Goal: Task Accomplishment & Management: Manage account settings

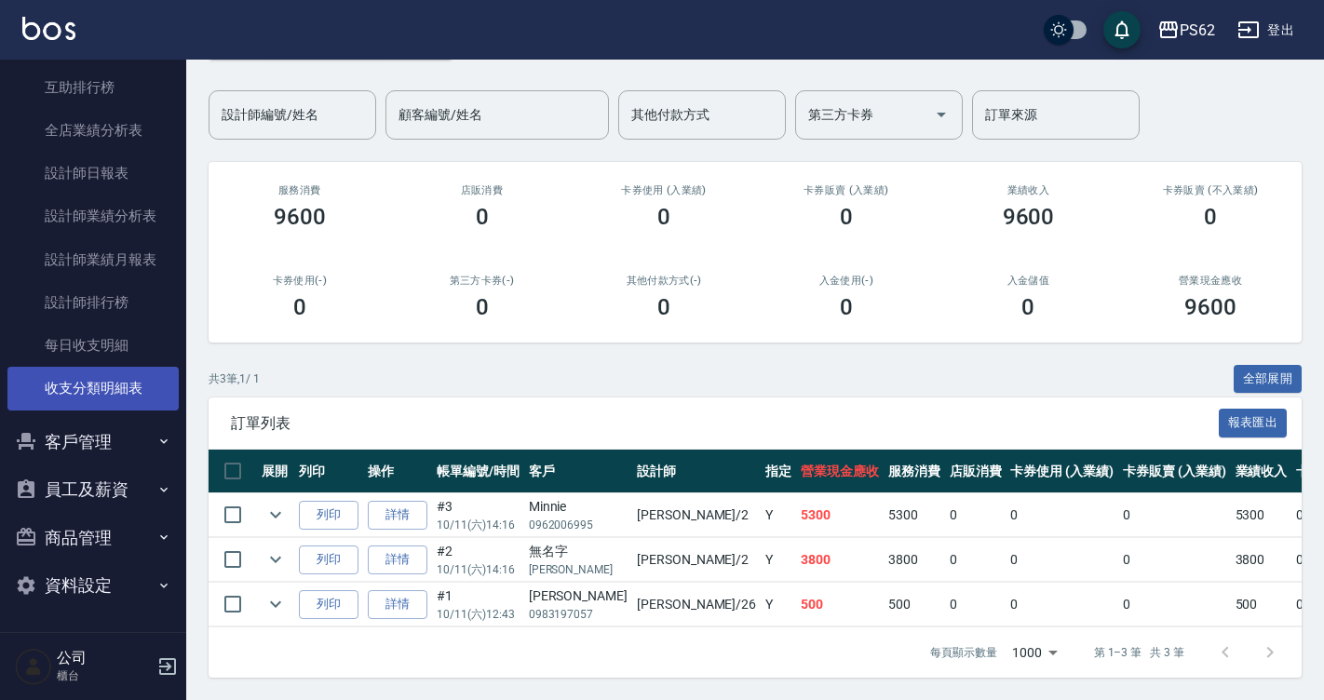
scroll to position [405, 0]
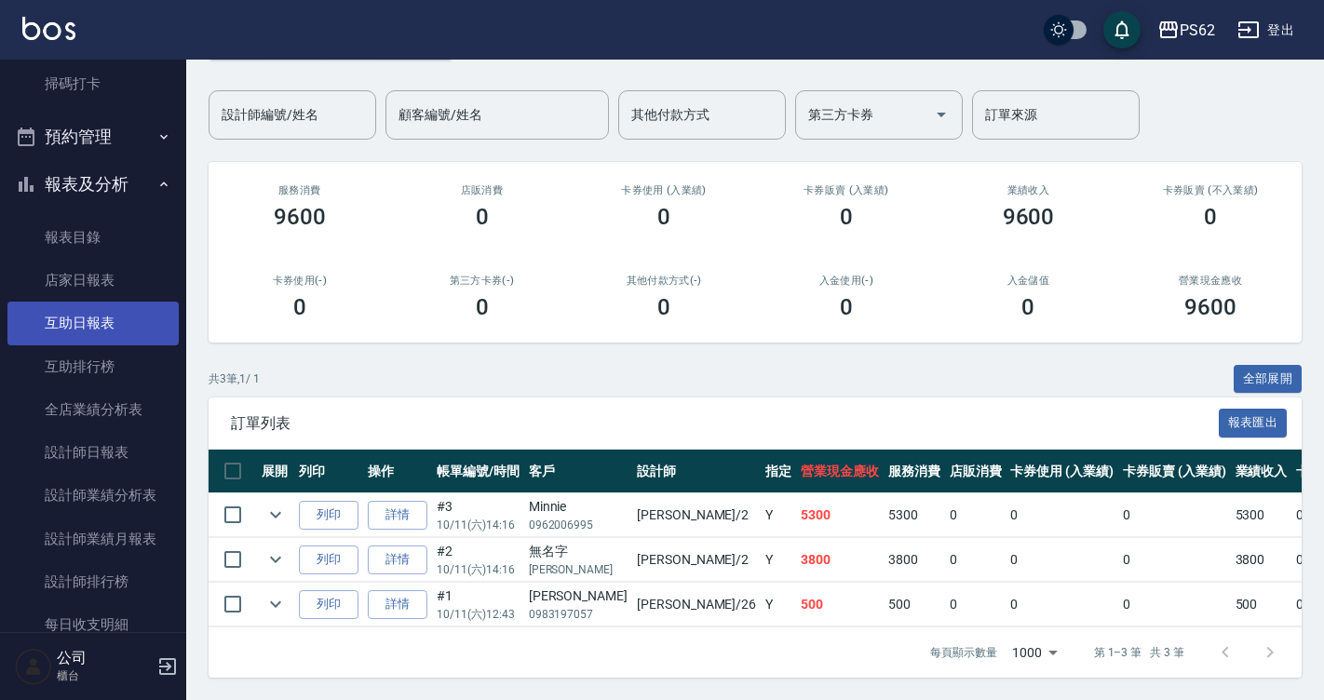
click at [88, 316] on link "互助日報表" at bounding box center [92, 323] width 171 height 43
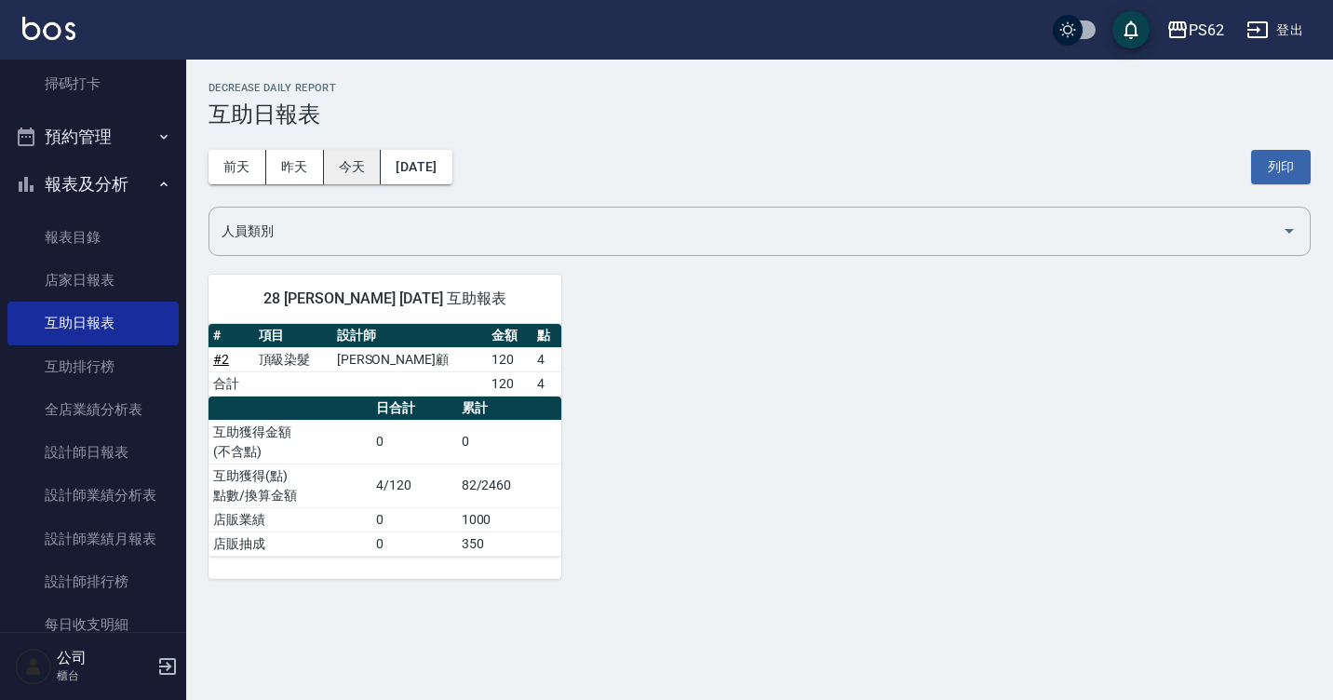
click at [327, 165] on button "今天" at bounding box center [353, 167] width 58 height 34
click at [289, 167] on button "昨天" at bounding box center [295, 167] width 58 height 34
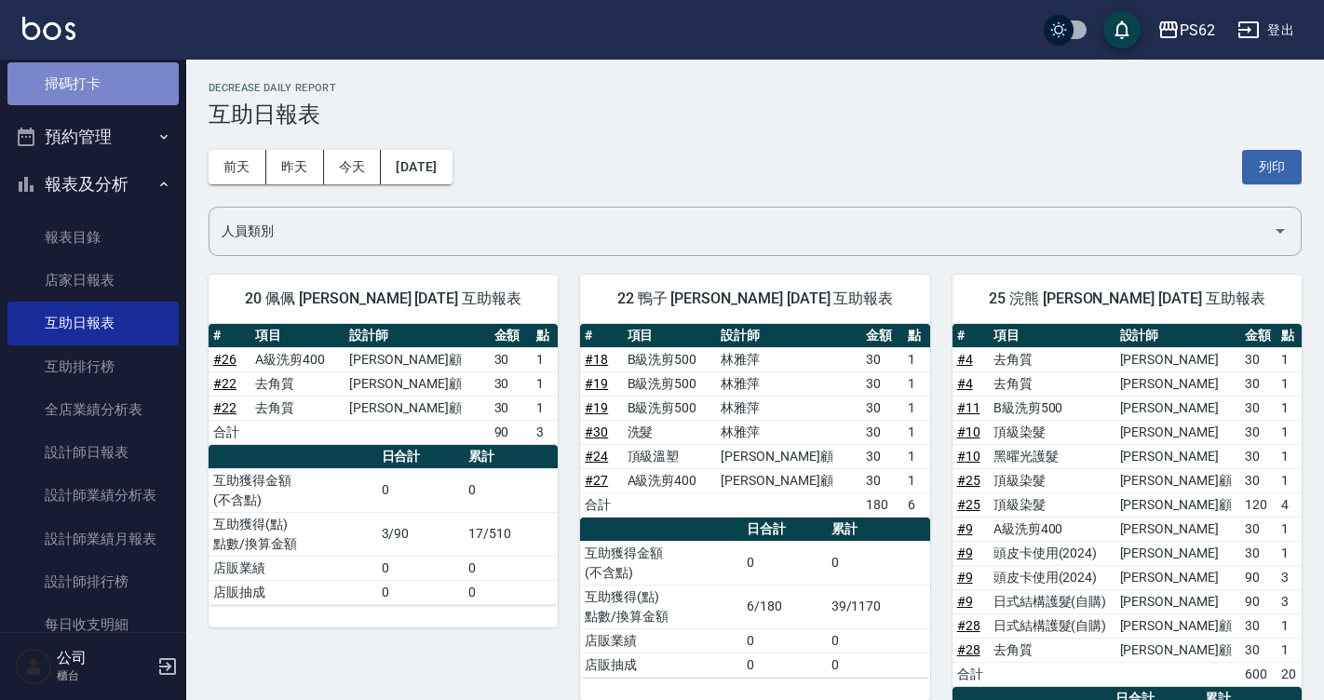
click at [95, 79] on link "掃碼打卡" at bounding box center [92, 83] width 171 height 43
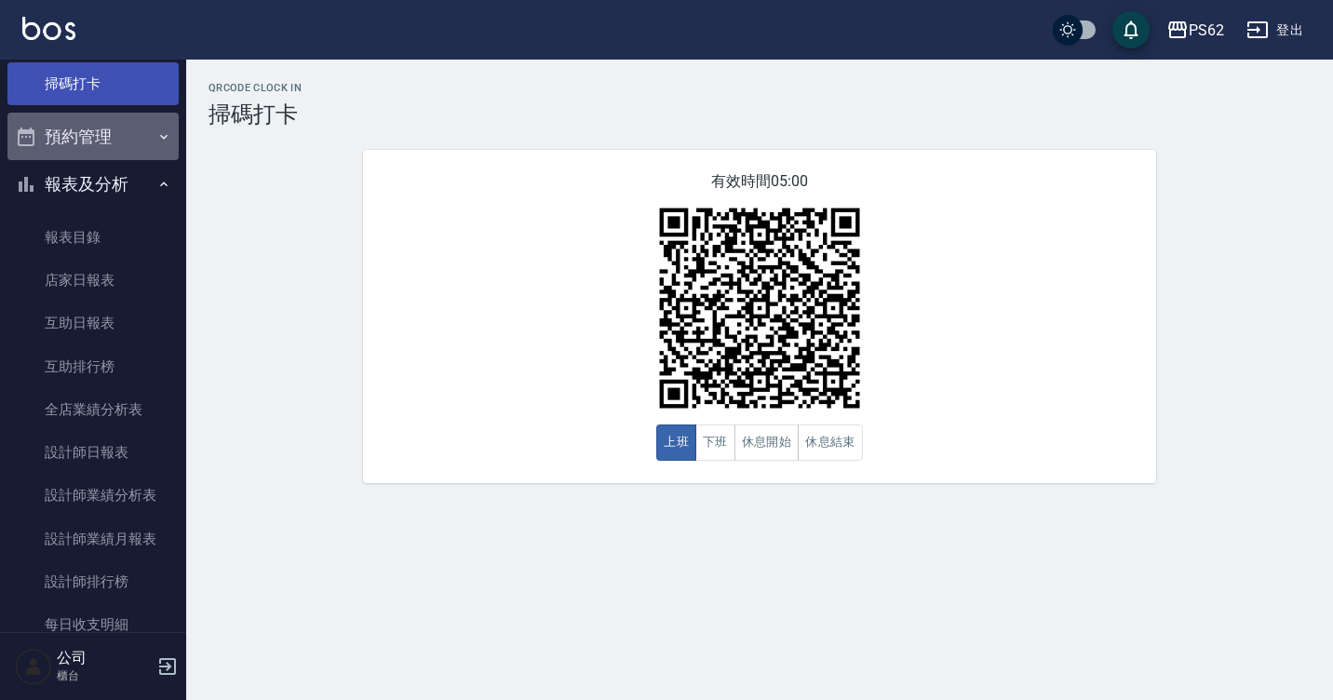
drag, startPoint x: 118, startPoint y: 128, endPoint x: 112, endPoint y: 112, distance: 17.1
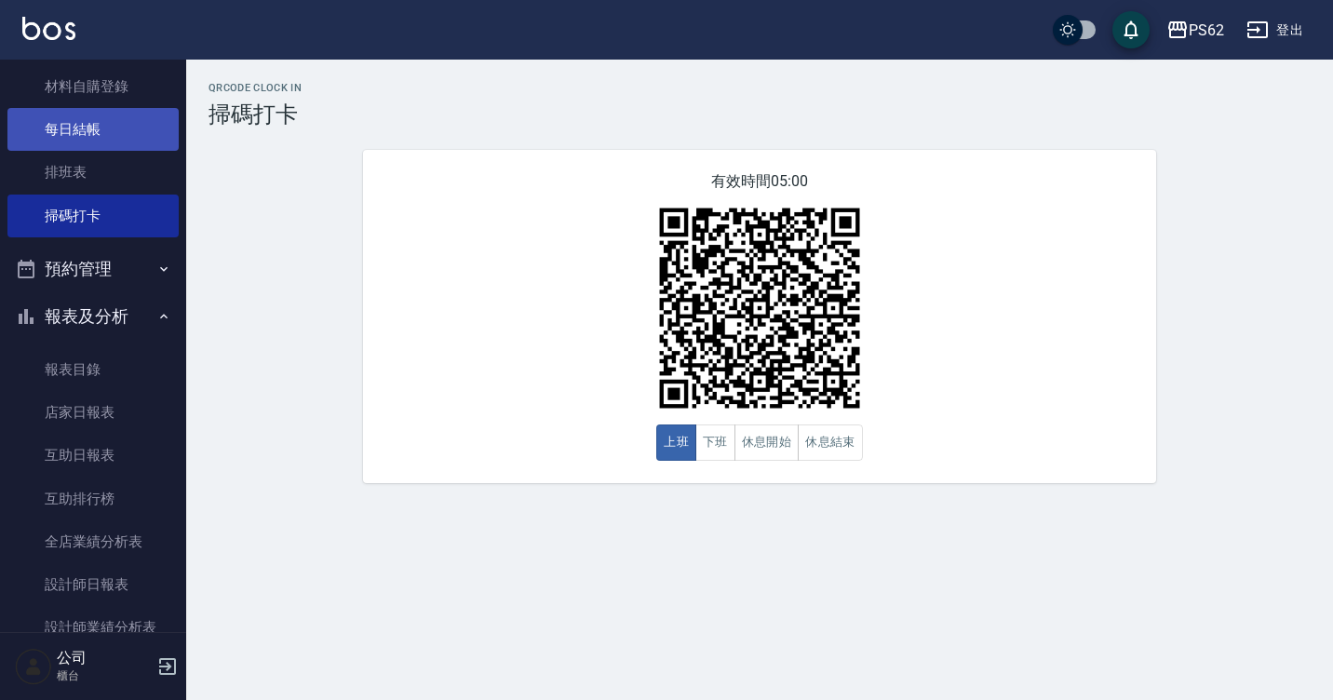
scroll to position [219, 0]
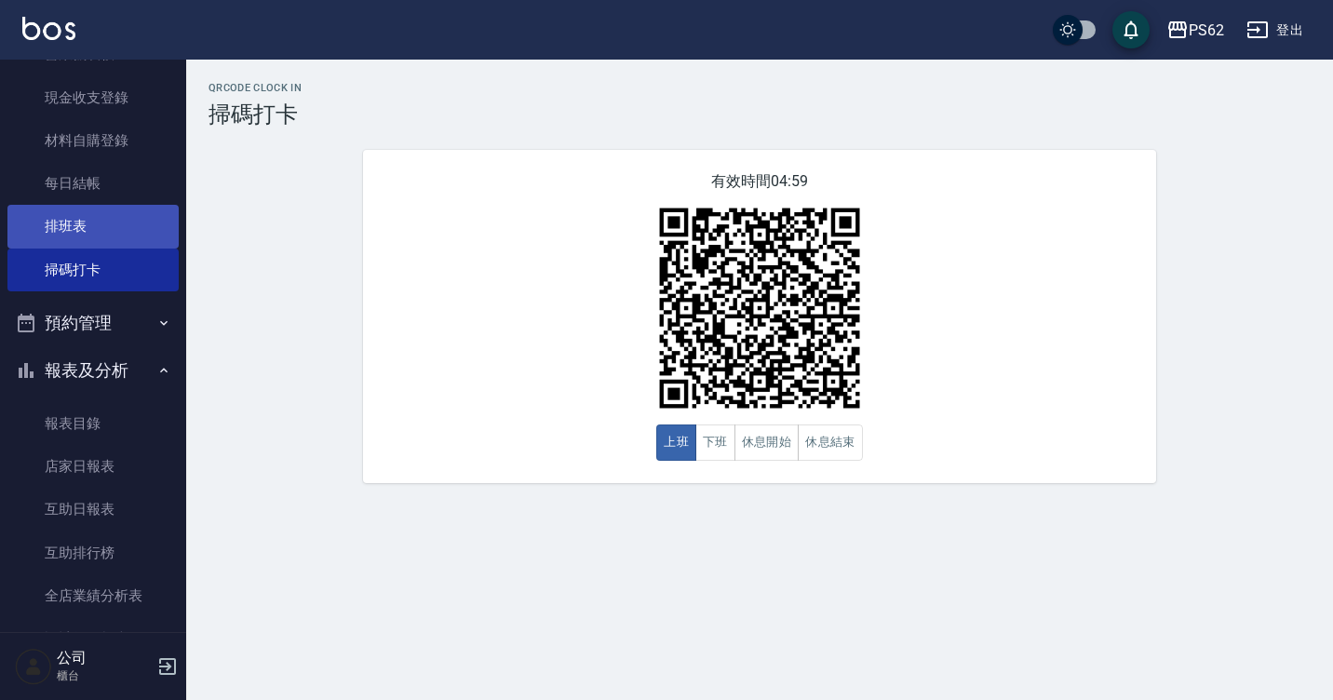
click at [124, 222] on link "排班表" at bounding box center [92, 226] width 171 height 43
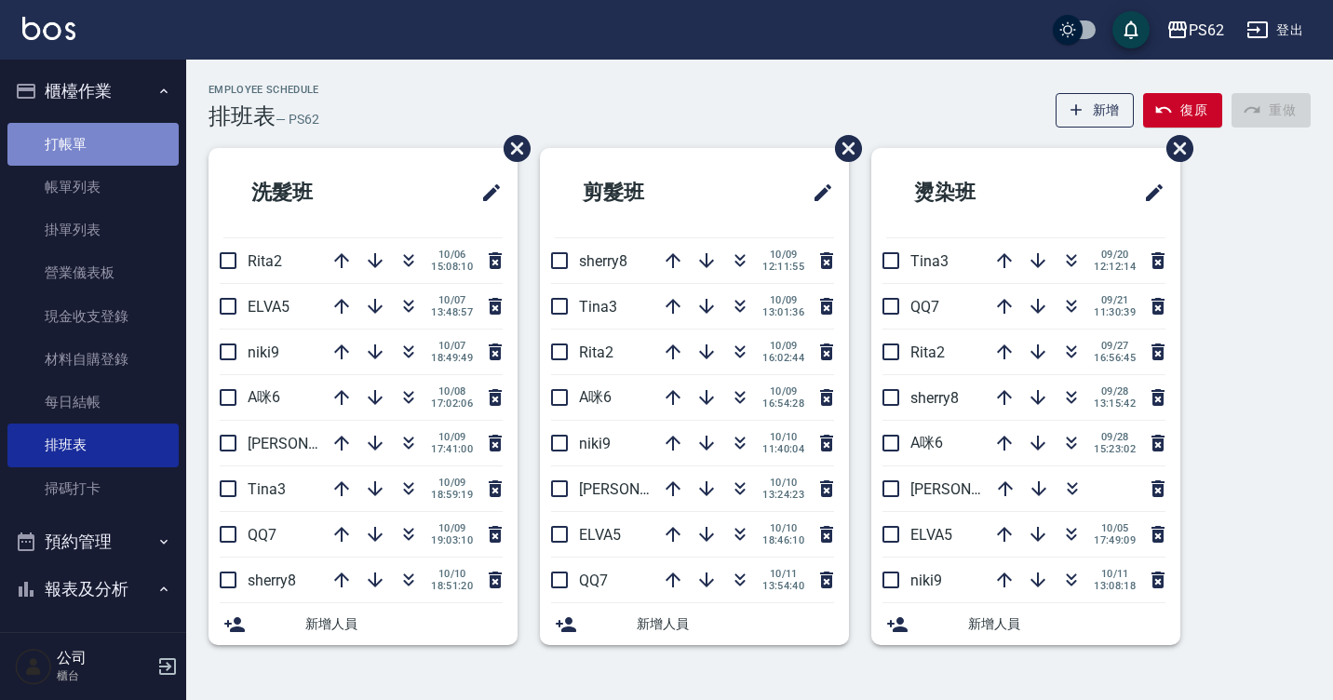
click at [112, 154] on link "打帳單" at bounding box center [92, 144] width 171 height 43
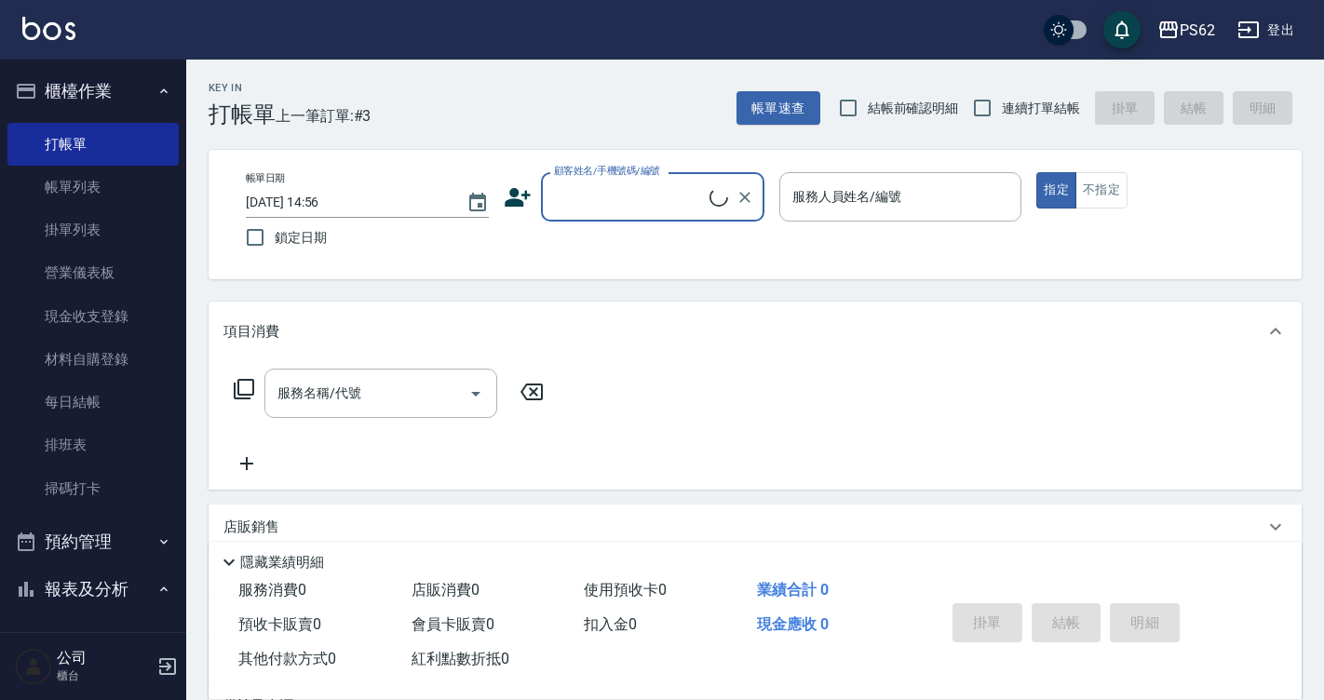
click at [616, 196] on input "顧客姓名/手機號碼/編號" at bounding box center [629, 197] width 160 height 33
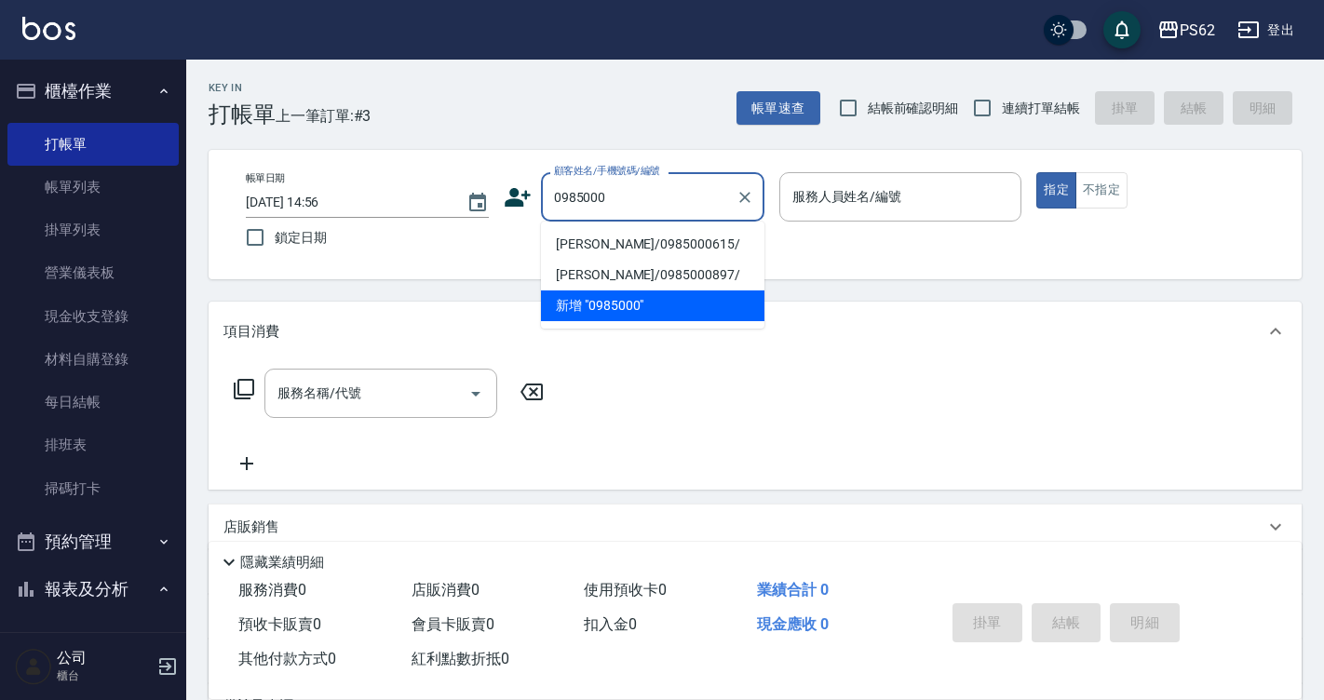
click at [650, 240] on li "[PERSON_NAME]/0985000615/" at bounding box center [652, 244] width 223 height 31
type input "[PERSON_NAME]/0985000615/"
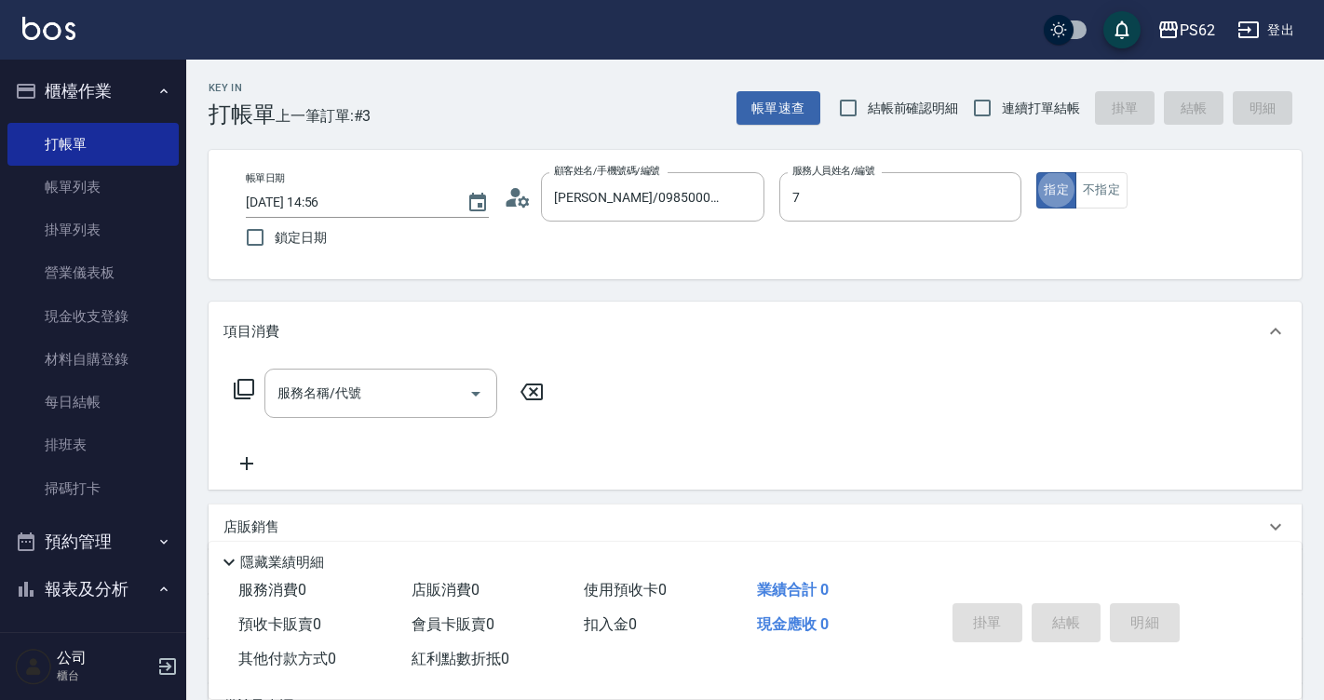
type input "QQ-7"
type button "true"
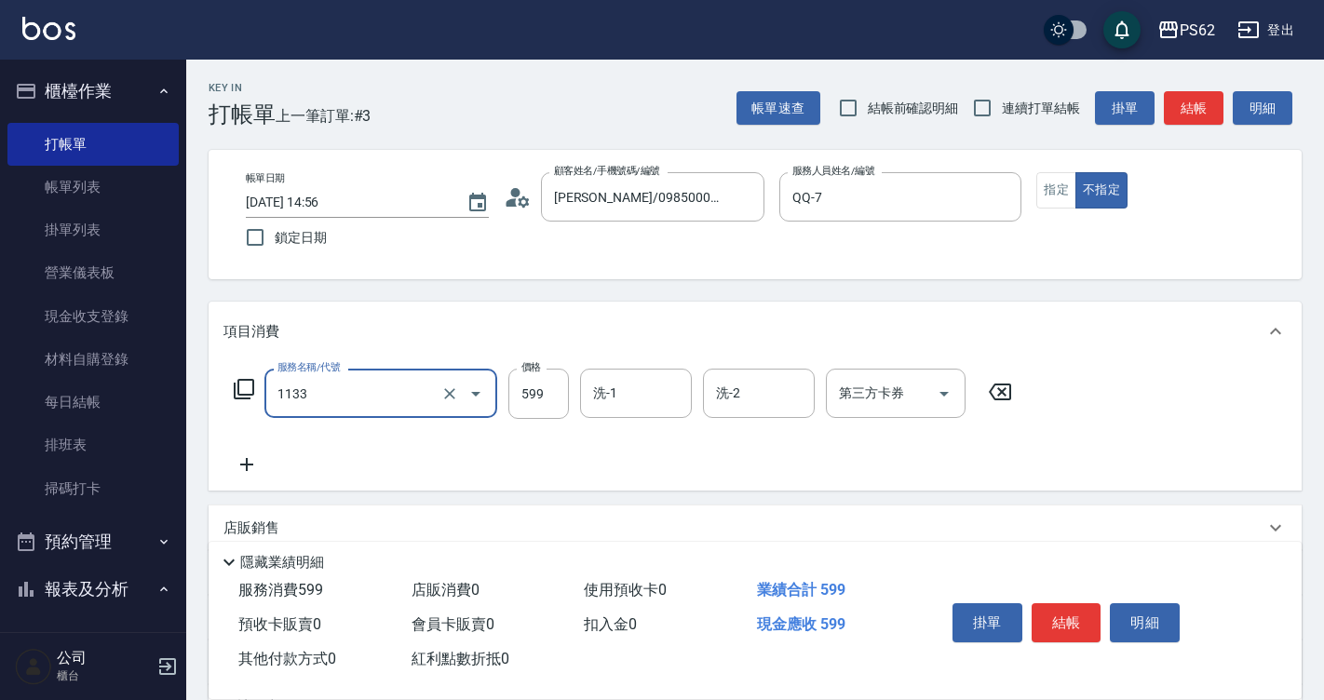
type input "洗剪去角質(1133)"
type input "699"
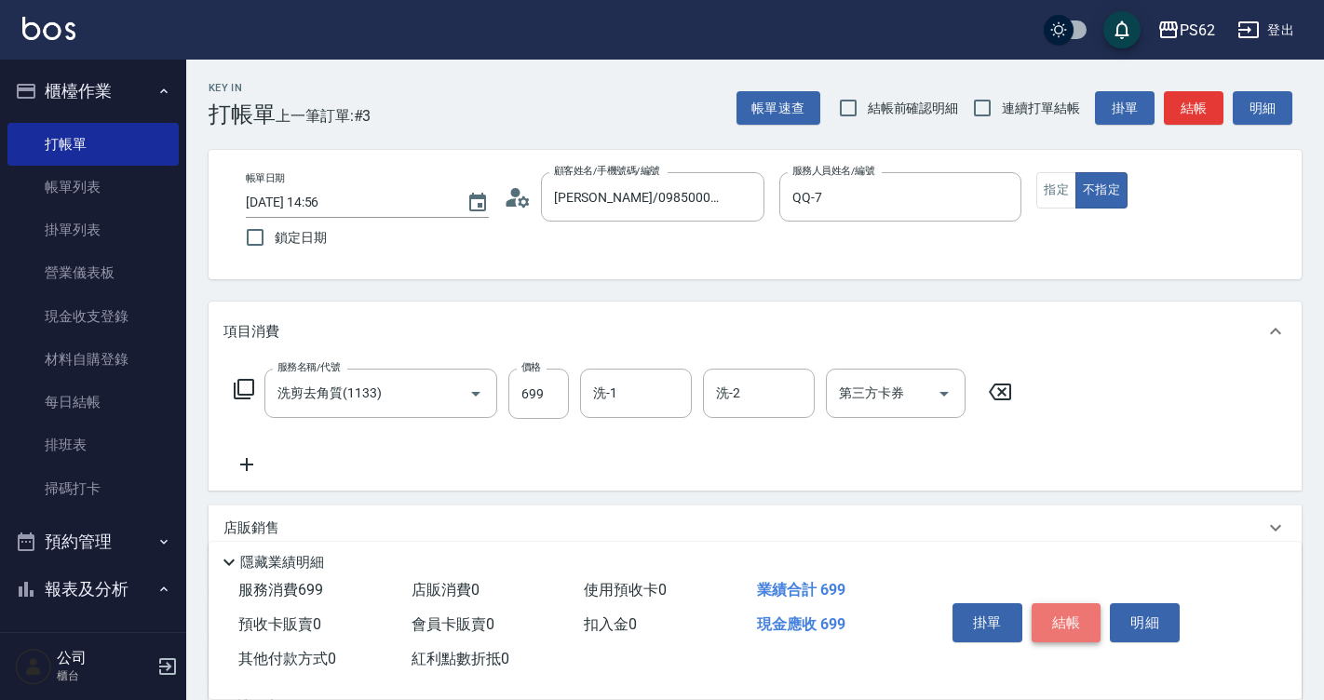
click at [1074, 614] on button "結帳" at bounding box center [1066, 622] width 70 height 39
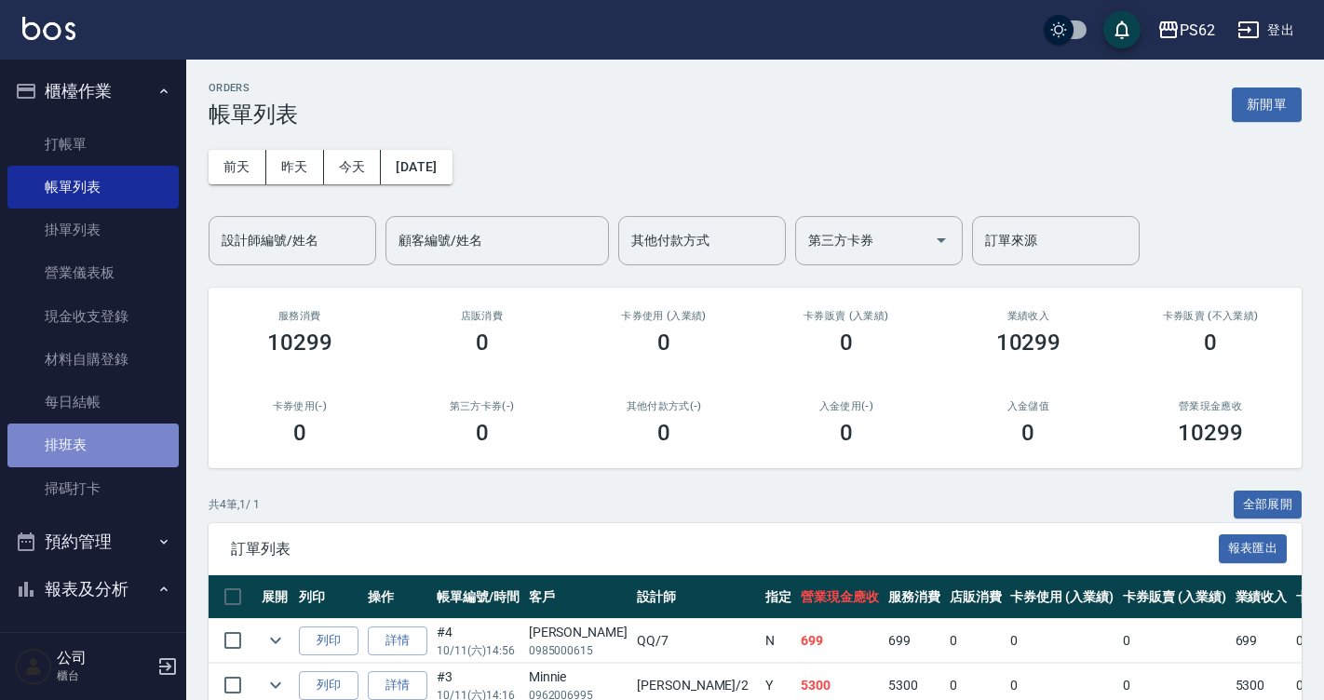
click at [116, 441] on link "排班表" at bounding box center [92, 445] width 171 height 43
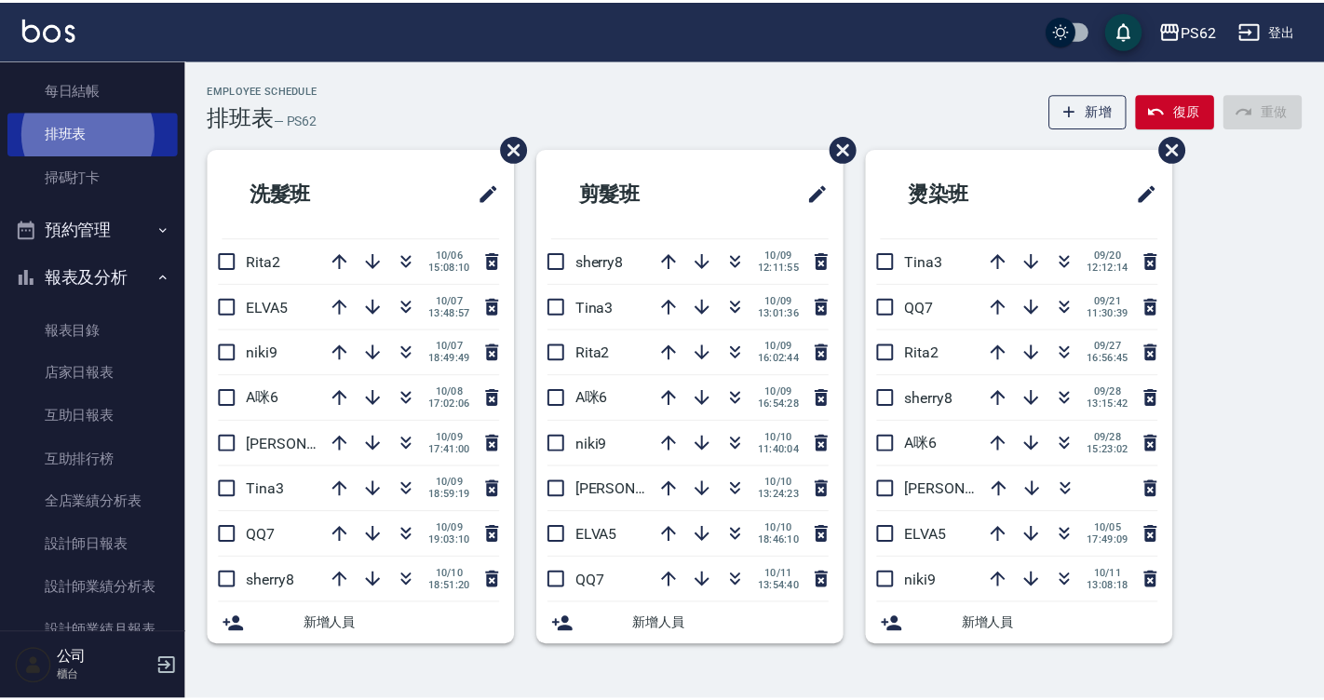
scroll to position [312, 0]
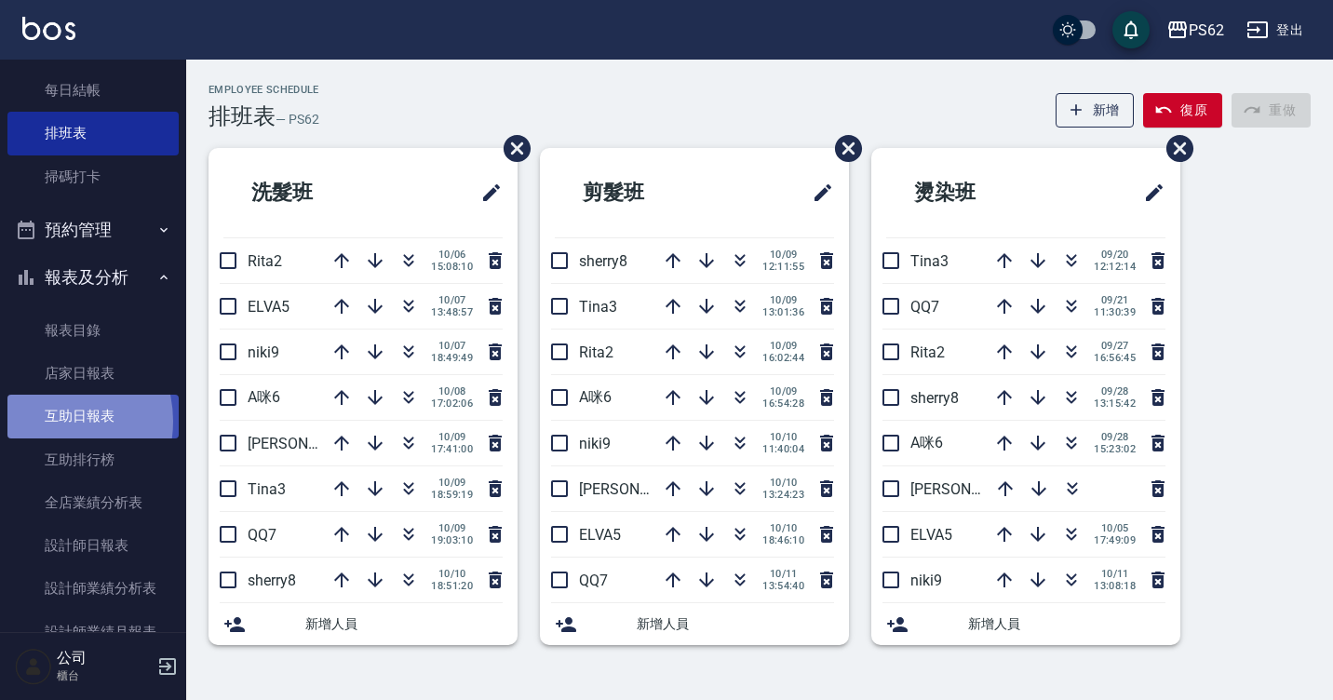
click at [51, 421] on link "互助日報表" at bounding box center [92, 416] width 171 height 43
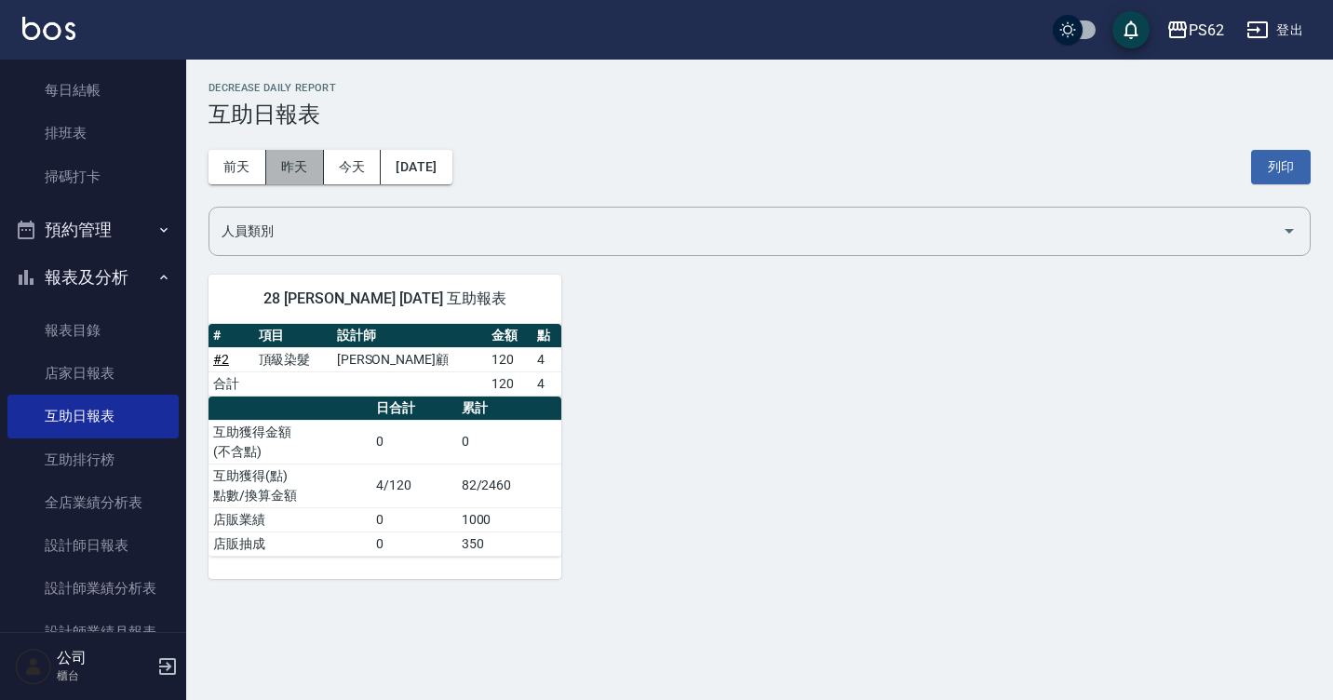
click at [277, 176] on button "昨天" at bounding box center [295, 167] width 58 height 34
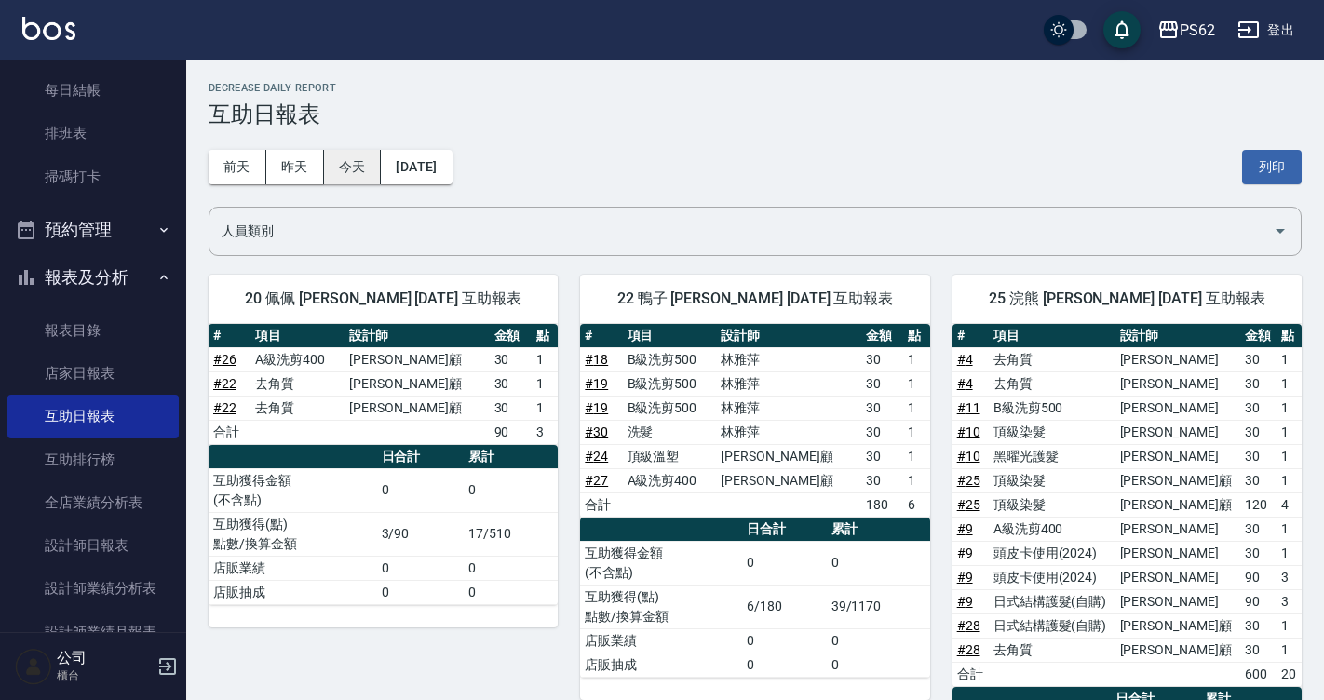
click at [324, 171] on button "今天" at bounding box center [353, 167] width 58 height 34
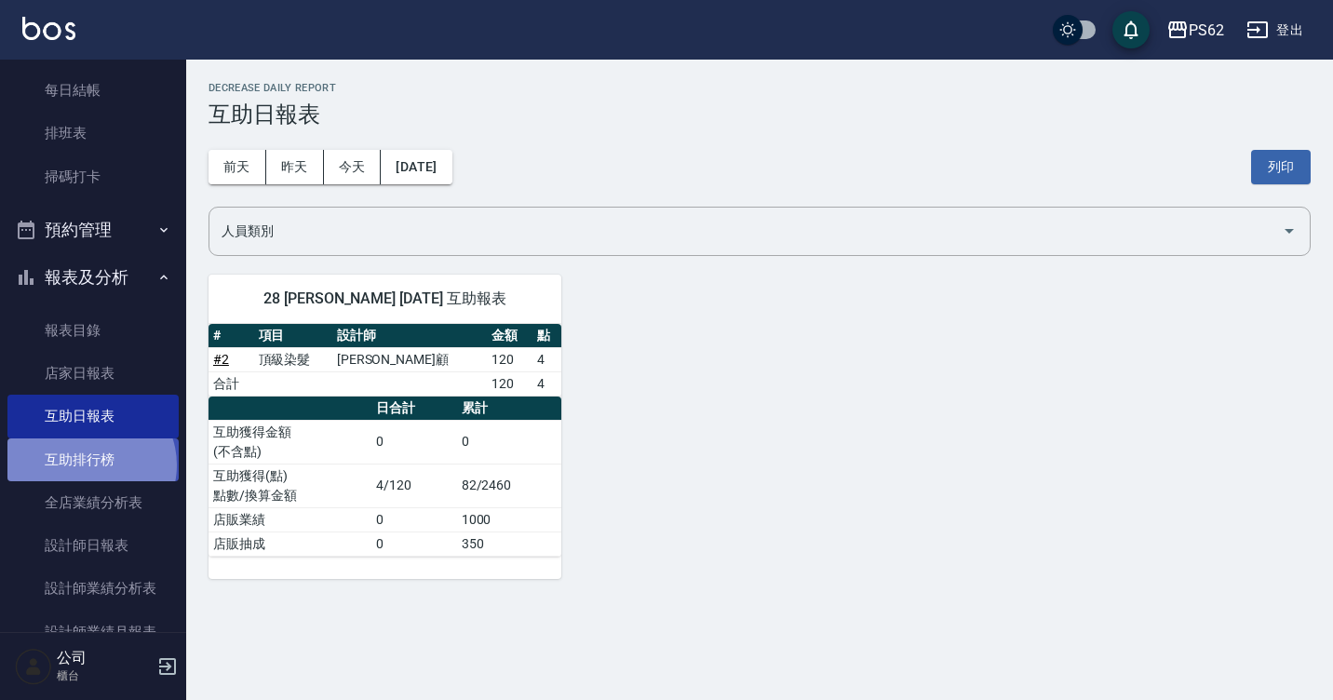
click at [89, 465] on link "互助排行榜" at bounding box center [92, 459] width 171 height 43
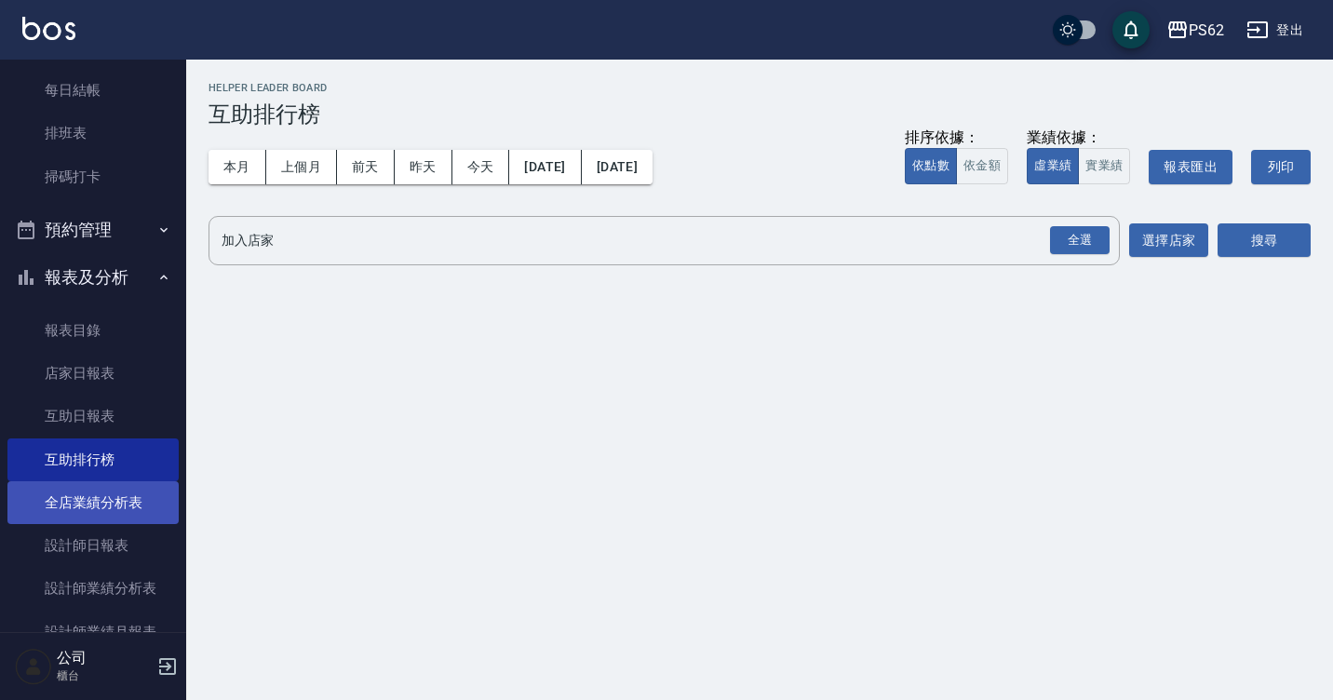
click at [77, 484] on link "全店業績分析表" at bounding box center [92, 502] width 171 height 43
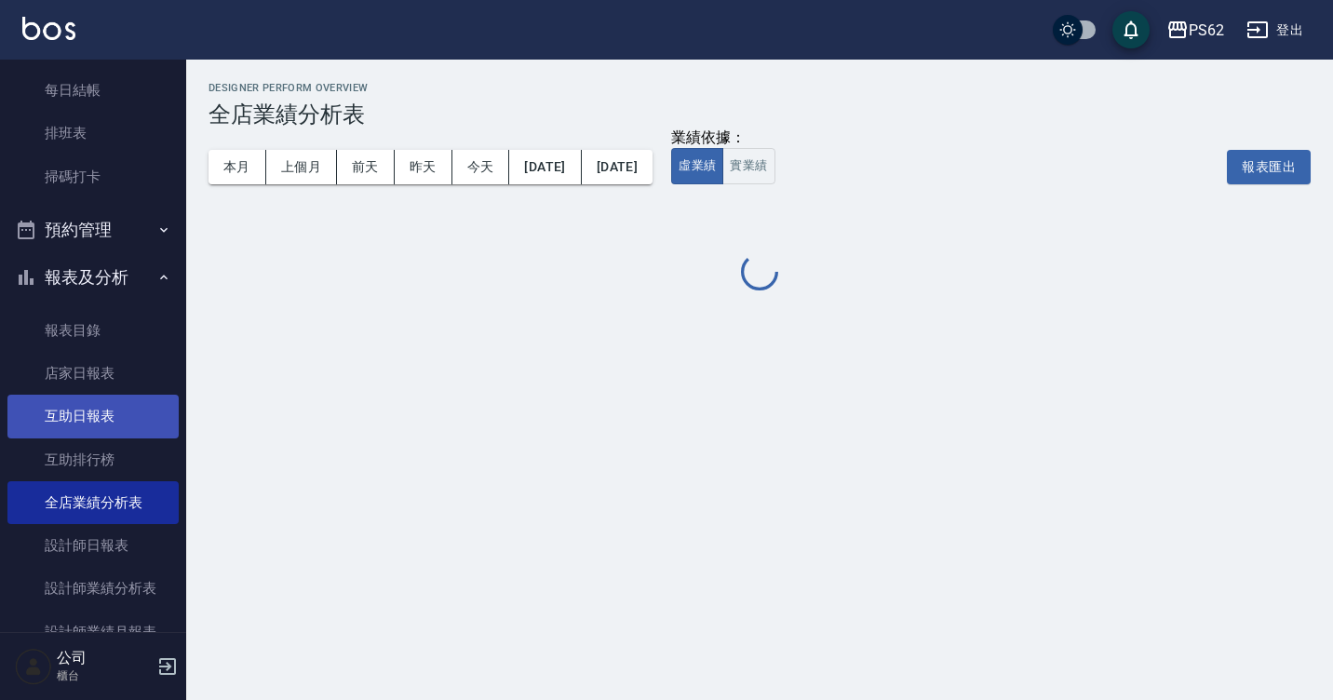
click at [81, 397] on link "互助日報表" at bounding box center [92, 416] width 171 height 43
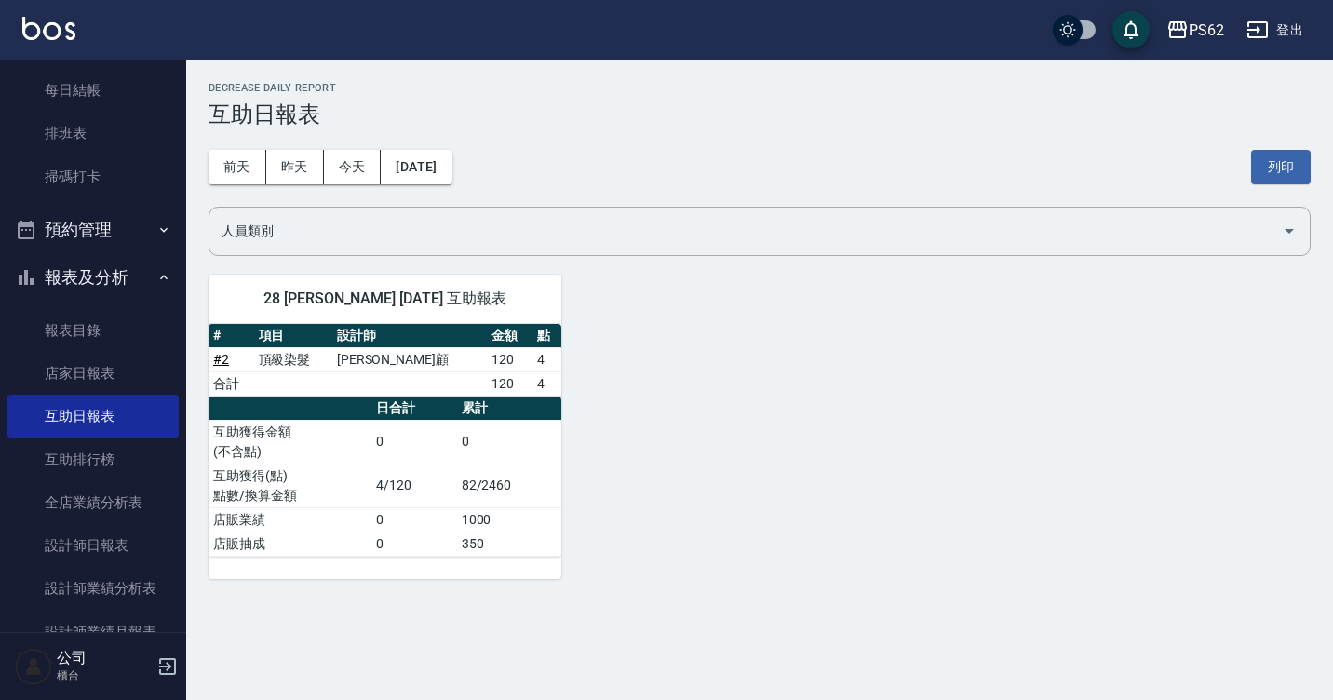
click at [276, 142] on div "[DATE] [DATE] [DATE] [DATE] 列印" at bounding box center [760, 167] width 1102 height 79
click at [283, 163] on button "昨天" at bounding box center [295, 167] width 58 height 34
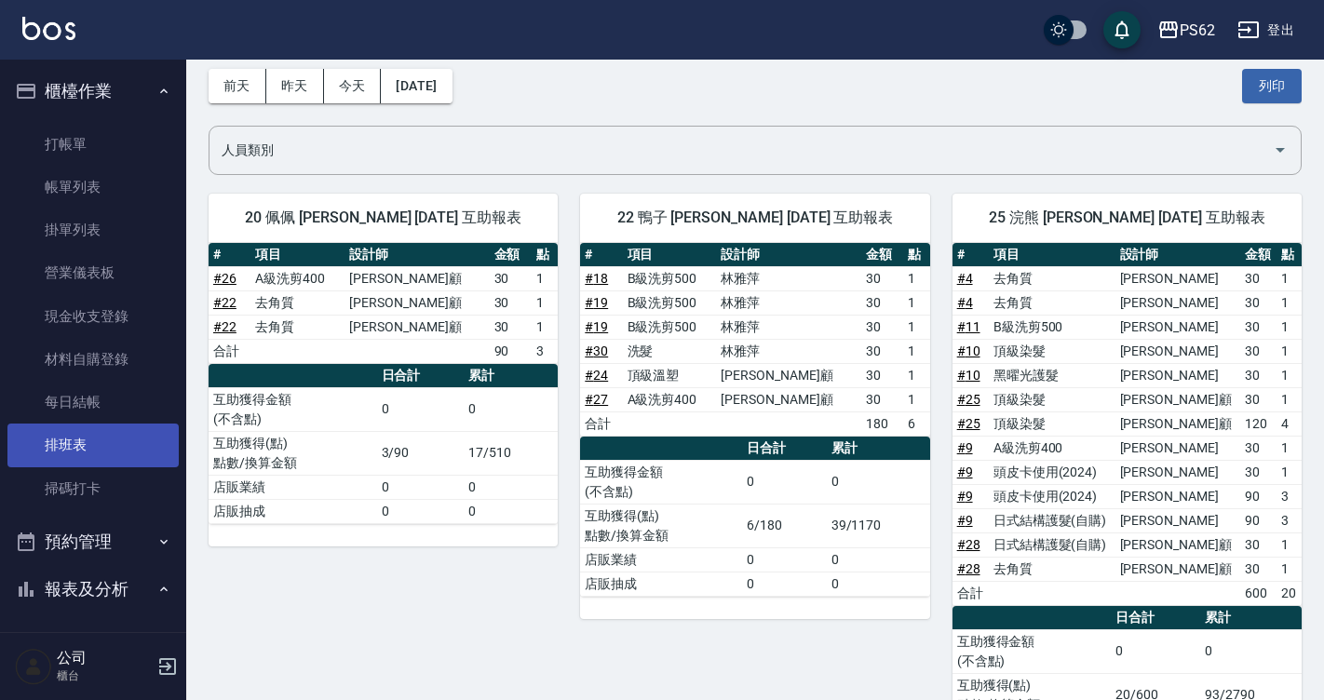
click at [95, 449] on link "排班表" at bounding box center [92, 445] width 171 height 43
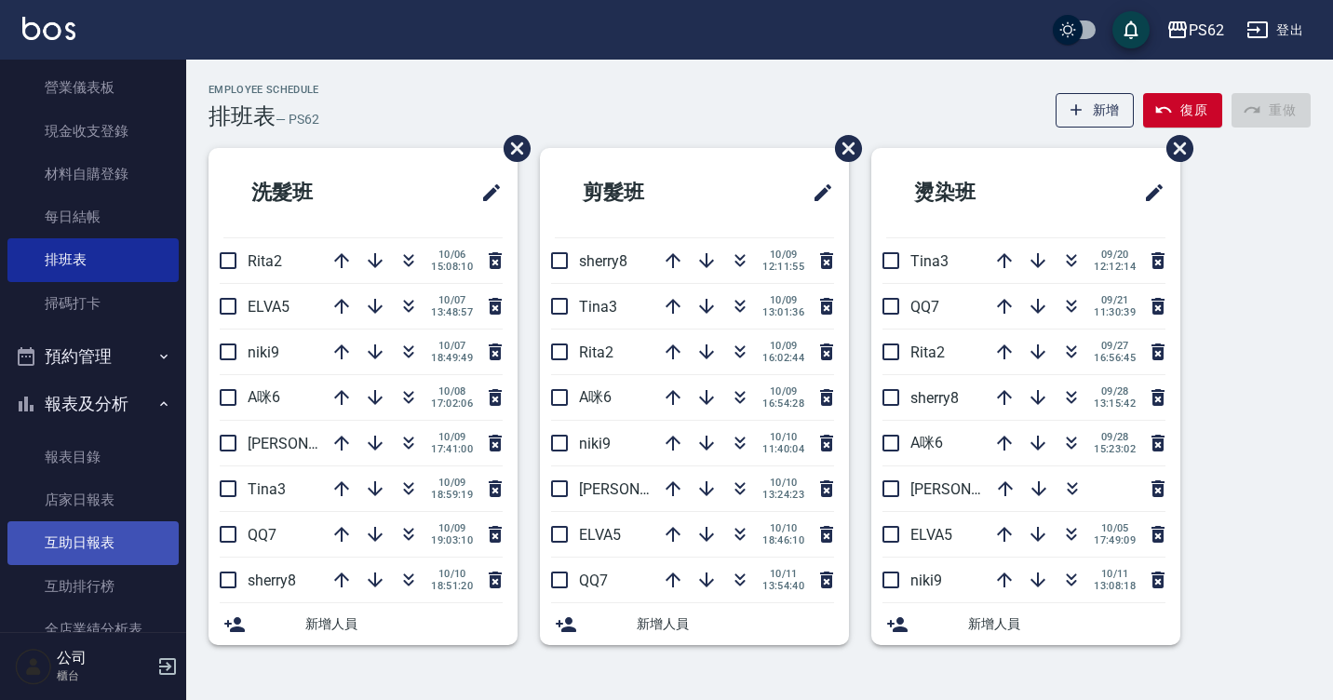
scroll to position [186, 0]
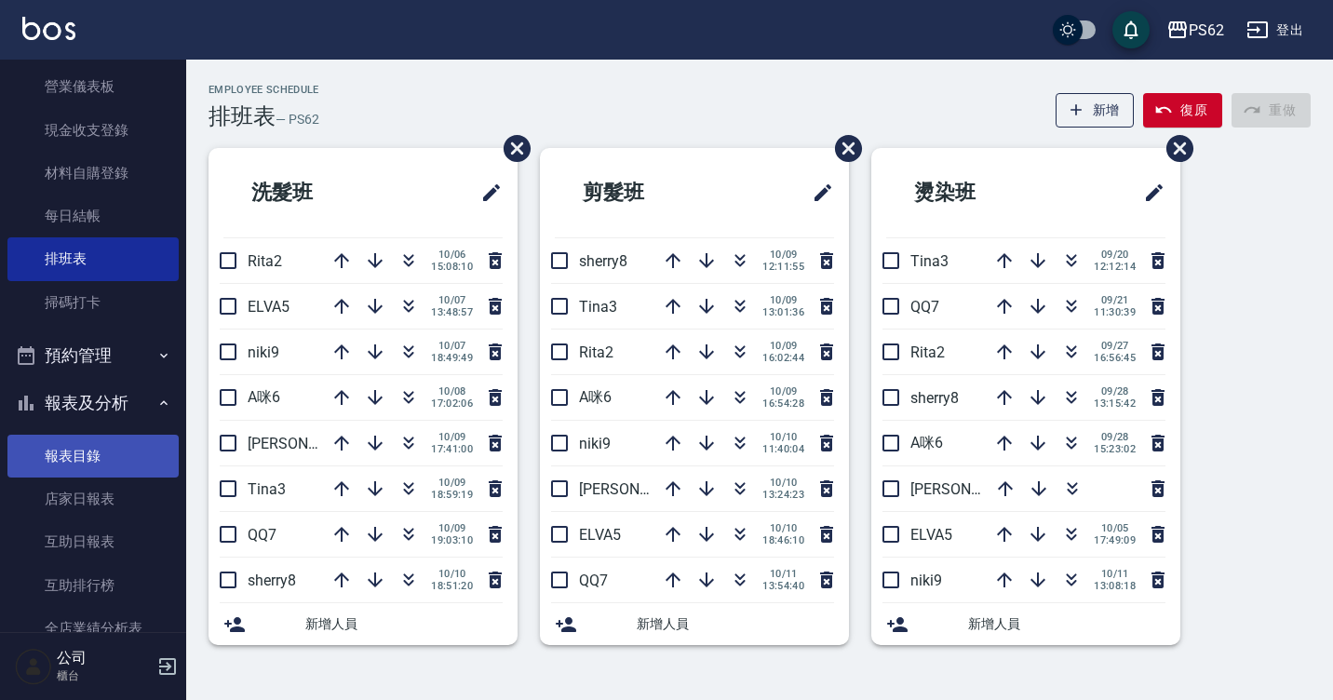
click at [92, 451] on link "報表目錄" at bounding box center [92, 456] width 171 height 43
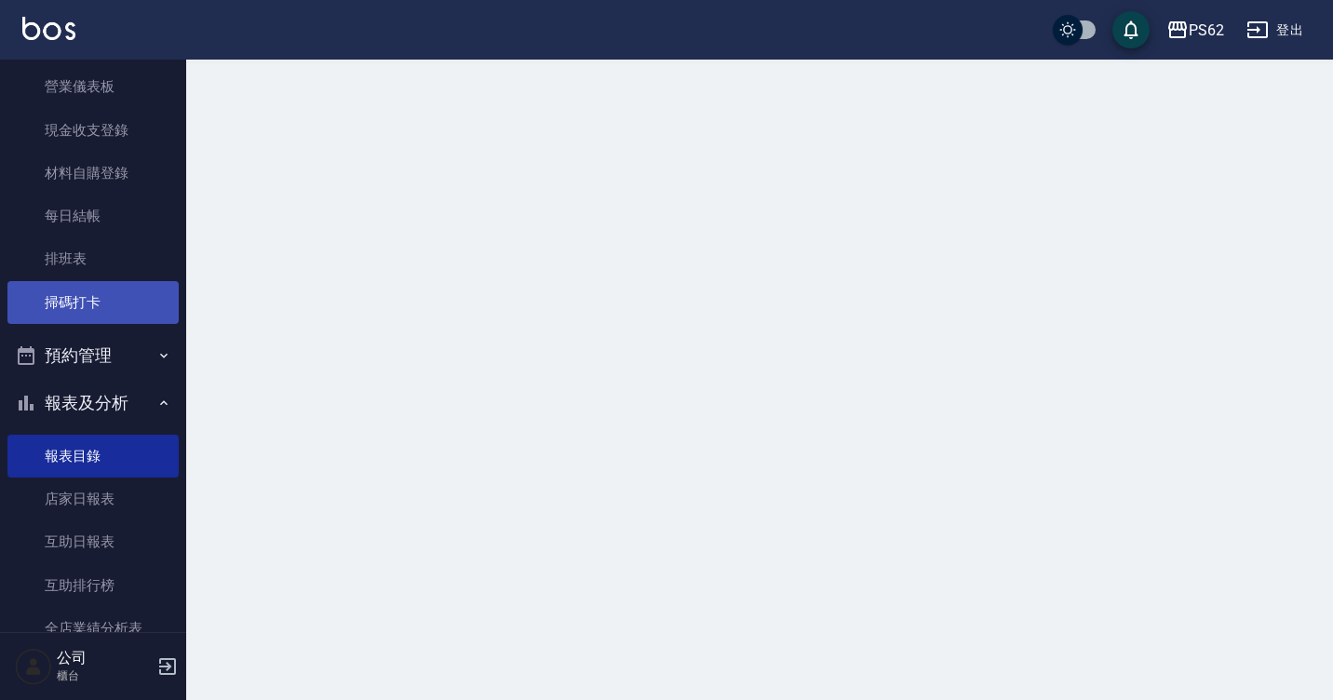
click at [98, 316] on link "掃碼打卡" at bounding box center [92, 302] width 171 height 43
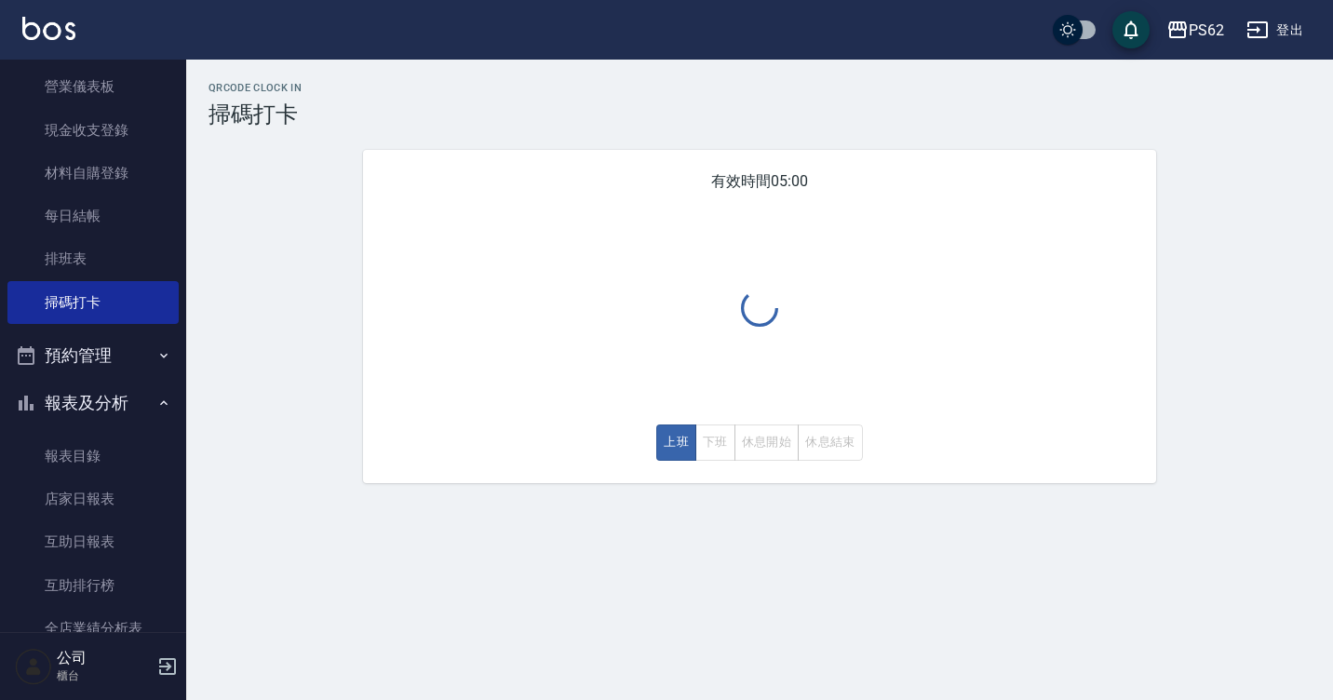
click at [769, 450] on div "上班 下班 休息開始 休息結束" at bounding box center [759, 442] width 207 height 36
click at [784, 455] on div "上班 下班 休息開始 休息結束" at bounding box center [759, 442] width 207 height 36
click at [50, 243] on link "排班表" at bounding box center [92, 258] width 171 height 43
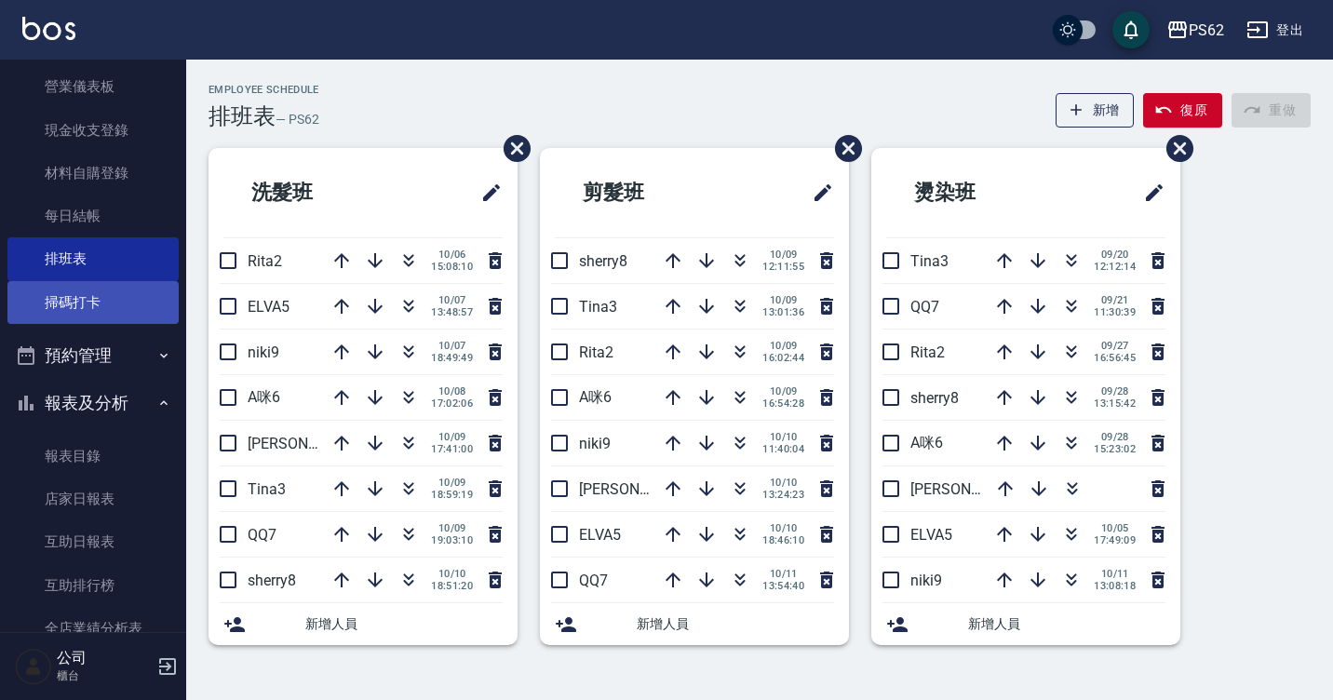
click at [95, 292] on link "掃碼打卡" at bounding box center [92, 302] width 171 height 43
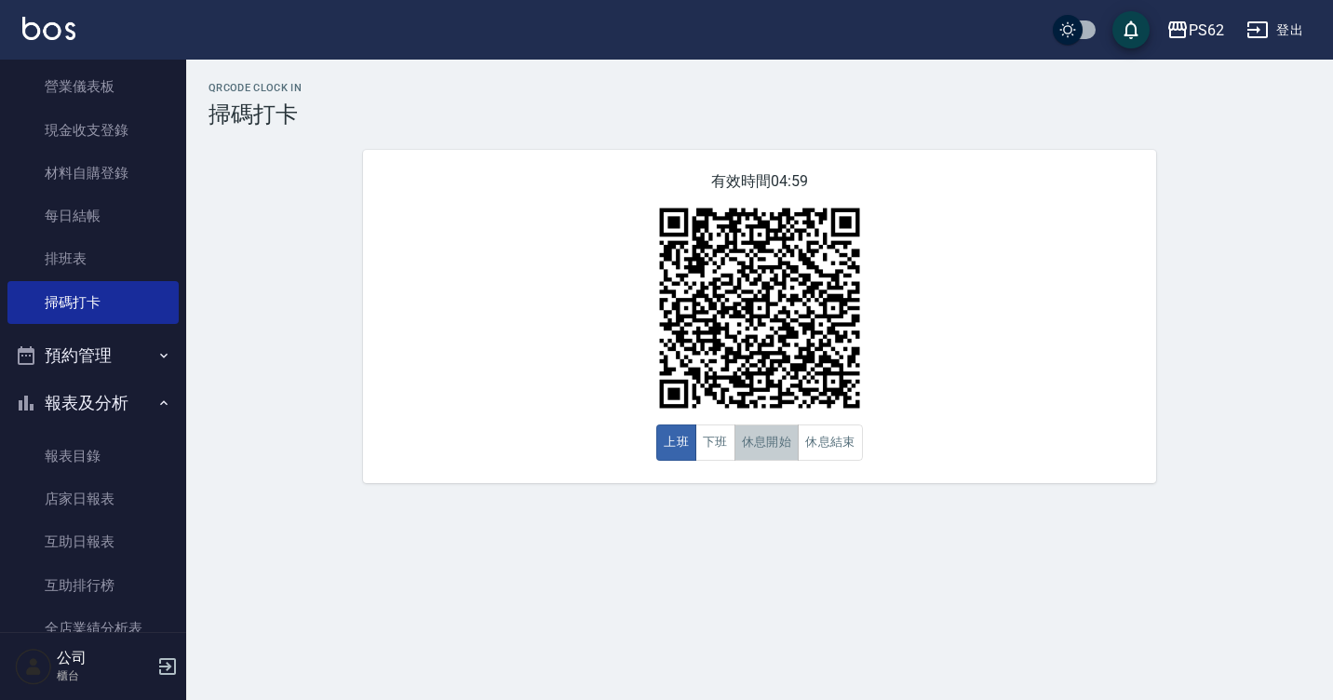
click at [753, 461] on button "休息開始" at bounding box center [766, 442] width 65 height 36
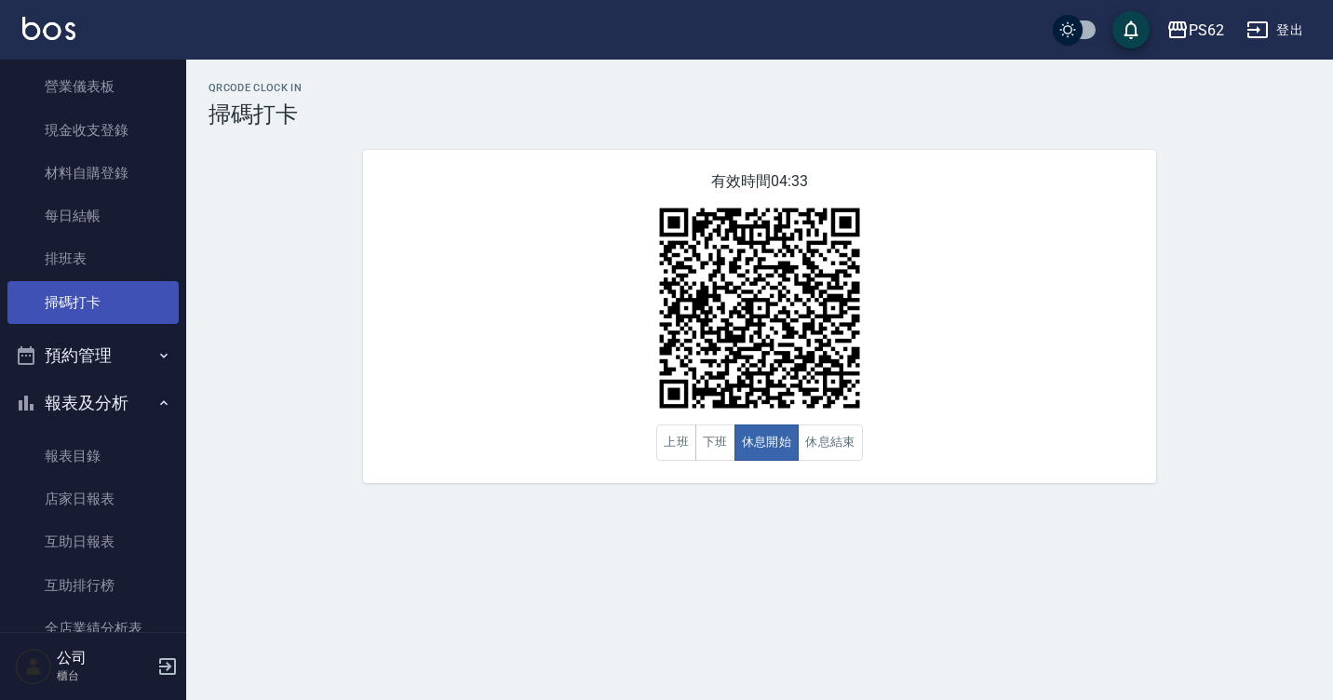
click at [59, 299] on link "掃碼打卡" at bounding box center [92, 302] width 171 height 43
click at [818, 451] on button "休息結束" at bounding box center [830, 442] width 65 height 36
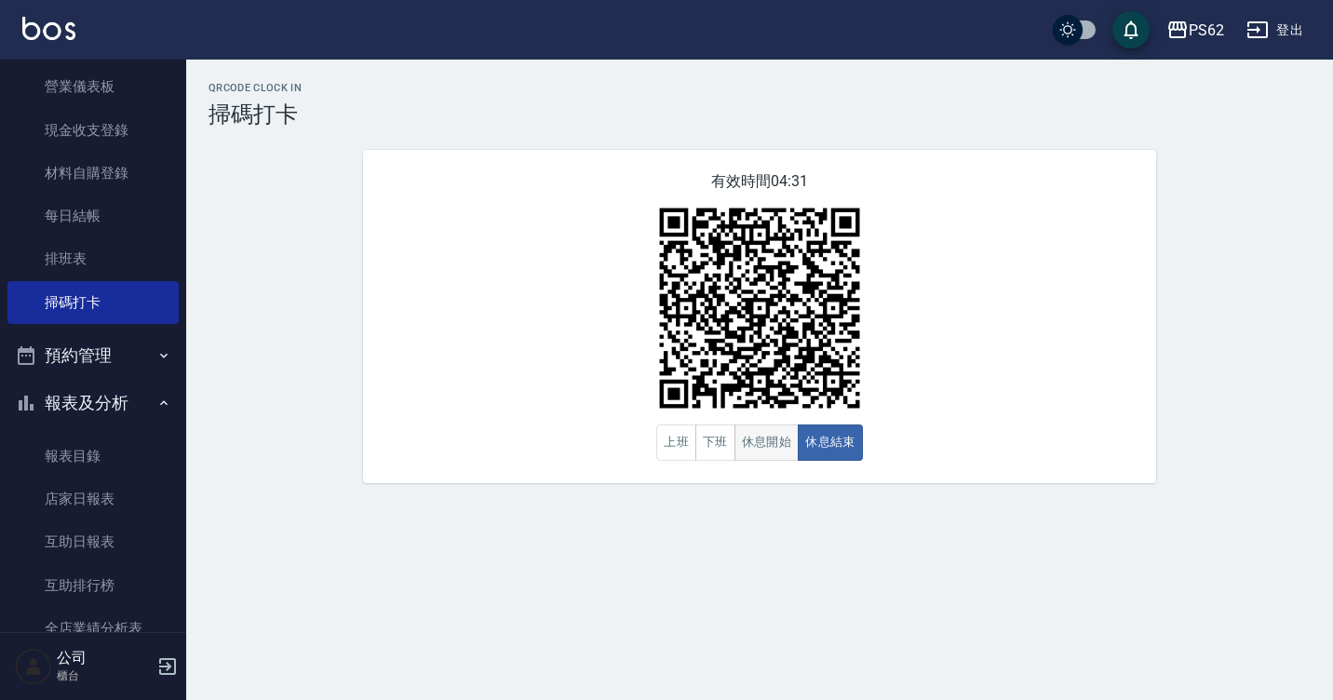
click at [782, 428] on button "休息開始" at bounding box center [766, 442] width 65 height 36
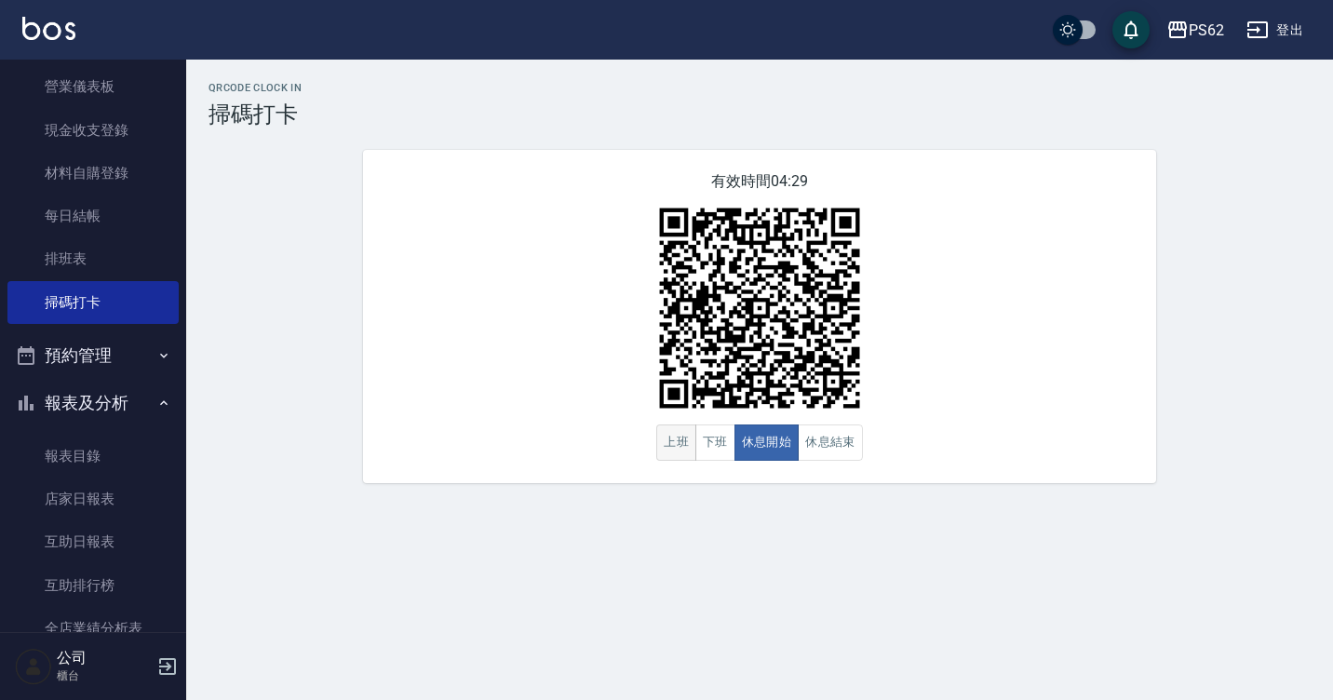
click at [670, 441] on button "上班" at bounding box center [676, 442] width 40 height 36
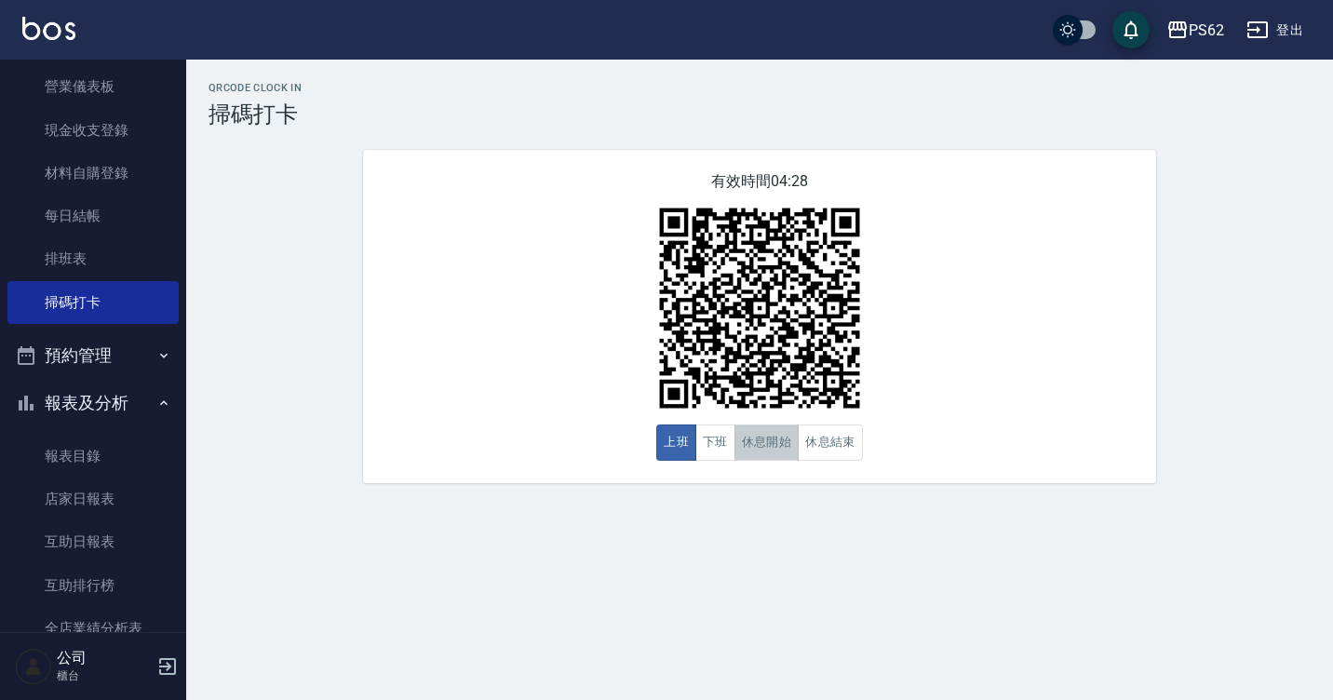
click at [775, 437] on button "休息開始" at bounding box center [766, 442] width 65 height 36
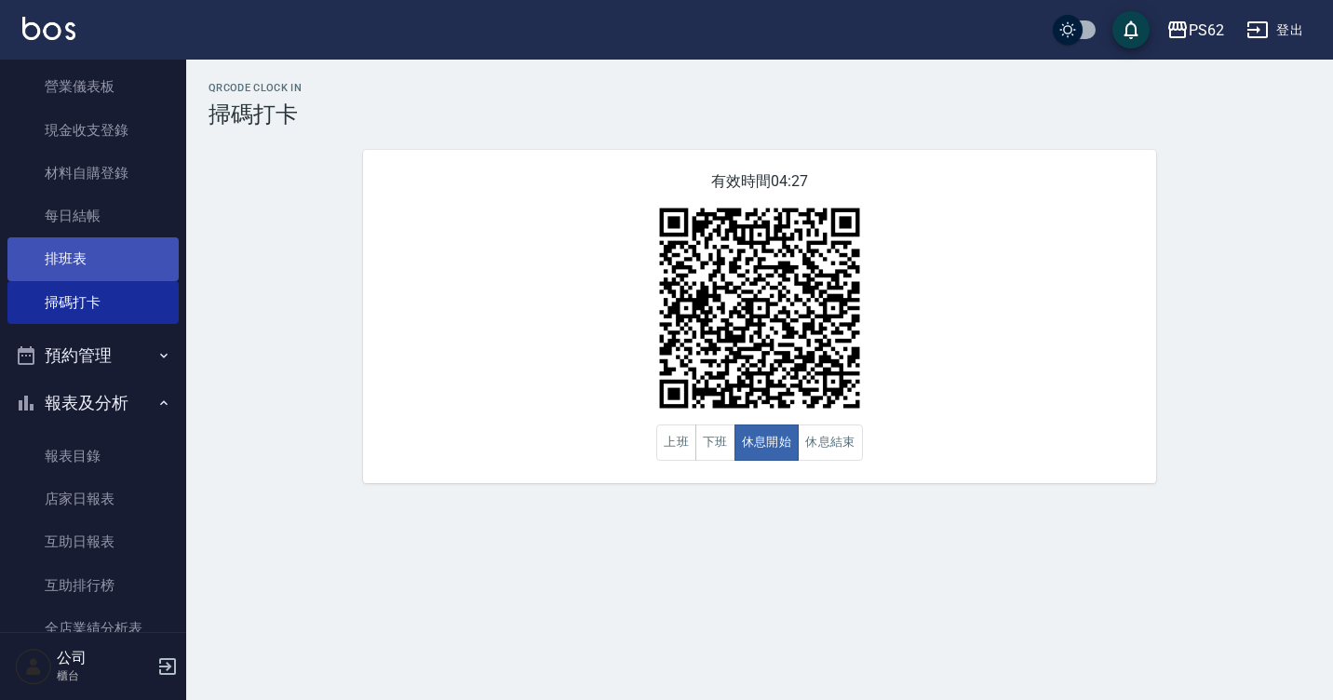
click at [148, 276] on link "排班表" at bounding box center [92, 258] width 171 height 43
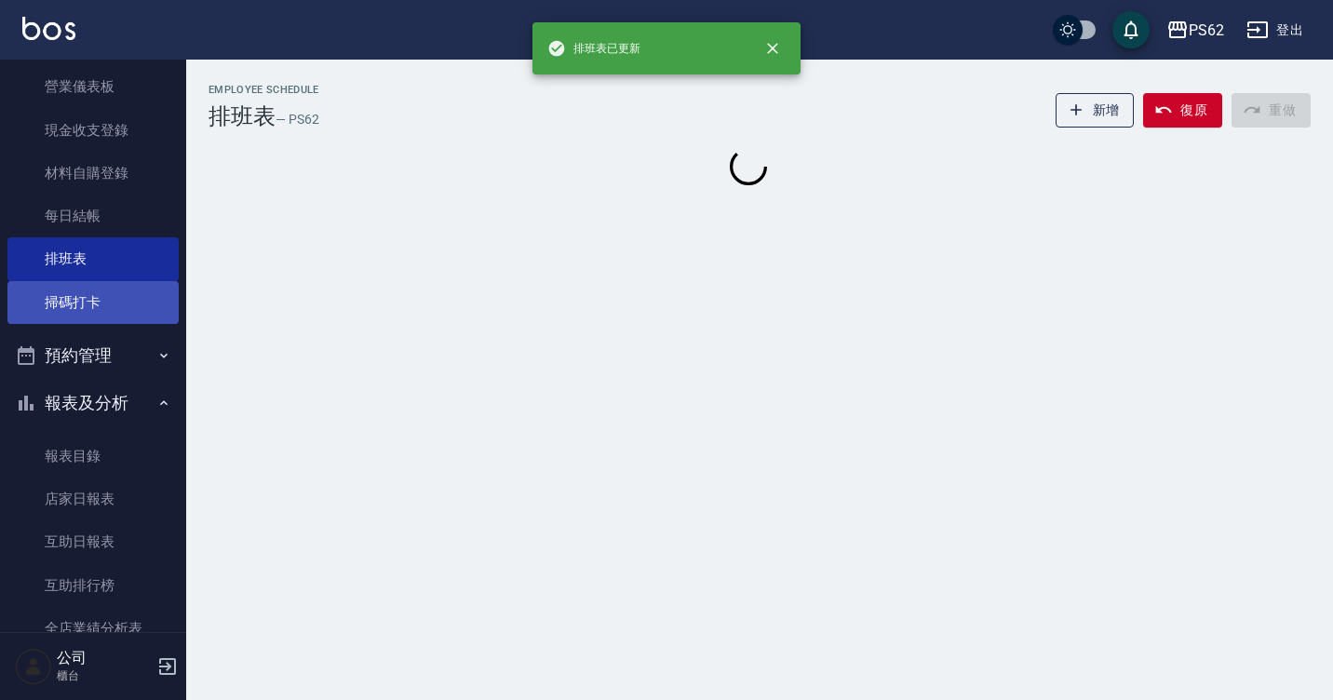
click at [109, 284] on link "掃碼打卡" at bounding box center [92, 302] width 171 height 43
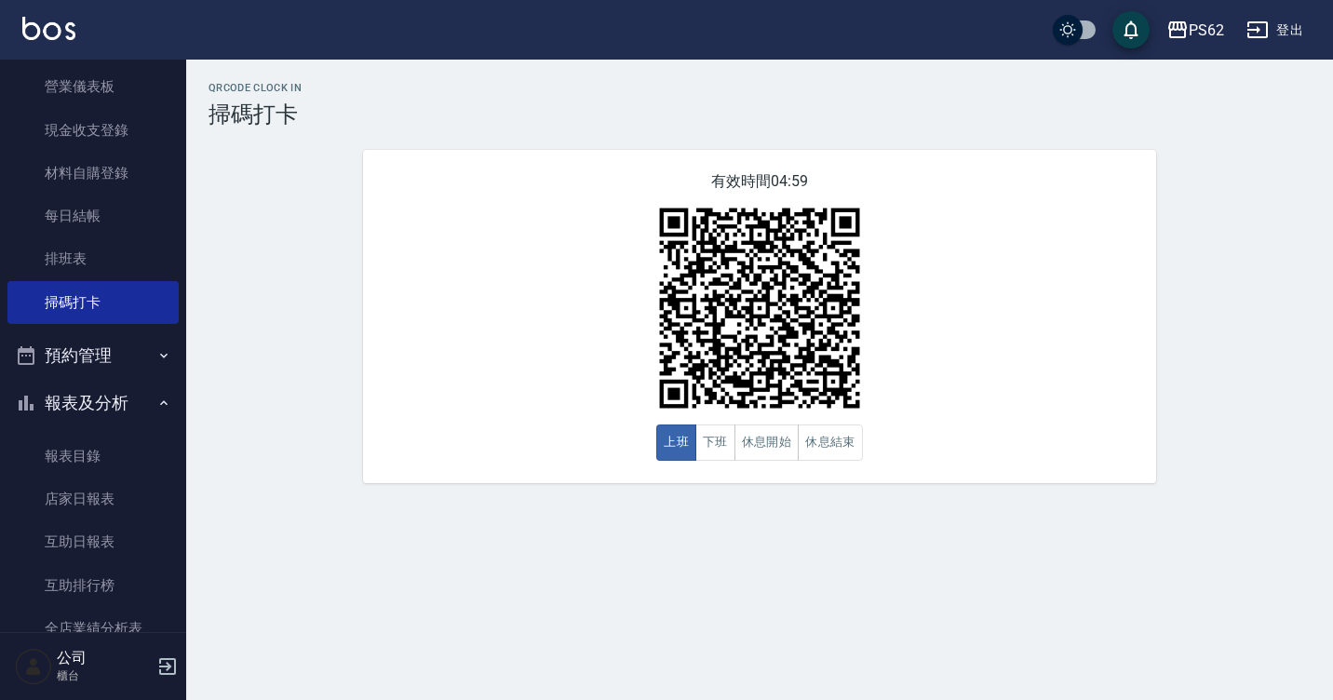
drag, startPoint x: 949, startPoint y: 539, endPoint x: 828, endPoint y: 510, distance: 124.4
click at [896, 539] on div "QRcode Clock In 掃碼打卡 有效時間 04:59 上班 下班 休息開始 休息結束" at bounding box center [666, 350] width 1333 height 700
click at [773, 455] on button "休息開始" at bounding box center [766, 442] width 65 height 36
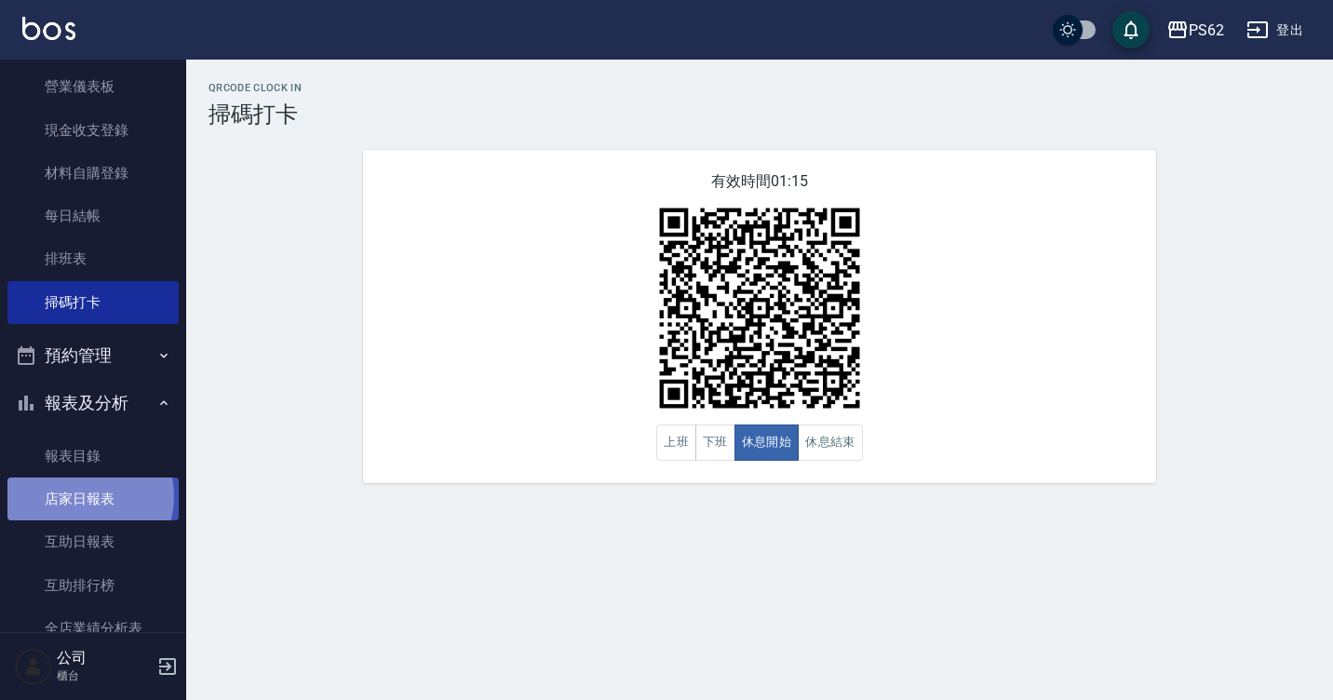
click at [83, 496] on link "店家日報表" at bounding box center [92, 499] width 171 height 43
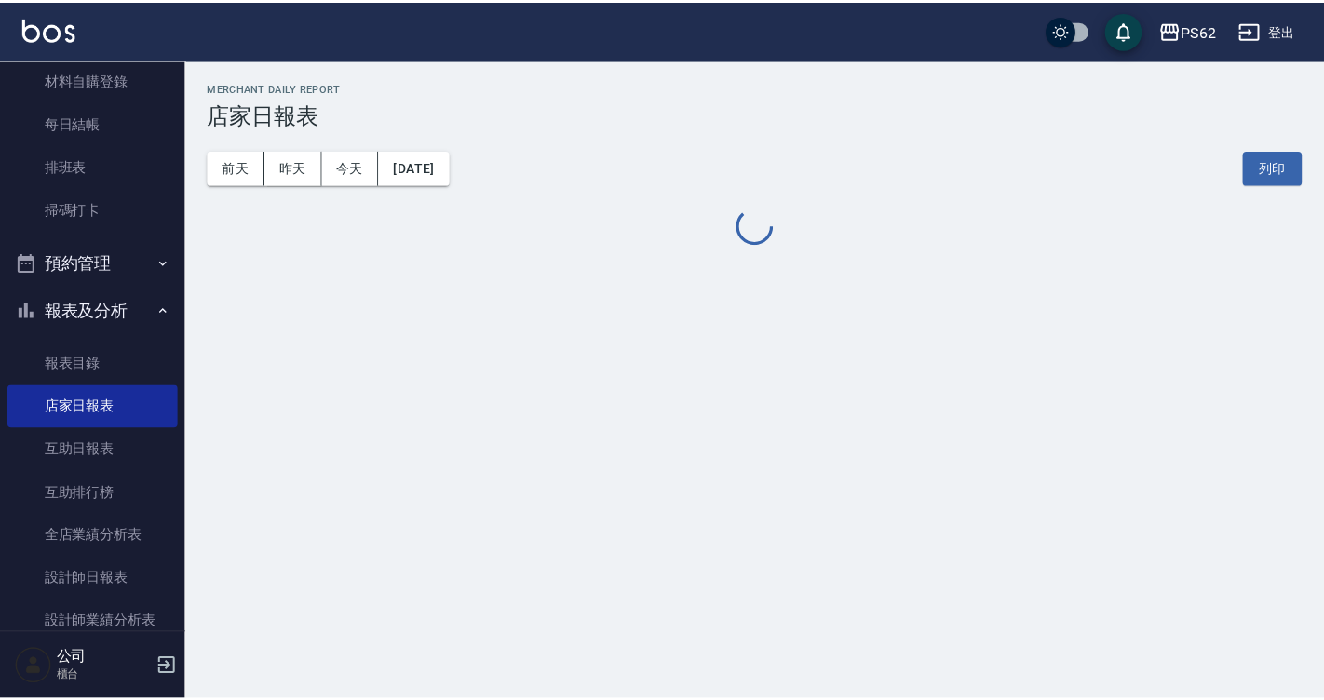
scroll to position [559, 0]
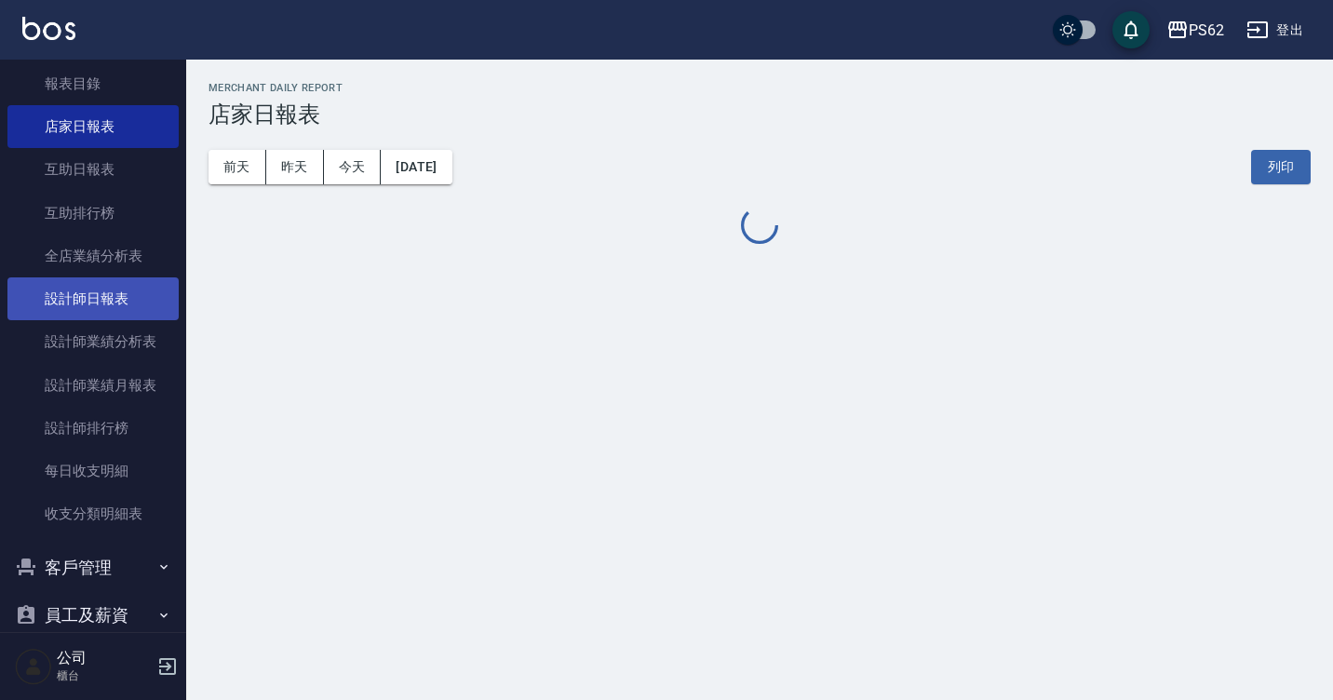
click at [132, 306] on link "設計師日報表" at bounding box center [92, 298] width 171 height 43
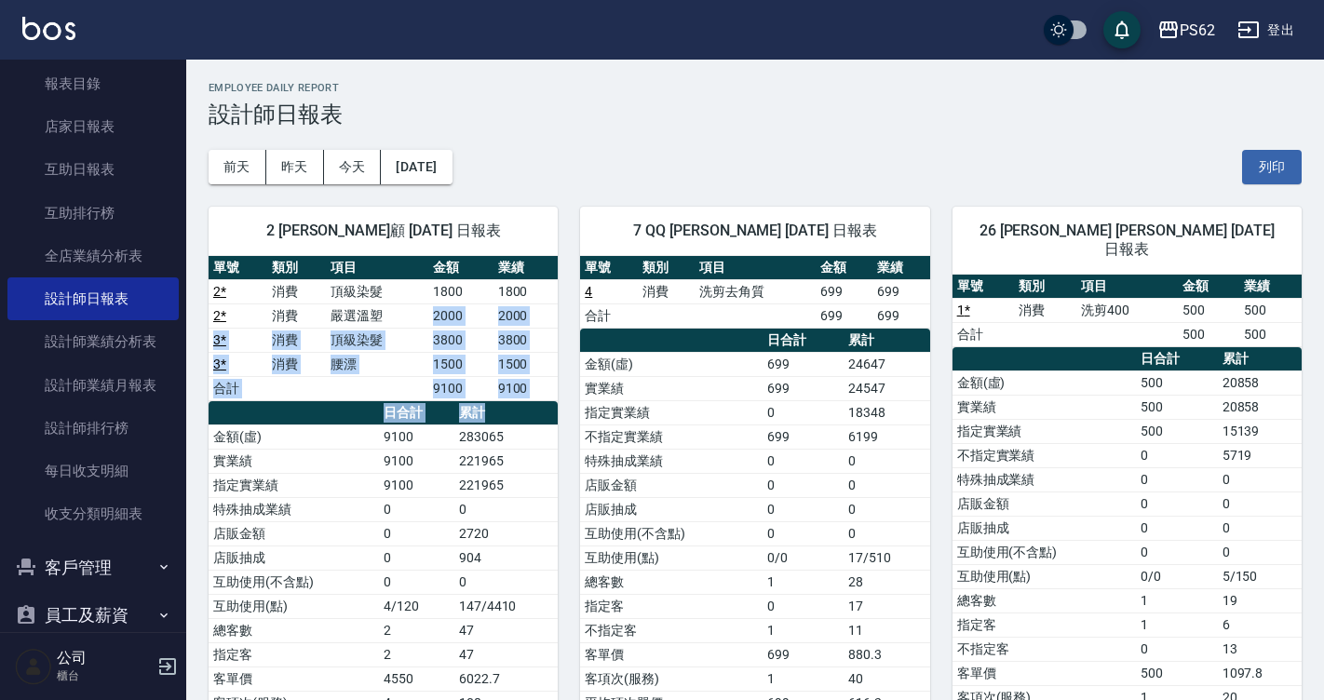
drag, startPoint x: 431, startPoint y: 325, endPoint x: 519, endPoint y: 411, distance: 123.1
click at [519, 411] on div "單號 類別 項目 金額 業績 2 * 消費 頂級染髮 1800 1800 2 * 消費 嚴選溫塑 2000 2000 3 * 消費 頂級染髮 3800 380…" at bounding box center [383, 498] width 349 height 484
click at [519, 412] on th "累計" at bounding box center [506, 413] width 104 height 24
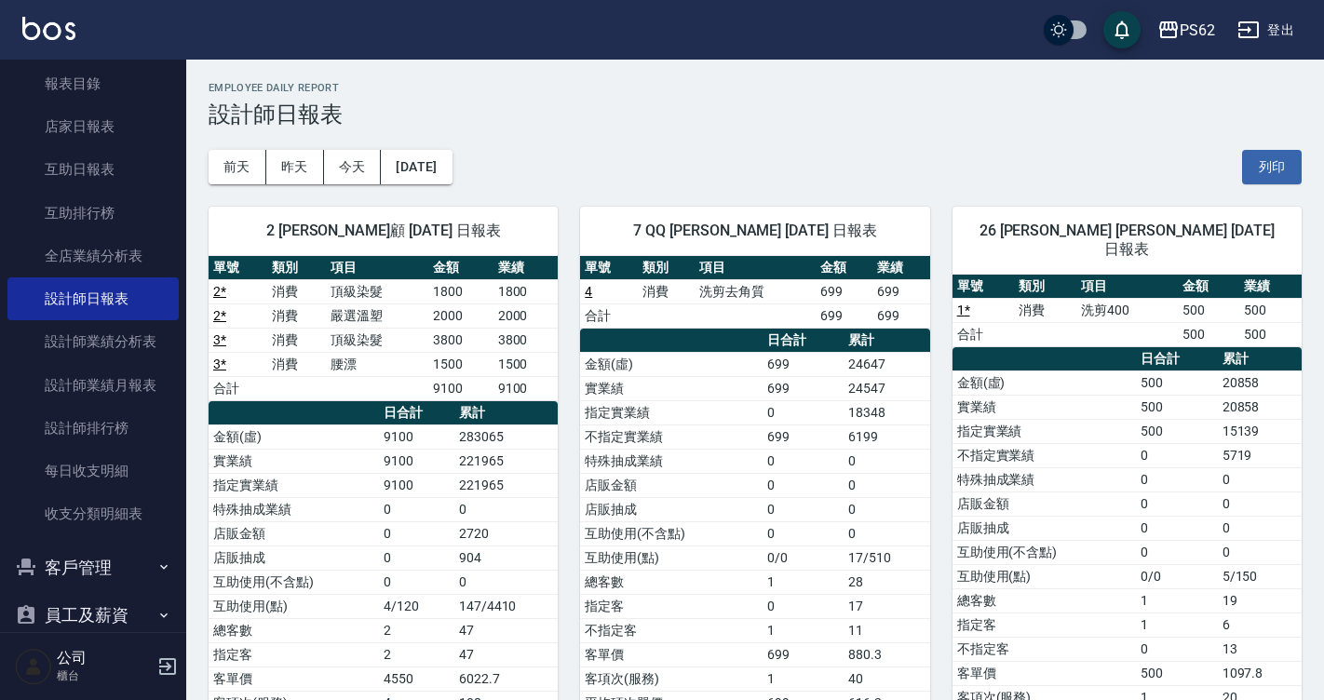
drag, startPoint x: 547, startPoint y: 458, endPoint x: 551, endPoint y: 469, distance: 11.8
click at [550, 468] on td "221965" at bounding box center [506, 461] width 104 height 24
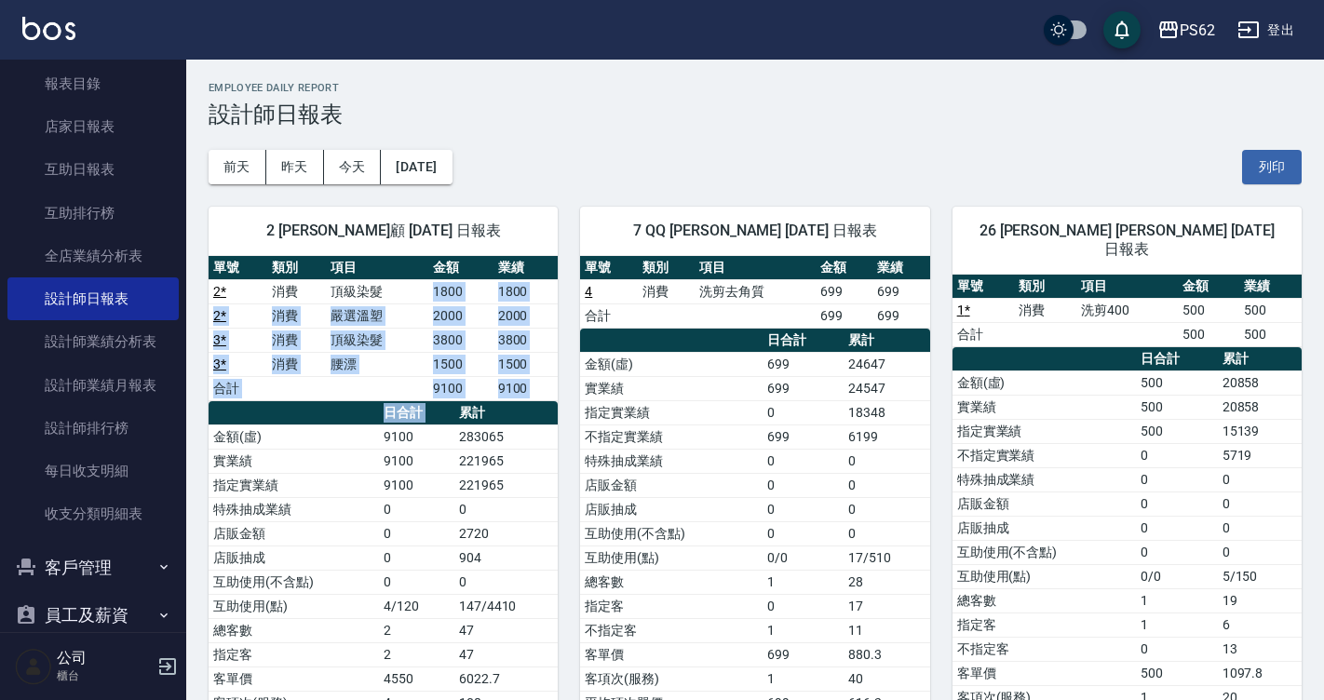
drag, startPoint x: 384, startPoint y: 302, endPoint x: 489, endPoint y: 426, distance: 163.2
click at [488, 425] on div "單號 類別 項目 金額 業績 2 * 消費 頂級染髮 1800 1800 2 * 消費 嚴選溫塑 2000 2000 3 * 消費 頂級染髮 3800 380…" at bounding box center [383, 498] width 349 height 484
click at [489, 426] on td "283065" at bounding box center [506, 436] width 104 height 24
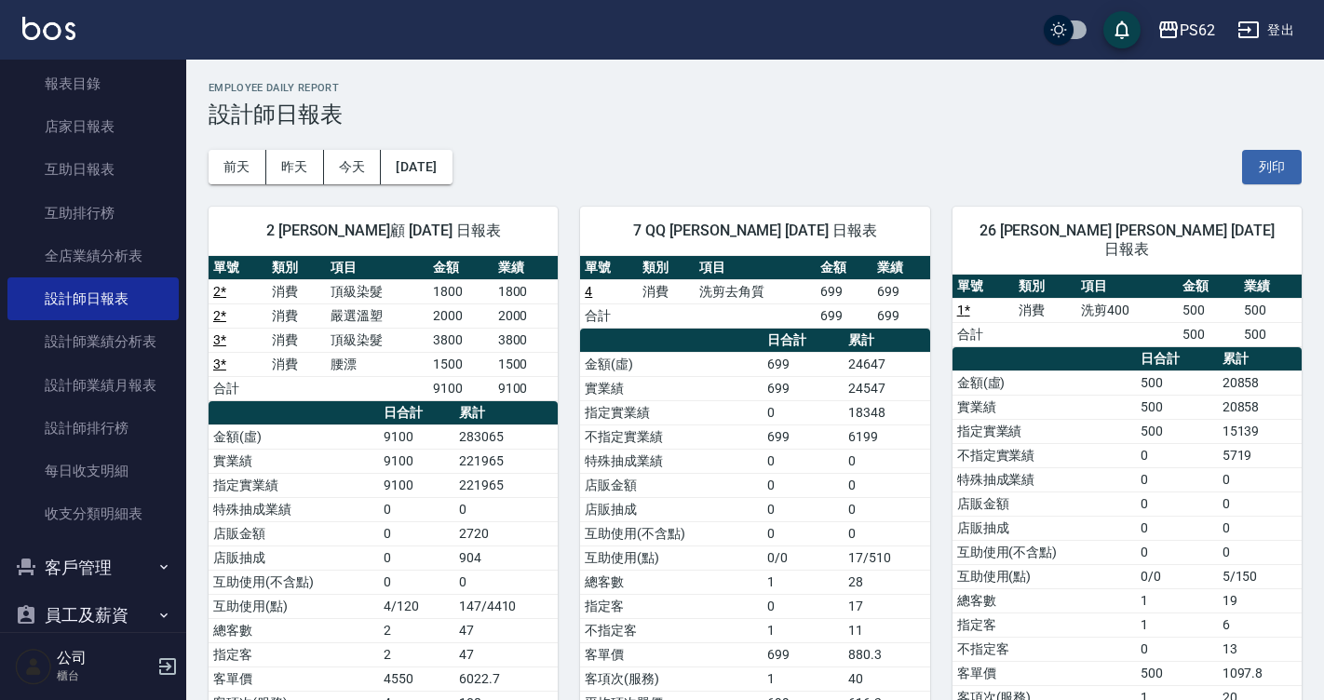
click at [509, 447] on td "283065" at bounding box center [506, 436] width 104 height 24
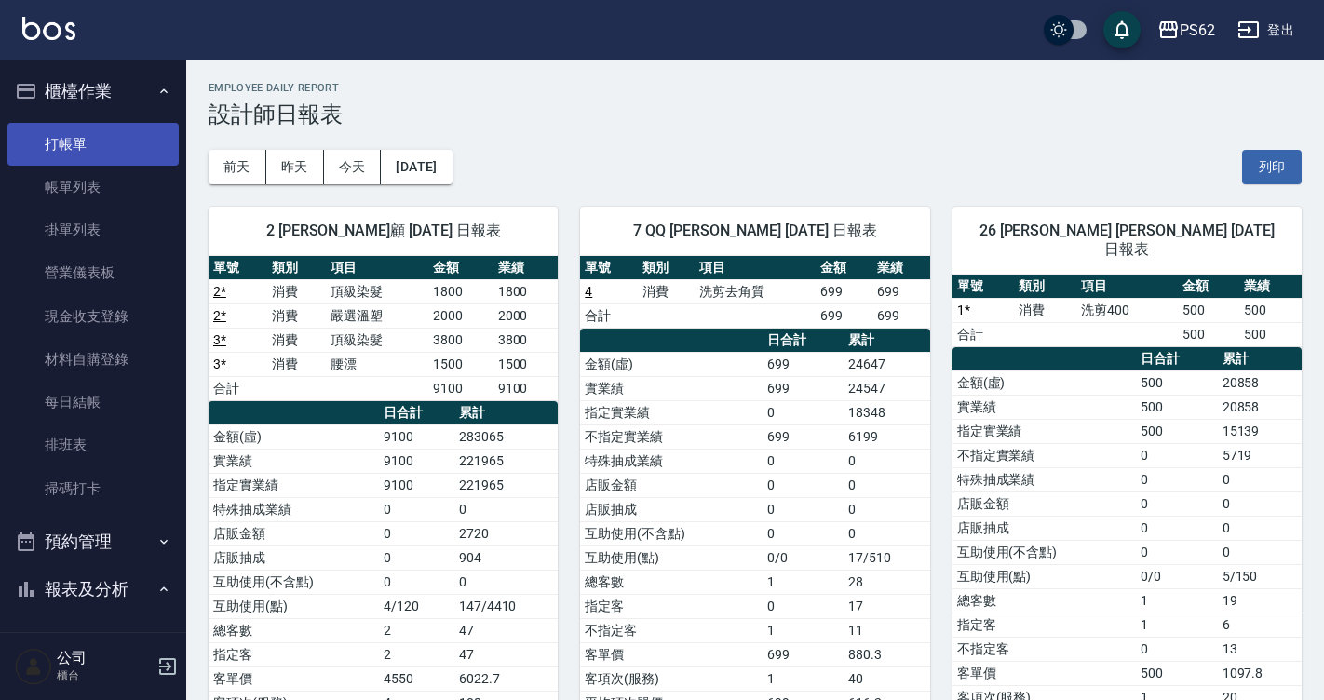
click at [129, 125] on link "打帳單" at bounding box center [92, 144] width 171 height 43
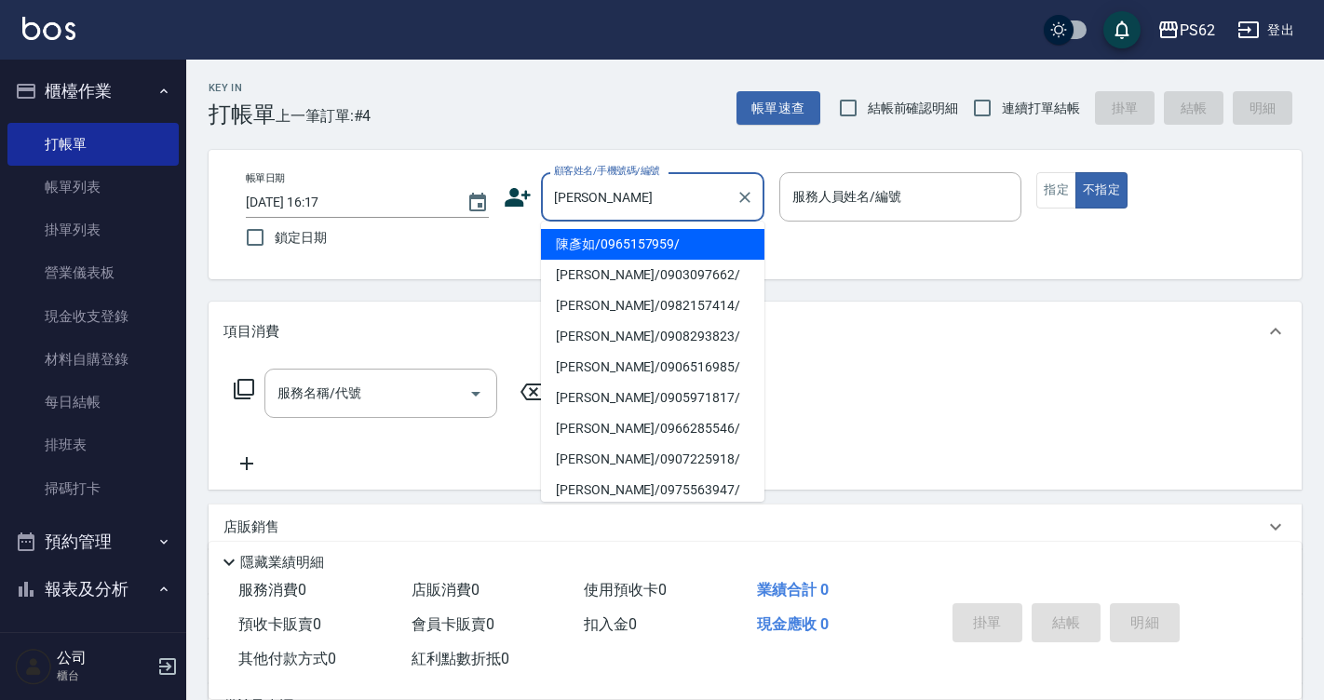
type input "陳彥如/0965157959/"
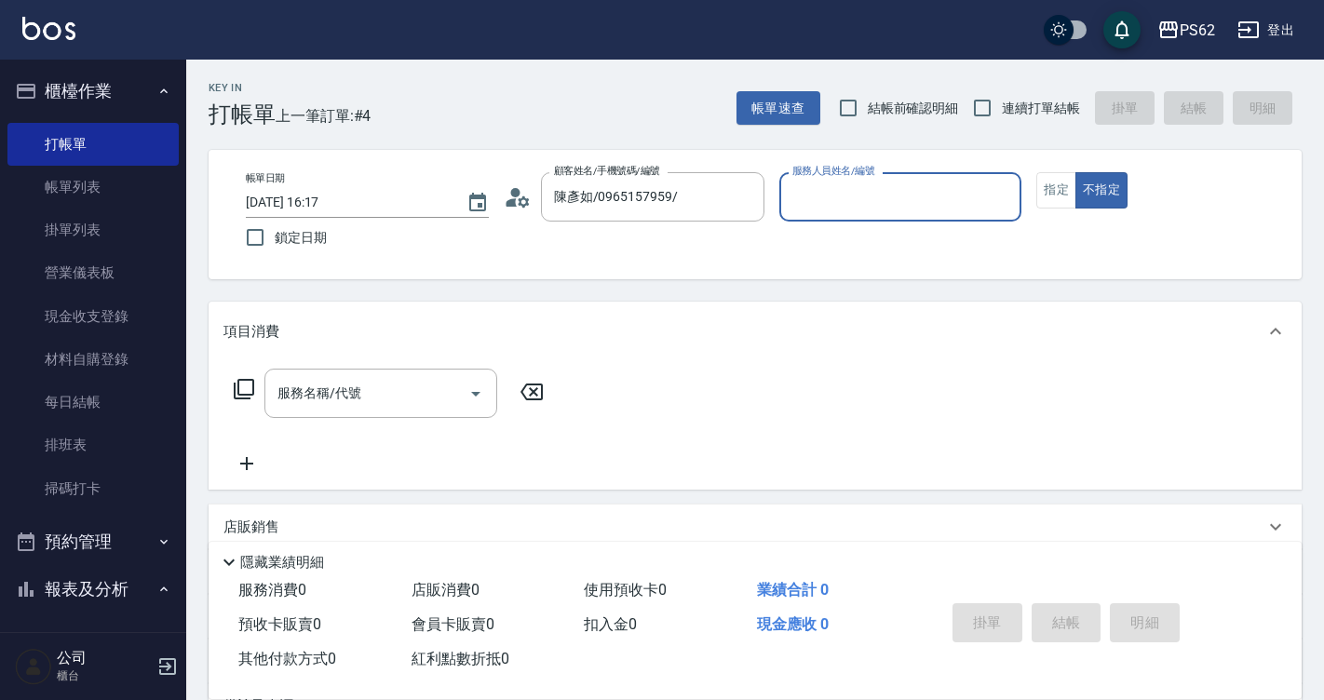
type input "[PERSON_NAME]-2"
click at [1075, 172] on button "不指定" at bounding box center [1101, 190] width 52 height 36
type button "false"
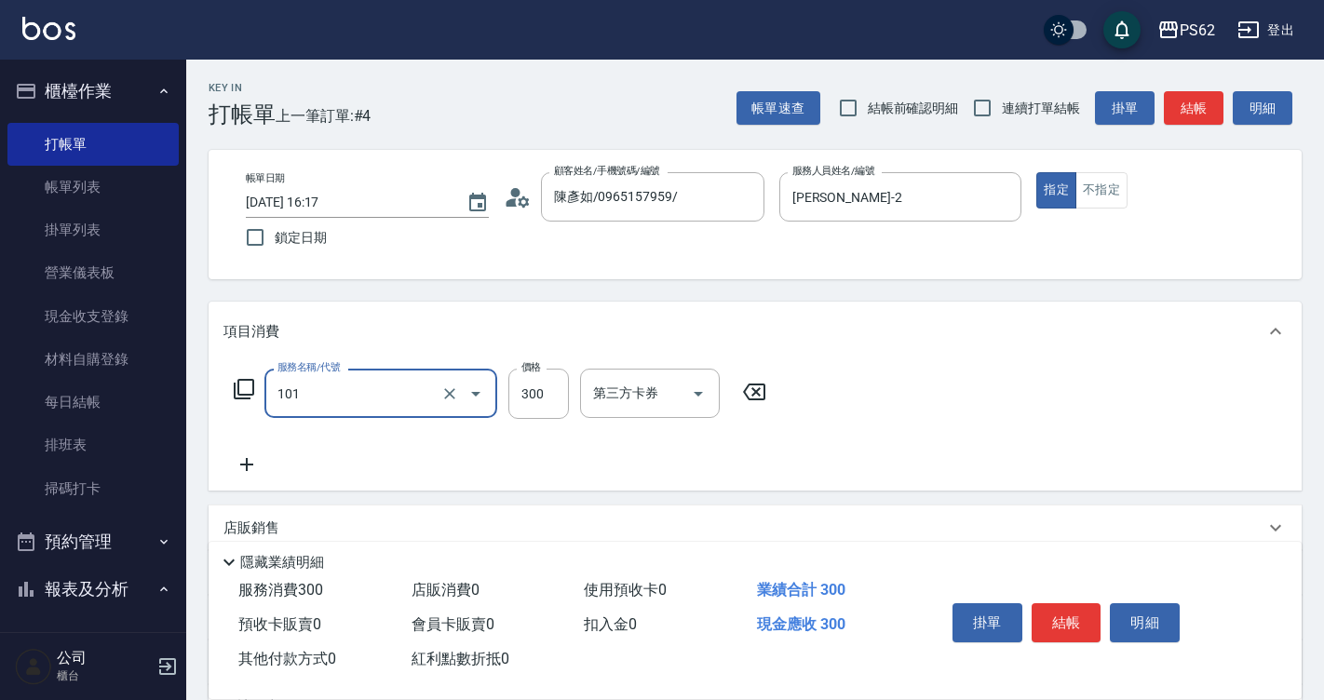
type input "洗髮(101)"
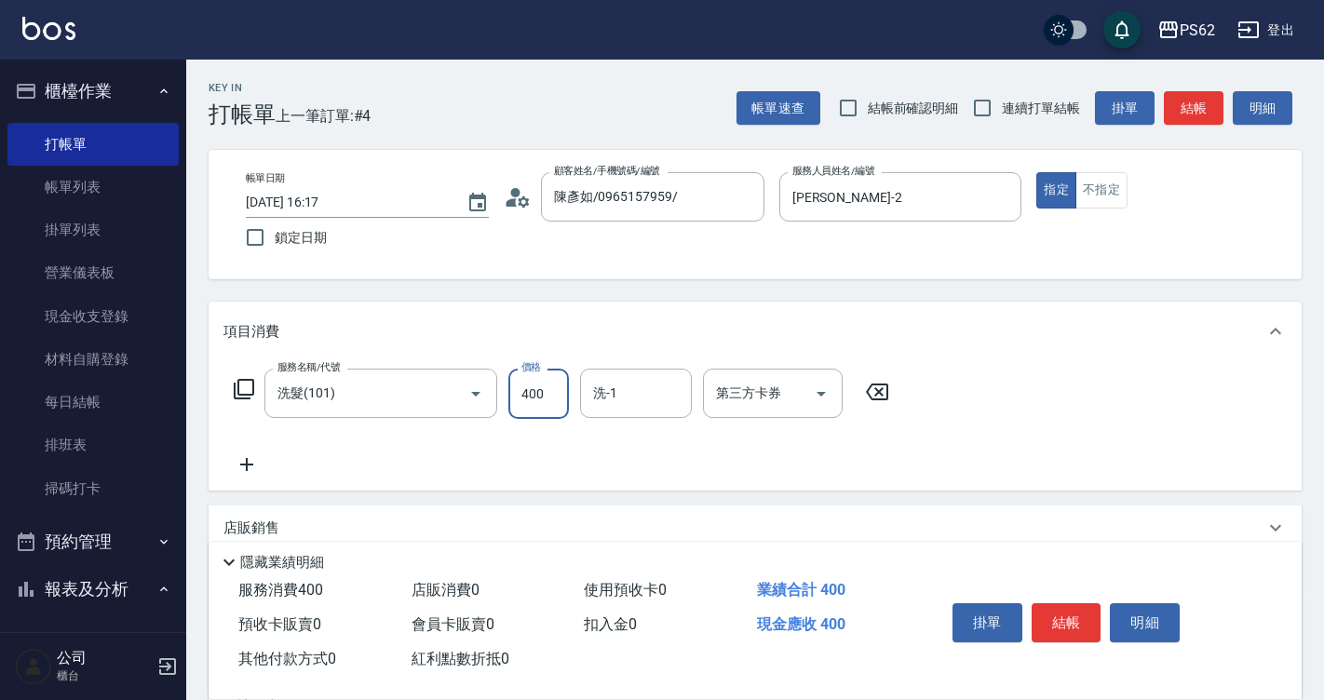
type input "400"
type input "鴨子-22"
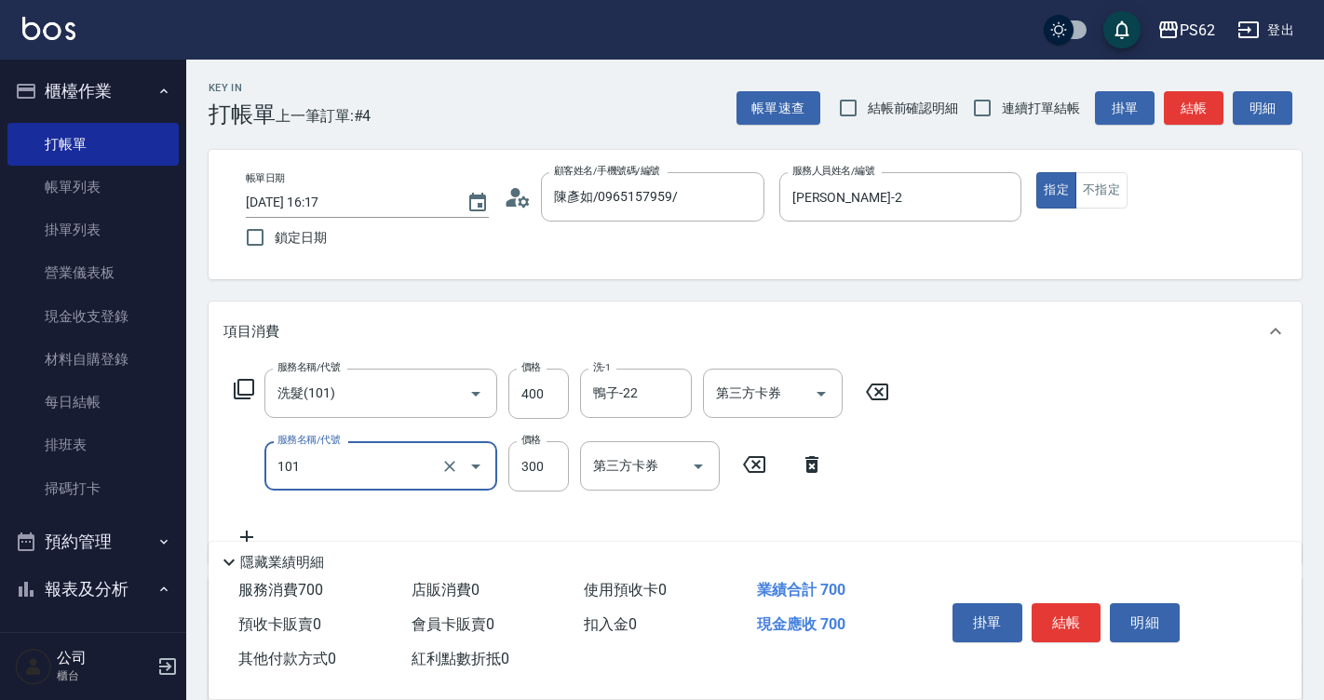
type input "洗髮(101)"
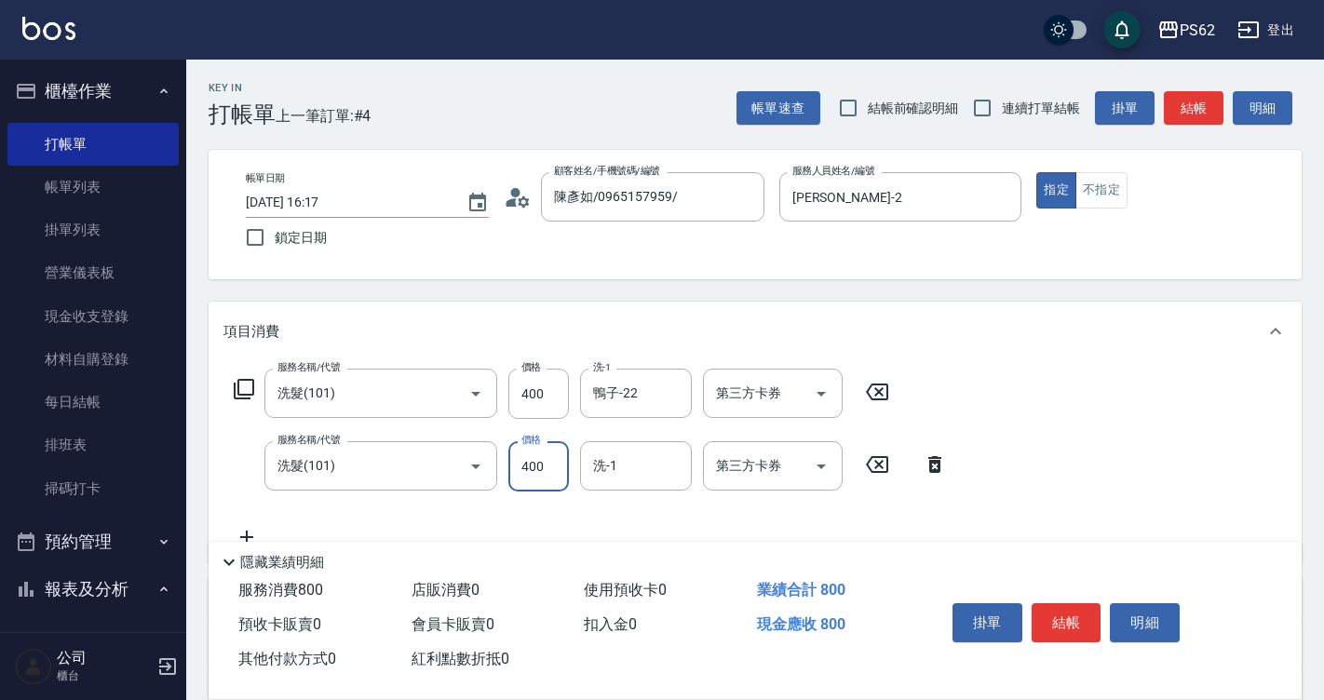
type input "400"
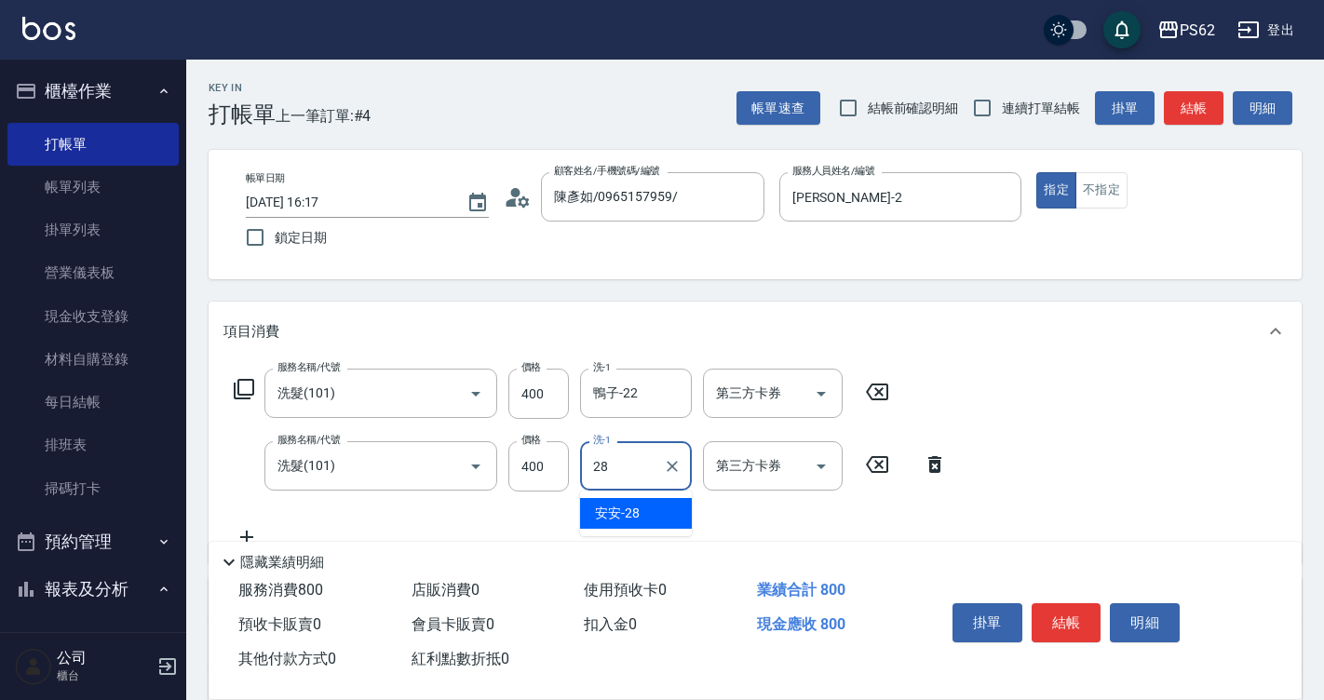
type input "安安-28"
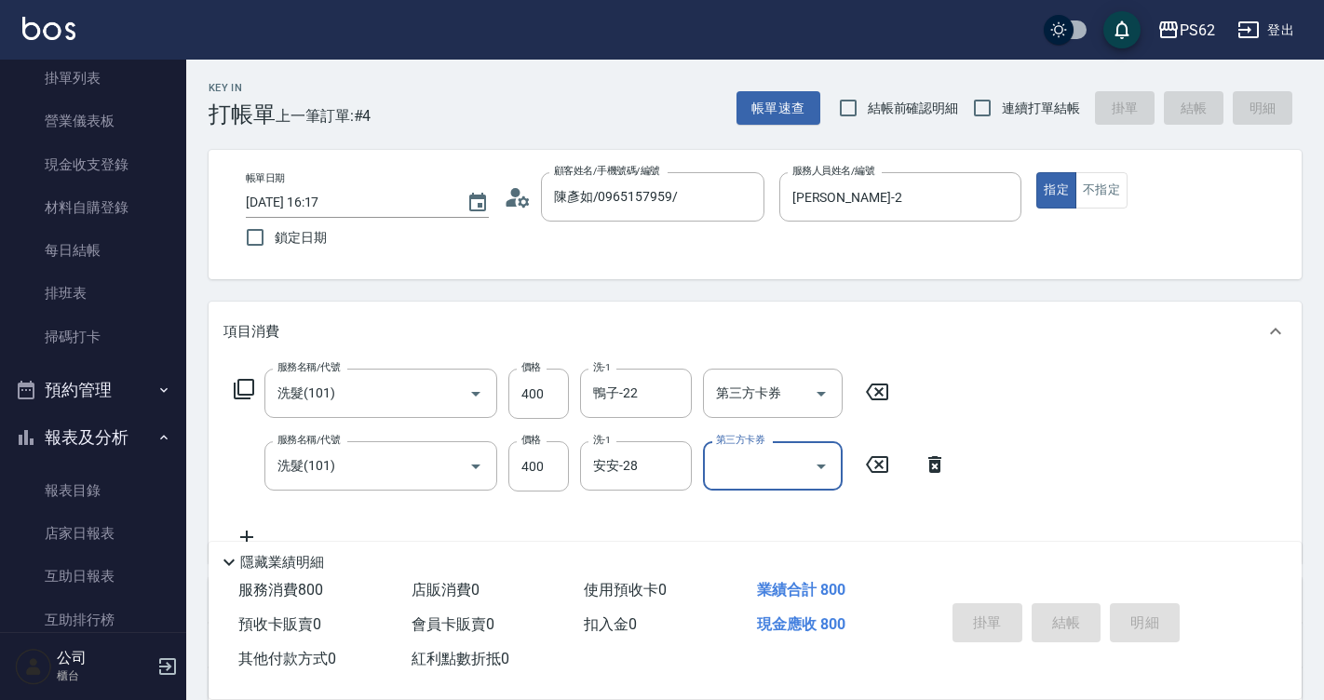
scroll to position [372, 0]
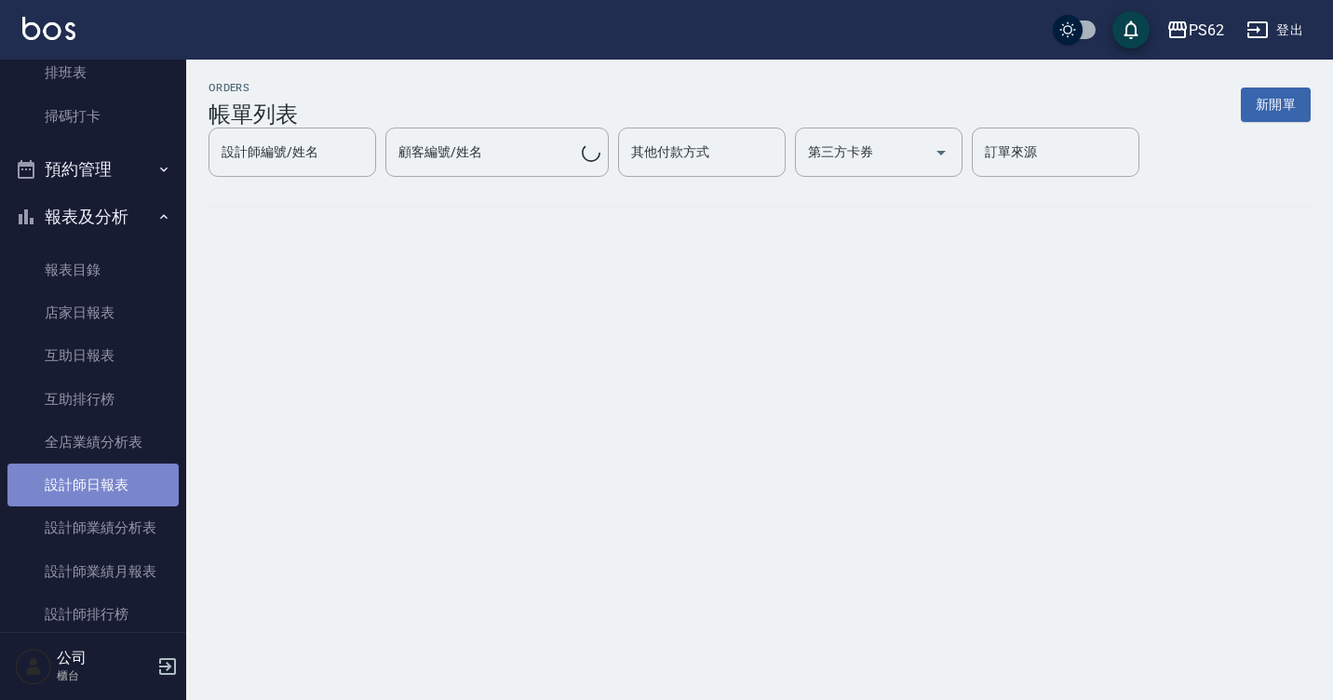
click at [121, 490] on link "設計師日報表" at bounding box center [92, 485] width 171 height 43
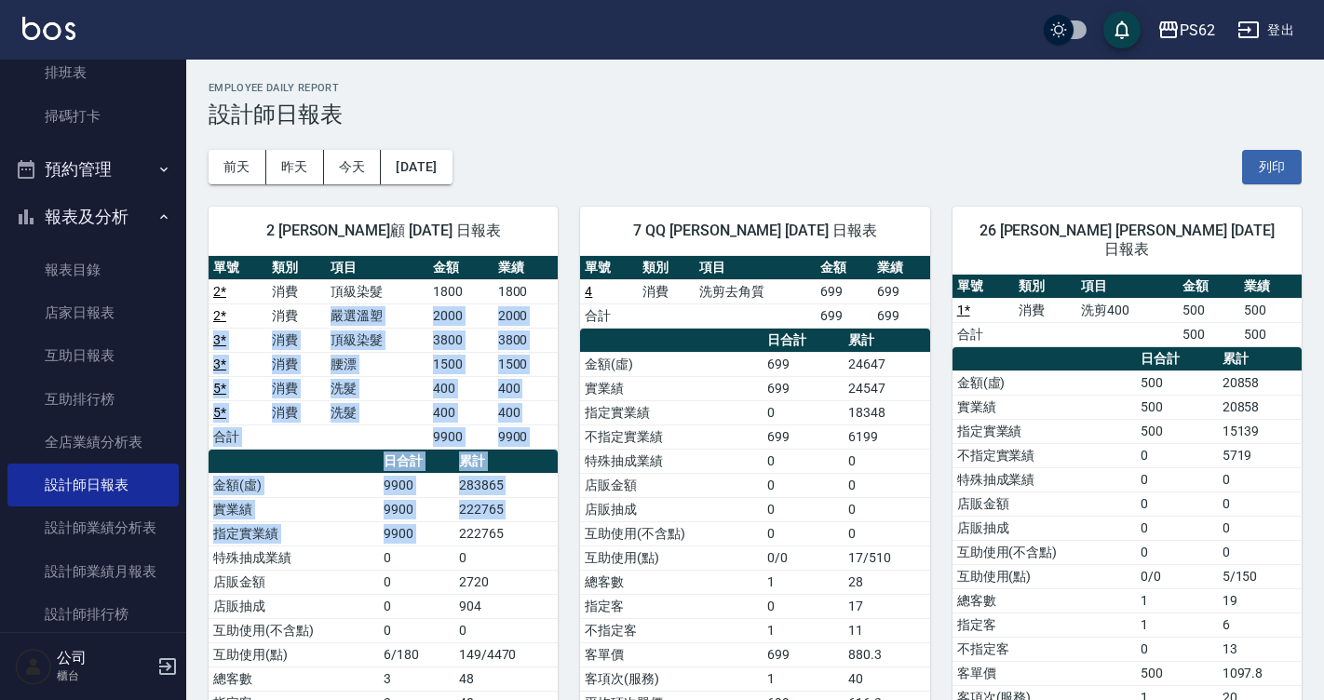
drag, startPoint x: 348, startPoint y: 336, endPoint x: 464, endPoint y: 533, distance: 228.6
click at [464, 533] on div "單號 類別 項目 金額 業績 2 * 消費 頂級染髮 1800 1800 2 * 消費 嚴選溫塑 2000 2000 3 * 消費 頂級染髮 3800 380…" at bounding box center [383, 522] width 349 height 532
click at [464, 533] on td "222765" at bounding box center [506, 533] width 104 height 24
drag, startPoint x: 468, startPoint y: 322, endPoint x: 553, endPoint y: 490, distance: 187.8
click at [553, 490] on div "單號 類別 項目 金額 業績 2 * 消費 頂級染髮 1800 1800 2 * 消費 嚴選溫塑 2000 2000 3 * 消費 頂級染髮 3800 380…" at bounding box center [383, 522] width 349 height 532
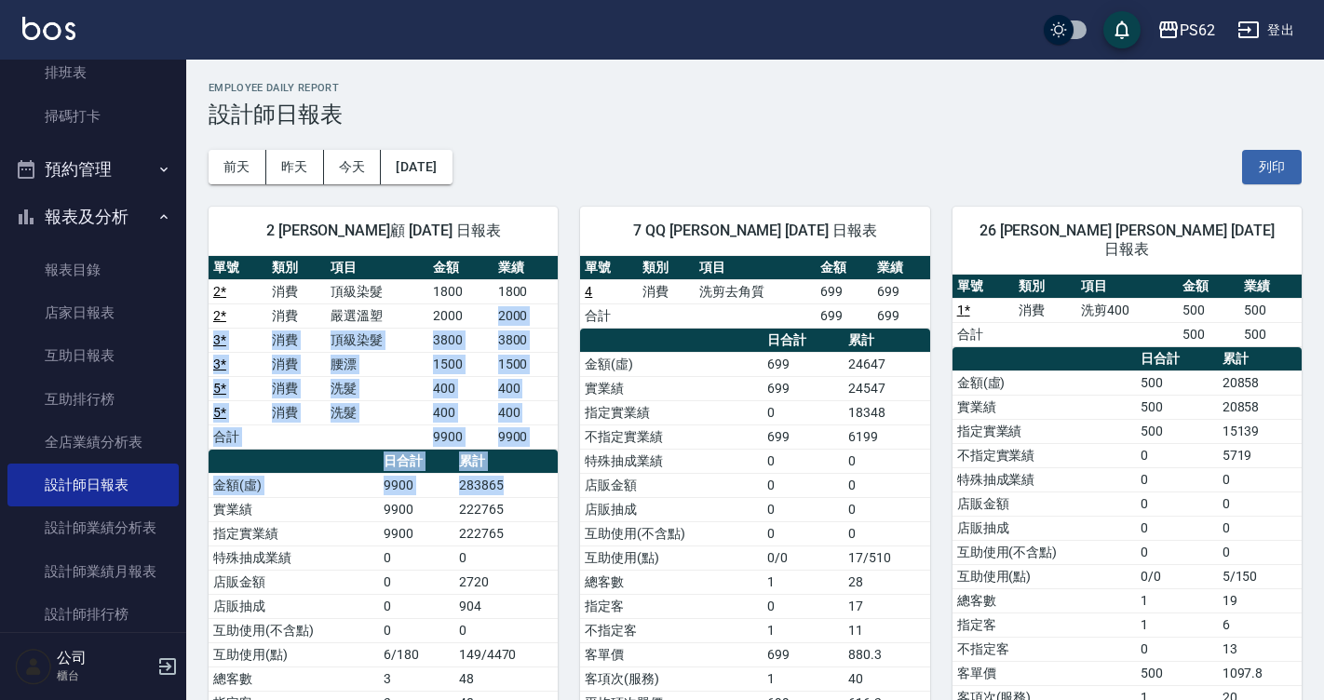
click at [553, 492] on td "283865" at bounding box center [506, 485] width 104 height 24
click at [527, 481] on td "283865" at bounding box center [506, 485] width 104 height 24
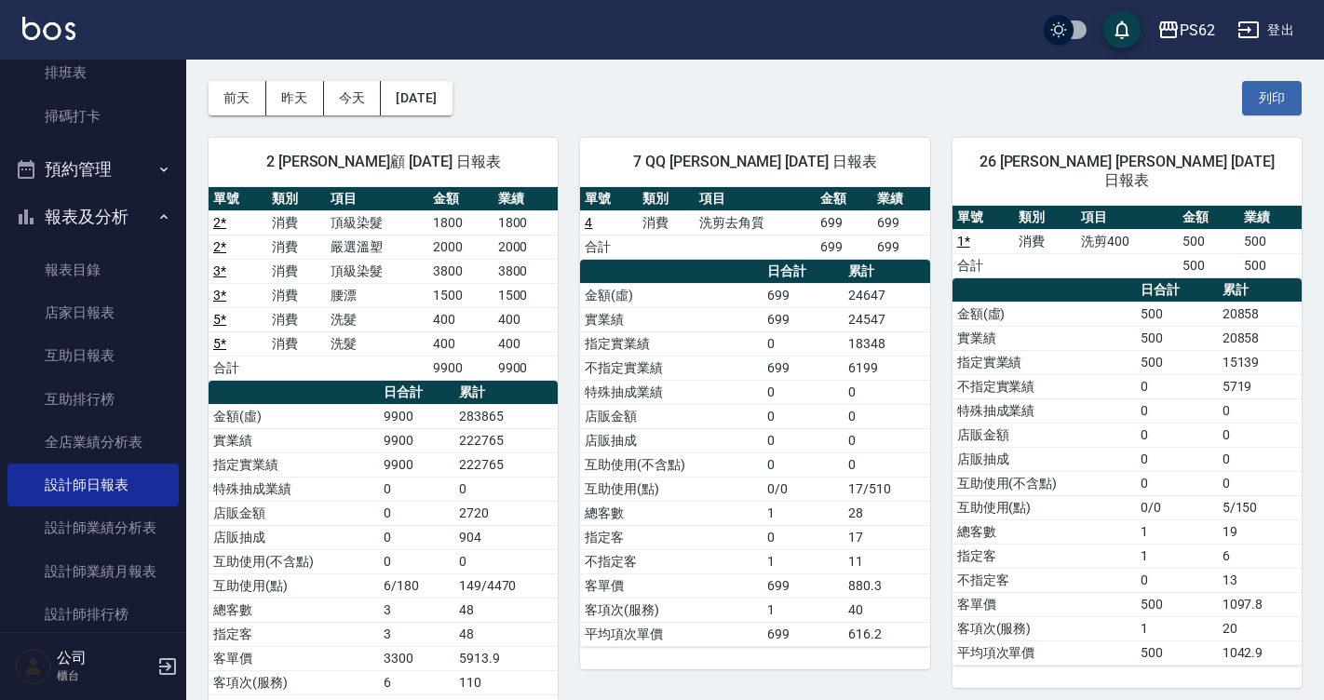
scroll to position [133, 0]
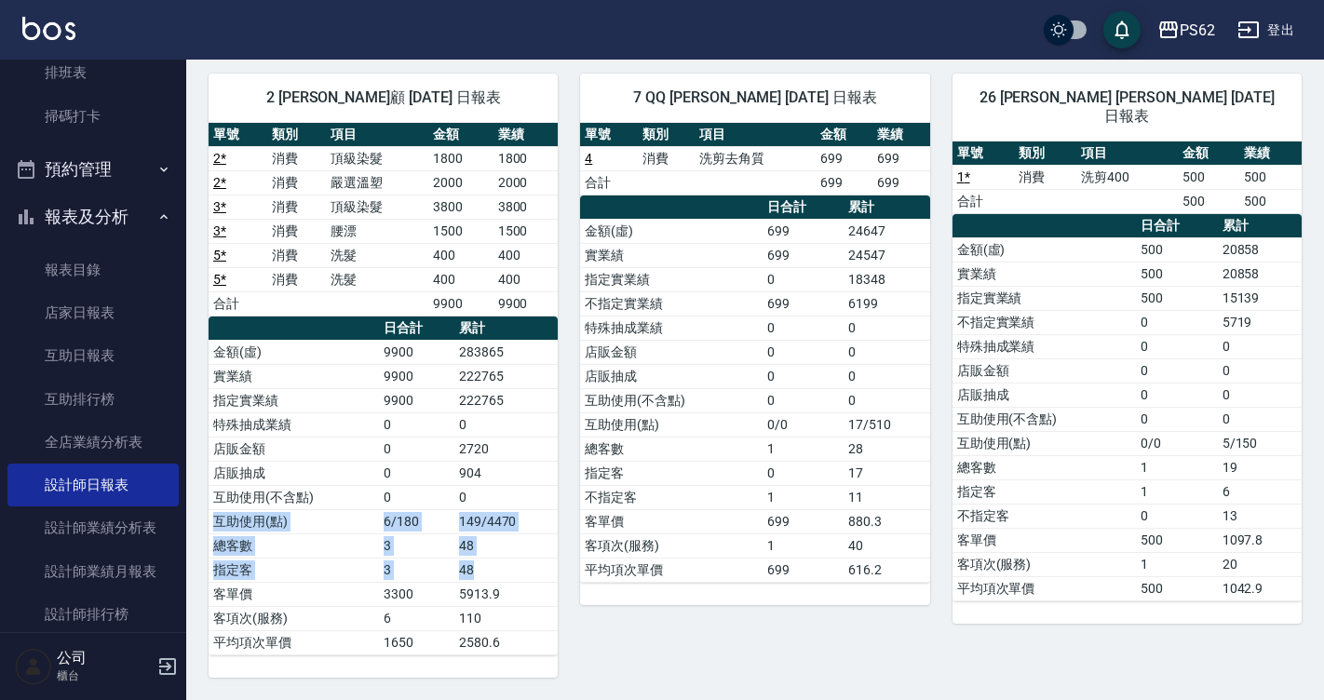
drag, startPoint x: 537, startPoint y: 505, endPoint x: 545, endPoint y: 565, distance: 60.0
click at [545, 565] on tbody "金額(虛) 9900 283865 實業績 9900 222765 指定實業績 9900 222765 特殊抽成業績 0 0 店販金額 0 2720 店販抽成…" at bounding box center [383, 497] width 349 height 315
click at [545, 565] on td "48" at bounding box center [506, 570] width 104 height 24
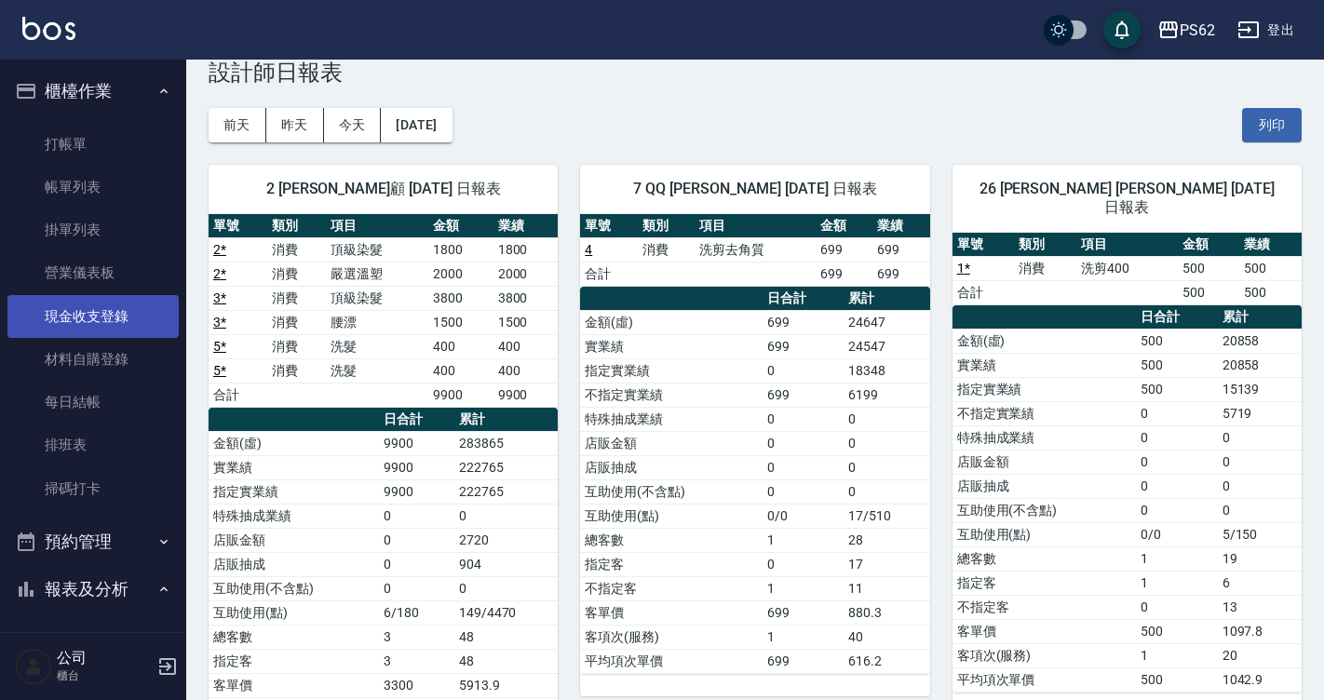
scroll to position [0, 0]
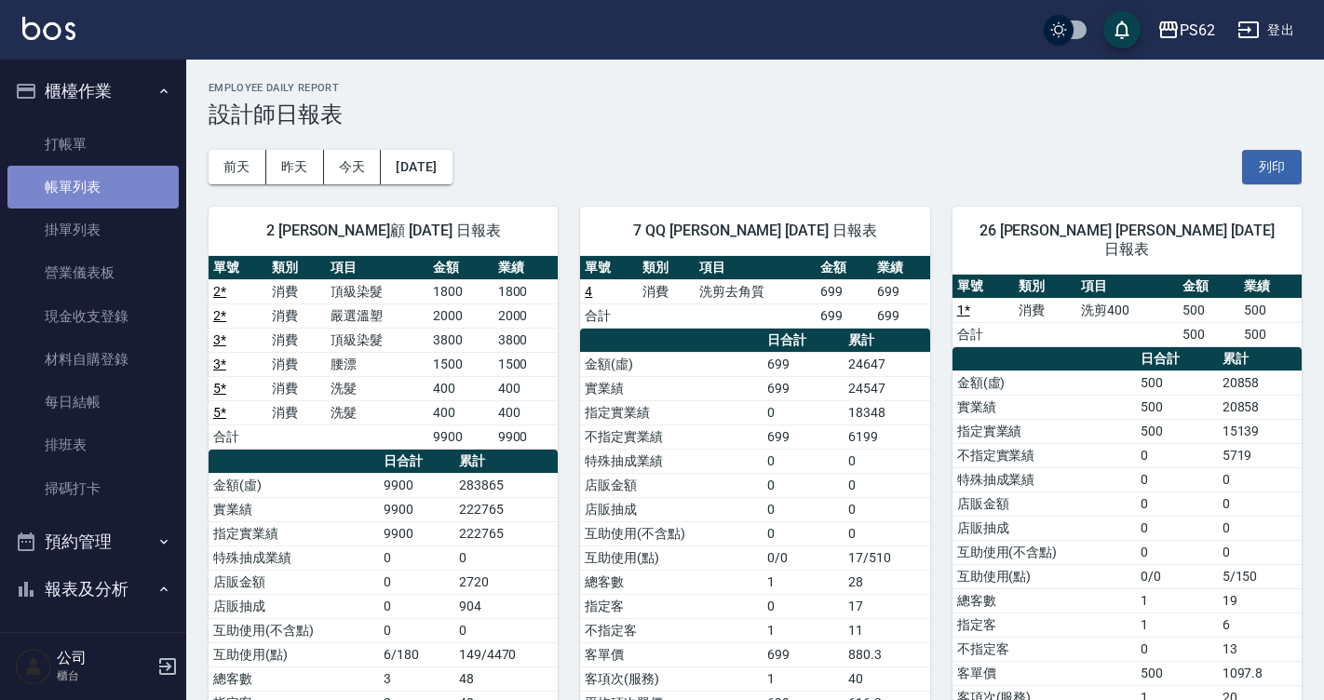
click at [94, 183] on link "帳單列表" at bounding box center [92, 187] width 171 height 43
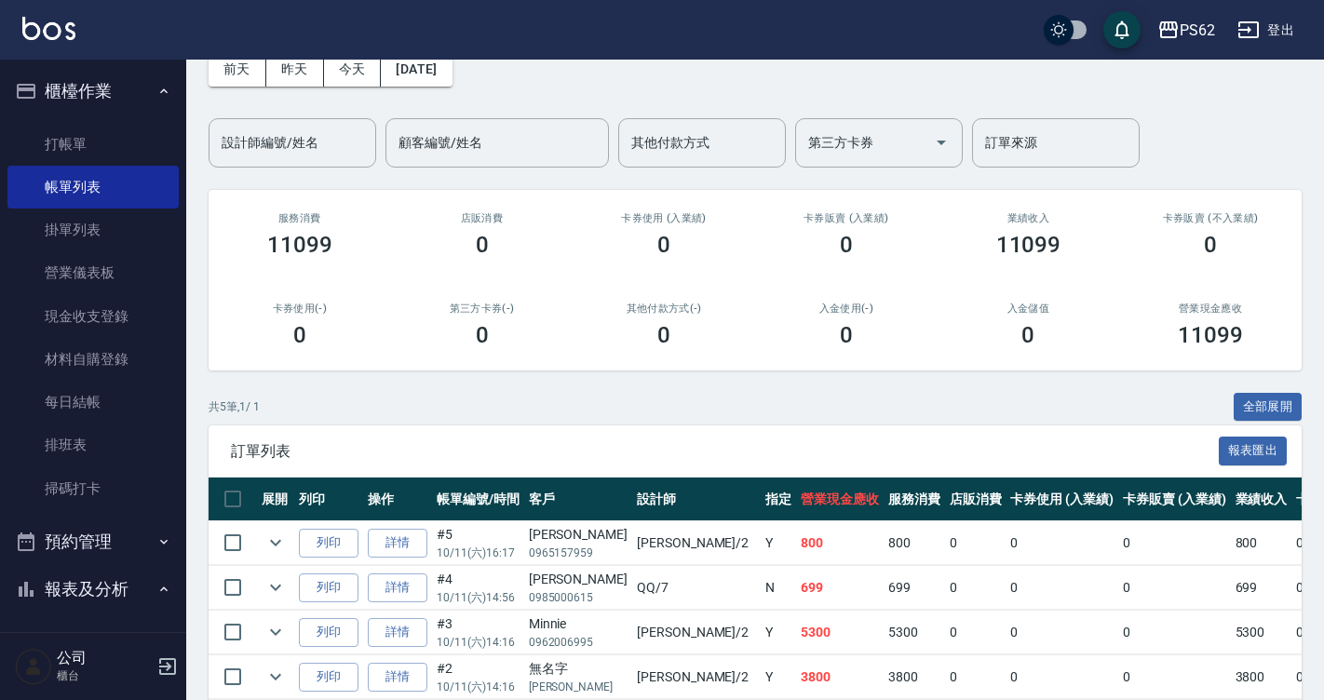
scroll to position [229, 0]
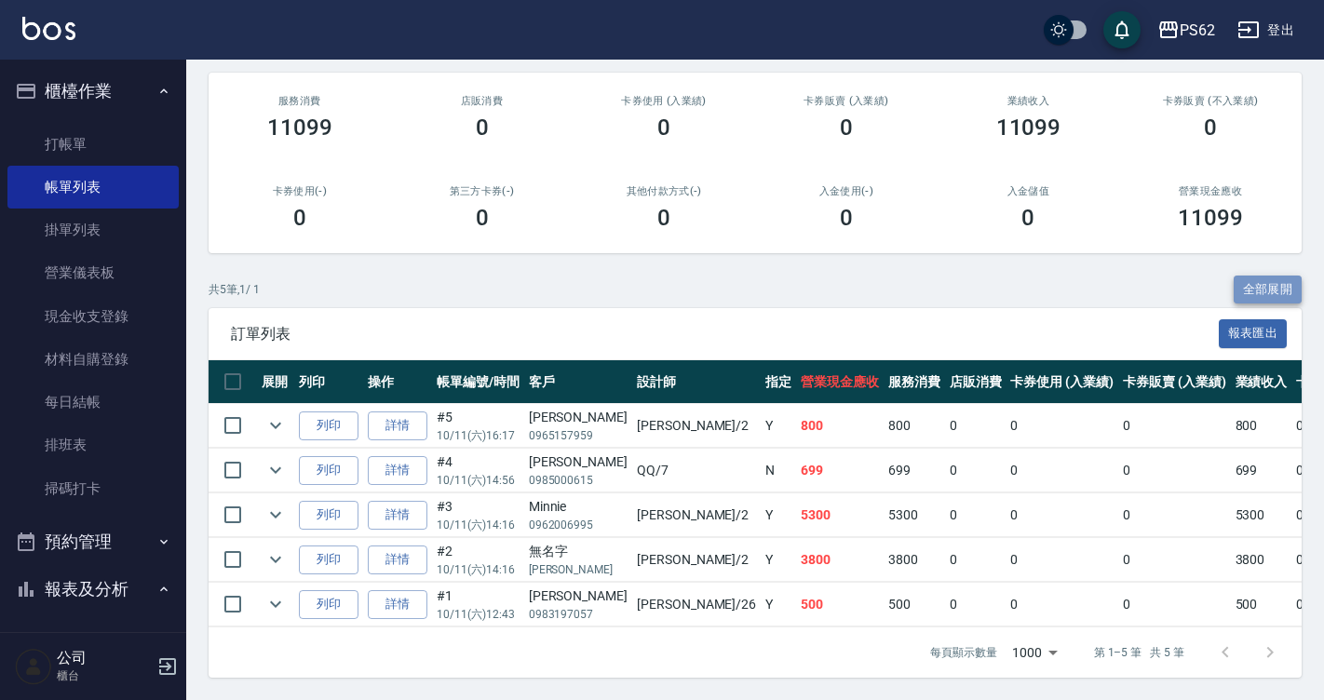
click at [1287, 277] on button "全部展開" at bounding box center [1267, 290] width 69 height 29
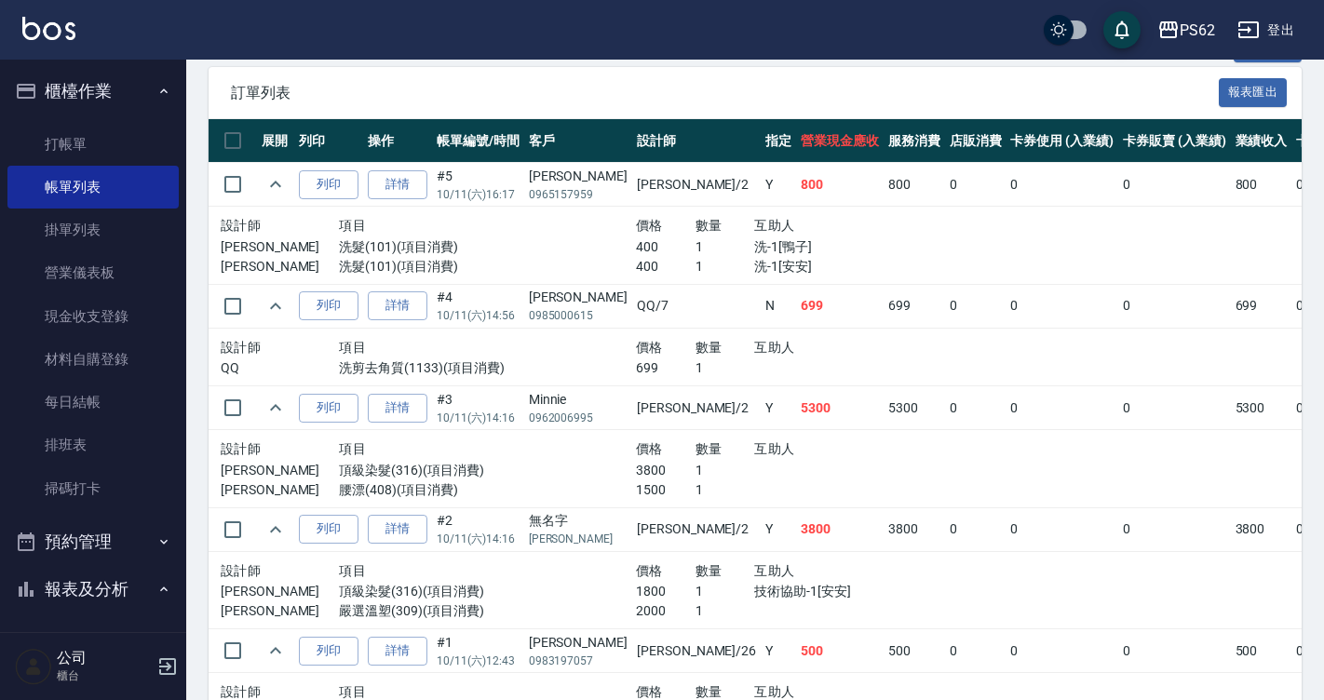
scroll to position [574, 0]
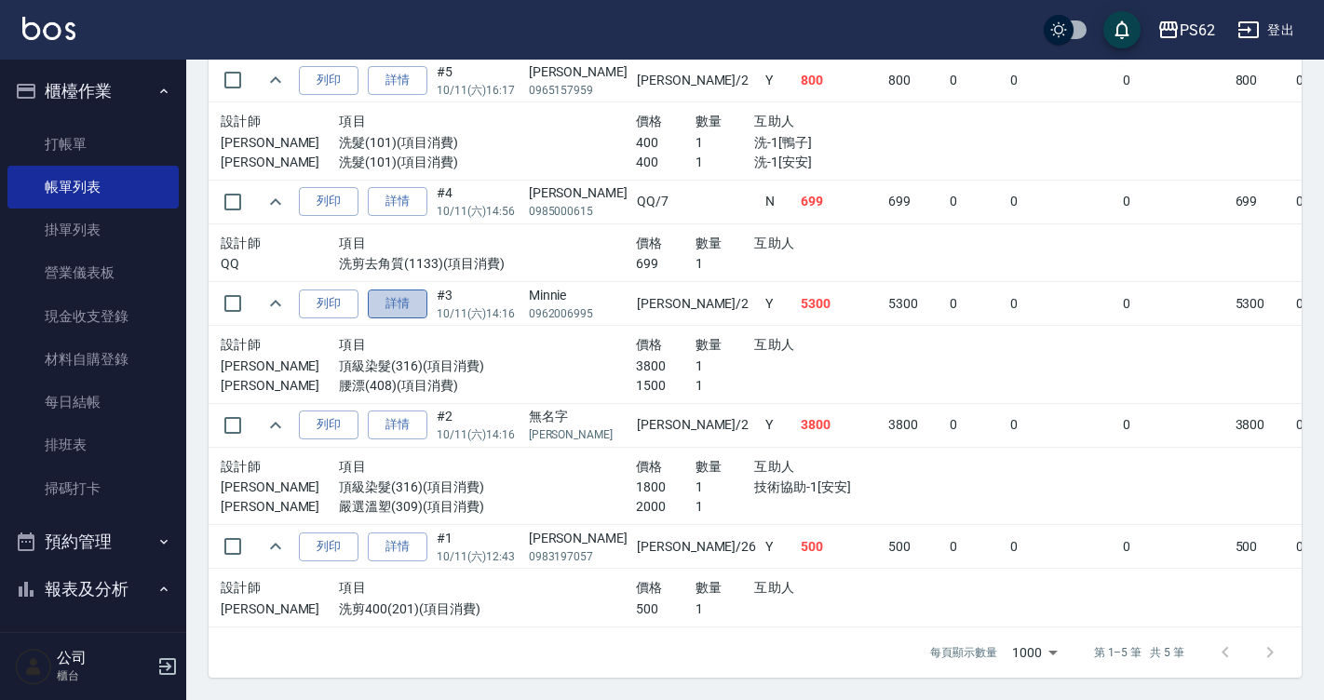
click at [404, 290] on link "詳情" at bounding box center [398, 304] width 60 height 29
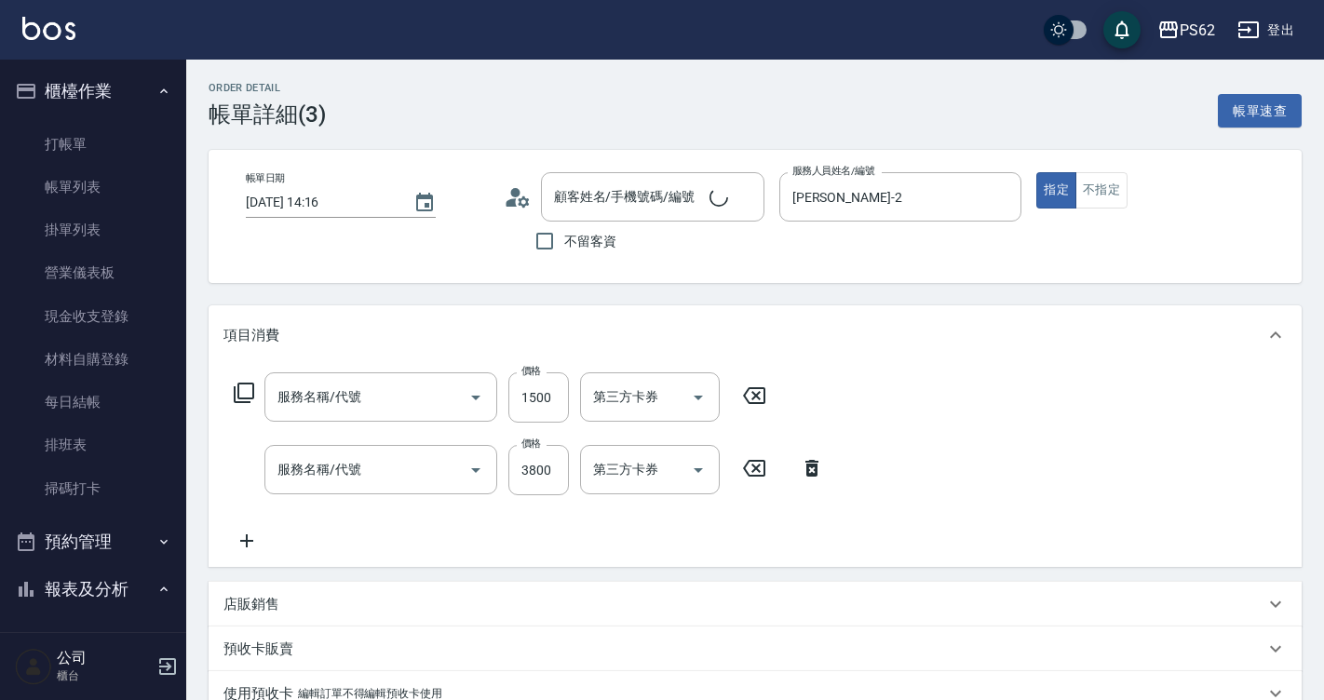
type input "[DATE] 14:16"
type input "[PERSON_NAME]-2"
type input "Minnie/0962006995/"
type input "腰漂(408)"
type input "頂級染髮(316)"
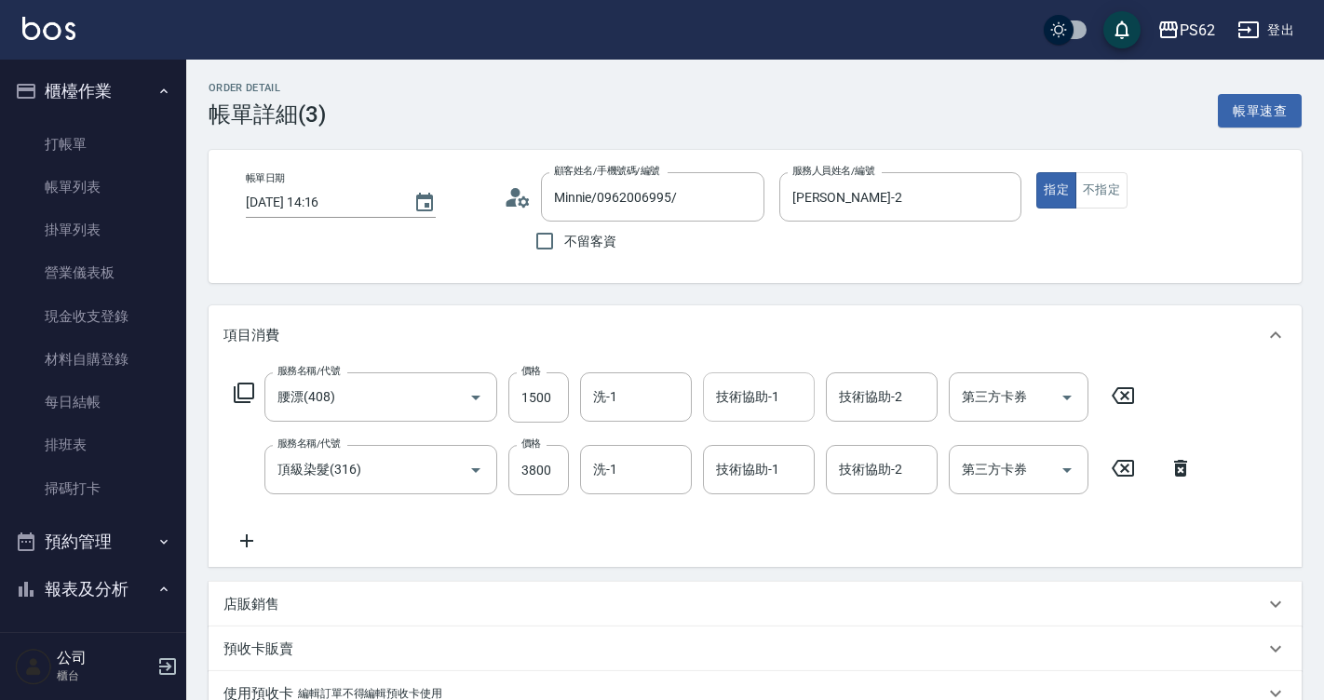
click at [735, 411] on input "技術協助-1" at bounding box center [758, 397] width 95 height 33
type input "安安-28"
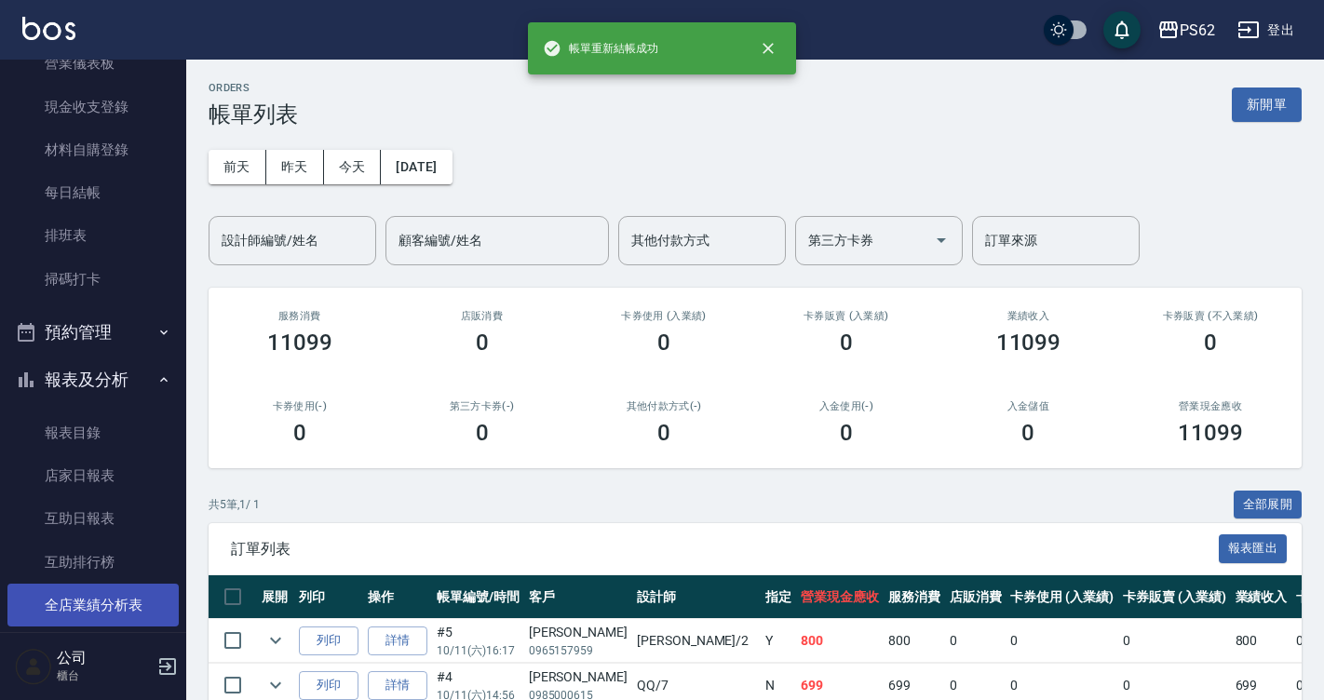
scroll to position [372, 0]
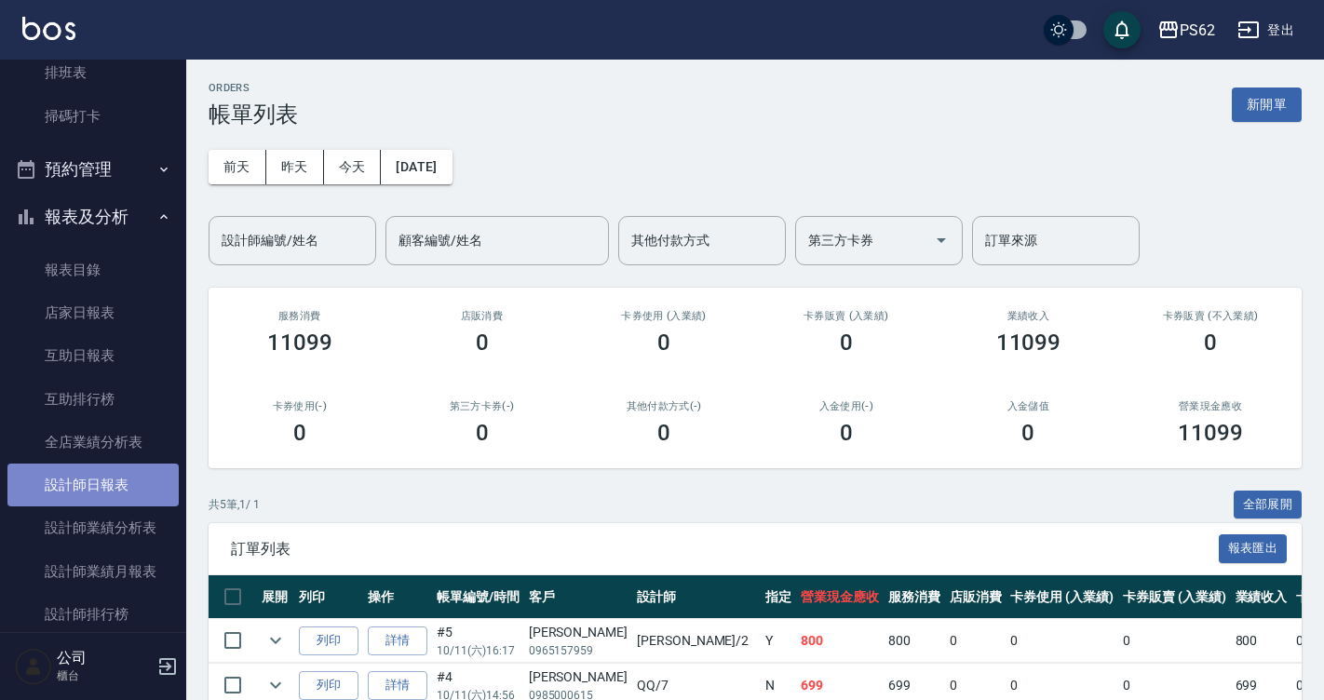
click at [123, 479] on link "設計師日報表" at bounding box center [92, 485] width 171 height 43
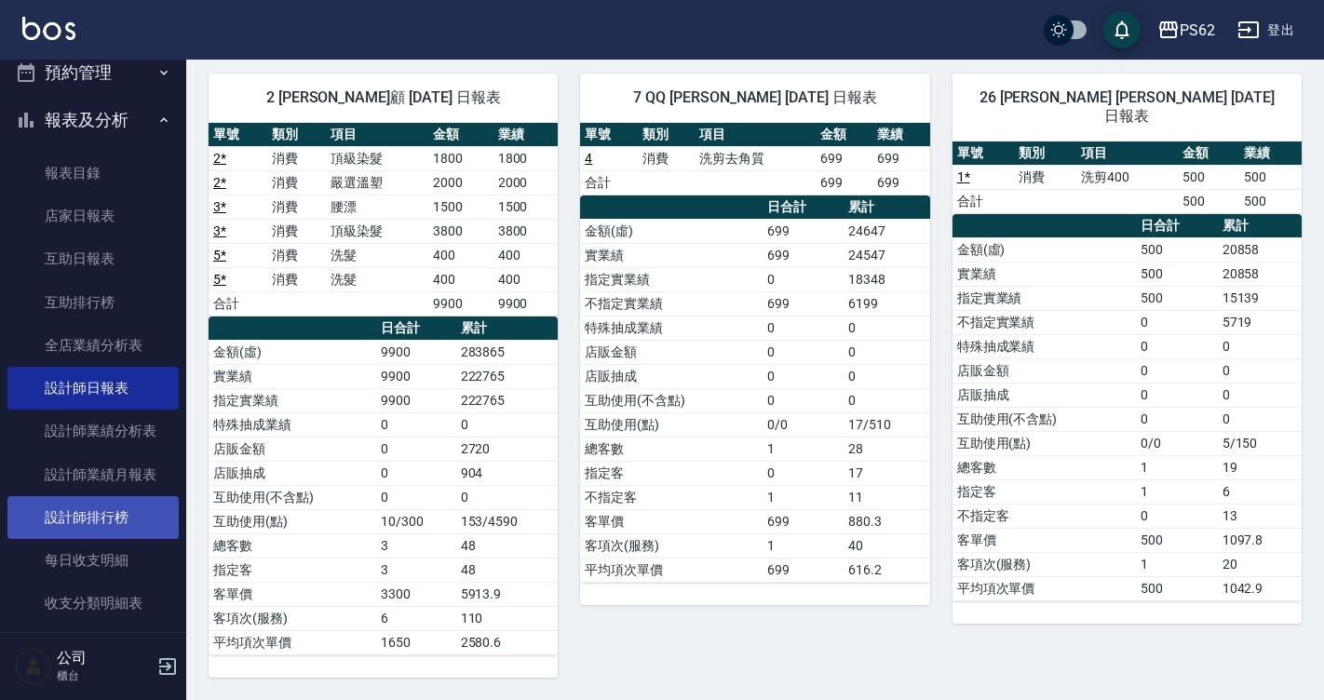
scroll to position [559, 0]
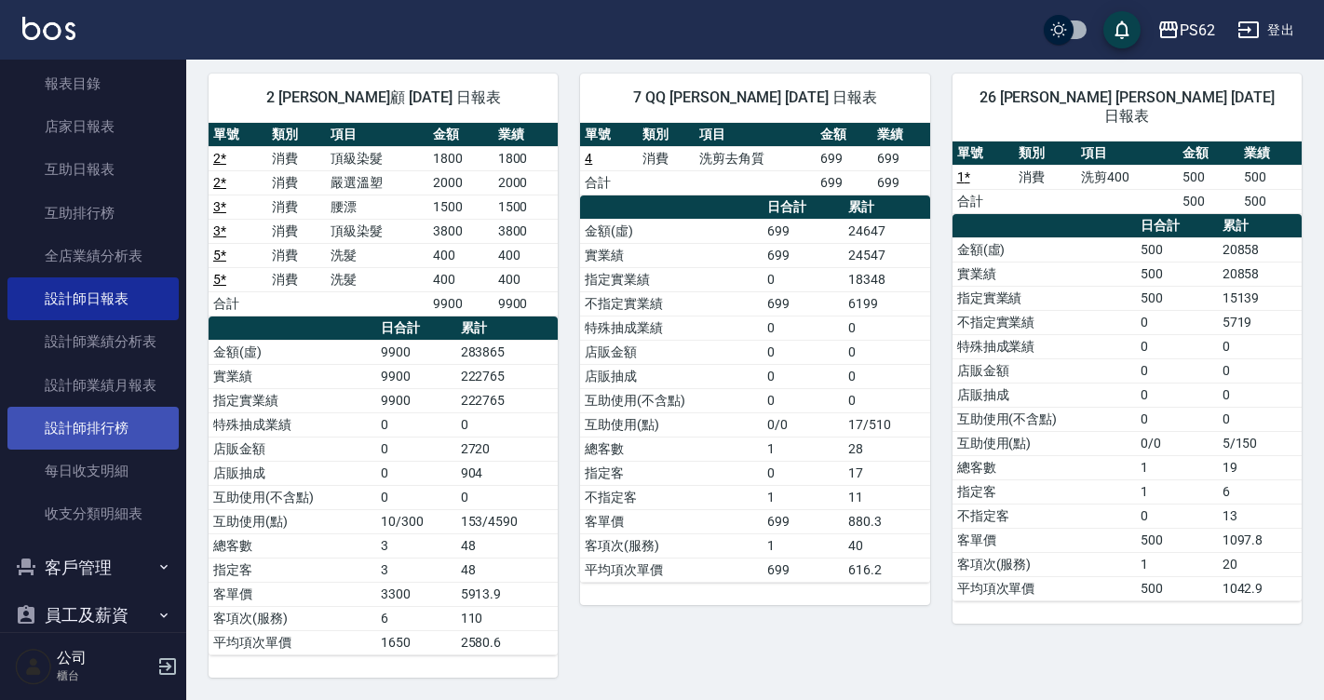
click at [151, 422] on link "設計師排行榜" at bounding box center [92, 428] width 171 height 43
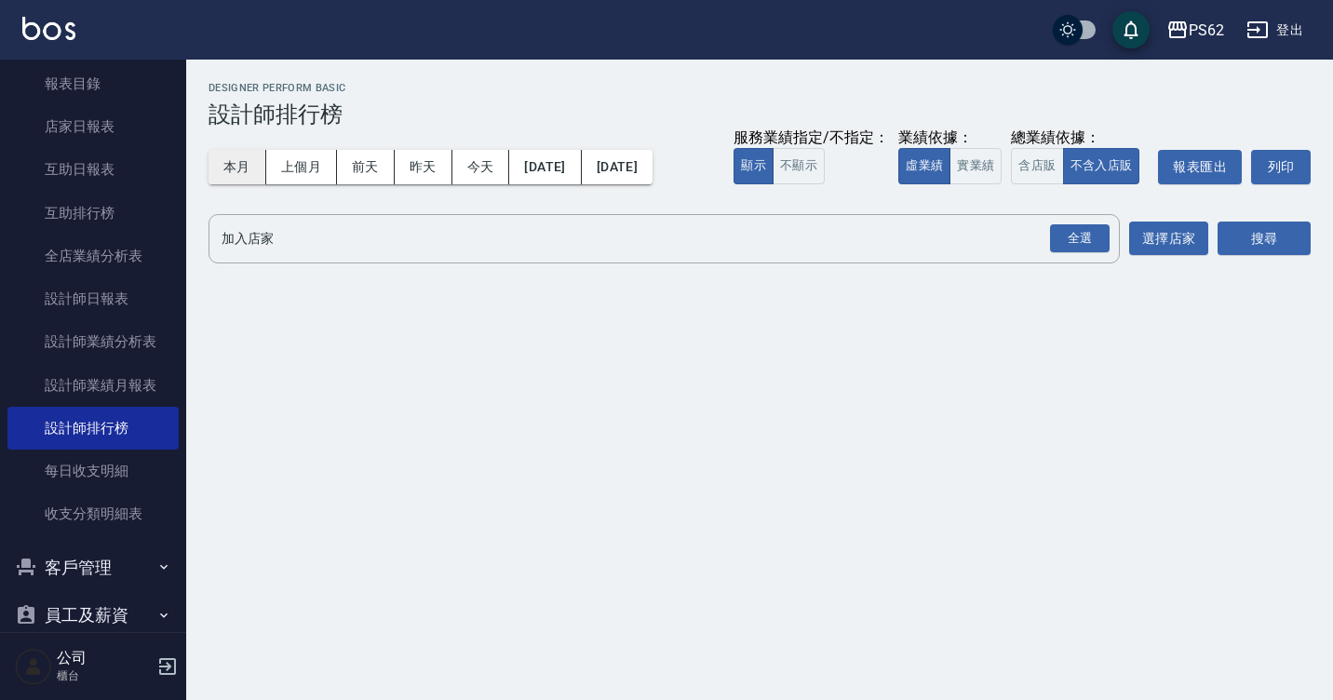
click at [253, 171] on button "本月" at bounding box center [238, 167] width 58 height 34
click at [301, 178] on button "上個月" at bounding box center [301, 167] width 71 height 34
click at [969, 184] on button "實業績" at bounding box center [976, 166] width 52 height 36
click at [1063, 224] on div "全選" at bounding box center [1080, 238] width 60 height 29
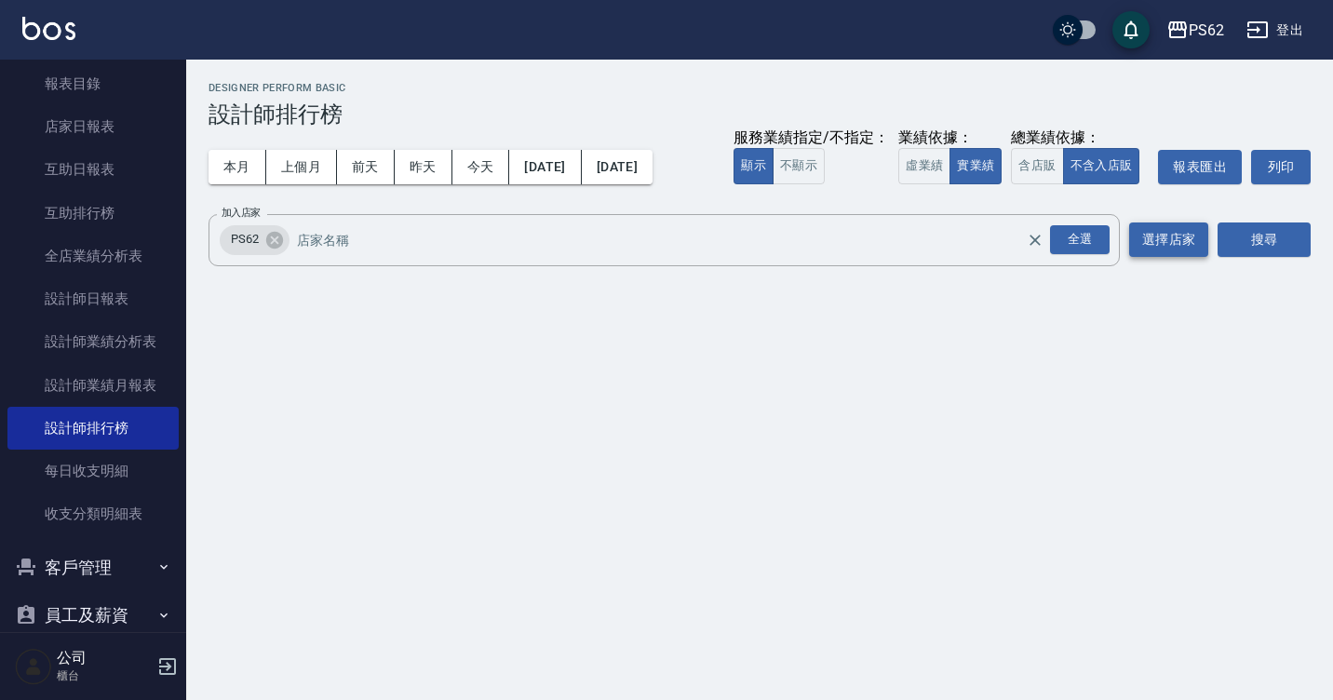
click at [1201, 230] on button "選擇店家" at bounding box center [1168, 239] width 79 height 34
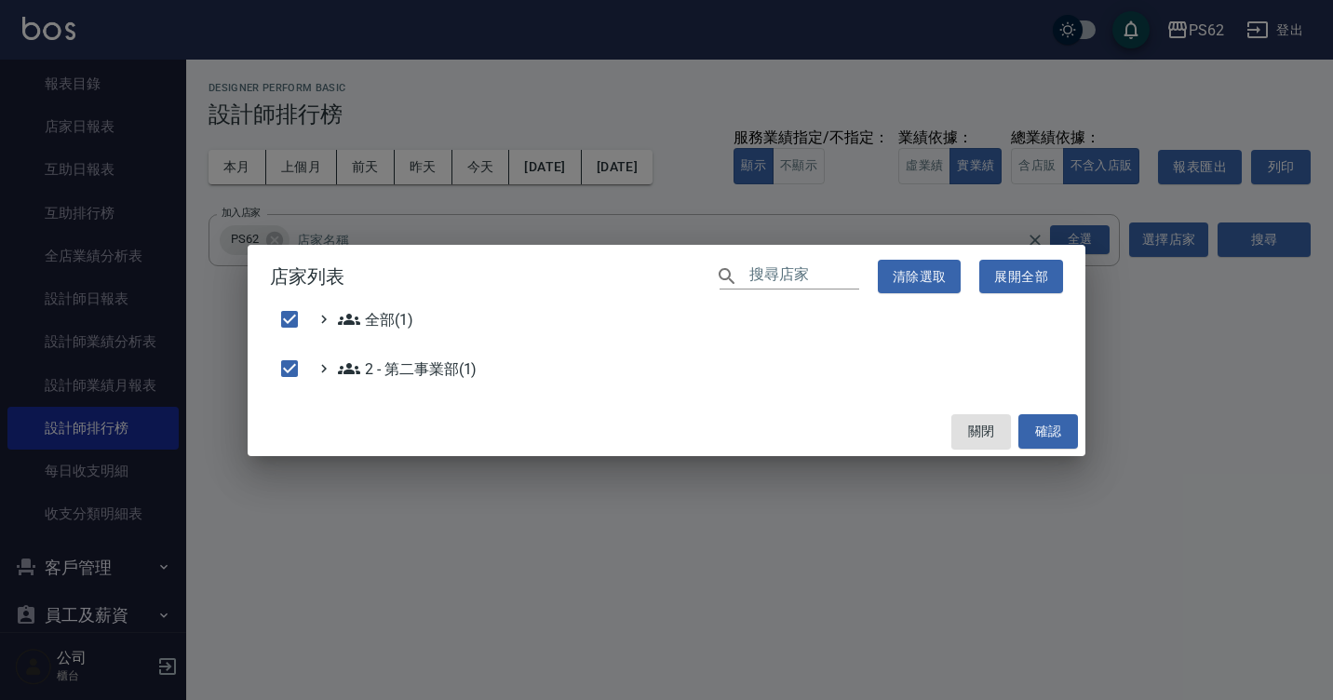
click at [1233, 234] on div "店家列表 ​ 清除選取 展開全部 全部(1) 2 - 第二事業部(1) 關閉 確認" at bounding box center [666, 350] width 1333 height 700
checkbox input "false"
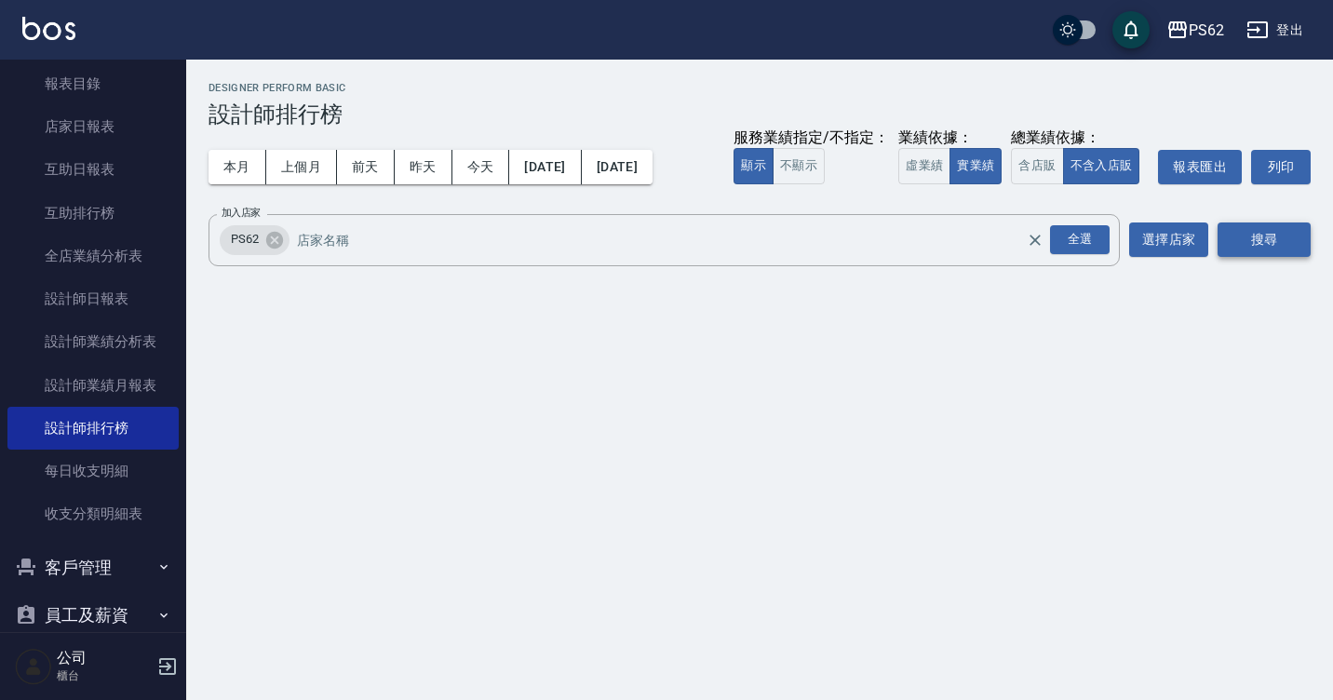
click at [1244, 234] on button "搜尋" at bounding box center [1264, 239] width 93 height 34
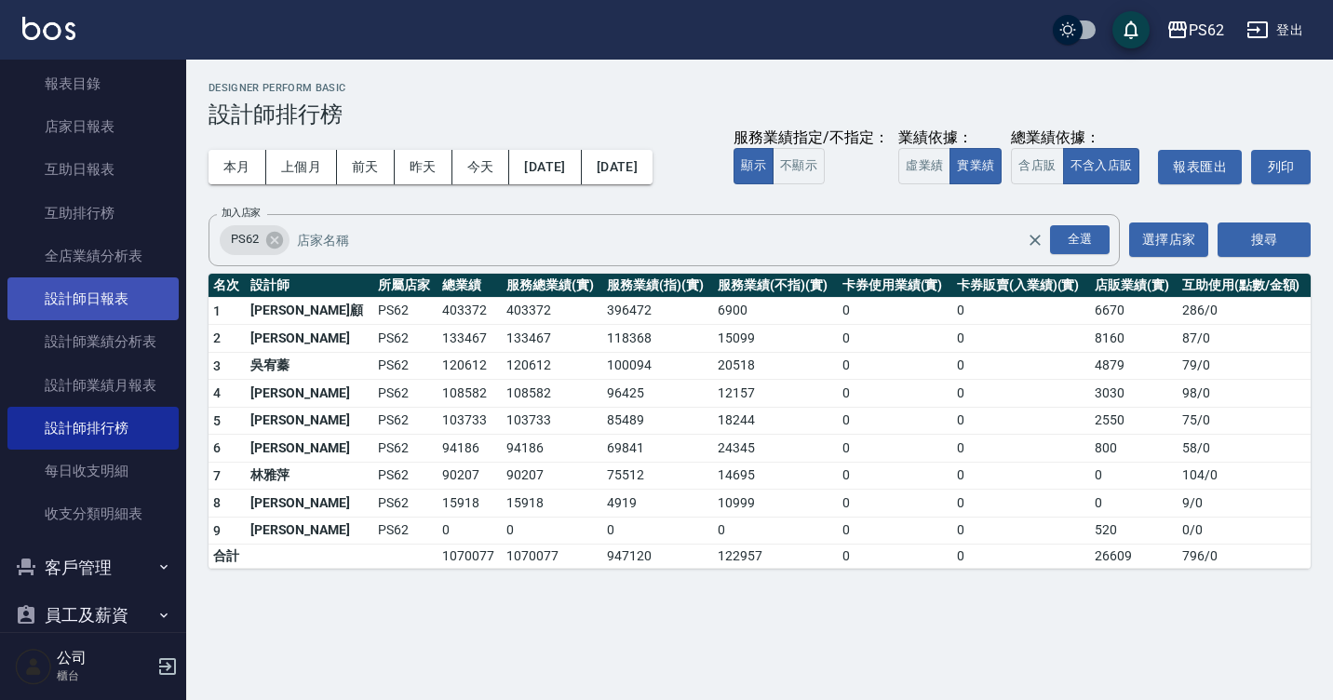
click at [113, 315] on link "設計師日報表" at bounding box center [92, 298] width 171 height 43
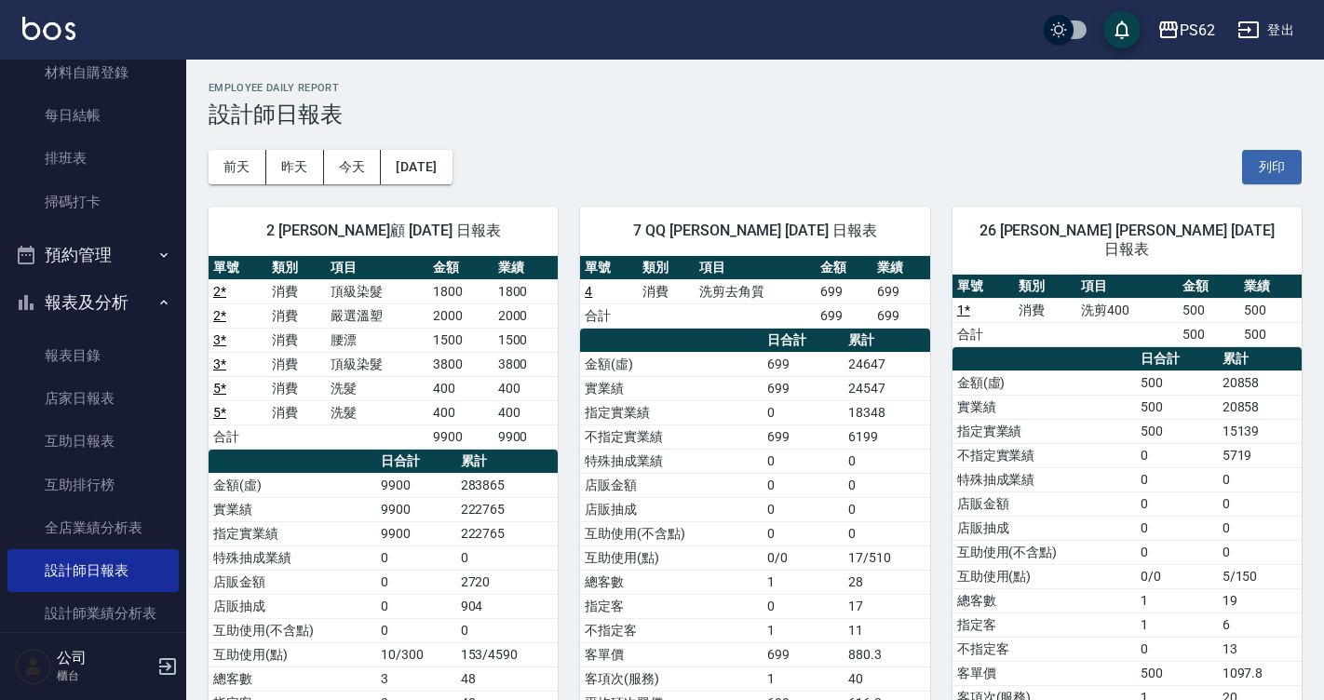
scroll to position [279, 0]
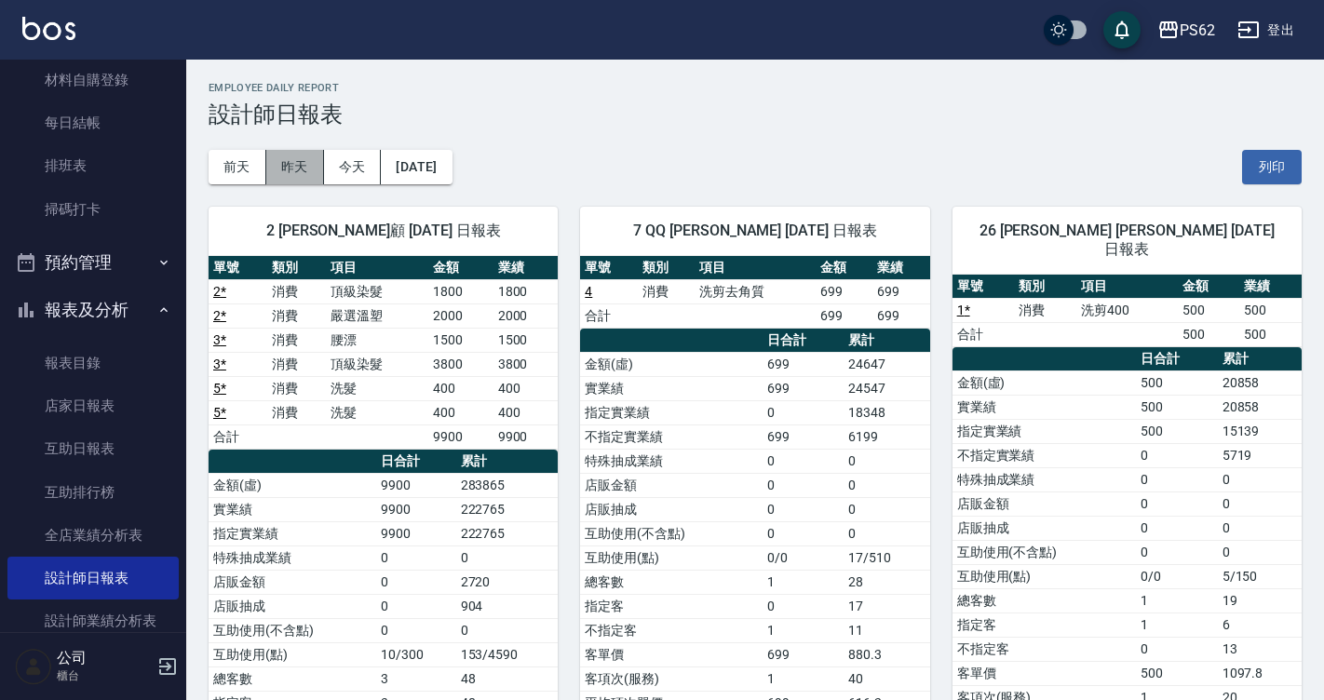
click at [314, 165] on button "昨天" at bounding box center [295, 167] width 58 height 34
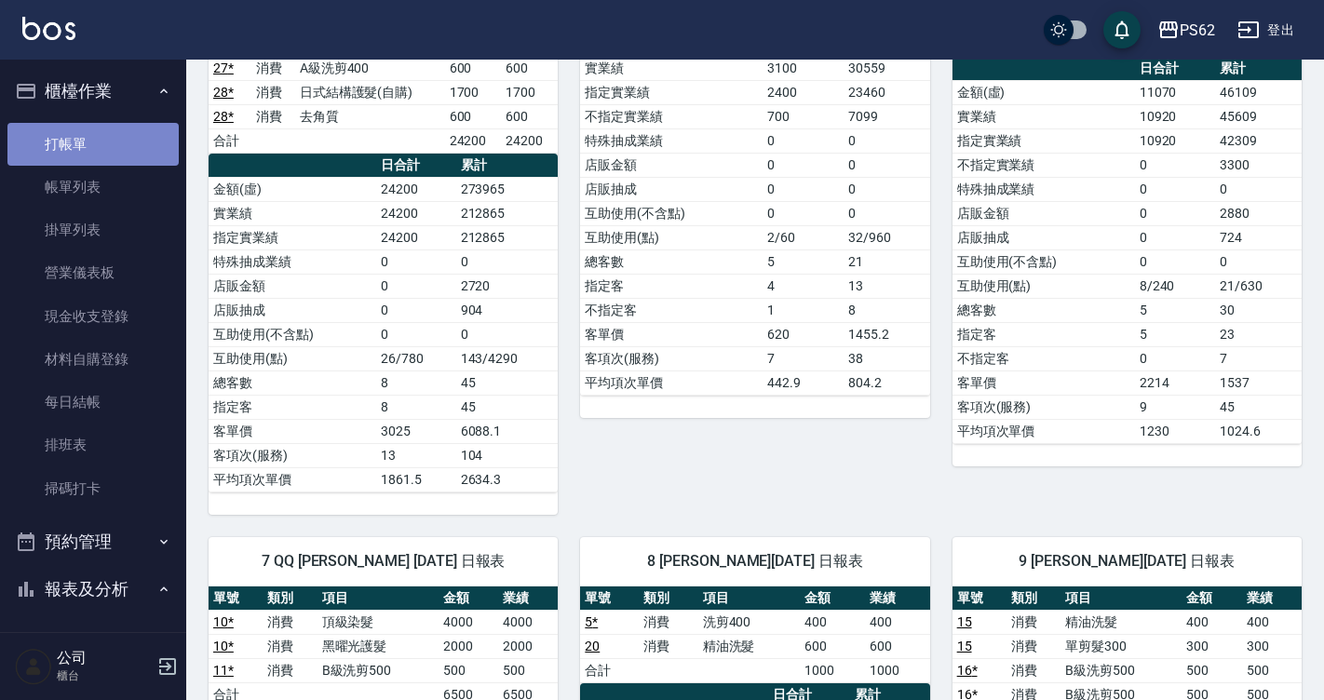
click at [132, 157] on link "打帳單" at bounding box center [92, 144] width 171 height 43
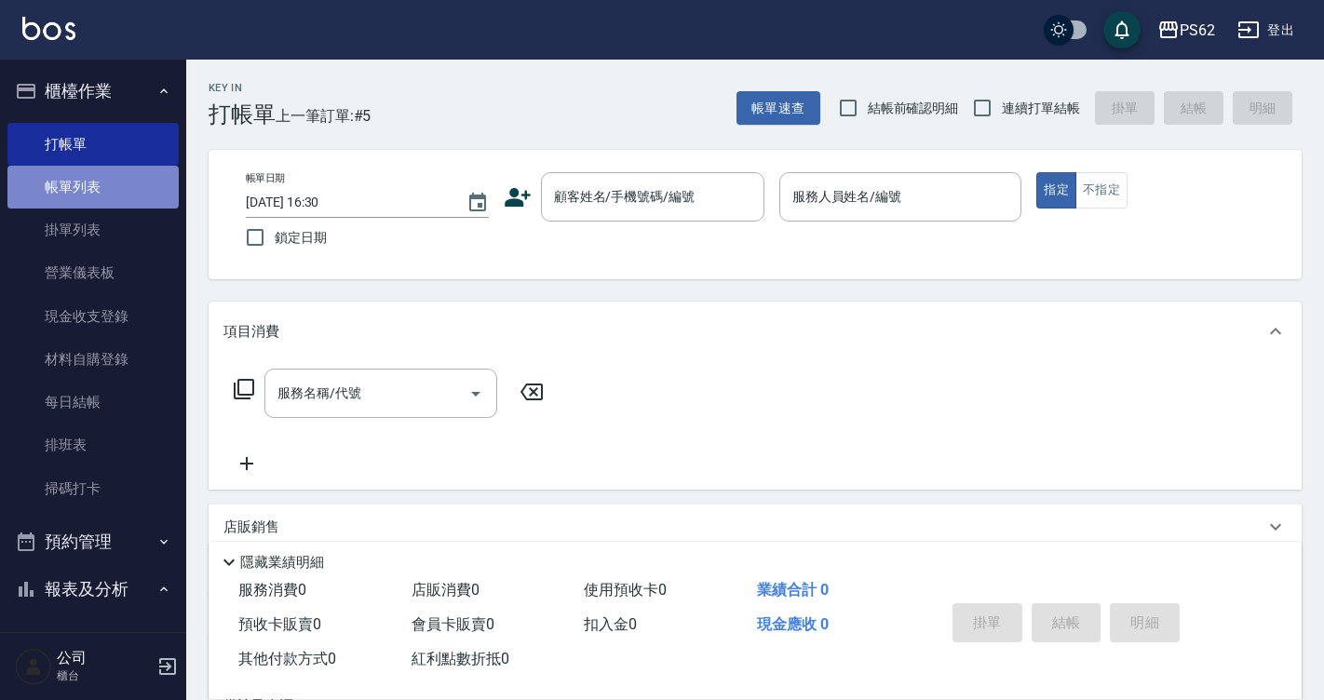
click at [121, 195] on link "帳單列表" at bounding box center [92, 187] width 171 height 43
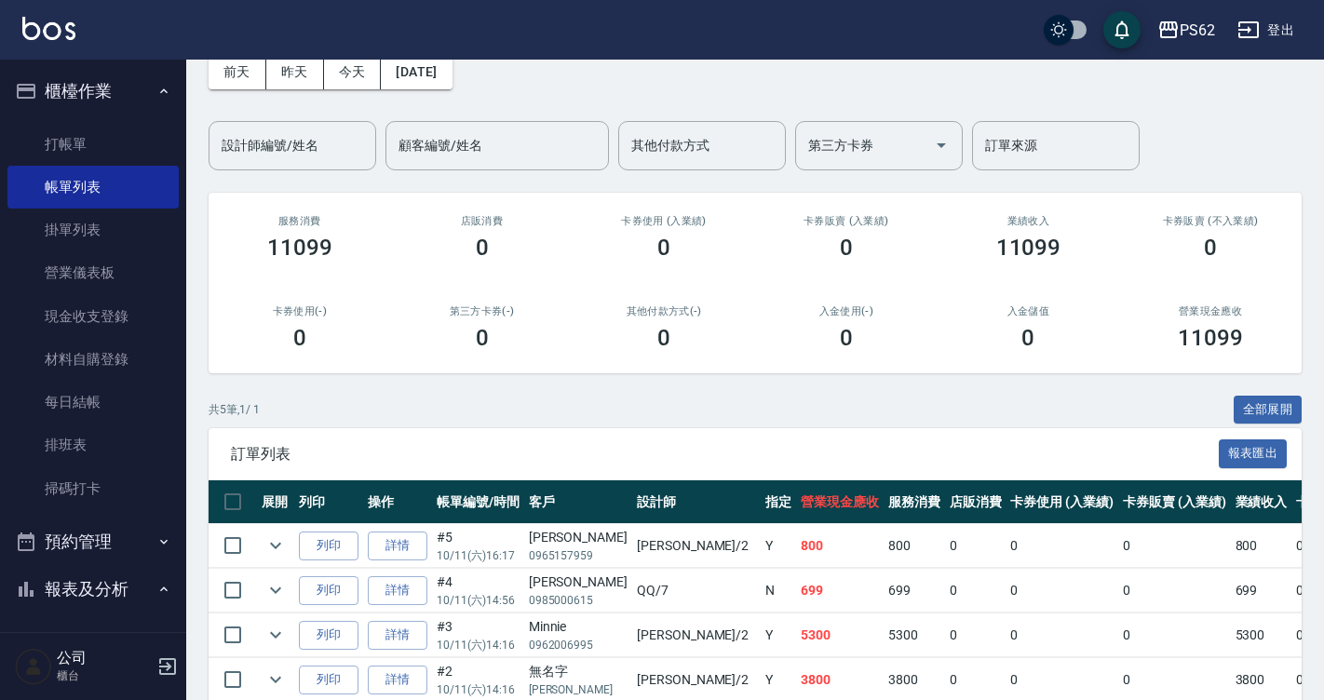
scroll to position [229, 0]
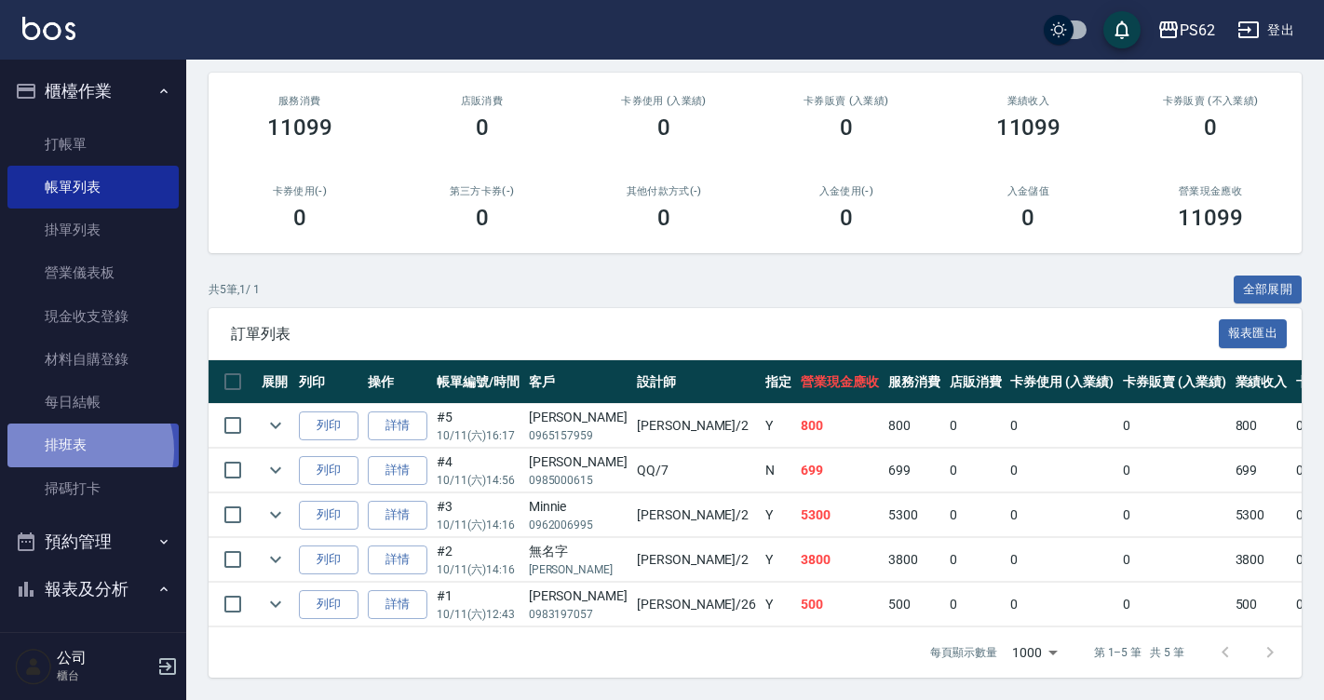
click at [80, 450] on link "排班表" at bounding box center [92, 445] width 171 height 43
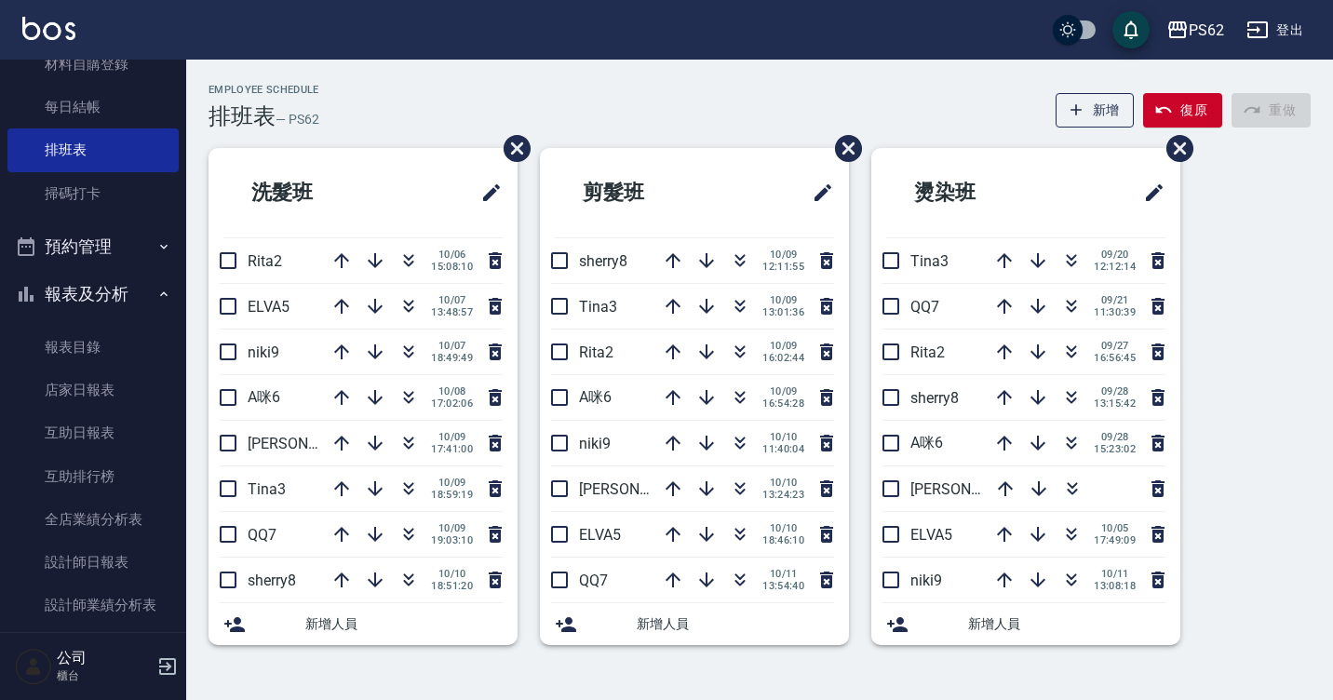
scroll to position [465, 0]
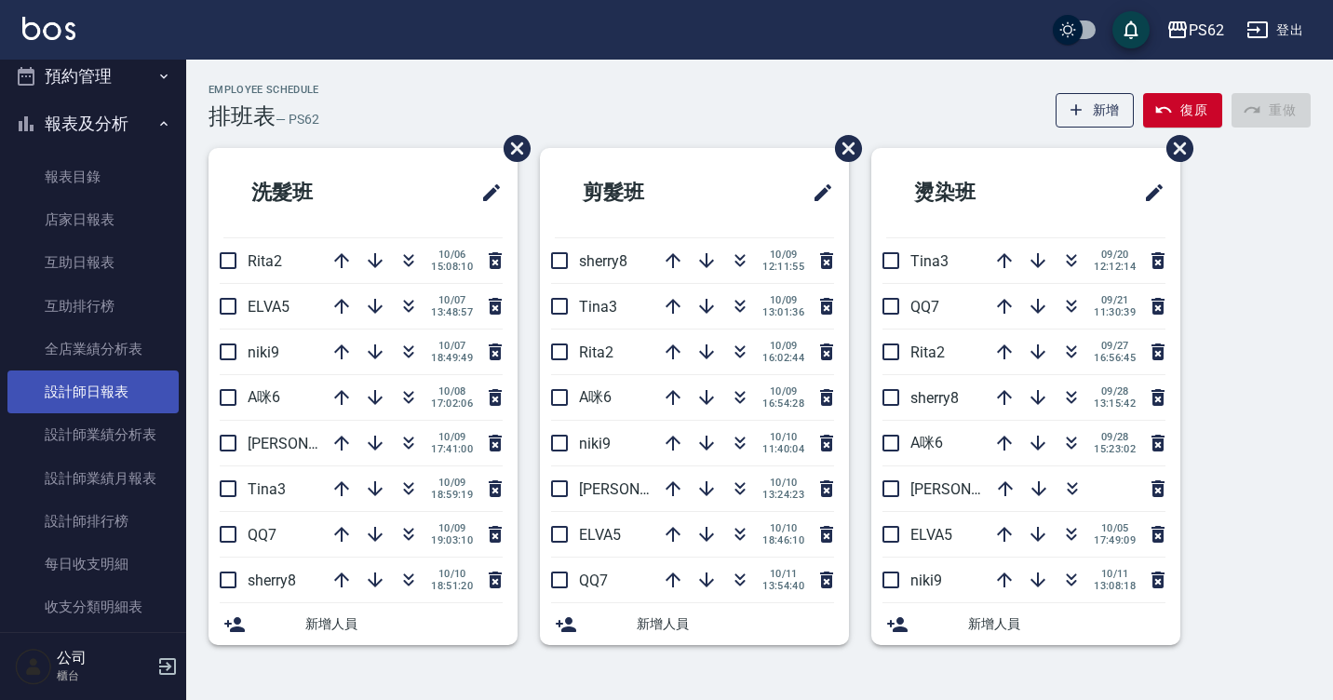
click at [143, 384] on link "設計師日報表" at bounding box center [92, 392] width 171 height 43
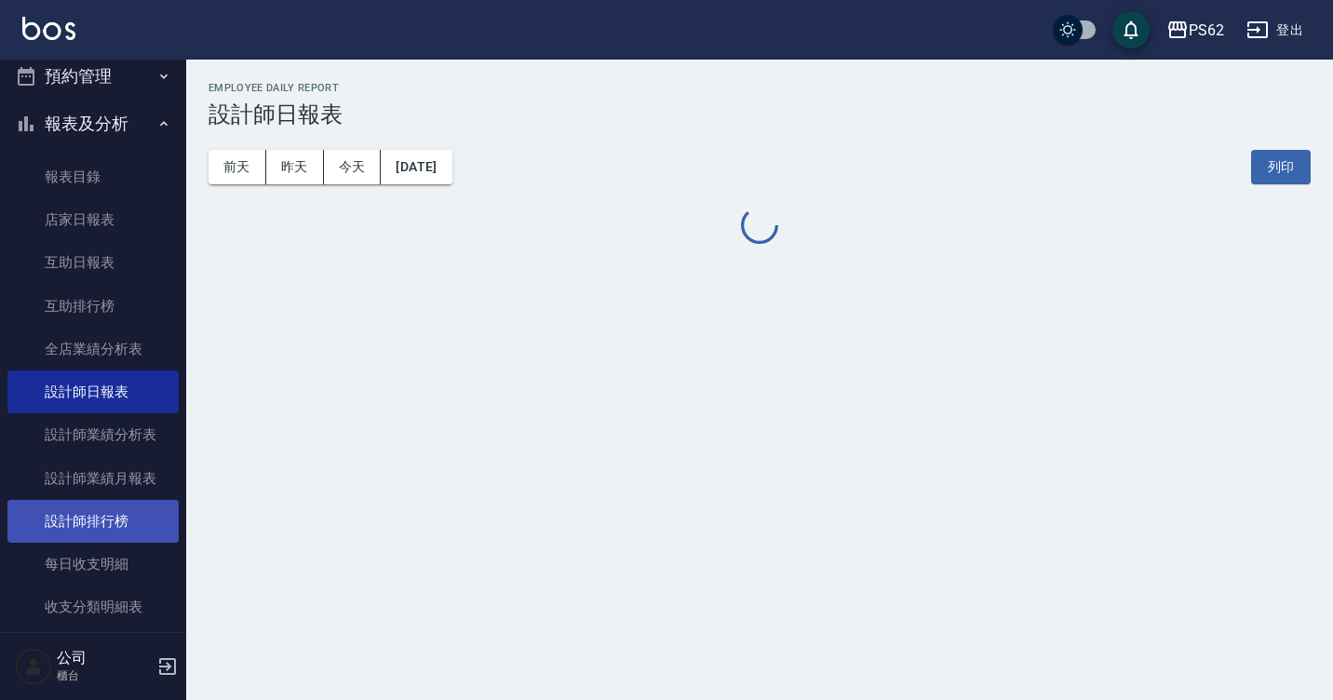
click at [138, 507] on link "設計師排行榜" at bounding box center [92, 521] width 171 height 43
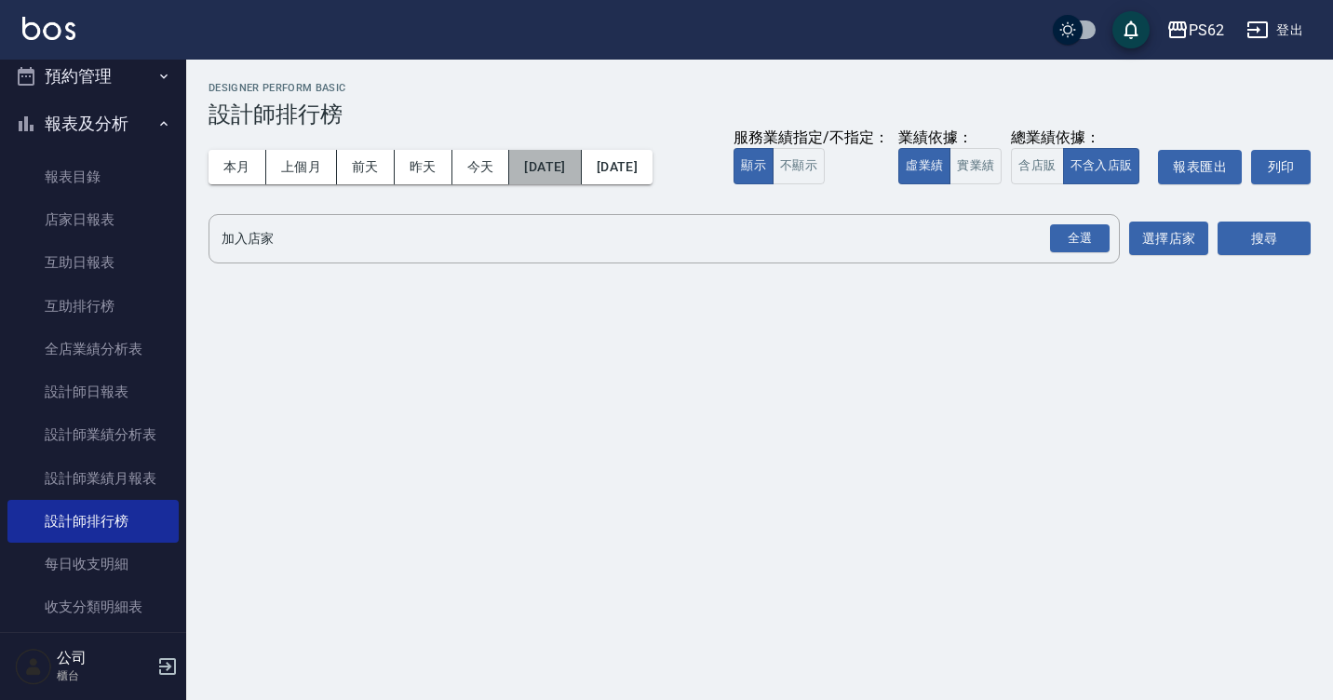
click at [547, 173] on button "[DATE]" at bounding box center [545, 167] width 72 height 34
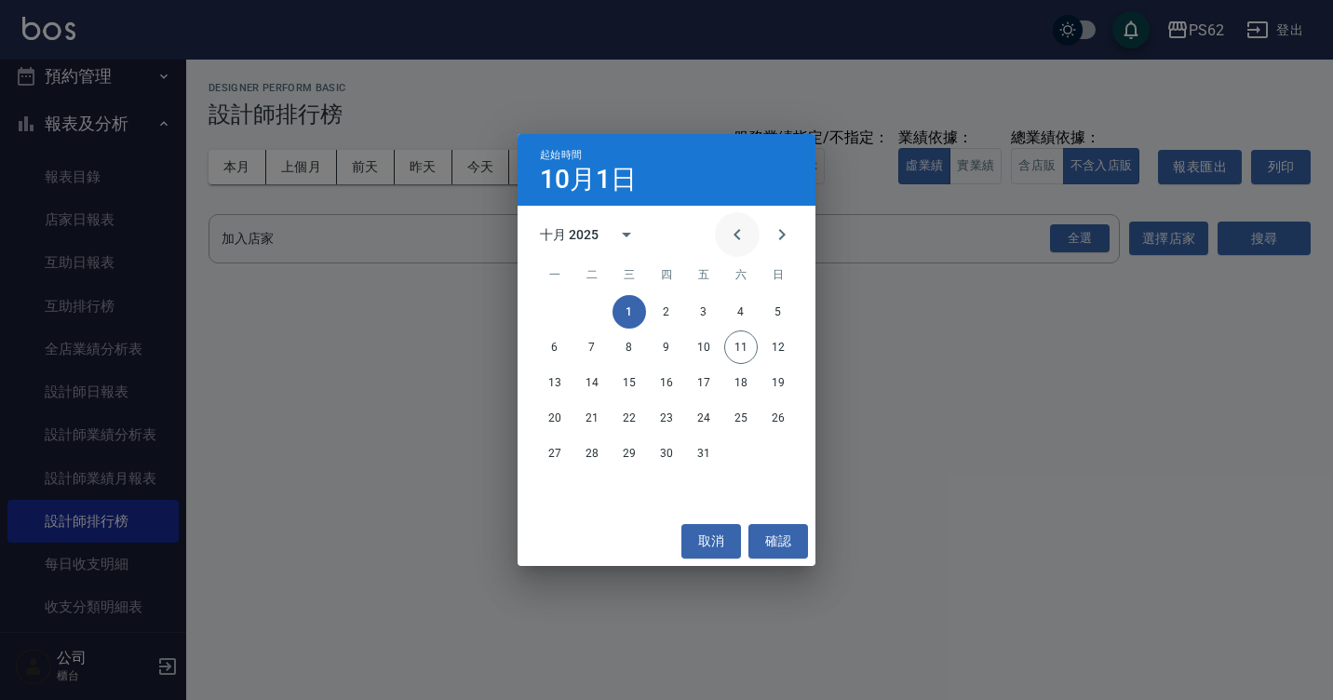
click at [732, 234] on icon "Previous month" at bounding box center [737, 234] width 22 height 22
click at [600, 244] on div "九月 2025" at bounding box center [572, 235] width 64 height 20
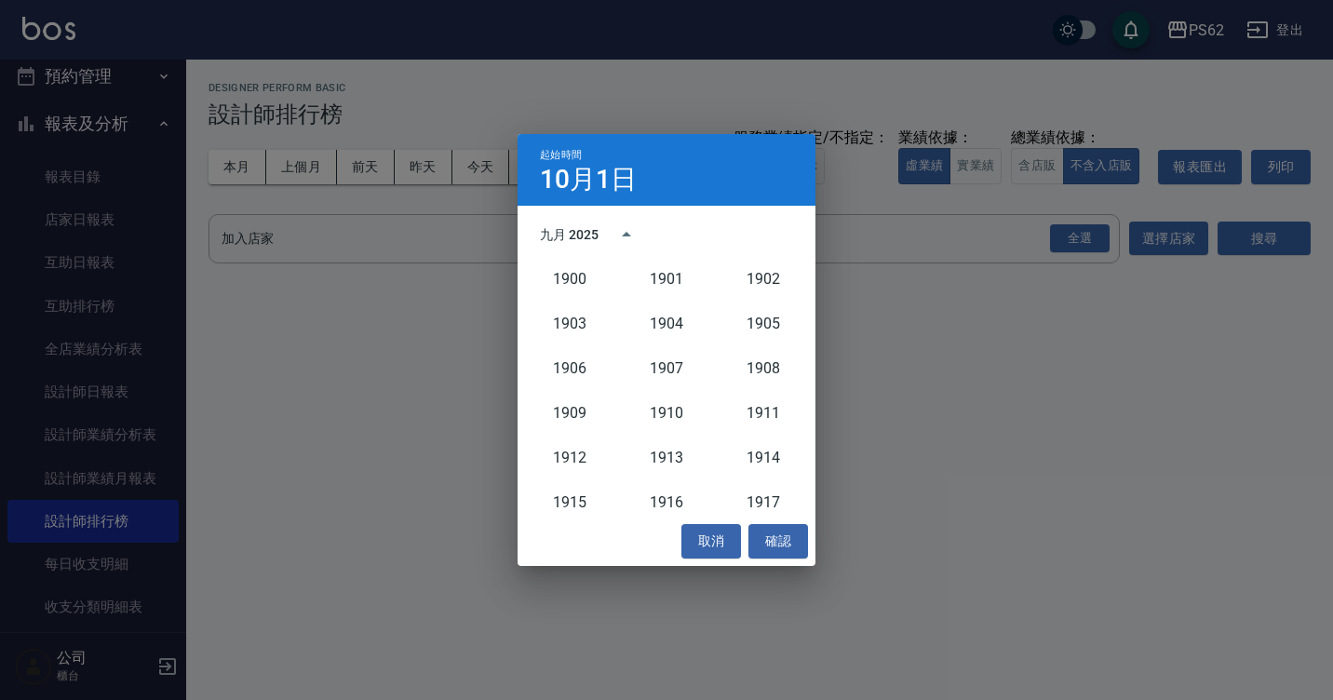
scroll to position [1724, 0]
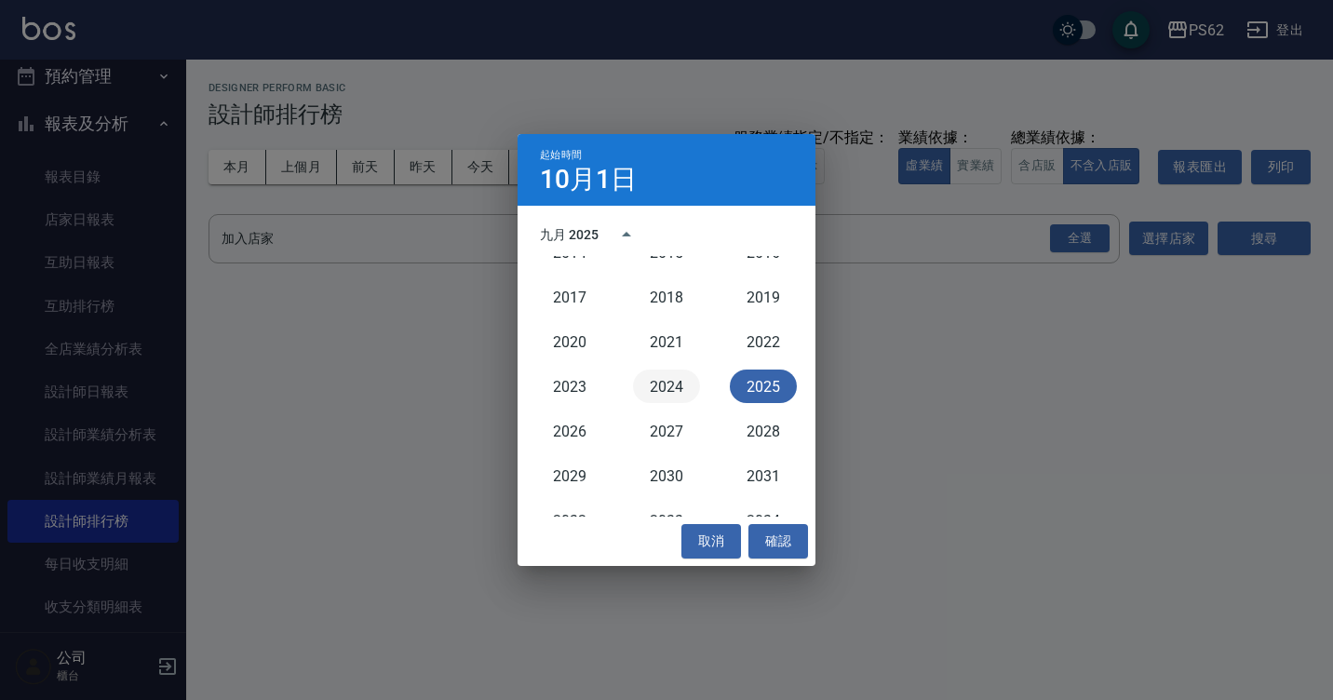
click at [684, 387] on button "2024" at bounding box center [666, 387] width 67 height 34
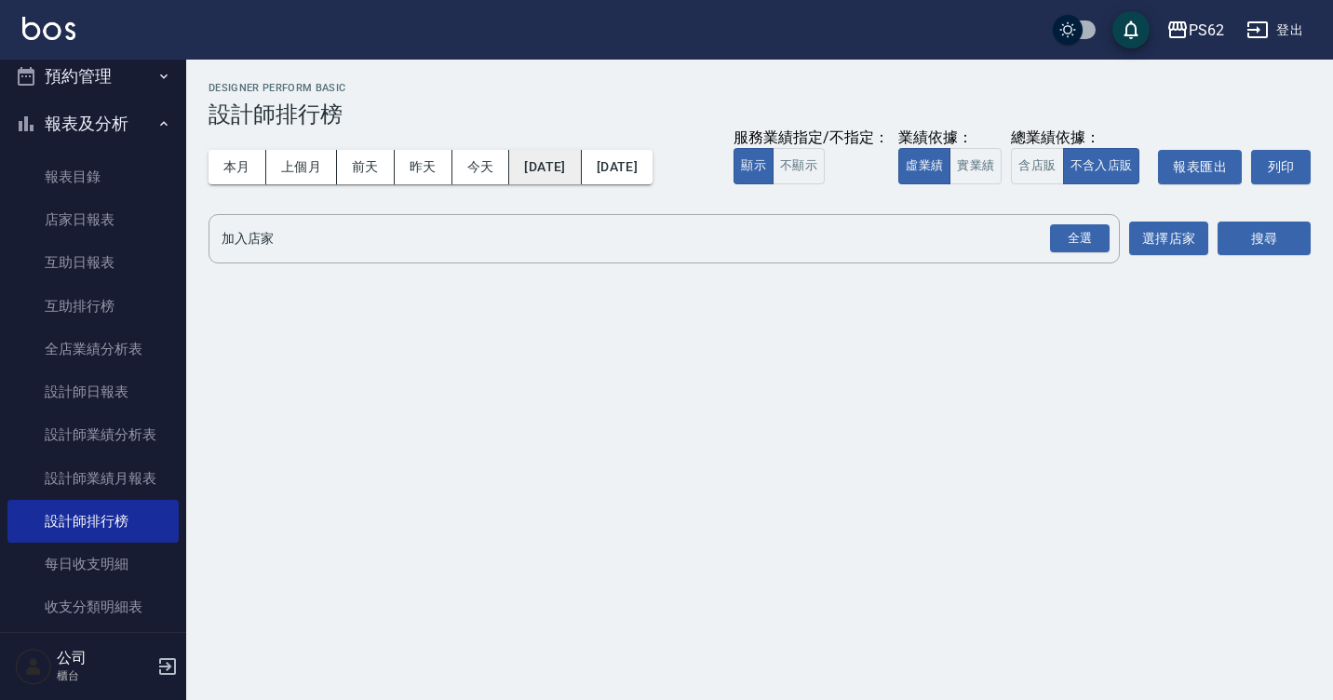
click at [581, 177] on button "[DATE]" at bounding box center [545, 167] width 72 height 34
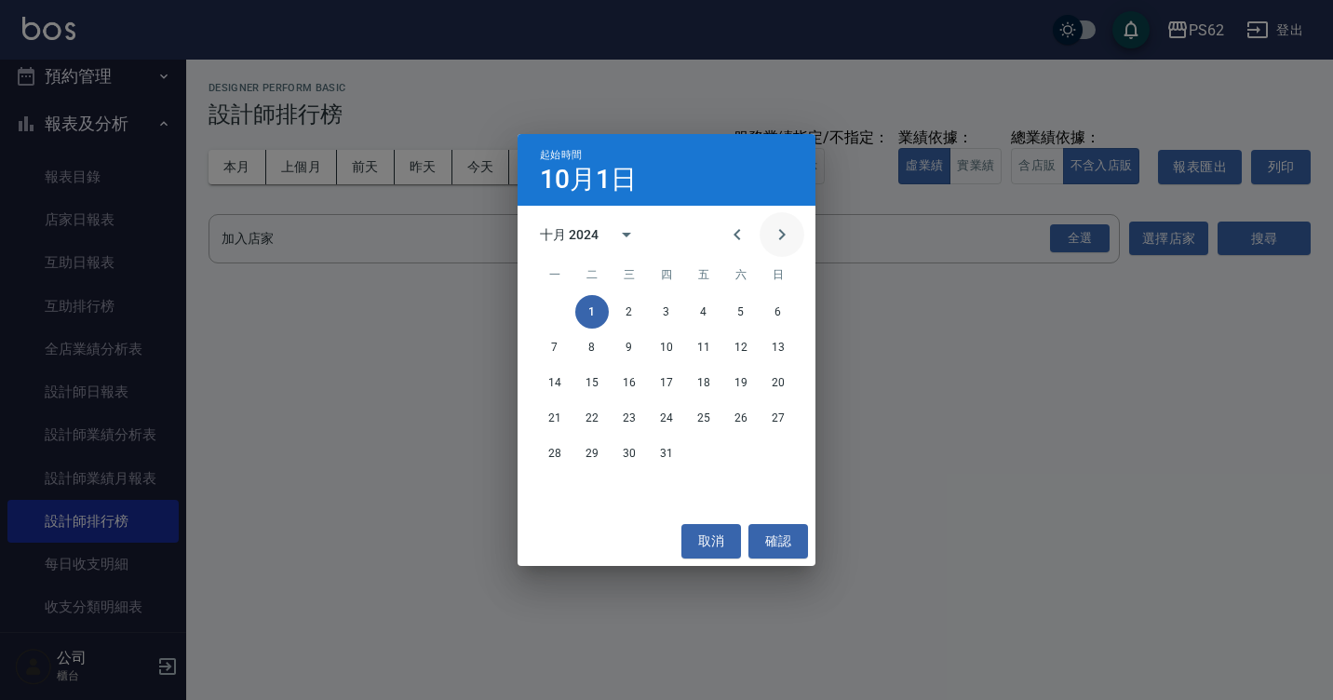
click at [778, 238] on icon "Next month" at bounding box center [782, 234] width 22 height 22
click at [700, 315] on button "1" at bounding box center [704, 312] width 34 height 34
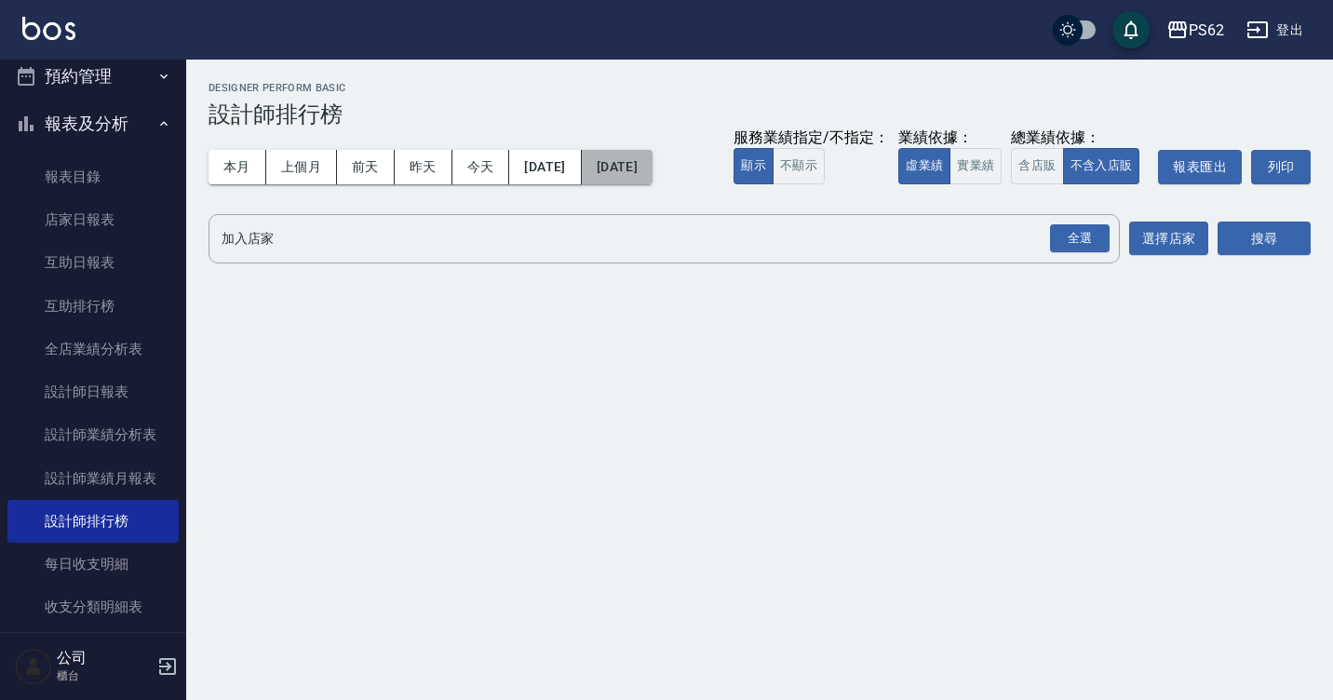
click at [642, 182] on button "[DATE]" at bounding box center [617, 167] width 71 height 34
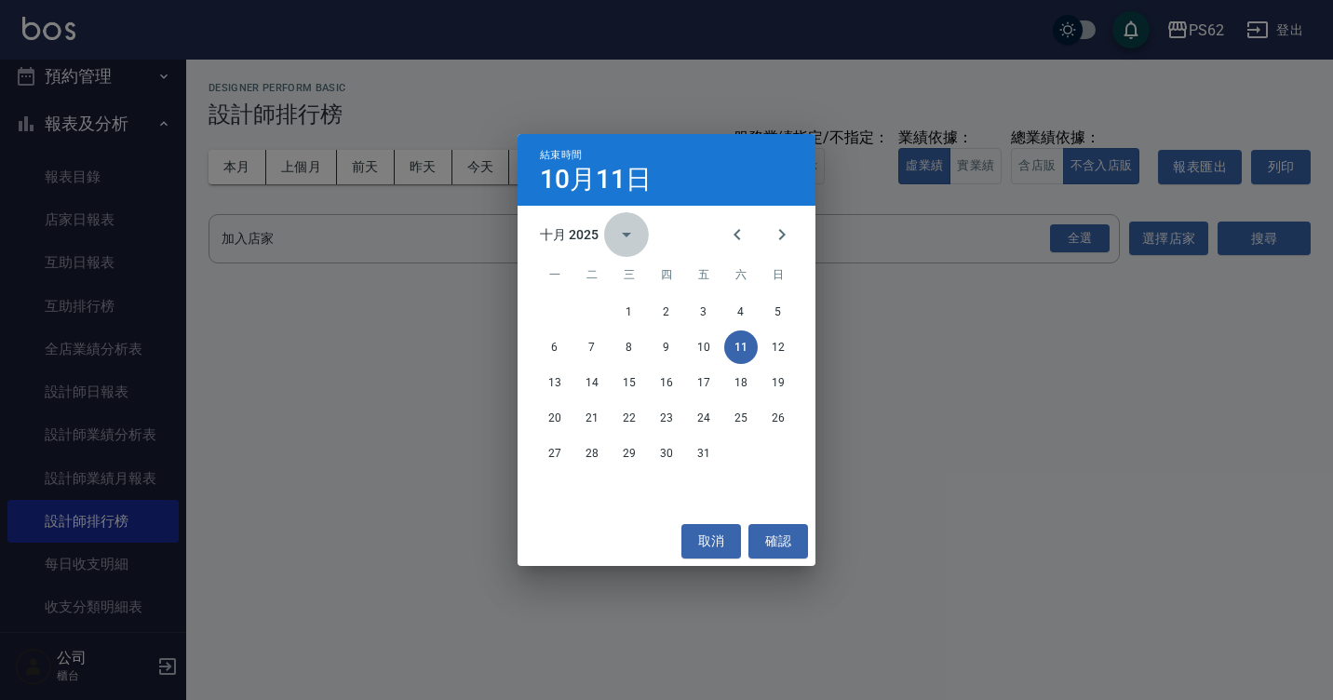
click at [625, 236] on icon "calendar view is open, switch to year view" at bounding box center [626, 234] width 22 height 22
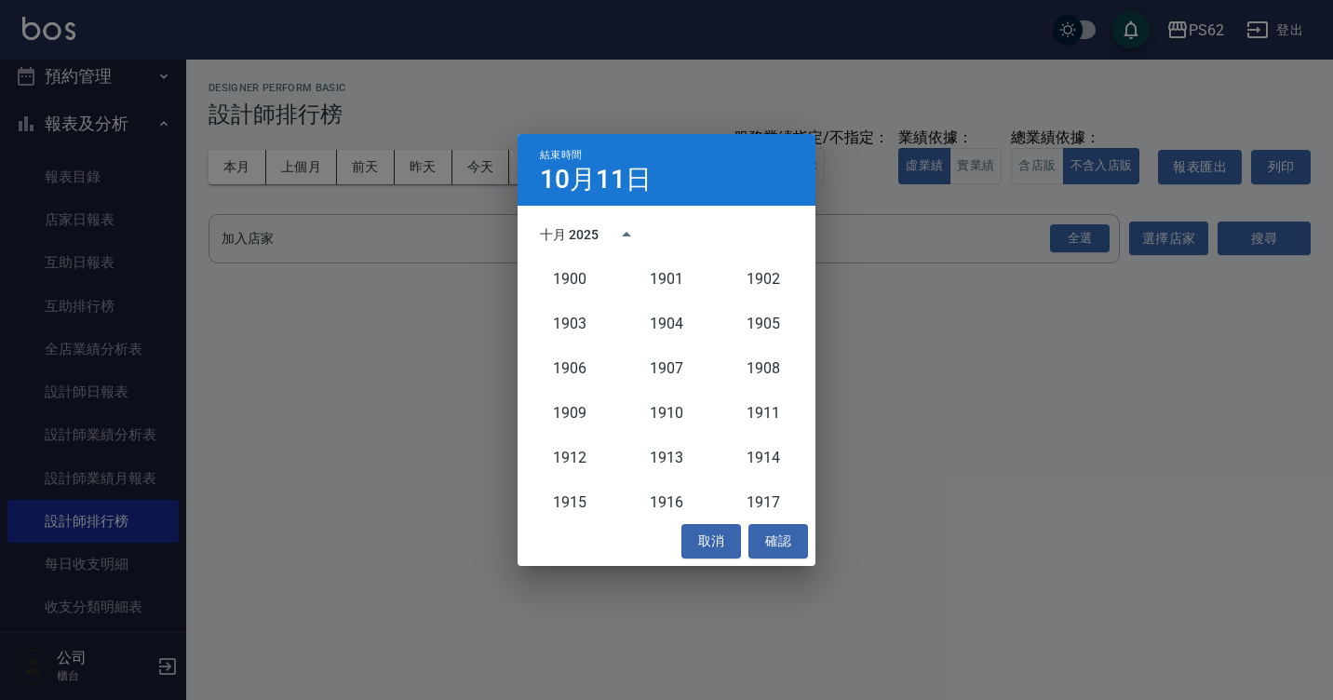
scroll to position [1724, 0]
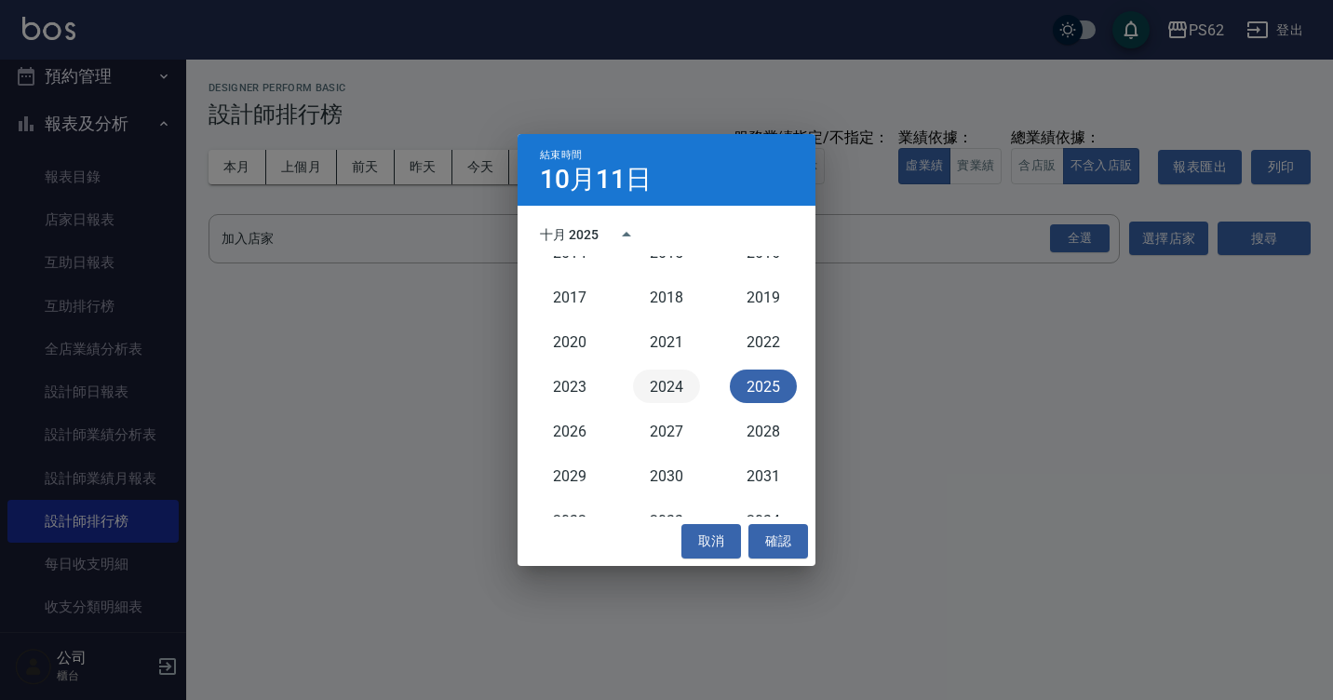
click at [667, 396] on button "2024" at bounding box center [666, 387] width 67 height 34
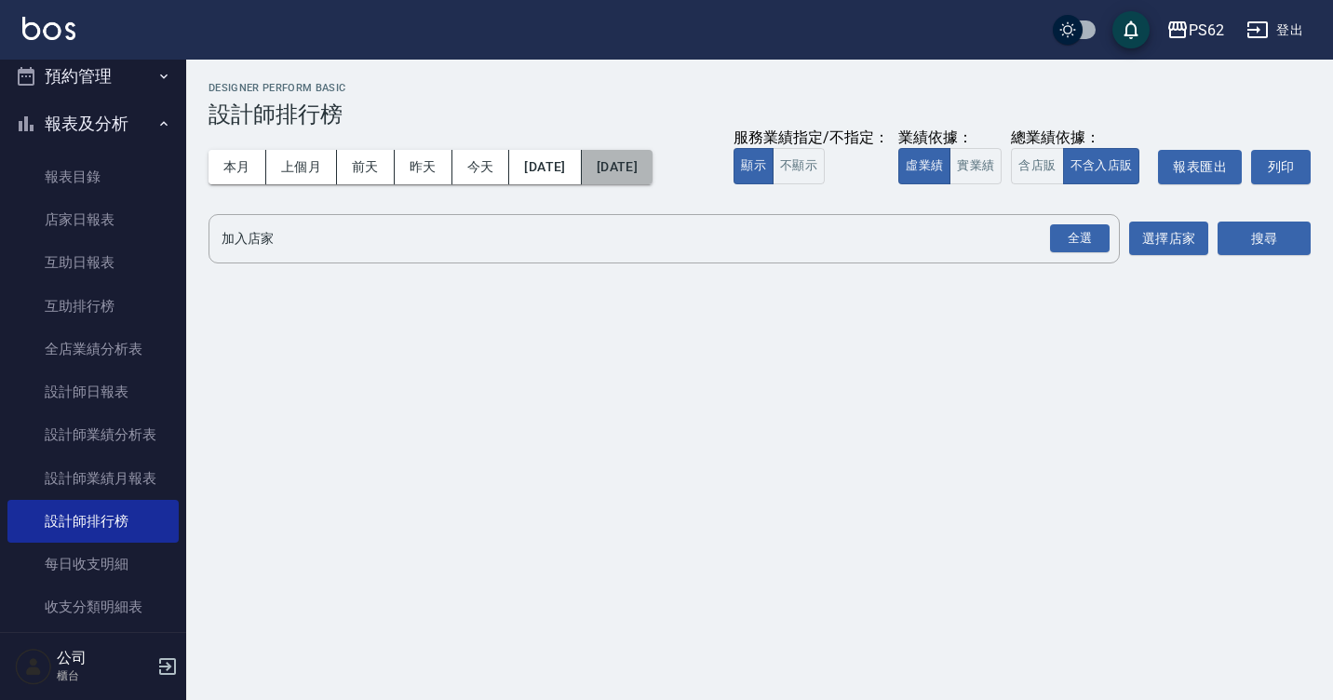
click at [653, 173] on button "[DATE]" at bounding box center [617, 167] width 71 height 34
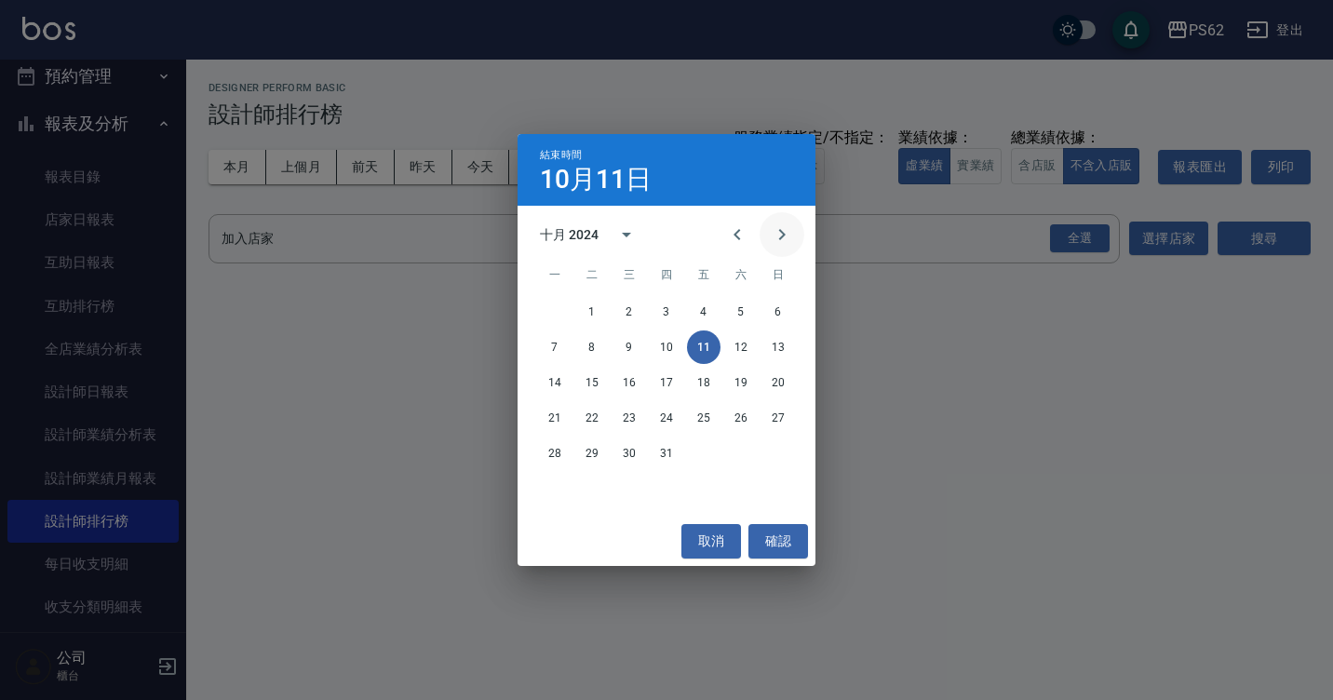
click at [780, 236] on icon "Next month" at bounding box center [782, 234] width 22 height 22
click at [736, 459] on button "30" at bounding box center [741, 454] width 34 height 34
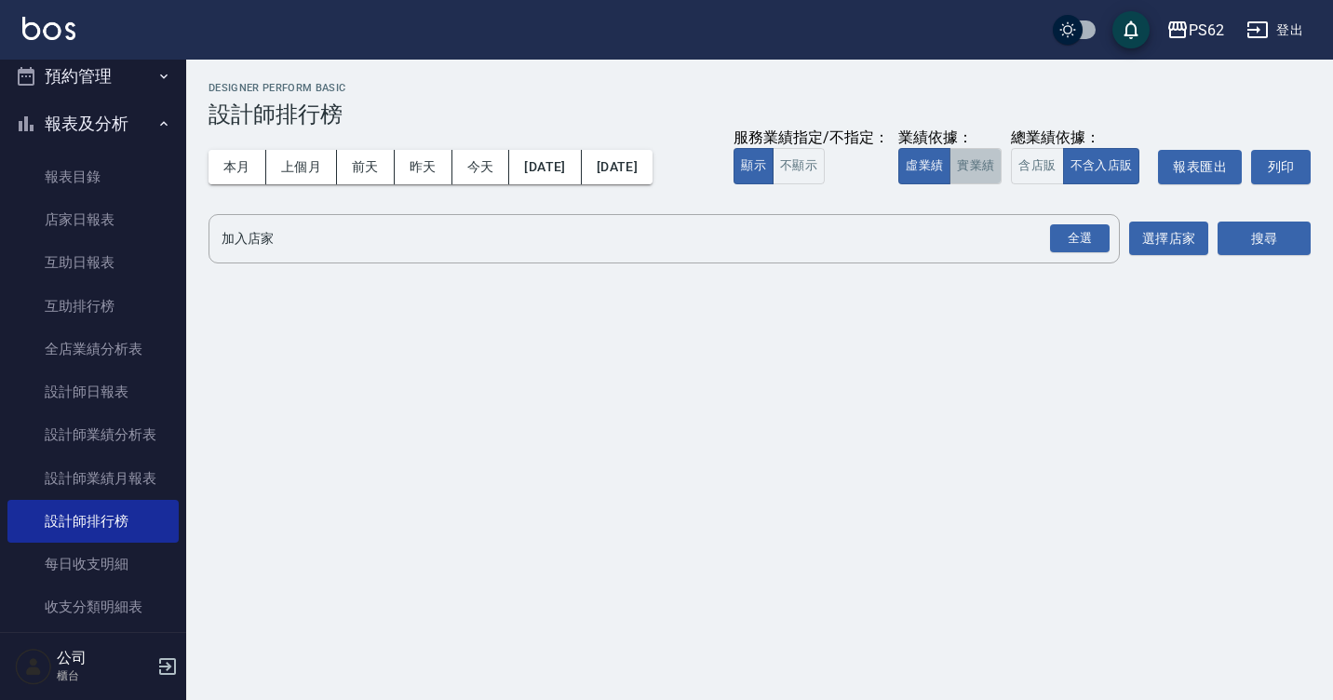
click at [971, 177] on button "實業績" at bounding box center [976, 166] width 52 height 36
drag, startPoint x: 1102, startPoint y: 242, endPoint x: 1128, endPoint y: 245, distance: 26.2
click at [1101, 244] on div "全選" at bounding box center [1080, 238] width 60 height 29
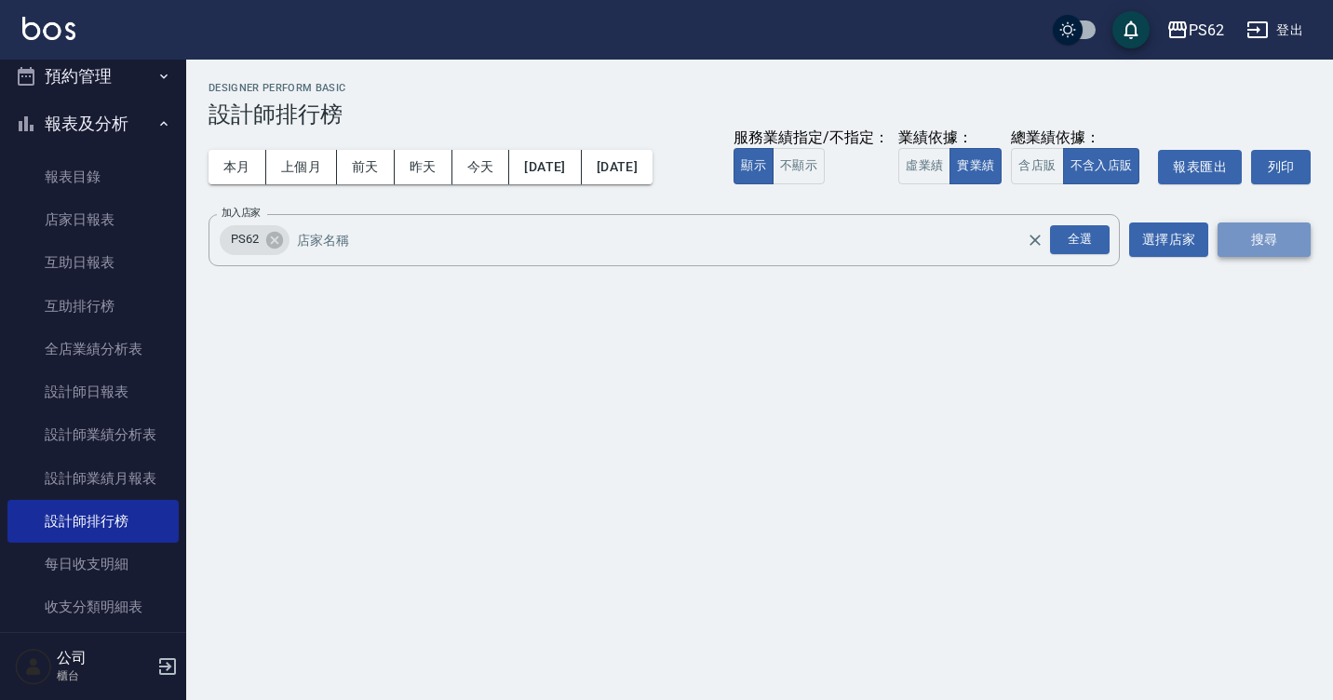
click at [1231, 243] on button "搜尋" at bounding box center [1264, 239] width 93 height 34
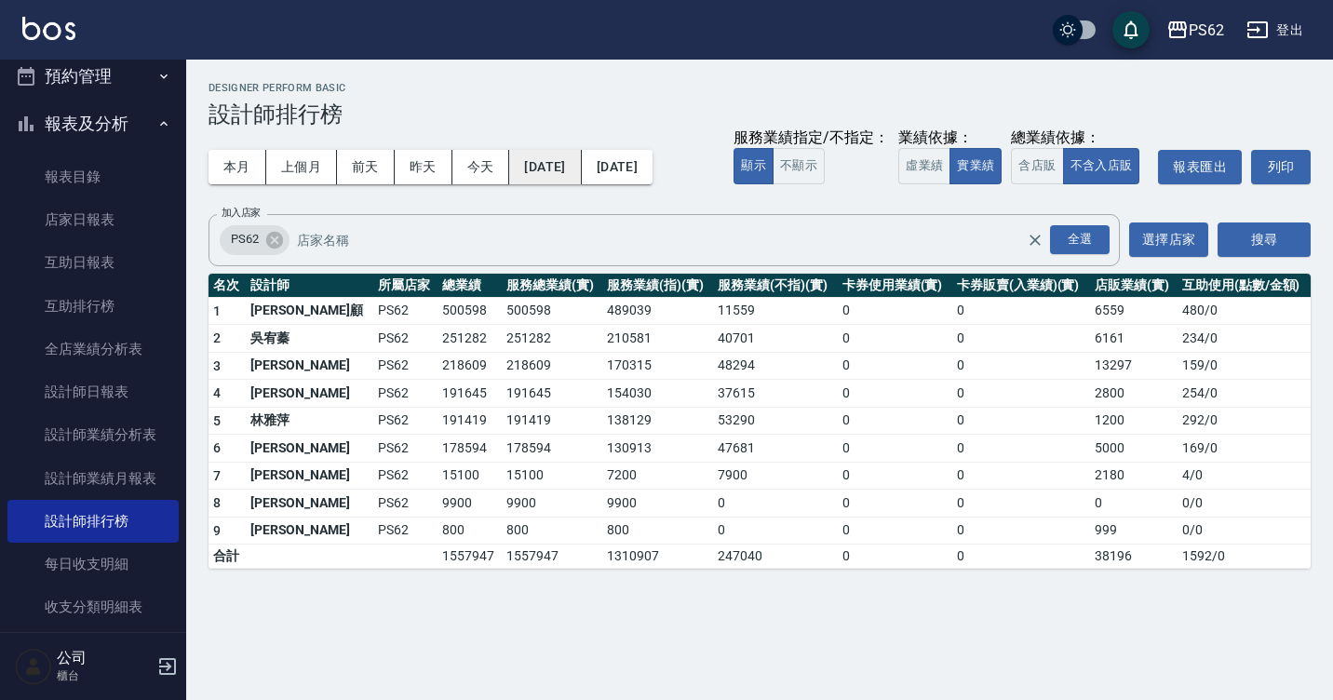
click at [559, 174] on button "[DATE]" at bounding box center [545, 167] width 72 height 34
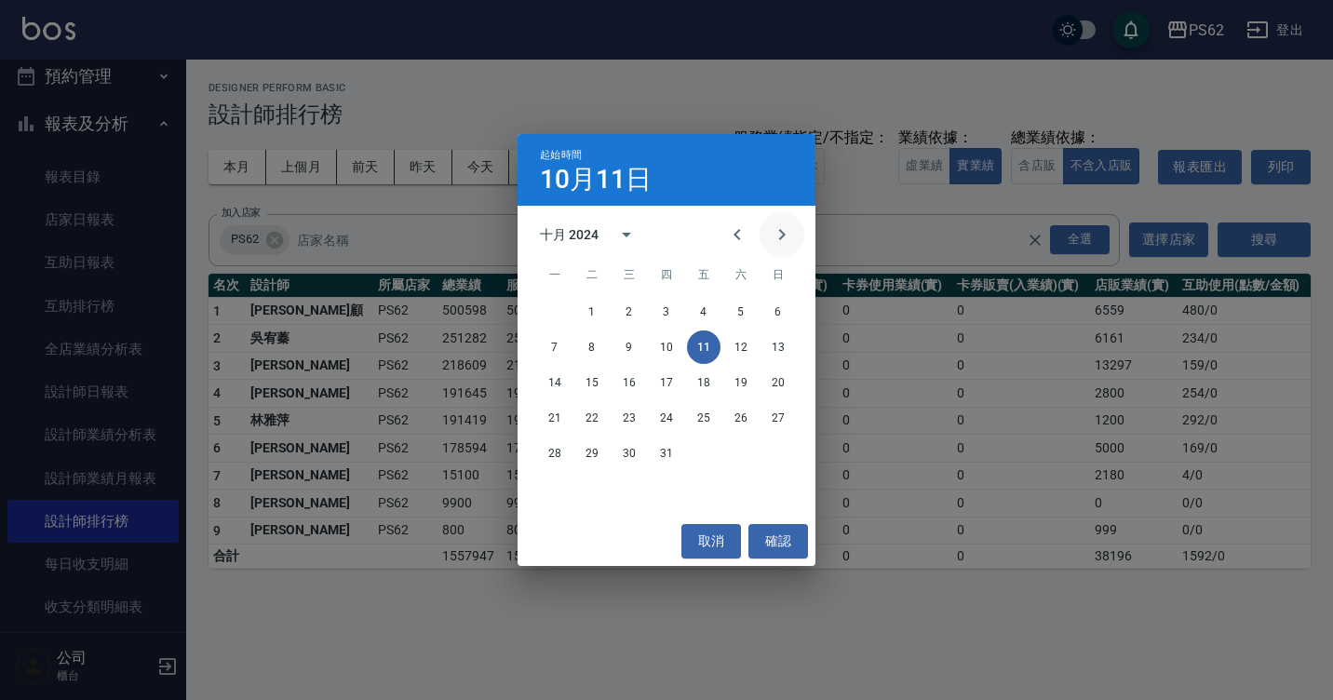
click at [797, 228] on button "Next month" at bounding box center [782, 234] width 45 height 45
click at [709, 305] on button "1" at bounding box center [704, 312] width 34 height 34
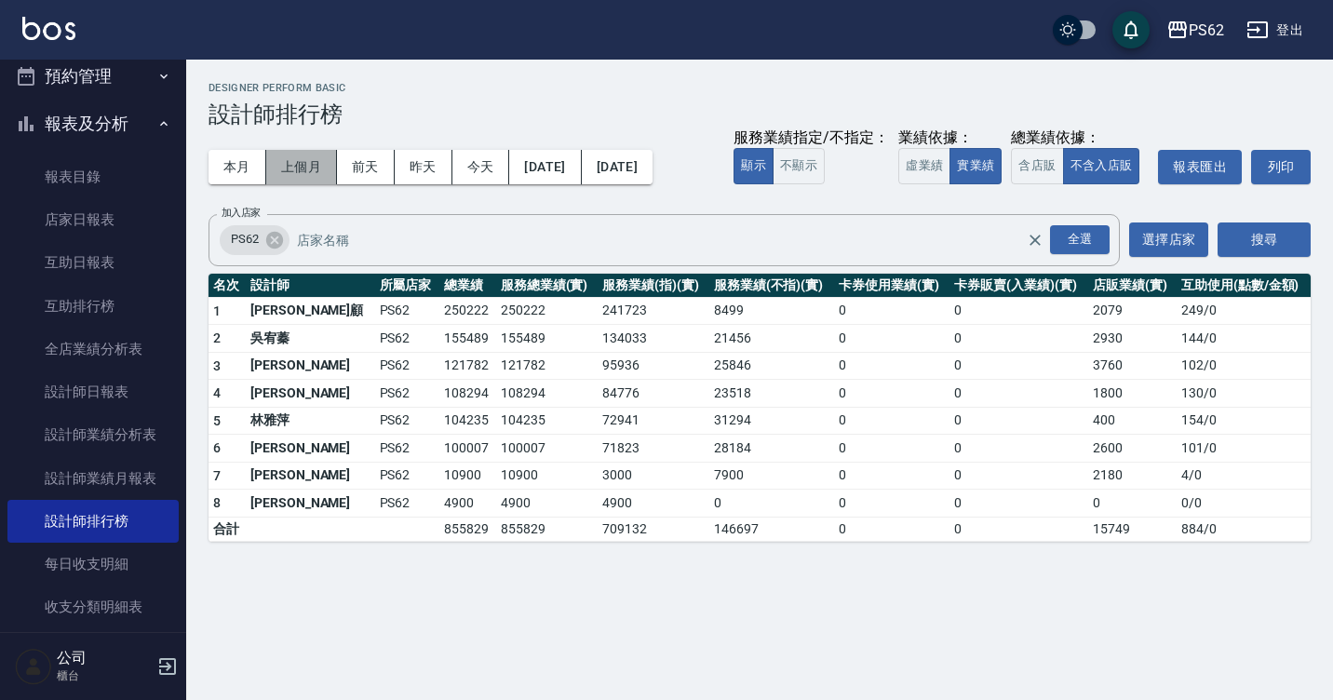
click at [293, 177] on button "上個月" at bounding box center [301, 167] width 71 height 34
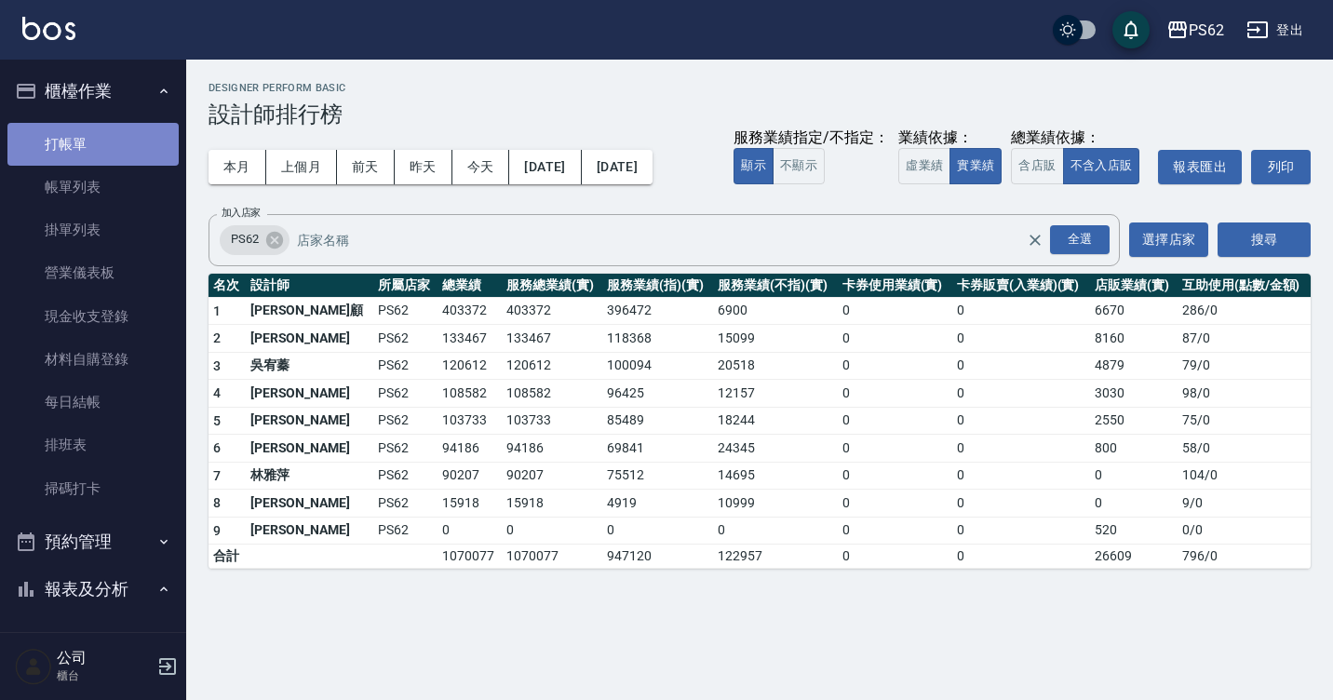
click at [126, 156] on link "打帳單" at bounding box center [92, 144] width 171 height 43
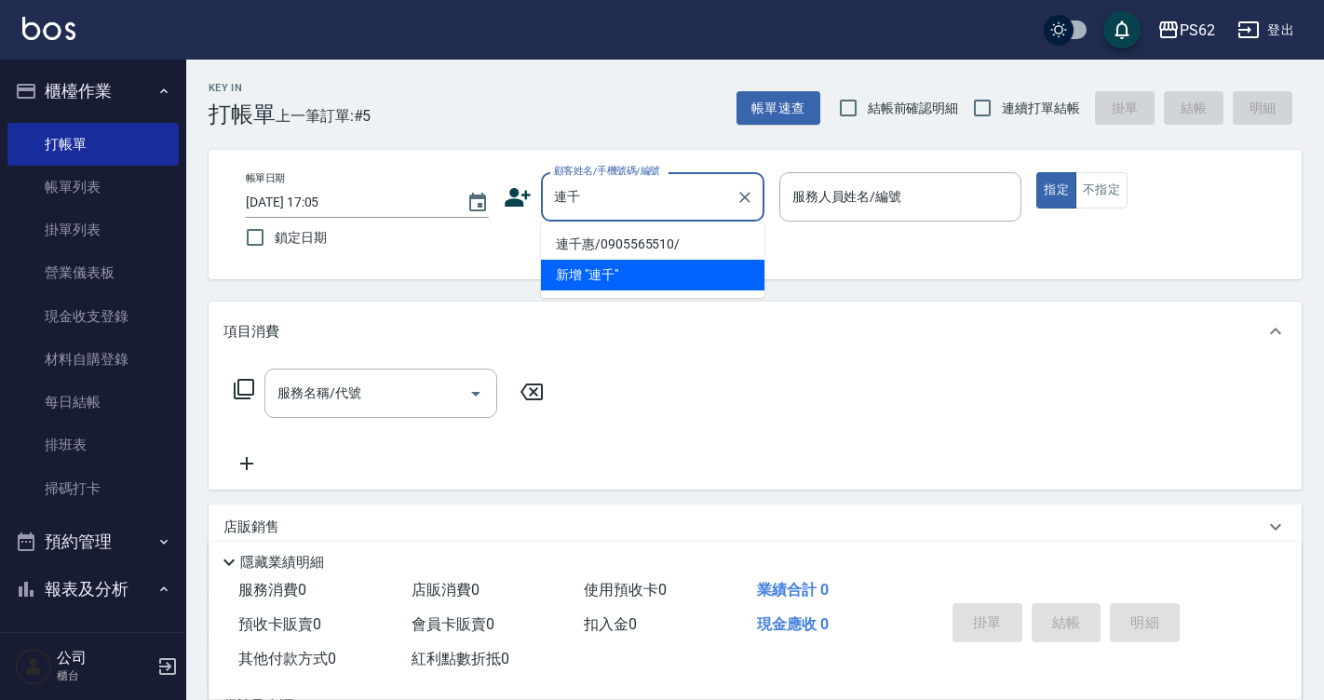
click at [623, 248] on li "連千惠/0905565510/" at bounding box center [652, 244] width 223 height 31
type input "連千惠/0905565510/"
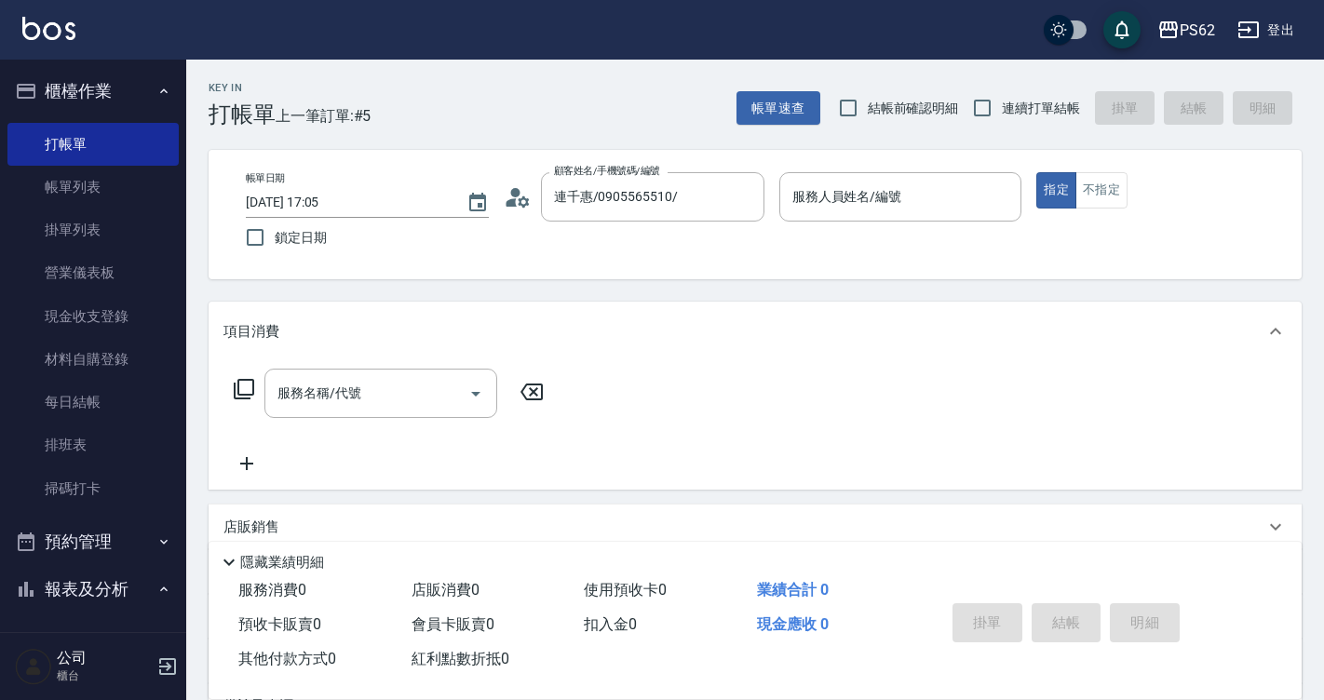
click at [530, 202] on icon at bounding box center [518, 197] width 28 height 28
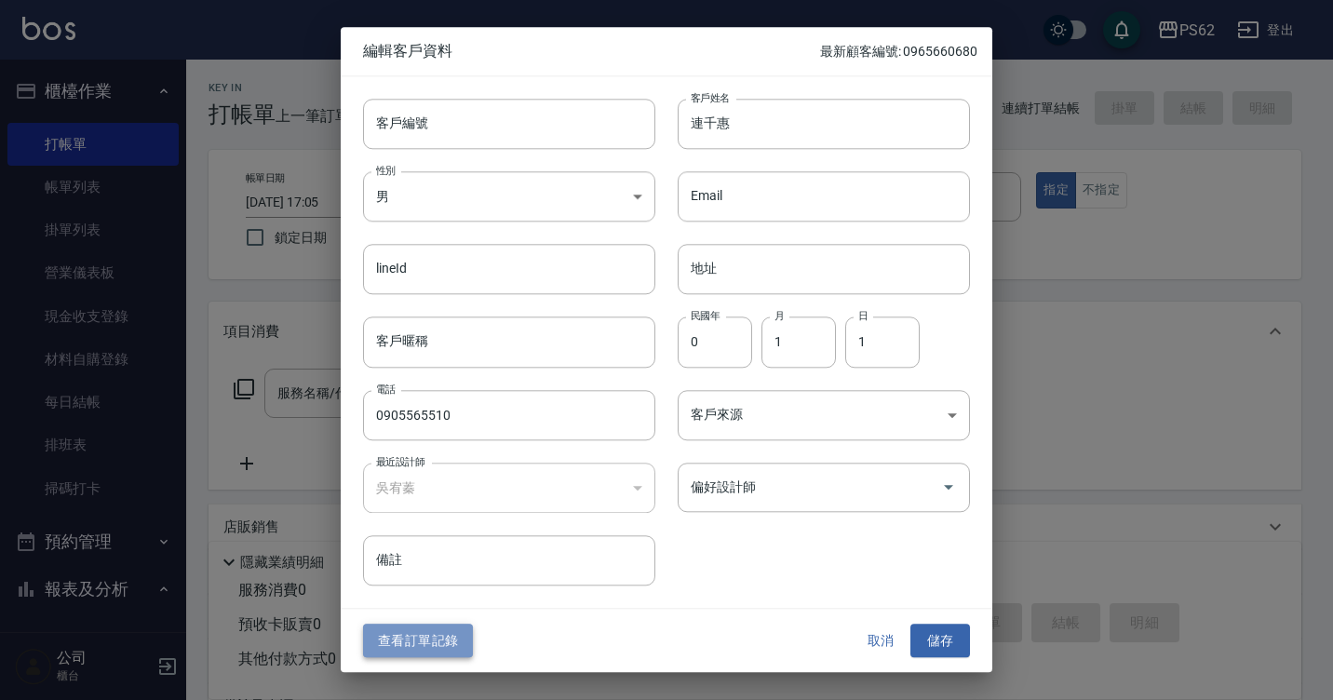
click at [439, 627] on button "查看訂單記錄" at bounding box center [418, 641] width 110 height 34
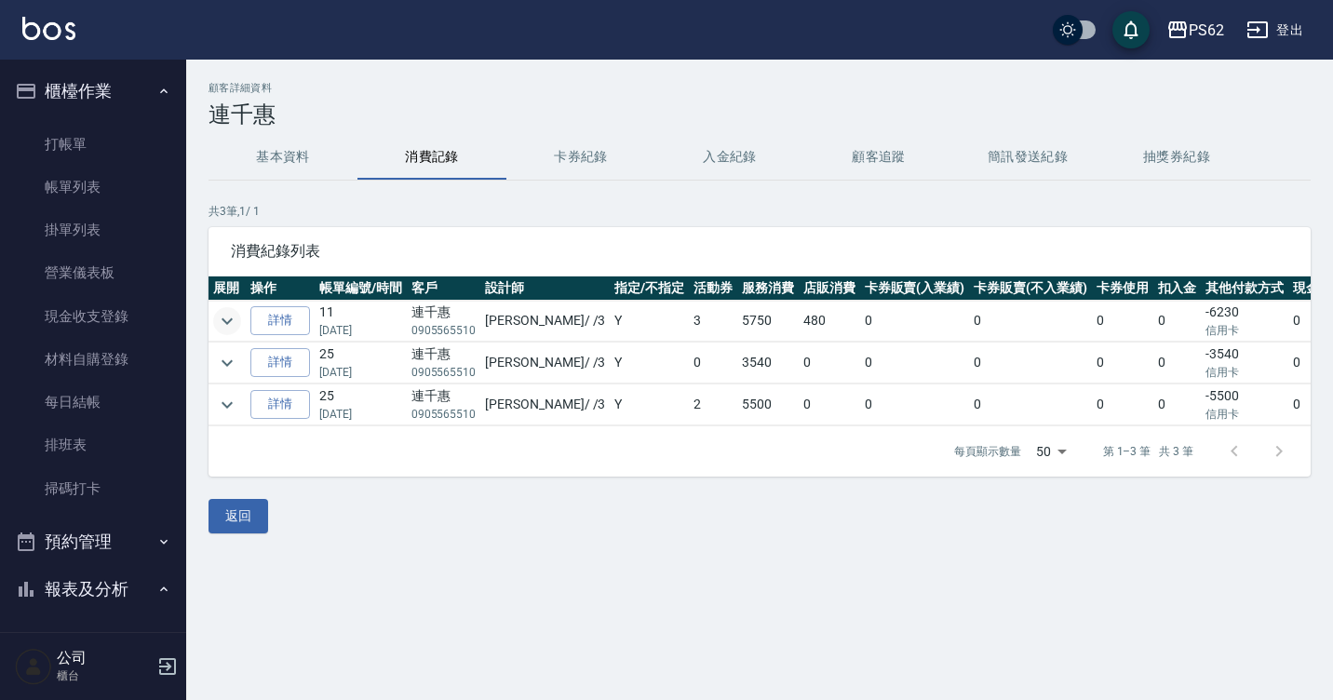
click at [226, 321] on icon "expand row" at bounding box center [227, 320] width 11 height 7
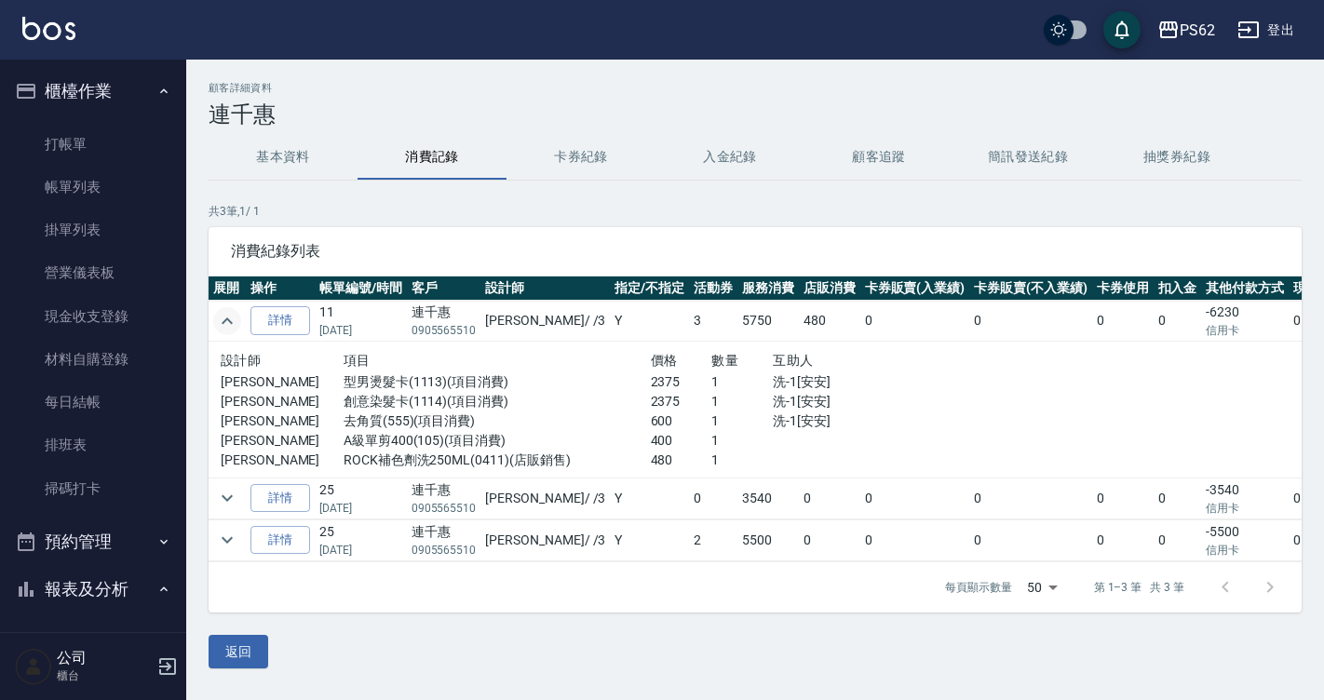
scroll to position [5, 0]
click at [228, 538] on icon "expand row" at bounding box center [227, 540] width 11 height 7
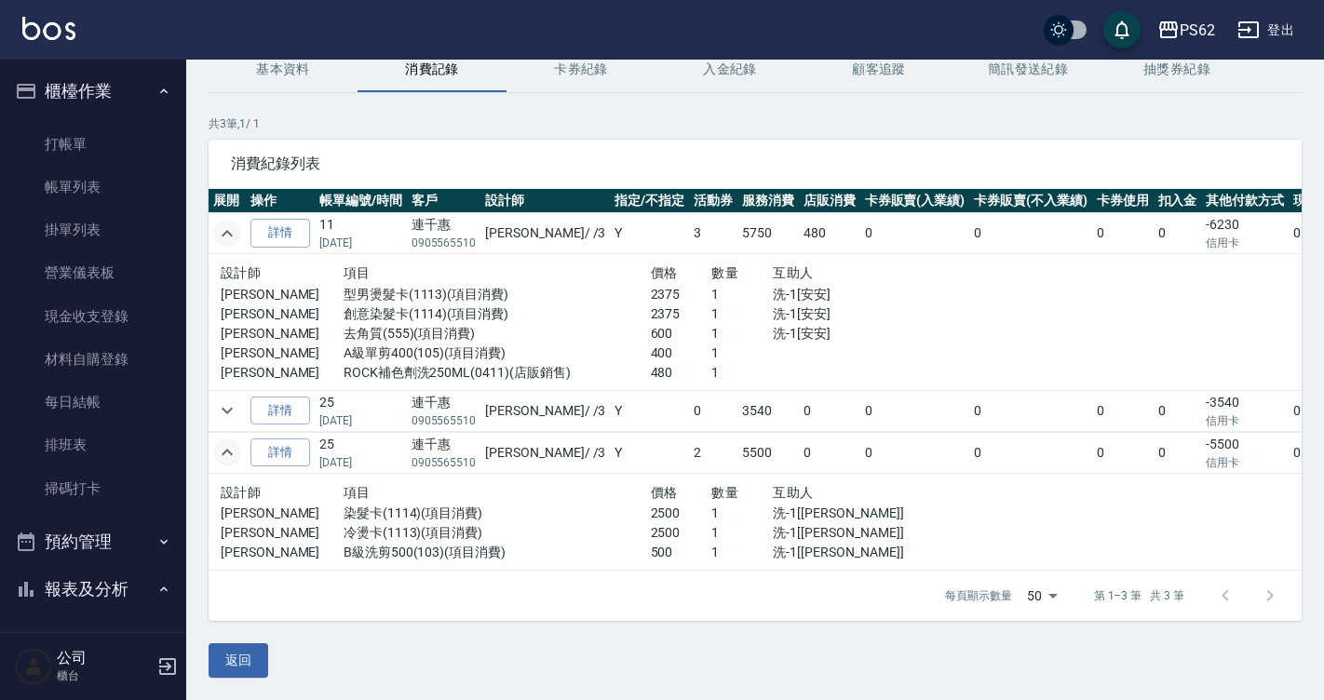
scroll to position [101, 0]
click at [222, 399] on icon "expand row" at bounding box center [227, 410] width 22 height 22
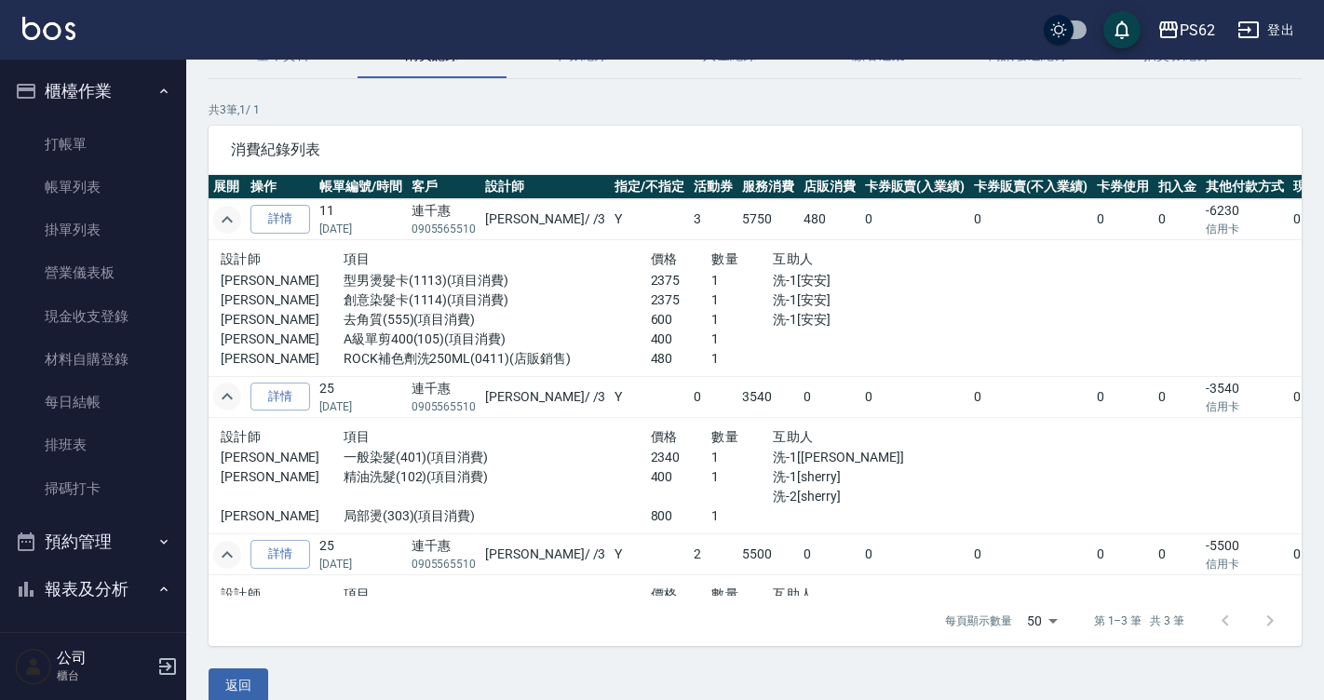
click at [223, 395] on icon "expand row" at bounding box center [227, 396] width 22 height 22
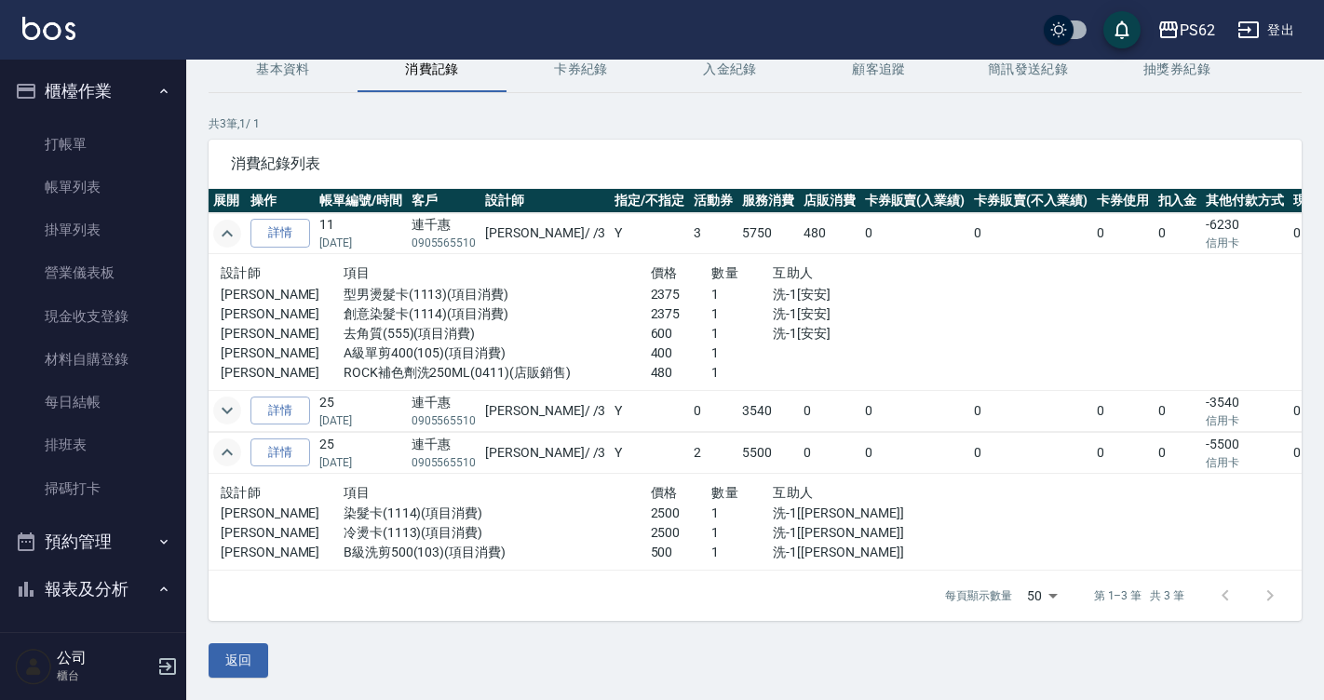
click at [223, 408] on icon "expand row" at bounding box center [227, 411] width 11 height 7
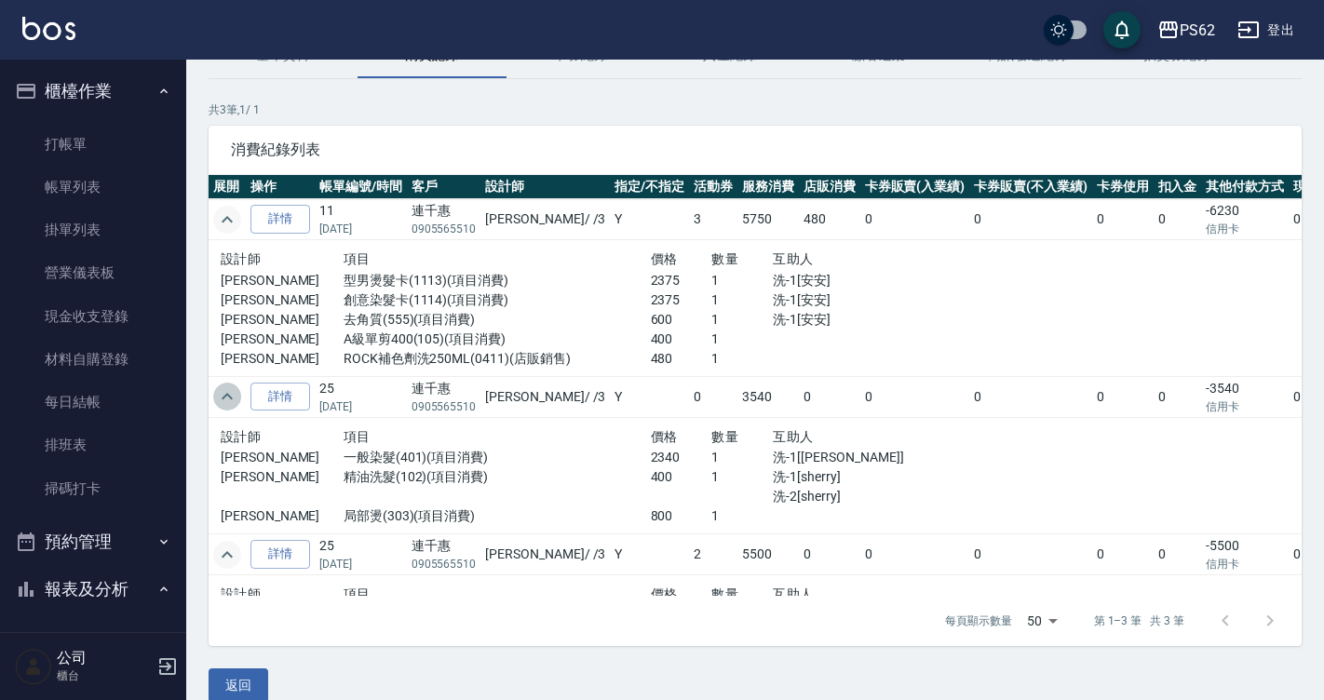
click at [223, 393] on icon "expand row" at bounding box center [227, 396] width 22 height 22
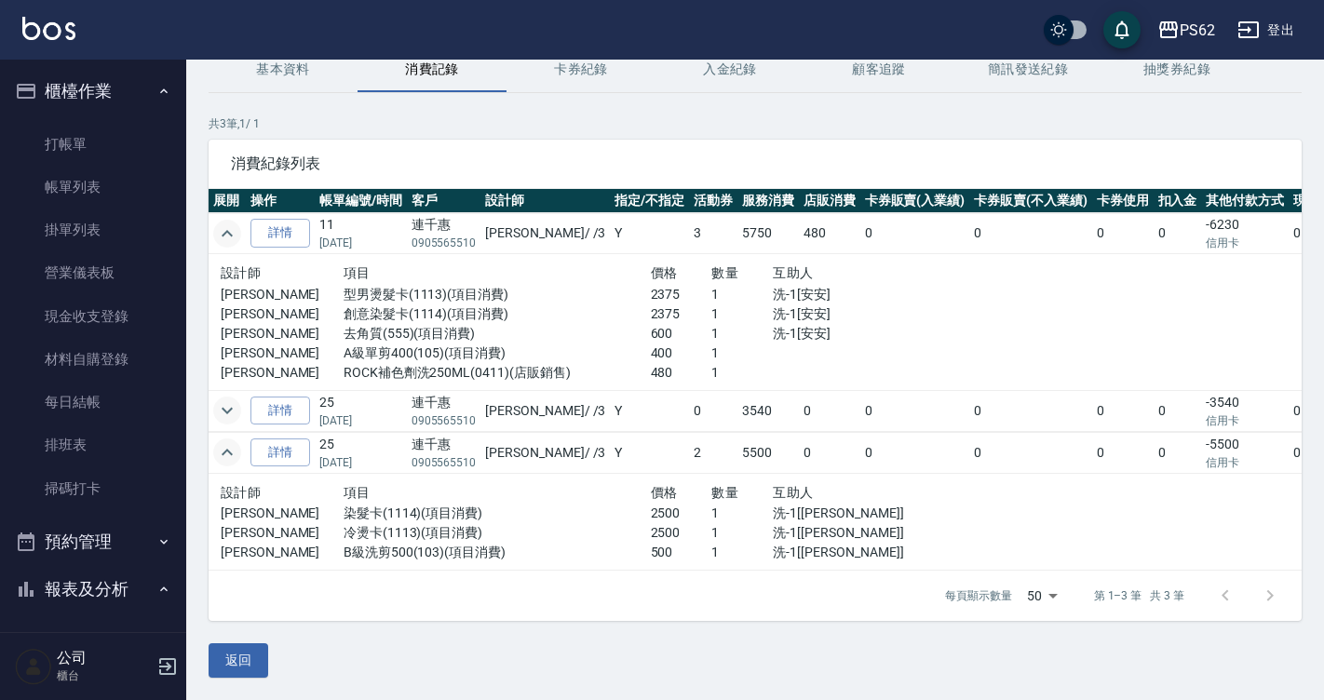
click at [236, 441] on icon "expand row" at bounding box center [227, 452] width 22 height 22
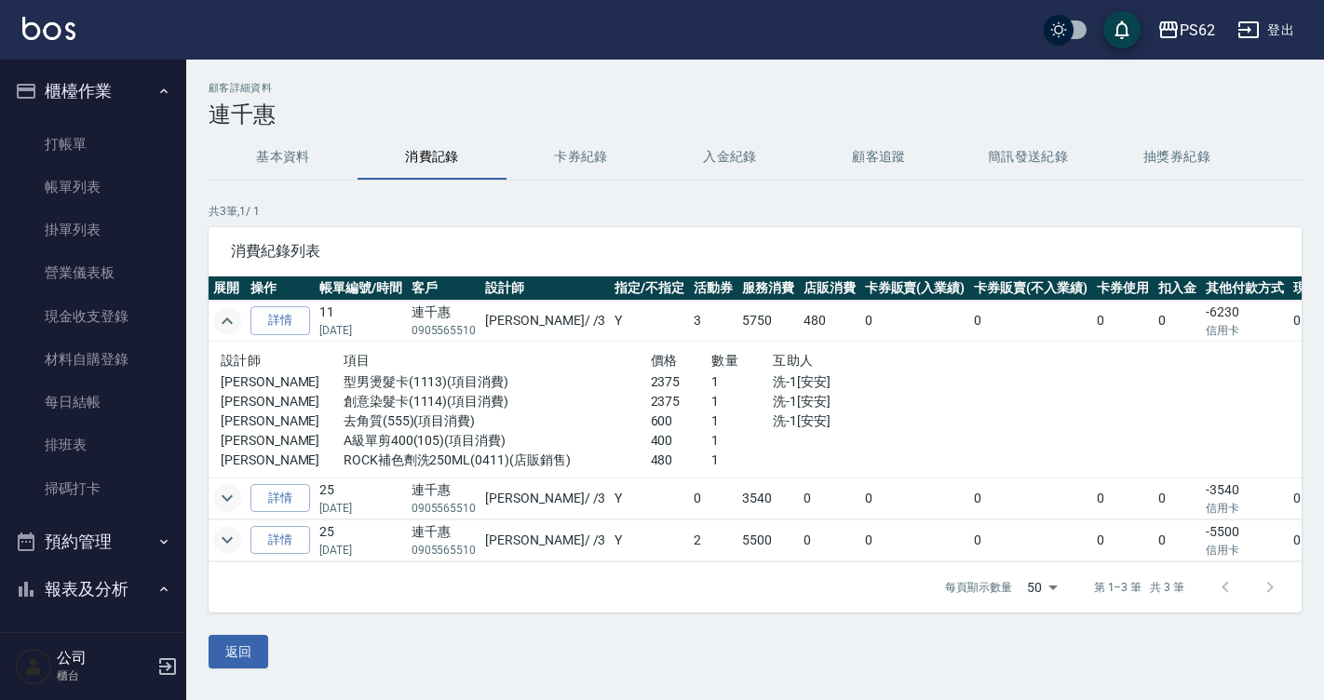
scroll to position [5, 0]
click at [226, 530] on icon "expand row" at bounding box center [227, 540] width 22 height 22
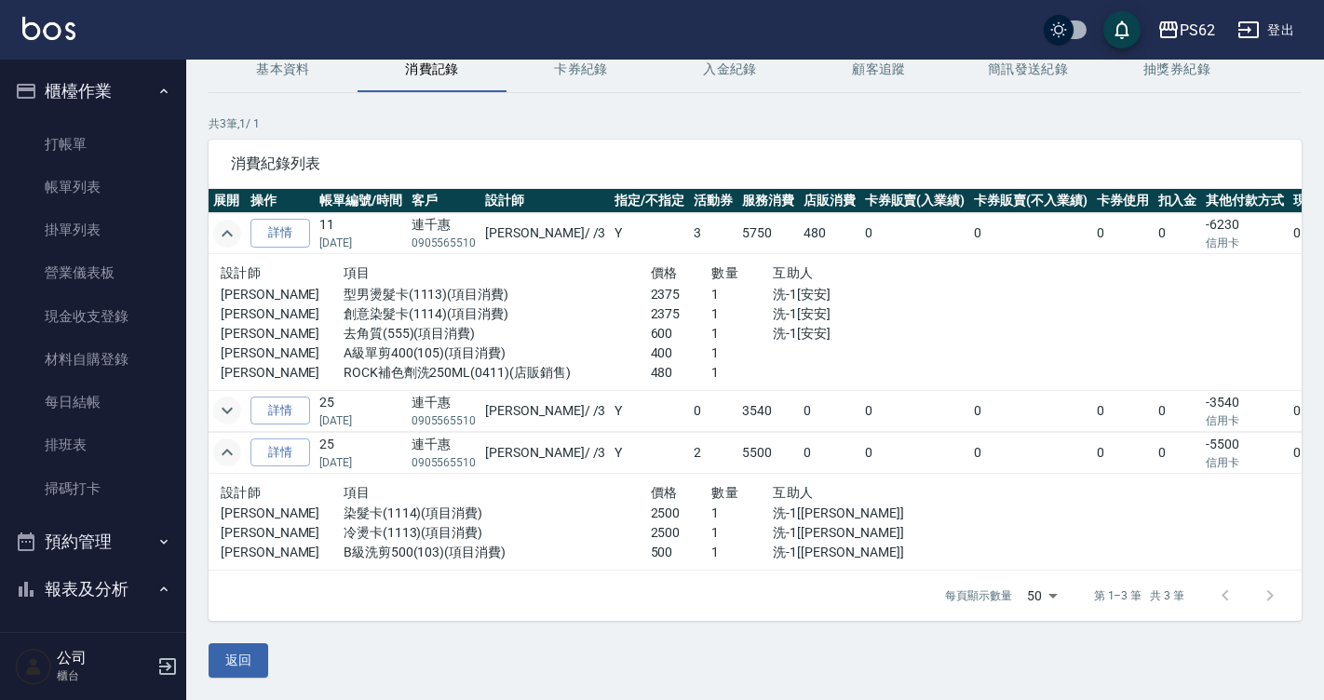
scroll to position [101, 0]
click at [224, 441] on icon "expand row" at bounding box center [227, 452] width 22 height 22
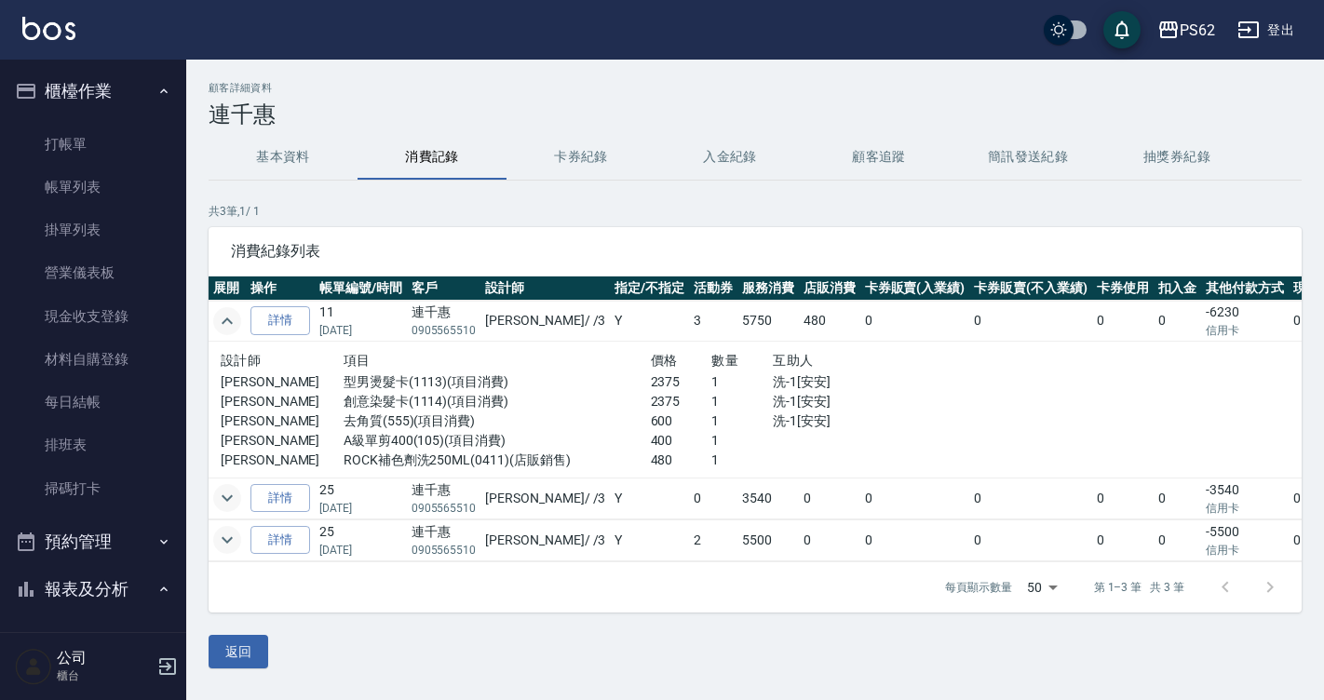
scroll to position [5, 0]
click at [224, 438] on p "[PERSON_NAME]" at bounding box center [282, 441] width 123 height 20
click at [241, 316] on td at bounding box center [227, 321] width 37 height 41
click at [222, 317] on icon "expand row" at bounding box center [227, 321] width 22 height 22
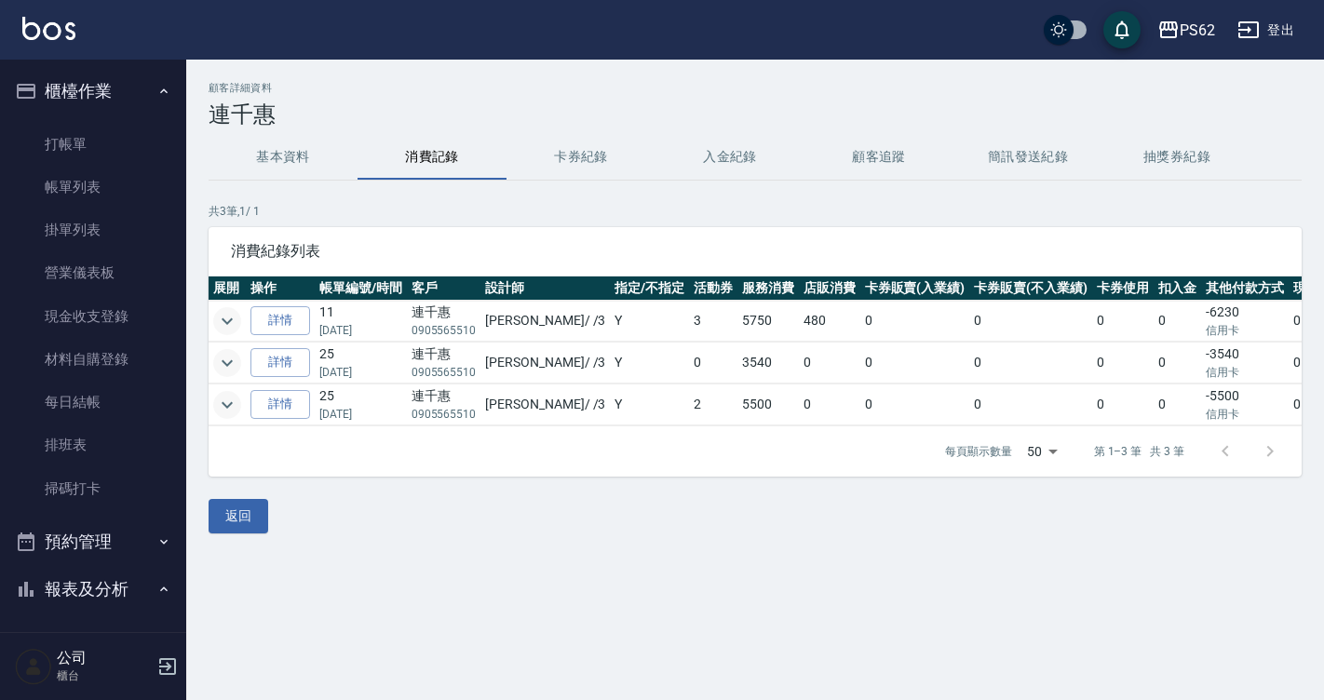
scroll to position [0, 0]
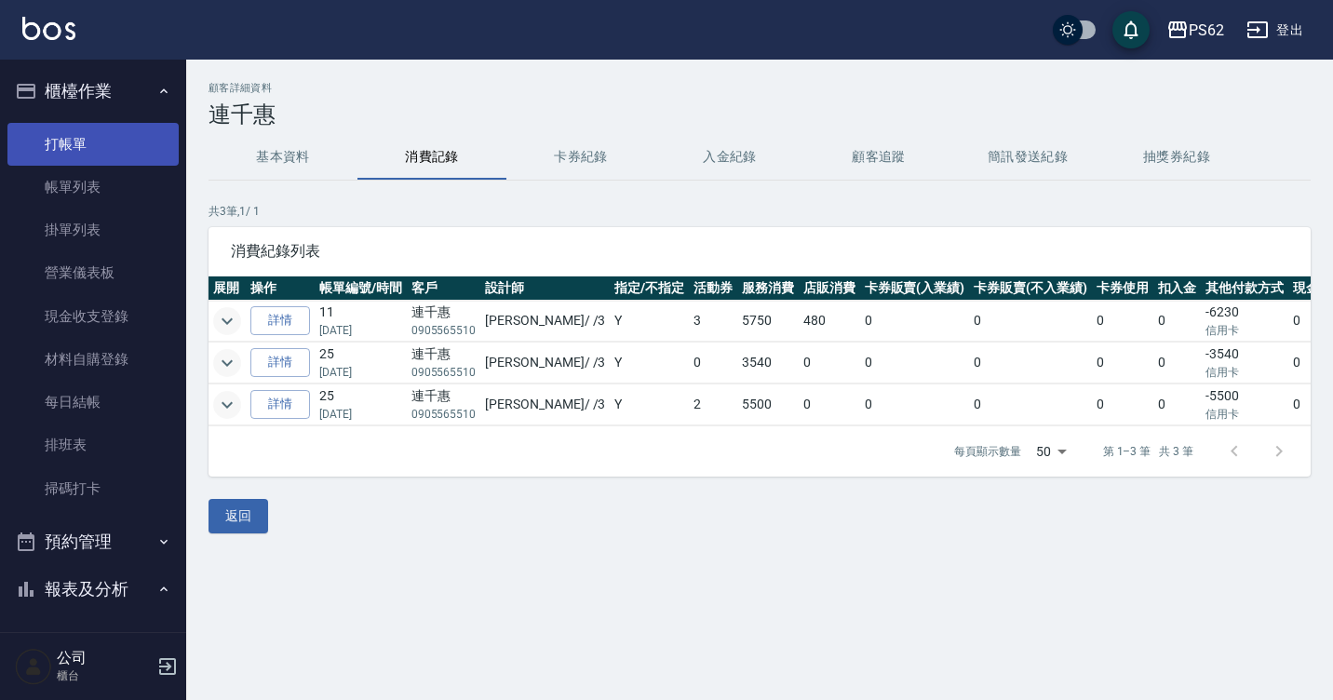
drag, startPoint x: 120, startPoint y: 141, endPoint x: 151, endPoint y: 148, distance: 31.6
click at [122, 141] on link "打帳單" at bounding box center [92, 144] width 171 height 43
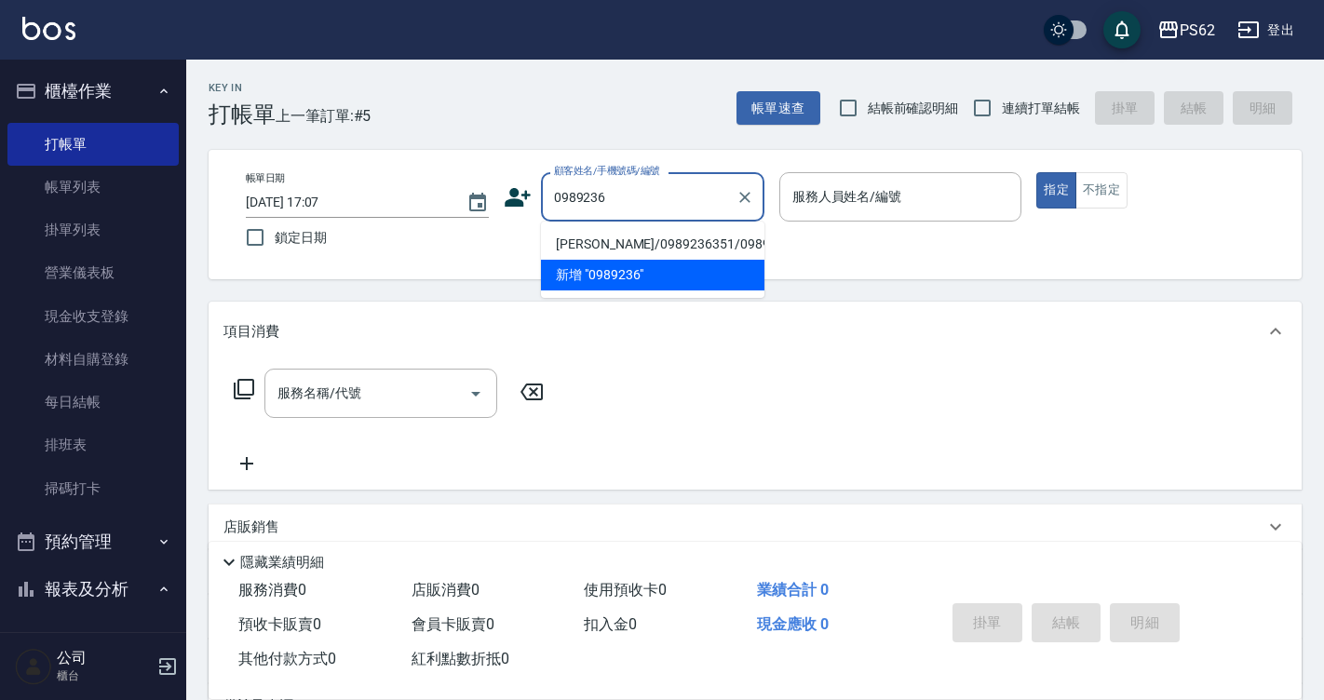
drag, startPoint x: 572, startPoint y: 246, endPoint x: 587, endPoint y: 256, distance: 18.8
click at [572, 246] on li "[PERSON_NAME]/0989236351/0989236351" at bounding box center [652, 244] width 223 height 31
type input "[PERSON_NAME]/0989236351/0989236351"
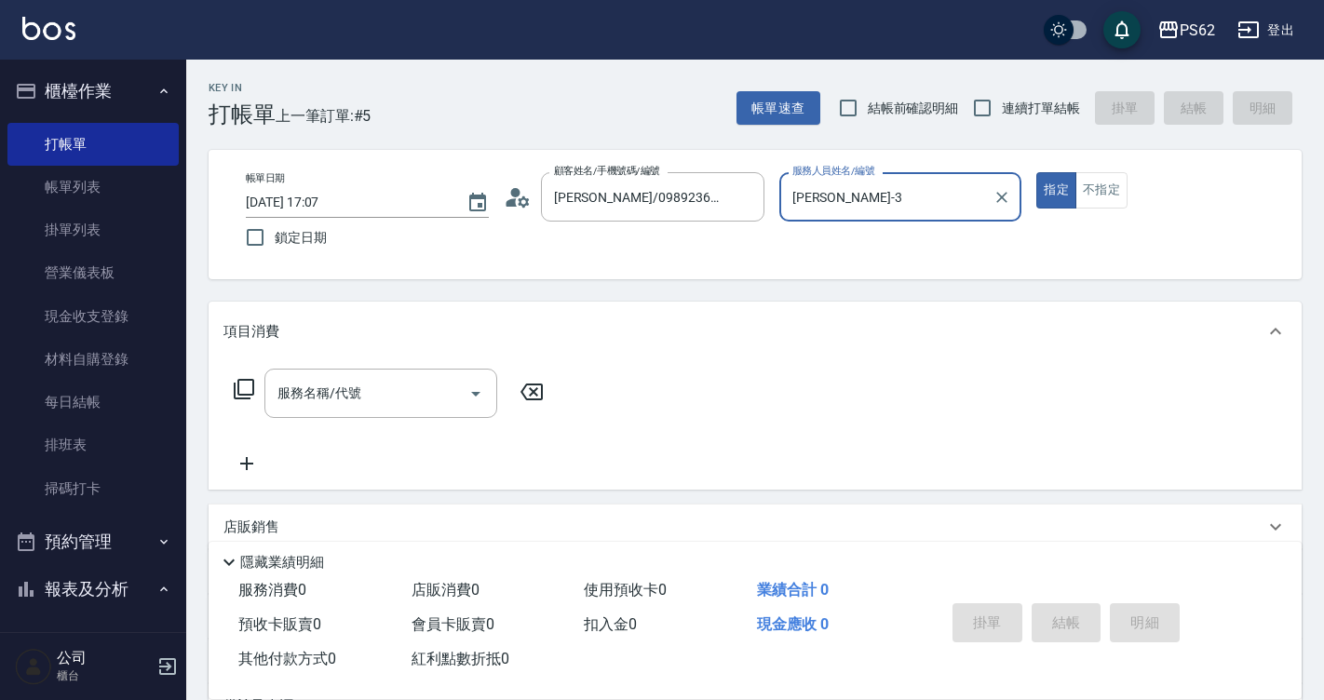
type input "[PERSON_NAME]-3"
click at [1036, 172] on button "指定" at bounding box center [1056, 190] width 40 height 36
type button "true"
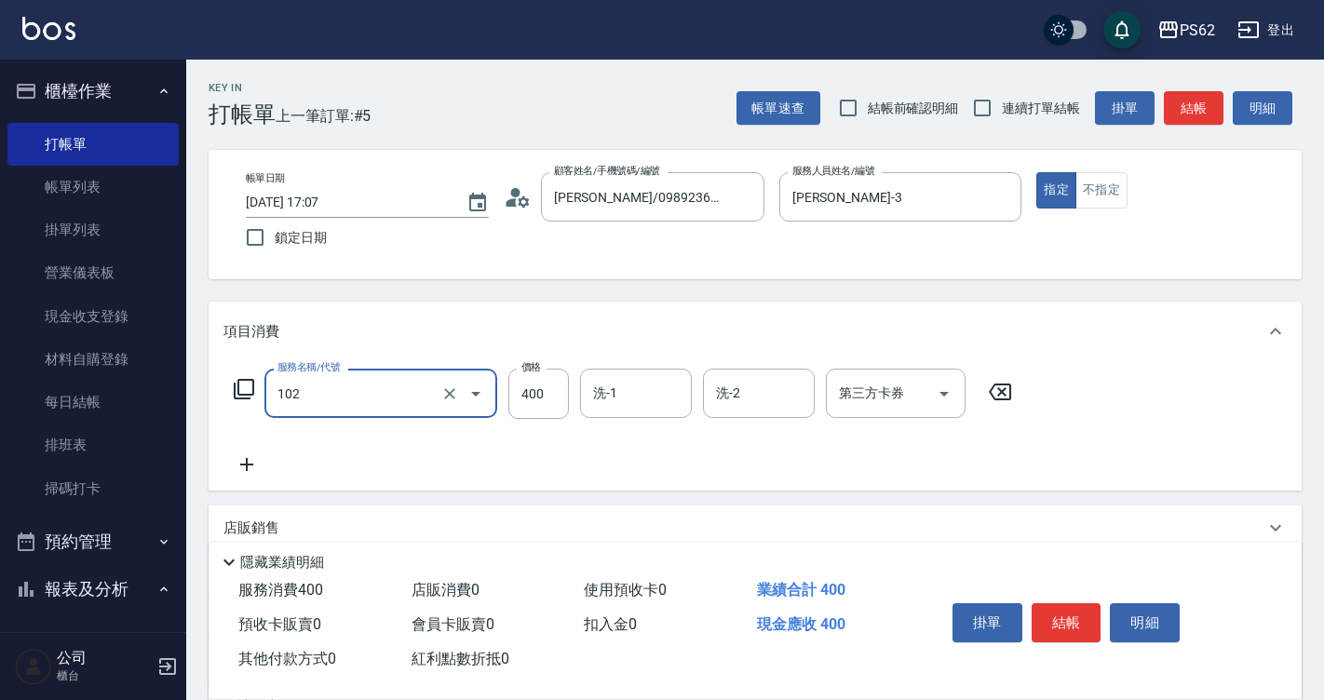
type input "精油洗髮(102)"
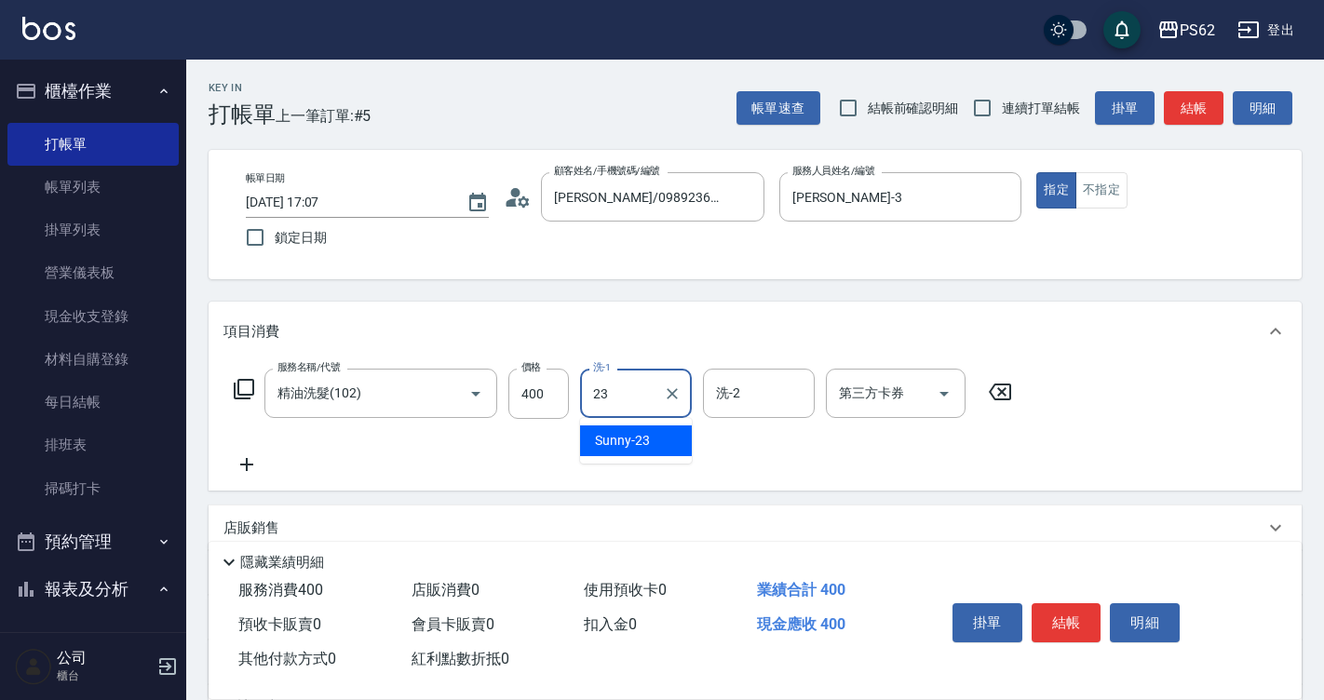
type input "Sunny-23"
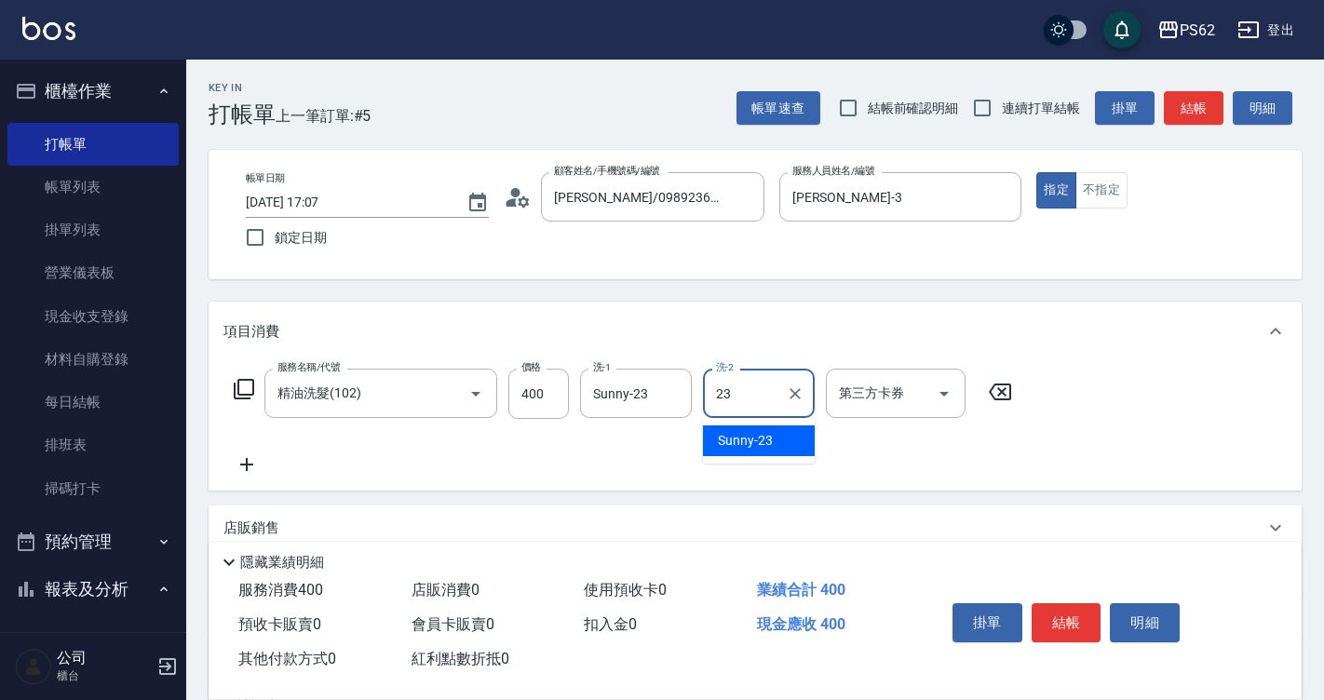
type input "Sunny-23"
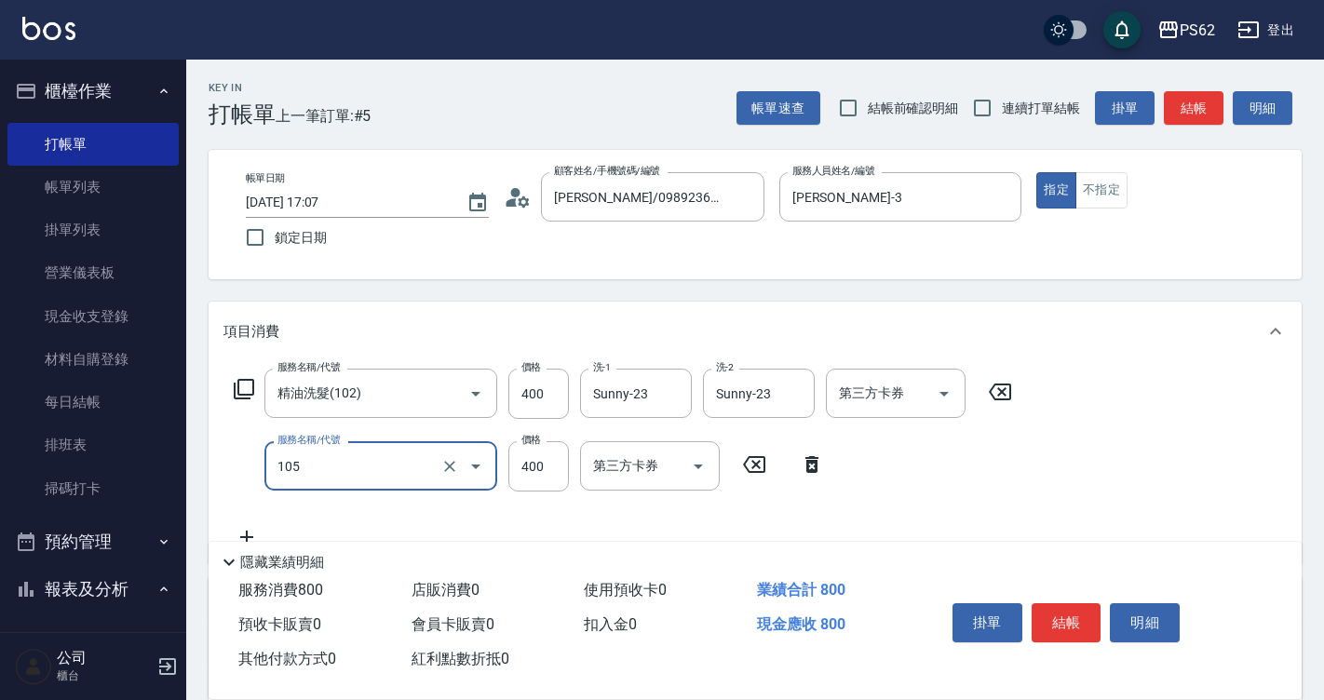
type input "A級單剪400(105)"
click at [1026, 117] on span "連續打單結帳" at bounding box center [1041, 109] width 78 height 20
click at [1002, 117] on input "連續打單結帳" at bounding box center [982, 107] width 39 height 39
checkbox input "true"
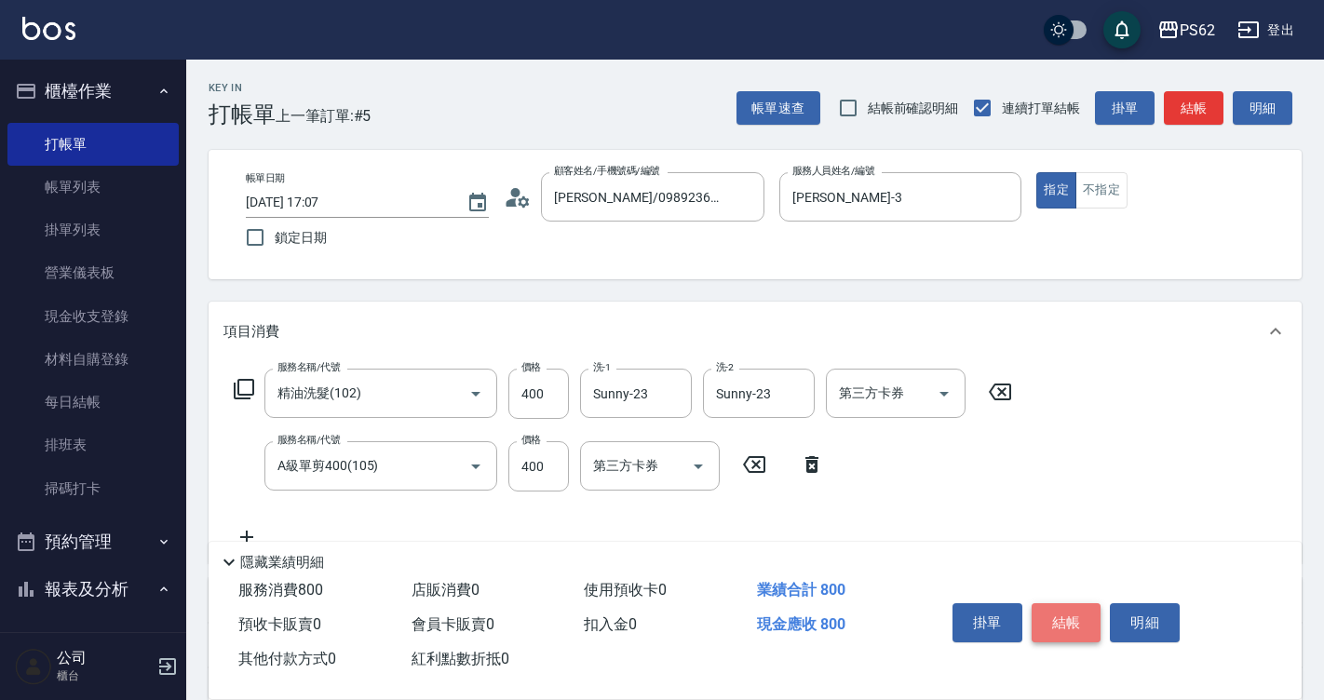
click at [1070, 617] on button "結帳" at bounding box center [1066, 622] width 70 height 39
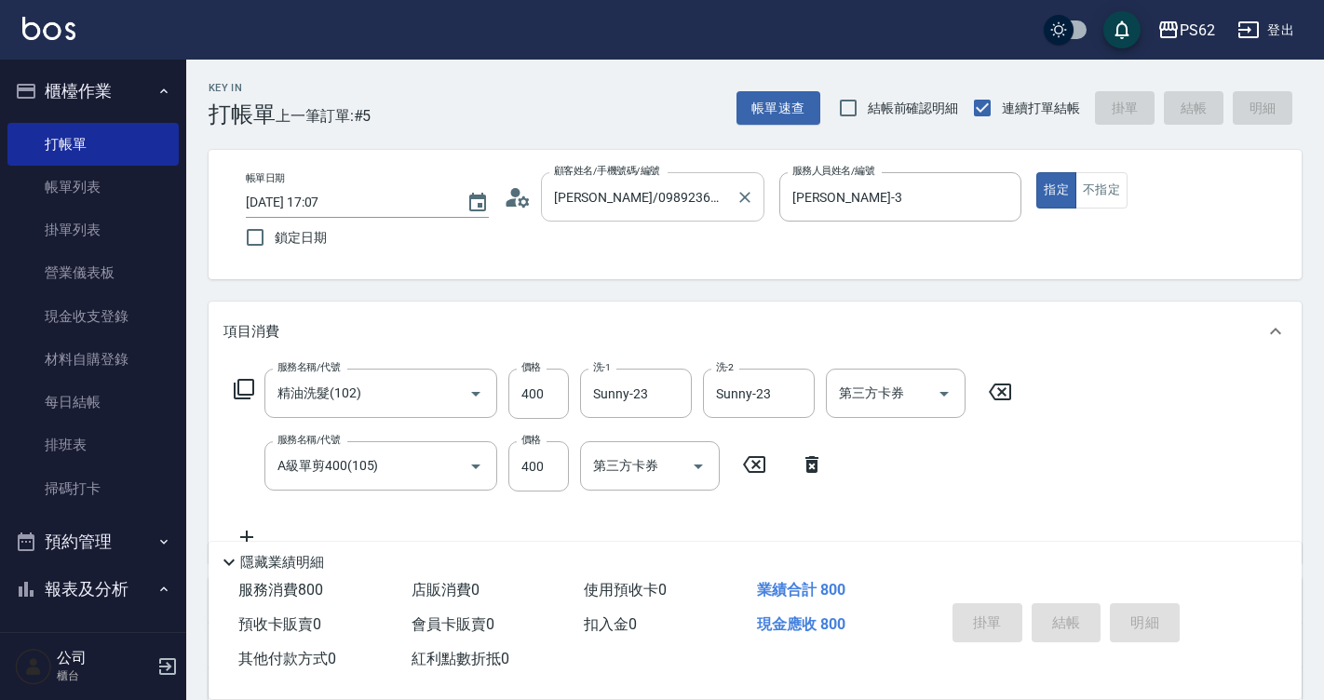
type input "[DATE] 17:09"
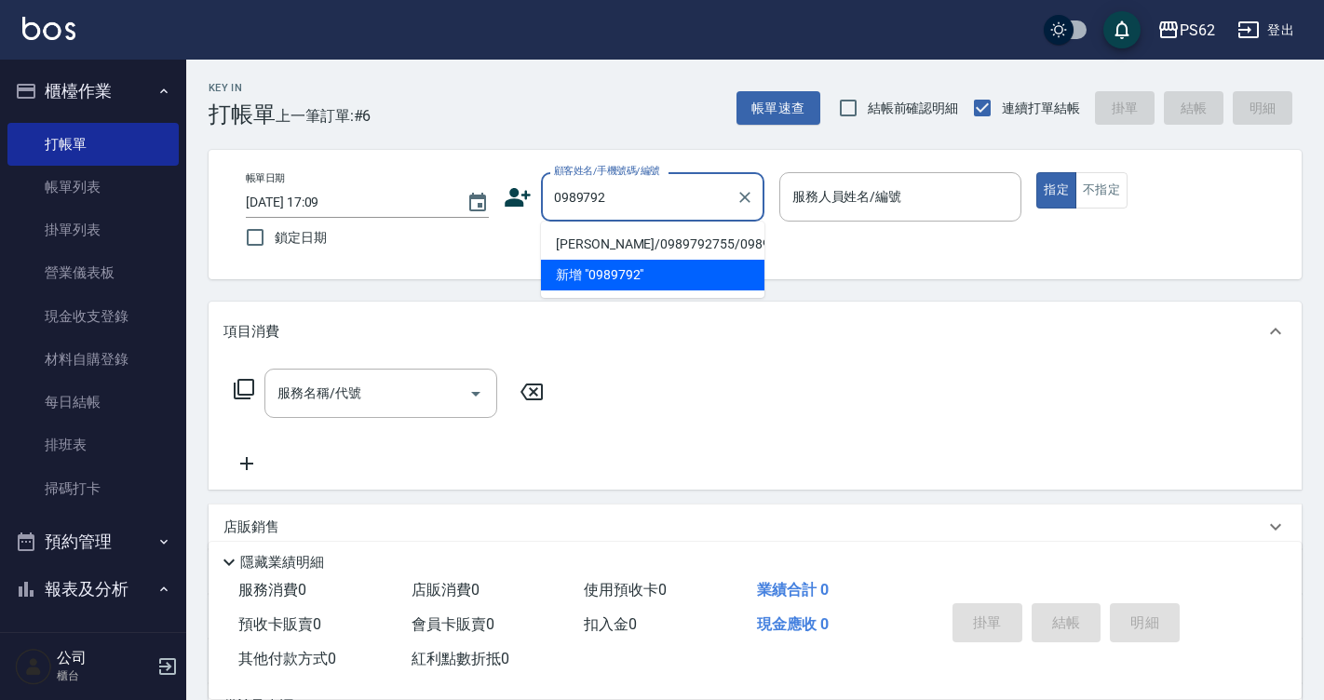
click at [617, 239] on li "[PERSON_NAME]/0989792755/0989792755" at bounding box center [652, 244] width 223 height 31
type input "[PERSON_NAME]/0989792755/0989792755"
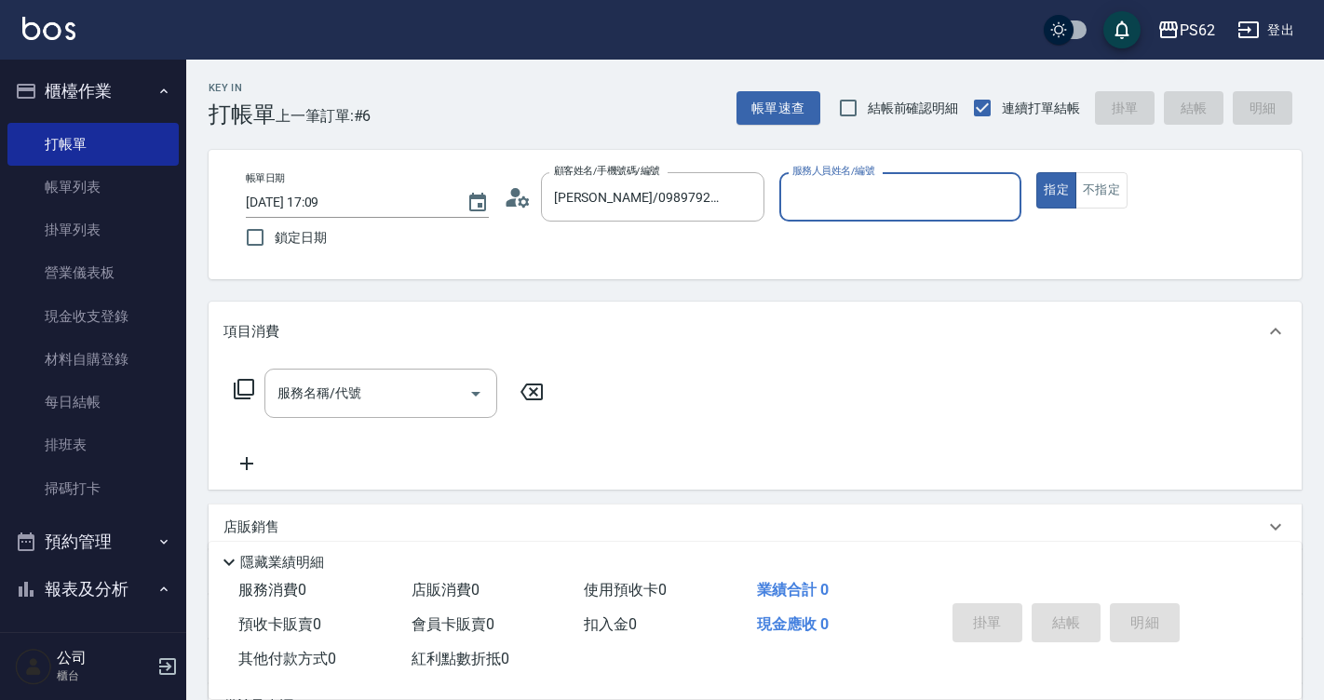
type input "[PERSON_NAME]-3"
click at [1036, 172] on button "指定" at bounding box center [1056, 190] width 40 height 36
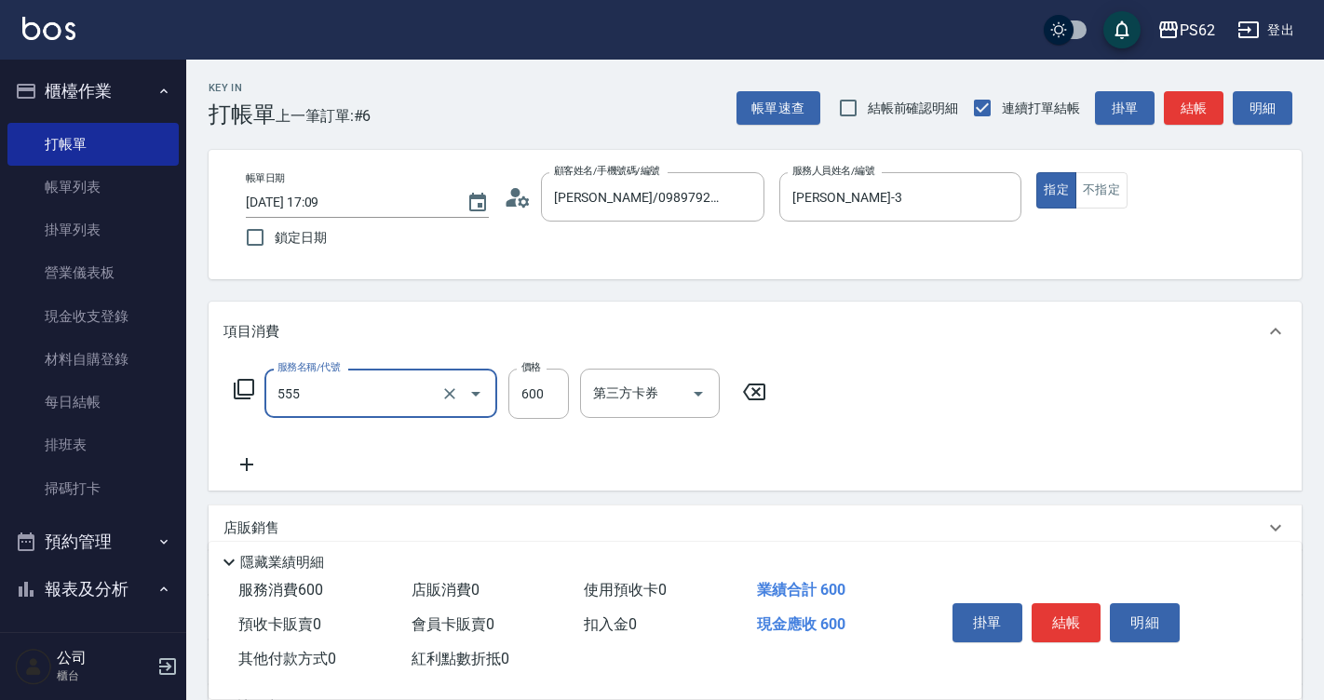
type input "去角質(555)"
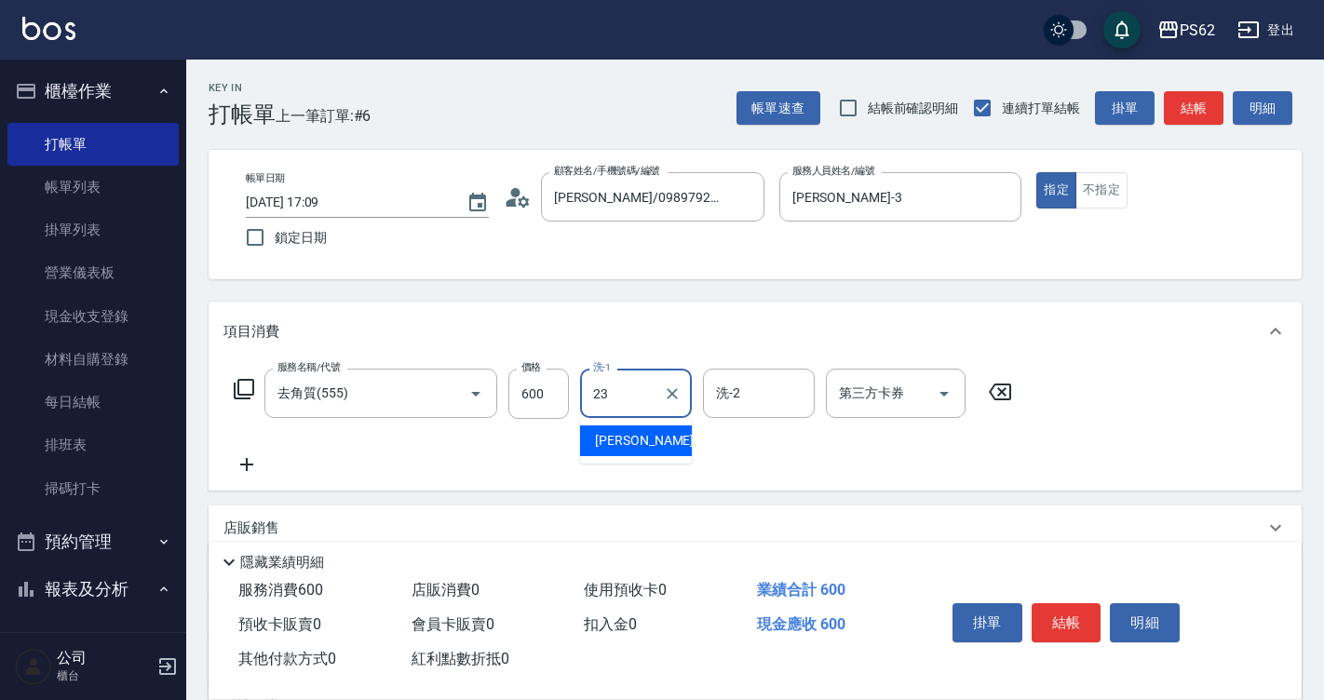
type input "Sunny-23"
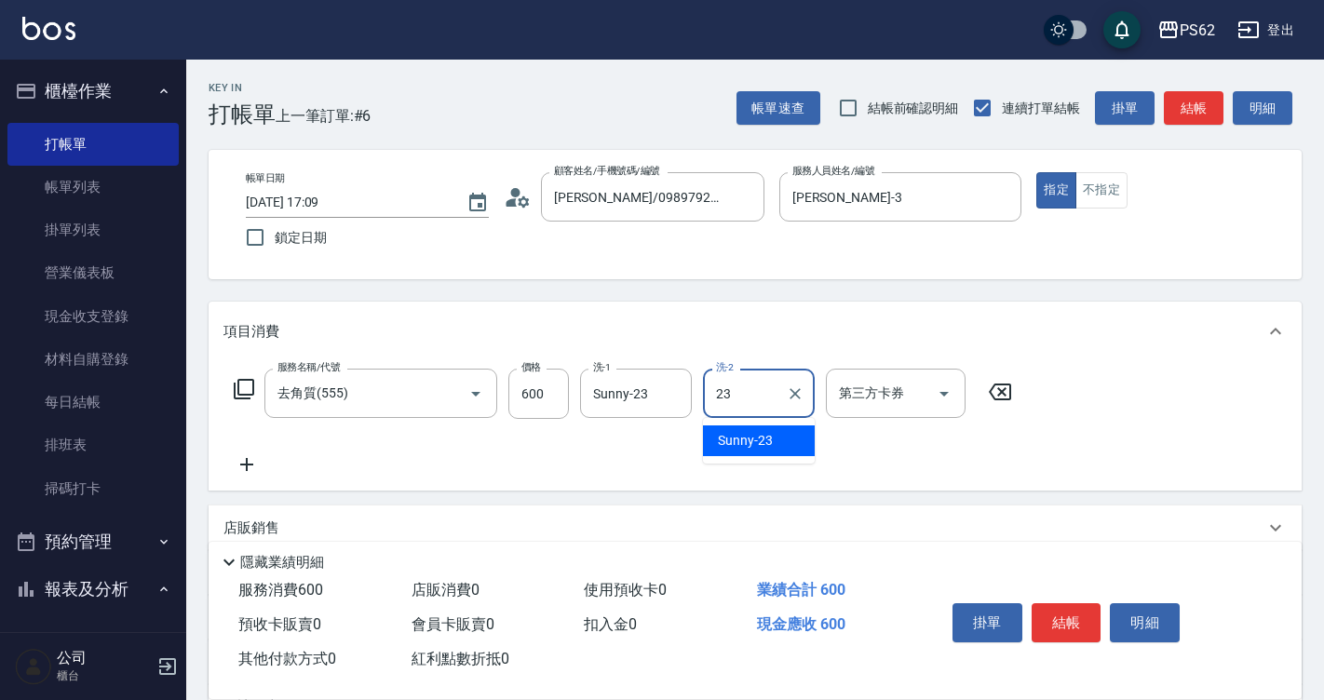
type input "Sunny-23"
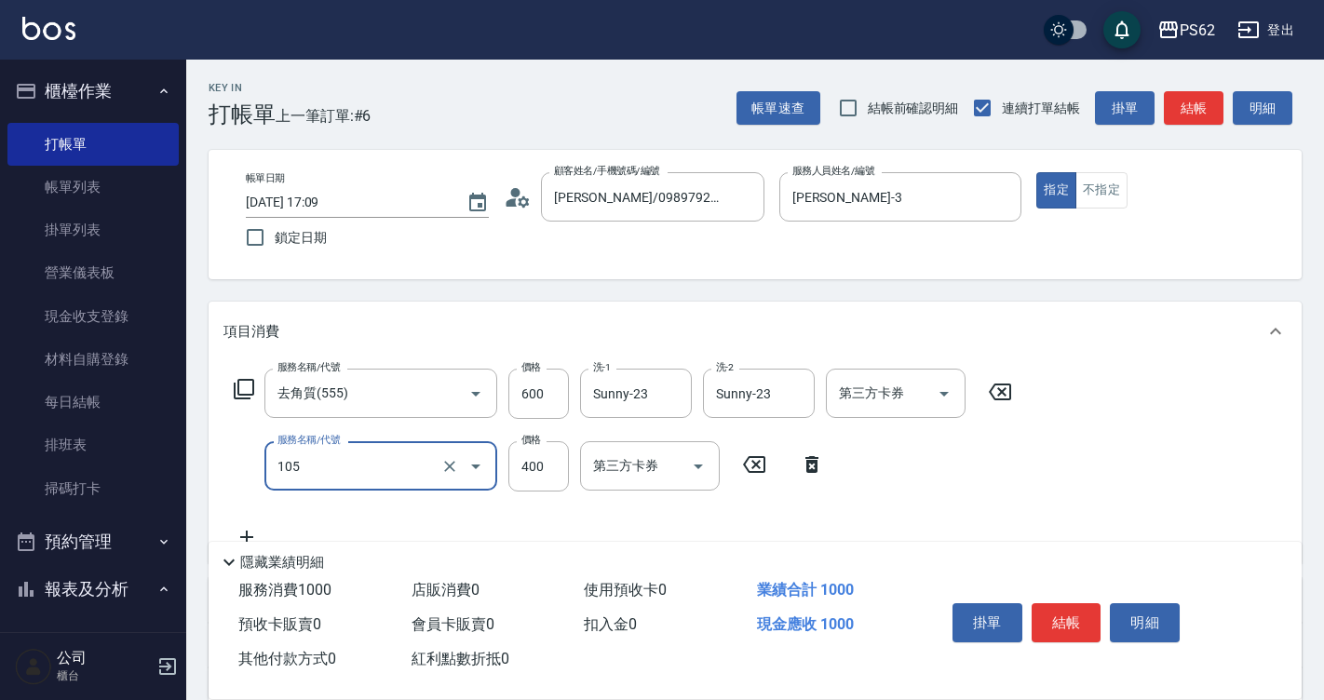
type input "A級單剪400(105)"
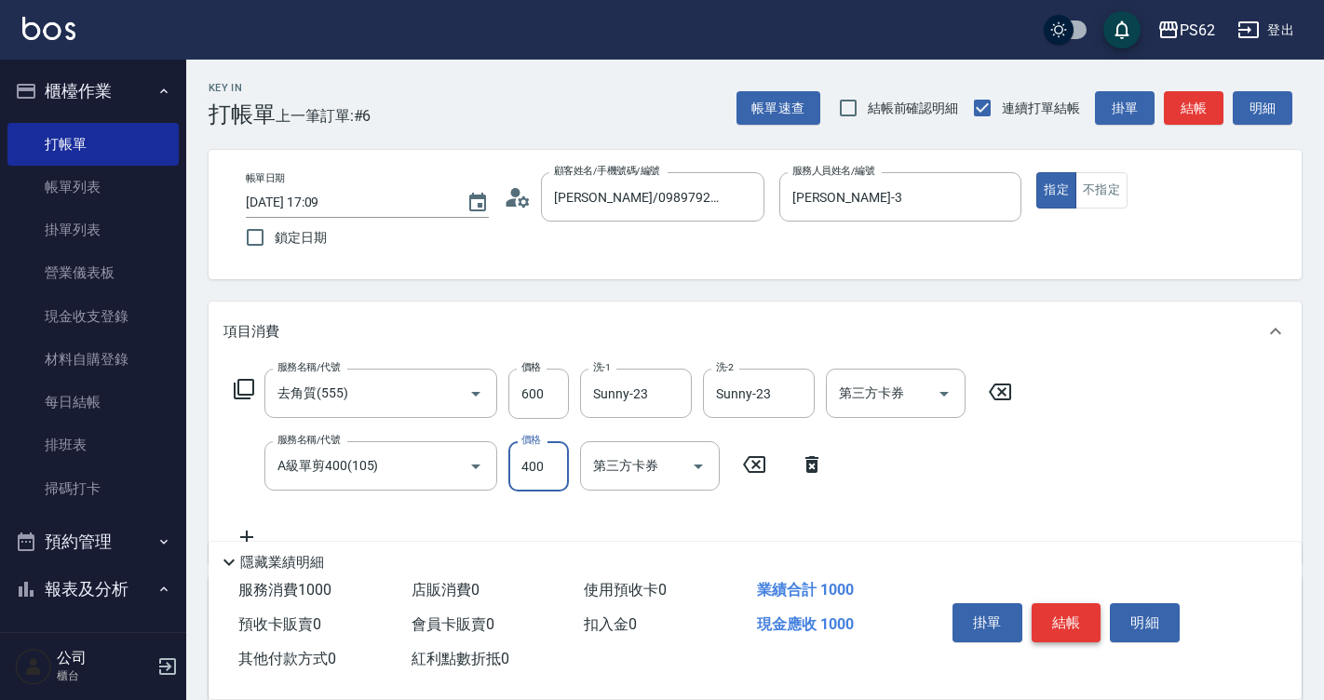
click at [1042, 616] on button "結帳" at bounding box center [1066, 622] width 70 height 39
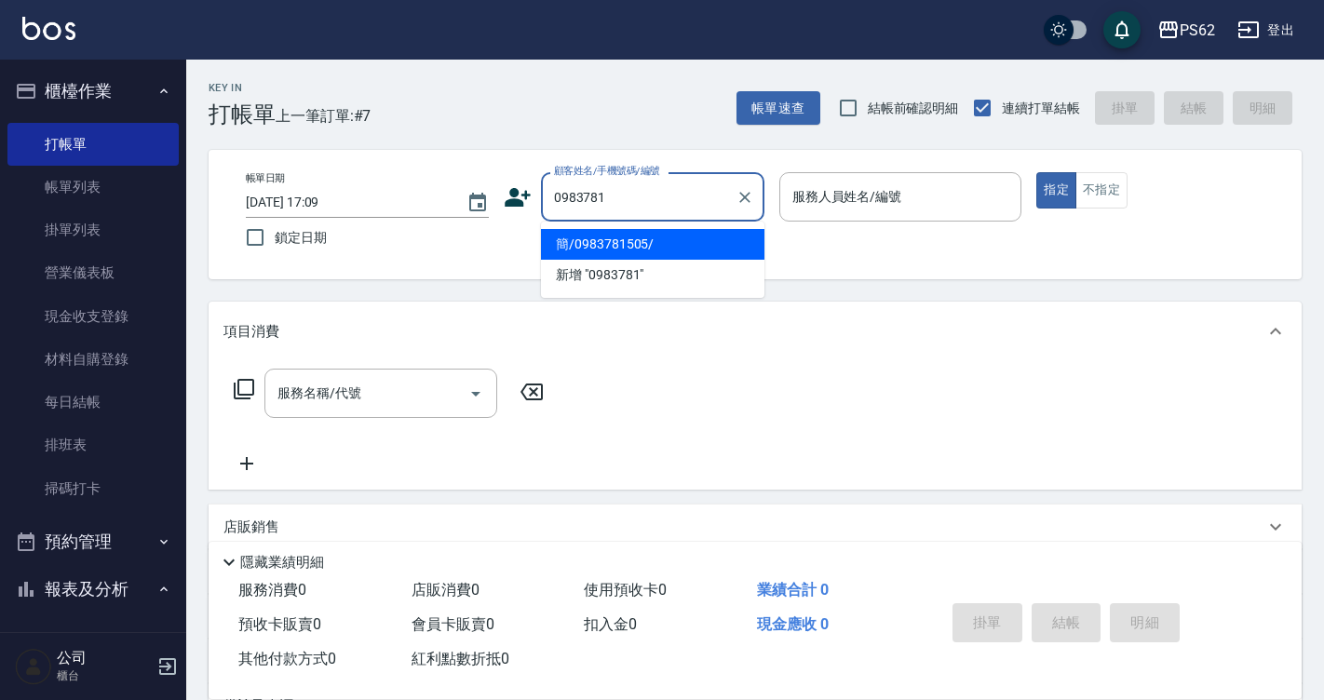
click at [624, 236] on li "簡/0983781505/" at bounding box center [652, 244] width 223 height 31
type input "簡/0983781505/"
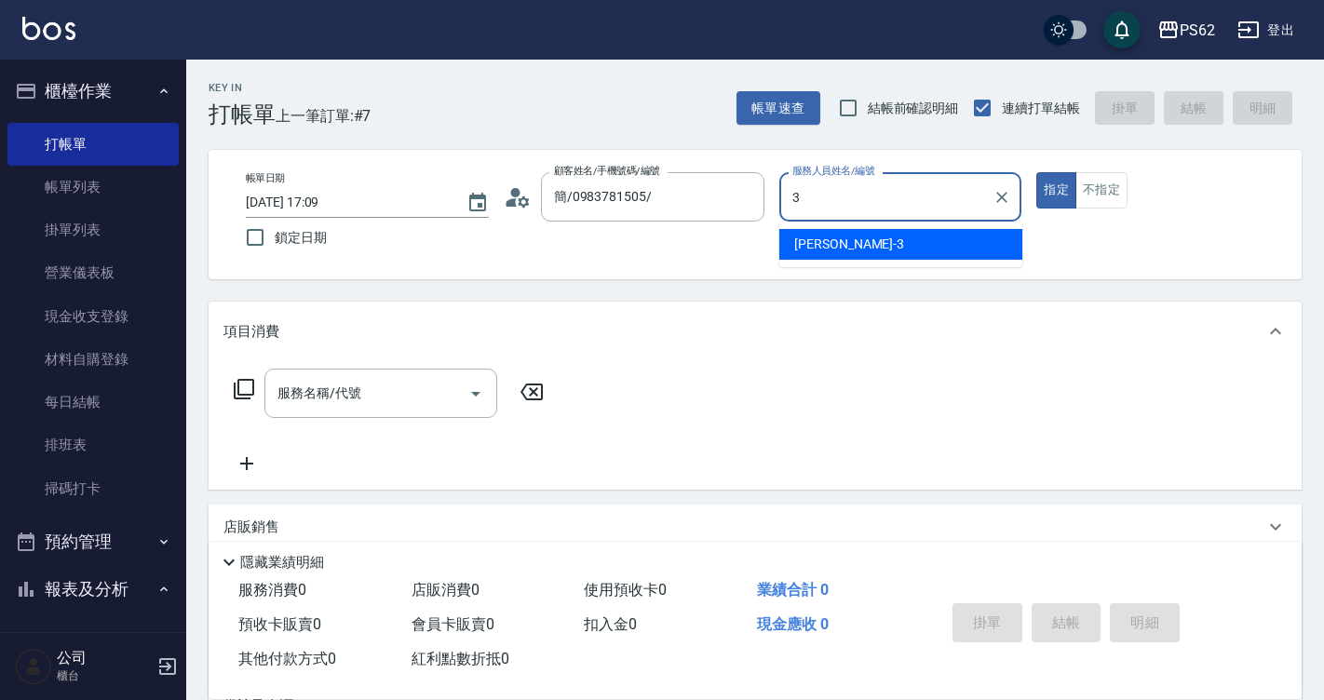
type input "[PERSON_NAME]-3"
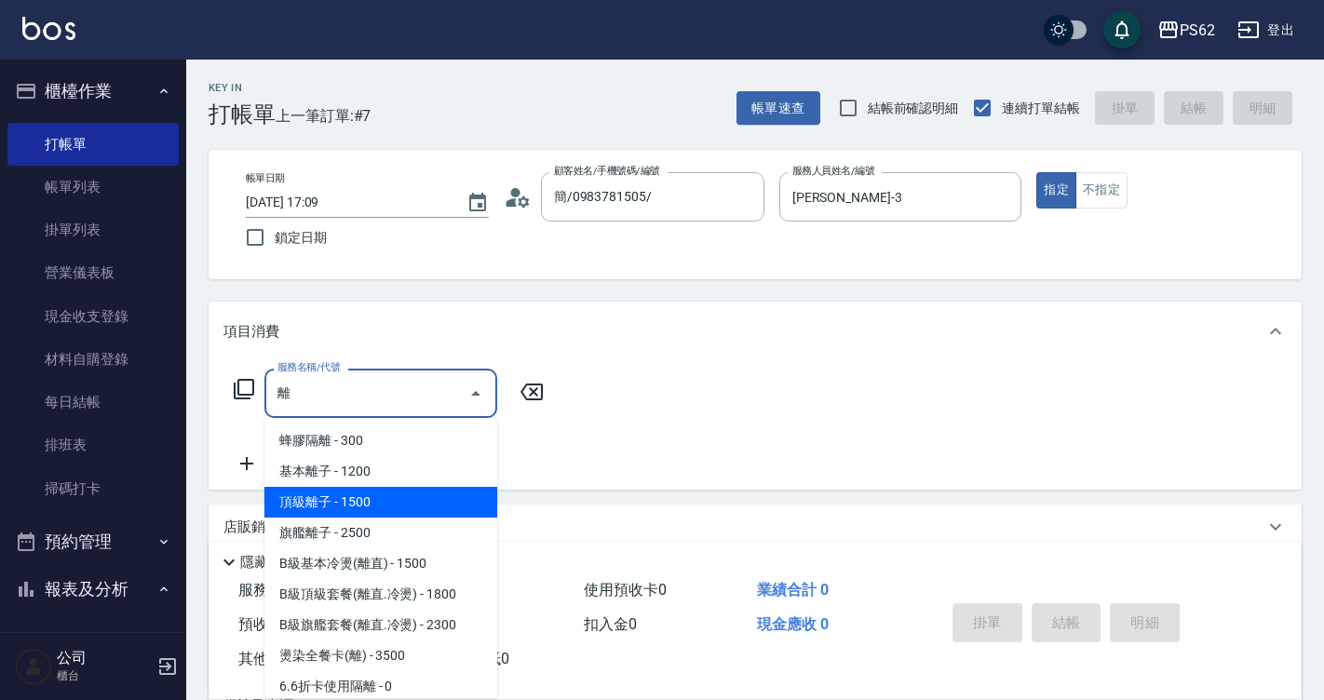
click at [374, 505] on span "頂級離子 - 1500" at bounding box center [380, 502] width 233 height 31
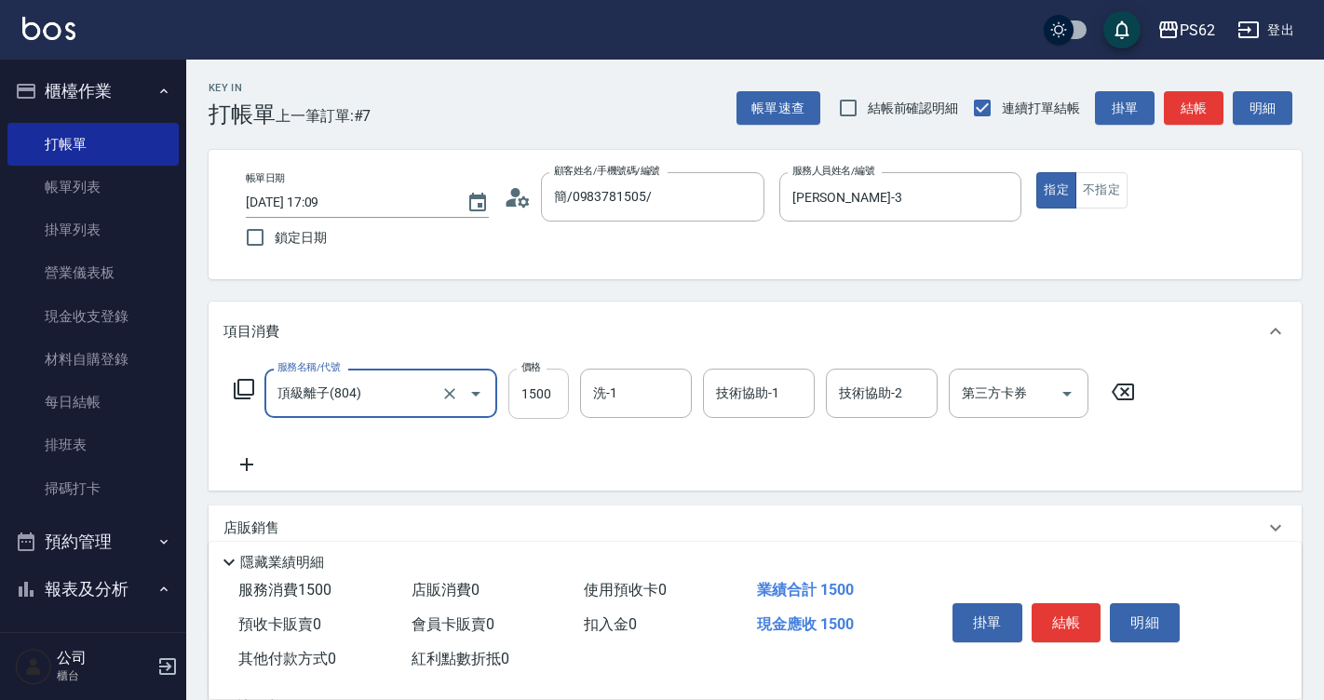
type input "頂級離子(804)"
click at [546, 402] on input "1500" at bounding box center [538, 394] width 61 height 50
type input "2300"
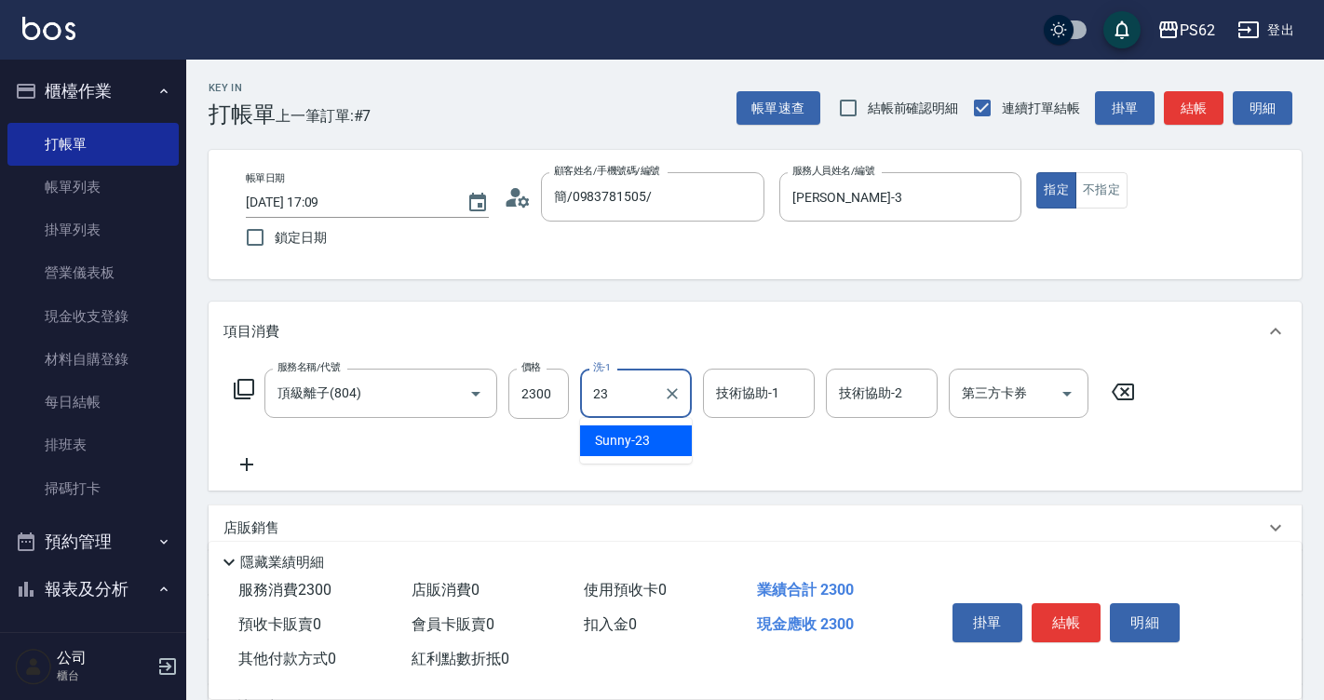
type input "Sunny-23"
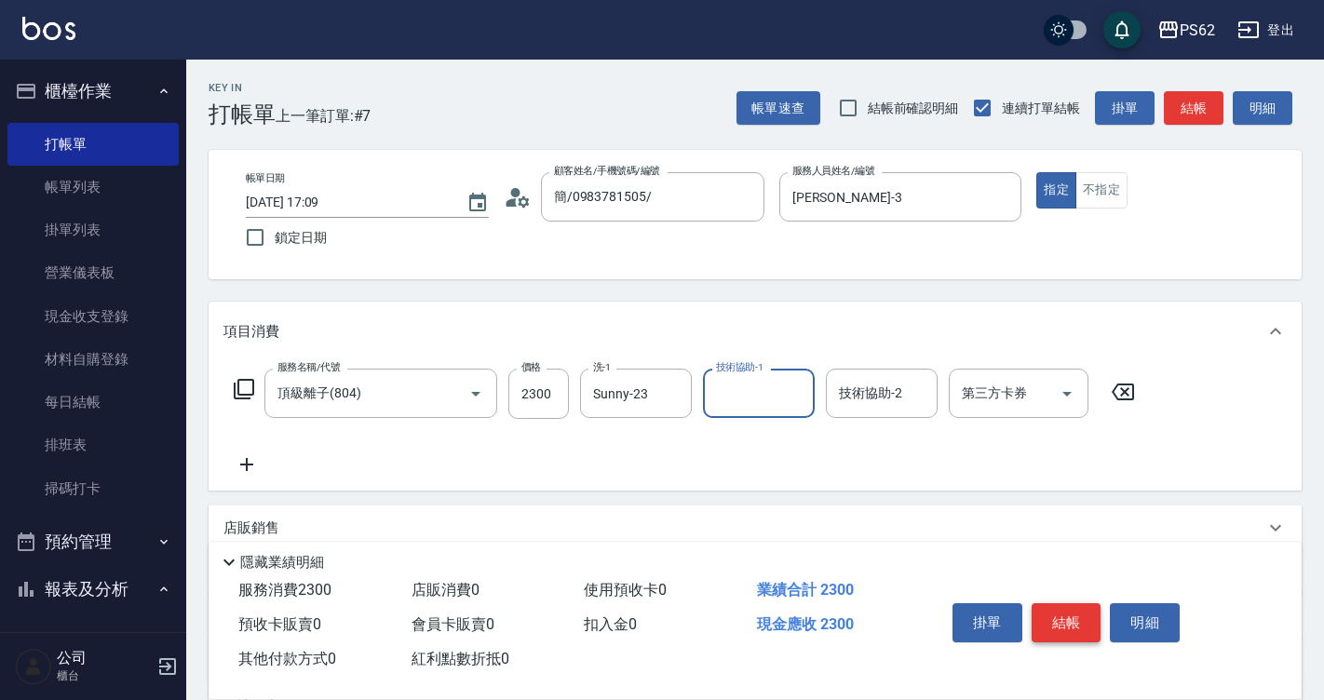
click at [1059, 619] on button "結帳" at bounding box center [1066, 622] width 70 height 39
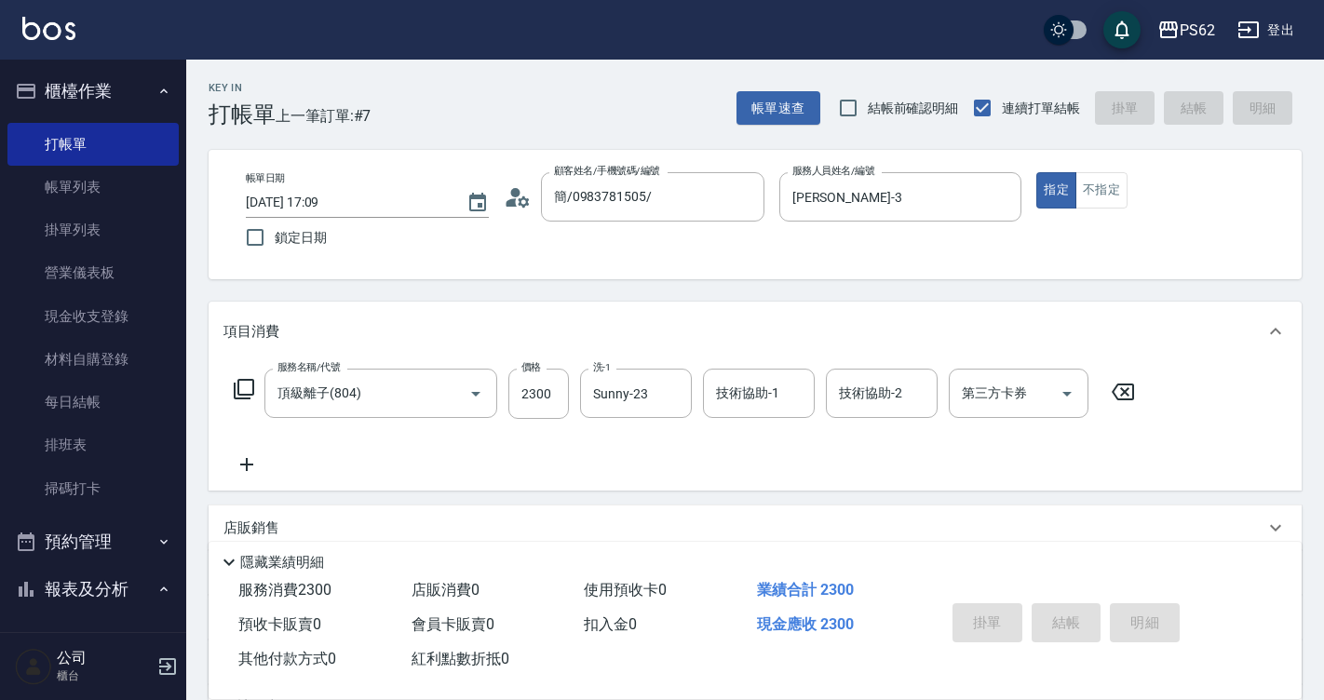
type input "[DATE] 17:10"
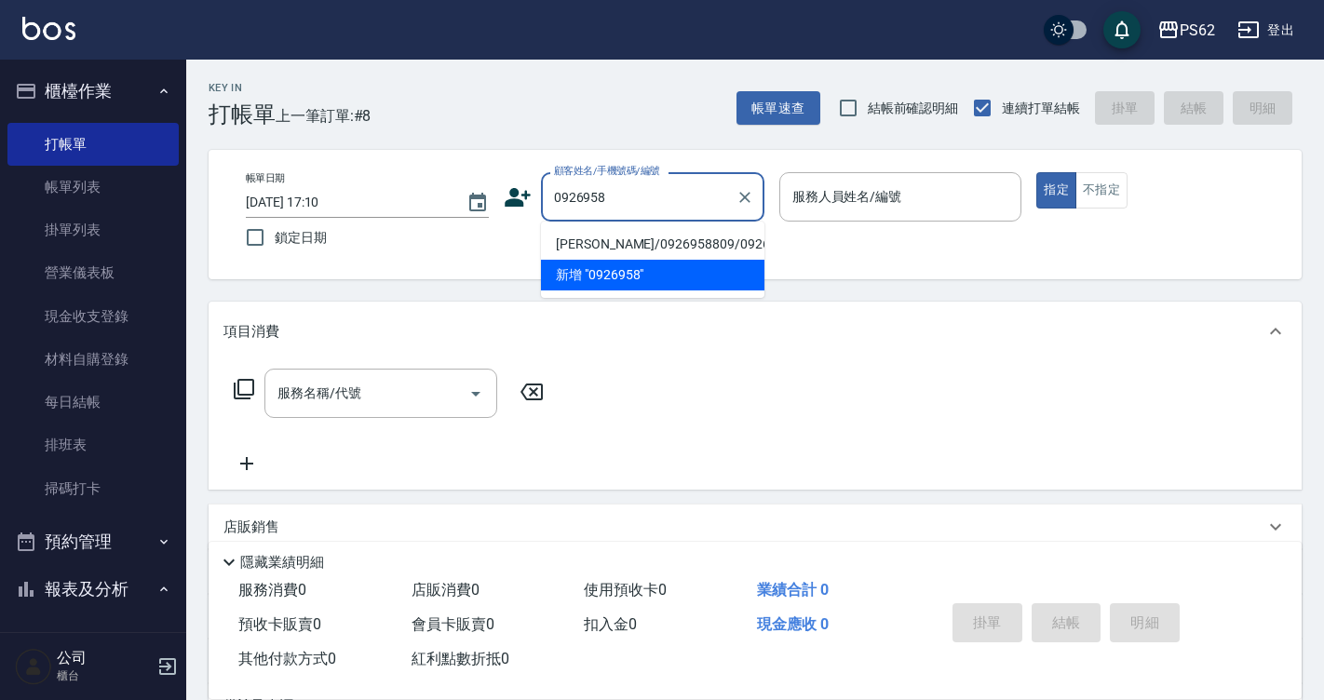
drag, startPoint x: 698, startPoint y: 242, endPoint x: 709, endPoint y: 240, distance: 11.3
click at [698, 242] on li "[PERSON_NAME]/0926958809/0926958809" at bounding box center [652, 244] width 223 height 31
type input "[PERSON_NAME]/0926958809/0926958809"
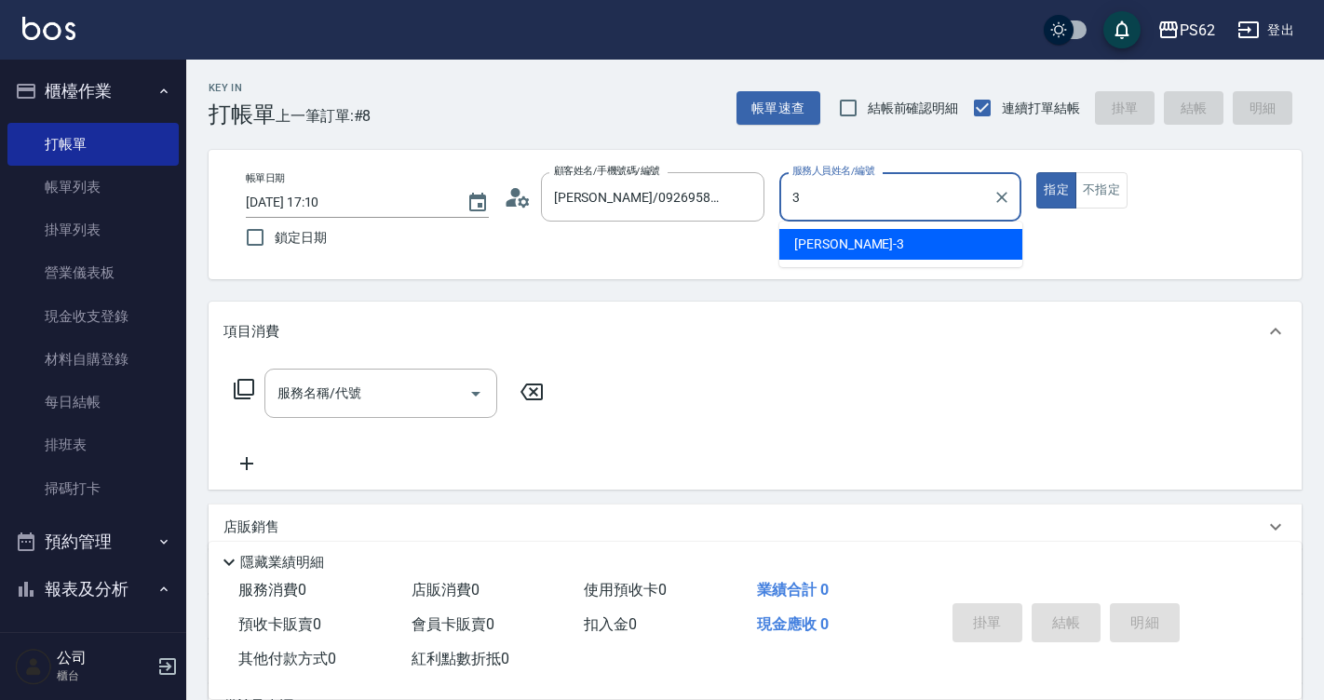
type input "[PERSON_NAME]-3"
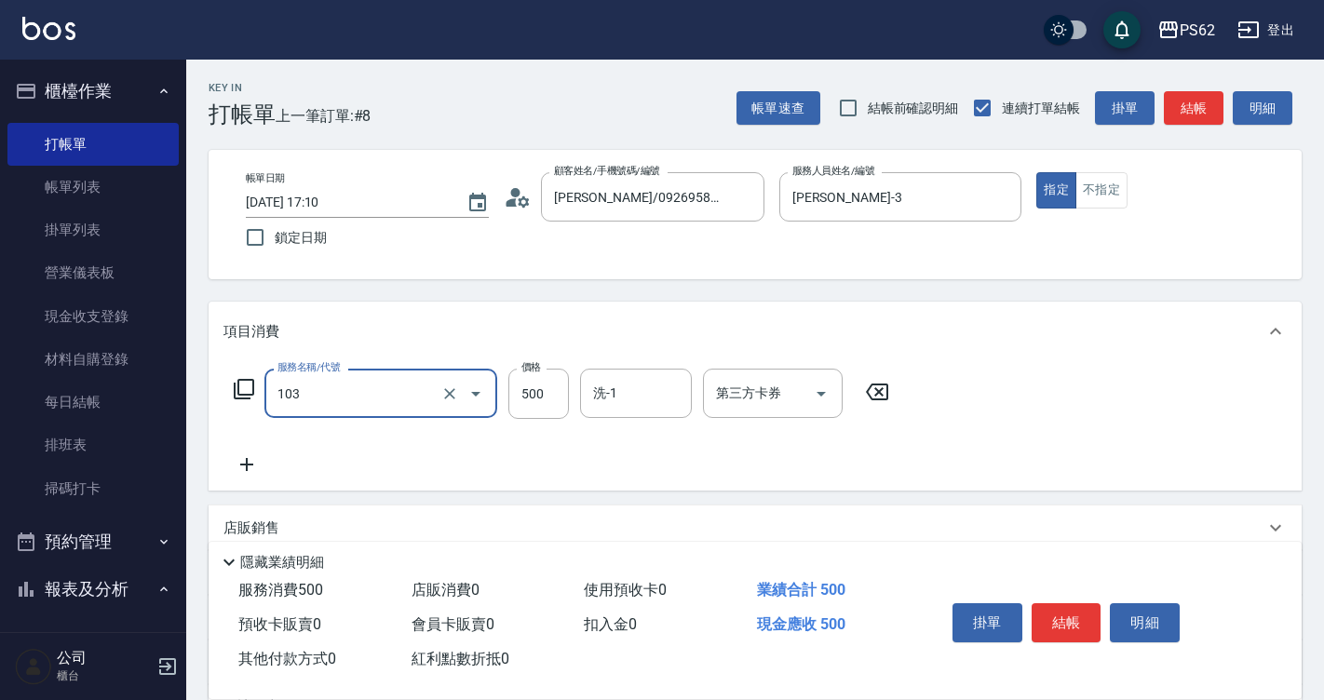
type input "B級洗剪500(103)"
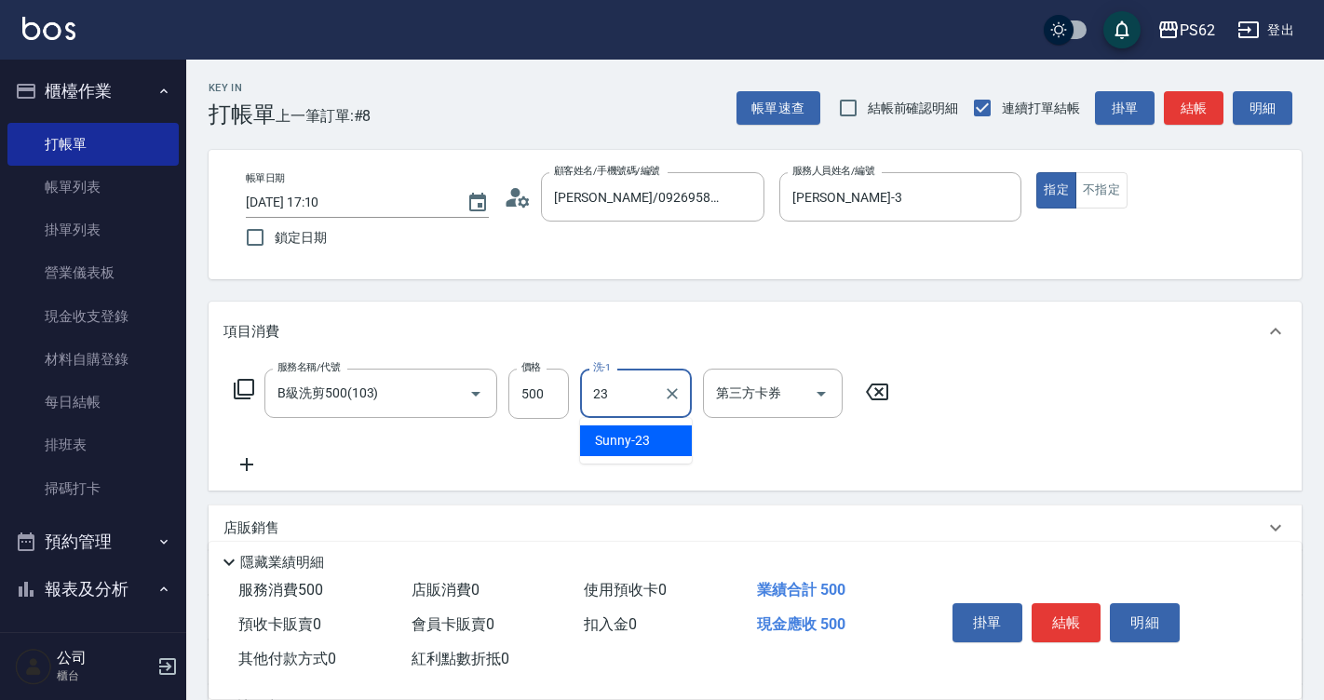
type input "Sunny-23"
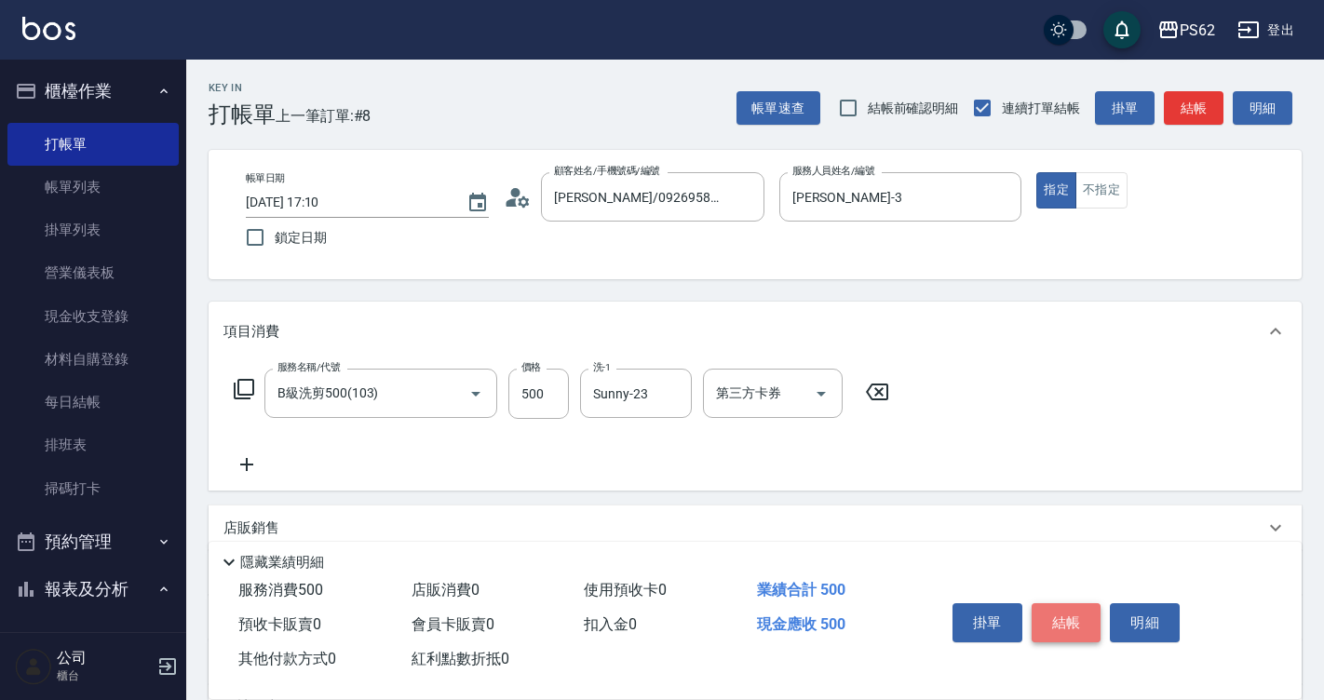
click at [1063, 627] on button "結帳" at bounding box center [1066, 622] width 70 height 39
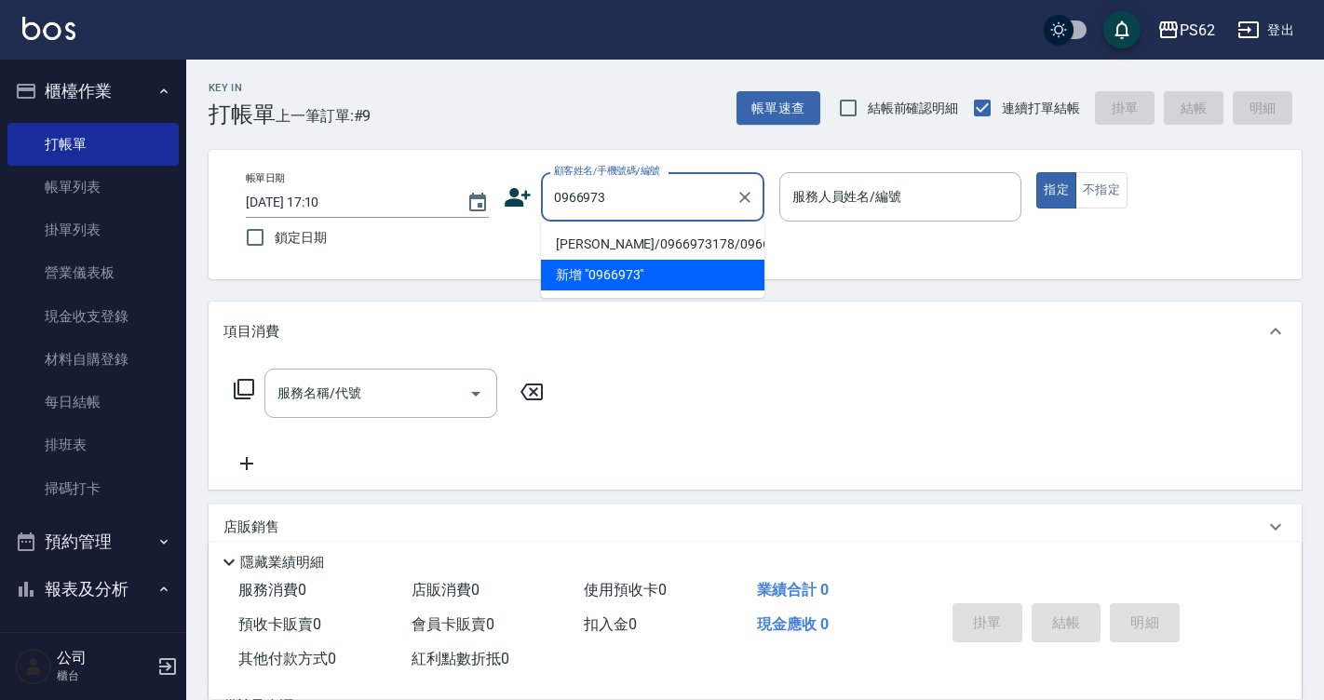
click at [622, 252] on li "[PERSON_NAME]/0966973178/0966973178" at bounding box center [652, 244] width 223 height 31
type input "[PERSON_NAME]/0966973178/0966973178"
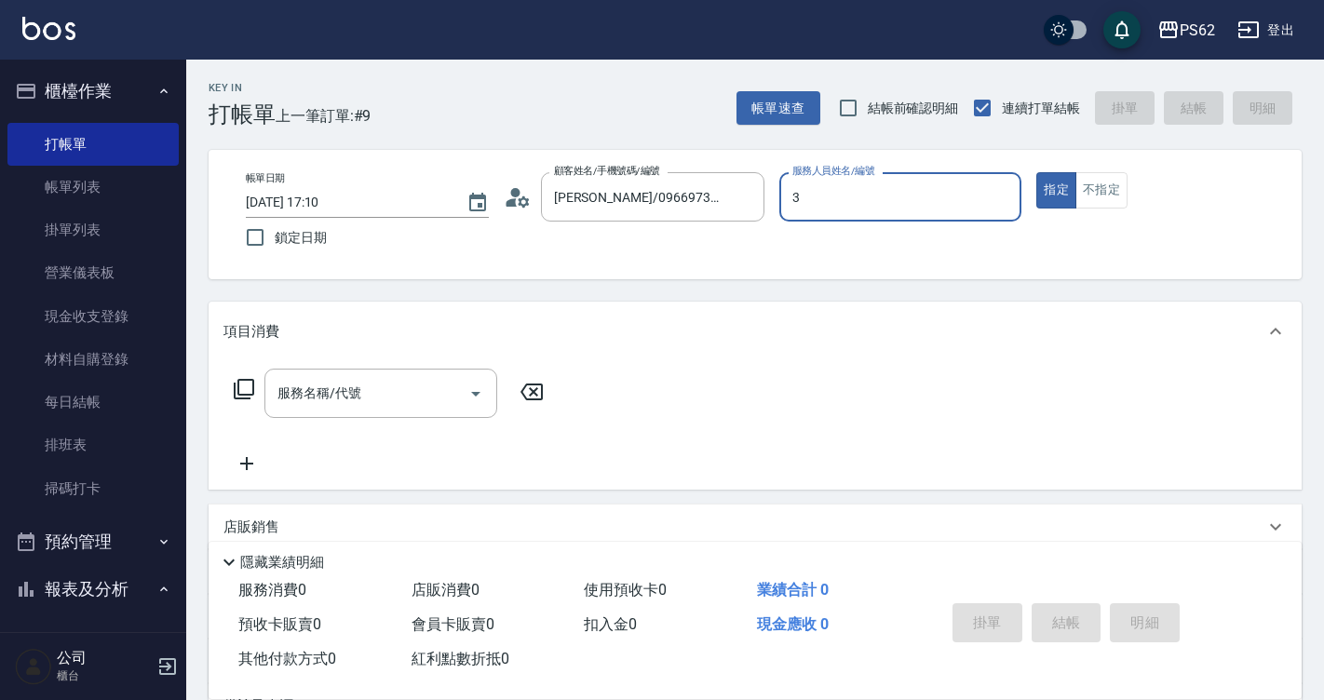
type input "[PERSON_NAME]-3"
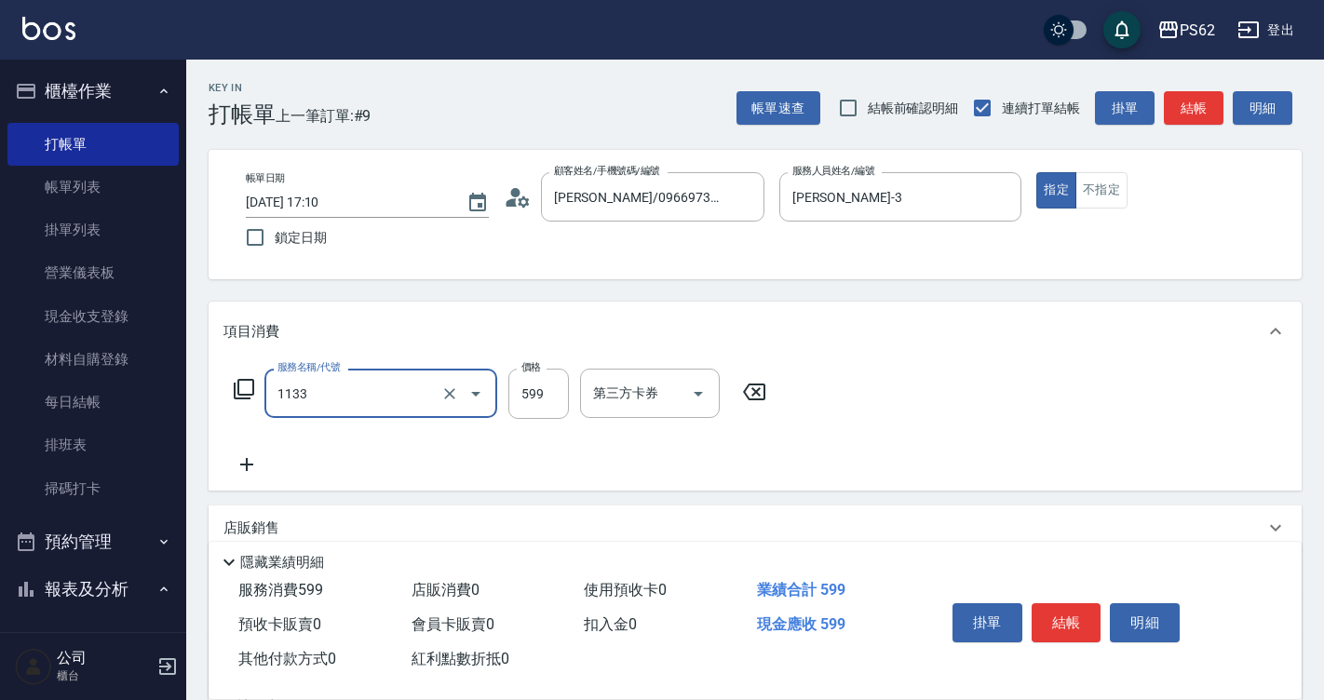
type input "洗剪去角質(1133)"
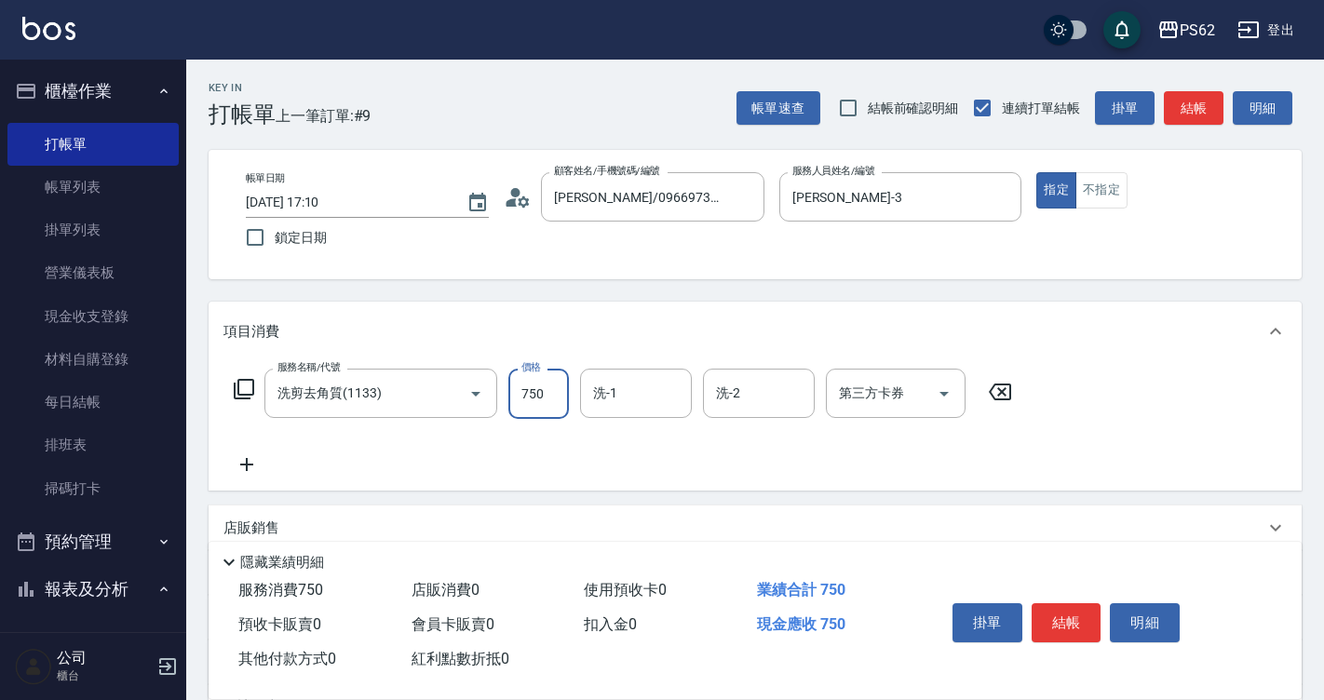
type input "750"
type input "Sunny-23"
drag, startPoint x: 1047, startPoint y: 611, endPoint x: 1050, endPoint y: 588, distance: 22.5
click at [1047, 612] on button "結帳" at bounding box center [1066, 622] width 70 height 39
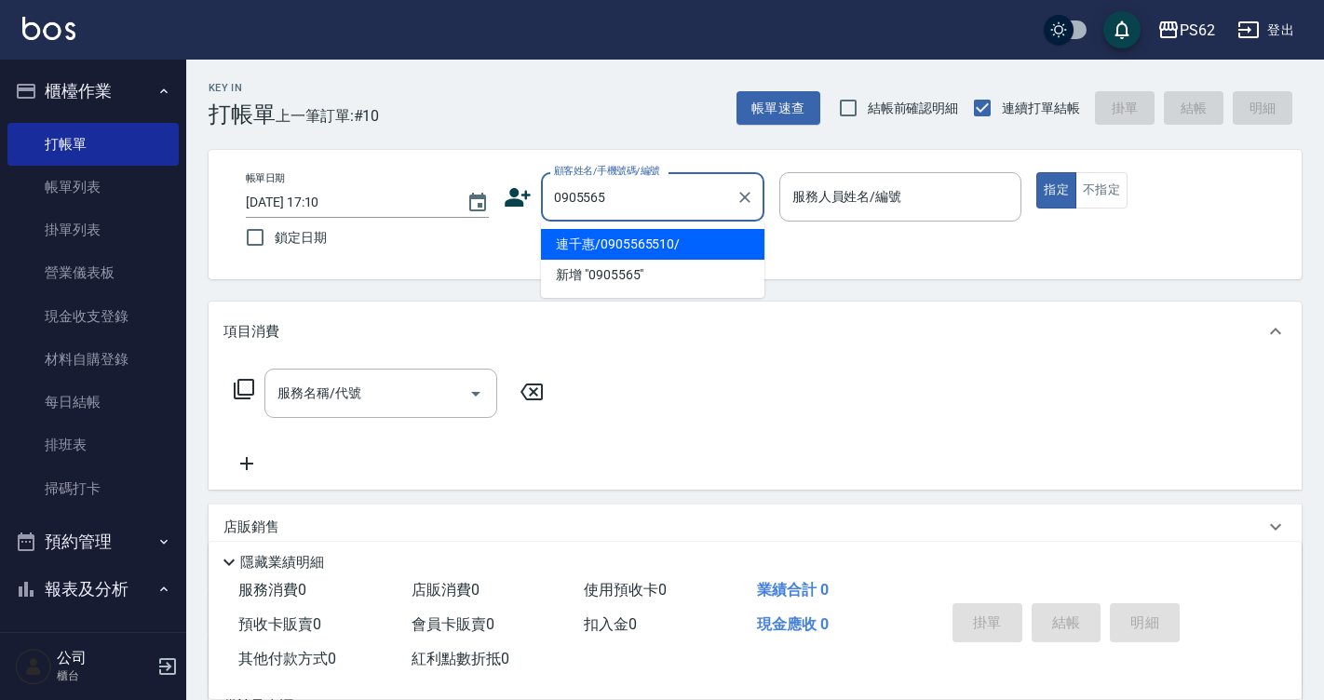
click at [640, 249] on li "連千惠/0905565510/" at bounding box center [652, 244] width 223 height 31
type input "連千惠/0905565510/"
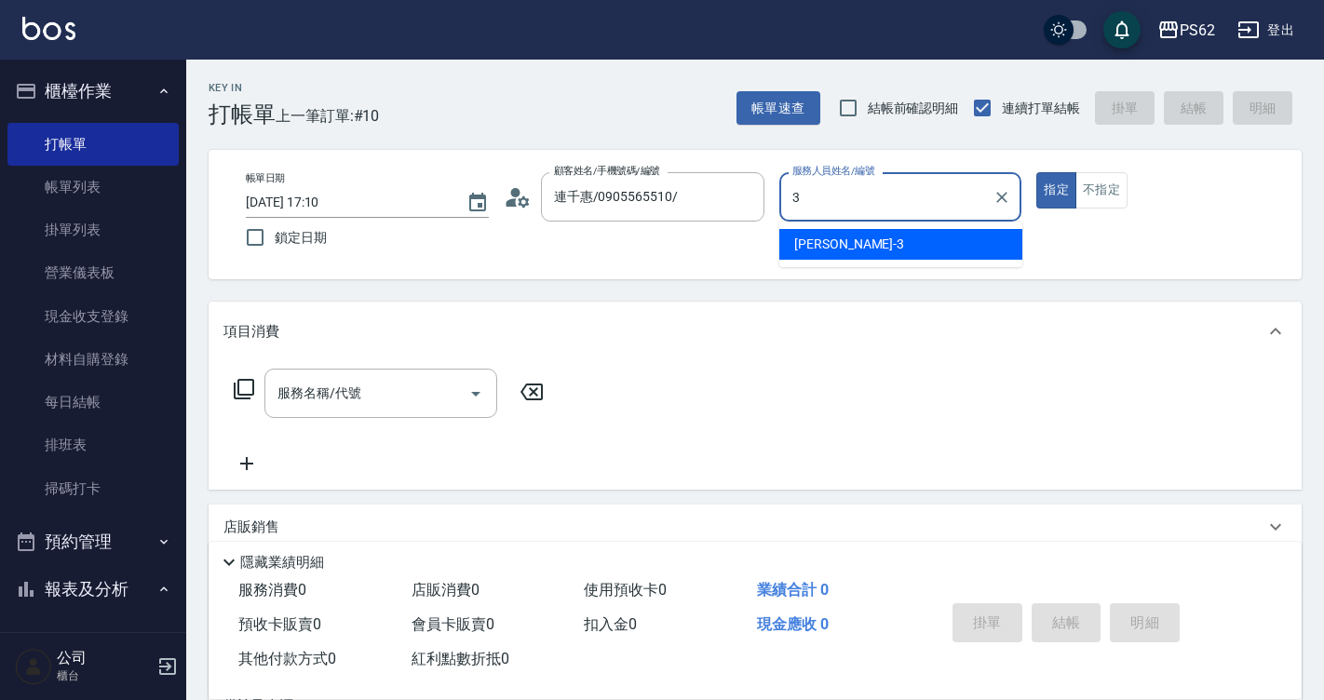
type input "[PERSON_NAME]-3"
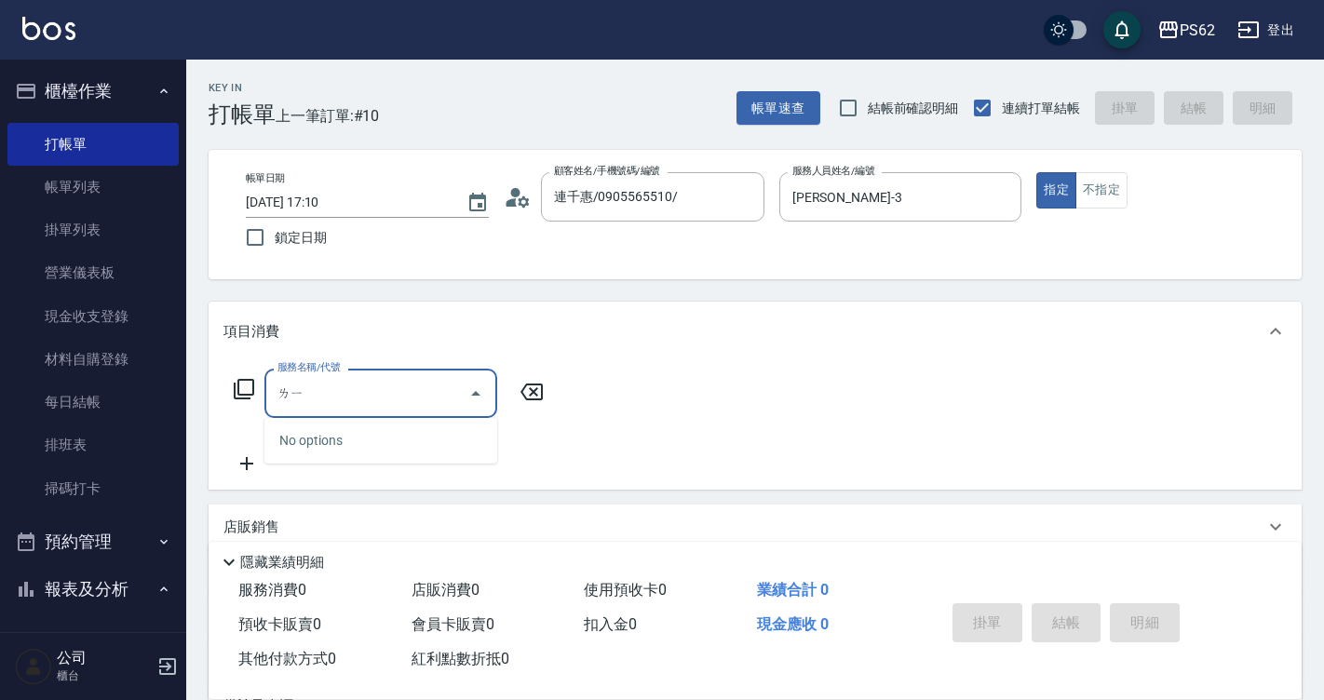
type input "ㄌ"
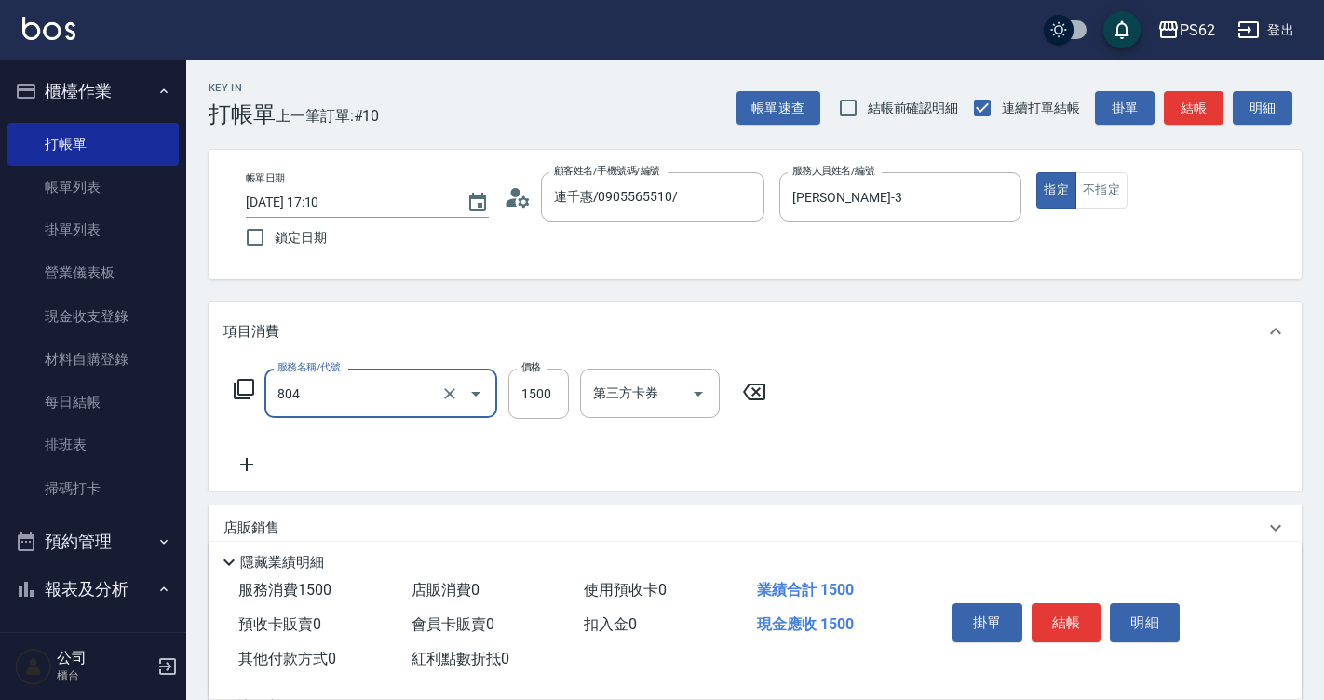
type input "頂級離子(804)"
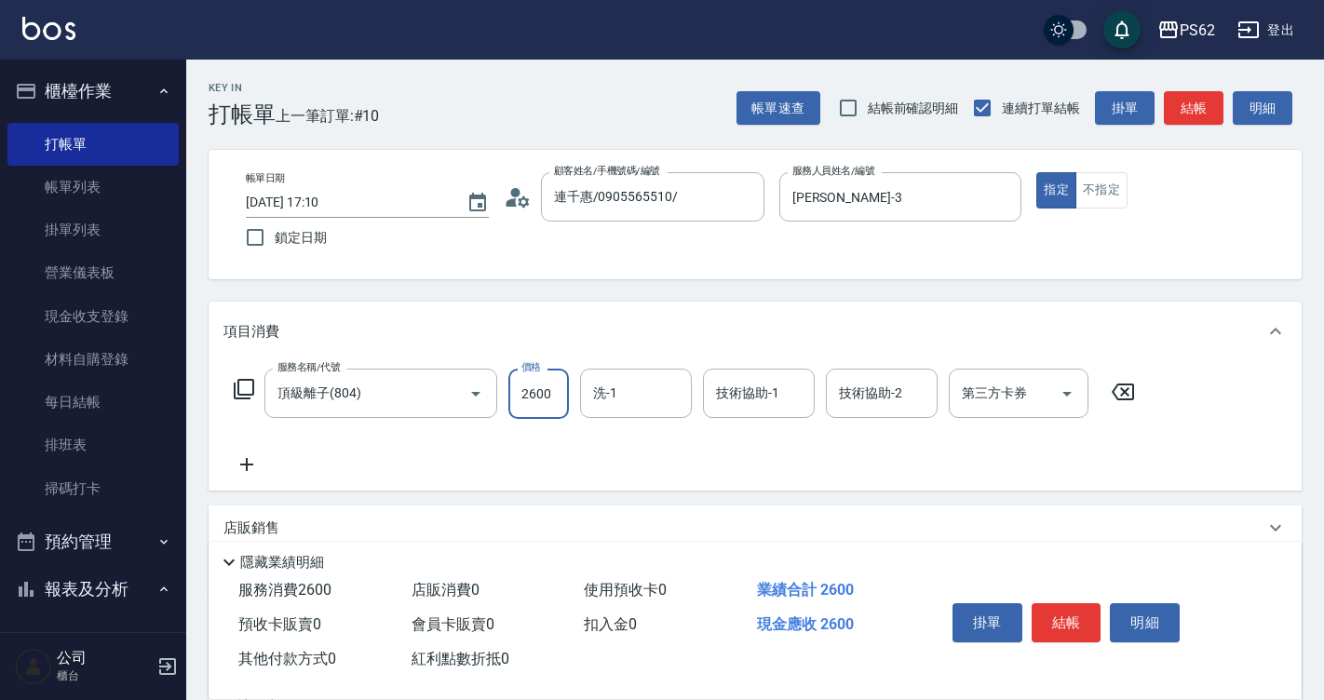
type input "2600"
type input "Sunny-23"
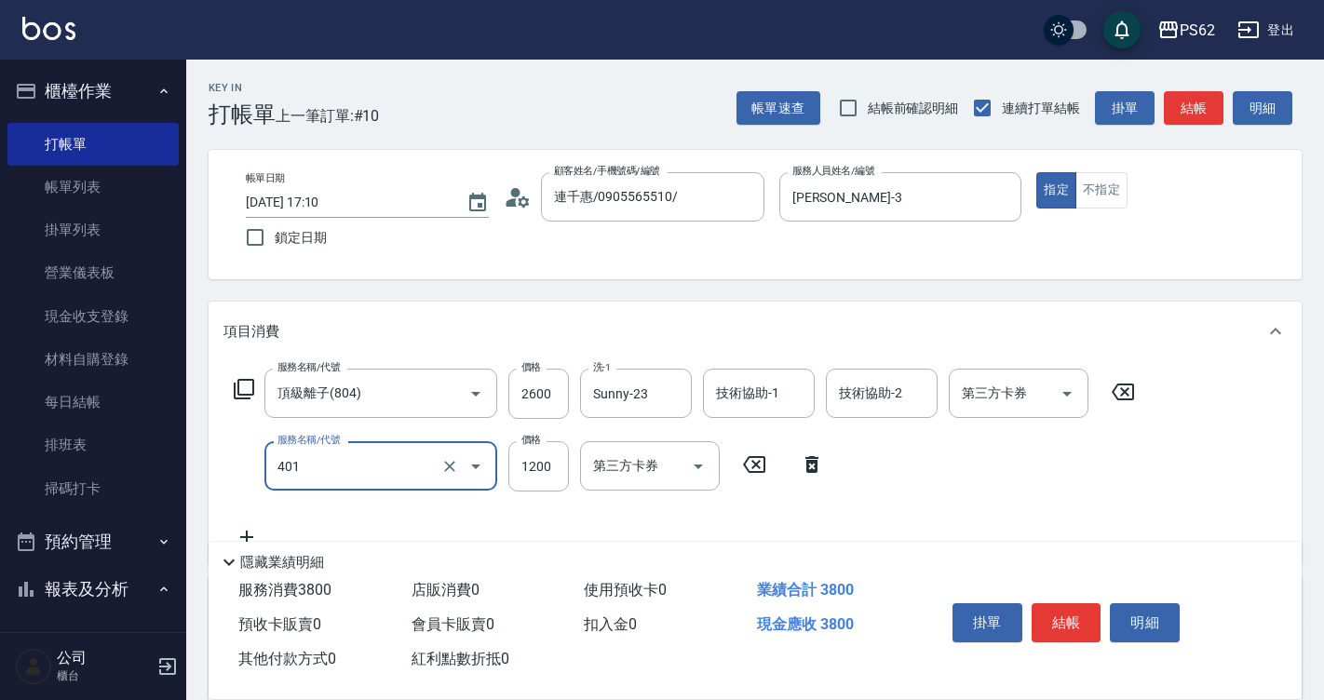
type input "一般染髮(401)"
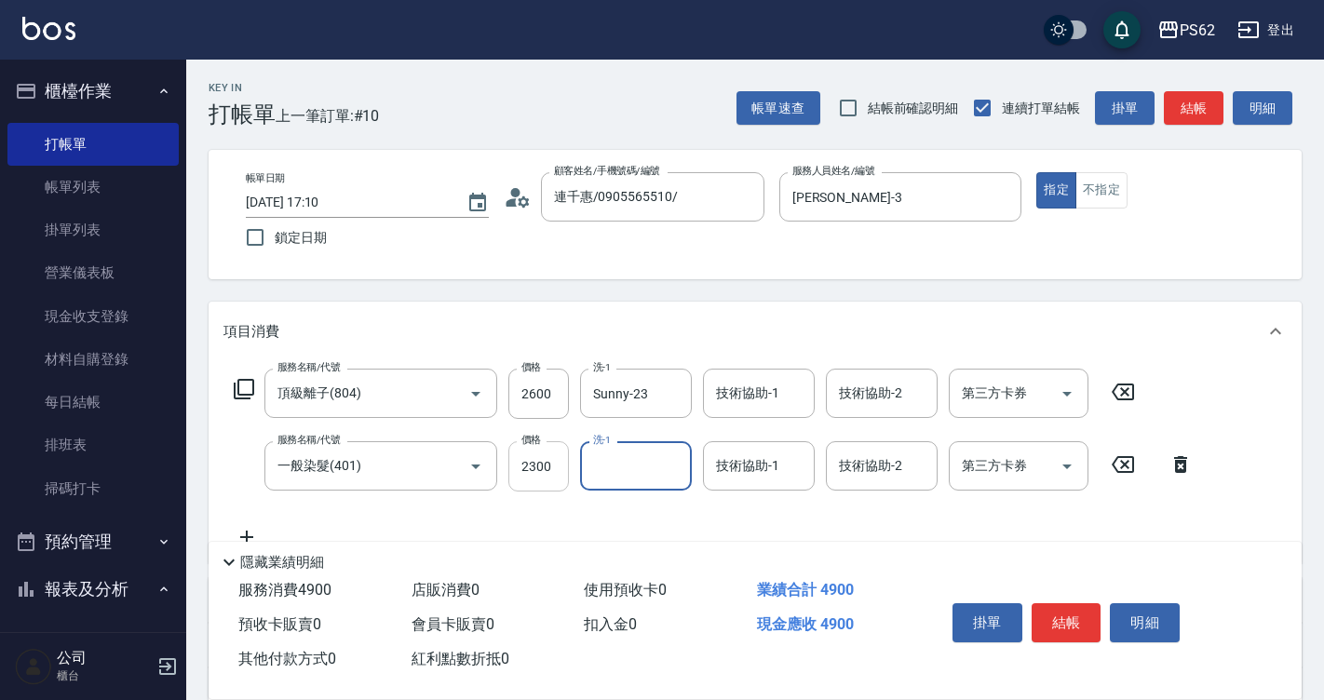
click at [526, 467] on input "2300" at bounding box center [538, 466] width 61 height 50
type input "2600"
type input "Sunny-23"
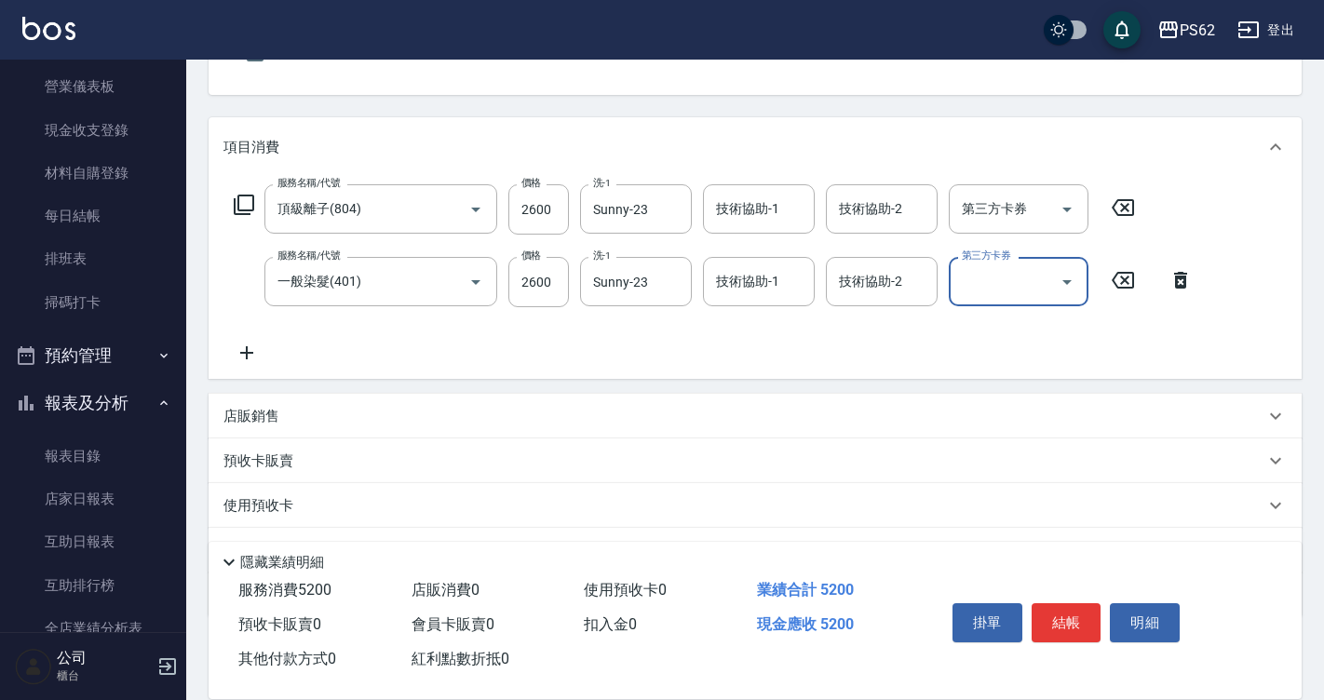
scroll to position [186, 0]
click at [243, 355] on icon at bounding box center [246, 351] width 47 height 22
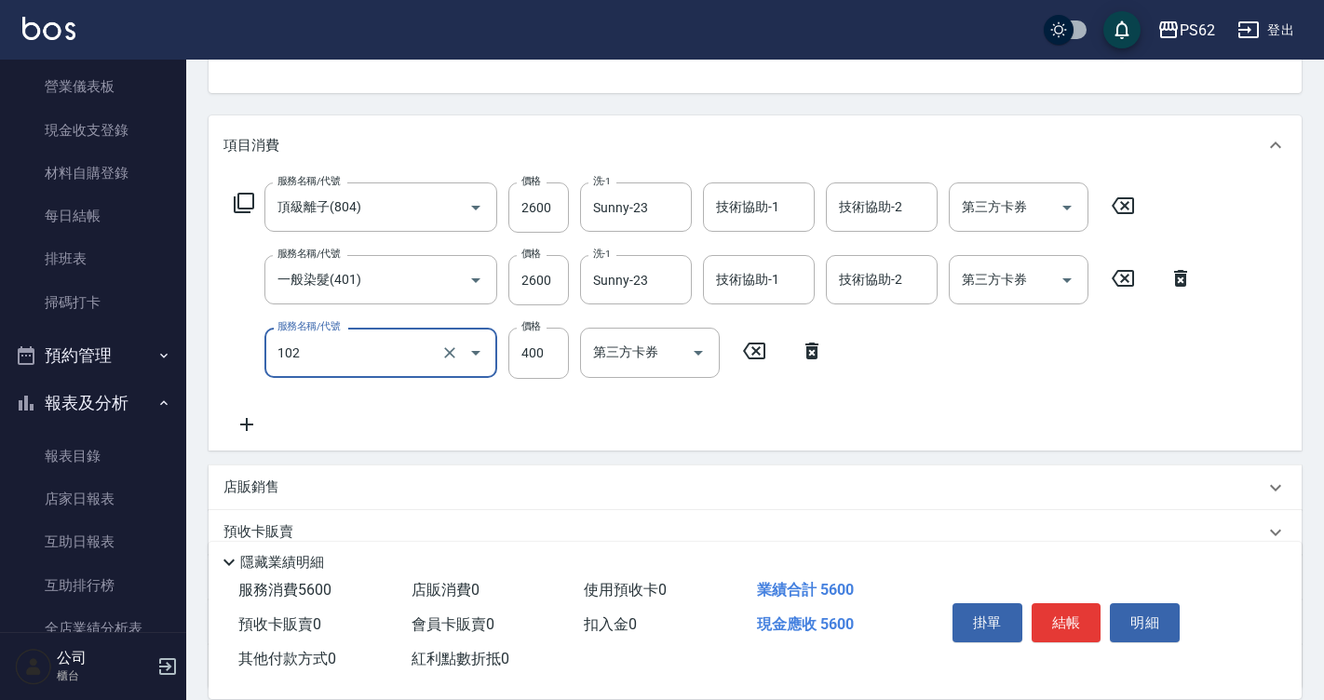
type input "精油洗髮(102)"
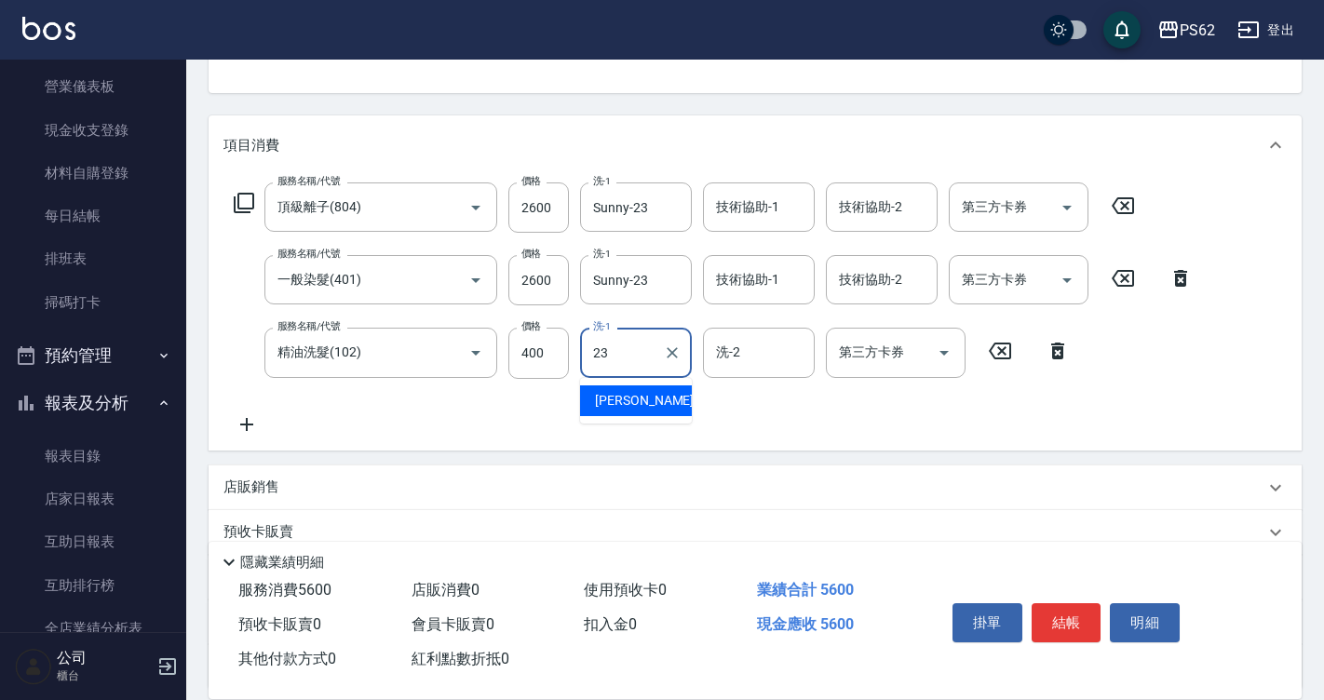
type input "Sunny-23"
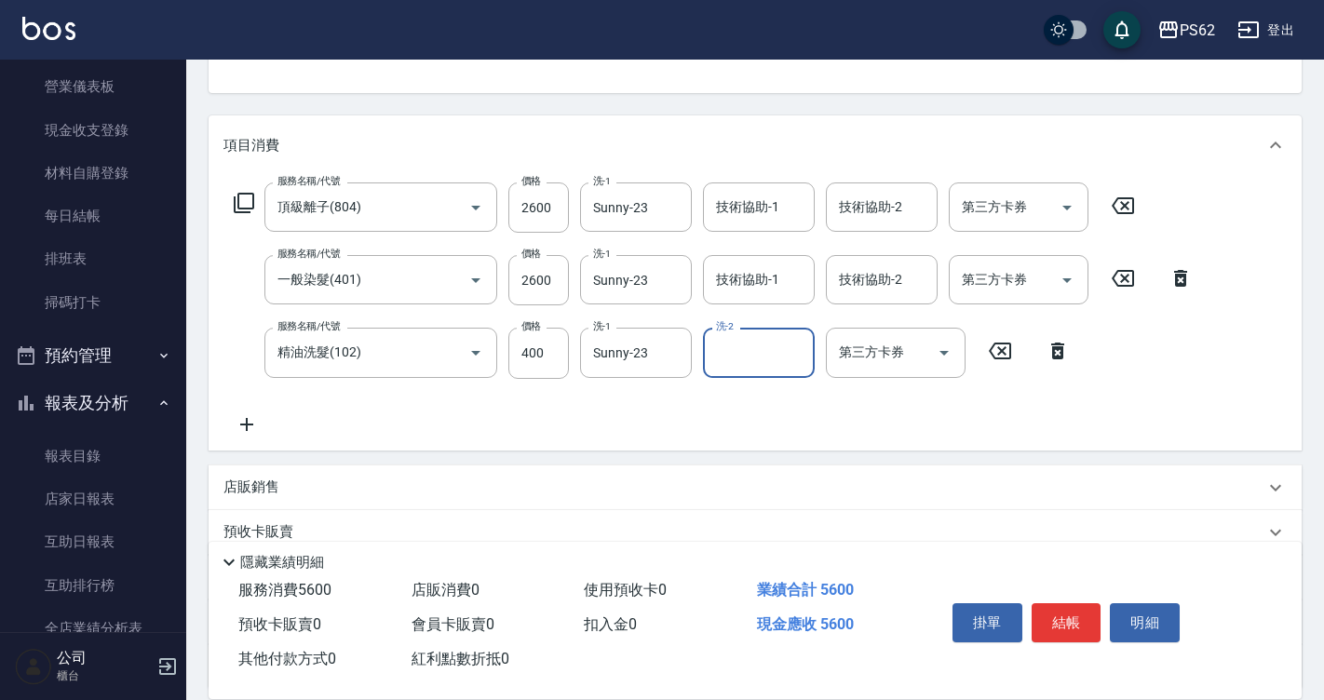
type input "3"
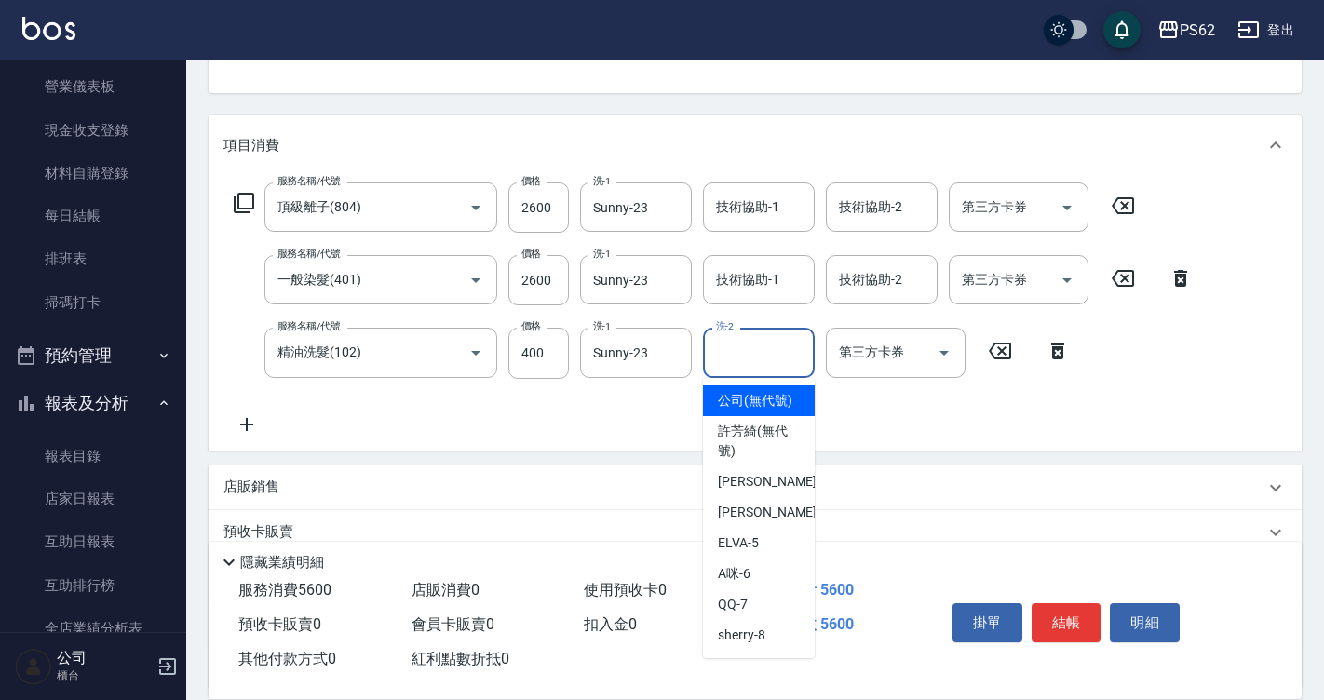
click at [252, 427] on icon at bounding box center [246, 424] width 47 height 22
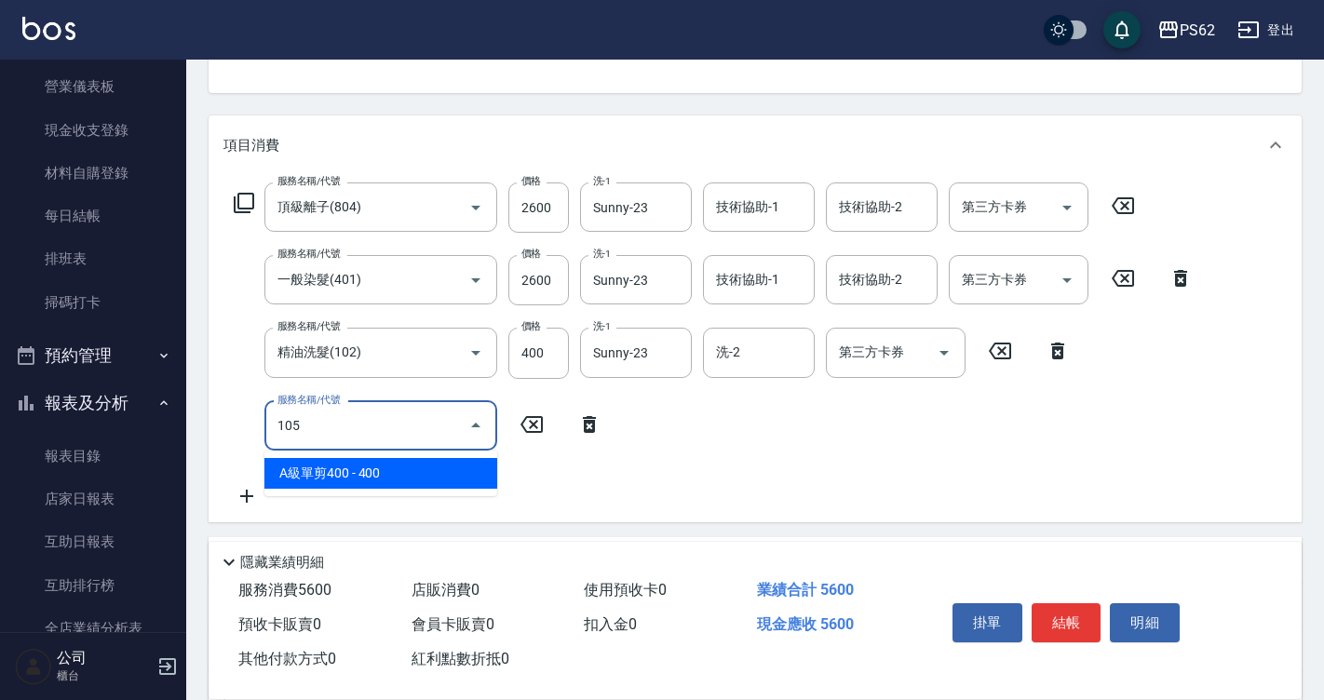
type input "A級單剪400(105)"
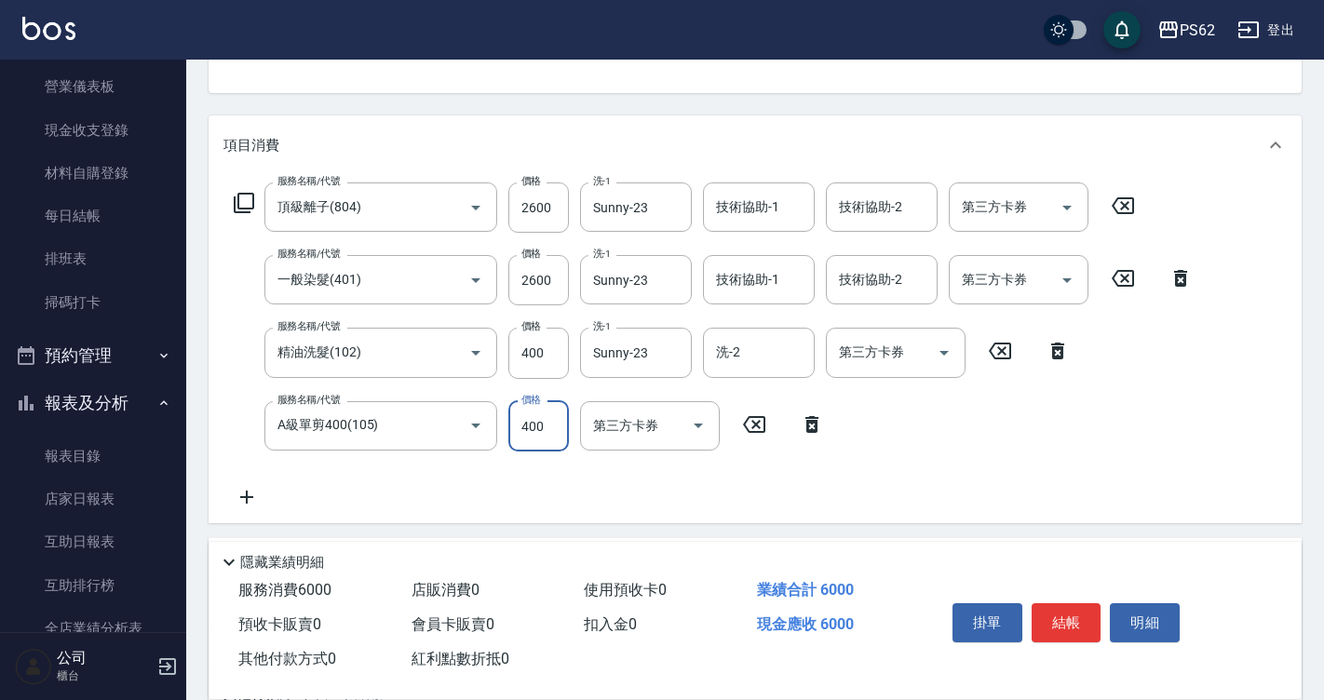
click at [1039, 424] on div "服務名稱/代號 頂級離子(804) 服務名稱/代號 價格 2600 價格 洗-1 Sunny-23 洗-1 技術協助-1 技術協助-1 技術協助-2 技術協助…" at bounding box center [713, 345] width 980 height 326
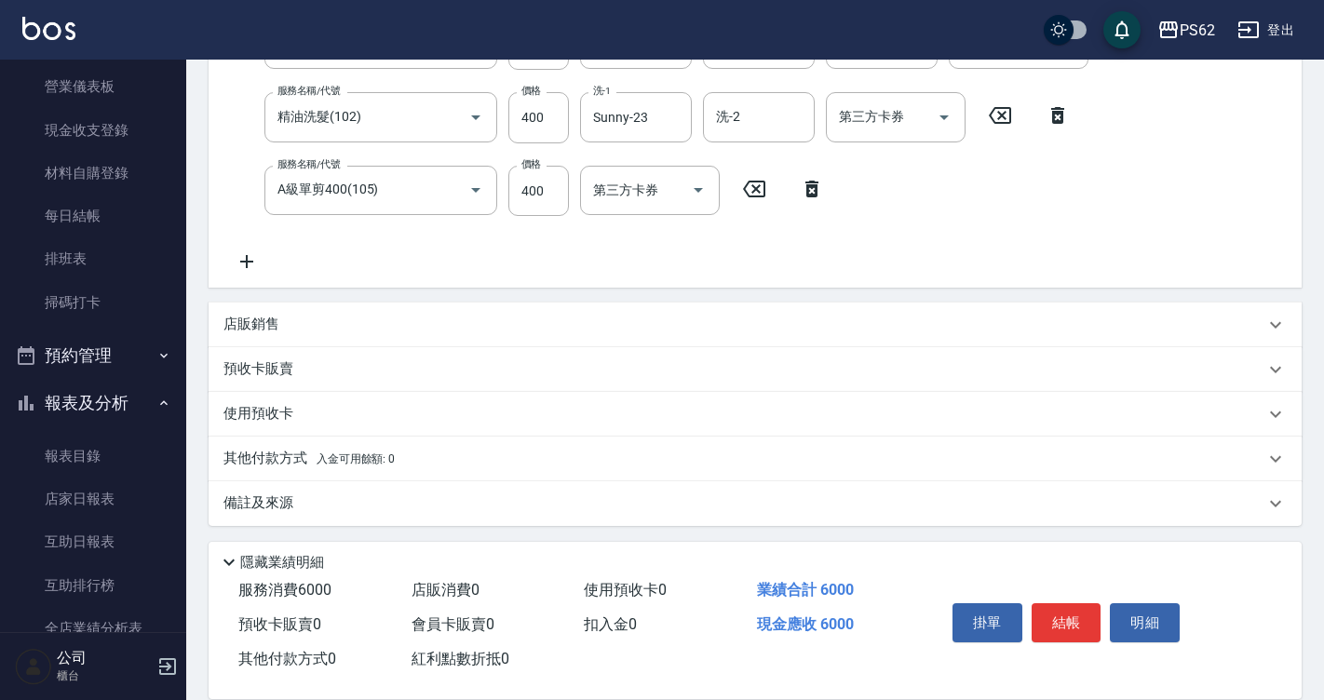
scroll to position [426, 0]
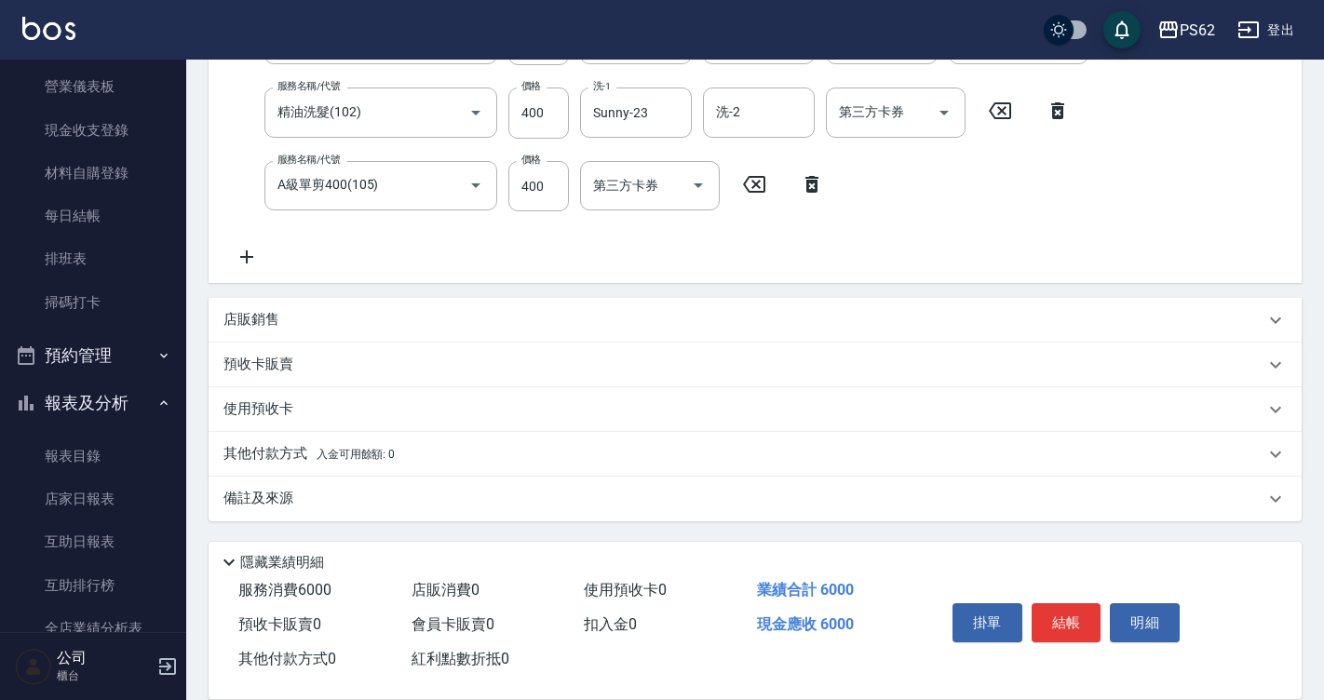
click at [254, 302] on div "店販銷售" at bounding box center [755, 320] width 1093 height 45
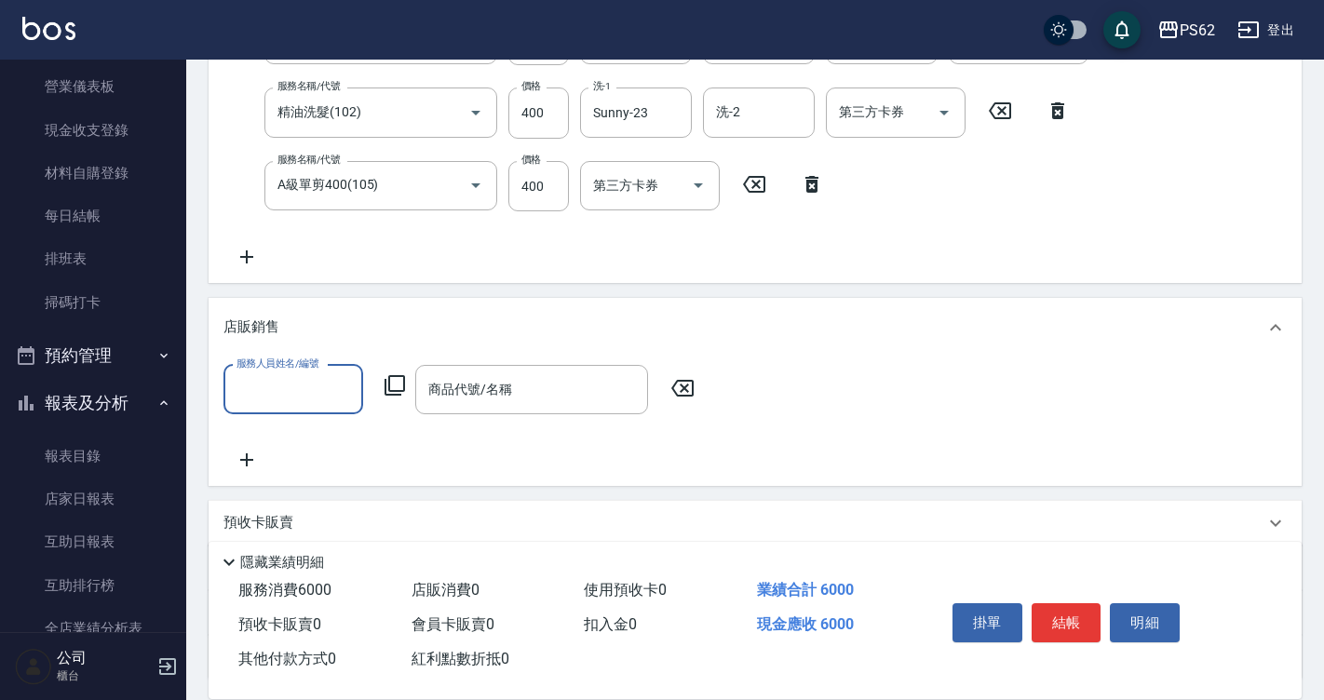
scroll to position [0, 0]
type input "[PERSON_NAME]-3"
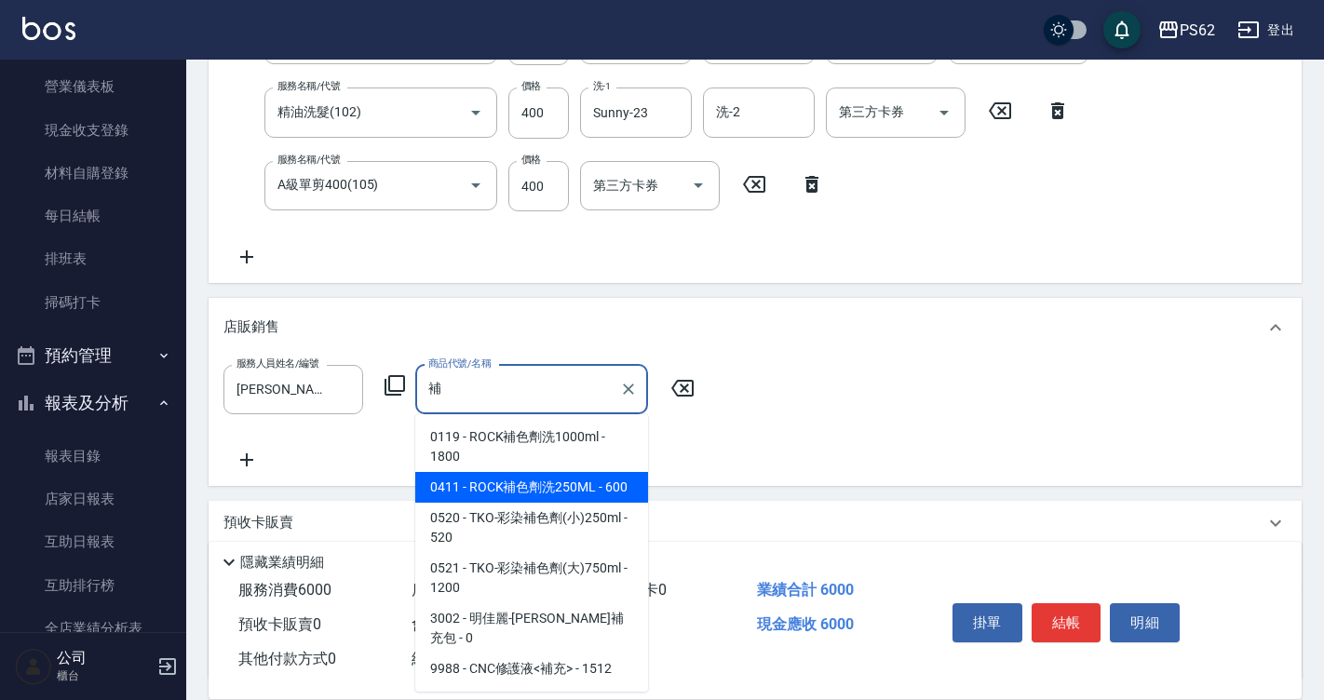
click at [558, 480] on span "0411 - ROCK補色劑洗250ML - 600" at bounding box center [531, 487] width 233 height 31
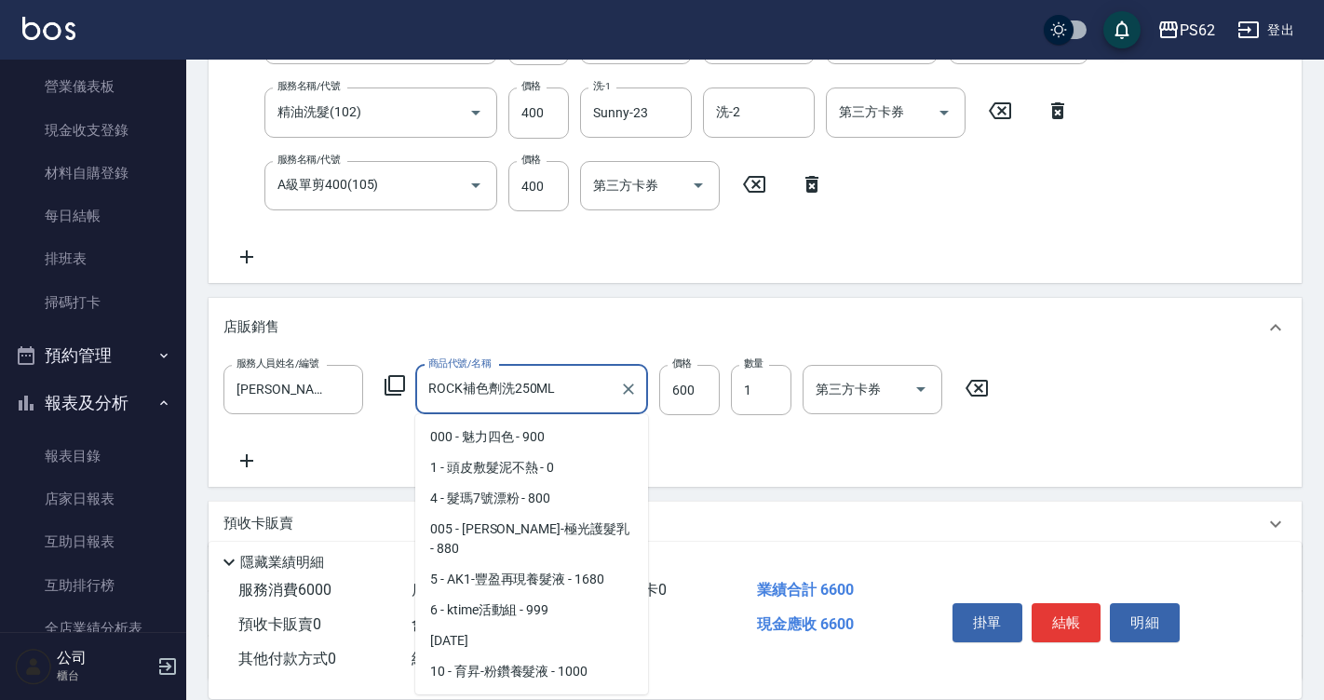
scroll to position [1205, 0]
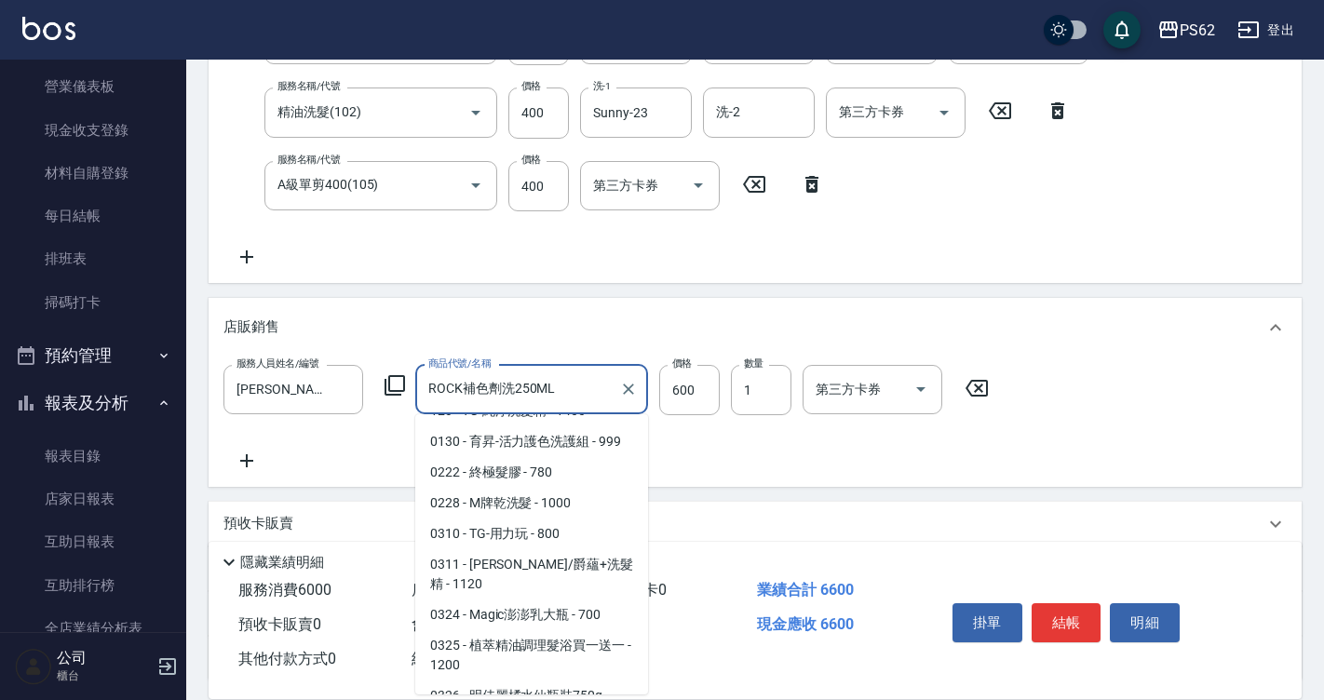
drag, startPoint x: 304, startPoint y: 407, endPoint x: 795, endPoint y: 385, distance: 491.1
click at [152, 398] on div "PS62 登出 櫃檯作業 打帳單 帳單列表 掛單列表 營業儀表板 現金收支登錄 材料自購登錄 每日結帳 排班表 掃碼打卡 預約管理 預約管理 單日預約紀錄 單…" at bounding box center [662, 217] width 1324 height 1286
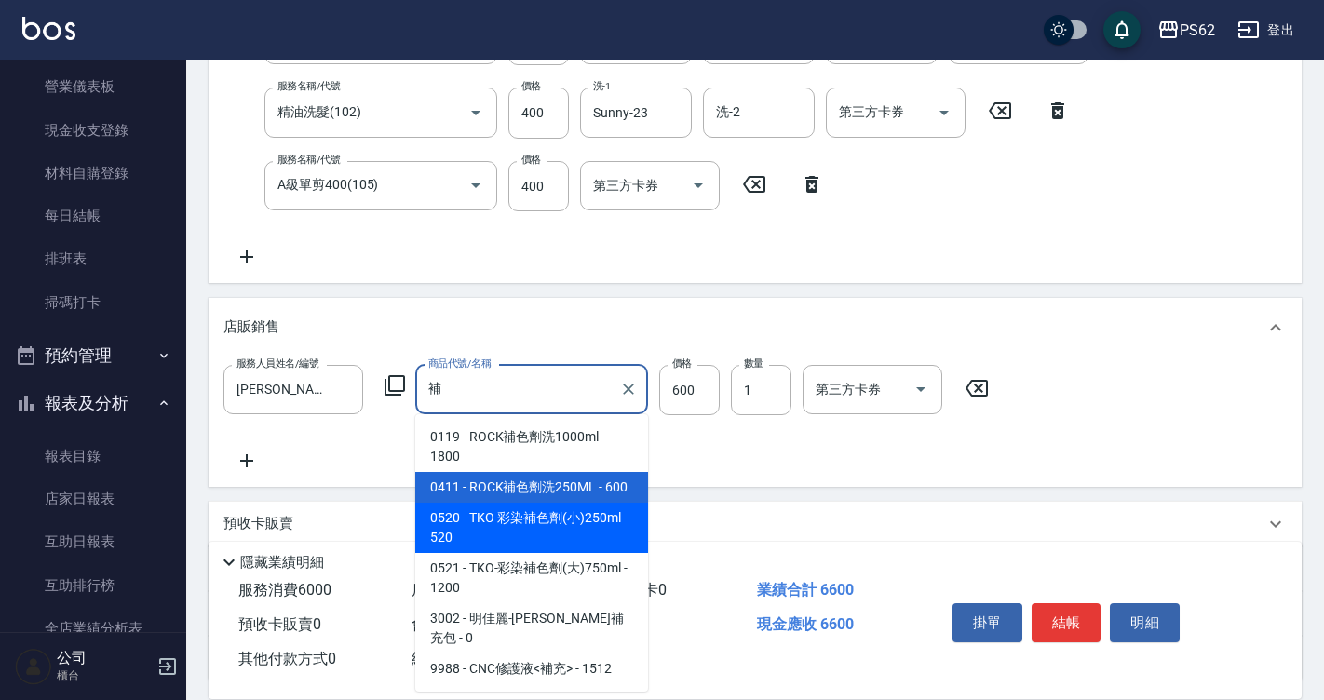
click at [600, 530] on span "0520 - TKO-彩染補色劑(小)250ml - 520" at bounding box center [531, 528] width 233 height 50
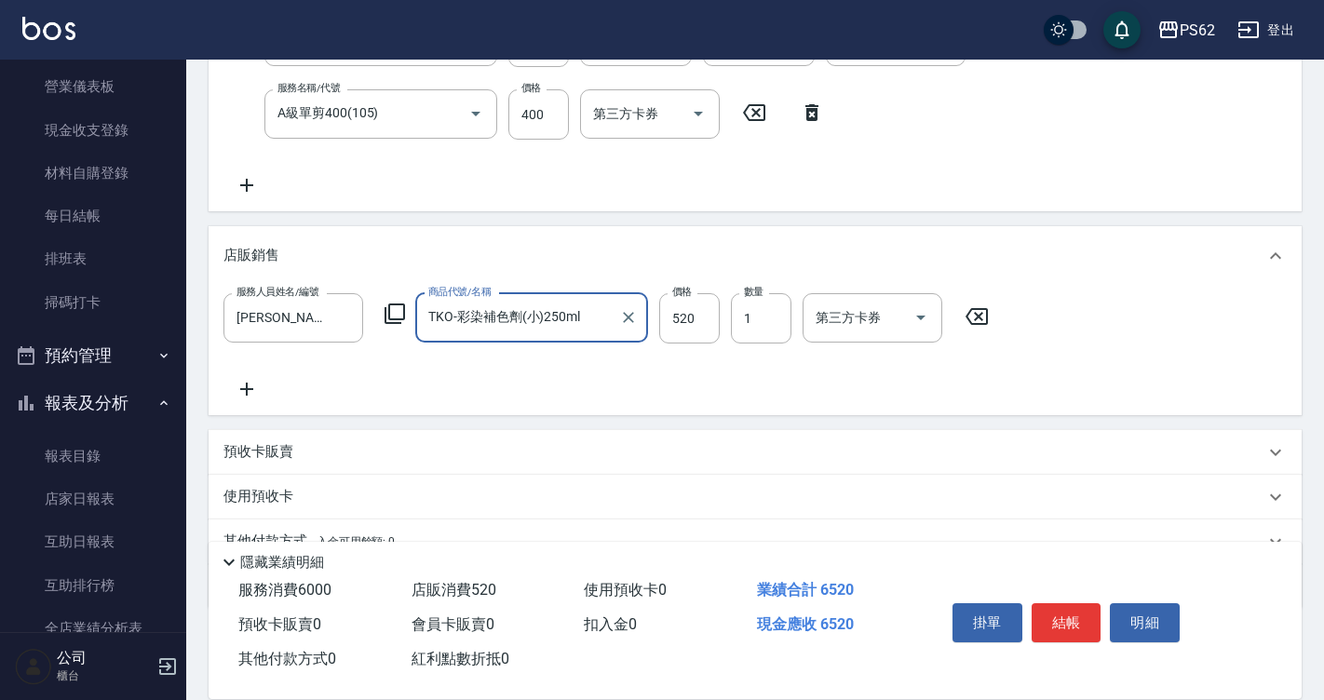
scroll to position [586, 0]
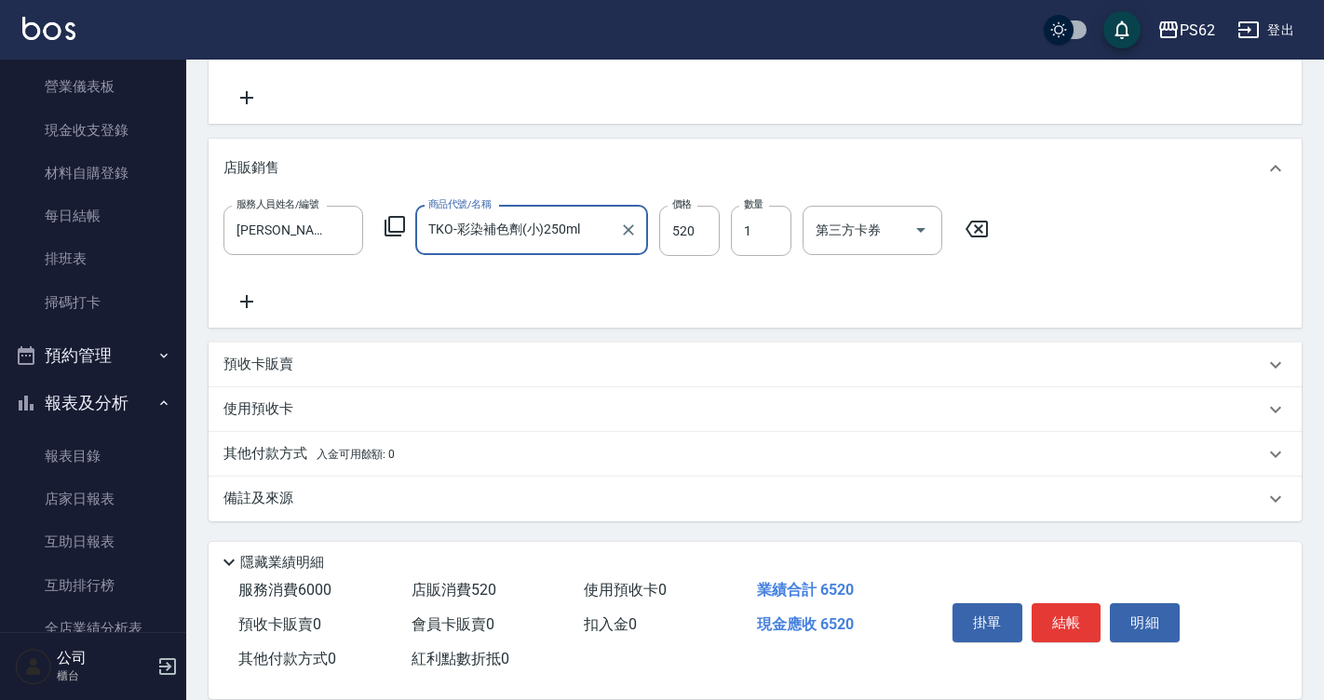
type input "TKO-彩染補色劑(小)250ml"
drag, startPoint x: 297, startPoint y: 454, endPoint x: 307, endPoint y: 454, distance: 10.2
click at [302, 454] on p "其他付款方式 入金可用餘額: 0" at bounding box center [308, 454] width 171 height 20
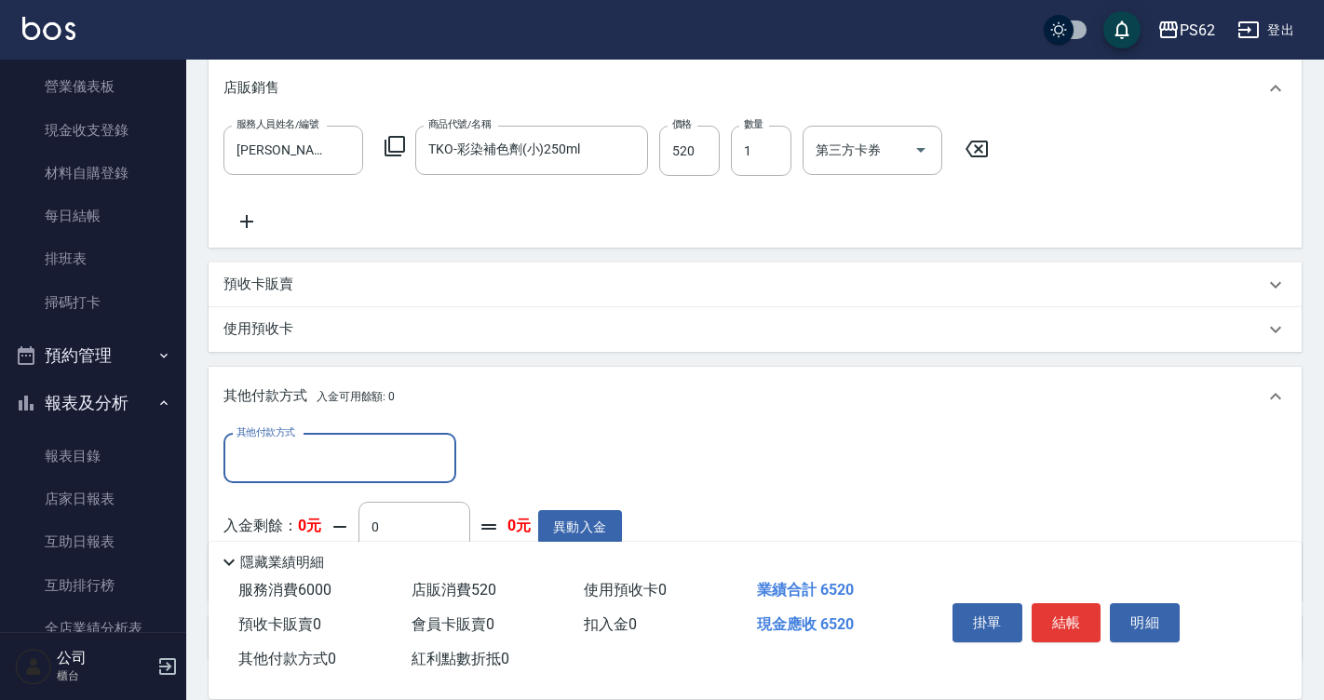
scroll to position [772, 0]
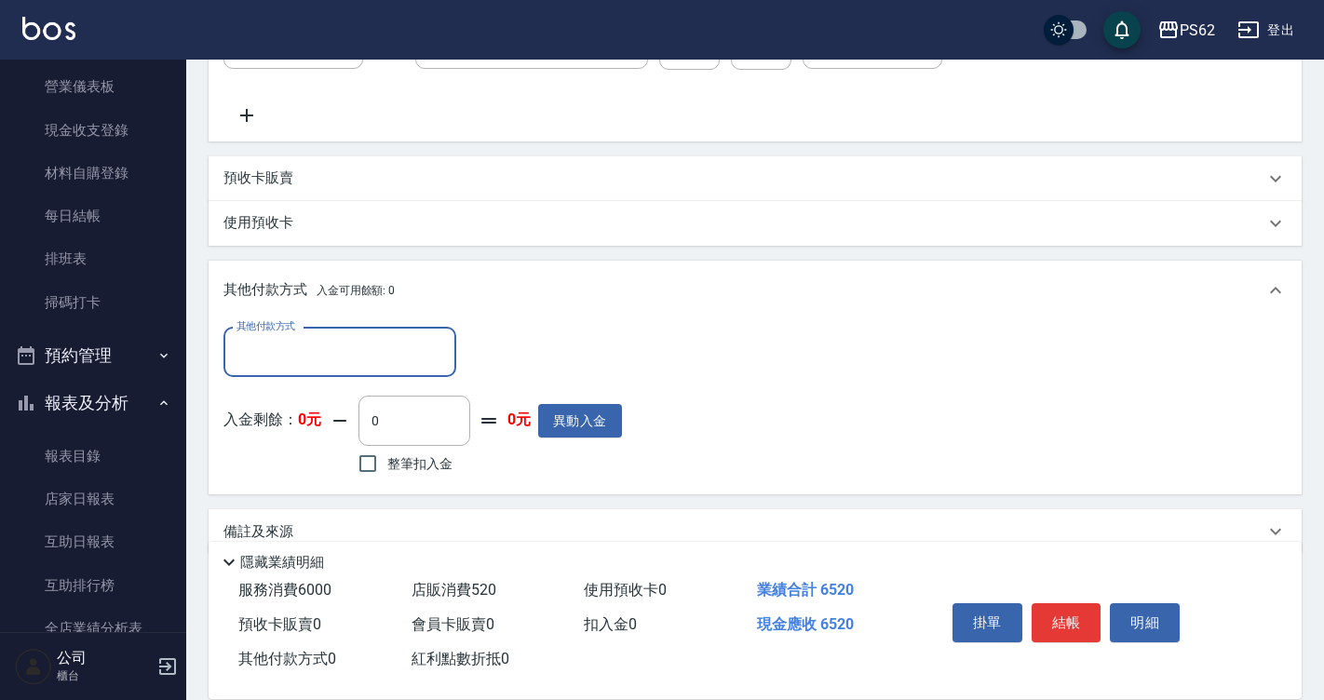
click at [331, 364] on input "其他付款方式" at bounding box center [340, 352] width 216 height 33
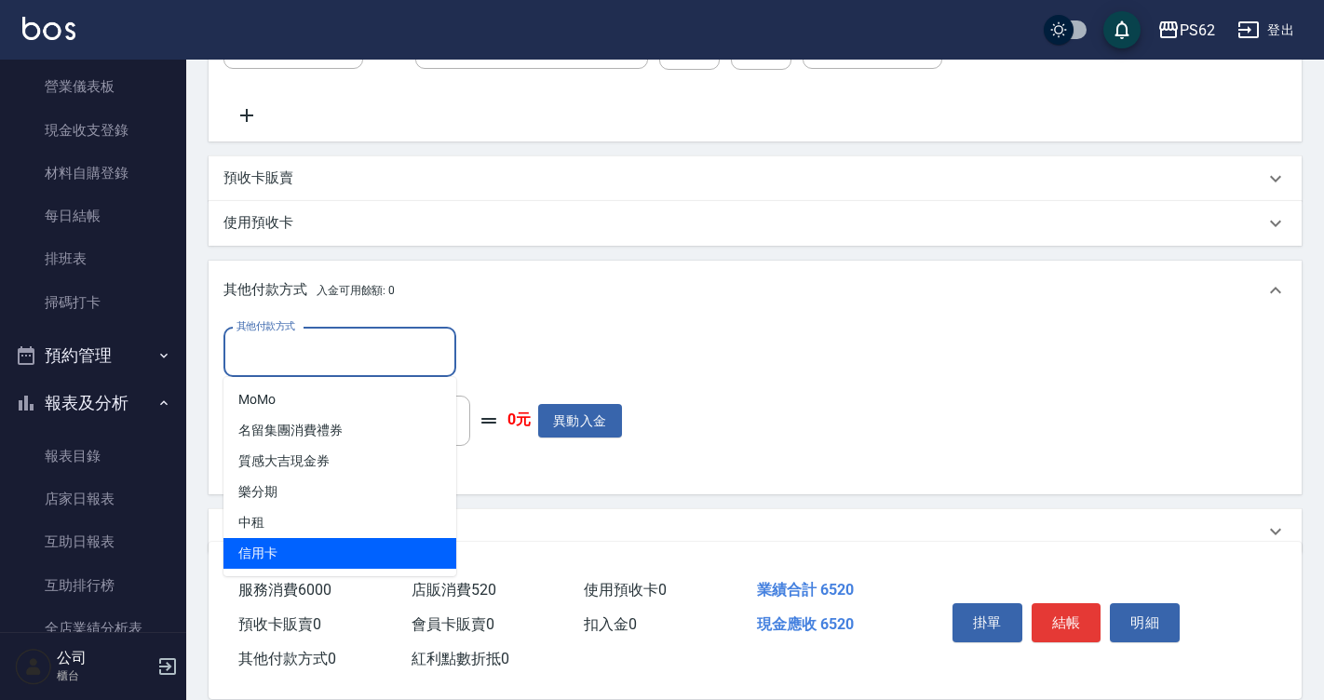
click at [346, 542] on span "信用卡" at bounding box center [339, 553] width 233 height 31
type input "信用卡"
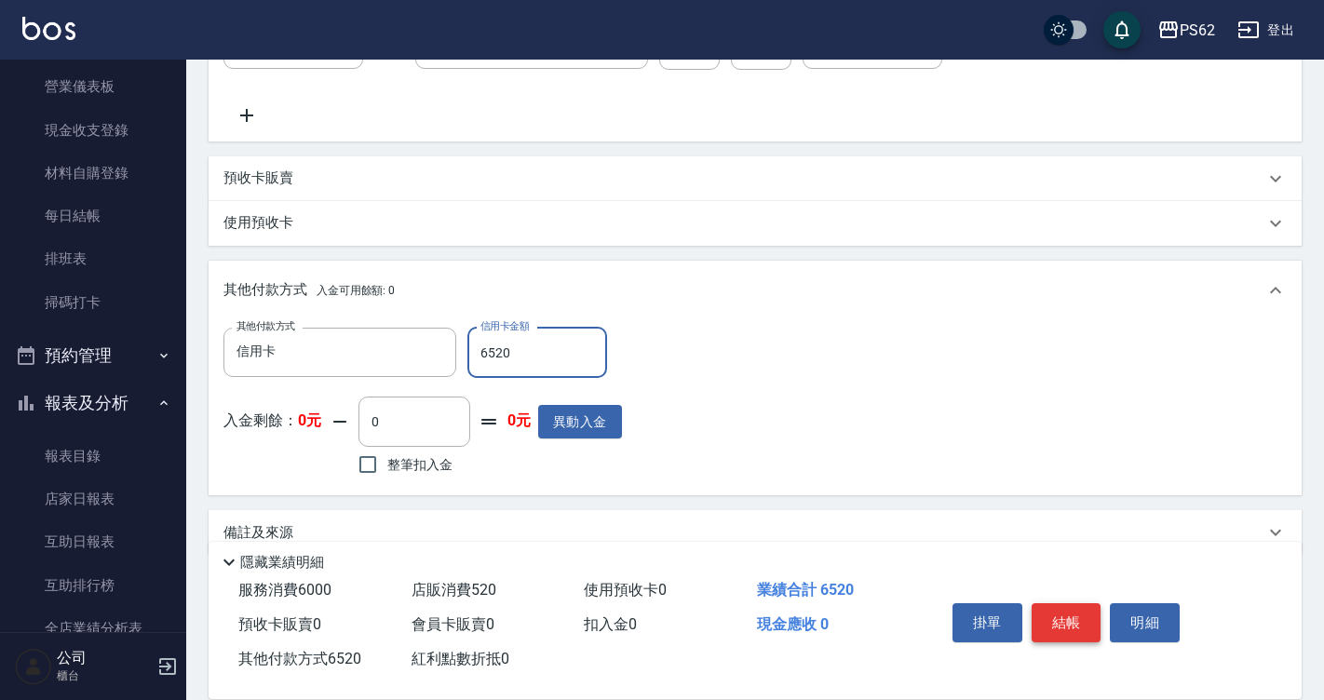
type input "6520"
click at [1058, 603] on button "結帳" at bounding box center [1066, 622] width 70 height 39
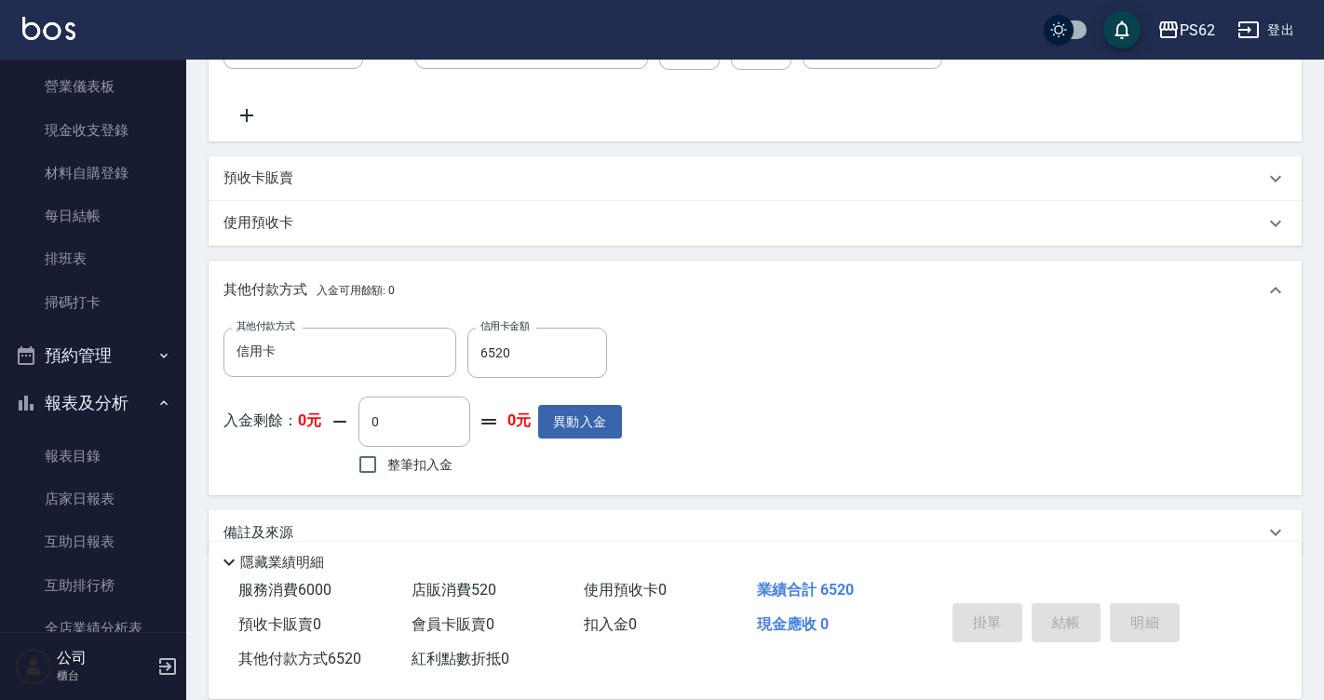
type input "[DATE] 17:11"
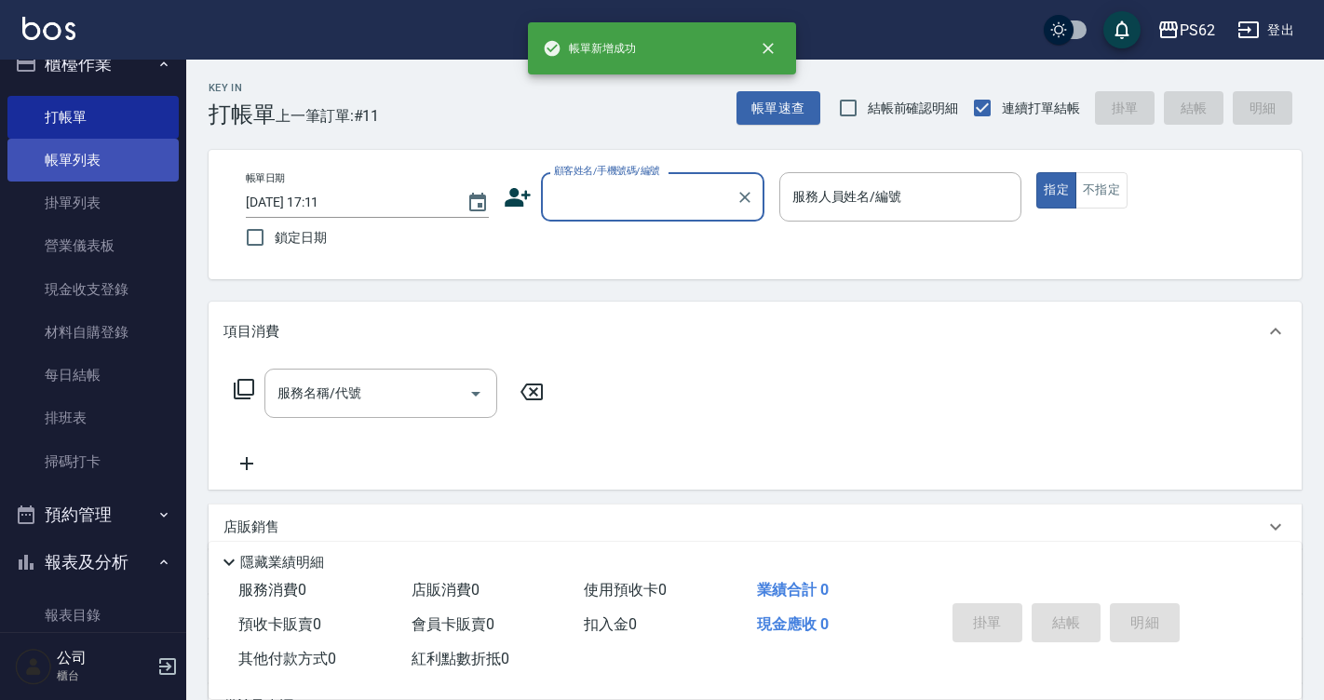
scroll to position [0, 0]
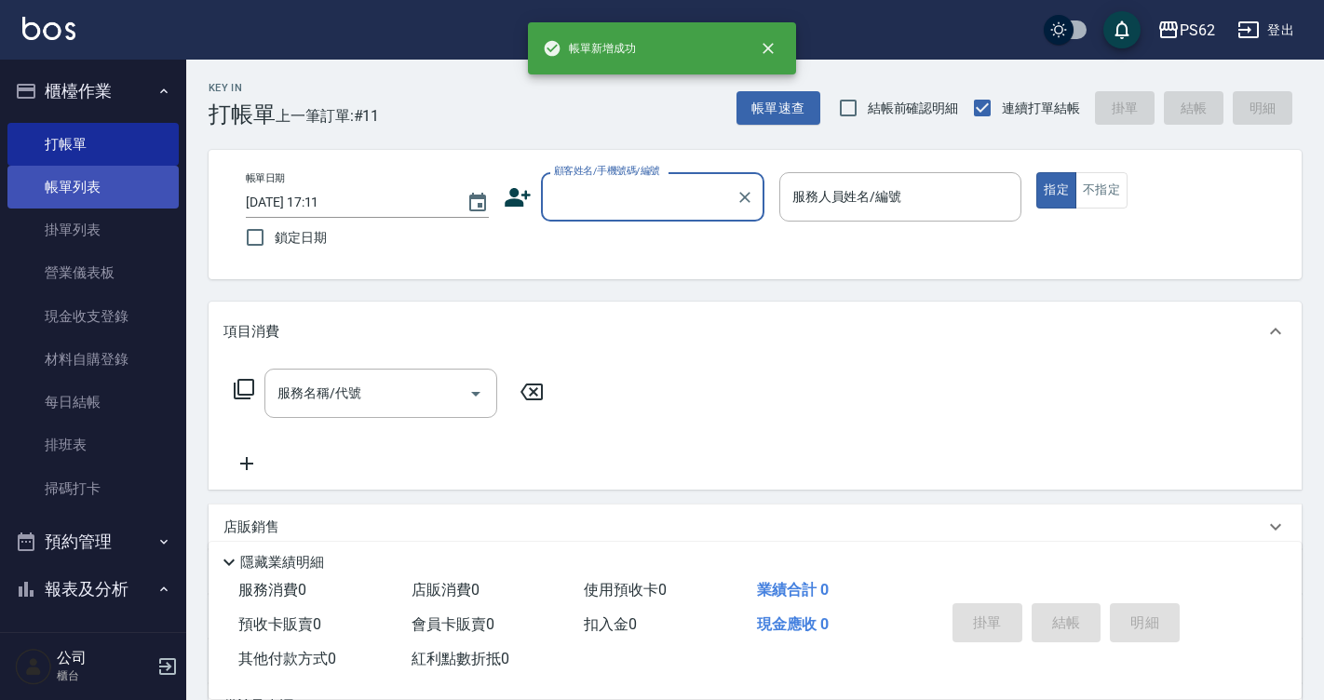
click at [107, 193] on link "帳單列表" at bounding box center [92, 187] width 171 height 43
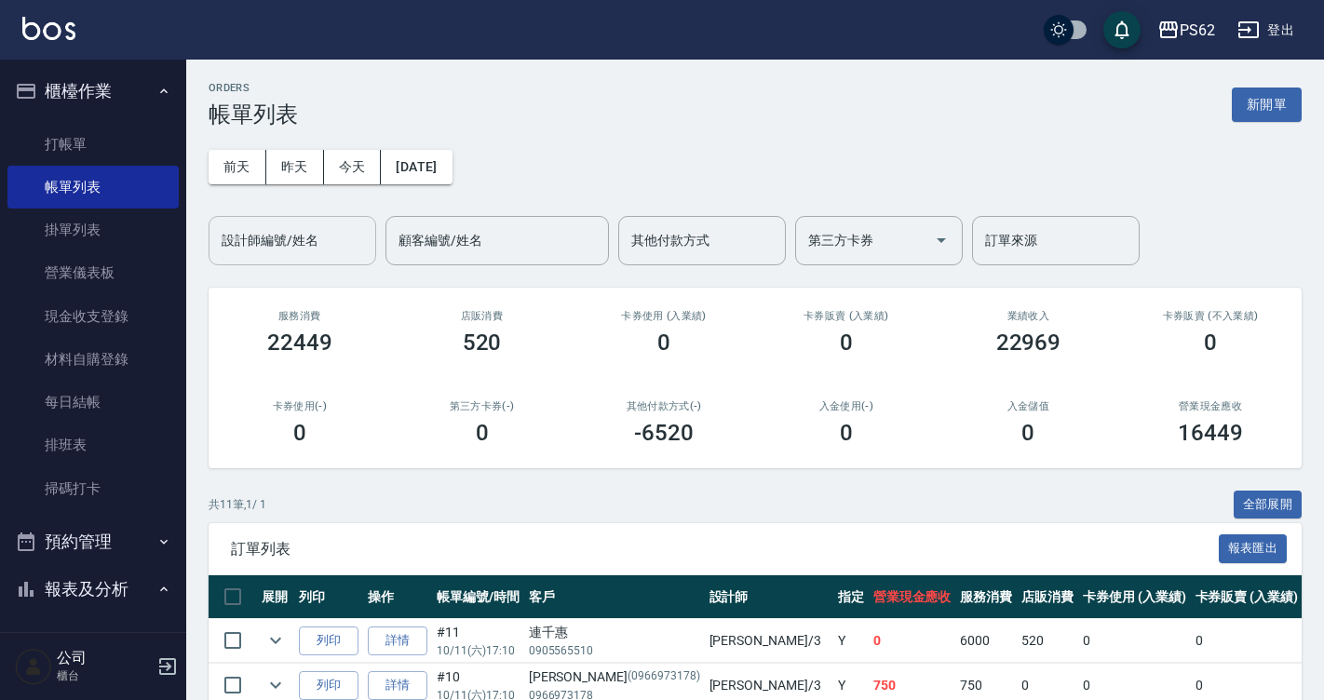
drag, startPoint x: 350, startPoint y: 251, endPoint x: 361, endPoint y: 251, distance: 11.2
click at [359, 251] on input "設計師編號/姓名" at bounding box center [292, 240] width 151 height 33
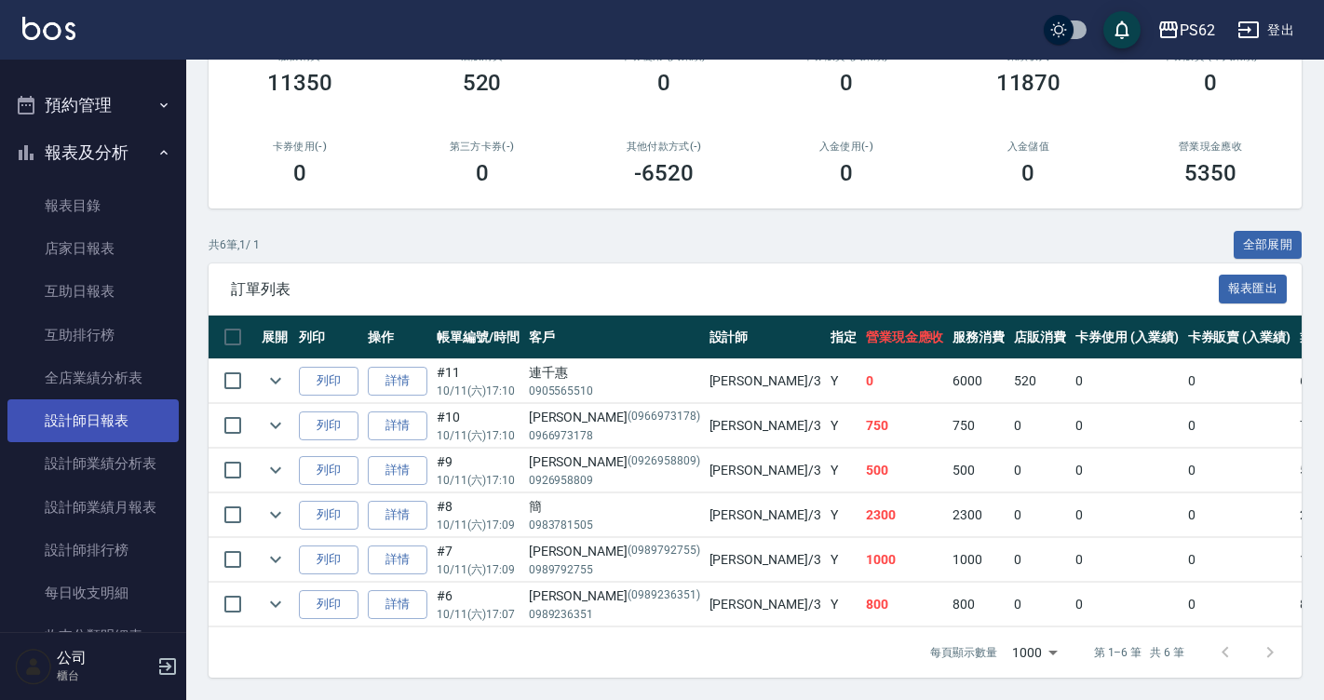
scroll to position [465, 0]
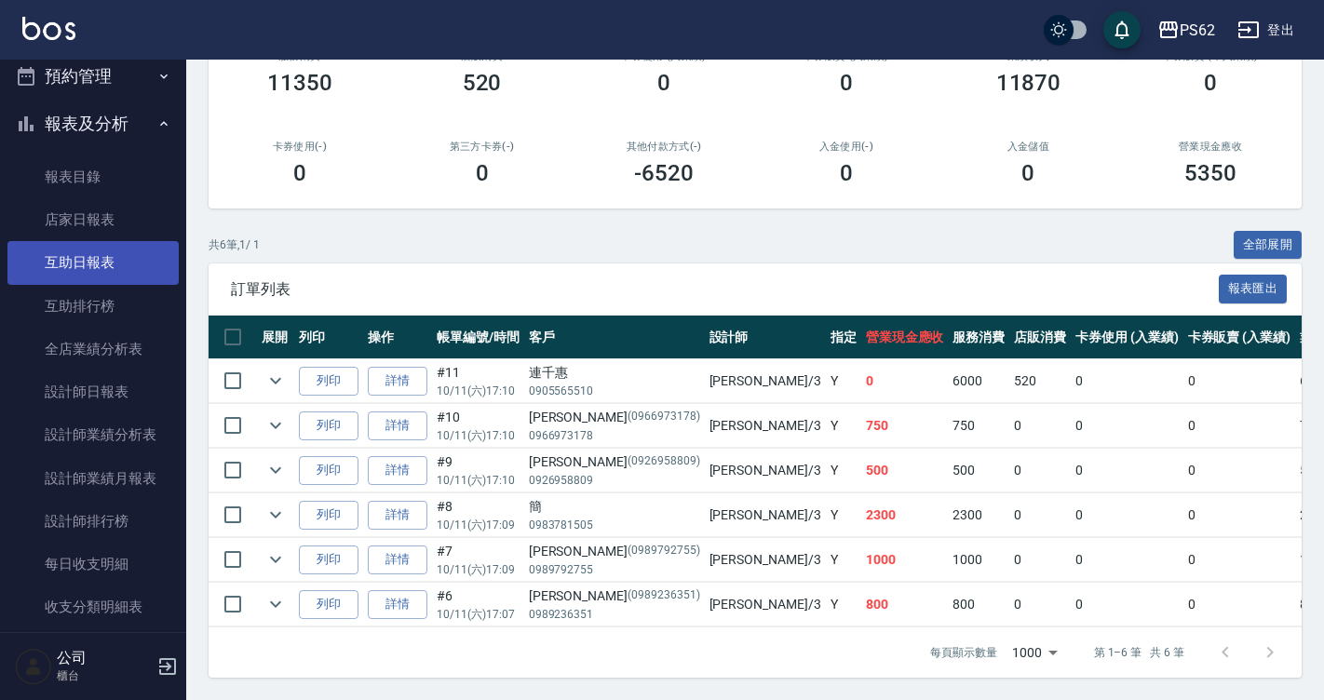
type input "[PERSON_NAME]-3"
click at [100, 263] on link "互助日報表" at bounding box center [92, 262] width 171 height 43
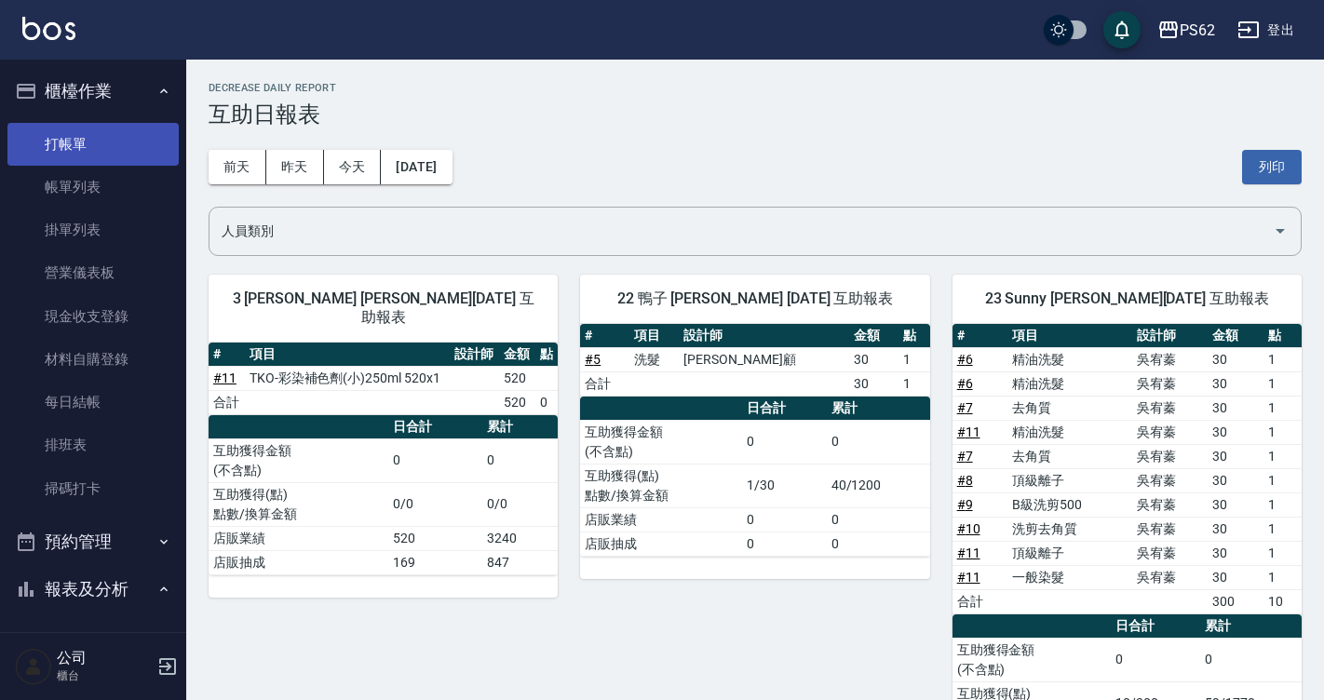
drag, startPoint x: 84, startPoint y: 147, endPoint x: 299, endPoint y: 160, distance: 215.4
click at [84, 145] on link "打帳單" at bounding box center [92, 144] width 171 height 43
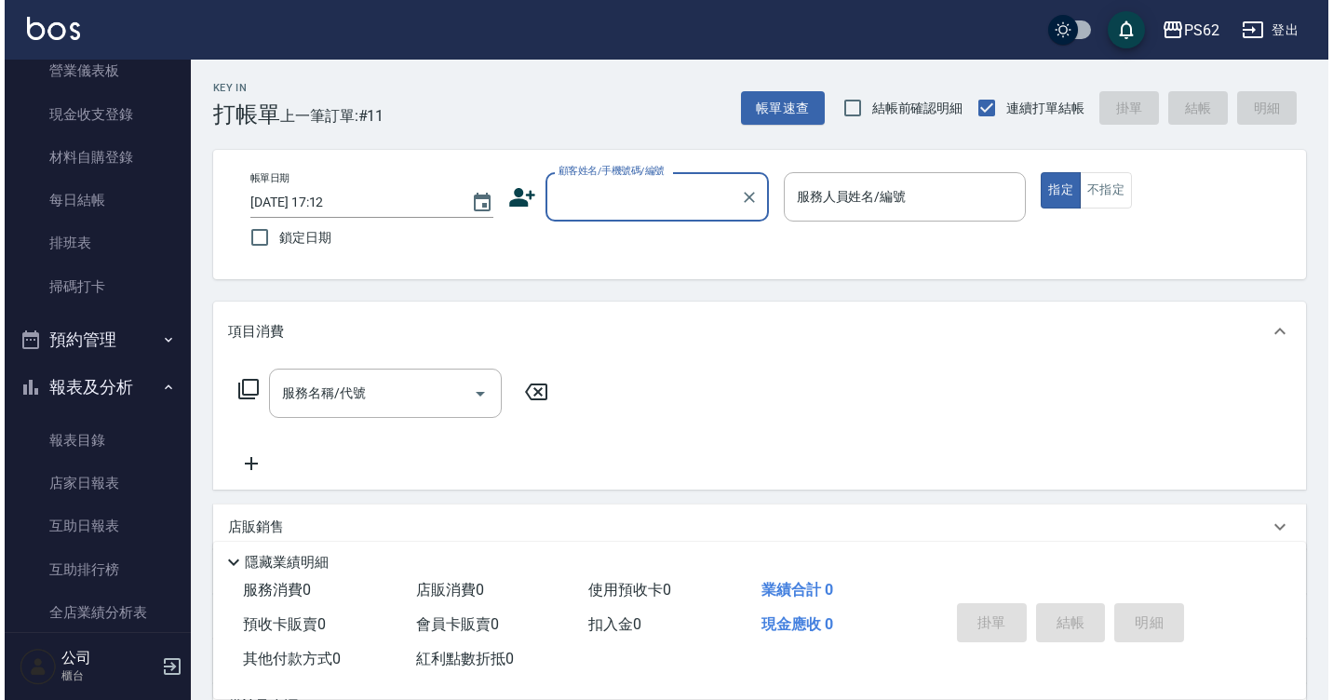
scroll to position [559, 0]
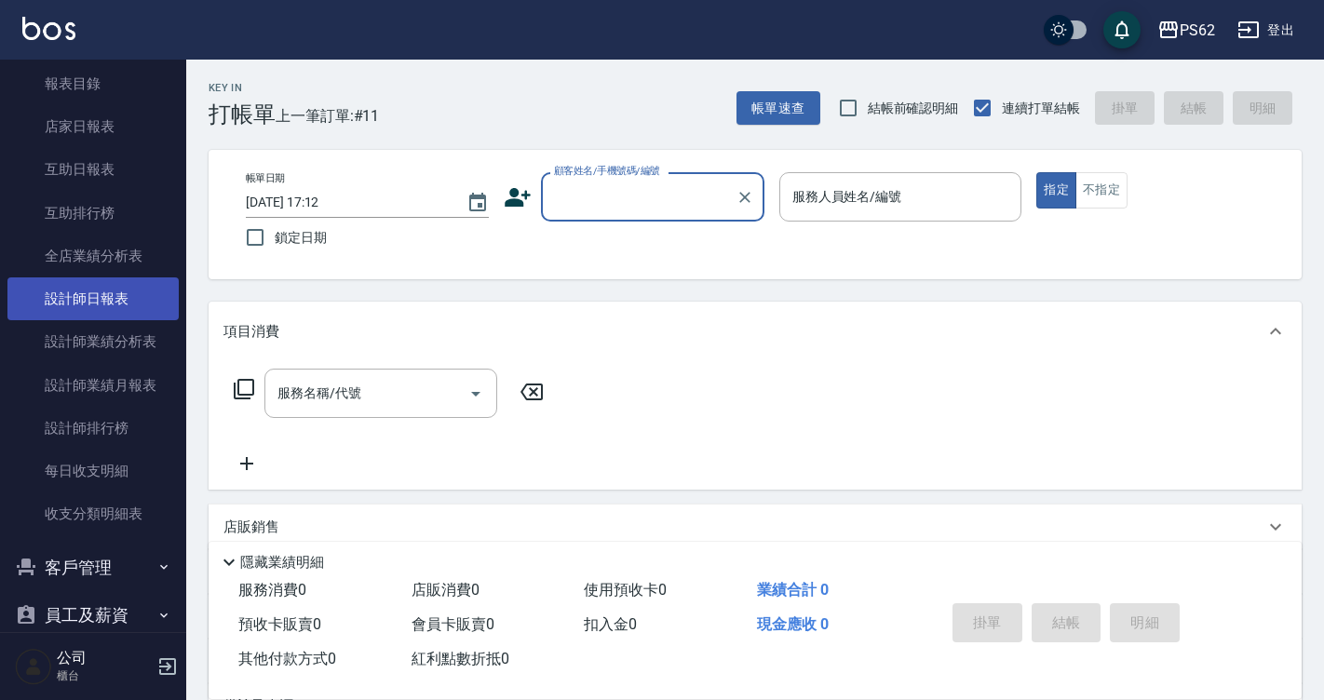
click at [139, 304] on link "設計師日報表" at bounding box center [92, 298] width 171 height 43
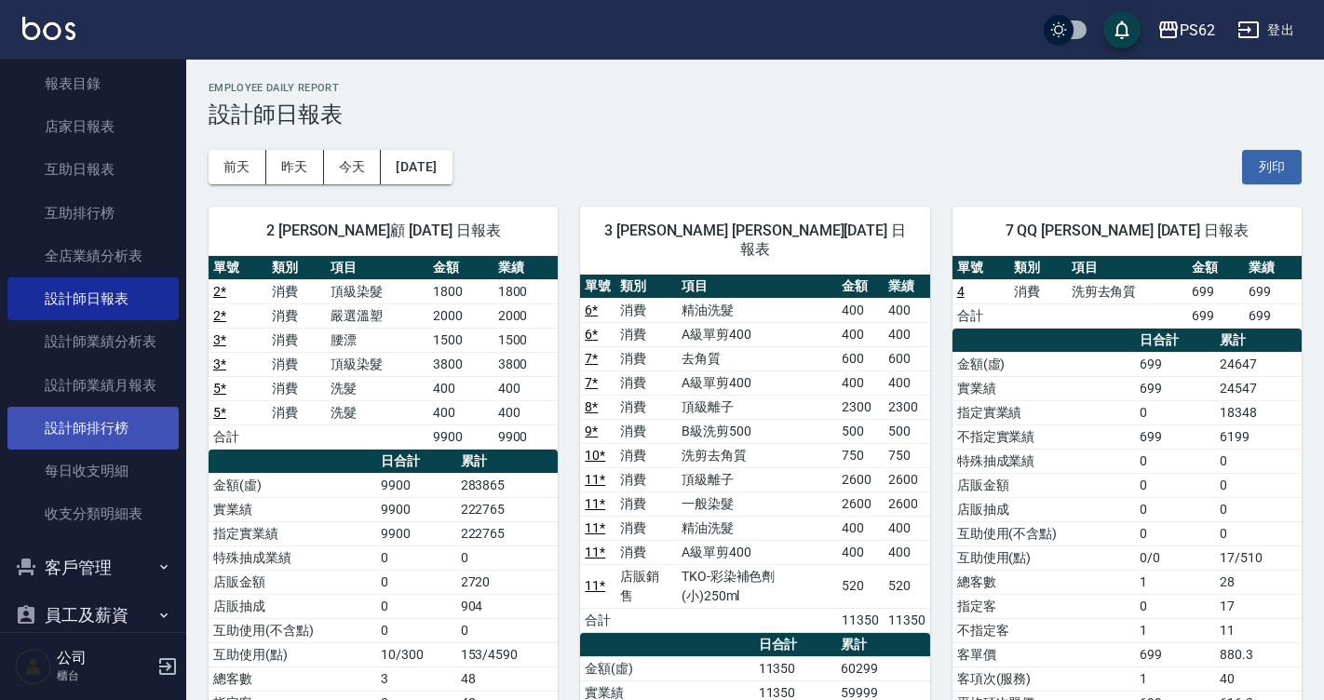
drag, startPoint x: 141, startPoint y: 423, endPoint x: 144, endPoint y: 410, distance: 13.3
click at [141, 424] on link "設計師排行榜" at bounding box center [92, 428] width 171 height 43
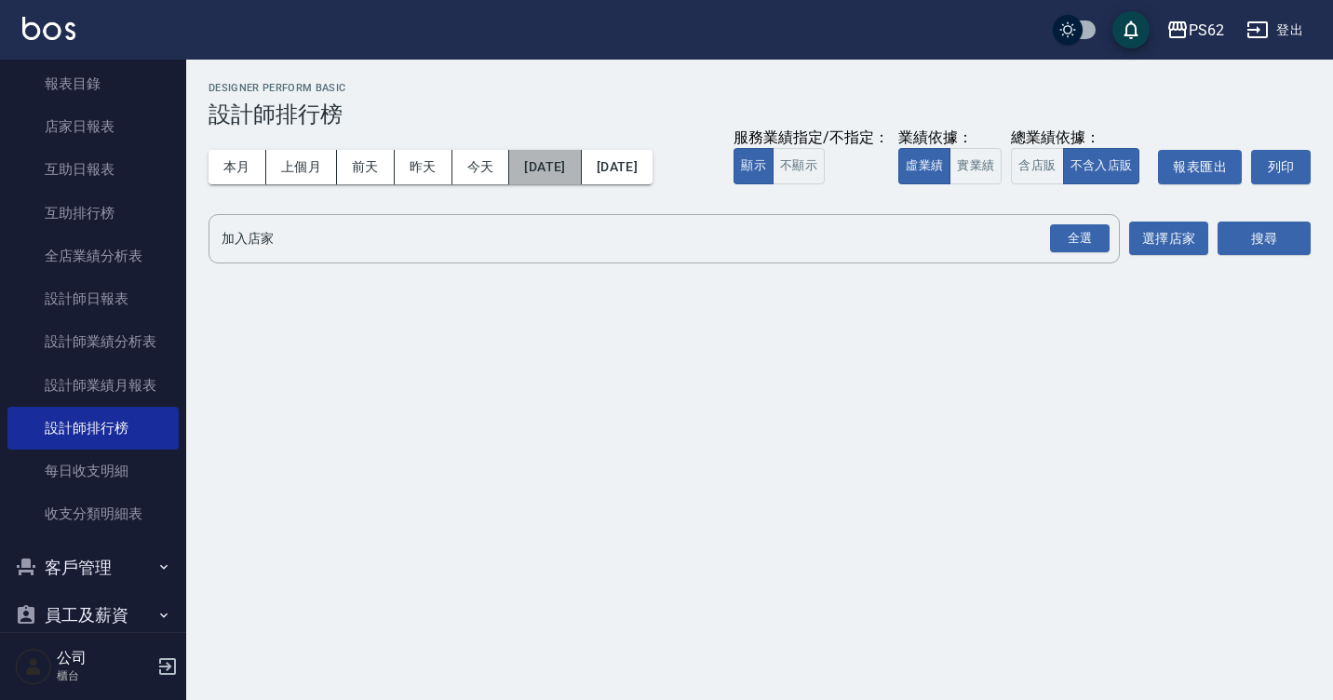
click at [581, 165] on button "[DATE]" at bounding box center [545, 167] width 72 height 34
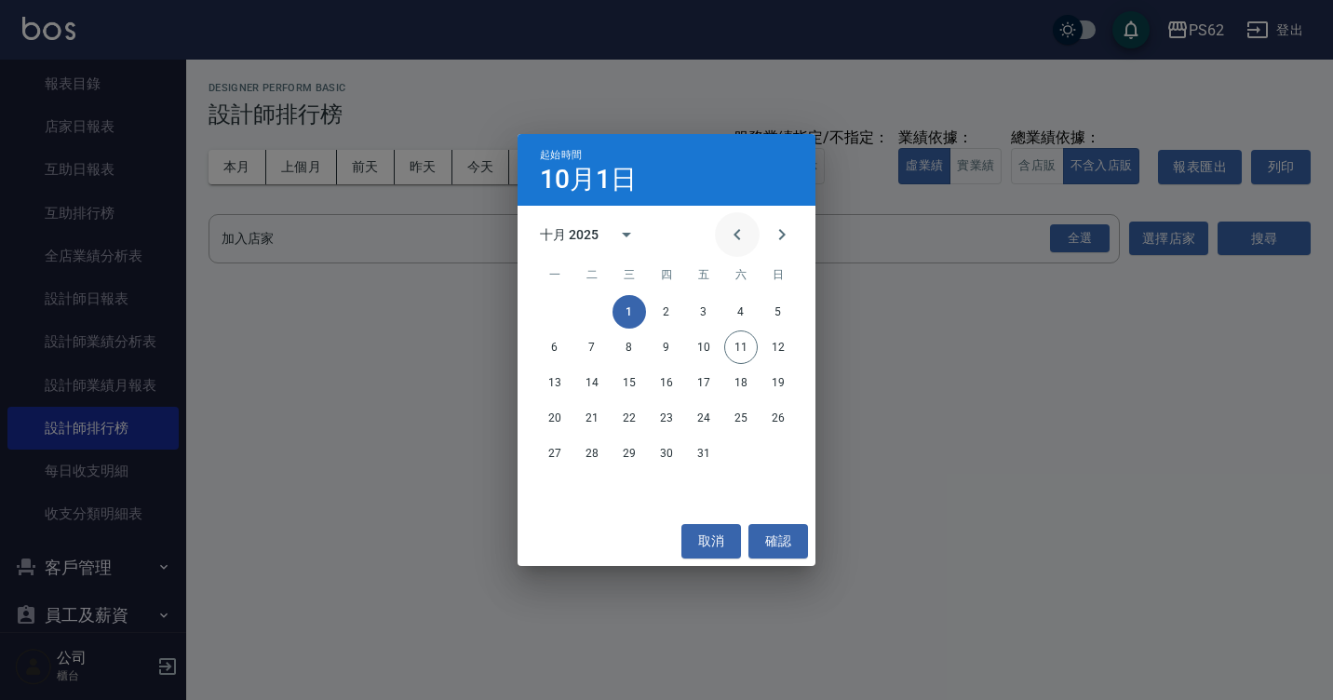
click at [729, 235] on icon "Previous month" at bounding box center [737, 234] width 22 height 22
click at [687, 529] on button "取消" at bounding box center [711, 541] width 60 height 34
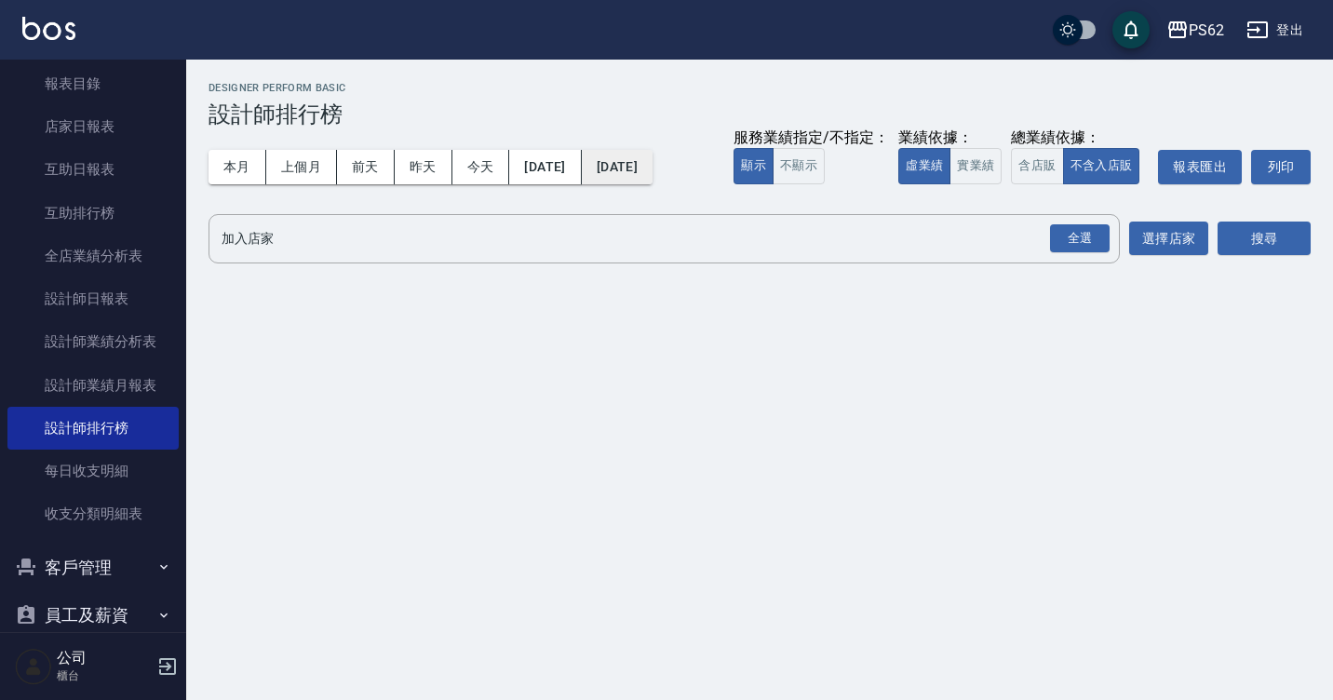
click at [650, 164] on button "[DATE]" at bounding box center [617, 167] width 71 height 34
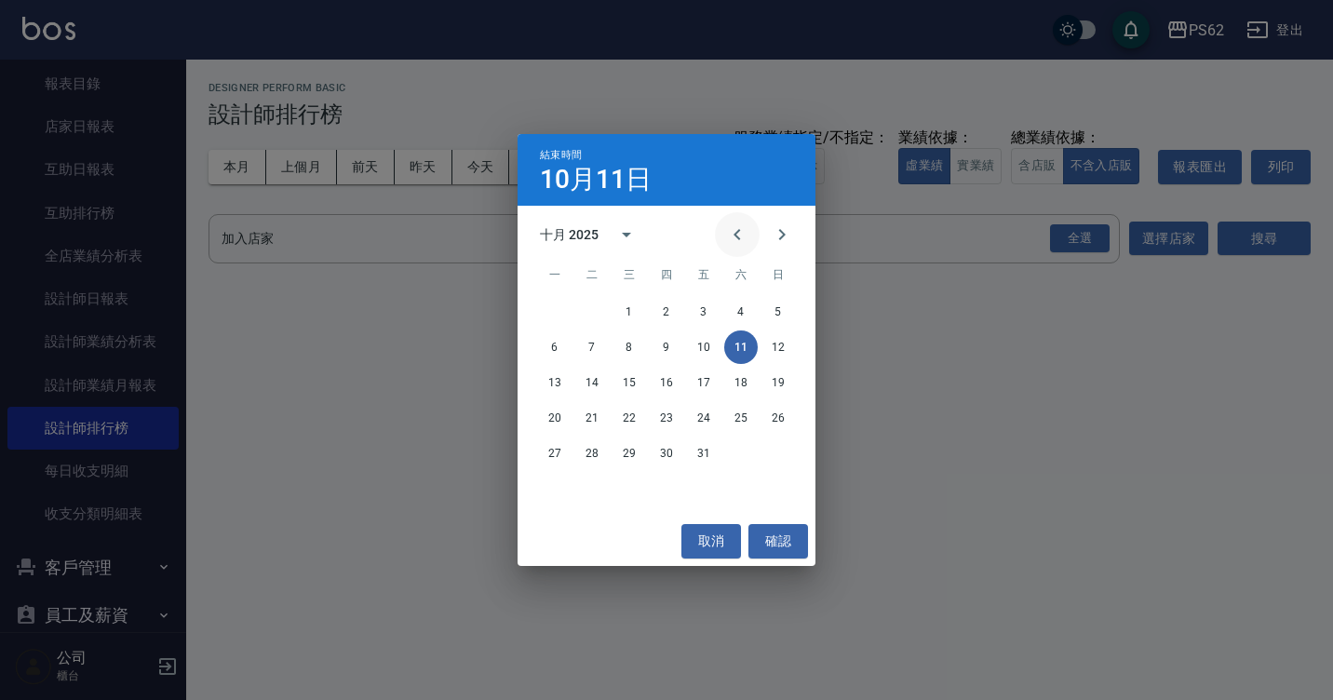
click at [747, 223] on icon "Previous month" at bounding box center [737, 234] width 22 height 22
click at [776, 529] on button "確認" at bounding box center [778, 541] width 60 height 34
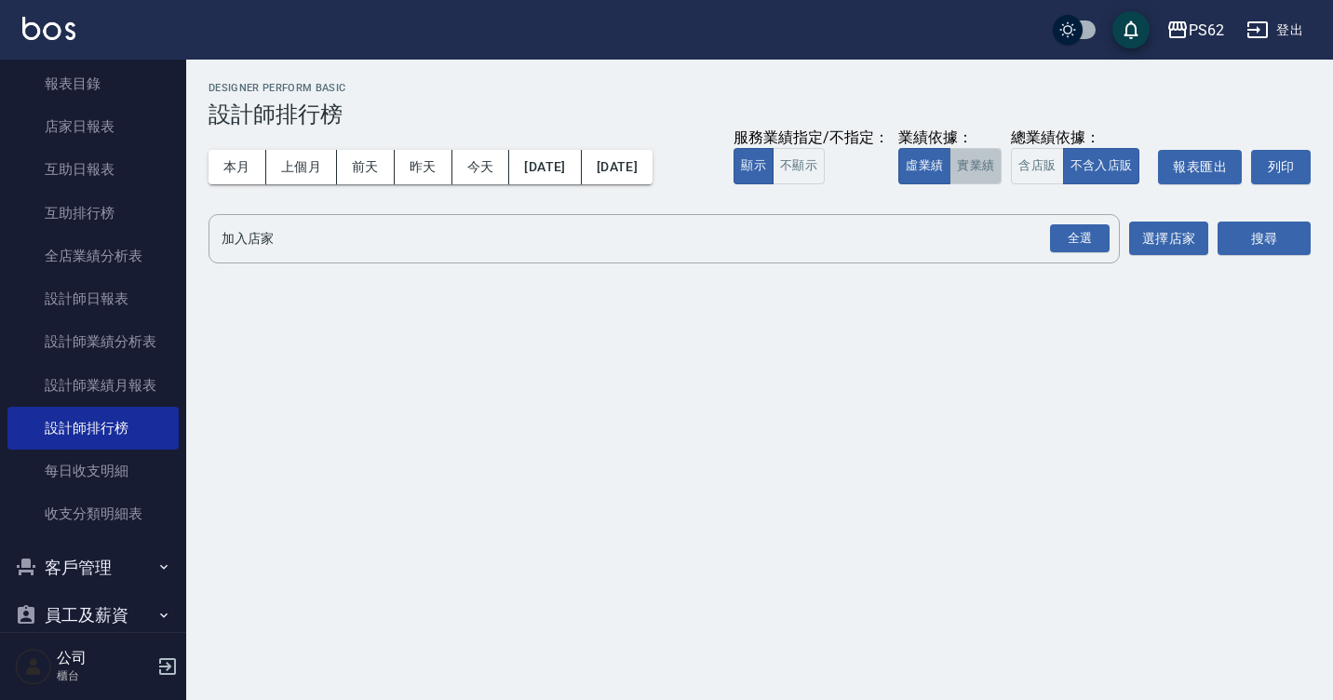
click at [988, 163] on button "實業績" at bounding box center [976, 166] width 52 height 36
click at [1079, 238] on div "全選" at bounding box center [1080, 238] width 60 height 29
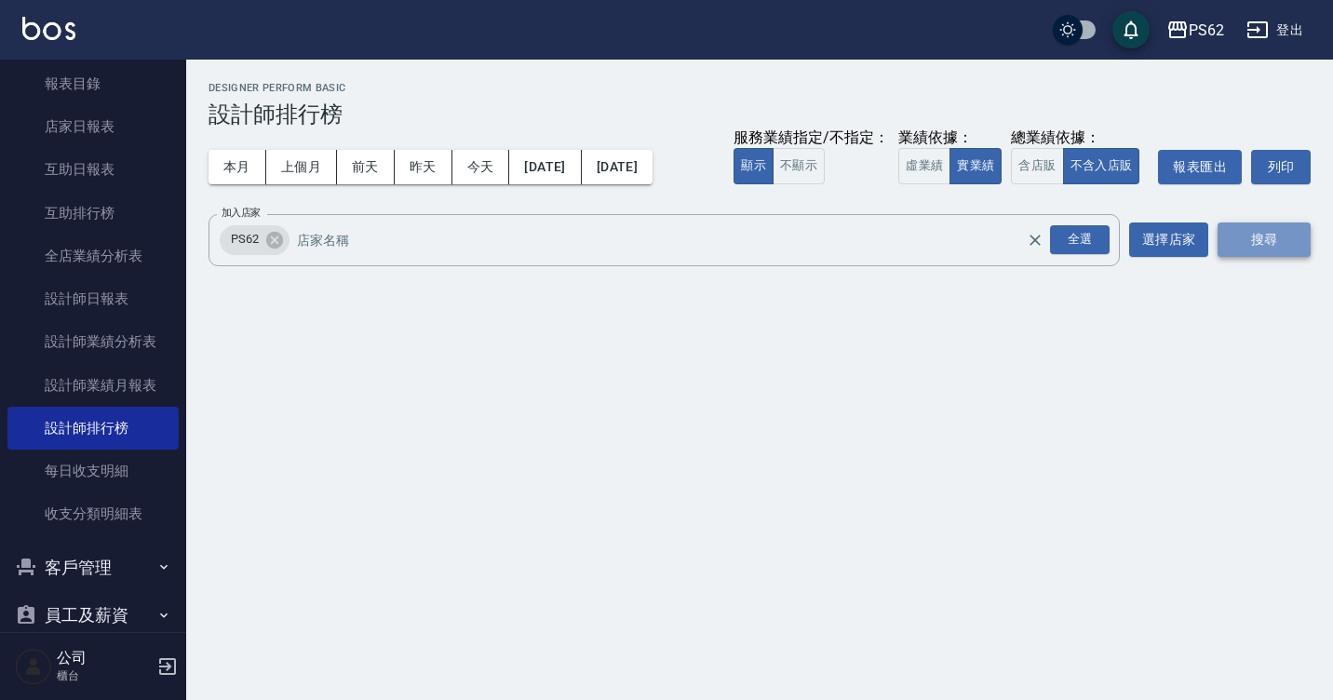
click at [1287, 238] on button "搜尋" at bounding box center [1264, 239] width 93 height 34
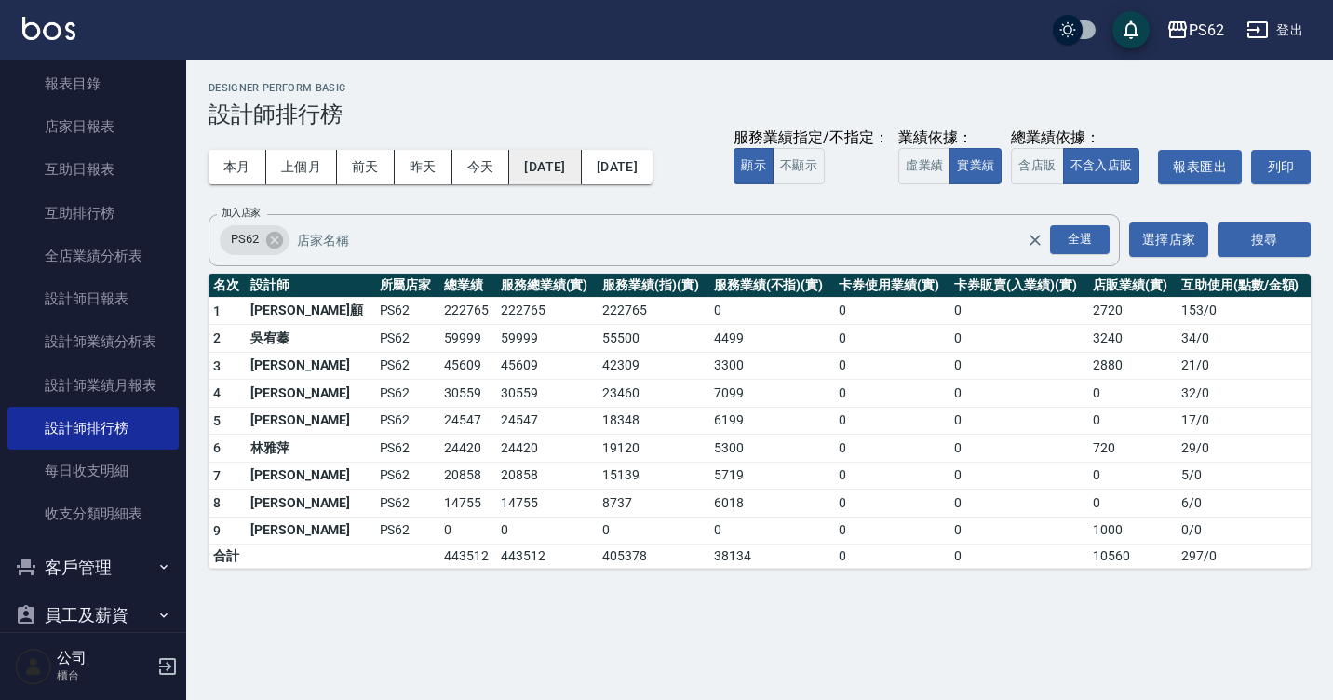
click at [562, 173] on button "[DATE]" at bounding box center [545, 167] width 72 height 34
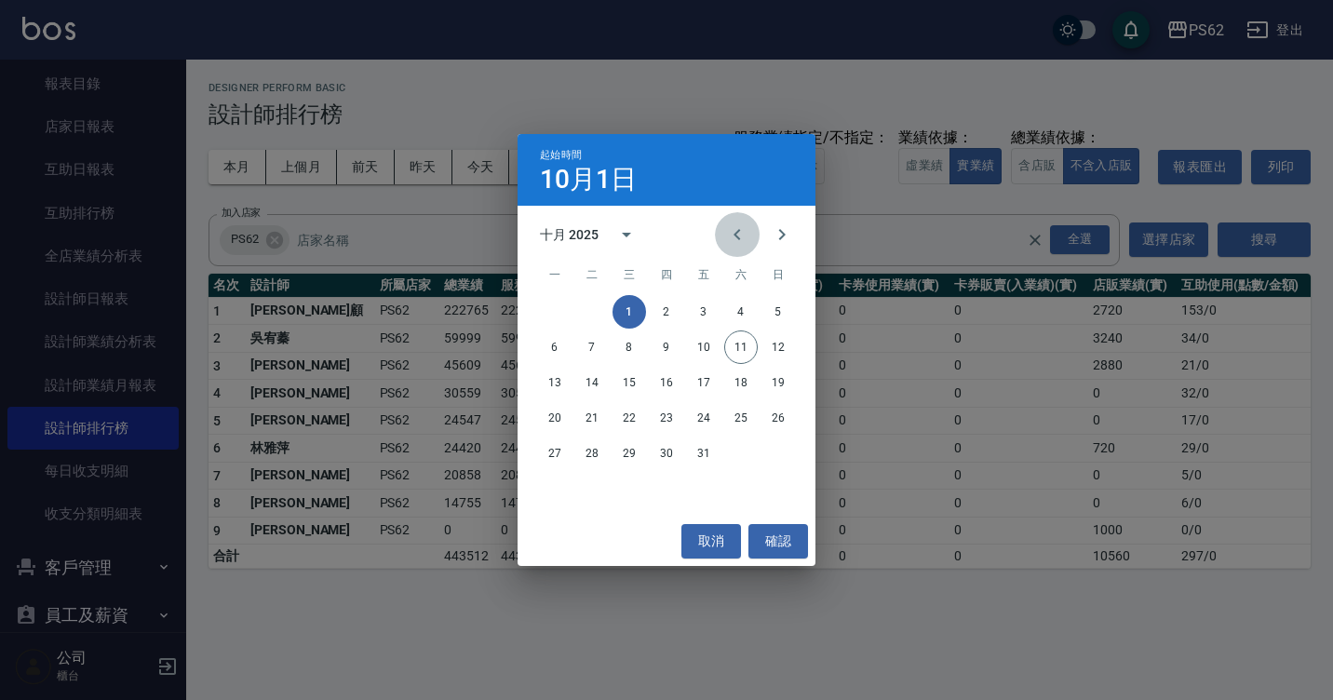
click at [742, 241] on icon "Previous month" at bounding box center [737, 234] width 22 height 22
click at [696, 308] on button "1" at bounding box center [704, 312] width 34 height 34
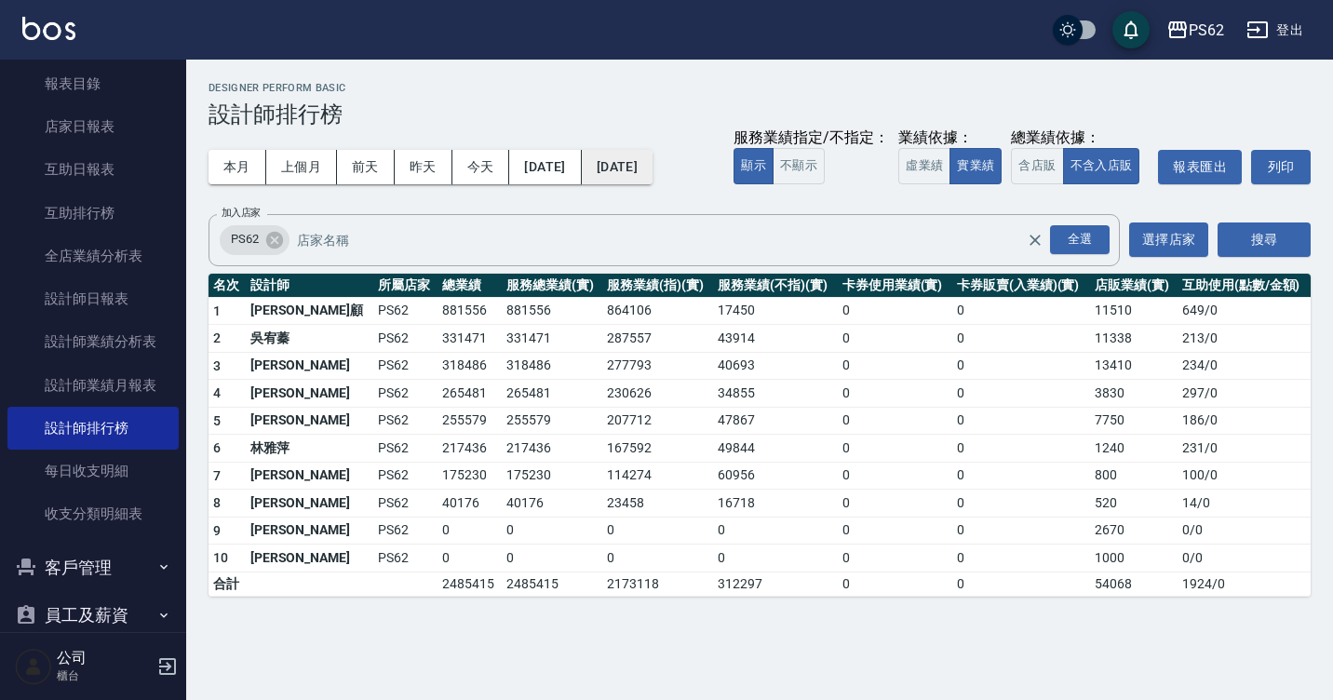
click at [653, 177] on button "[DATE]" at bounding box center [617, 167] width 71 height 34
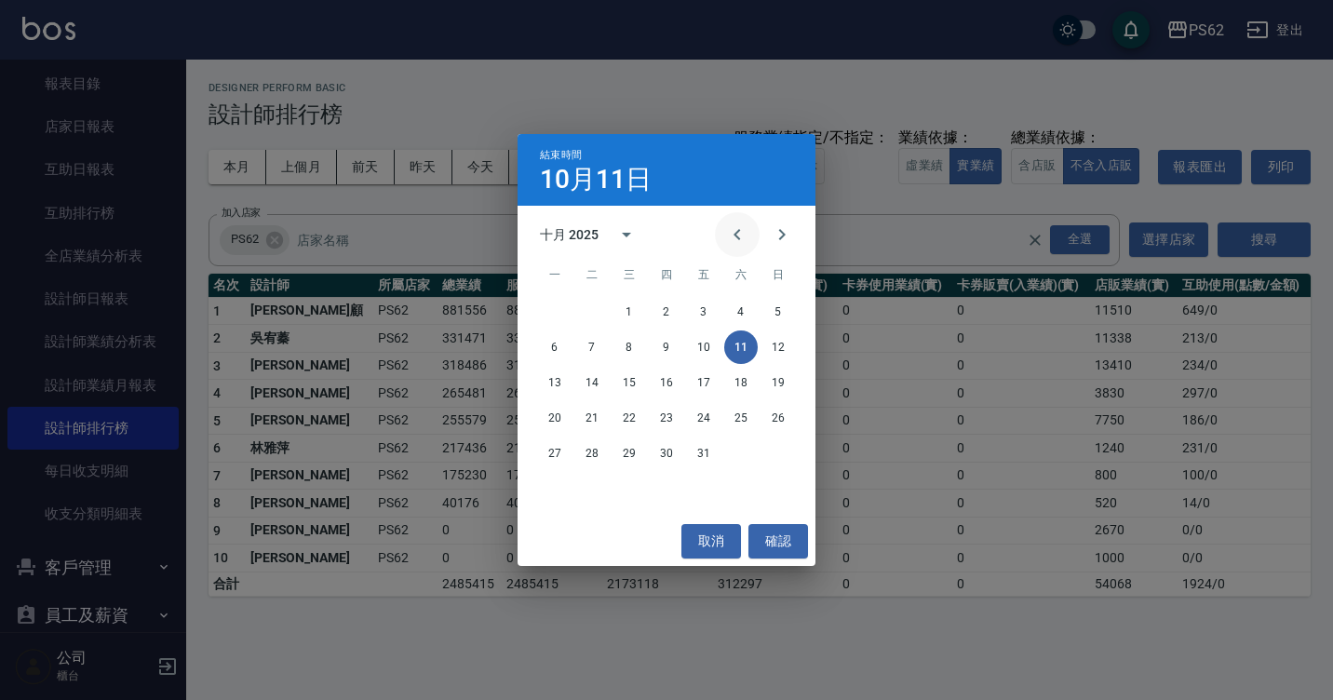
click at [726, 232] on icon "Previous month" at bounding box center [737, 234] width 22 height 22
click at [601, 451] on button "30" at bounding box center [592, 454] width 34 height 34
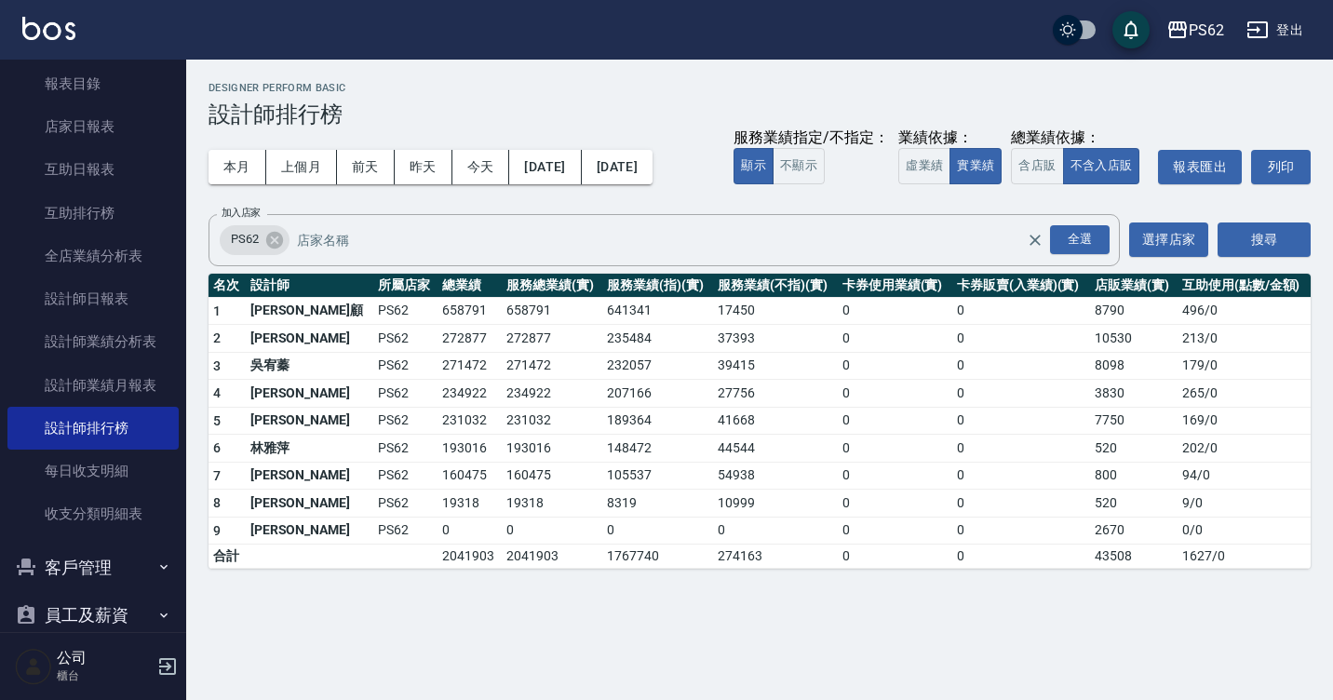
click at [852, 407] on td "0" at bounding box center [895, 421] width 115 height 28
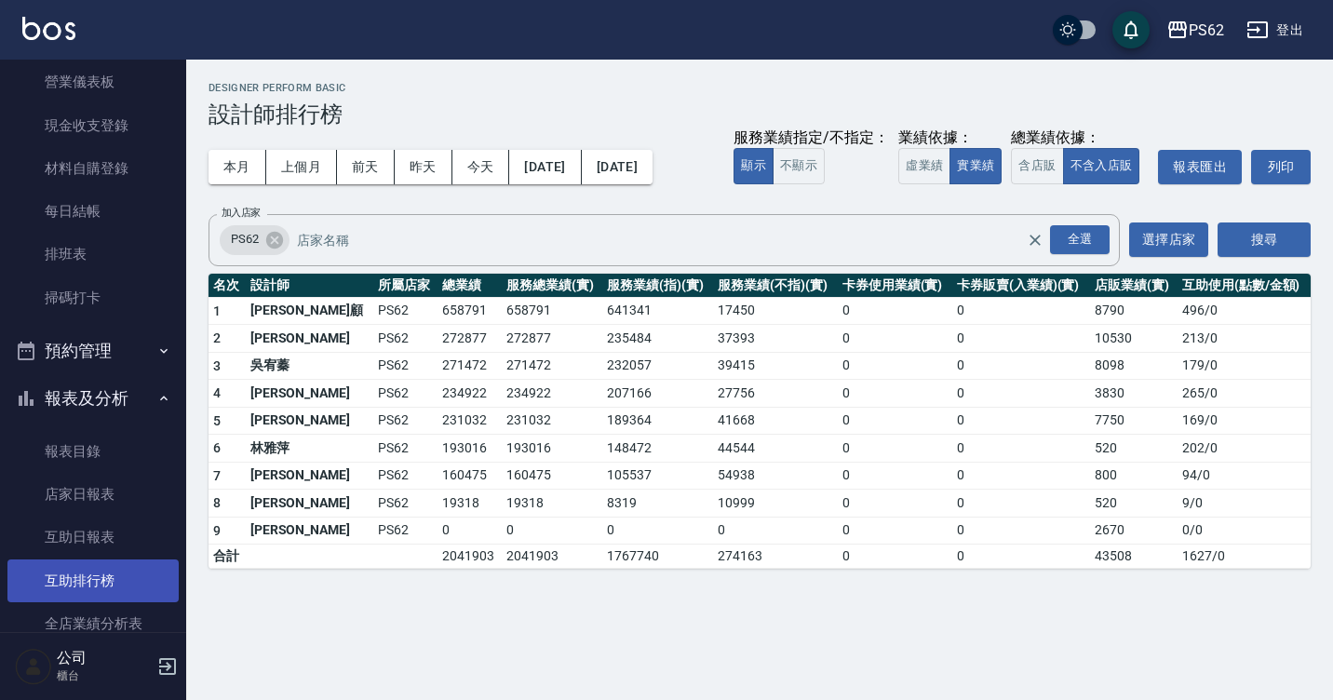
scroll to position [93, 0]
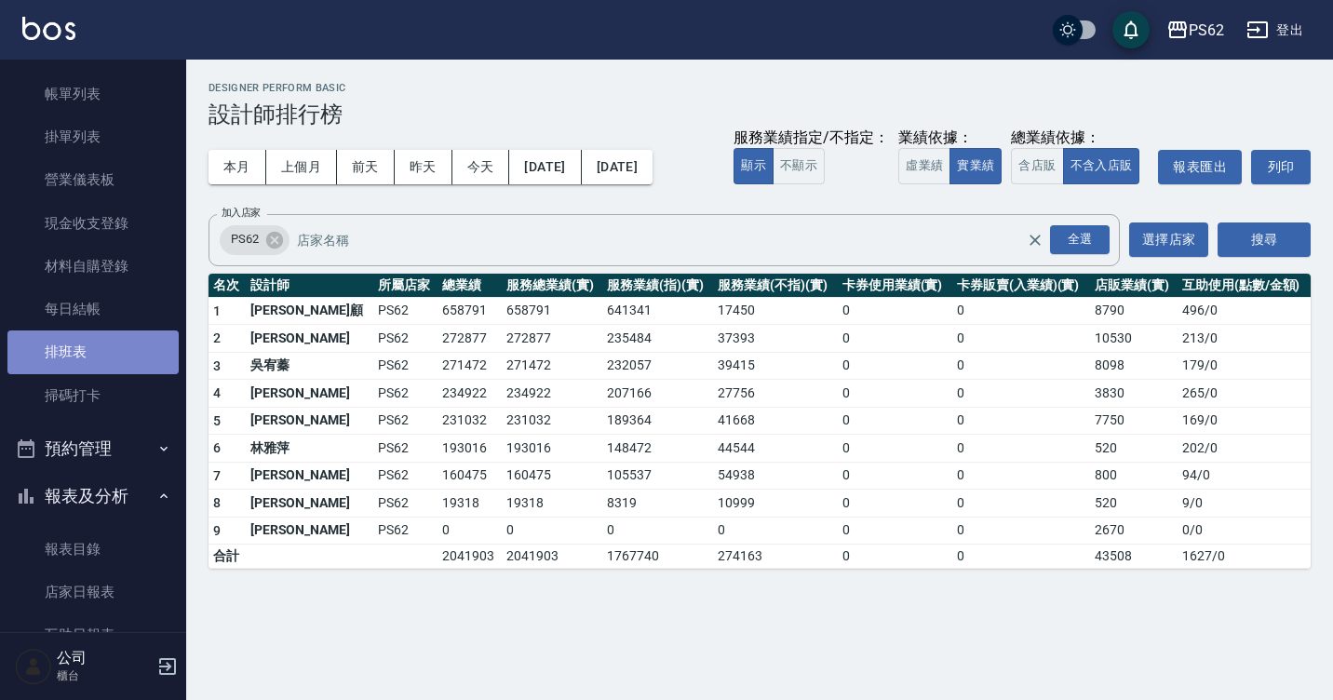
click at [101, 361] on link "排班表" at bounding box center [92, 351] width 171 height 43
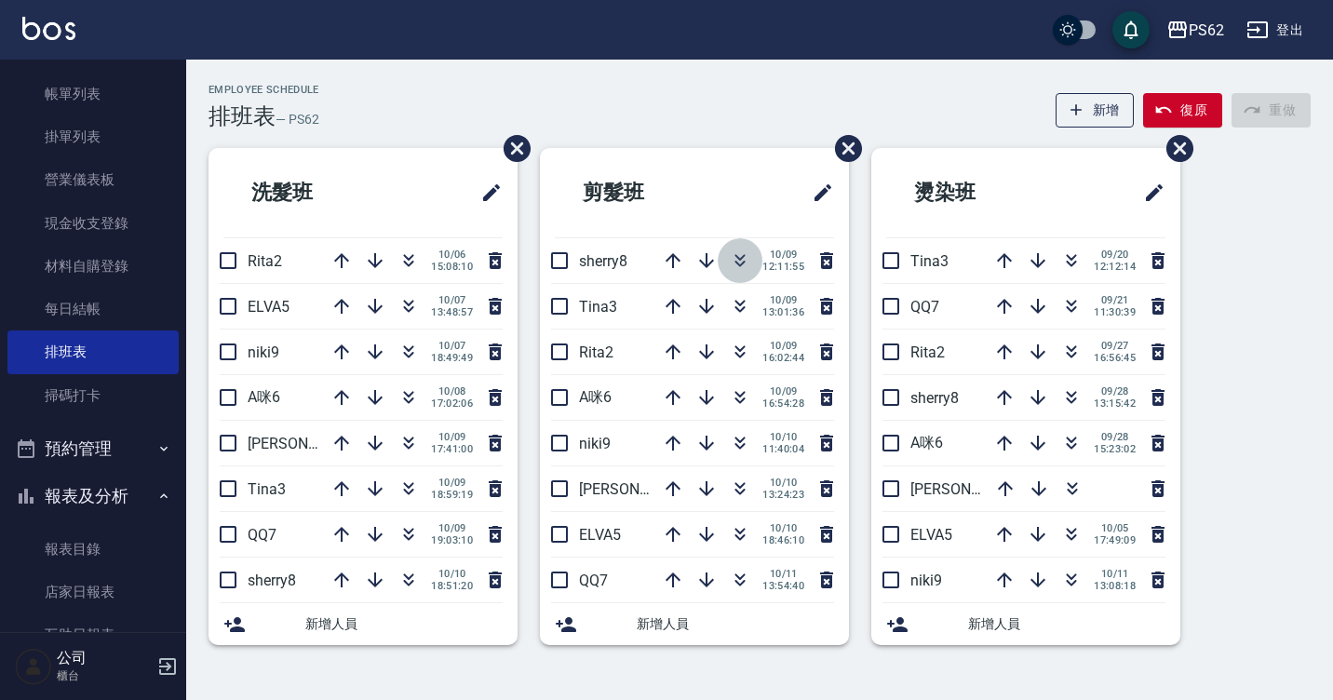
click at [747, 254] on icon "button" at bounding box center [740, 260] width 22 height 22
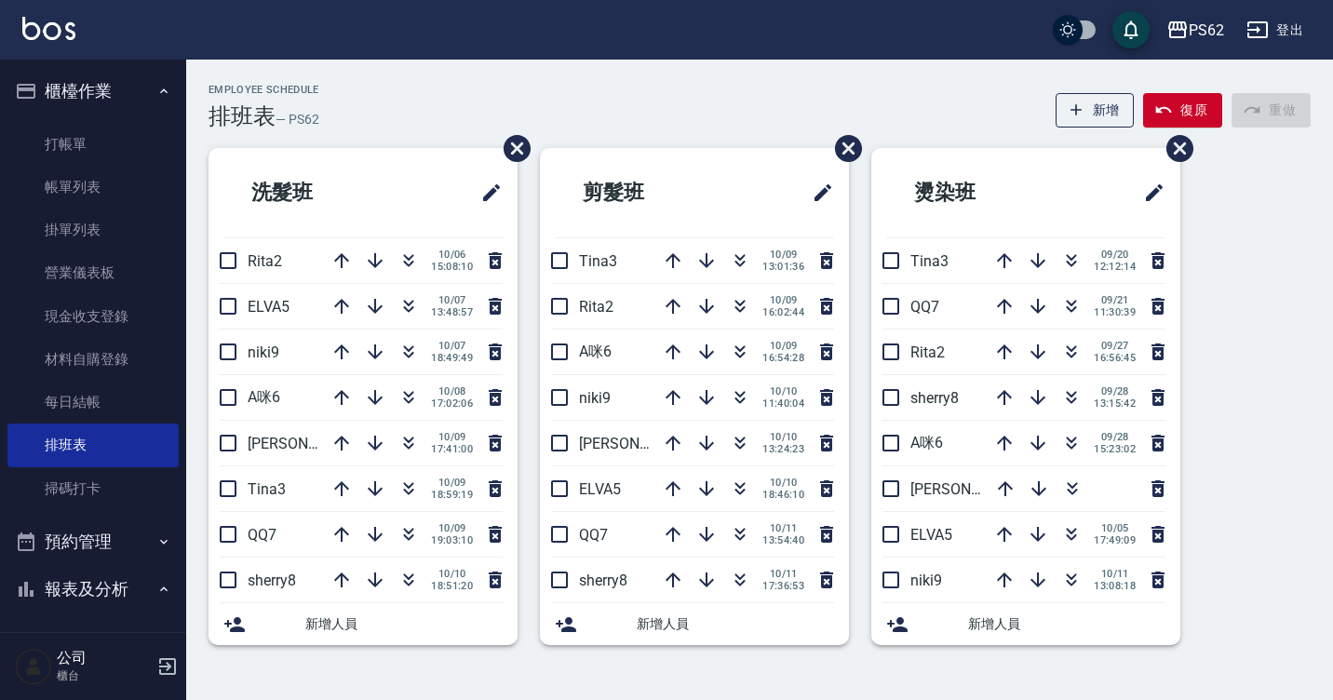
click at [140, 118] on ul "打帳單 帳單列表 掛單列表 營業儀表板 現金收支登錄 材料自購登錄 每日結帳 排班表 掃碼打卡" at bounding box center [92, 316] width 171 height 402
click at [107, 159] on link "打帳單" at bounding box center [92, 144] width 171 height 43
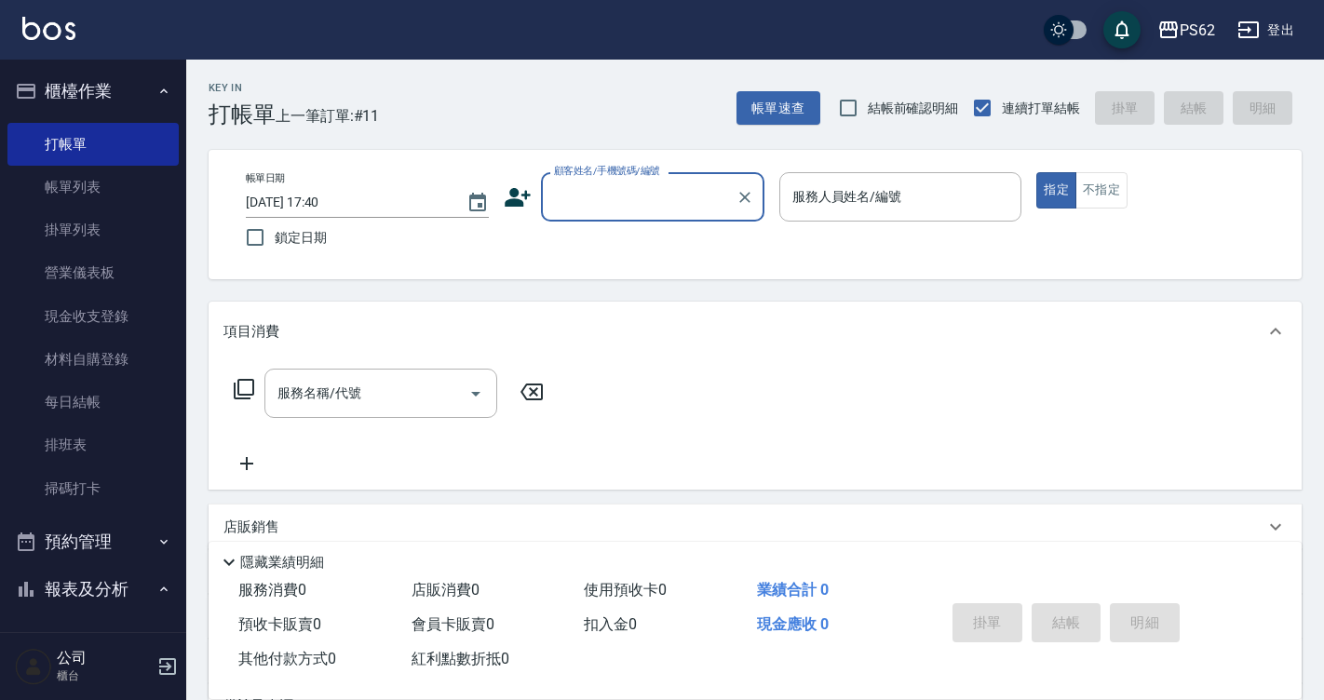
click at [516, 200] on icon at bounding box center [518, 197] width 26 height 19
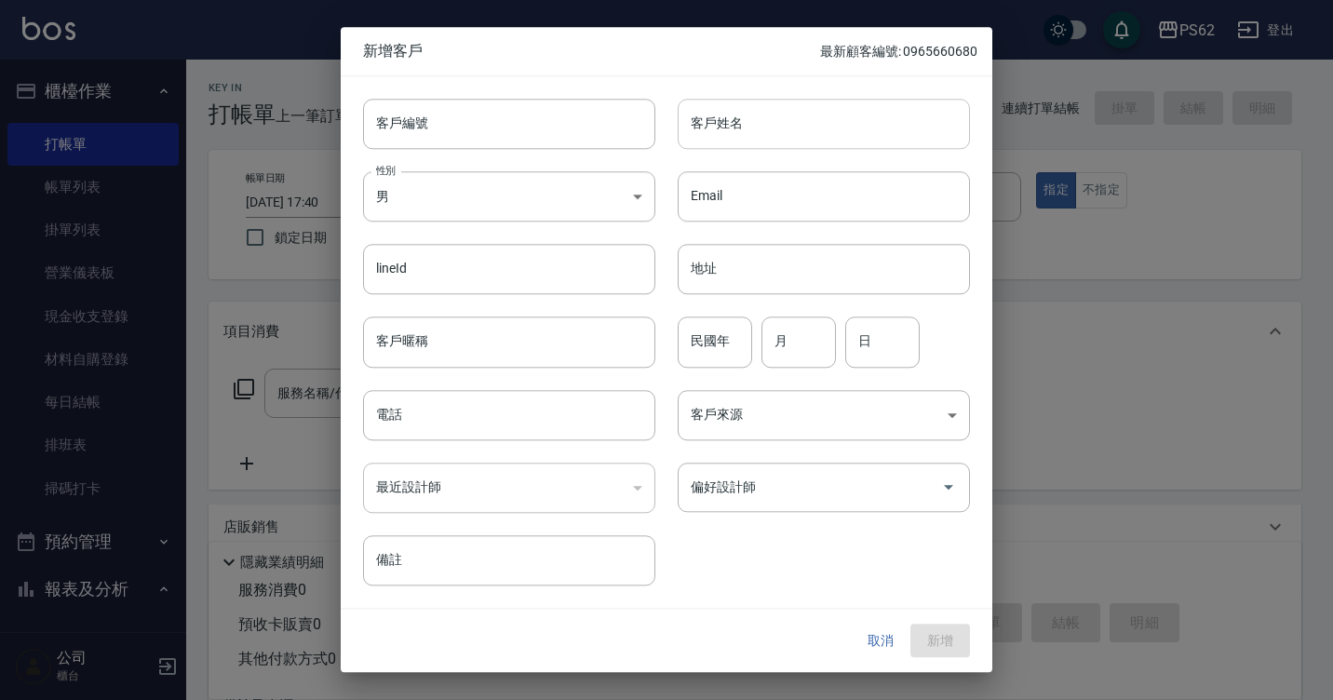
click at [791, 136] on input "客戶姓名" at bounding box center [824, 124] width 292 height 50
type input "[PERSON_NAME]"
click at [424, 434] on input "電話" at bounding box center [509, 415] width 292 height 50
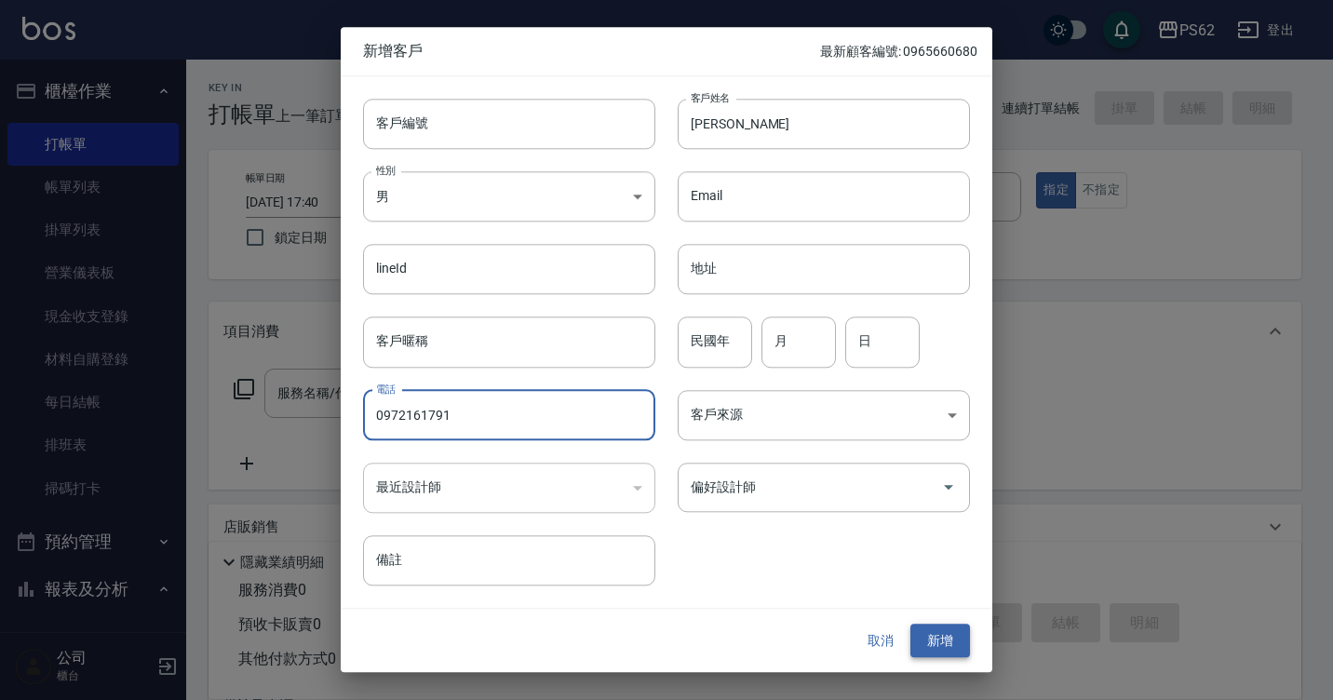
type input "0972161791"
click at [944, 654] on button "新增" at bounding box center [940, 641] width 60 height 34
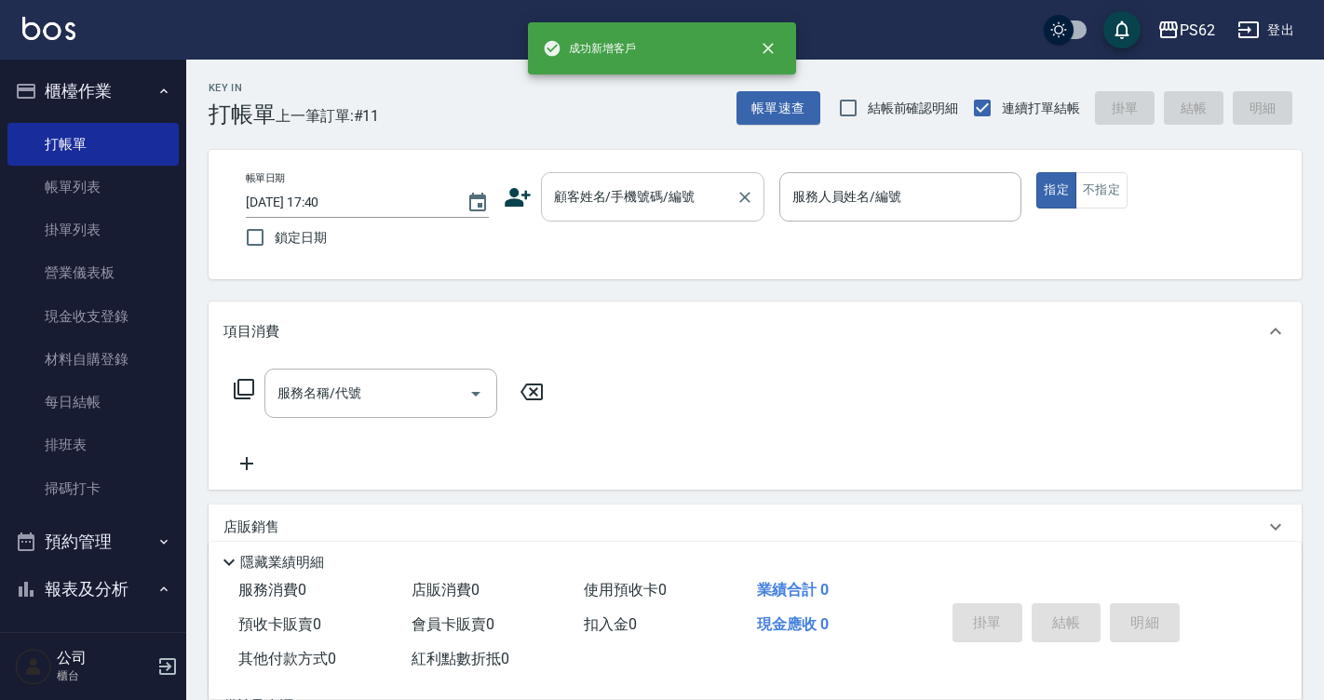
click at [706, 184] on input "顧客姓名/手機號碼/編號" at bounding box center [638, 197] width 179 height 33
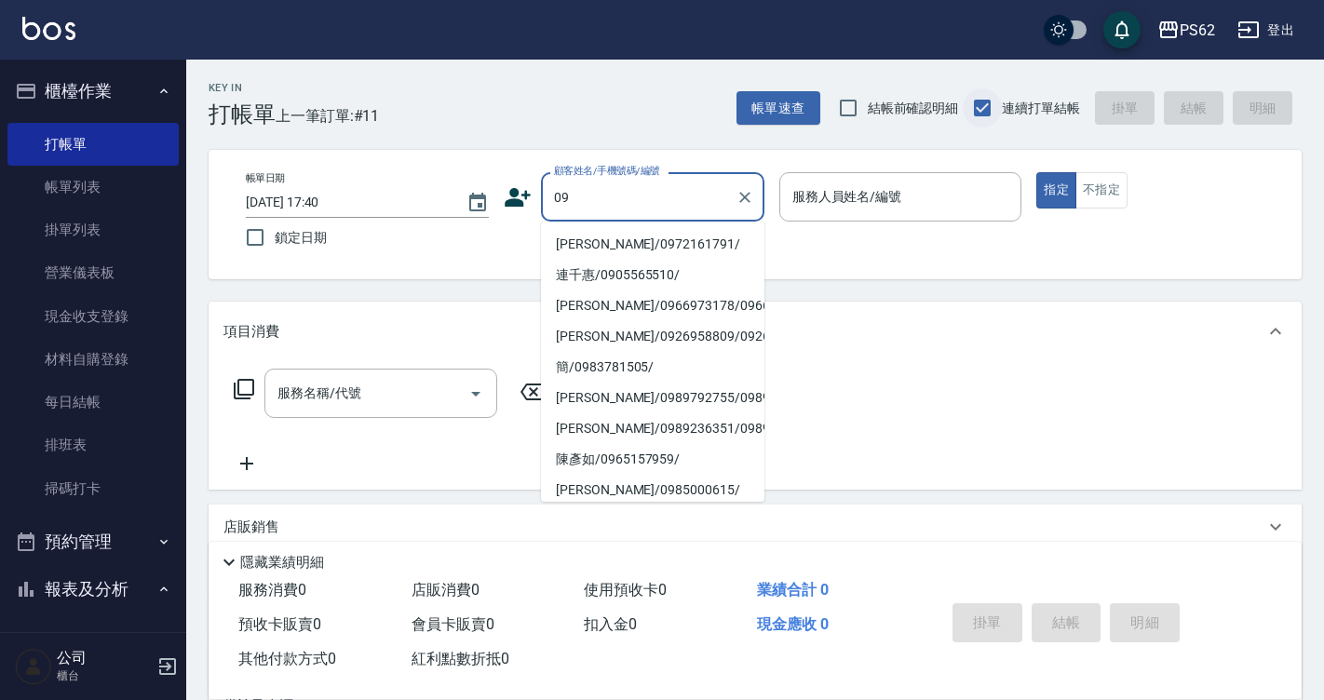
type input "[PERSON_NAME]/0972161791/"
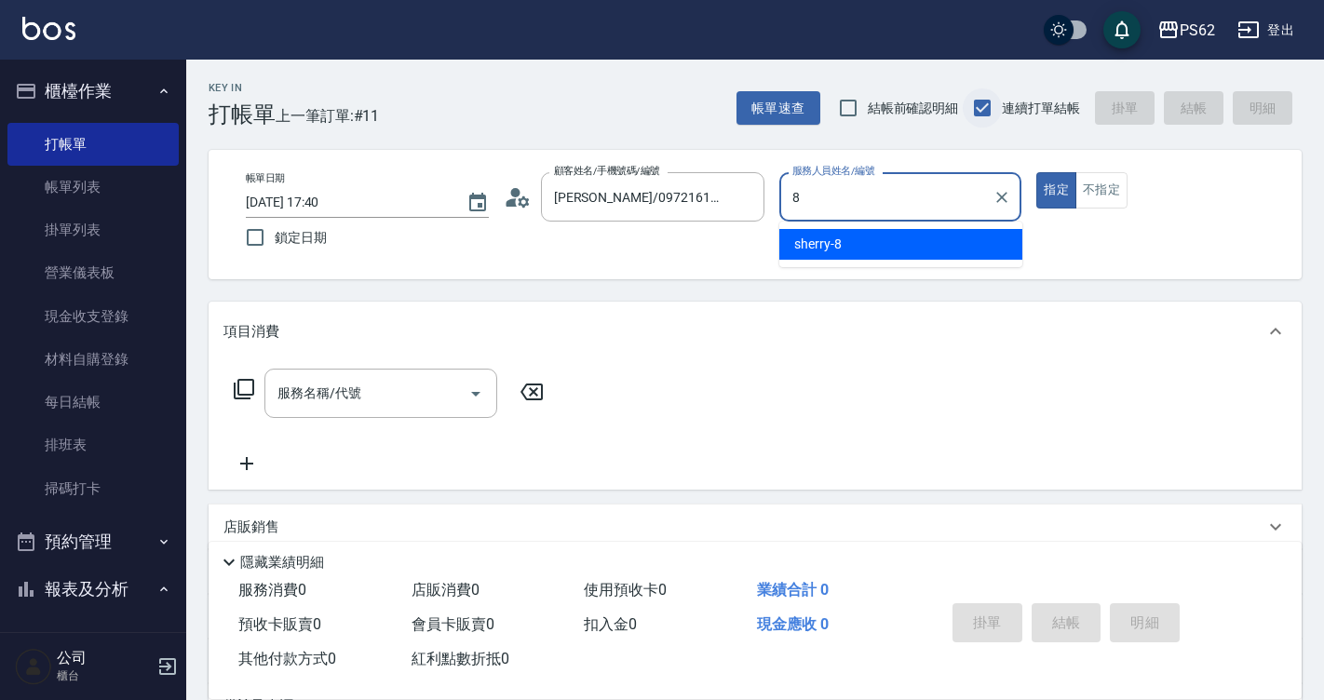
type input "sherry-8"
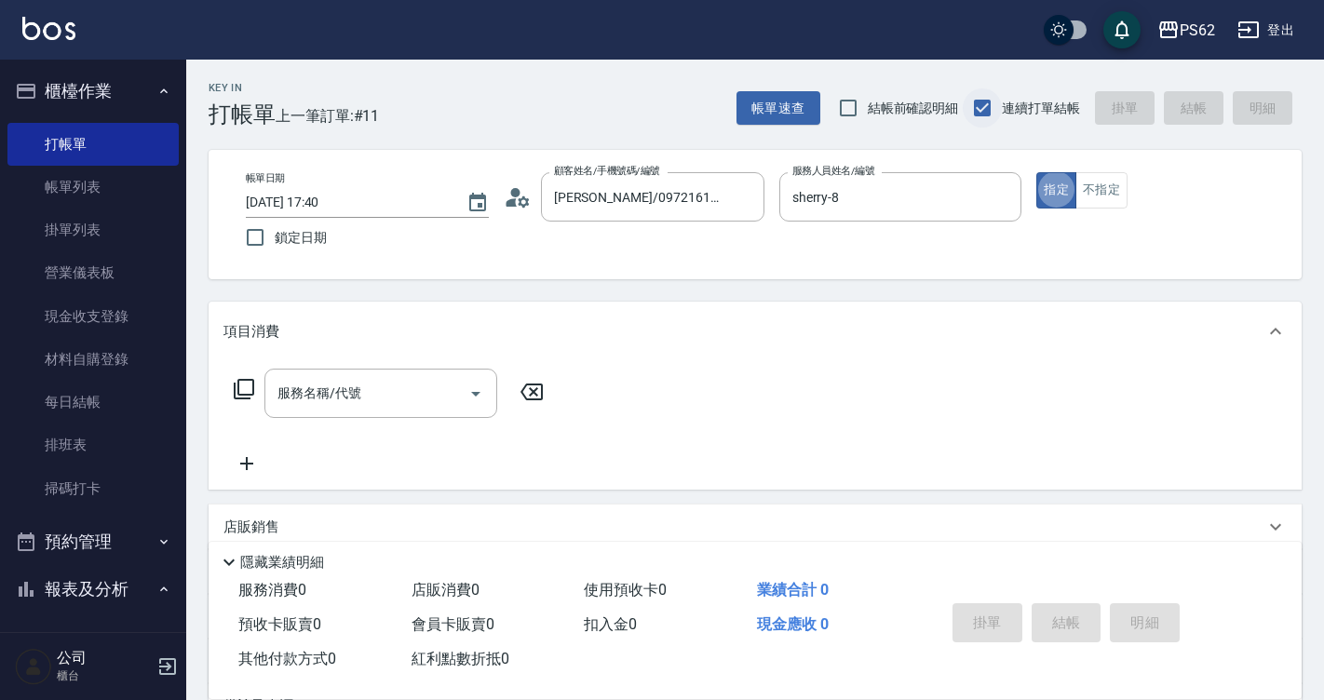
type button "true"
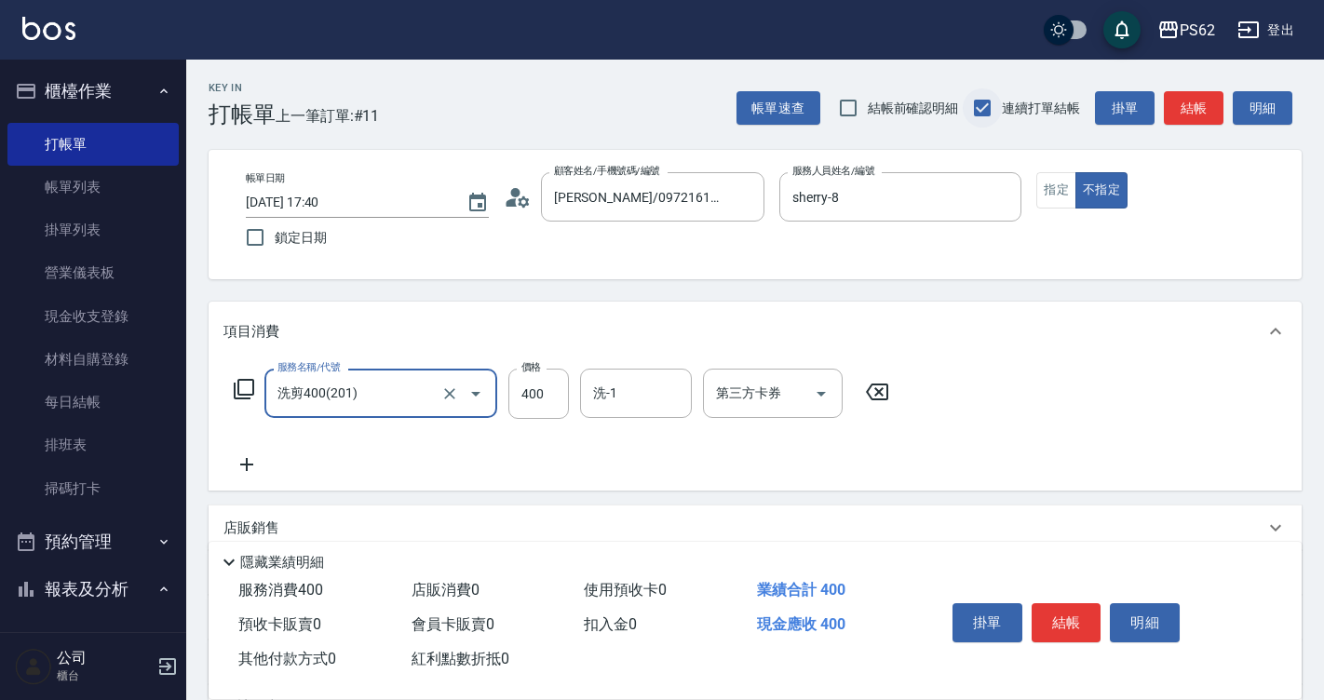
type input "洗剪400(201)"
click at [1086, 603] on button "結帳" at bounding box center [1066, 622] width 70 height 39
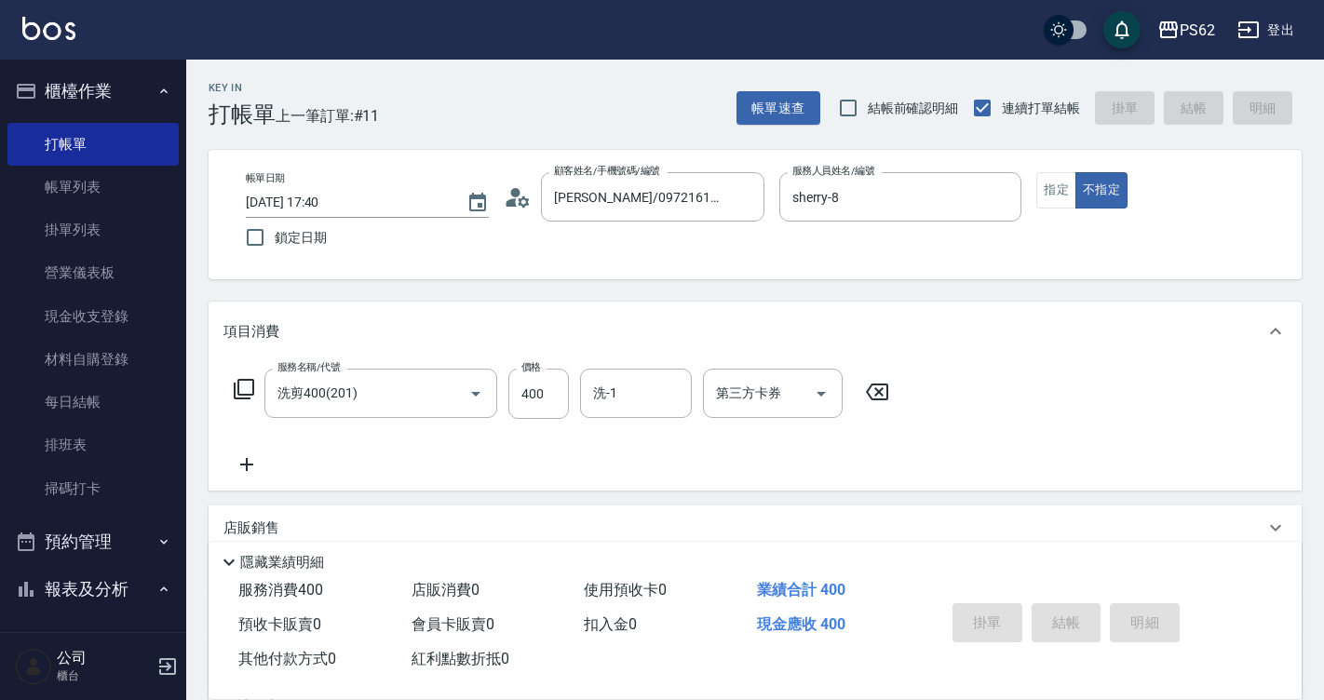
type input "[DATE] 17:41"
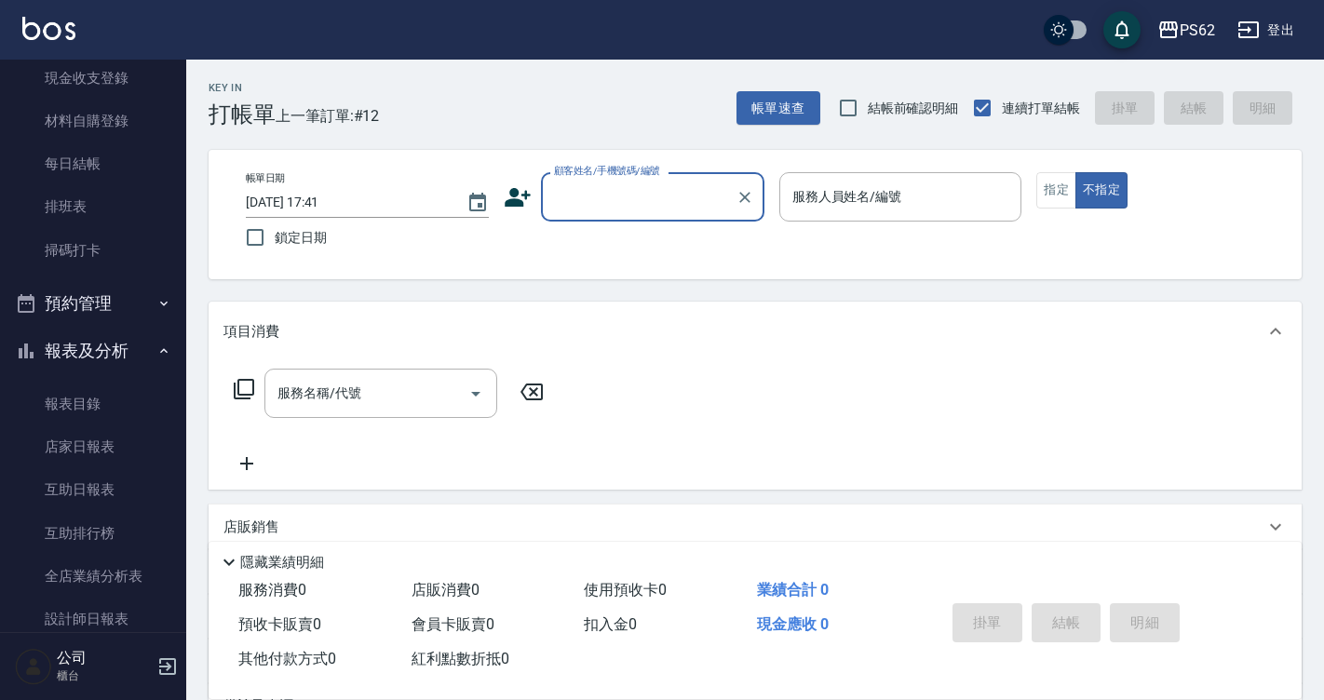
scroll to position [279, 0]
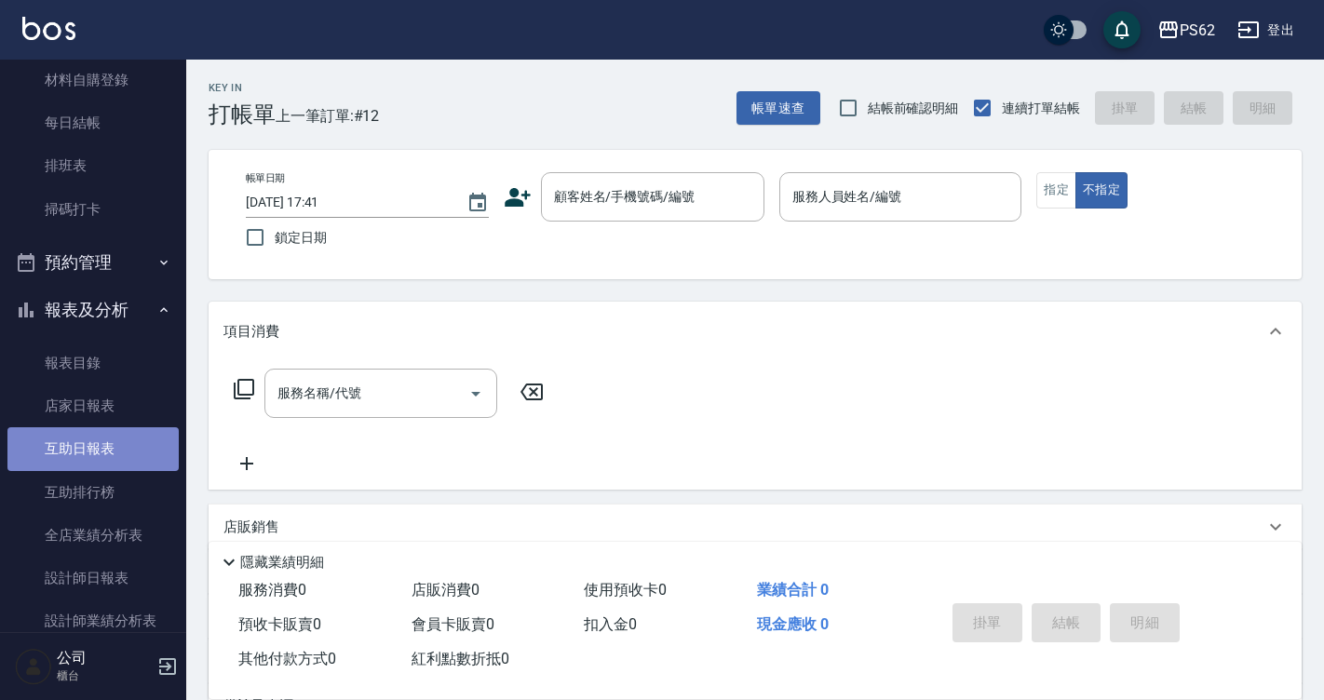
click at [141, 438] on link "互助日報表" at bounding box center [92, 448] width 171 height 43
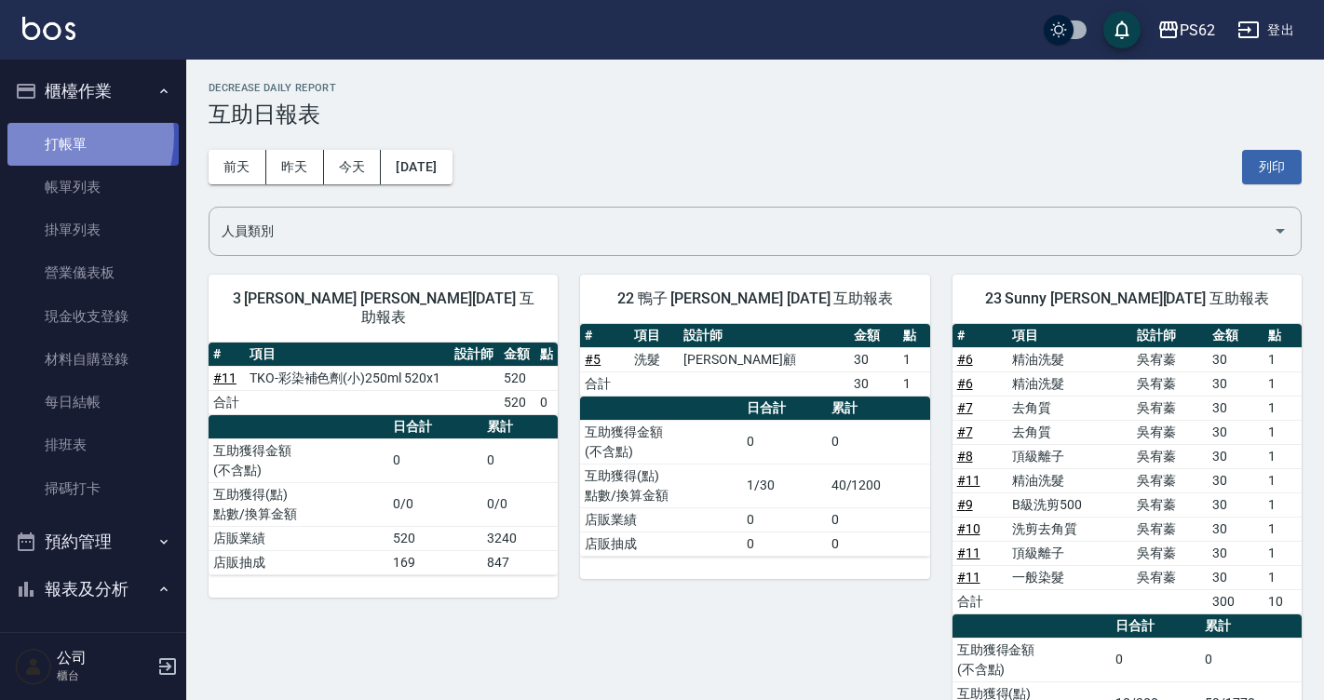
click at [45, 135] on link "打帳單" at bounding box center [92, 144] width 171 height 43
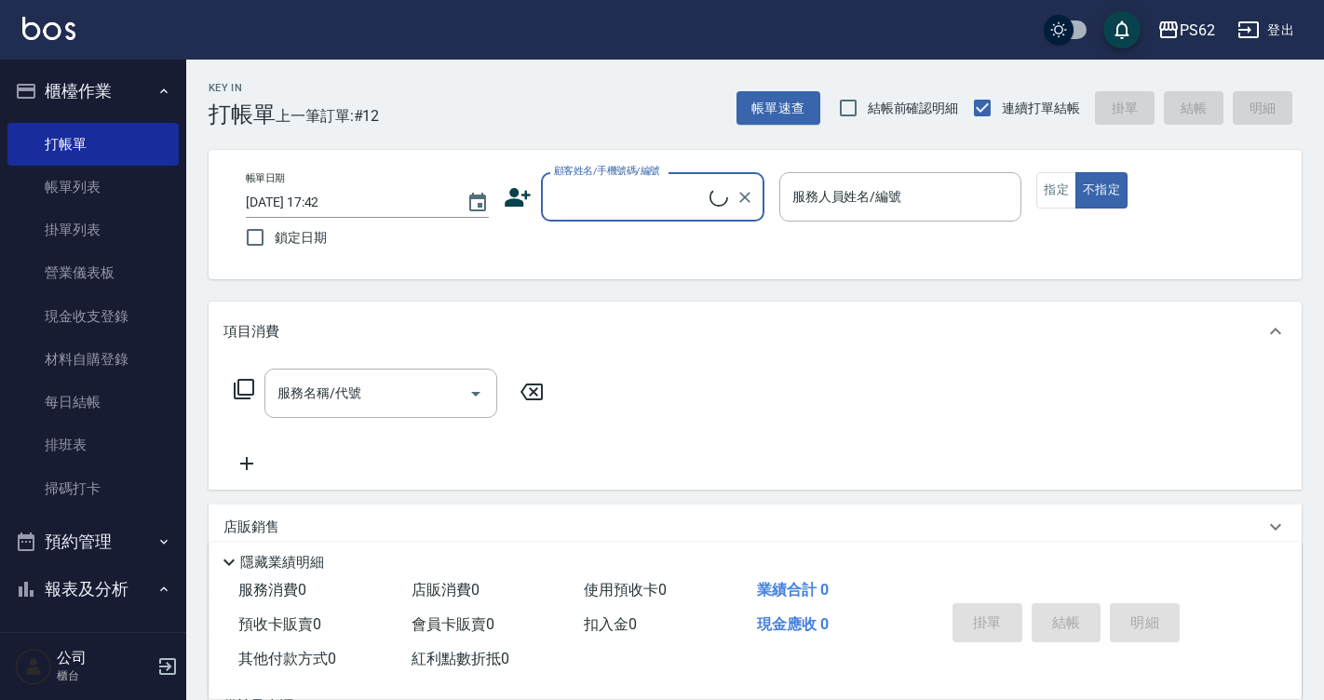
drag, startPoint x: 573, startPoint y: 128, endPoint x: 549, endPoint y: 192, distance: 68.6
click at [549, 192] on input "顧客姓名/手機號碼/編號" at bounding box center [629, 197] width 160 height 33
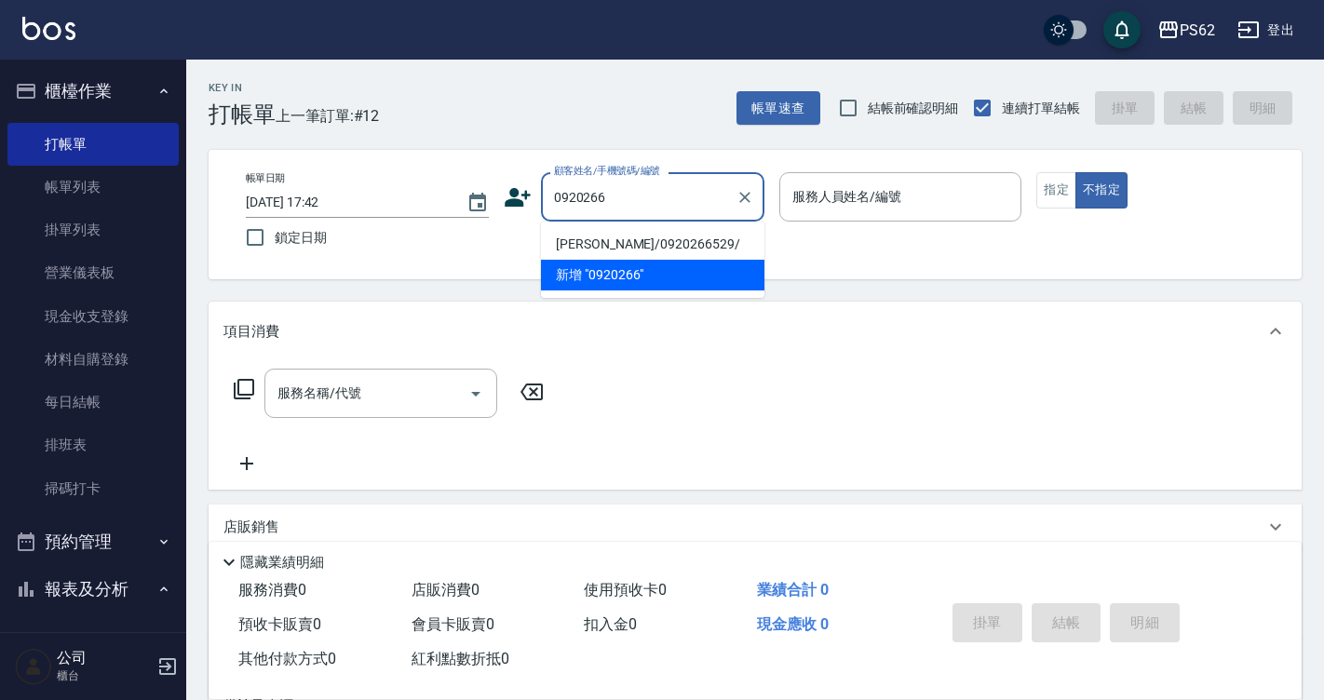
click at [735, 227] on ul "[PERSON_NAME]/0920266529/ 新增 "0920266"" at bounding box center [652, 260] width 223 height 76
click at [714, 233] on li "[PERSON_NAME]/0920266529/" at bounding box center [652, 244] width 223 height 31
type input "[PERSON_NAME]/0920266529/"
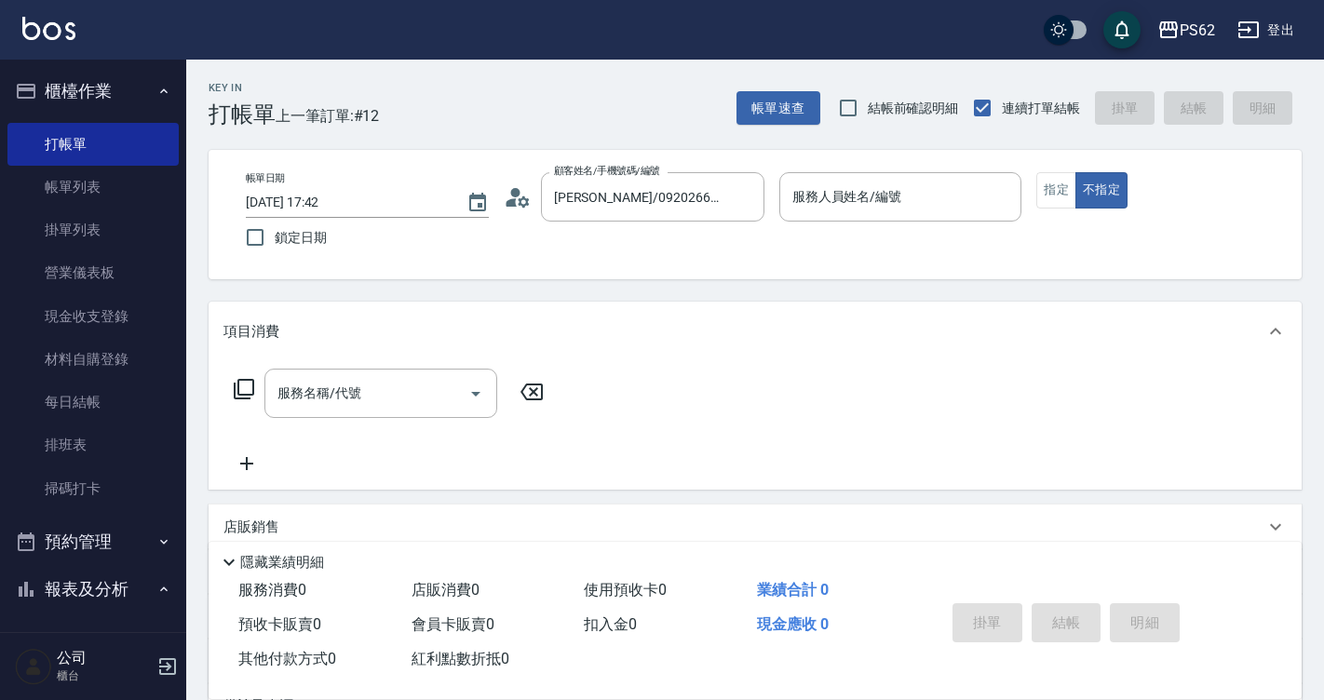
click at [519, 201] on icon at bounding box center [518, 197] width 28 height 28
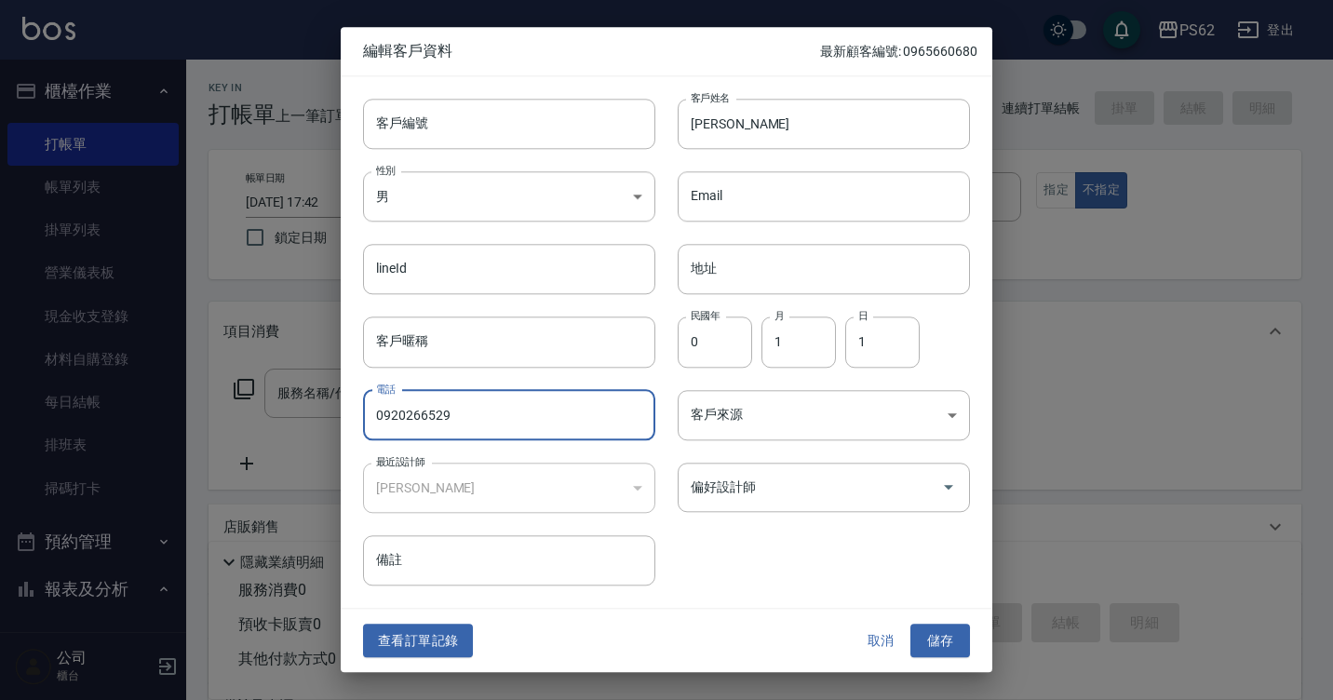
click at [478, 405] on input "0920266529" at bounding box center [509, 415] width 292 height 50
drag, startPoint x: 390, startPoint y: 188, endPoint x: 380, endPoint y: 194, distance: 11.7
drag, startPoint x: 380, startPoint y: 194, endPoint x: 963, endPoint y: 368, distance: 608.2
click at [963, 368] on div "客戶來源 ​ 客戶來源" at bounding box center [812, 404] width 315 height 73
click at [491, 411] on input "090" at bounding box center [509, 415] width 292 height 50
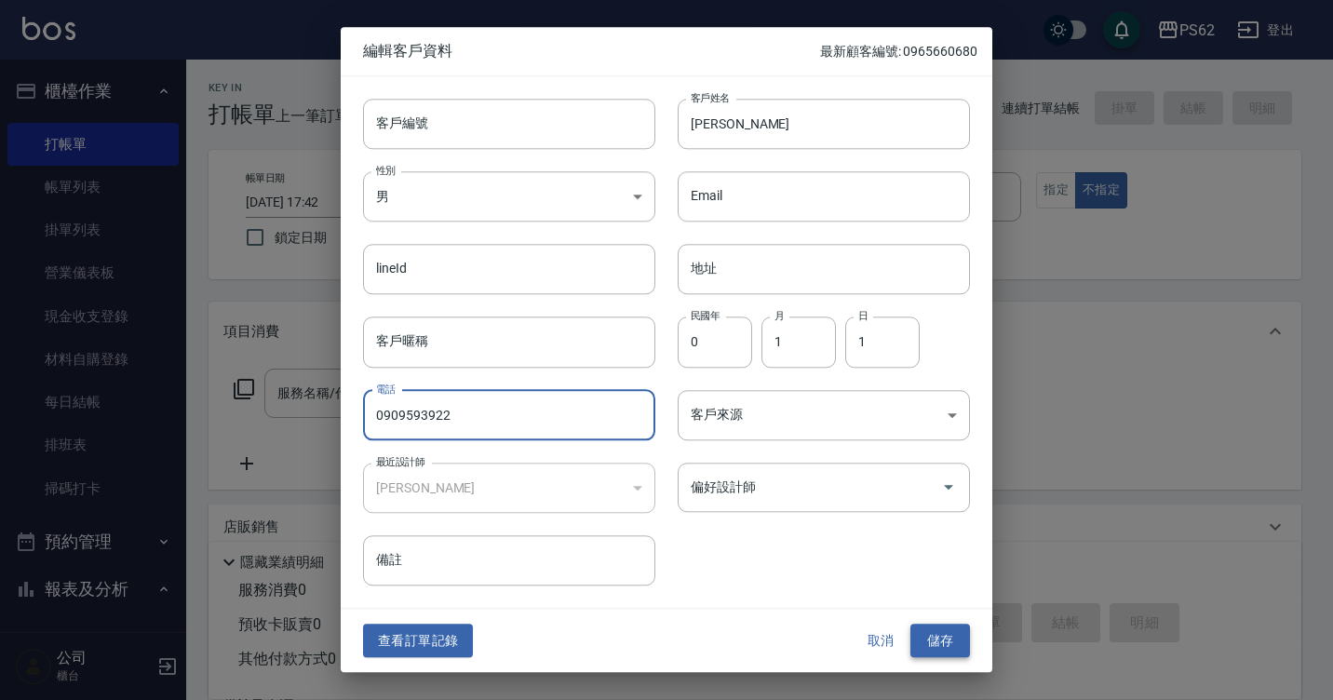
type input "0909593922"
click at [951, 646] on button "儲存" at bounding box center [940, 641] width 60 height 34
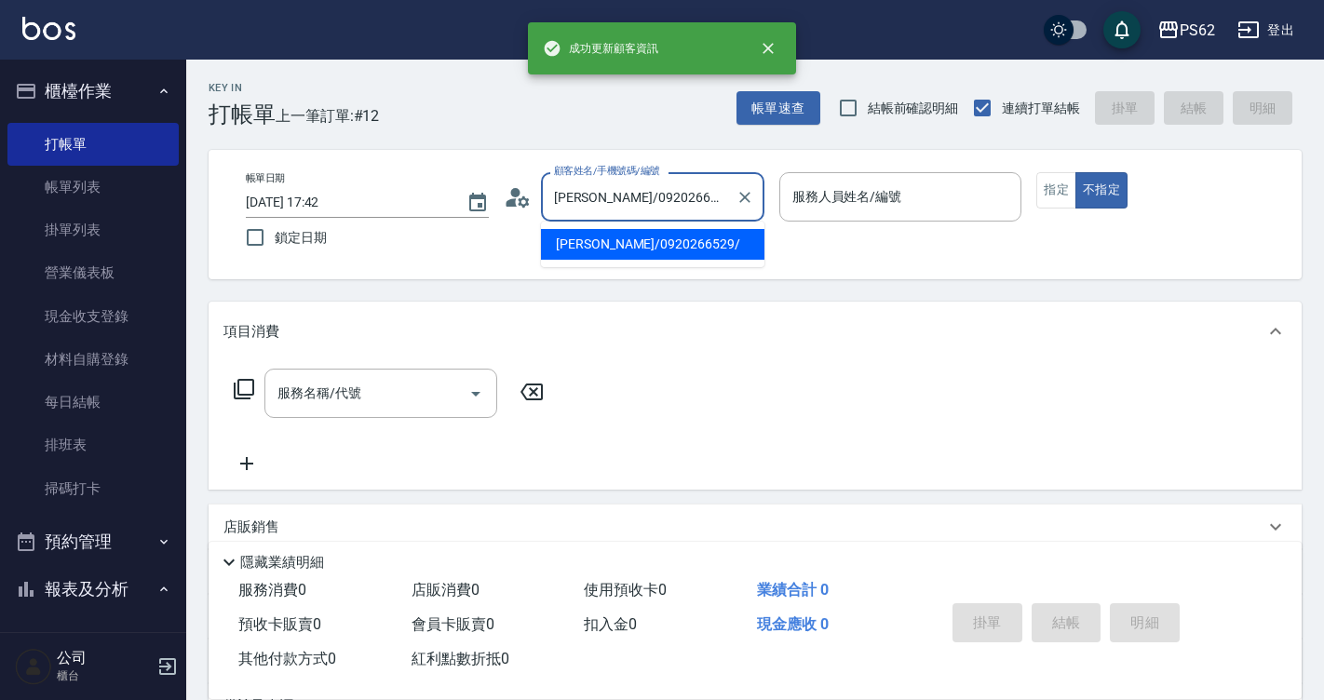
click at [687, 195] on input "[PERSON_NAME]/0920266529/" at bounding box center [638, 197] width 179 height 33
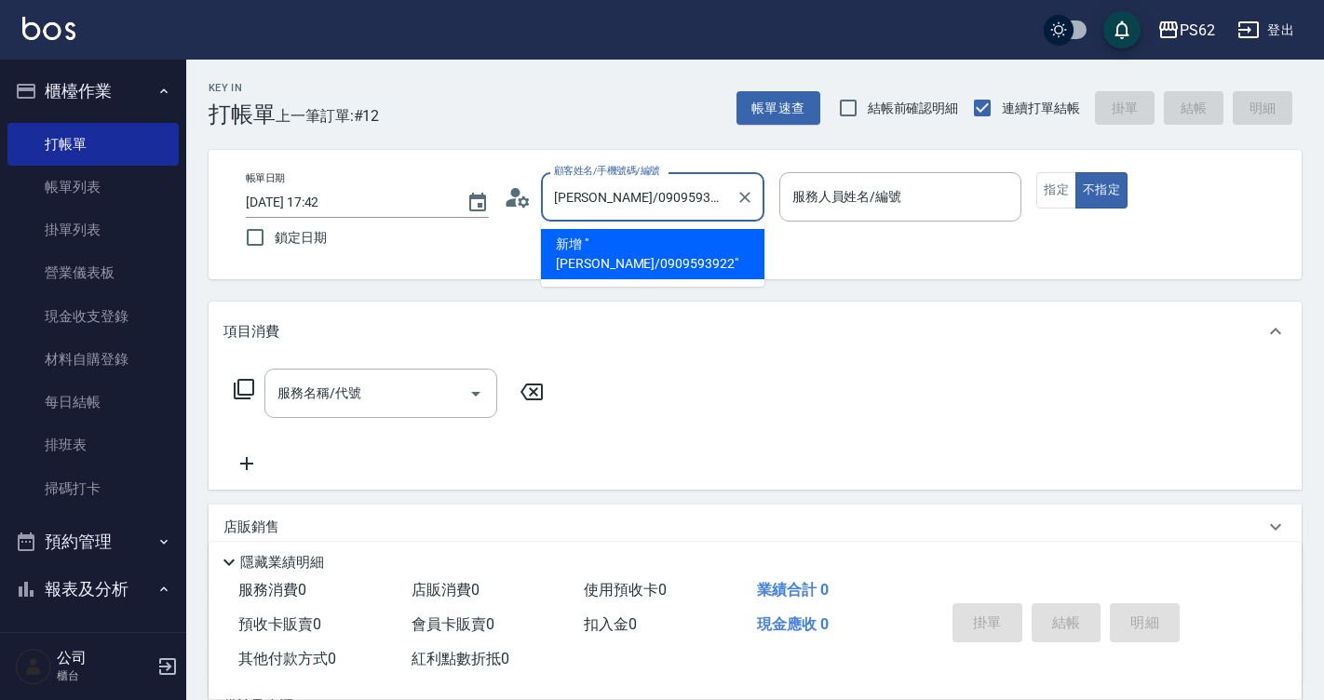
type input "[PERSON_NAME]/0909593922"
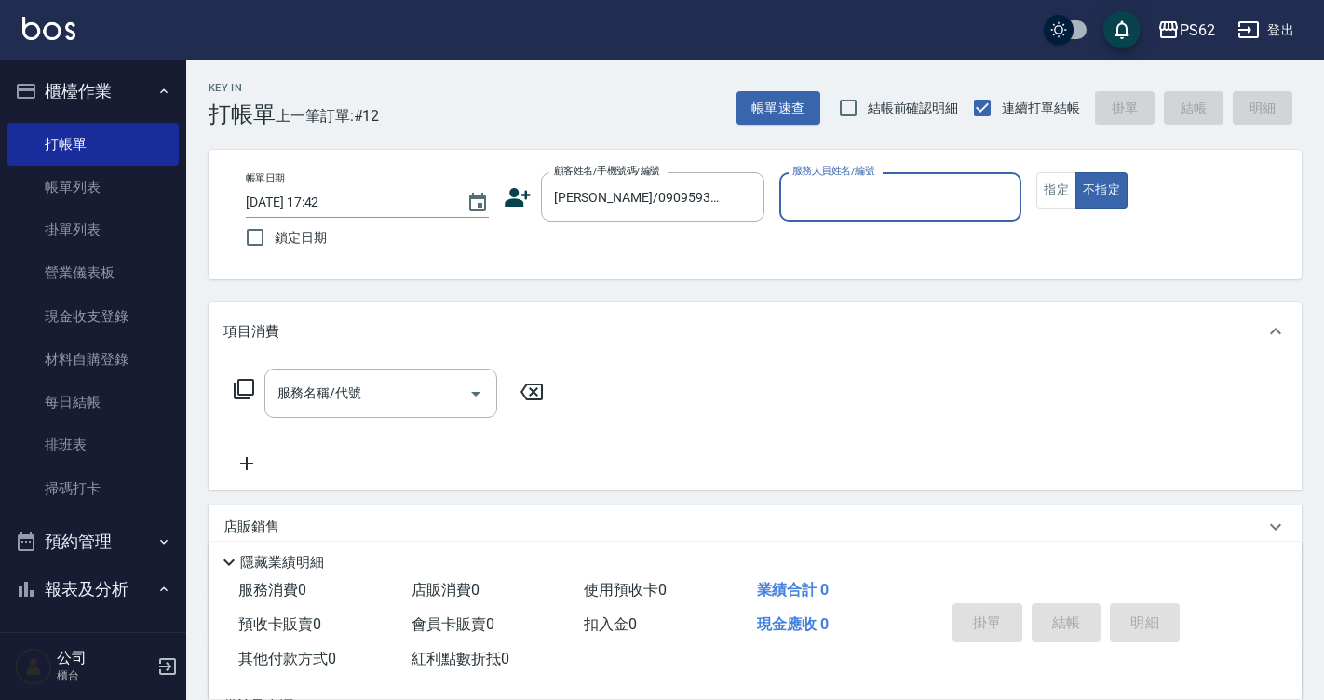
click at [920, 195] on input "服務人員姓名/編號" at bounding box center [901, 197] width 226 height 33
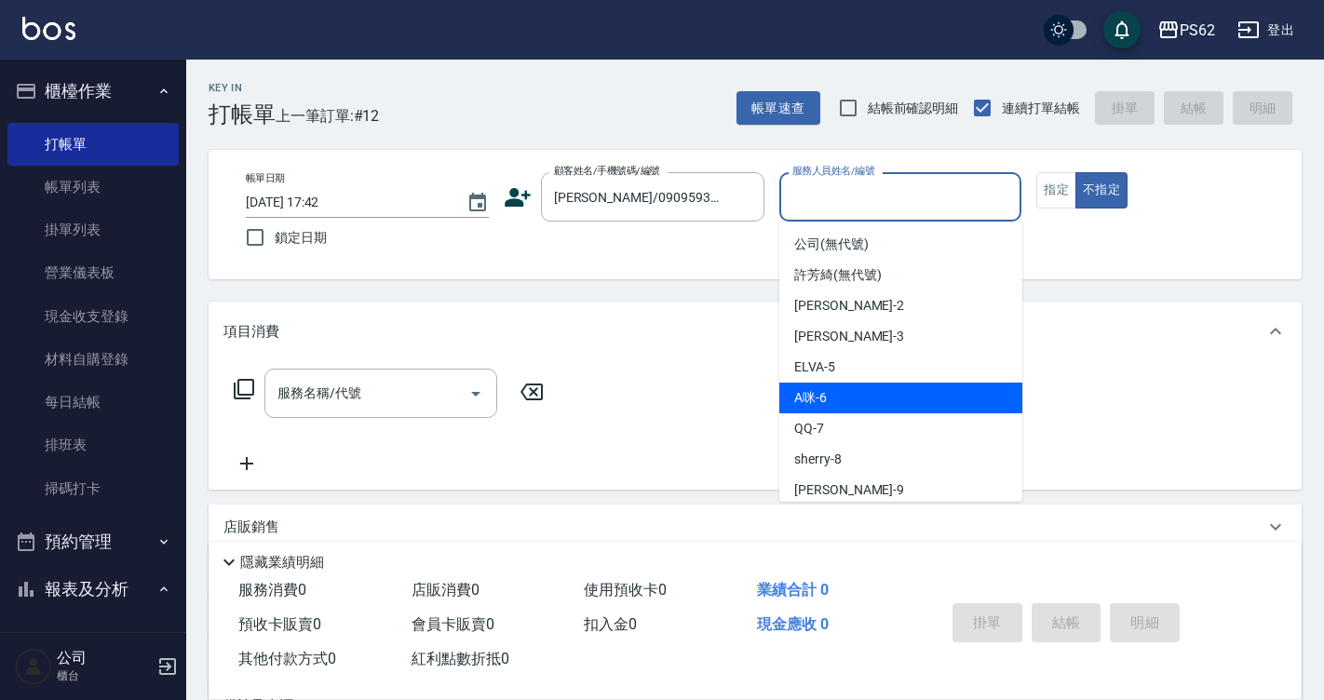
click at [864, 402] on div "A咪 -6" at bounding box center [900, 398] width 243 height 31
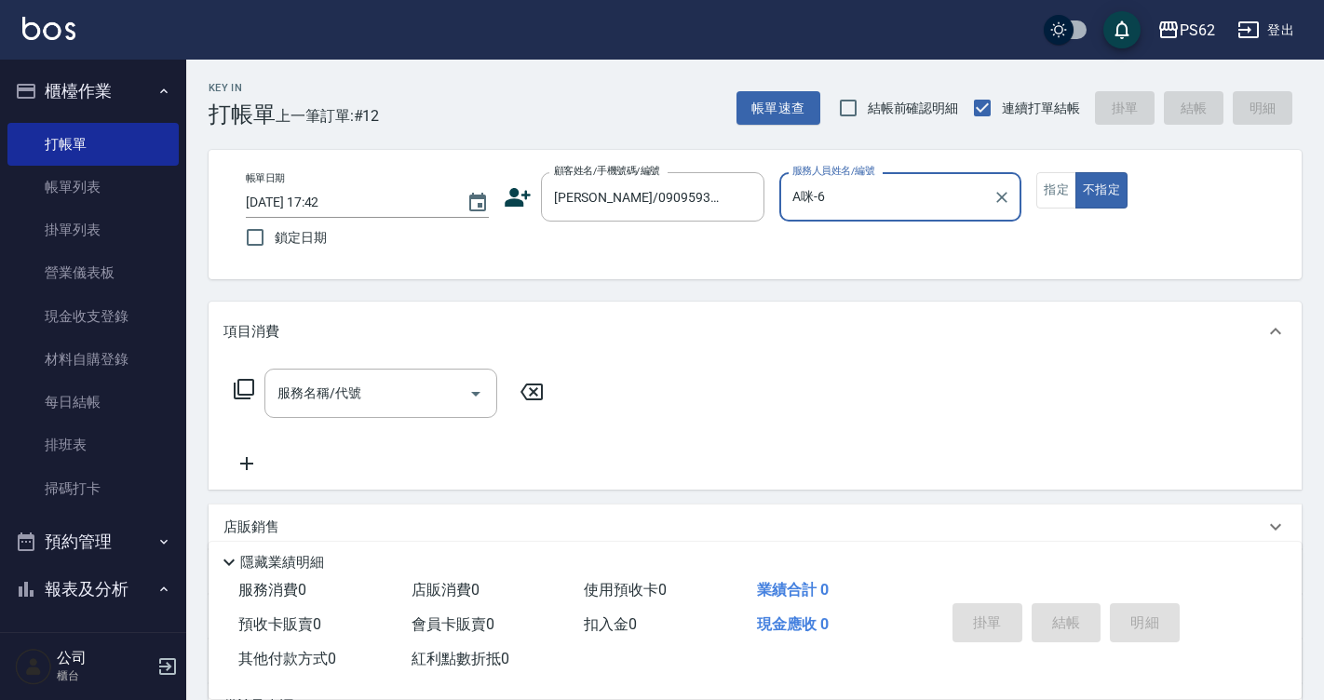
type input "A咪-6"
click at [1055, 185] on button "指定" at bounding box center [1056, 190] width 40 height 36
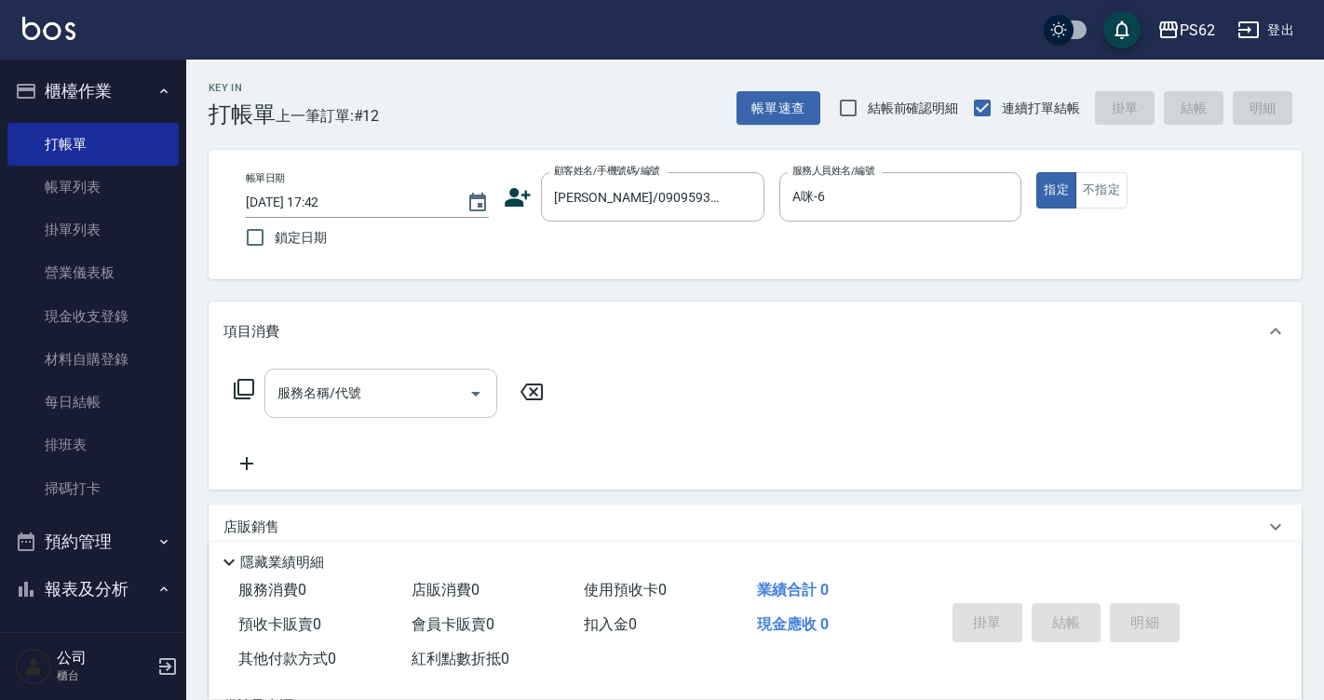
click at [353, 399] on div "服務名稱/代號 服務名稱/代號" at bounding box center [380, 393] width 233 height 49
click at [251, 383] on icon at bounding box center [244, 389] width 22 height 22
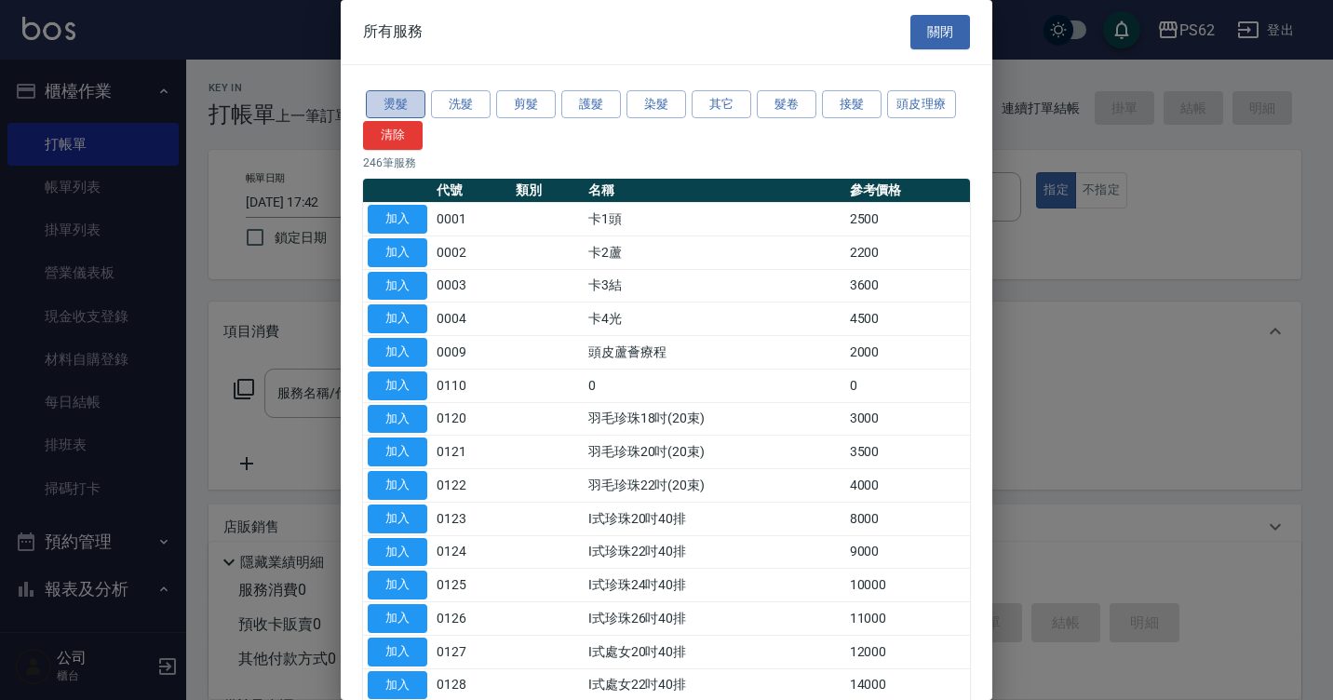
click at [398, 112] on button "燙髮" at bounding box center [396, 104] width 60 height 29
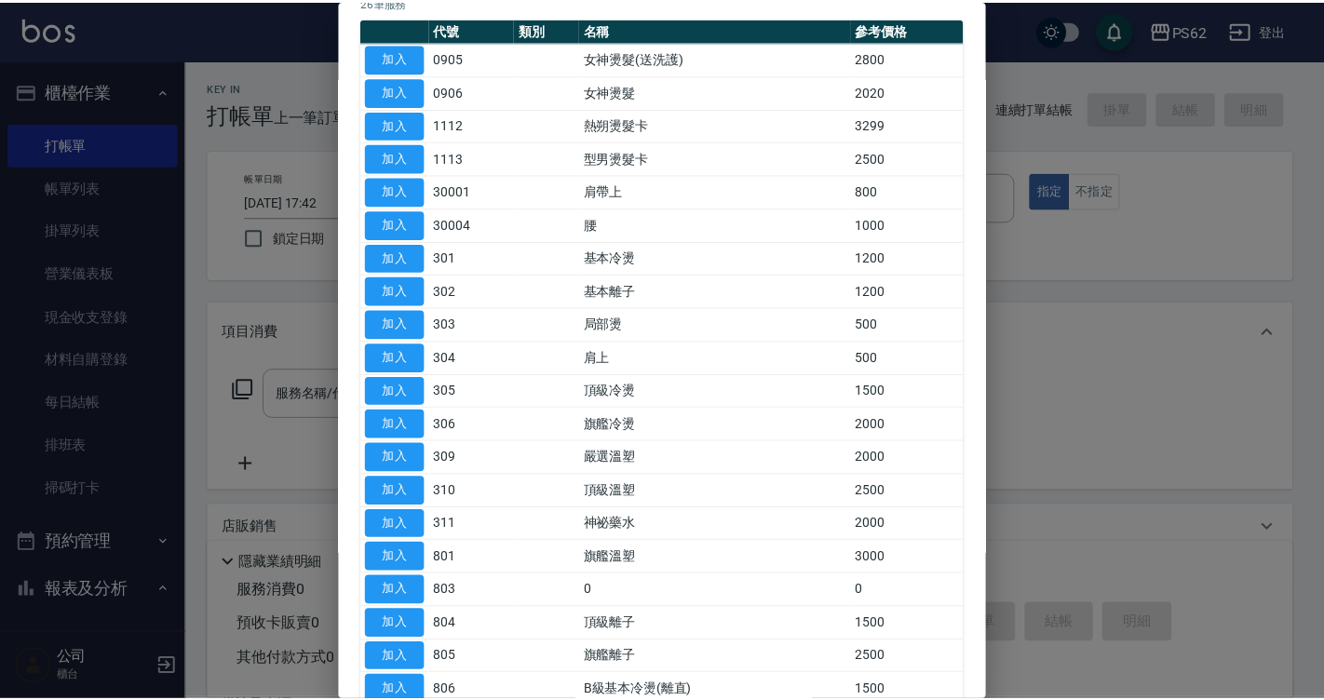
scroll to position [186, 0]
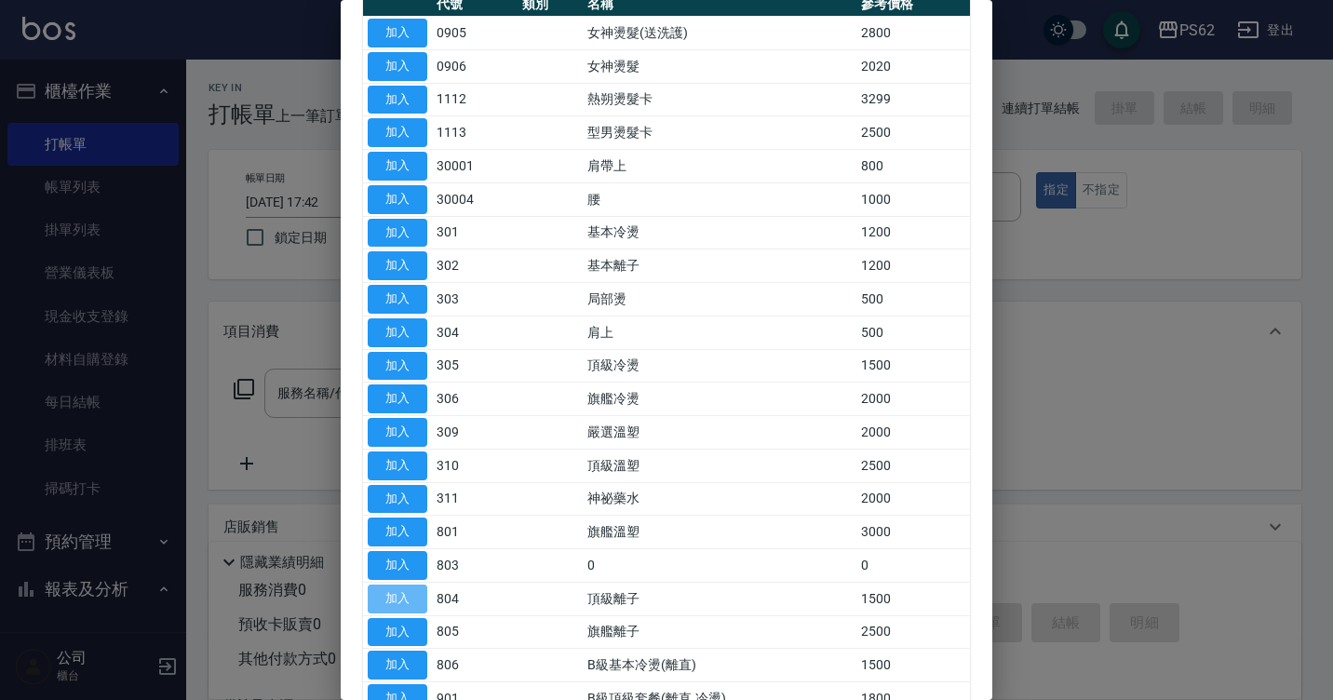
drag, startPoint x: 410, startPoint y: 592, endPoint x: 410, endPoint y: 581, distance: 11.2
click at [409, 586] on button "加入" at bounding box center [398, 599] width 60 height 29
type input "頂級離子(804)"
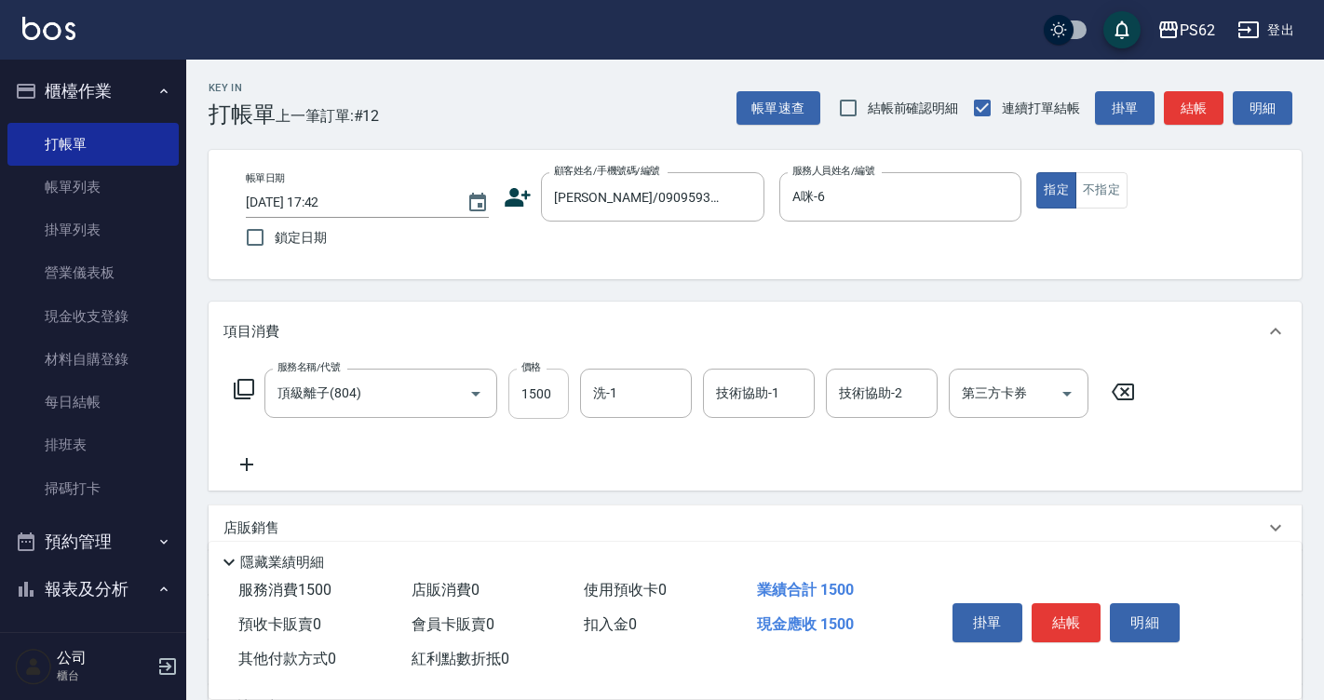
click at [544, 406] on input "1500" at bounding box center [538, 394] width 61 height 50
type input "2800"
click at [233, 451] on div "服務名稱/代號 頂級離子(804) 服務名稱/代號 價格 2800 價格 洗-1 洗-1 技術協助-1 技術協助-1 技術協助-2 技術協助-2 第三方卡券 …" at bounding box center [684, 422] width 923 height 107
click at [246, 457] on icon at bounding box center [246, 464] width 47 height 22
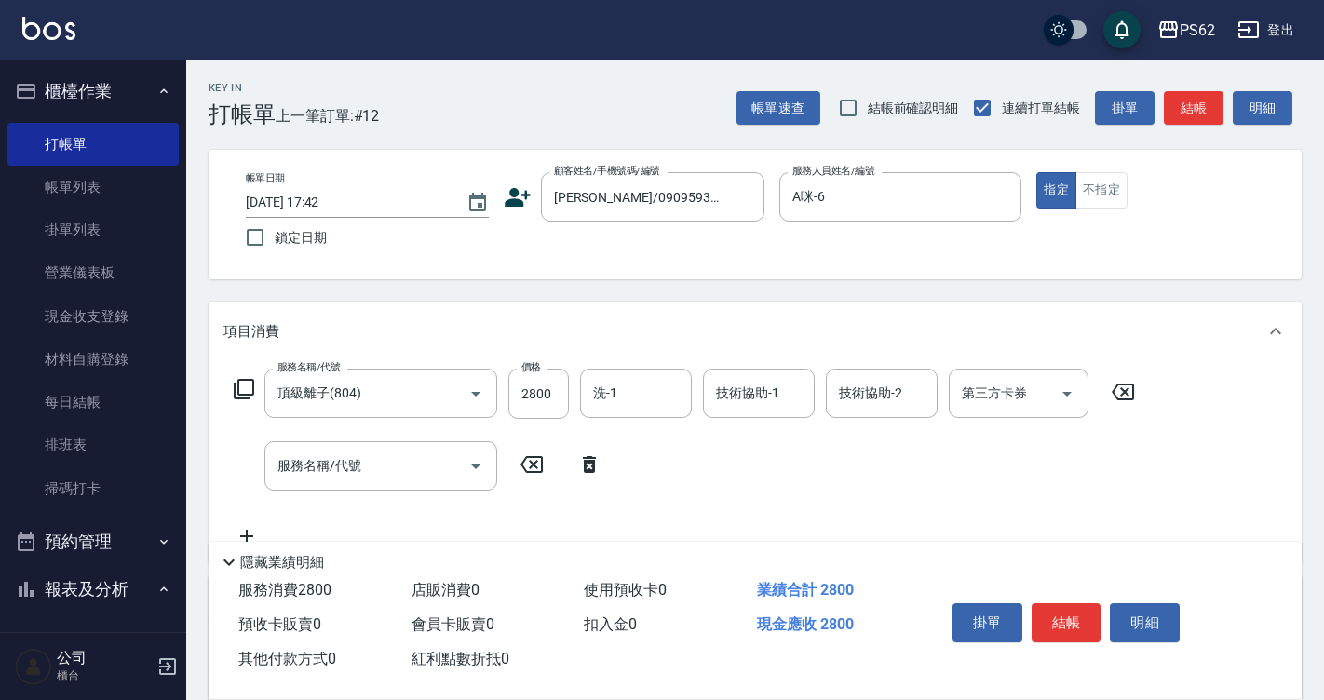
drag, startPoint x: 360, startPoint y: 523, endPoint x: 336, endPoint y: 475, distance: 54.1
click at [358, 520] on div "服務名稱/代號 頂級離子(804) 服務名稱/代號 價格 2800 價格 洗-1 洗-1 技術協助-1 技術協助-1 技術協助-2 技術協助-2 第三方卡券 …" at bounding box center [684, 458] width 923 height 179
click at [336, 475] on input "服務名稱/代號" at bounding box center [367, 466] width 188 height 33
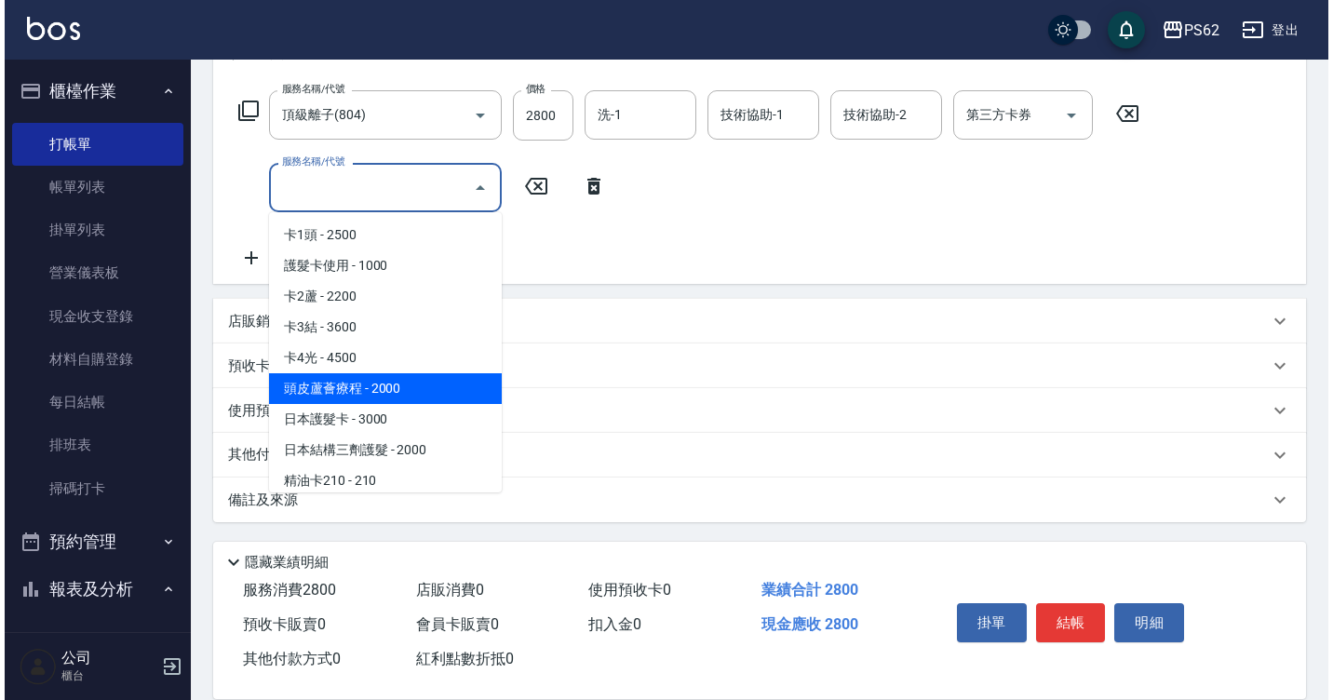
scroll to position [279, 0]
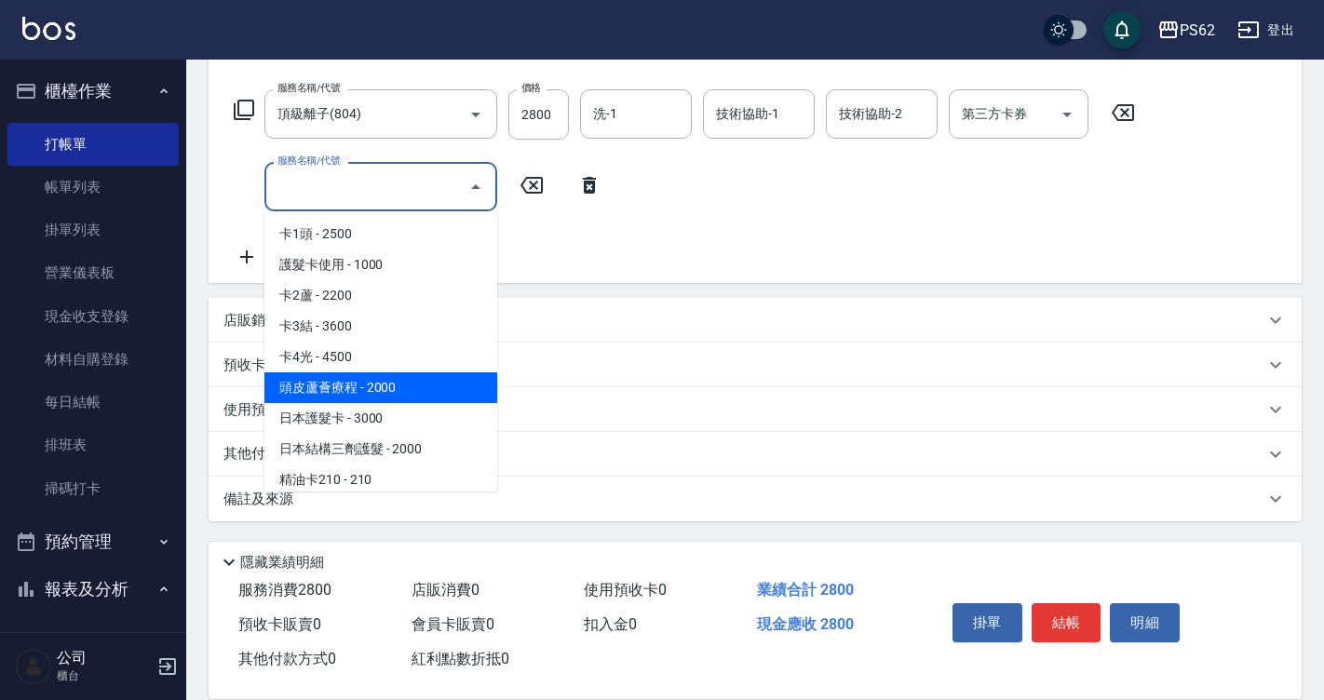
click at [236, 102] on icon at bounding box center [244, 110] width 22 height 22
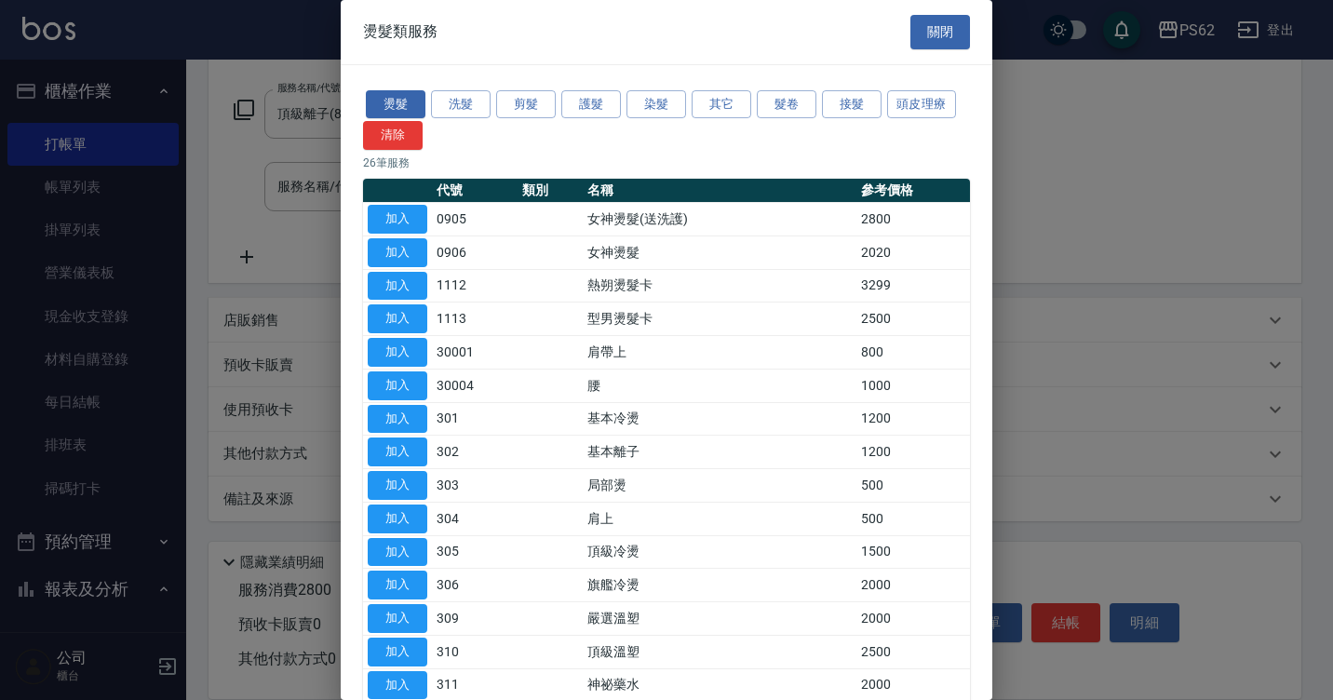
drag, startPoint x: 671, startPoint y: 110, endPoint x: 660, endPoint y: 119, distance: 14.5
click at [671, 112] on button "染髮" at bounding box center [657, 104] width 60 height 29
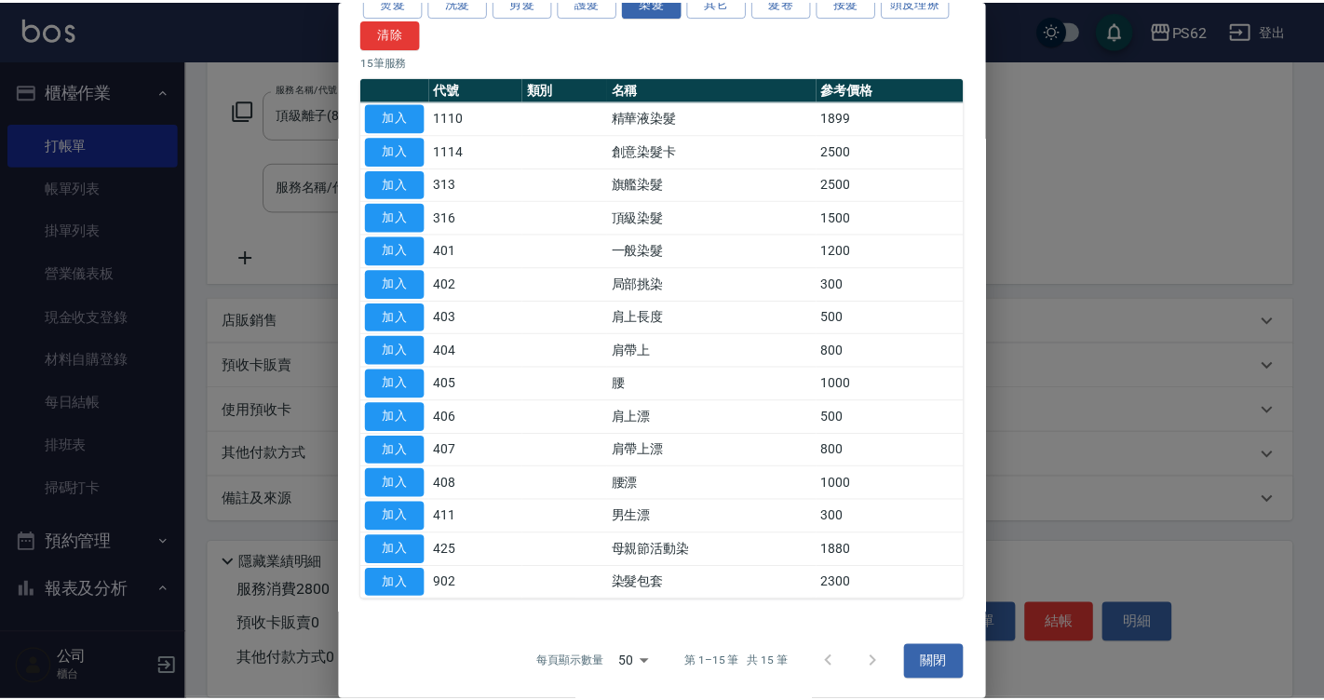
scroll to position [104, 0]
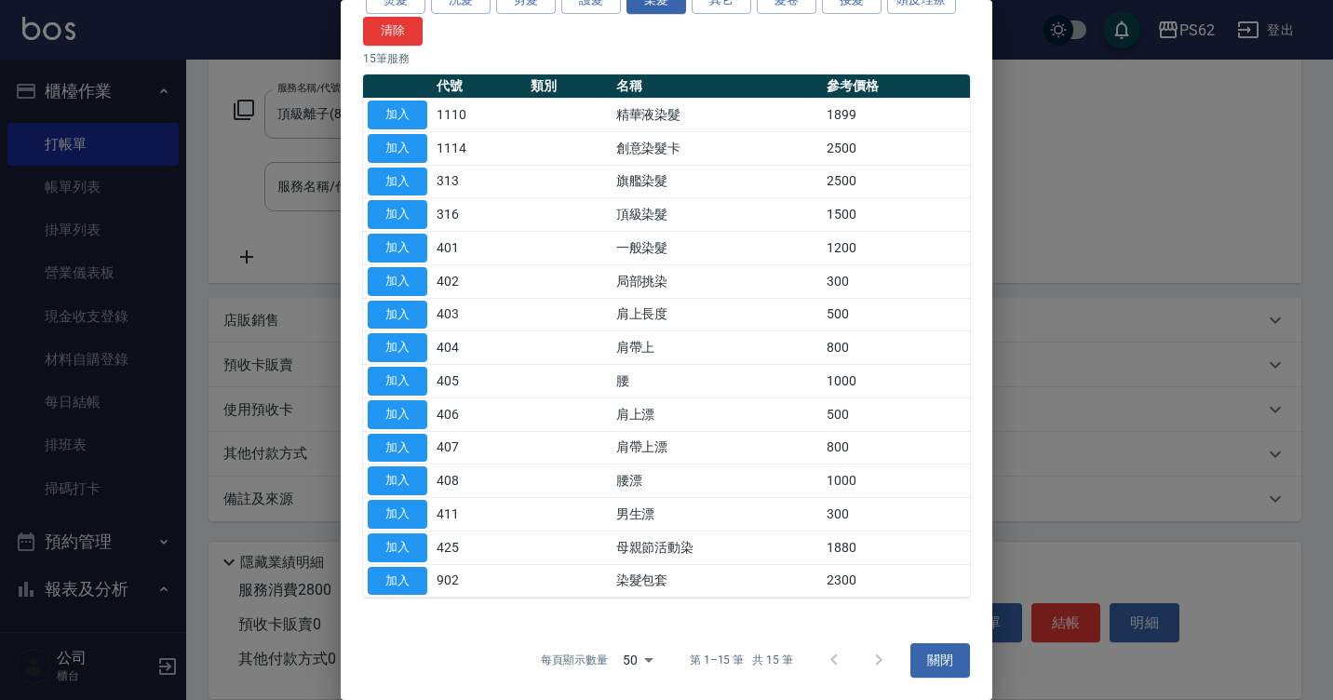
drag, startPoint x: 443, startPoint y: 473, endPoint x: 445, endPoint y: 496, distance: 23.3
drag, startPoint x: 445, startPoint y: 496, endPoint x: 540, endPoint y: 527, distance: 99.8
click at [540, 527] on td at bounding box center [569, 515] width 86 height 34
click at [407, 208] on button "加入" at bounding box center [398, 214] width 60 height 29
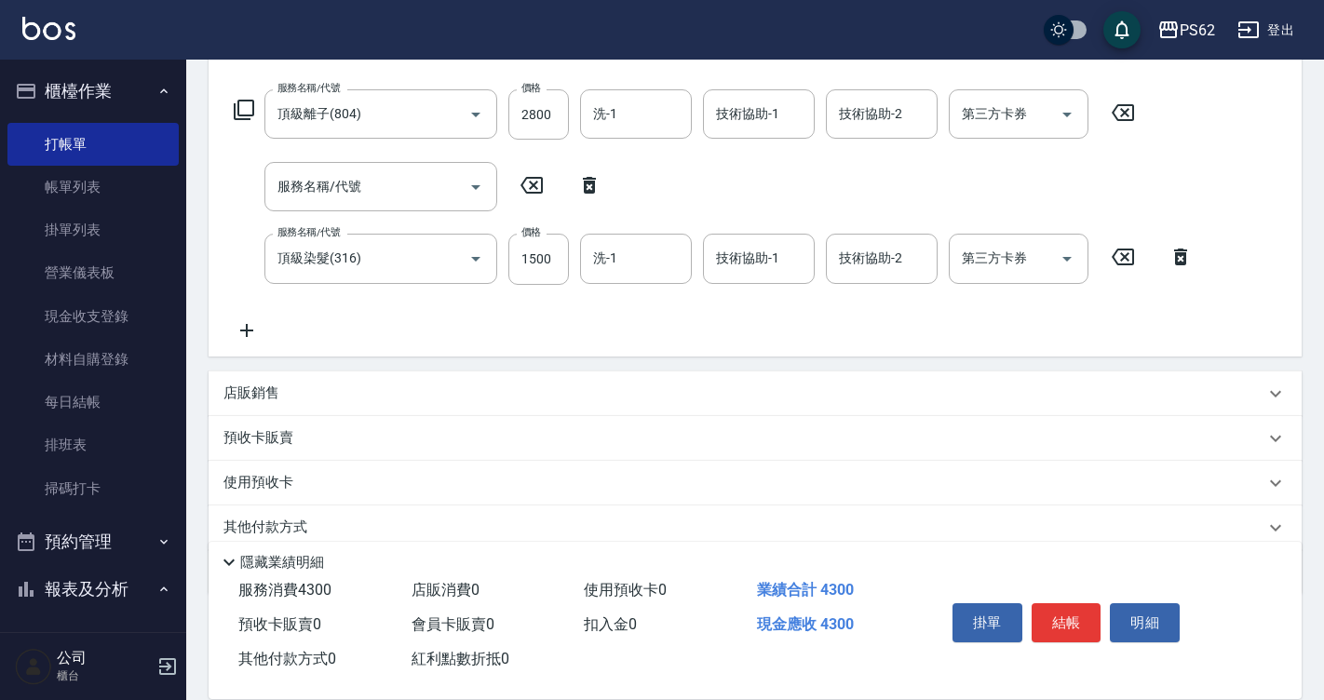
click at [591, 185] on icon at bounding box center [589, 185] width 47 height 22
type input "頂級染髮(316)"
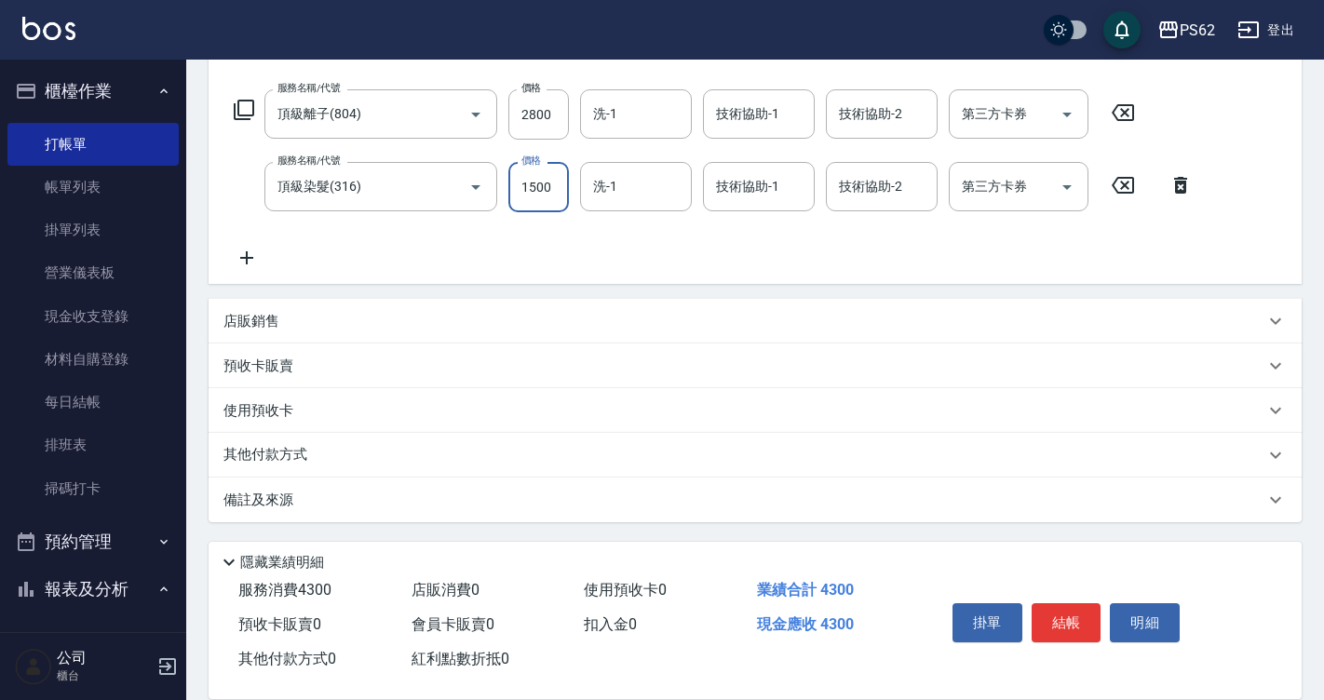
click at [539, 189] on input "1500" at bounding box center [538, 187] width 61 height 50
type input "2800"
click at [600, 341] on div "店販銷售" at bounding box center [755, 321] width 1093 height 45
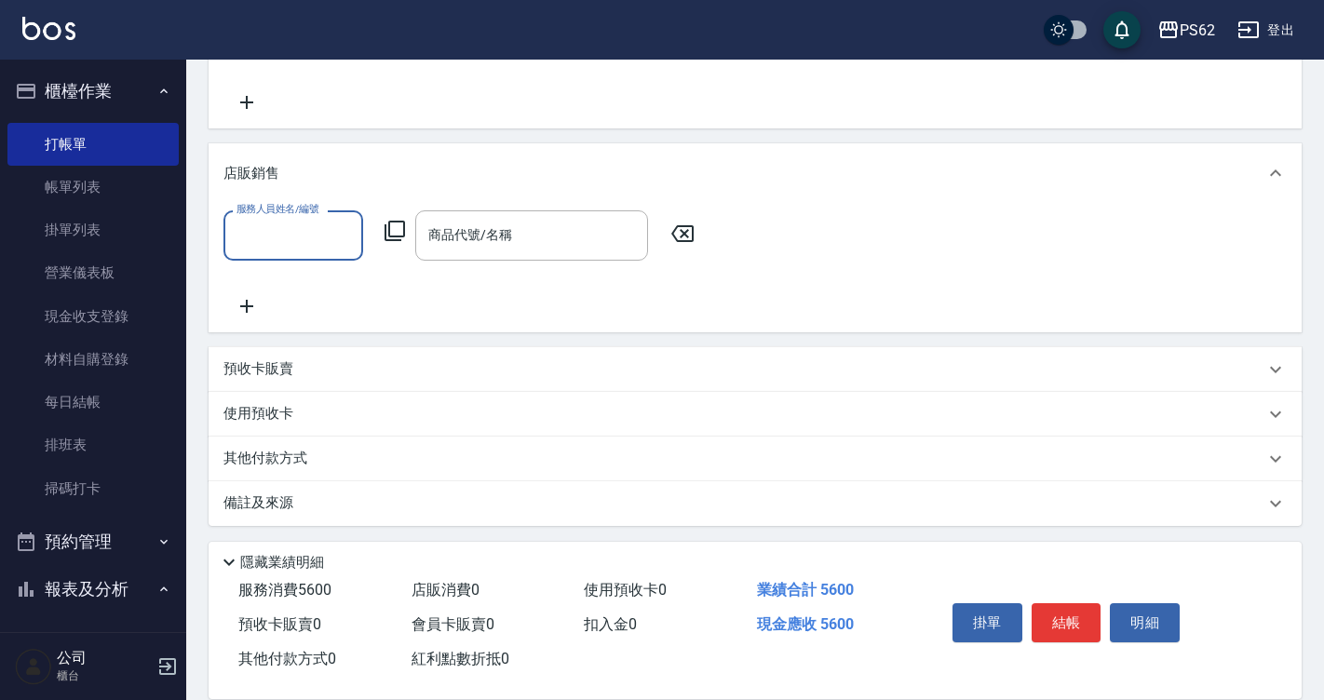
scroll to position [439, 0]
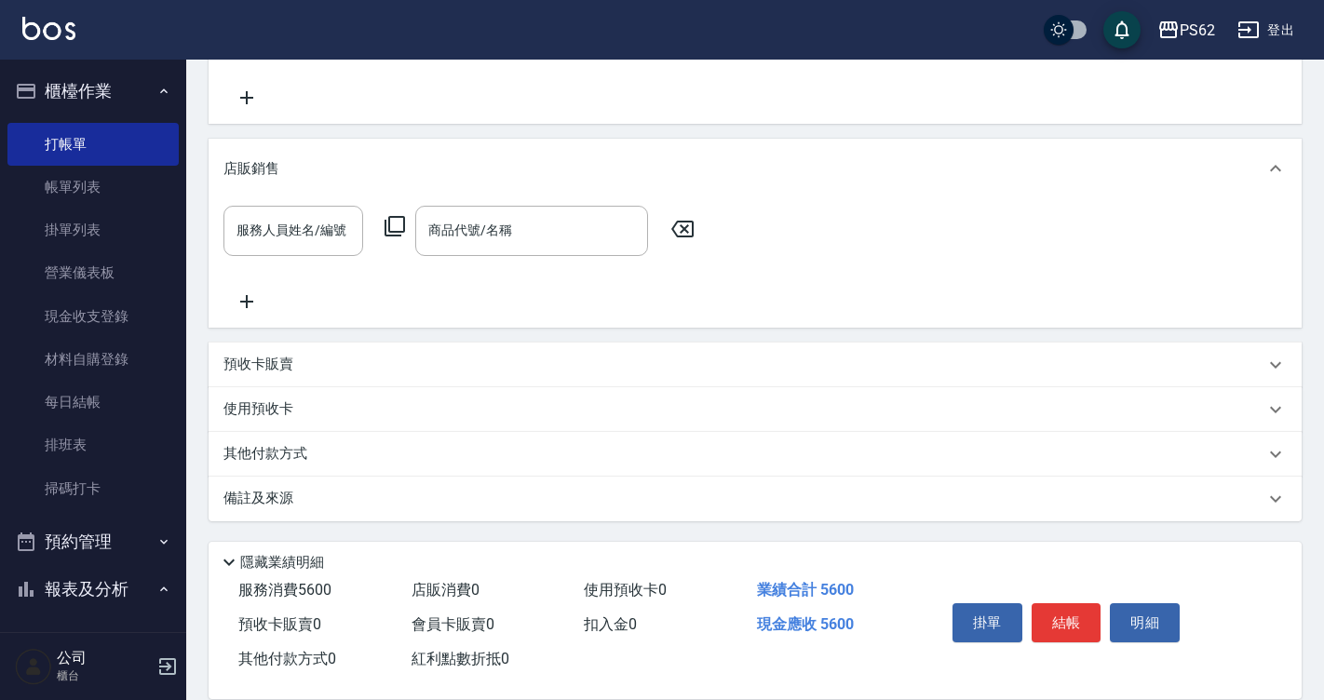
click at [283, 455] on p "其他付款方式" at bounding box center [269, 454] width 93 height 20
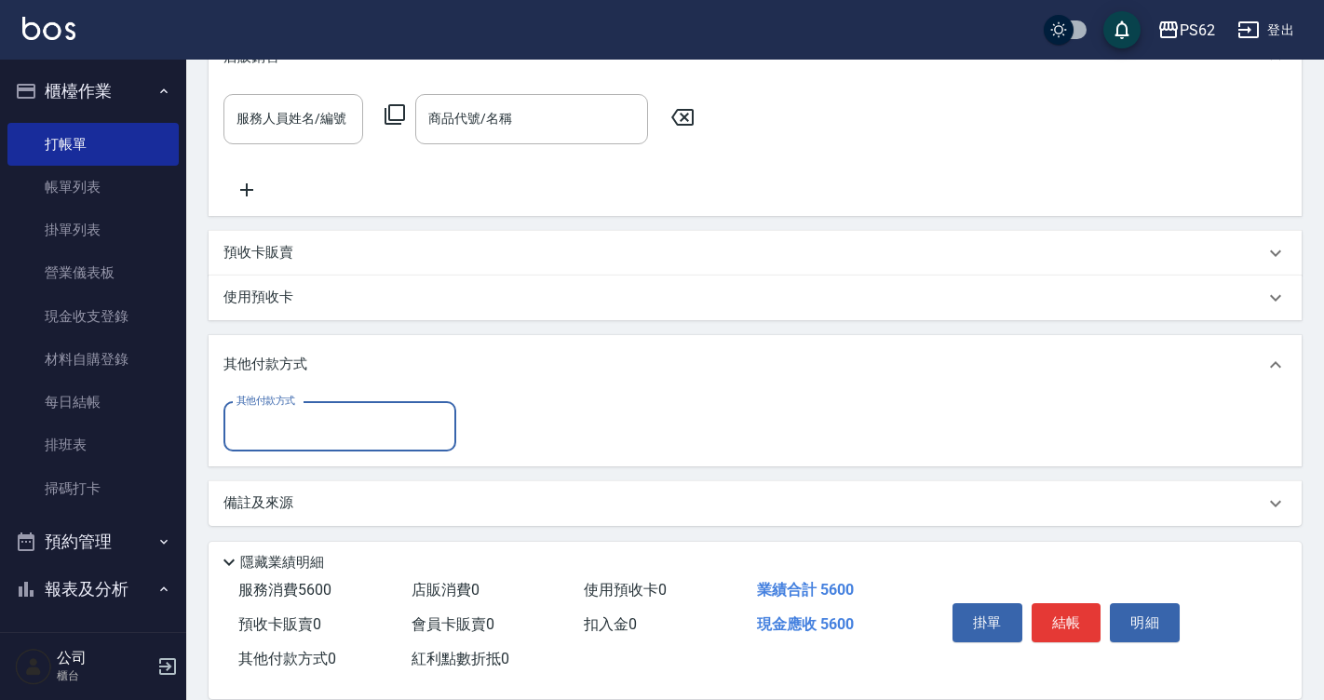
scroll to position [556, 0]
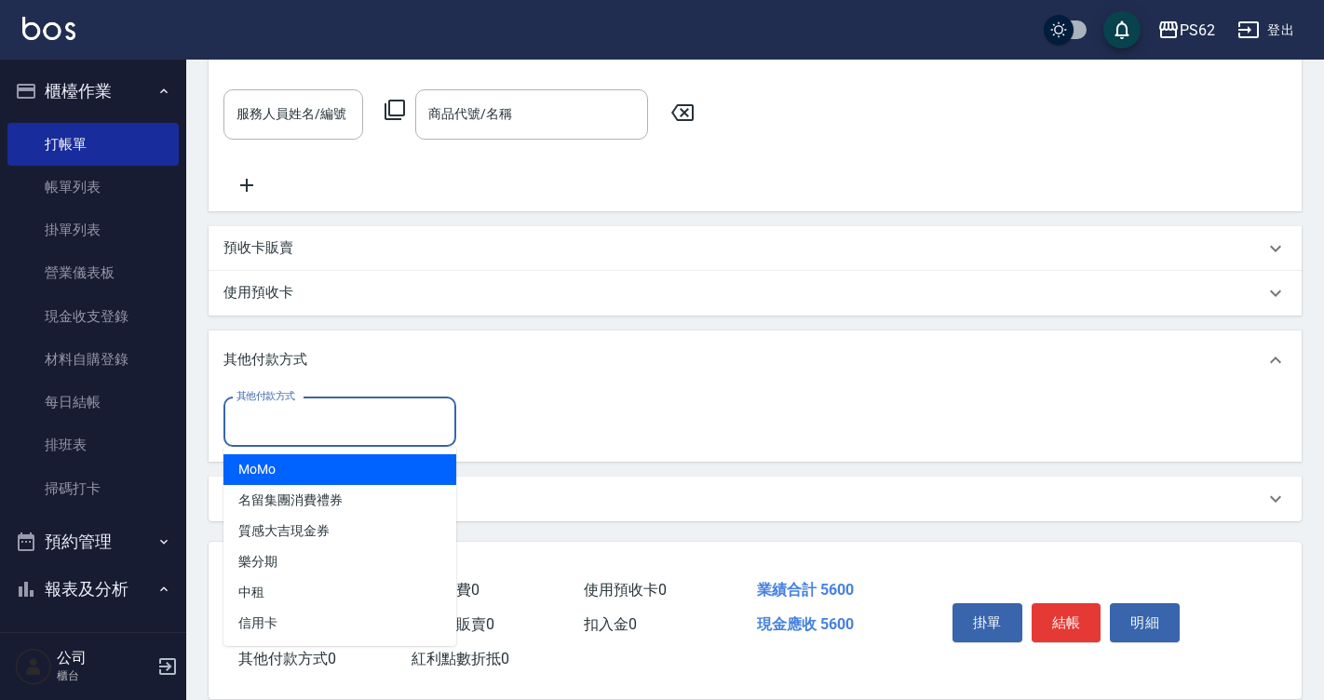
click at [281, 423] on input "其他付款方式" at bounding box center [340, 422] width 216 height 33
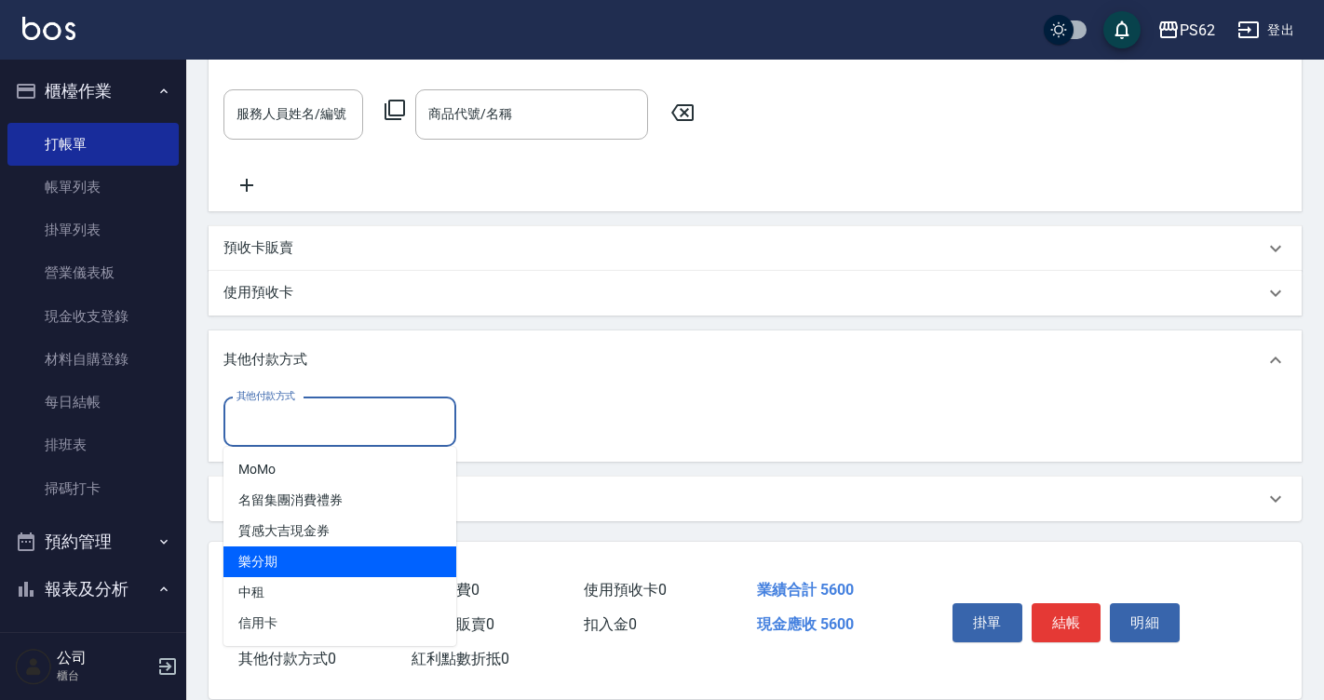
click at [330, 559] on span "樂分期" at bounding box center [339, 561] width 233 height 31
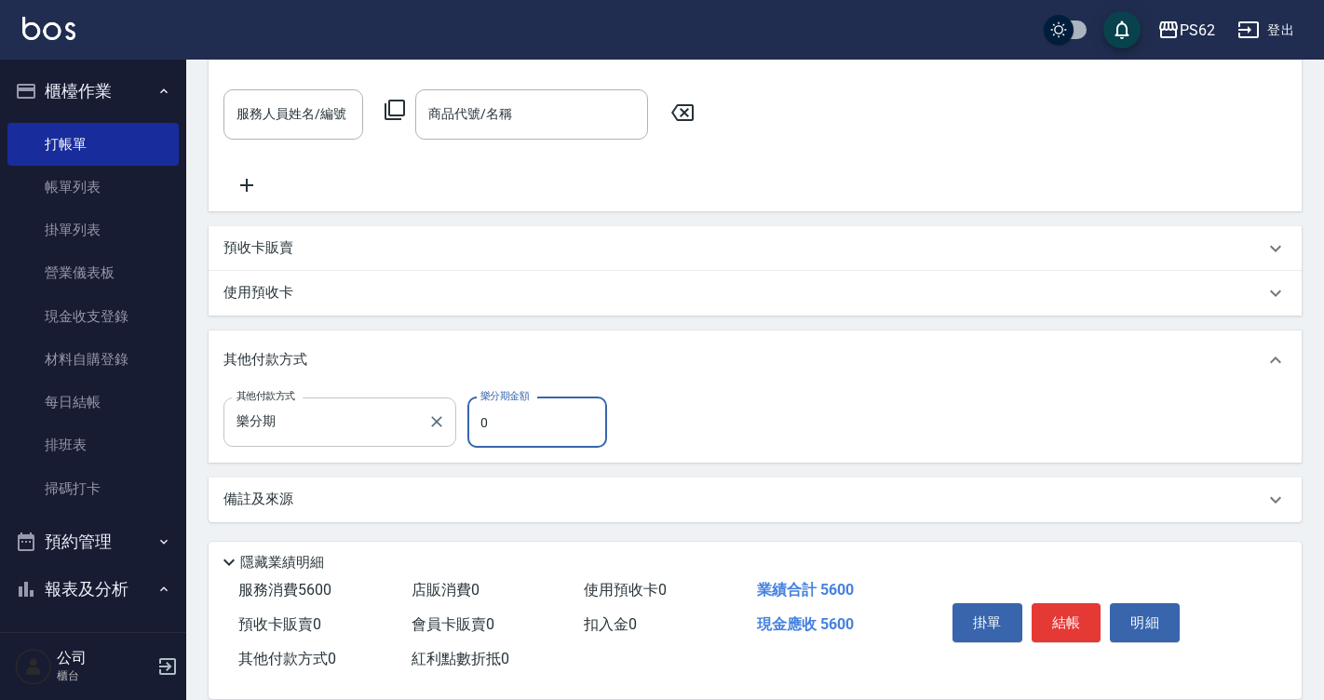
click at [313, 404] on div "樂分期 其他付款方式" at bounding box center [339, 422] width 233 height 49
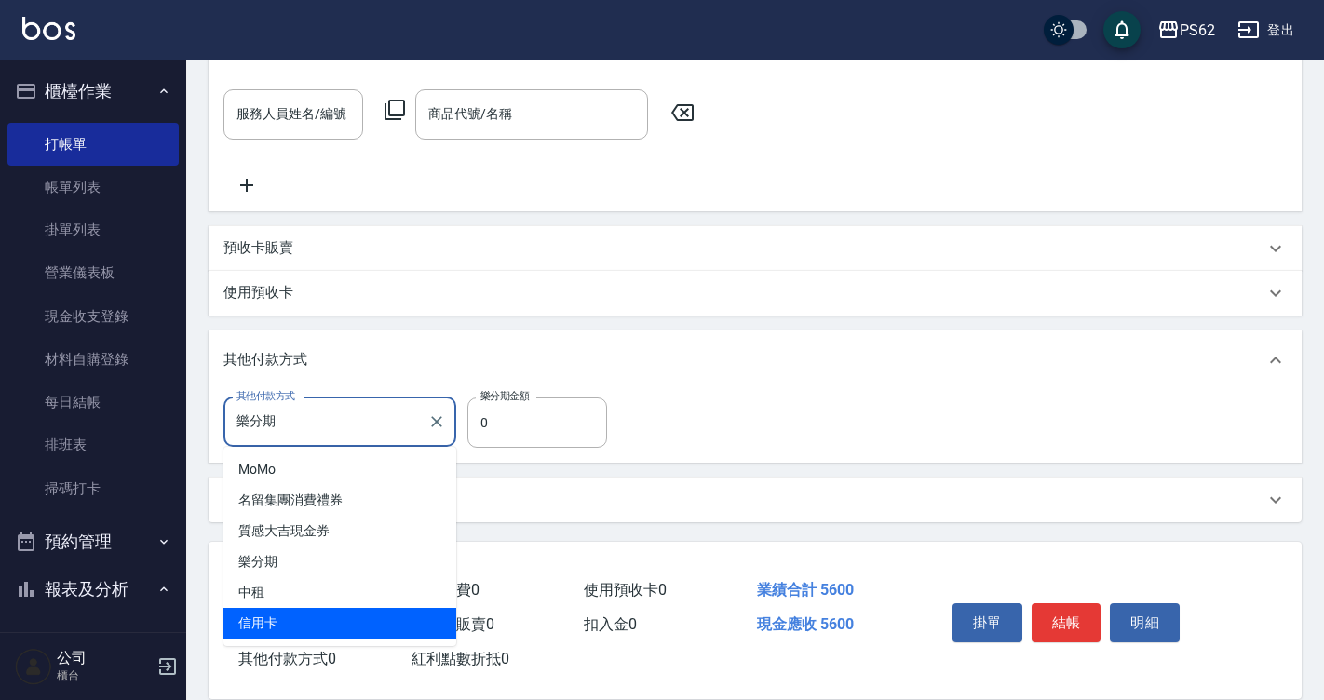
click at [324, 622] on span "信用卡" at bounding box center [339, 623] width 233 height 31
type input "信用卡"
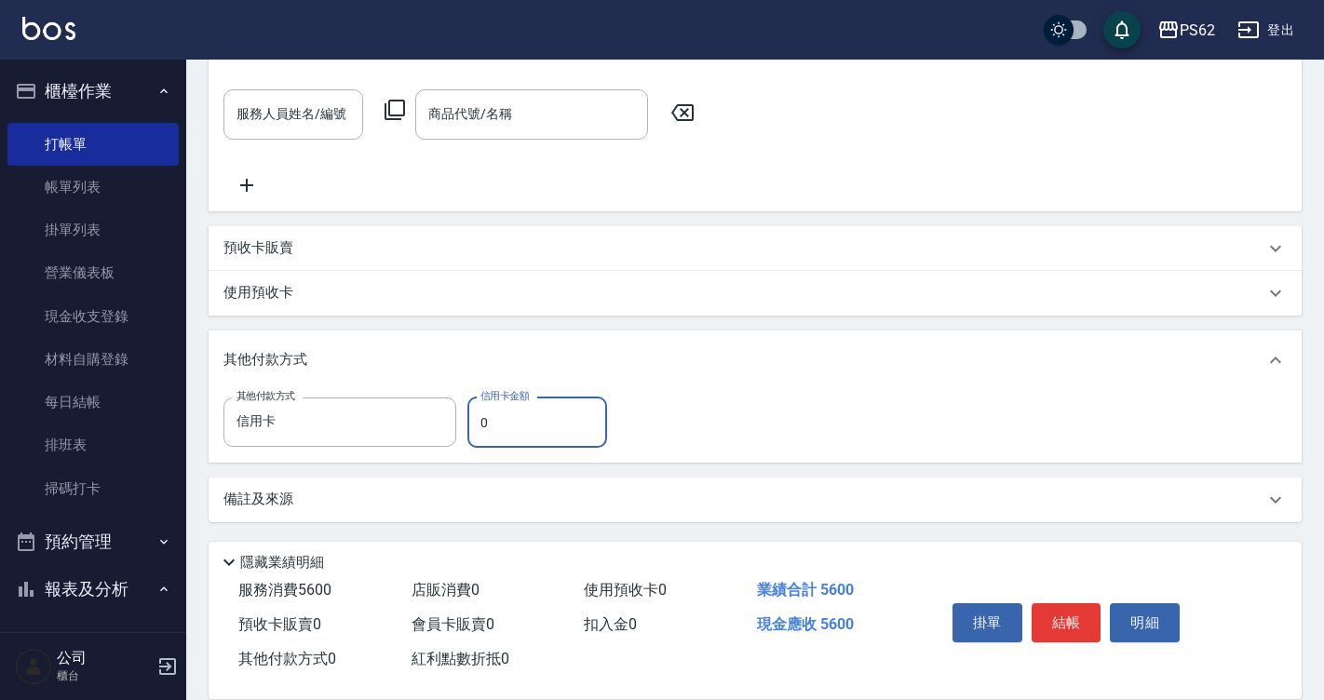
drag, startPoint x: 529, startPoint y: 434, endPoint x: 517, endPoint y: 433, distance: 12.1
click at [526, 434] on input "0" at bounding box center [537, 423] width 140 height 50
type input "5600"
click at [1064, 605] on div "掛單 結帳 明細" at bounding box center [1066, 625] width 243 height 59
click at [1057, 605] on button "結帳" at bounding box center [1066, 622] width 70 height 39
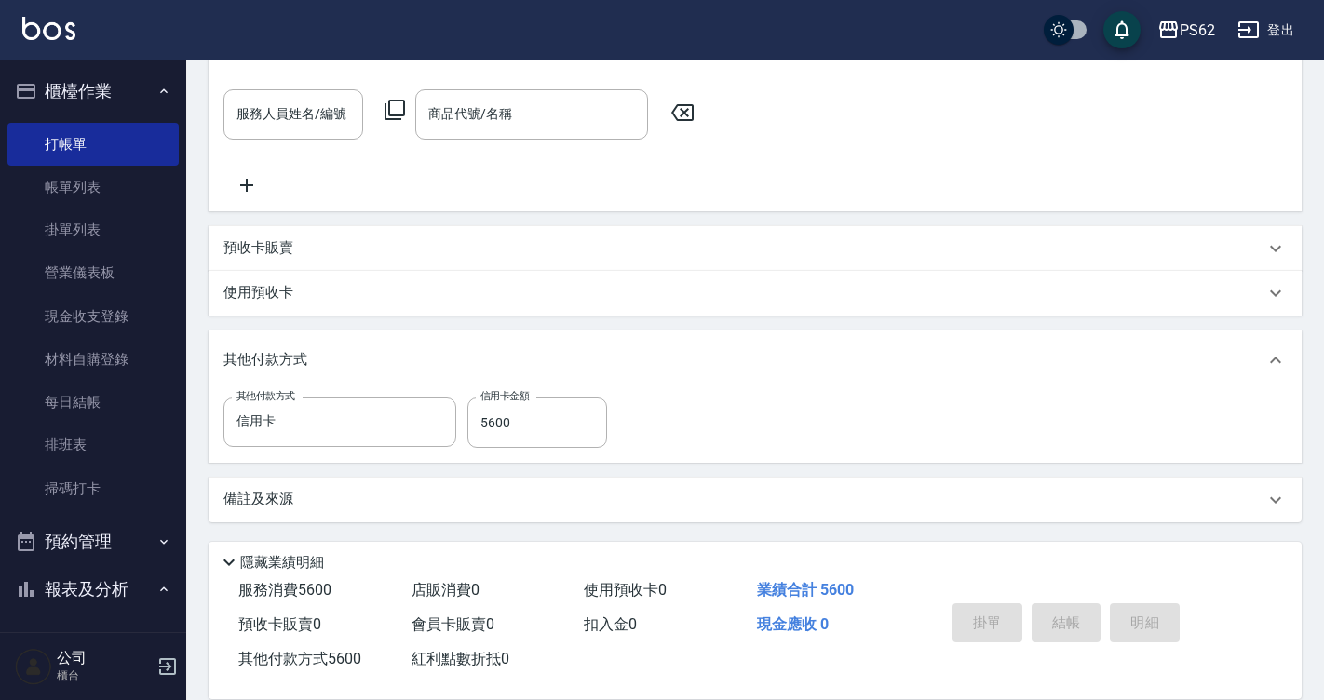
type input "[DATE] 17:44"
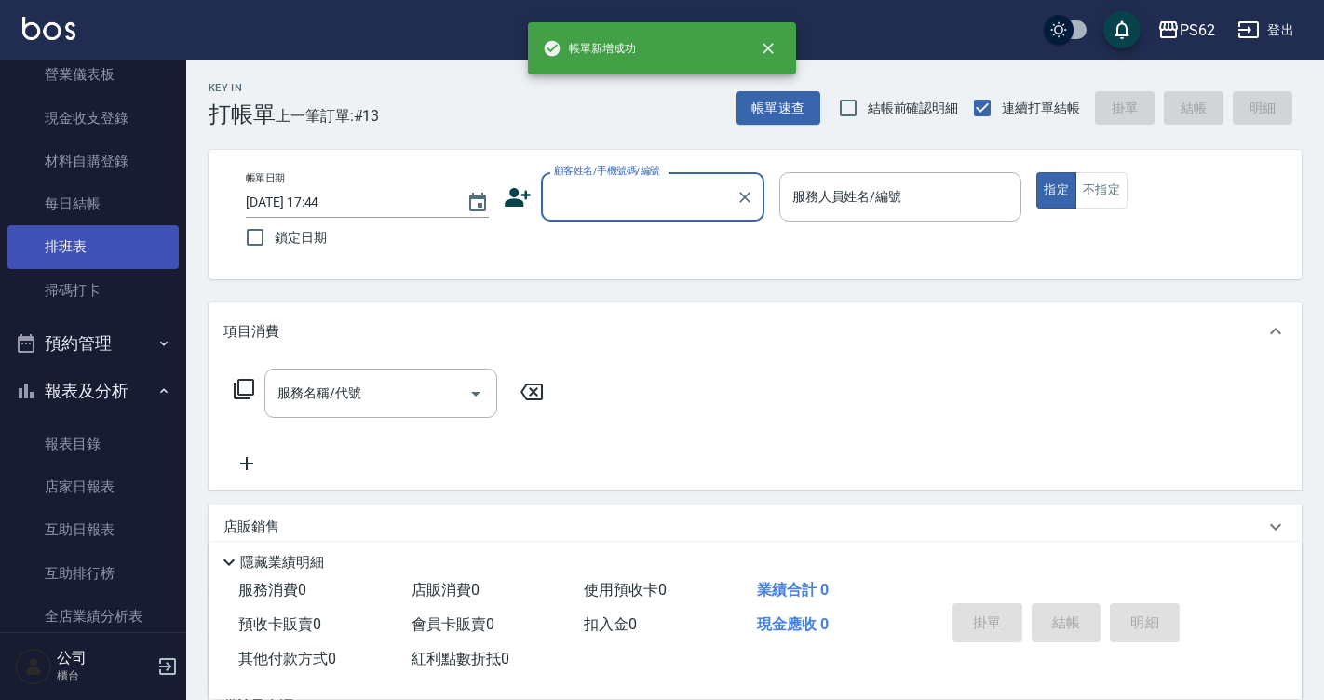
scroll to position [465, 0]
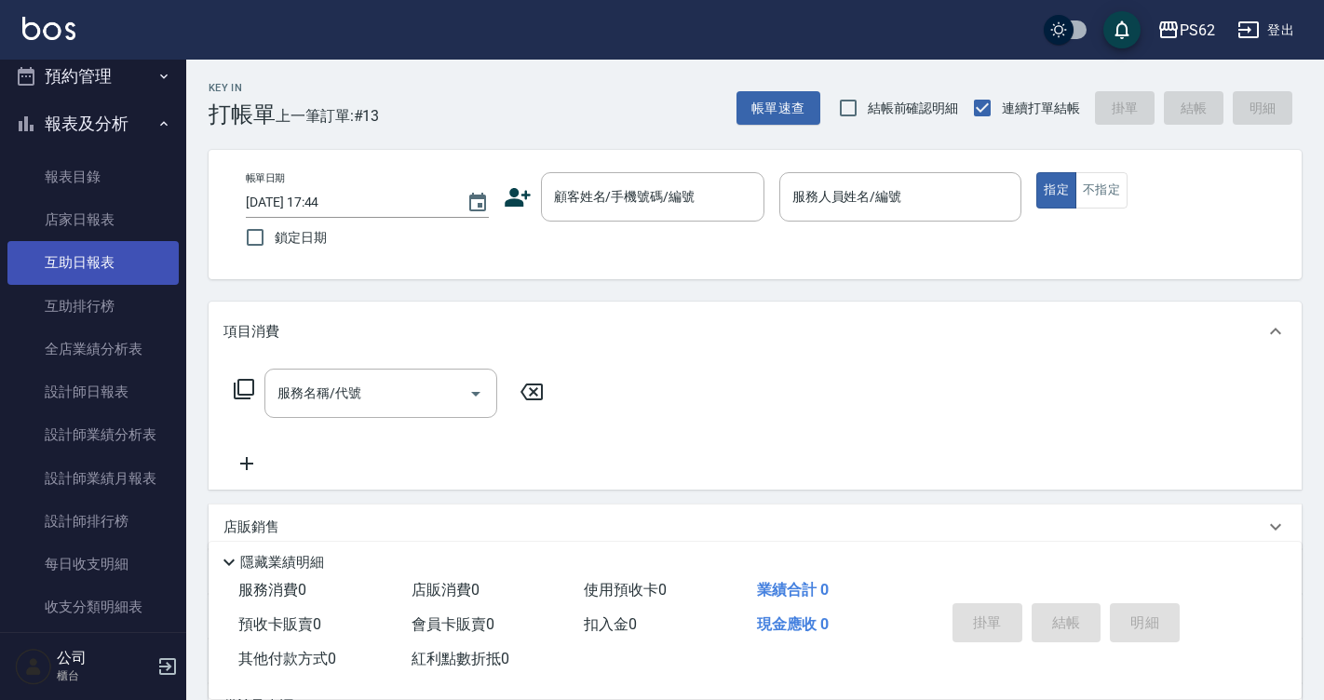
click at [114, 244] on link "互助日報表" at bounding box center [92, 262] width 171 height 43
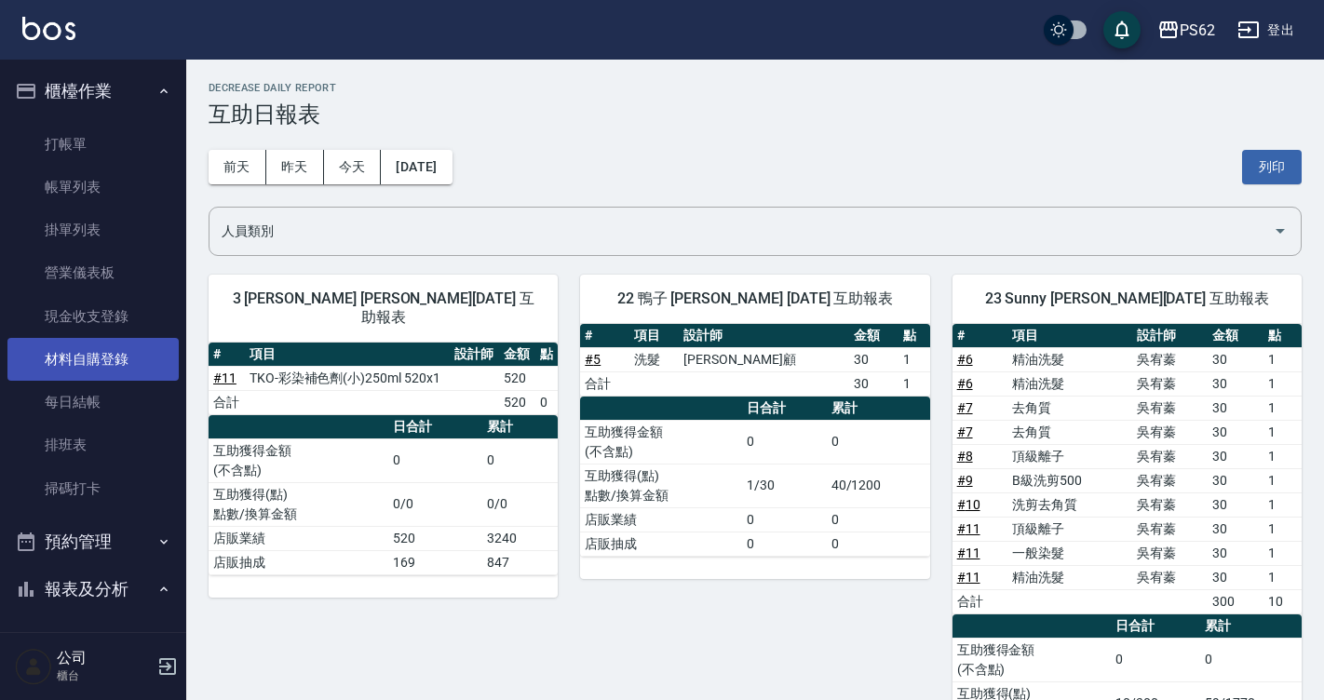
drag, startPoint x: 147, startPoint y: 348, endPoint x: 90, endPoint y: 367, distance: 59.8
click at [90, 367] on link "材料自購登錄" at bounding box center [92, 359] width 171 height 43
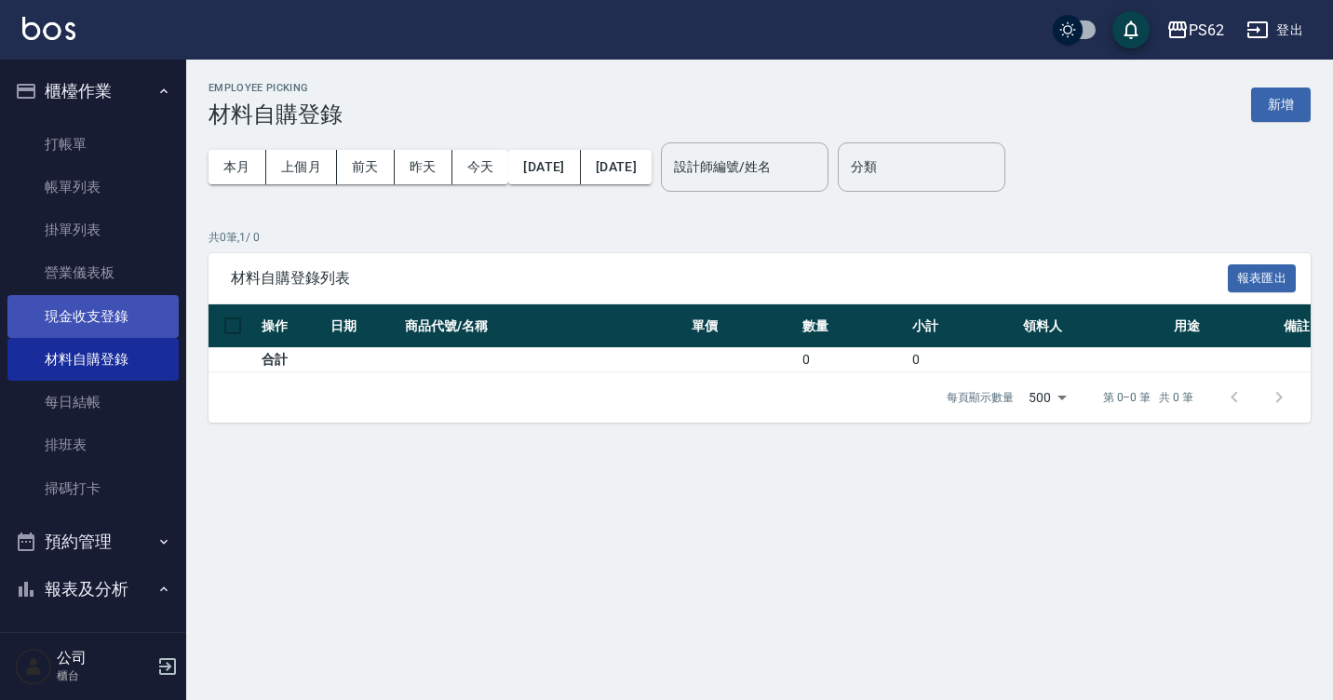
click at [102, 310] on link "現金收支登錄" at bounding box center [92, 316] width 171 height 43
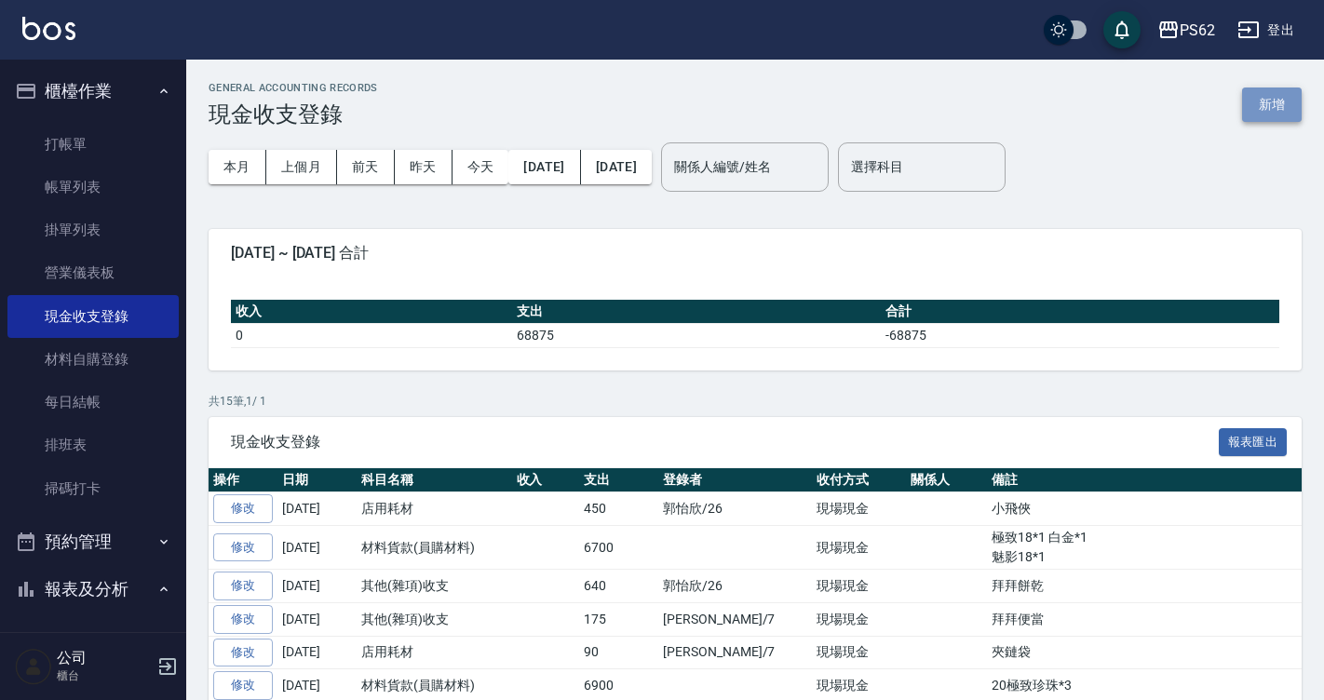
click at [1276, 116] on button "新增" at bounding box center [1272, 105] width 60 height 34
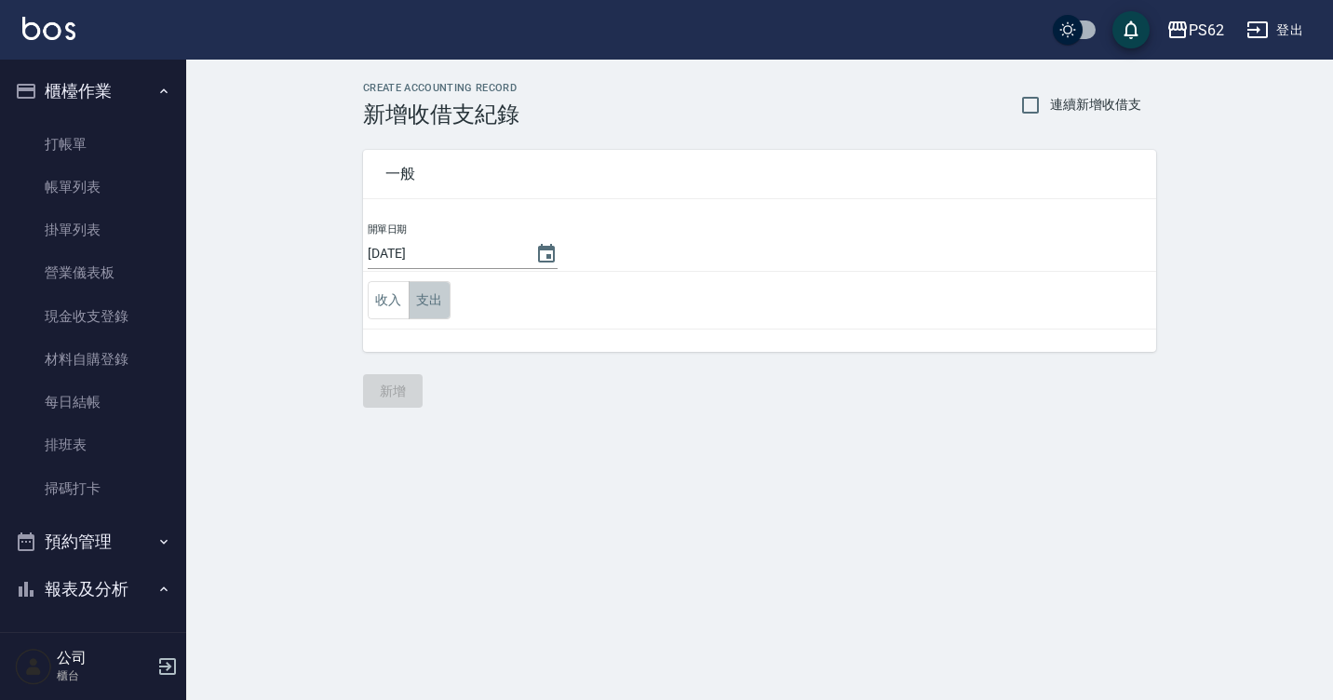
click at [429, 303] on button "支出" at bounding box center [430, 300] width 42 height 38
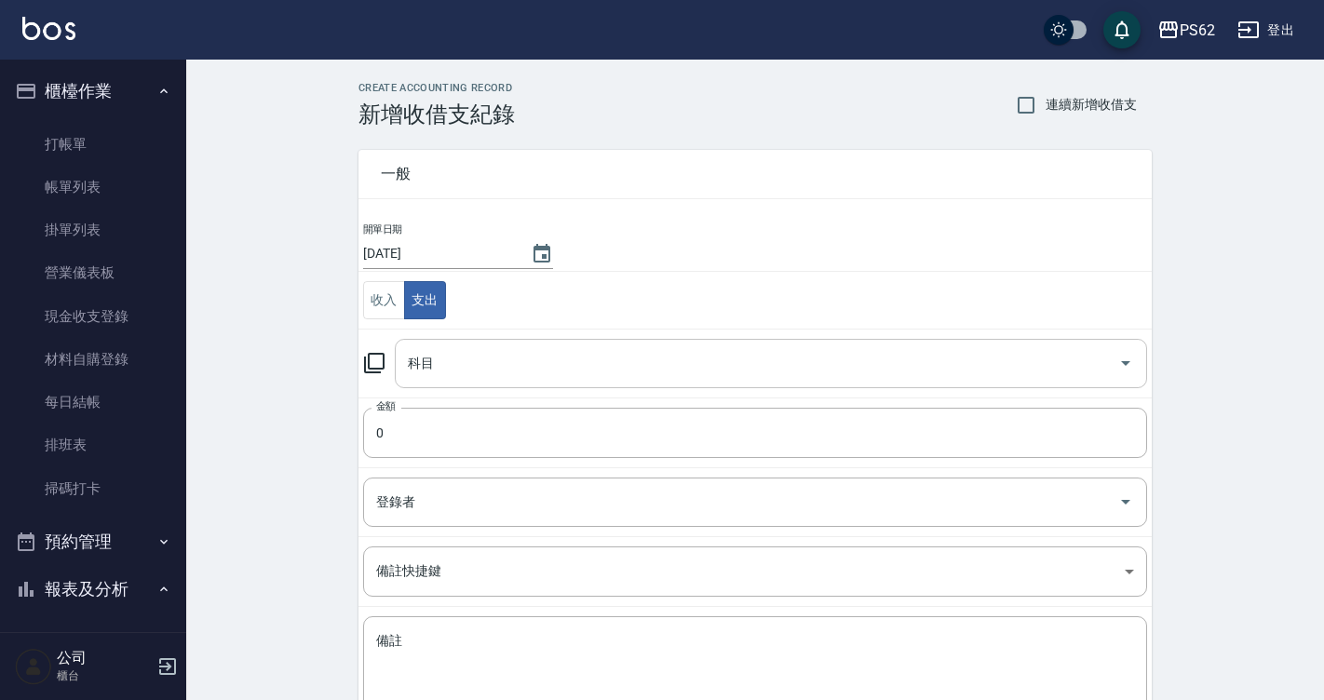
click at [457, 371] on input "科目" at bounding box center [756, 363] width 707 height 33
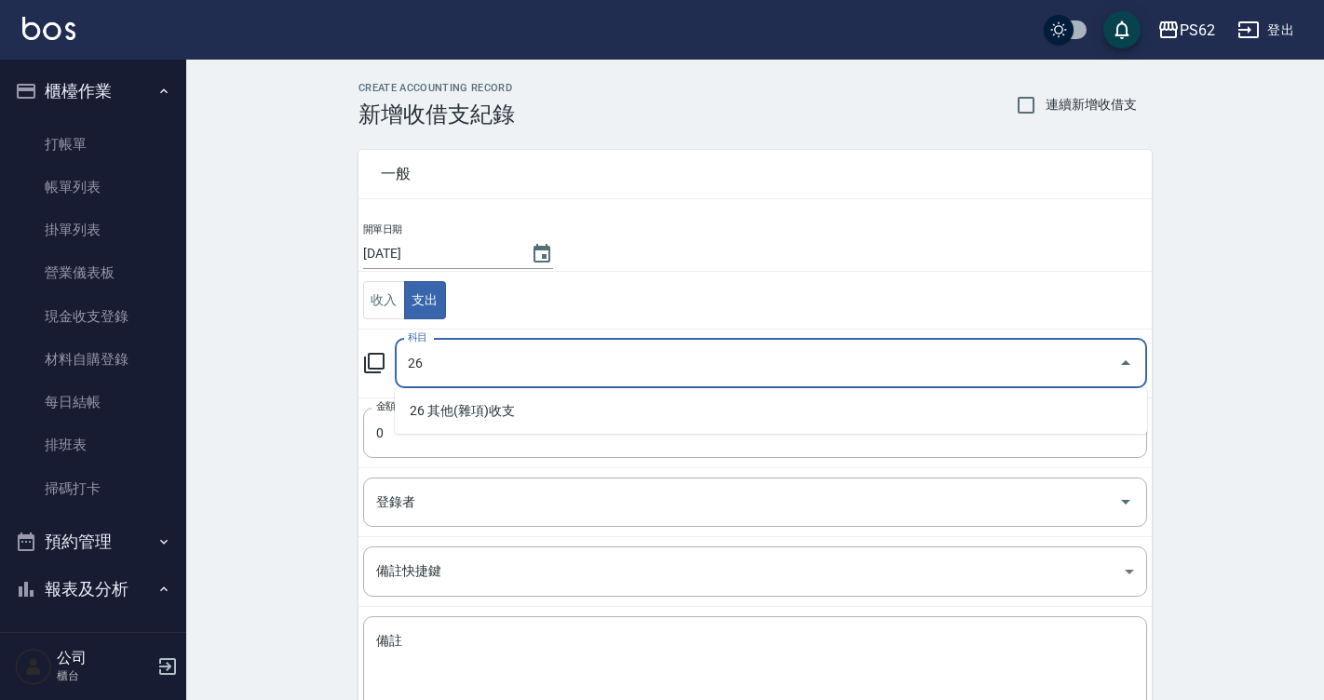
type input "26"
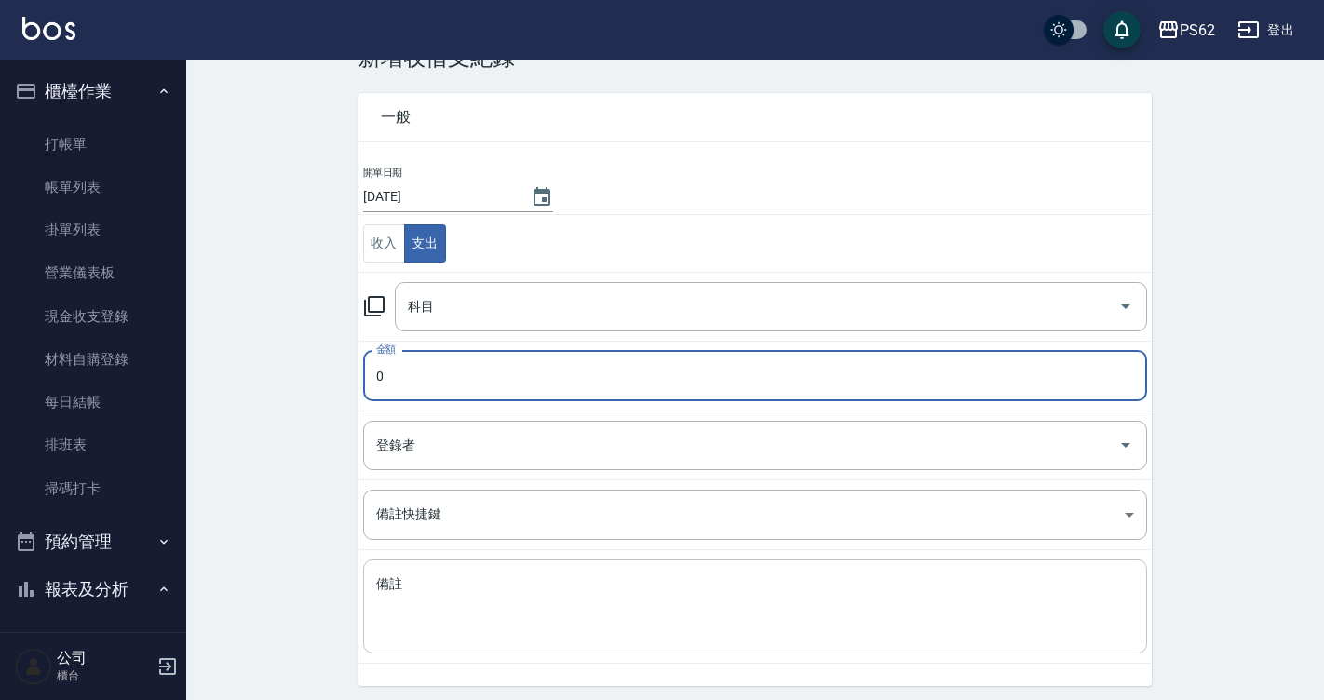
scroll to position [122, 0]
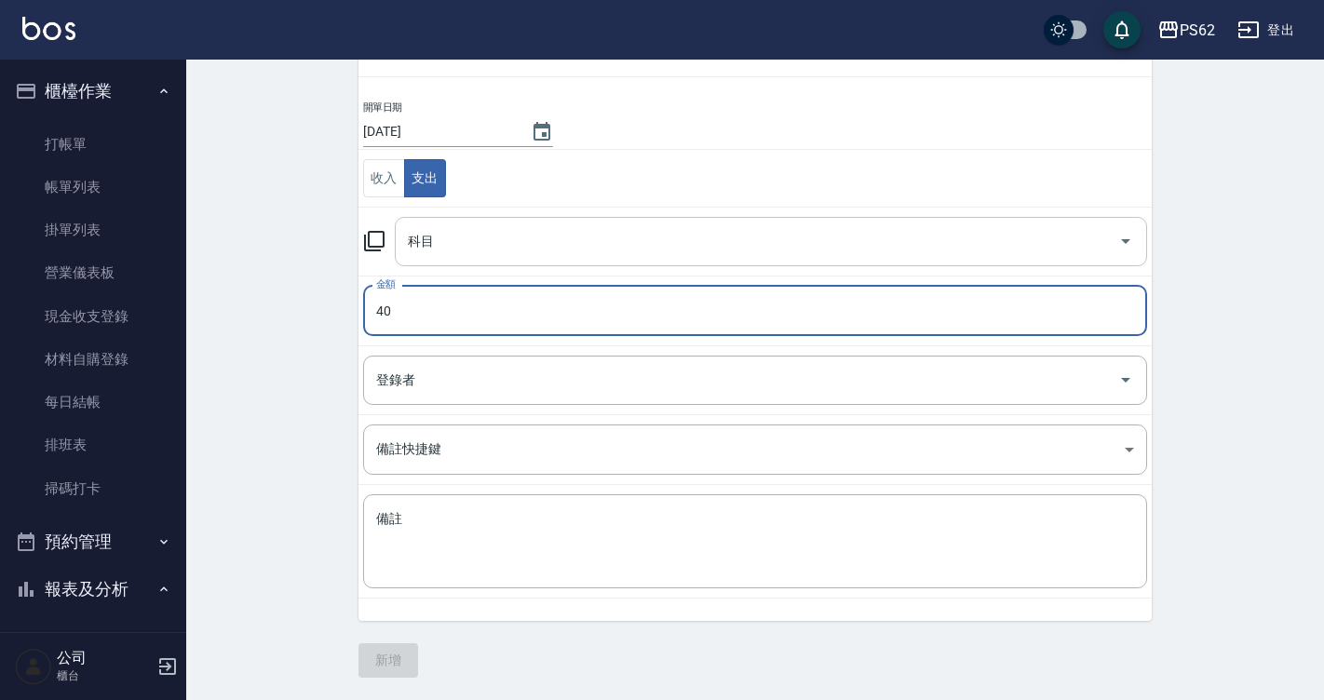
type input "40"
click at [478, 239] on input "科目" at bounding box center [756, 241] width 707 height 33
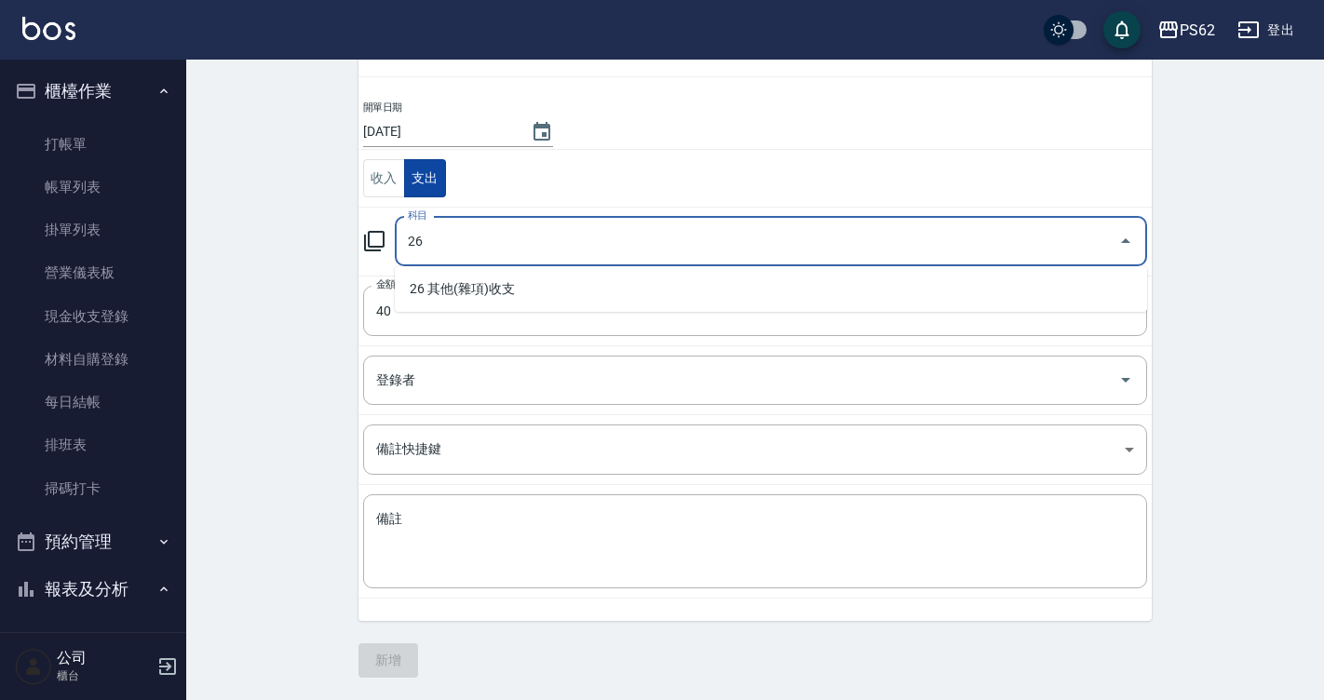
type input "26"
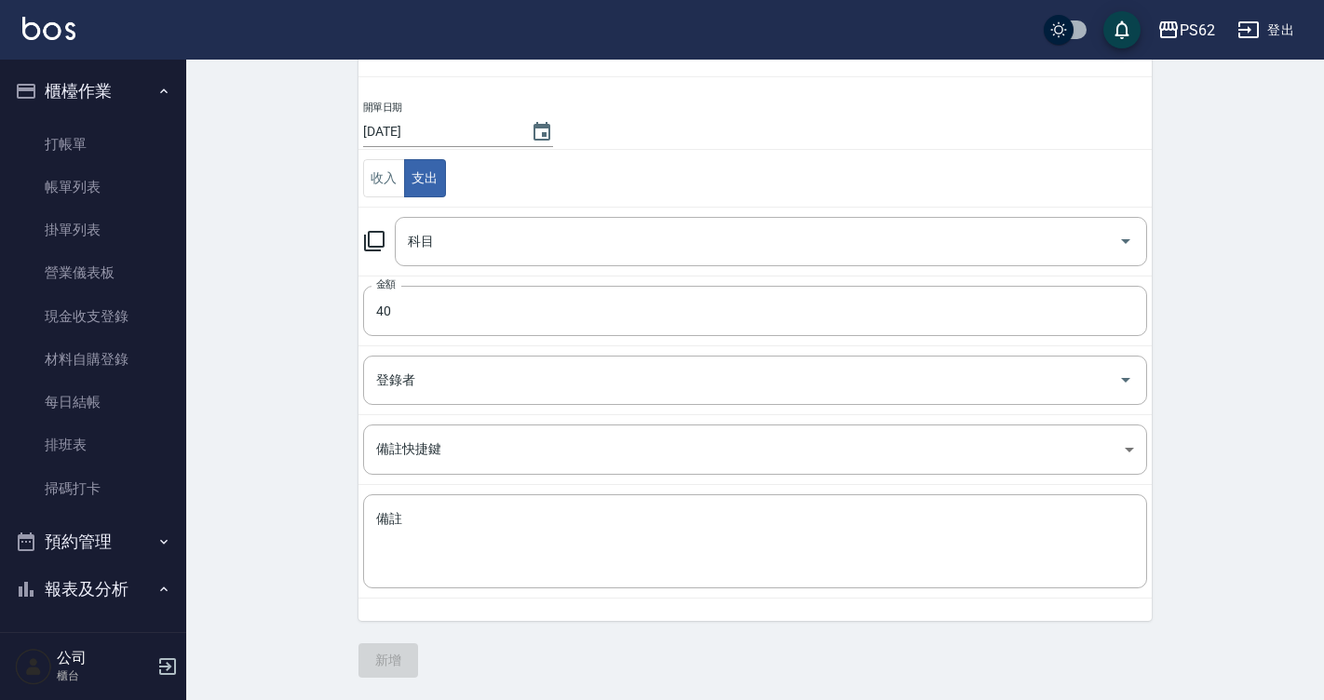
click at [470, 270] on td "科目 科目" at bounding box center [754, 241] width 793 height 69
click at [470, 256] on input "科目" at bounding box center [756, 241] width 707 height 33
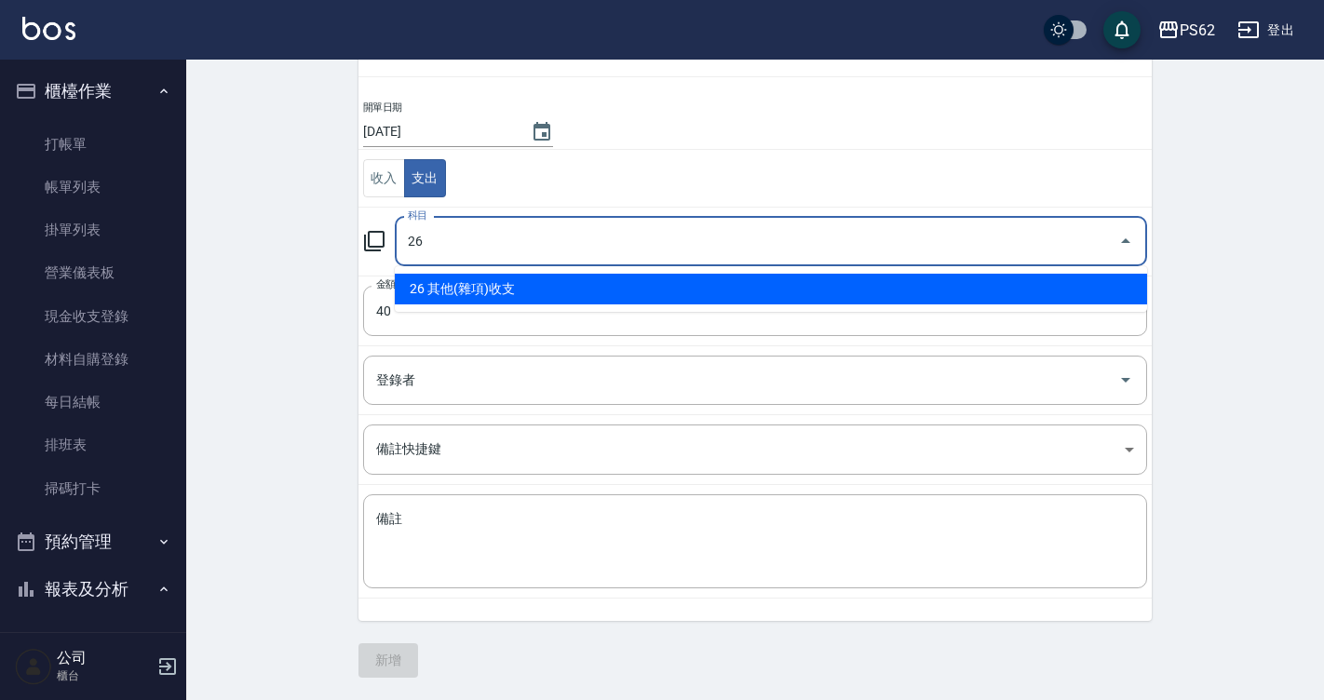
click at [460, 278] on li "26 其他(雜項)收支" at bounding box center [771, 289] width 752 height 31
type input "26 其他(雜項)收支"
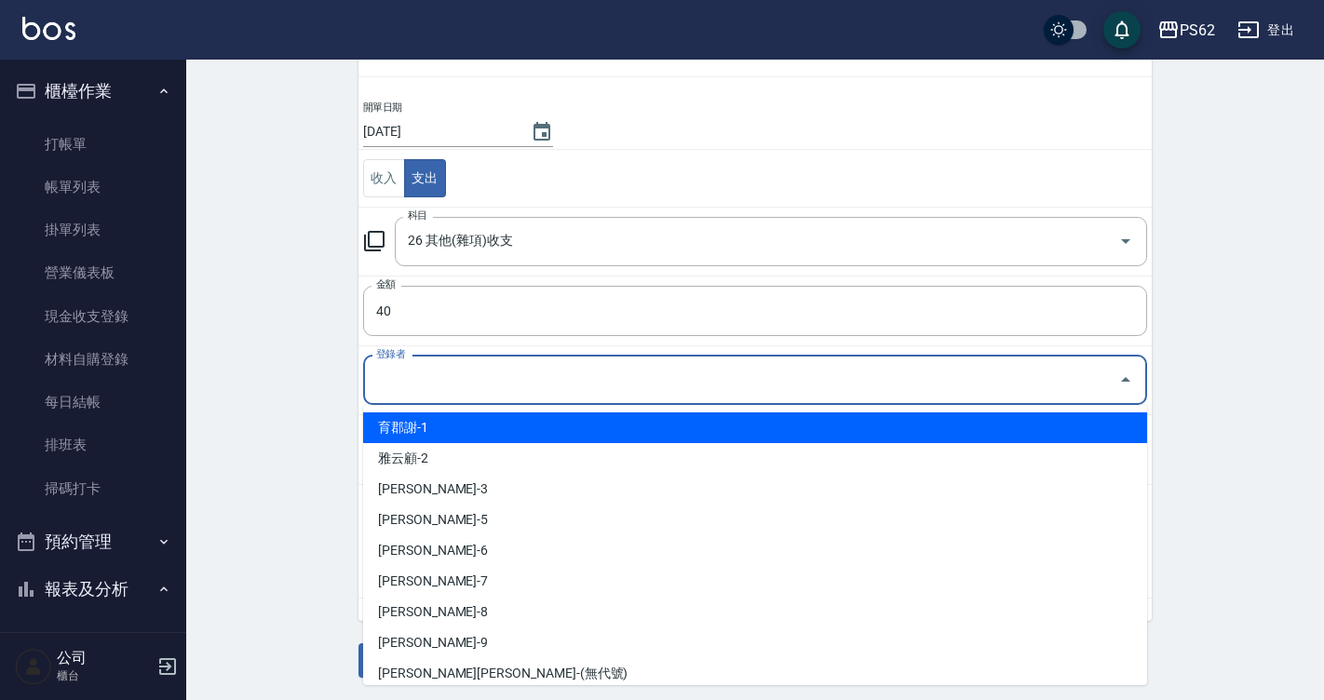
click at [485, 371] on input "登錄者" at bounding box center [740, 380] width 739 height 33
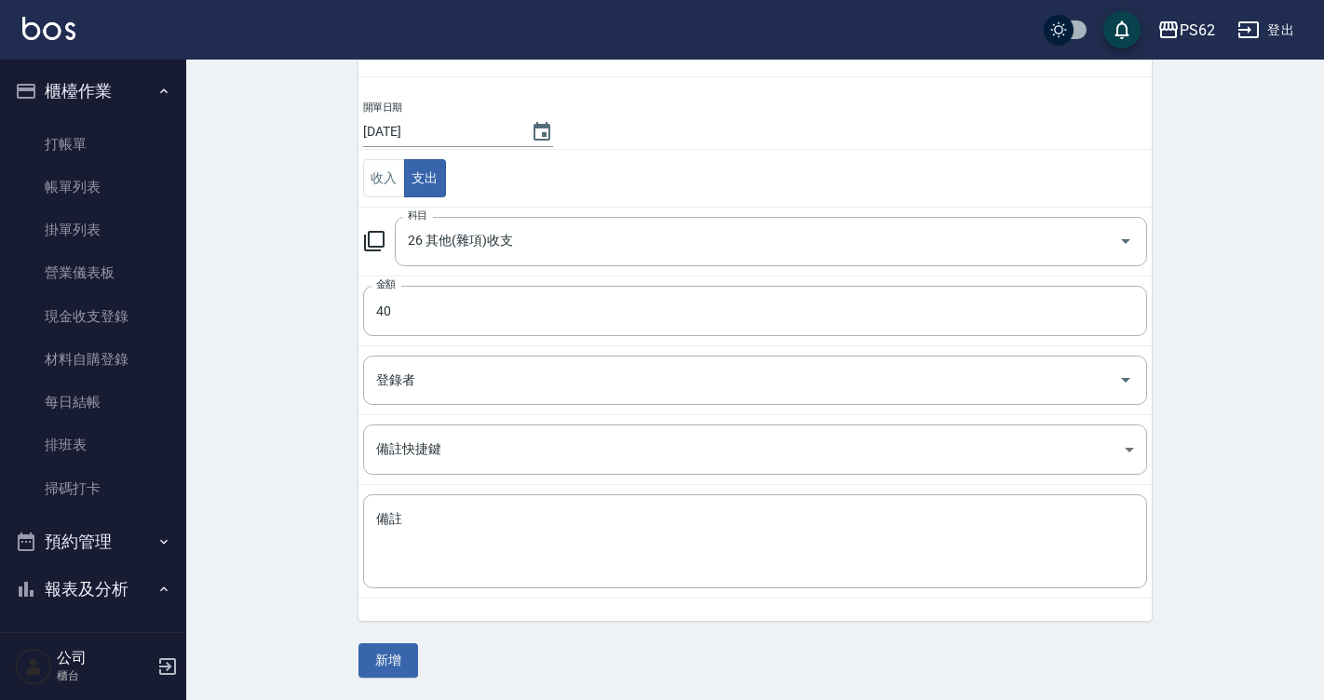
click at [236, 406] on div "CREATE ACCOUNTING RECORD 新增收借支紀錄 連續新增收借支 一般 開單日期 [DATE] 收入 支出 科目 26 其他(雜項)收支 科目…" at bounding box center [755, 319] width 1138 height 762
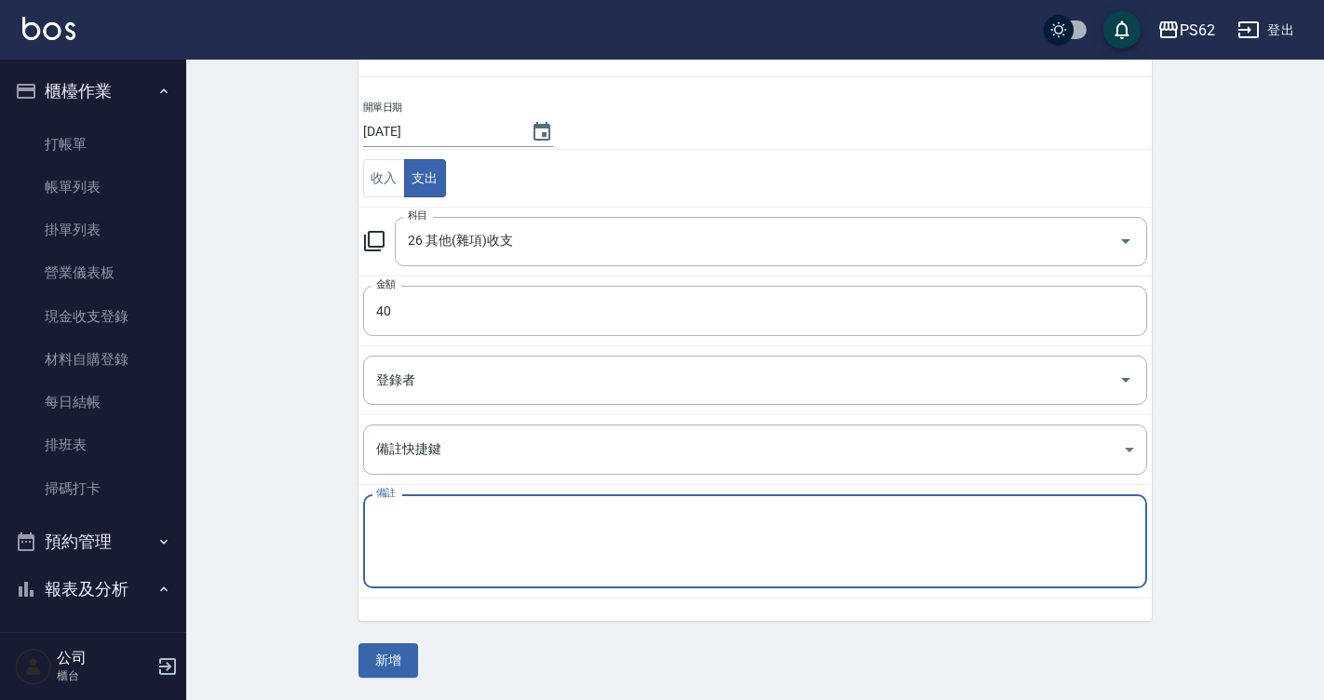
click at [475, 535] on textarea "備註" at bounding box center [755, 541] width 758 height 63
type textarea "A"
type textarea "毛巾"
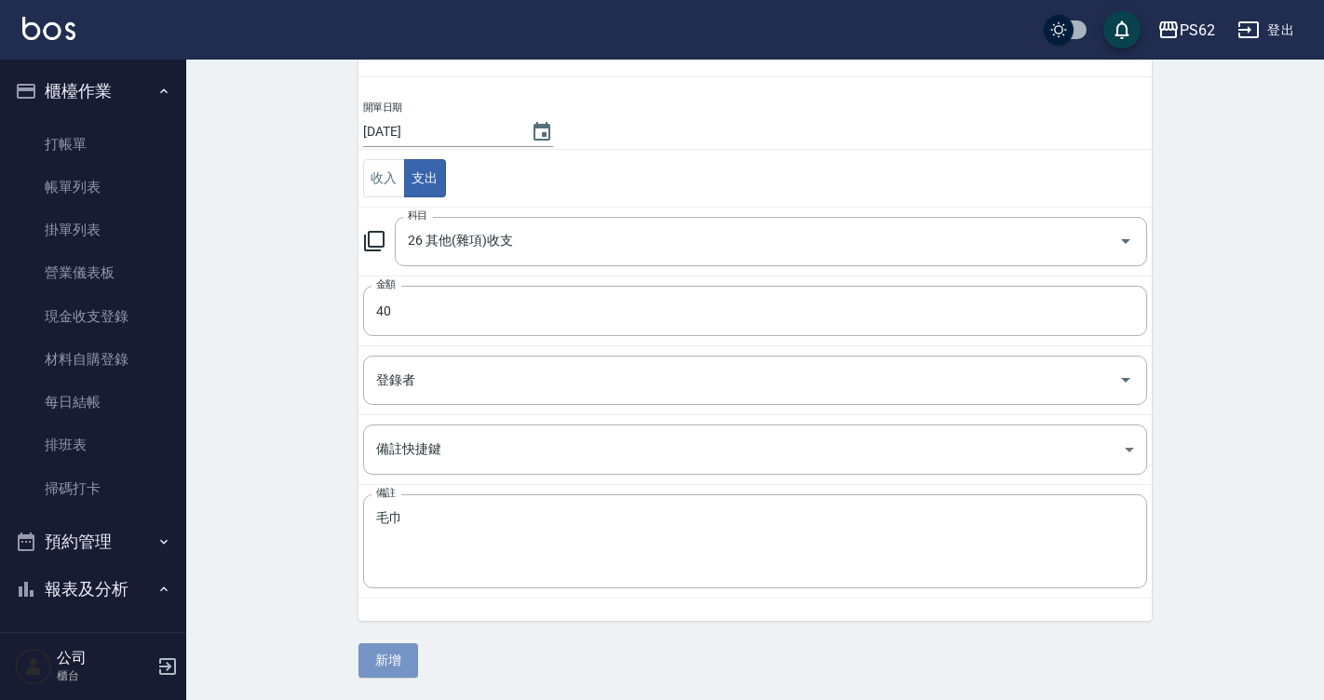
click at [406, 670] on button "新增" at bounding box center [388, 660] width 60 height 34
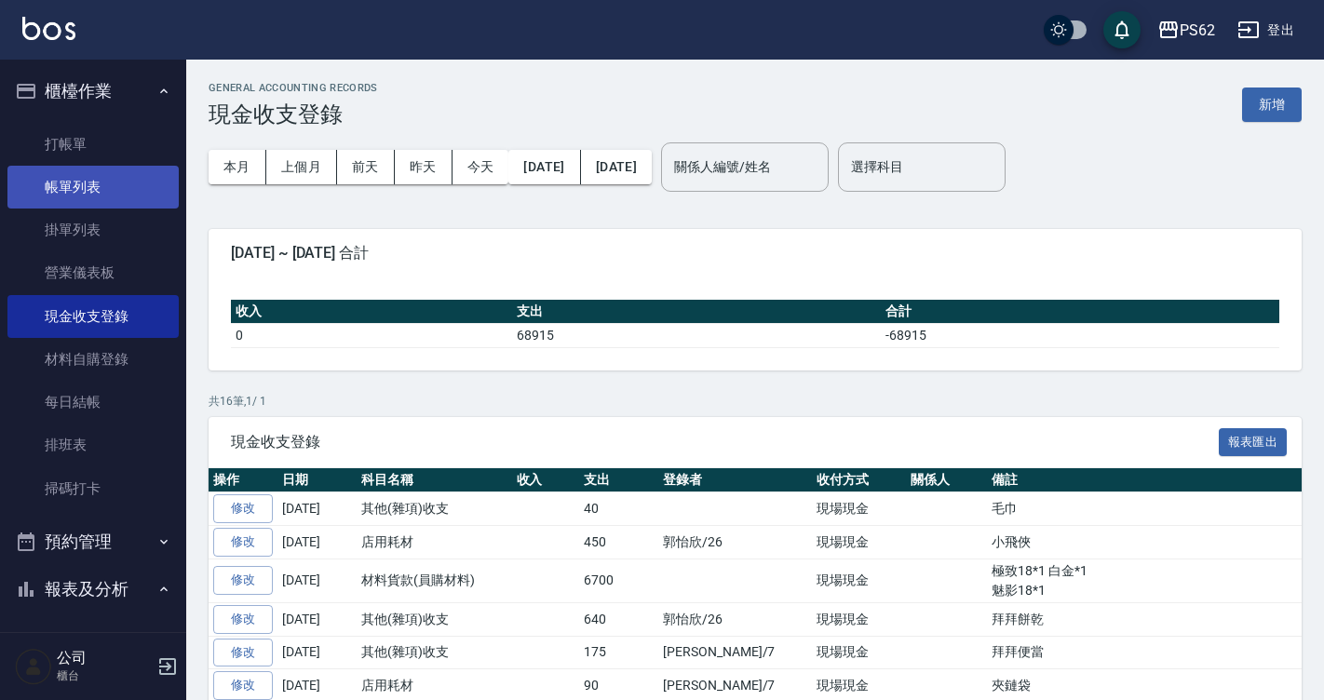
click at [107, 180] on link "帳單列表" at bounding box center [92, 187] width 171 height 43
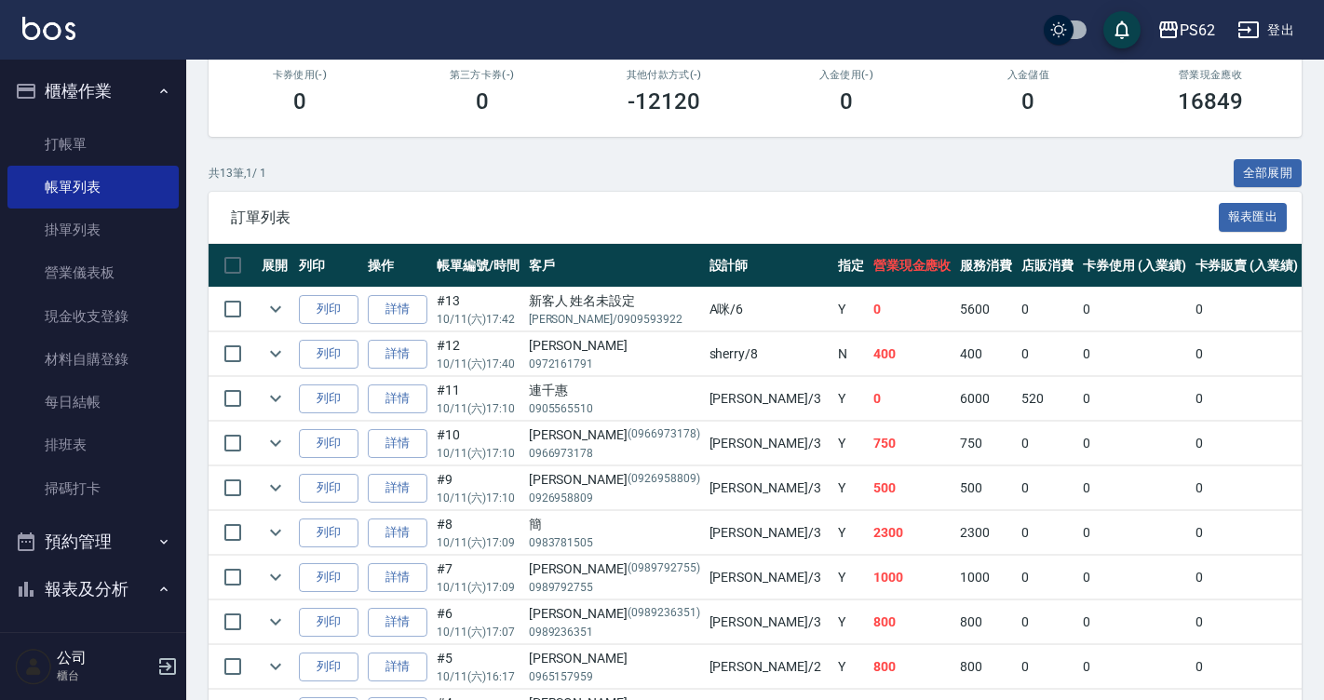
scroll to position [586, 0]
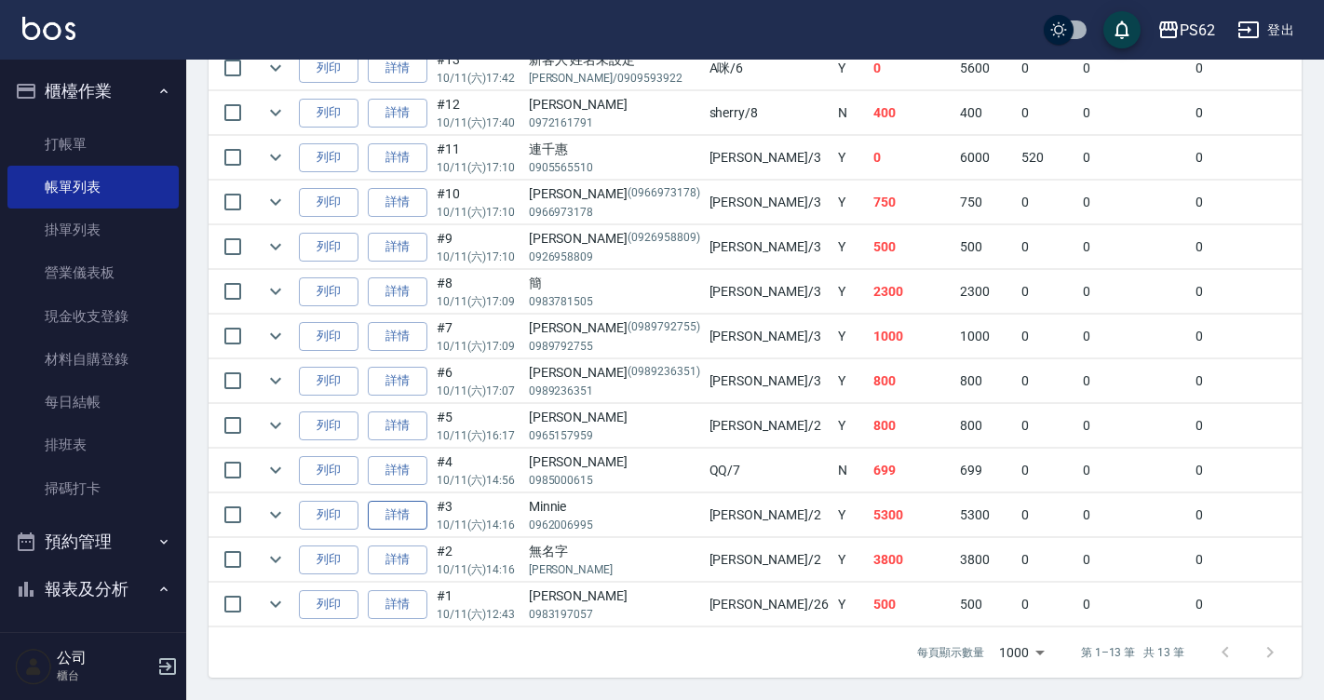
click at [408, 501] on link "詳情" at bounding box center [398, 515] width 60 height 29
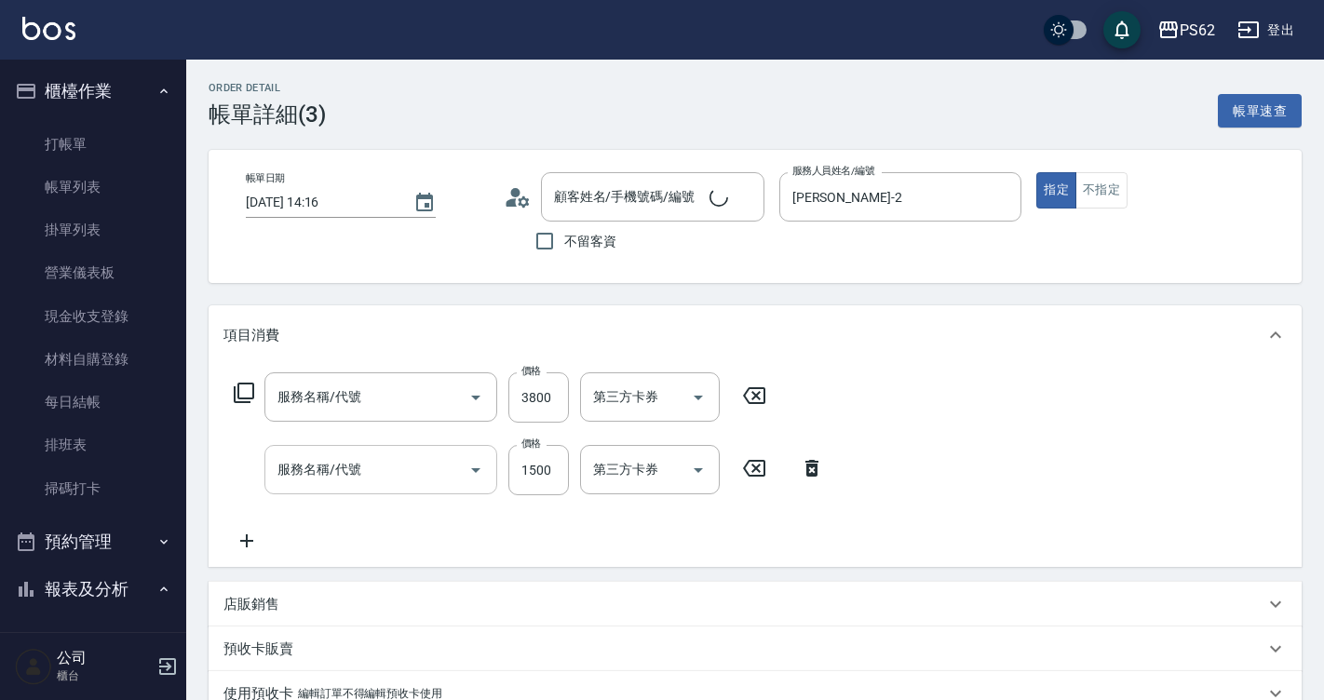
type input "[DATE] 14:16"
type input "[PERSON_NAME]-2"
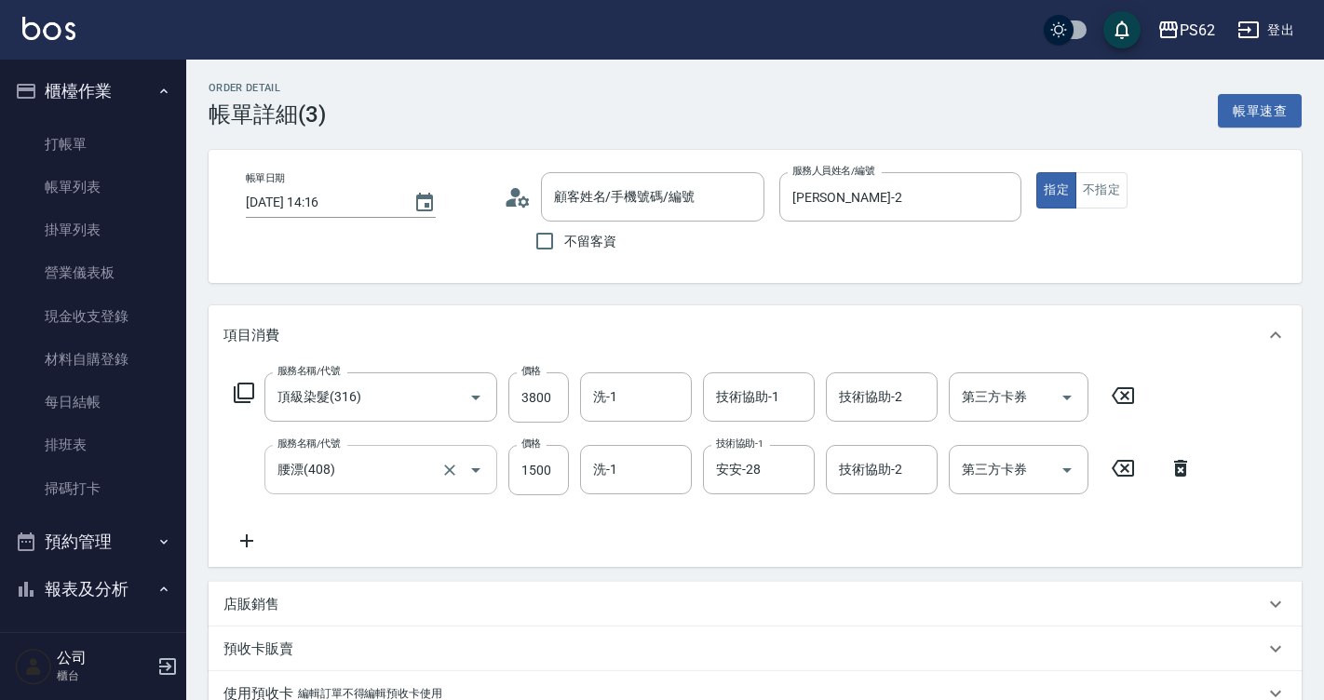
type input "Minnie/0962006995/"
type input "頂級染髮(316)"
type input "腰漂(408)"
click at [546, 404] on input "3800" at bounding box center [538, 397] width 61 height 50
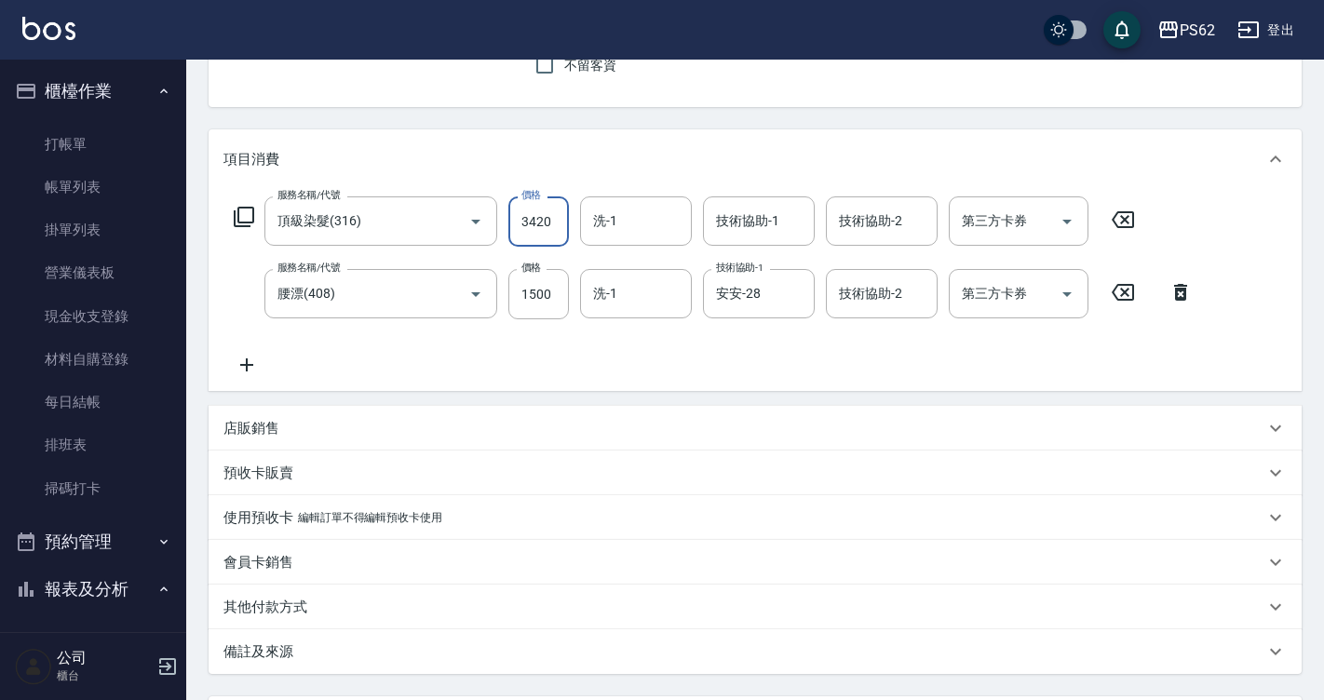
scroll to position [351, 0]
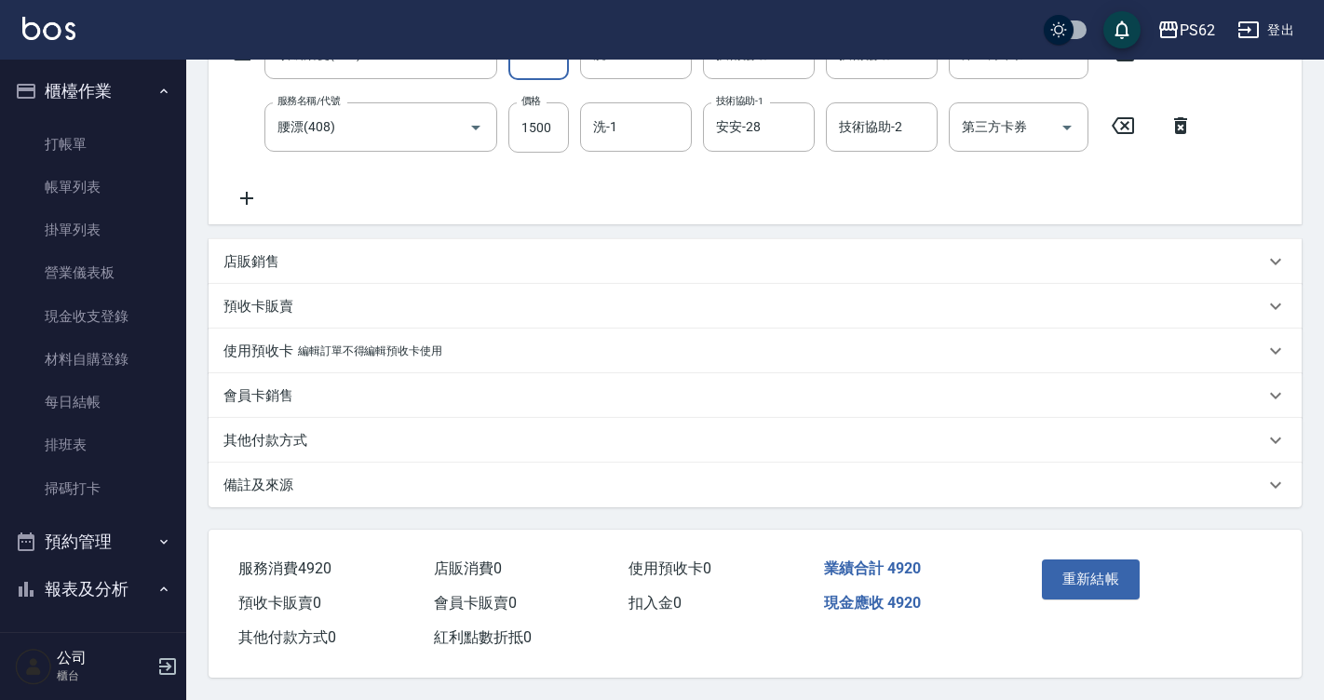
type input "3420"
click at [286, 450] on div "其他付款方式" at bounding box center [755, 440] width 1093 height 45
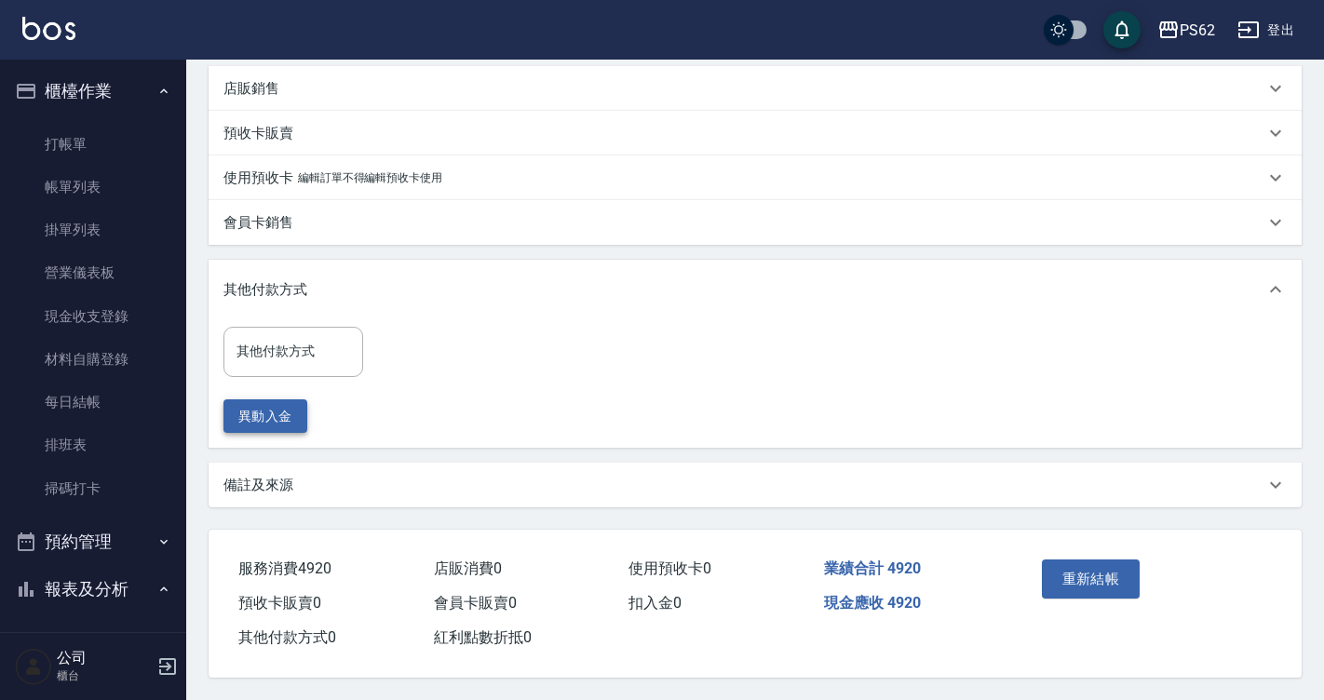
scroll to position [524, 0]
click at [294, 373] on div "其他付款方式 其他付款方式 異動入金" at bounding box center [298, 380] width 151 height 106
click at [287, 349] on input "其他付款方式" at bounding box center [293, 351] width 123 height 33
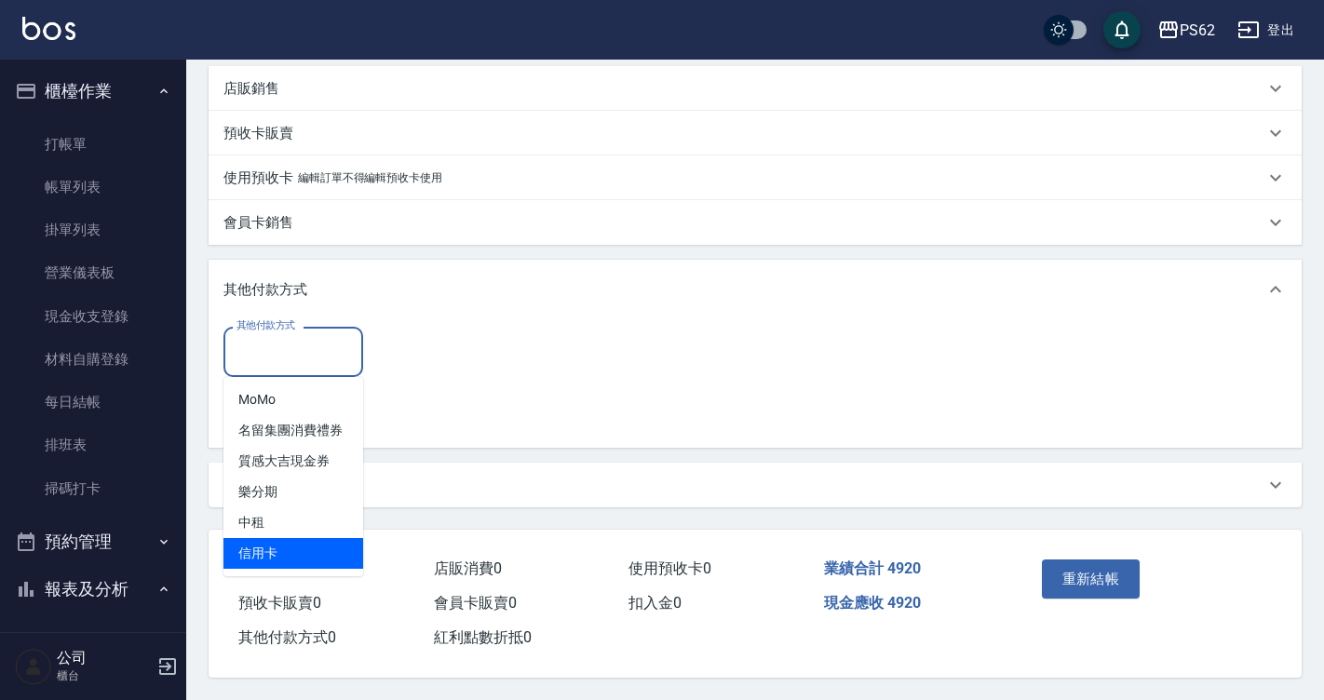
drag, startPoint x: 290, startPoint y: 546, endPoint x: 290, endPoint y: 524, distance: 21.4
click at [291, 545] on span "信用卡" at bounding box center [293, 553] width 140 height 31
type input "信用卡"
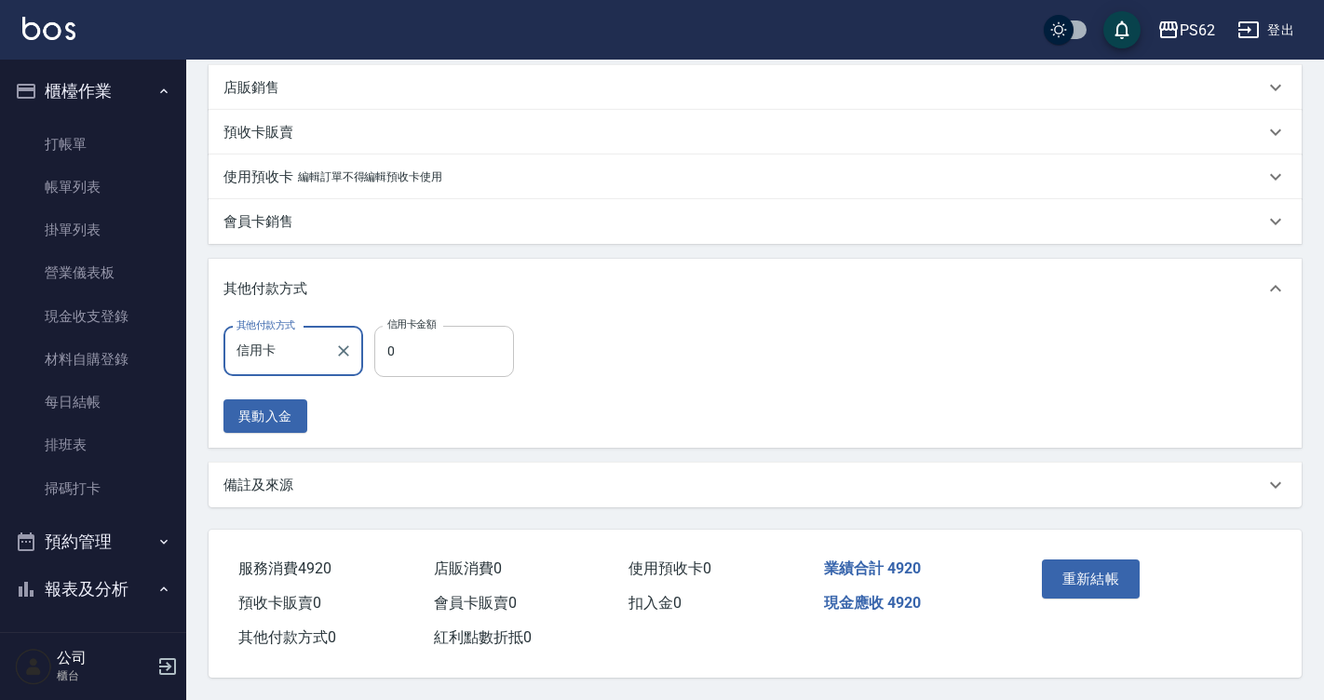
click at [450, 362] on input "0" at bounding box center [444, 351] width 140 height 50
type input "4920"
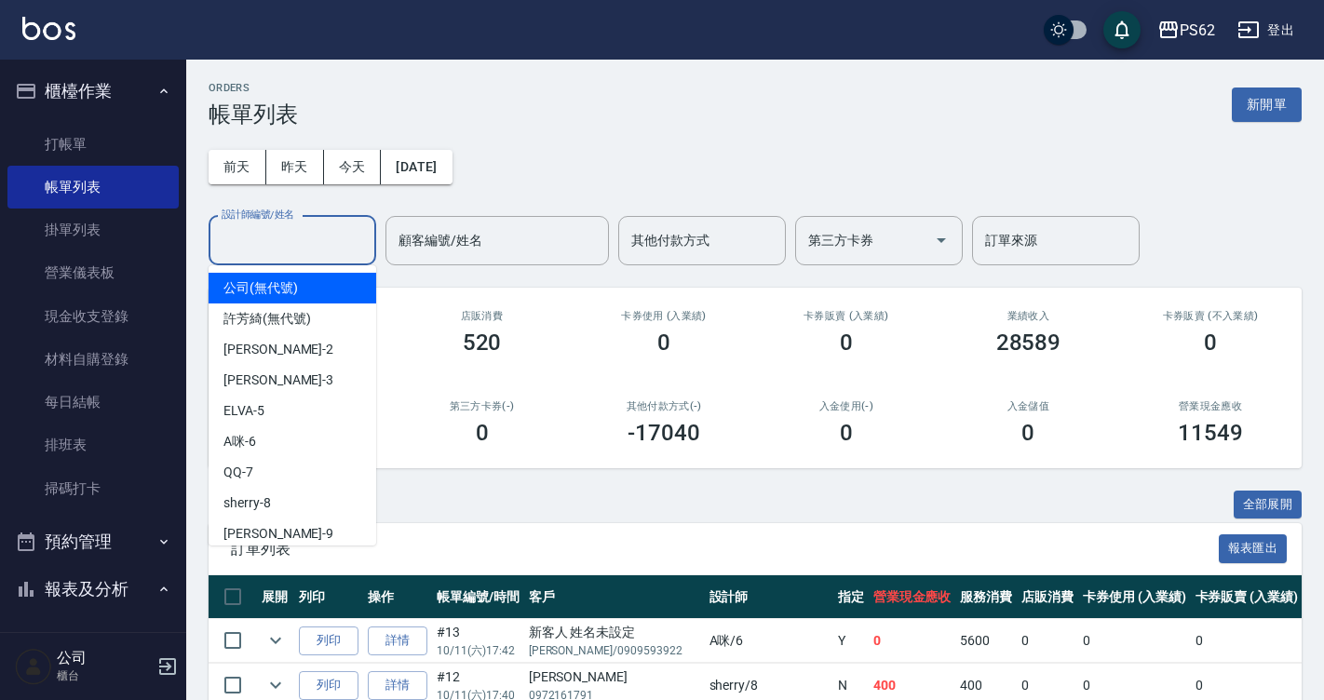
drag, startPoint x: 280, startPoint y: 230, endPoint x: 1032, endPoint y: 157, distance: 755.7
click at [277, 235] on input "設計師編號/姓名" at bounding box center [292, 240] width 151 height 33
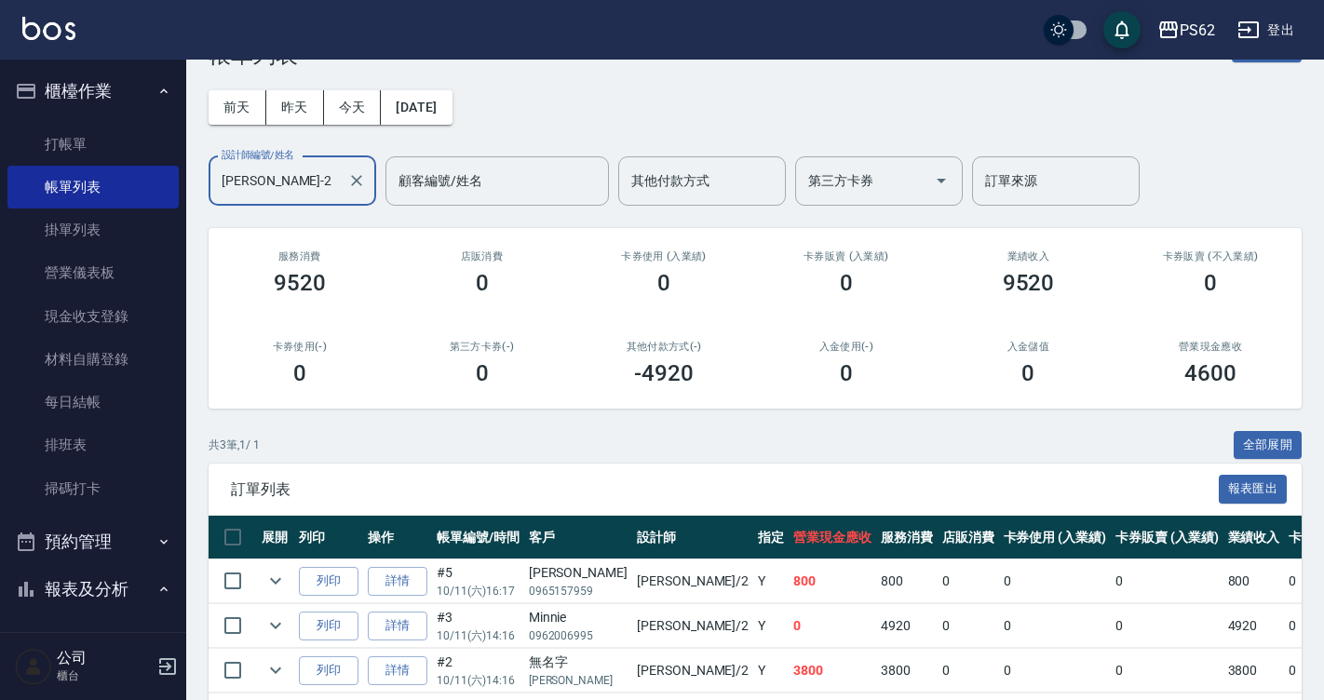
scroll to position [140, 0]
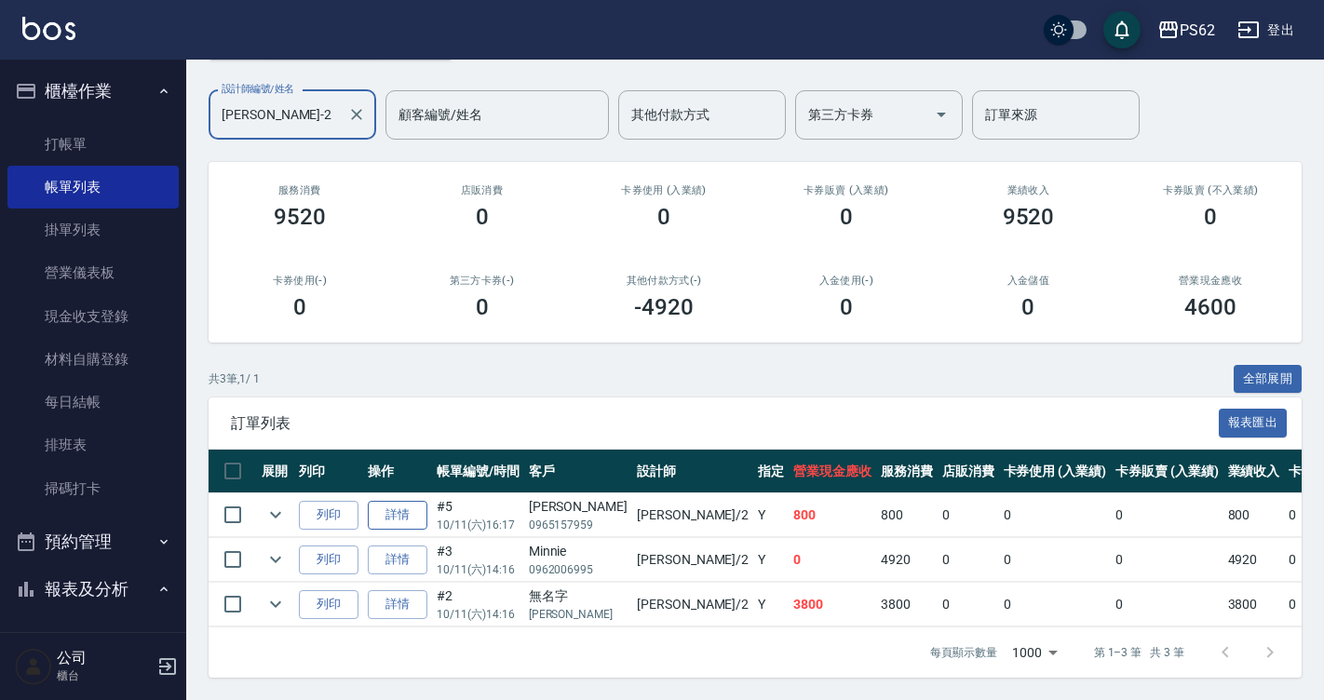
type input "[PERSON_NAME]-2"
click at [396, 501] on link "詳情" at bounding box center [398, 515] width 60 height 29
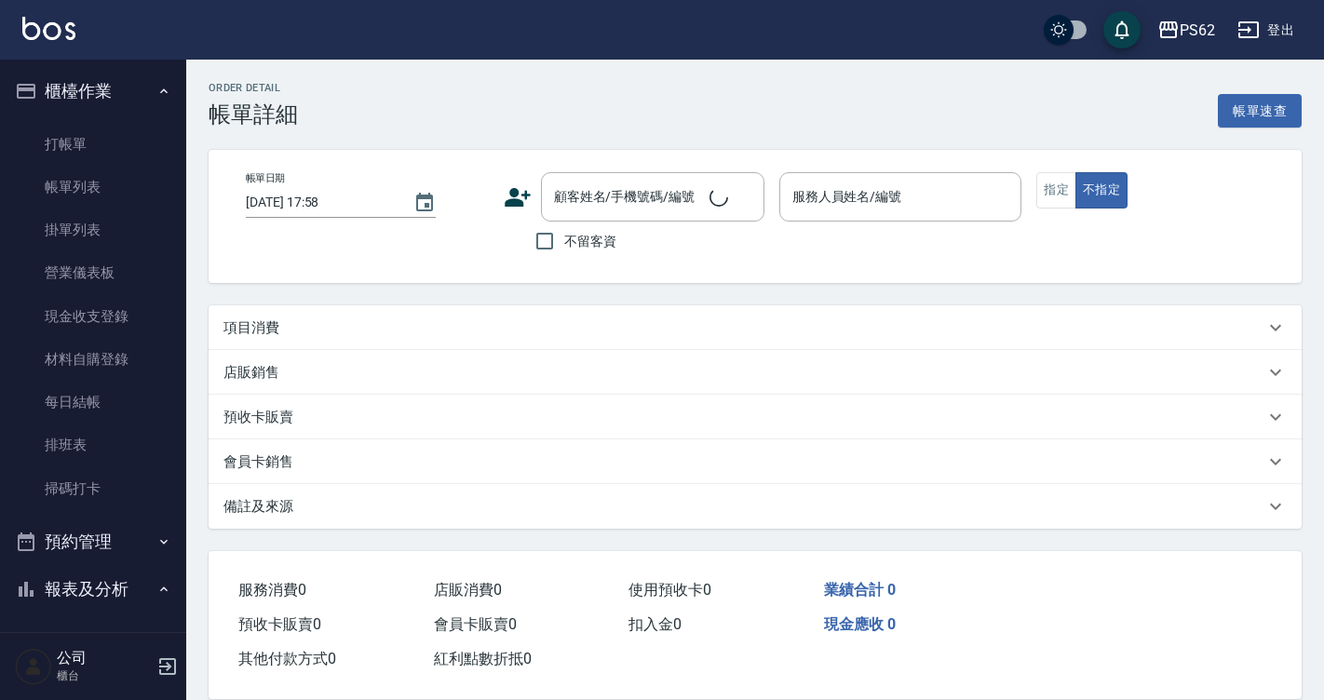
type input "[DATE] 16:17"
type input "[PERSON_NAME]-2"
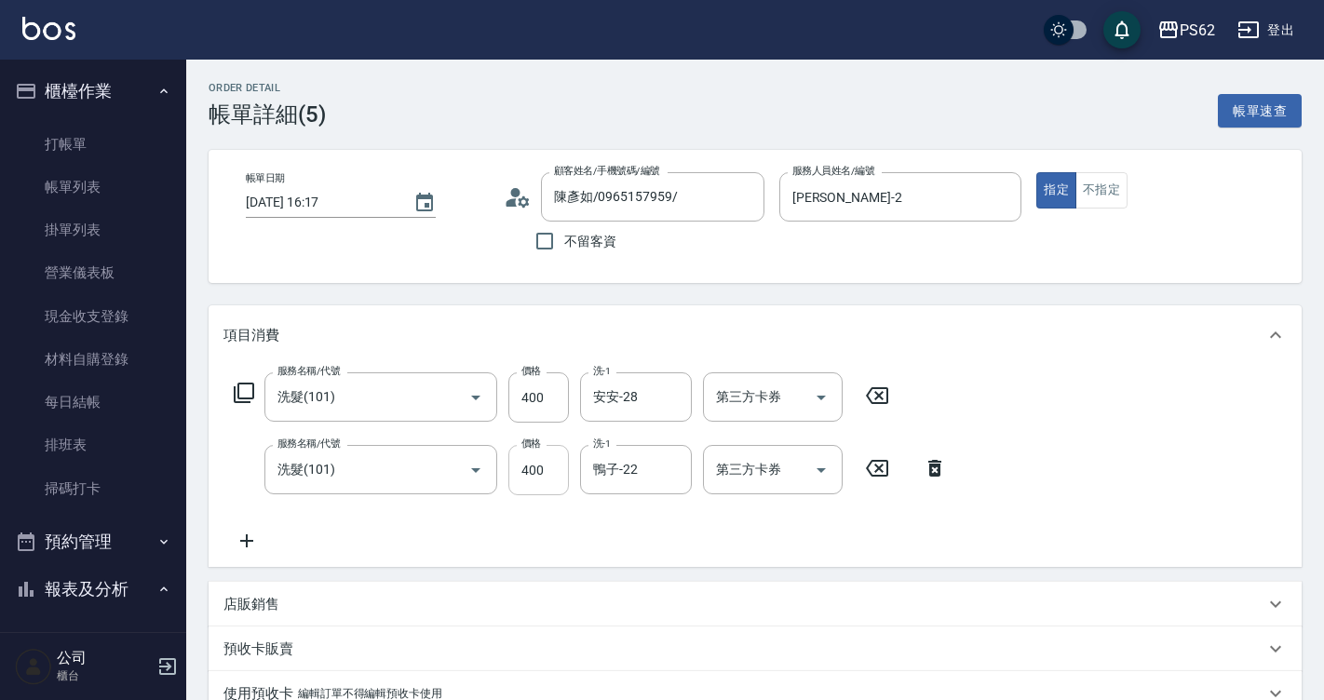
type input "陳彥如/0965157959/"
type input "洗髮(101)"
click at [535, 471] on input "400" at bounding box center [538, 470] width 61 height 50
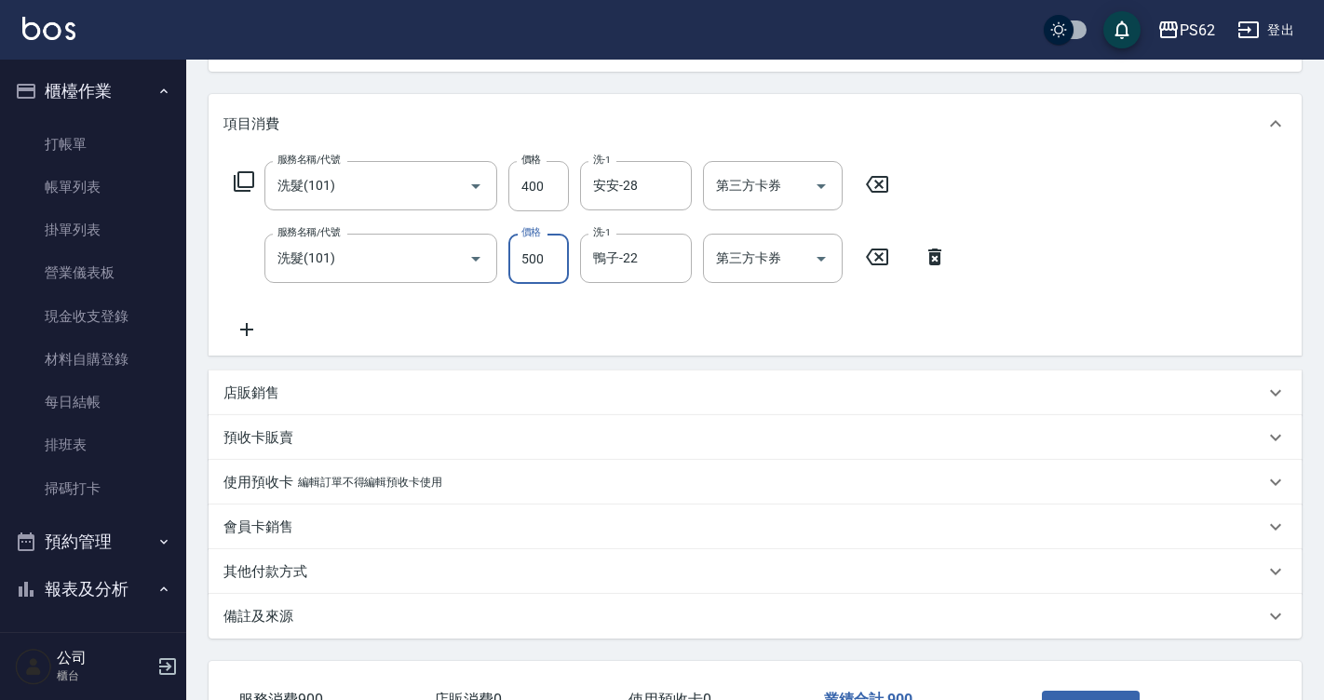
scroll to position [351, 0]
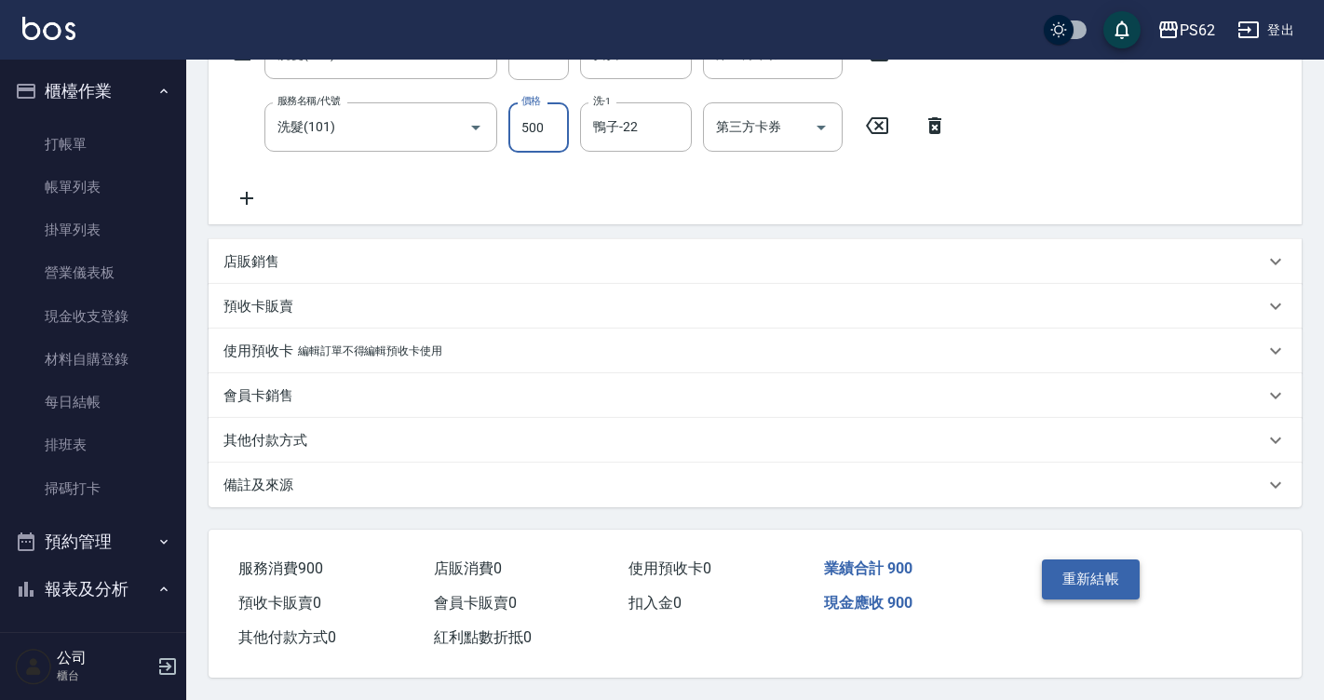
type input "500"
click at [1074, 560] on button "重新結帳" at bounding box center [1091, 578] width 99 height 39
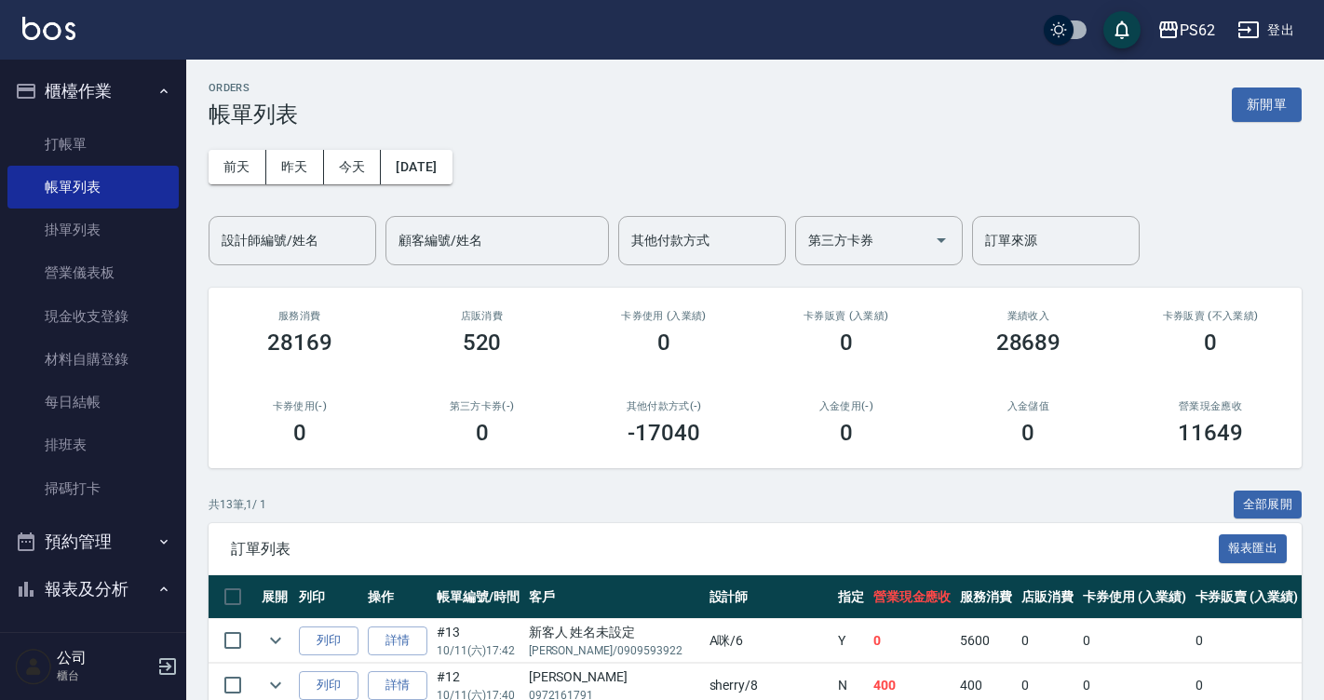
scroll to position [465, 0]
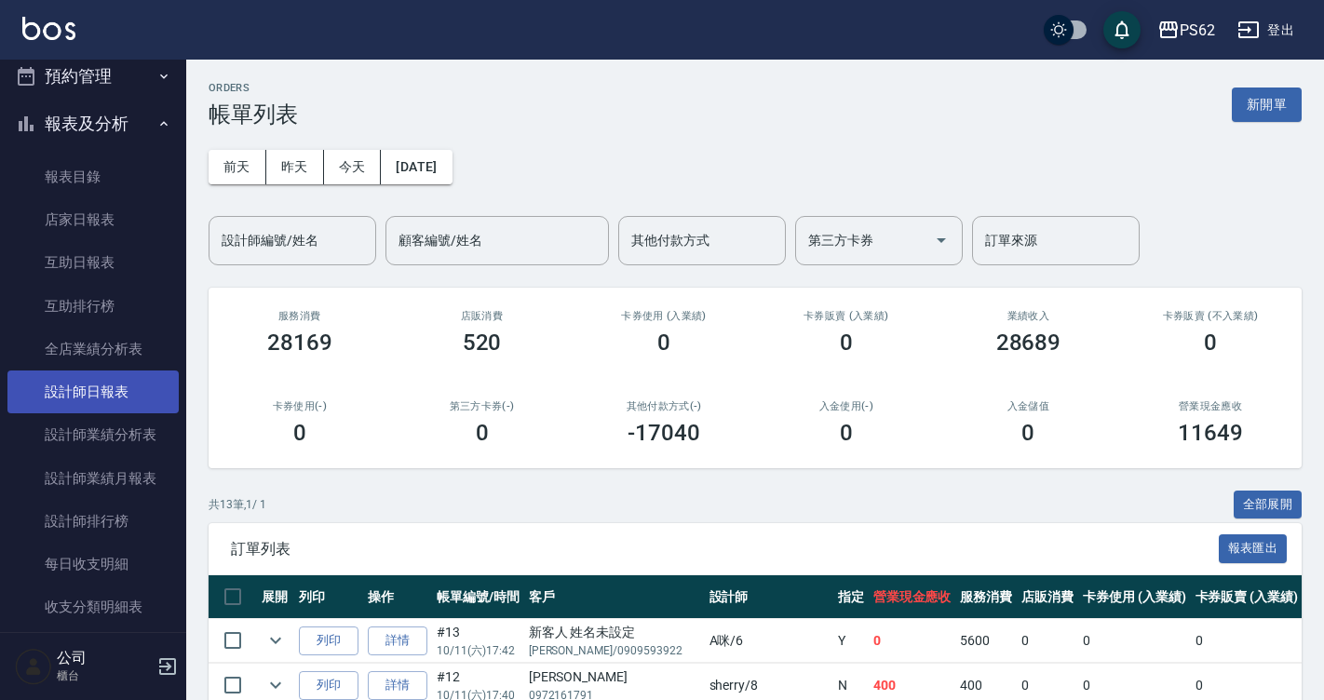
click at [154, 400] on link "設計師日報表" at bounding box center [92, 392] width 171 height 43
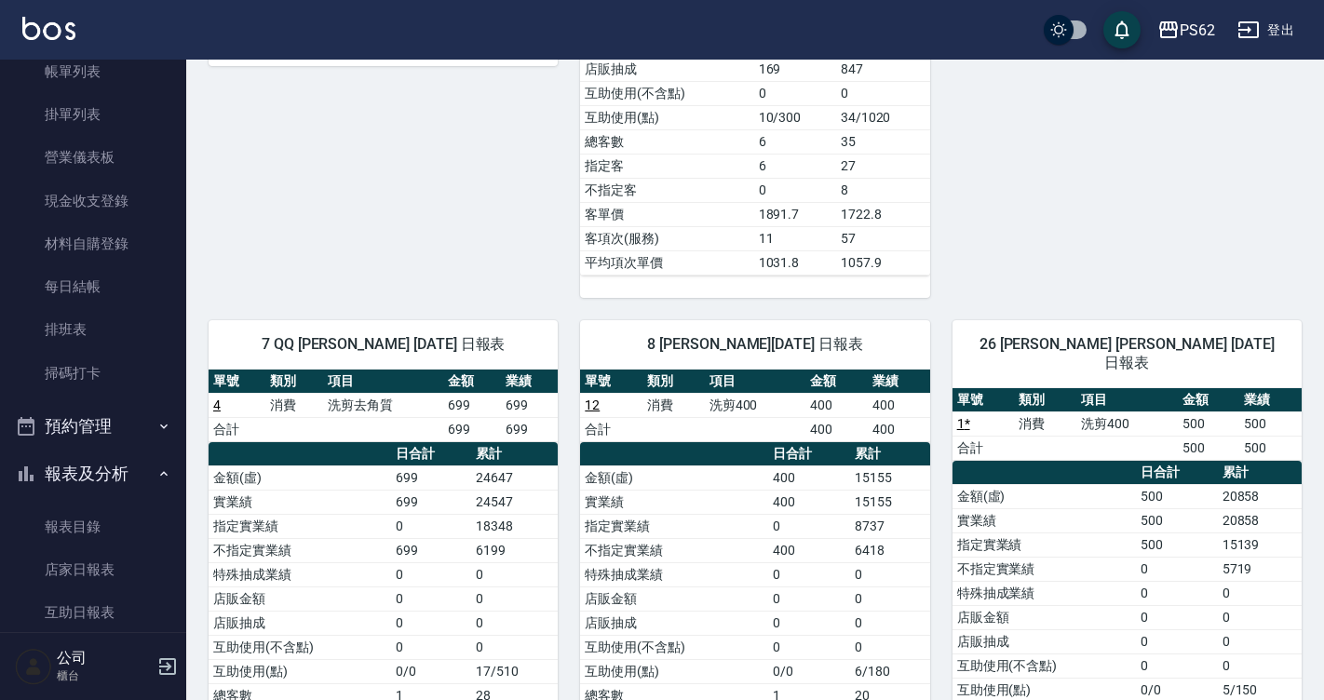
scroll to position [93, 0]
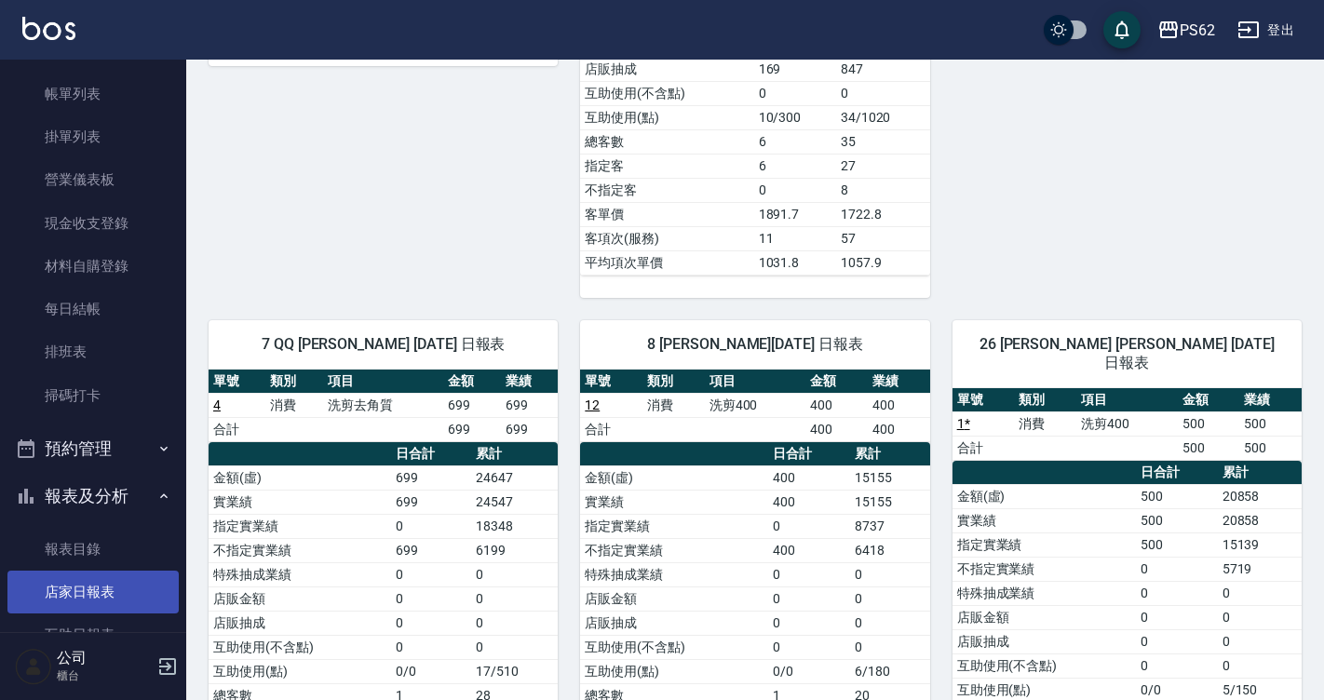
click at [111, 579] on link "店家日報表" at bounding box center [92, 592] width 171 height 43
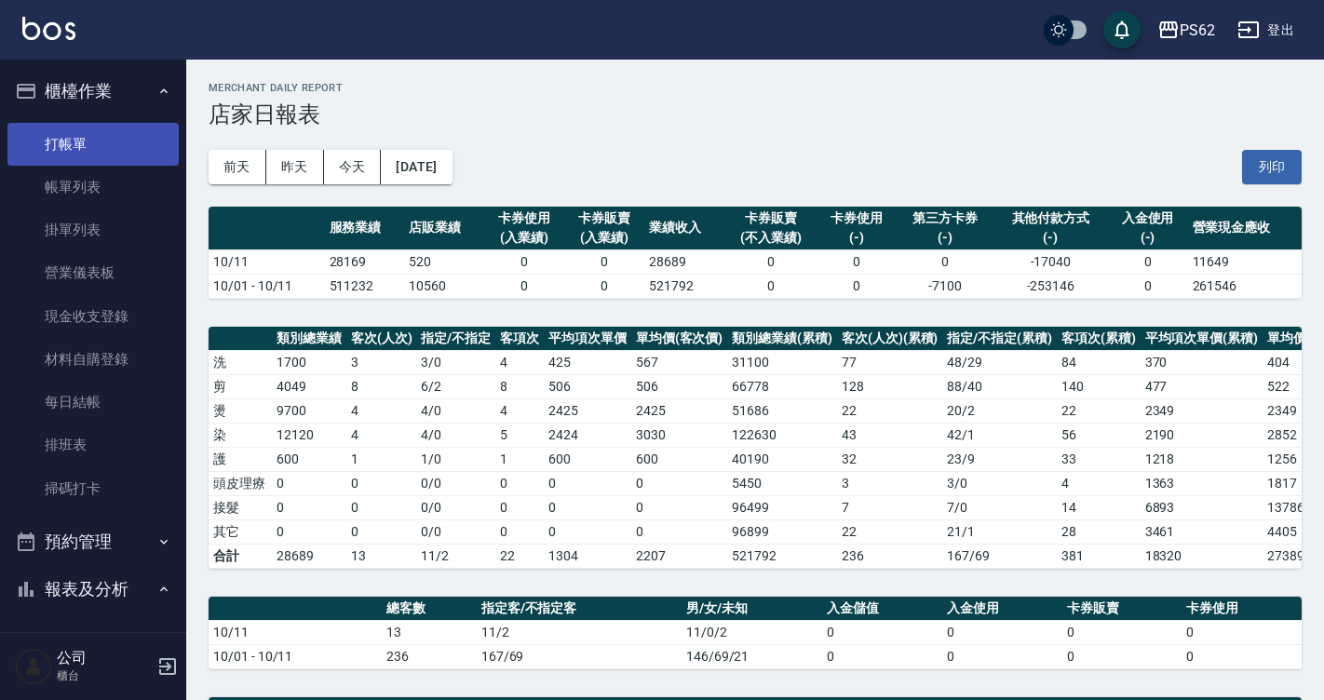
click at [69, 144] on link "打帳單" at bounding box center [92, 144] width 171 height 43
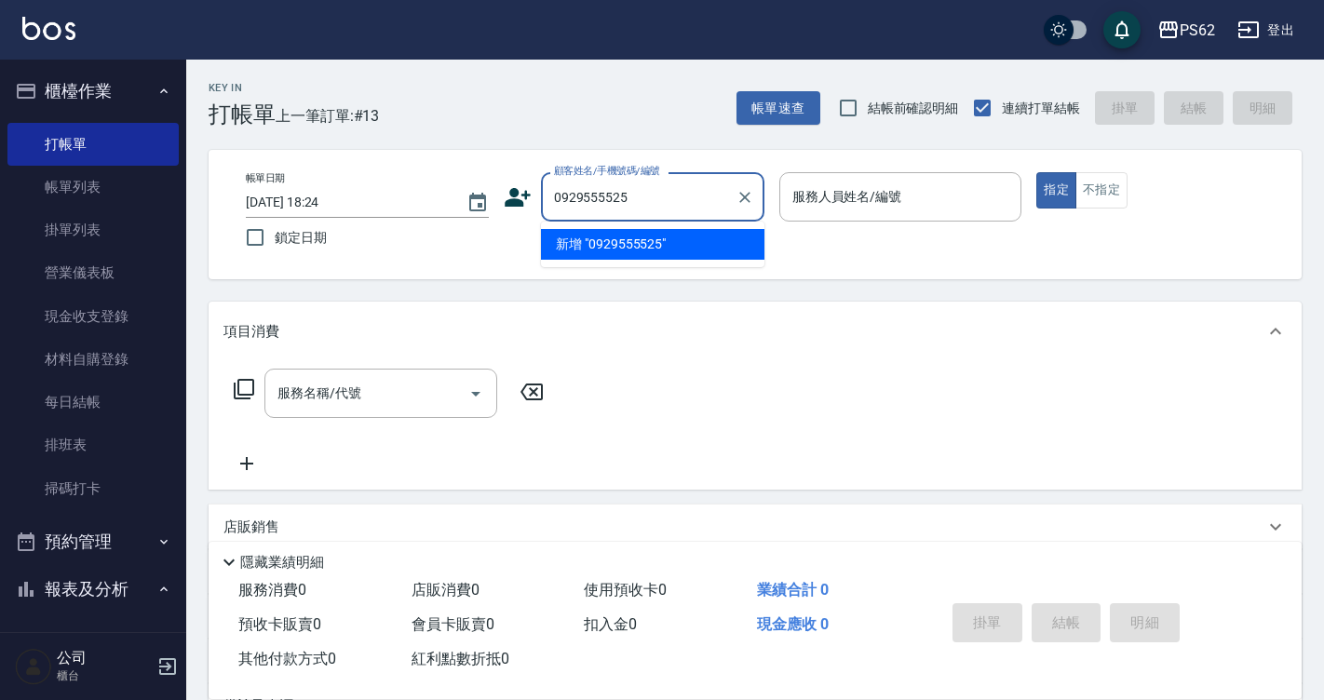
click at [713, 182] on input "0929555525" at bounding box center [638, 197] width 179 height 33
type input "0929555525"
click at [523, 195] on icon at bounding box center [518, 197] width 26 height 19
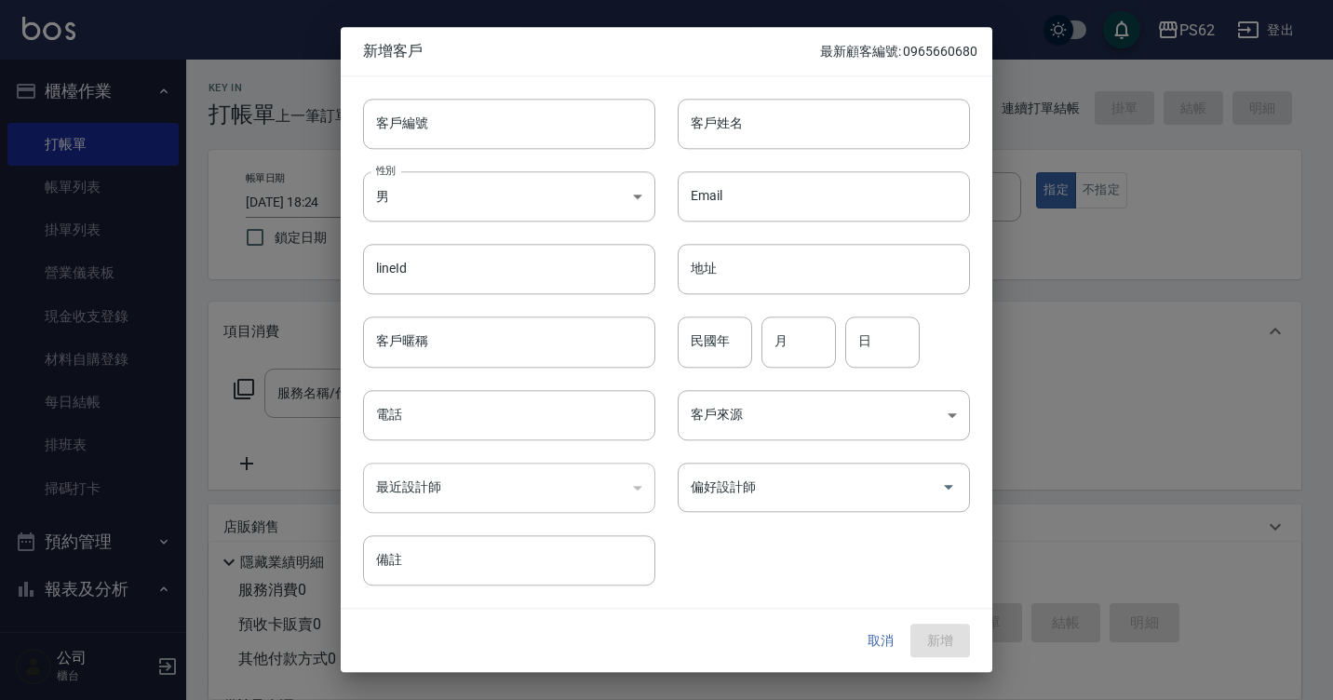
click at [485, 377] on div "電話 電話" at bounding box center [498, 404] width 315 height 73
click at [424, 417] on input "電話" at bounding box center [509, 415] width 292 height 50
paste input "0929555525"
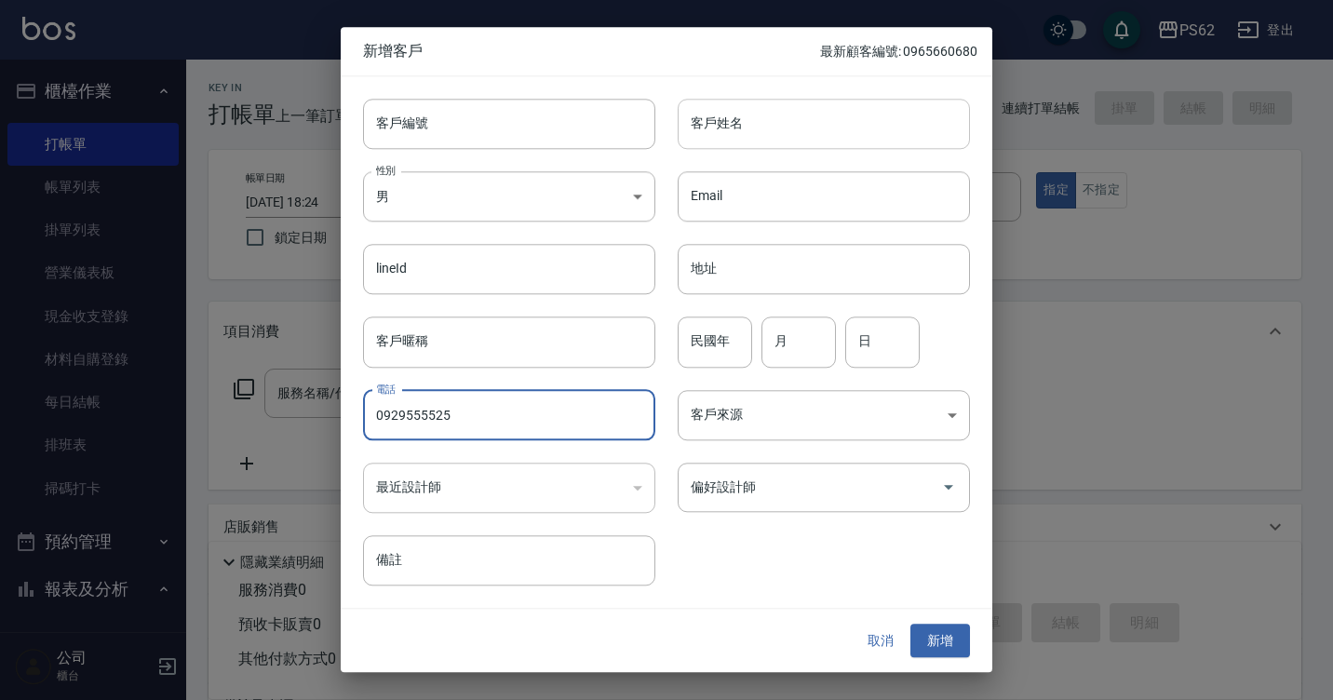
type input "0929555525"
click at [711, 127] on input "客戶姓名" at bounding box center [824, 124] width 292 height 50
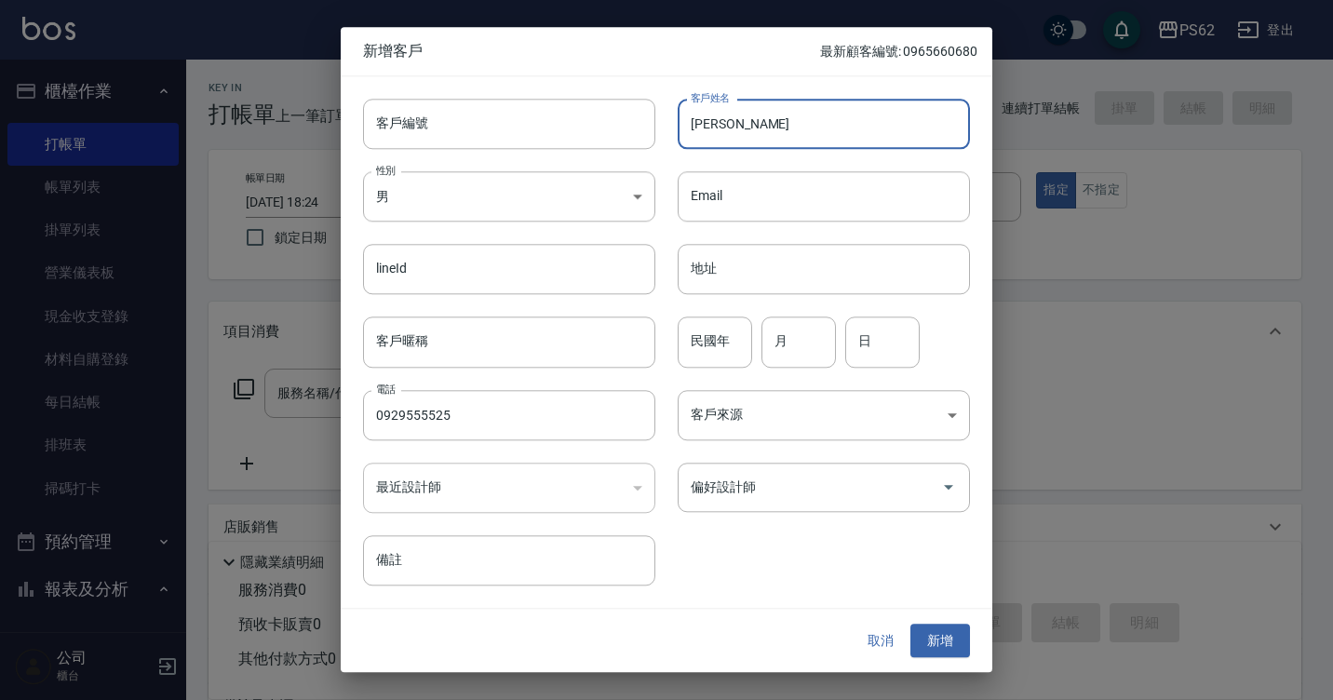
type input "[PERSON_NAME]"
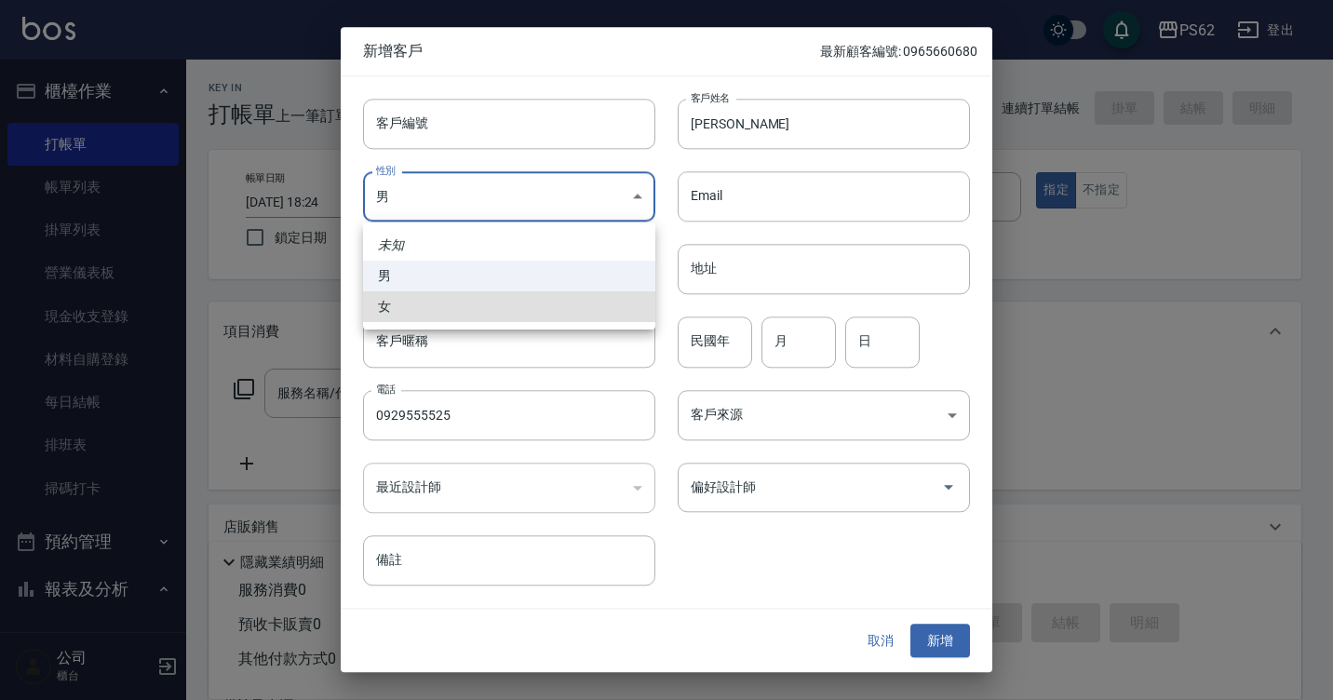
type input "[DEMOGRAPHIC_DATA]"
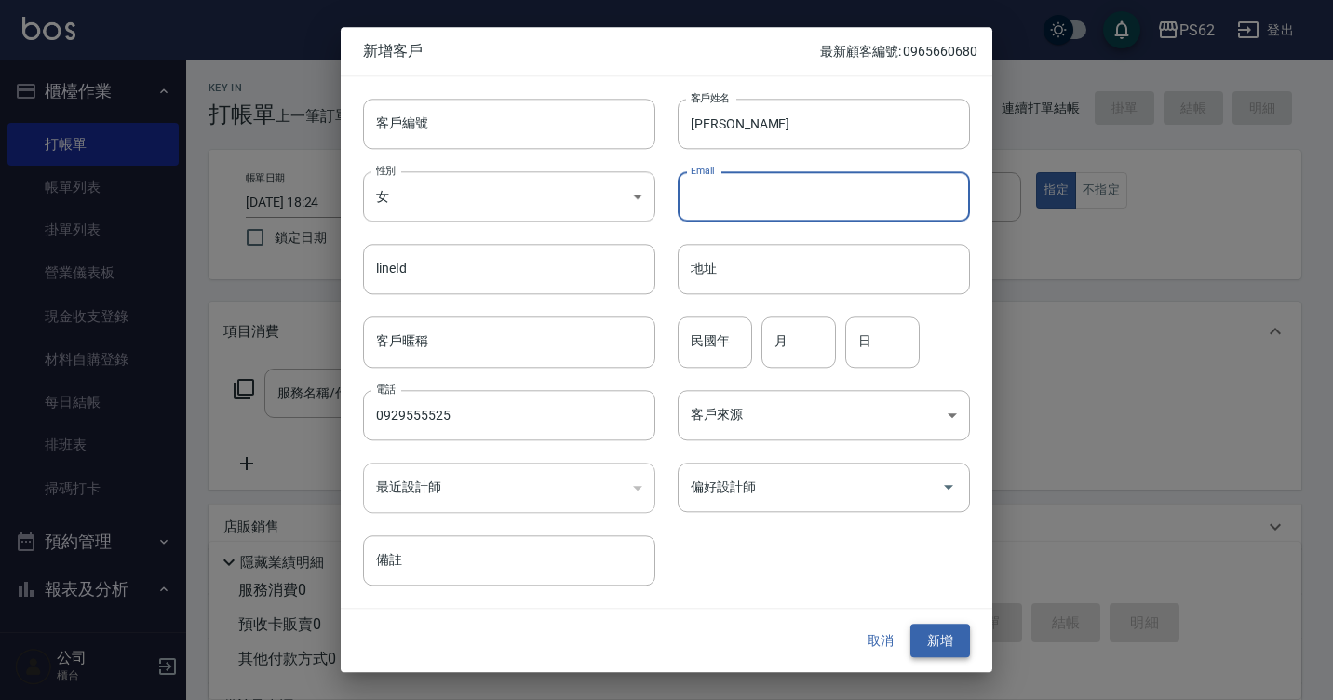
click at [948, 640] on button "新增" at bounding box center [940, 641] width 60 height 34
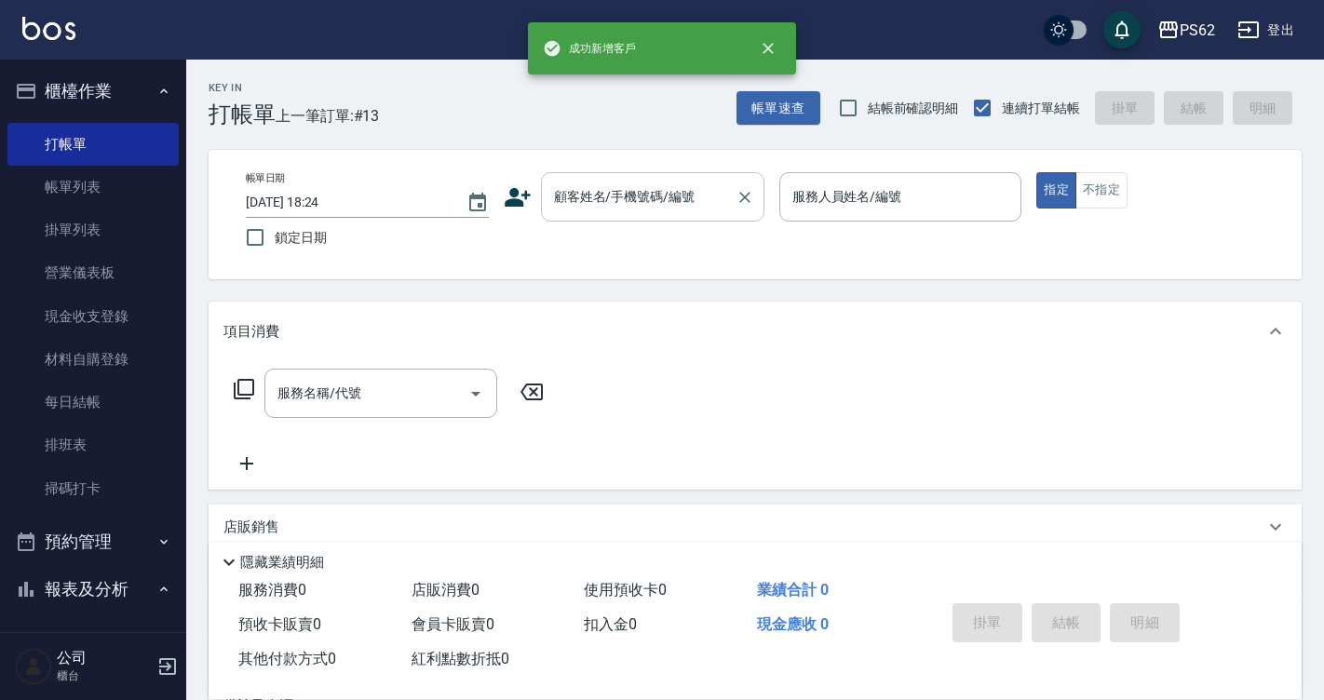
click at [562, 206] on div "顧客姓名/手機號碼/編號 顧客姓名/手機號碼/編號" at bounding box center [652, 196] width 223 height 49
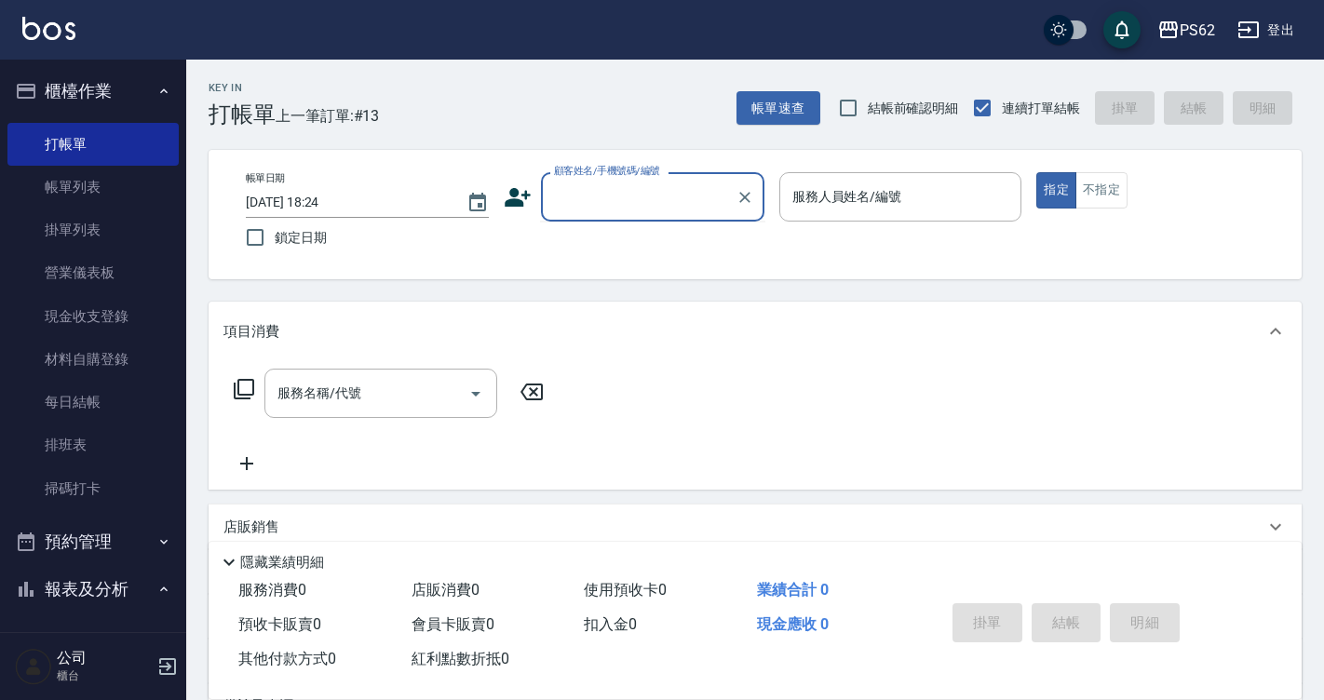
paste input "0929555525"
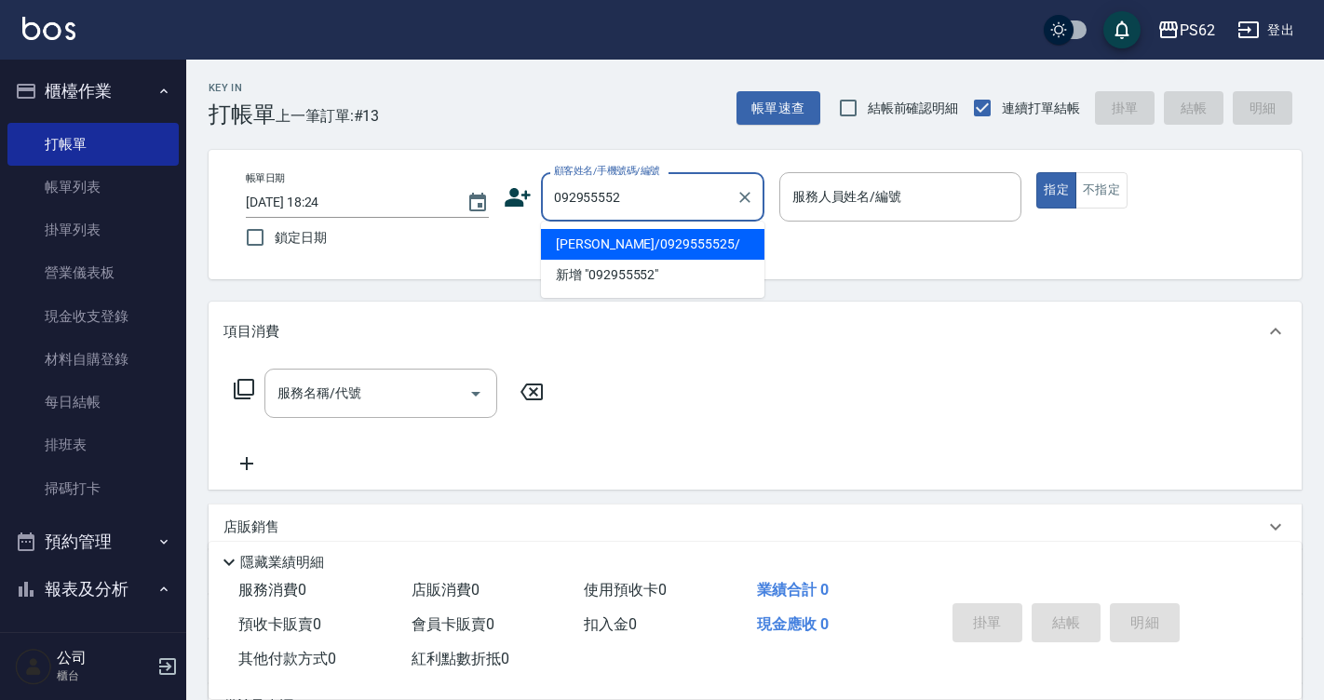
type input "[PERSON_NAME]/0929555525/"
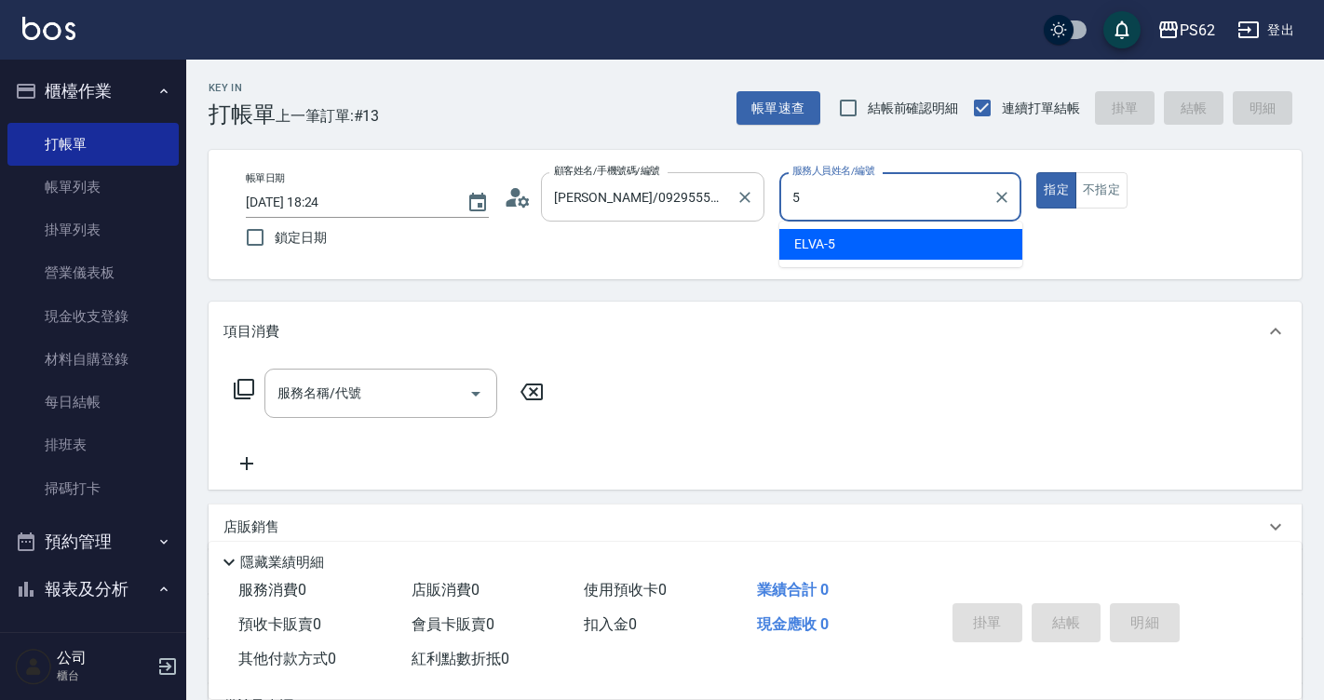
type input "ELVA-5"
type button "true"
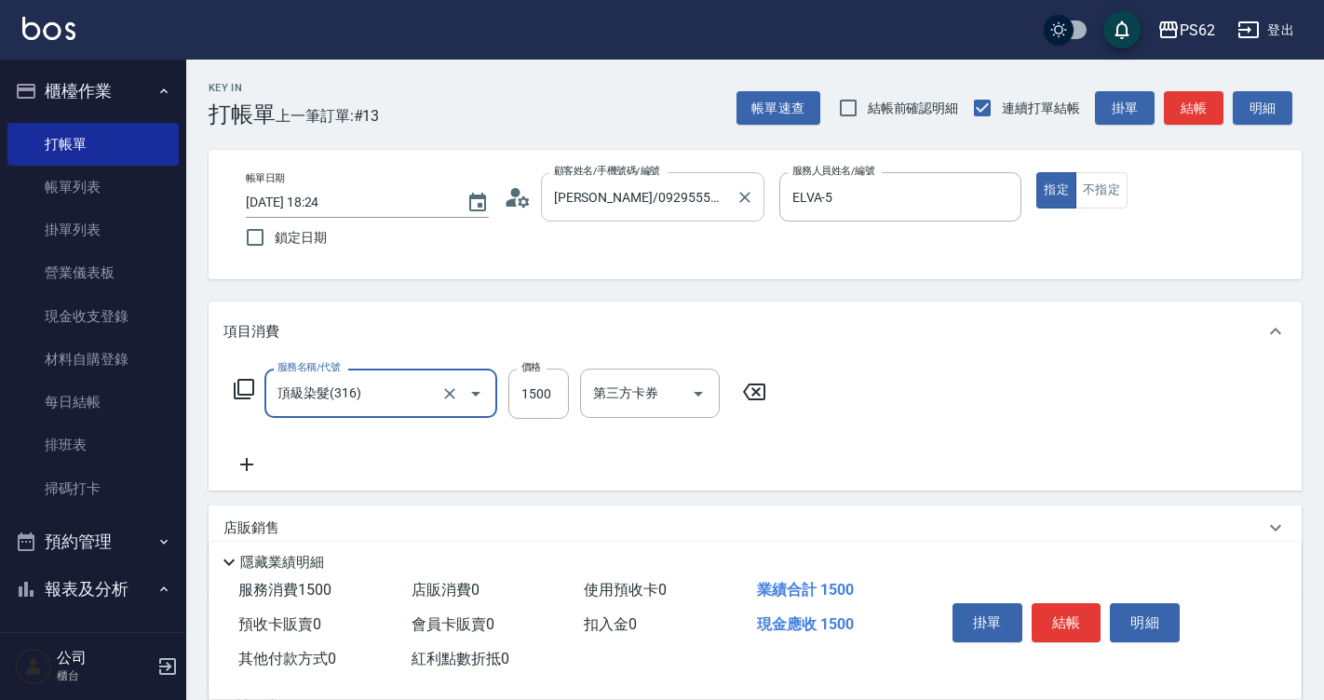
type input "頂級染髮(316)"
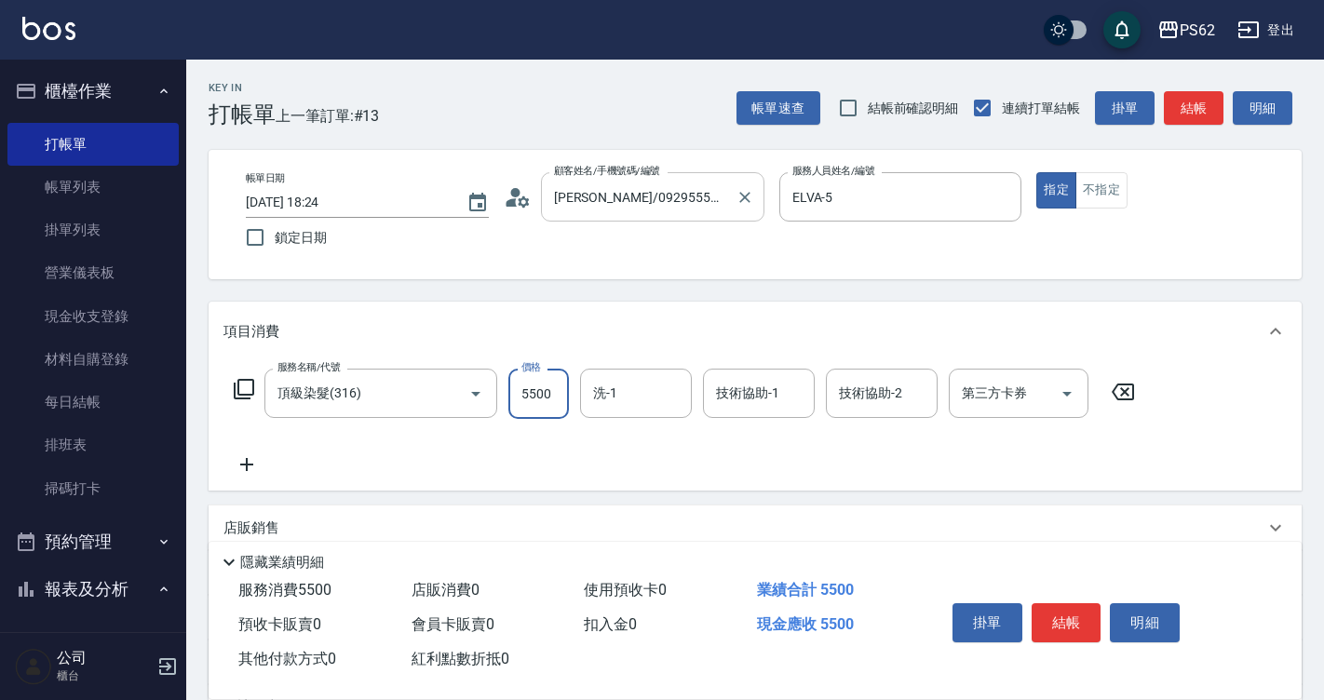
type input "5500"
type input "浣熊-25"
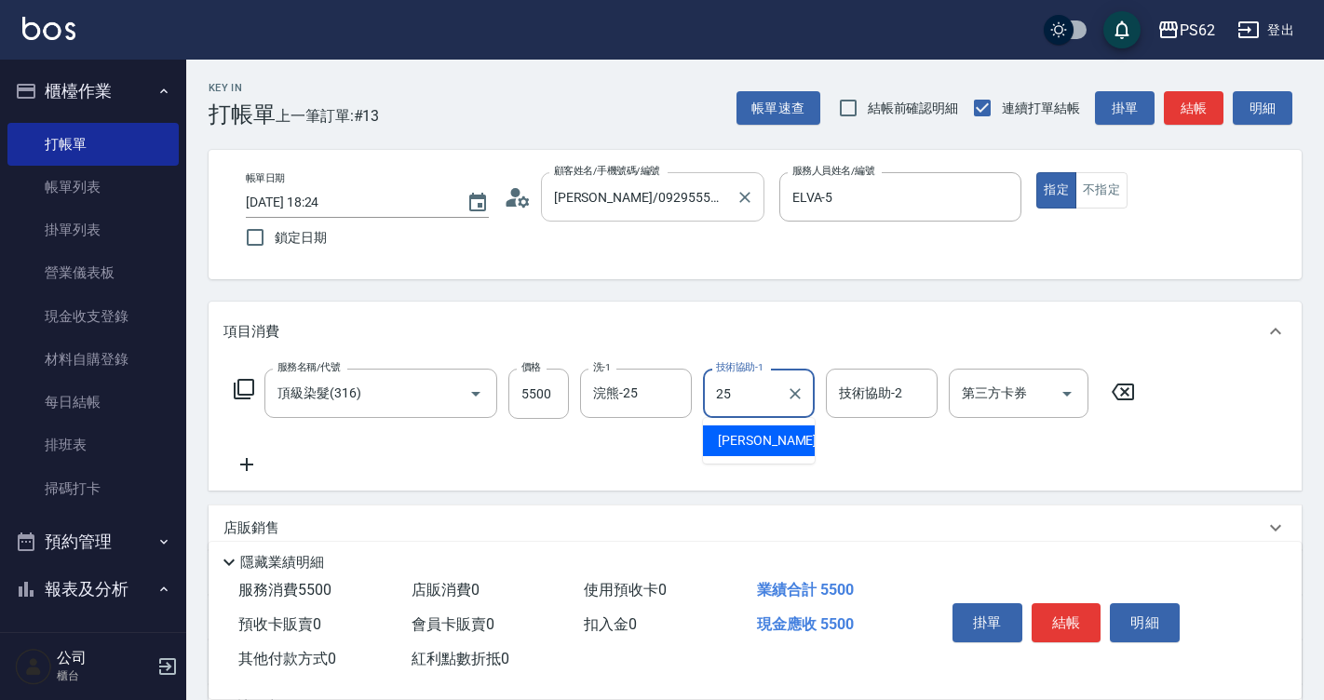
type input "浣熊-25"
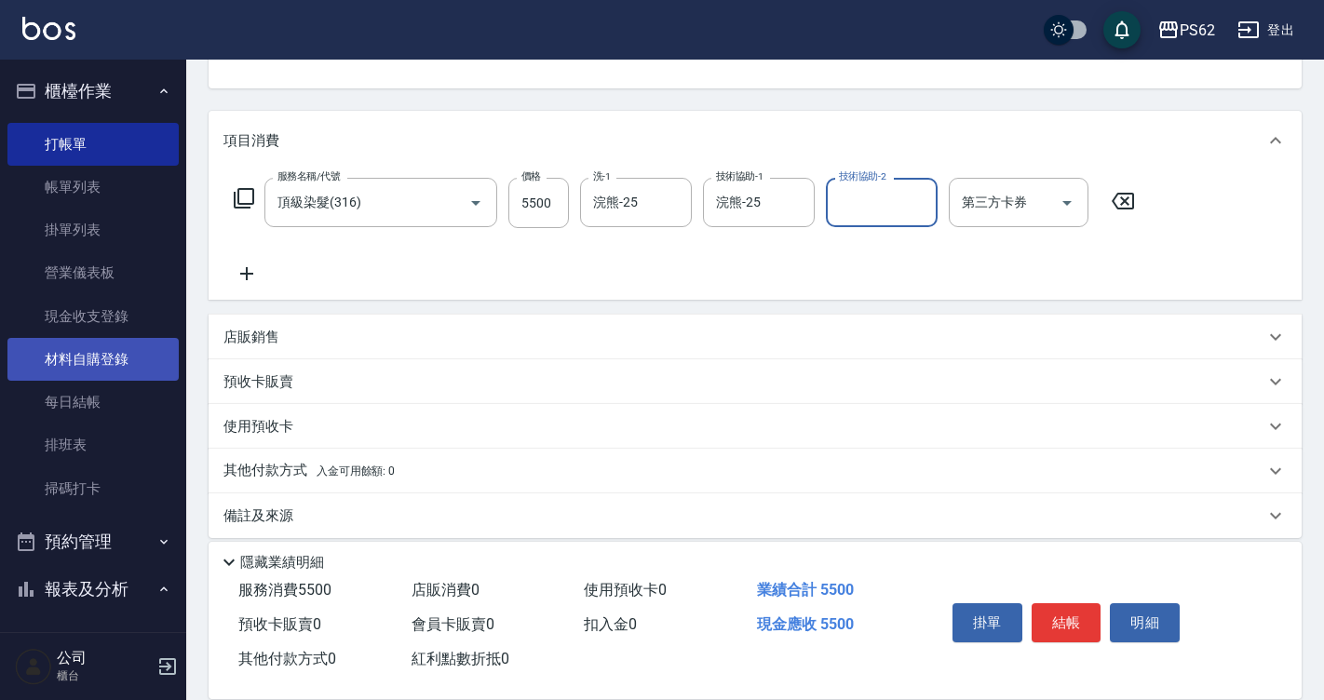
scroll to position [208, 0]
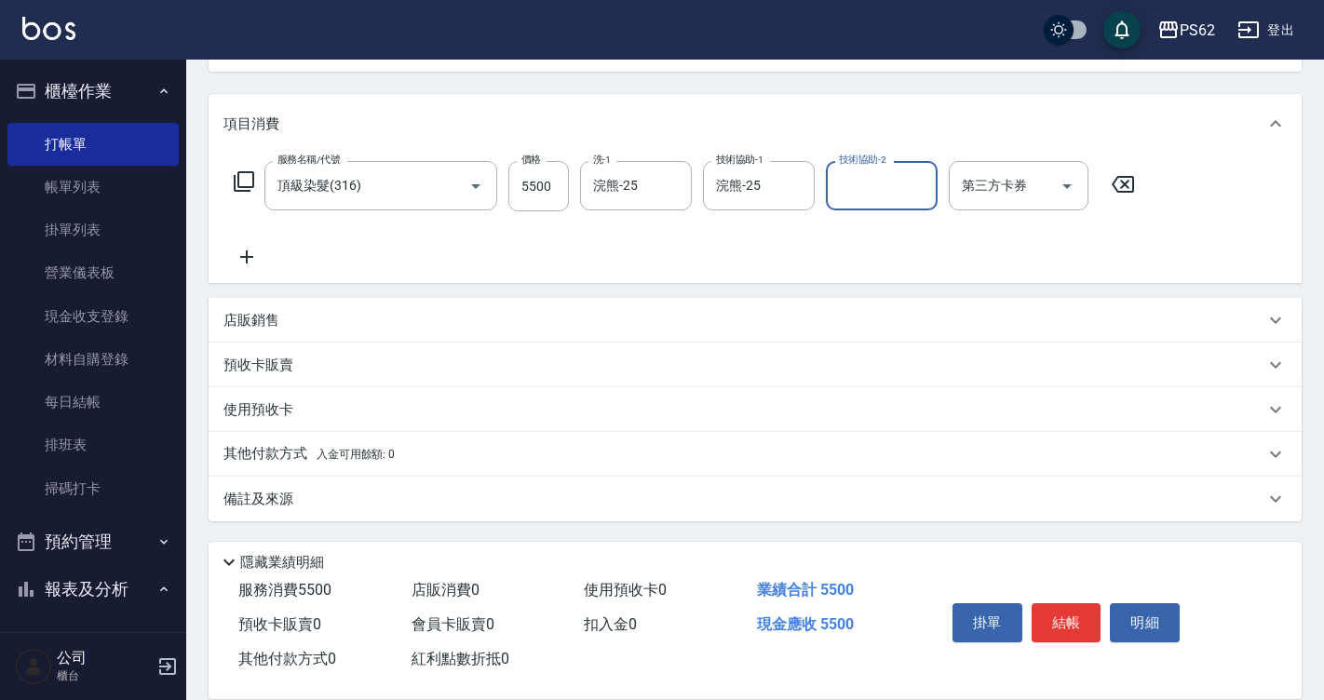
click at [275, 320] on p "店販銷售" at bounding box center [251, 321] width 56 height 20
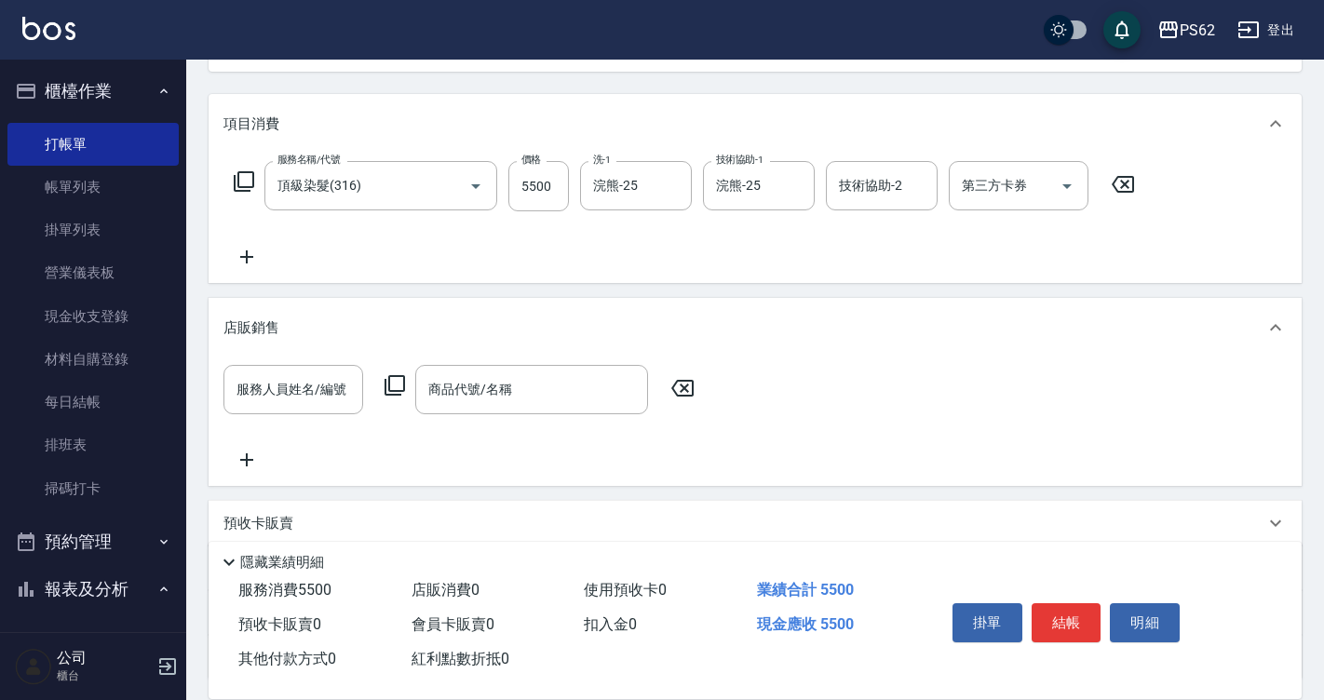
click at [275, 320] on p "店販銷售" at bounding box center [251, 328] width 56 height 20
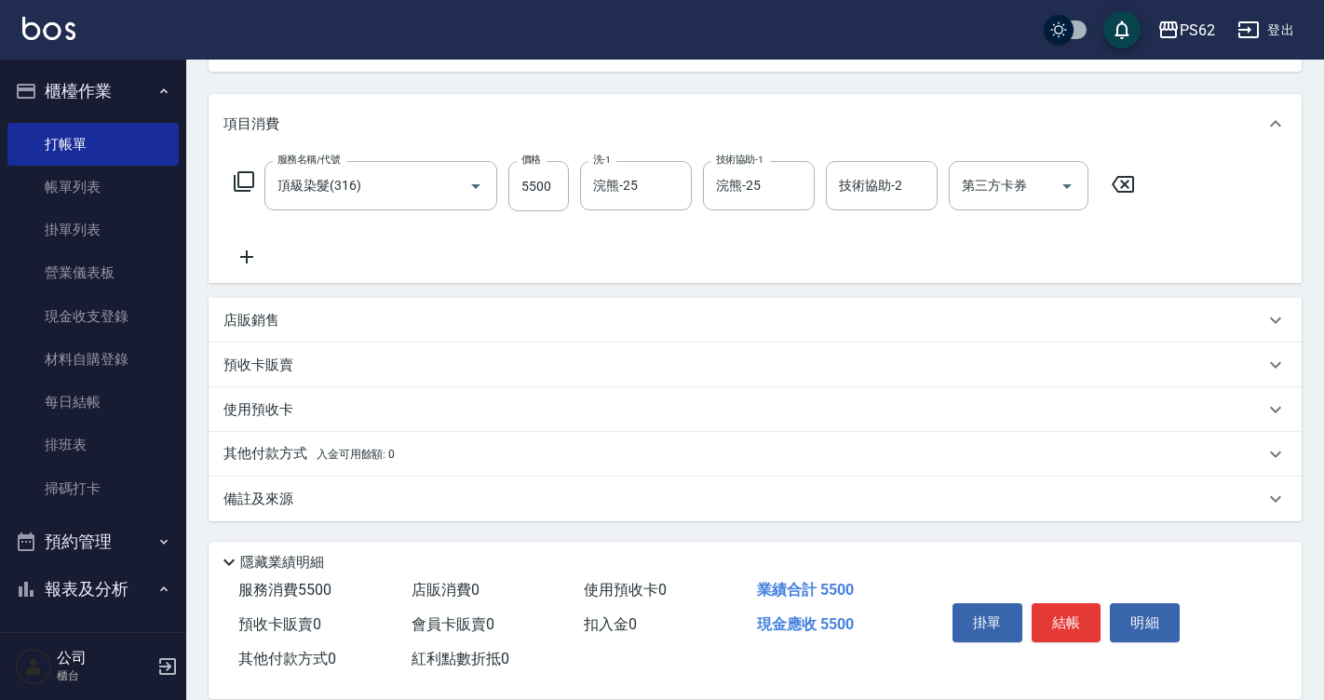
click at [264, 448] on p "其他付款方式 入金可用餘額: 0" at bounding box center [308, 454] width 171 height 20
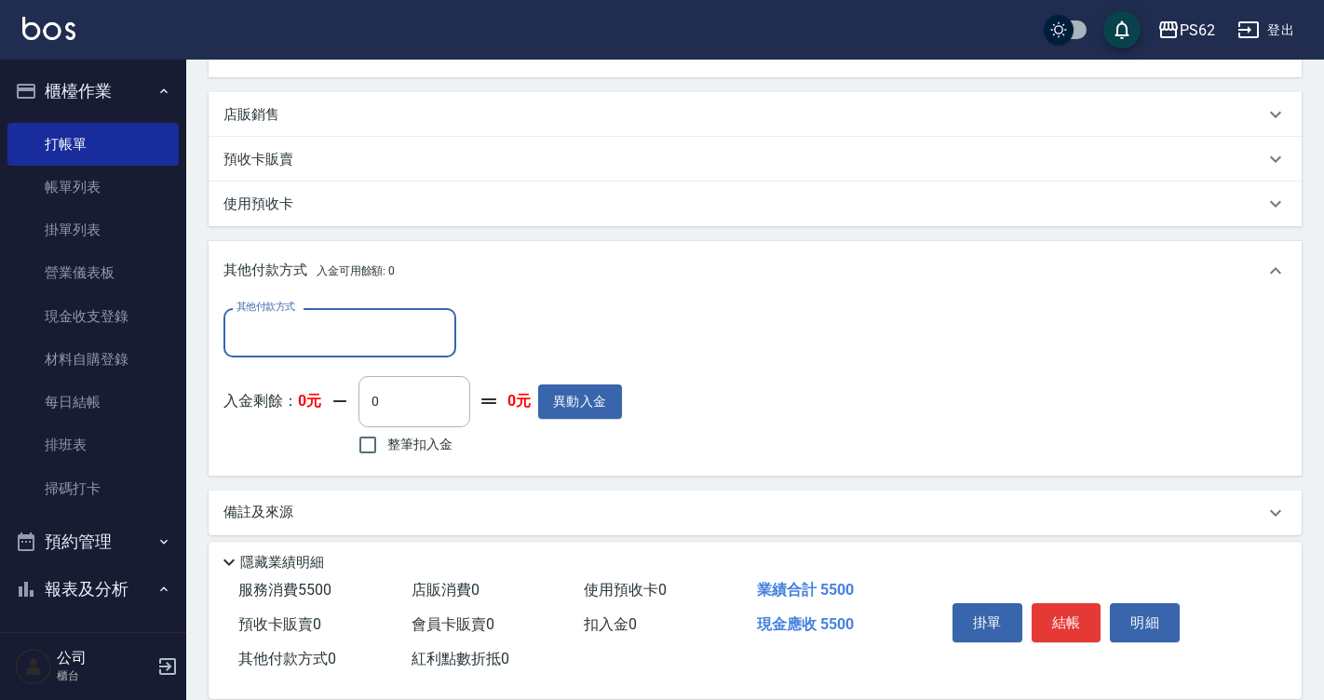
scroll to position [418, 0]
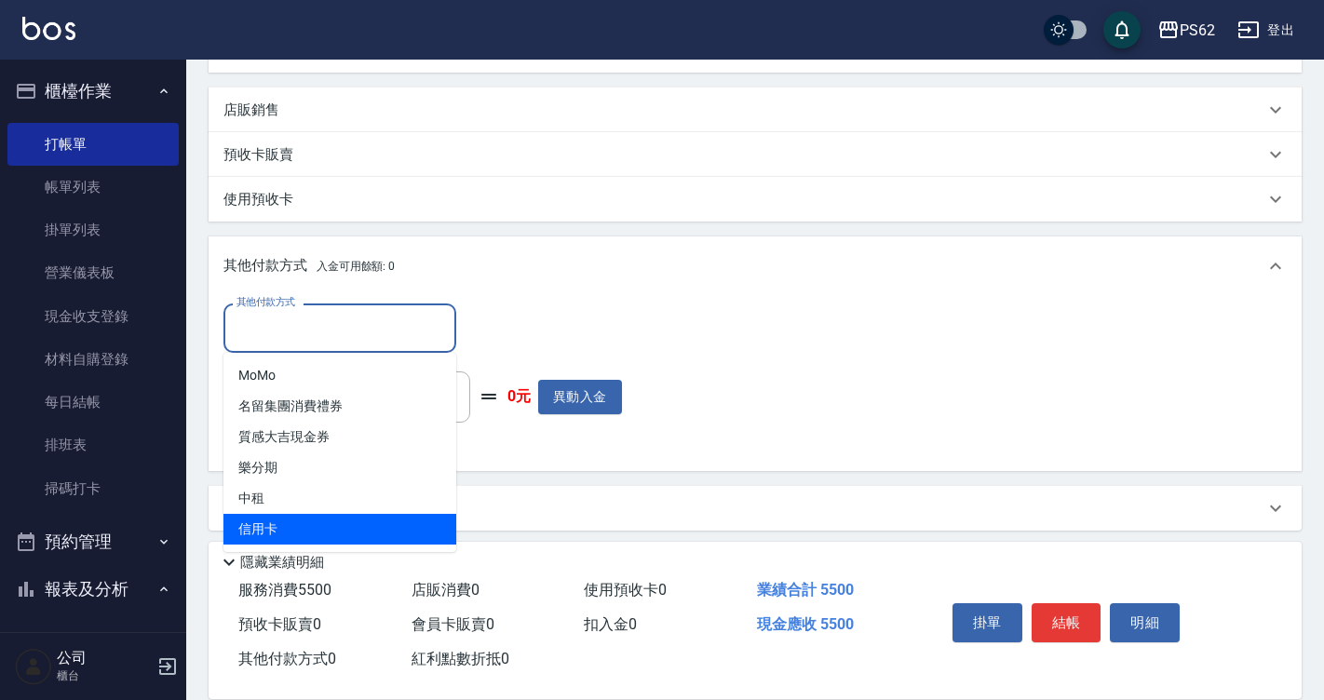
type input "信用卡"
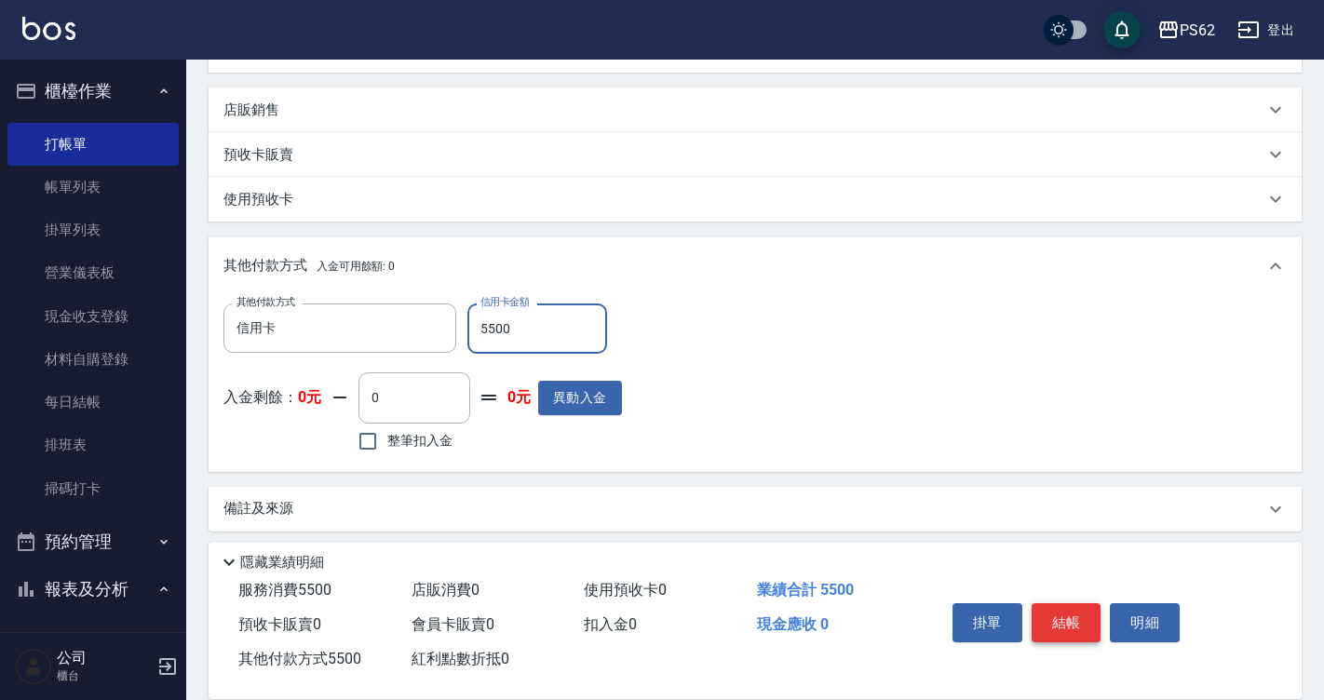
type input "5500"
click at [1053, 603] on button "結帳" at bounding box center [1066, 622] width 70 height 39
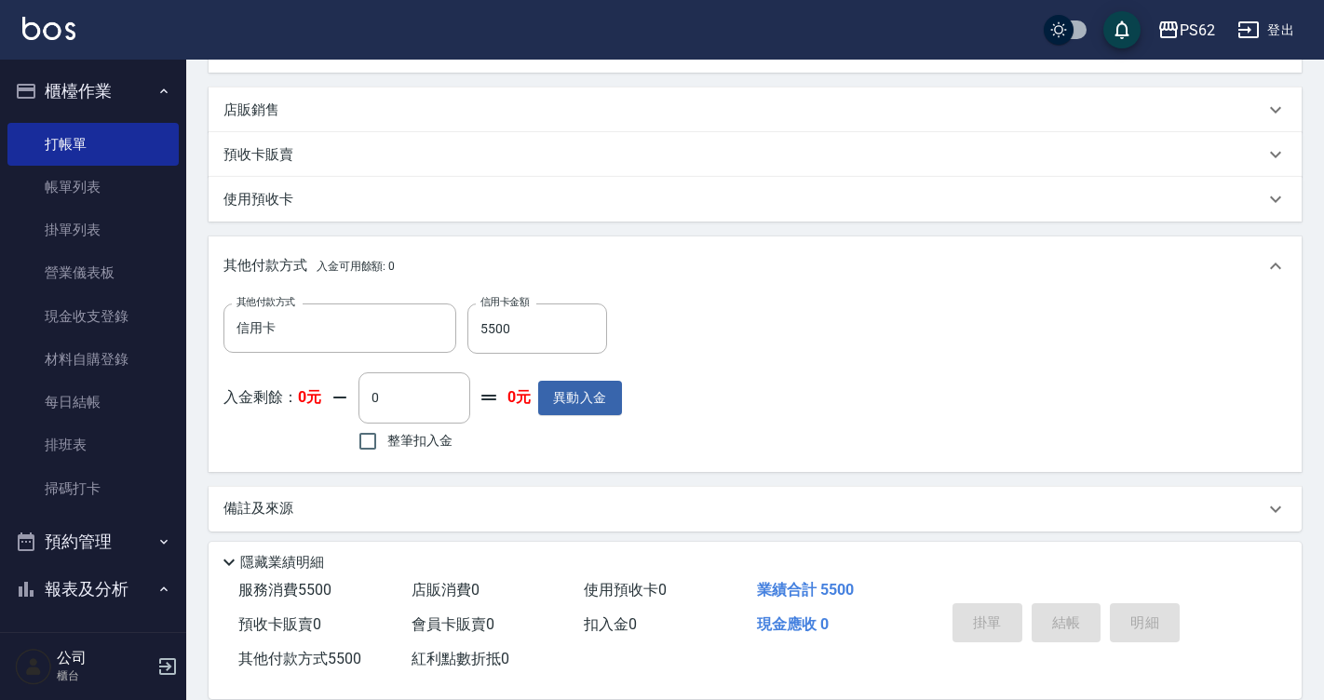
type input "[DATE] 18:25"
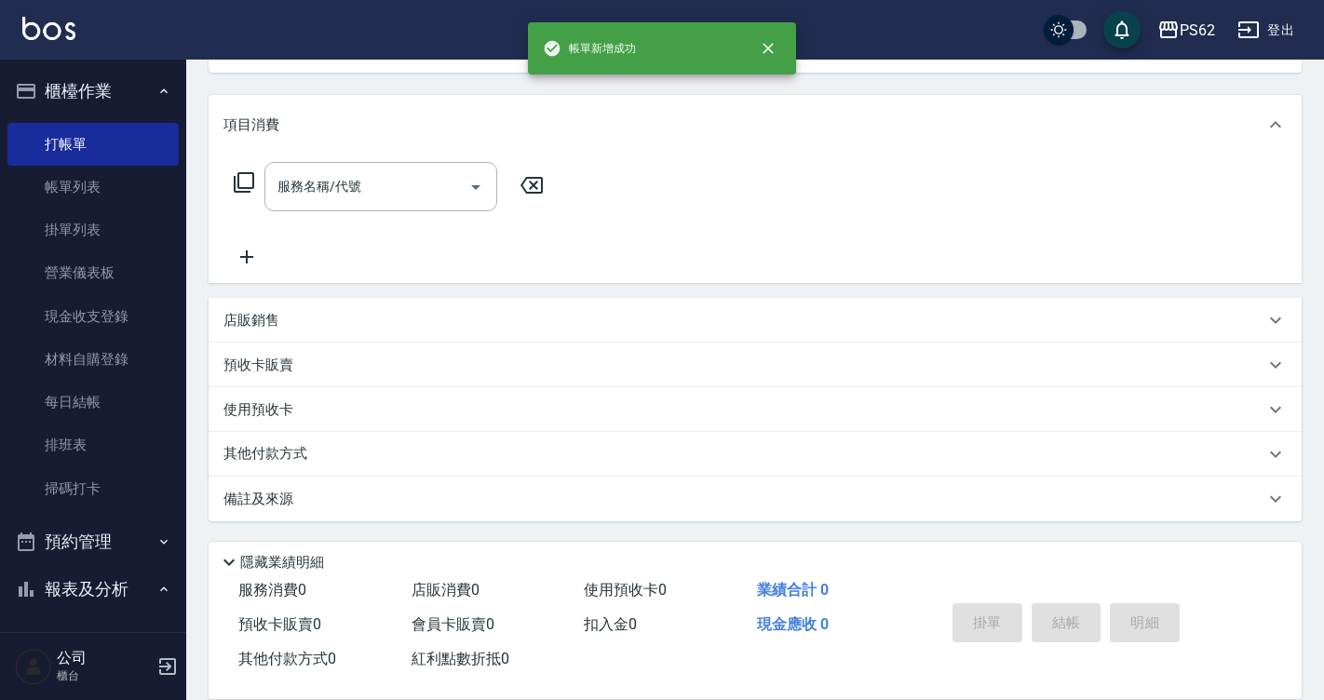
scroll to position [0, 0]
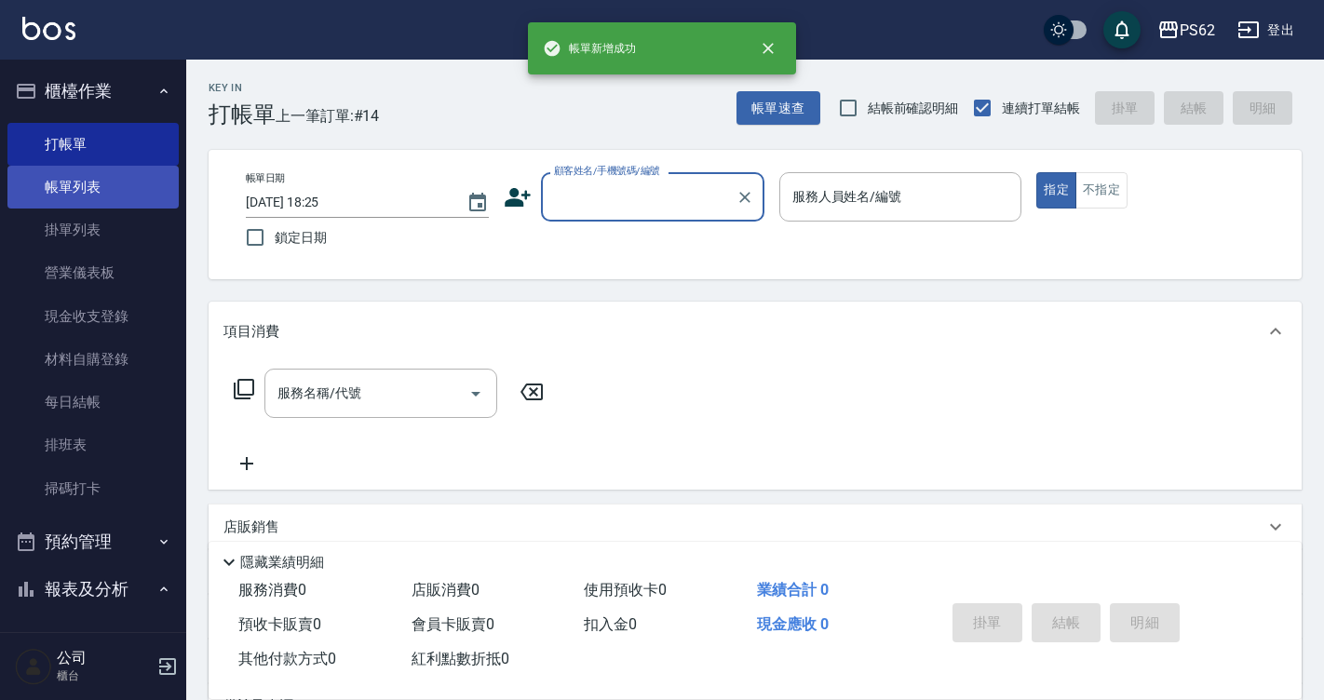
click at [141, 172] on link "帳單列表" at bounding box center [92, 187] width 171 height 43
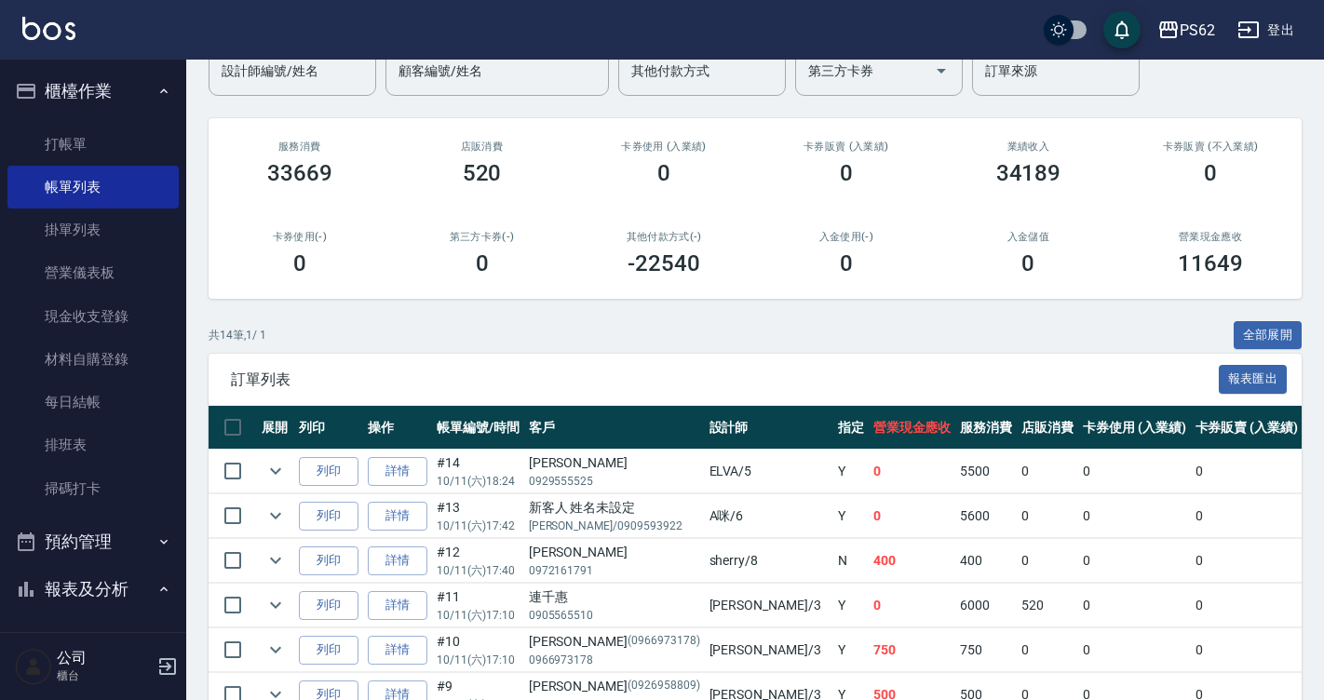
scroll to position [279, 0]
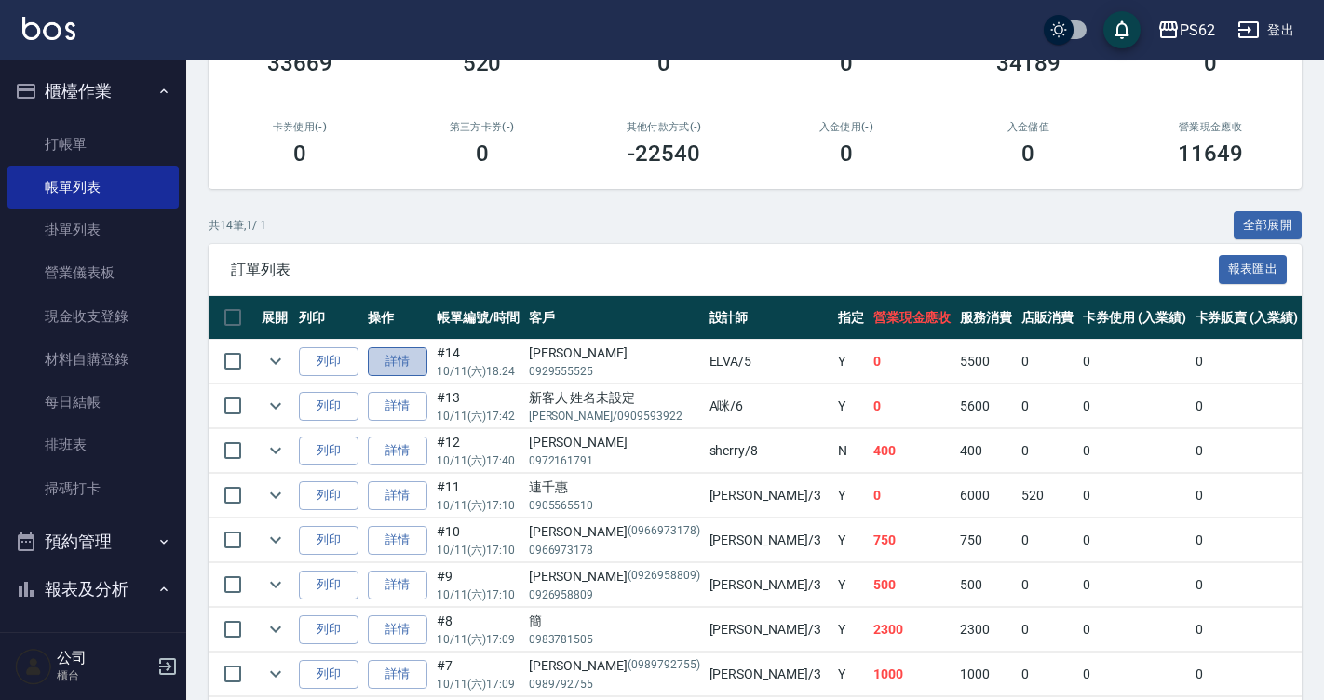
click at [391, 374] on link "詳情" at bounding box center [398, 361] width 60 height 29
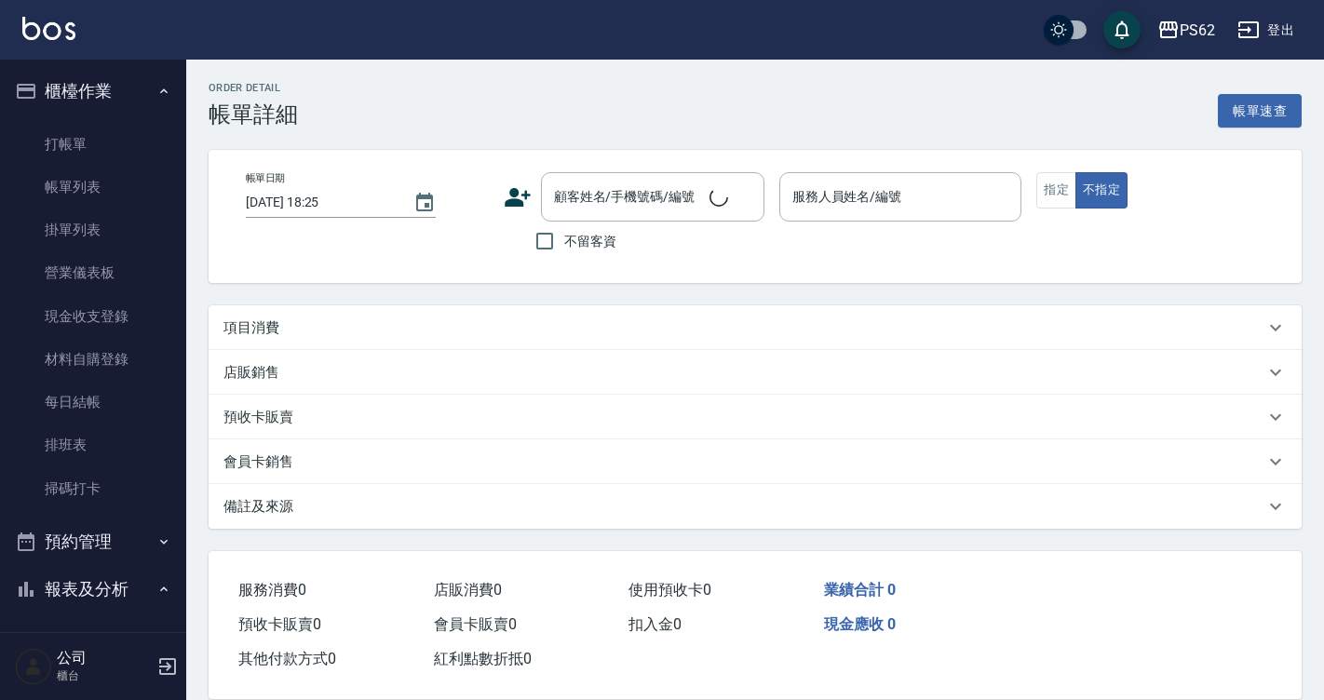
type input "[DATE] 18:24"
type input "ELVA-5"
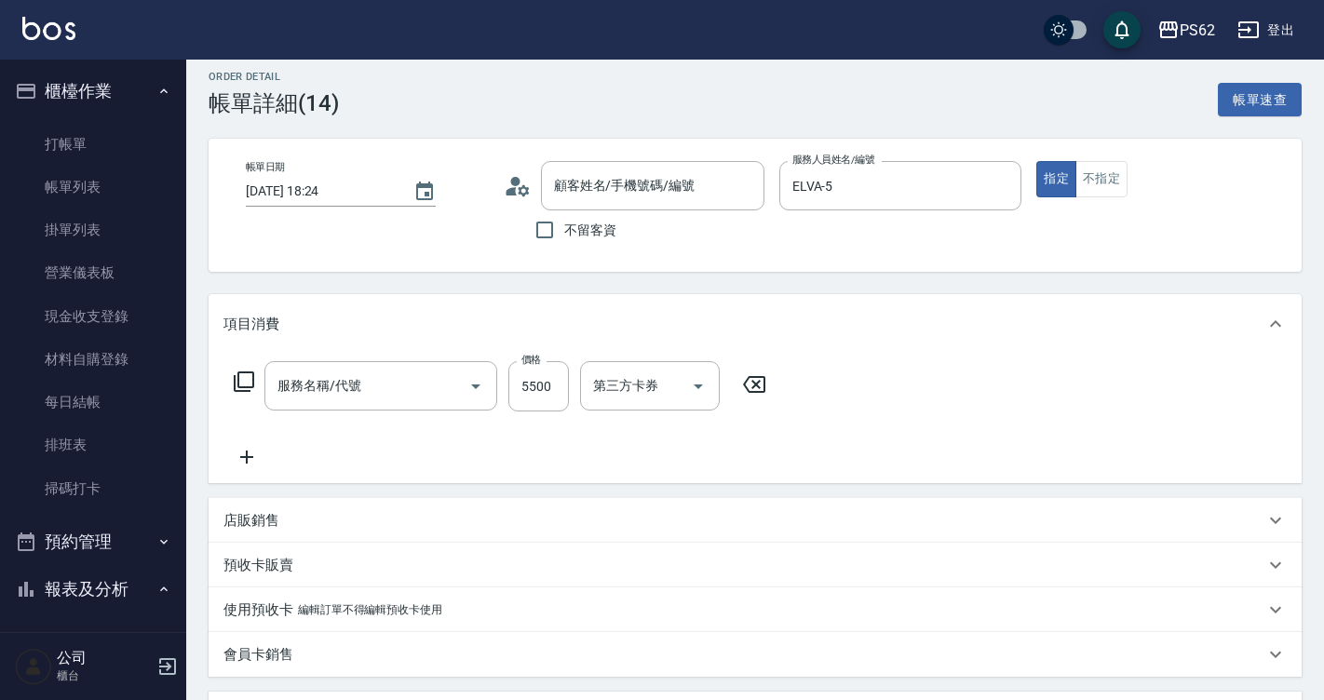
type input "[PERSON_NAME]/0929555525/"
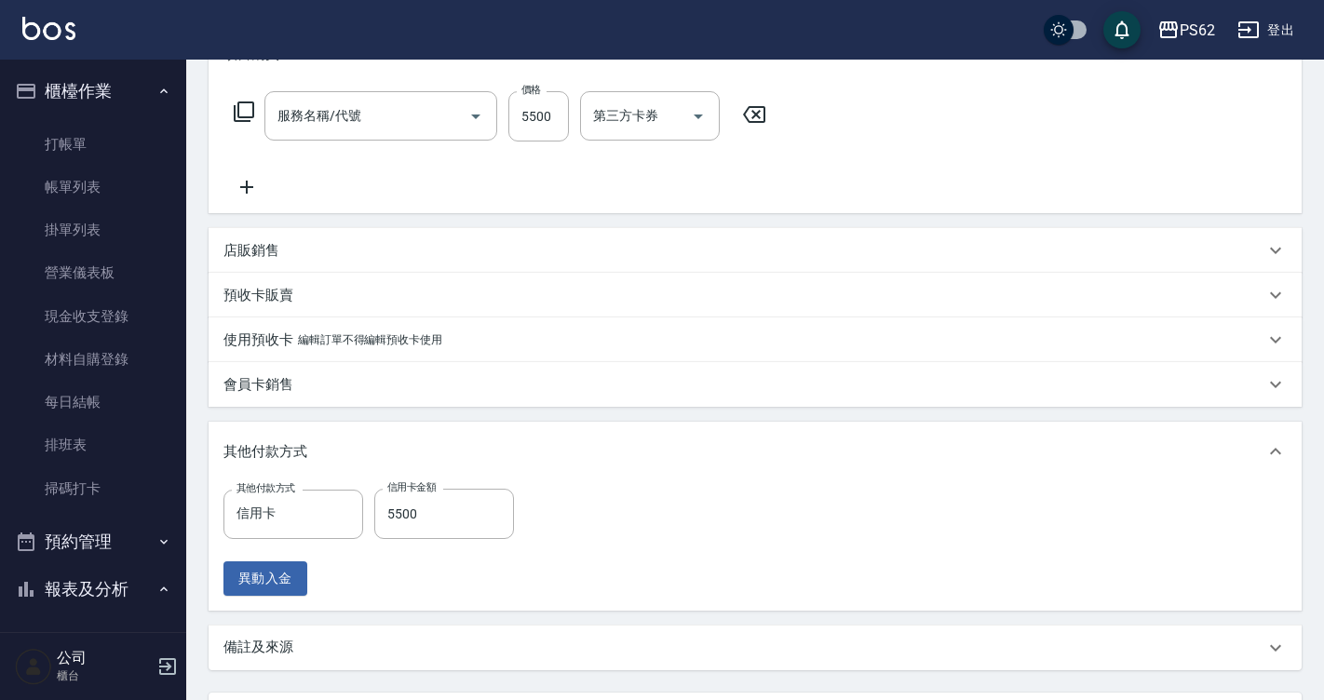
type input "頂級染髮(316)"
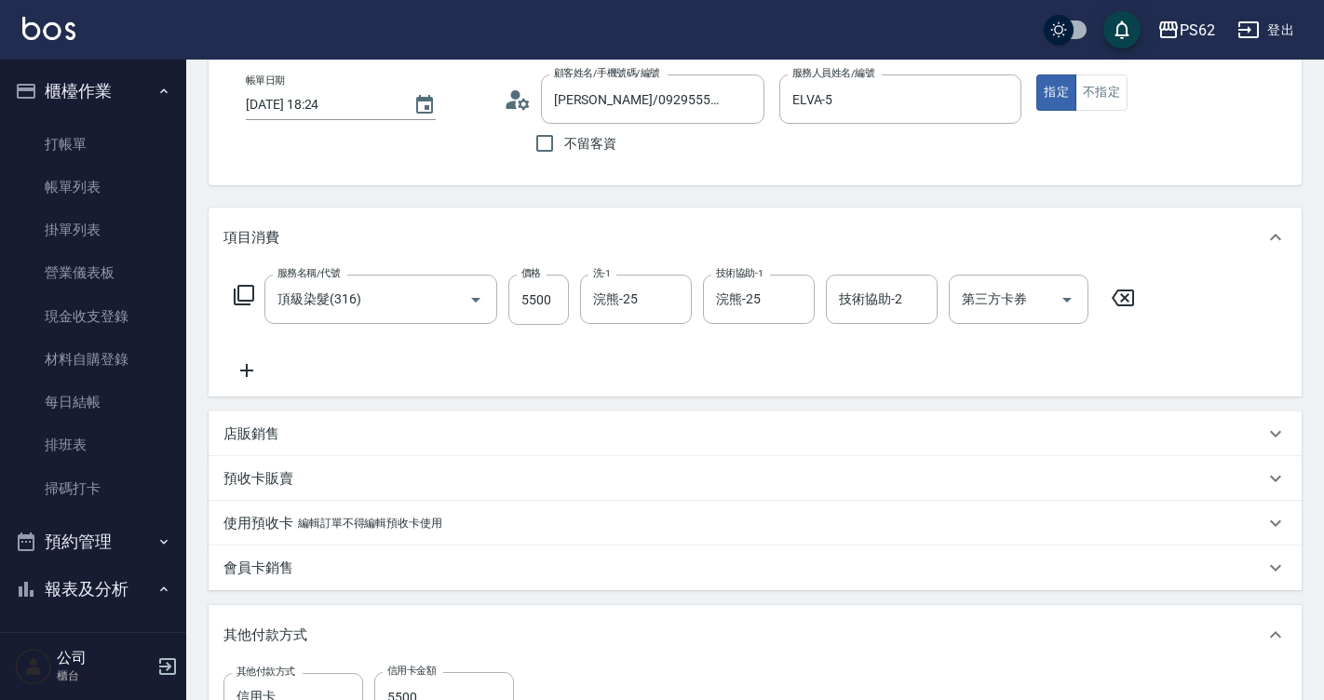
scroll to position [188, 0]
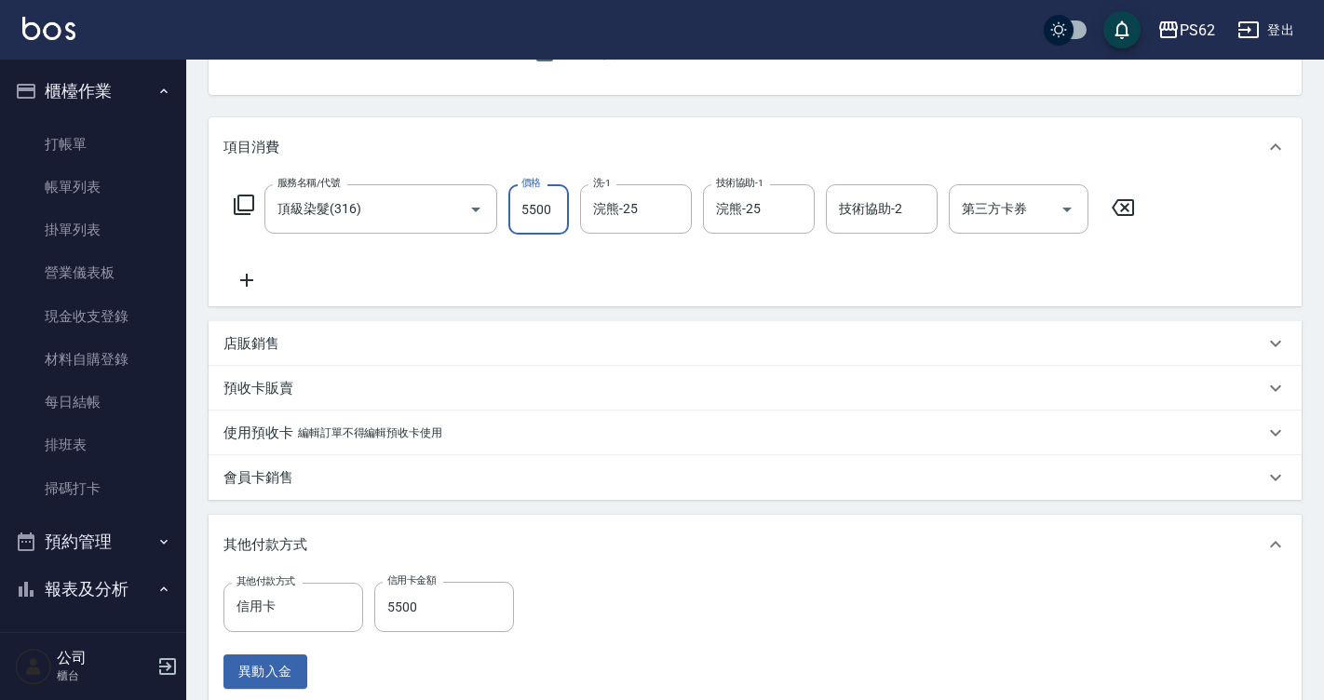
click at [565, 219] on input "5500" at bounding box center [538, 209] width 61 height 50
type input "0"
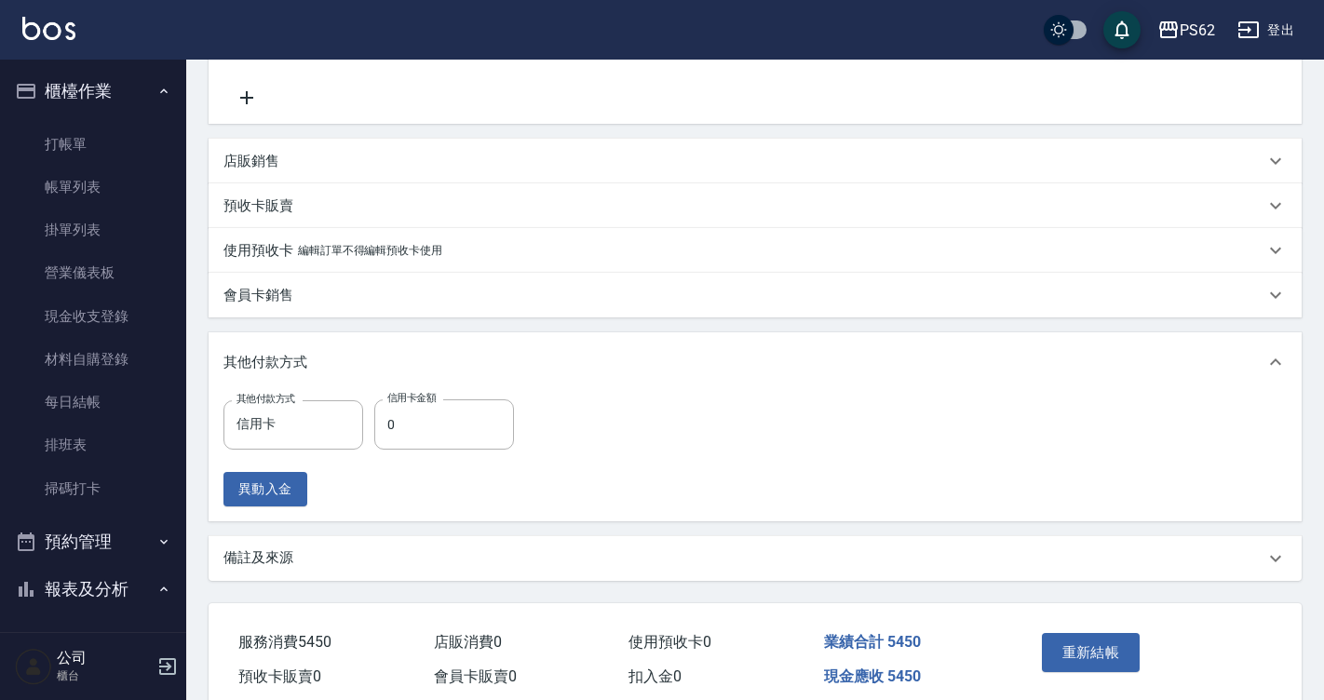
scroll to position [452, 0]
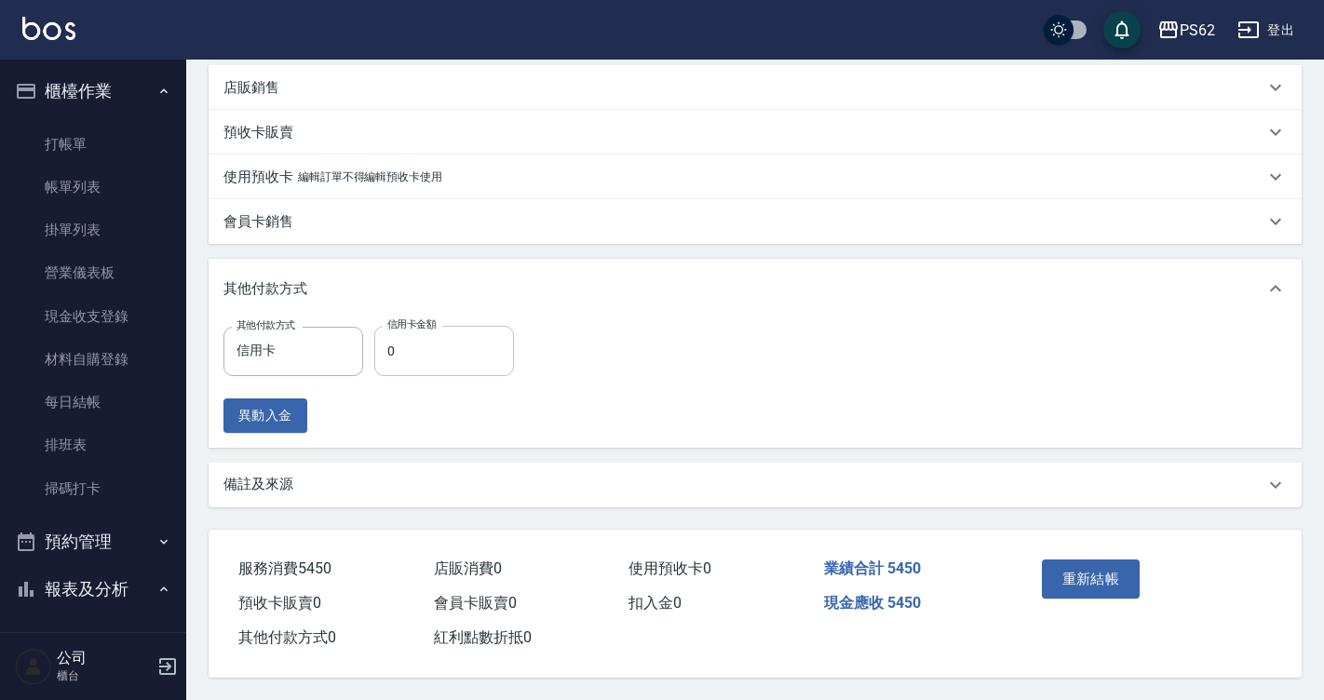
type input "5450"
click at [395, 329] on input "0" at bounding box center [444, 351] width 140 height 50
click at [396, 329] on input "0" at bounding box center [444, 351] width 140 height 50
type input "5450"
click at [1108, 561] on button "重新結帳" at bounding box center [1091, 578] width 99 height 39
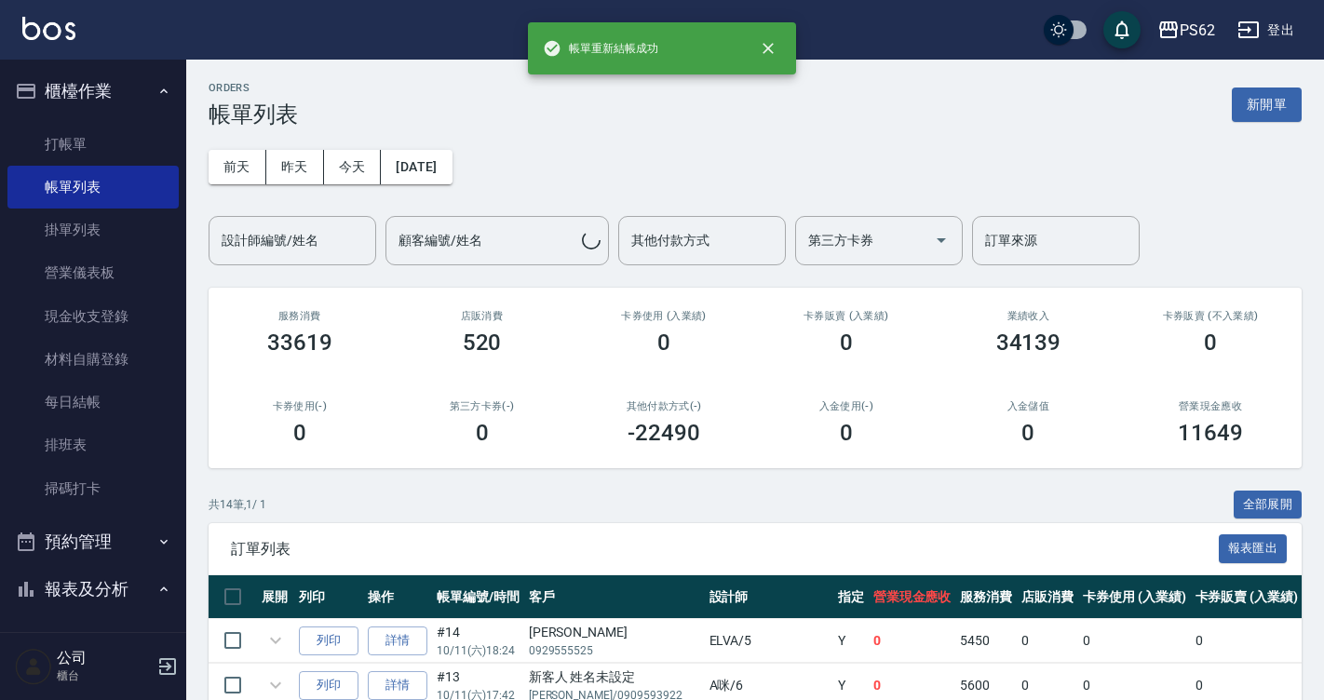
click at [150, 151] on link "打帳單" at bounding box center [92, 144] width 171 height 43
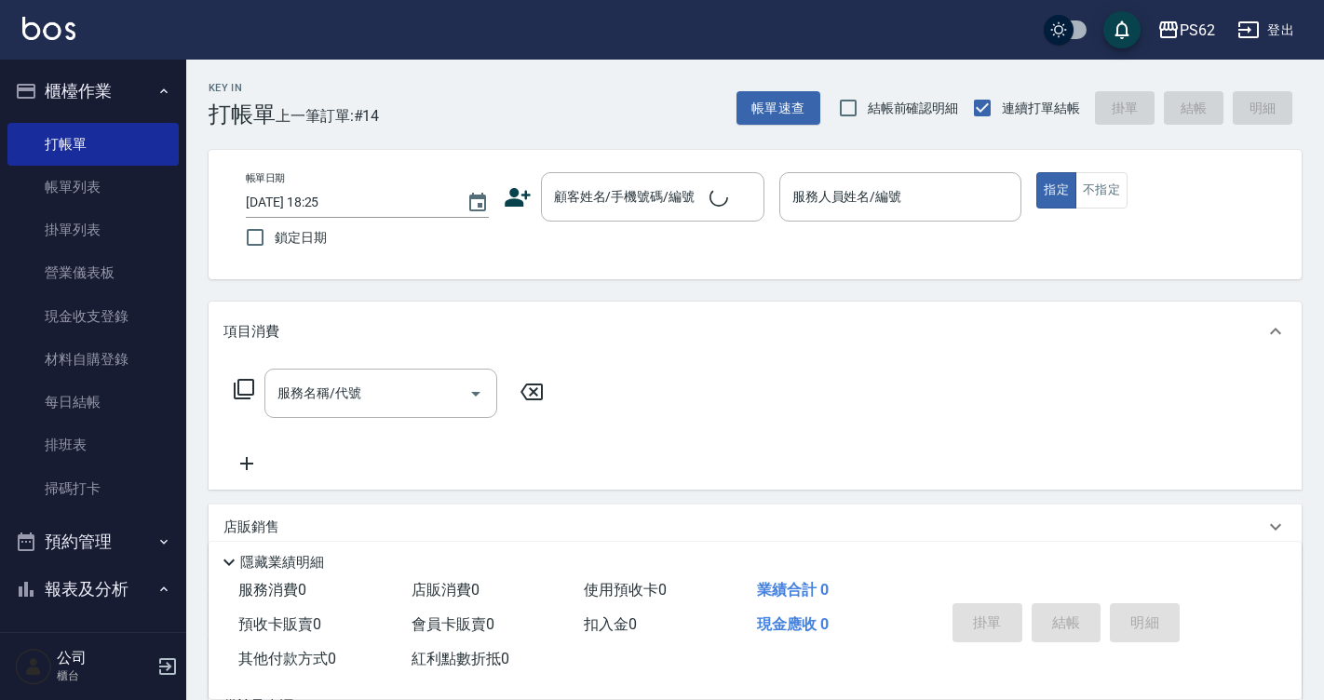
click at [1058, 100] on span "連續打單結帳" at bounding box center [1041, 109] width 78 height 20
click at [1002, 100] on input "連續打單結帳" at bounding box center [982, 107] width 39 height 39
click at [1047, 101] on span "連續打單結帳" at bounding box center [1041, 109] width 78 height 20
click at [1002, 101] on input "連續打單結帳" at bounding box center [982, 107] width 39 height 39
checkbox input "true"
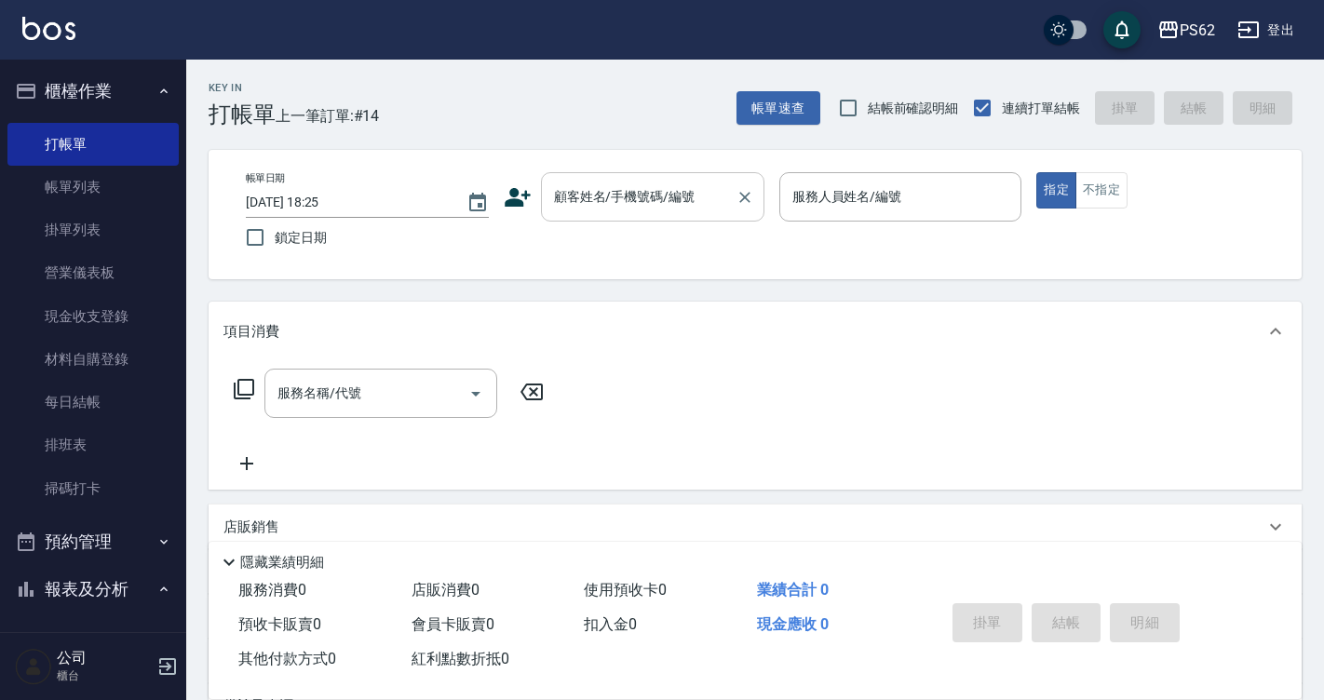
click at [732, 193] on div at bounding box center [744, 196] width 24 height 49
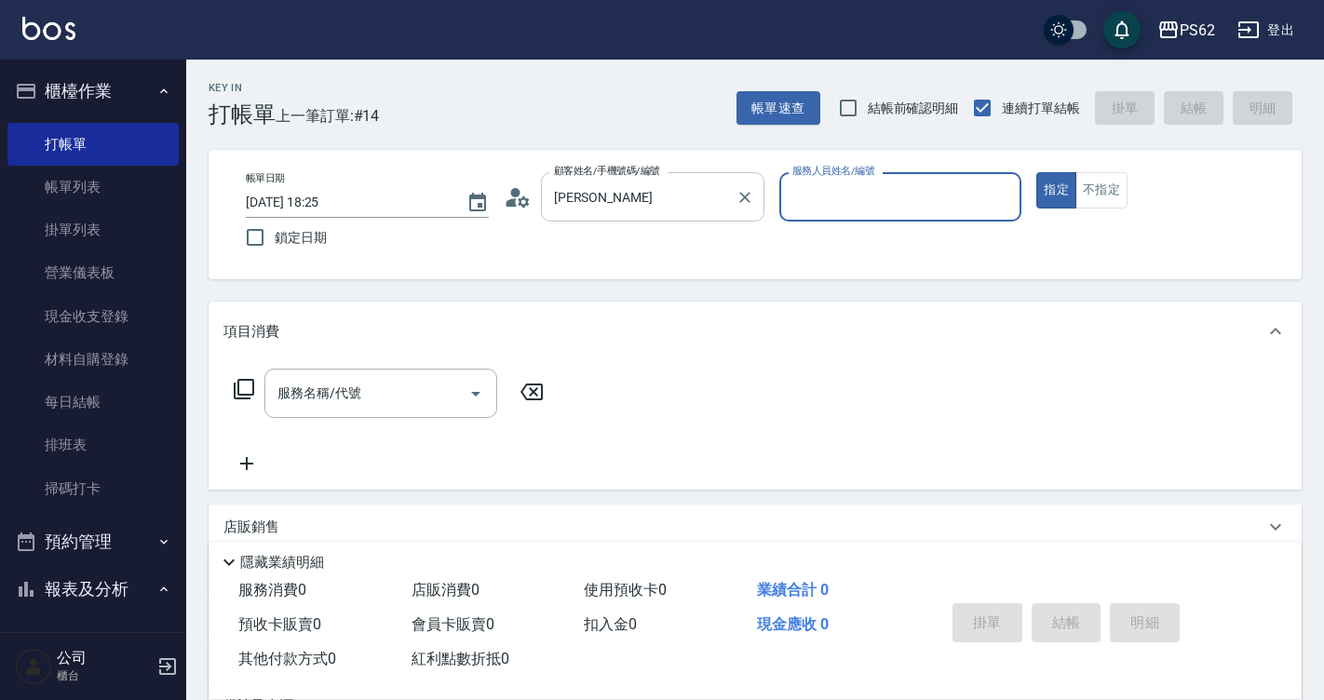
type input "[PERSON_NAME]/0968053517/"
type input "ELVA-5"
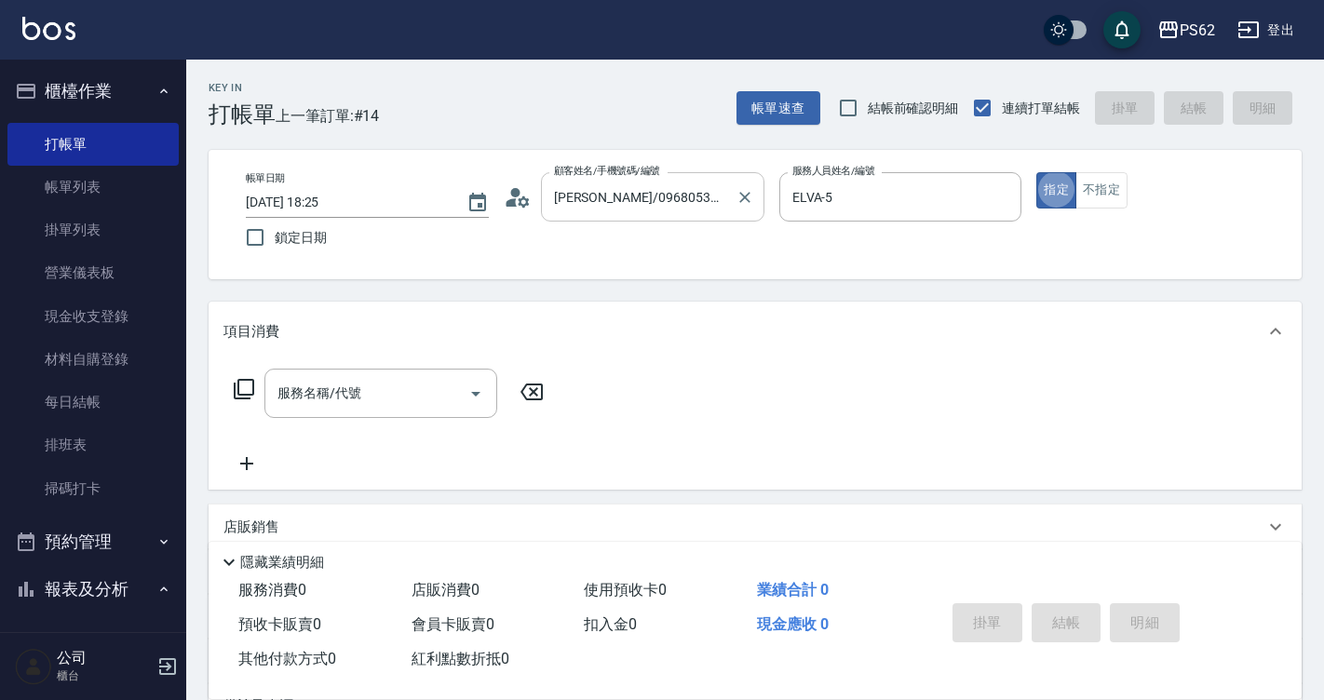
type button "true"
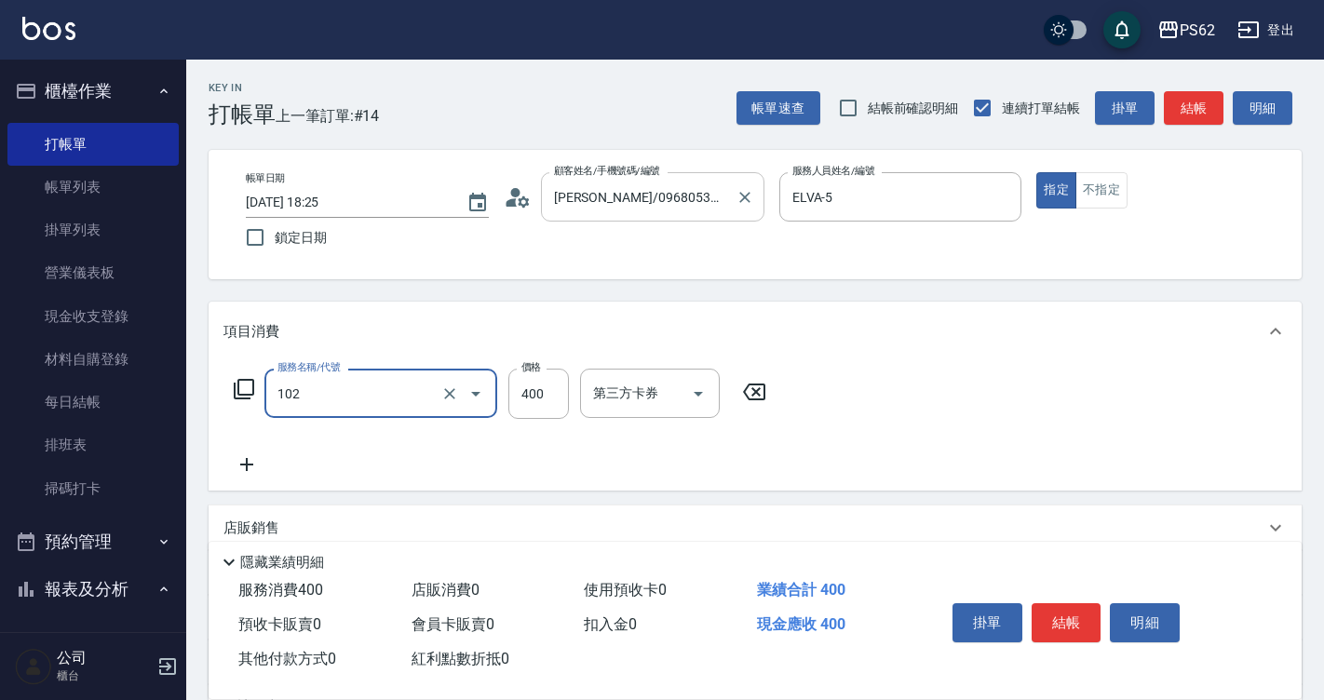
type input "精油洗髮(102)"
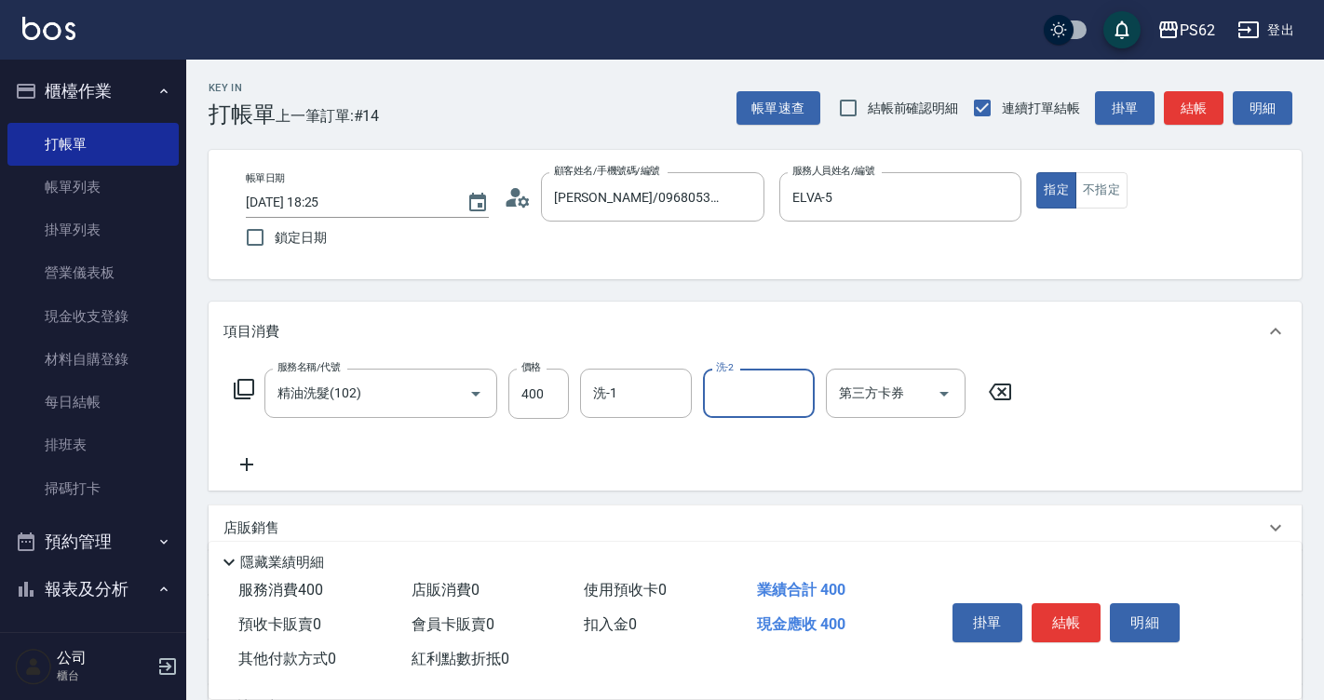
click at [631, 422] on div "服務名稱/代號 精油洗髮(102) 服務名稱/代號 價格 400 價格 洗-1 洗-1 洗-2 洗-2 第三方卡券 第三方卡券" at bounding box center [623, 422] width 800 height 107
click at [632, 405] on input "洗-1" at bounding box center [635, 393] width 95 height 33
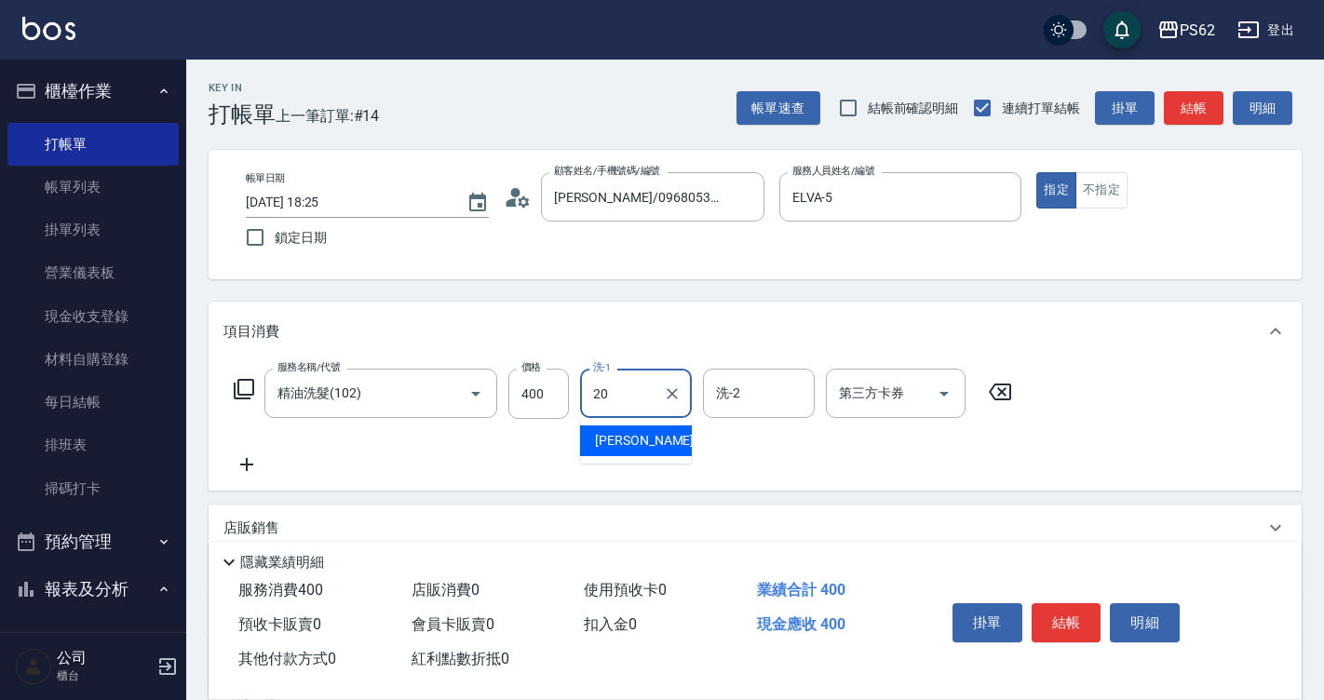
type input "[PERSON_NAME]-20"
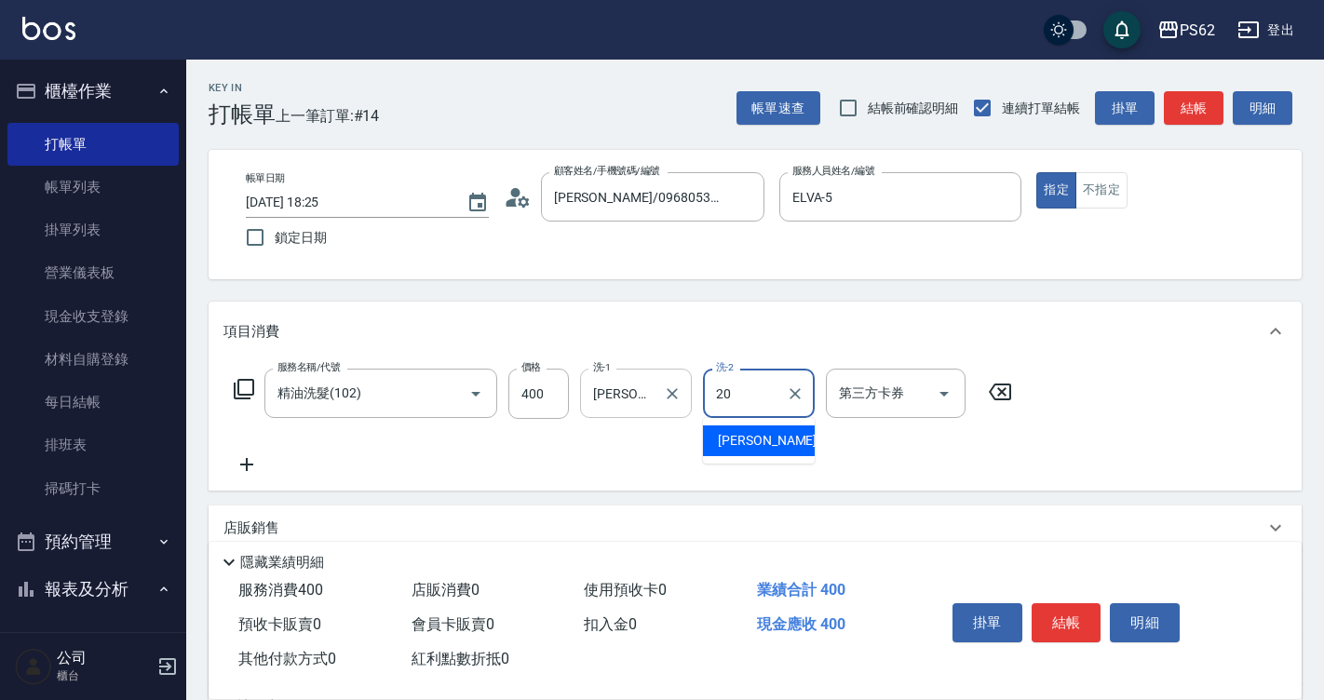
type input "[PERSON_NAME]-20"
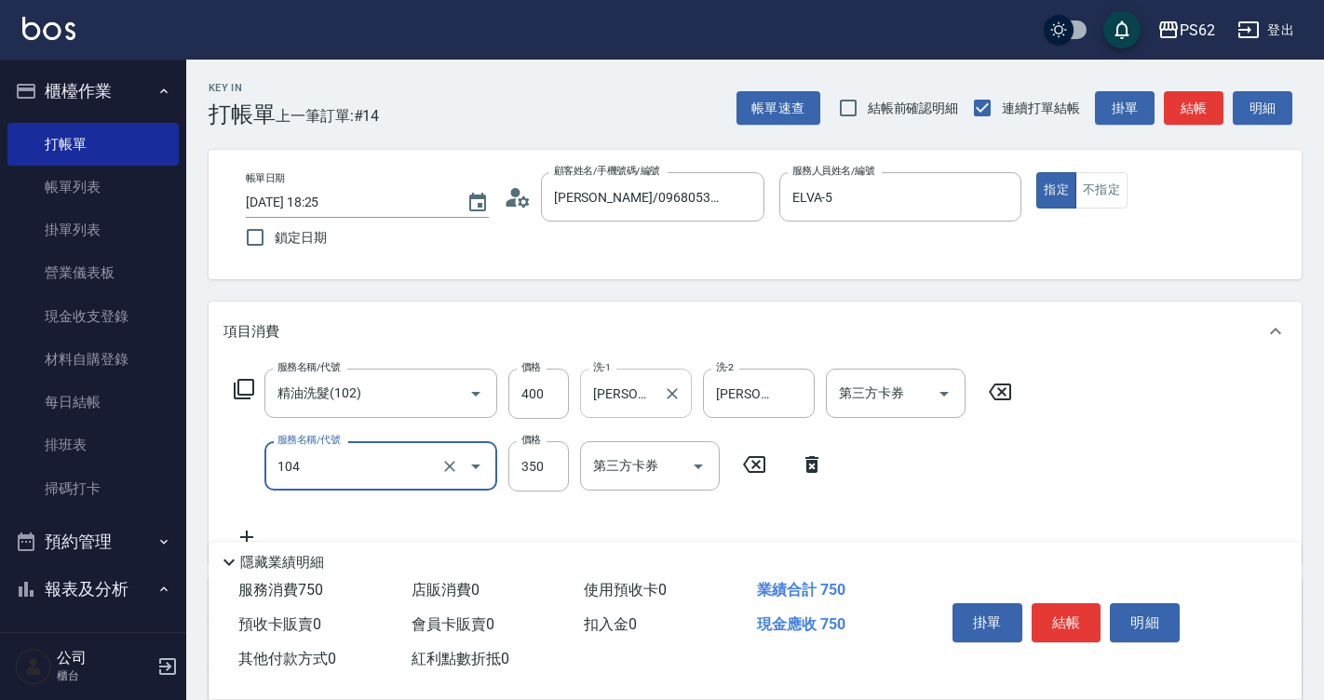
type input "B級單剪350(104)"
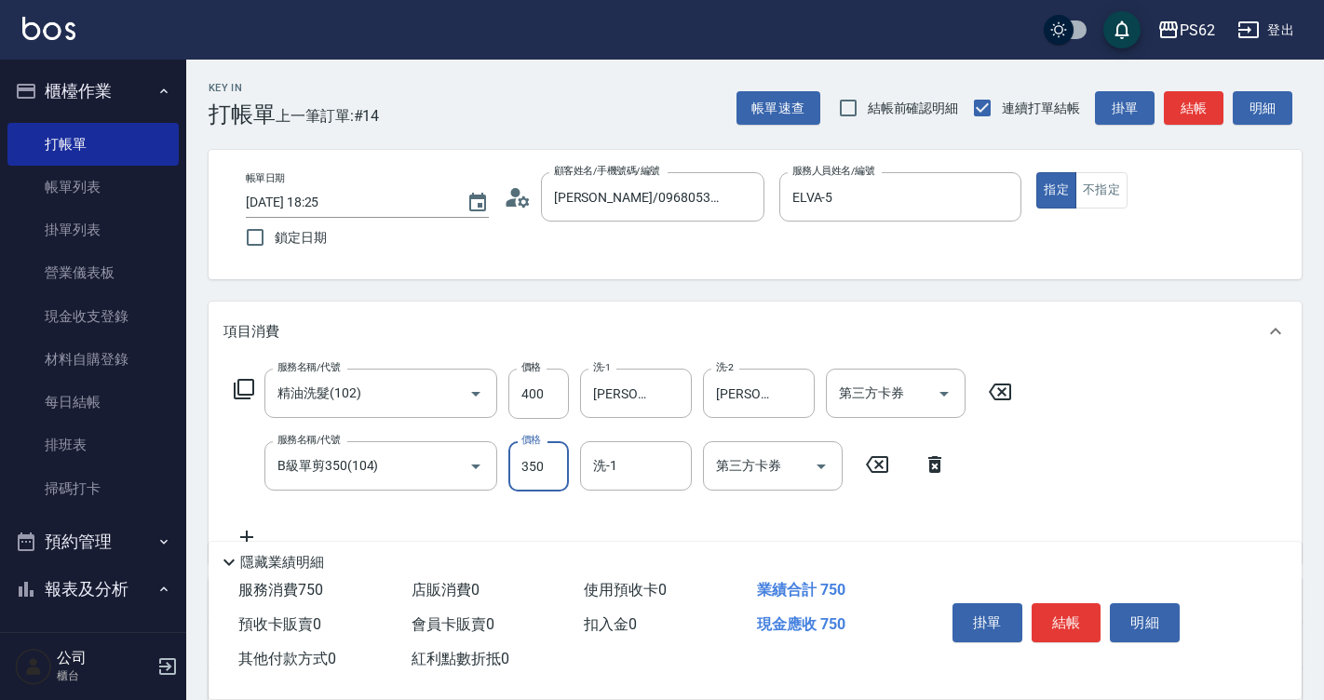
click at [1183, 114] on button "結帳" at bounding box center [1194, 108] width 60 height 34
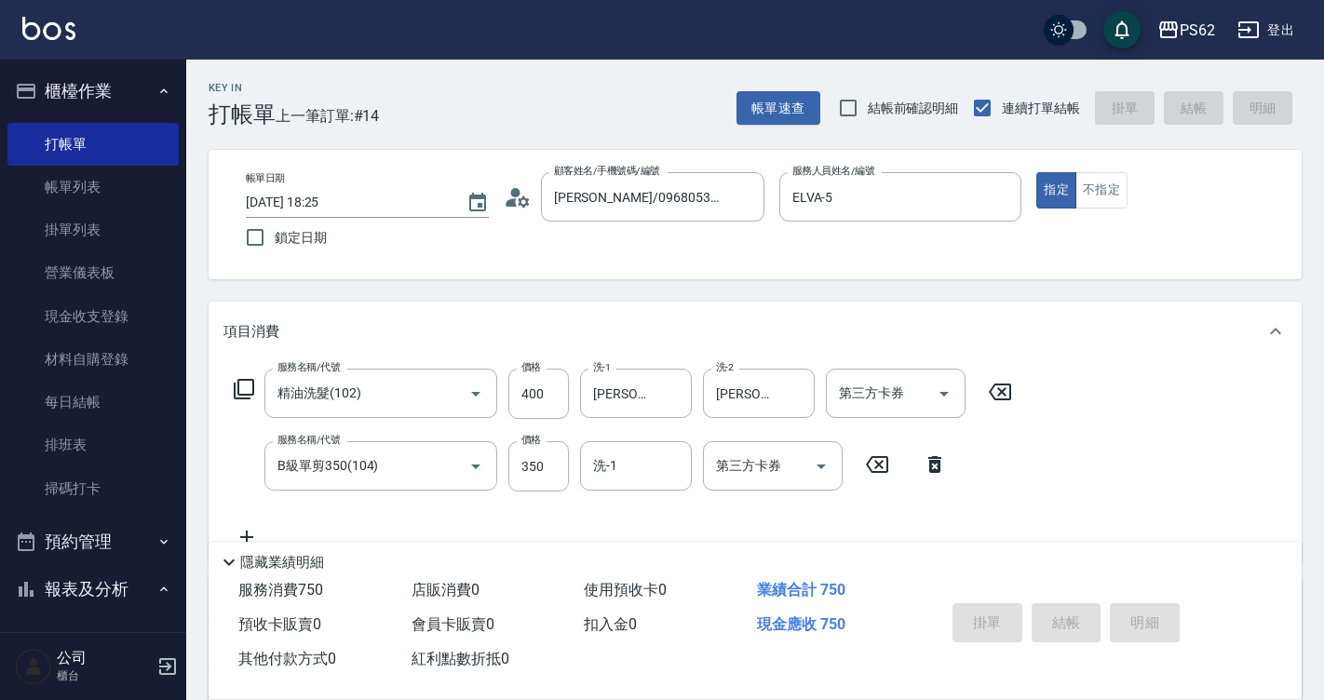
type input "[DATE] 18:26"
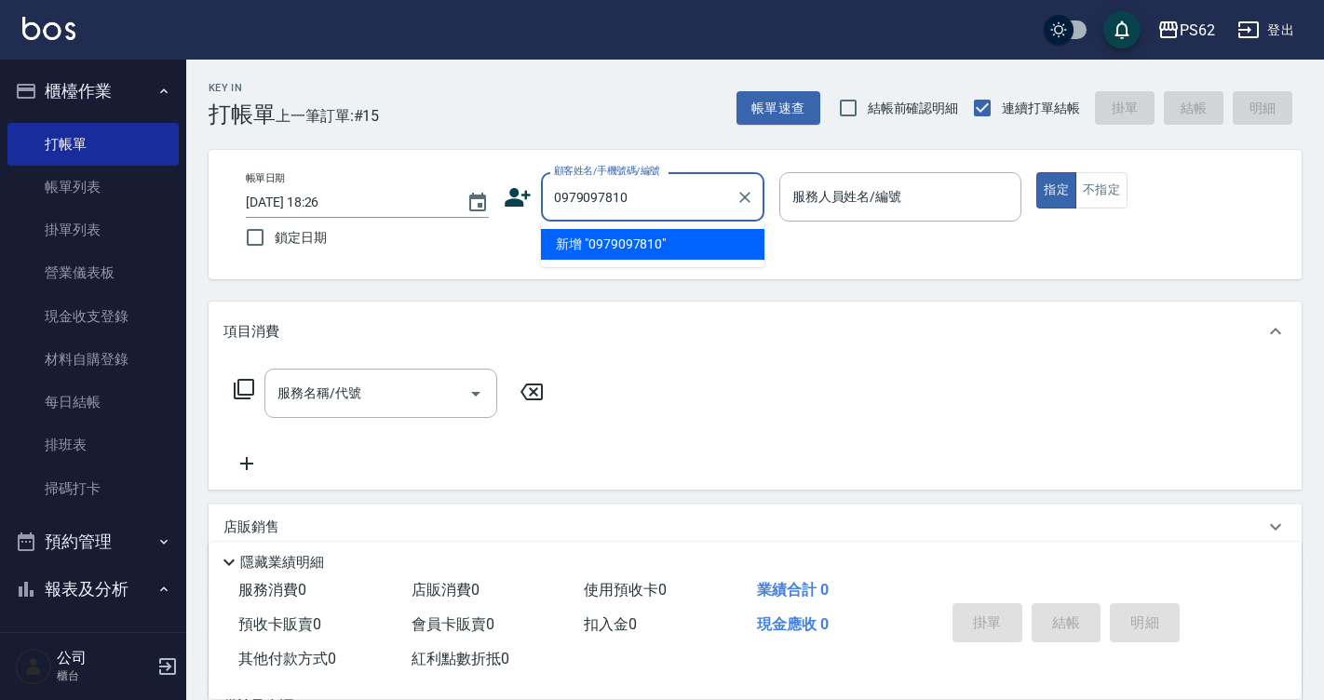
click at [689, 189] on input "0979097810" at bounding box center [638, 197] width 179 height 33
click at [688, 189] on input "0979097810" at bounding box center [638, 197] width 179 height 33
type input "0979097810"
click at [504, 205] on icon at bounding box center [518, 197] width 28 height 28
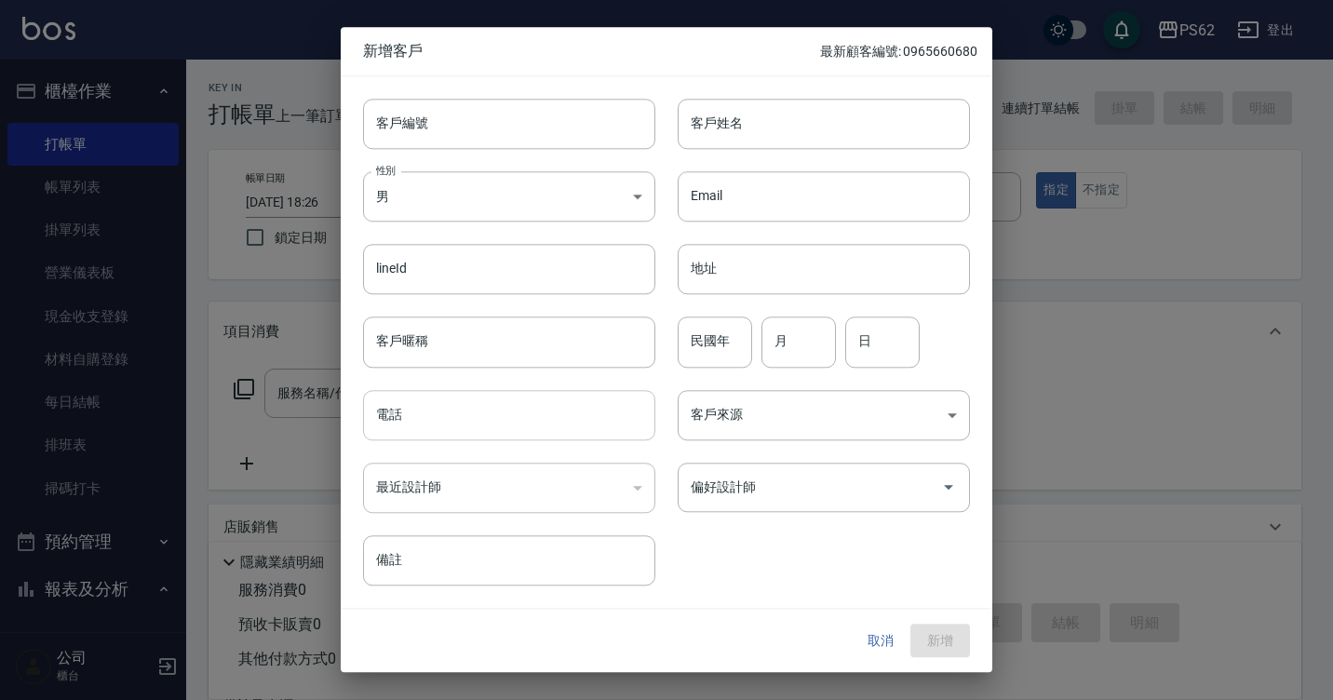
click at [471, 412] on input "電話" at bounding box center [509, 415] width 292 height 50
paste input "0979097810"
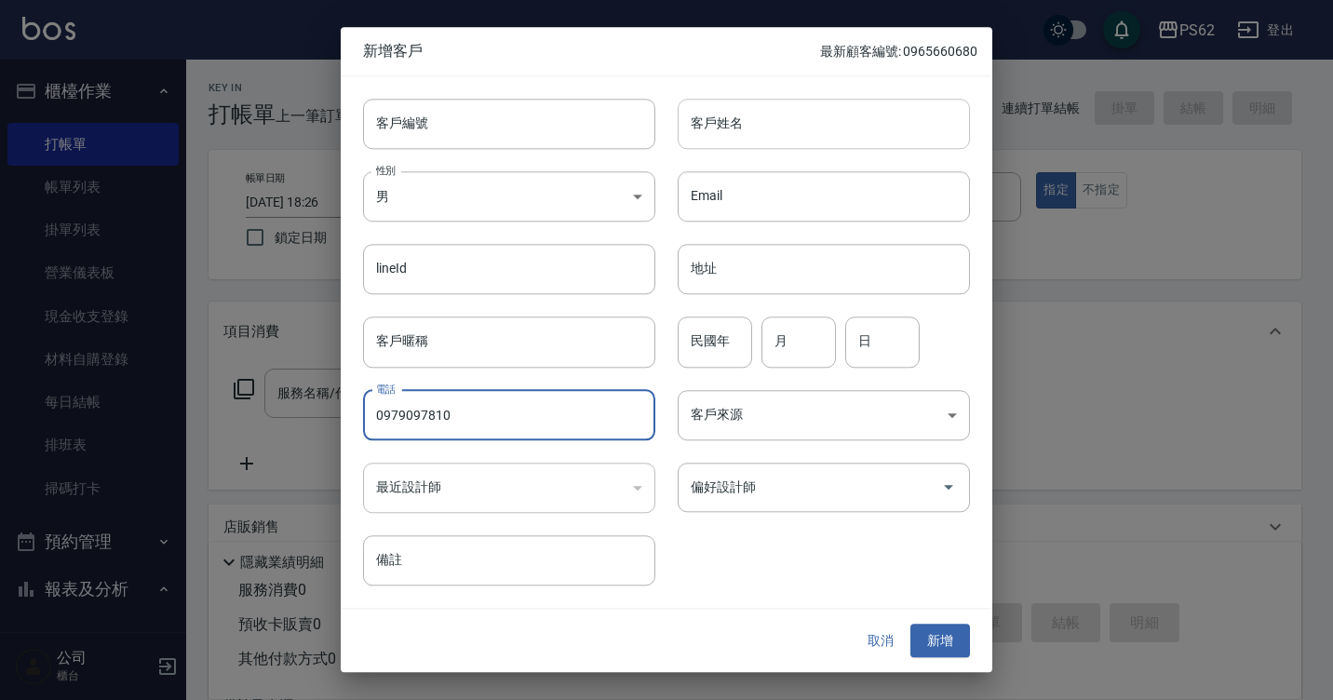
type input "0979097810"
click at [736, 113] on input "客戶姓名" at bounding box center [824, 124] width 292 height 50
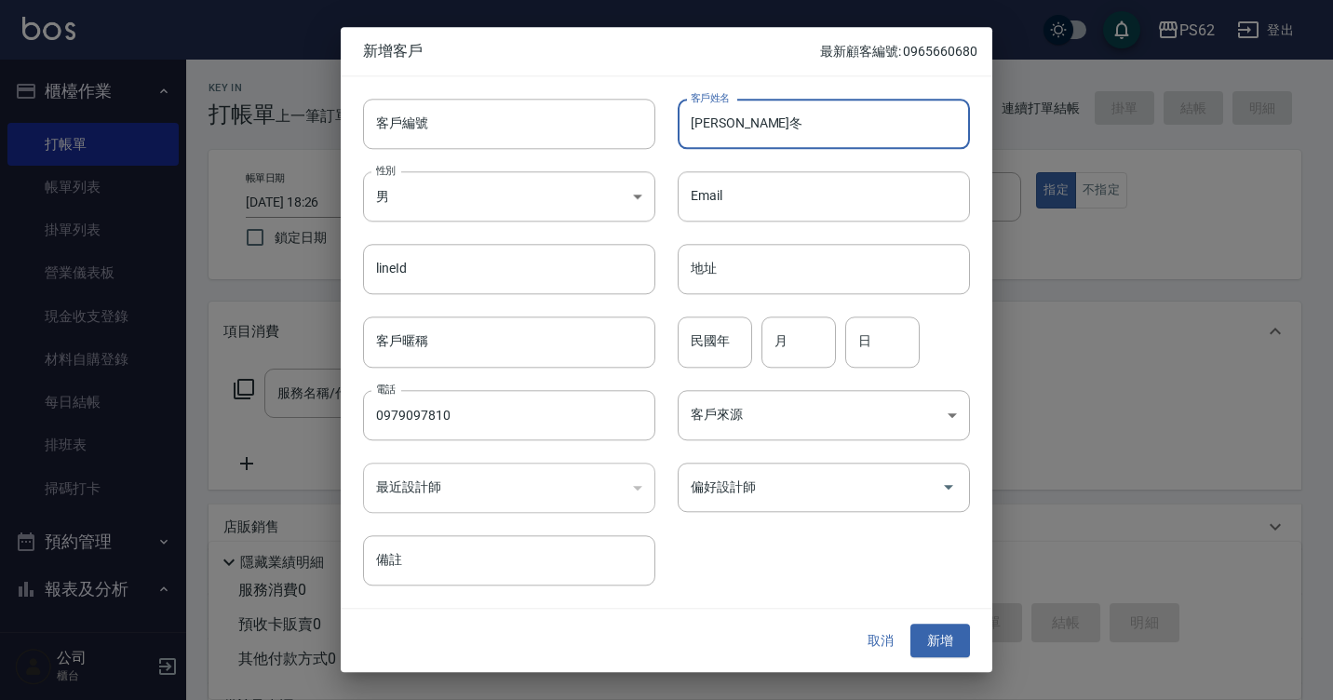
type input "[PERSON_NAME]冬"
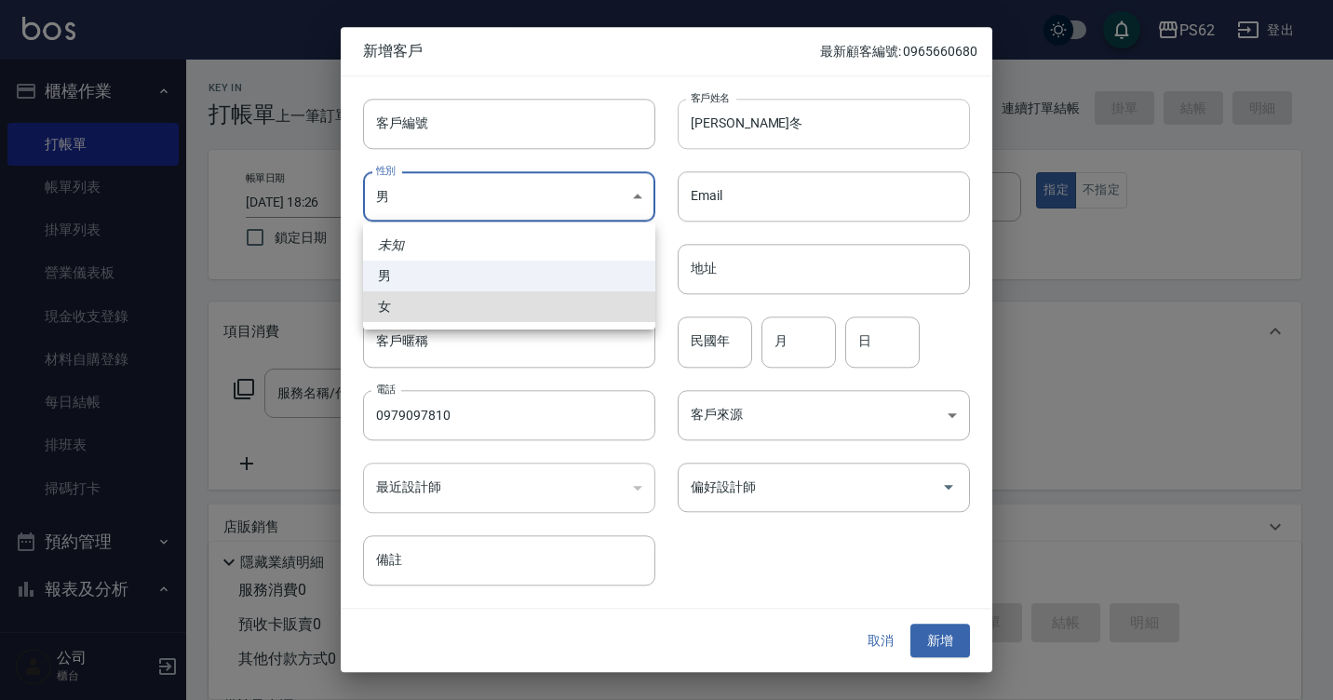
type input "[DEMOGRAPHIC_DATA]"
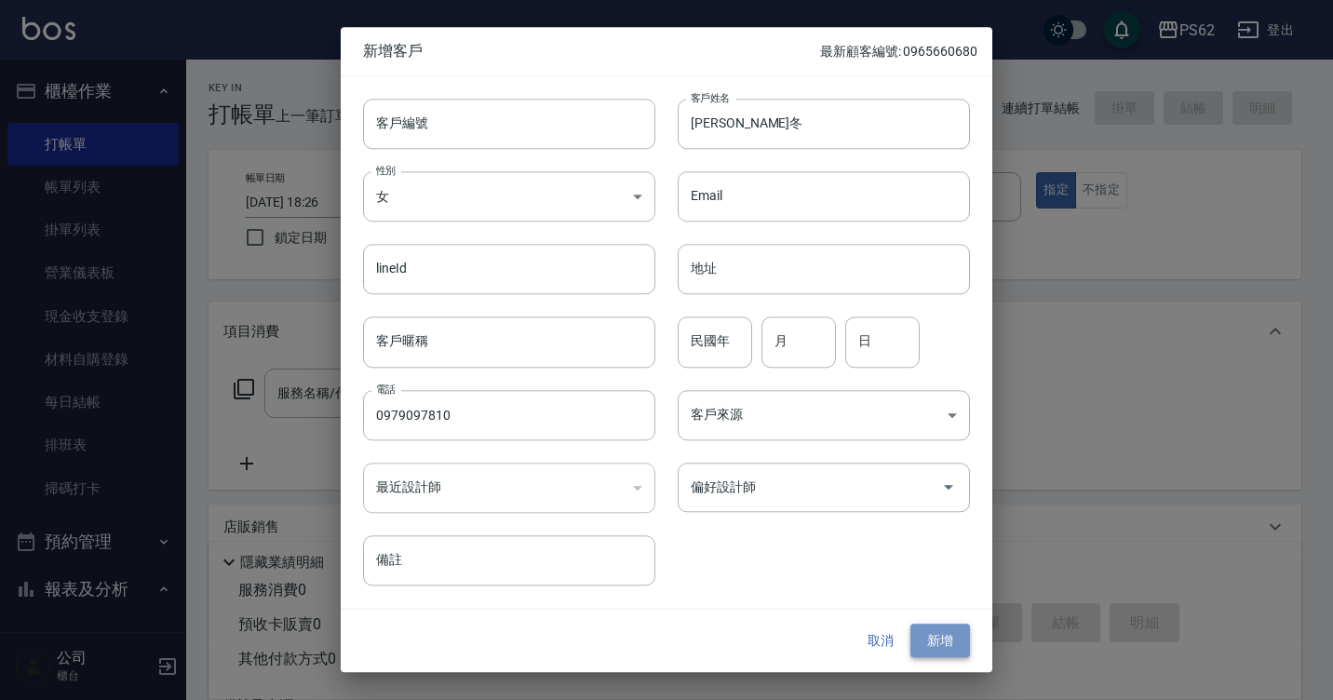
click at [937, 648] on button "新增" at bounding box center [940, 641] width 60 height 34
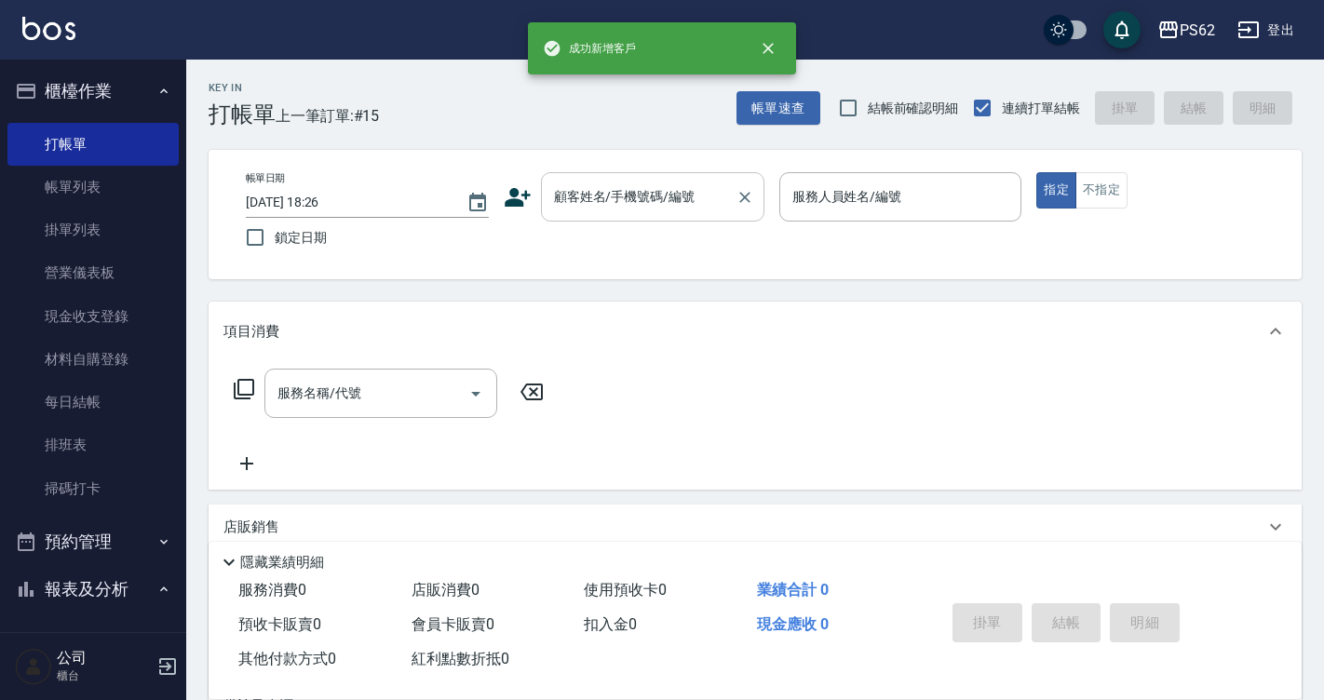
click at [616, 172] on div "顧客姓名/手機號碼/編號" at bounding box center [652, 196] width 223 height 49
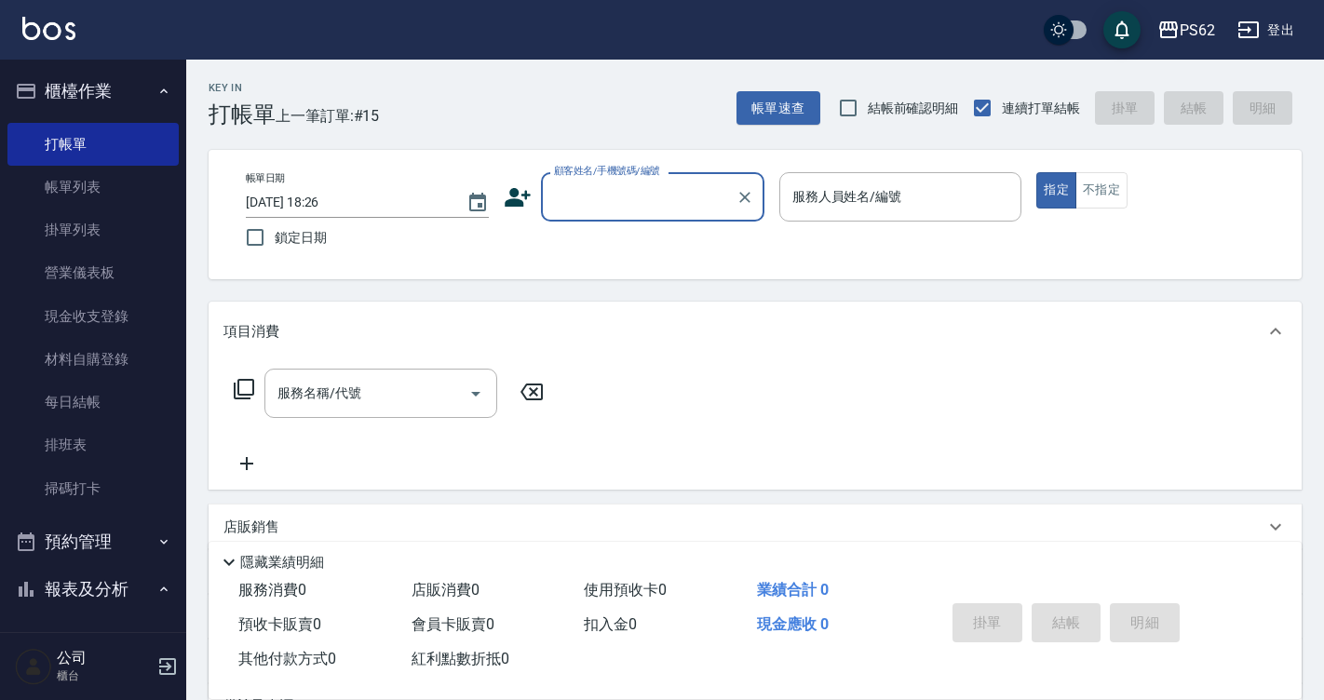
click at [621, 192] on input "顧客姓名/手機號碼/編號" at bounding box center [638, 197] width 179 height 33
paste input "0979097810"
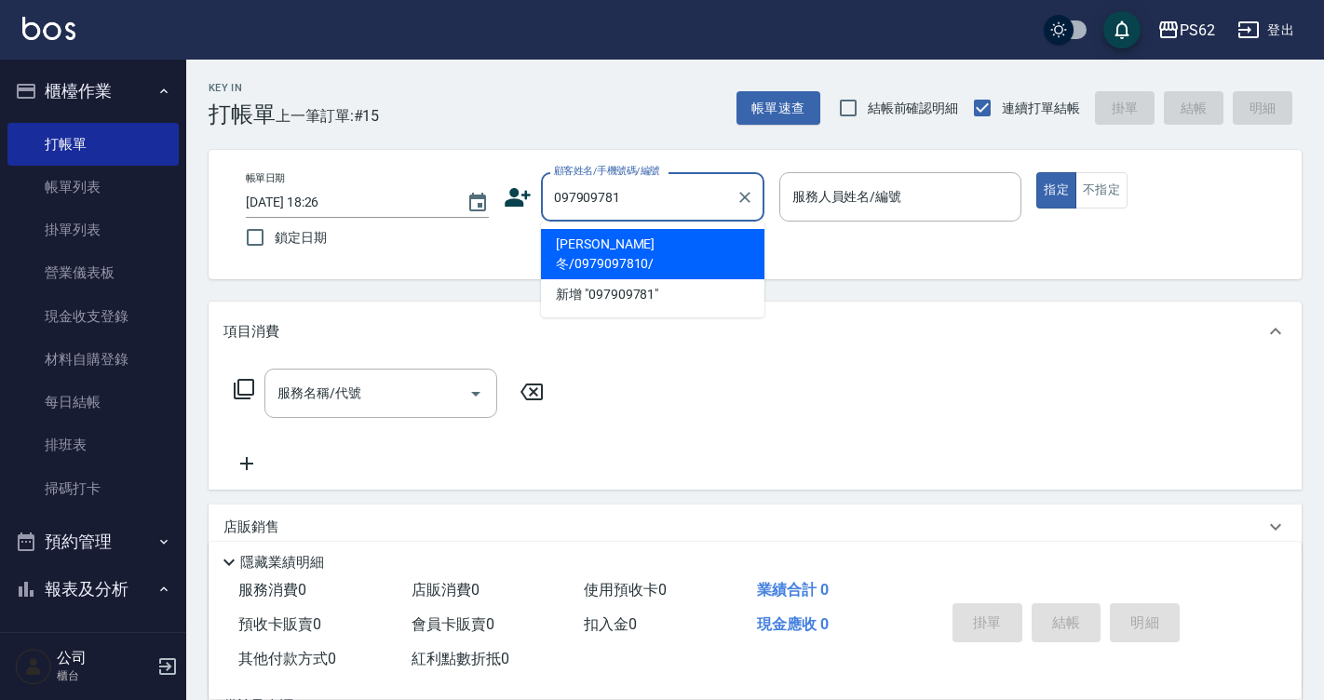
type input "[PERSON_NAME]冬/0979097810/"
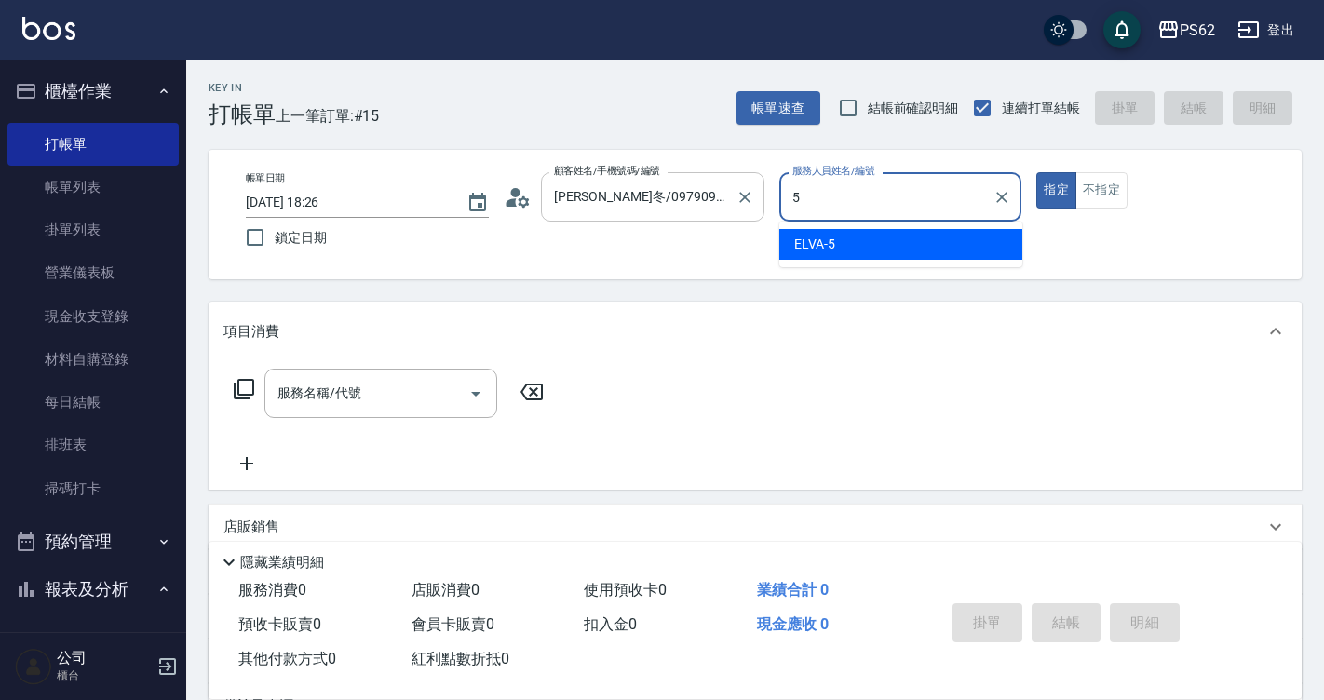
type input "ELVA-5"
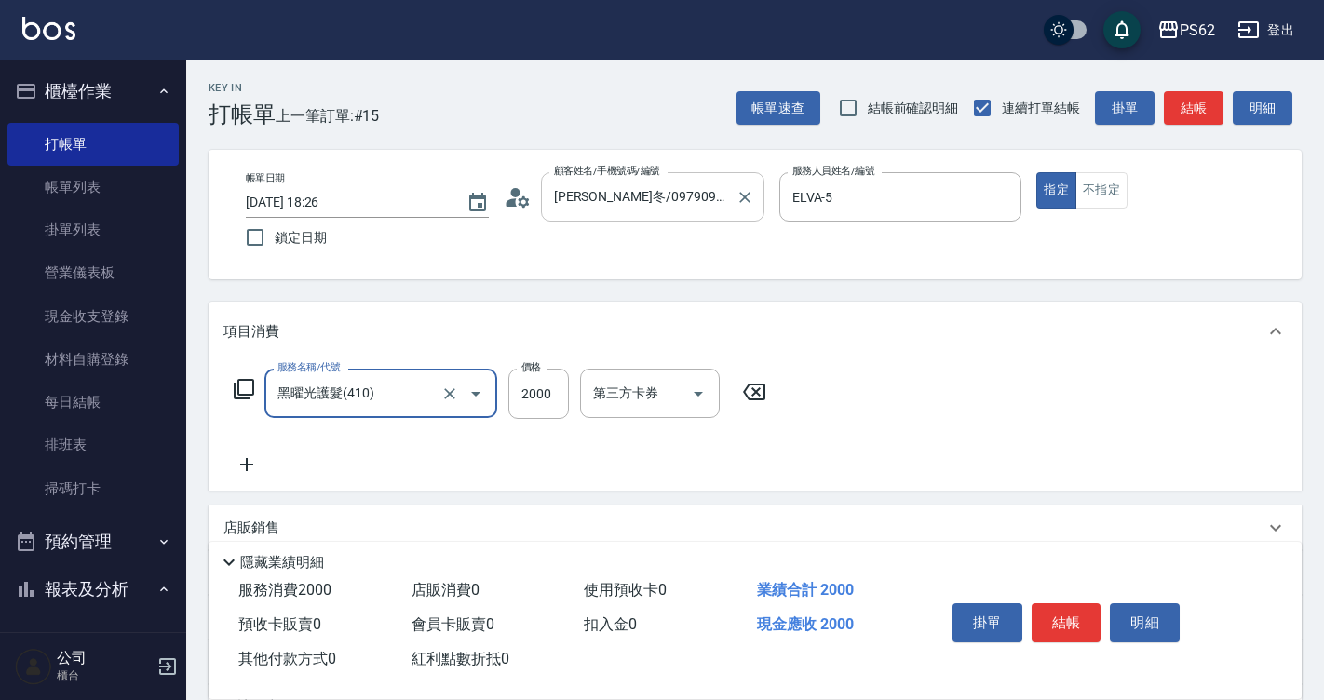
type input "黑曜光護髮(410)"
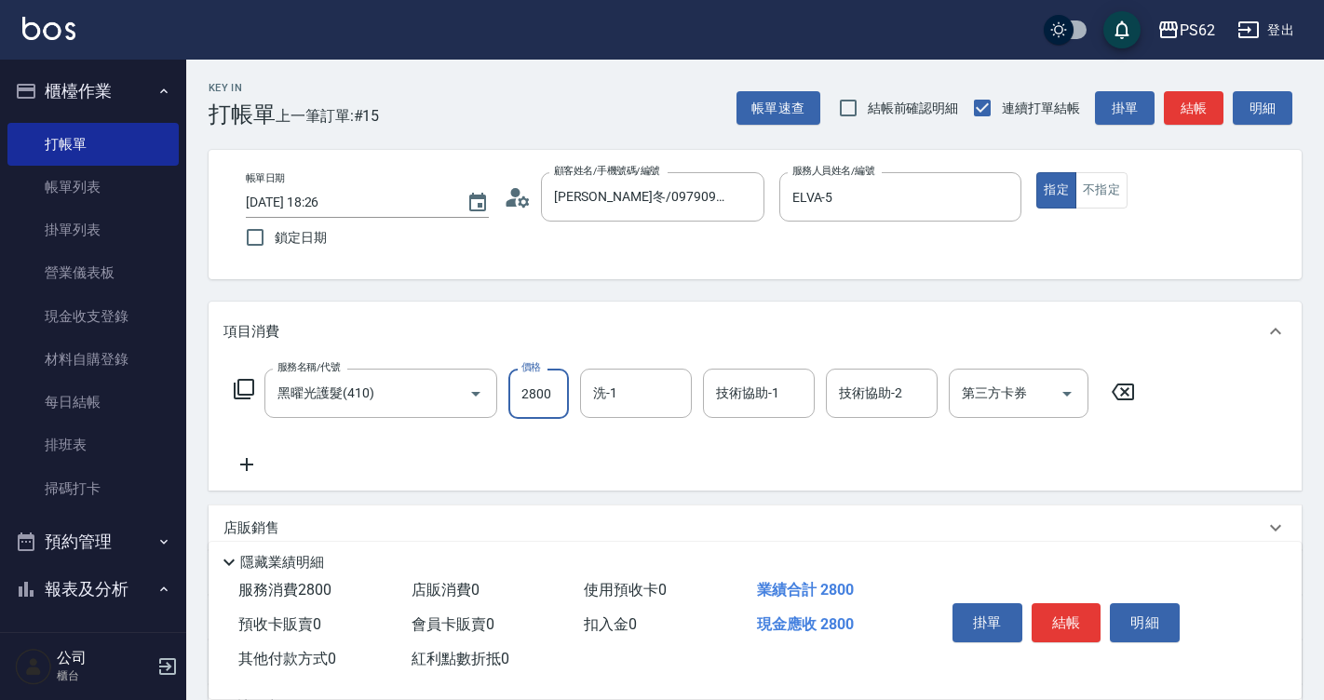
type input "2800"
type input "[PERSON_NAME]-20"
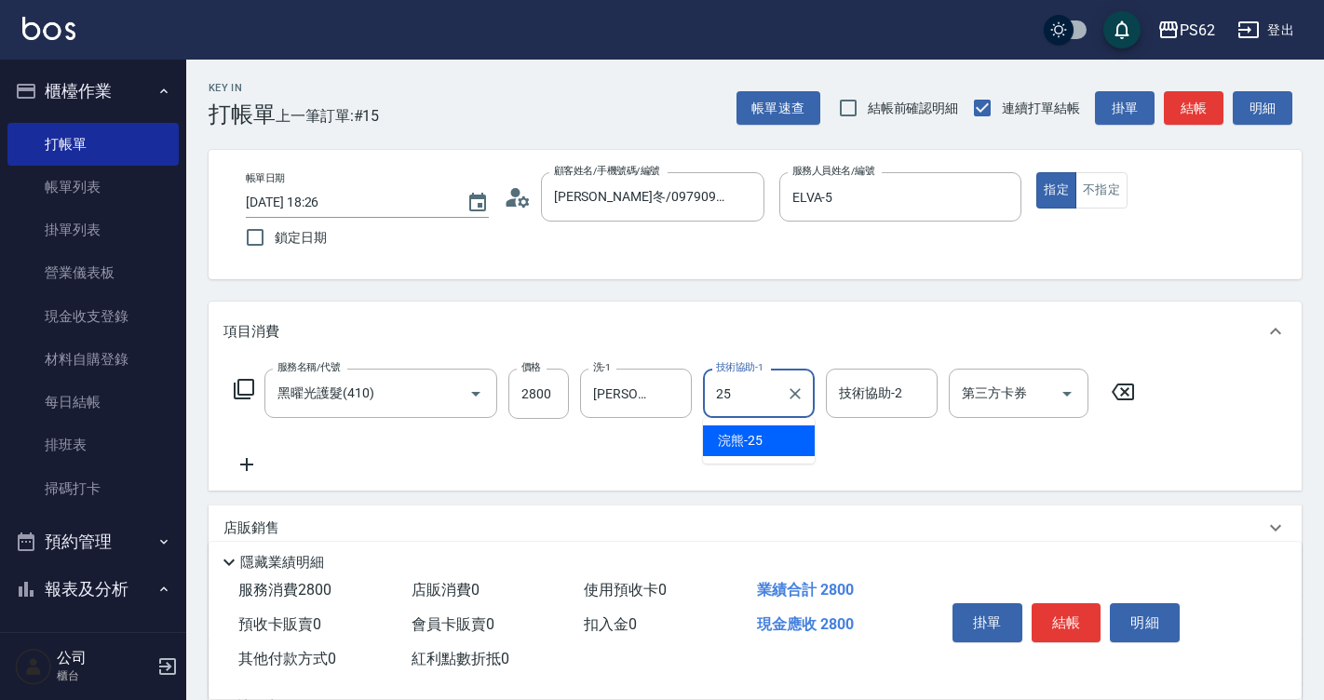
type input "浣熊-25"
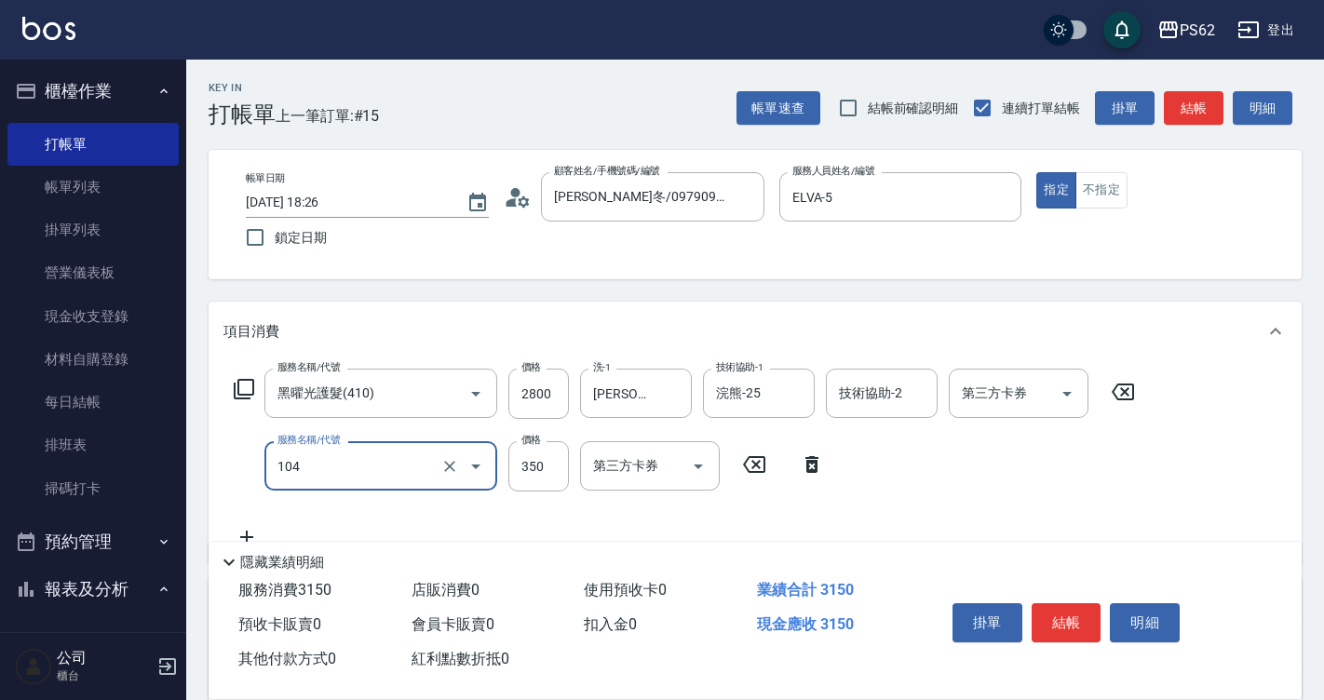
type input "B級單剪350(104)"
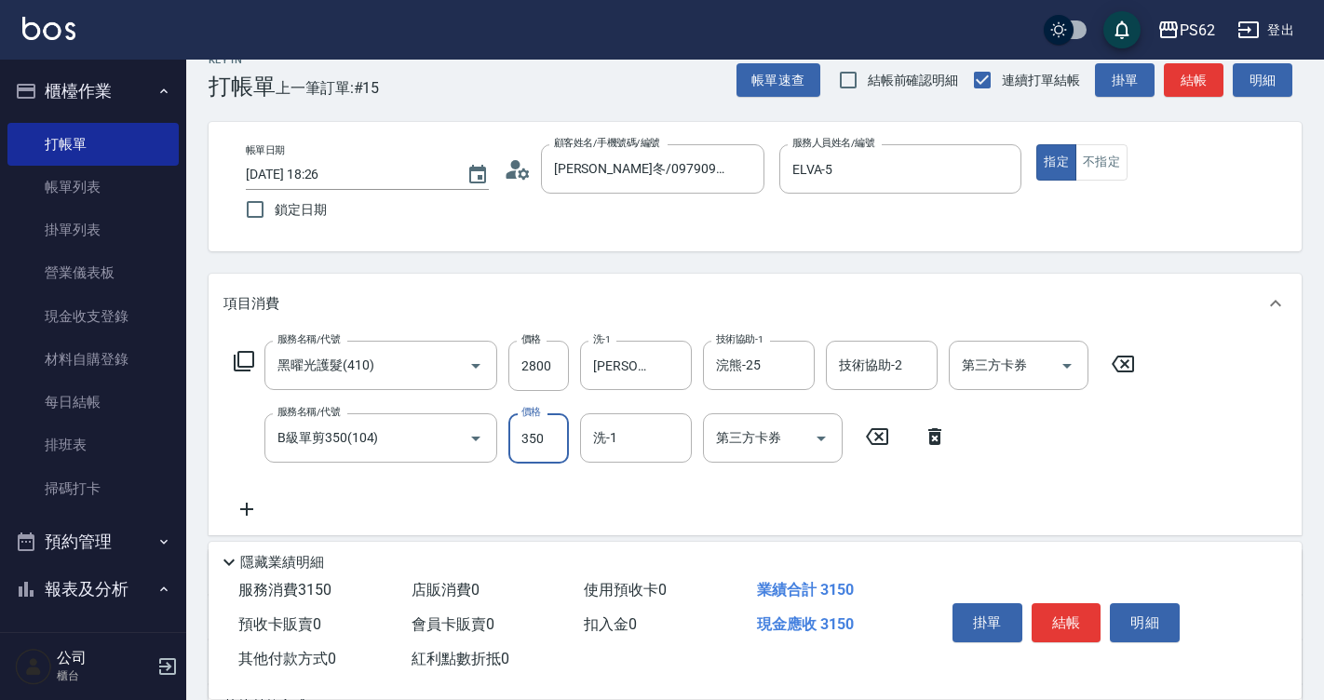
scroll to position [280, 0]
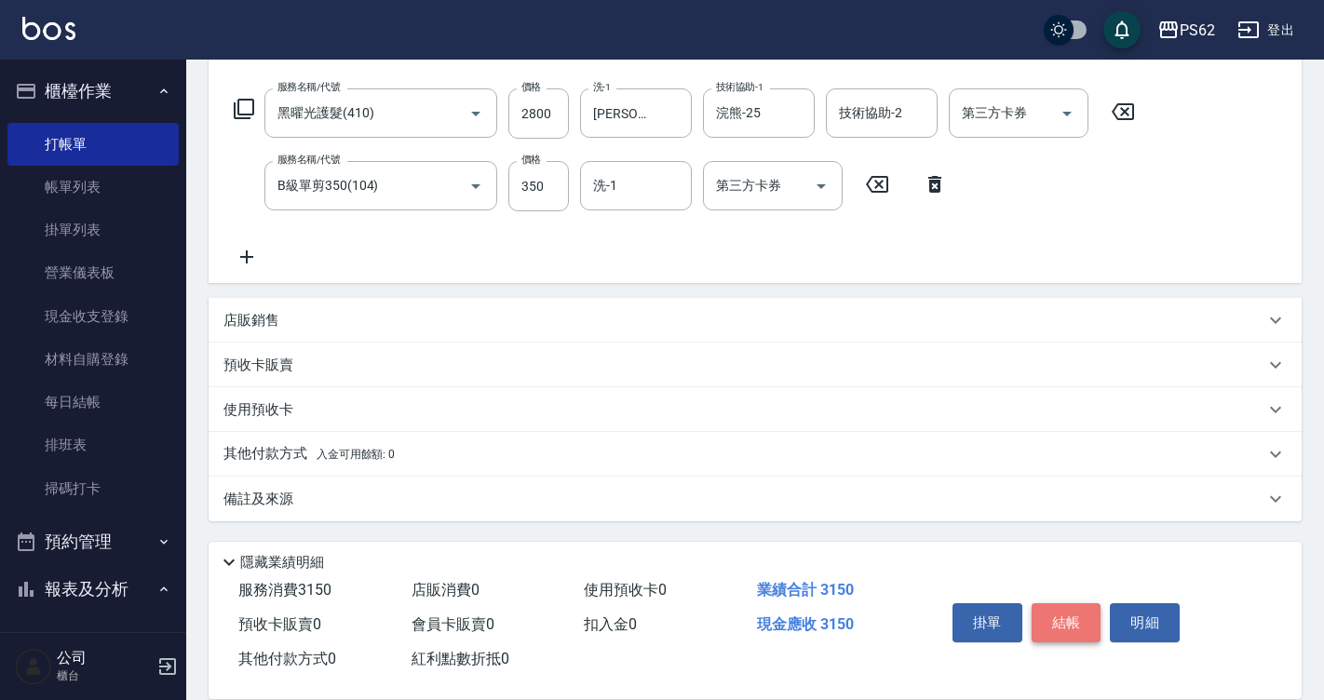
click at [1055, 611] on button "結帳" at bounding box center [1066, 622] width 70 height 39
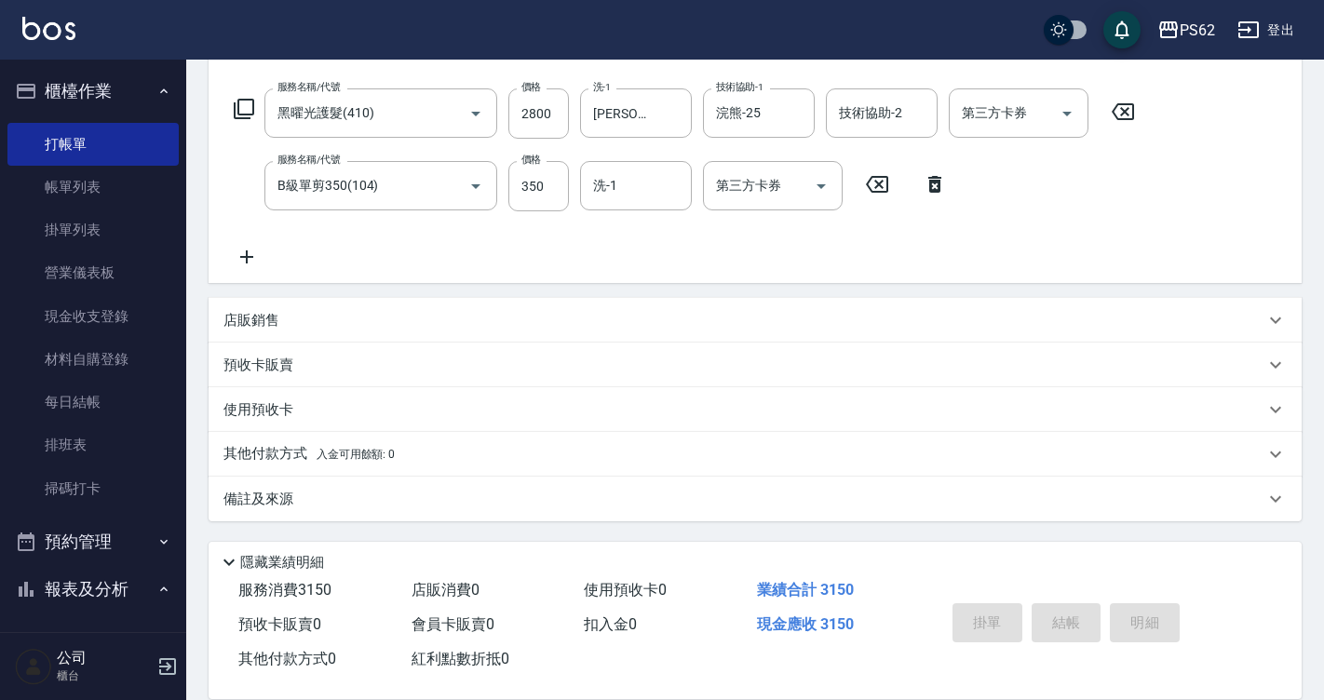
type input "[DATE] 18:27"
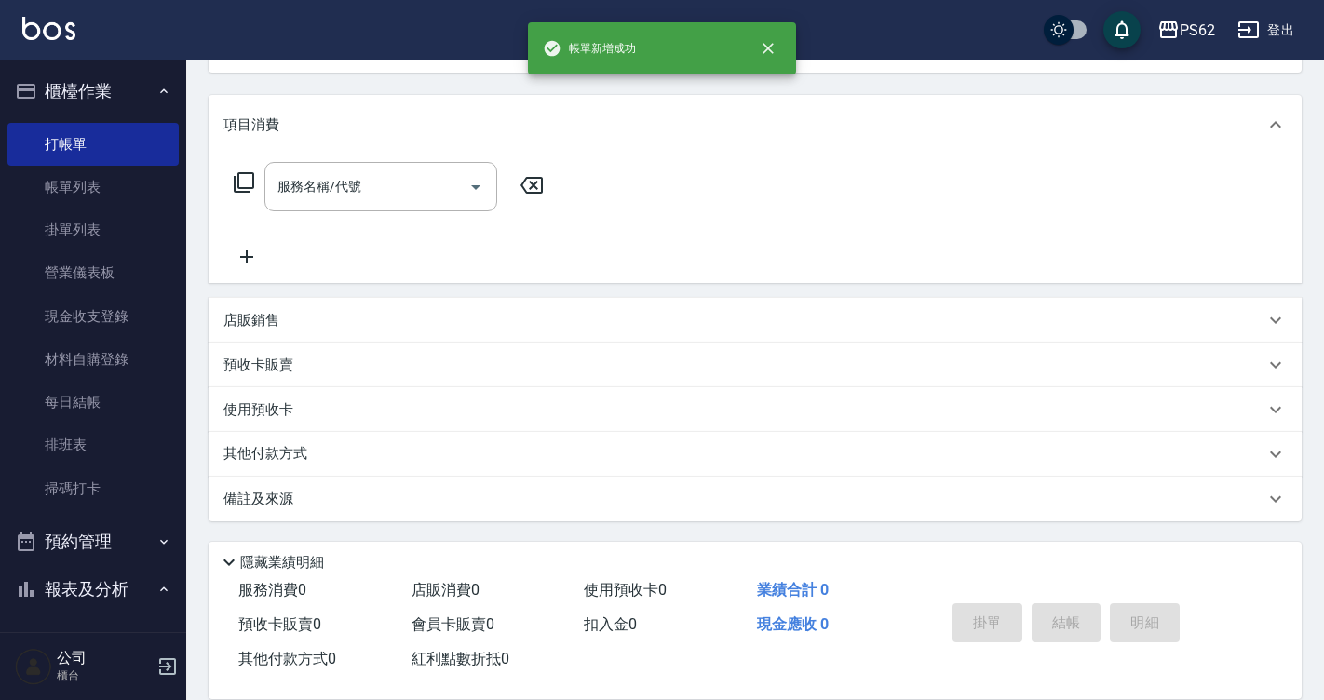
scroll to position [0, 0]
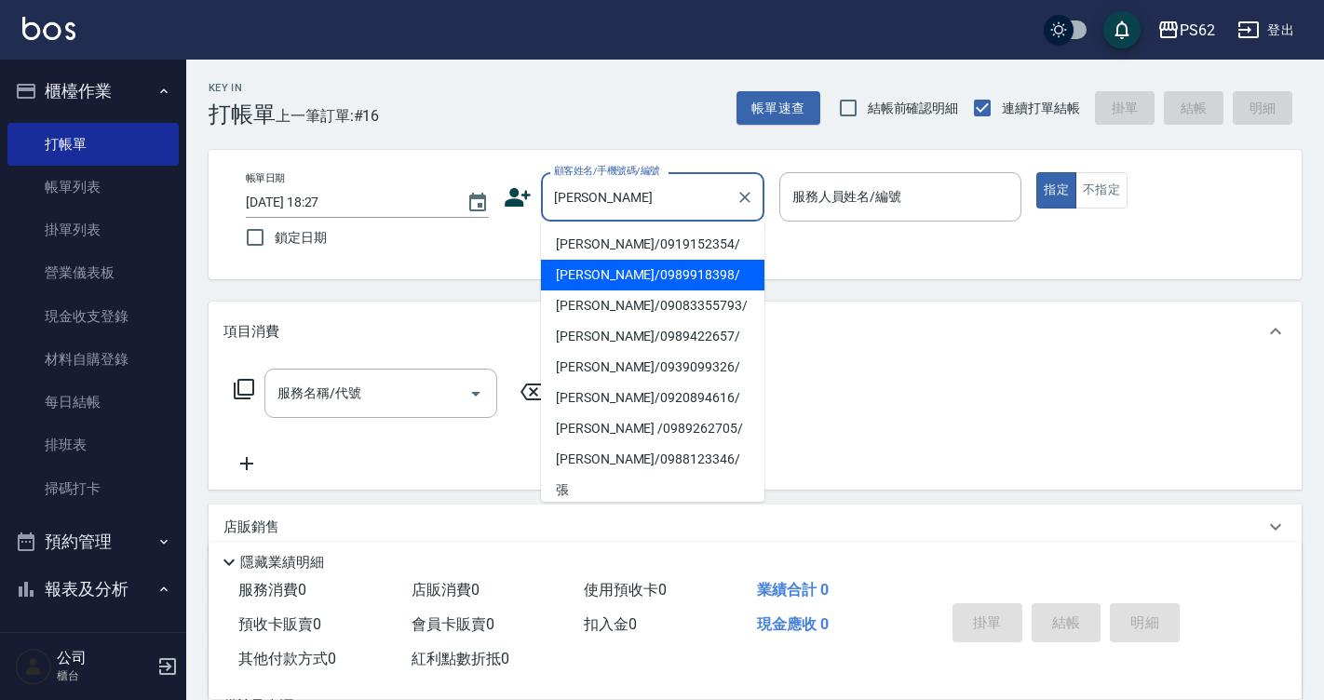
type input "[PERSON_NAME]/0989918398/"
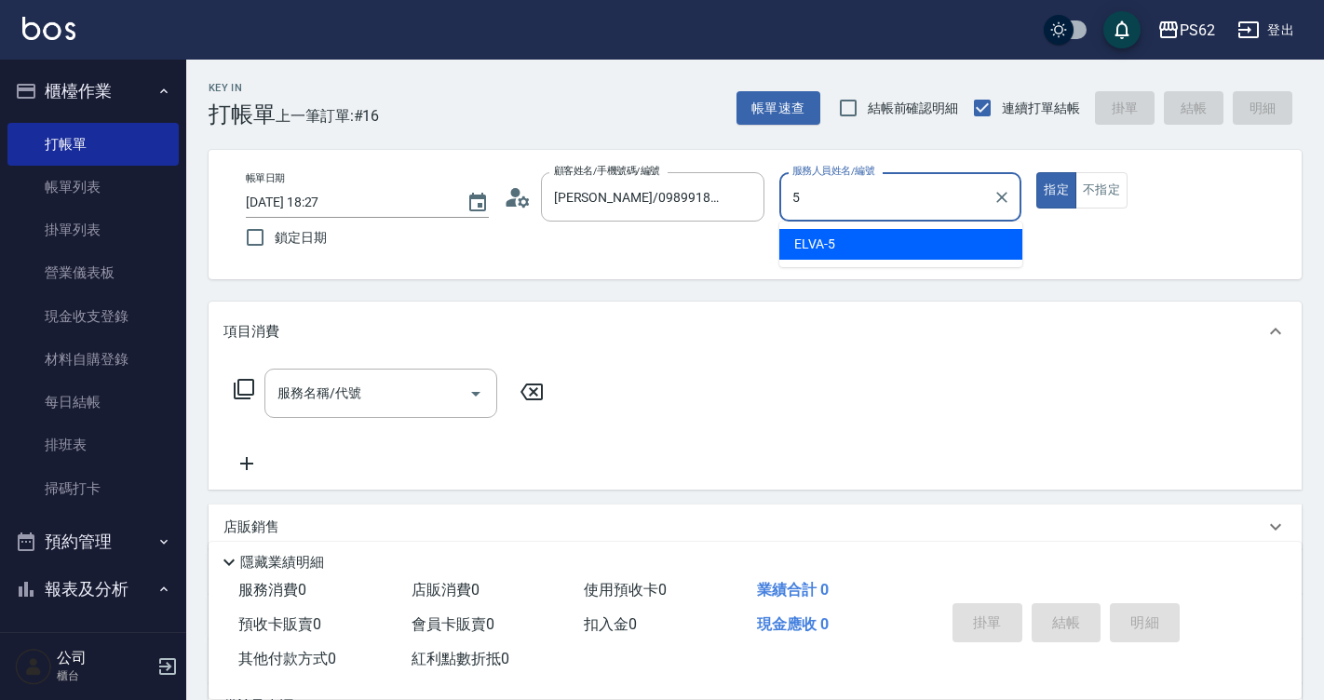
type input "ELVA-5"
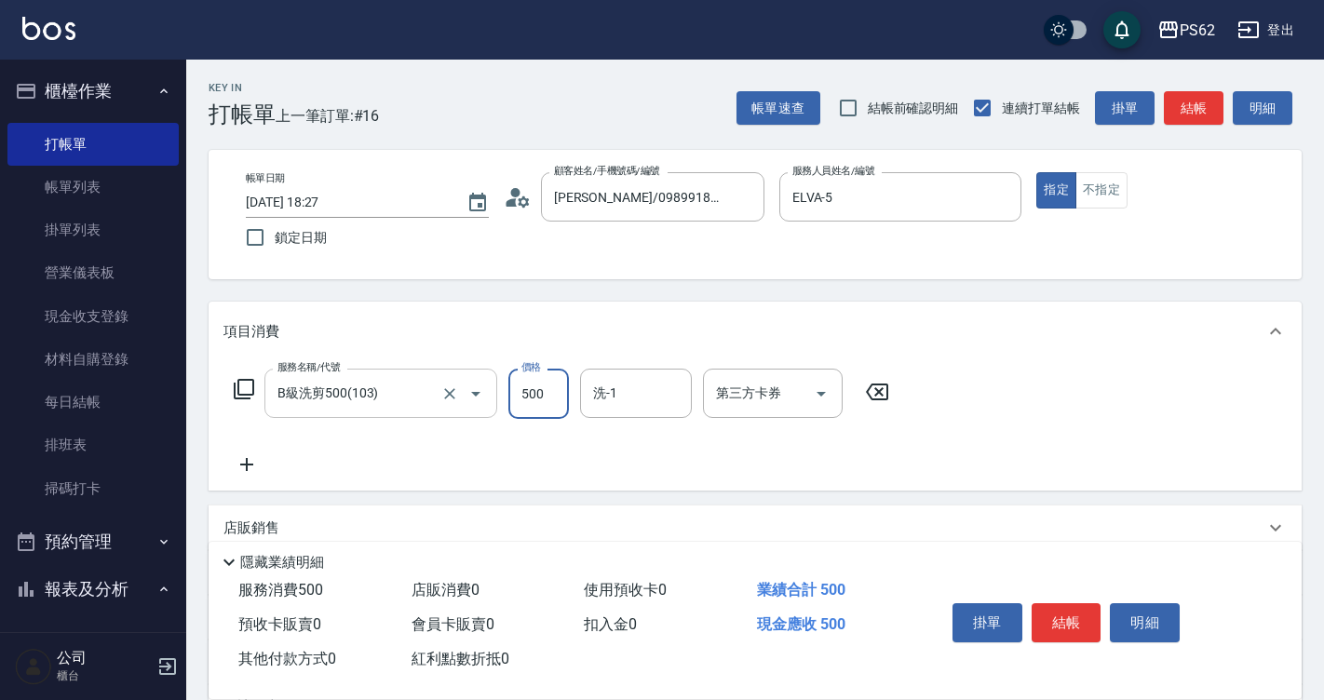
click at [387, 407] on input "B級洗剪500(103)" at bounding box center [355, 393] width 164 height 33
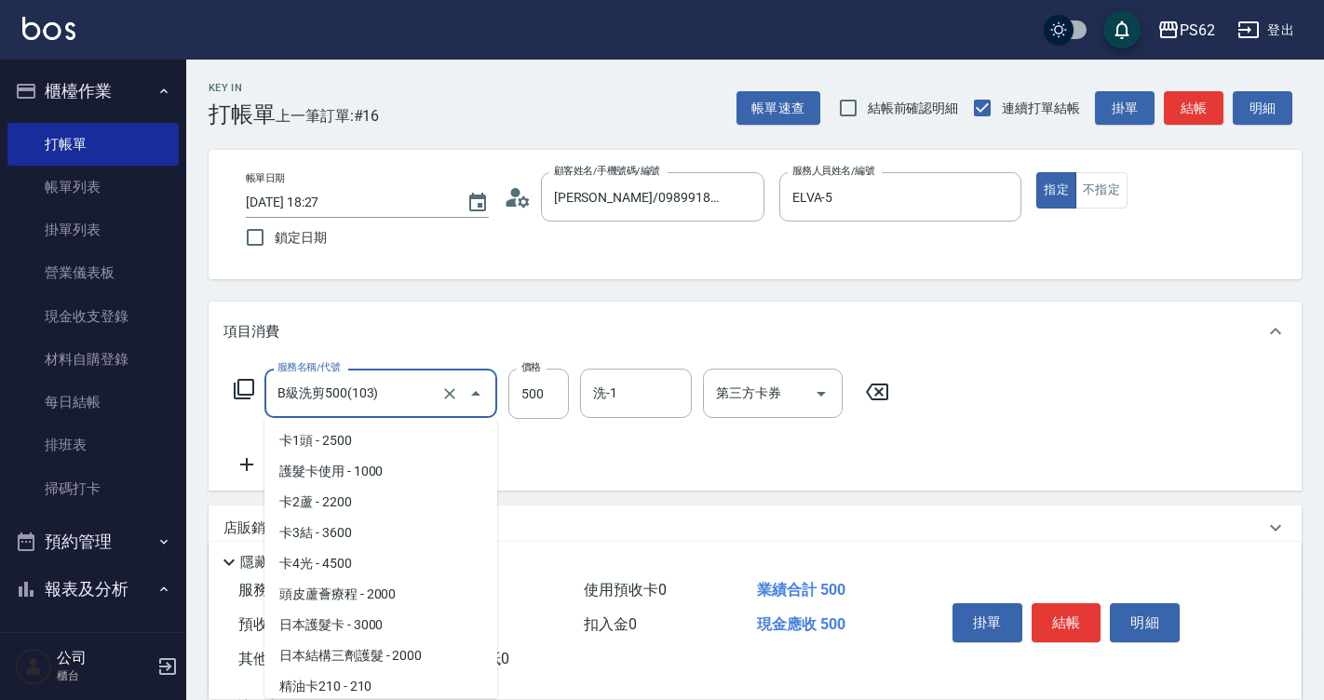
scroll to position [96, 0]
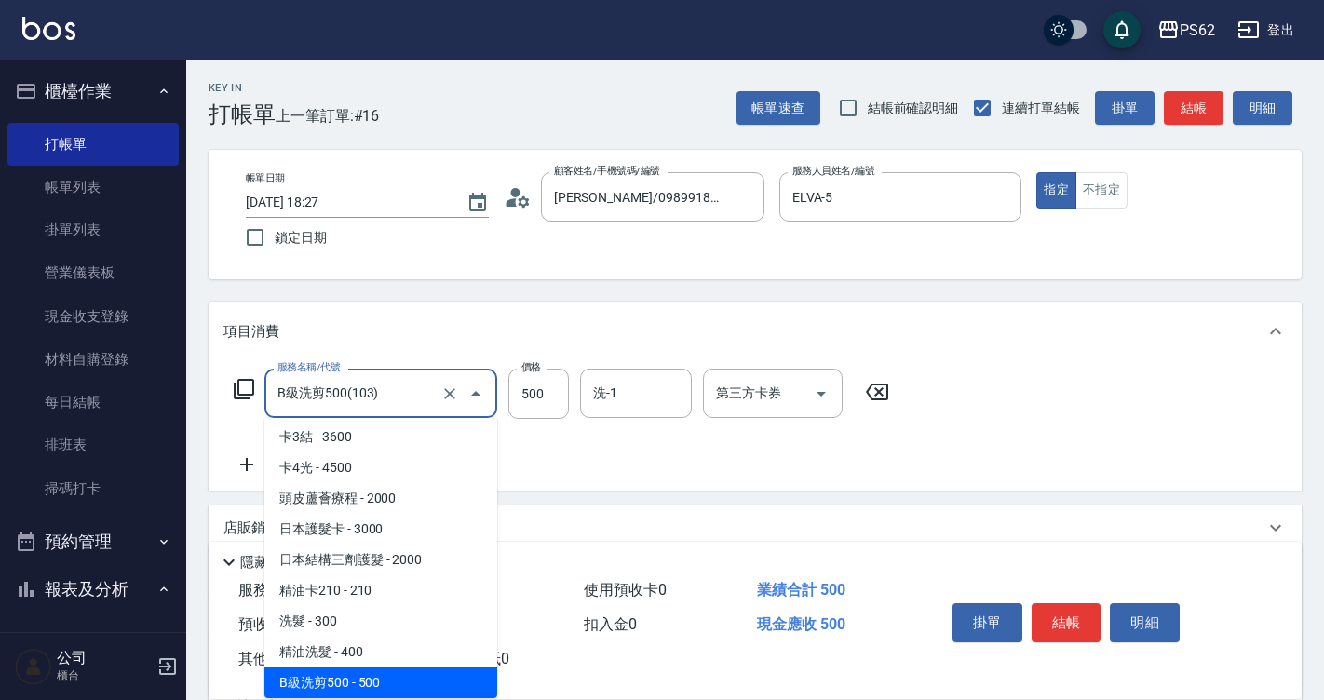
click at [387, 407] on input "B級洗剪500(103)" at bounding box center [355, 393] width 164 height 33
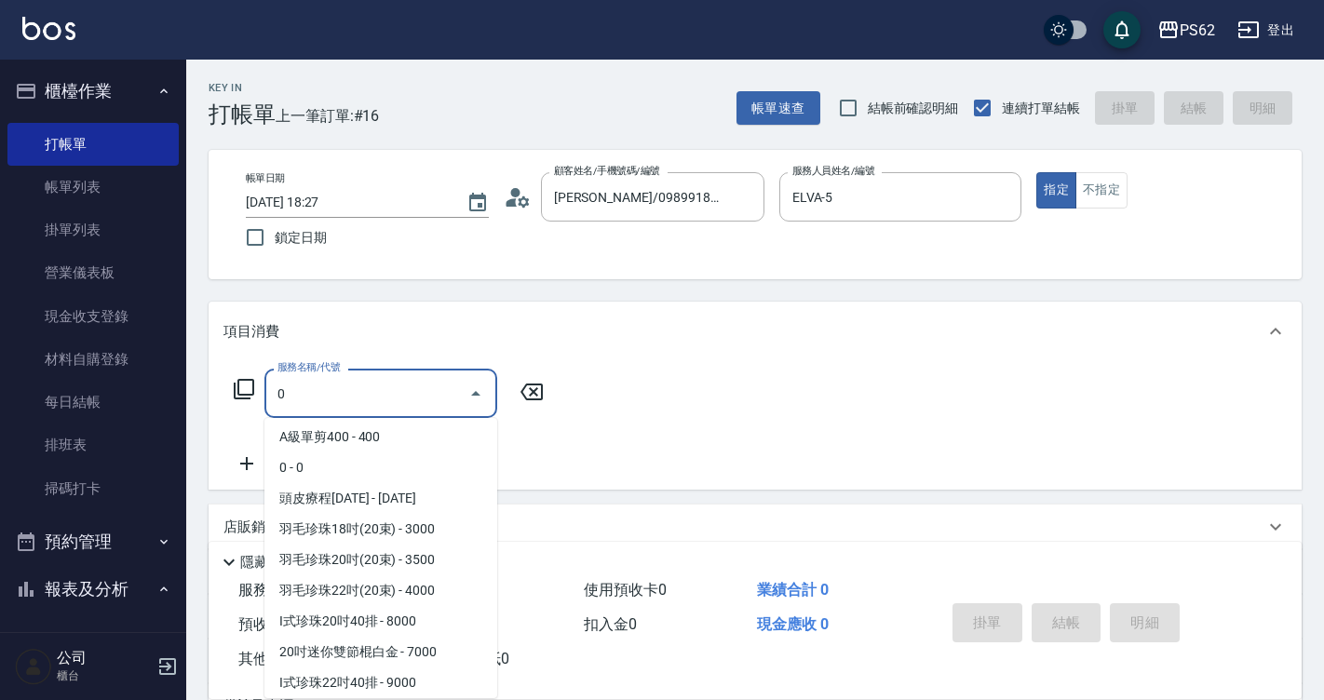
scroll to position [0, 0]
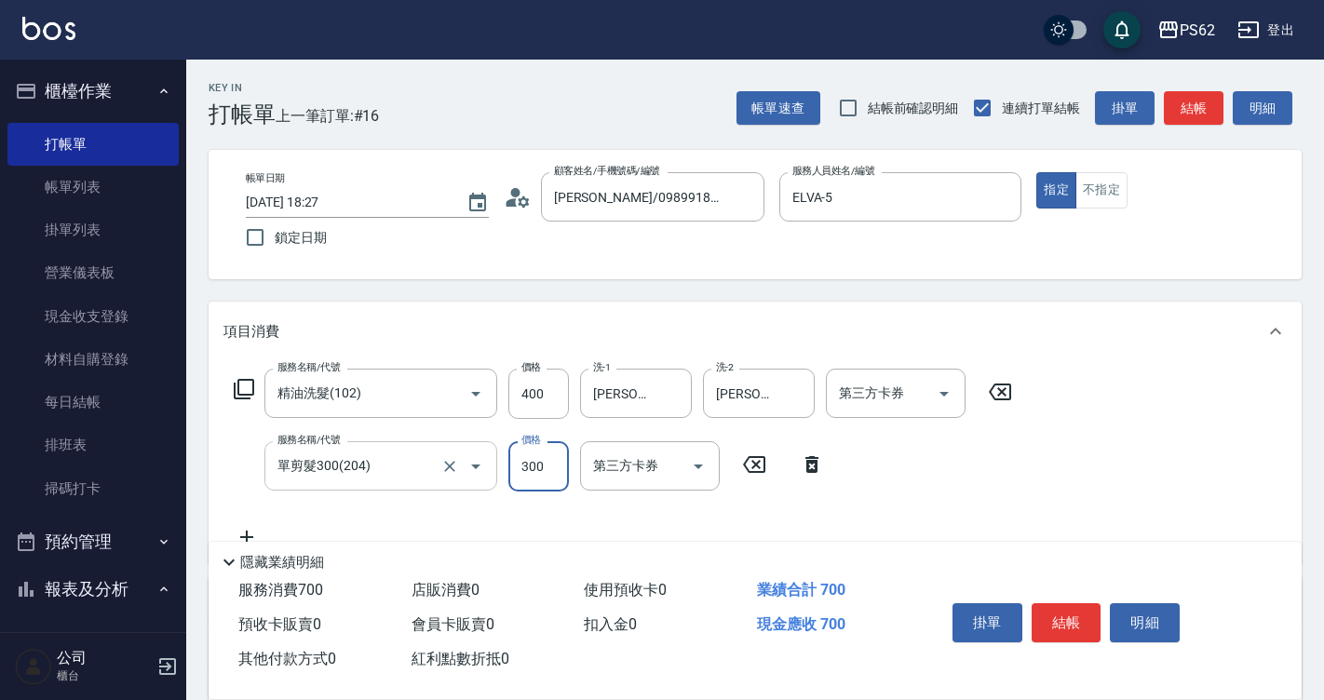
click at [399, 469] on input "單剪髮300(204)" at bounding box center [355, 466] width 164 height 33
click at [396, 465] on input "單剪髮300(204)" at bounding box center [355, 466] width 164 height 33
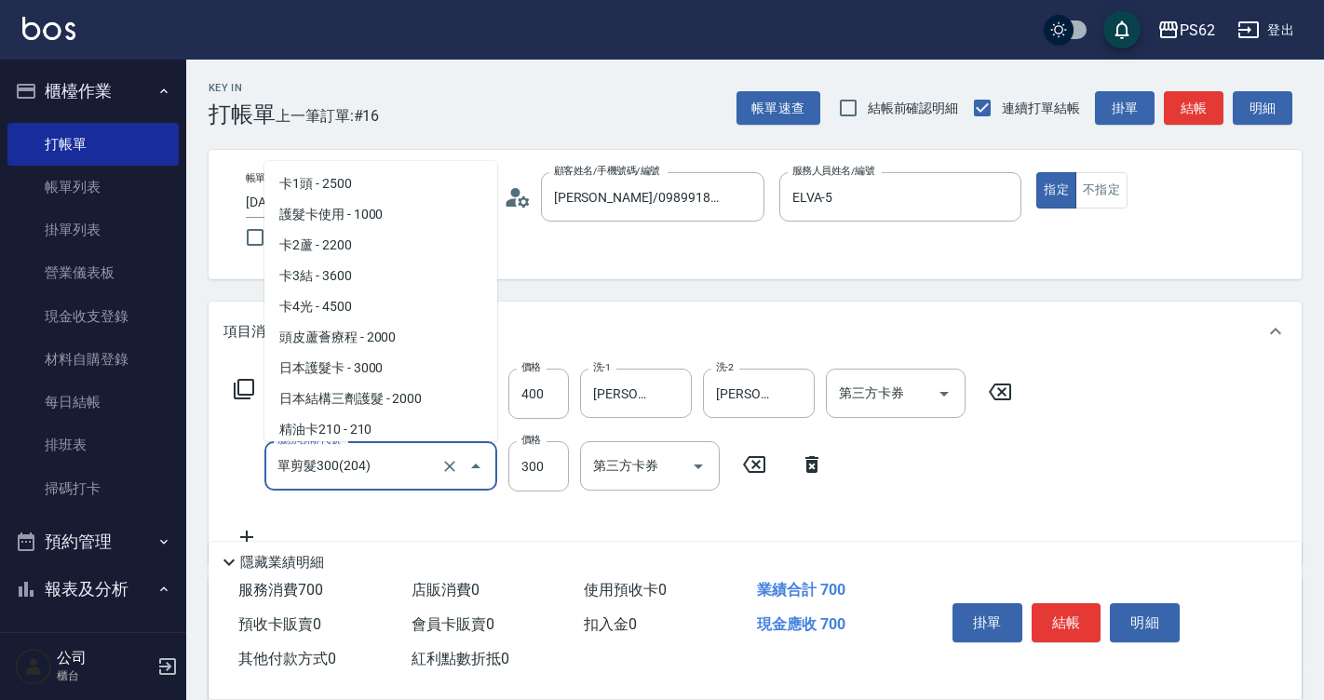
click at [396, 465] on input "單剪髮300(204)" at bounding box center [355, 466] width 164 height 33
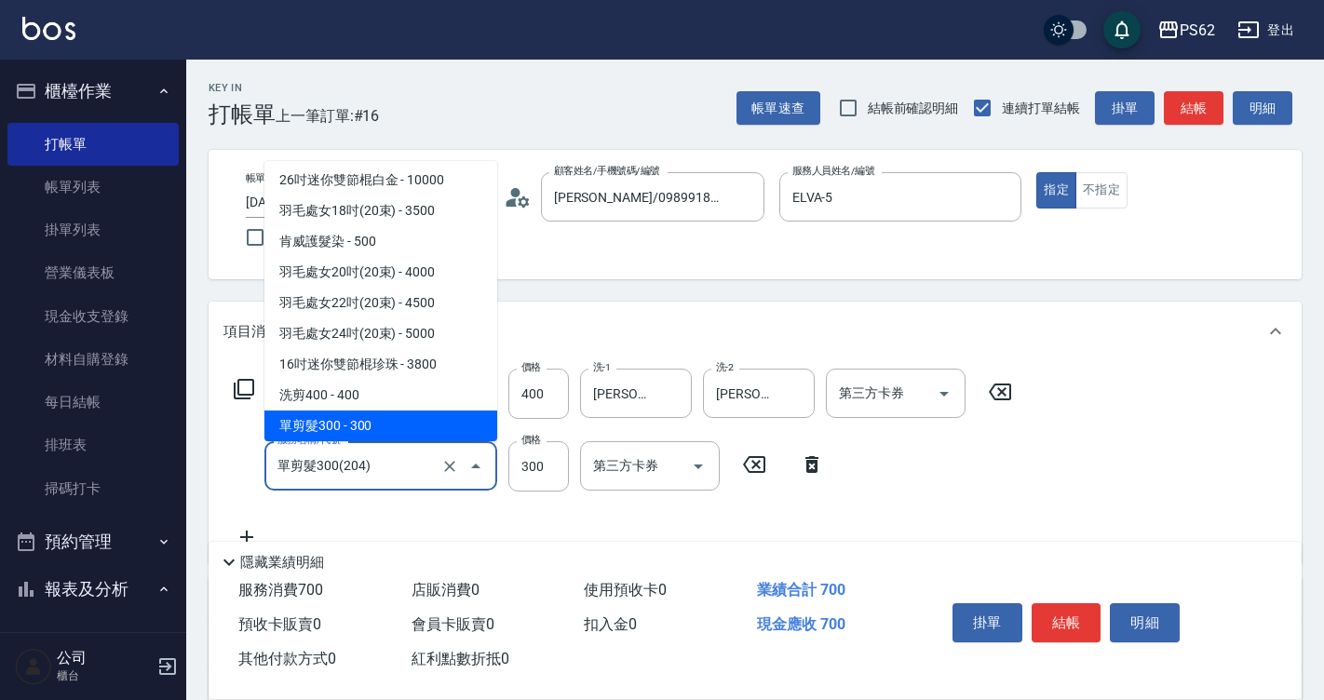
click at [387, 469] on input "單剪髮300(204)" at bounding box center [355, 466] width 164 height 33
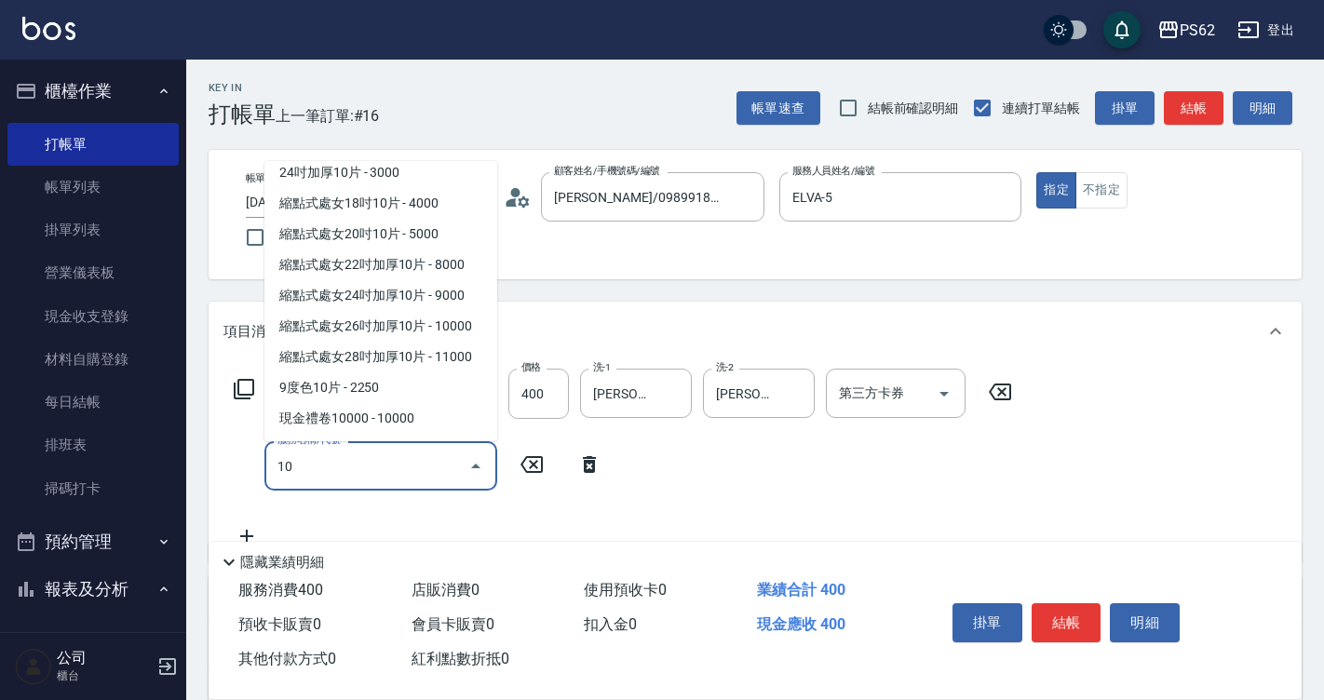
scroll to position [0, 0]
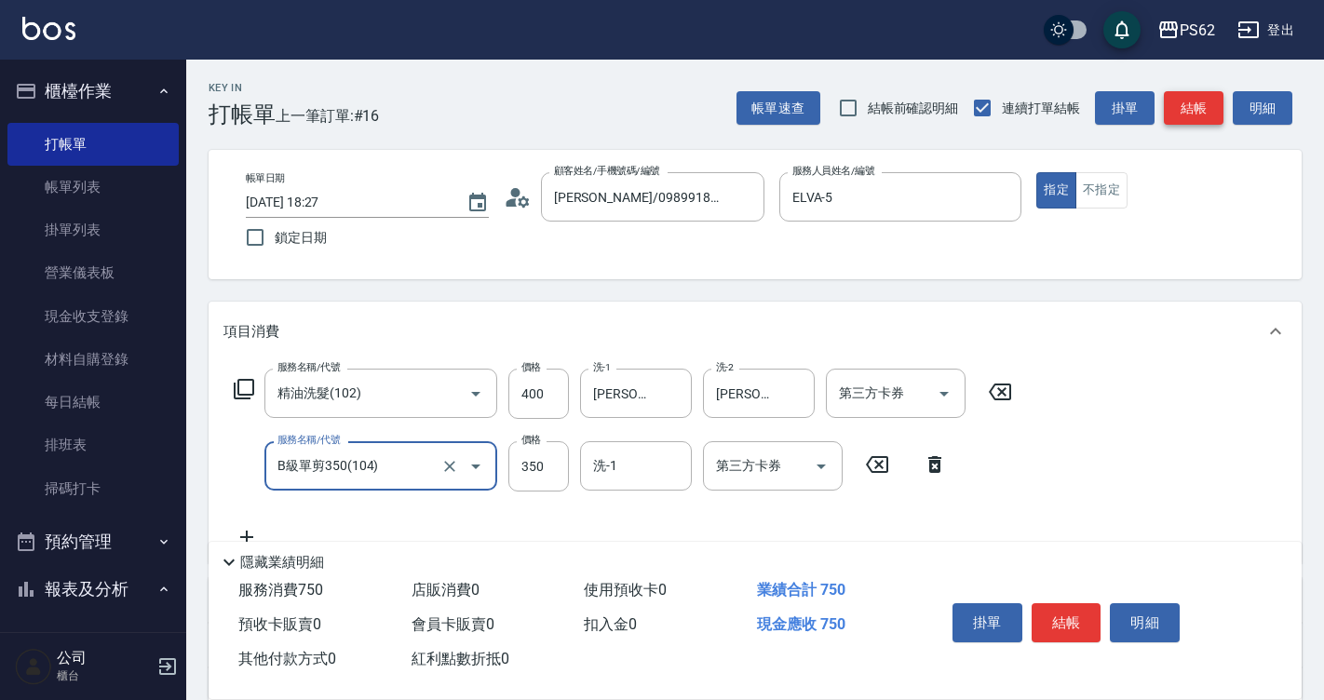
click at [1202, 104] on button "結帳" at bounding box center [1194, 108] width 60 height 34
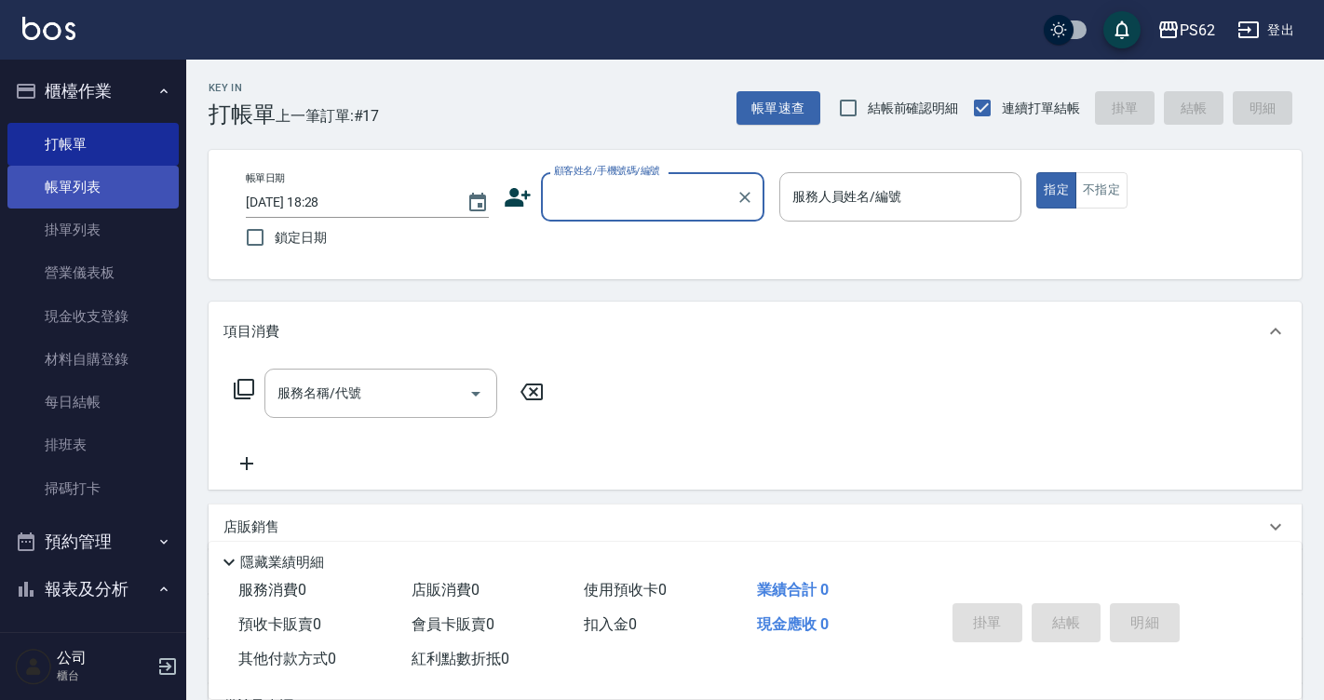
click at [81, 183] on link "帳單列表" at bounding box center [92, 187] width 171 height 43
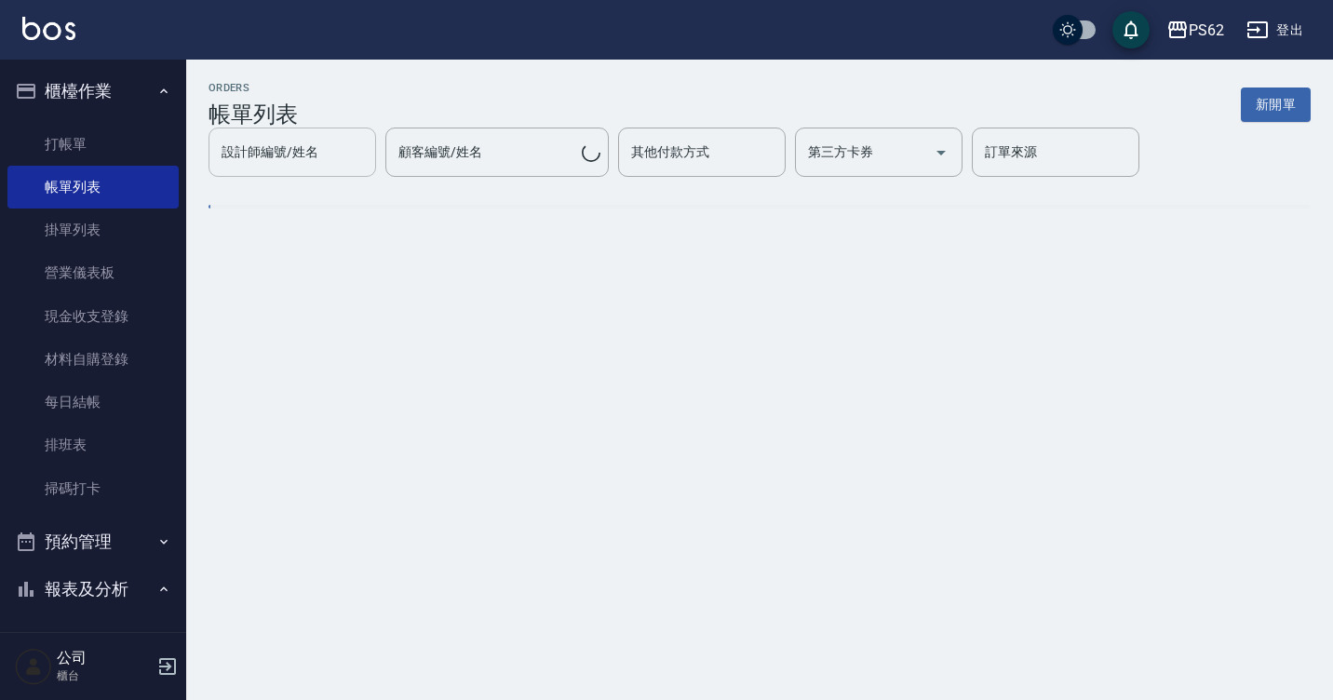
click at [342, 166] on input "設計師編號/姓名" at bounding box center [292, 152] width 151 height 33
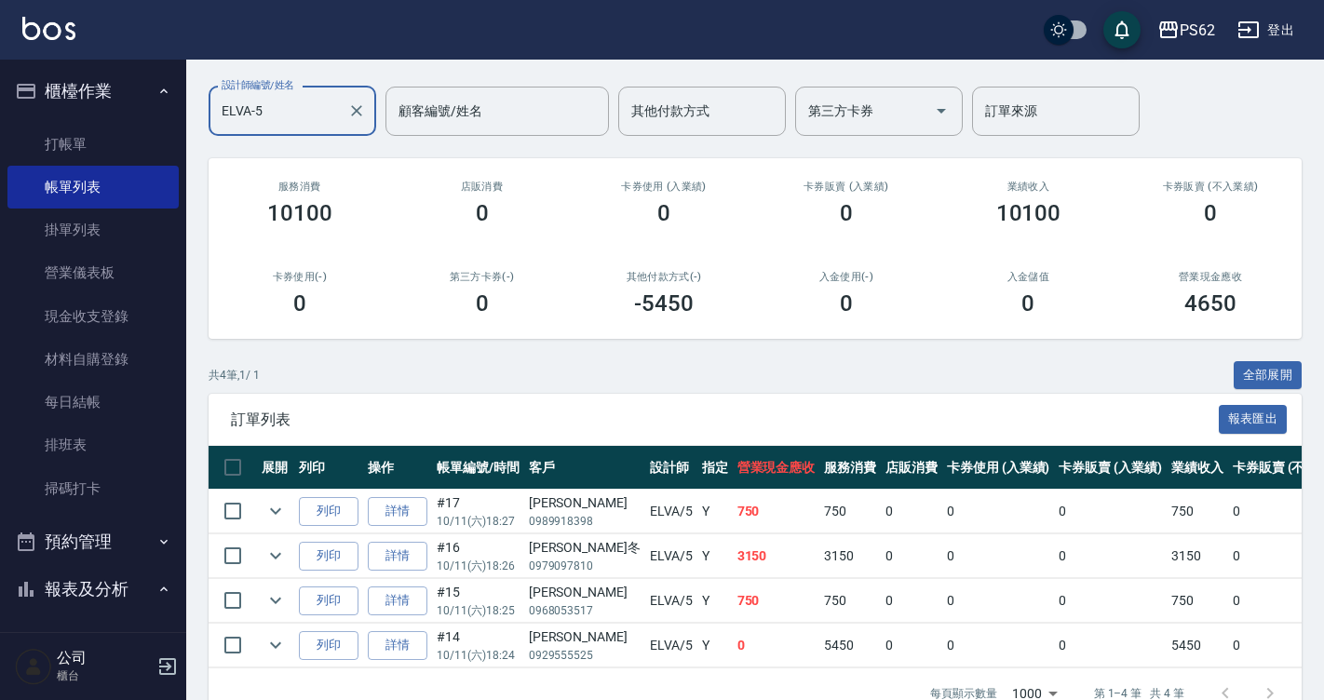
scroll to position [184, 0]
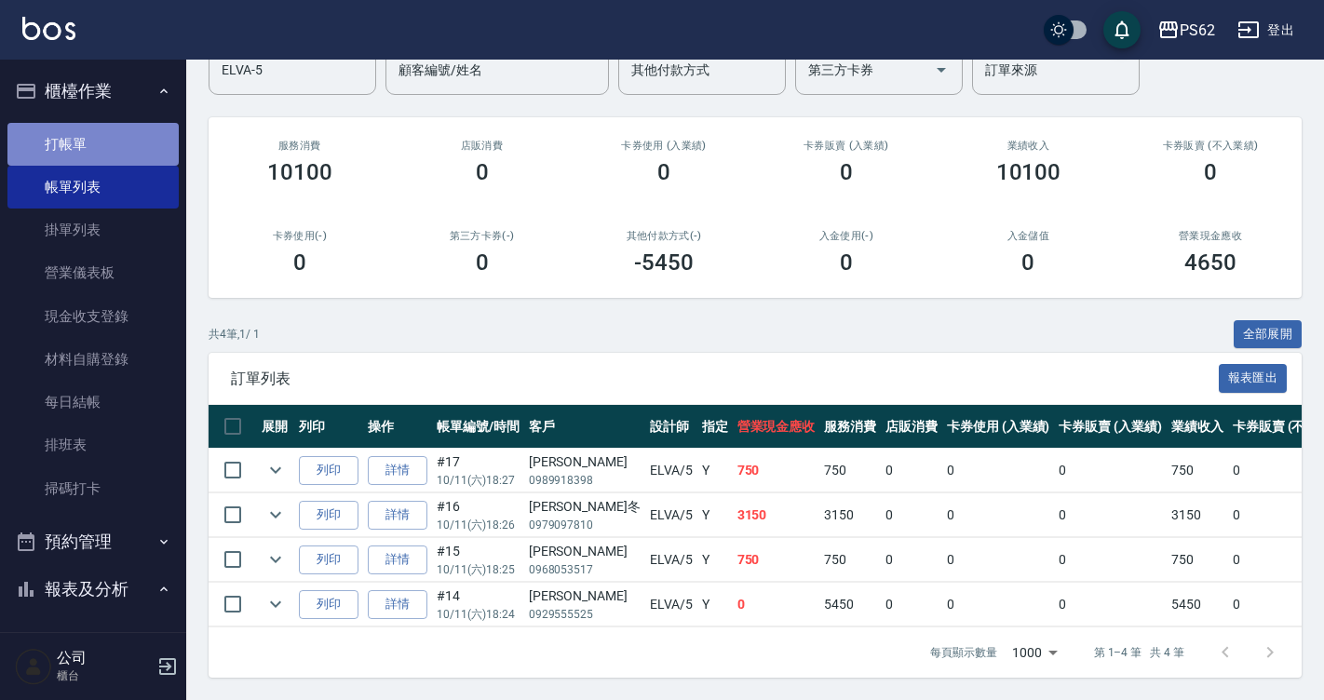
click at [119, 141] on link "打帳單" at bounding box center [92, 144] width 171 height 43
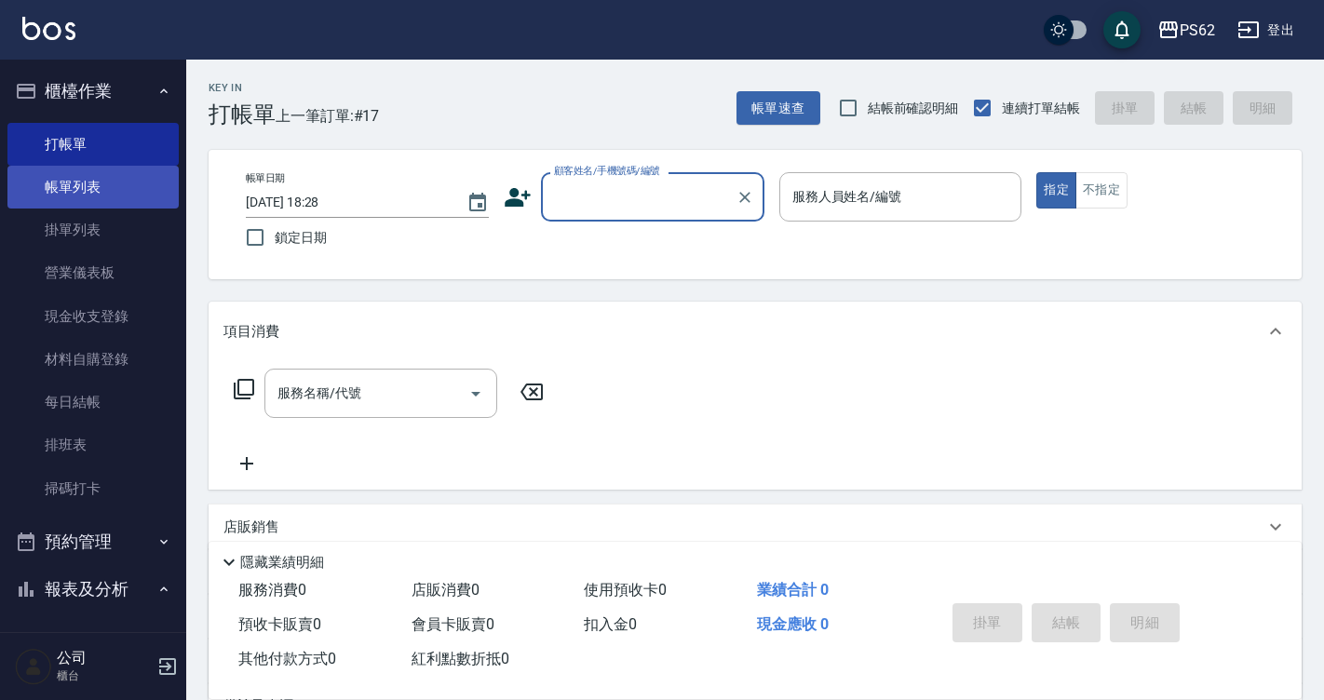
click at [158, 190] on link "帳單列表" at bounding box center [92, 187] width 171 height 43
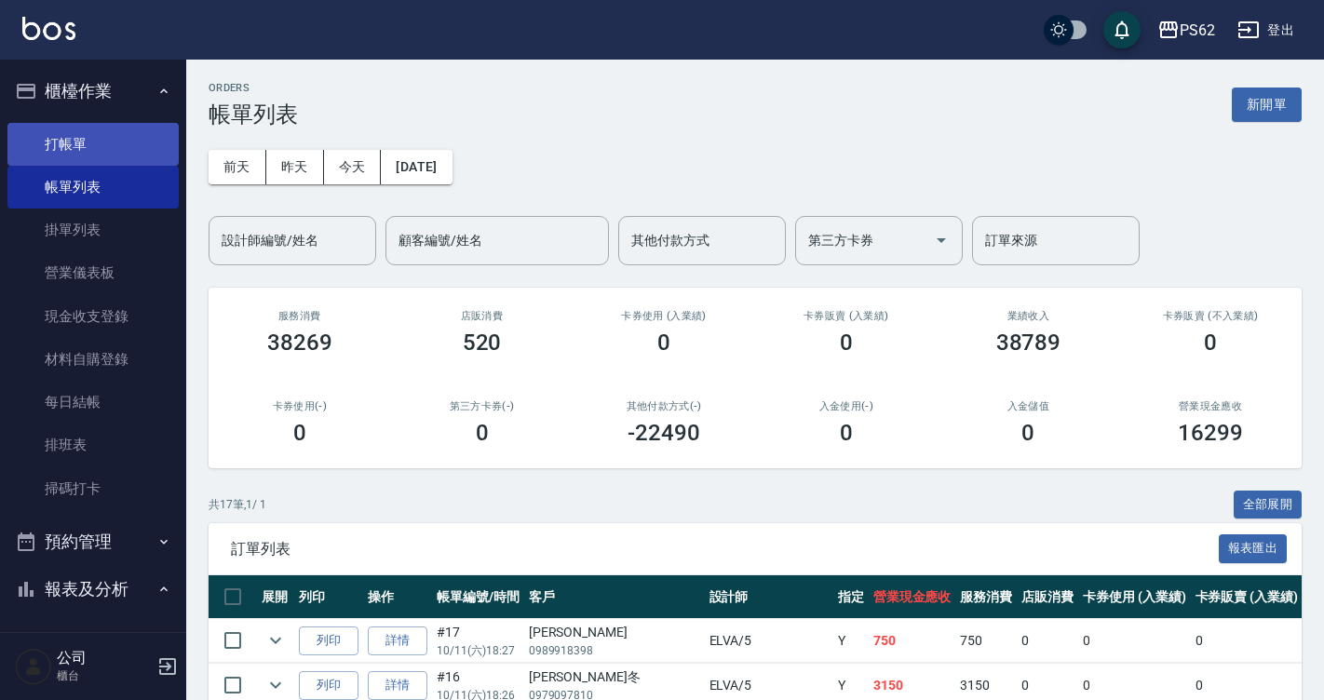
click at [151, 144] on link "打帳單" at bounding box center [92, 144] width 171 height 43
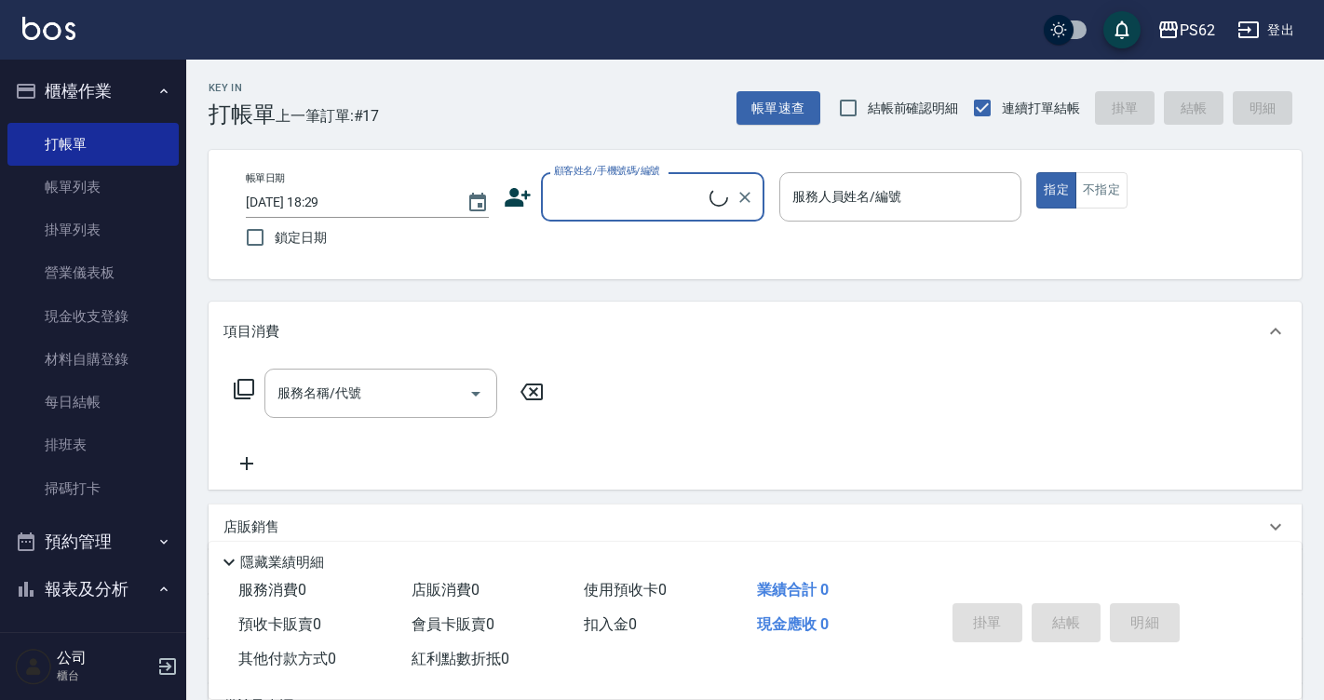
click at [586, 200] on input "顧客姓名/手機號碼/編號" at bounding box center [629, 197] width 160 height 33
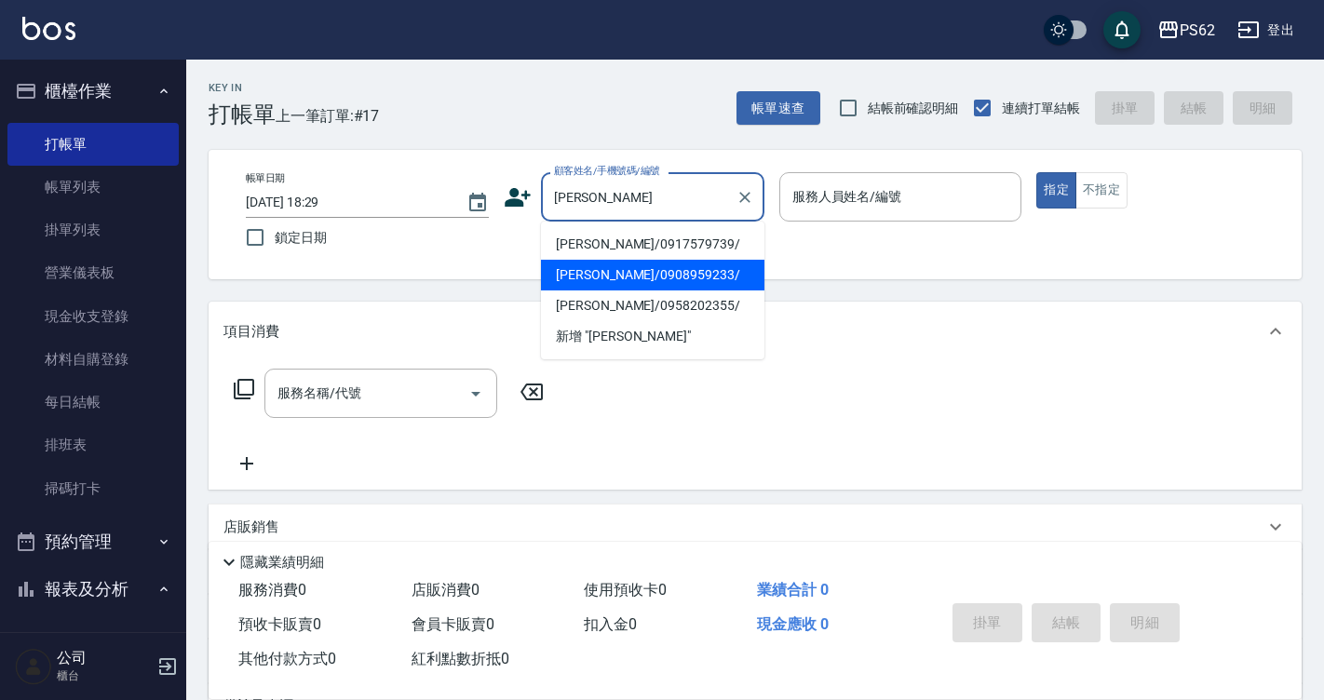
click at [600, 276] on li "[PERSON_NAME]/0908959233/" at bounding box center [652, 275] width 223 height 31
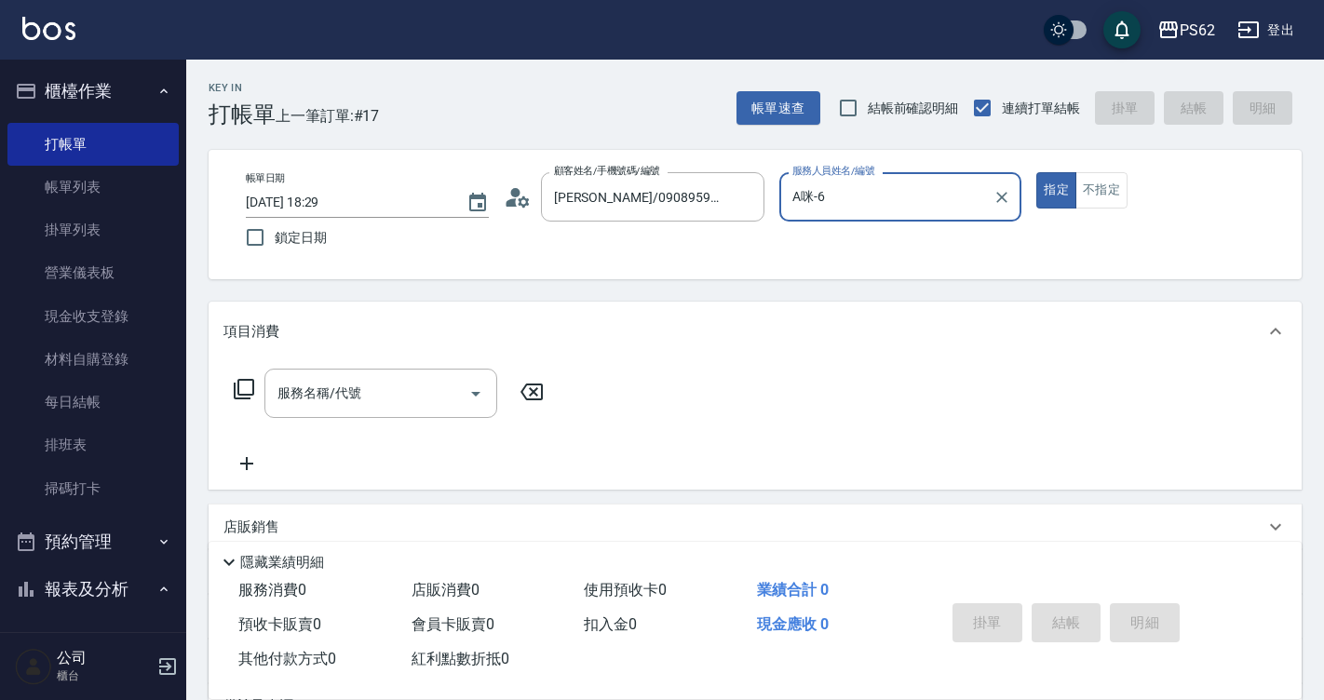
click at [255, 390] on div "服務名稱/代號 服務名稱/代號" at bounding box center [388, 393] width 331 height 49
click at [251, 387] on icon at bounding box center [244, 389] width 22 height 22
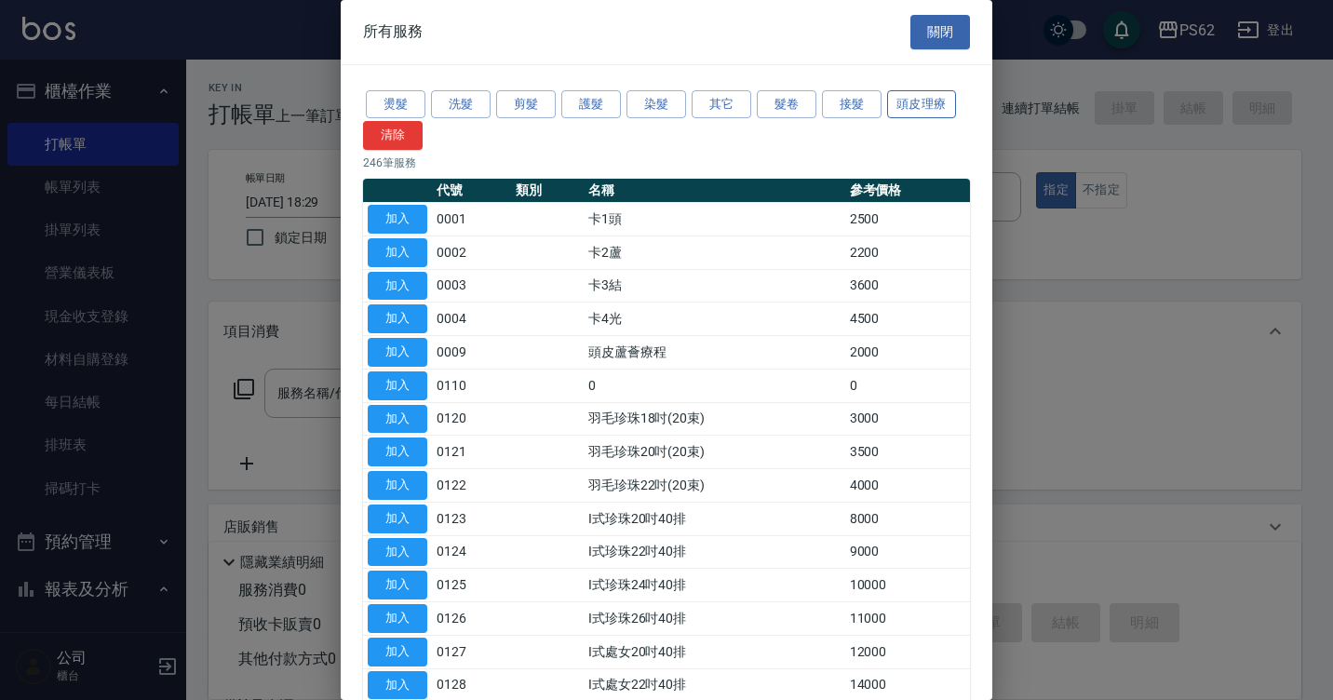
click at [927, 102] on button "頭皮理療" at bounding box center [921, 104] width 69 height 29
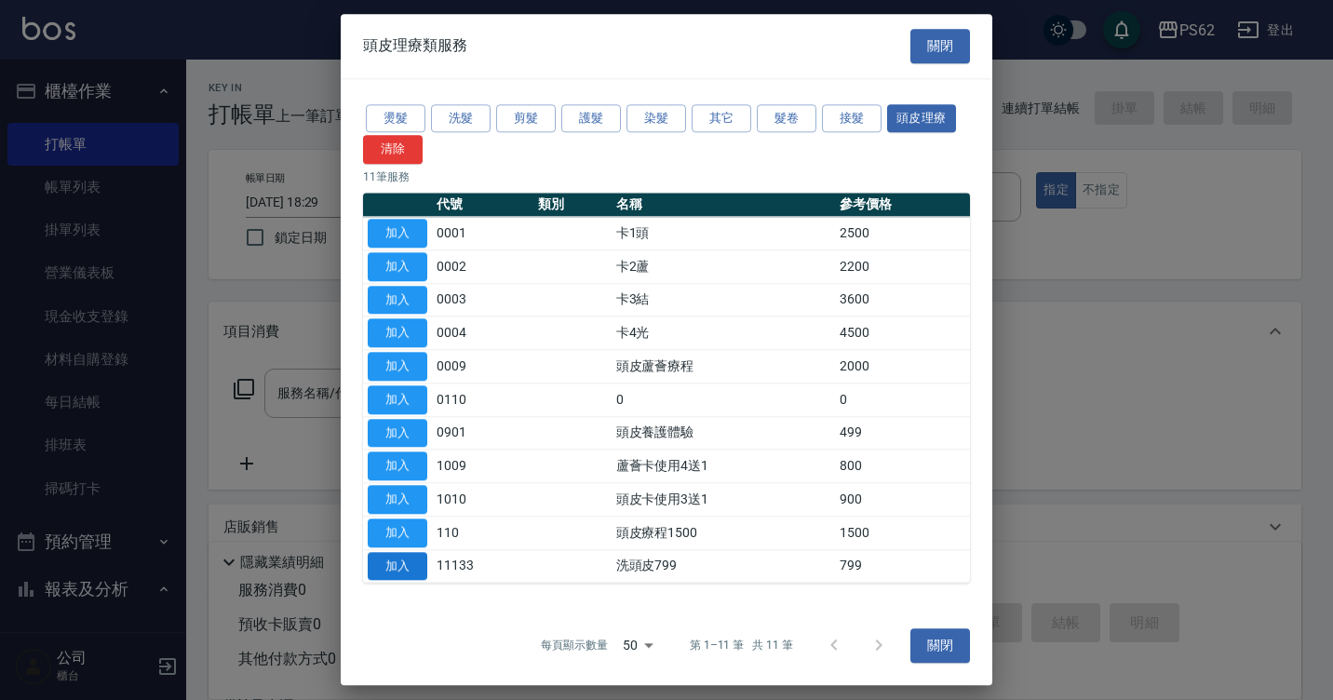
click at [384, 570] on button "加入" at bounding box center [398, 566] width 60 height 29
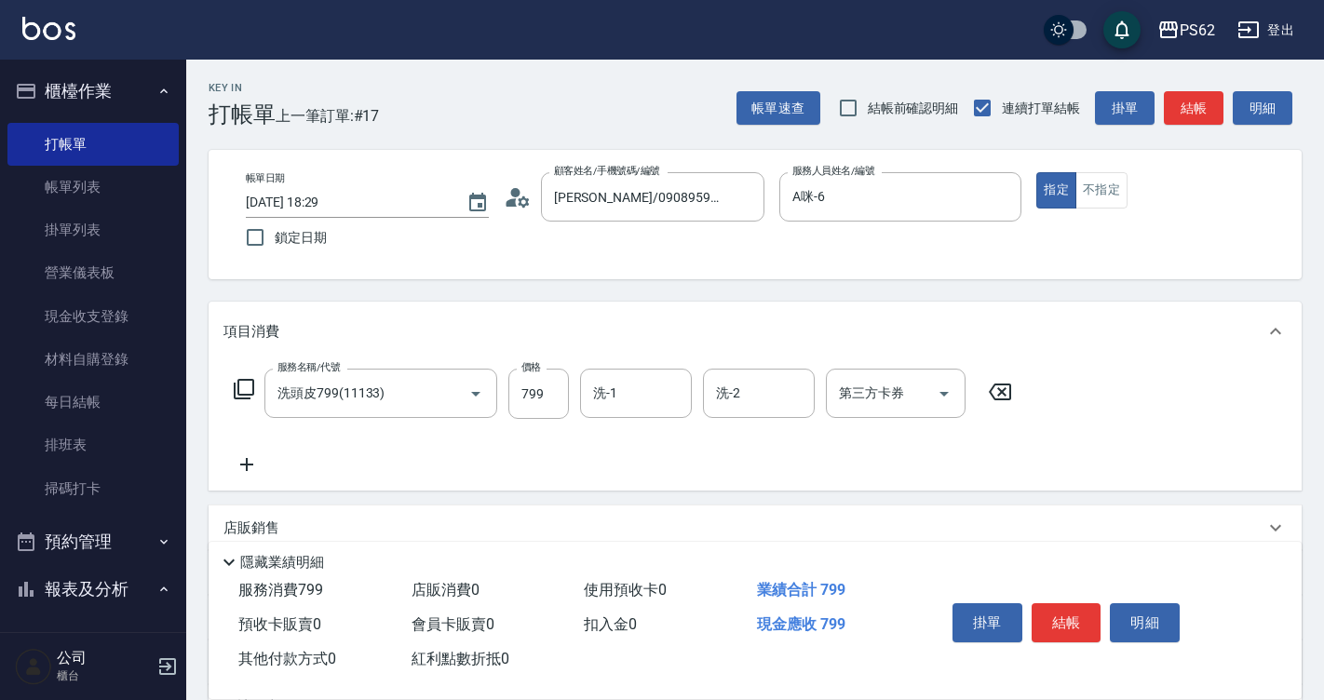
click at [262, 385] on div "服務名稱/代號 洗頭皮799(11133) 服務名稱/代號 價格 799 價格 洗-1 洗-1 洗-2 洗-2 第三方卡券 第三方卡券" at bounding box center [623, 394] width 800 height 50
click at [249, 385] on icon at bounding box center [244, 389] width 22 height 22
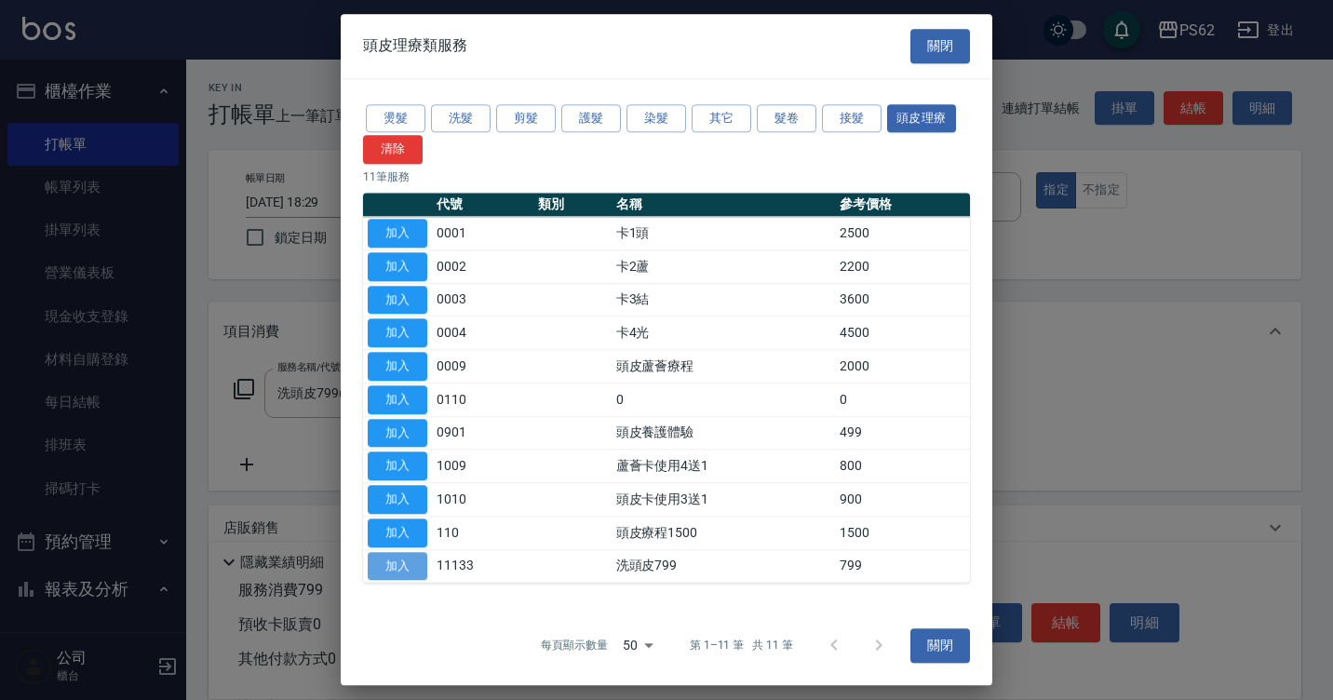
click at [397, 571] on button "加入" at bounding box center [398, 566] width 60 height 29
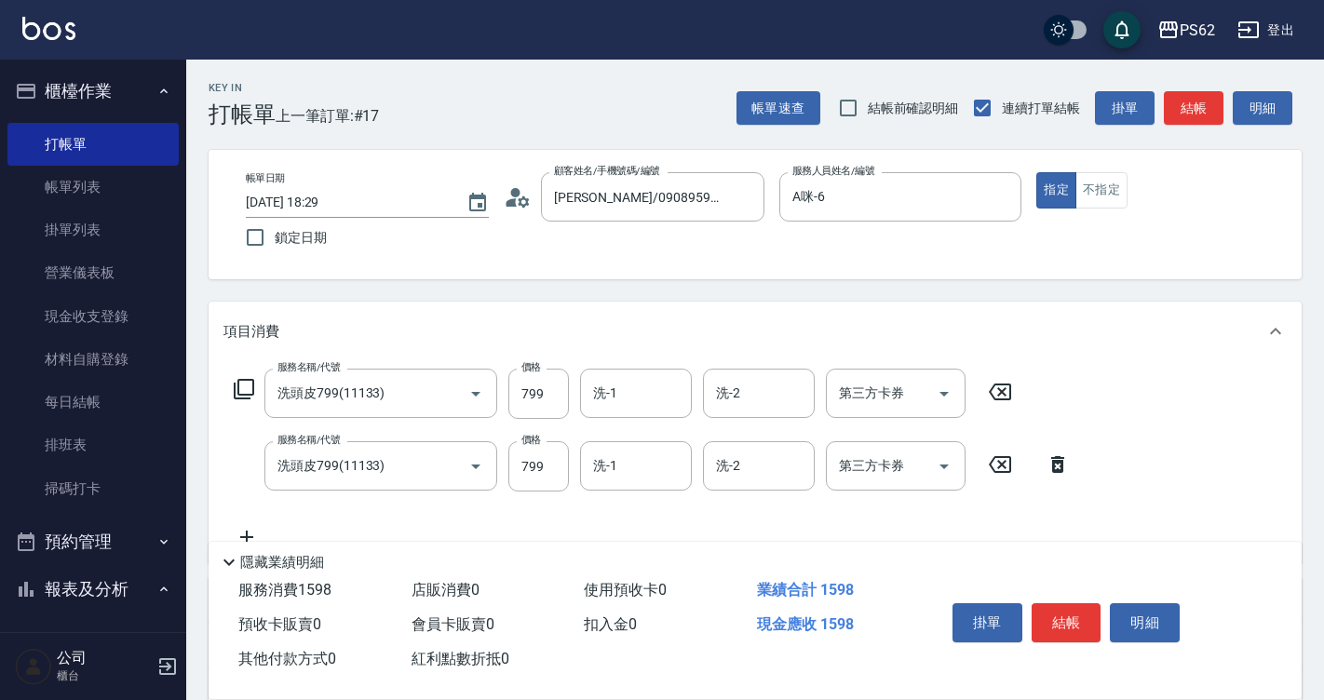
click at [252, 384] on icon at bounding box center [244, 389] width 20 height 20
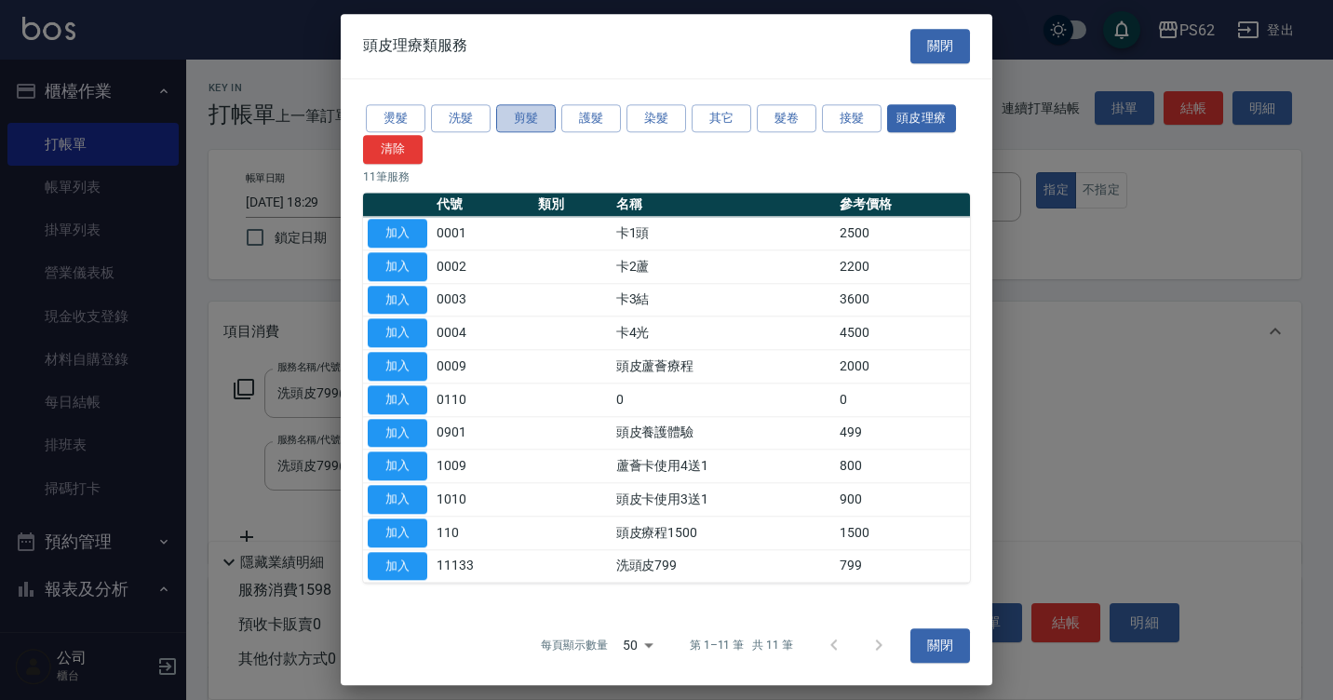
click at [517, 109] on button "剪髮" at bounding box center [526, 118] width 60 height 29
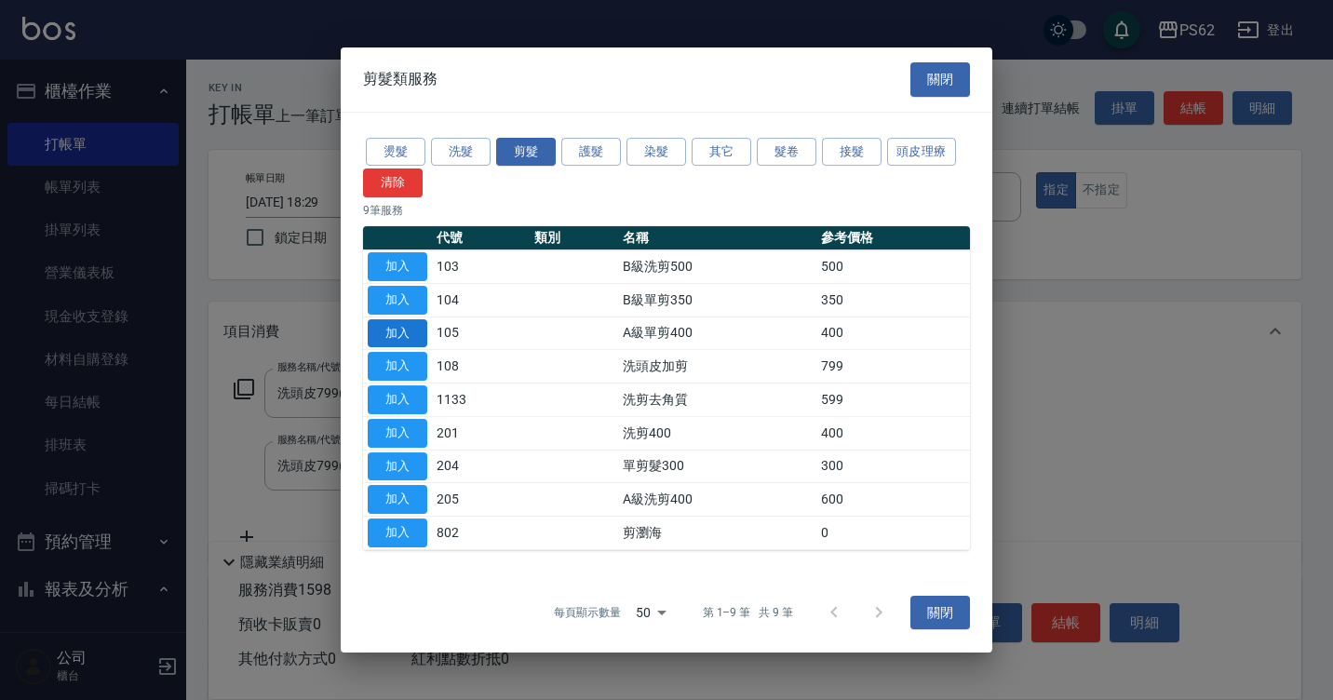
click at [404, 327] on button "加入" at bounding box center [398, 333] width 60 height 29
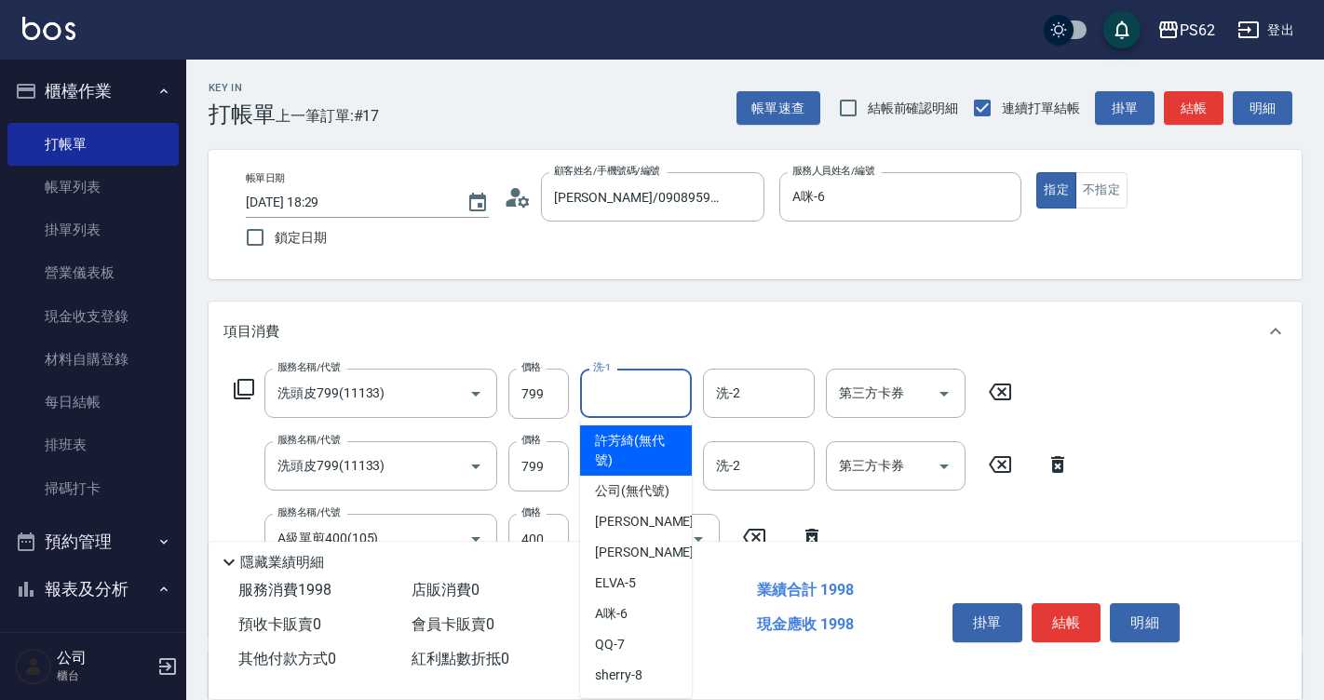
click at [627, 384] on input "洗-1" at bounding box center [635, 393] width 95 height 33
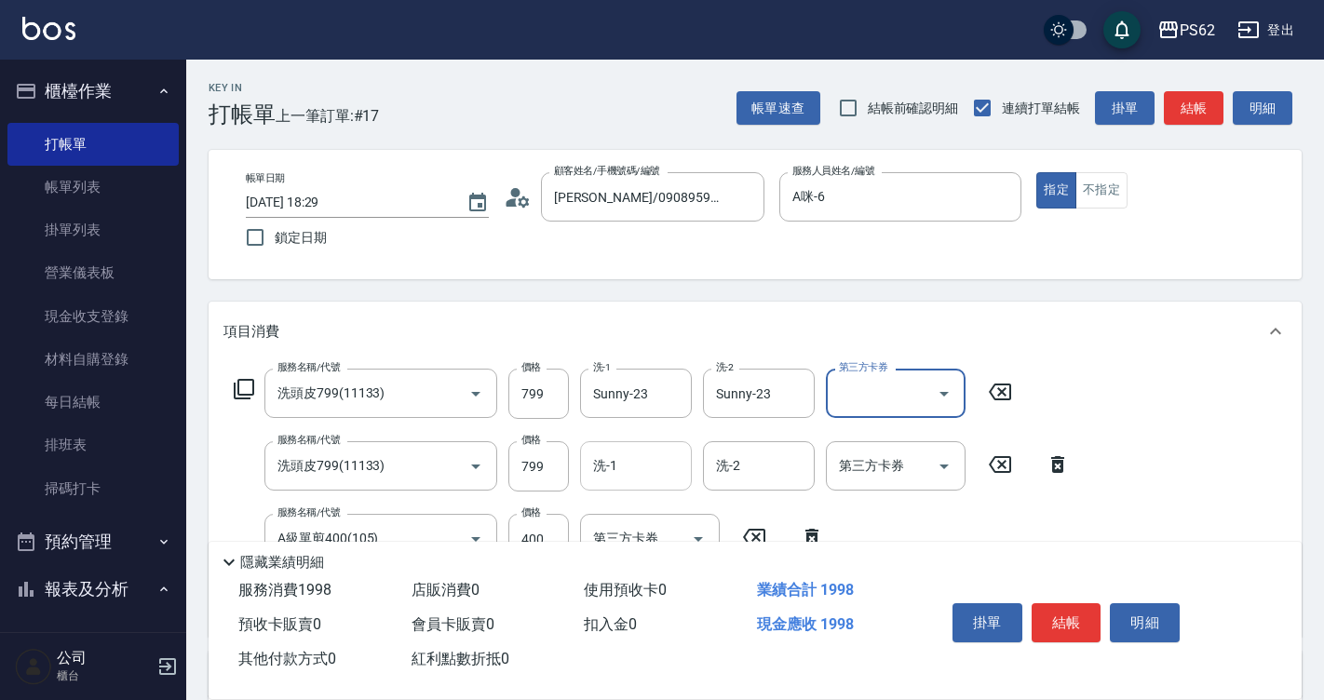
click at [651, 456] on input "洗-1" at bounding box center [635, 466] width 95 height 33
click at [1060, 619] on button "結帳" at bounding box center [1066, 622] width 70 height 39
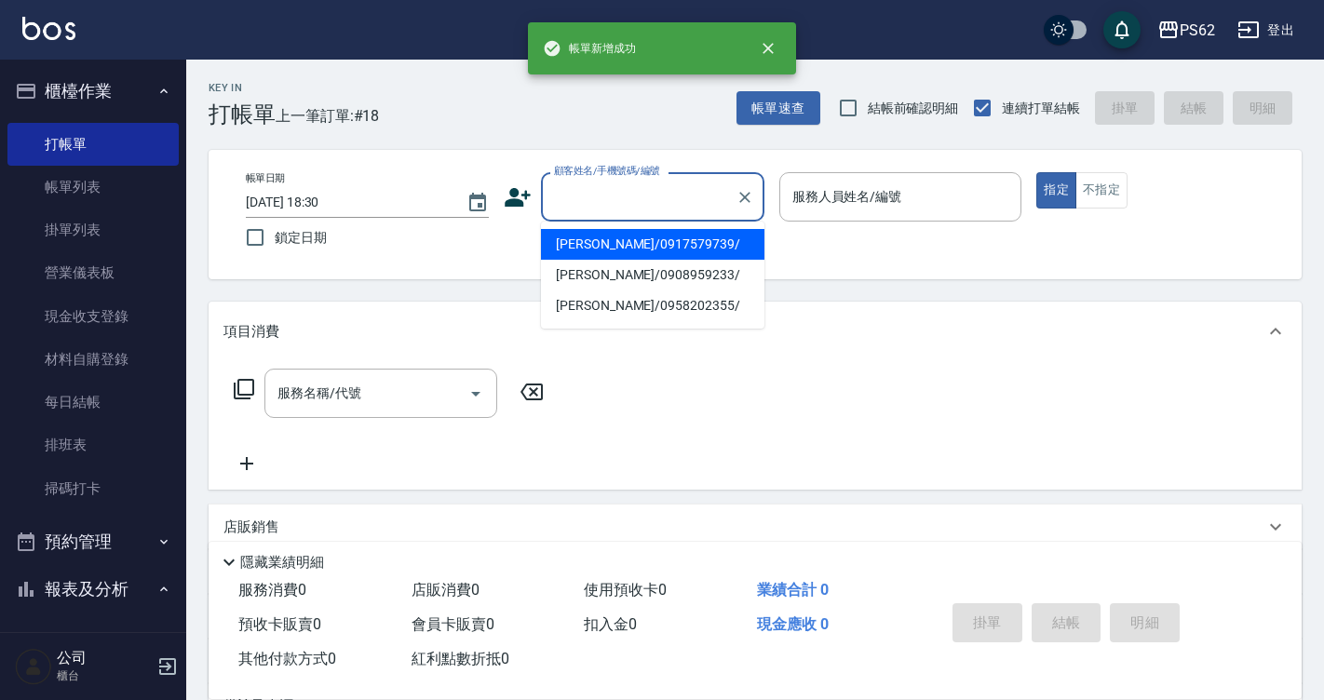
click at [585, 184] on input "顧客姓名/手機號碼/編號" at bounding box center [638, 197] width 179 height 33
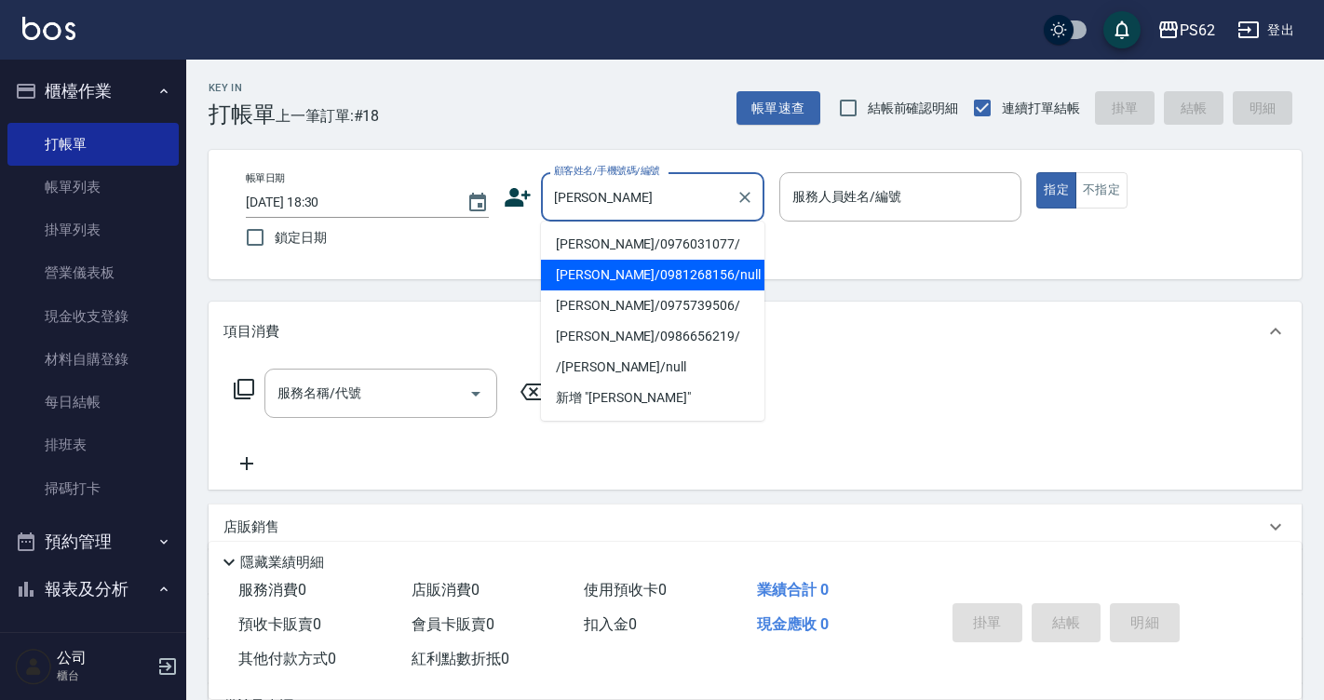
click at [610, 286] on li "[PERSON_NAME]/0981268156/null" at bounding box center [652, 275] width 223 height 31
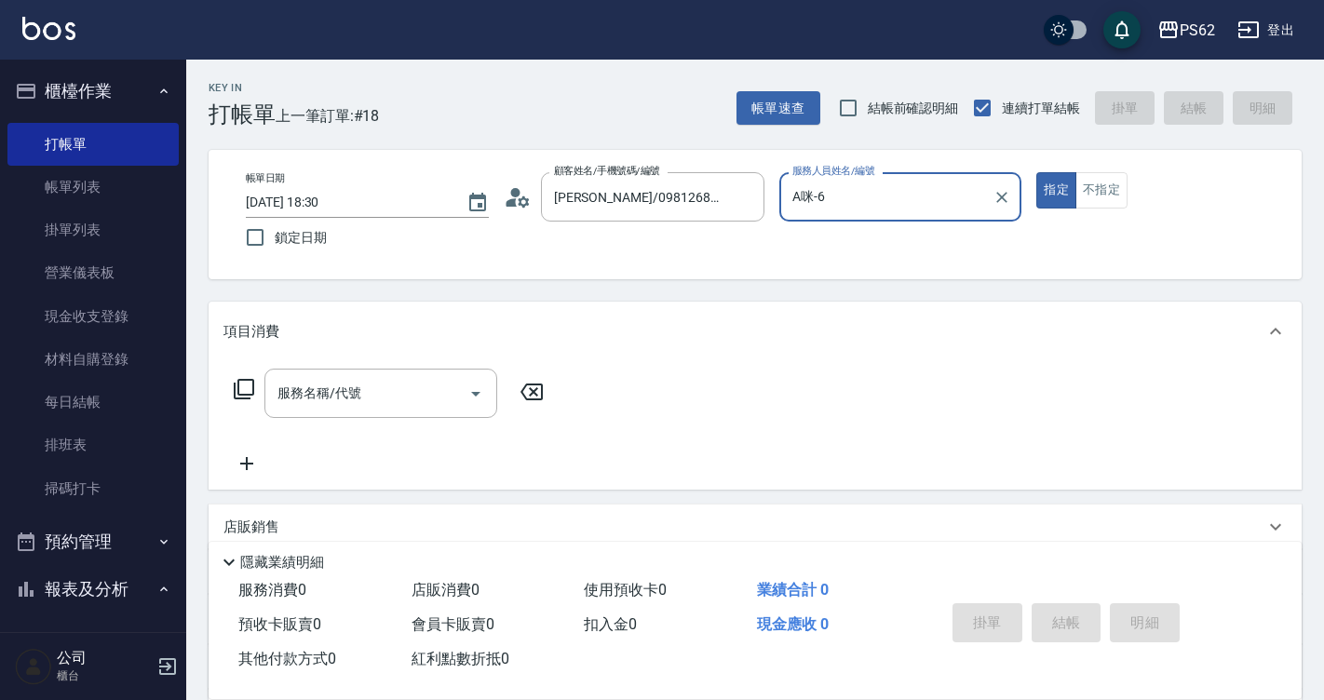
click at [244, 387] on icon at bounding box center [244, 389] width 22 height 22
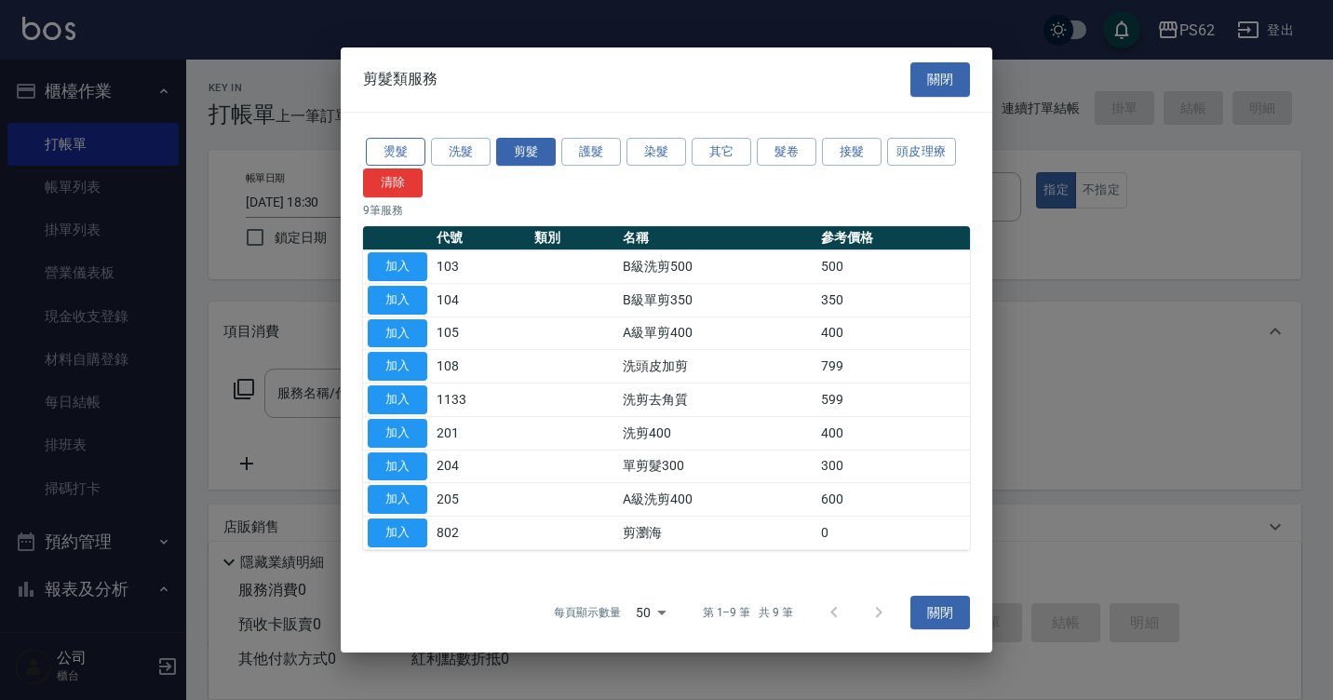
click at [404, 150] on button "燙髮" at bounding box center [396, 152] width 60 height 29
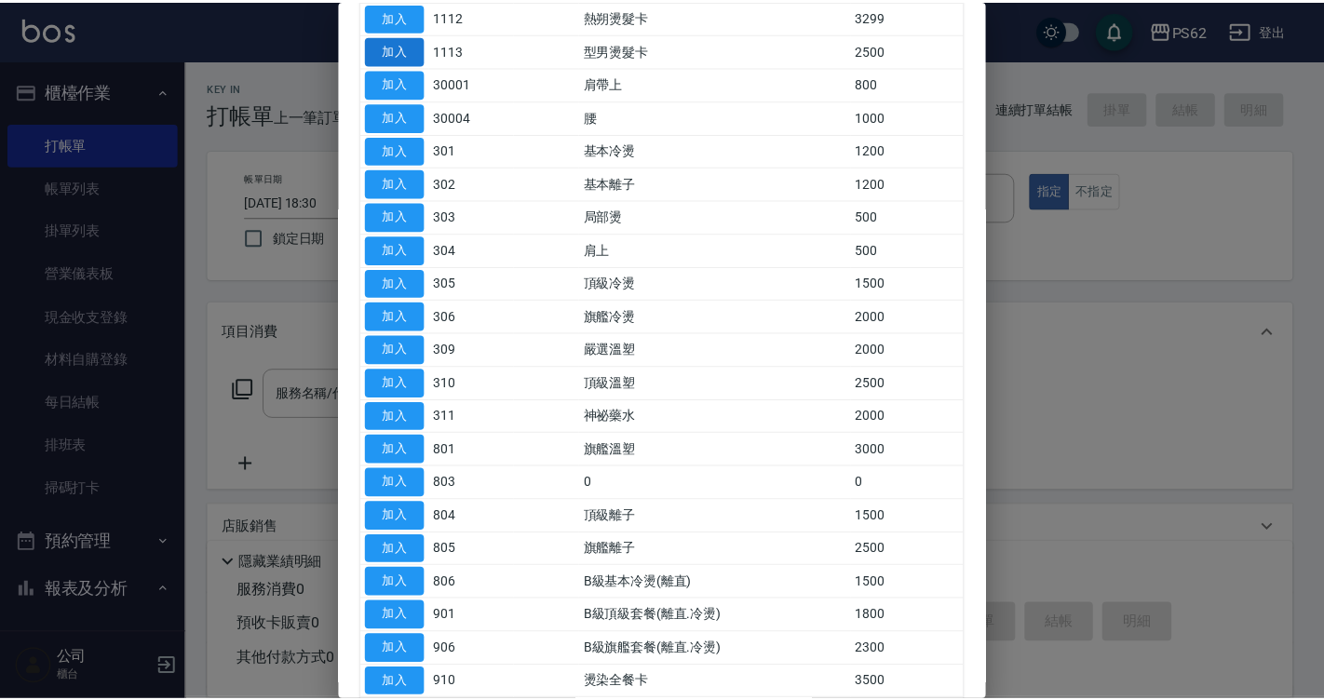
scroll to position [279, 0]
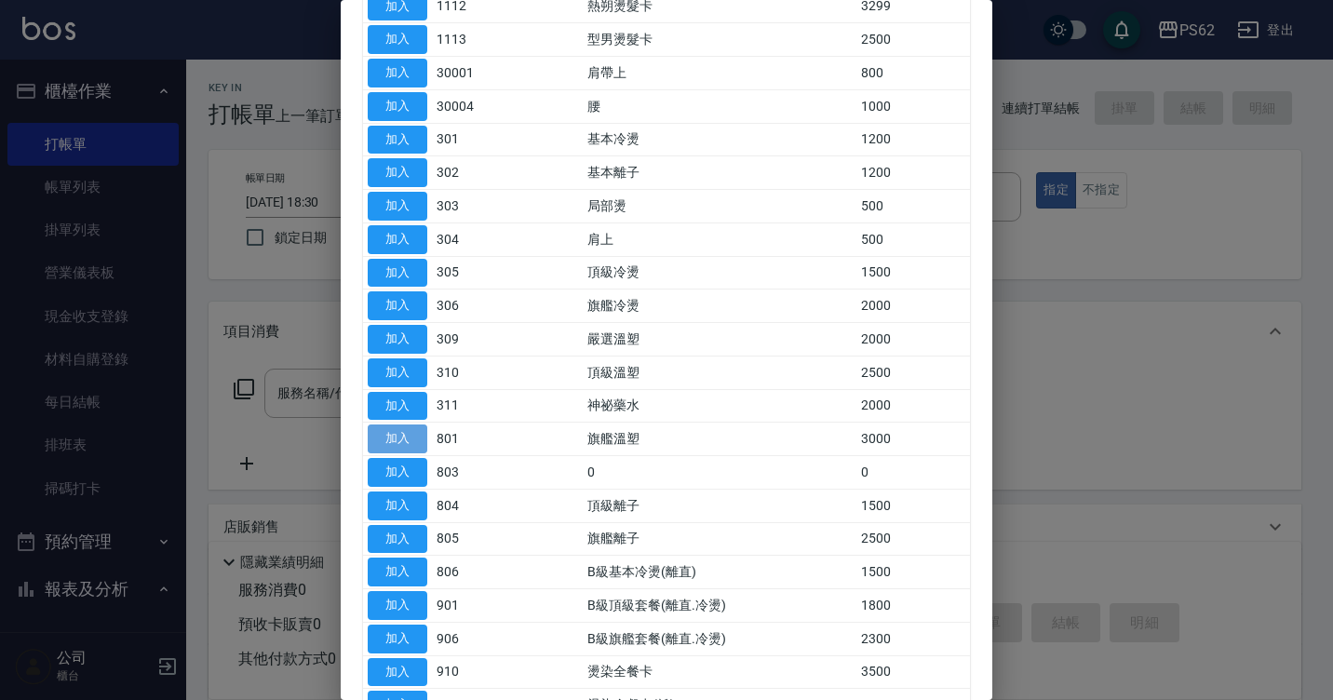
click at [414, 435] on button "加入" at bounding box center [398, 438] width 60 height 29
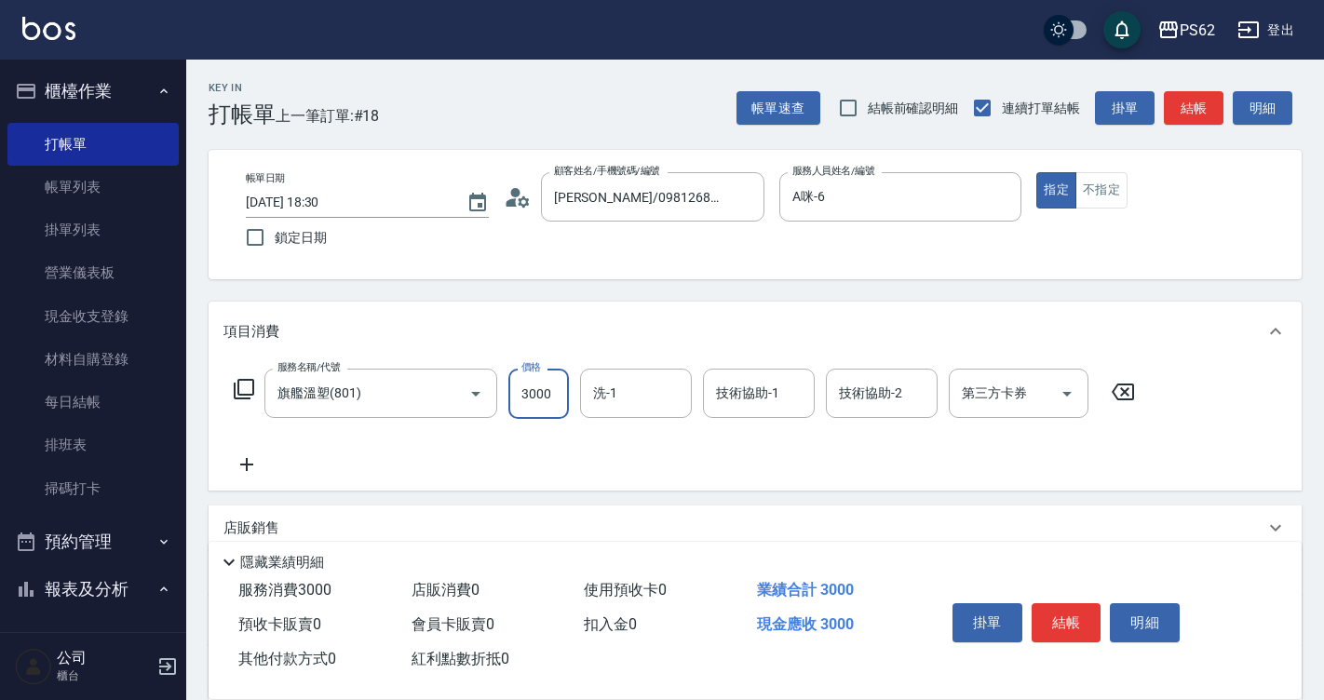
click at [557, 396] on input "3000" at bounding box center [538, 394] width 61 height 50
click at [244, 383] on icon at bounding box center [244, 389] width 22 height 22
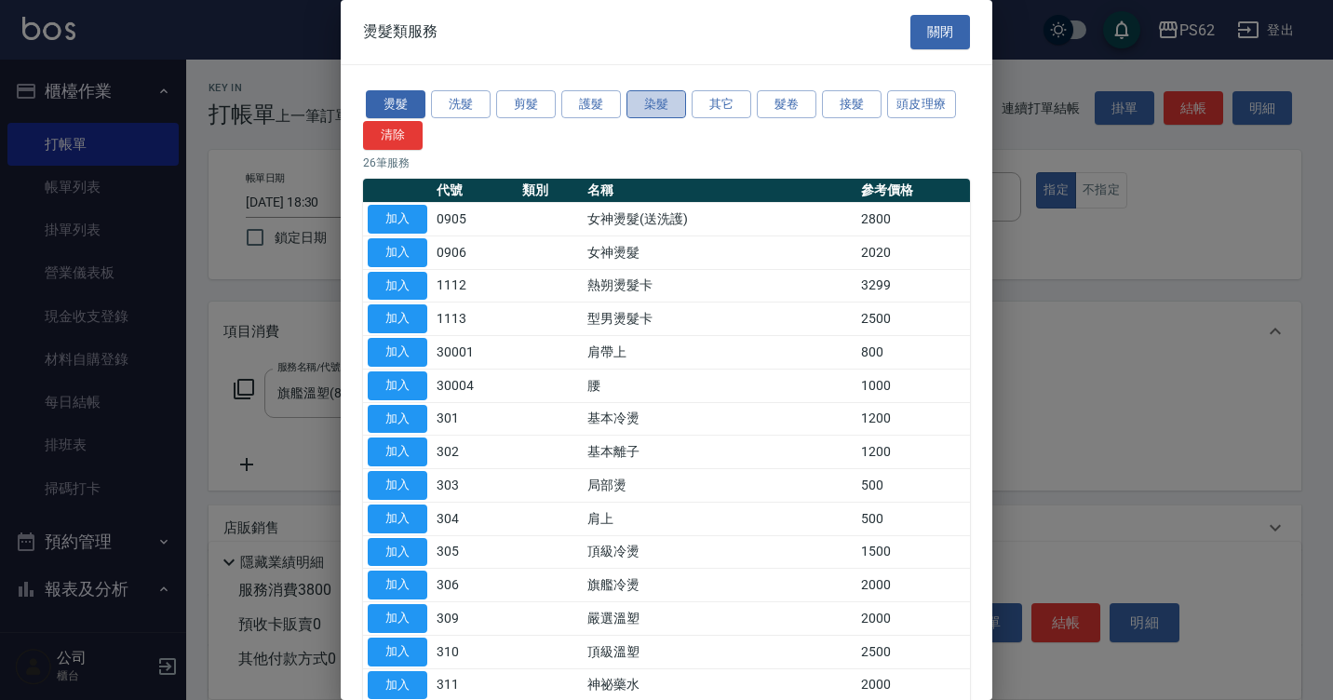
click at [669, 101] on button "染髮" at bounding box center [657, 104] width 60 height 29
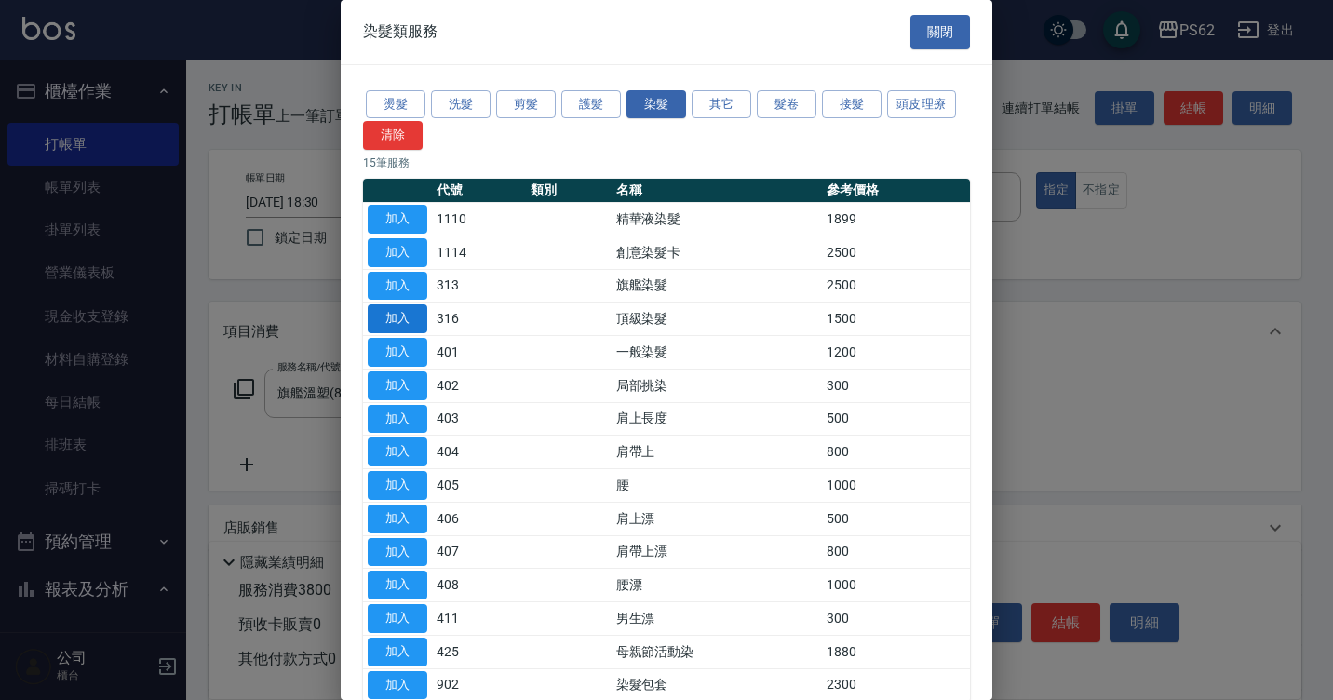
click at [409, 316] on button "加入" at bounding box center [398, 318] width 60 height 29
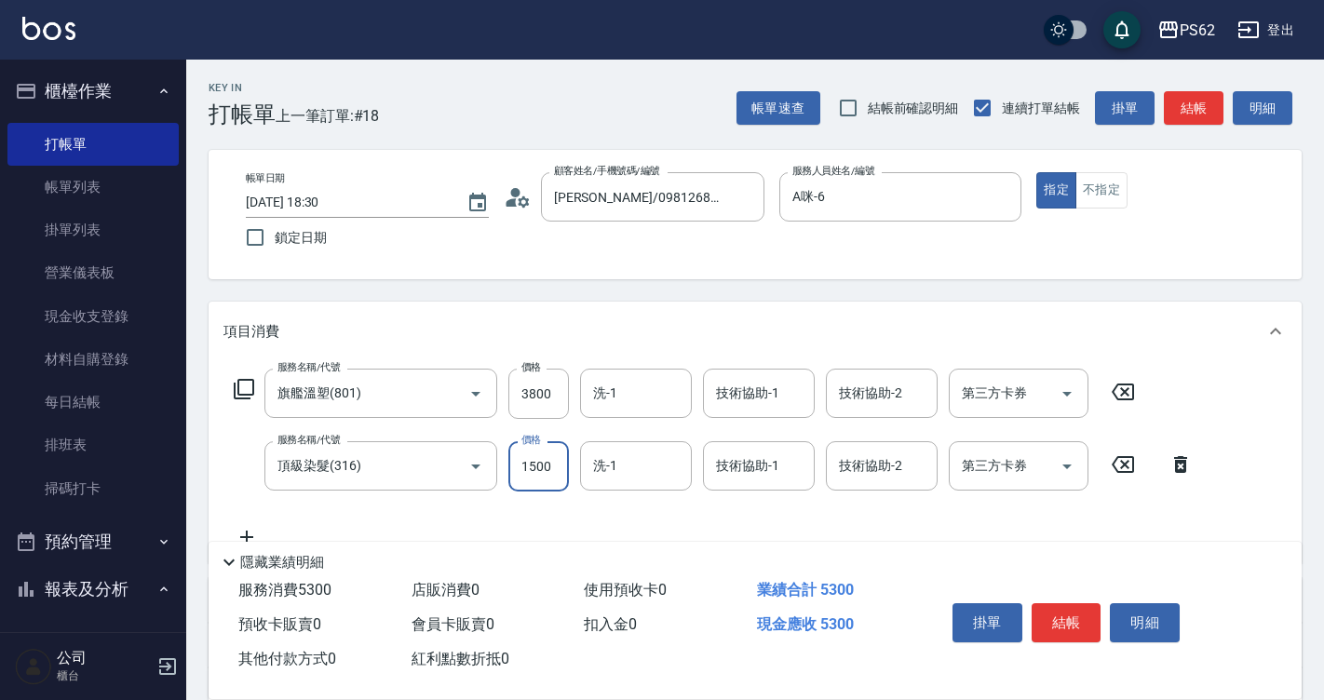
click at [565, 464] on input "1500" at bounding box center [538, 466] width 61 height 50
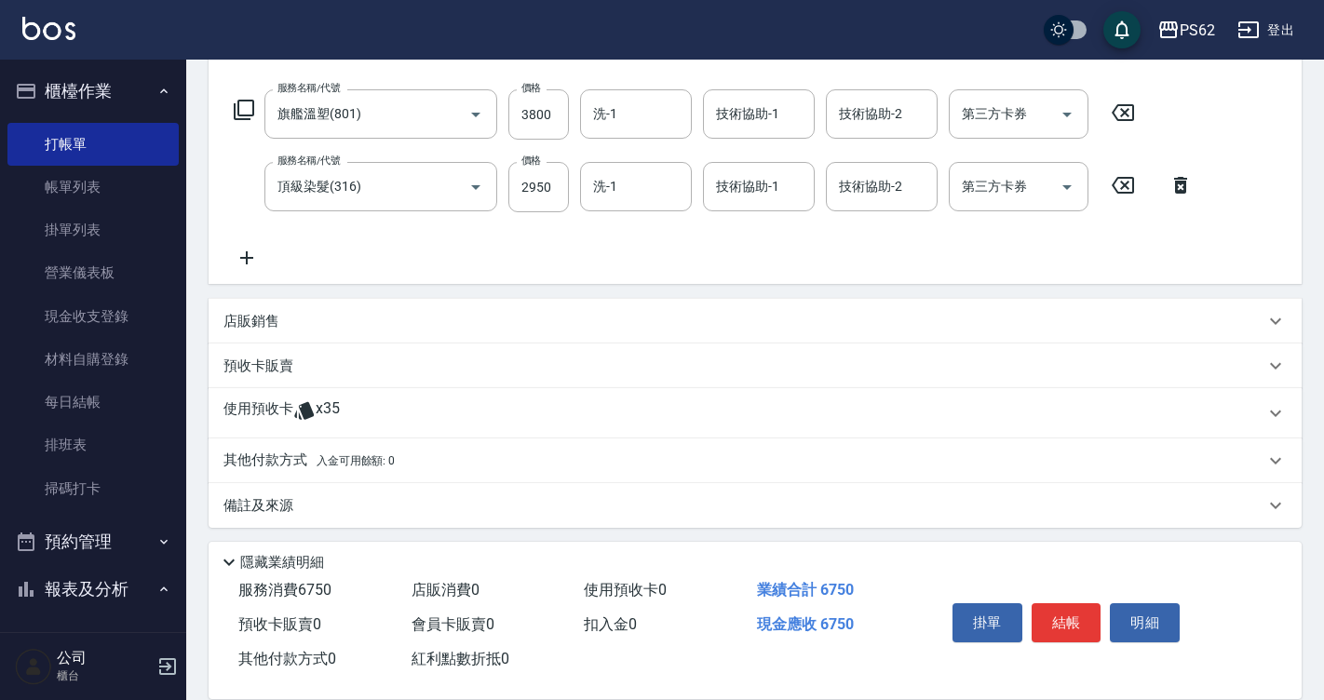
click at [248, 319] on p "店販銷售" at bounding box center [251, 322] width 56 height 20
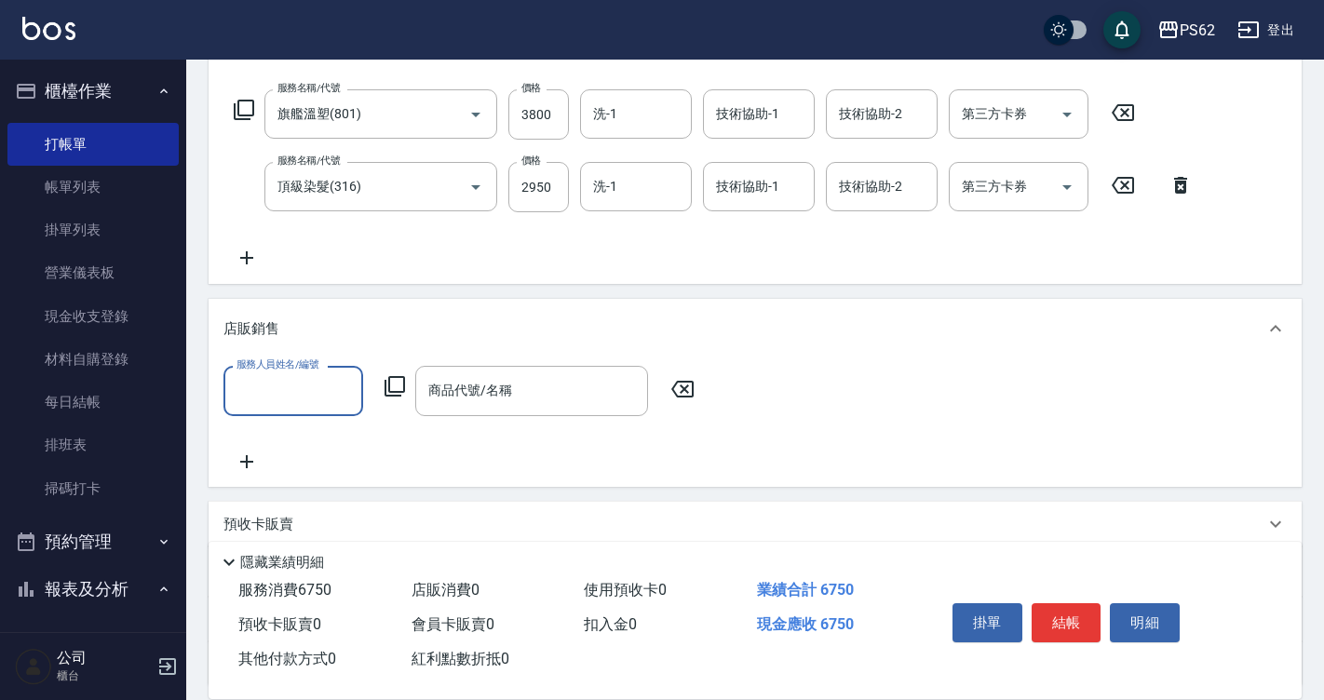
scroll to position [0, 0]
click at [290, 398] on input "服務人員姓名/編號" at bounding box center [293, 390] width 123 height 33
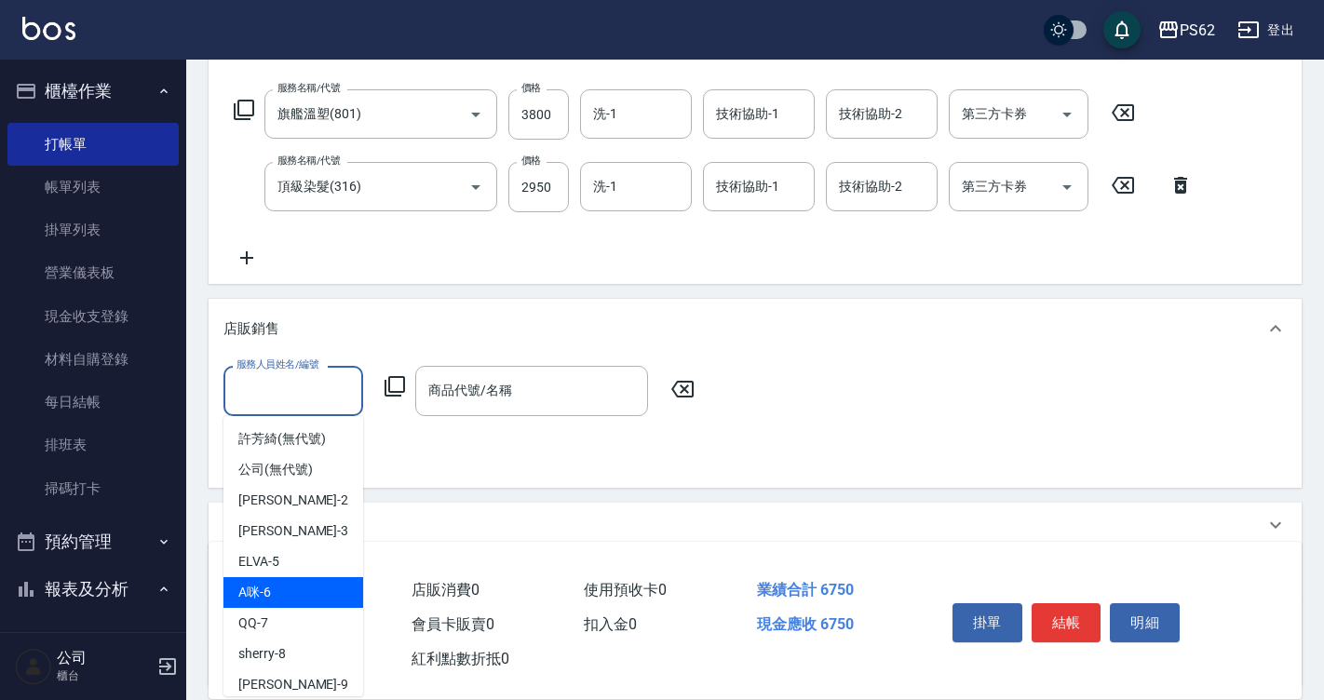
click at [299, 593] on div "A咪 -6" at bounding box center [293, 592] width 140 height 31
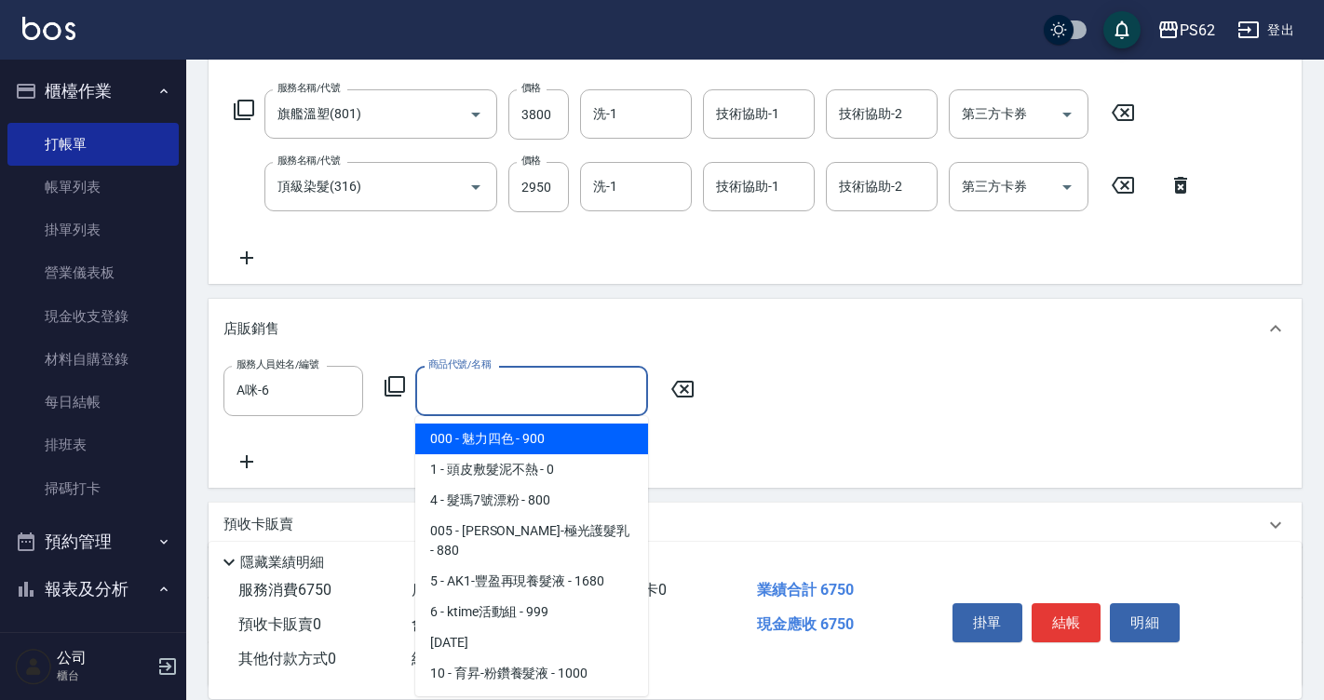
click at [492, 393] on input "商品代號/名稱" at bounding box center [532, 390] width 216 height 33
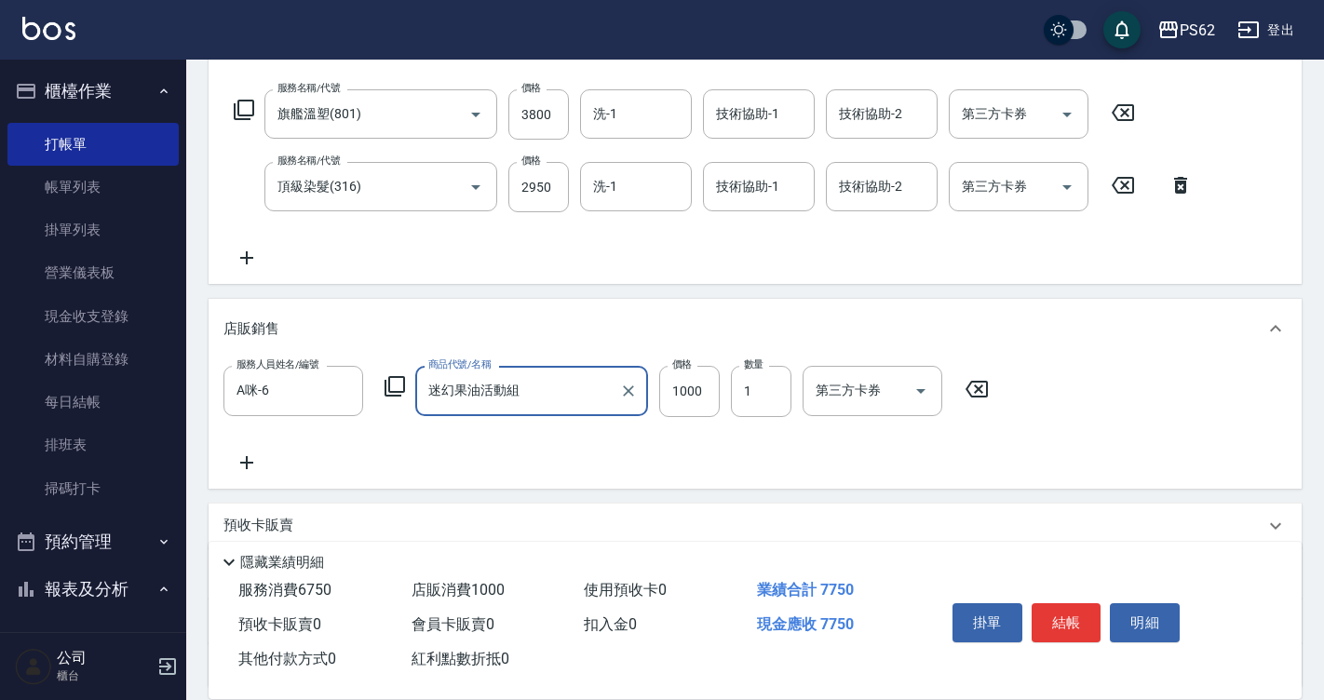
click at [634, 392] on icon "Clear" at bounding box center [628, 391] width 19 height 19
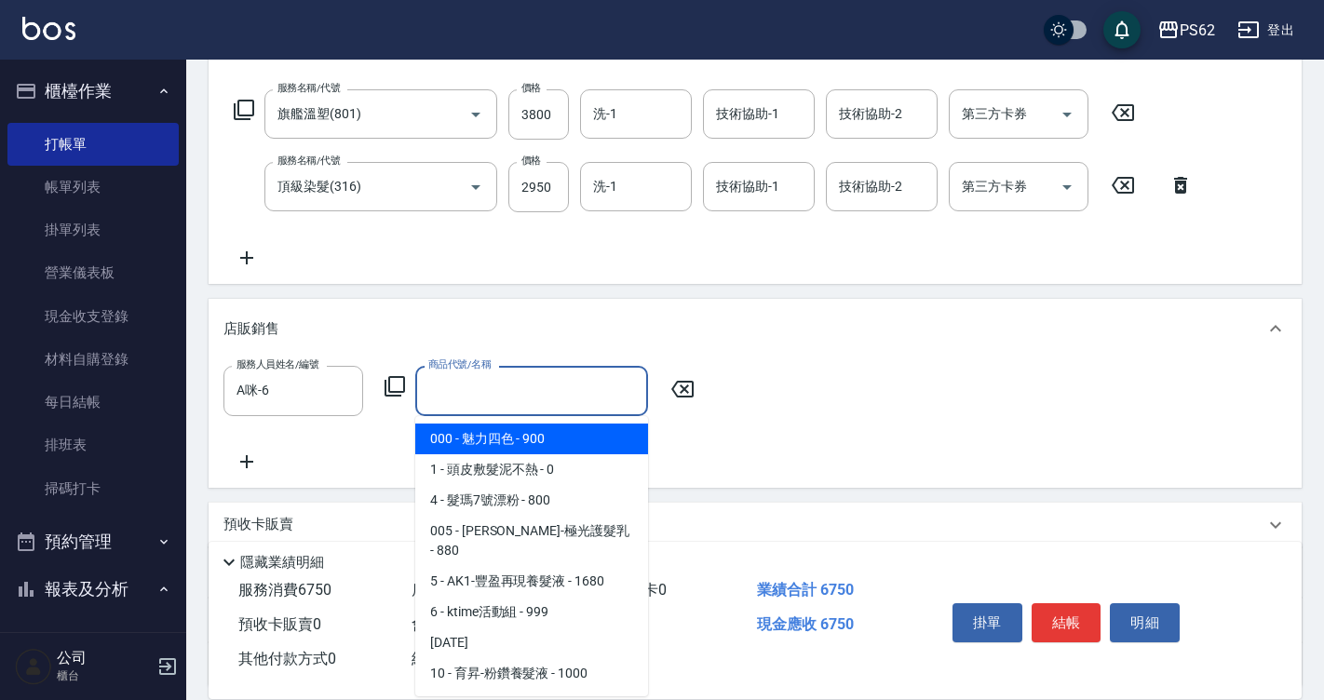
click at [566, 384] on input "商品代號/名稱" at bounding box center [532, 390] width 216 height 33
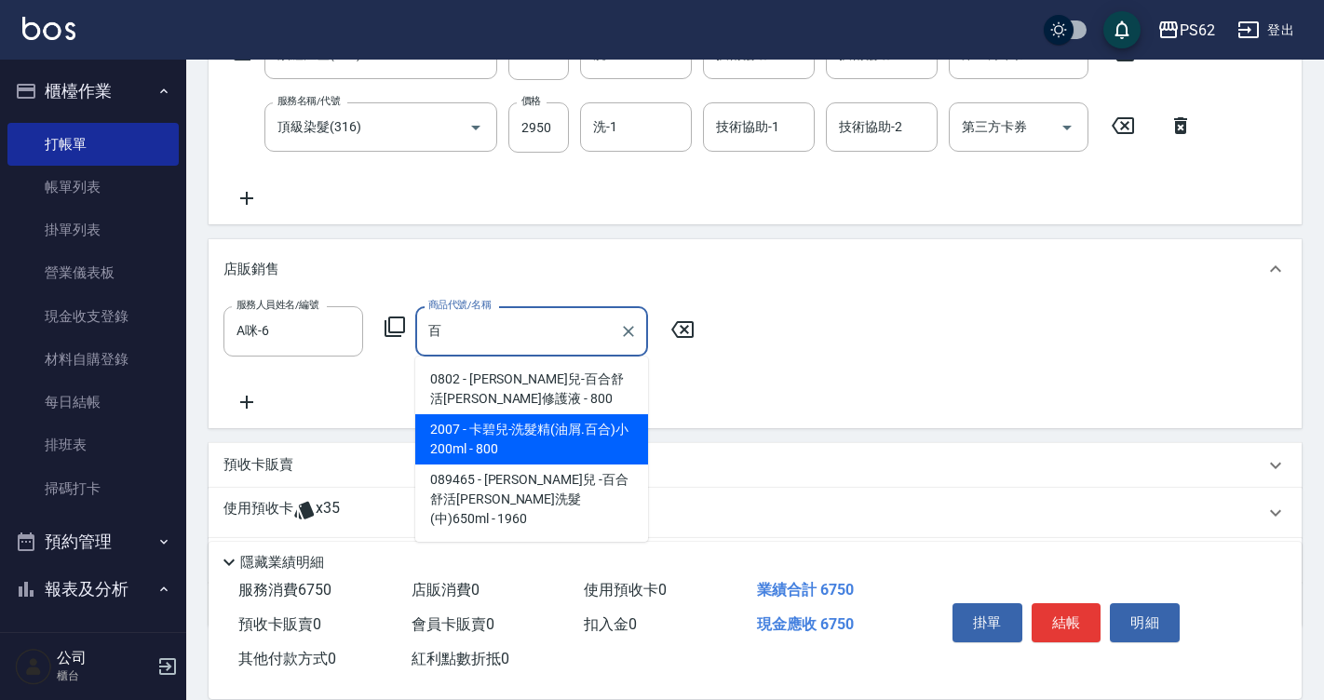
scroll to position [445, 0]
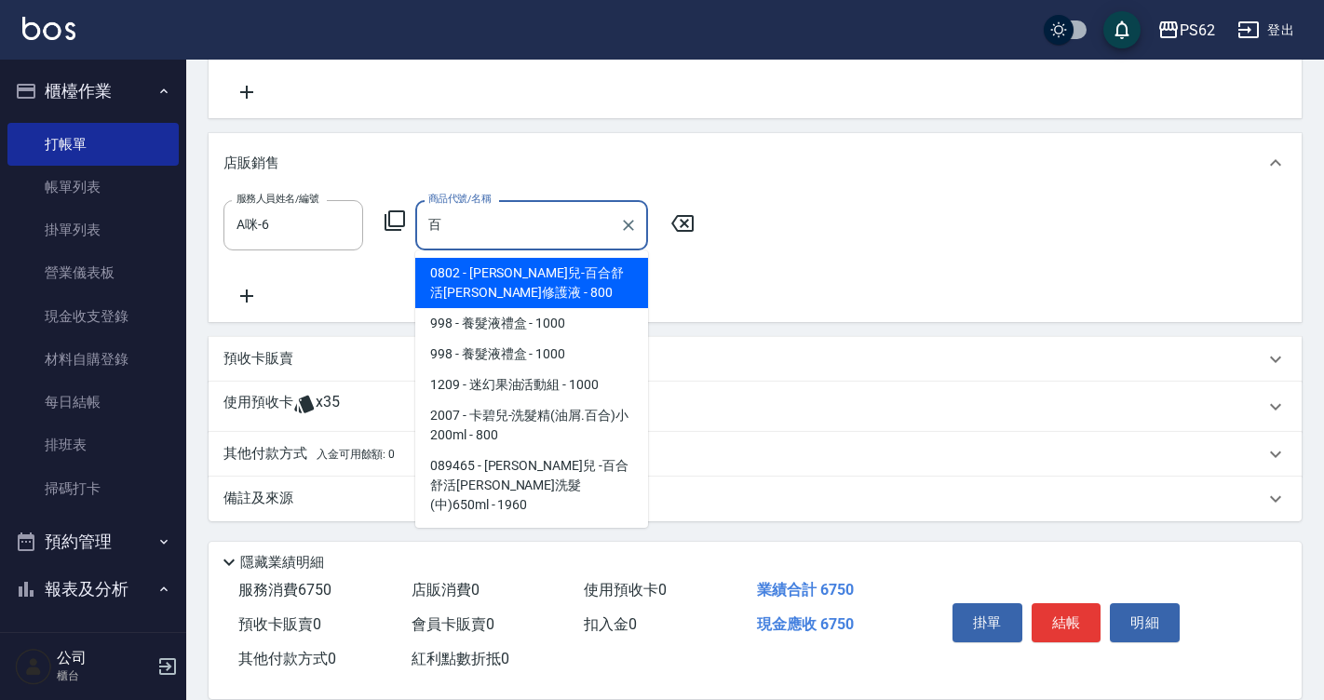
click at [542, 399] on span "1209 - 迷幻果油活動組 - 1000" at bounding box center [531, 385] width 233 height 31
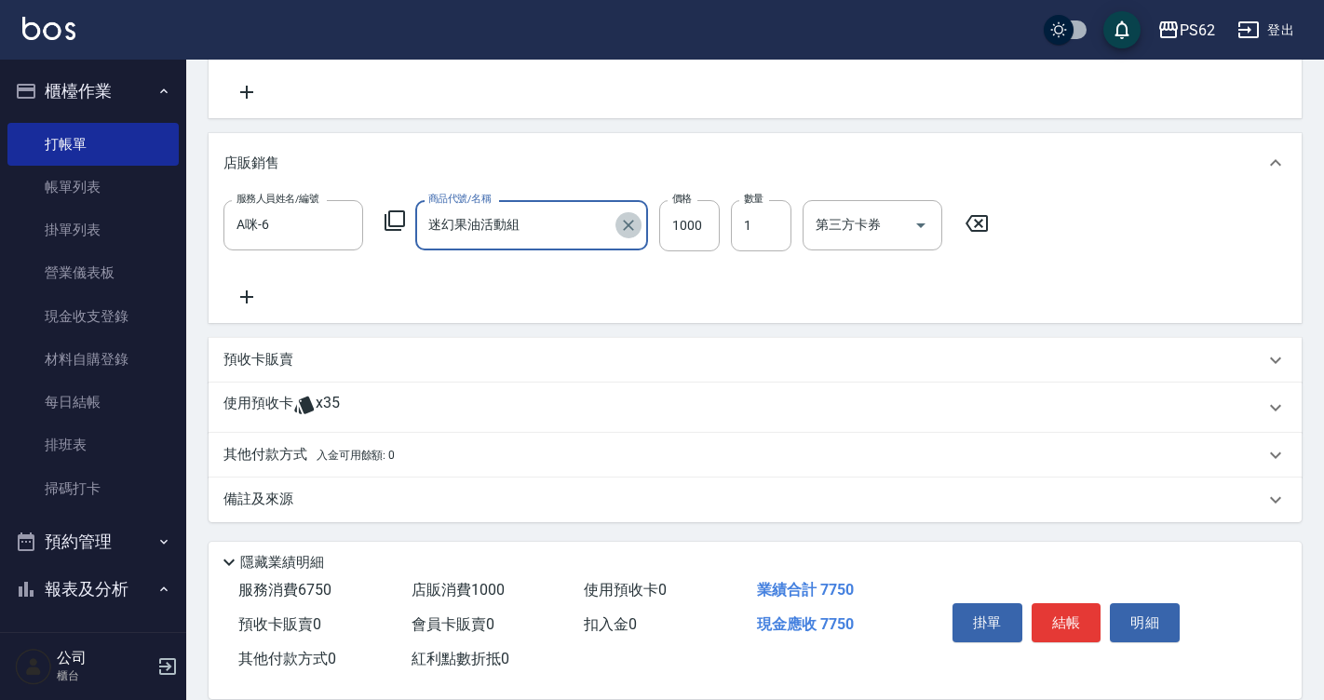
click at [637, 228] on icon "Clear" at bounding box center [628, 225] width 19 height 19
click at [609, 224] on input "商品代號/名稱" at bounding box center [532, 225] width 216 height 33
drag, startPoint x: 498, startPoint y: 338, endPoint x: 354, endPoint y: 305, distance: 147.9
click at [499, 338] on div "預收卡販賣" at bounding box center [755, 360] width 1093 height 45
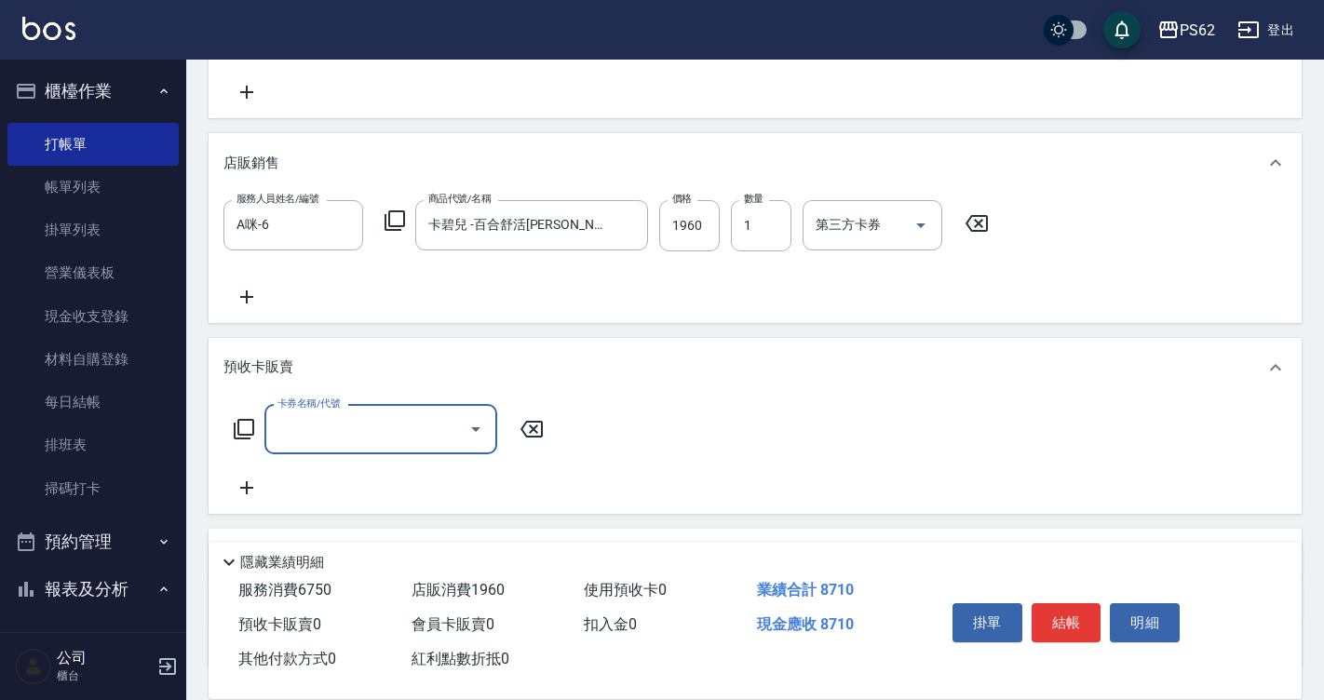
scroll to position [0, 0]
click at [245, 292] on icon at bounding box center [246, 297] width 47 height 22
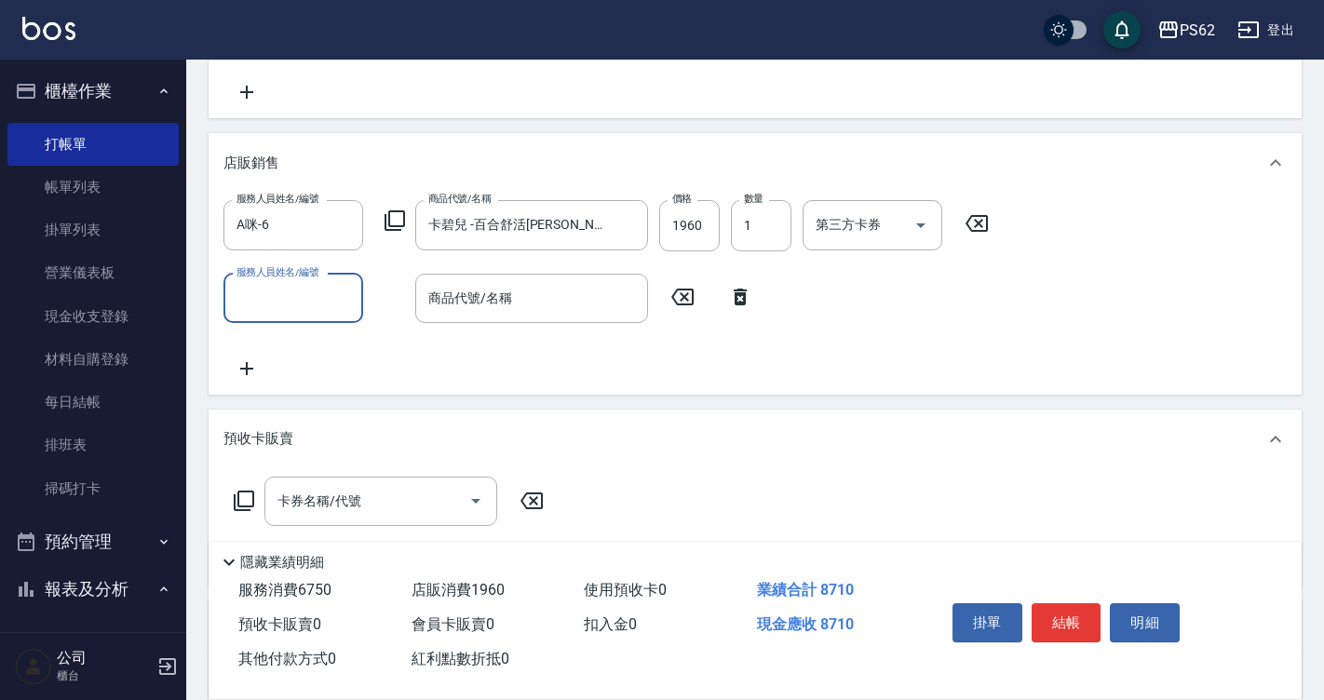
click at [269, 299] on input "服務人員姓名/編號" at bounding box center [293, 298] width 123 height 33
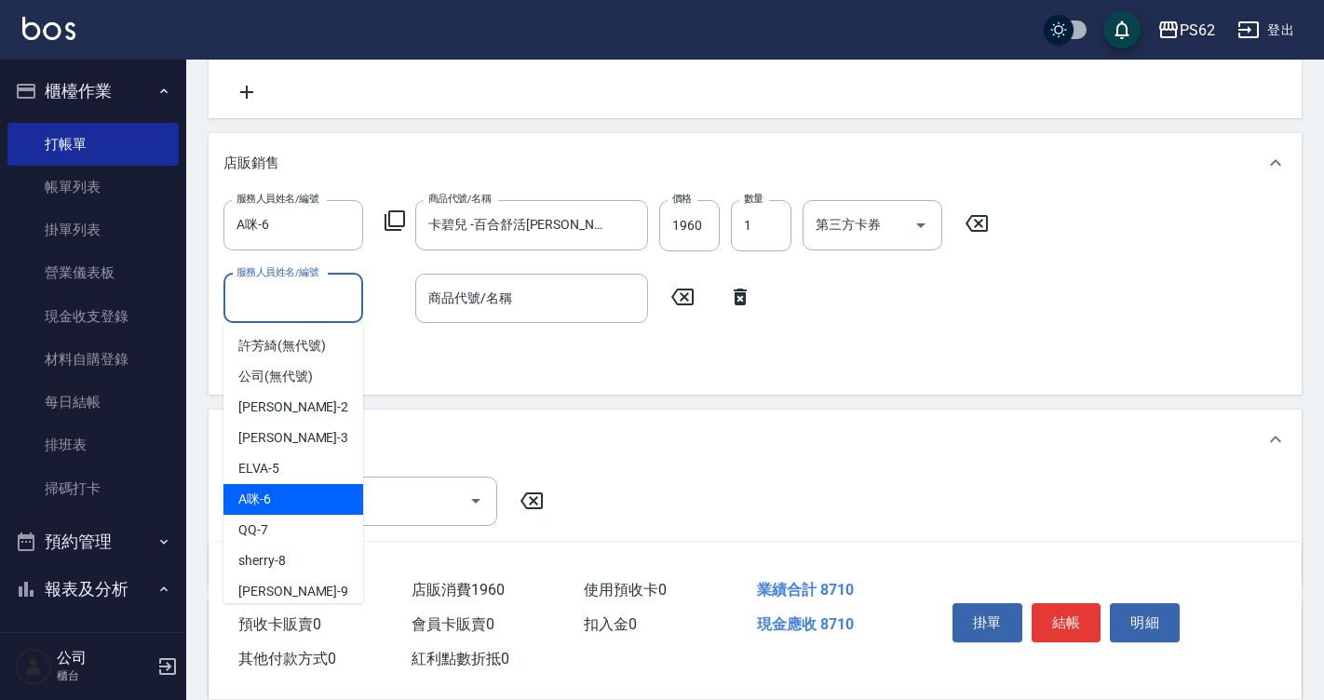
click at [300, 488] on div "A咪 -6" at bounding box center [293, 499] width 140 height 31
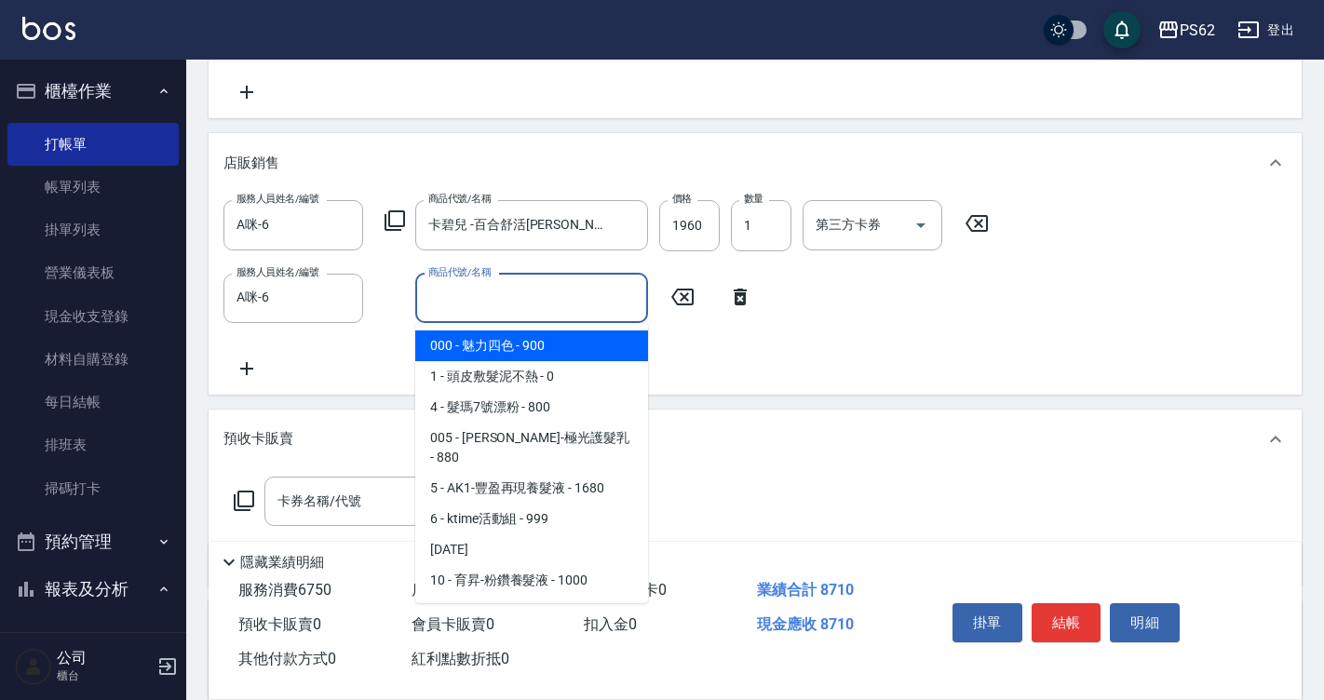
click at [474, 303] on input "商品代號/名稱" at bounding box center [532, 298] width 216 height 33
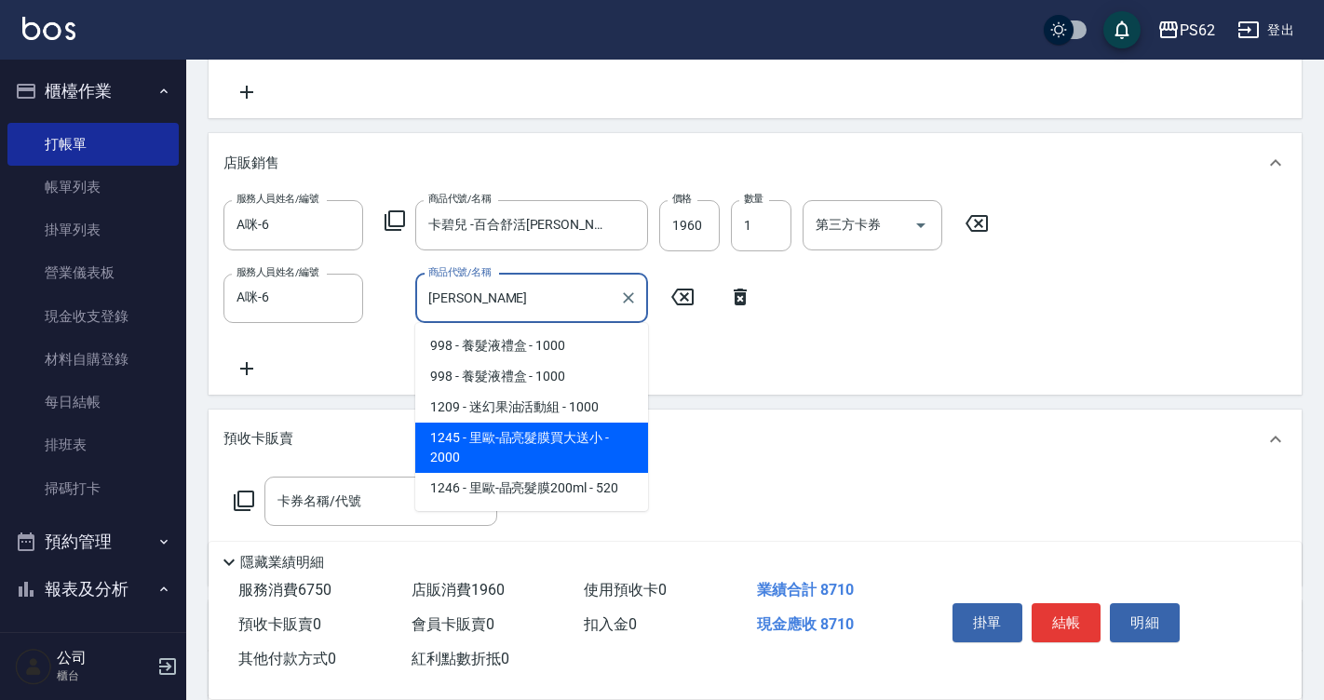
click at [484, 398] on span "1209 - 迷幻果油活動組 - 1000" at bounding box center [531, 407] width 233 height 31
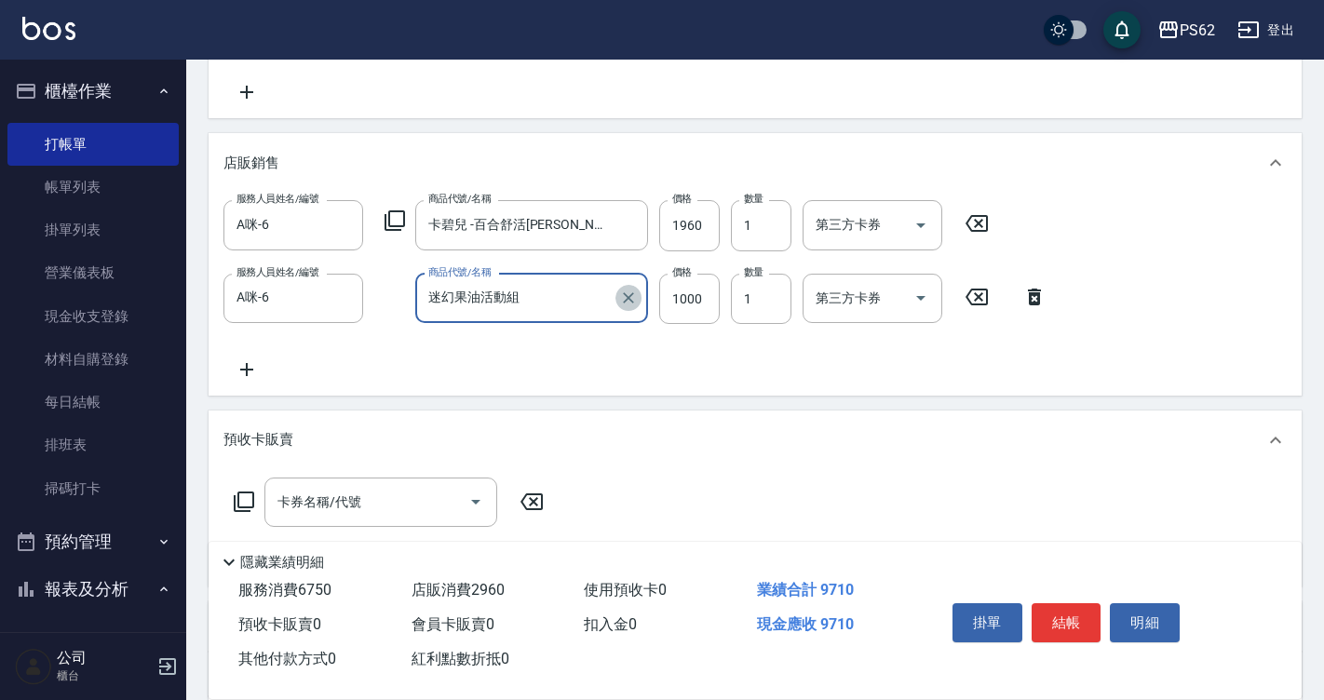
click at [628, 298] on icon "Clear" at bounding box center [628, 297] width 11 height 11
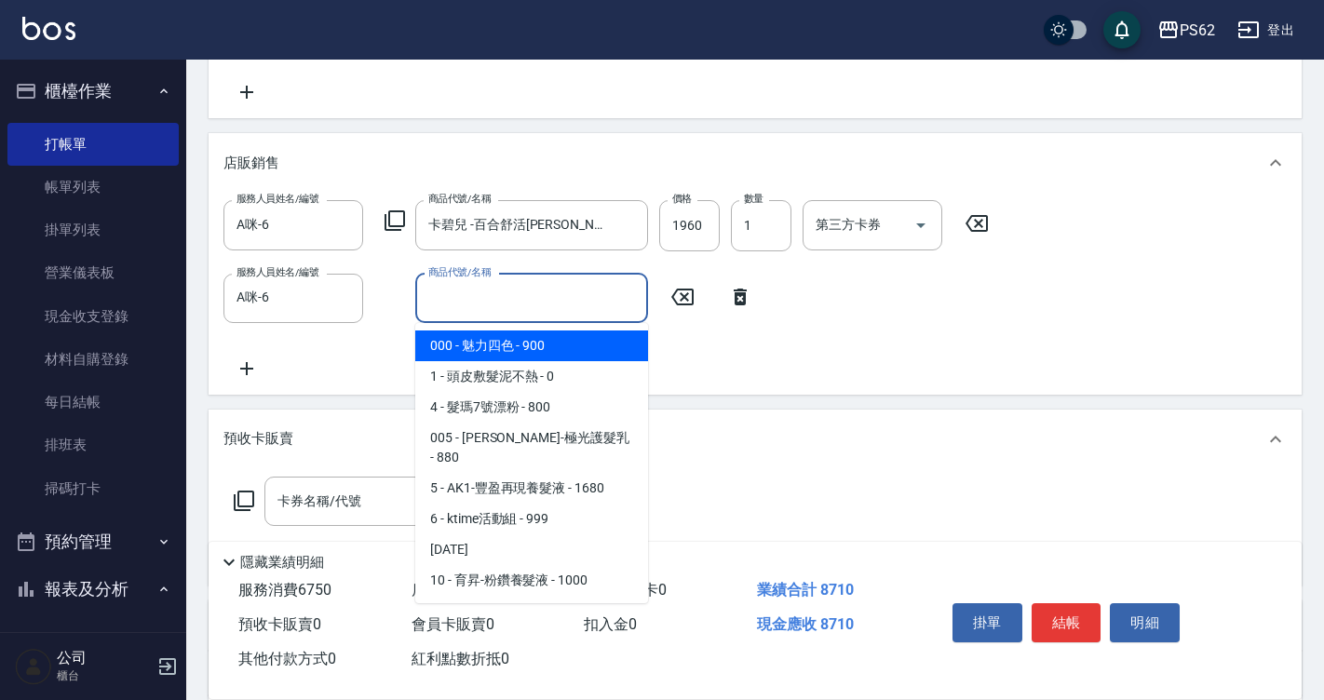
click at [583, 298] on input "商品代號/名稱" at bounding box center [532, 298] width 216 height 33
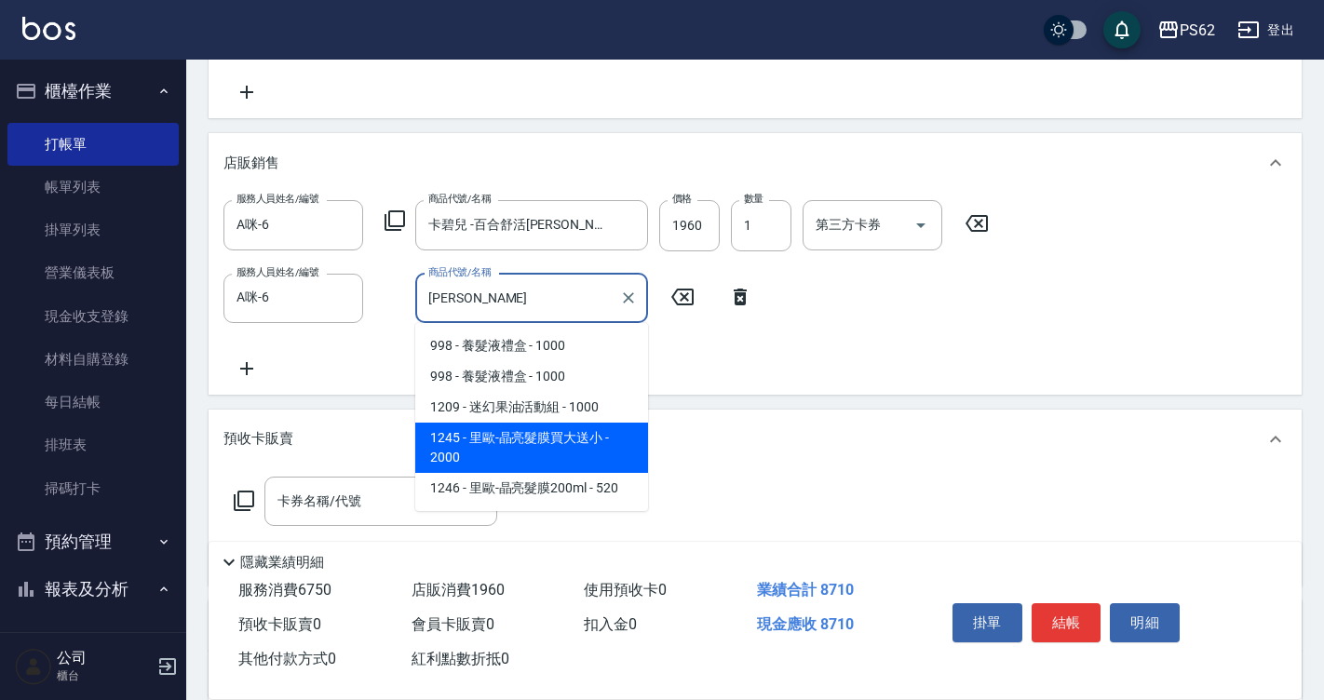
click at [554, 399] on span "1209 - 迷幻果油活動組 - 1000" at bounding box center [531, 407] width 233 height 31
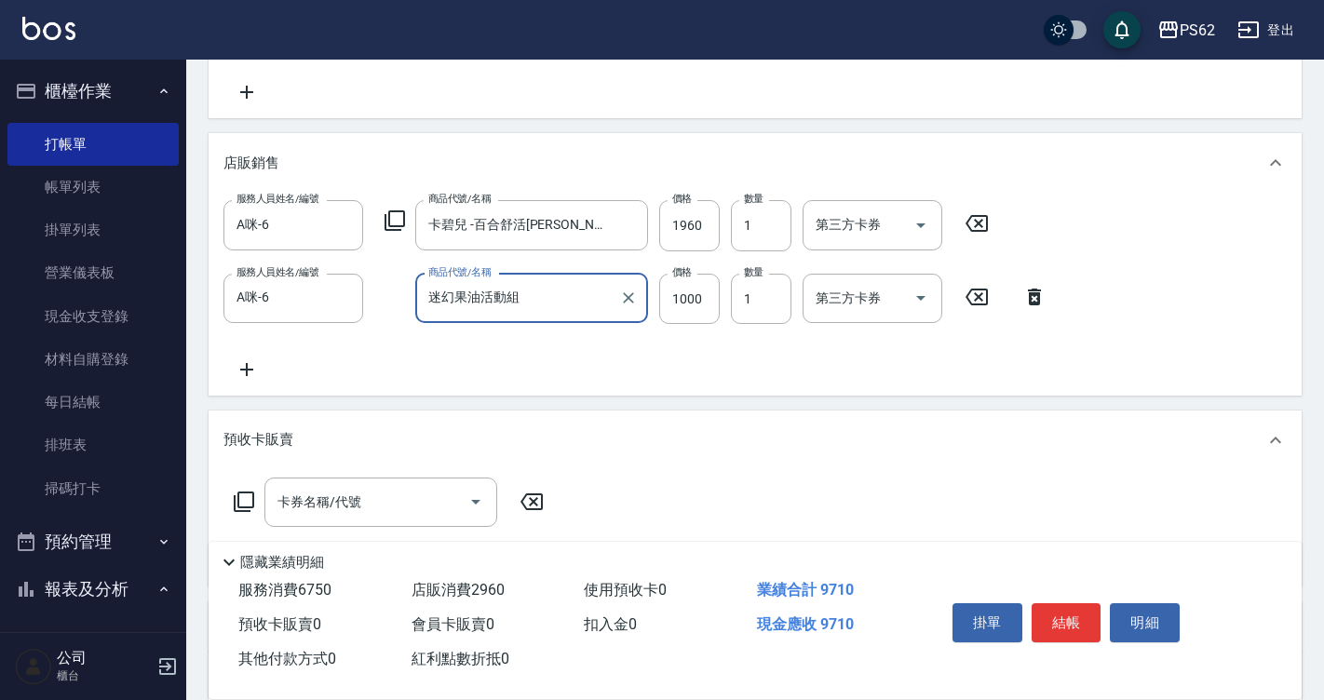
click at [607, 289] on input "迷幻果油活動組" at bounding box center [518, 298] width 188 height 33
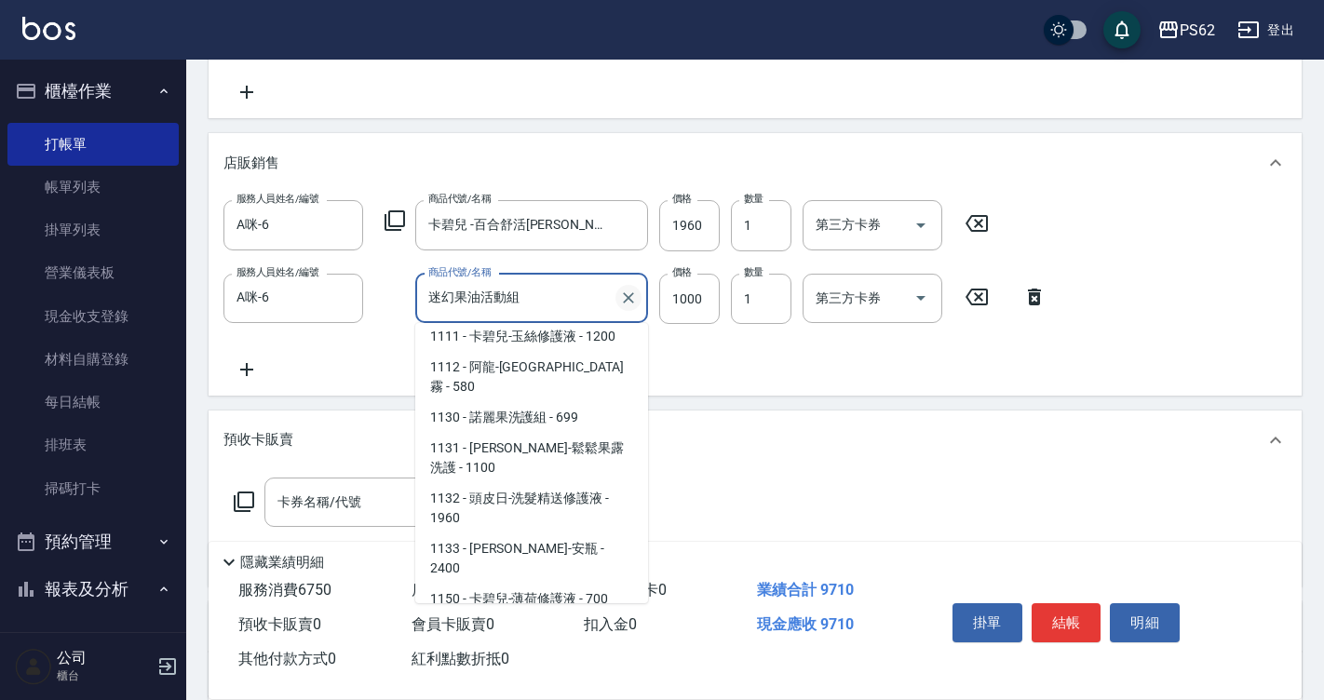
click at [625, 291] on icon "Clear" at bounding box center [628, 298] width 19 height 19
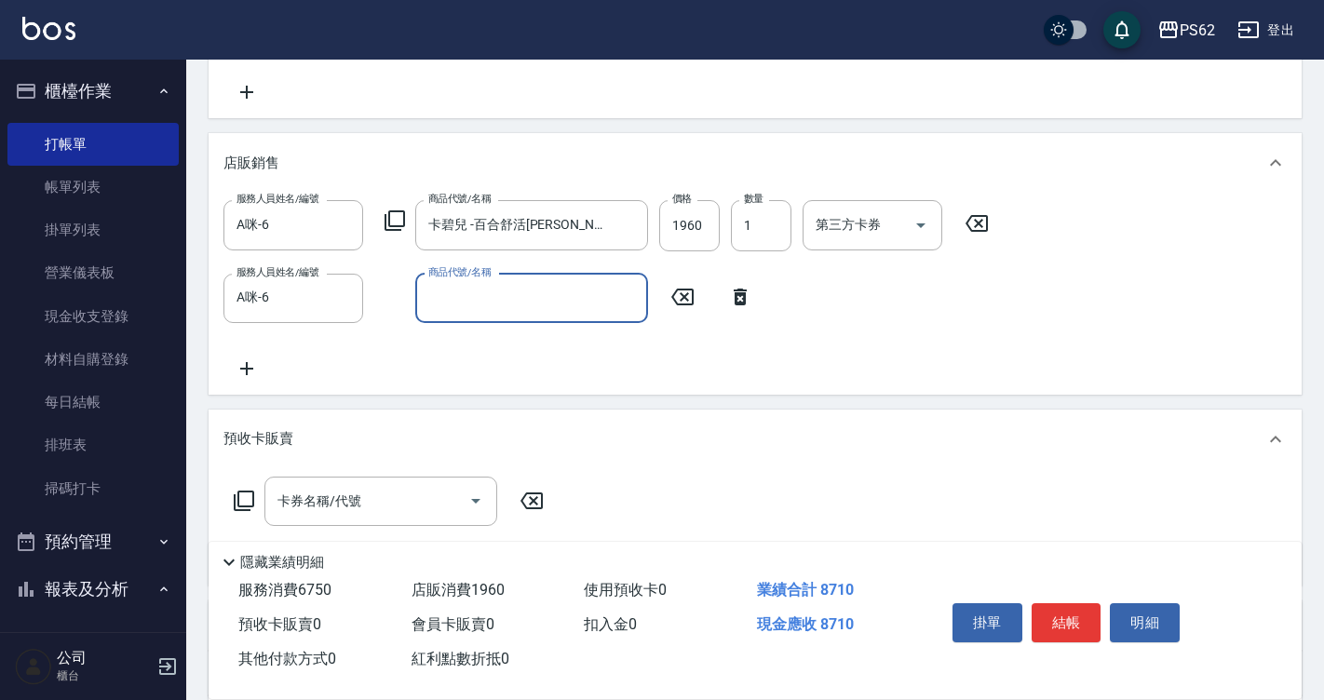
click at [583, 293] on input "商品代號/名稱" at bounding box center [532, 298] width 216 height 33
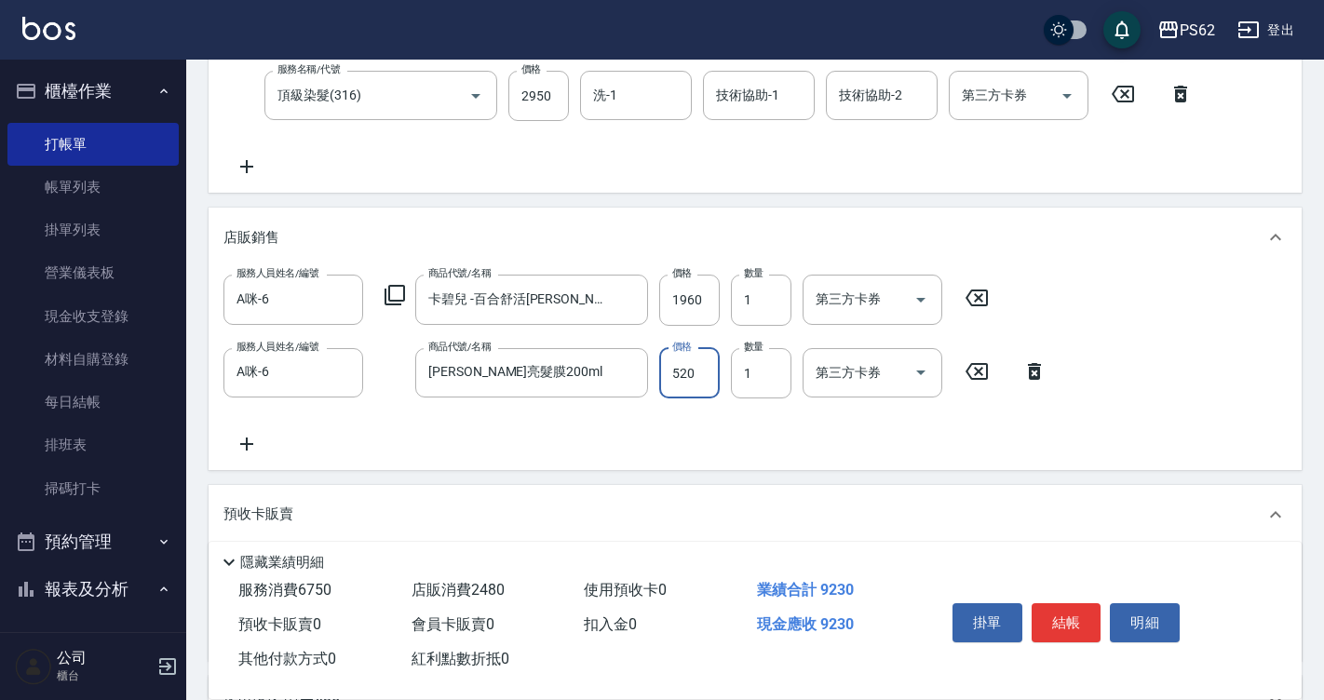
scroll to position [166, 0]
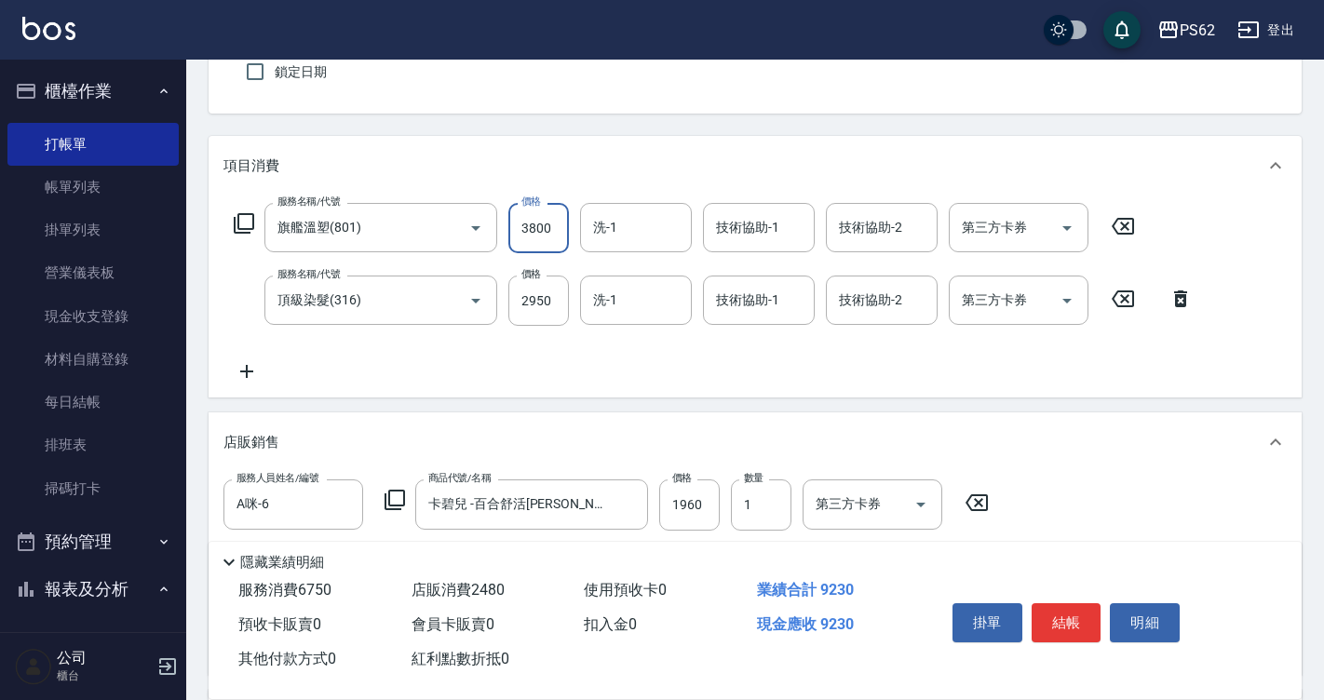
click at [559, 217] on input "3800" at bounding box center [538, 228] width 61 height 50
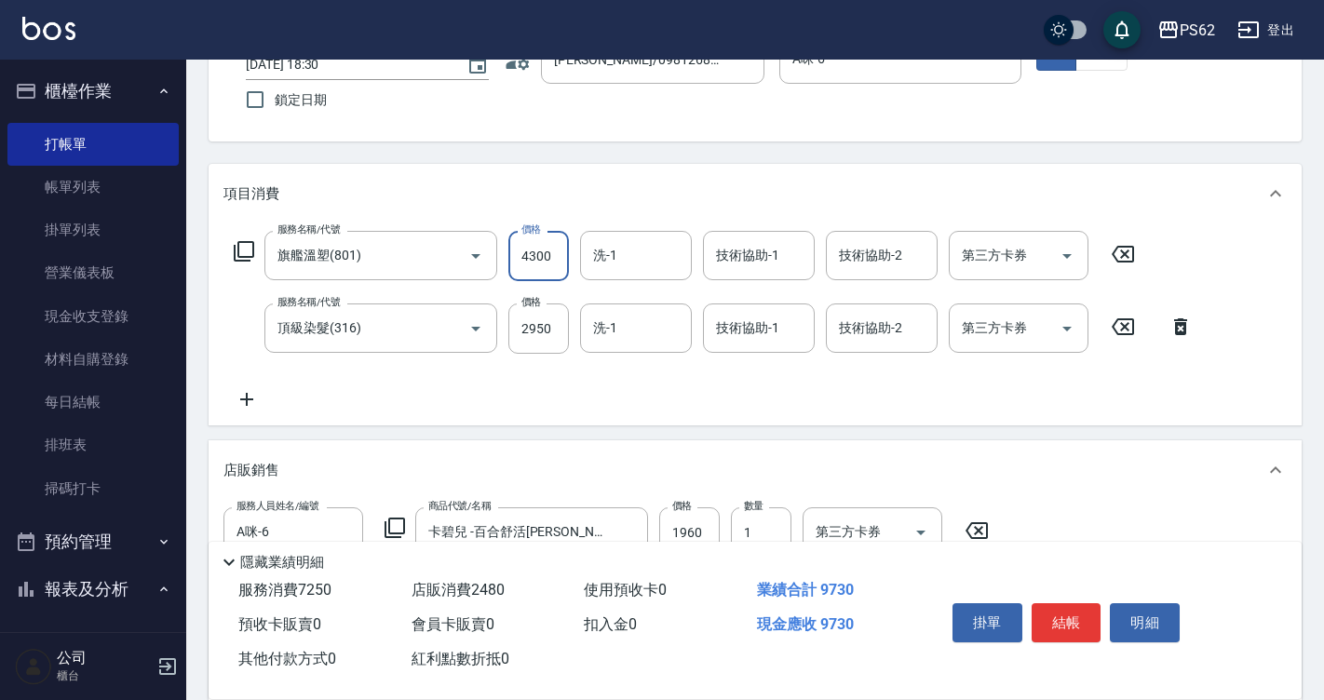
scroll to position [0, 0]
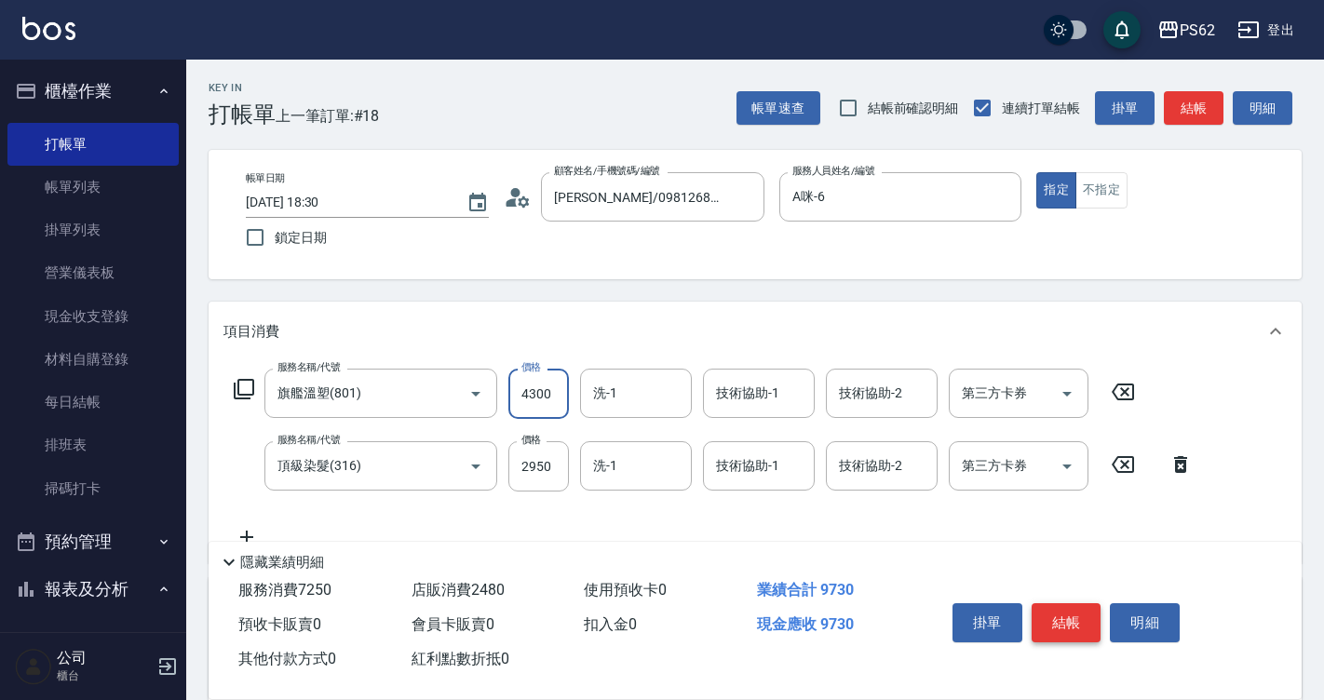
click at [1054, 620] on button "結帳" at bounding box center [1066, 622] width 70 height 39
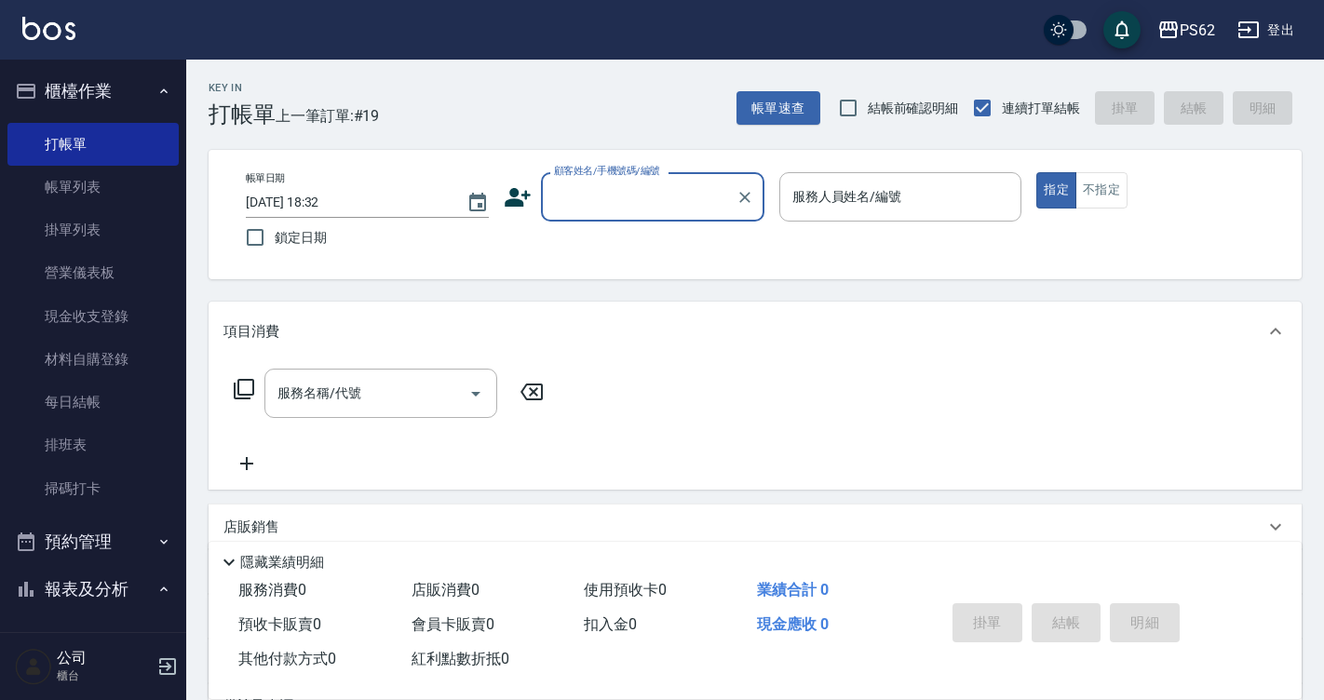
drag, startPoint x: 137, startPoint y: 177, endPoint x: 382, endPoint y: 492, distance: 398.7
click at [137, 177] on link "帳單列表" at bounding box center [92, 187] width 171 height 43
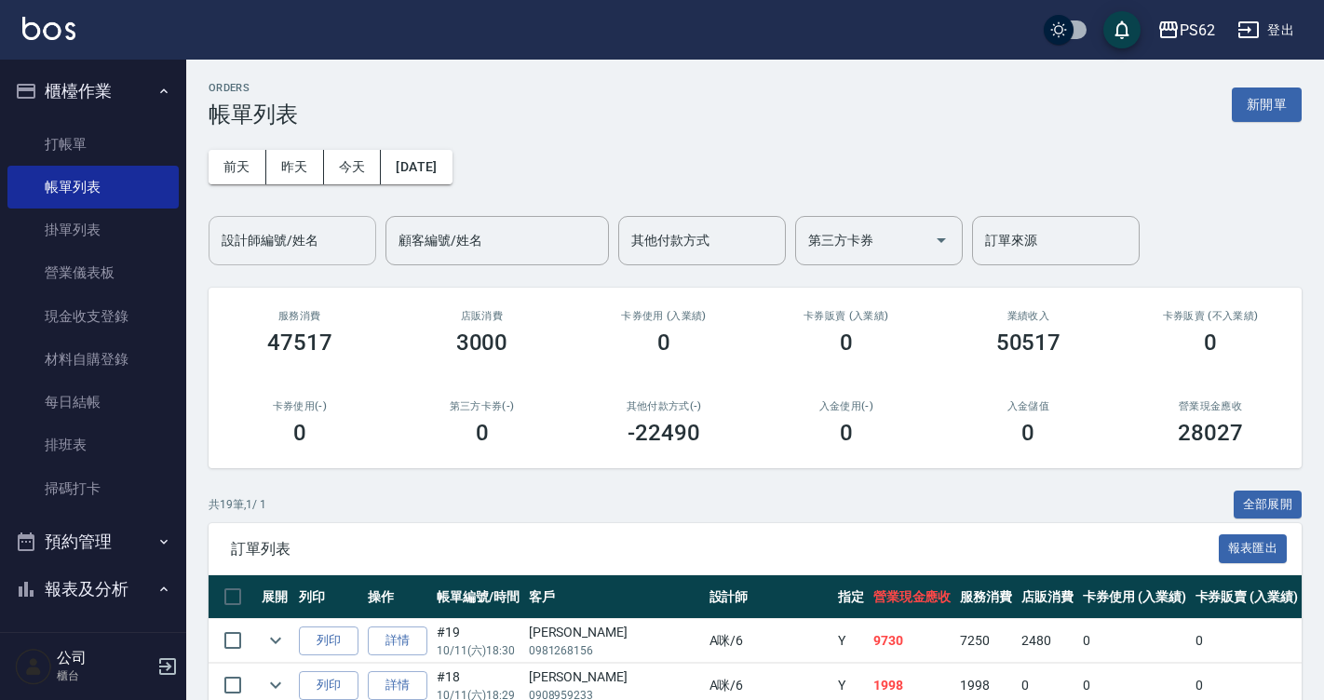
click at [310, 239] on input "設計師編號/姓名" at bounding box center [292, 240] width 151 height 33
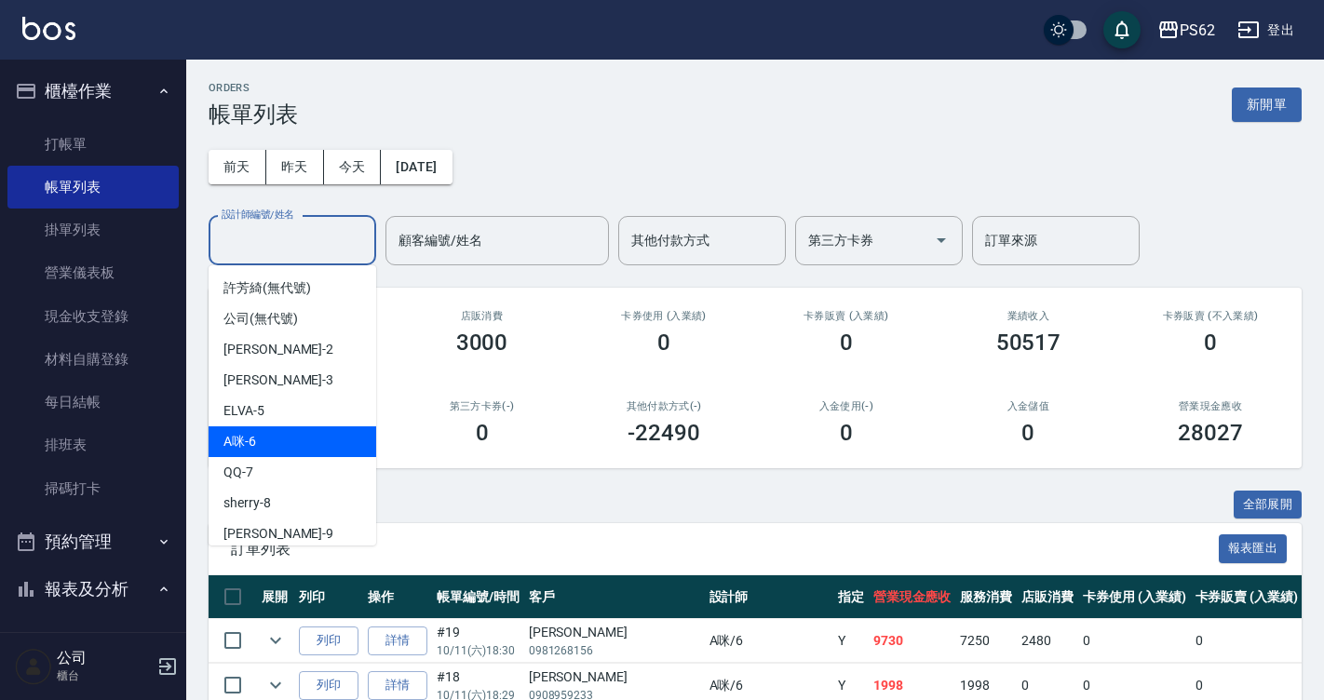
click at [304, 436] on div "A咪 -6" at bounding box center [293, 441] width 168 height 31
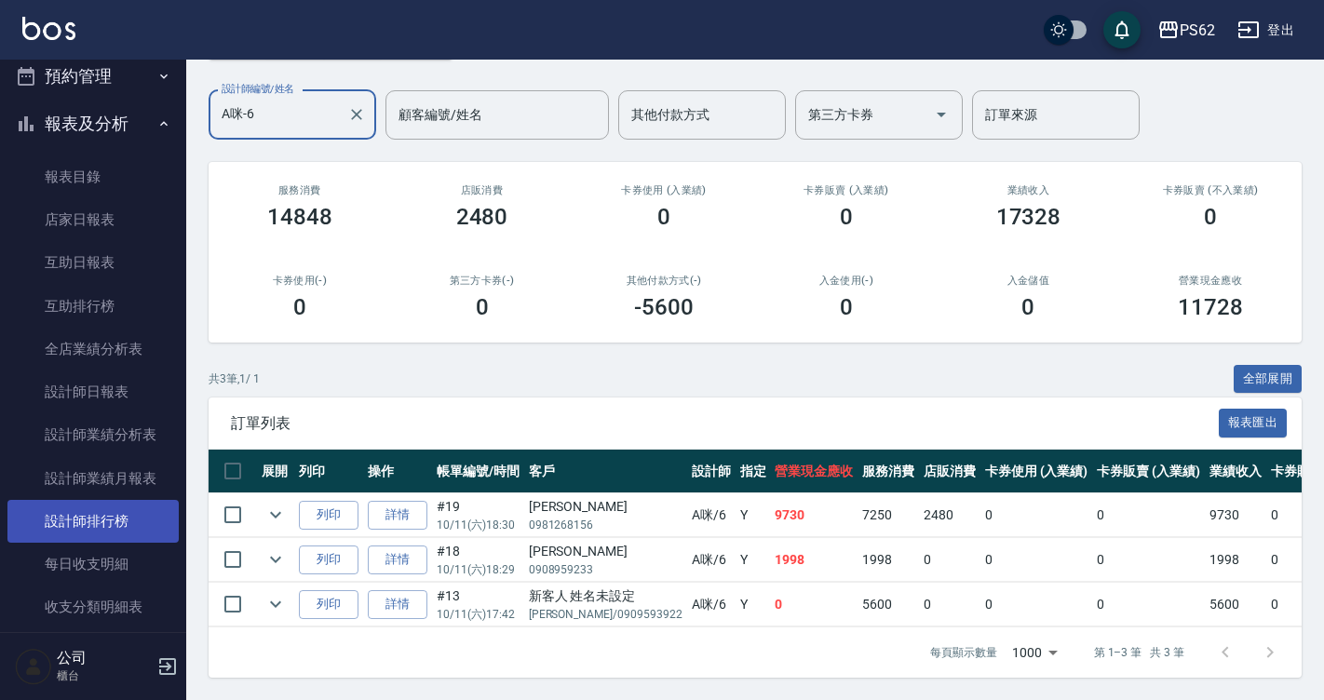
scroll to position [652, 0]
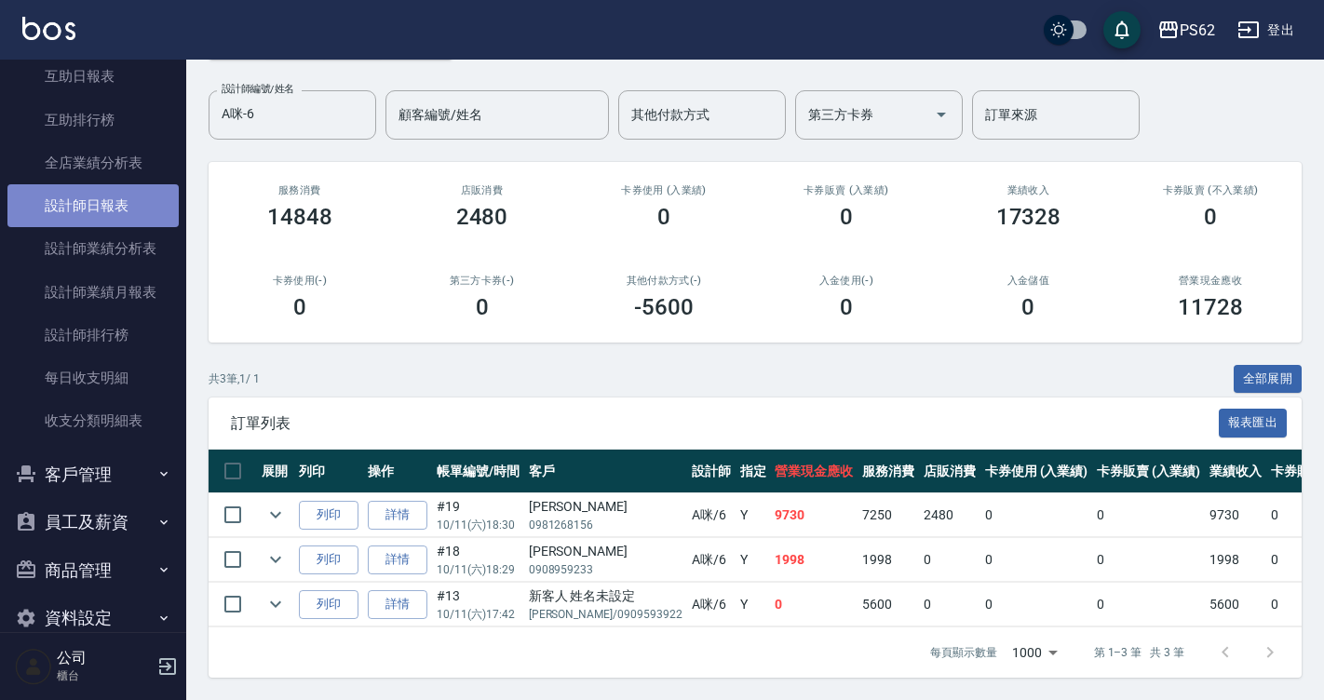
click at [95, 212] on link "設計師日報表" at bounding box center [92, 205] width 171 height 43
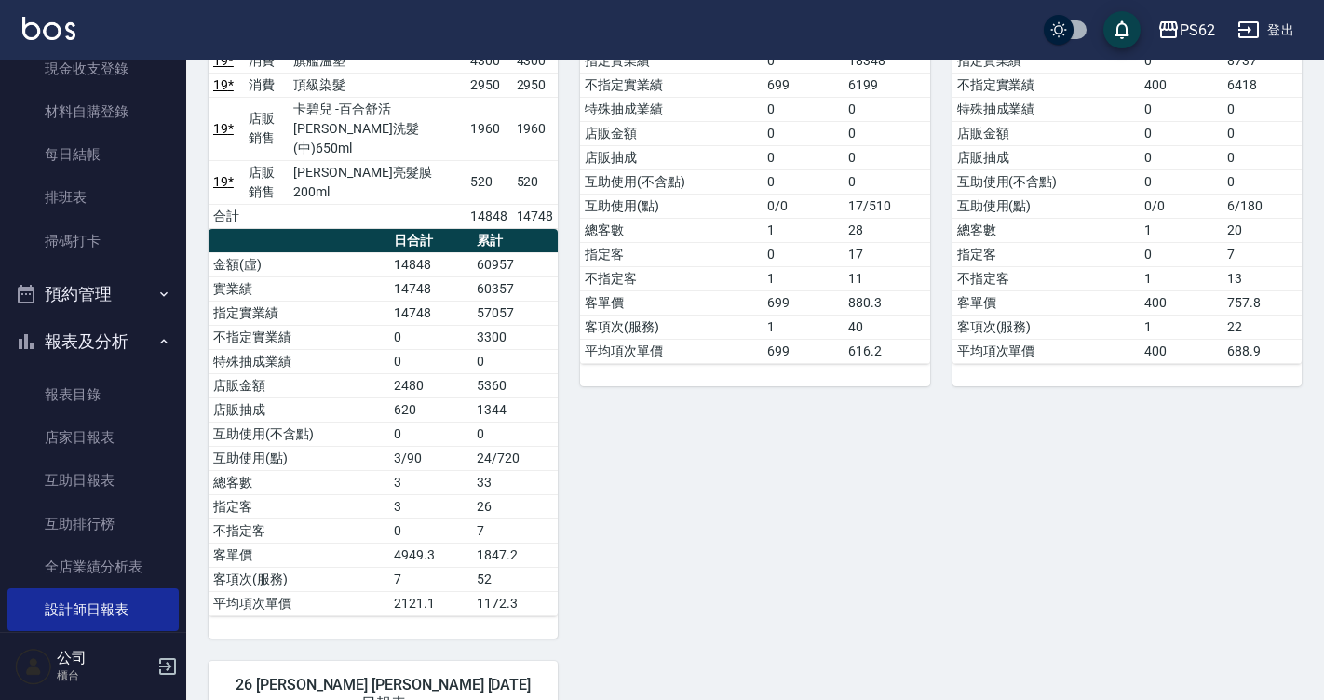
scroll to position [372, 0]
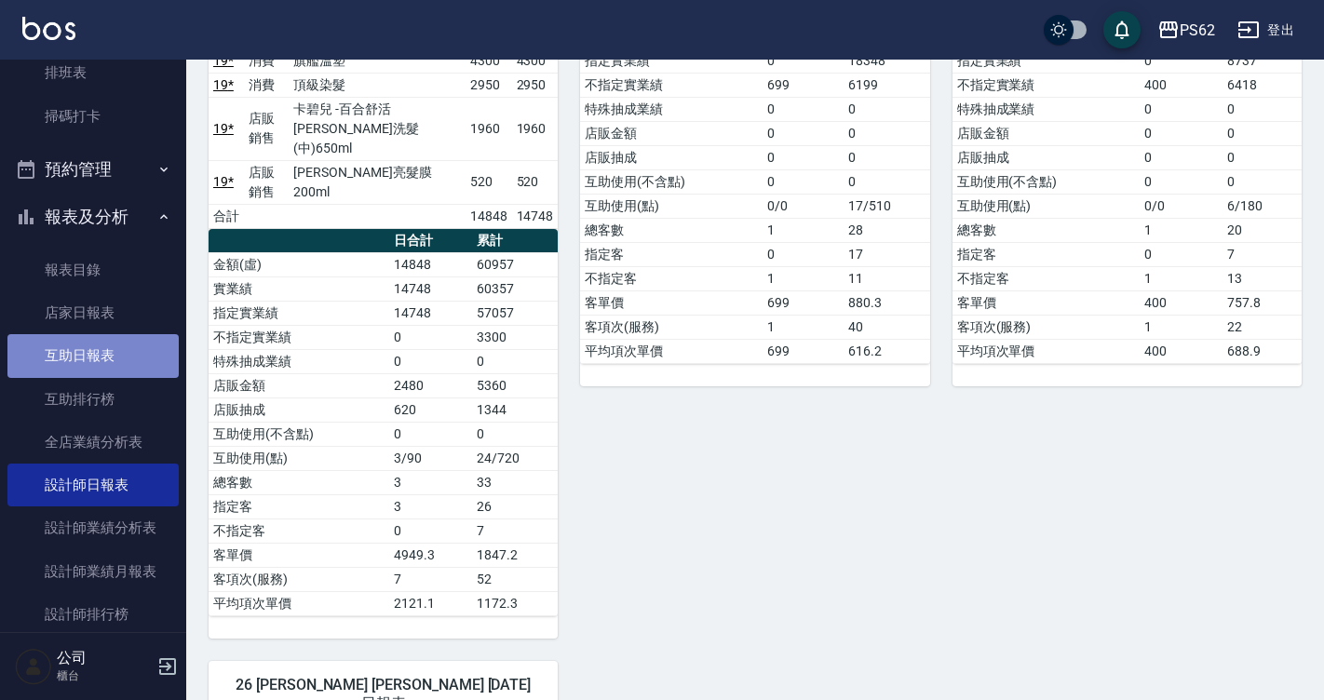
click at [94, 358] on link "互助日報表" at bounding box center [92, 355] width 171 height 43
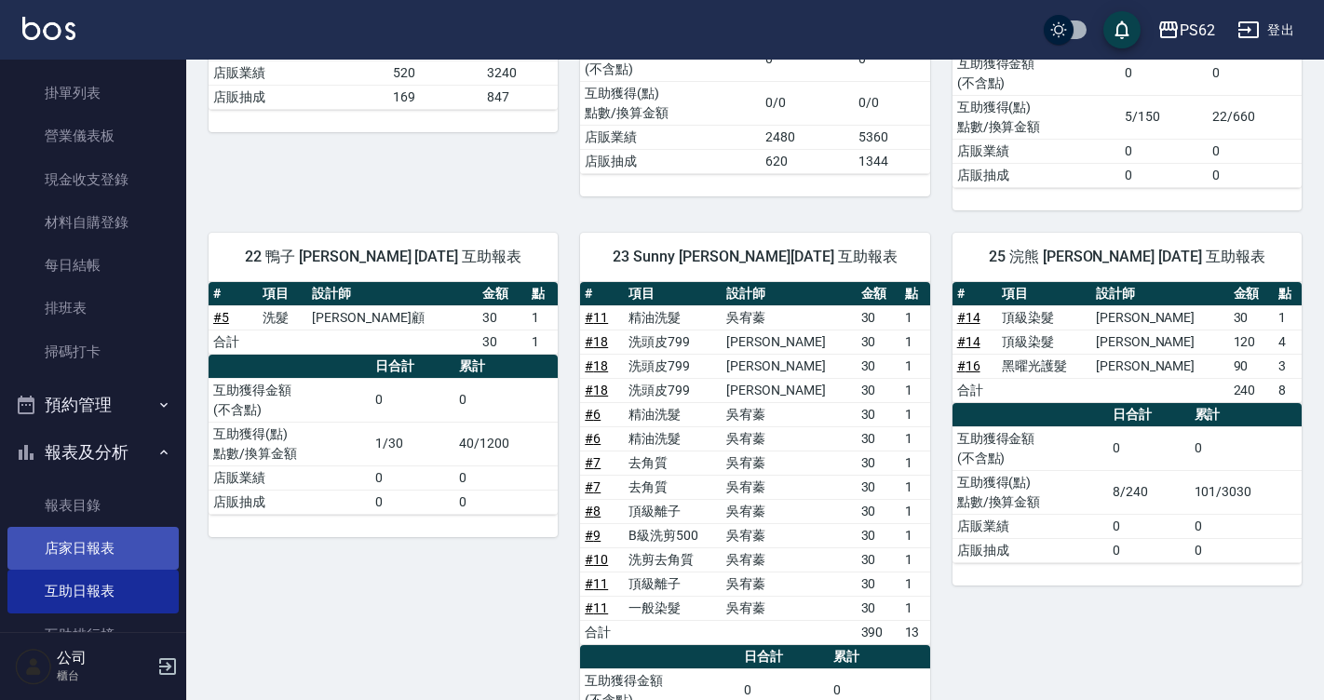
scroll to position [93, 0]
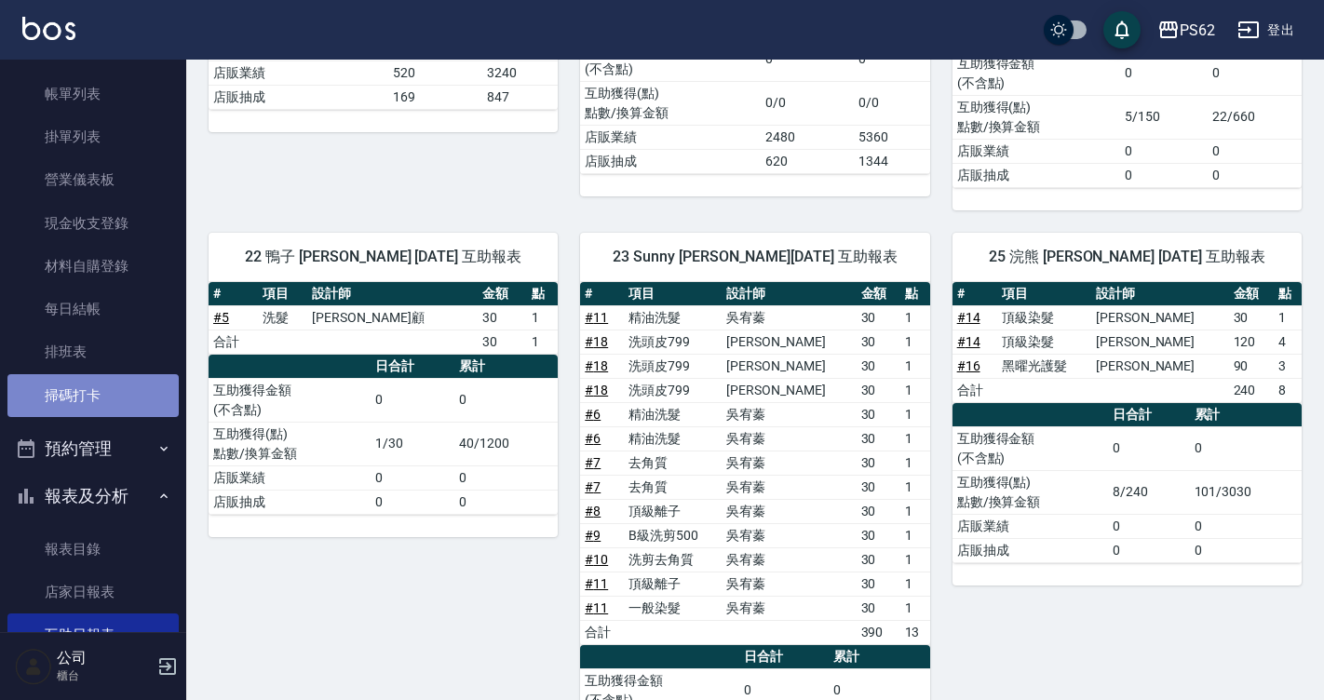
click at [97, 396] on link "掃碼打卡" at bounding box center [92, 395] width 171 height 43
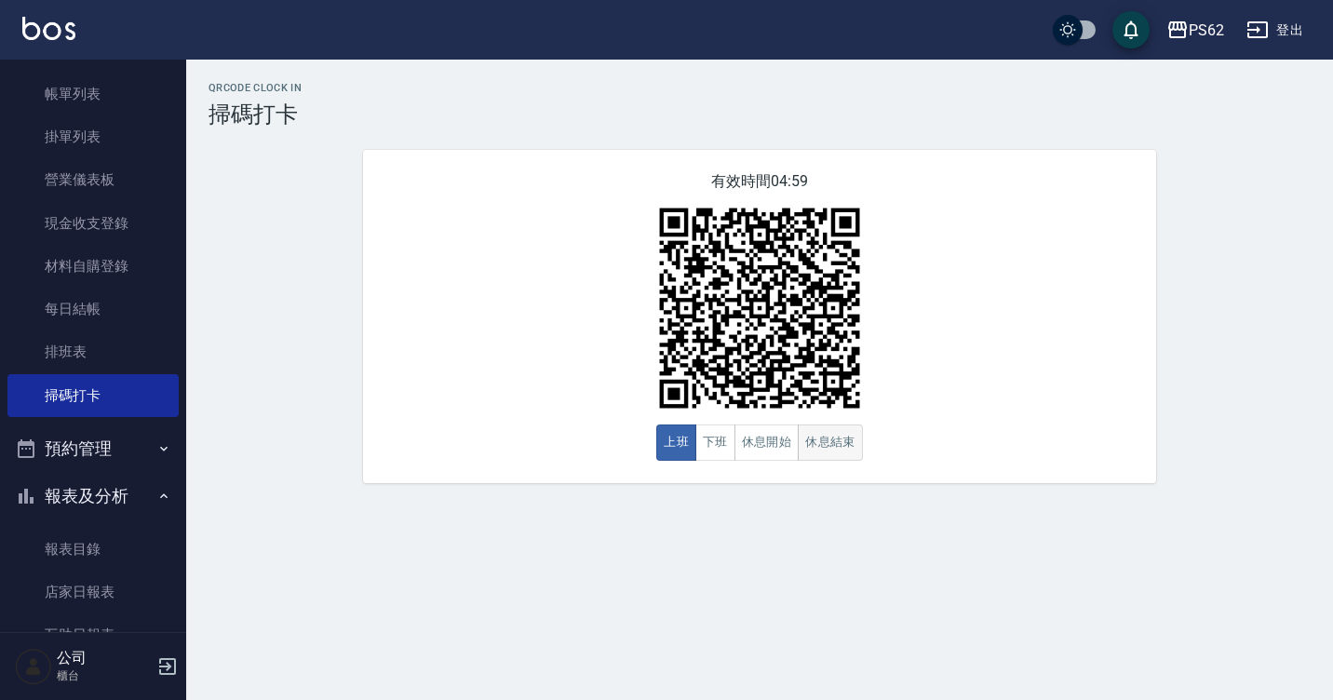
click at [819, 437] on button "休息結束" at bounding box center [830, 442] width 65 height 36
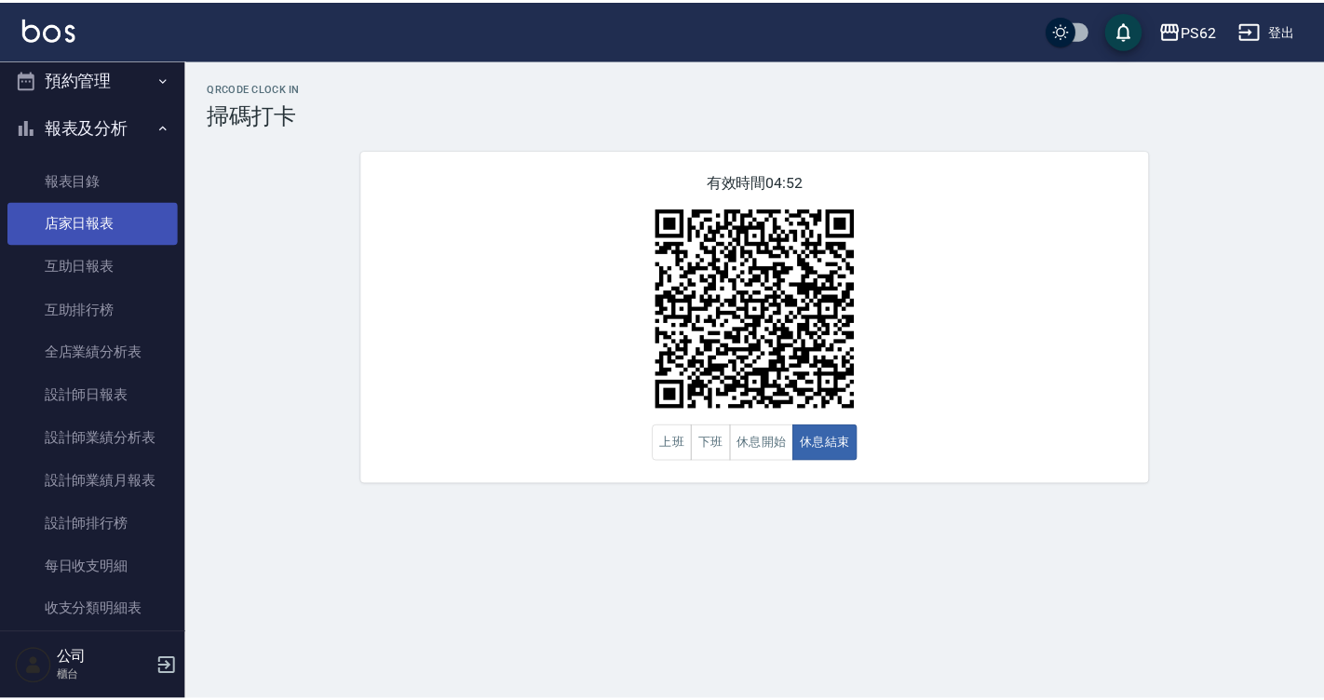
scroll to position [465, 0]
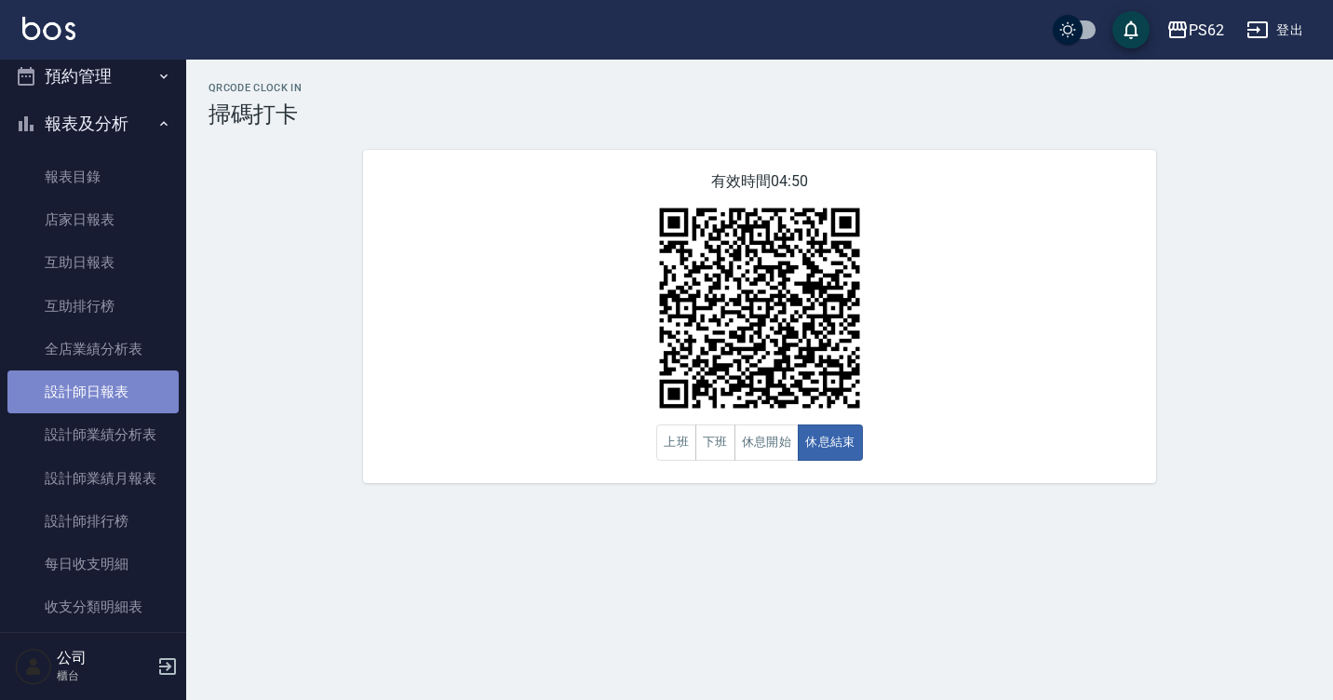
click at [122, 392] on link "設計師日報表" at bounding box center [92, 392] width 171 height 43
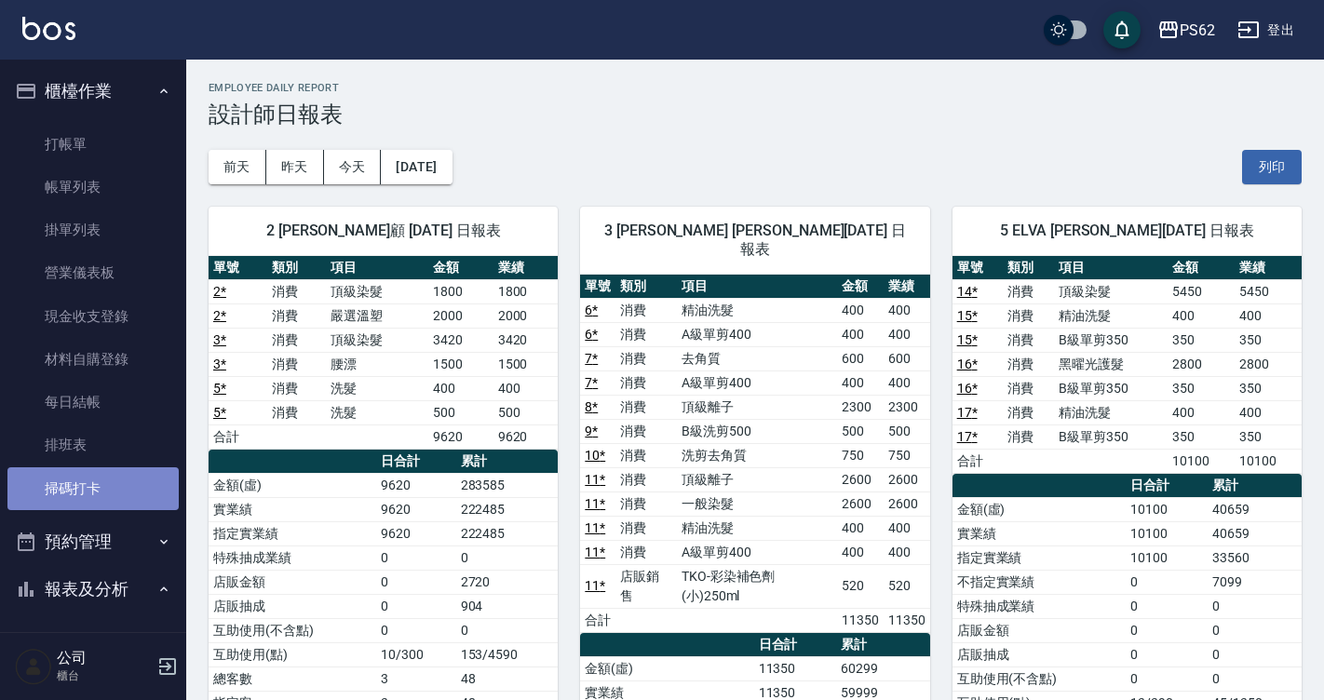
click at [115, 478] on link "掃碼打卡" at bounding box center [92, 488] width 171 height 43
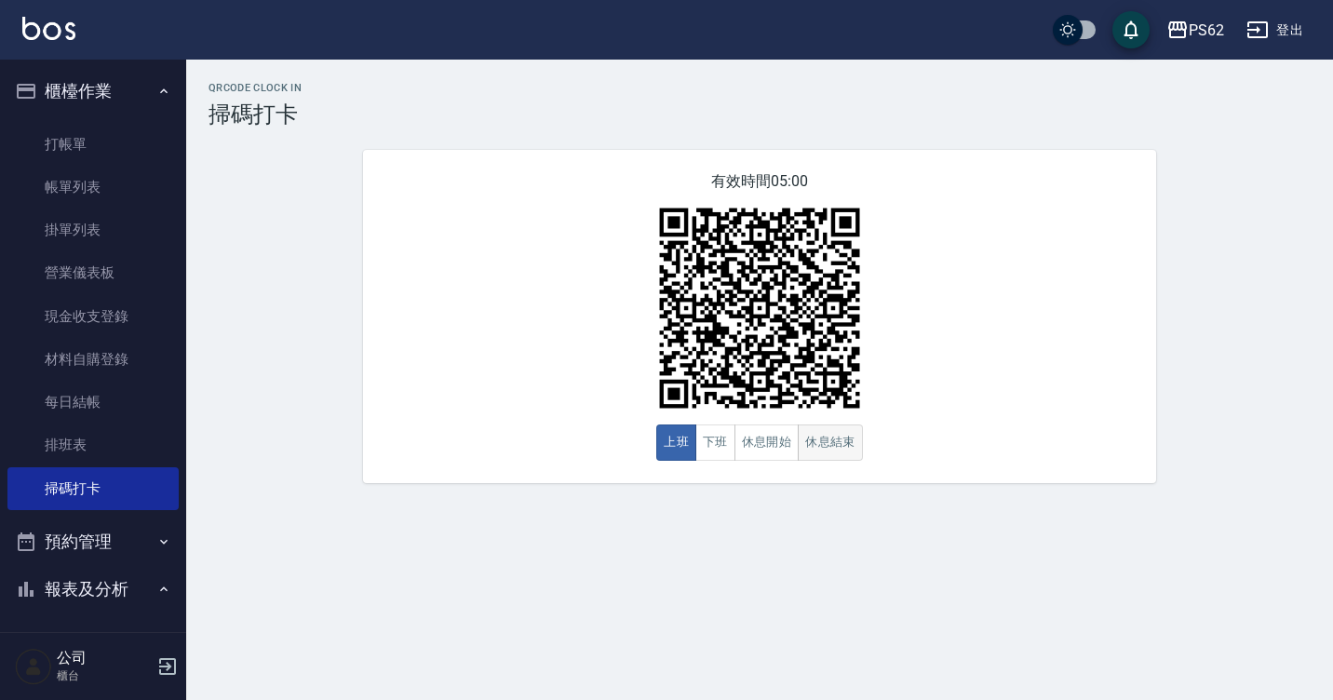
click at [807, 444] on button "休息結束" at bounding box center [830, 442] width 65 height 36
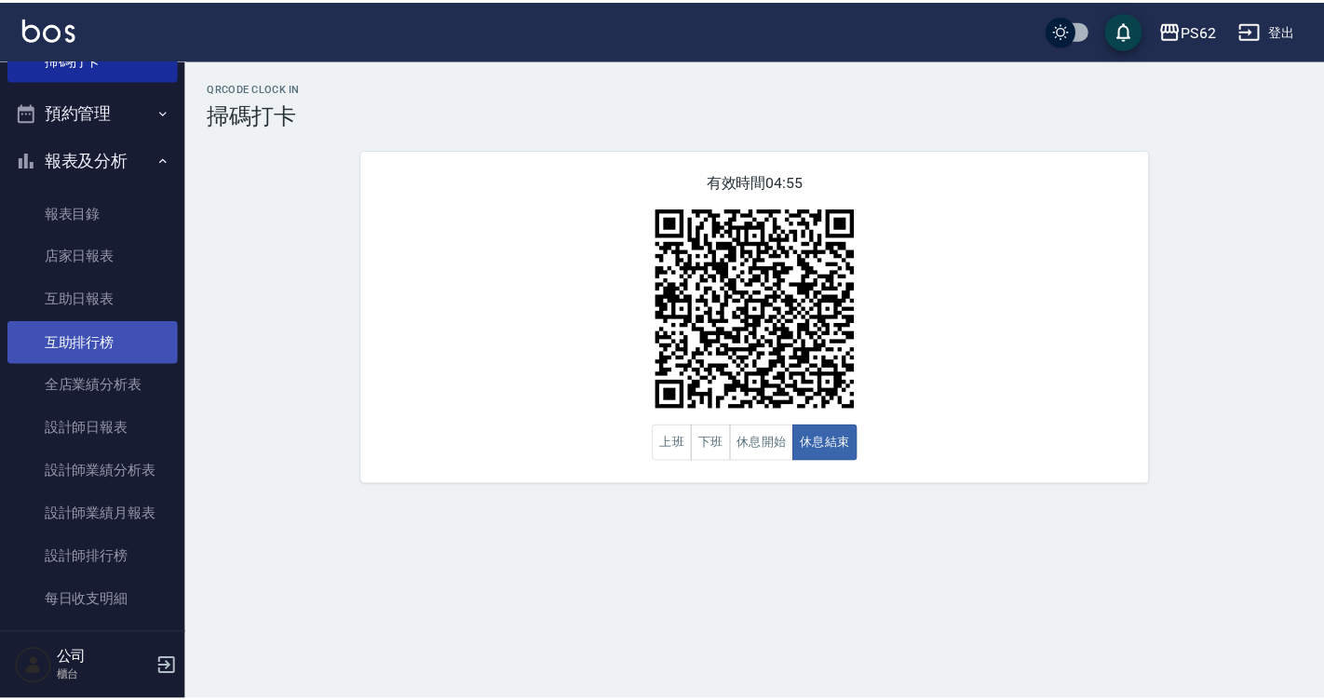
scroll to position [559, 0]
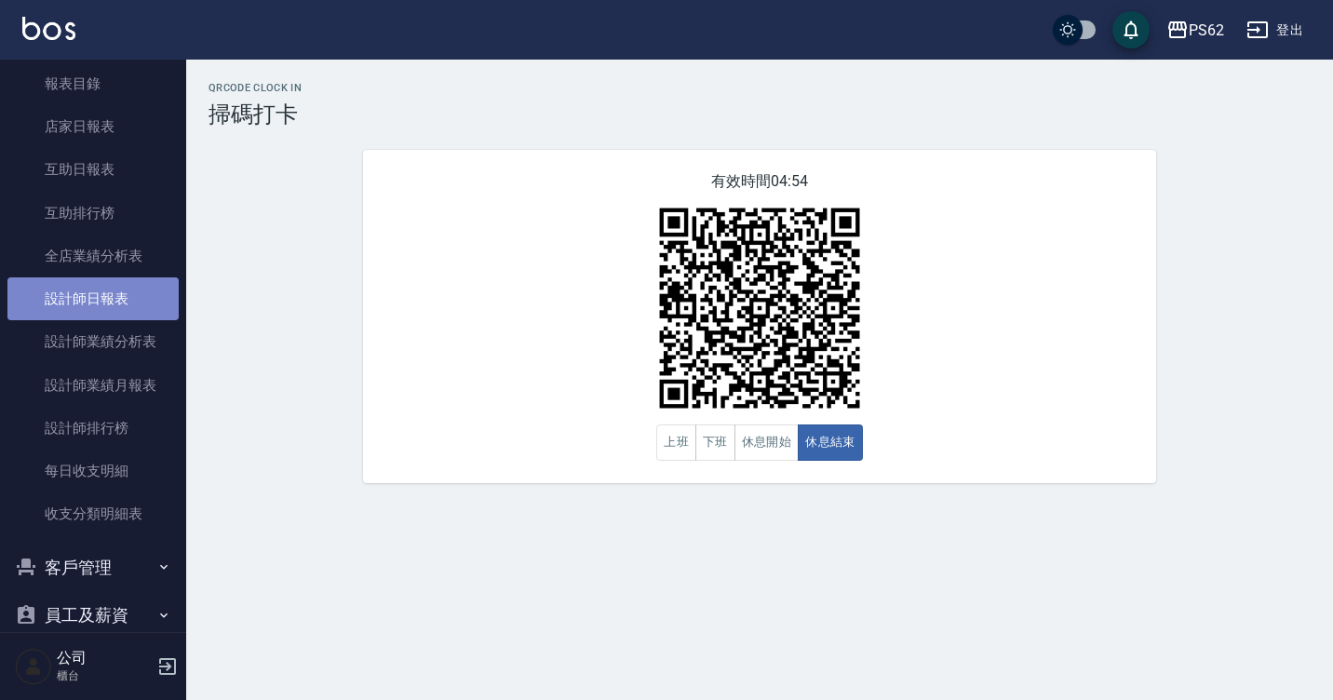
click at [93, 310] on link "設計師日報表" at bounding box center [92, 298] width 171 height 43
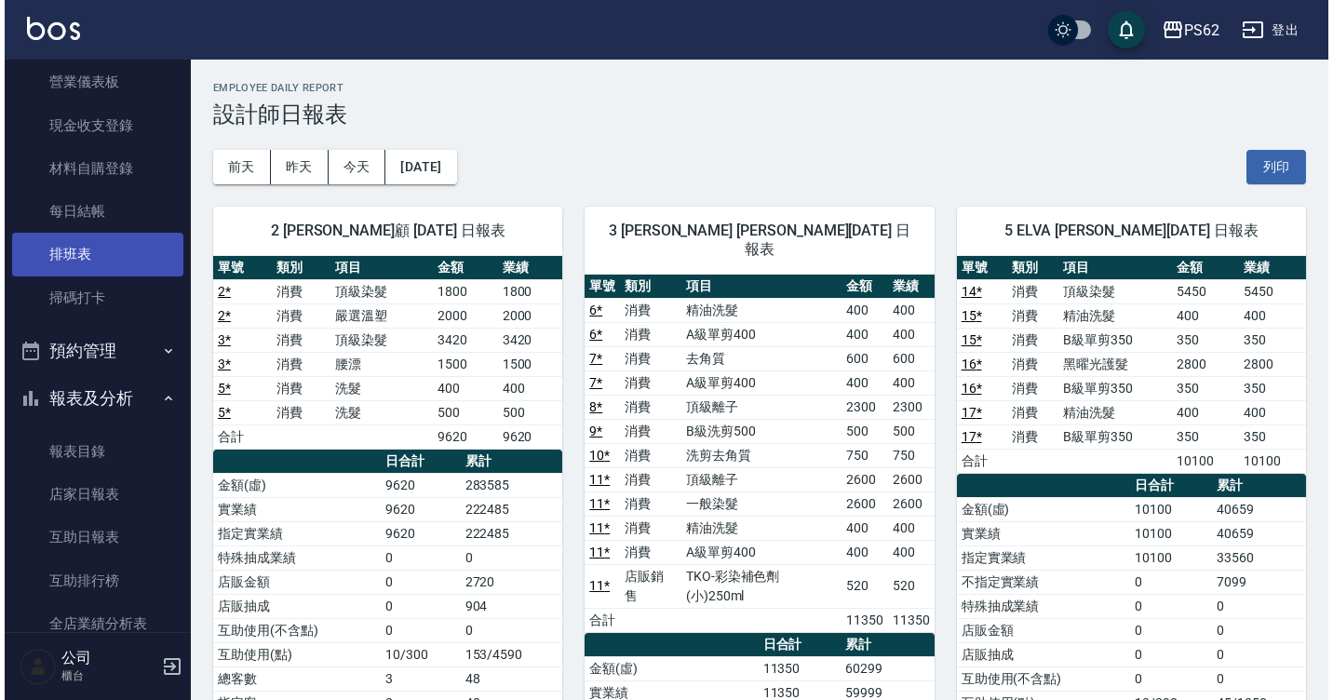
scroll to position [186, 0]
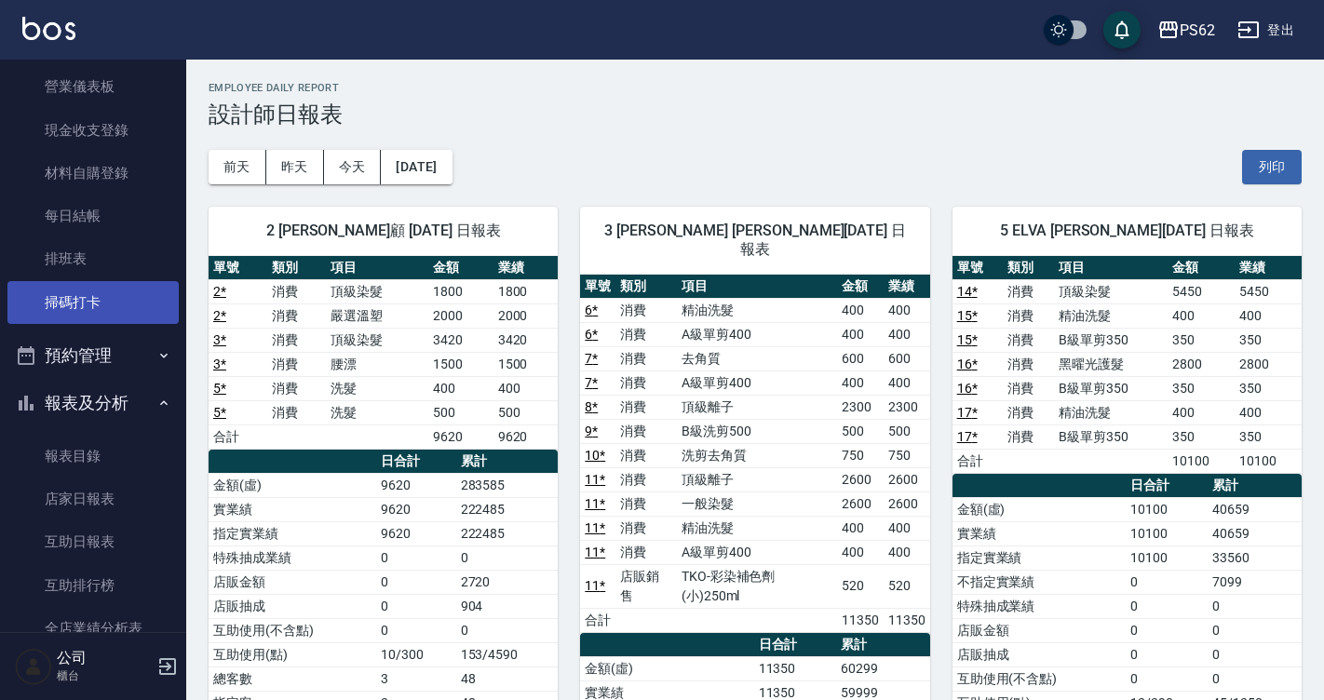
click at [134, 315] on link "掃碼打卡" at bounding box center [92, 302] width 171 height 43
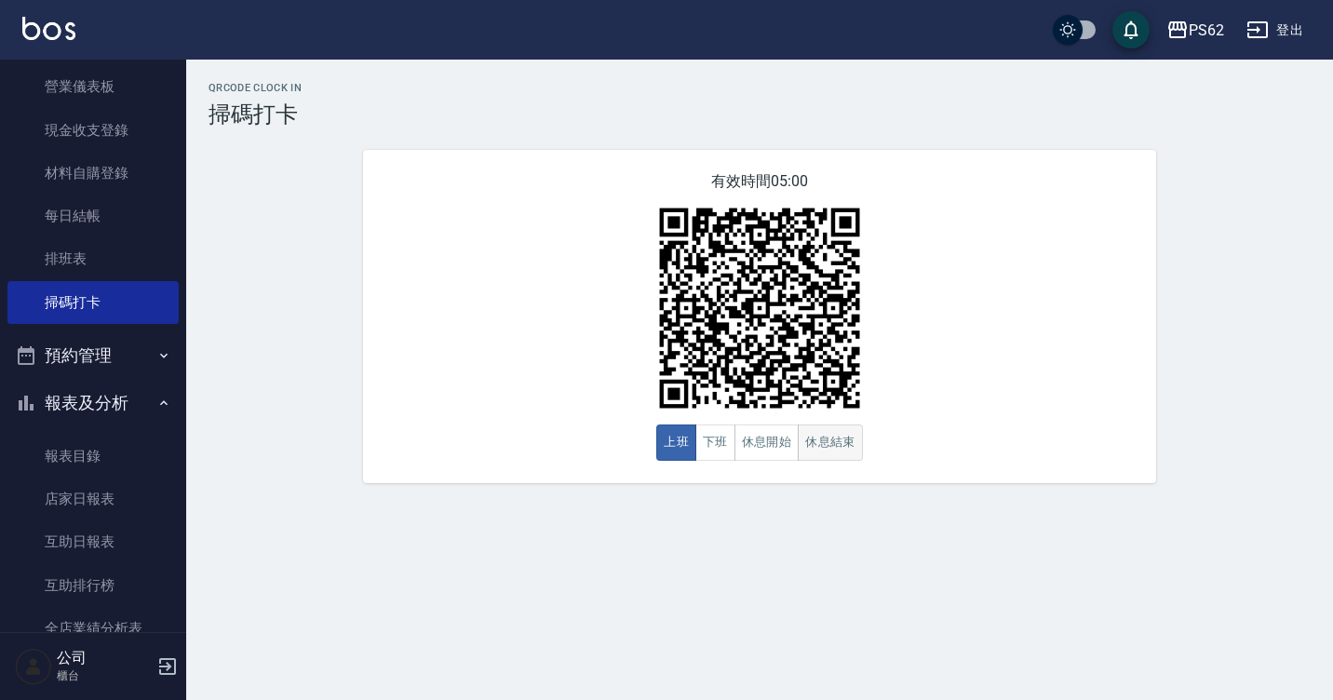
click at [829, 447] on button "休息結束" at bounding box center [830, 442] width 65 height 36
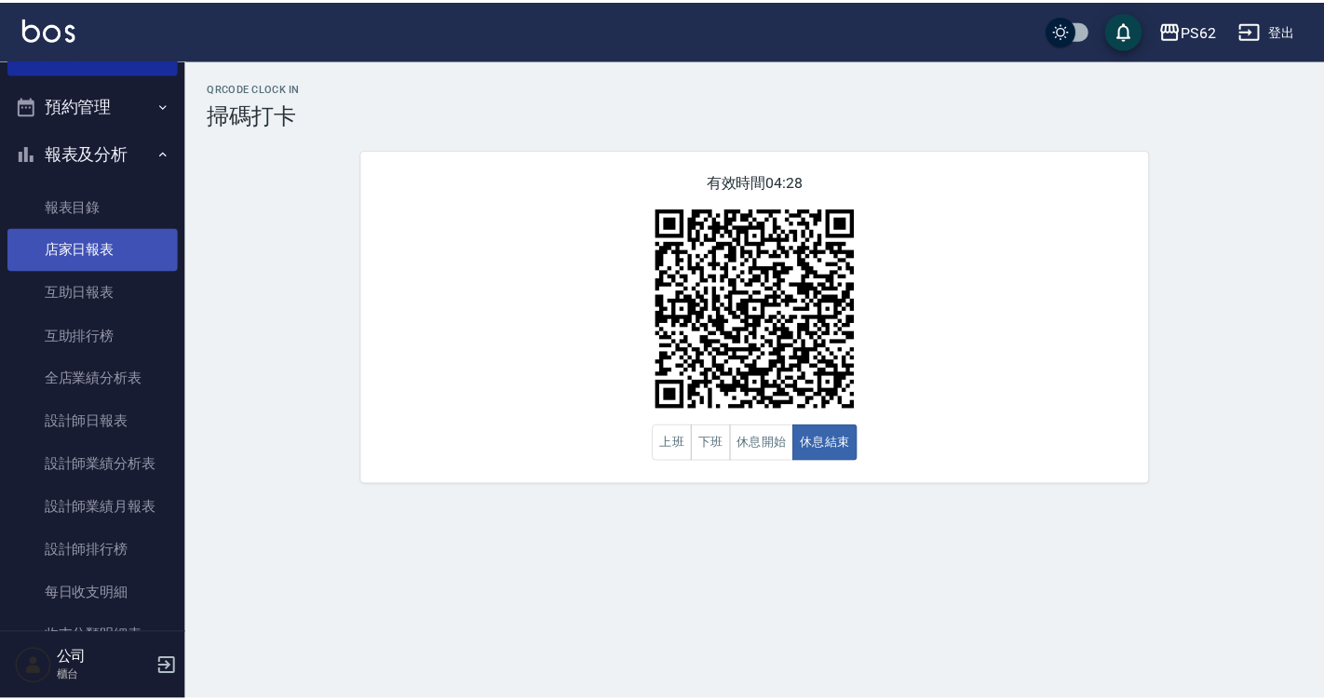
scroll to position [652, 0]
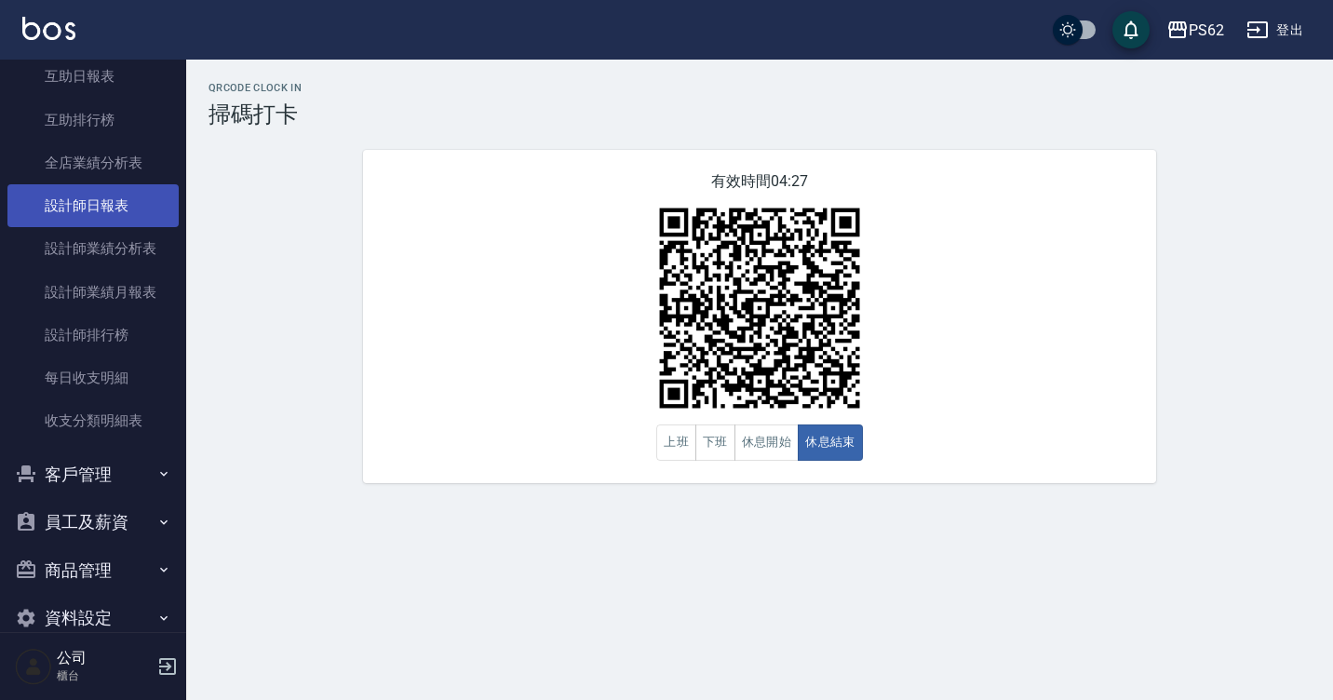
click at [136, 202] on link "設計師日報表" at bounding box center [92, 205] width 171 height 43
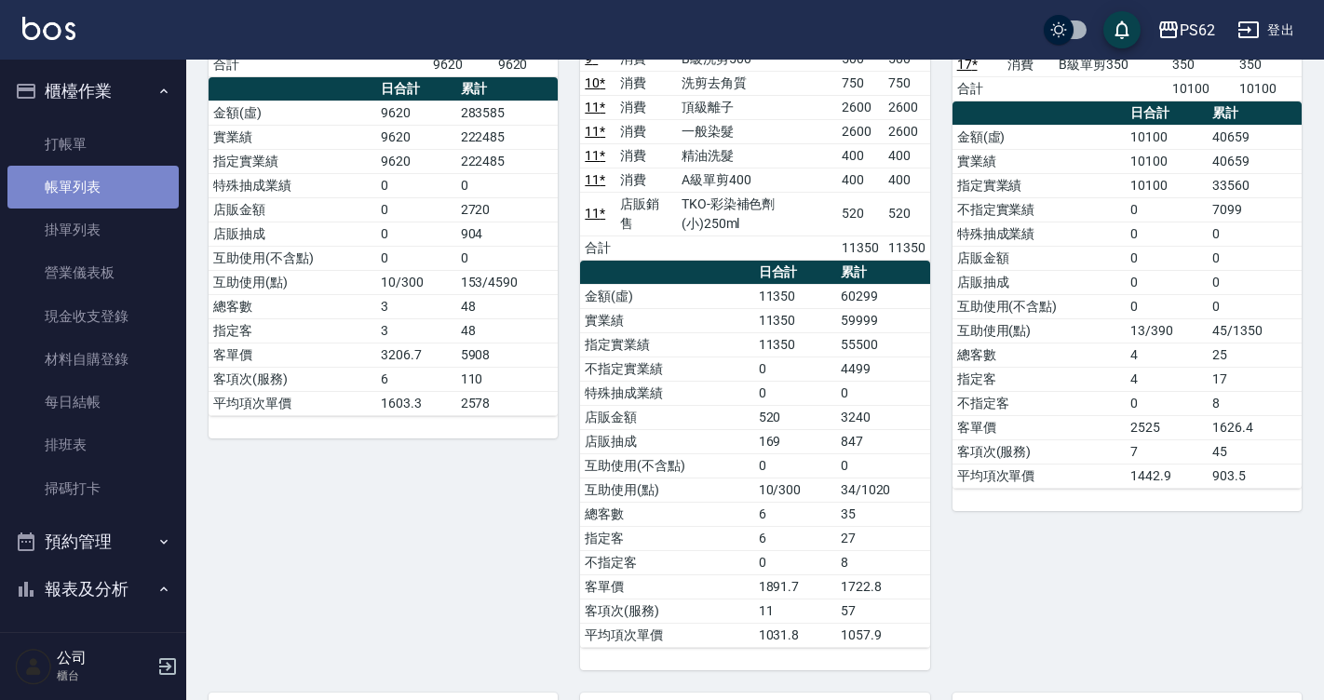
click at [133, 191] on link "帳單列表" at bounding box center [92, 187] width 171 height 43
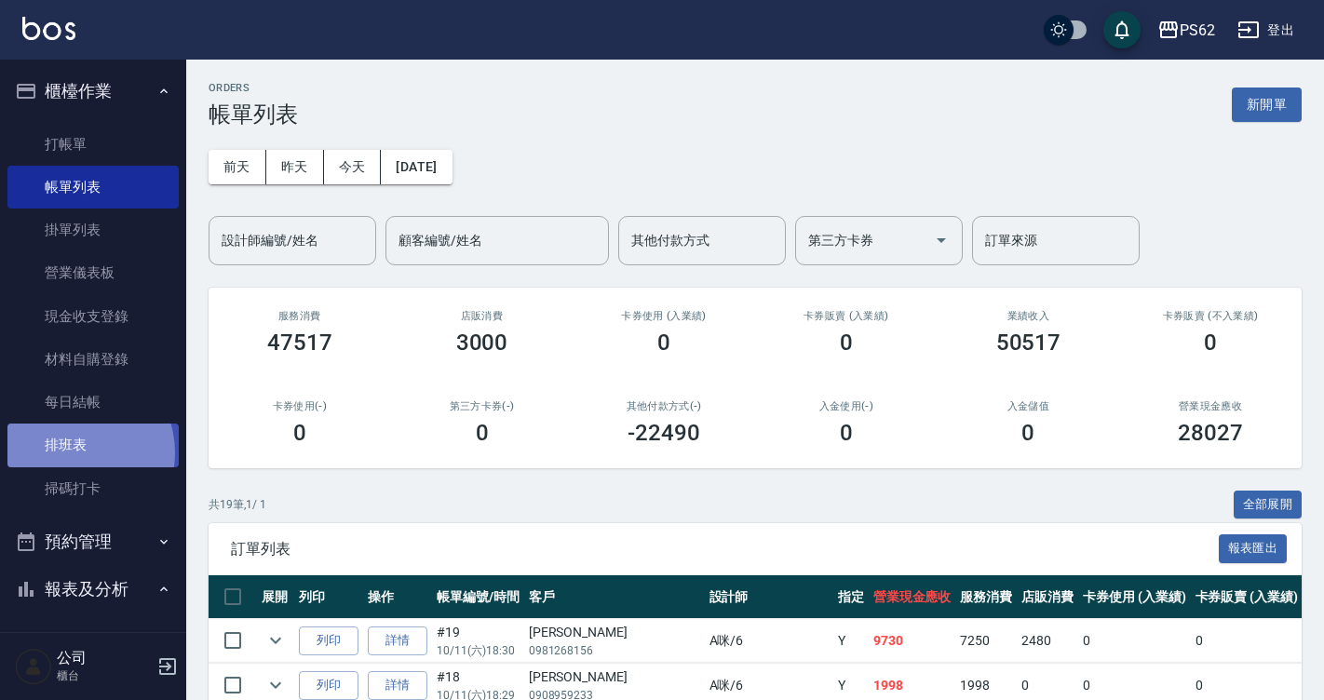
click at [71, 454] on link "排班表" at bounding box center [92, 445] width 171 height 43
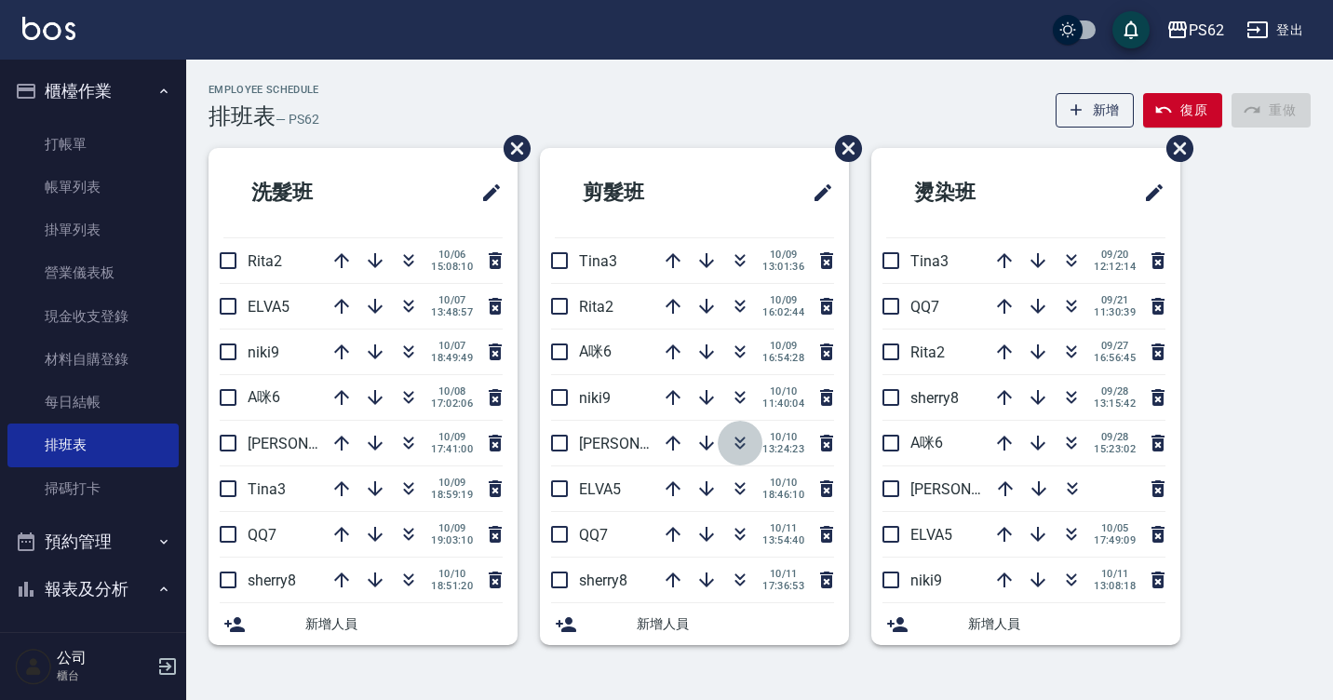
click at [733, 439] on icon "button" at bounding box center [740, 443] width 22 height 22
click at [736, 414] on button "button" at bounding box center [740, 397] width 45 height 45
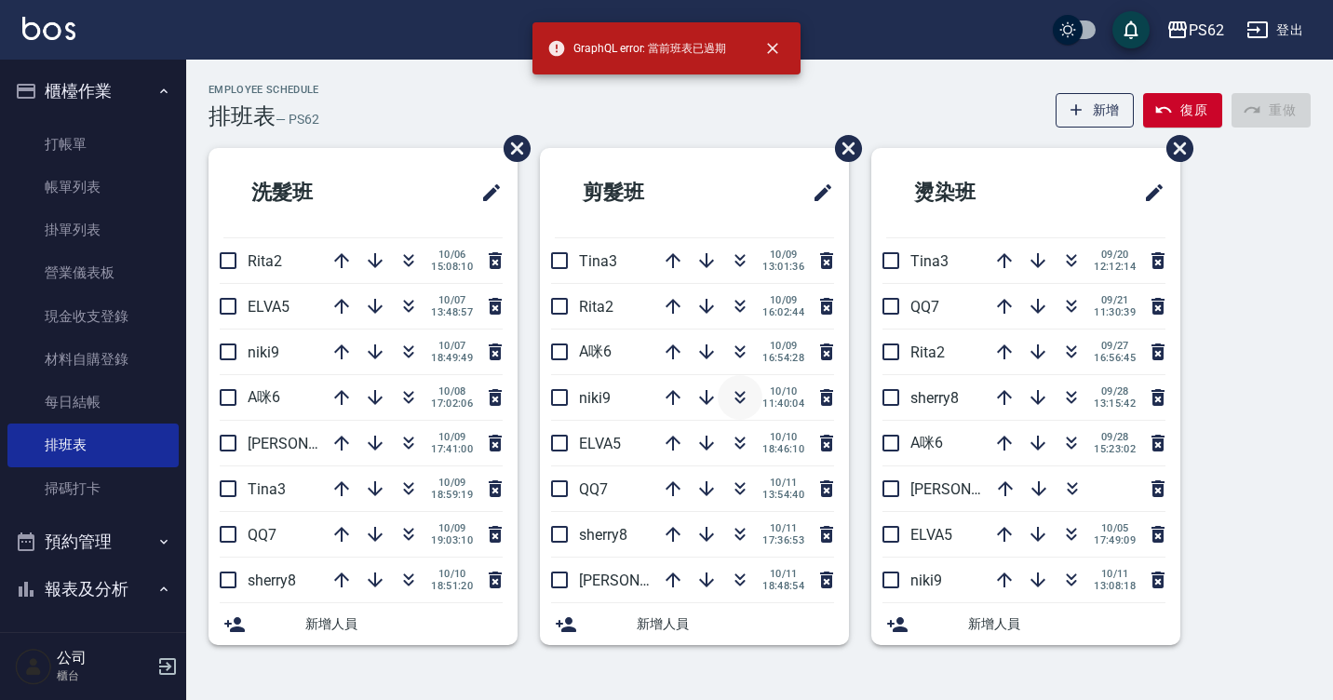
click at [740, 394] on icon "button" at bounding box center [740, 397] width 22 height 22
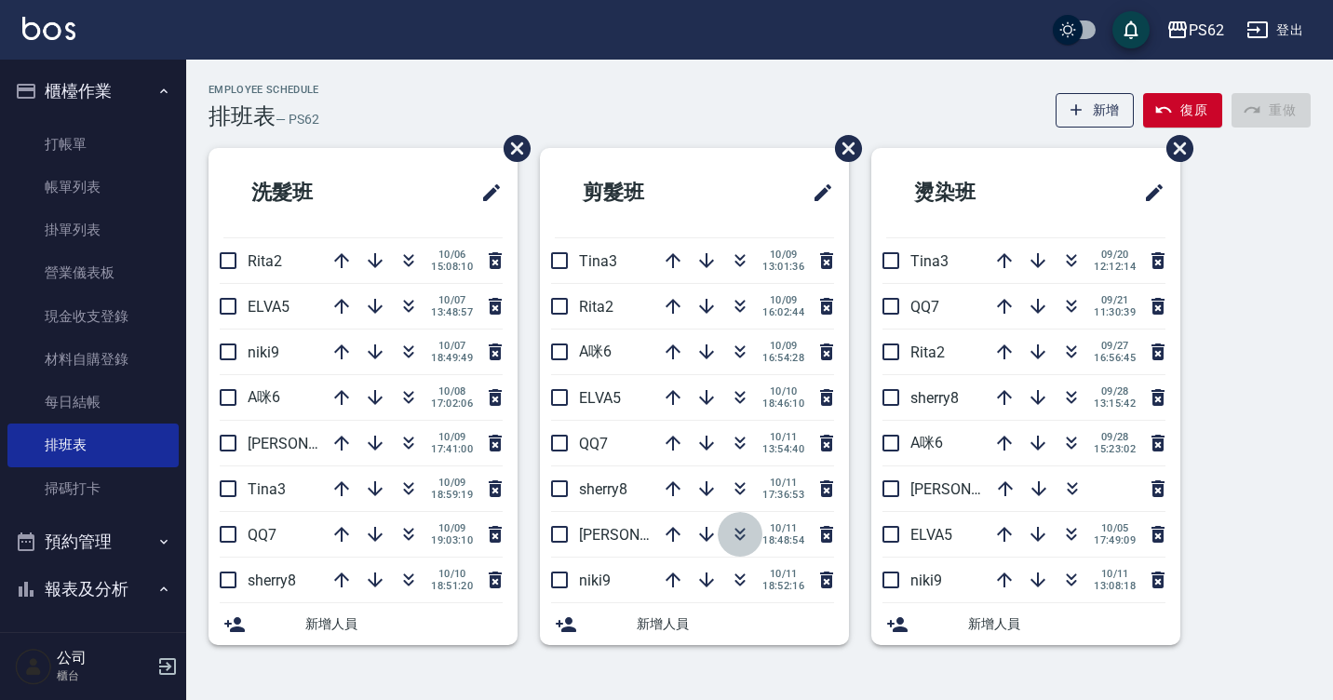
click at [741, 536] on icon "button" at bounding box center [740, 534] width 22 height 22
click at [737, 535] on icon "button" at bounding box center [740, 534] width 22 height 22
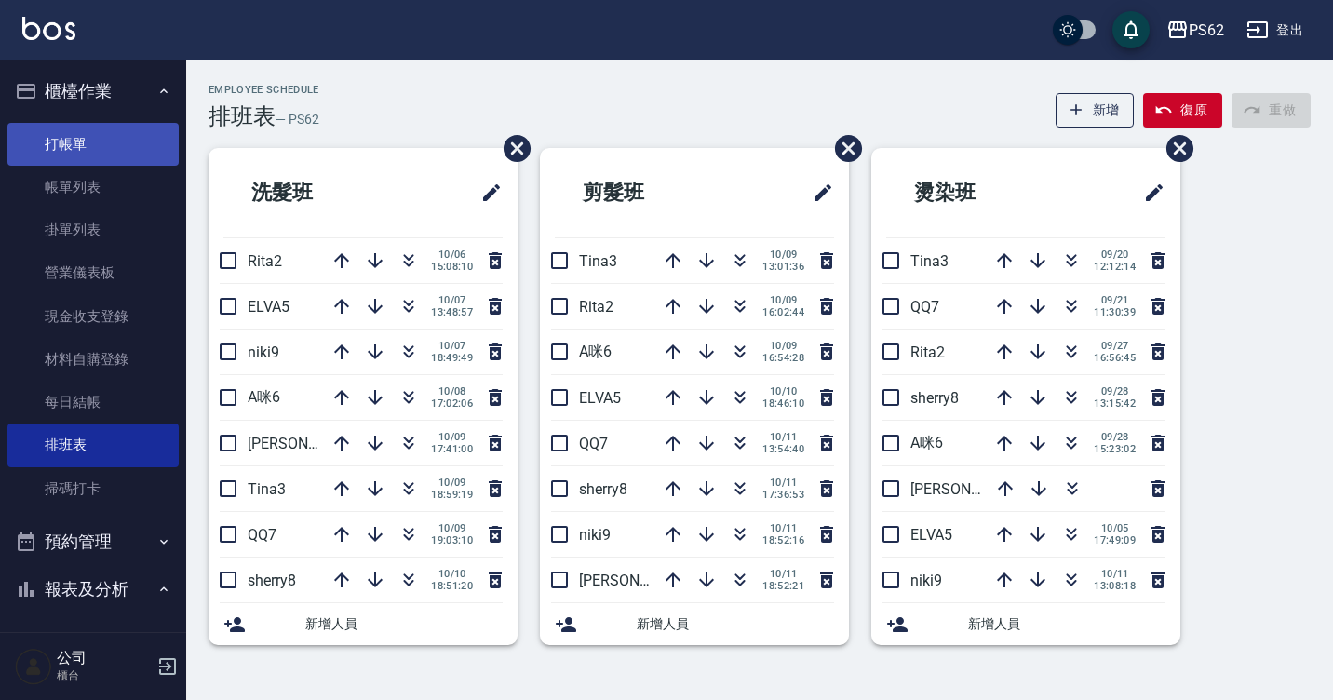
click at [87, 147] on link "打帳單" at bounding box center [92, 144] width 171 height 43
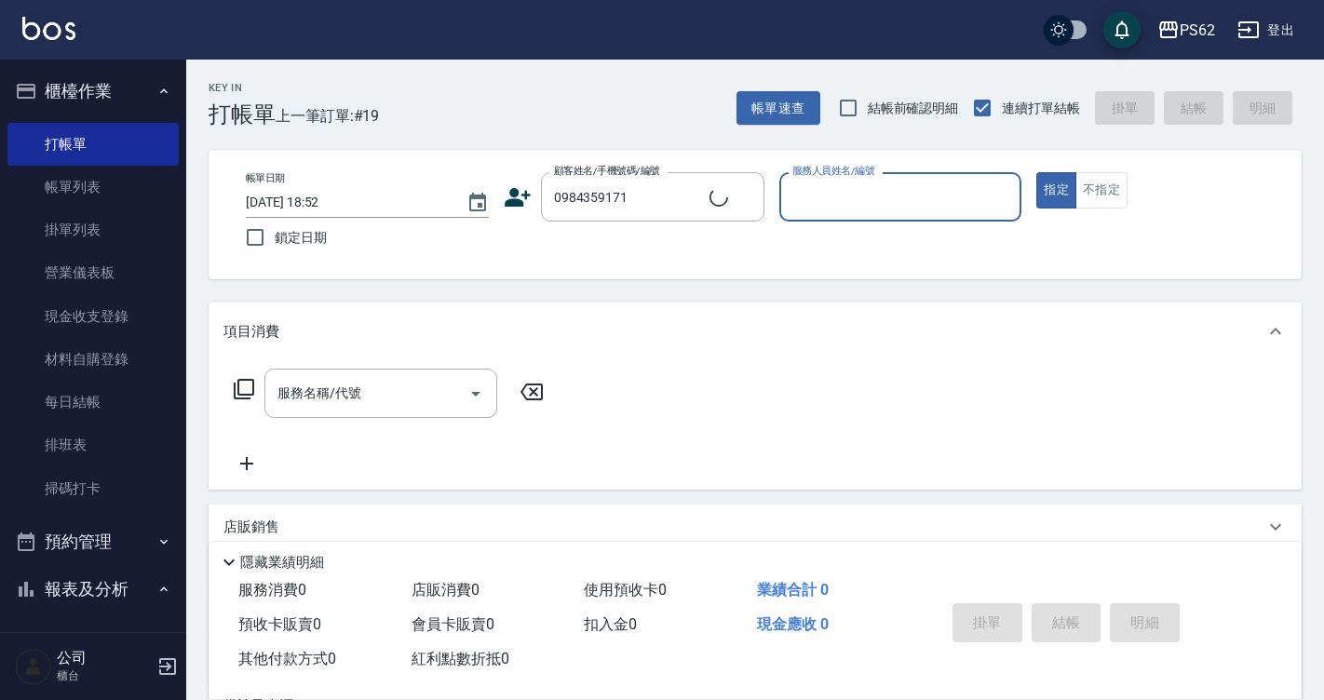
click at [501, 199] on div "帳單日期 [DATE] 18:52 鎖定日期 顧客姓名/手機號碼/編號 0984359171 顧客姓名/手機號碼/編號 服務人員姓名/編號 服務人員姓名/編號…" at bounding box center [755, 214] width 1048 height 85
click at [513, 195] on icon at bounding box center [518, 197] width 26 height 19
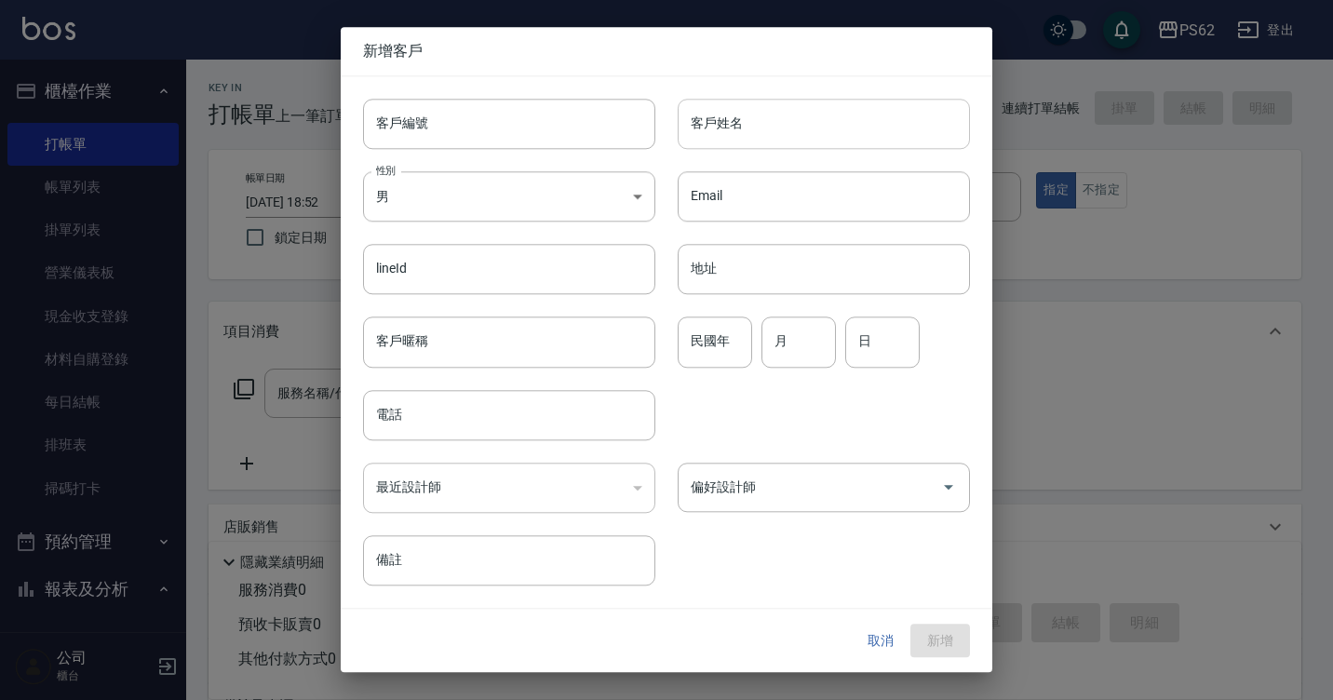
click at [743, 138] on input "客戶姓名" at bounding box center [824, 124] width 292 height 50
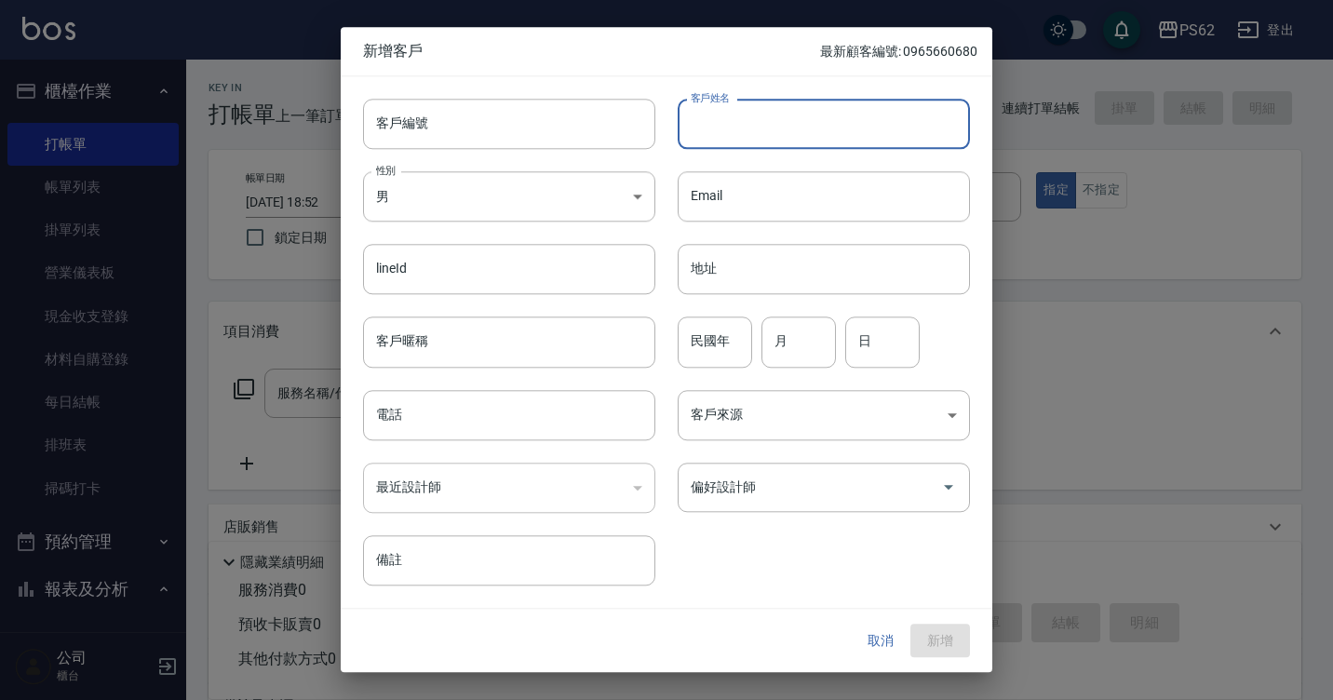
click at [1016, 249] on div at bounding box center [666, 350] width 1333 height 700
click at [1128, 274] on div at bounding box center [666, 350] width 1333 height 700
click at [875, 640] on button "取消" at bounding box center [881, 641] width 60 height 34
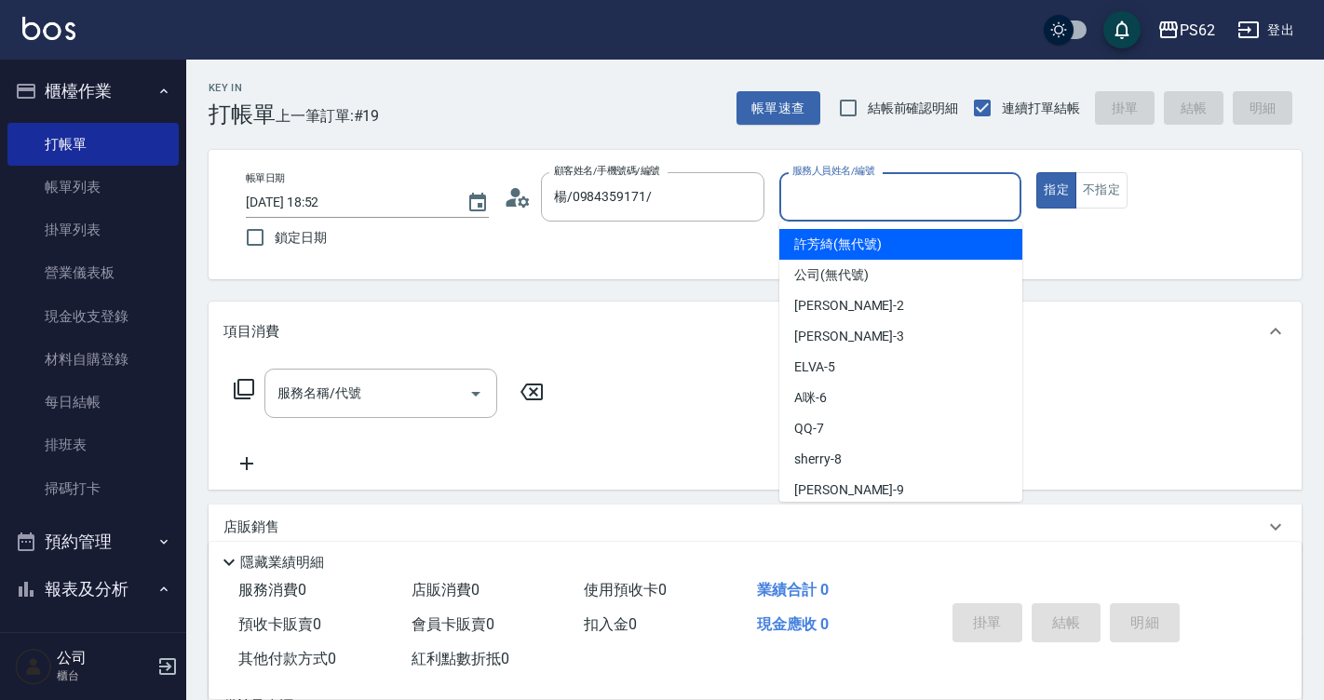
click at [841, 191] on input "服務人員姓名/編號" at bounding box center [901, 197] width 226 height 33
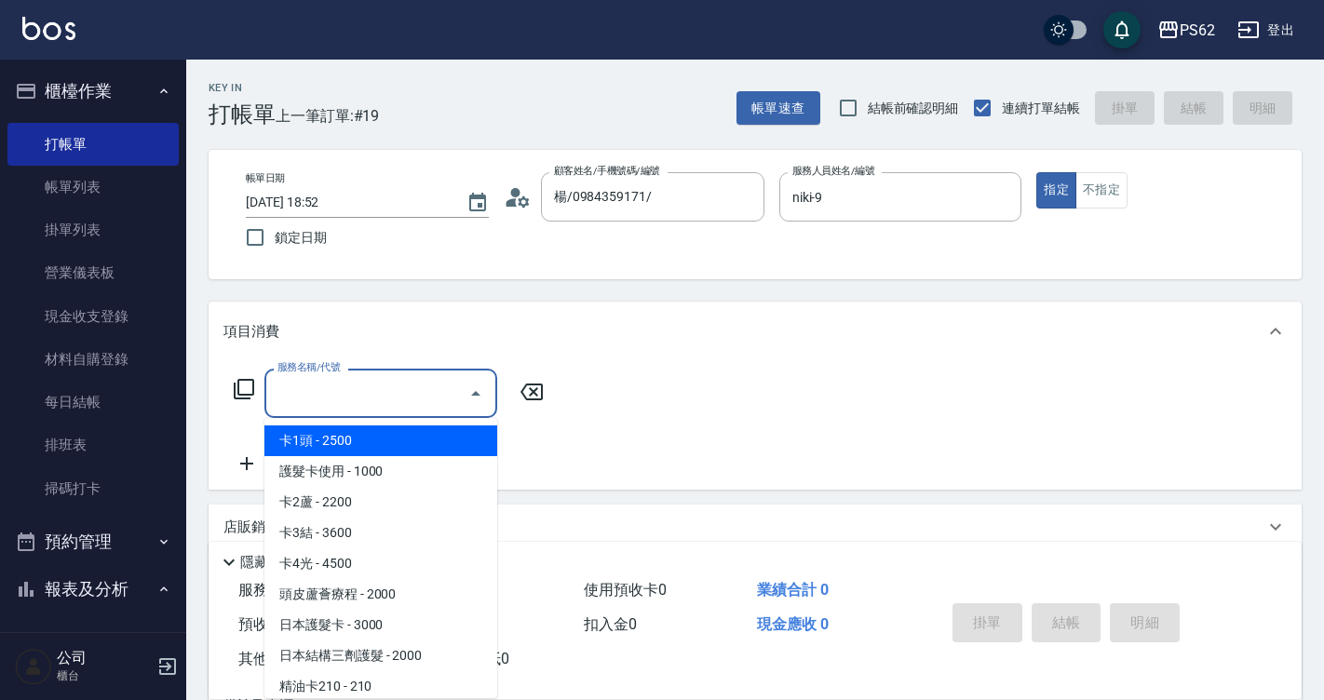
click at [237, 392] on icon at bounding box center [244, 389] width 20 height 20
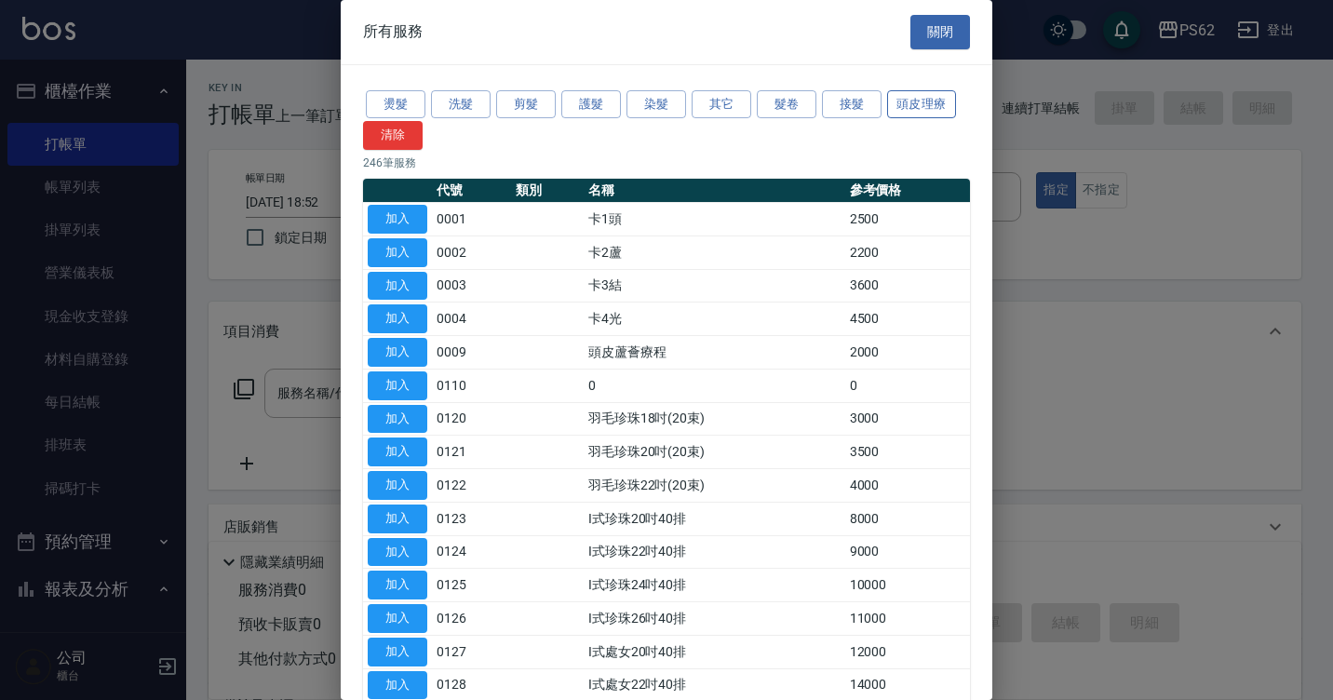
click at [887, 103] on button "頭皮理療" at bounding box center [921, 104] width 69 height 29
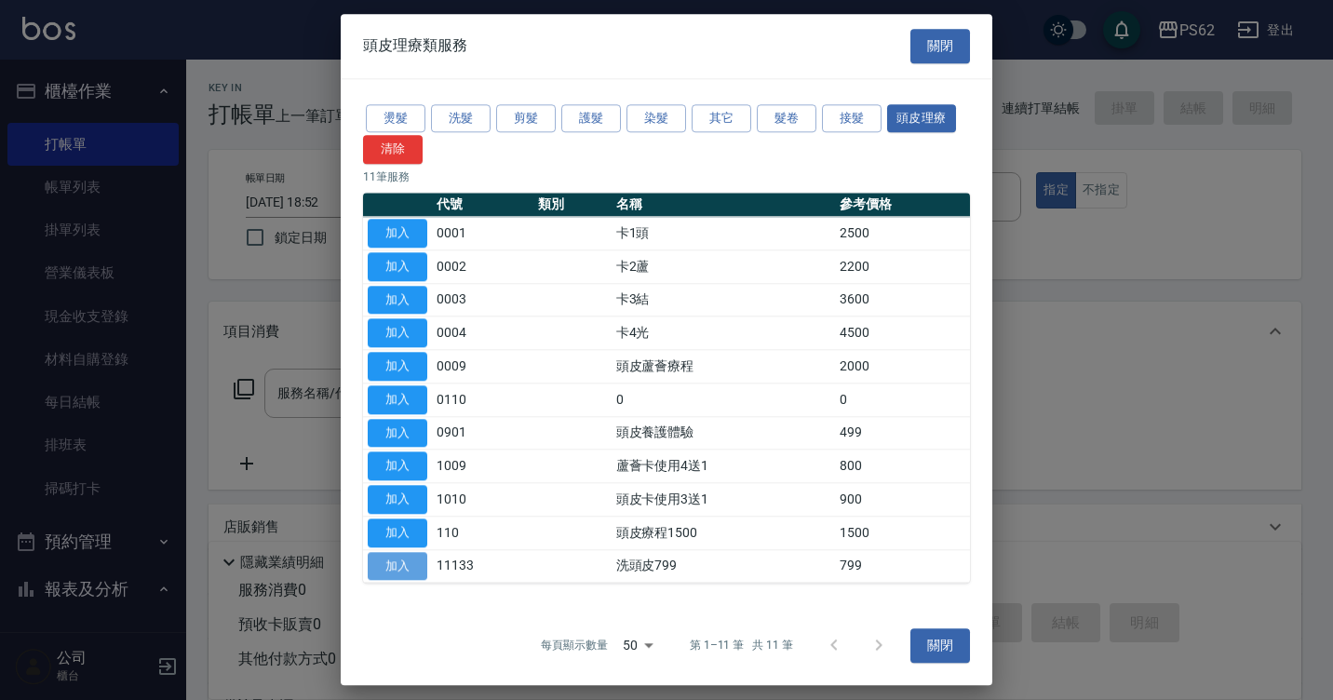
click at [385, 568] on button "加入" at bounding box center [398, 566] width 60 height 29
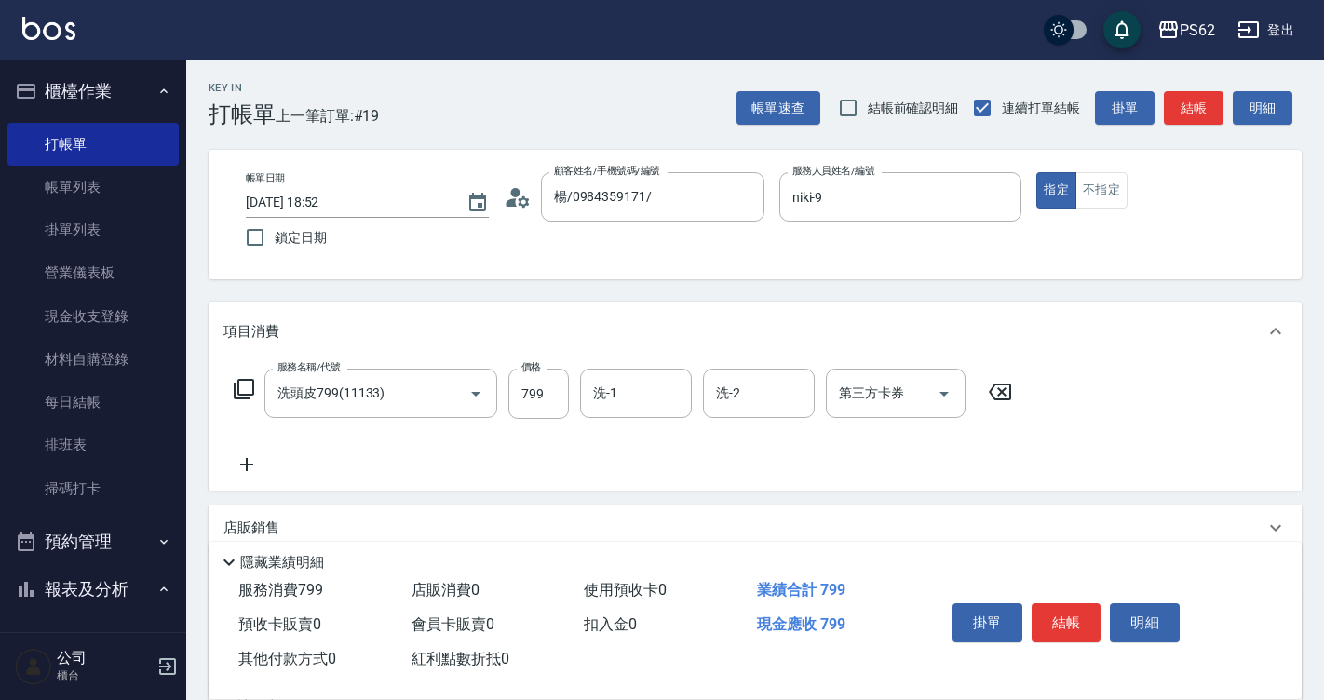
click at [242, 472] on icon at bounding box center [246, 464] width 47 height 22
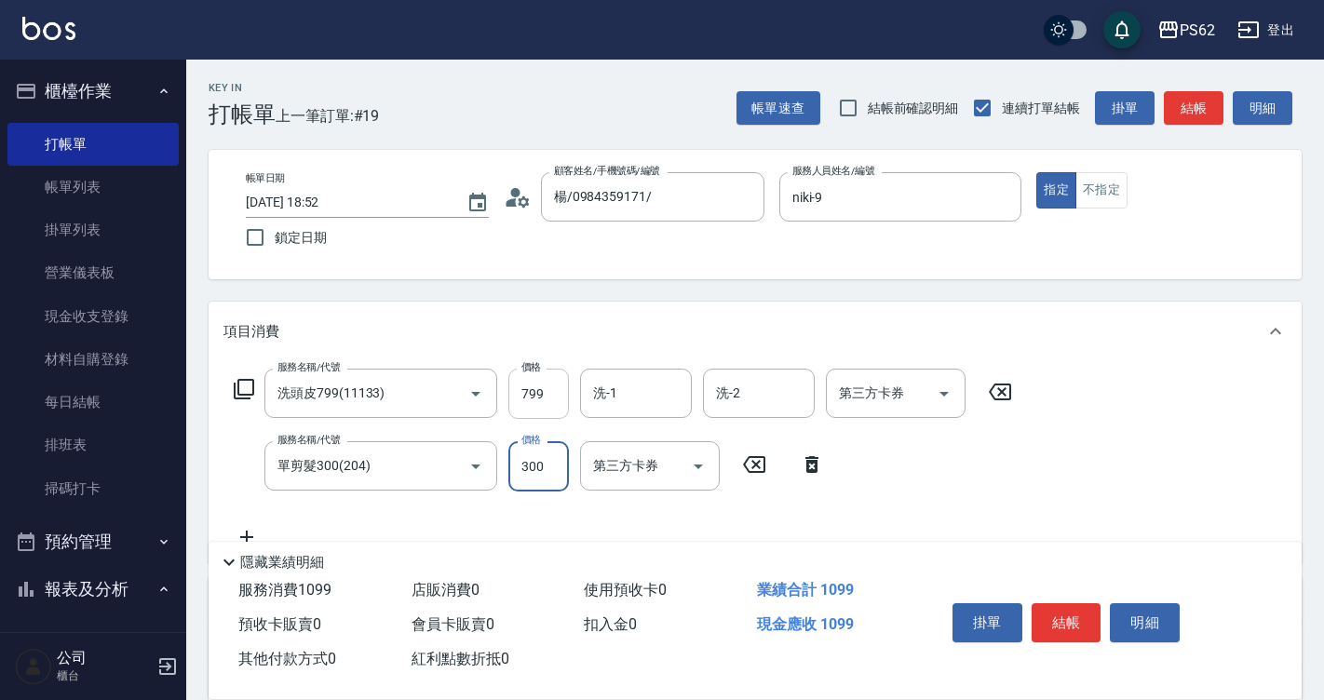
click at [558, 384] on input "799" at bounding box center [538, 394] width 61 height 50
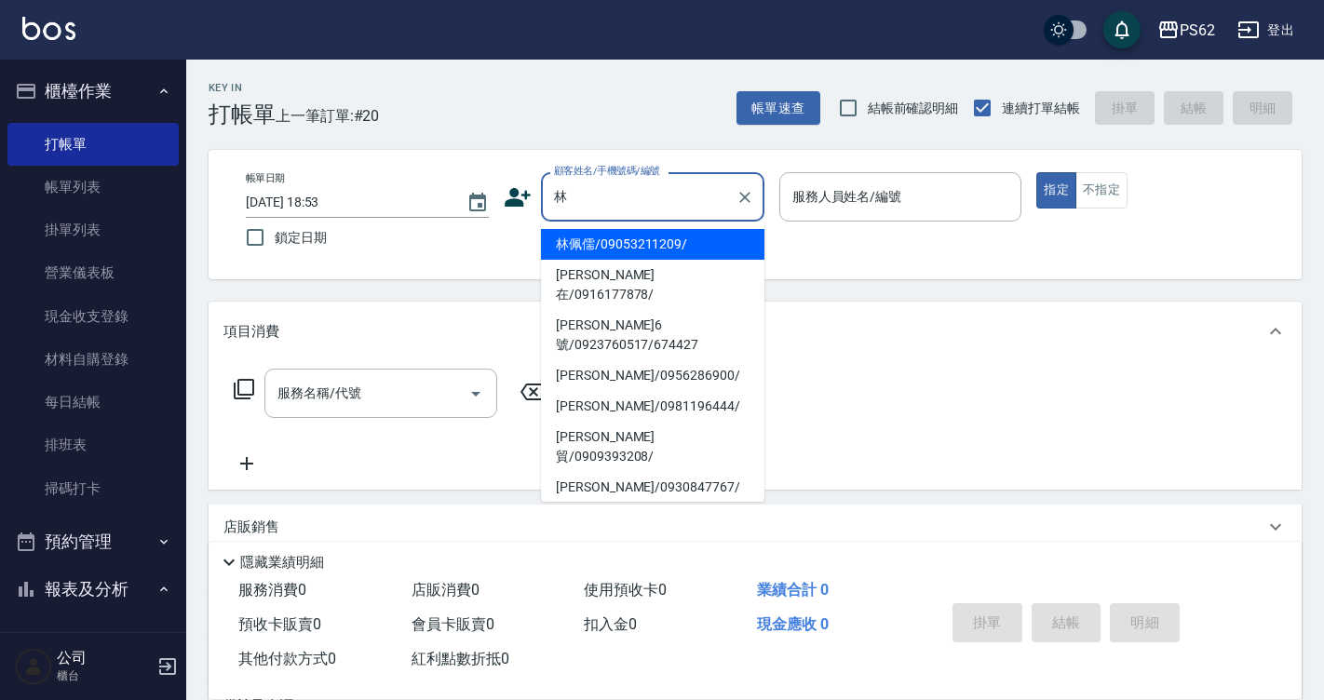
click at [636, 236] on li "林佩儒/09053211209/" at bounding box center [652, 244] width 223 height 31
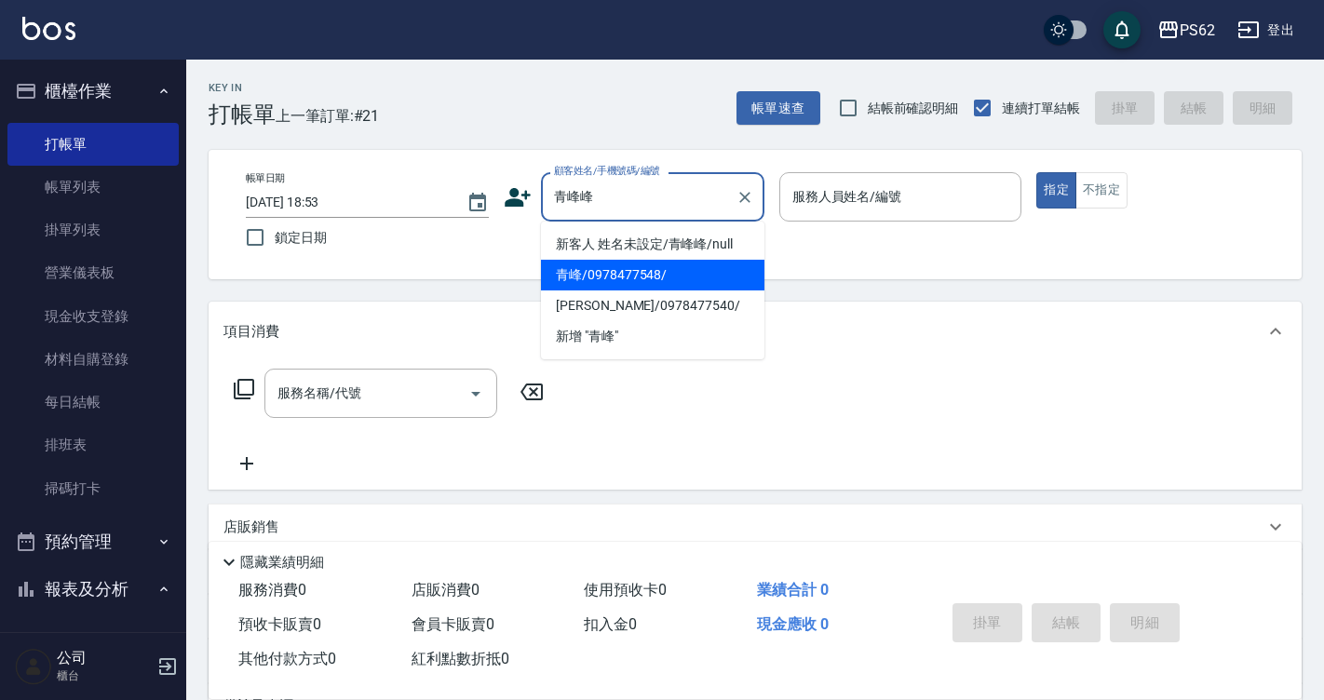
click at [632, 264] on ul "新客人 姓名未設定/[PERSON_NAME]/null 青峰/0978477548/ [PERSON_NAME]/0978477540/ 新增 "青峰"" at bounding box center [652, 291] width 223 height 138
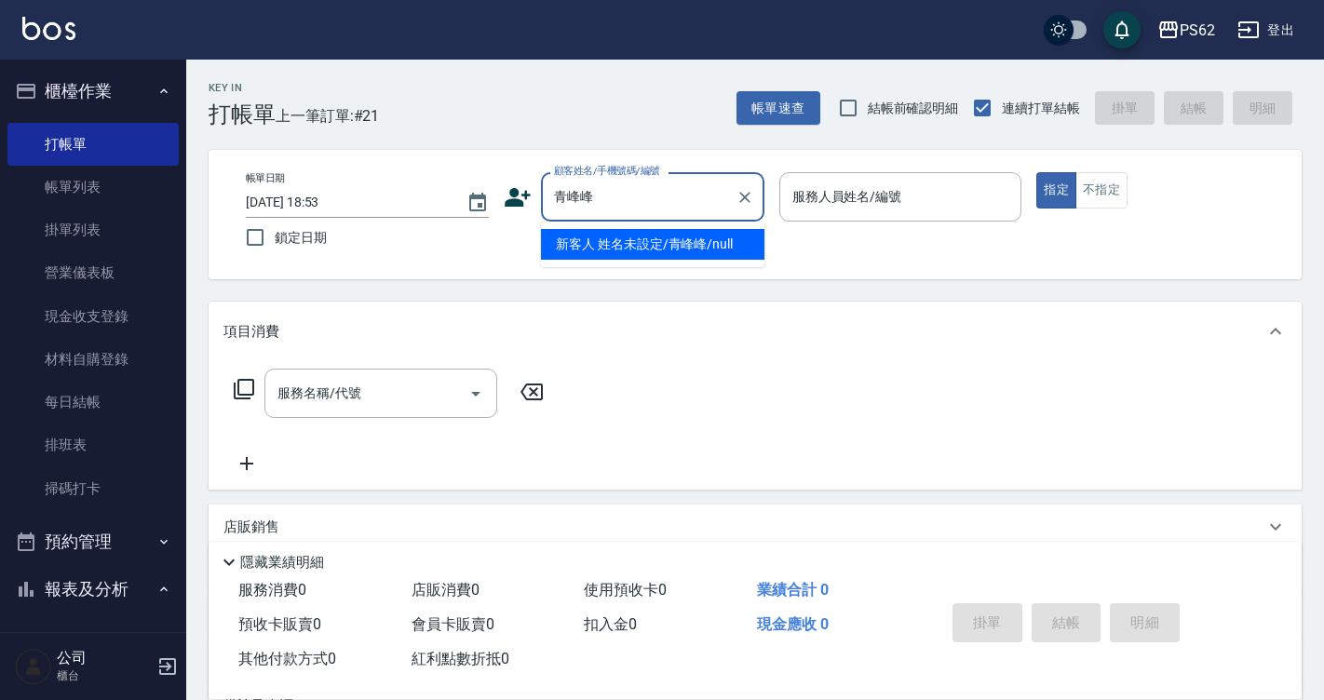
click at [669, 192] on input "青峰峰" at bounding box center [638, 197] width 179 height 33
click at [670, 203] on input "青峰峰" at bounding box center [638, 197] width 179 height 33
click at [670, 254] on li "新客人 姓名未設定/青峰峰/null" at bounding box center [652, 244] width 223 height 31
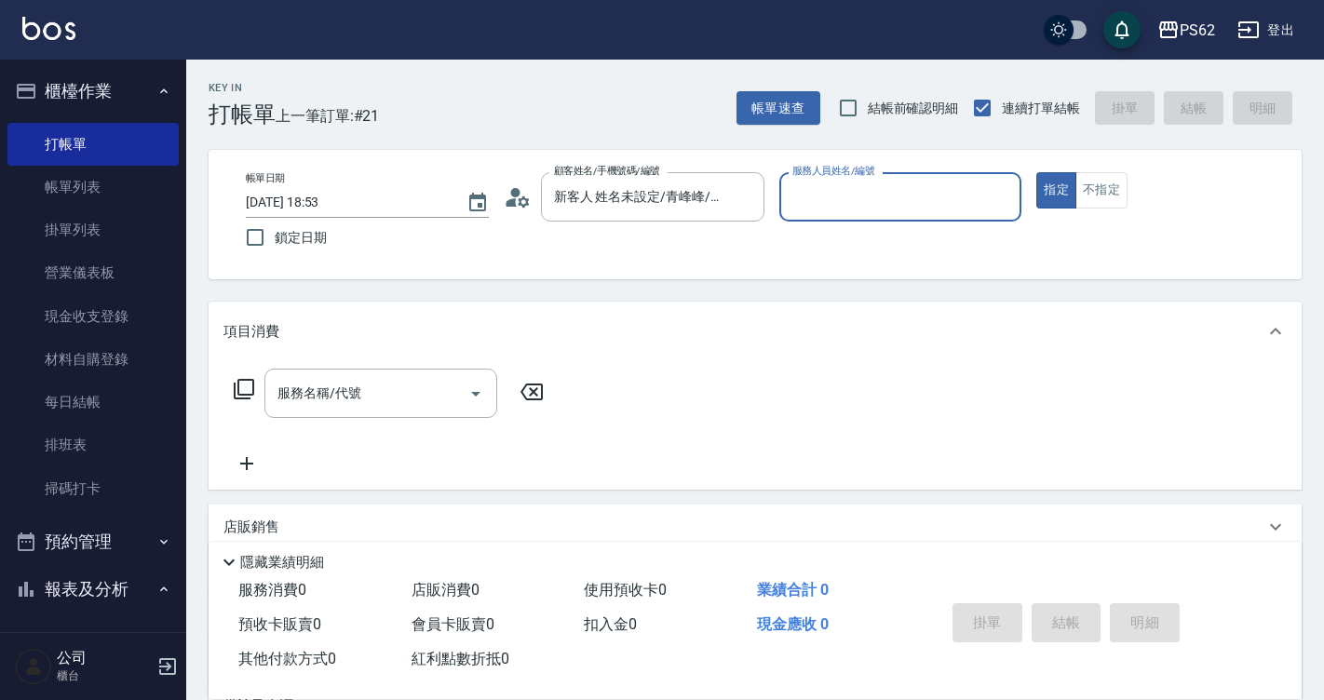
click at [890, 201] on input "服務人員姓名/編號" at bounding box center [901, 197] width 226 height 33
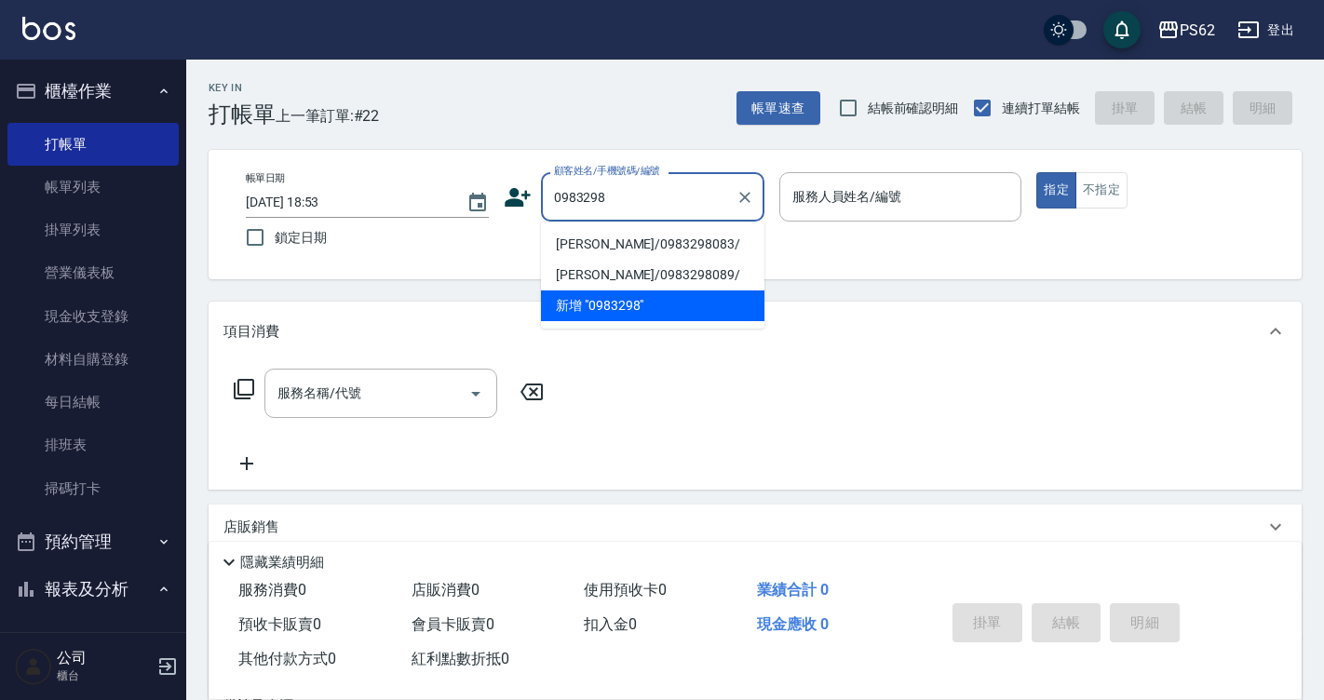
click at [636, 242] on li "[PERSON_NAME]/0983298083/" at bounding box center [652, 244] width 223 height 31
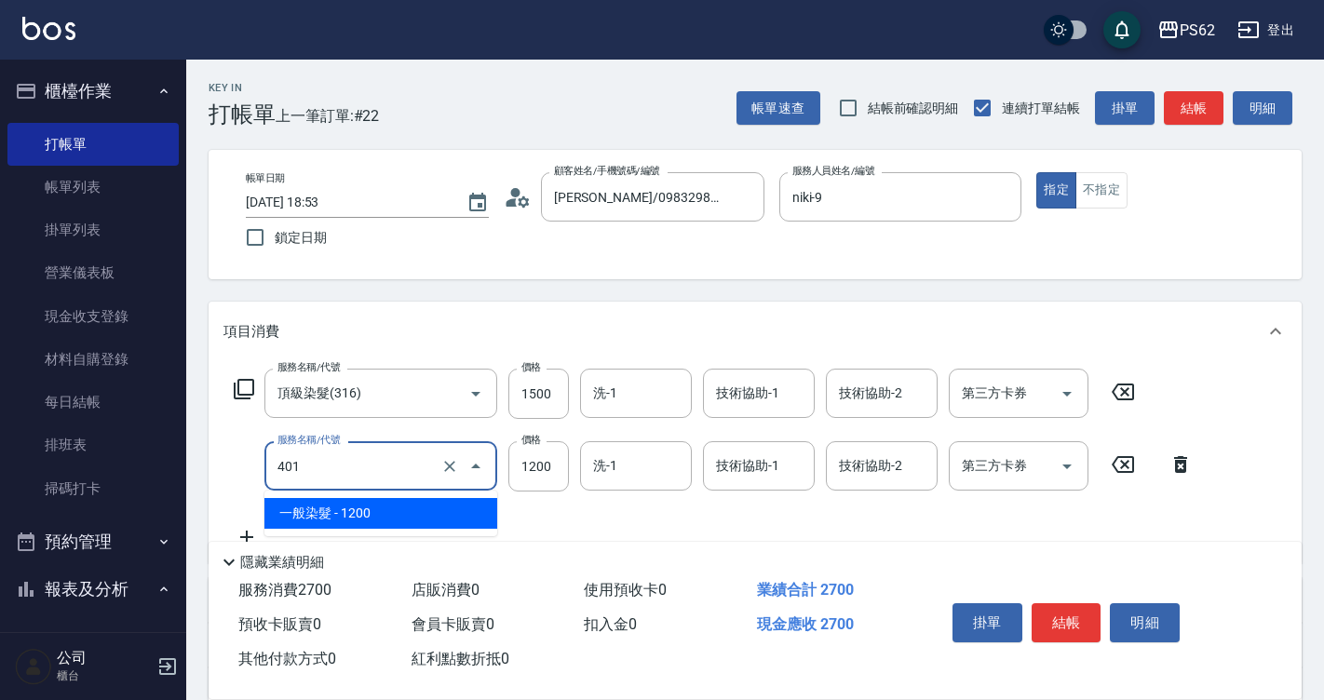
drag, startPoint x: 324, startPoint y: 463, endPoint x: 276, endPoint y: 481, distance: 51.0
click at [276, 481] on input "401" at bounding box center [355, 466] width 164 height 33
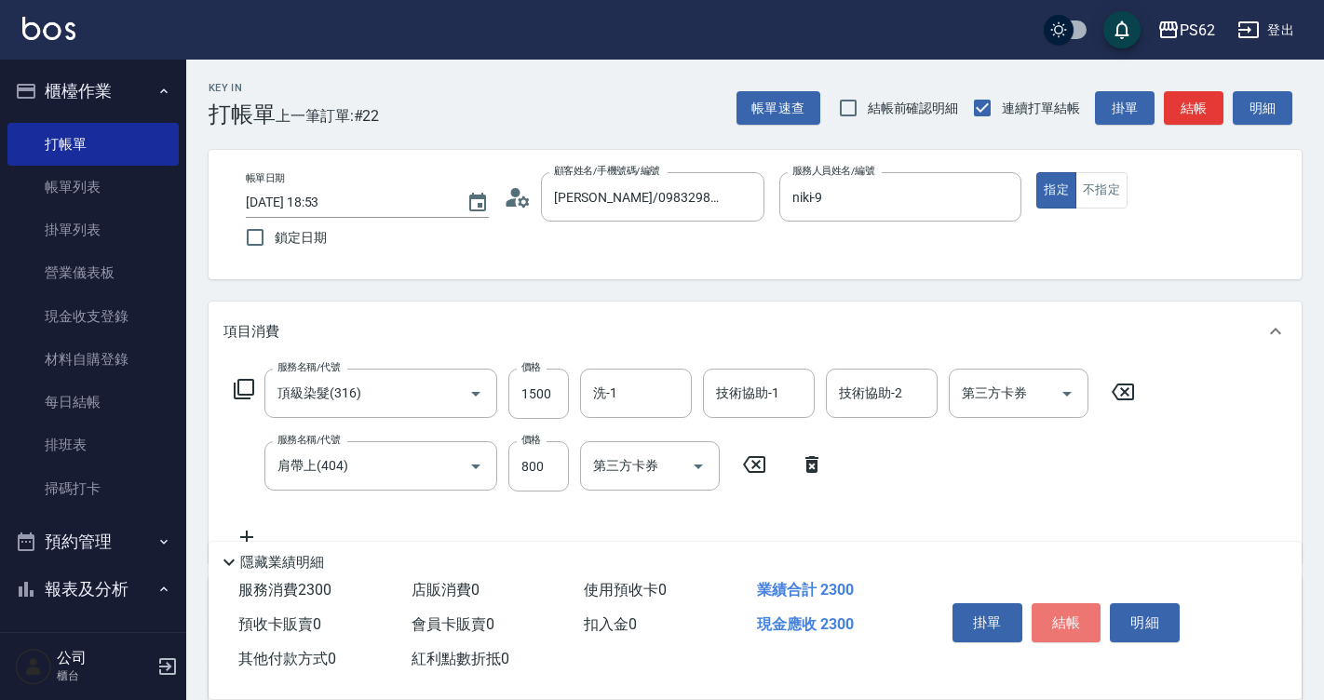
click at [1087, 610] on button "結帳" at bounding box center [1066, 622] width 70 height 39
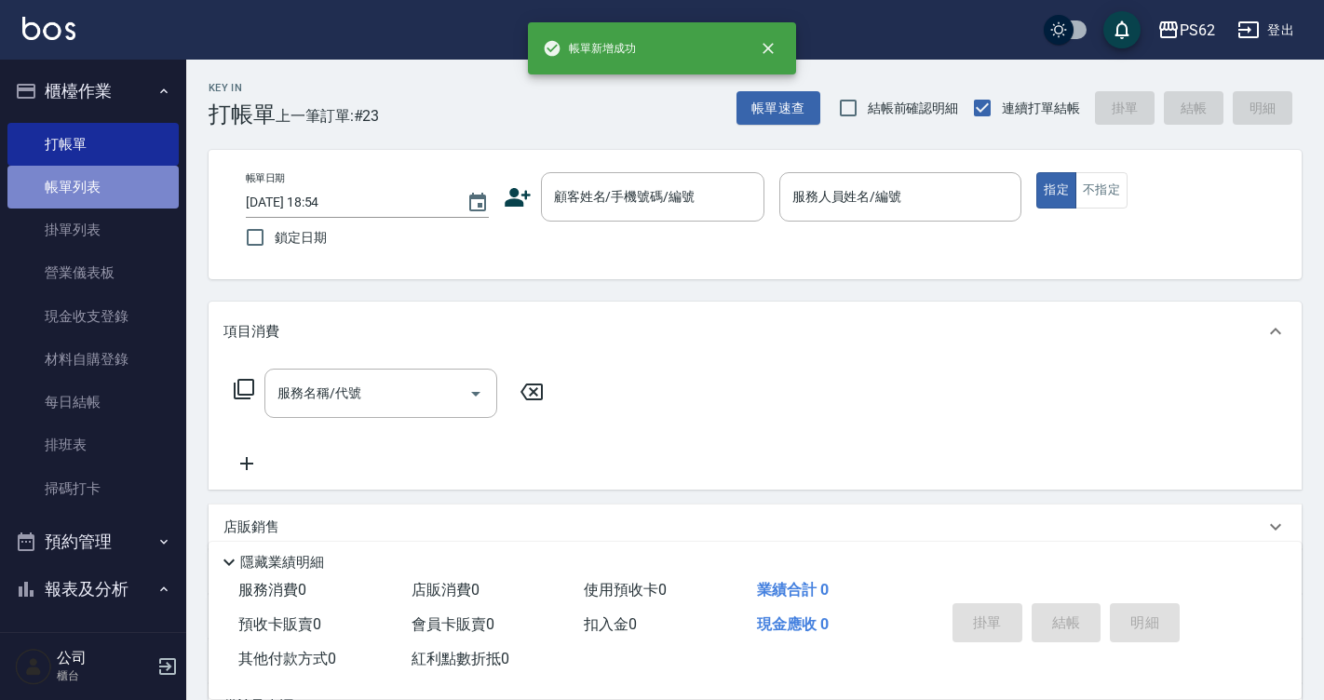
click at [101, 186] on link "帳單列表" at bounding box center [92, 187] width 171 height 43
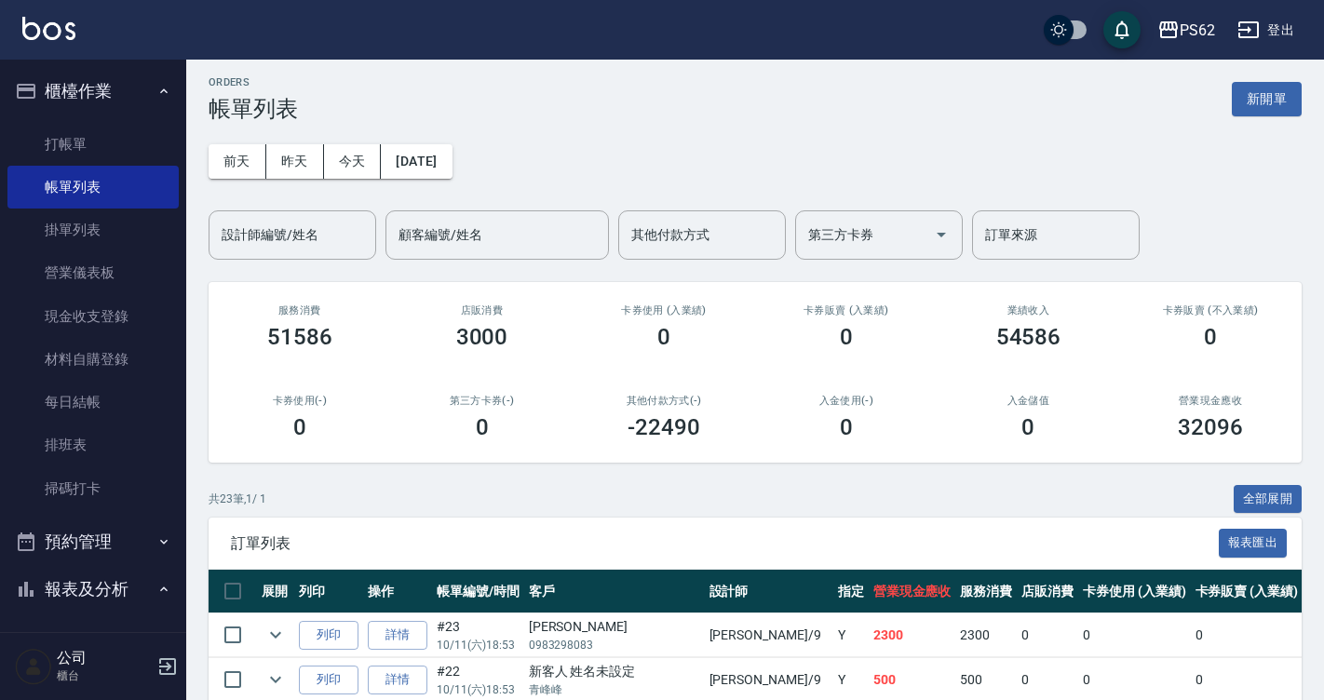
scroll to position [93, 0]
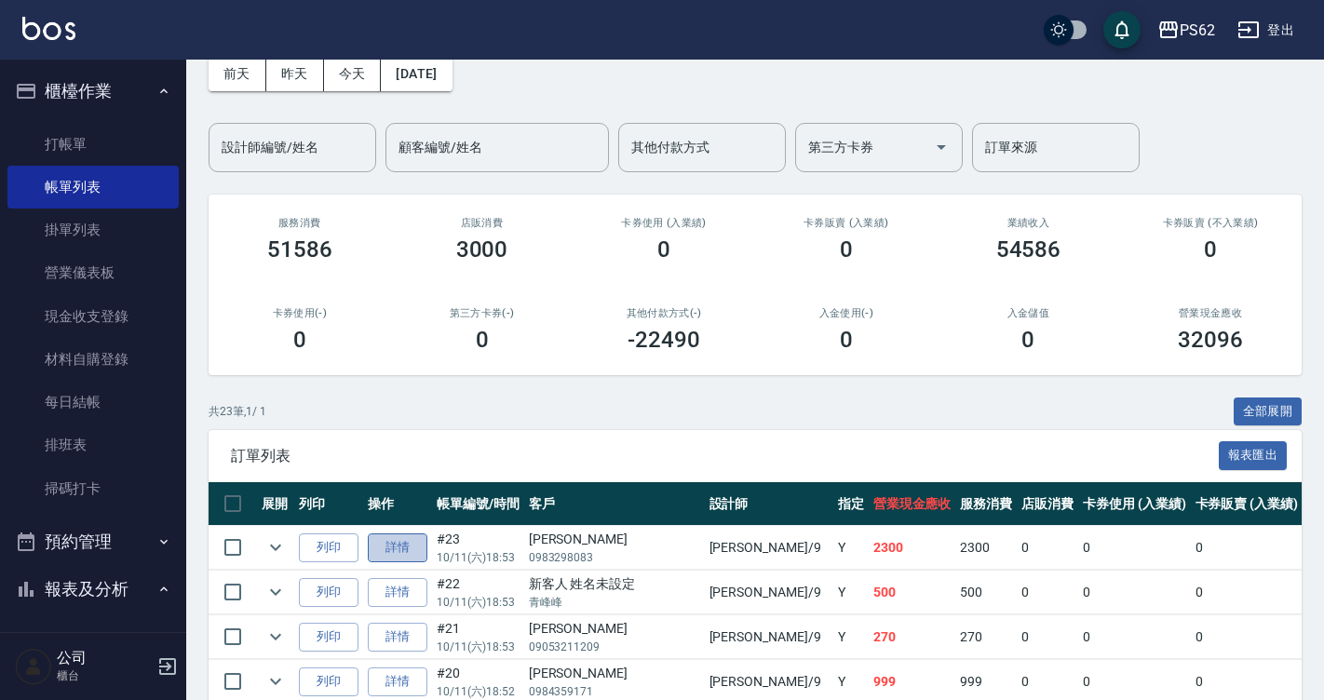
click at [391, 544] on link "詳情" at bounding box center [398, 547] width 60 height 29
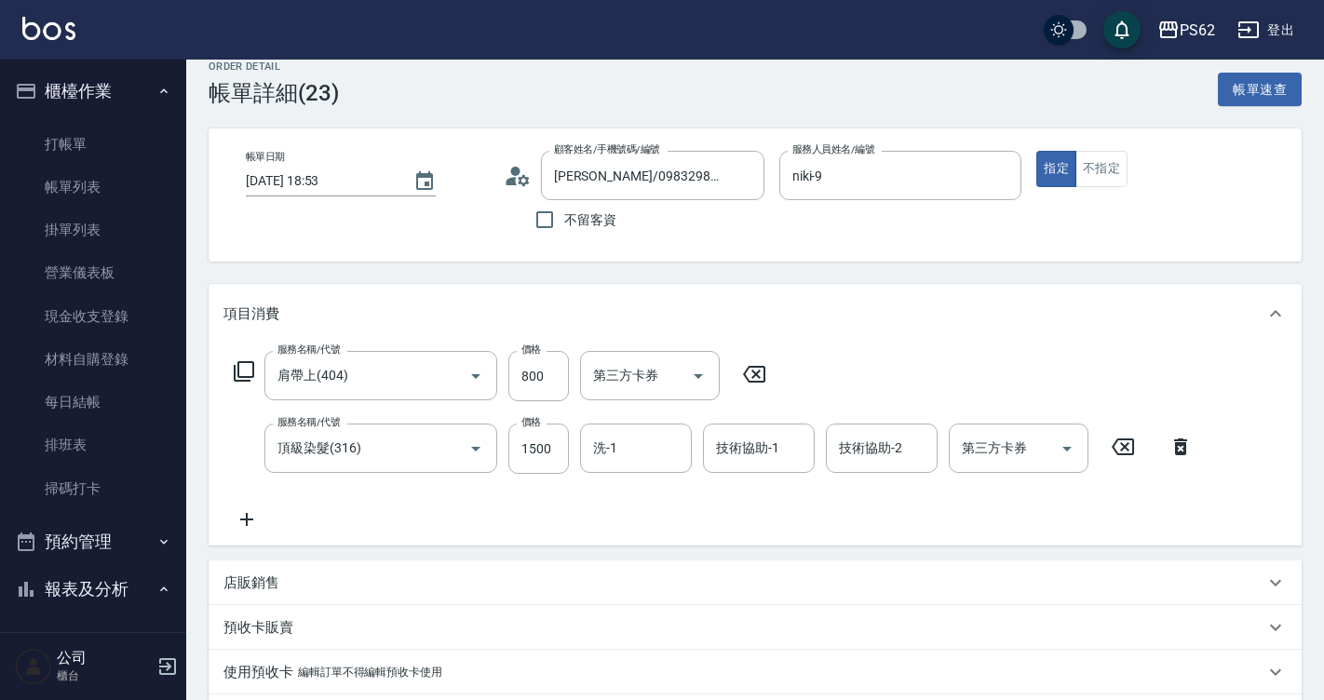
scroll to position [23, 0]
click at [293, 575] on div "店販銷售" at bounding box center [743, 582] width 1041 height 20
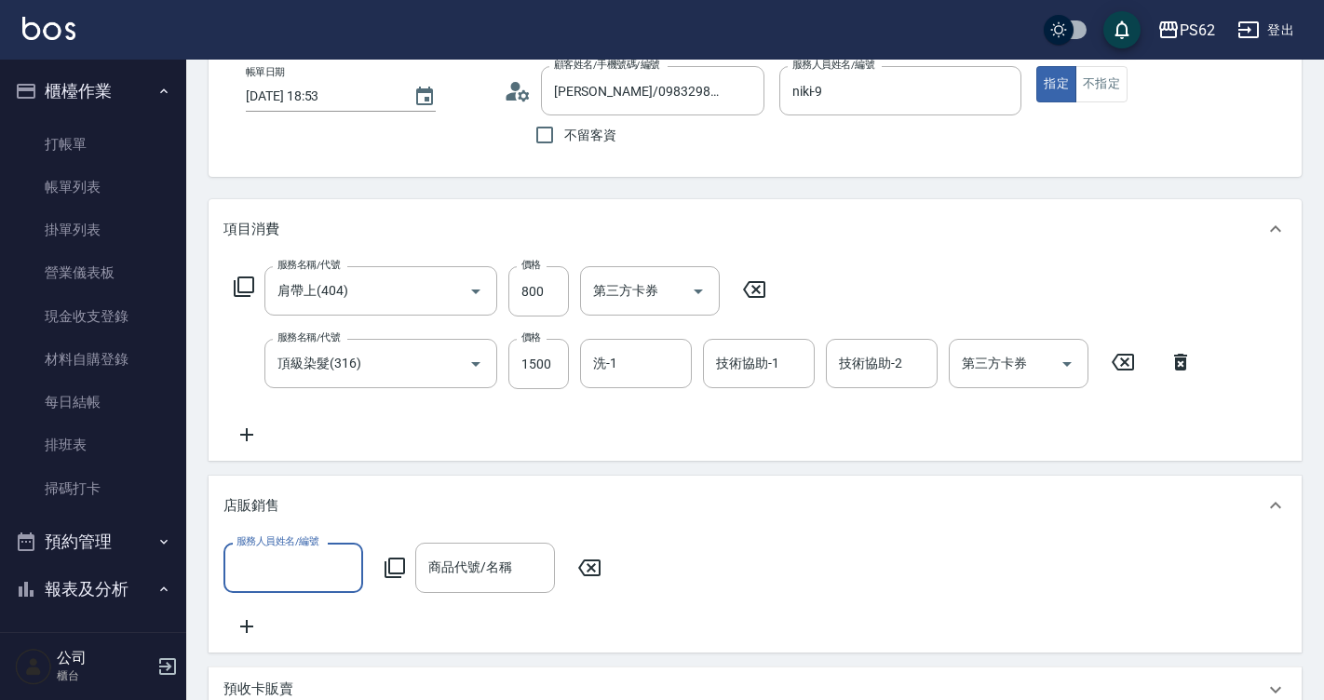
scroll to position [396, 0]
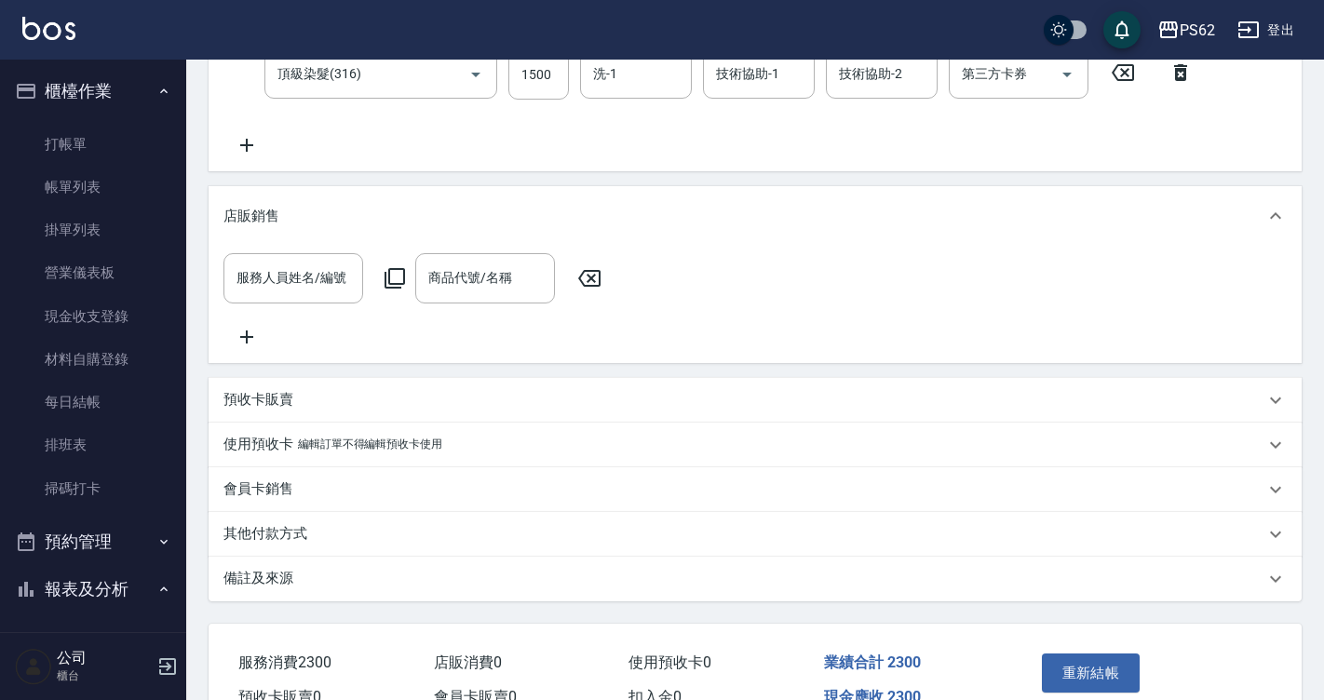
click at [316, 544] on div "其他付款方式" at bounding box center [743, 534] width 1041 height 20
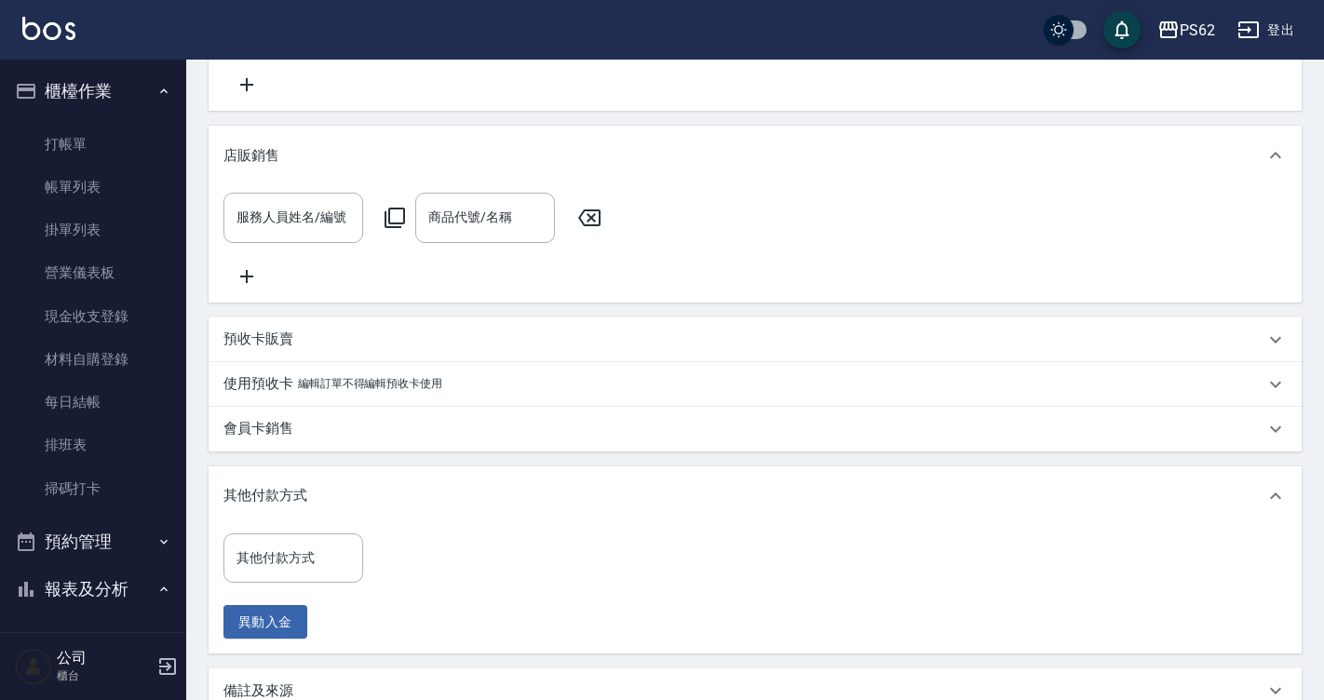
scroll to position [489, 0]
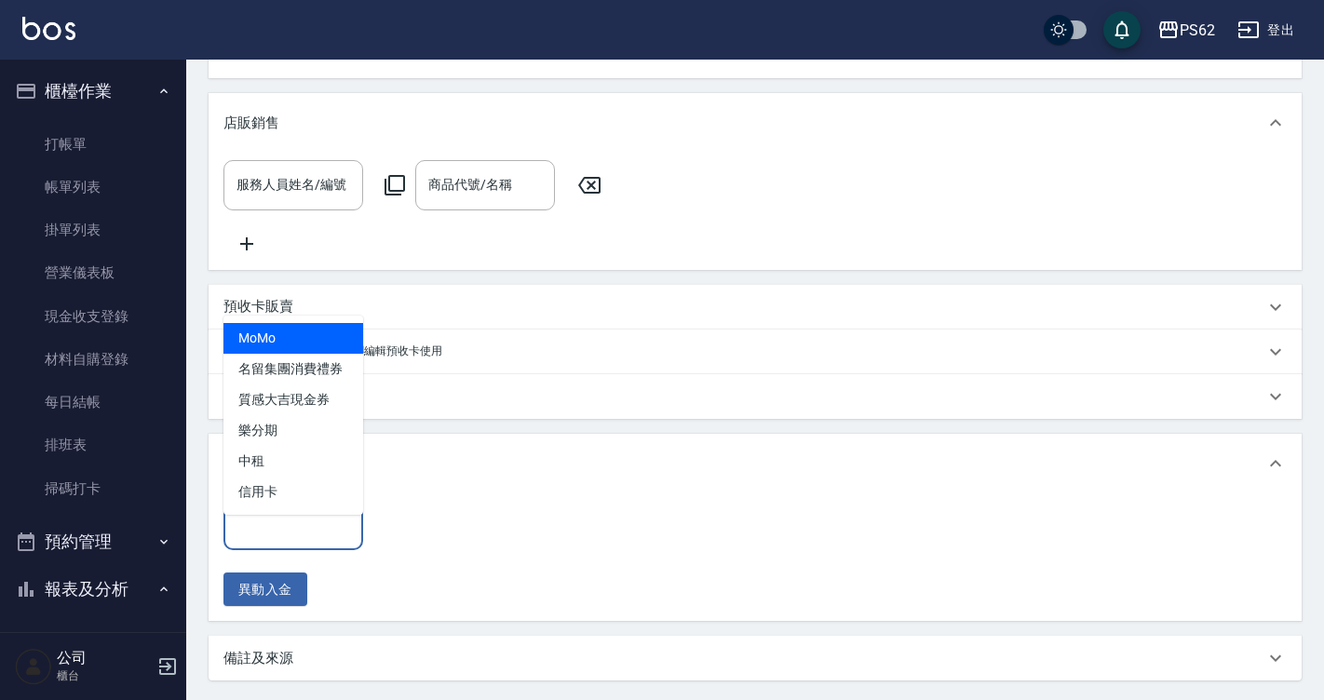
click at [279, 542] on input "其他付款方式" at bounding box center [293, 525] width 123 height 33
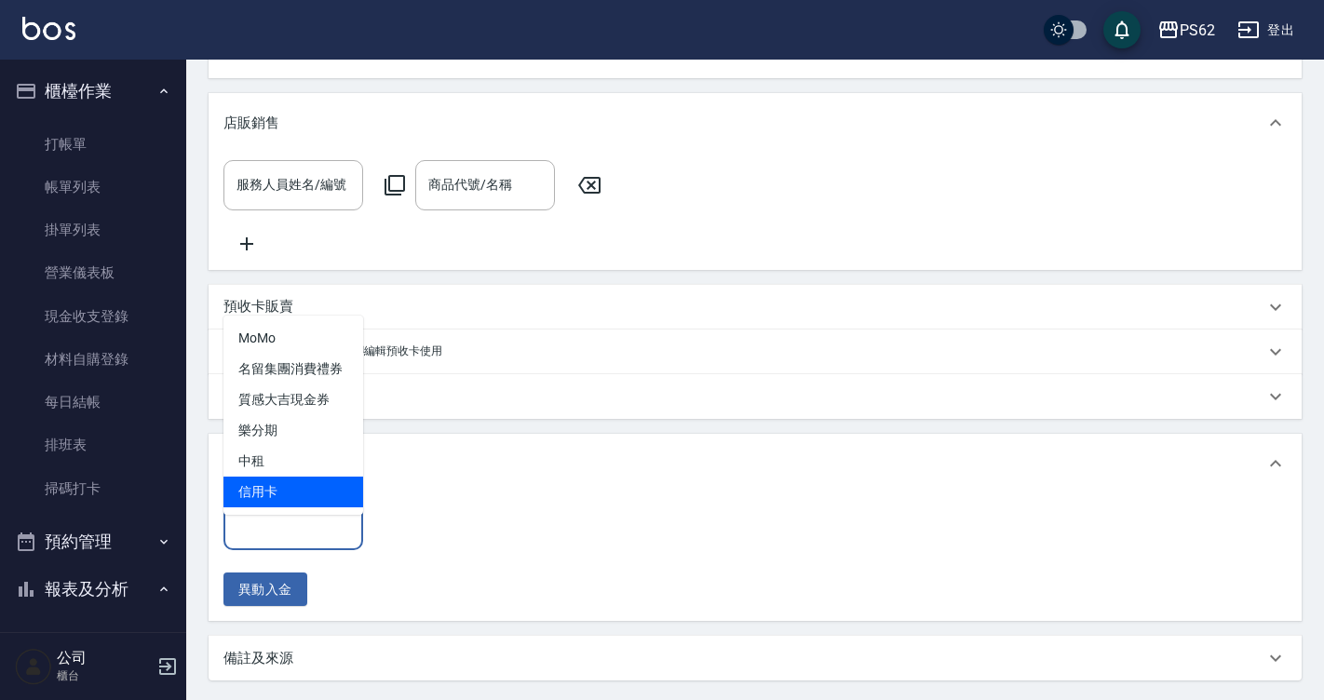
click at [290, 503] on span "信用卡" at bounding box center [293, 492] width 140 height 31
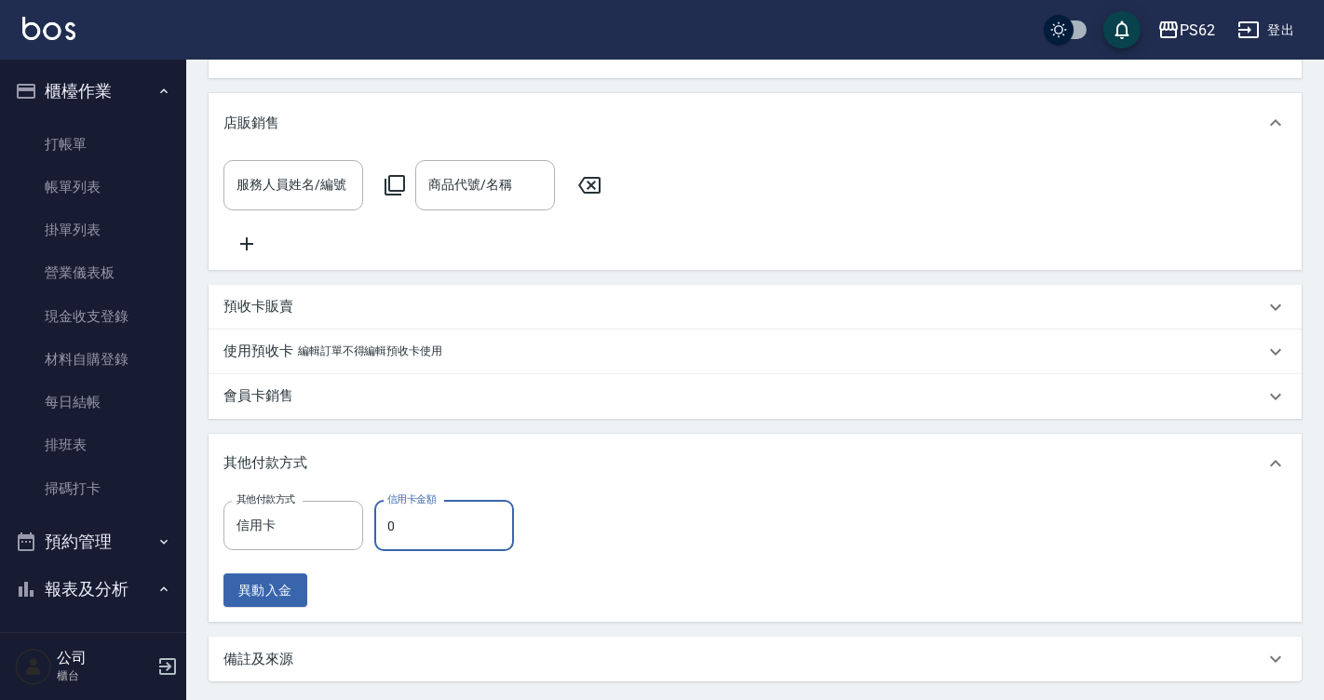
click at [471, 543] on input "0" at bounding box center [444, 526] width 140 height 50
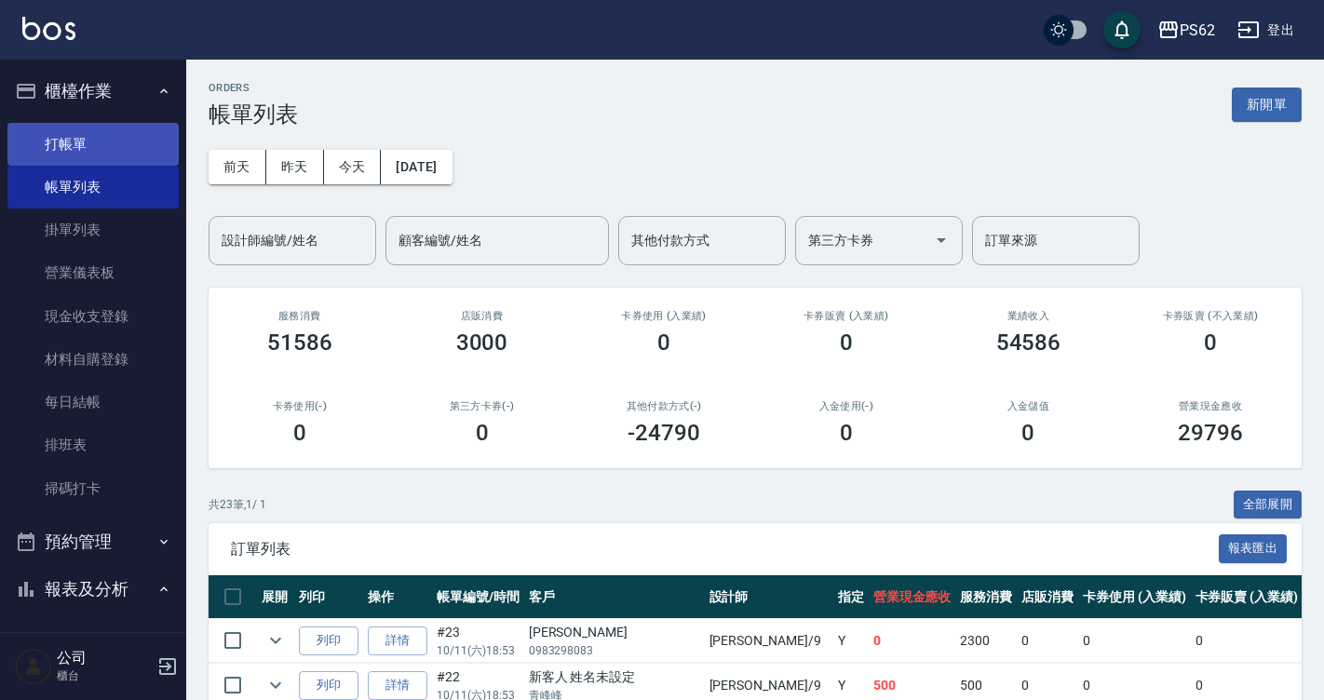
click at [127, 131] on link "打帳單" at bounding box center [92, 144] width 171 height 43
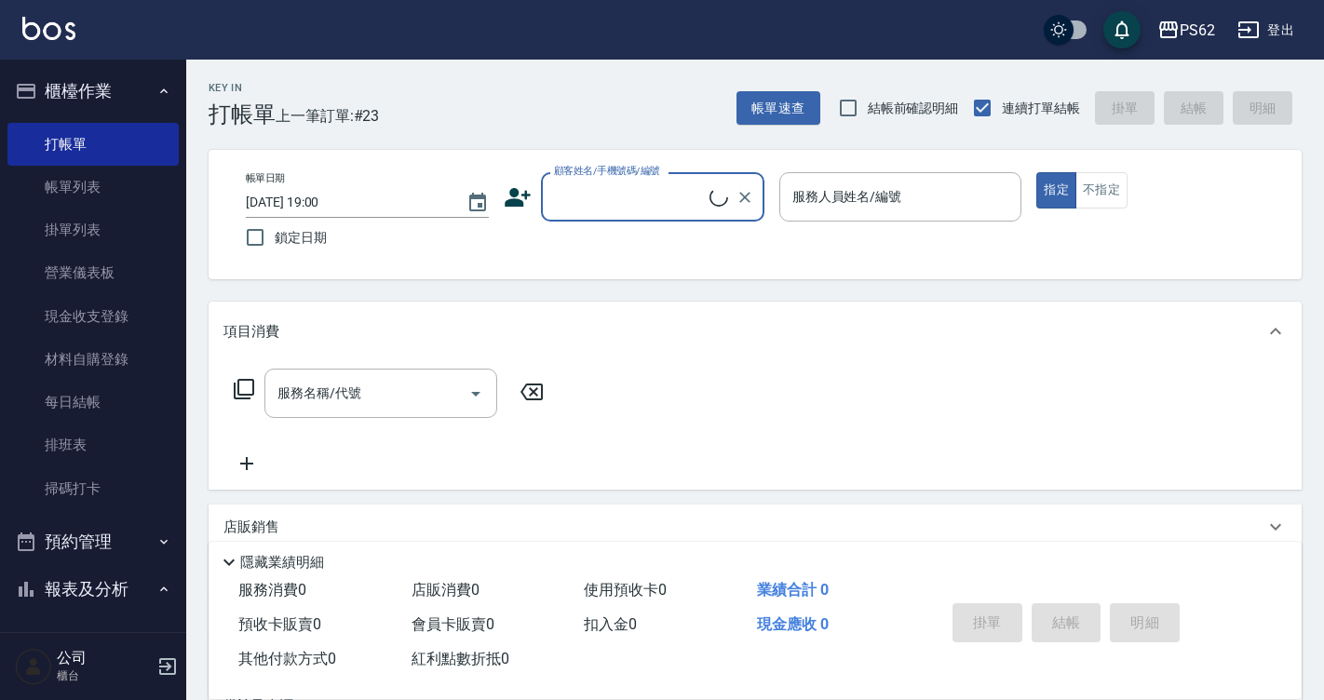
click at [629, 203] on input "顧客姓名/手機號碼/編號" at bounding box center [629, 197] width 160 height 33
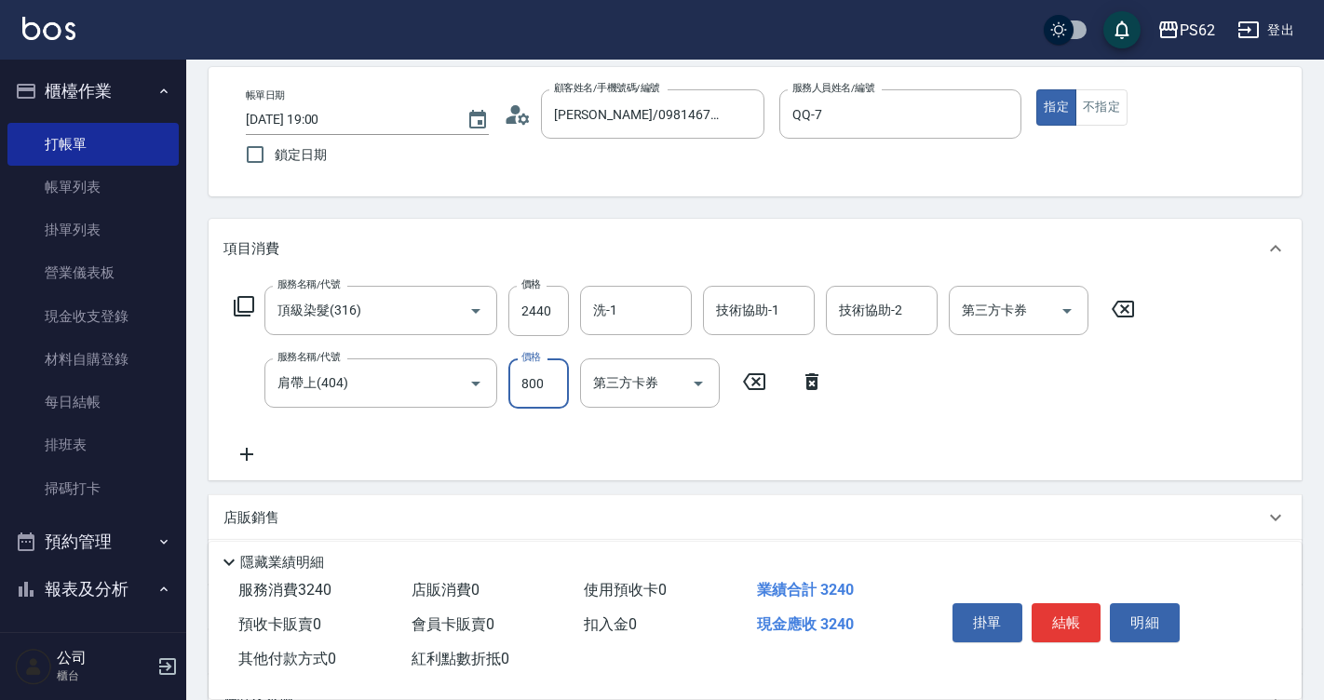
scroll to position [280, 0]
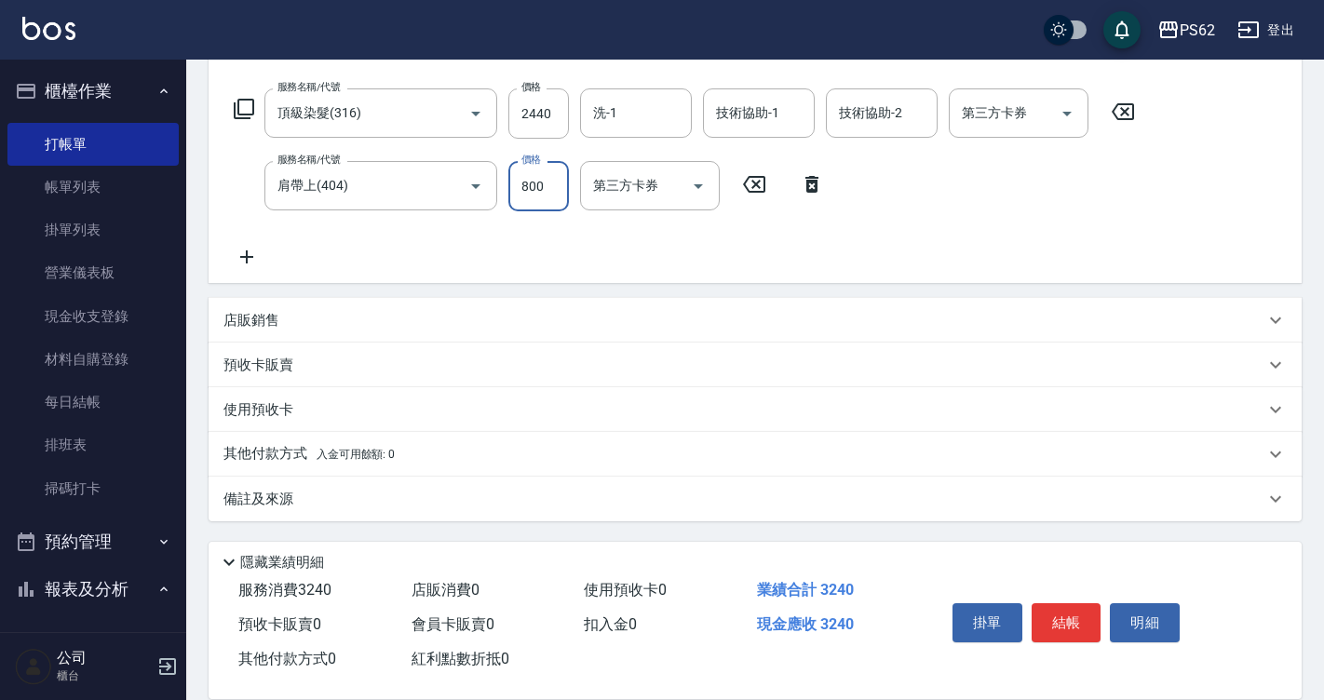
click at [304, 461] on p "其他付款方式 入金可用餘額: 0" at bounding box center [308, 454] width 171 height 20
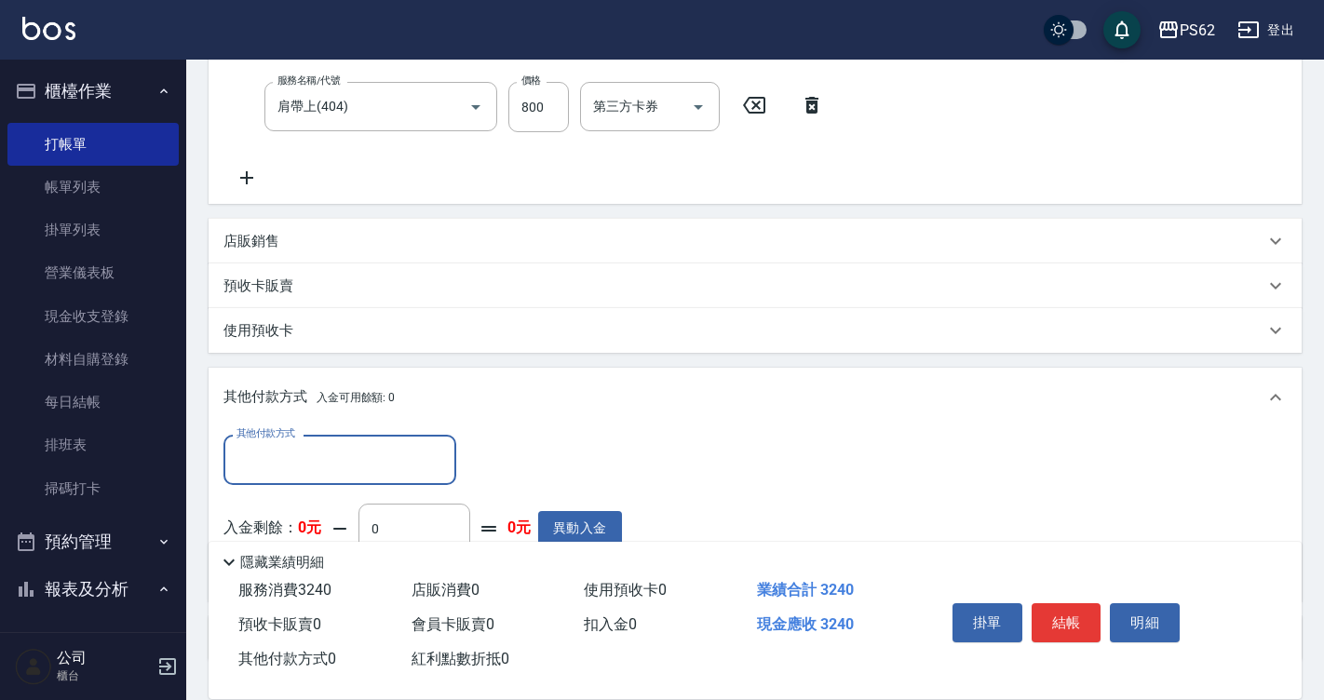
scroll to position [466, 0]
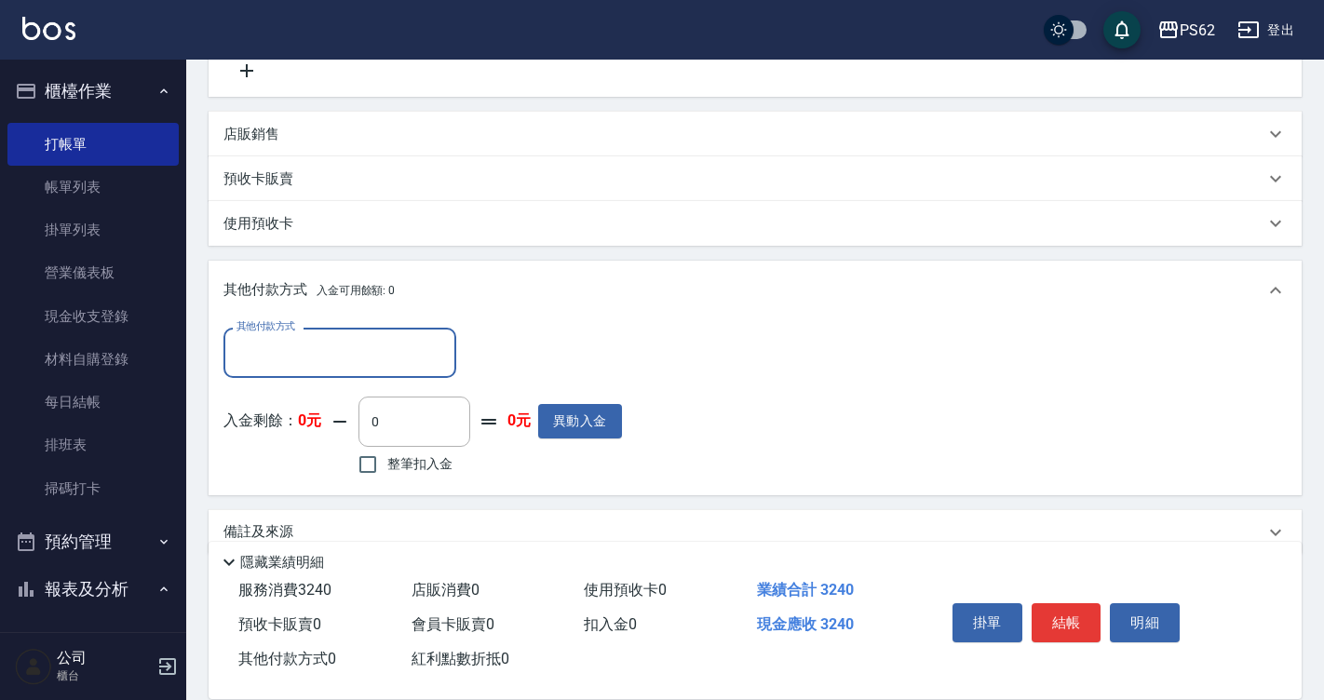
click at [290, 355] on input "其他付款方式" at bounding box center [340, 352] width 216 height 33
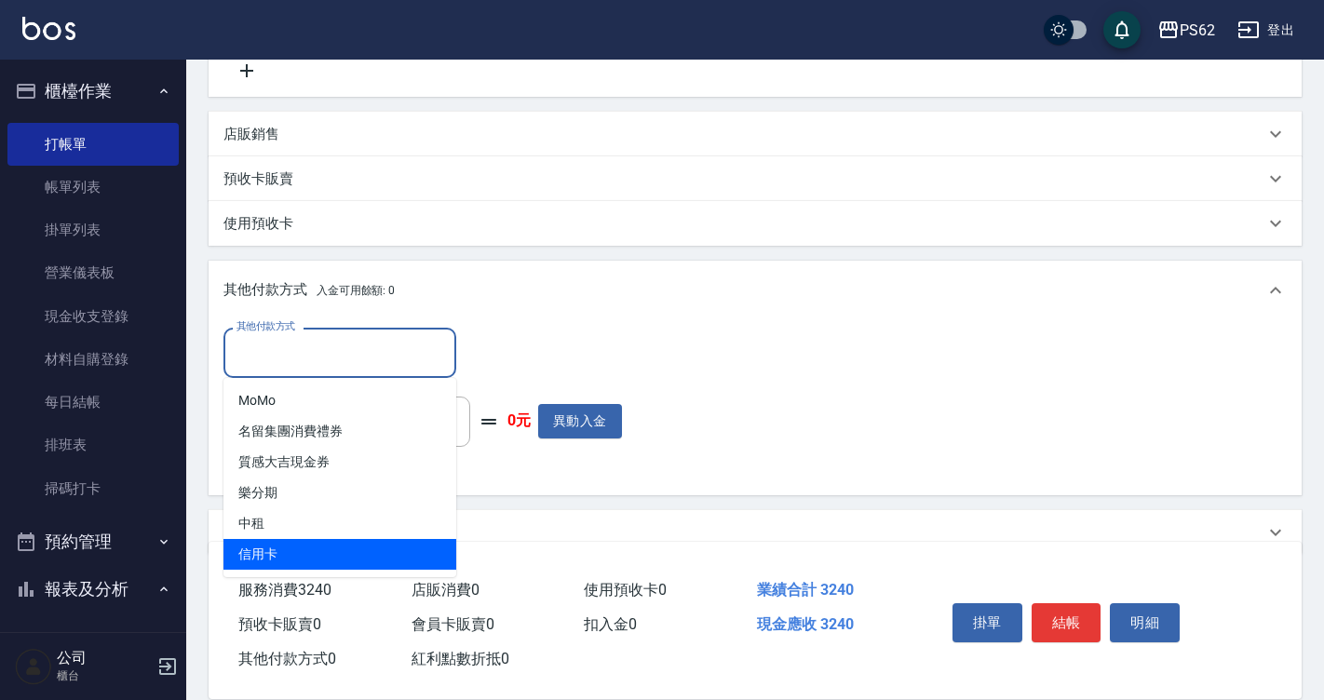
click at [306, 564] on span "信用卡" at bounding box center [339, 554] width 233 height 31
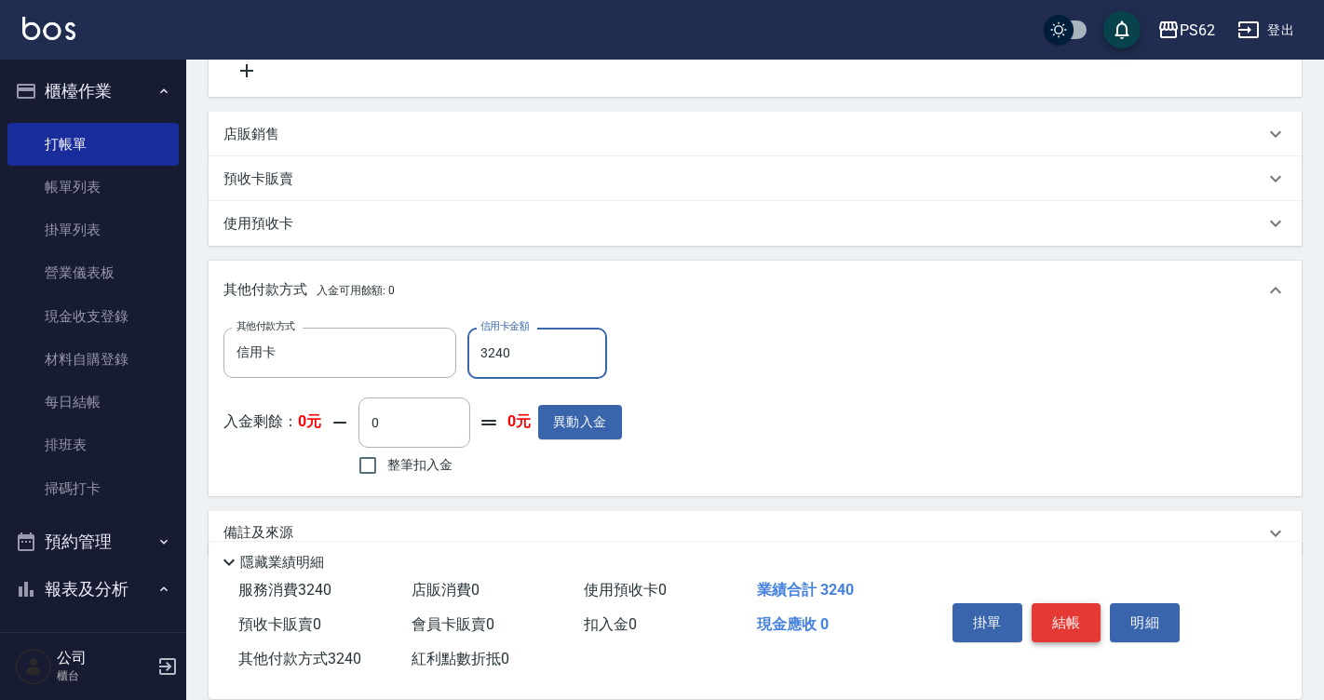
click at [1043, 603] on button "結帳" at bounding box center [1066, 622] width 70 height 39
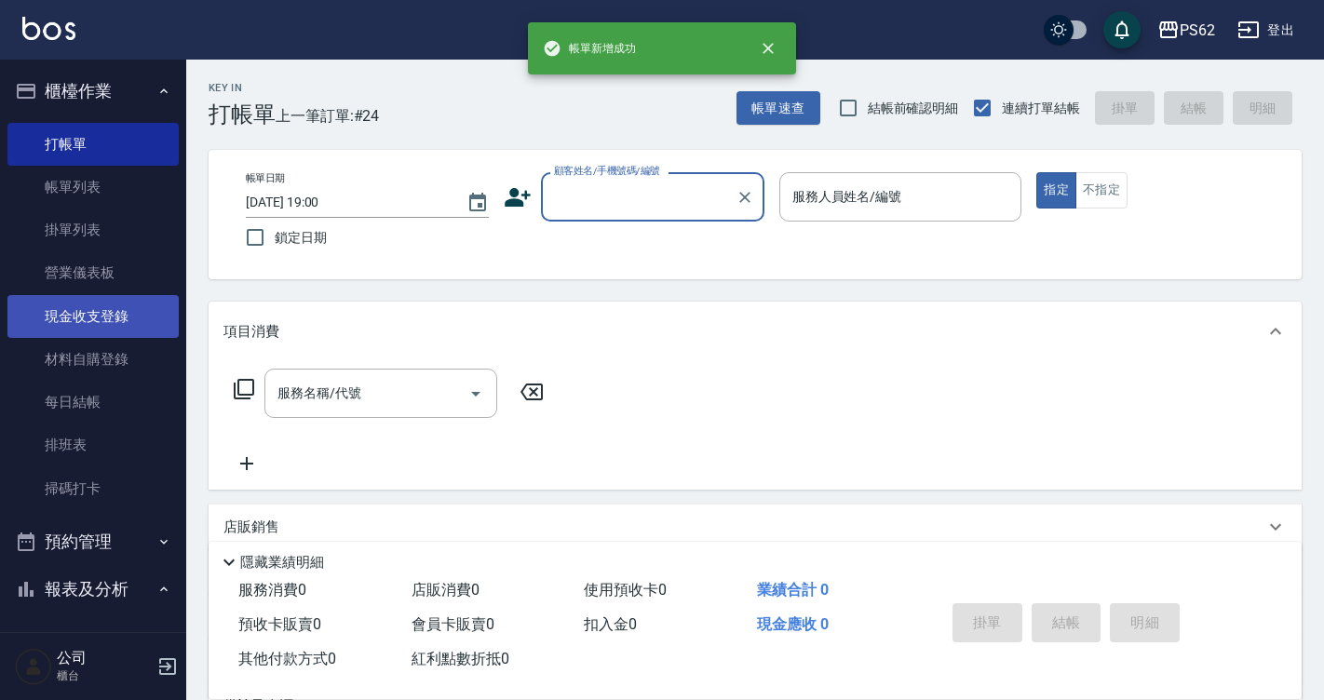
scroll to position [372, 0]
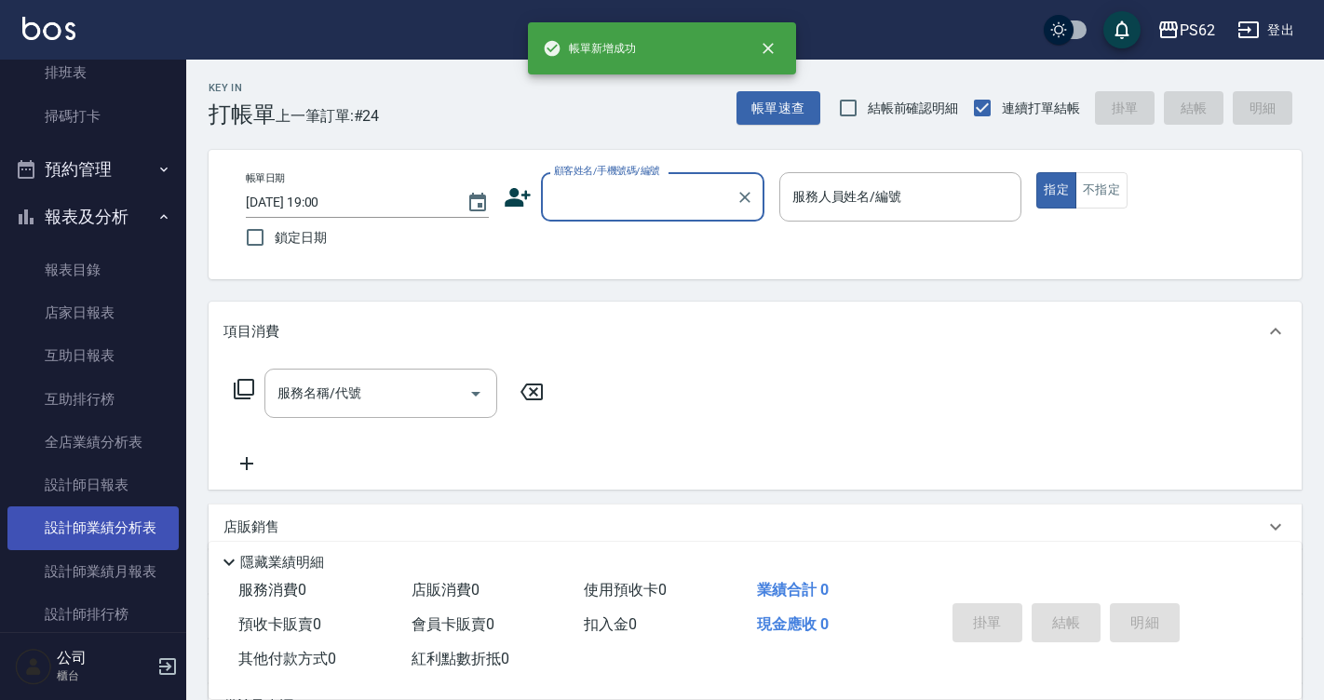
click at [127, 509] on link "設計師業績分析表" at bounding box center [92, 527] width 171 height 43
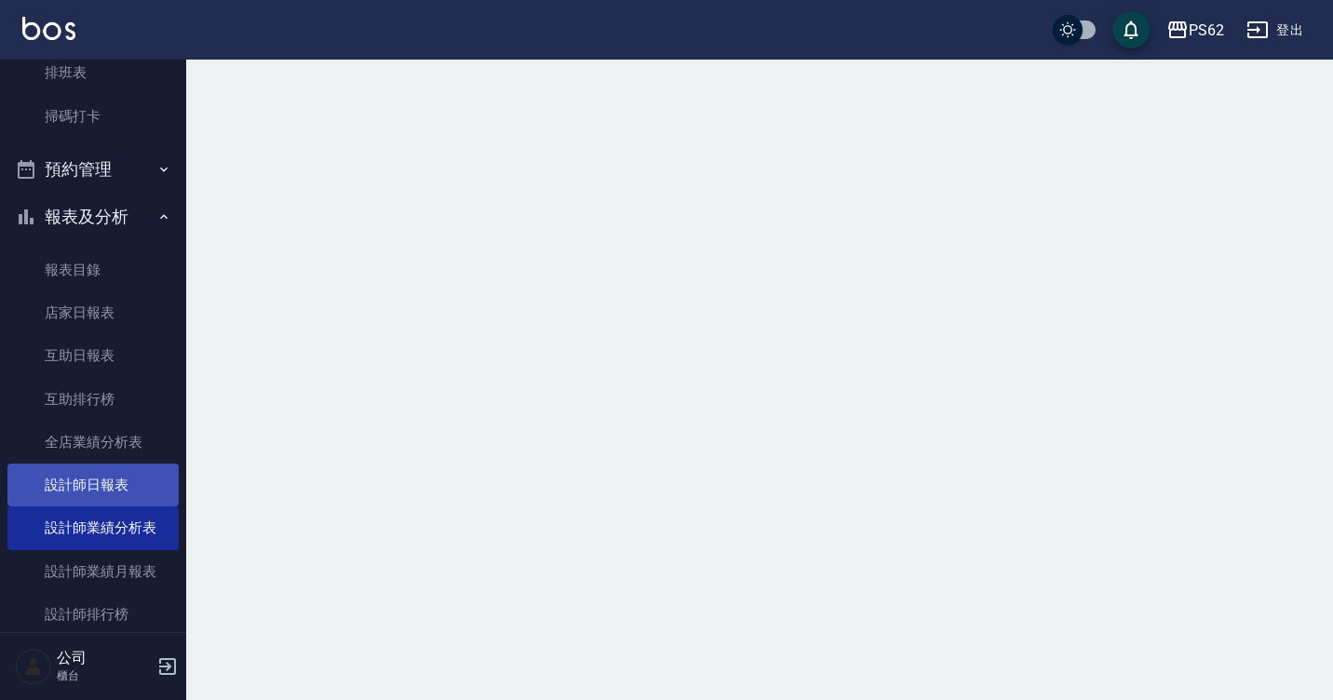
click at [145, 486] on link "設計師日報表" at bounding box center [92, 485] width 171 height 43
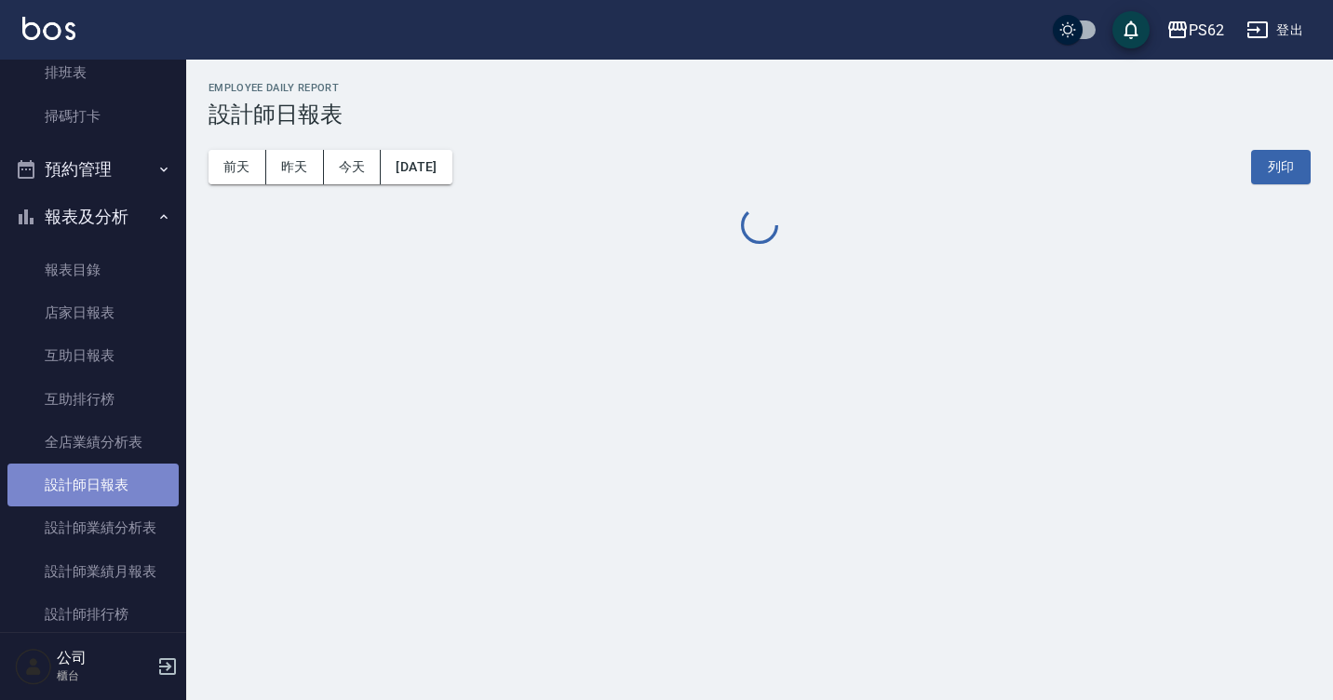
click at [145, 486] on link "設計師日報表" at bounding box center [92, 485] width 171 height 43
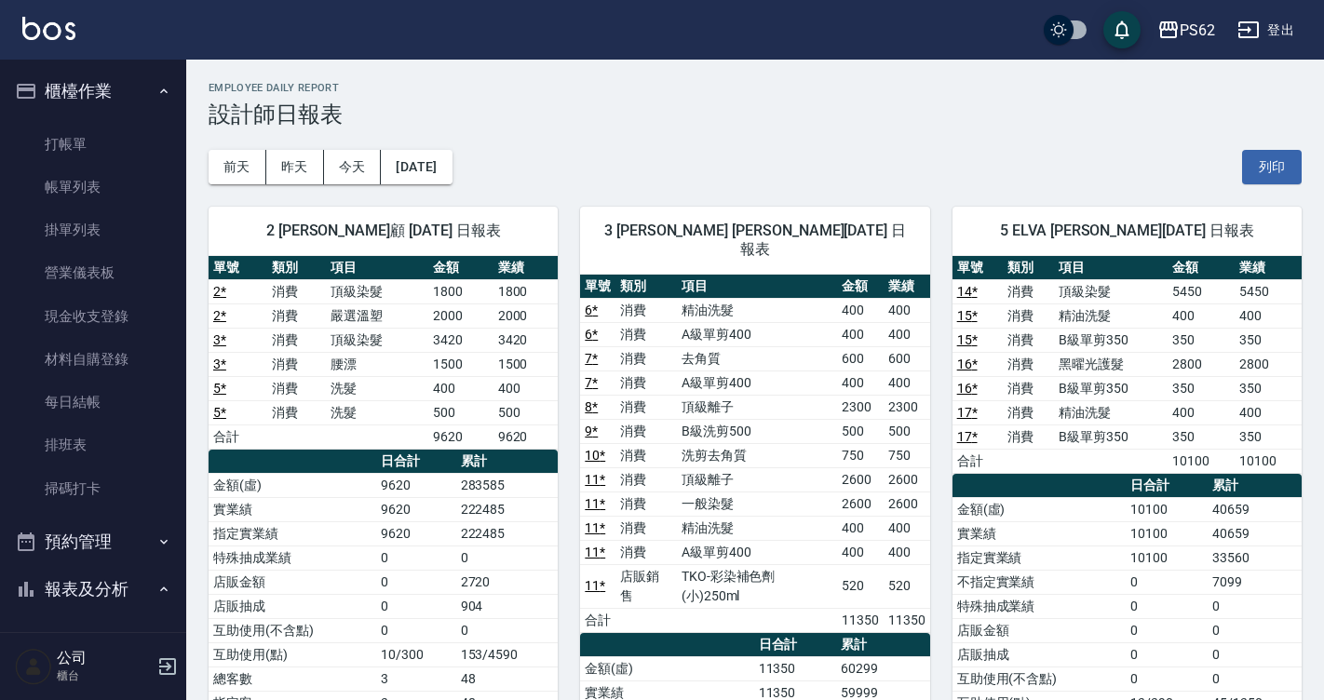
click at [125, 119] on ul "打帳單 帳單列表 掛單列表 營業儀表板 現金收支登錄 材料自購登錄 每日結帳 排班表 掃碼打卡" at bounding box center [92, 316] width 171 height 402
click at [126, 146] on link "打帳單" at bounding box center [92, 144] width 171 height 43
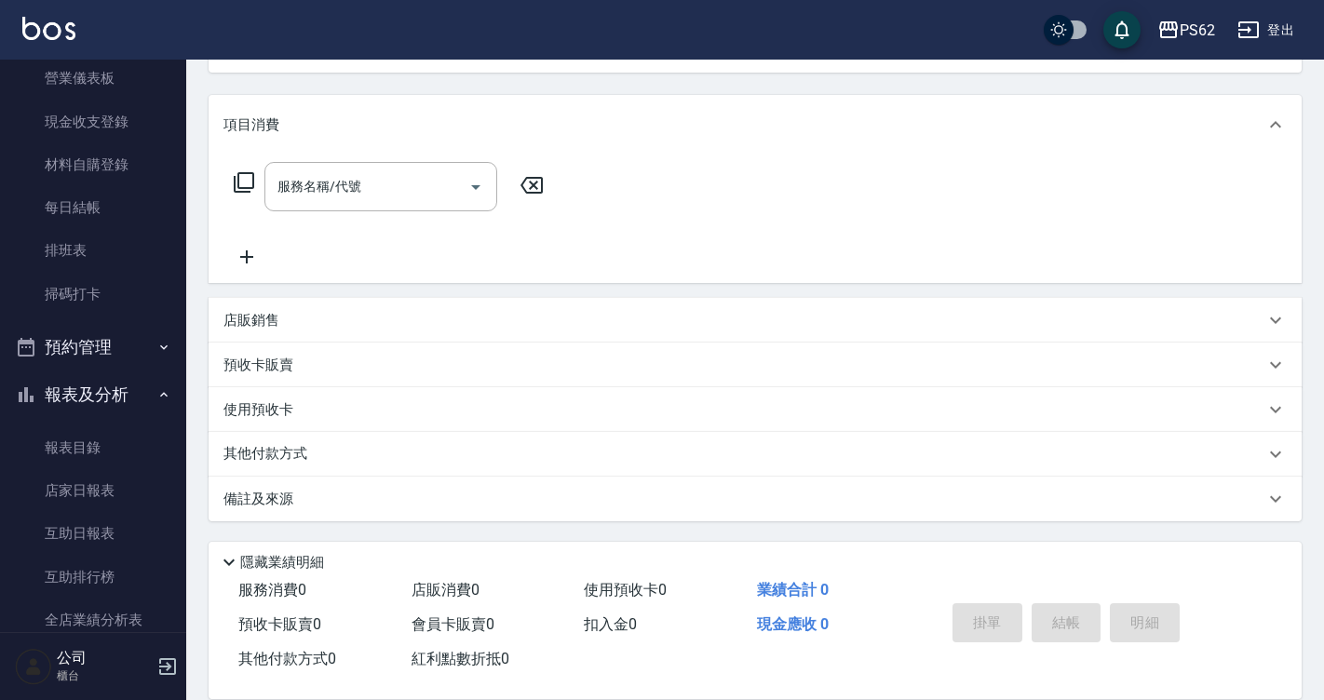
scroll to position [372, 0]
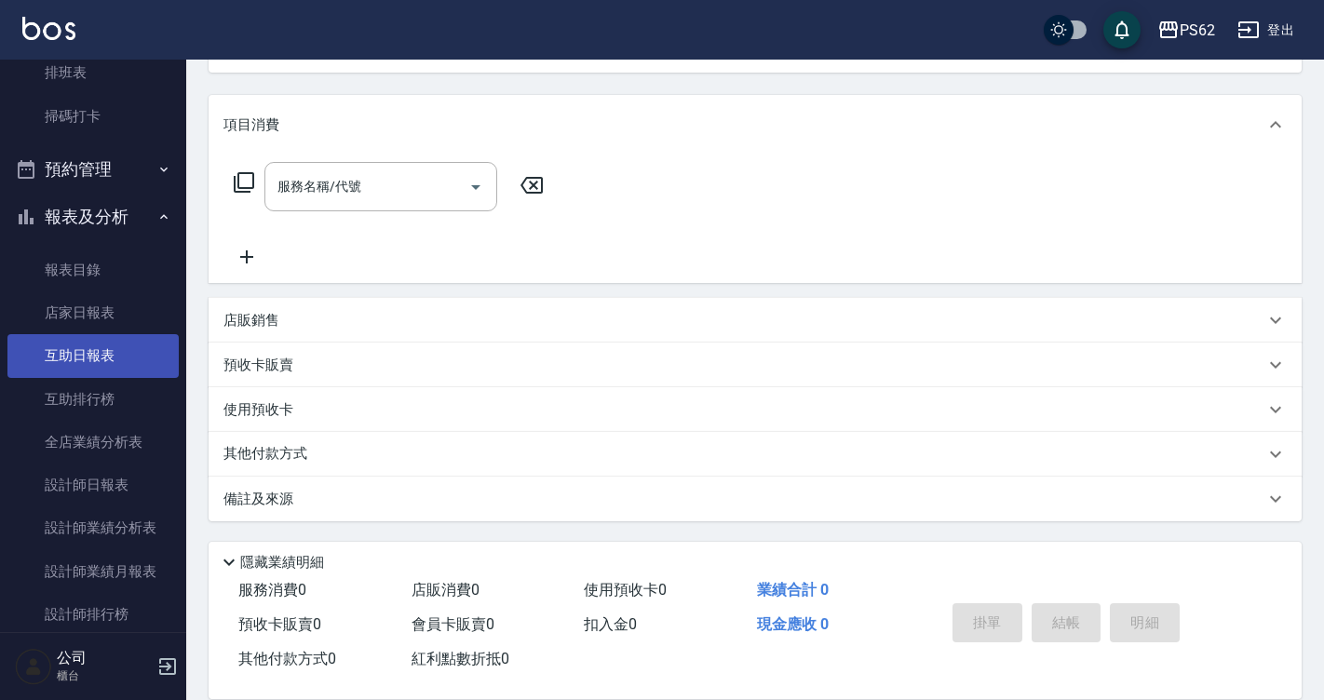
click at [66, 340] on link "互助日報表" at bounding box center [92, 355] width 171 height 43
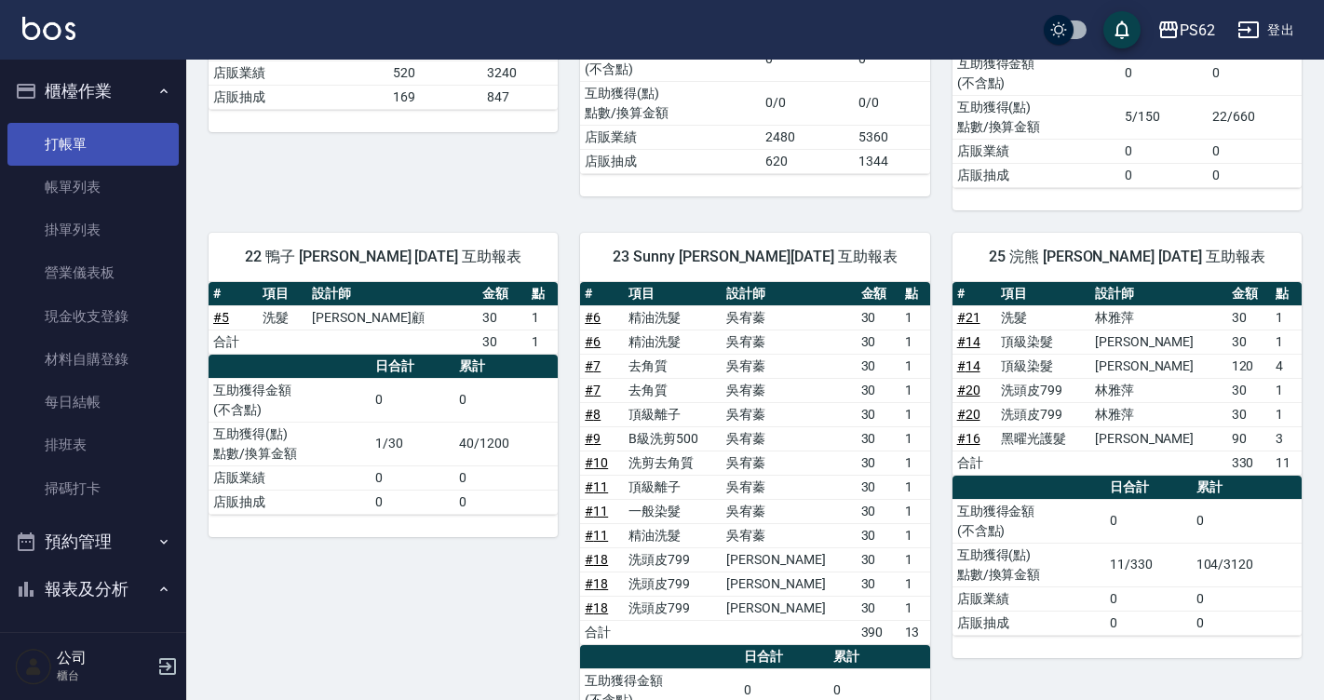
click at [94, 150] on link "打帳單" at bounding box center [92, 144] width 171 height 43
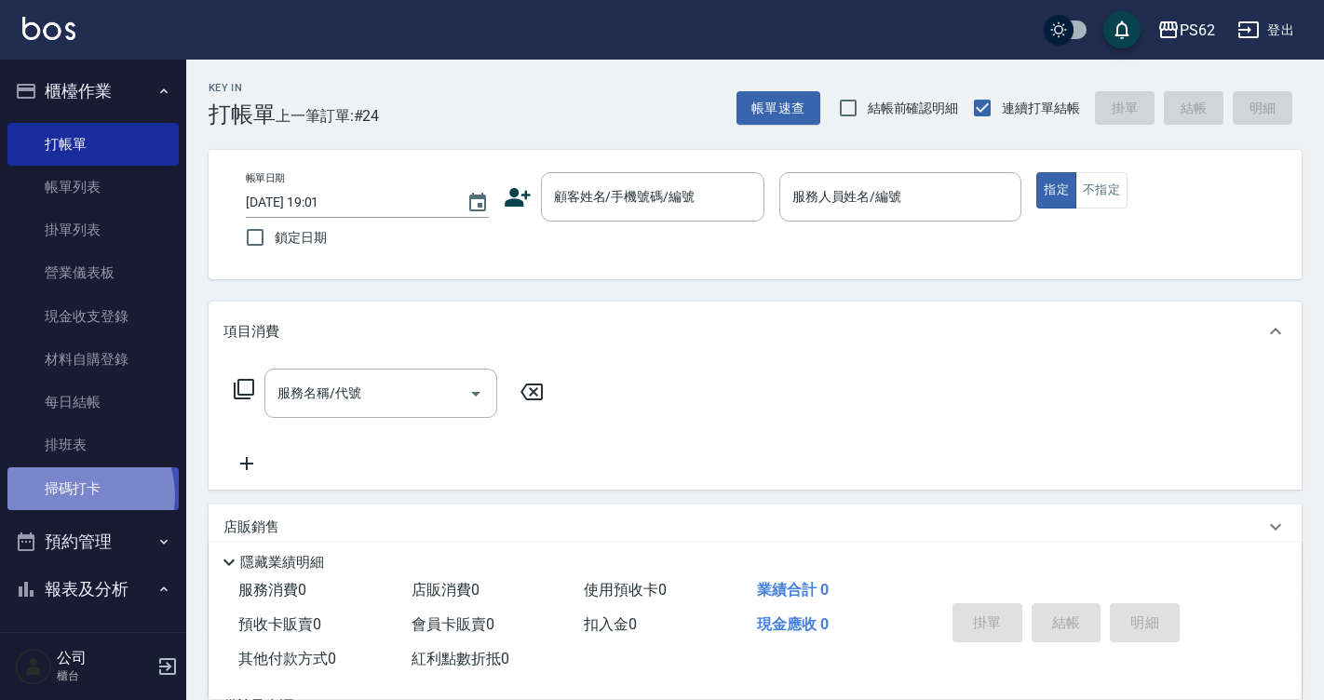
click at [75, 494] on link "掃碼打卡" at bounding box center [92, 488] width 171 height 43
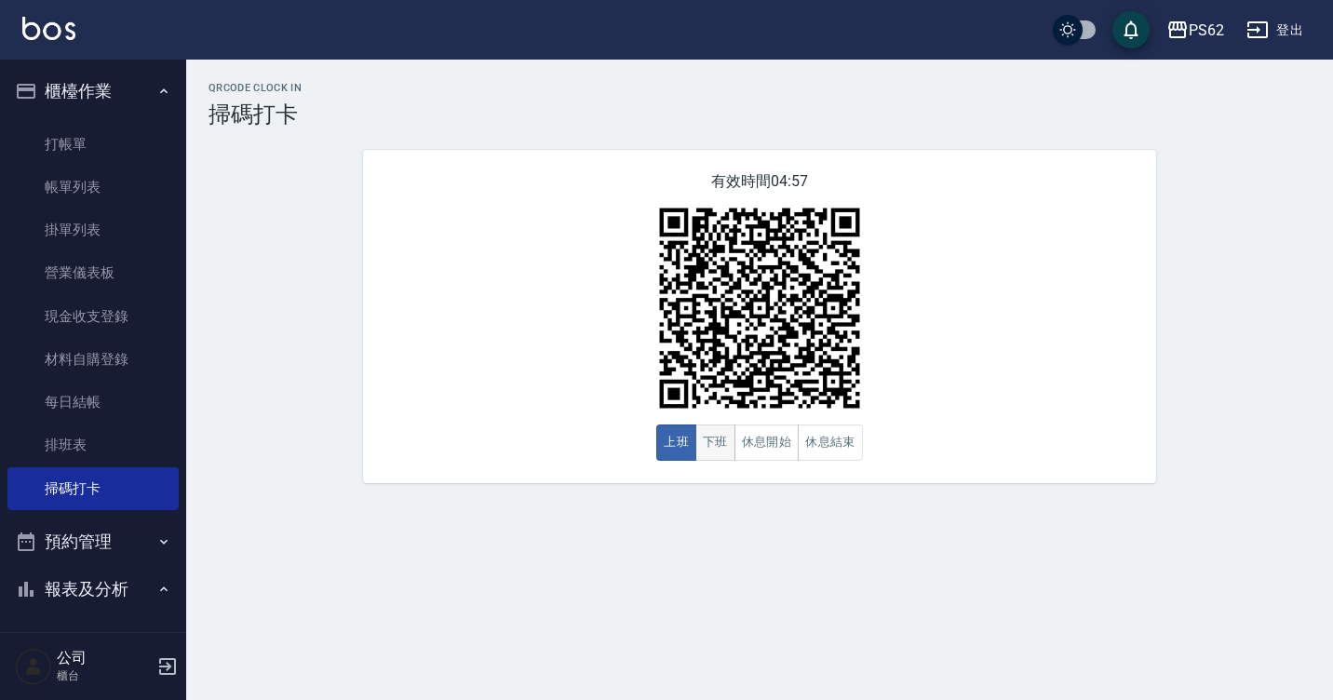
click at [706, 444] on button "下班" at bounding box center [715, 442] width 40 height 36
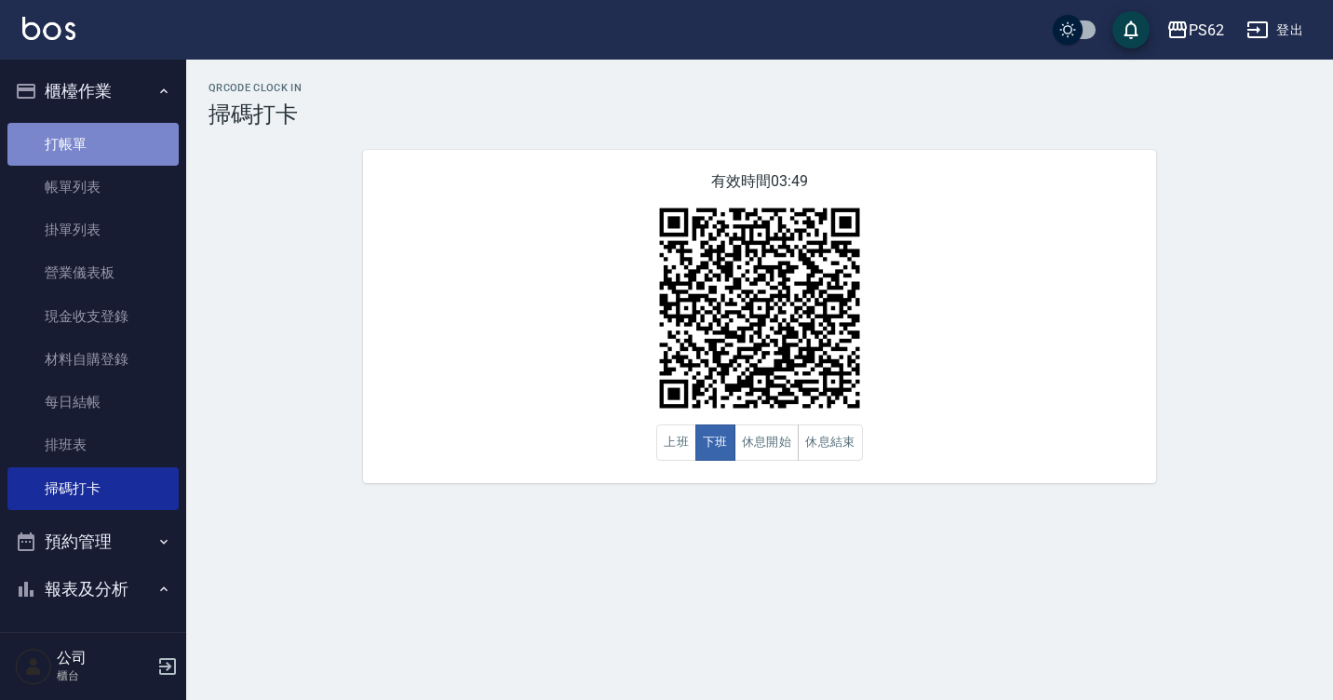
click at [106, 150] on link "打帳單" at bounding box center [92, 144] width 171 height 43
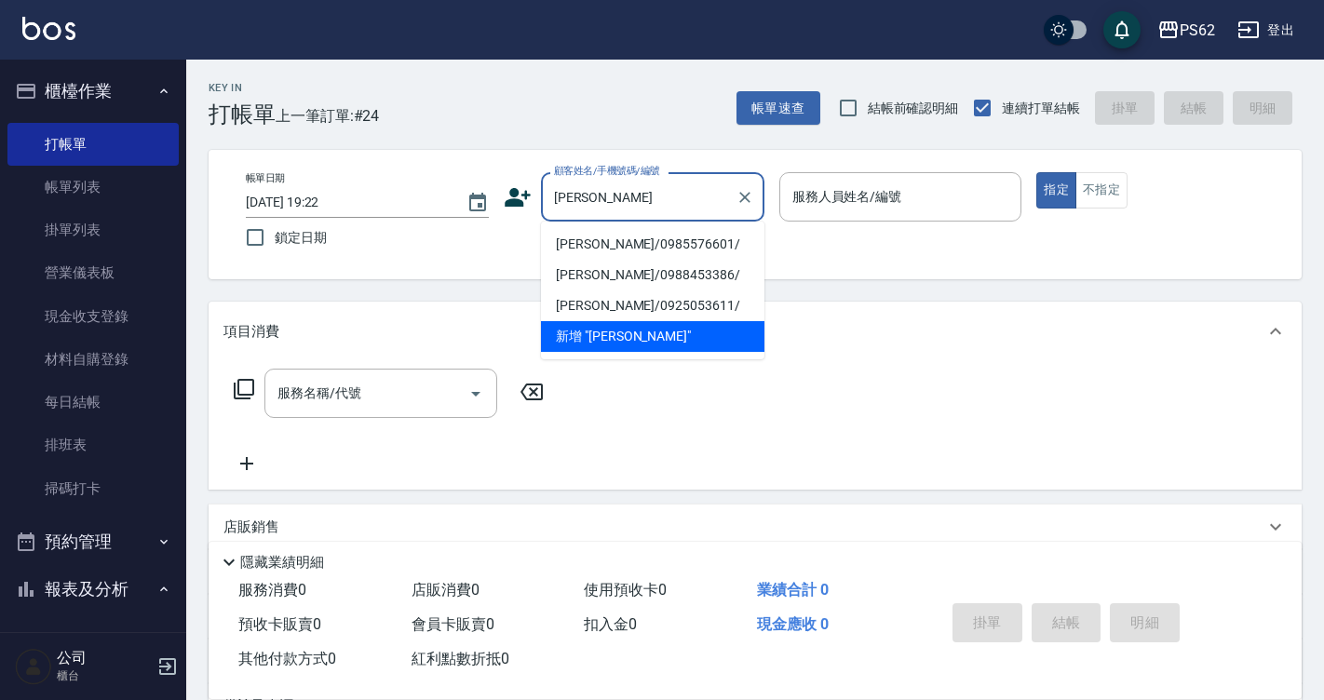
click at [616, 240] on li "[PERSON_NAME]/0985576601/" at bounding box center [652, 244] width 223 height 31
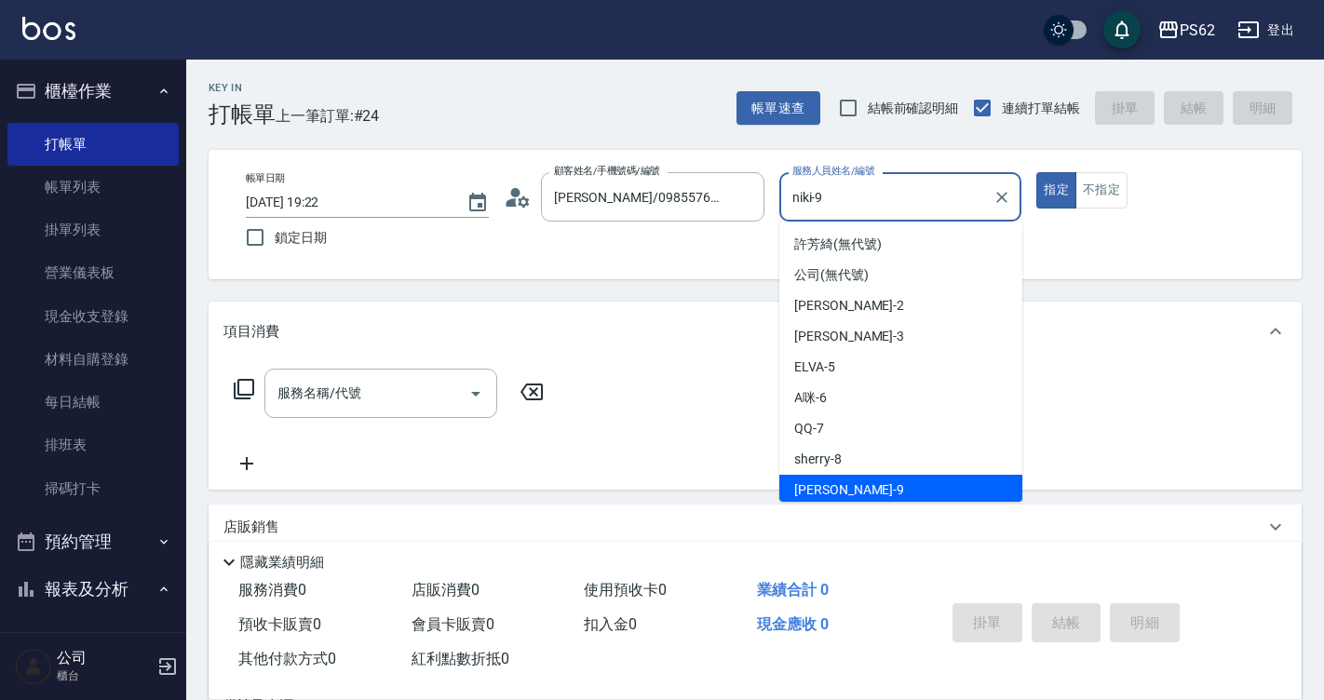
scroll to position [4, 0]
drag, startPoint x: 838, startPoint y: 203, endPoint x: 782, endPoint y: 215, distance: 57.2
click at [782, 215] on div "niki-9 服務人員姓名/編號" at bounding box center [900, 196] width 243 height 49
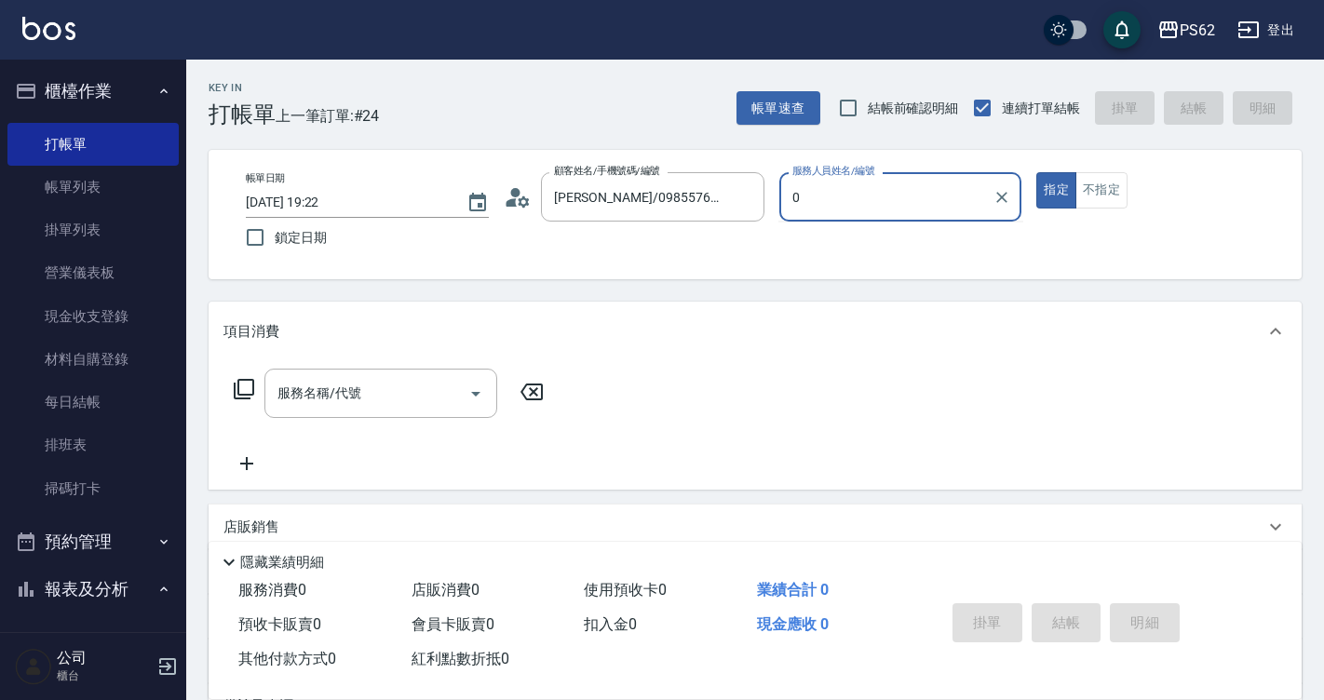
click at [1036, 172] on button "指定" at bounding box center [1056, 190] width 40 height 36
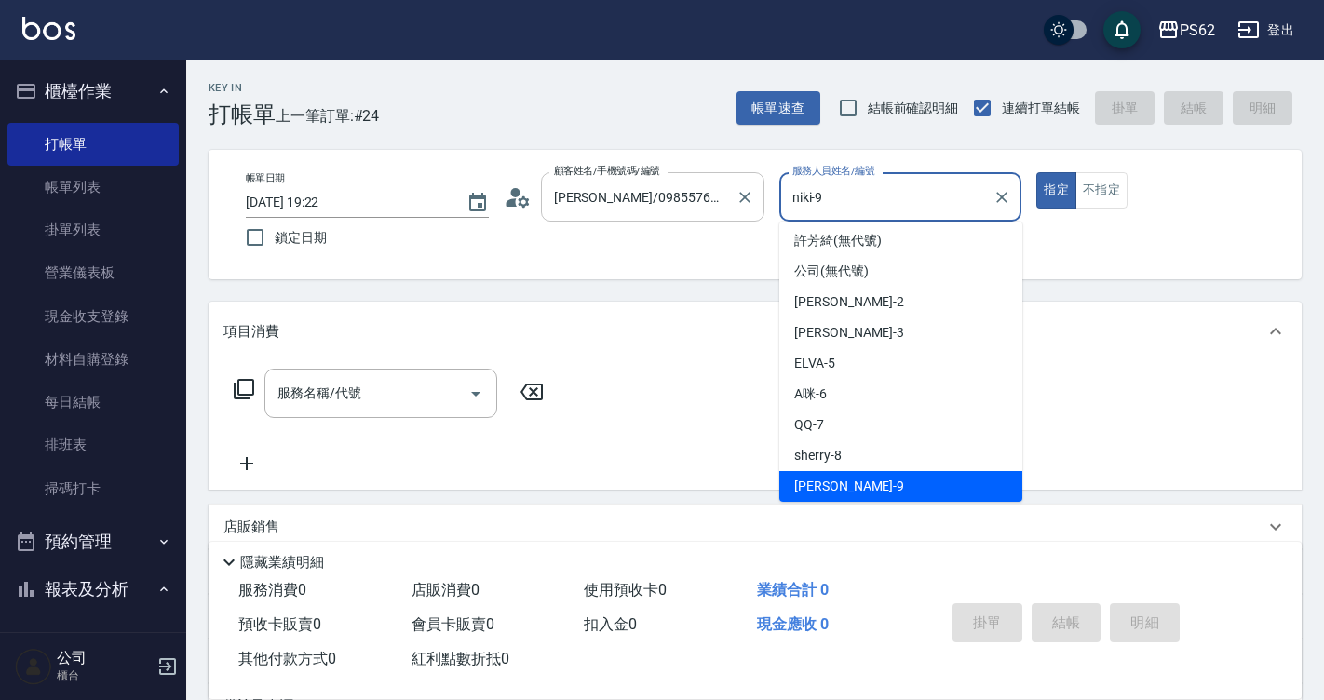
drag, startPoint x: 853, startPoint y: 209, endPoint x: 749, endPoint y: 212, distance: 103.4
click at [749, 212] on div "帳單日期 [DATE] 19:22 鎖定日期 顧客姓名/手機號碼/編號 [PERSON_NAME]/0985576601/ 顧客姓名/手機號碼/編號 服務人員…" at bounding box center [755, 214] width 1048 height 85
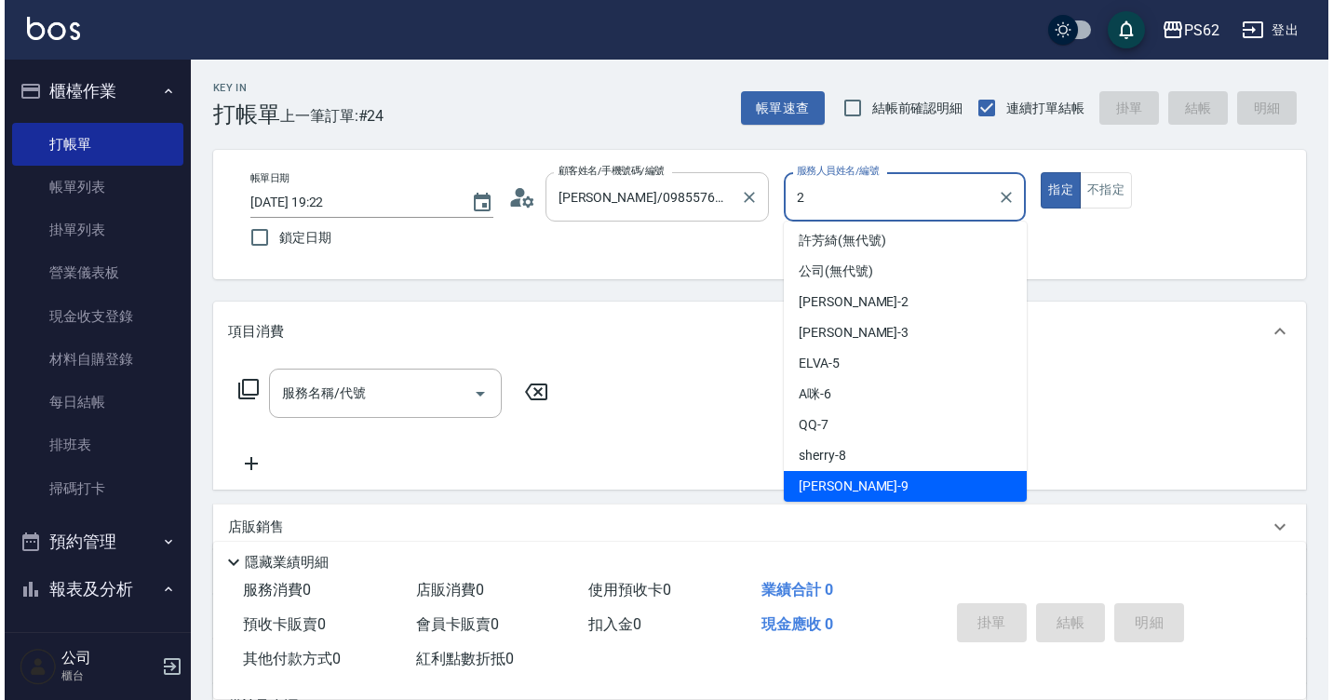
scroll to position [0, 0]
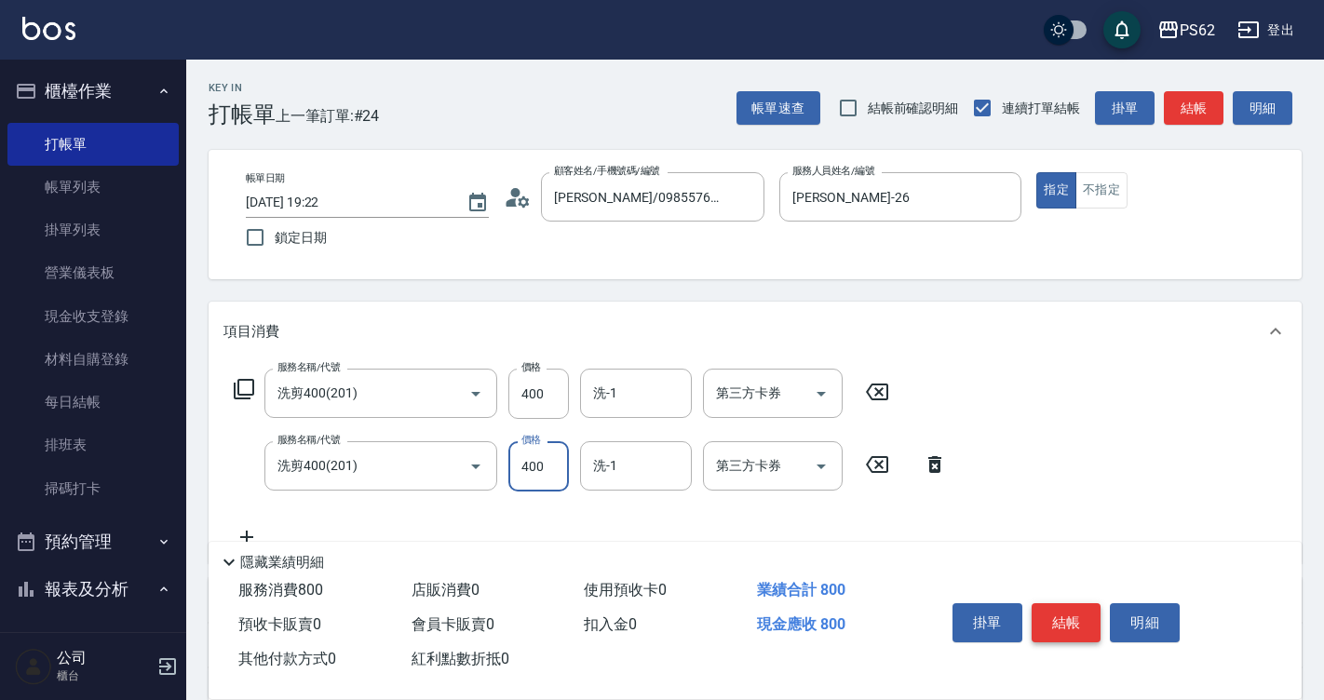
click at [1053, 622] on button "結帳" at bounding box center [1066, 622] width 70 height 39
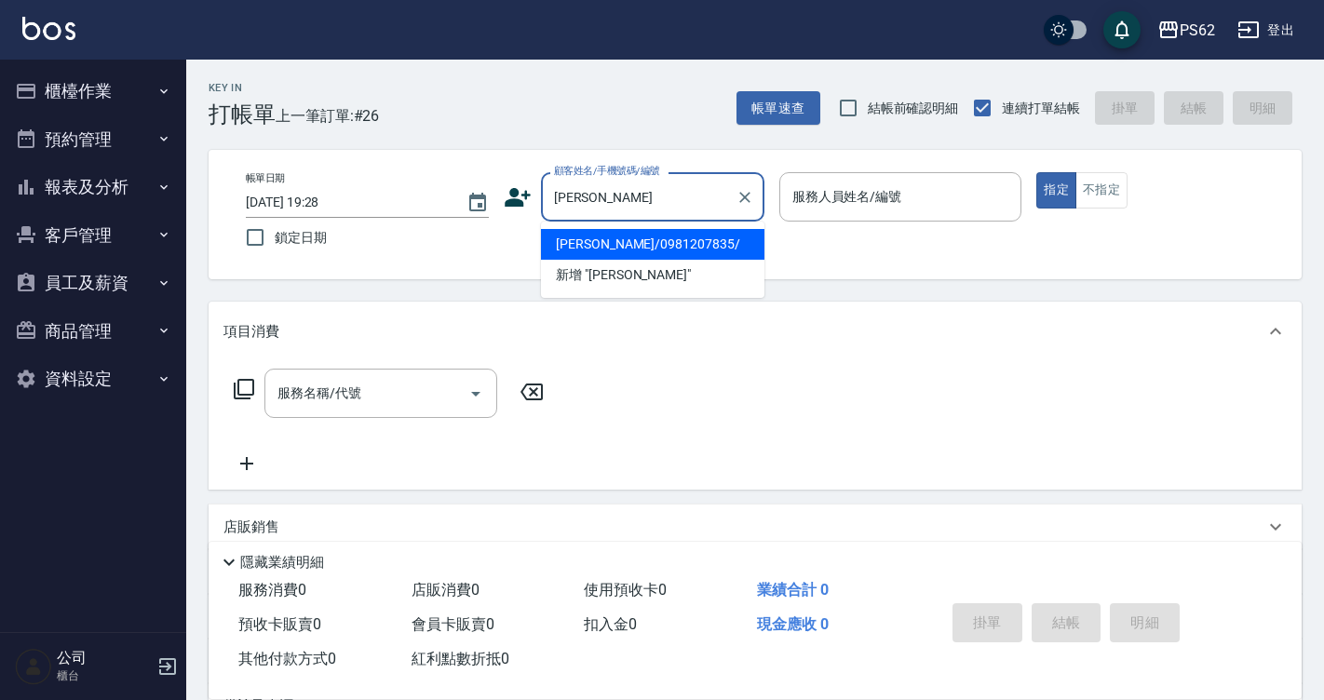
type input "[PERSON_NAME]/0981207835/"
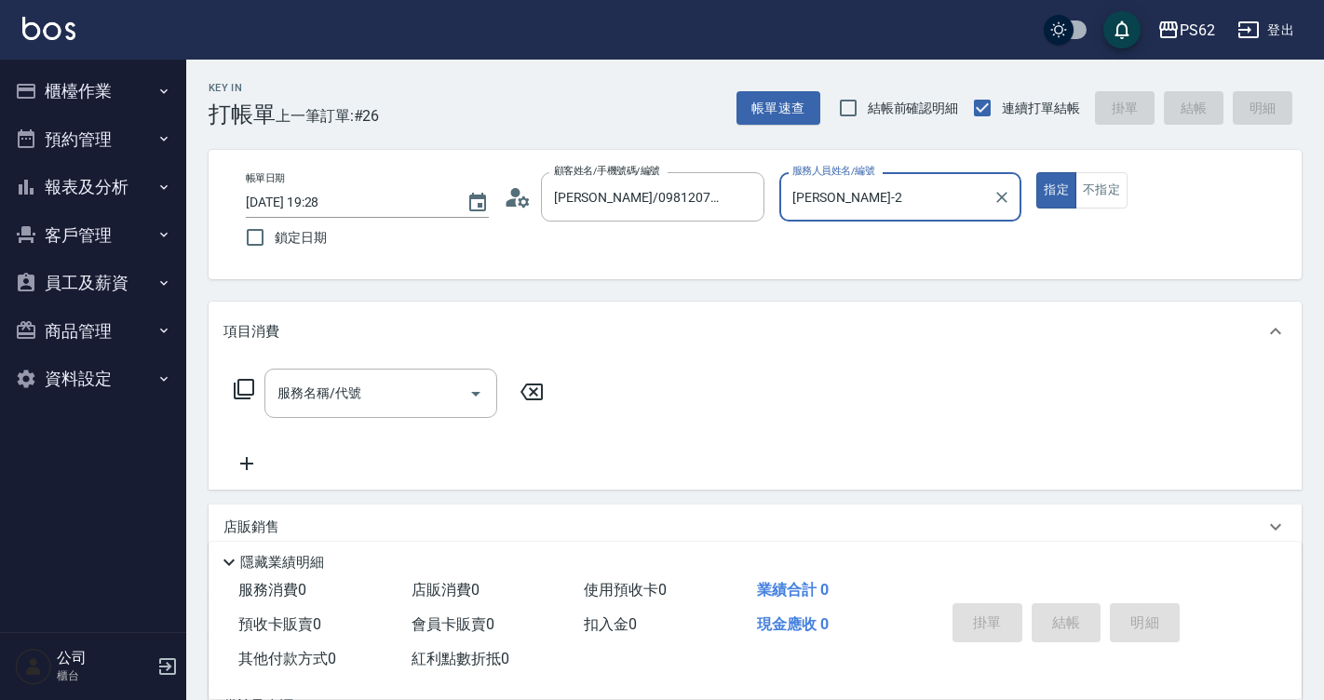
type input "[PERSON_NAME]-2"
click at [1036, 172] on button "指定" at bounding box center [1056, 190] width 40 height 36
type button "true"
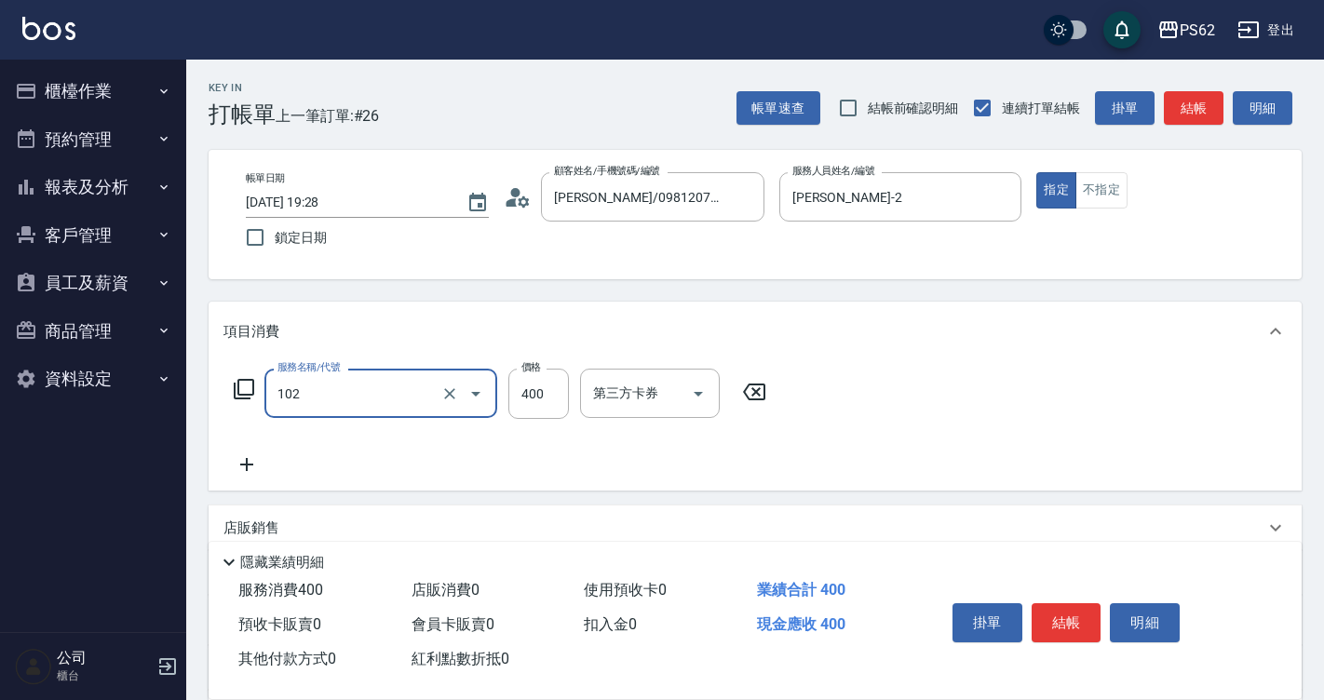
type input "精油洗髮(102)"
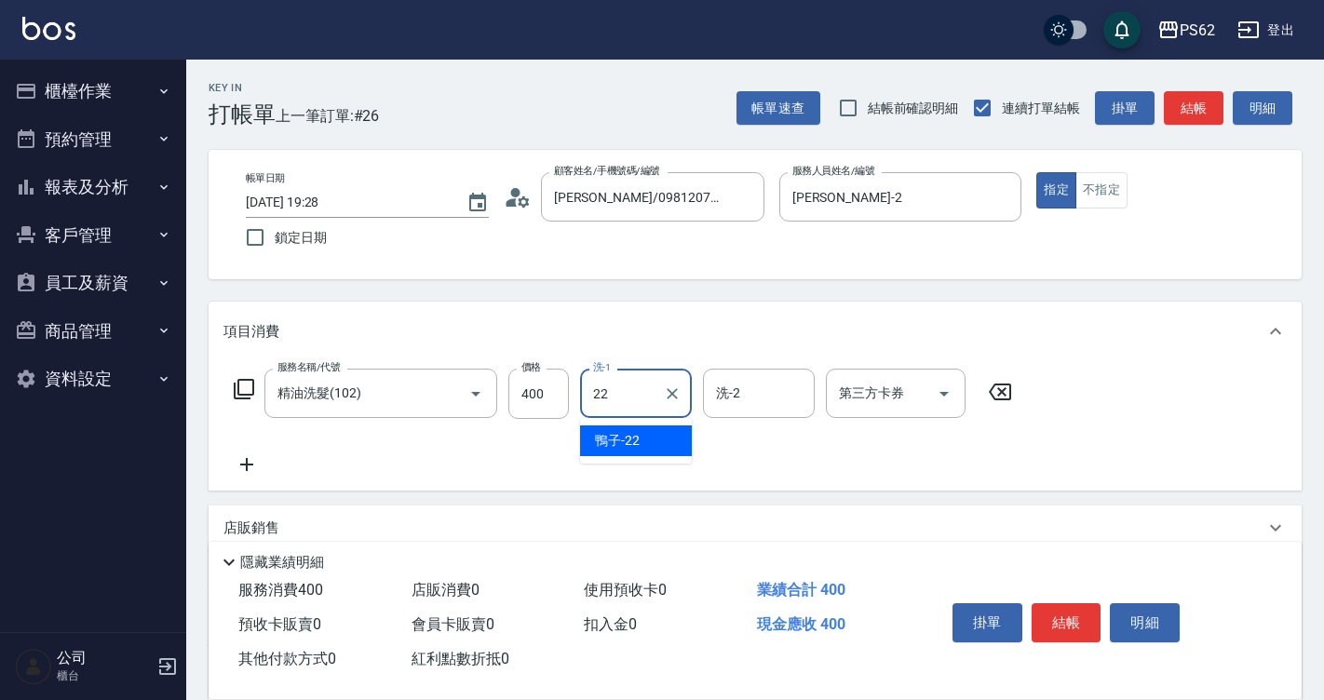
type input "鴨子-22"
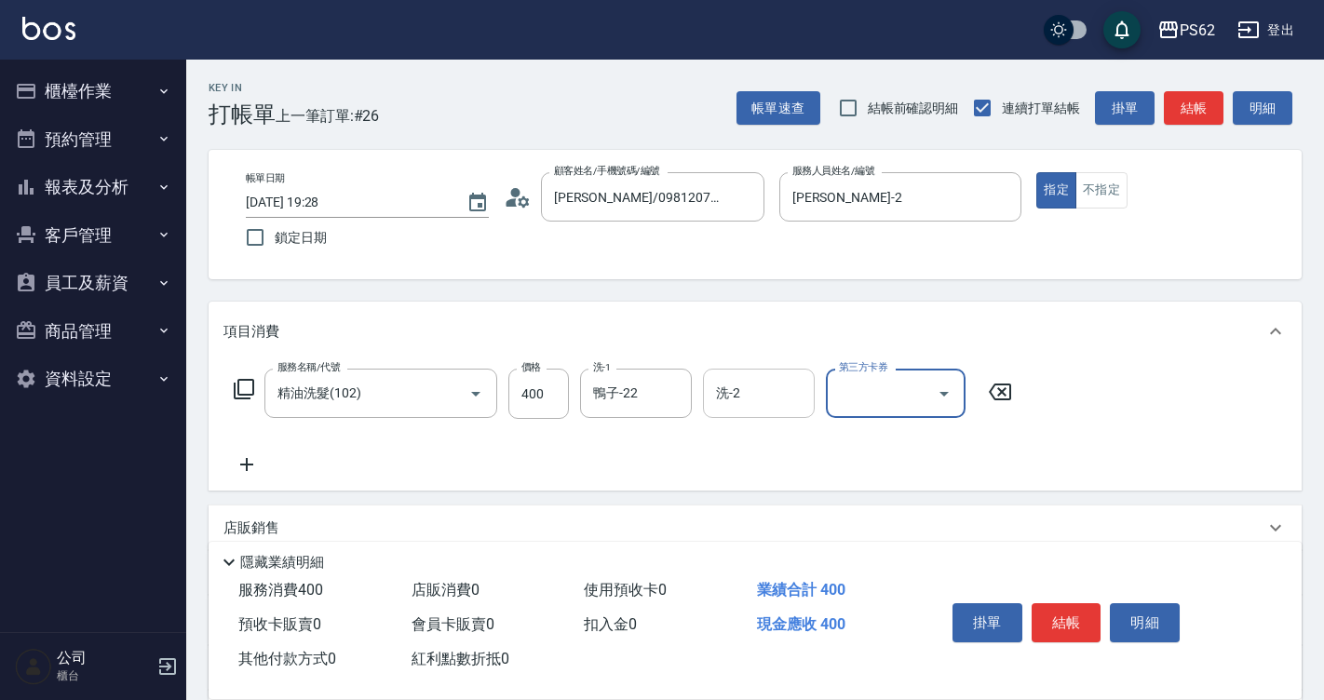
click at [765, 400] on input "洗-2" at bounding box center [758, 393] width 95 height 33
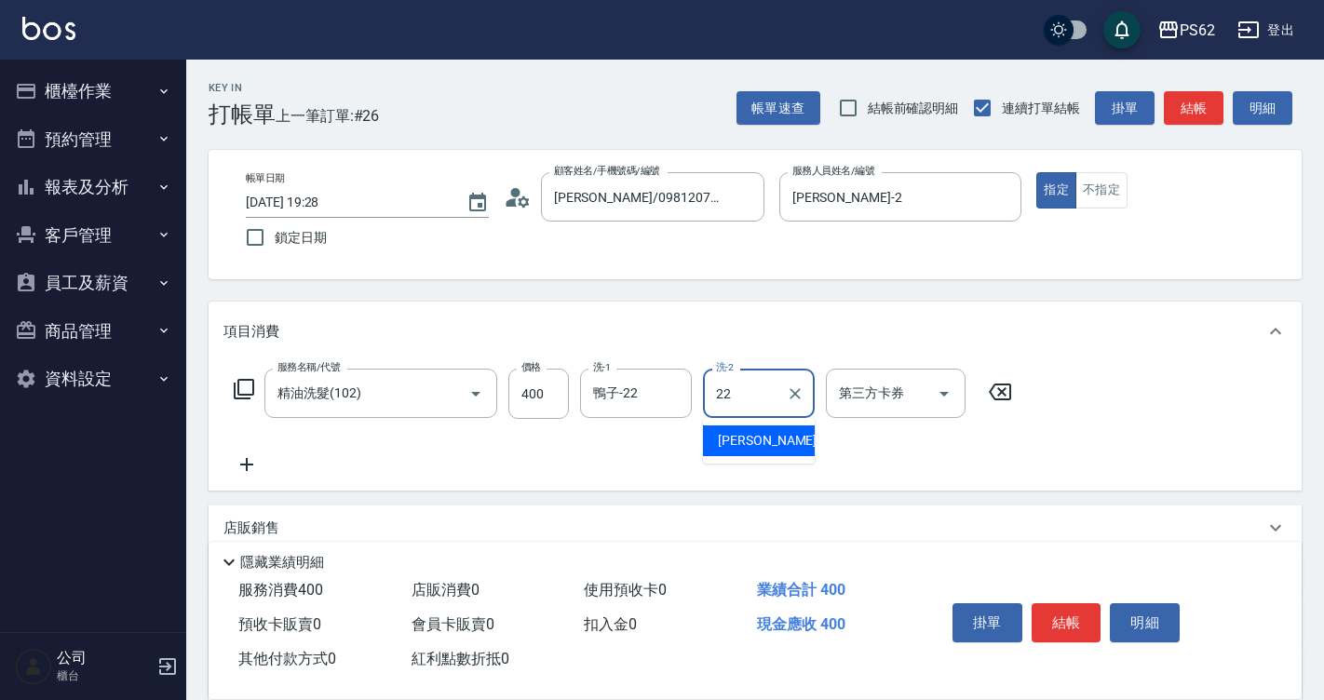
type input "鴨子-22"
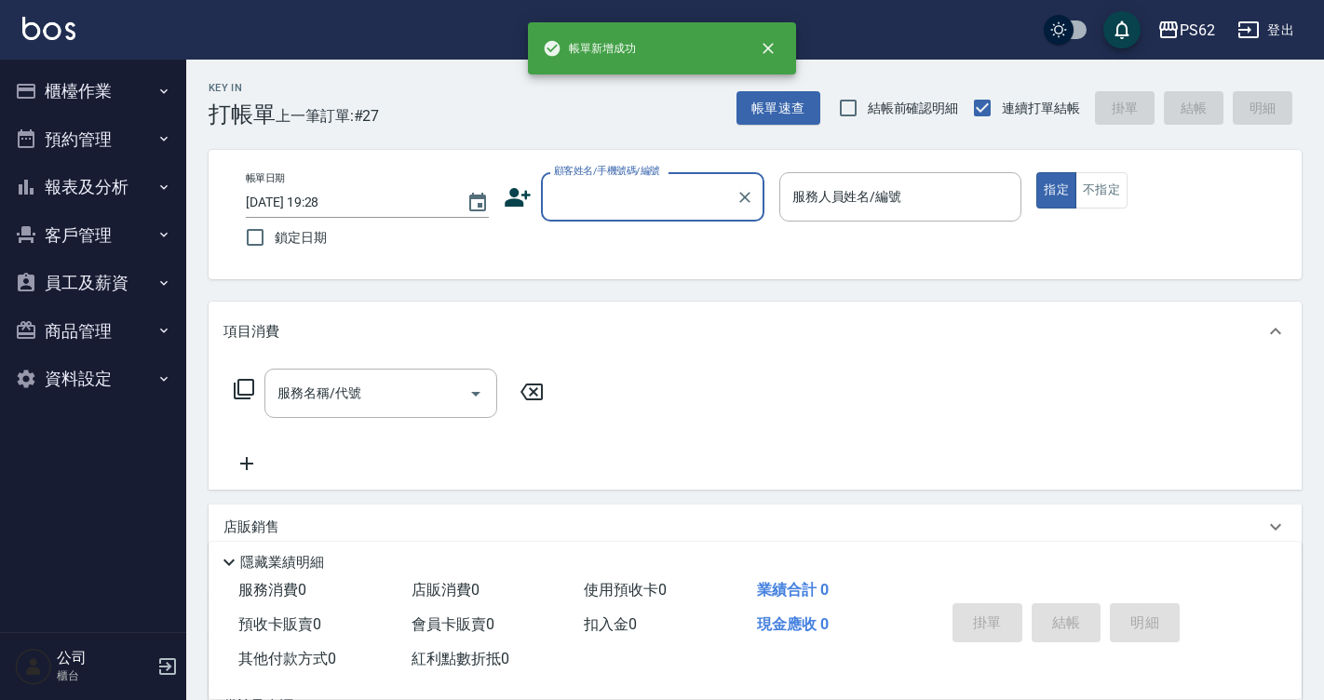
click at [89, 207] on button "報表及分析" at bounding box center [92, 187] width 171 height 48
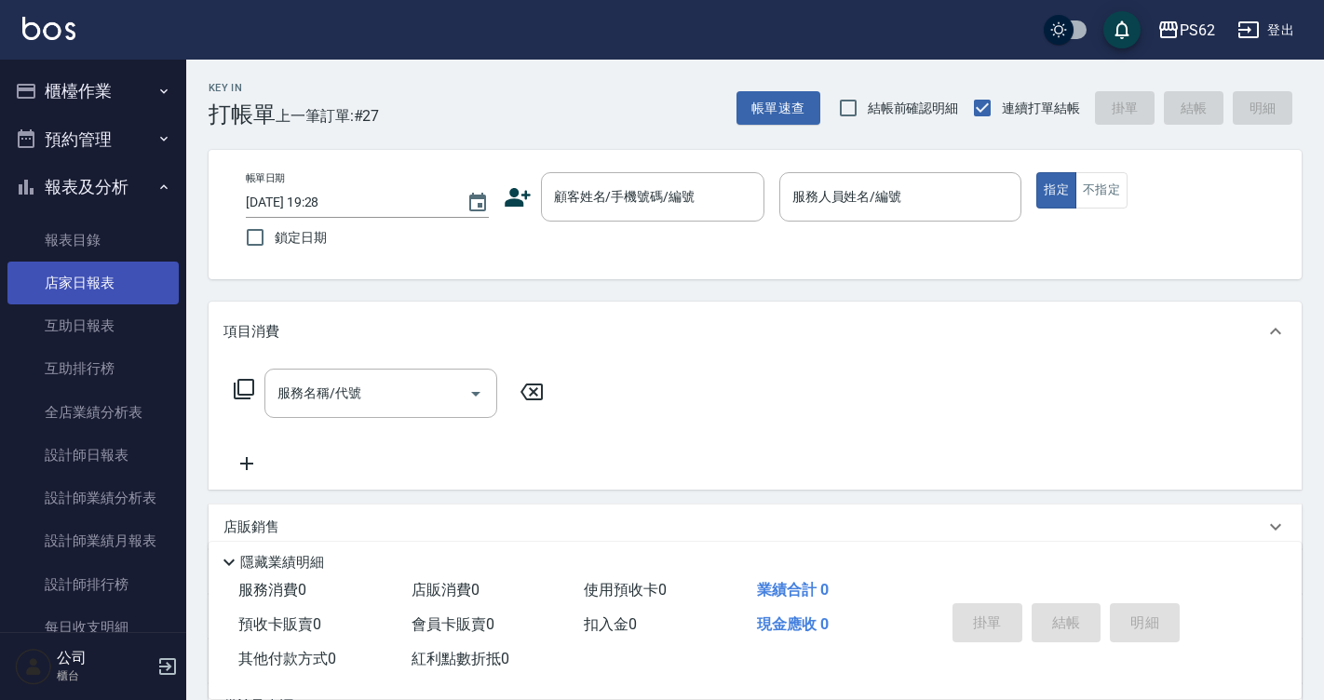
click at [94, 302] on link "店家日報表" at bounding box center [92, 283] width 171 height 43
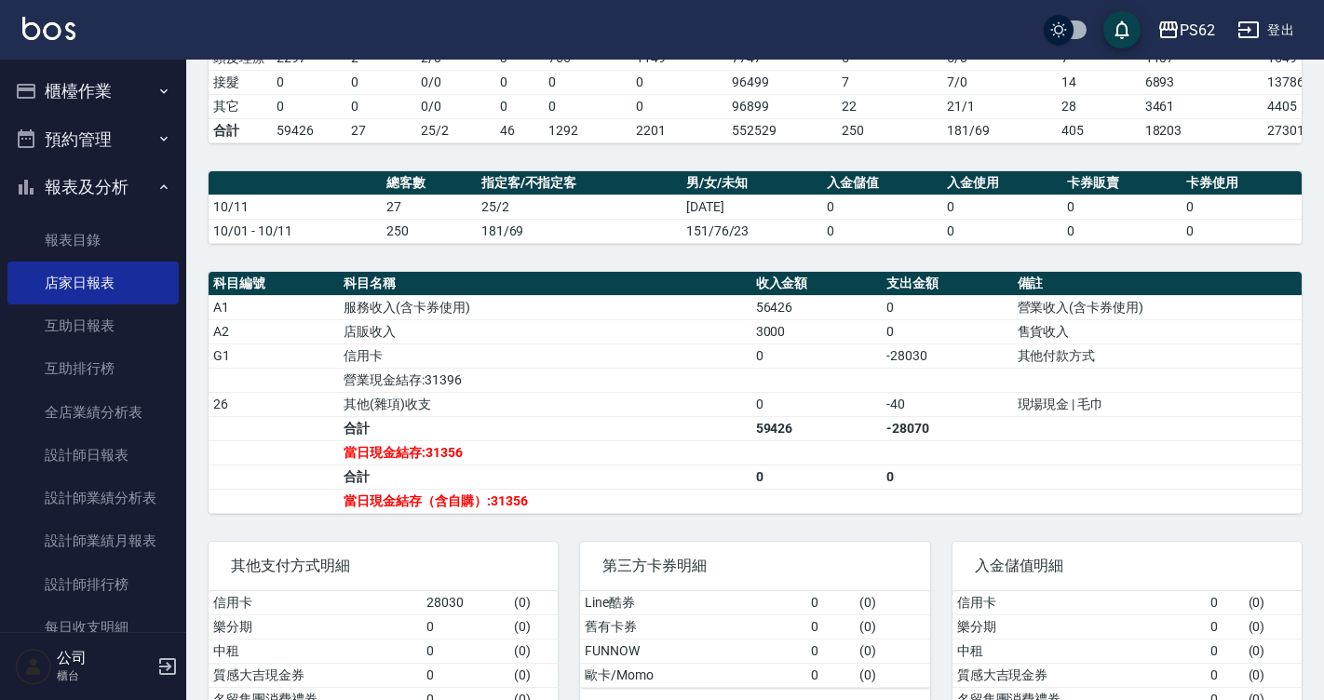
scroll to position [520, 0]
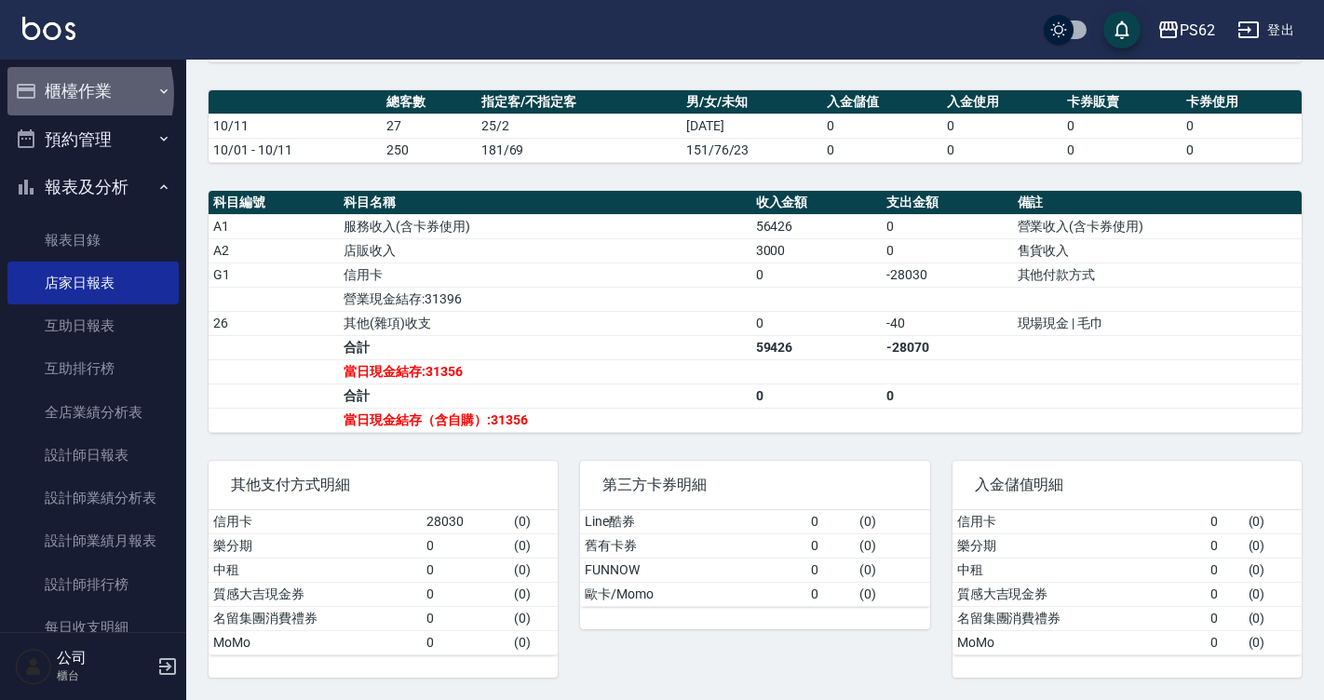
click at [59, 94] on button "櫃檯作業" at bounding box center [92, 91] width 171 height 48
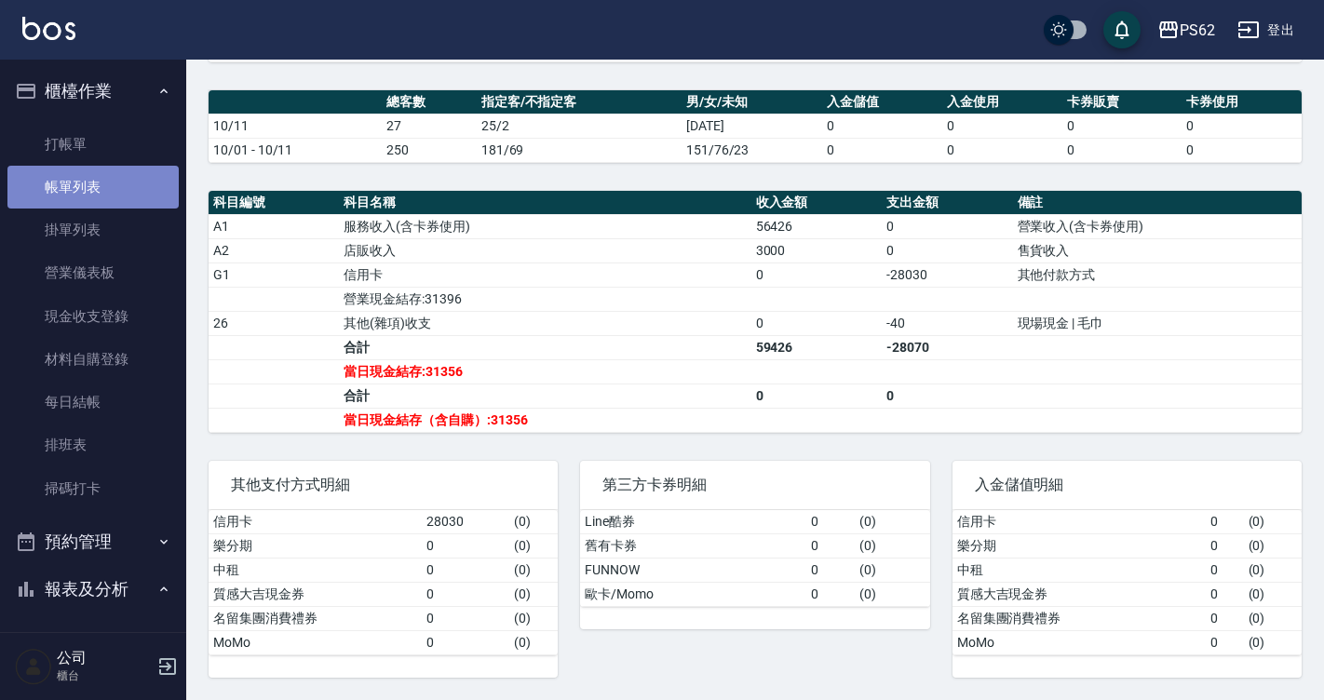
click at [98, 187] on link "帳單列表" at bounding box center [92, 187] width 171 height 43
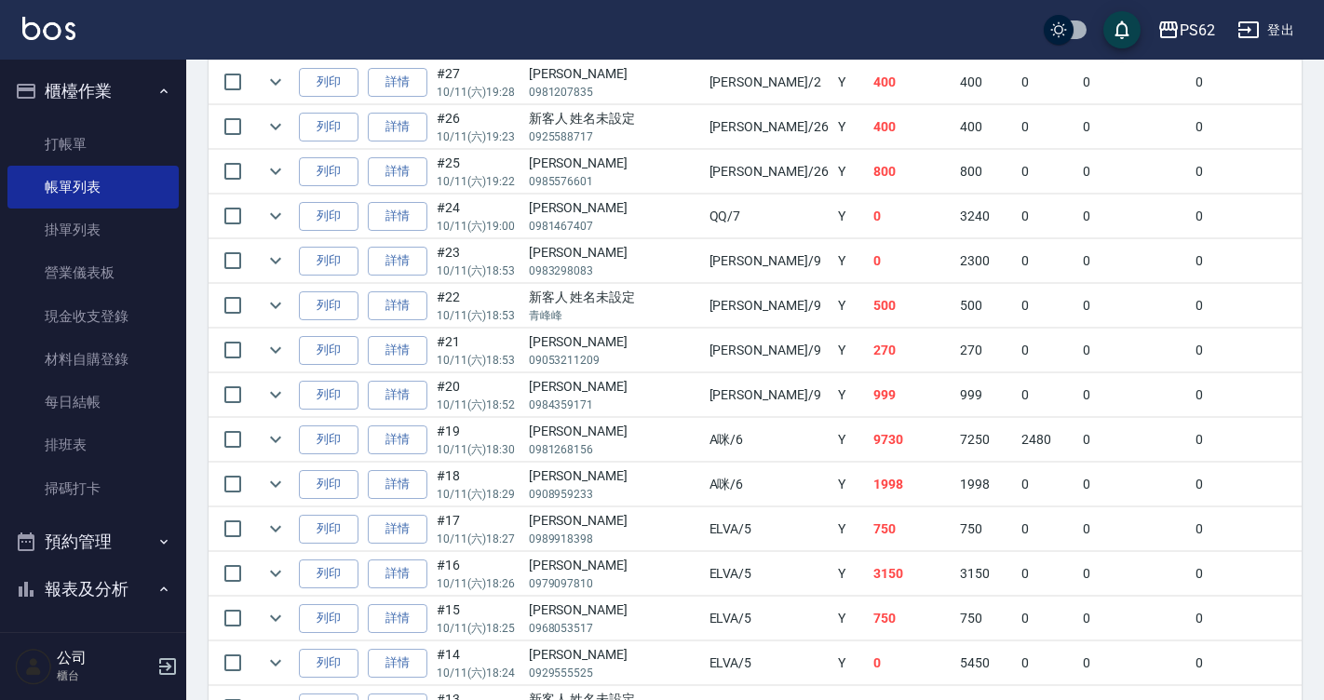
scroll to position [652, 0]
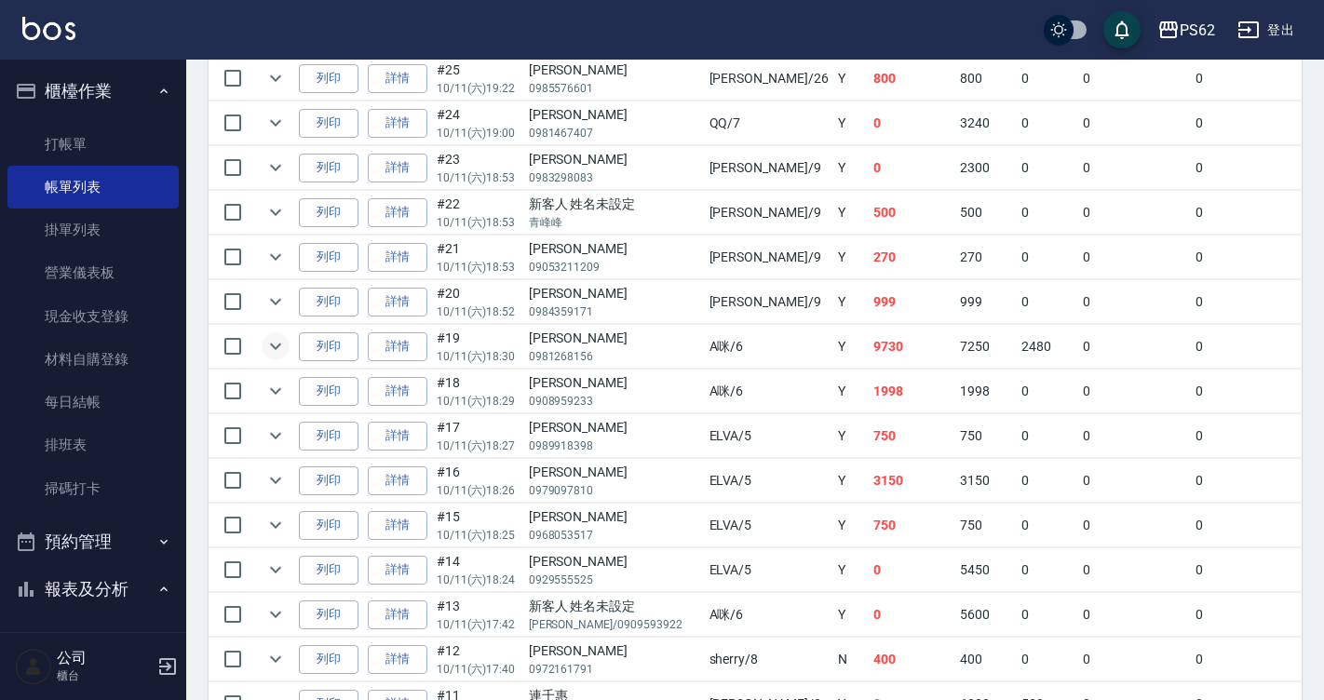
click at [267, 351] on icon "expand row" at bounding box center [275, 346] width 22 height 22
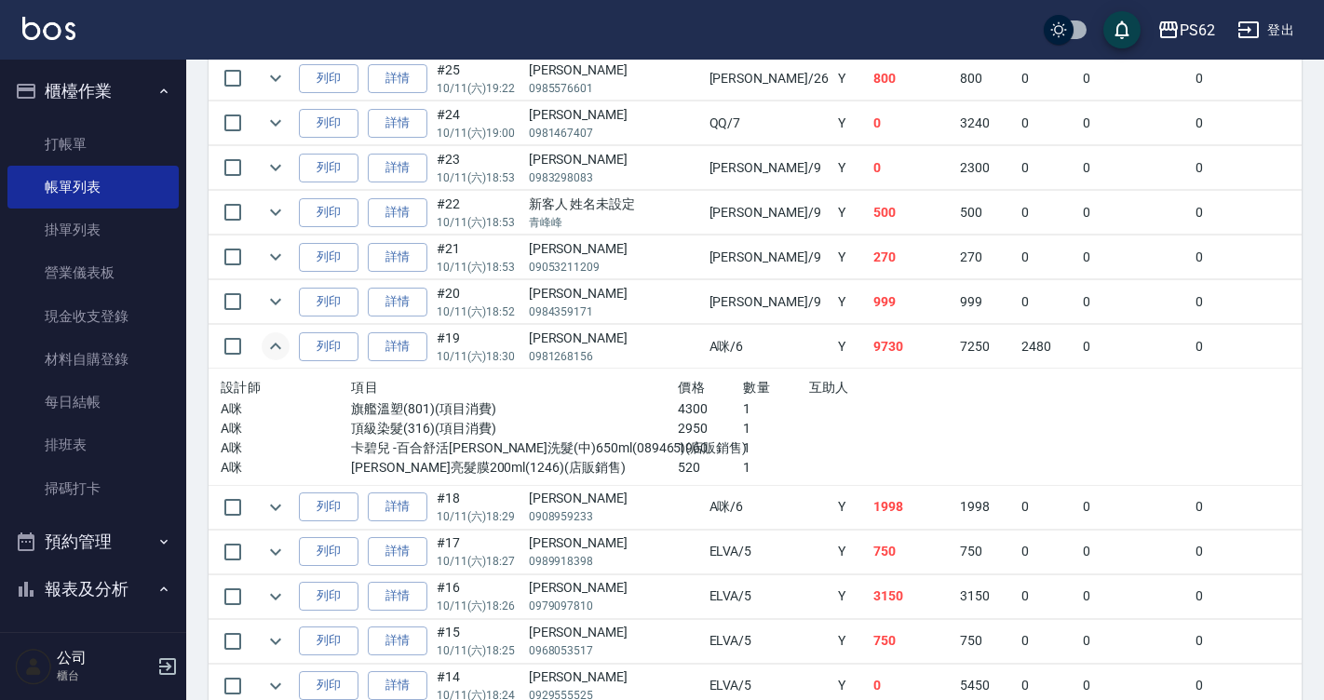
click at [267, 351] on icon "expand row" at bounding box center [275, 346] width 22 height 22
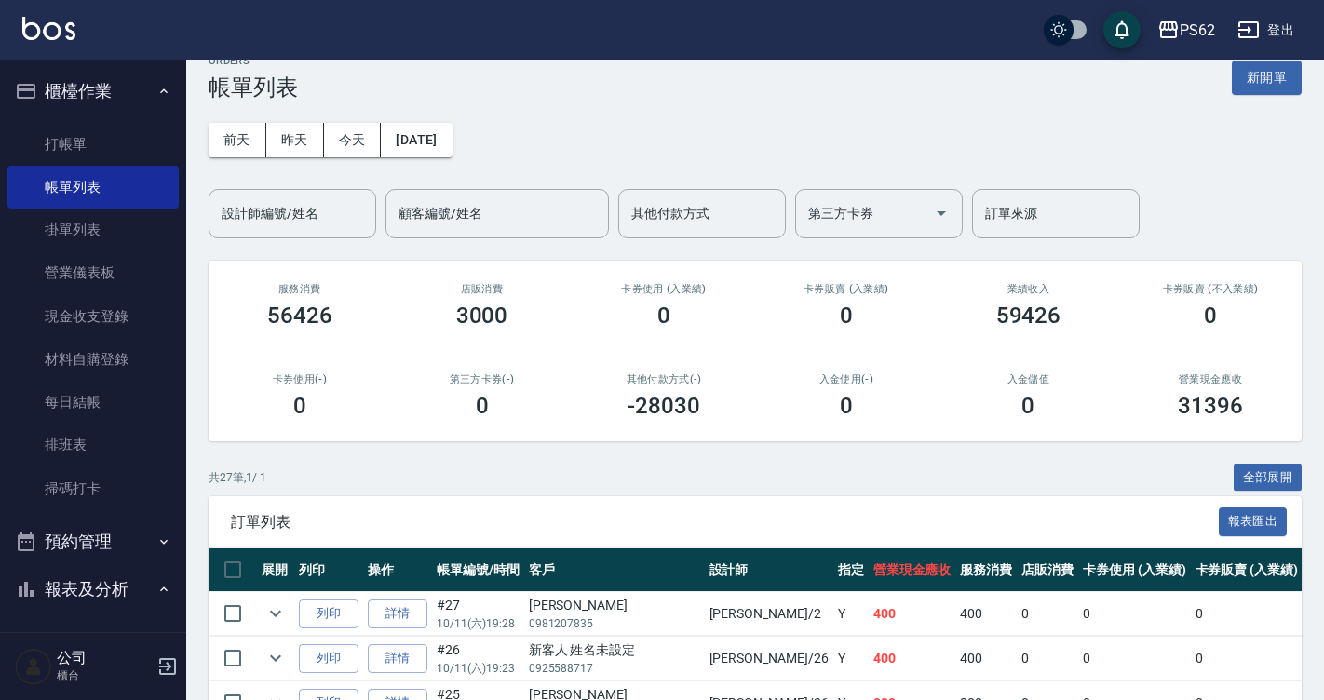
scroll to position [0, 0]
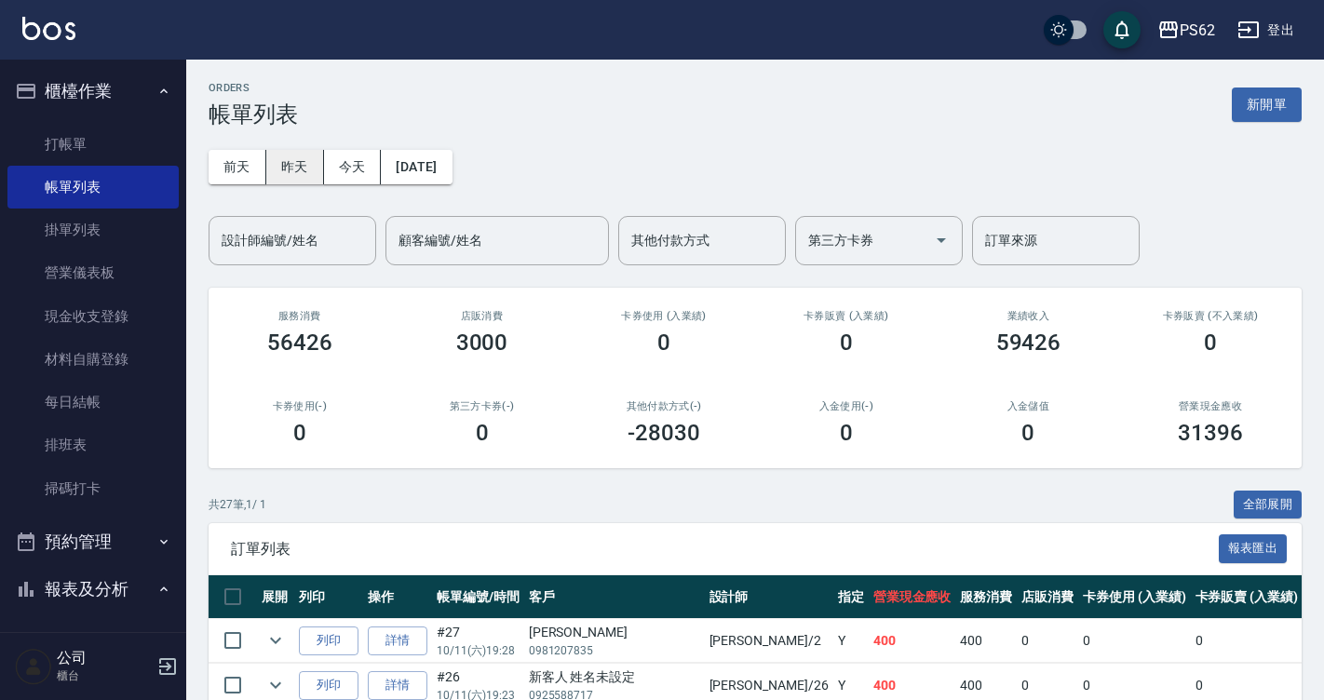
click at [305, 168] on button "昨天" at bounding box center [295, 167] width 58 height 34
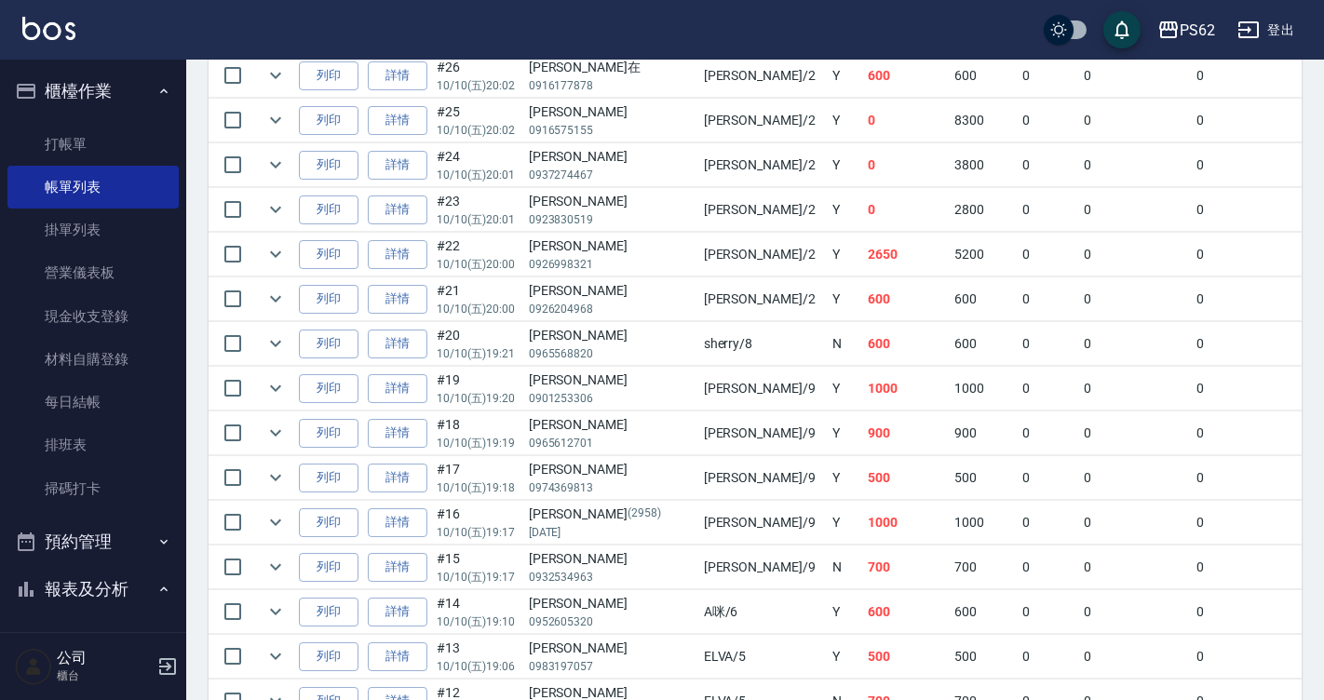
scroll to position [745, 0]
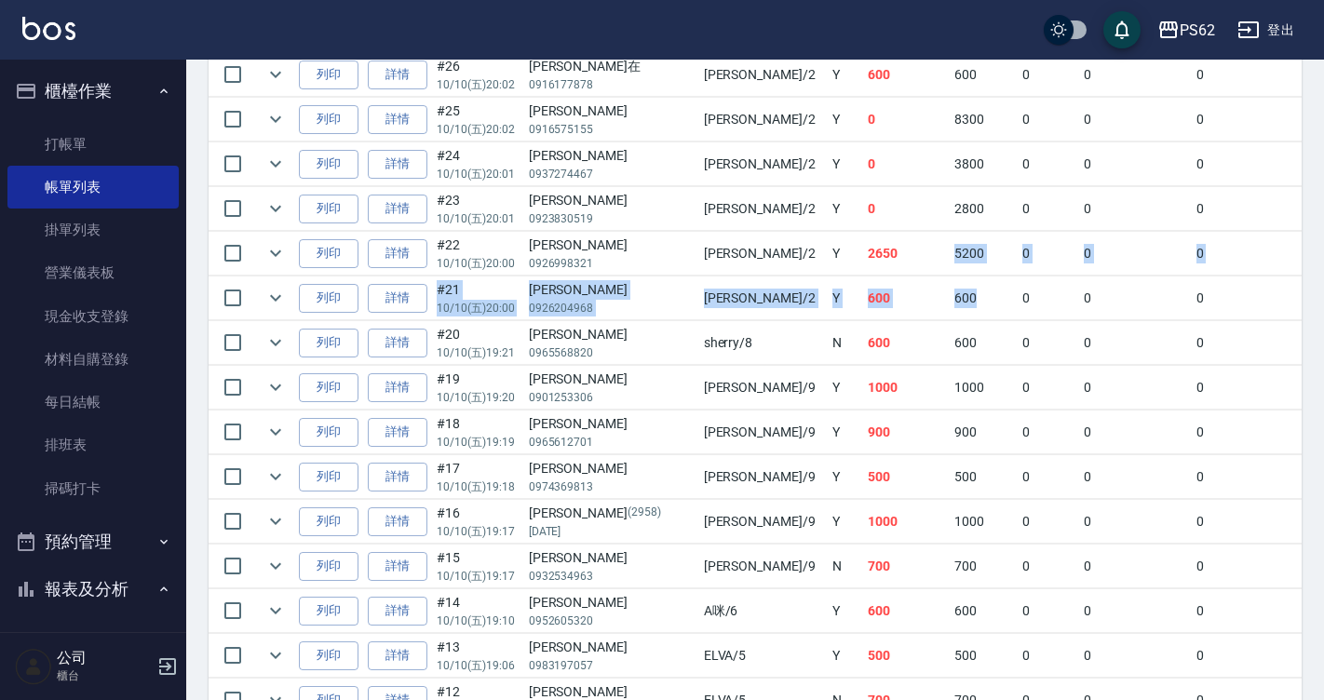
drag, startPoint x: 803, startPoint y: 256, endPoint x: 885, endPoint y: 284, distance: 86.6
click at [885, 284] on tbody "列印 詳情 #30 10/10 (五) 20:08 林佩儒 09053211209 niki /9 Y 270 270 0 0 0 270 0 0 0 0 0…" at bounding box center [1069, 544] width 1721 height 1341
click at [1017, 284] on td "0" at bounding box center [1047, 298] width 61 height 44
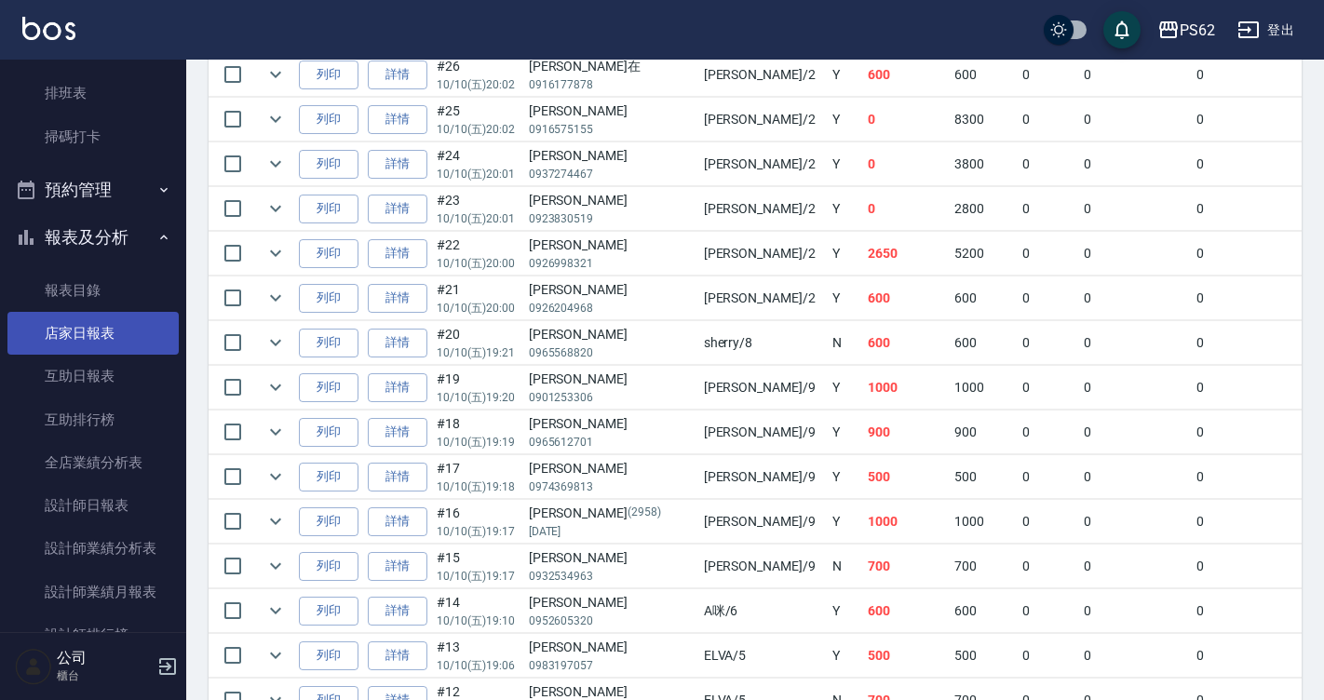
scroll to position [372, 0]
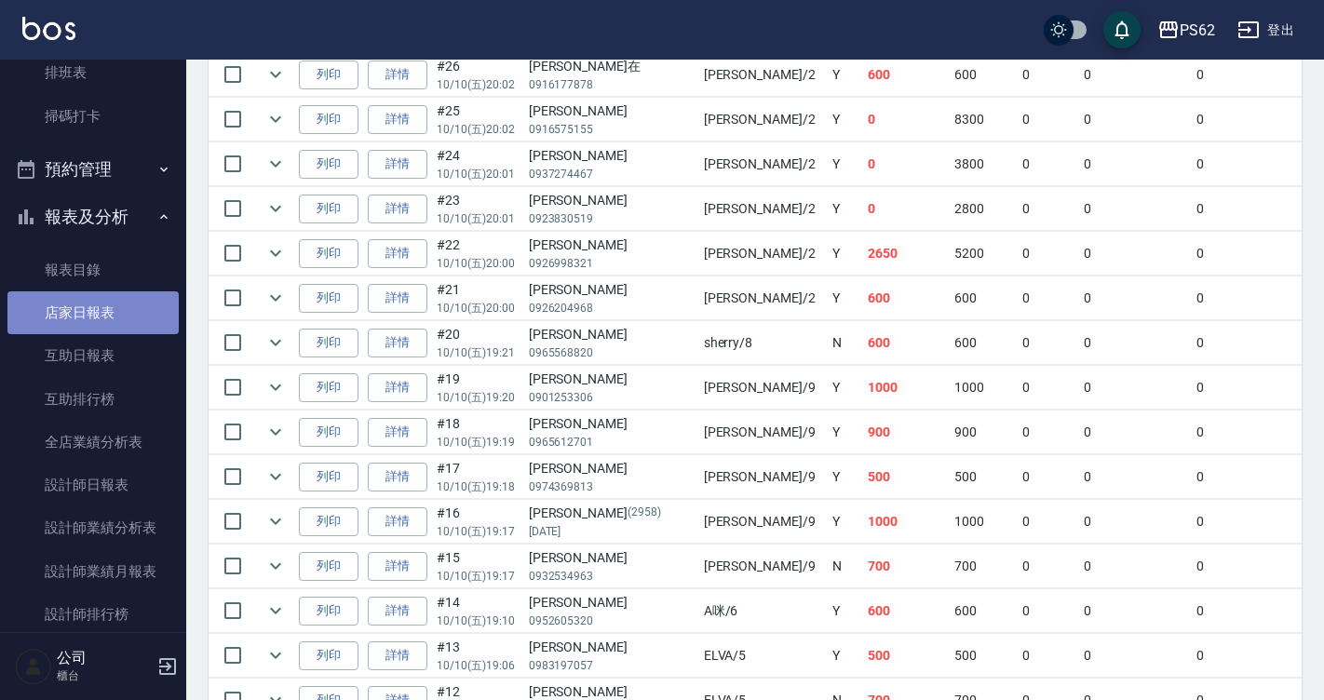
click at [122, 316] on link "店家日報表" at bounding box center [92, 312] width 171 height 43
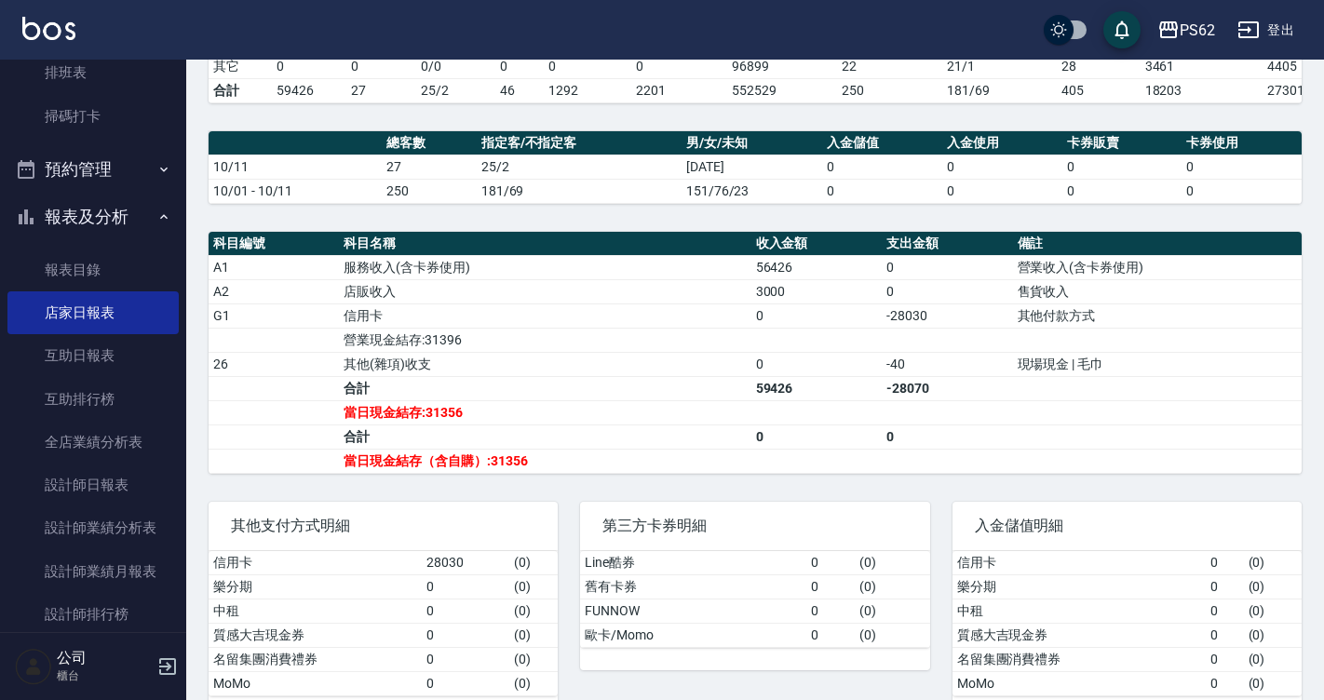
scroll to position [93, 0]
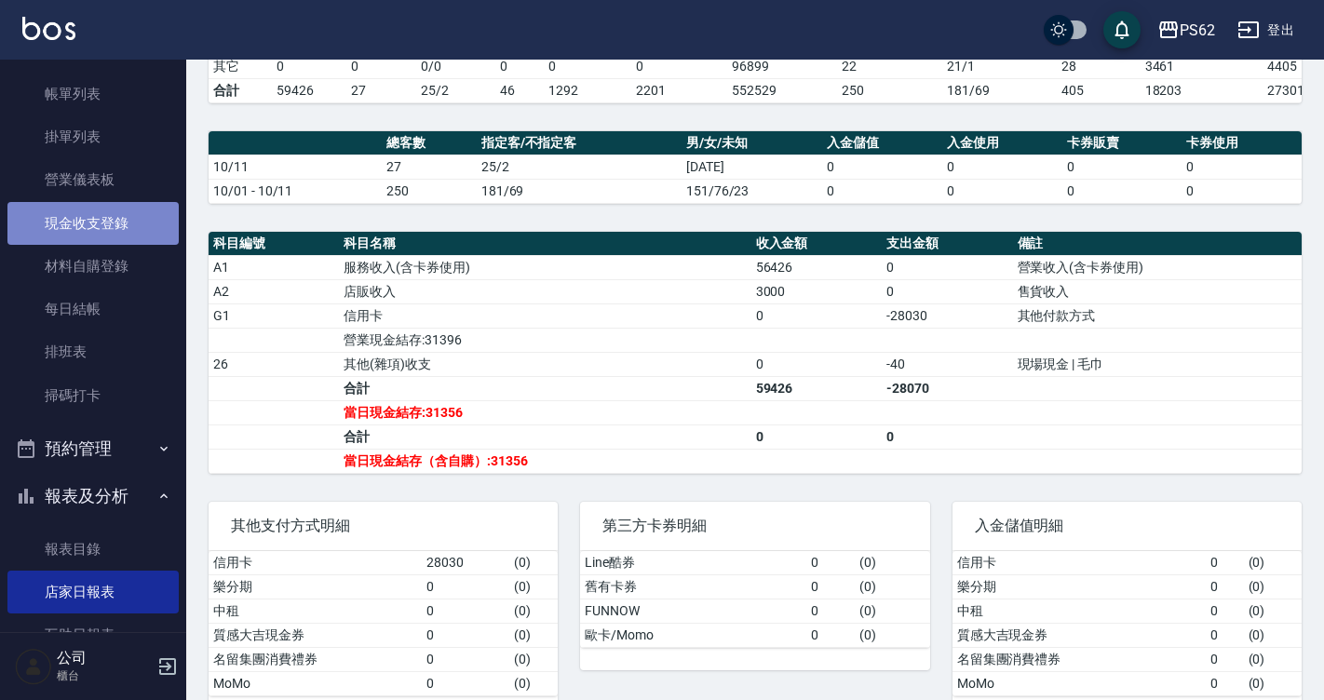
click at [137, 225] on link "現金收支登錄" at bounding box center [92, 223] width 171 height 43
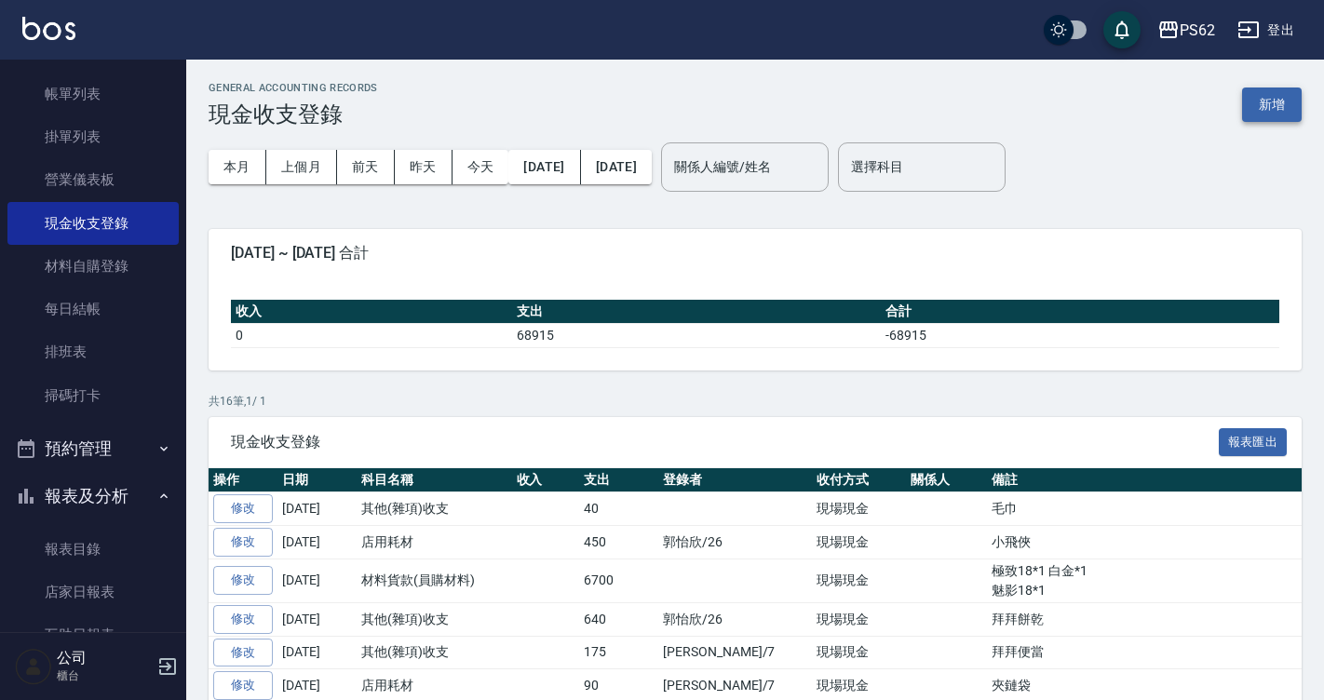
click at [1259, 103] on button "新增" at bounding box center [1272, 105] width 60 height 34
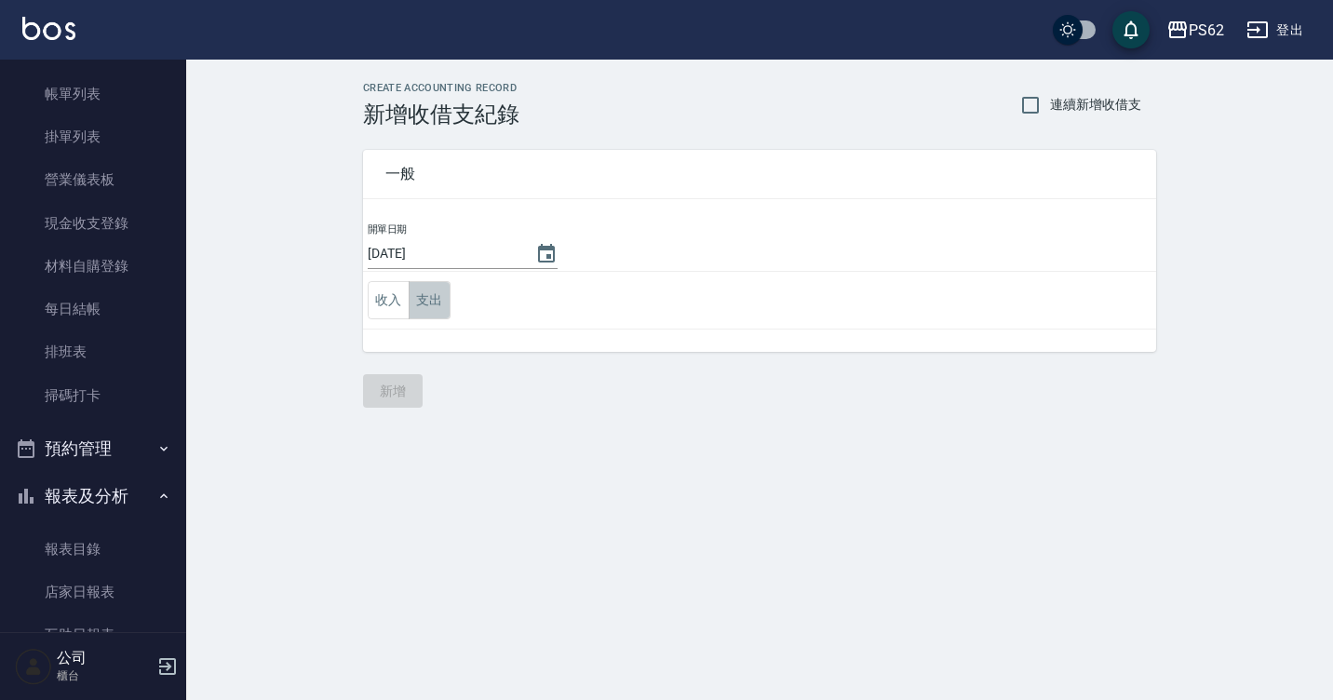
click at [439, 307] on button "支出" at bounding box center [430, 300] width 42 height 38
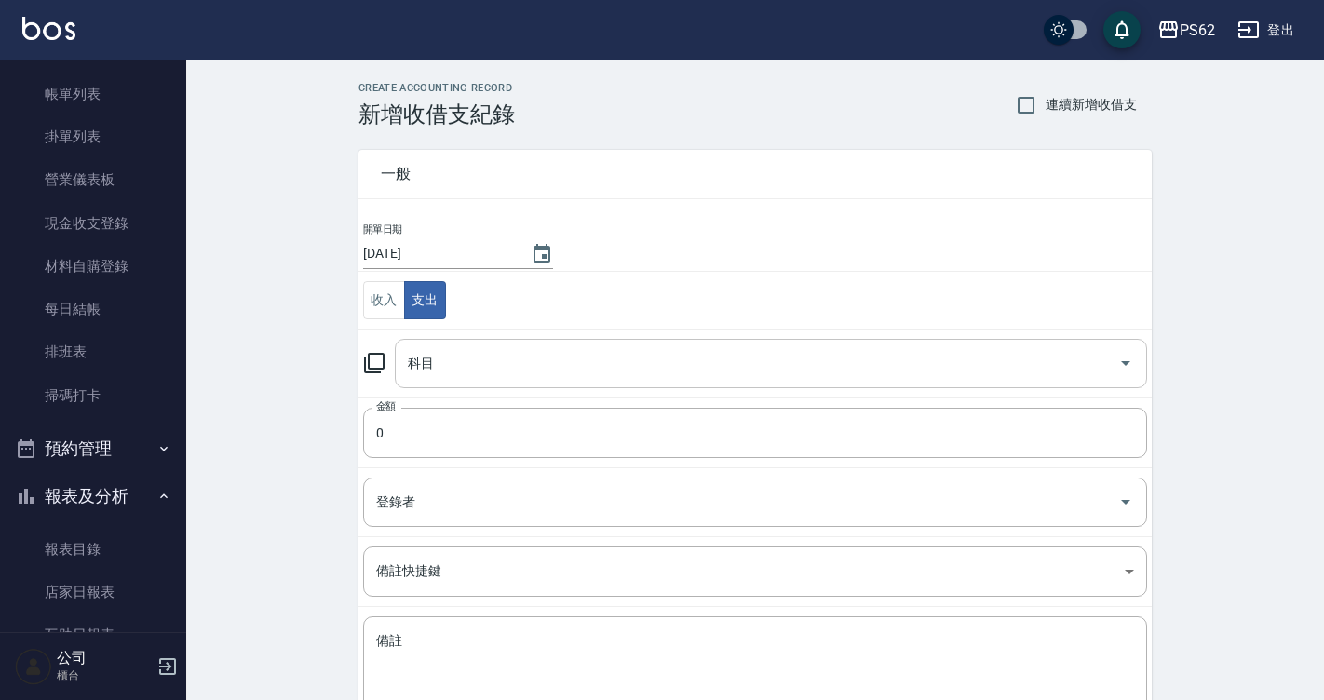
drag, startPoint x: 452, startPoint y: 352, endPoint x: 505, endPoint y: 387, distance: 63.0
click at [457, 356] on input "科目" at bounding box center [756, 363] width 707 height 33
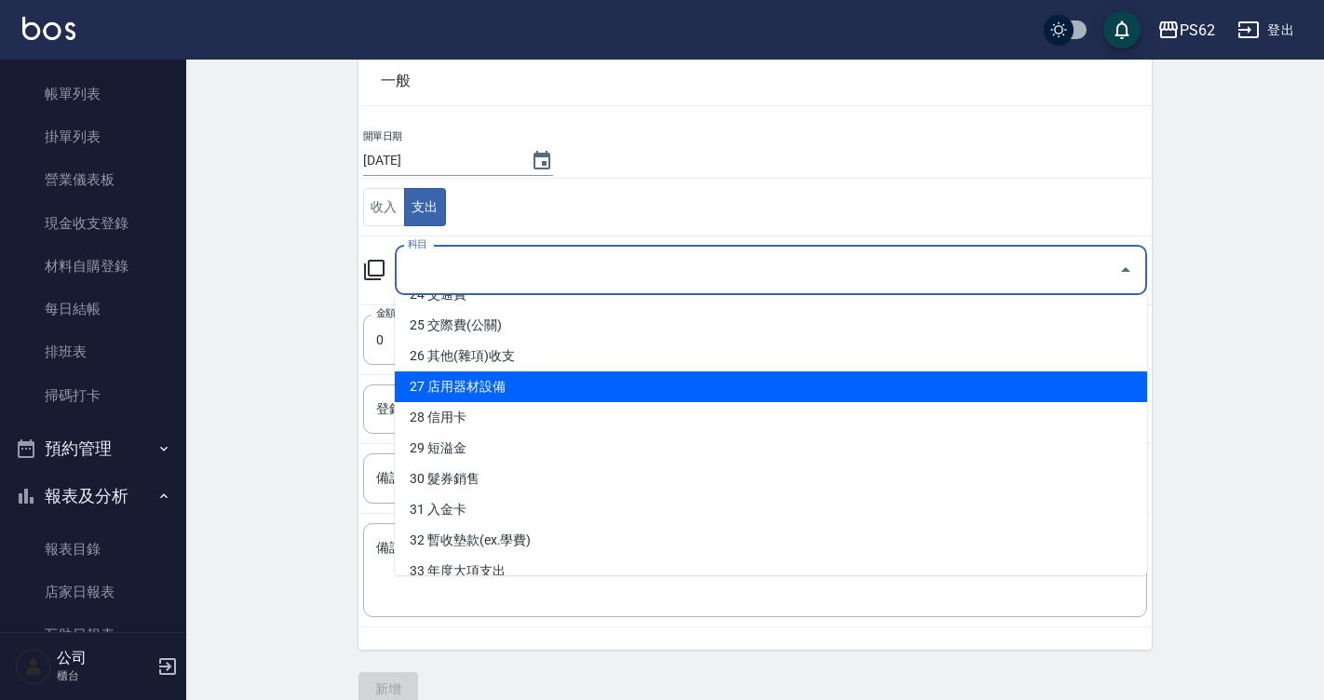
scroll to position [654, 0]
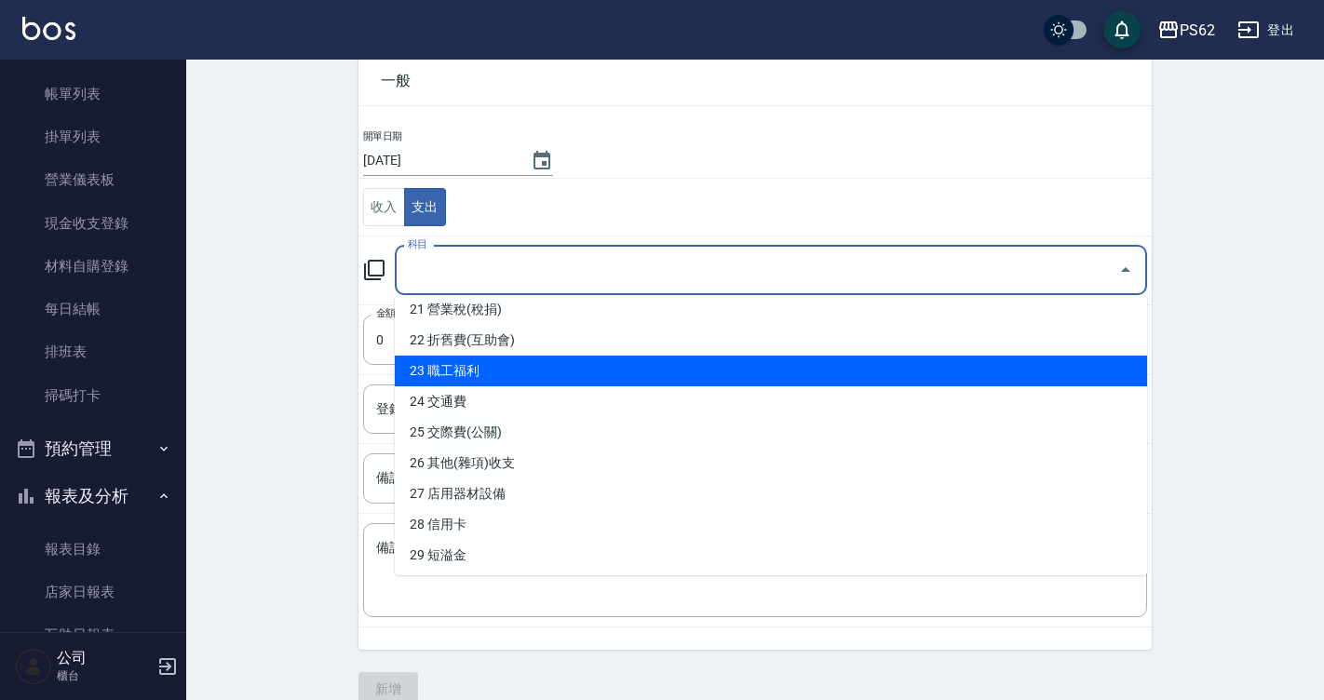
click at [530, 376] on li "23 職工福利" at bounding box center [771, 371] width 752 height 31
type input "23 職工福利"
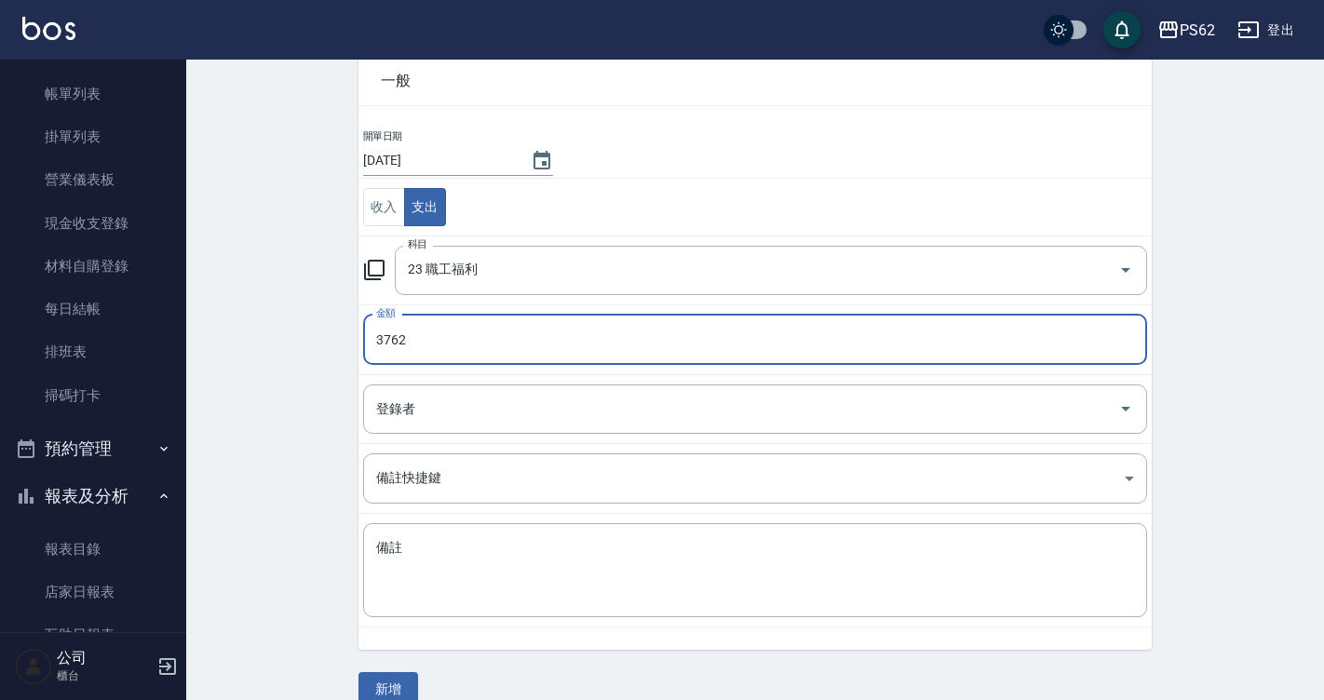
type input "3762"
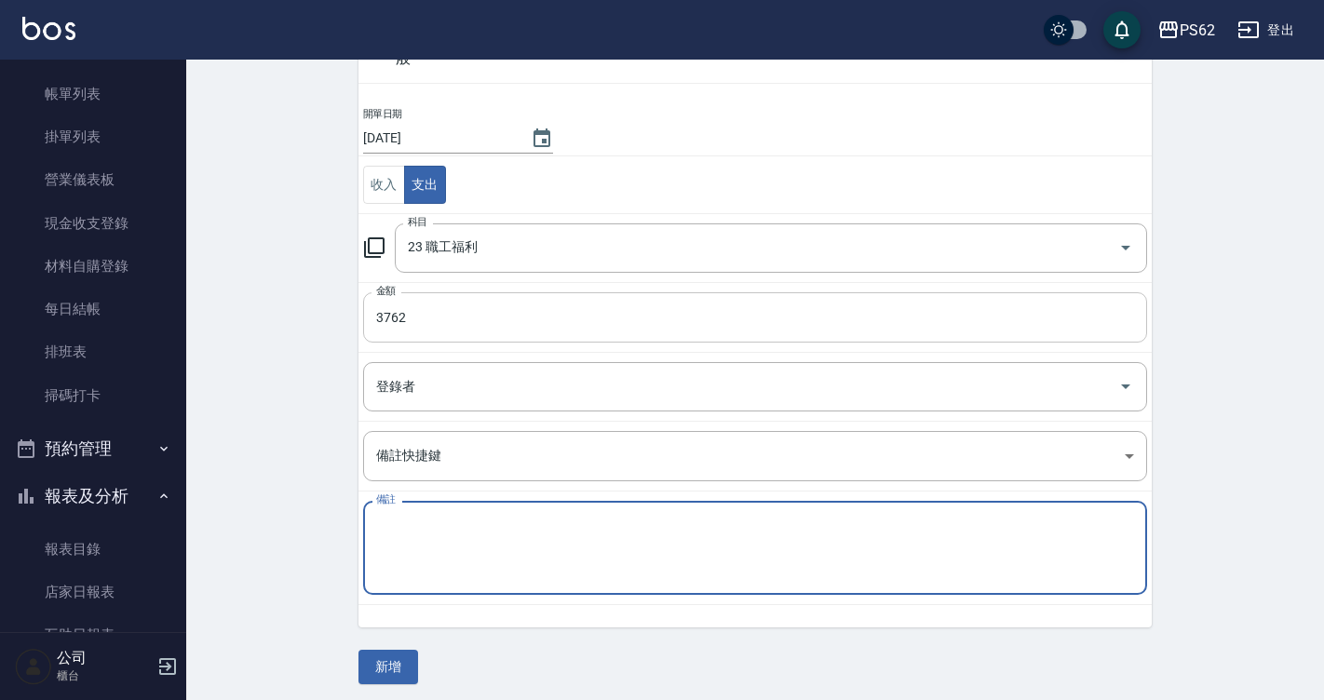
scroll to position [122, 0]
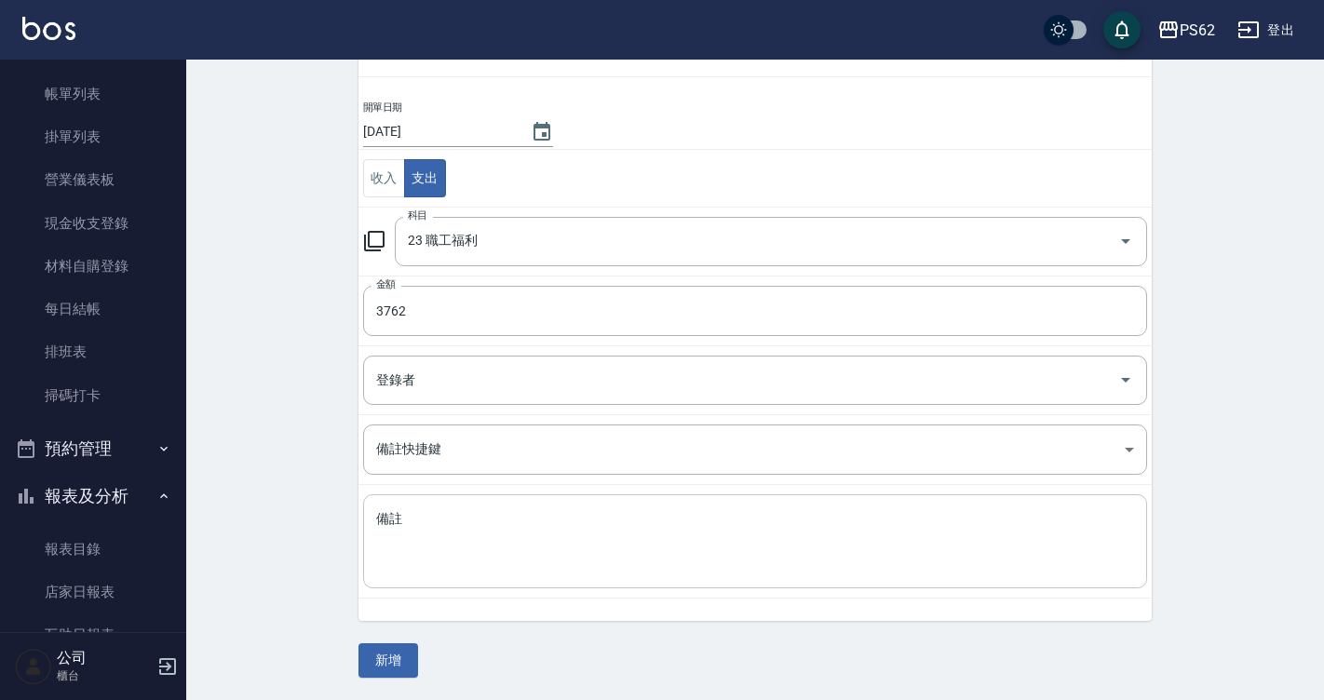
click at [630, 539] on textarea "備註" at bounding box center [755, 541] width 758 height 63
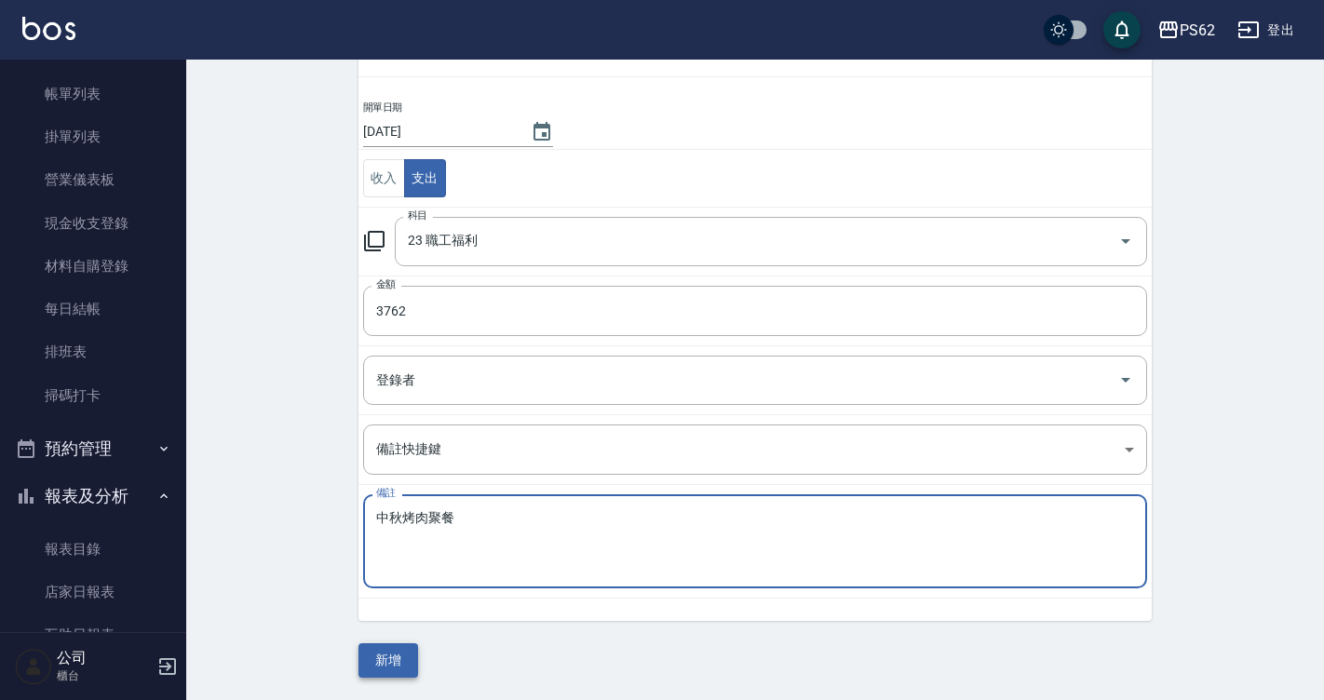
type textarea "中秋烤肉聚餐"
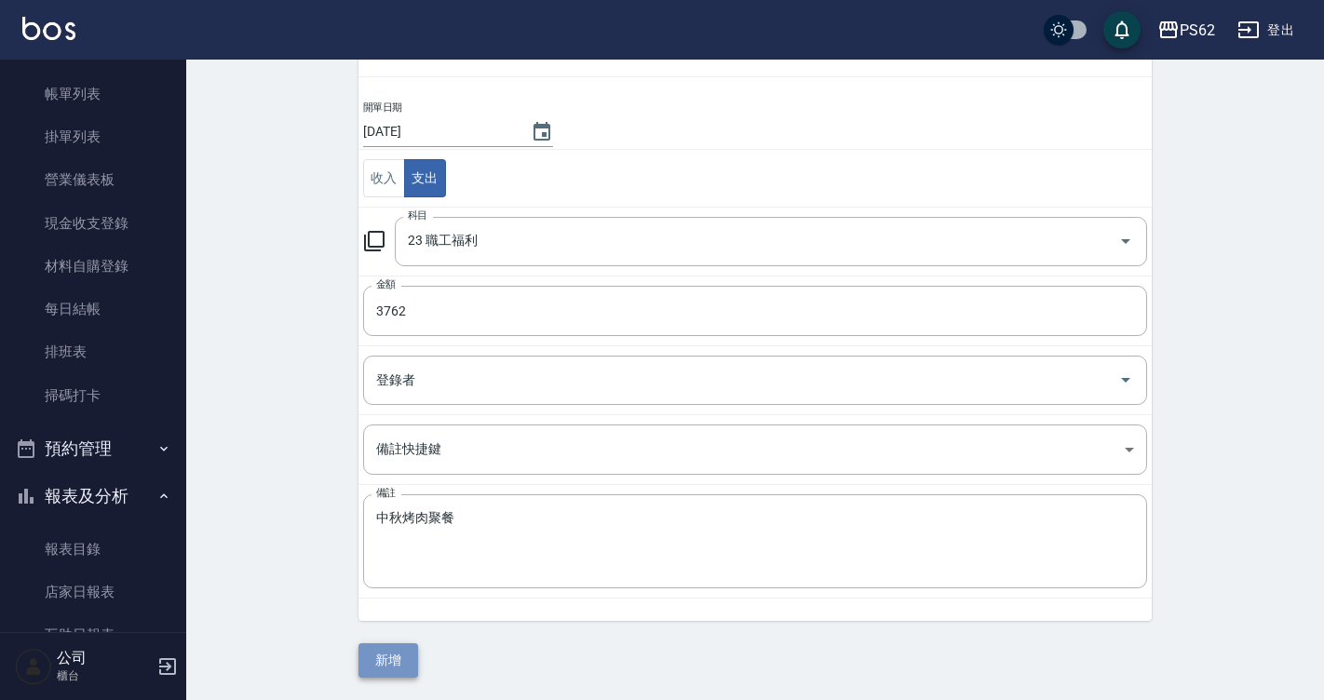
click at [369, 667] on button "新增" at bounding box center [388, 660] width 60 height 34
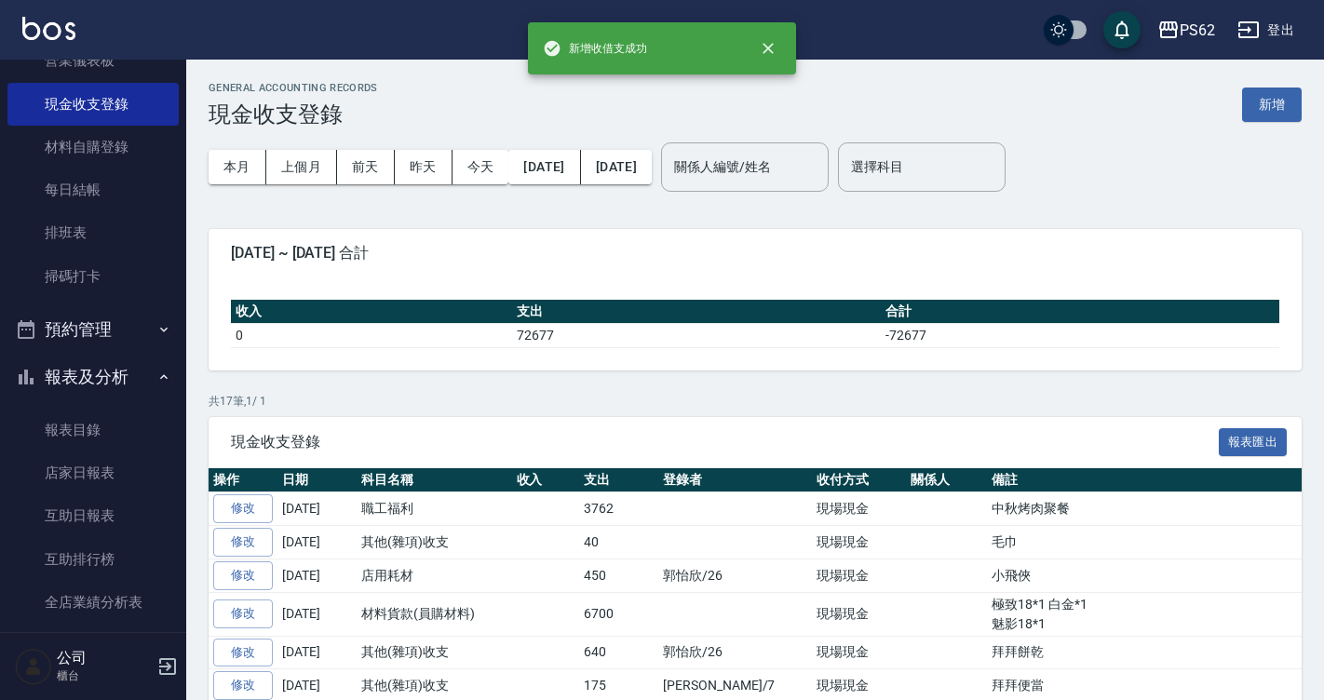
scroll to position [279, 0]
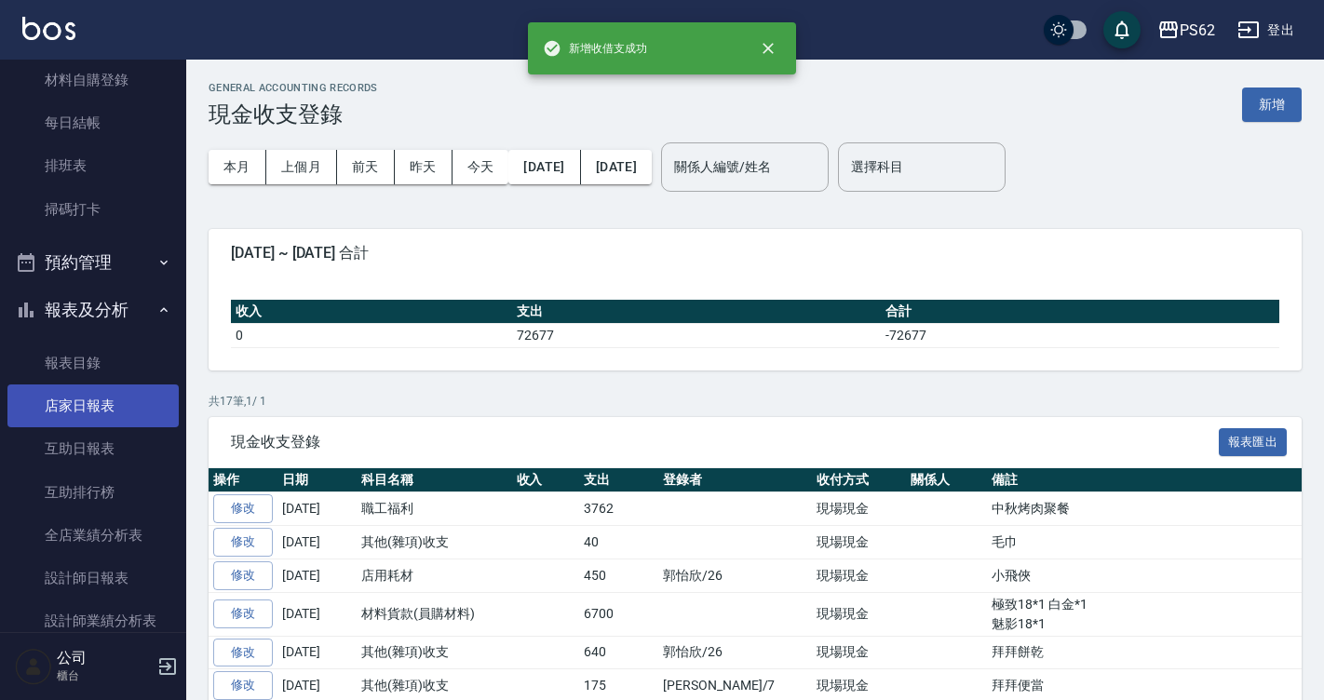
click at [105, 401] on link "店家日報表" at bounding box center [92, 405] width 171 height 43
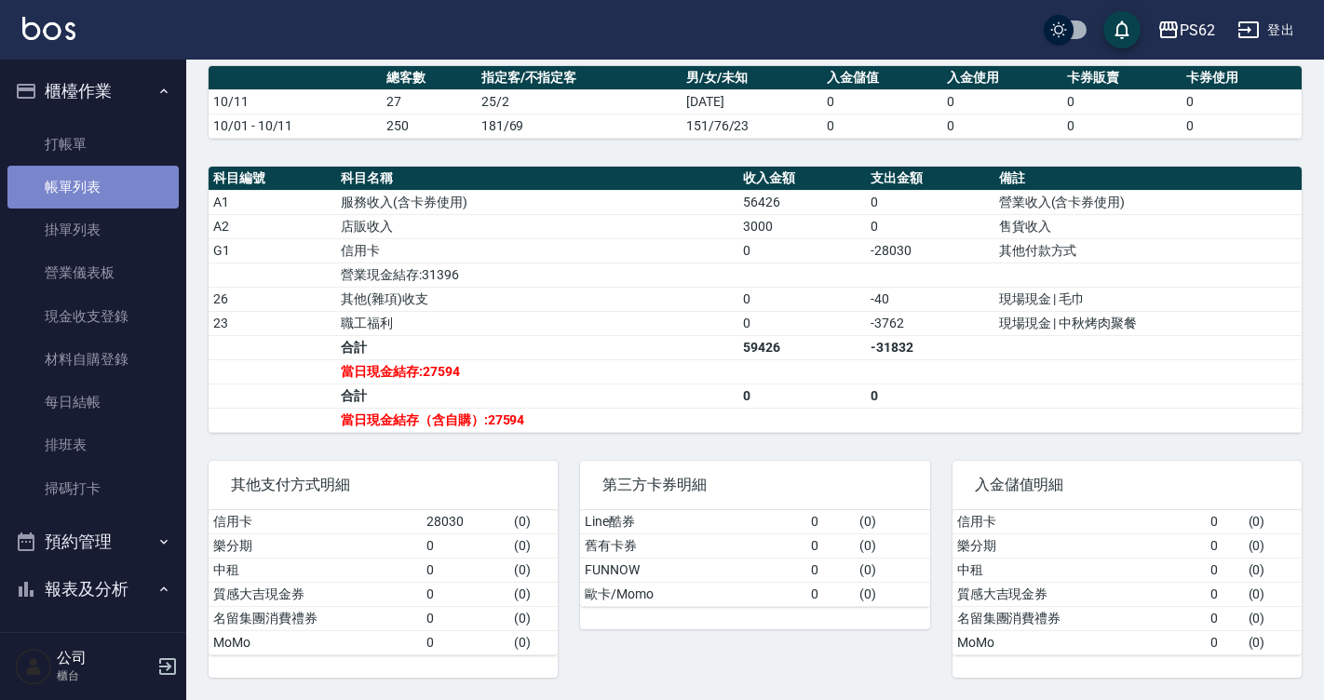
click at [108, 167] on link "帳單列表" at bounding box center [92, 187] width 171 height 43
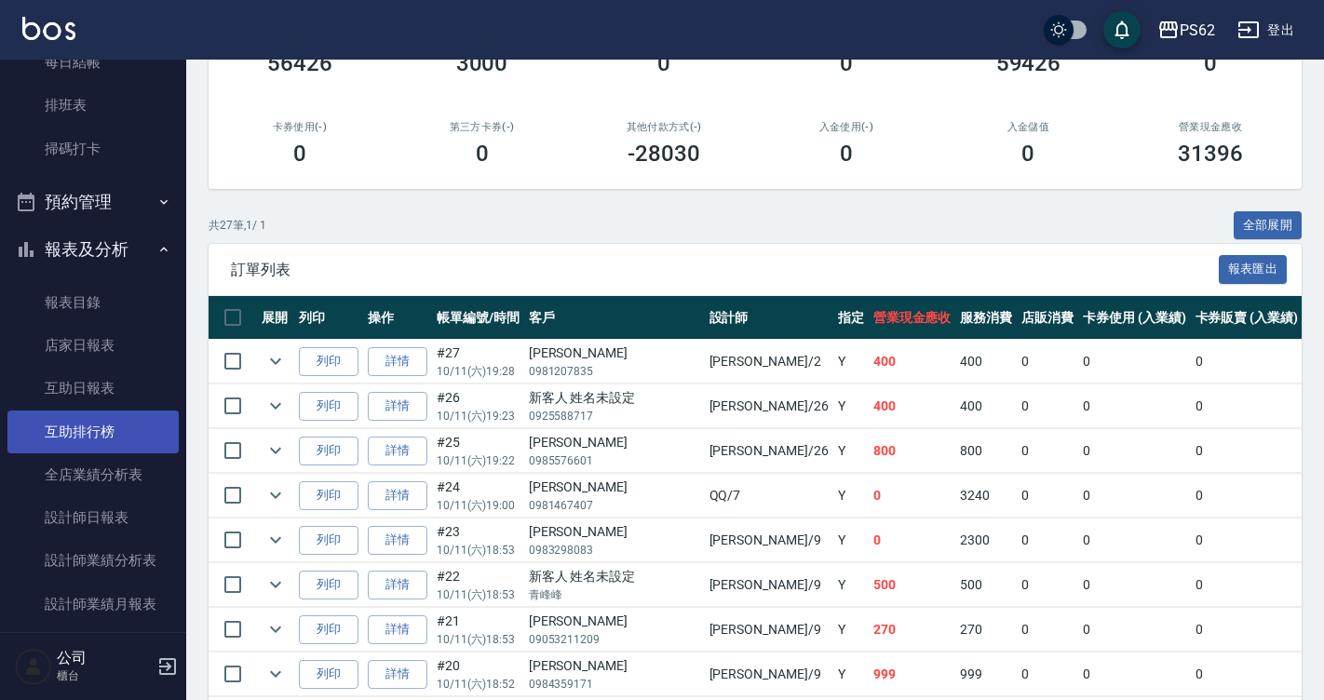
scroll to position [372, 0]
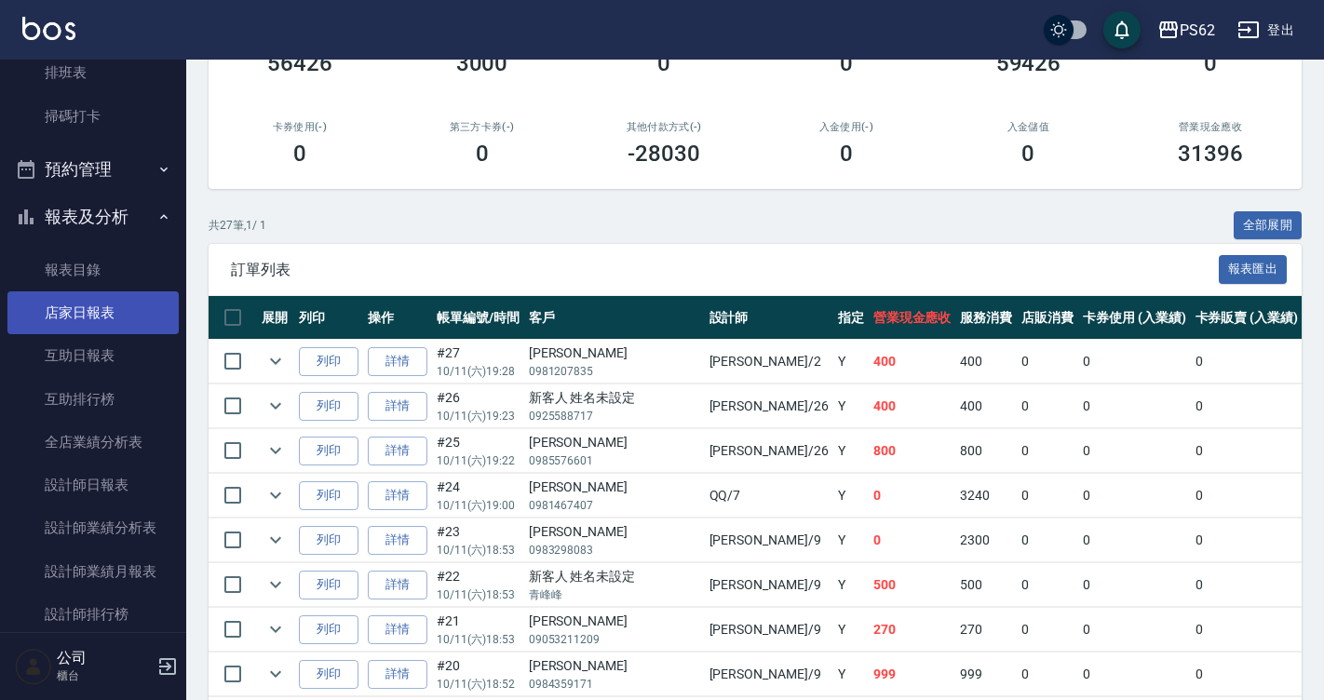
click at [99, 317] on link "店家日報表" at bounding box center [92, 312] width 171 height 43
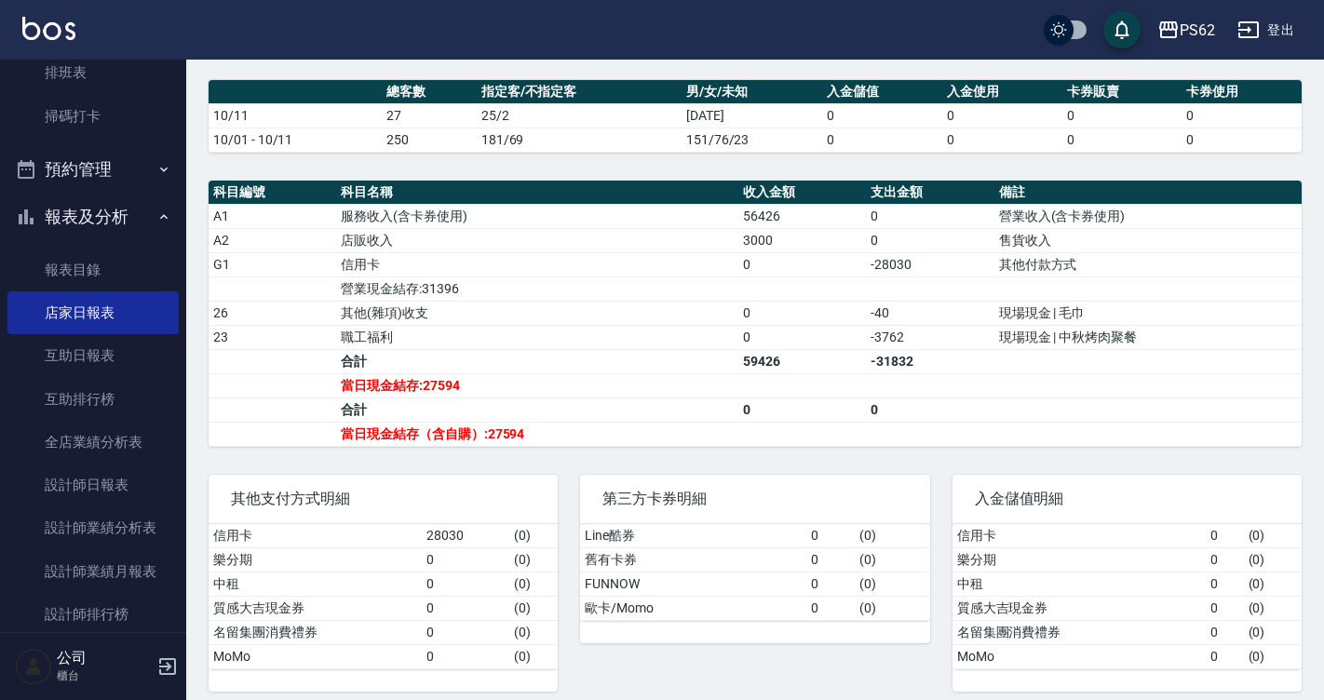
scroll to position [545, 0]
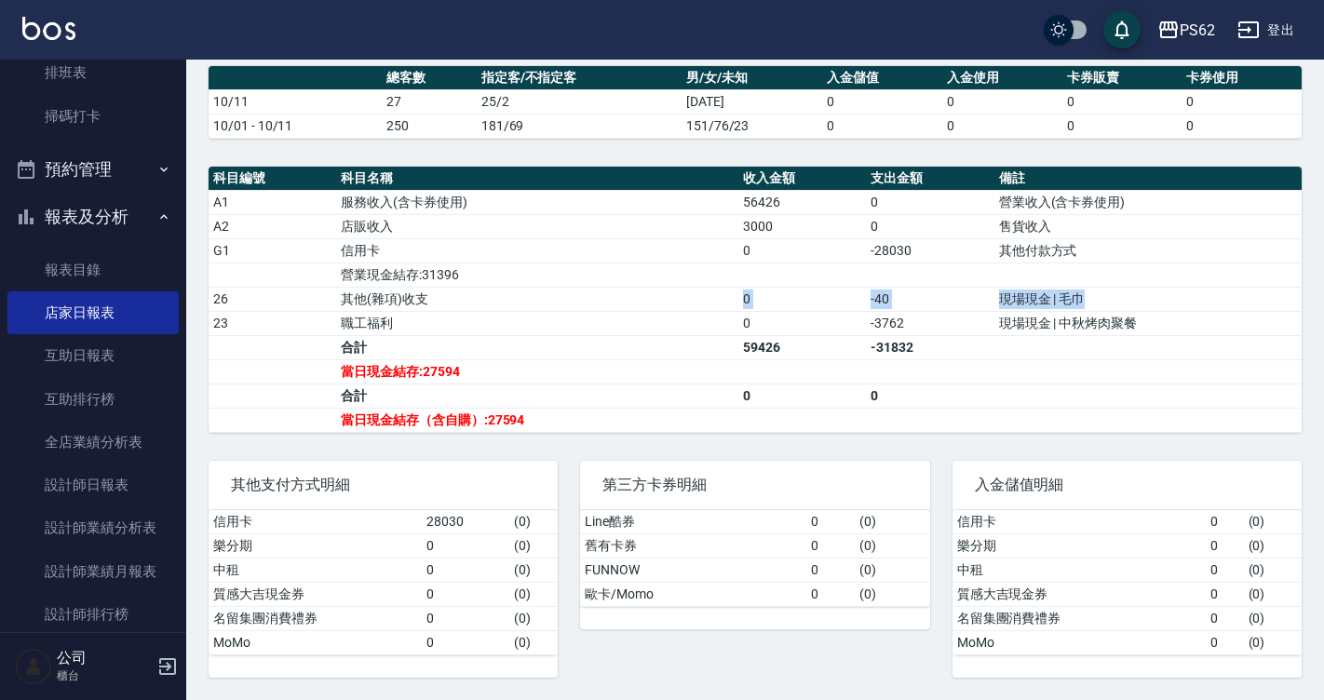
drag, startPoint x: 488, startPoint y: 291, endPoint x: 1112, endPoint y: 294, distance: 623.7
click at [1112, 294] on tr "26 其他(雜項)收支 0 -40 現場現金 | 毛巾" at bounding box center [755, 299] width 1093 height 24
click at [1088, 297] on td "現場現金 | 毛巾" at bounding box center [1147, 299] width 307 height 24
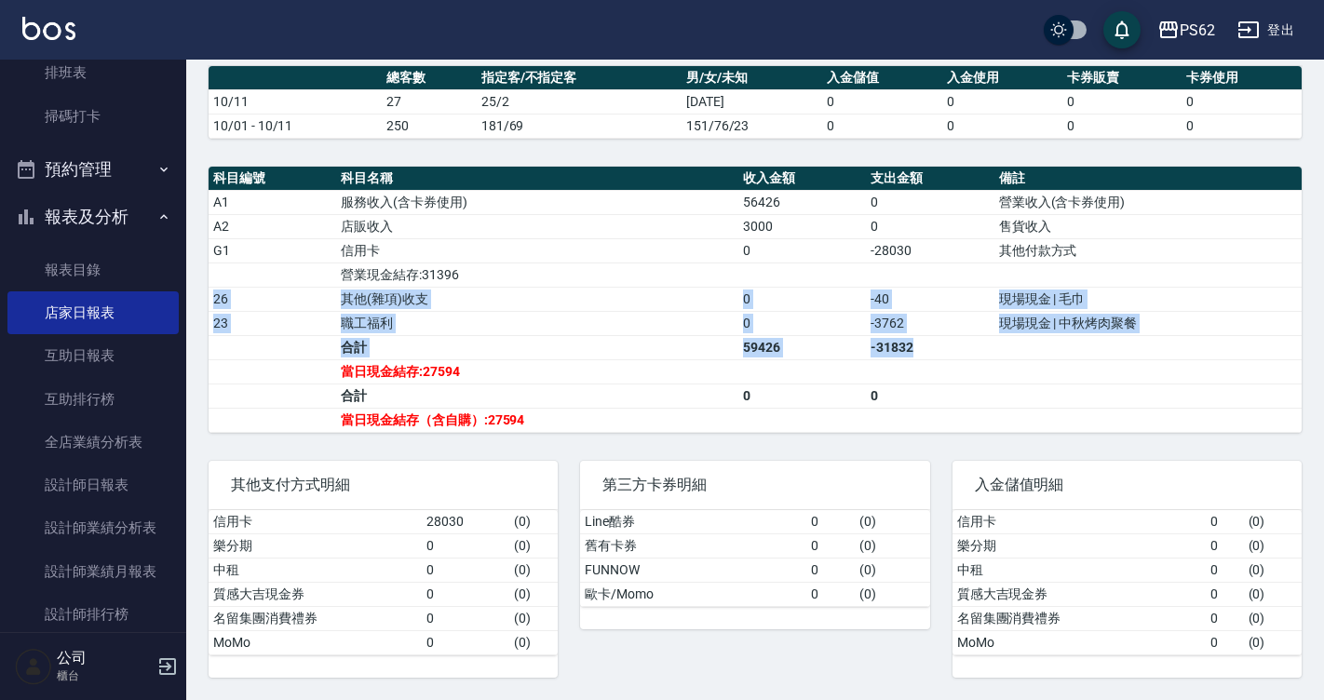
drag, startPoint x: 886, startPoint y: 289, endPoint x: 973, endPoint y: 365, distance: 115.4
click at [973, 365] on tbody "A1 服務收入(含卡券使用) 56426 0 營業收入(含卡券使用) A2 店販收入 3000 0 售貨收入 G1 信用卡 0 -28030 其他付款方式 營…" at bounding box center [755, 311] width 1093 height 242
click at [973, 365] on td "a dense table" at bounding box center [930, 371] width 128 height 24
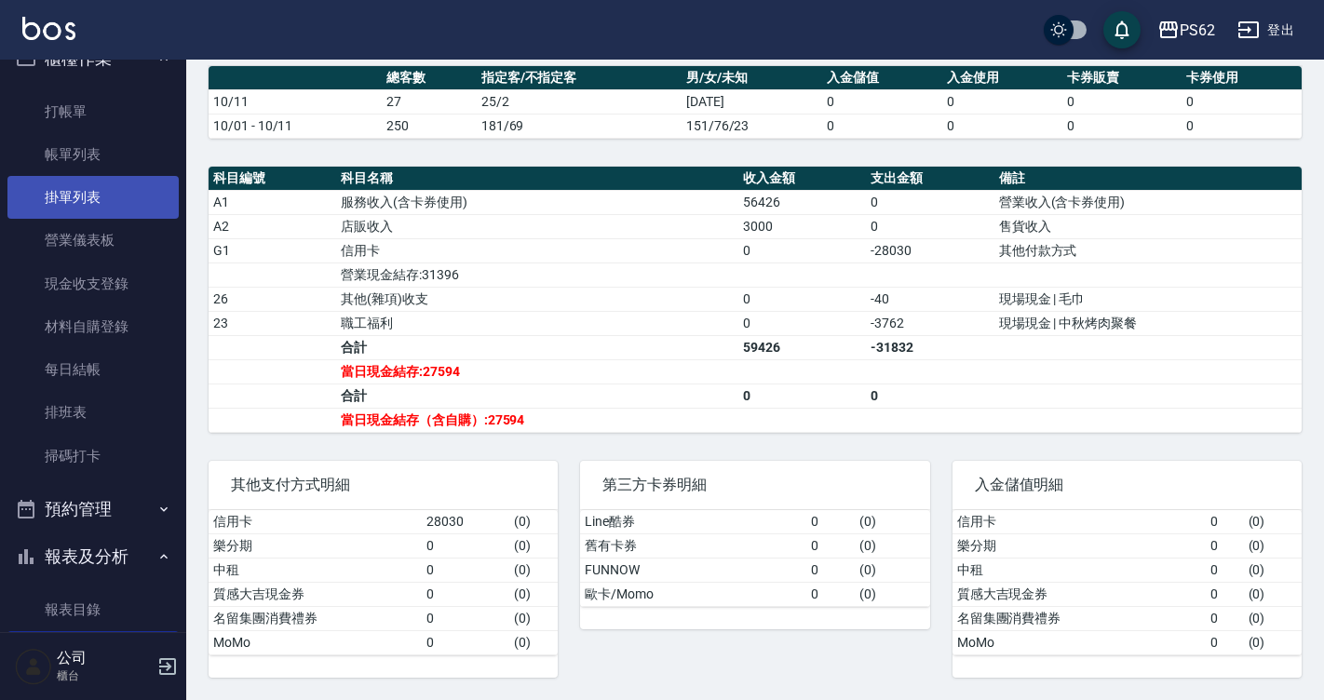
scroll to position [0, 0]
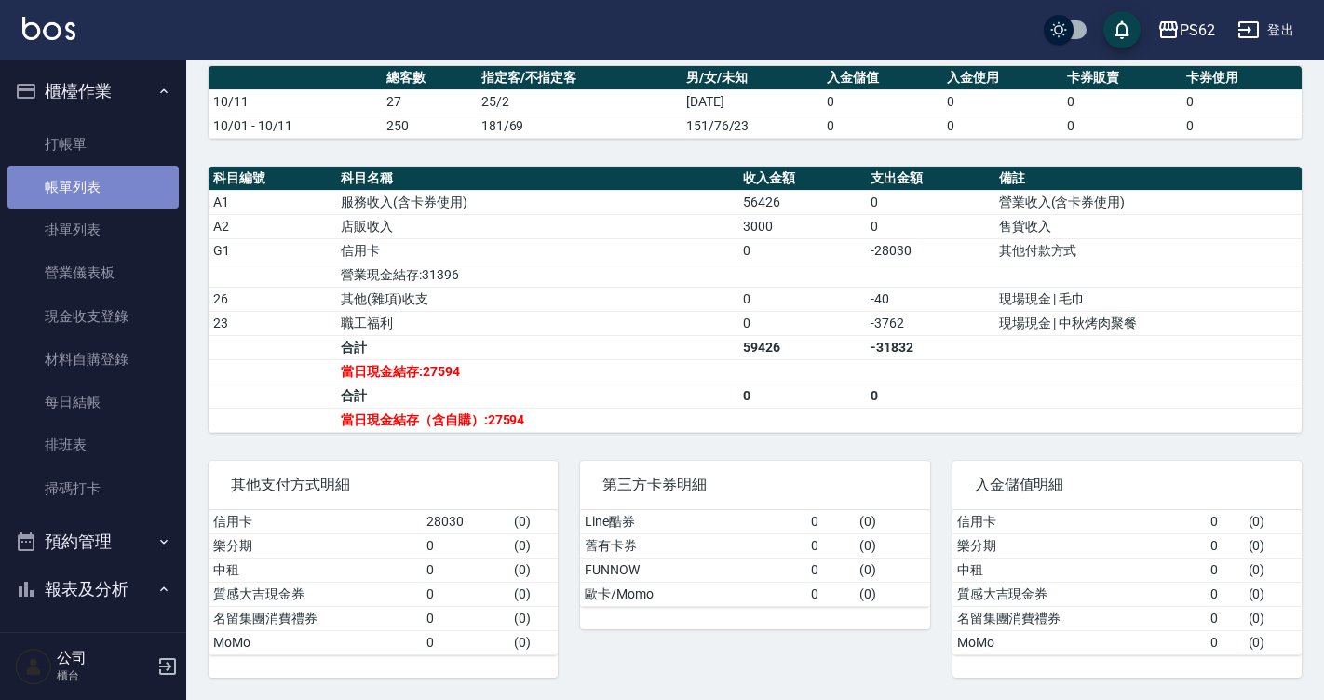
click at [137, 188] on link "帳單列表" at bounding box center [92, 187] width 171 height 43
click at [77, 195] on link "帳單列表" at bounding box center [92, 187] width 171 height 43
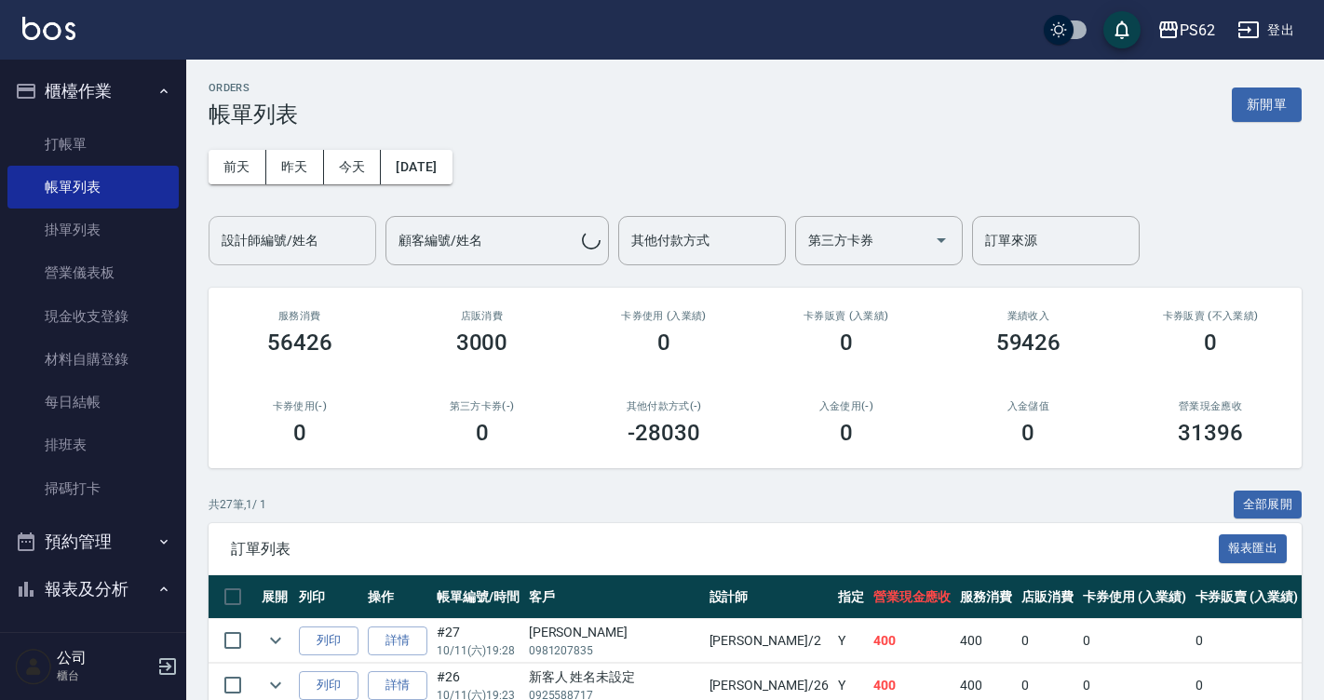
click at [296, 241] on div "設計師編號/姓名 設計師編號/姓名" at bounding box center [293, 240] width 168 height 49
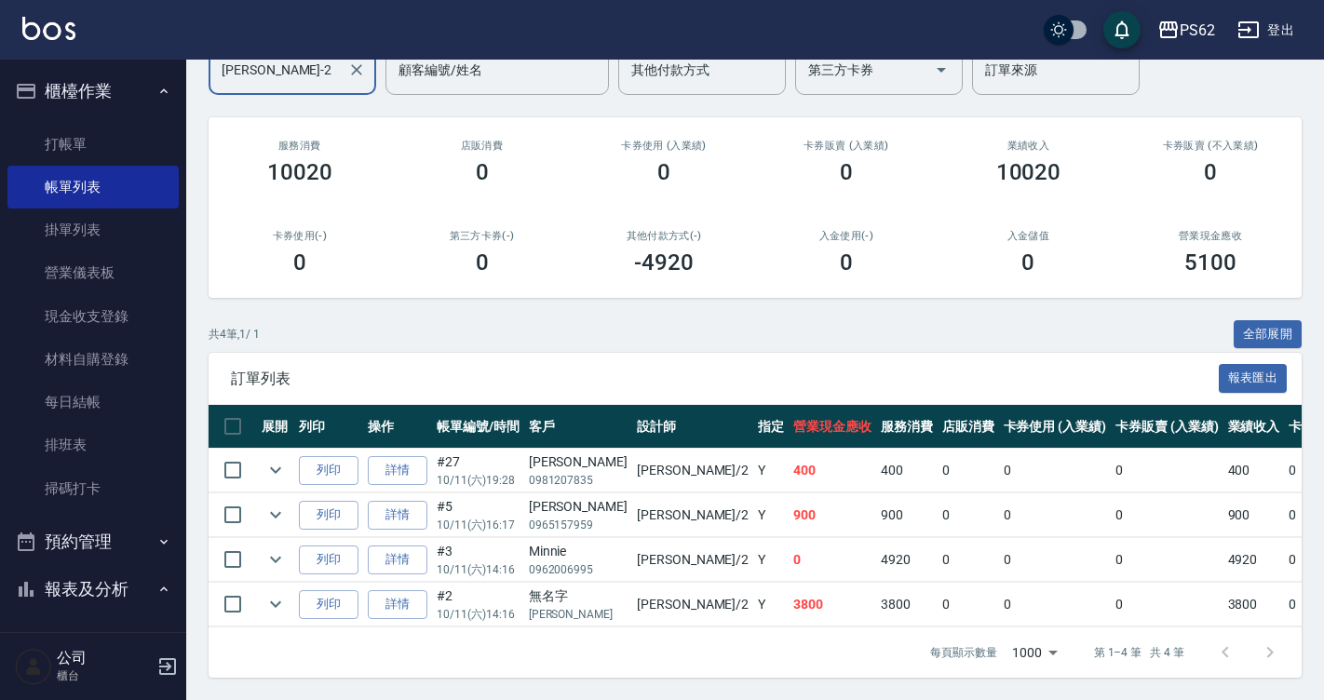
scroll to position [184, 0]
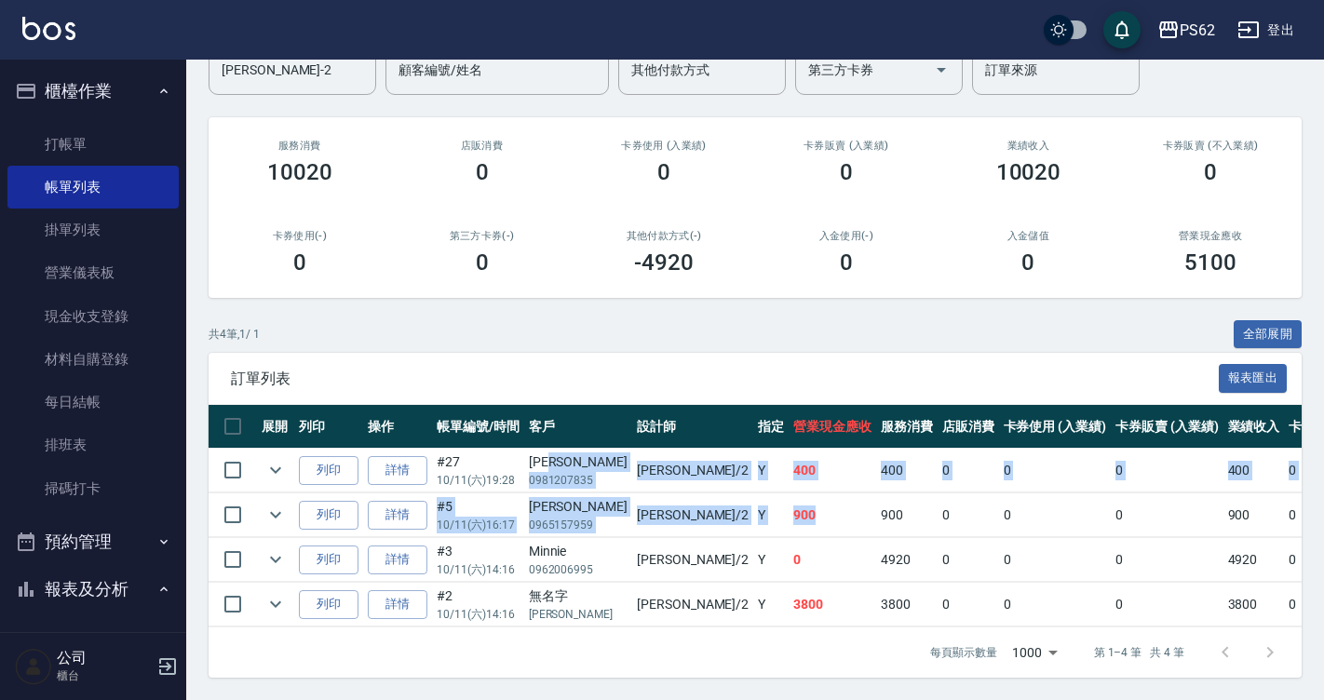
drag, startPoint x: 614, startPoint y: 467, endPoint x: 743, endPoint y: 506, distance: 134.3
click at [743, 506] on tbody "列印 詳情 #27 10/11 (六) 19:28 羅惟萍 0981207835 Rita /2 Y 400 400 0 0 0 400 0 0 0 0 0 …" at bounding box center [1029, 538] width 1640 height 179
click at [788, 506] on td "900" at bounding box center [832, 515] width 88 height 44
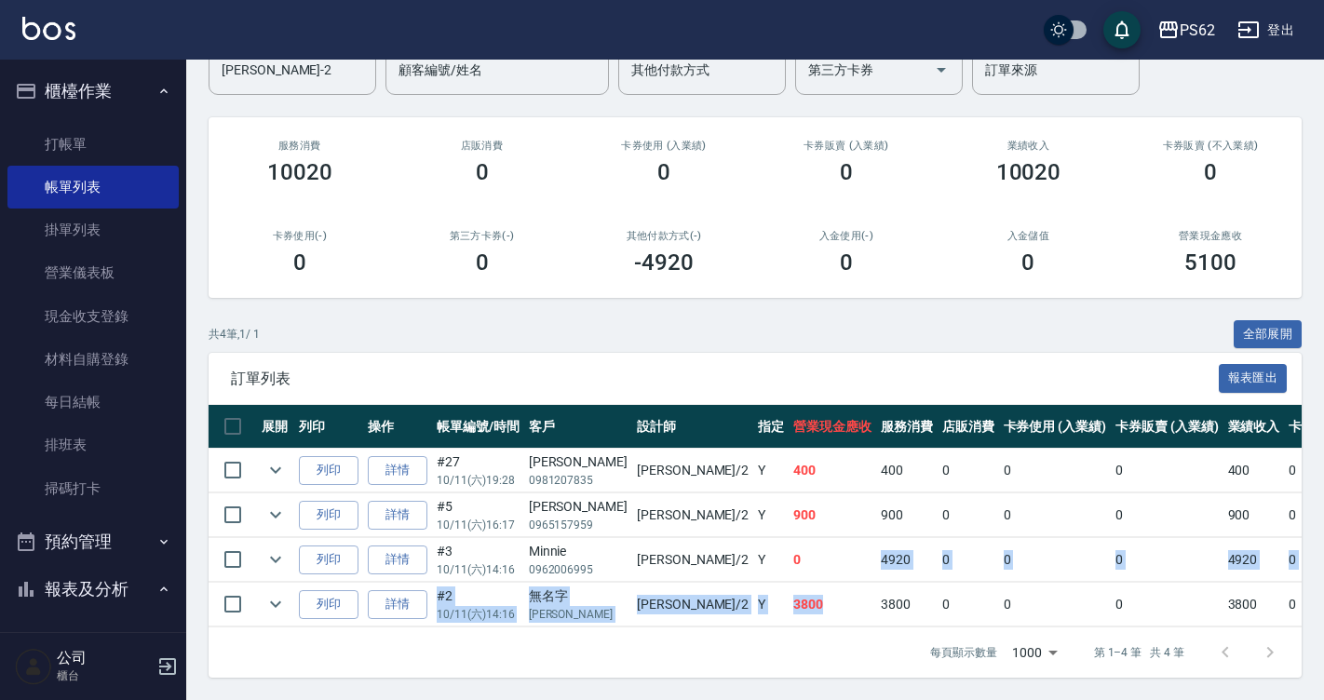
drag, startPoint x: 735, startPoint y: 572, endPoint x: 757, endPoint y: 597, distance: 33.0
click at [757, 597] on tbody "列印 詳情 #27 10/11 (六) 19:28 羅惟萍 0981207835 Rita /2 Y 400 400 0 0 0 400 0 0 0 0 0 …" at bounding box center [1029, 538] width 1640 height 179
click at [788, 597] on td "3800" at bounding box center [832, 605] width 88 height 44
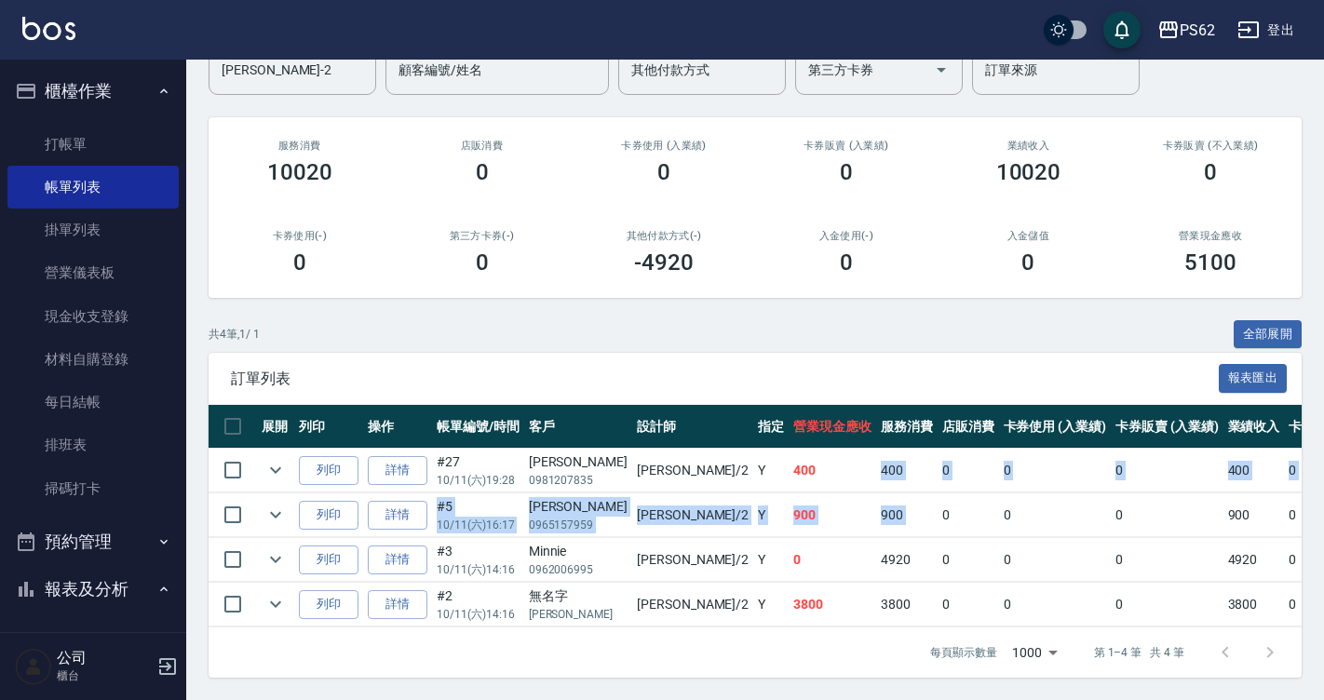
drag, startPoint x: 737, startPoint y: 461, endPoint x: 836, endPoint y: 519, distance: 114.3
click at [836, 519] on tbody "列印 詳情 #27 10/11 (六) 19:28 羅惟萍 0981207835 Rita /2 Y 400 400 0 0 0 400 0 0 0 0 0 …" at bounding box center [1029, 538] width 1640 height 179
click at [937, 519] on td "0" at bounding box center [967, 515] width 61 height 44
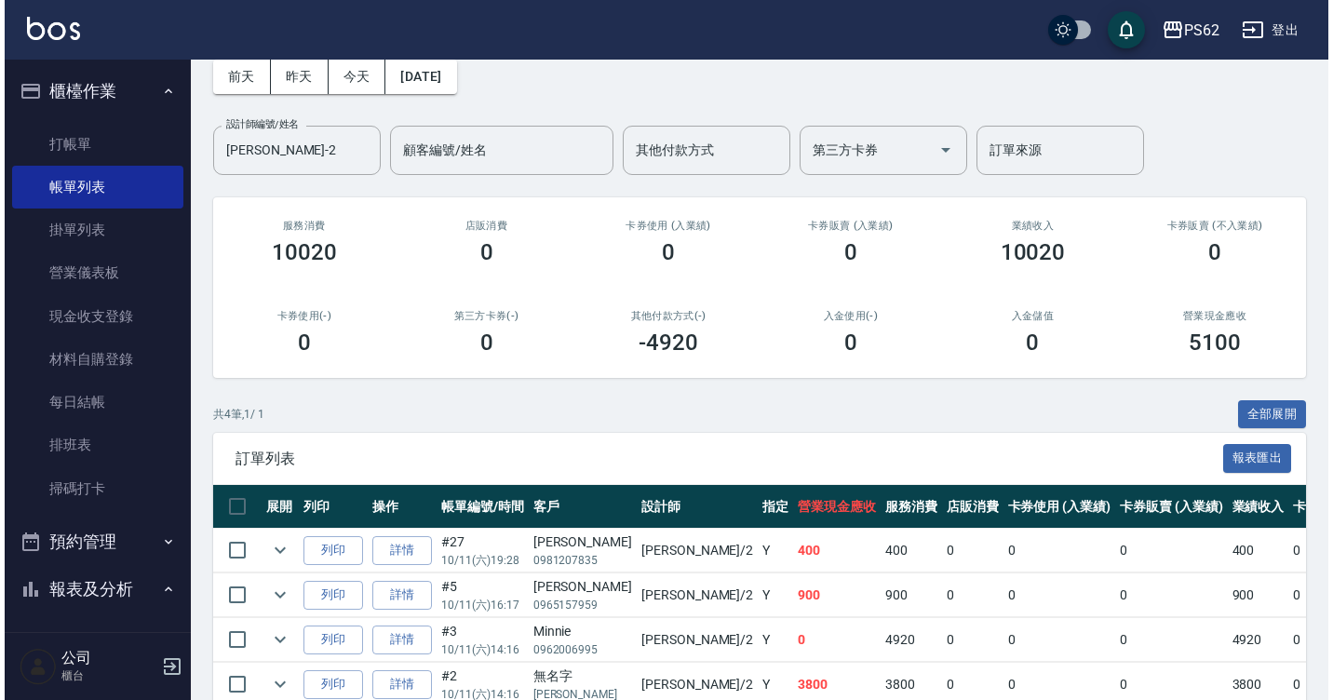
scroll to position [0, 0]
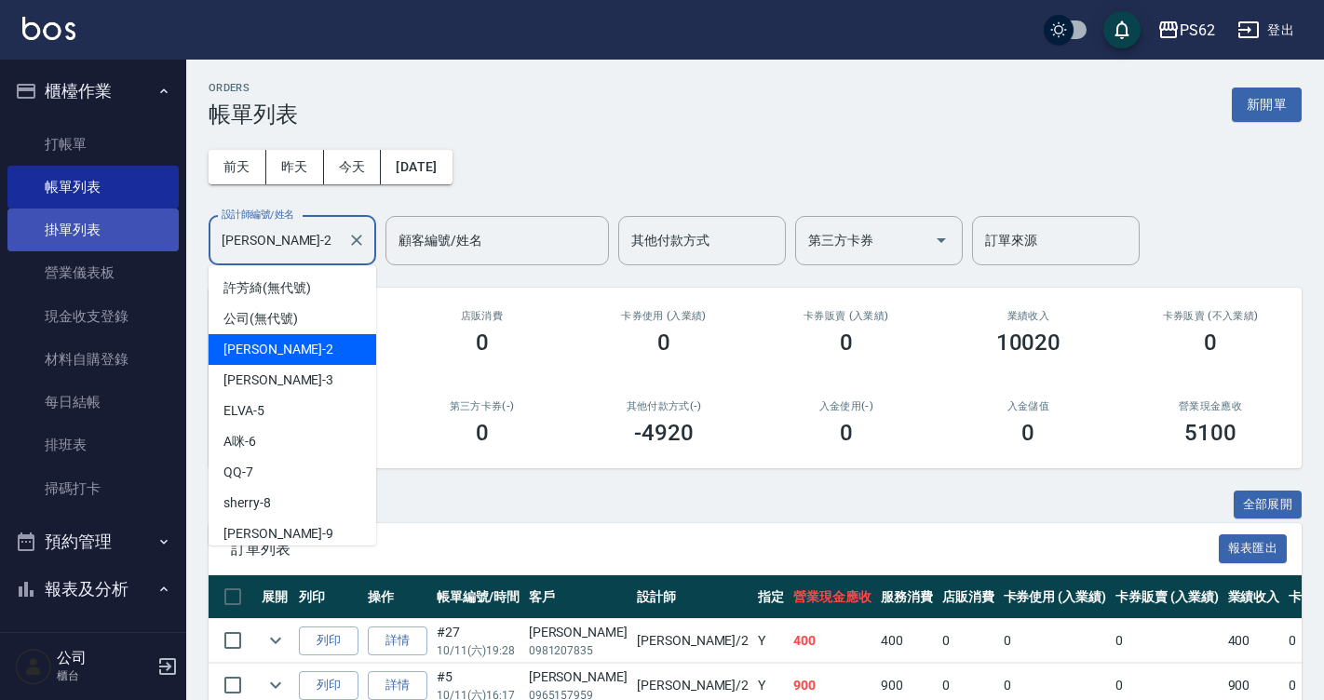
drag, startPoint x: 314, startPoint y: 253, endPoint x: 155, endPoint y: 245, distance: 159.4
click at [155, 245] on div "PS62 登出 櫃檯作業 打帳單 帳單列表 掛單列表 營業儀表板 現金收支登錄 材料自購登錄 每日結帳 排班表 掃碼打卡 預約管理 預約管理 單日預約紀錄 單…" at bounding box center [662, 435] width 1324 height 870
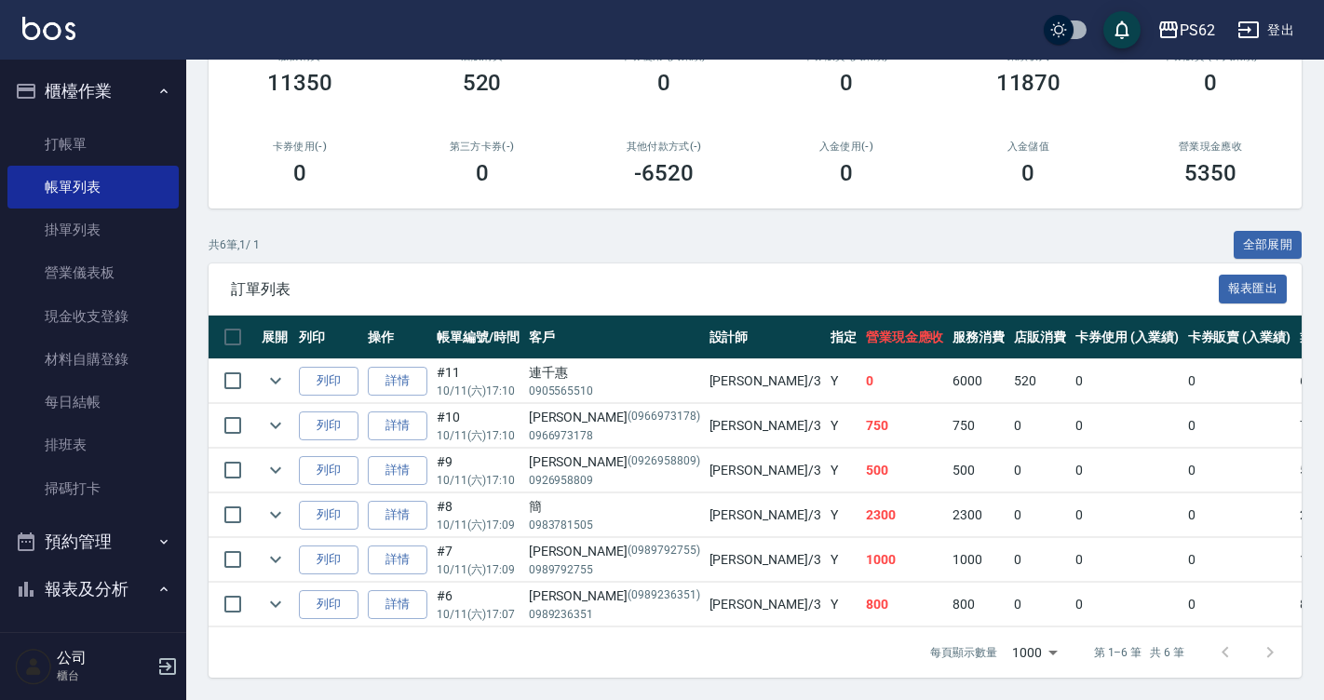
scroll to position [274, 0]
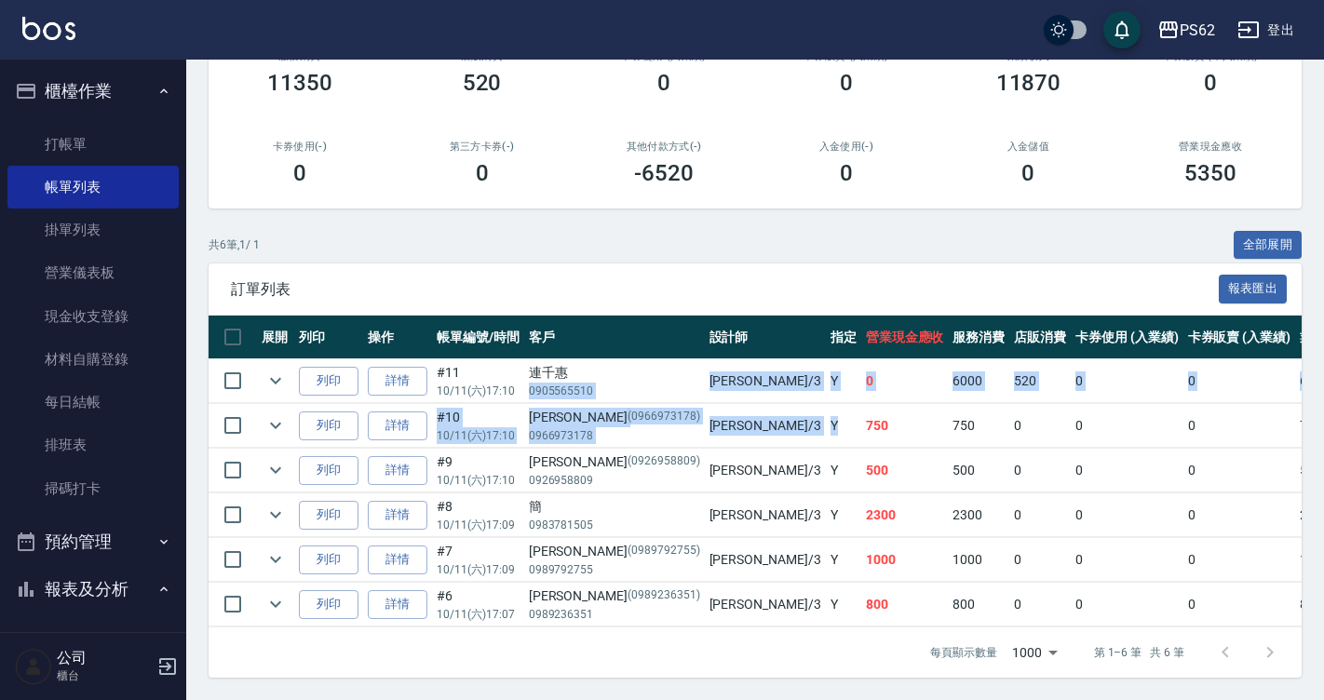
drag, startPoint x: 621, startPoint y: 357, endPoint x: 729, endPoint y: 443, distance: 138.4
click at [729, 443] on tbody "列印 詳情 #11 10/11 (六) 17:10 連千惠 0905565510 Tina /3 Y 0 6000 520 0 0 6520 0 0 0 -6…" at bounding box center [1065, 493] width 1713 height 268
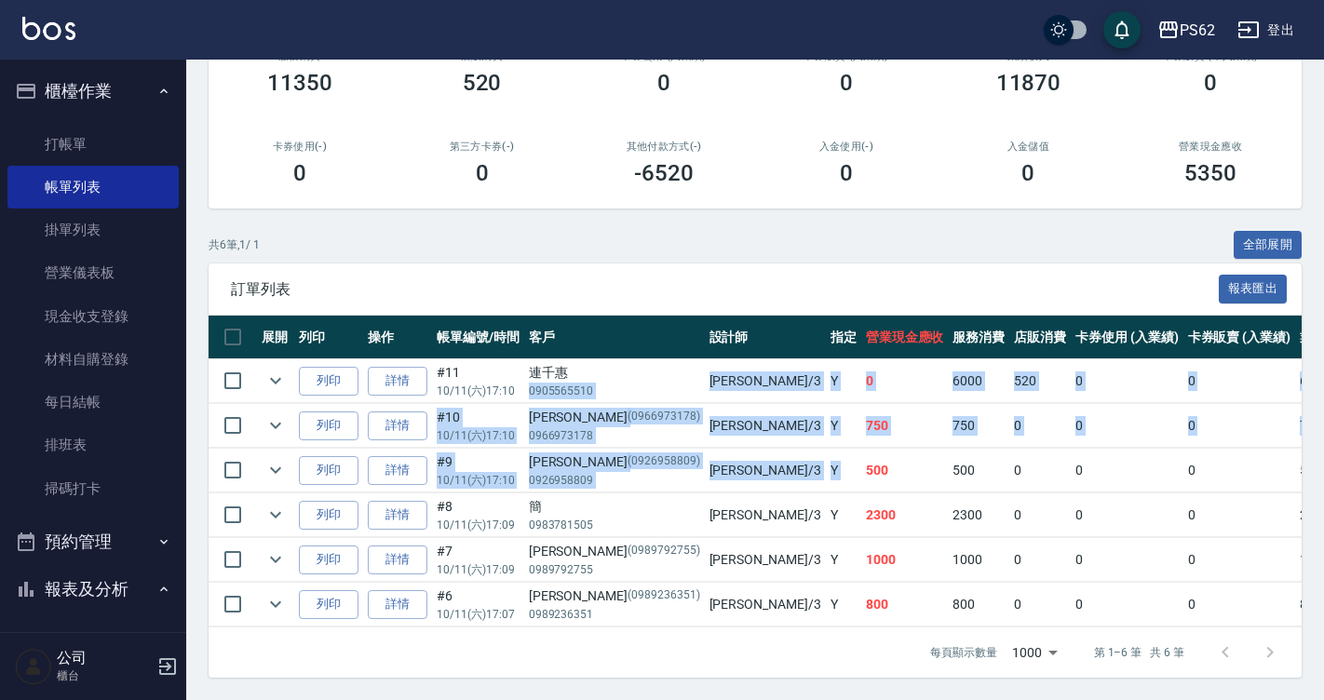
click at [861, 449] on td "500" at bounding box center [905, 471] width 88 height 44
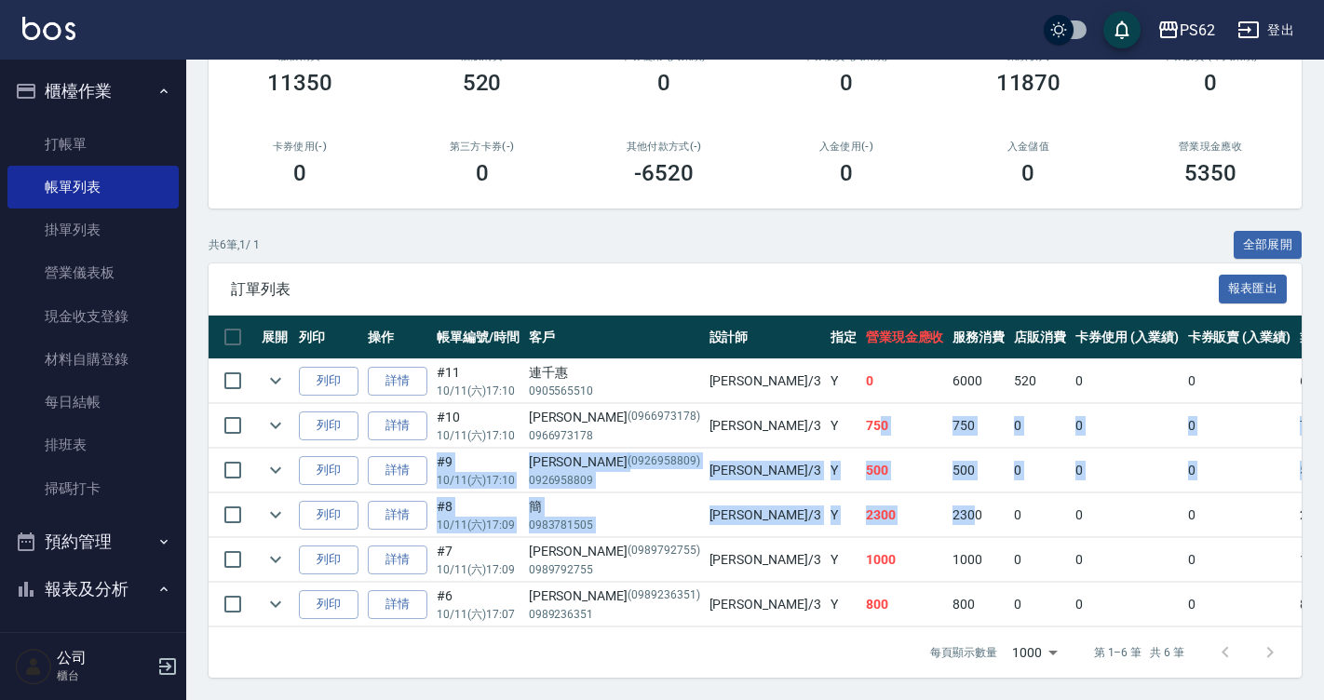
drag, startPoint x: 743, startPoint y: 398, endPoint x: 839, endPoint y: 489, distance: 132.4
click at [839, 487] on tbody "列印 詳情 #11 10/11 (六) 17:10 連千惠 0905565510 Tina /3 Y 0 6000 520 0 0 6520 0 0 0 -6…" at bounding box center [1065, 493] width 1713 height 268
click at [948, 493] on td "2300" at bounding box center [978, 515] width 61 height 44
click at [861, 504] on td "2300" at bounding box center [905, 515] width 88 height 44
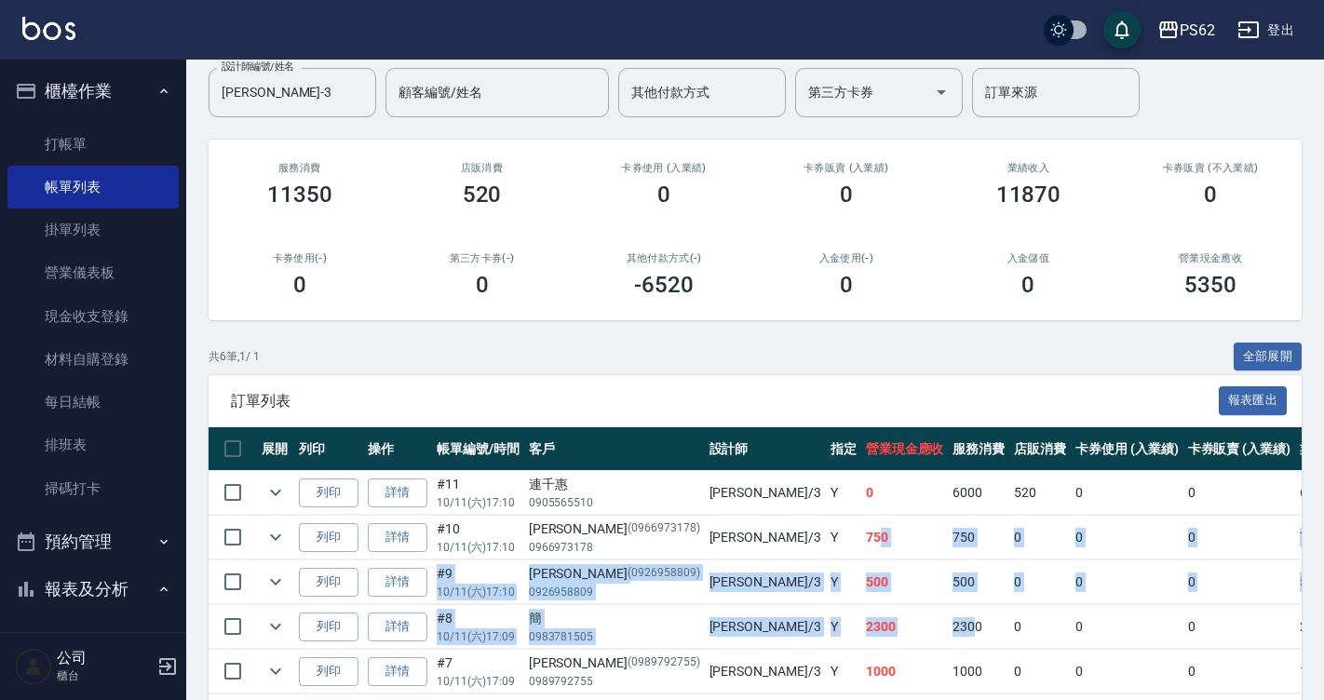
scroll to position [0, 0]
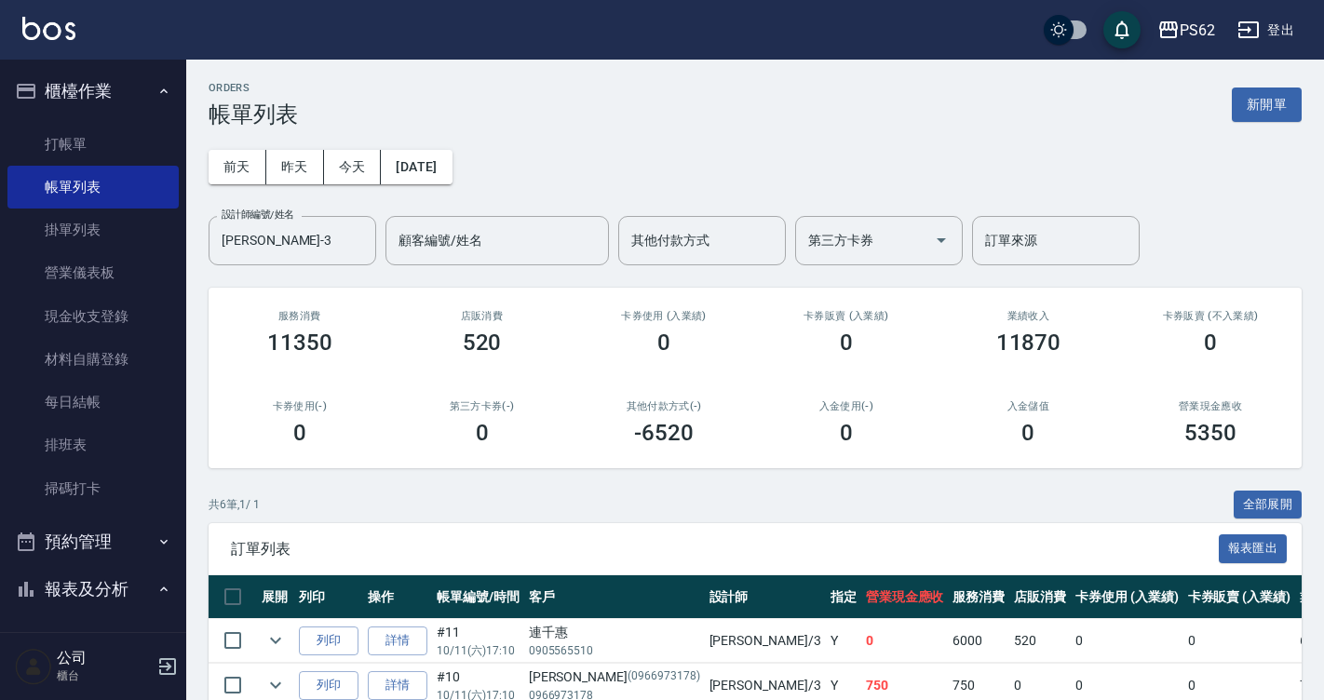
drag, startPoint x: 150, startPoint y: 245, endPoint x: 0, endPoint y: 297, distance: 158.7
click at [0, 297] on html "PS62 登出 櫃檯作業 打帳單 帳單列表 掛單列表 營業儀表板 現金收支登錄 材料自購登錄 每日結帳 排班表 掃碼打卡 預約管理 預約管理 單日預約紀錄 單…" at bounding box center [662, 480] width 1324 height 960
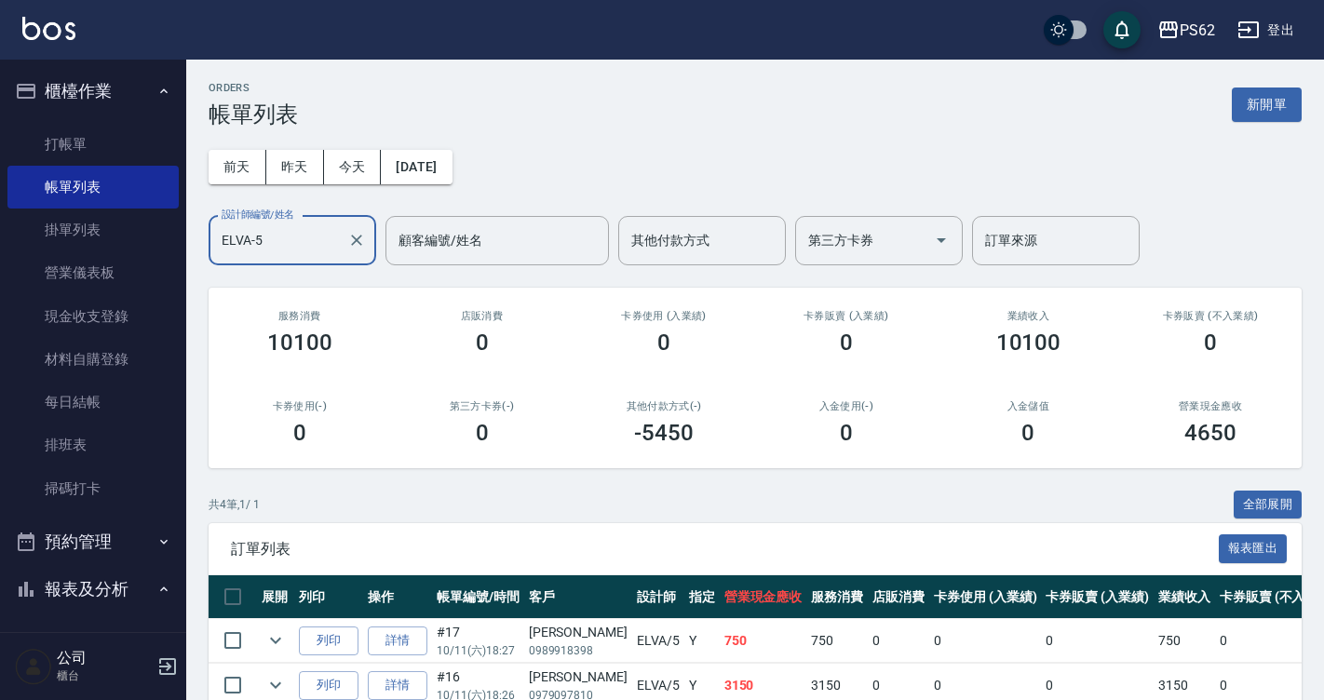
drag, startPoint x: 248, startPoint y: 259, endPoint x: 229, endPoint y: 269, distance: 21.2
click at [230, 268] on div "ORDERS 帳單列表 新開單 前天 昨天 今天 2025/10/11 設計師編號/姓名 ELVA-5 設計師編號/姓名 顧客編號/姓名 顧客編號/姓名 其他…" at bounding box center [755, 465] width 1138 height 811
drag, startPoint x: 315, startPoint y: 241, endPoint x: 0, endPoint y: 297, distance: 319.6
click at [0, 276] on html "PS62 登出 櫃檯作業 打帳單 帳單列表 掛單列表 營業儀表板 現金收支登錄 材料自購登錄 每日結帳 排班表 掃碼打卡 預約管理 預約管理 單日預約紀錄 單…" at bounding box center [662, 435] width 1324 height 870
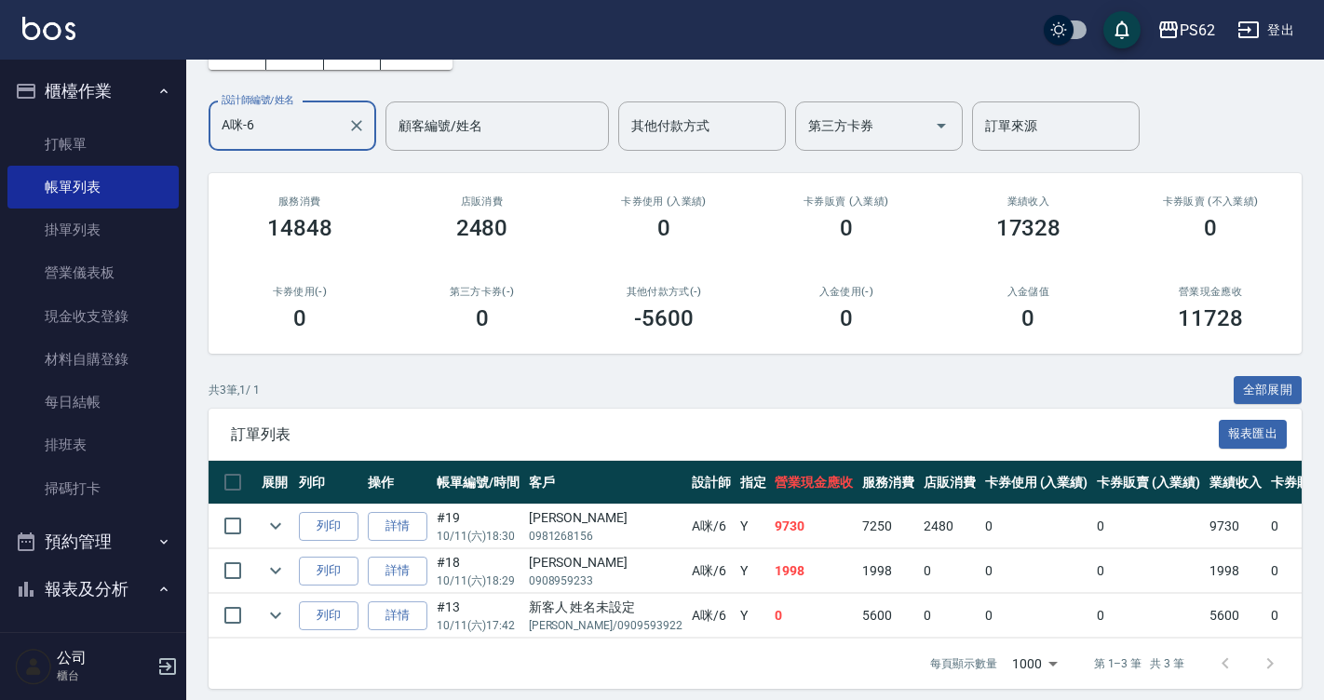
scroll to position [140, 0]
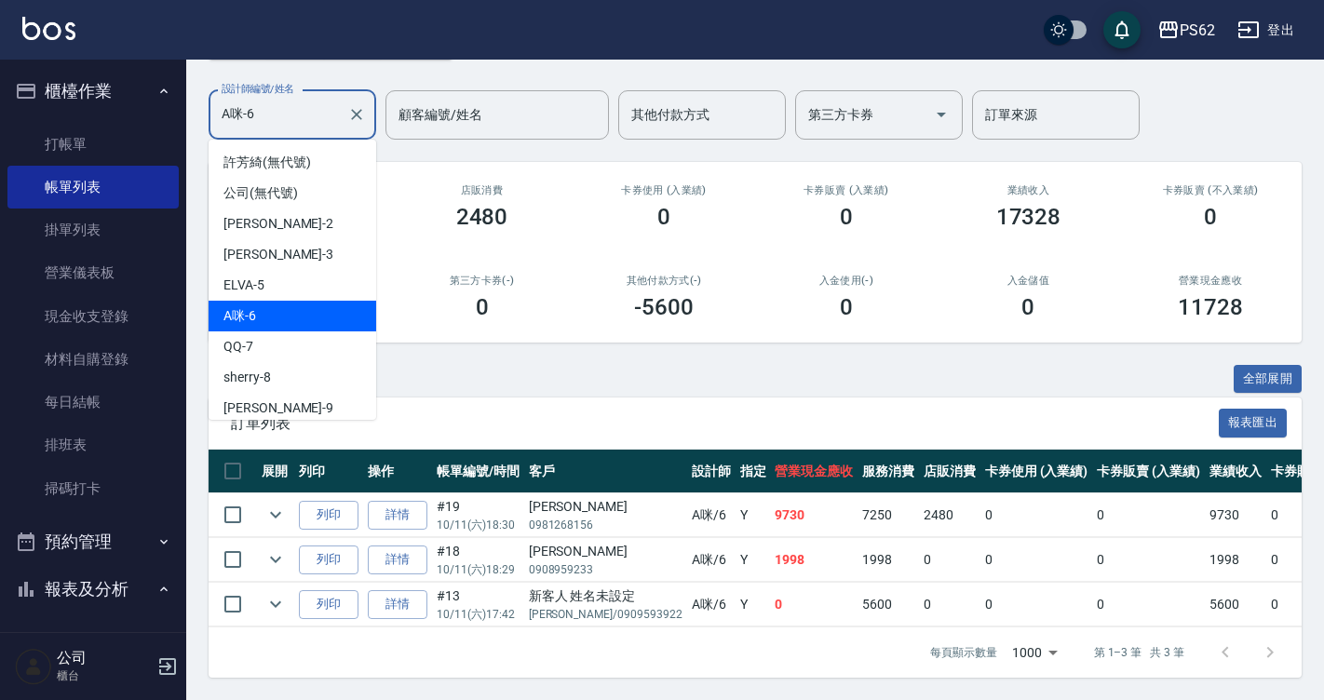
drag, startPoint x: 64, startPoint y: 127, endPoint x: 0, endPoint y: 198, distance: 96.2
click at [0, 169] on html "PS62 登出 櫃檯作業 打帳單 帳單列表 掛單列表 營業儀表板 現金收支登錄 材料自購登錄 每日結帳 排班表 掃碼打卡 預約管理 預約管理 單日預約紀錄 單…" at bounding box center [662, 287] width 1324 height 826
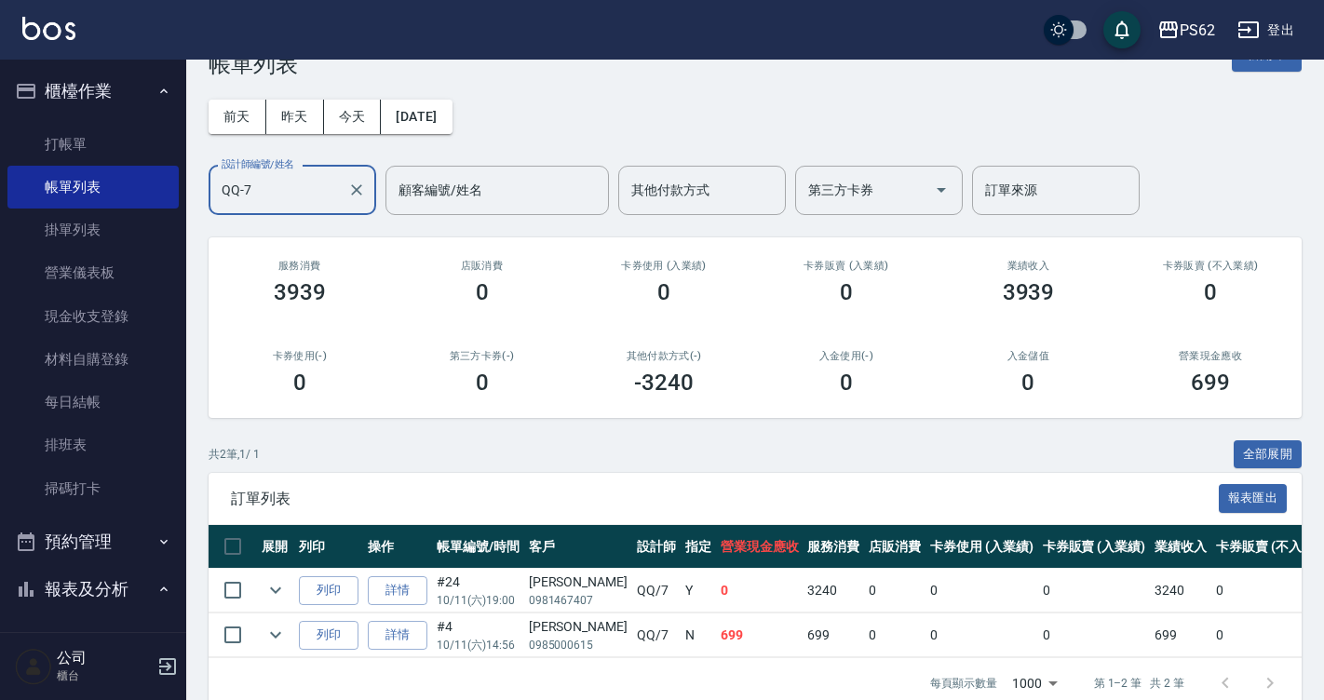
scroll to position [95, 0]
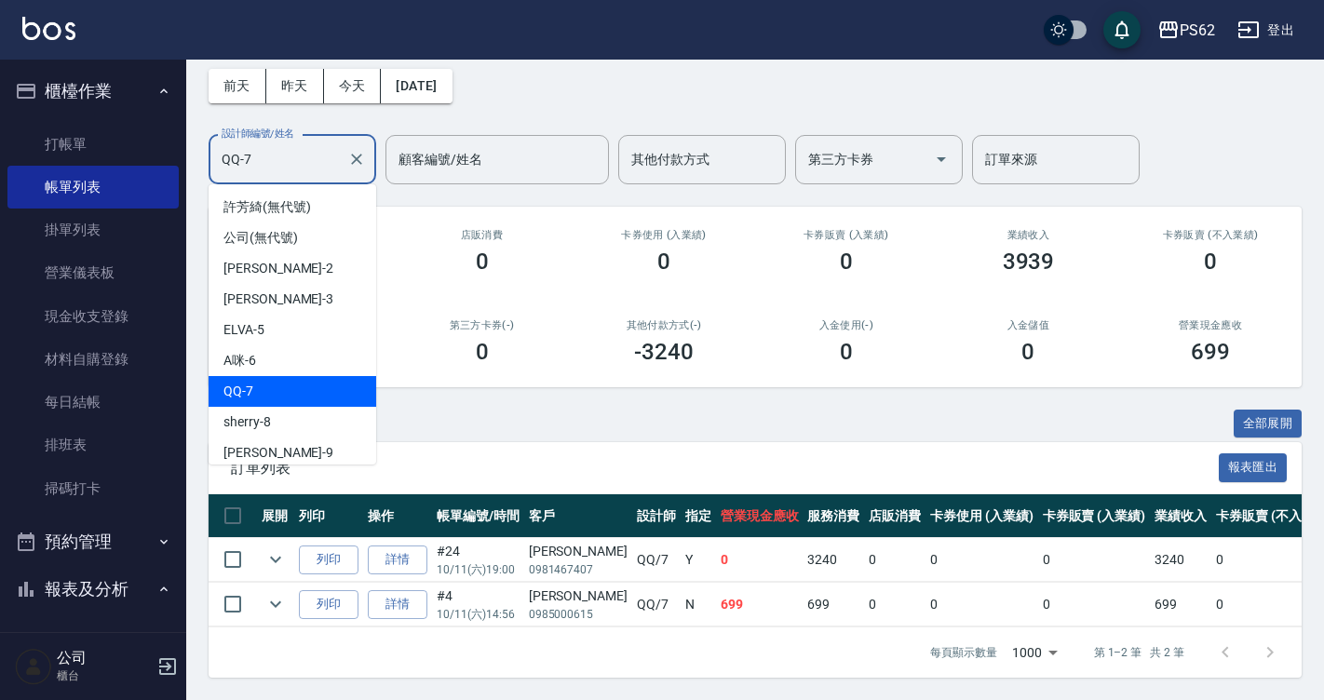
drag, startPoint x: 266, startPoint y: 144, endPoint x: 0, endPoint y: 247, distance: 285.3
click at [0, 247] on html "PS62 登出 櫃檯作業 打帳單 帳單列表 掛單列表 營業儀表板 現金收支登錄 材料自購登錄 每日結帳 排班表 掃碼打卡 預約管理 預約管理 單日預約紀錄 單…" at bounding box center [662, 309] width 1324 height 781
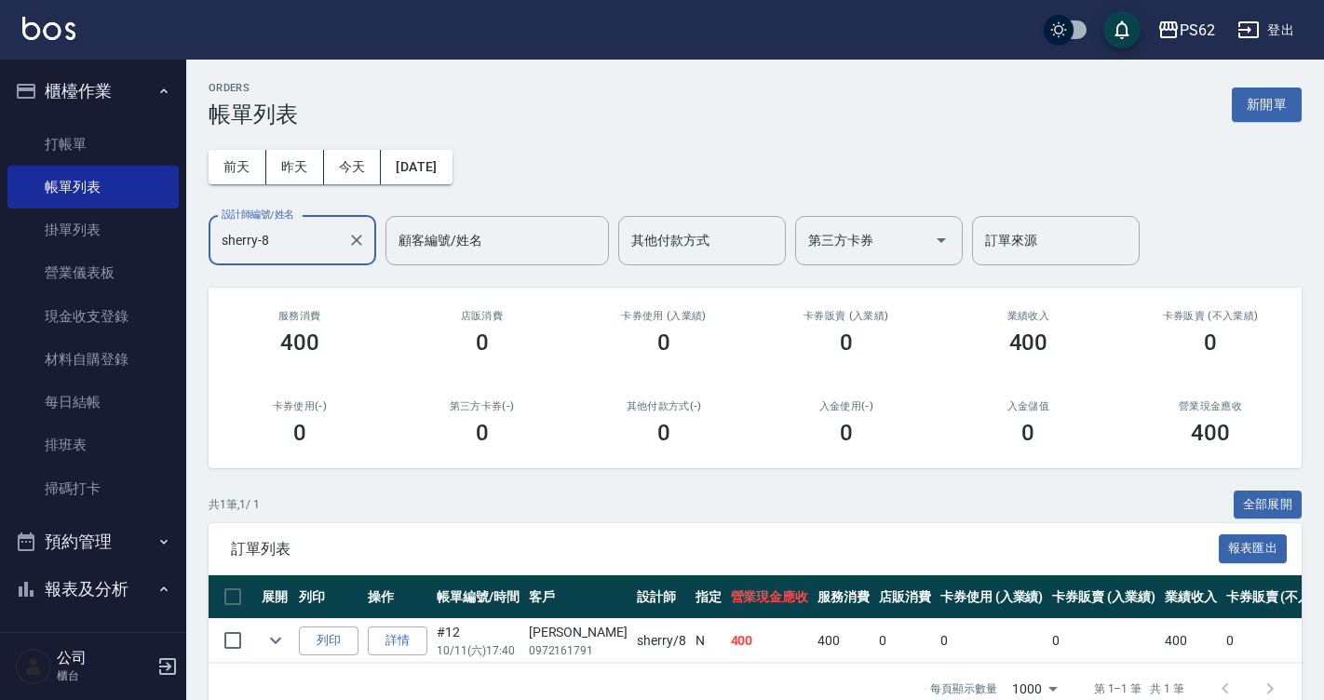
scroll to position [50, 0]
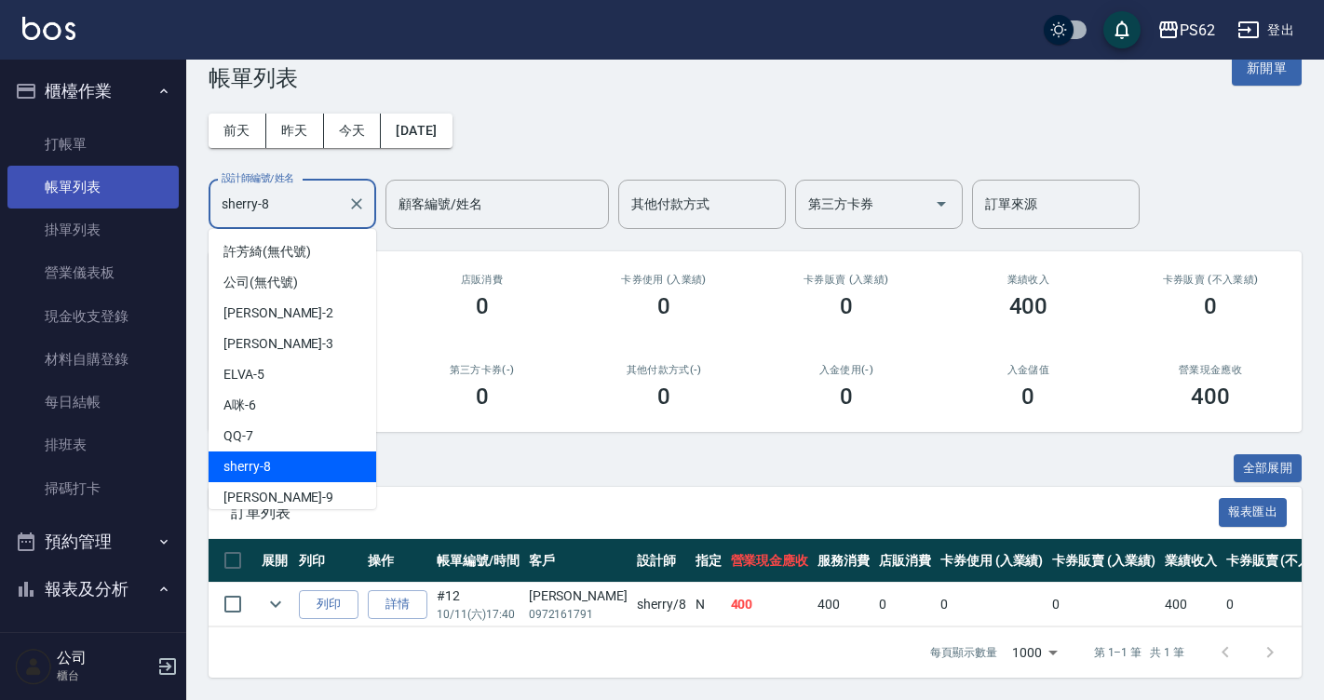
drag, startPoint x: 305, startPoint y: 182, endPoint x: 142, endPoint y: 201, distance: 164.1
click at [157, 194] on div "PS62 登出 櫃檯作業 打帳單 帳單列表 掛單列表 營業儀表板 現金收支登錄 材料自購登錄 每日結帳 排班表 掃碼打卡 預約管理 預約管理 單日預約紀錄 單…" at bounding box center [662, 332] width 1324 height 736
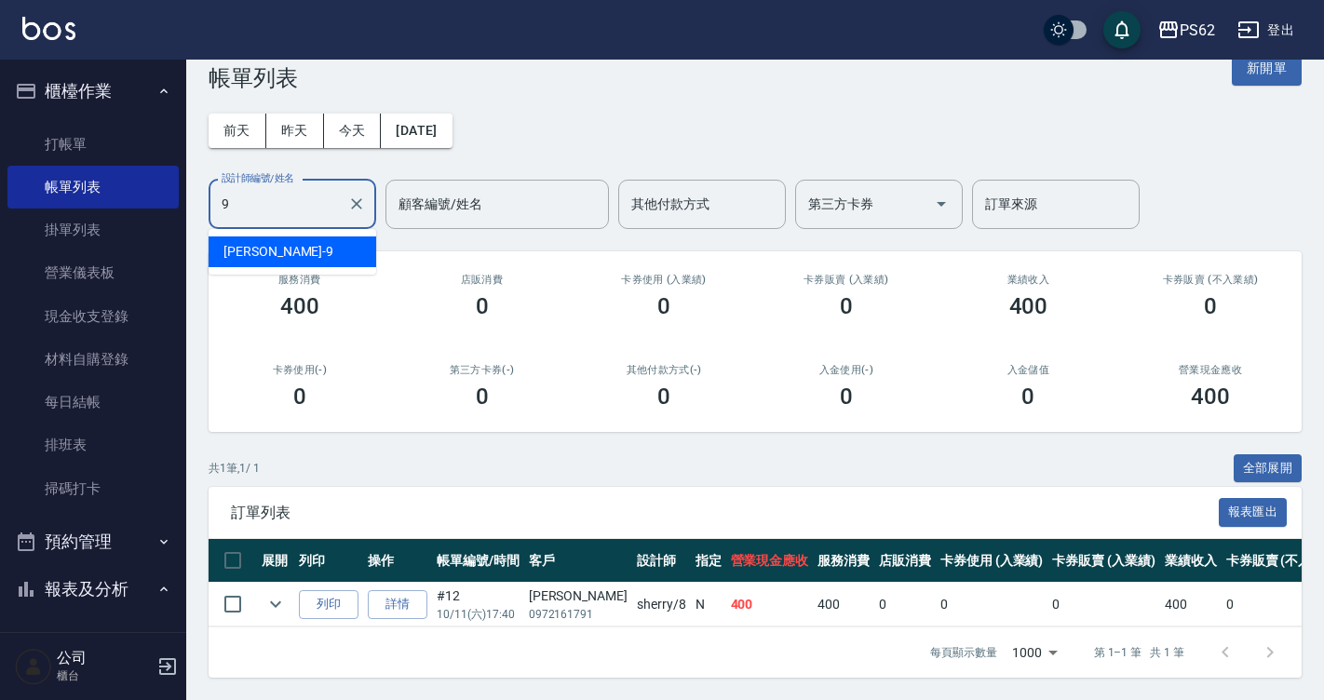
type input "niki-9"
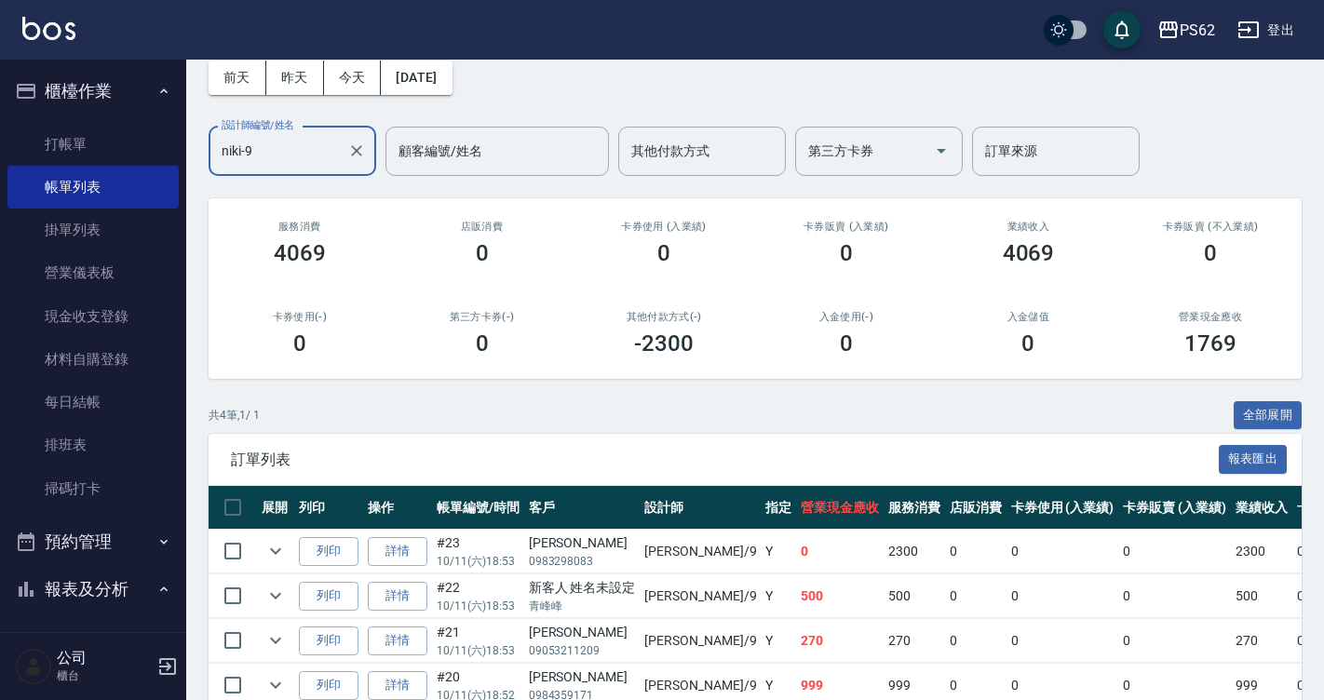
scroll to position [0, 0]
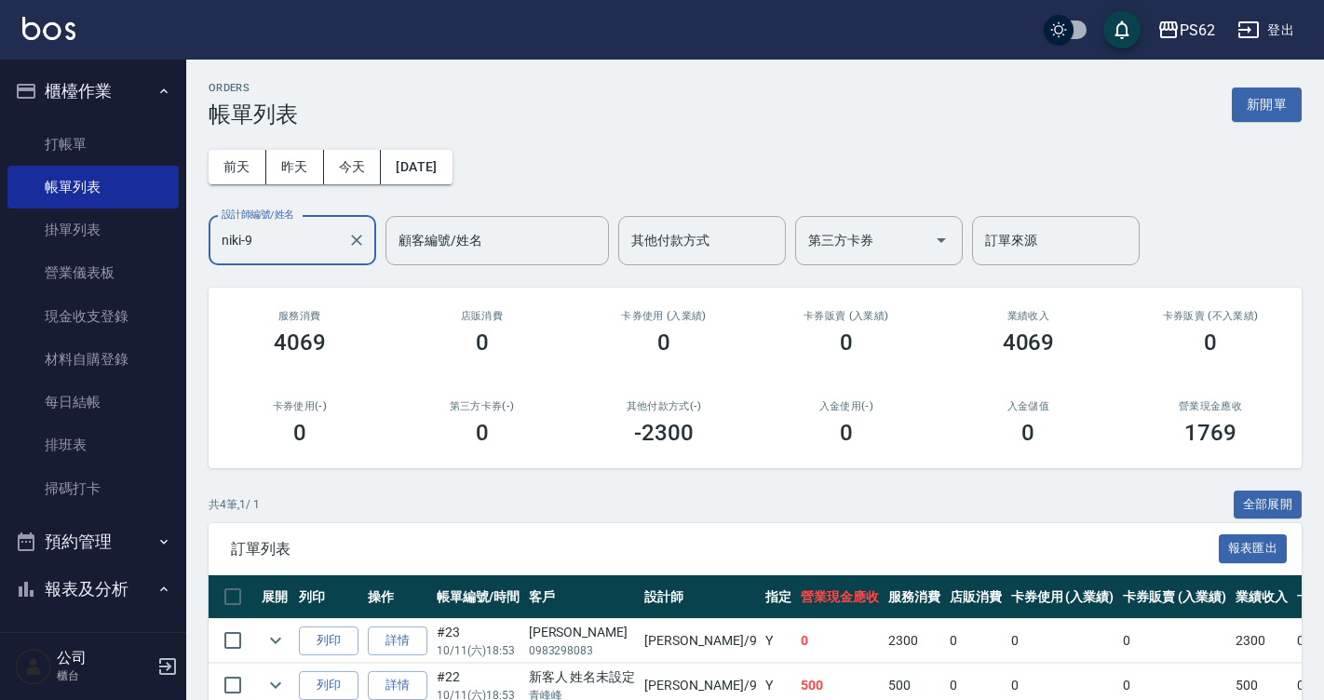
drag, startPoint x: 277, startPoint y: 232, endPoint x: 0, endPoint y: 253, distance: 278.2
click at [0, 253] on html "PS62 登出 櫃檯作業 打帳單 帳單列表 掛單列表 營業儀表板 現金收支登錄 材料自購登錄 每日結帳 排班表 掃碼打卡 預約管理 預約管理 單日預約紀錄 單…" at bounding box center [662, 435] width 1324 height 870
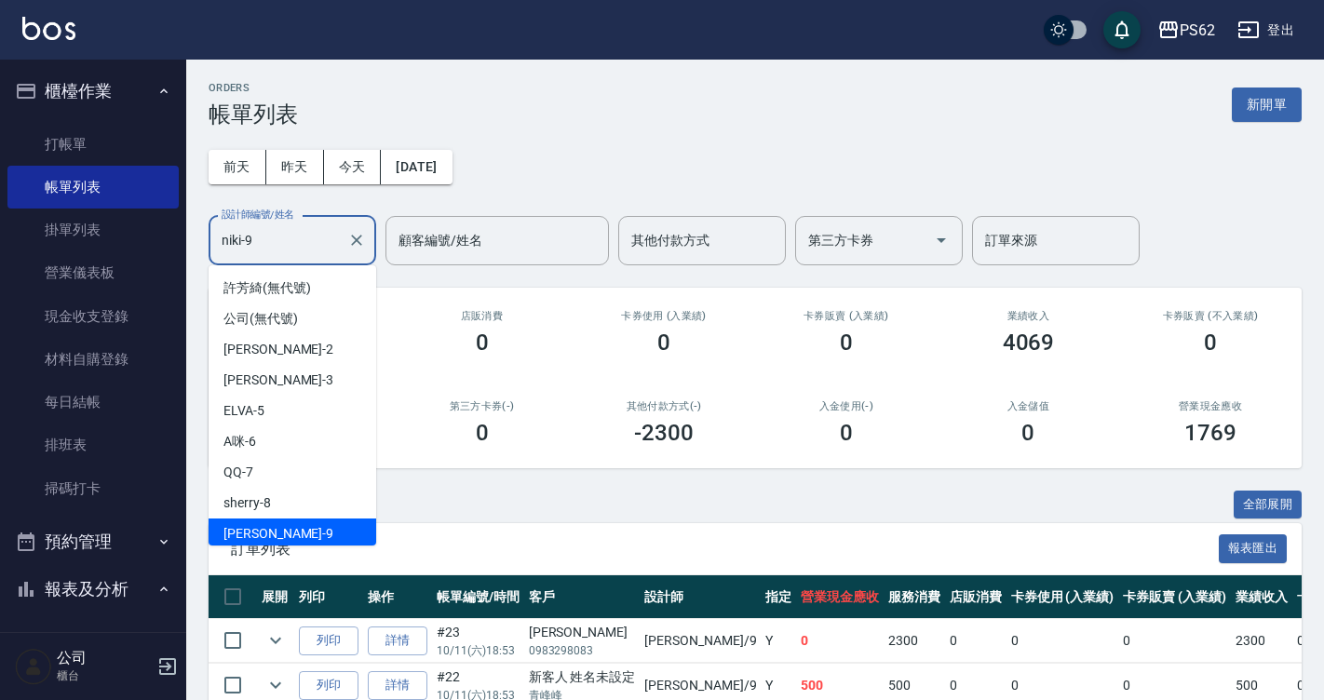
scroll to position [4, 0]
drag, startPoint x: 263, startPoint y: 239, endPoint x: 211, endPoint y: 269, distance: 60.0
click at [211, 269] on body "PS62 登出 櫃檯作業 打帳單 帳單列表 掛單列表 營業儀表板 現金收支登錄 材料自購登錄 每日結帳 排班表 掃碼打卡 預約管理 預約管理 單日預約紀錄 單…" at bounding box center [662, 435] width 1324 height 870
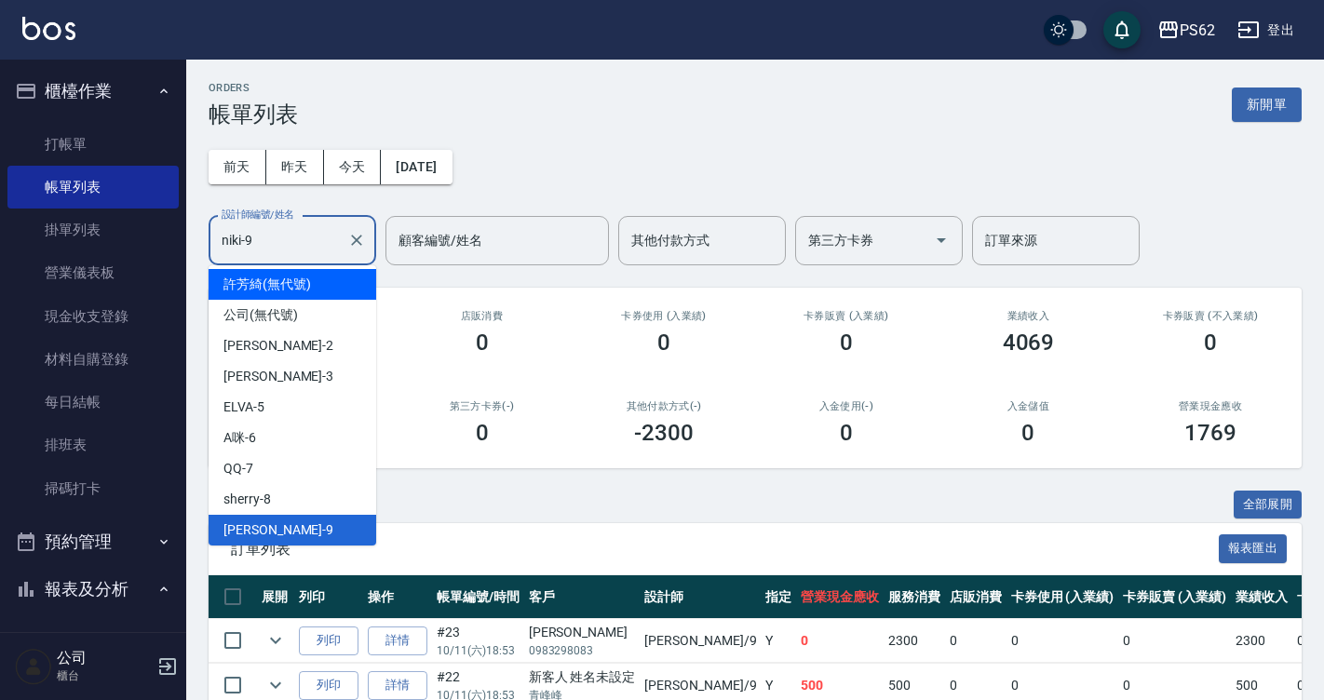
type input "7"
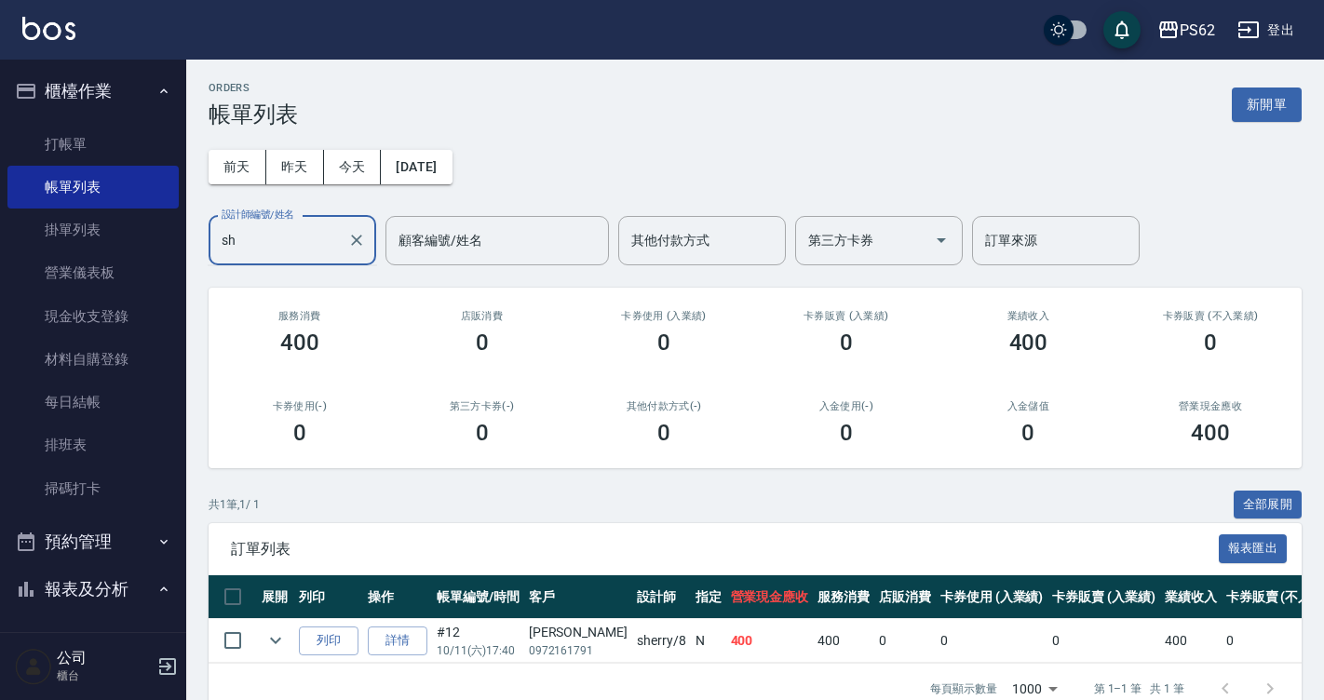
type input "s"
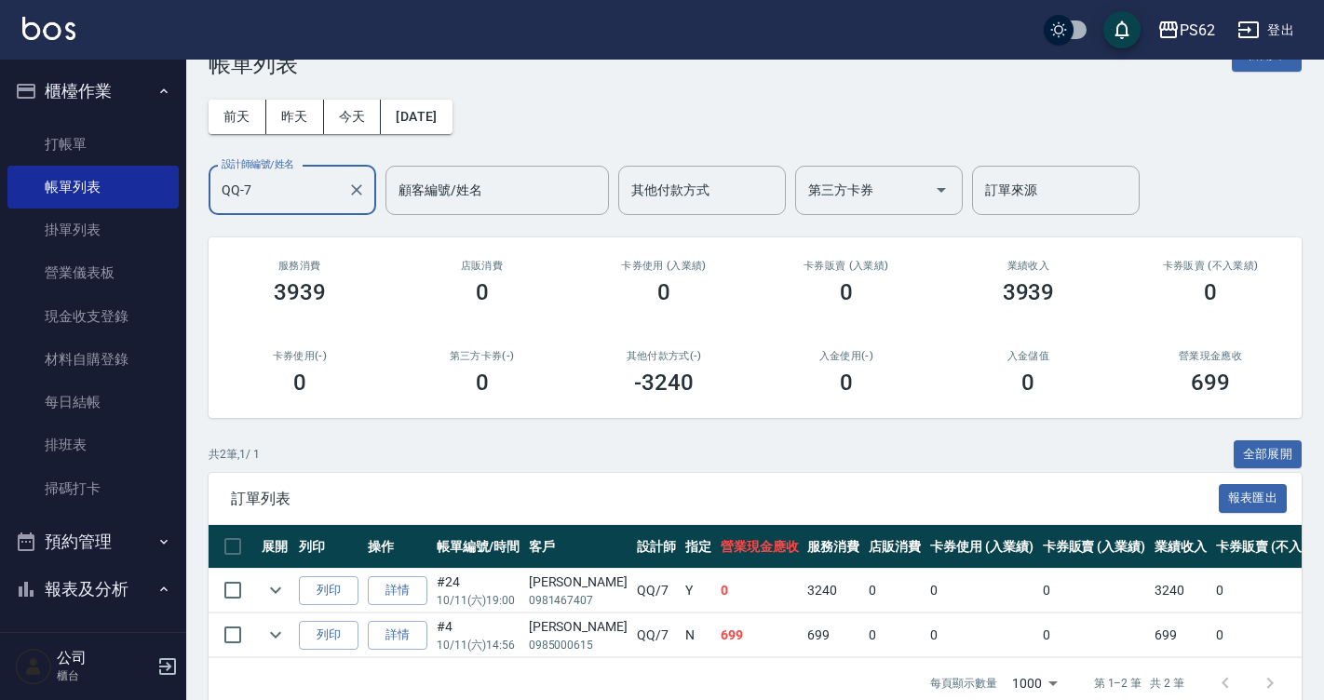
scroll to position [95, 0]
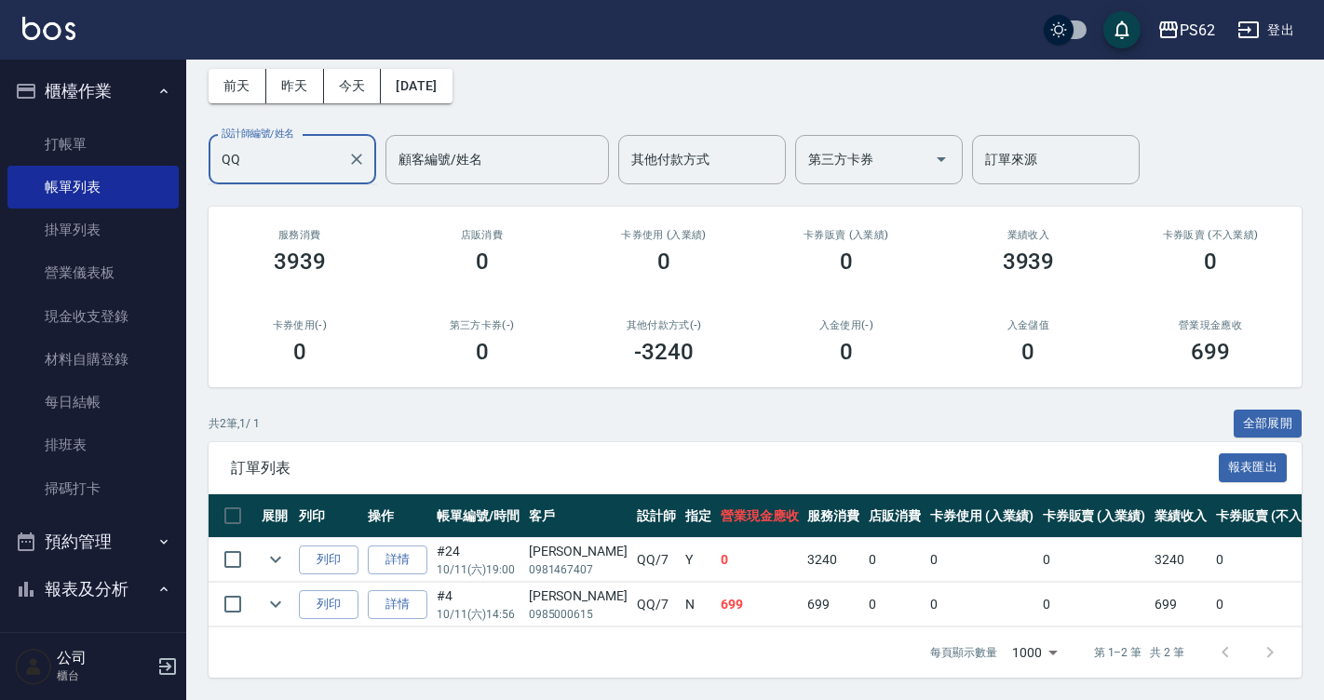
type input "Q"
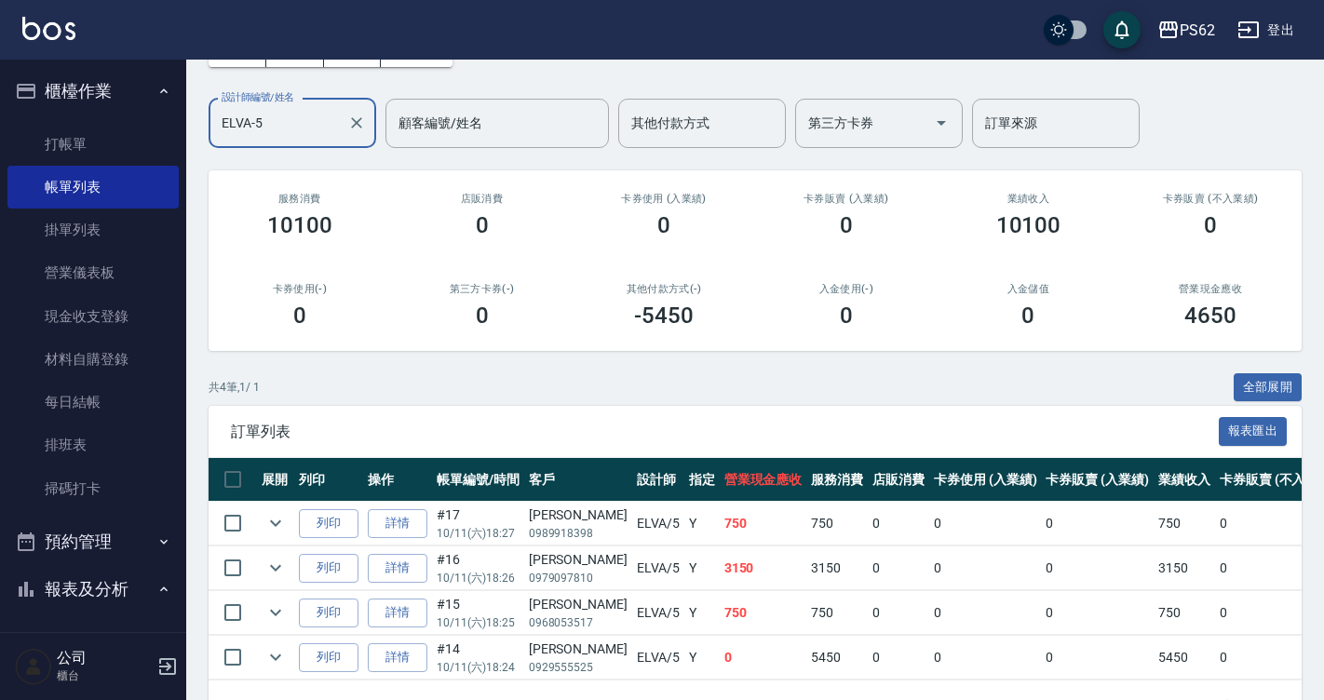
scroll to position [184, 0]
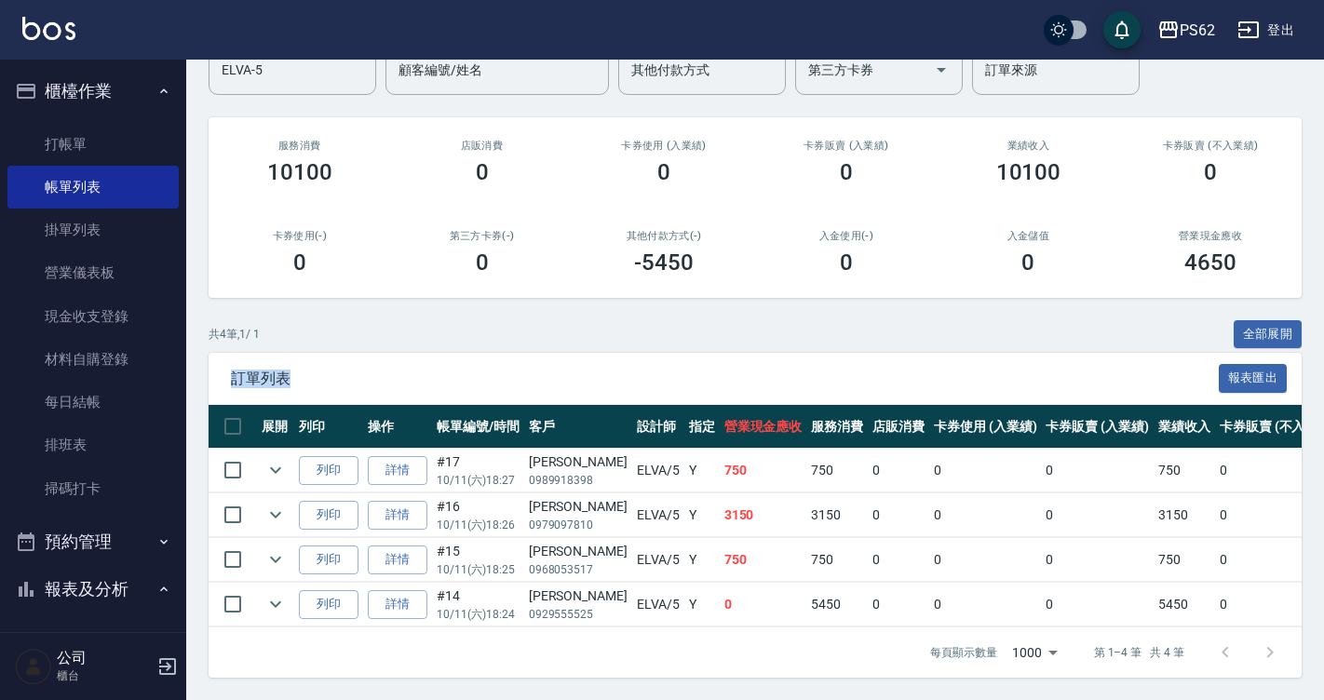
drag, startPoint x: 906, startPoint y: 336, endPoint x: 939, endPoint y: 350, distance: 36.3
click at [918, 346] on div "ORDERS 帳單列表 新開單 前天 昨天 今天 2025/10/11 設計師編號/姓名 ELVA-5 設計師編號/姓名 顧客編號/姓名 顧客編號/姓名 其他…" at bounding box center [755, 294] width 1138 height 811
click at [940, 353] on div "訂單列表 報表匯出" at bounding box center [755, 378] width 1093 height 51
click at [1246, 320] on button "全部展開" at bounding box center [1267, 334] width 69 height 29
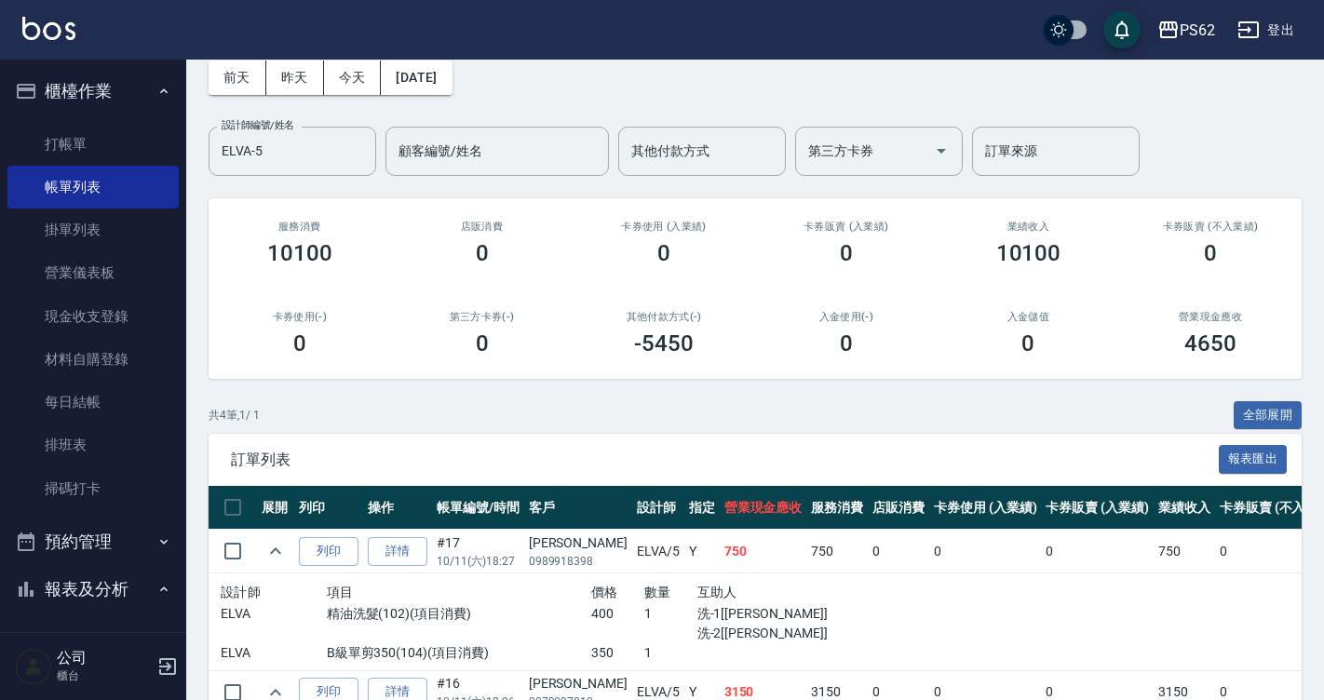
scroll to position [85, 0]
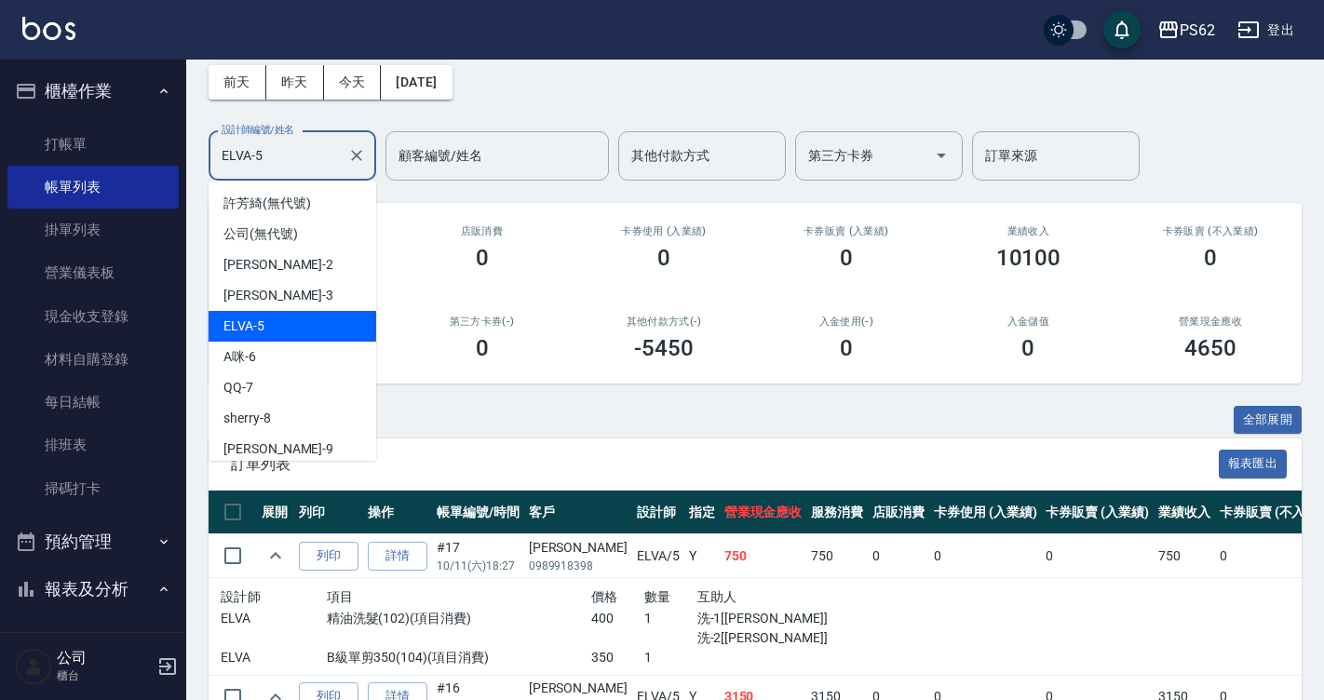
drag, startPoint x: 294, startPoint y: 156, endPoint x: 0, endPoint y: 192, distance: 296.3
click at [0, 192] on html "PS62 登出 櫃檯作業 打帳單 帳單列表 掛單列表 營業儀表板 現金收支登錄 材料自購登錄 每日結帳 排班表 掃碼打卡 預約管理 預約管理 單日預約紀錄 單…" at bounding box center [662, 533] width 1324 height 1236
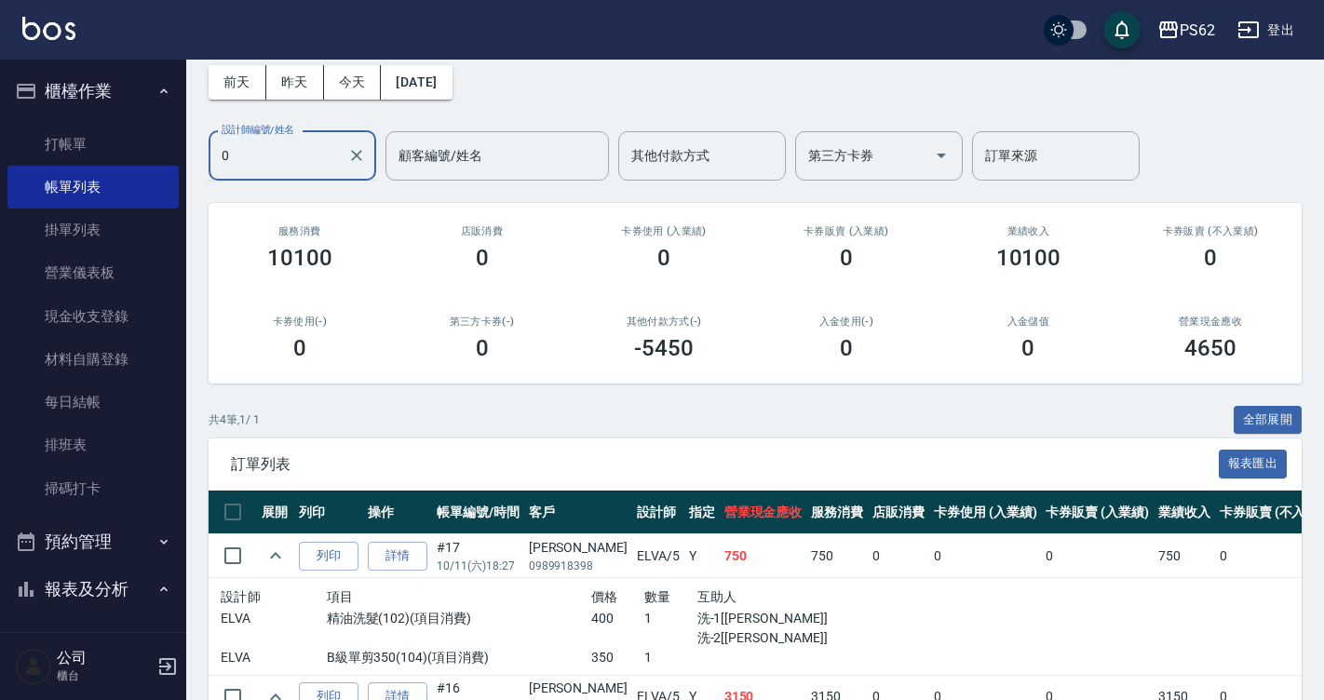
drag, startPoint x: 292, startPoint y: 147, endPoint x: -4, endPoint y: 218, distance: 304.4
click at [0, 218] on html "PS62 登出 櫃檯作業 打帳單 帳單列表 掛單列表 營業儀表板 現金收支登錄 材料自購登錄 每日結帳 排班表 掃碼打卡 預約管理 預約管理 單日預約紀錄 單…" at bounding box center [662, 533] width 1324 height 1236
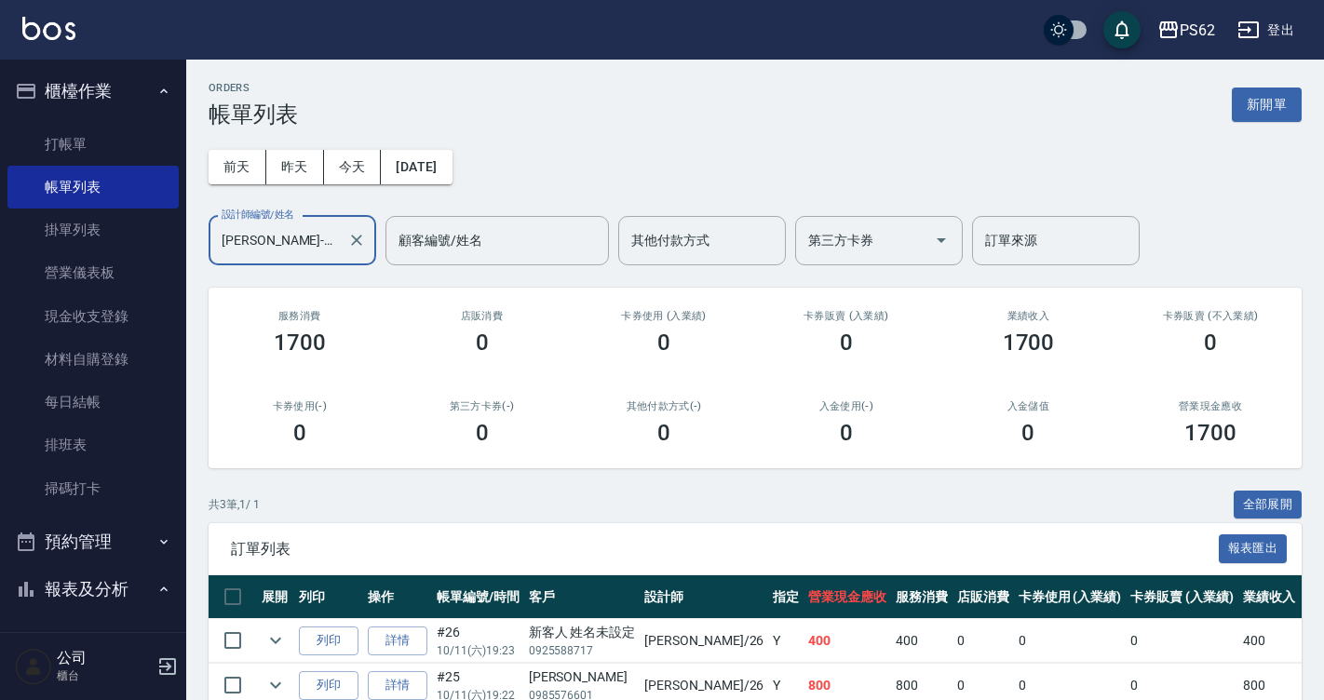
scroll to position [140, 0]
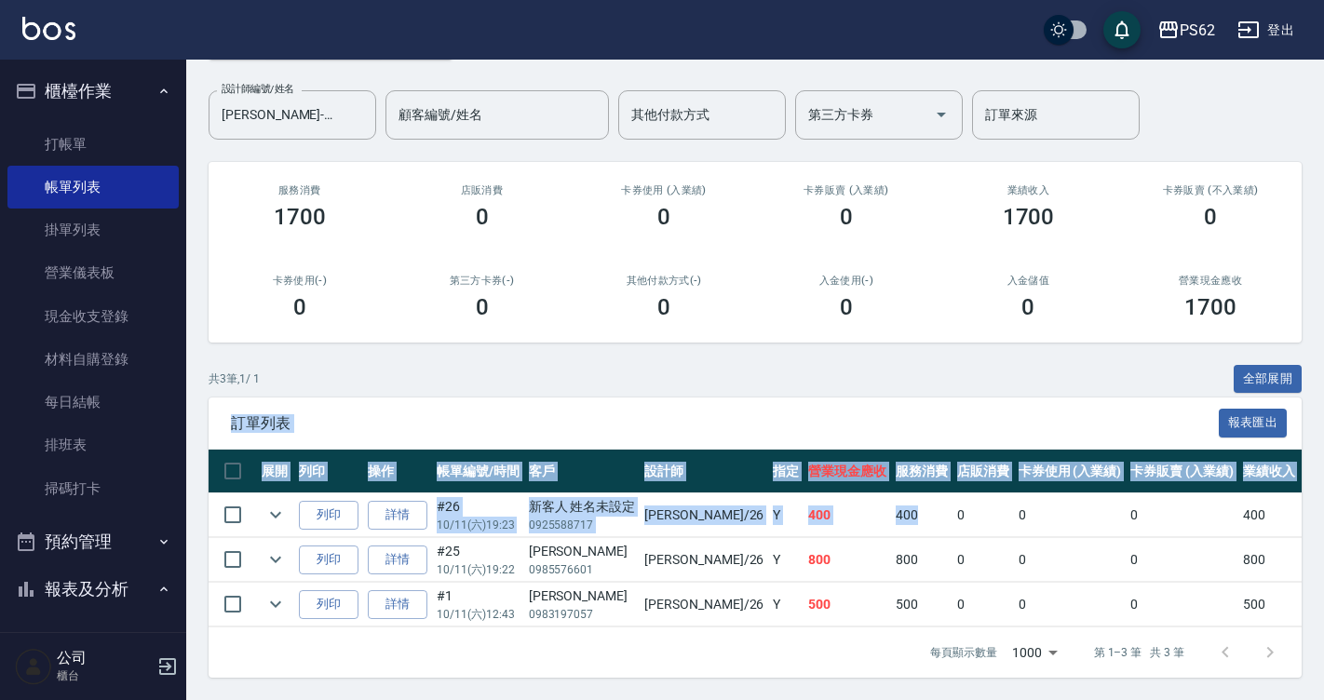
drag, startPoint x: 777, startPoint y: 391, endPoint x: 877, endPoint y: 483, distance: 135.7
click at [877, 483] on div "ORDERS 帳單列表 新開單 前天 昨天 今天 2025/10/11 設計師編號/姓名 小欣-26 設計師編號/姓名 顧客編號/姓名 顧客編號/姓名 其他付…" at bounding box center [755, 317] width 1138 height 766
click at [891, 493] on td "400" at bounding box center [921, 515] width 61 height 44
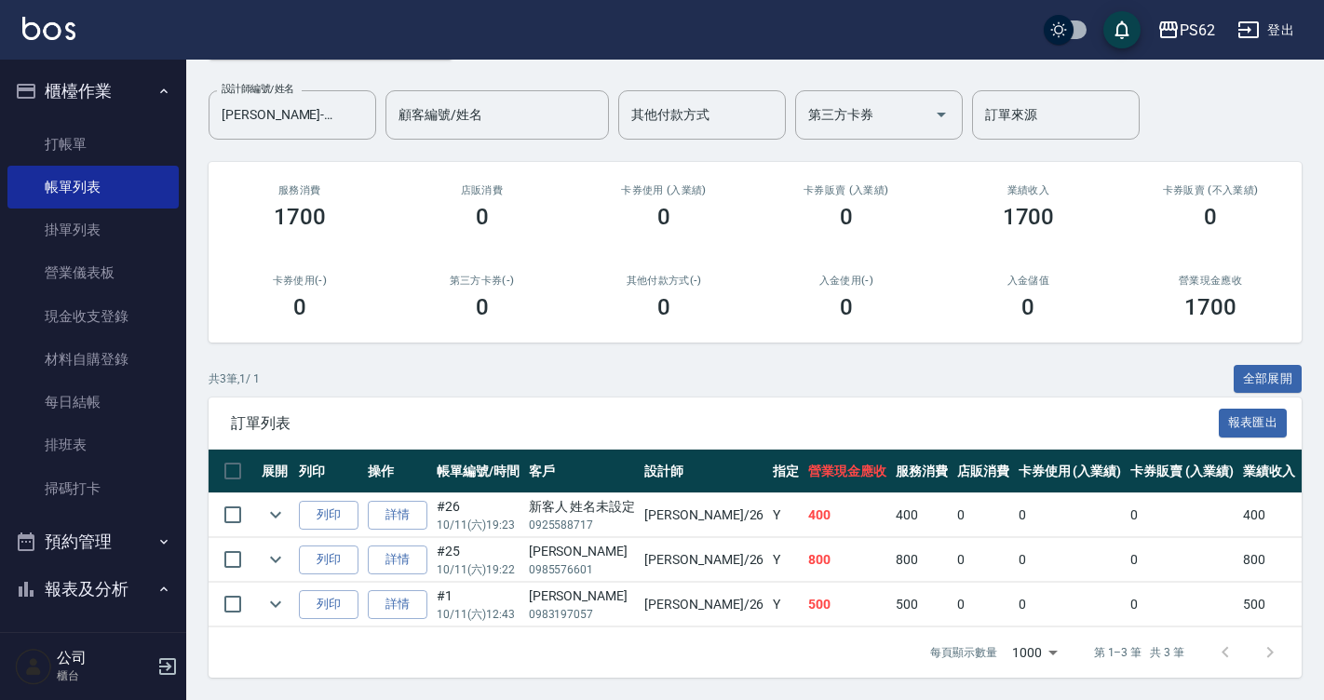
click at [887, 415] on span "訂單列表" at bounding box center [725, 423] width 988 height 19
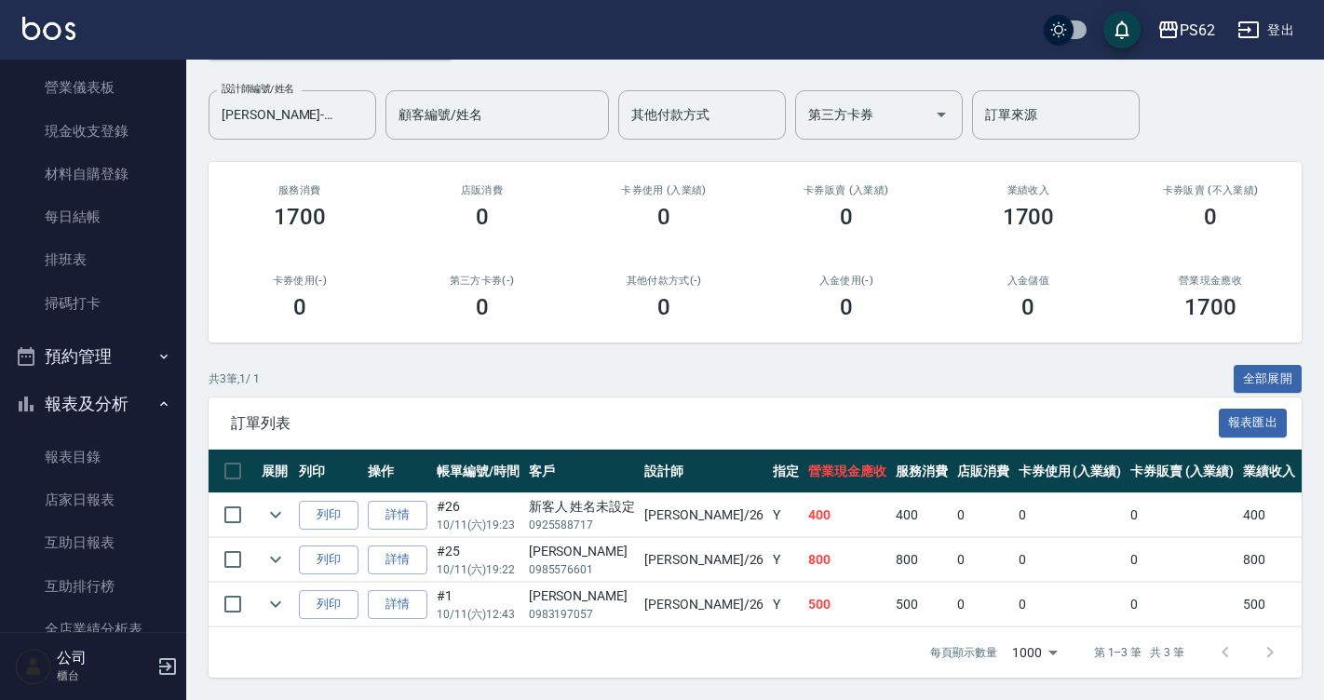
scroll to position [186, 0]
drag, startPoint x: -4, startPoint y: 147, endPoint x: 0, endPoint y: 190, distance: 43.0
click at [0, 193] on html "PS62 登出 櫃檯作業 打帳單 帳單列表 掛單列表 營業儀表板 現金收支登錄 材料自購登錄 每日結帳 排班表 掃碼打卡 預約管理 預約管理 單日預約紀錄 單…" at bounding box center [662, 287] width 1324 height 826
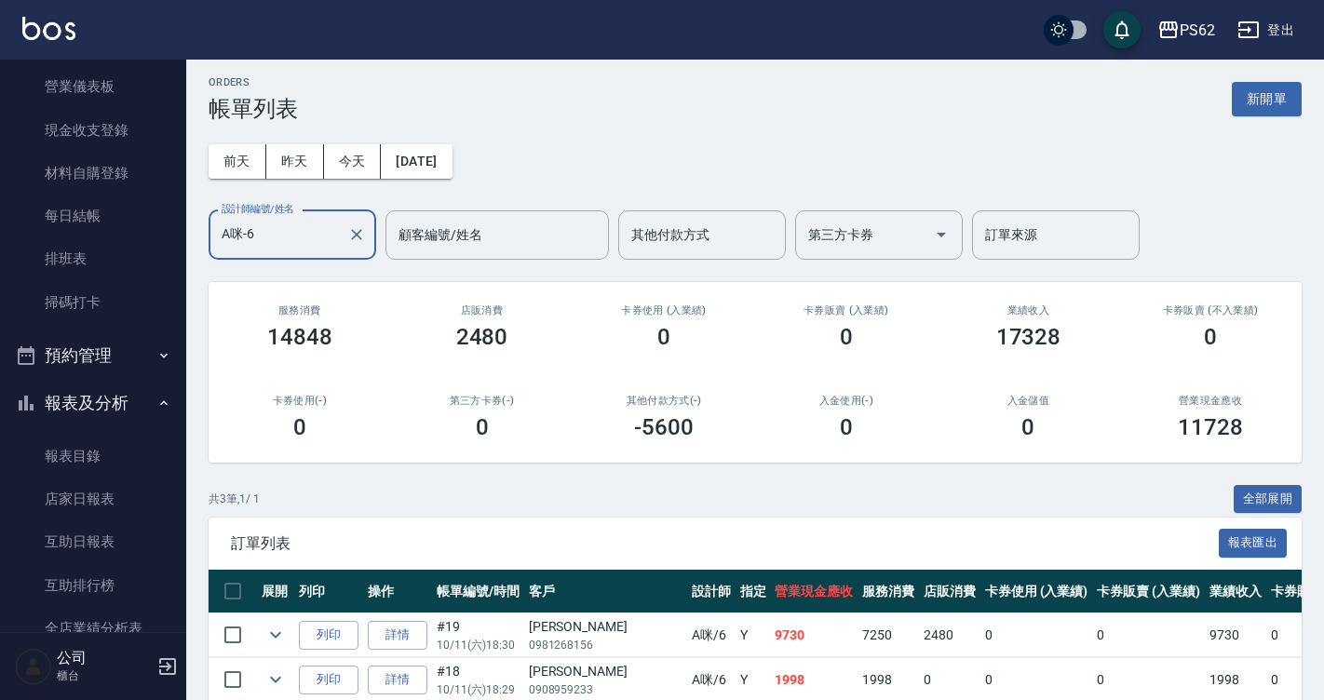
scroll to position [140, 0]
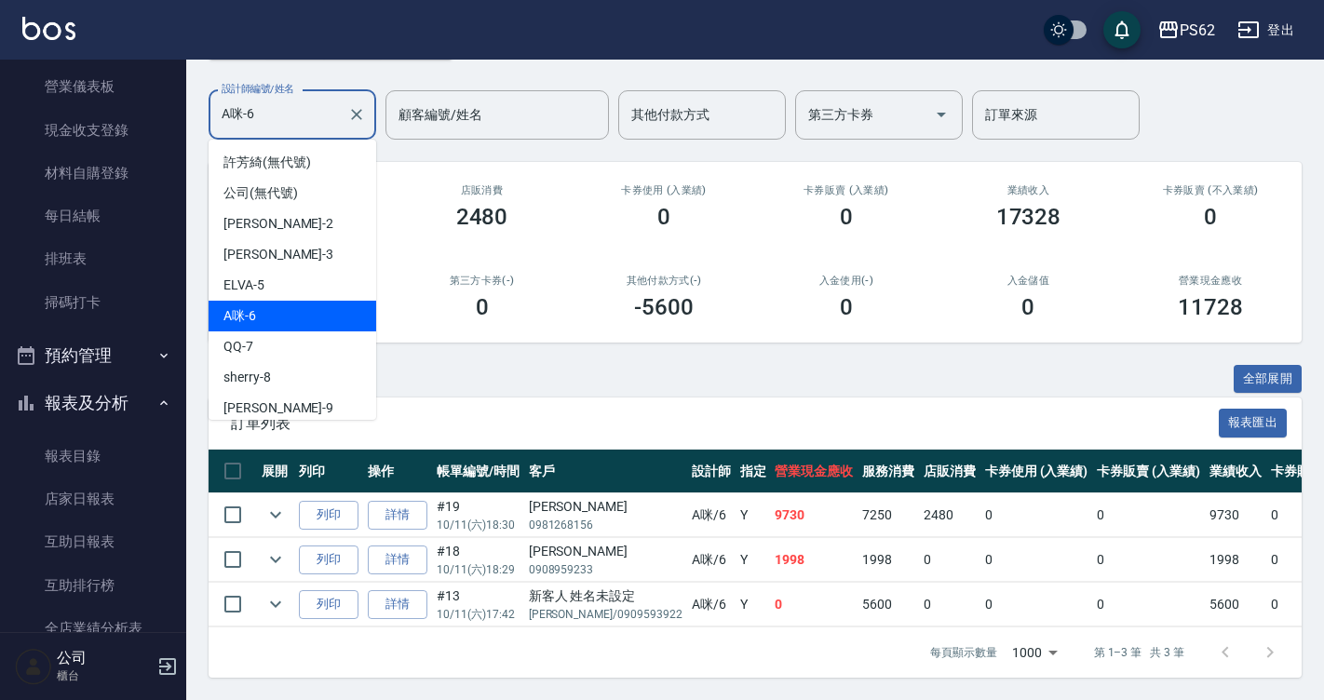
drag, startPoint x: 273, startPoint y: 110, endPoint x: 6, endPoint y: 92, distance: 267.8
click at [0, 131] on html "PS62 登出 櫃檯作業 打帳單 帳單列表 掛單列表 營業儀表板 現金收支登錄 材料自購登錄 每日結帳 排班表 掃碼打卡 預約管理 預約管理 單日預約紀錄 單…" at bounding box center [662, 287] width 1324 height 826
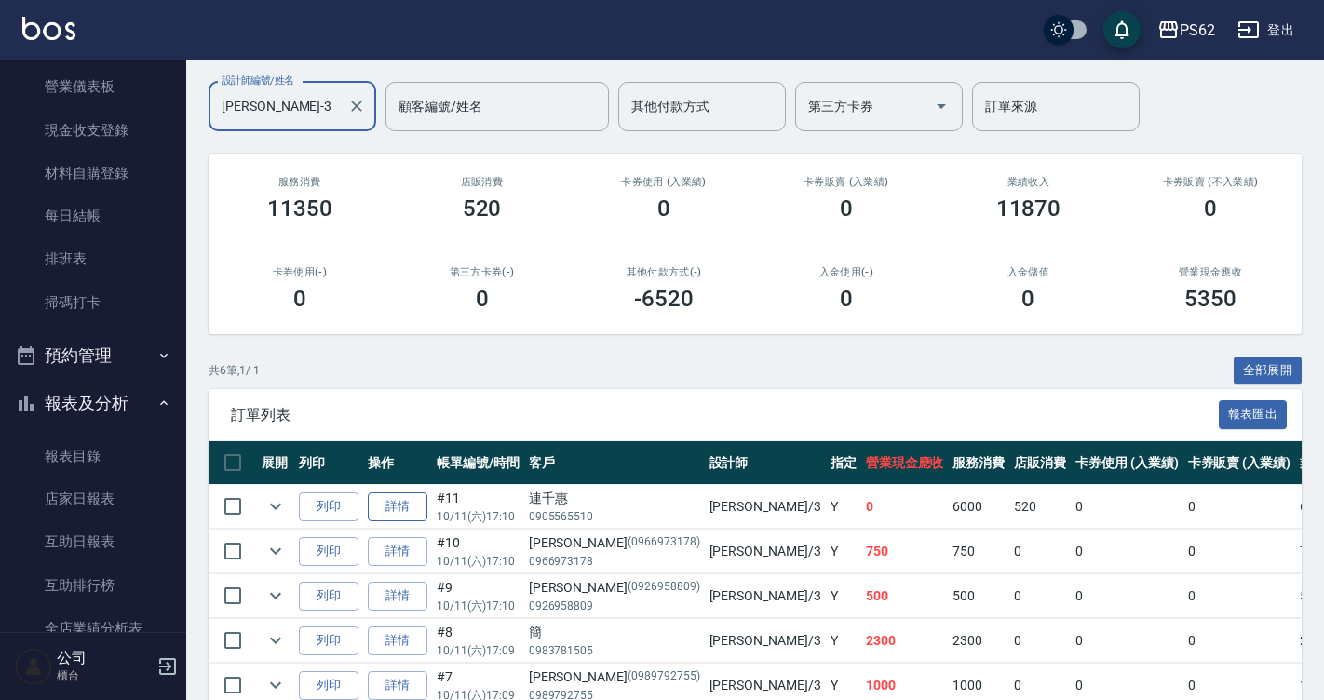
scroll to position [274, 0]
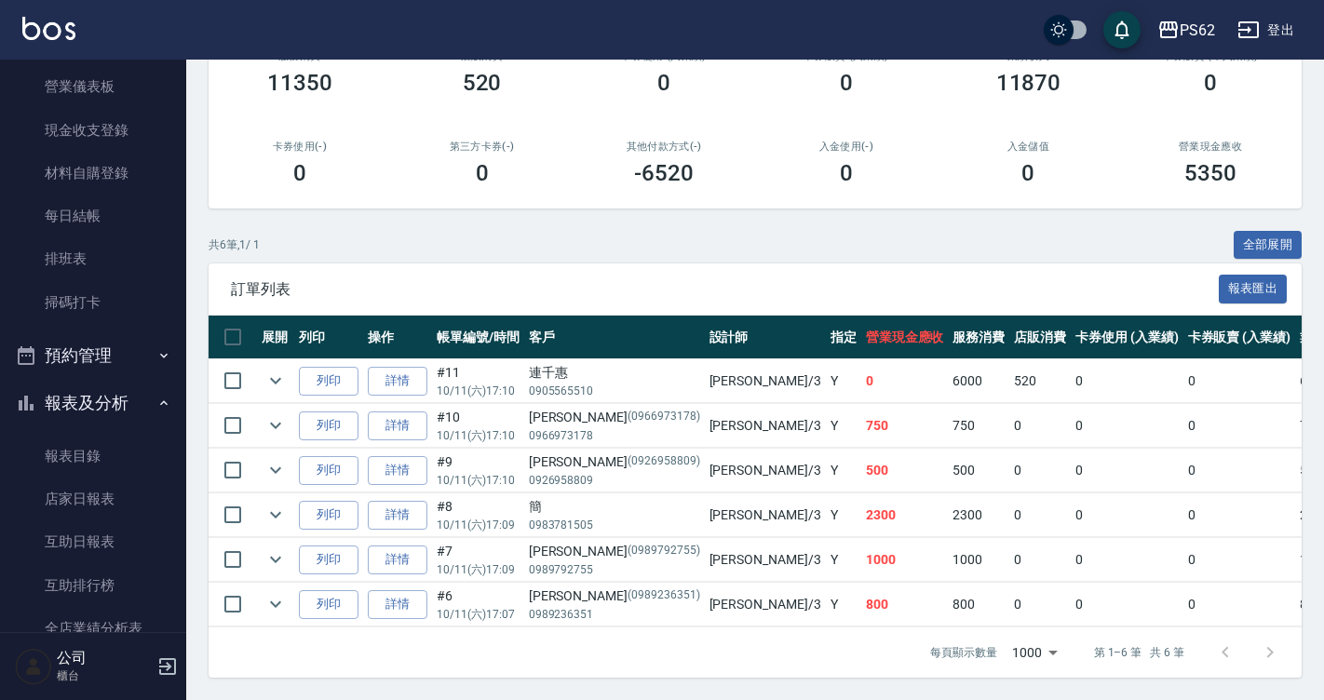
type input "[PERSON_NAME]-3"
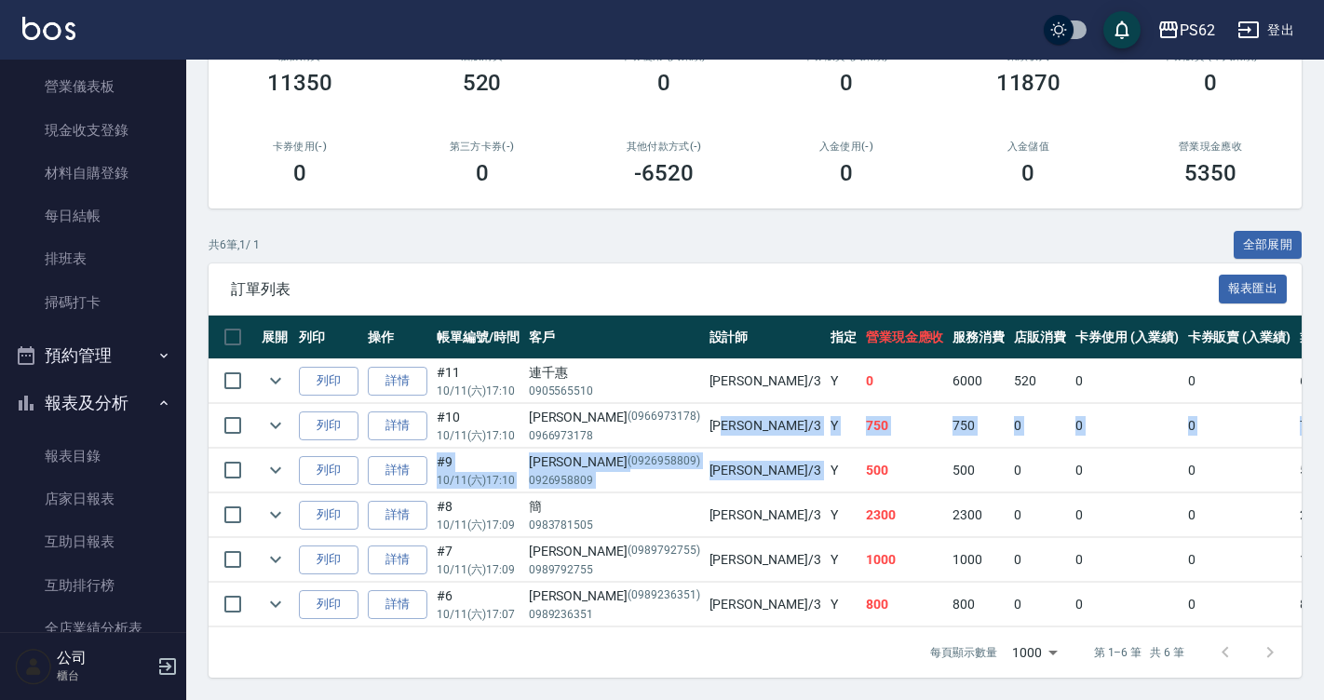
drag, startPoint x: 660, startPoint y: 397, endPoint x: 700, endPoint y: 478, distance: 90.3
click at [700, 478] on tbody "列印 詳情 #11 10/11 (六) 17:10 連千惠 0905565510 Tina /3 Y 0 6000 520 0 0 6520 0 0 0 -6…" at bounding box center [1065, 493] width 1713 height 268
click at [700, 492] on td at bounding box center [609, 492] width 801 height 1
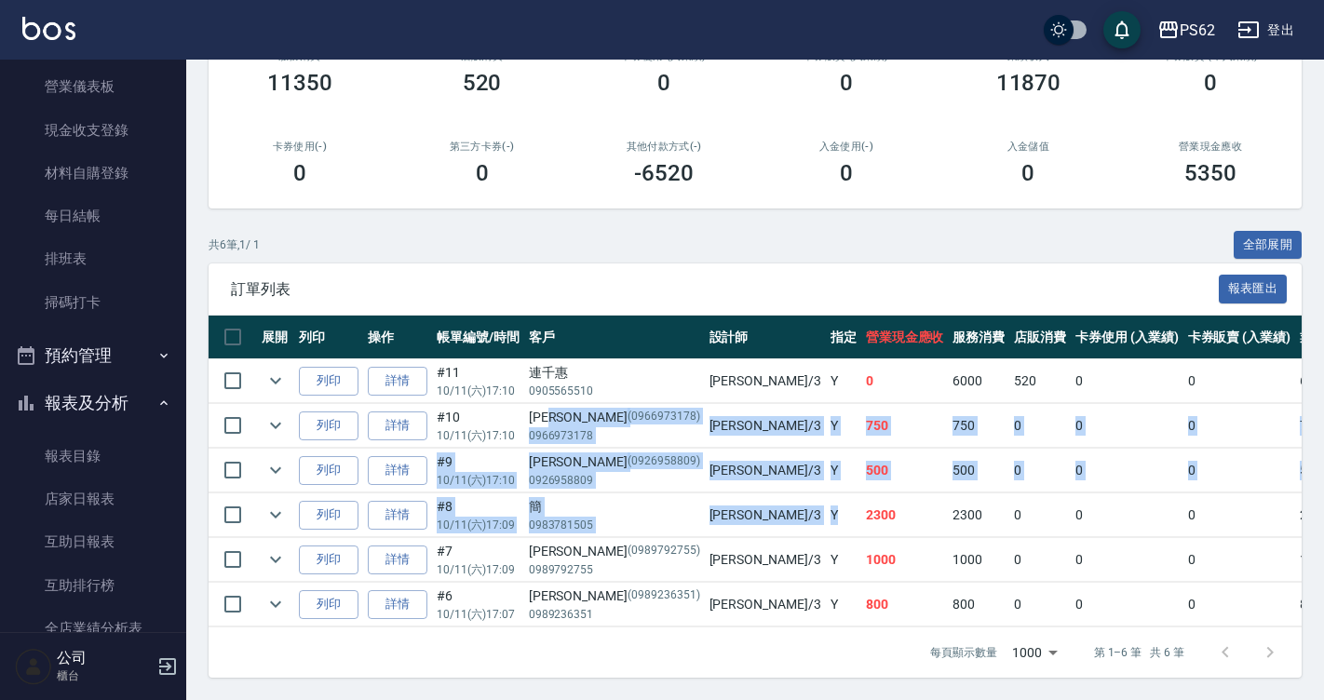
drag, startPoint x: 584, startPoint y: 390, endPoint x: 768, endPoint y: 514, distance: 222.0
click at [761, 512] on tbody "列印 詳情 #11 10/11 (六) 17:10 連千惠 0905565510 Tina /3 Y 0 6000 520 0 0 6520 0 0 0 -6…" at bounding box center [1065, 493] width 1713 height 268
click at [861, 514] on td "2300" at bounding box center [905, 515] width 88 height 44
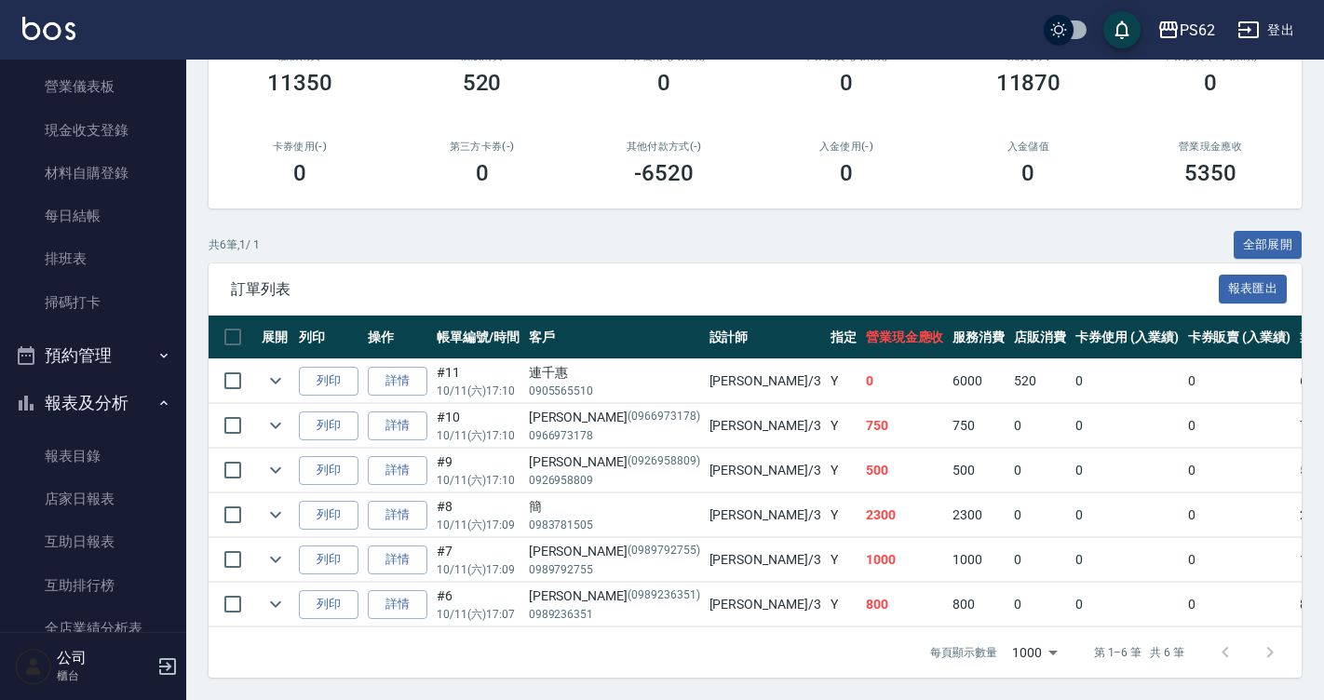
click at [861, 538] on td "1000" at bounding box center [905, 560] width 88 height 44
click at [88, 484] on link "店家日報表" at bounding box center [92, 499] width 171 height 43
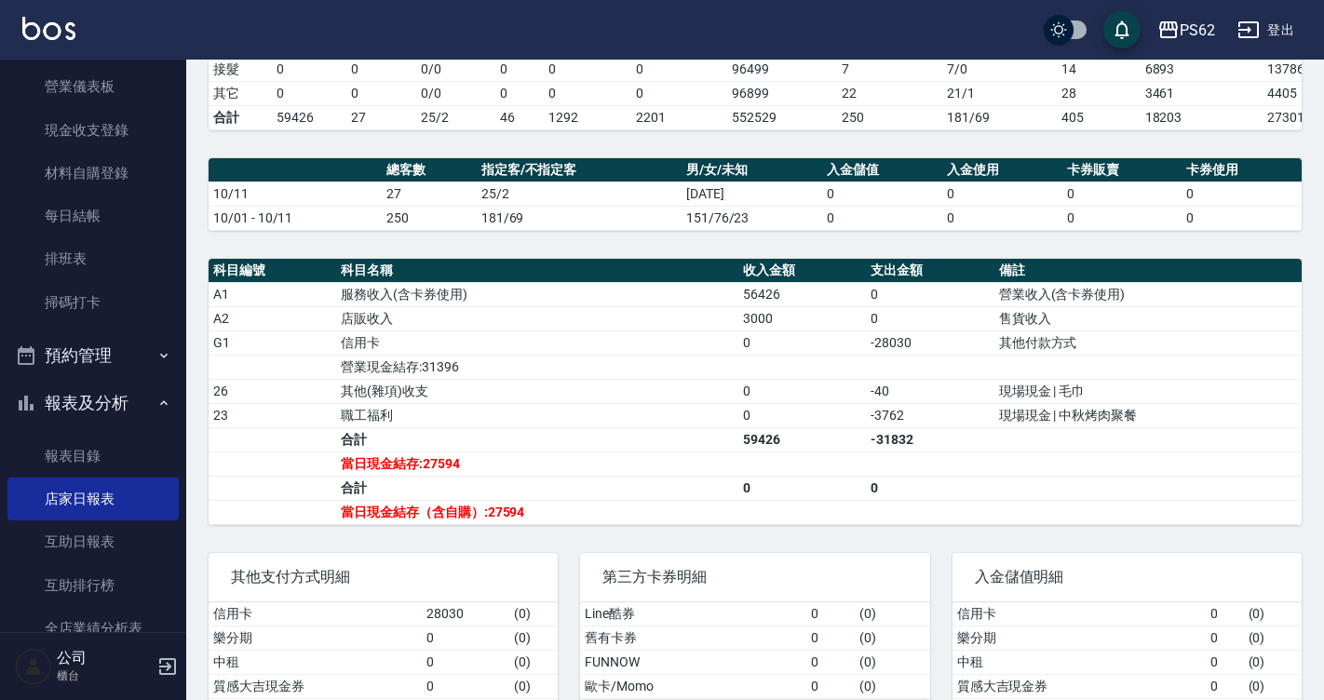
scroll to position [545, 0]
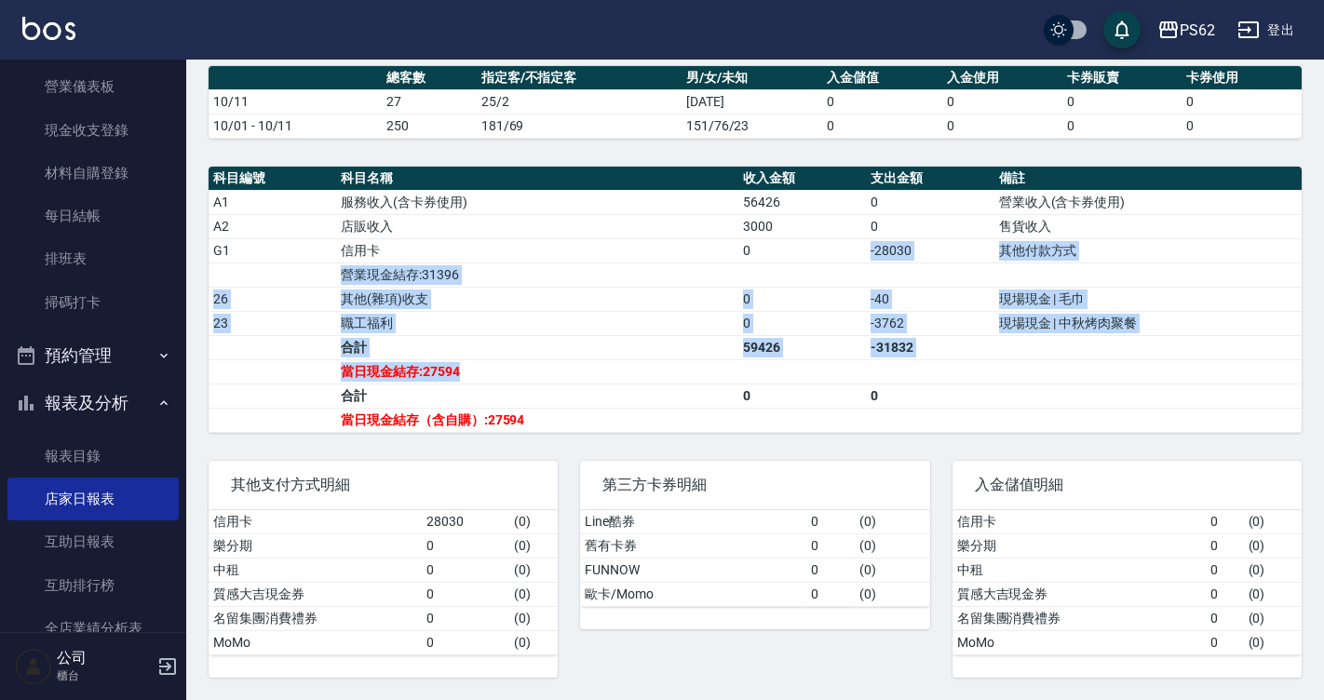
drag, startPoint x: 759, startPoint y: 254, endPoint x: 829, endPoint y: 426, distance: 186.2
click at [829, 426] on tbody "A1 服務收入(含卡券使用) 56426 0 營業收入(含卡券使用) A2 店販收入 3000 0 售貨收入 G1 信用卡 0 -28030 其他付款方式 營…" at bounding box center [755, 311] width 1093 height 242
click at [829, 426] on td "a dense table" at bounding box center [802, 420] width 128 height 24
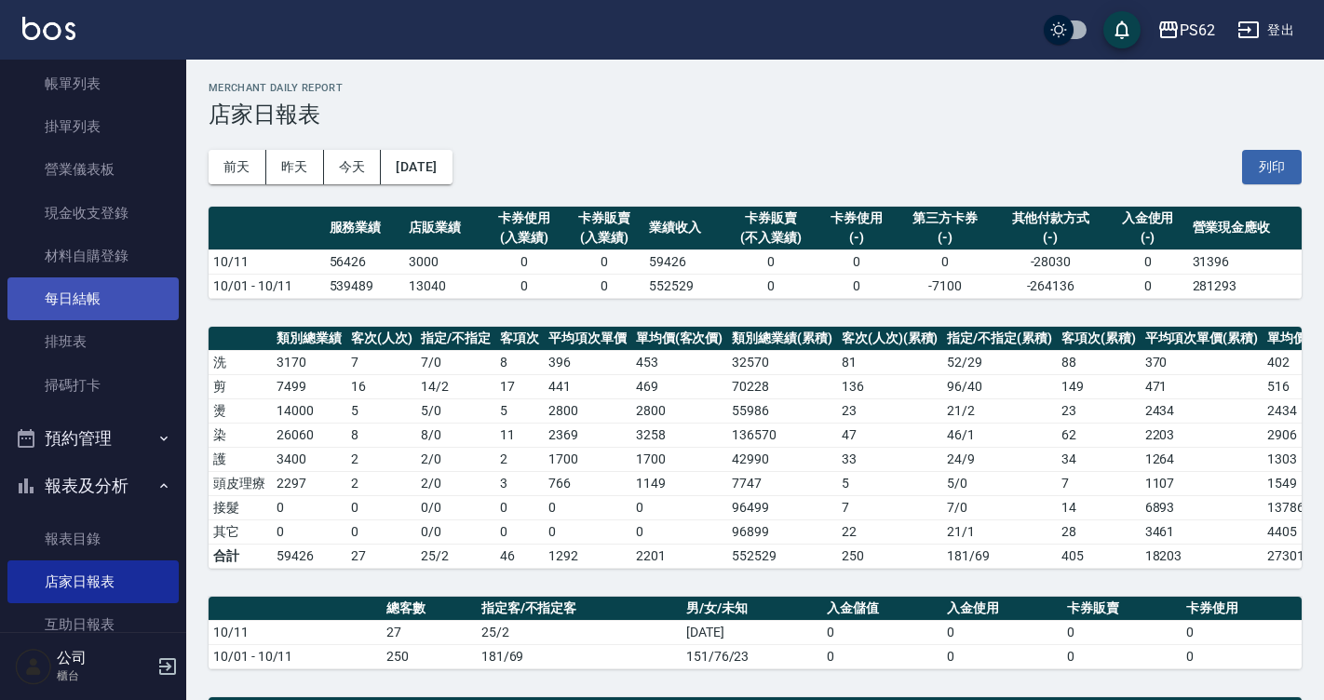
scroll to position [0, 0]
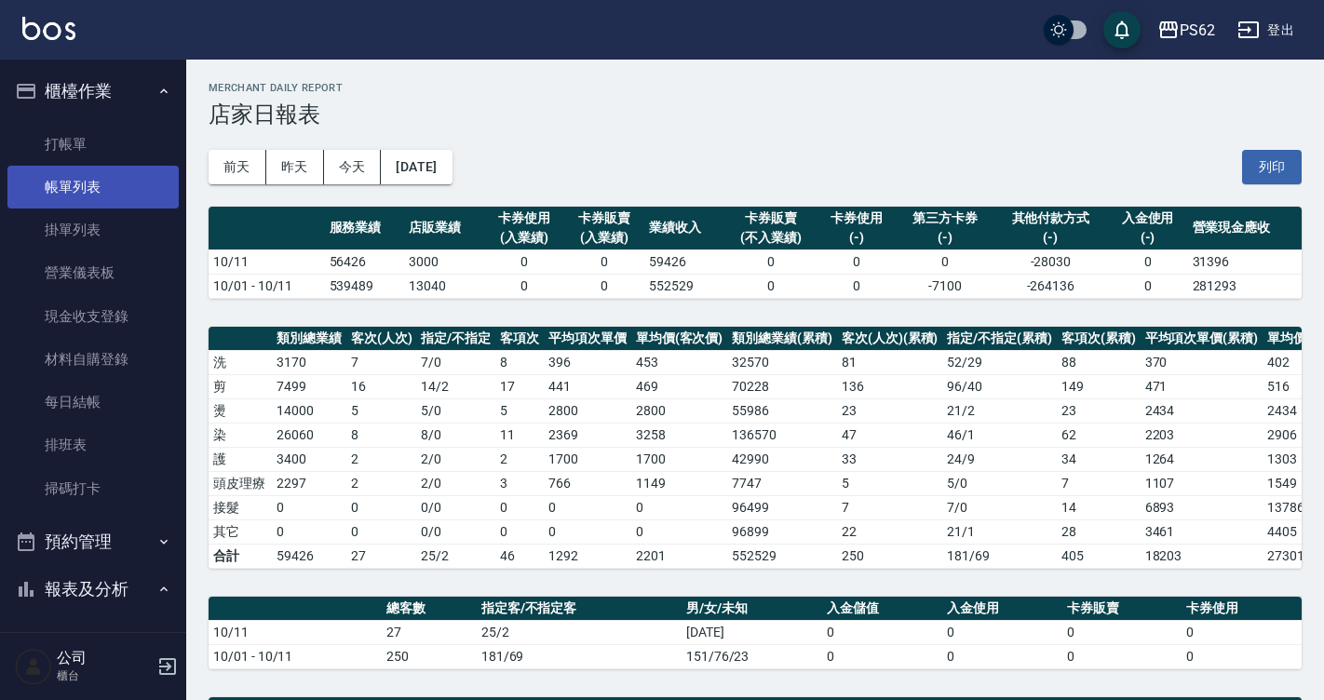
click at [123, 187] on link "帳單列表" at bounding box center [92, 187] width 171 height 43
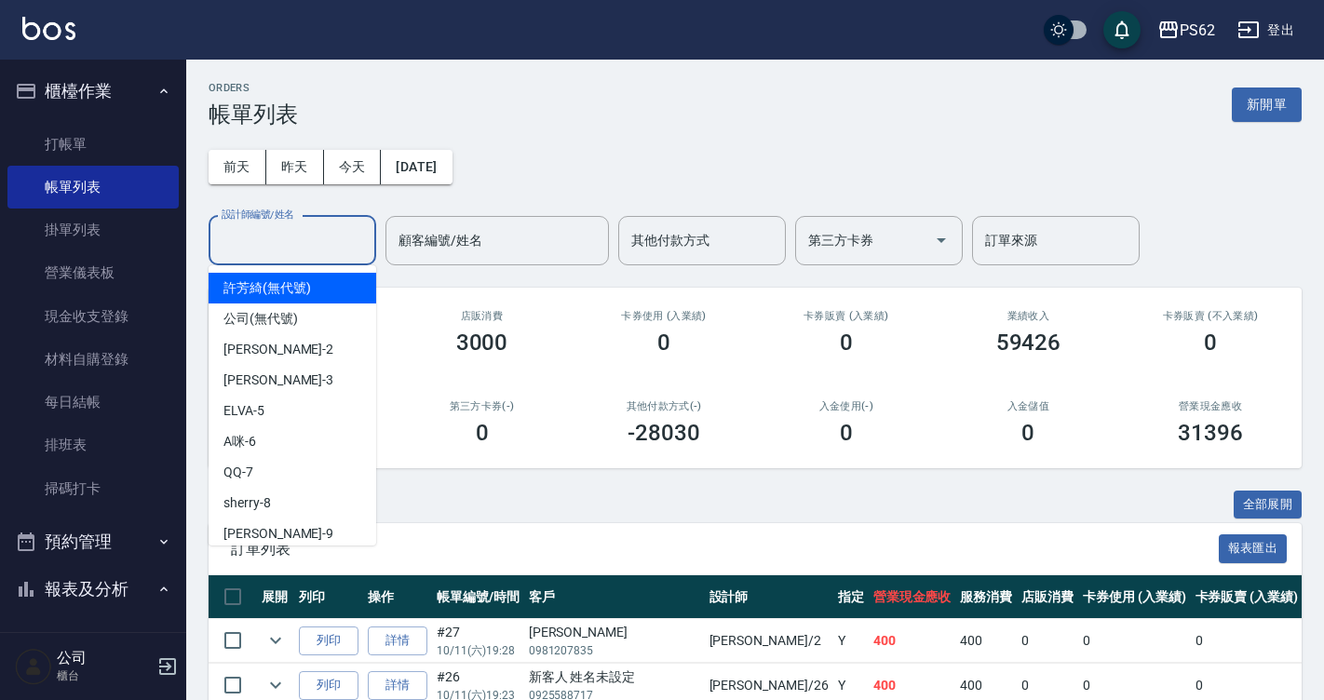
click at [305, 256] on input "設計師編號/姓名" at bounding box center [292, 240] width 151 height 33
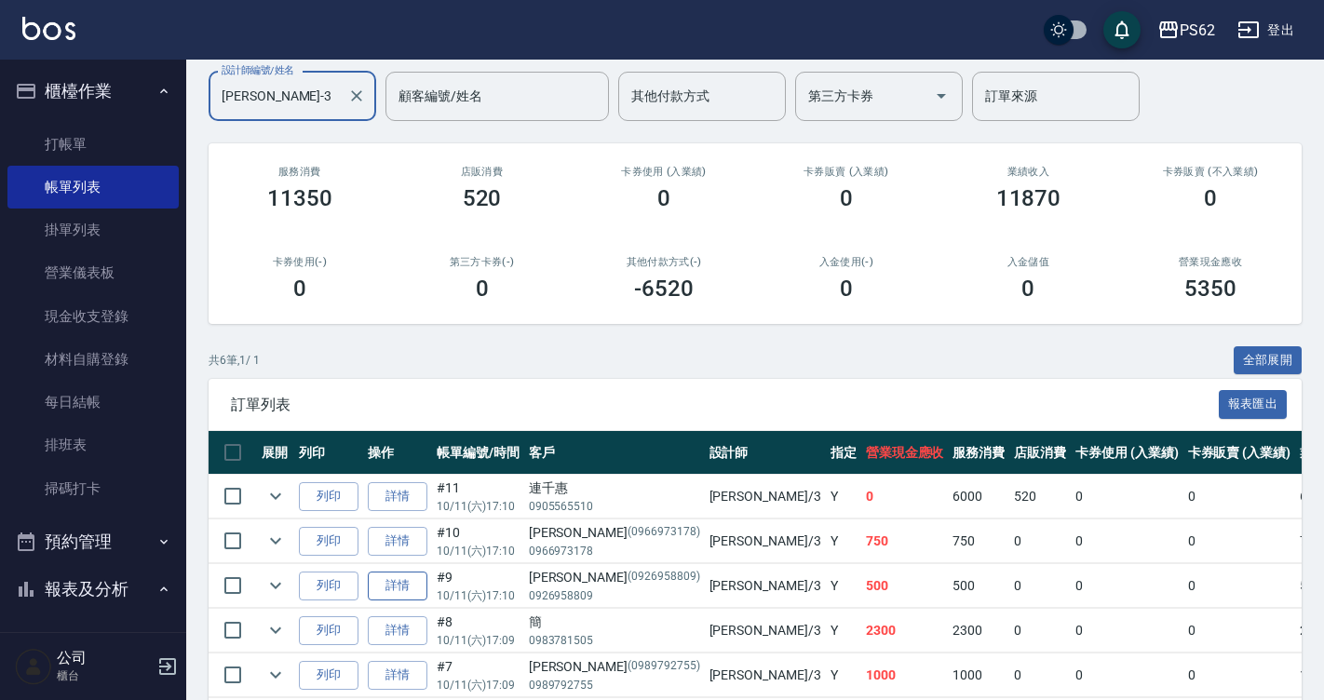
scroll to position [274, 0]
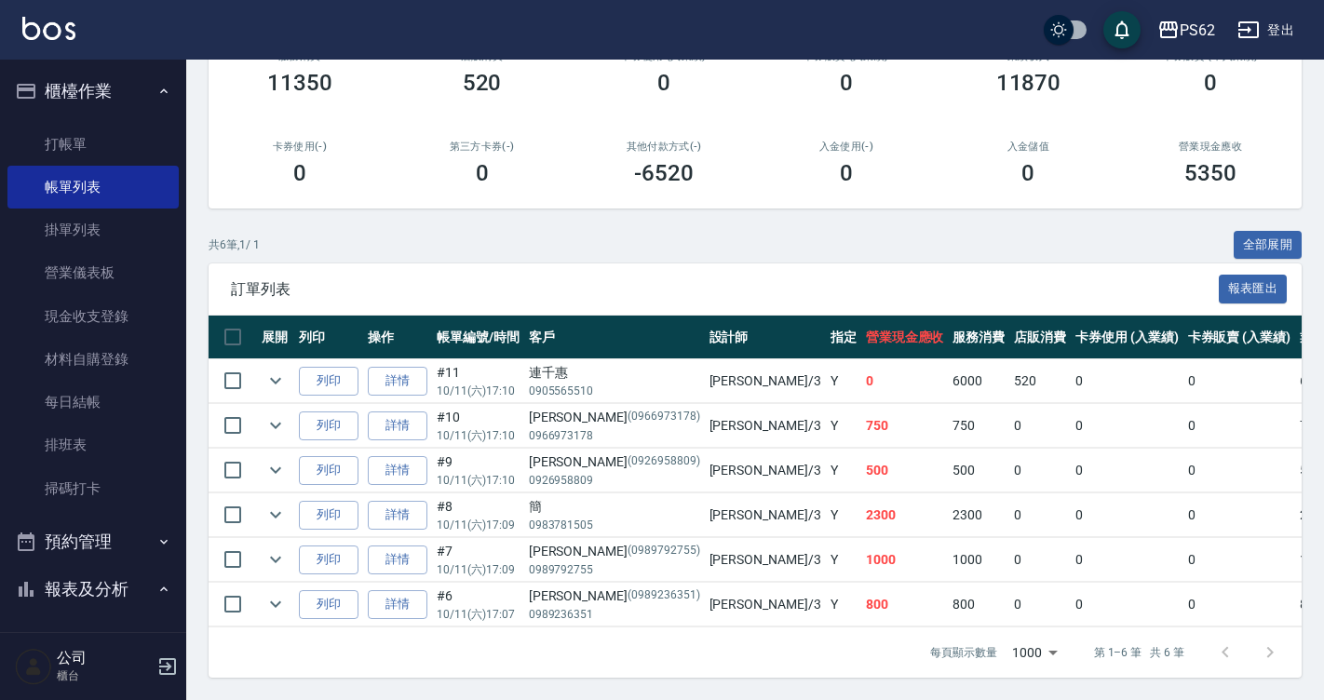
type input "[PERSON_NAME]-3"
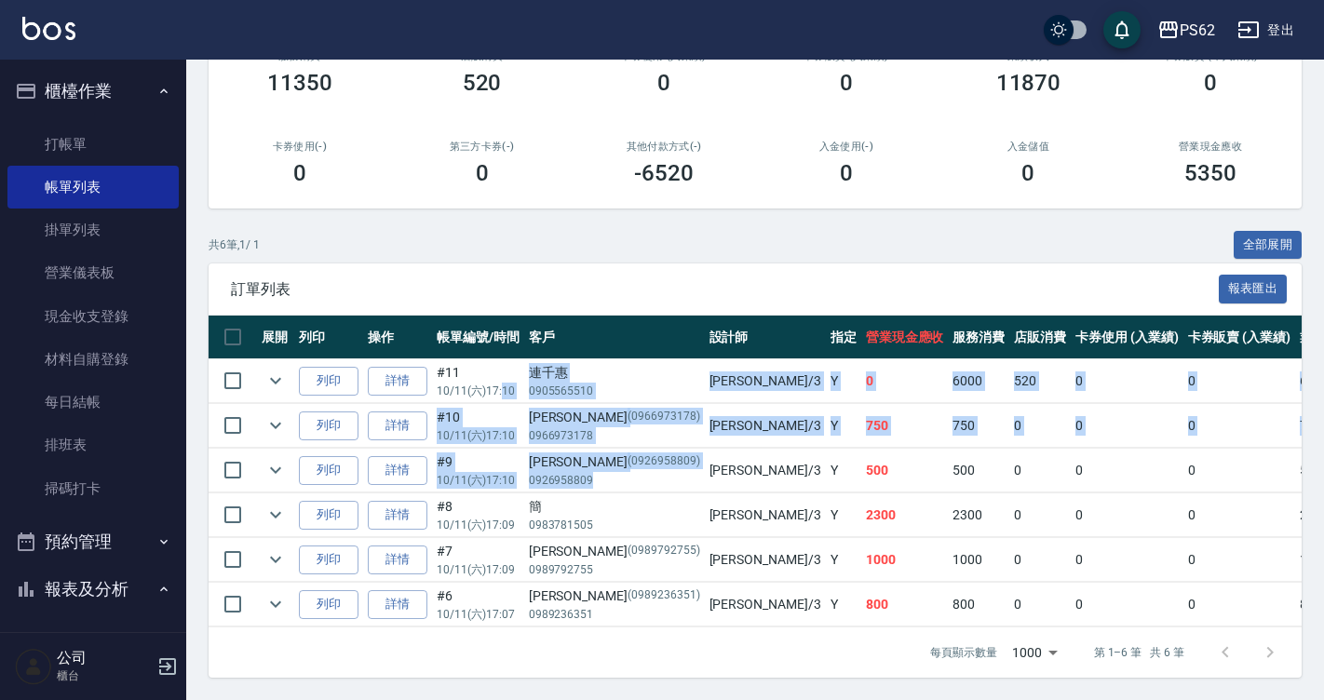
drag, startPoint x: 500, startPoint y: 369, endPoint x: 627, endPoint y: 524, distance: 201.1
click at [620, 505] on tbody "列印 詳情 #11 10/11 (六) 17:10 連千惠 0905565510 Tina /3 Y 0 6000 520 0 0 6520 0 0 0 -6…" at bounding box center [1065, 493] width 1713 height 268
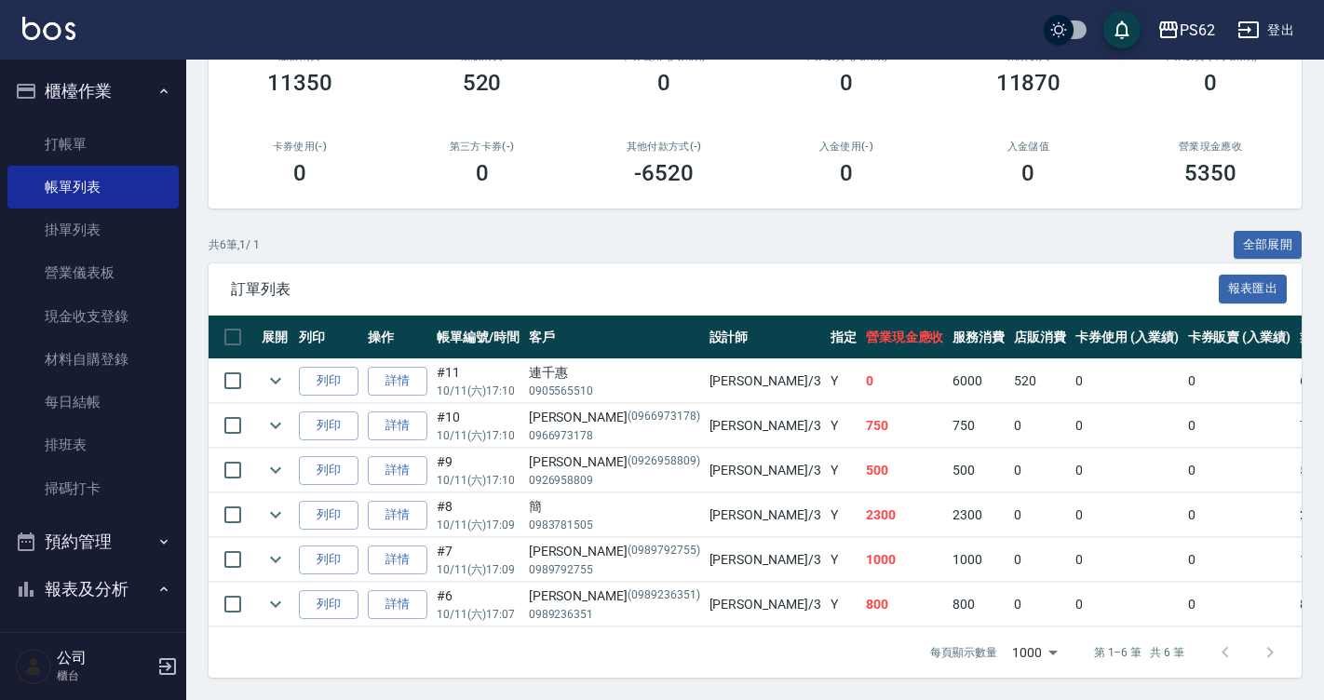
click at [631, 542] on p "(0989792755)" at bounding box center [663, 552] width 73 height 20
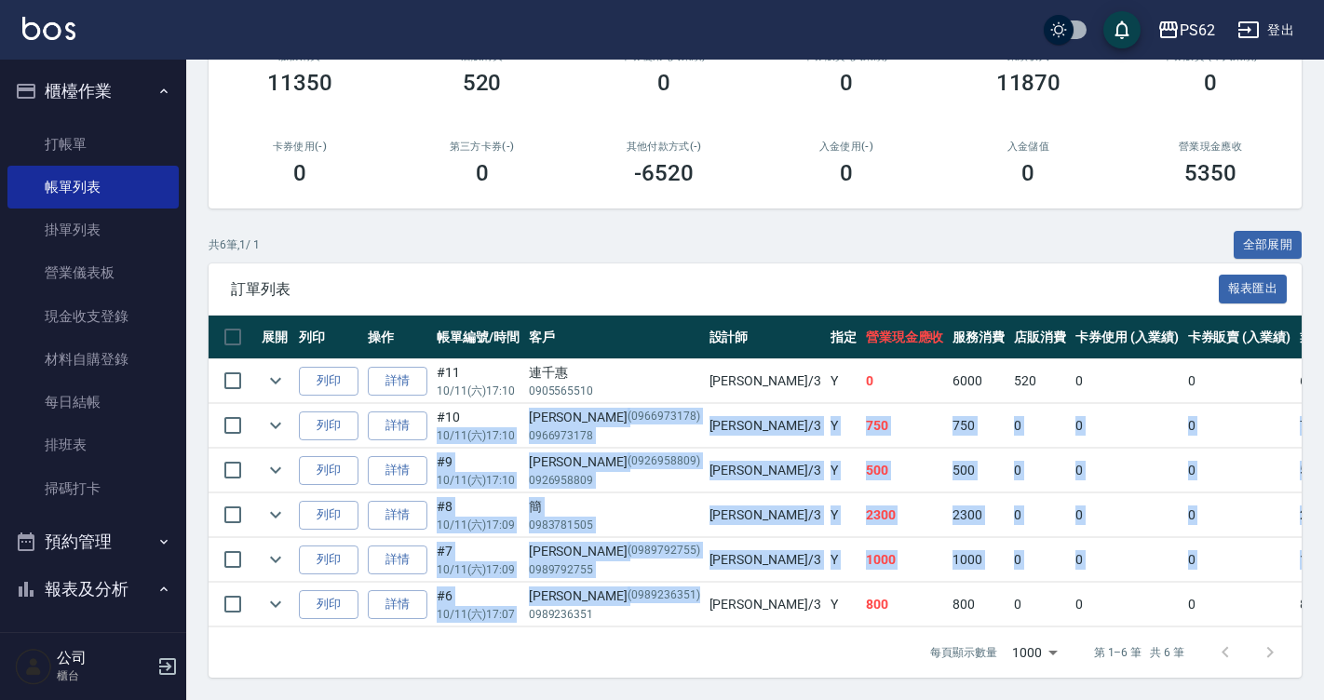
drag, startPoint x: 636, startPoint y: 589, endPoint x: 496, endPoint y: 398, distance: 237.2
click at [496, 398] on tbody "列印 詳情 #11 10/11 (六) 17:10 連千惠 0905565510 Tina /3 Y 0 6000 520 0 0 6520 0 0 0 -6…" at bounding box center [1065, 493] width 1713 height 268
click at [603, 449] on td "陳治傑 (0926958809) 0926958809" at bounding box center [614, 471] width 181 height 44
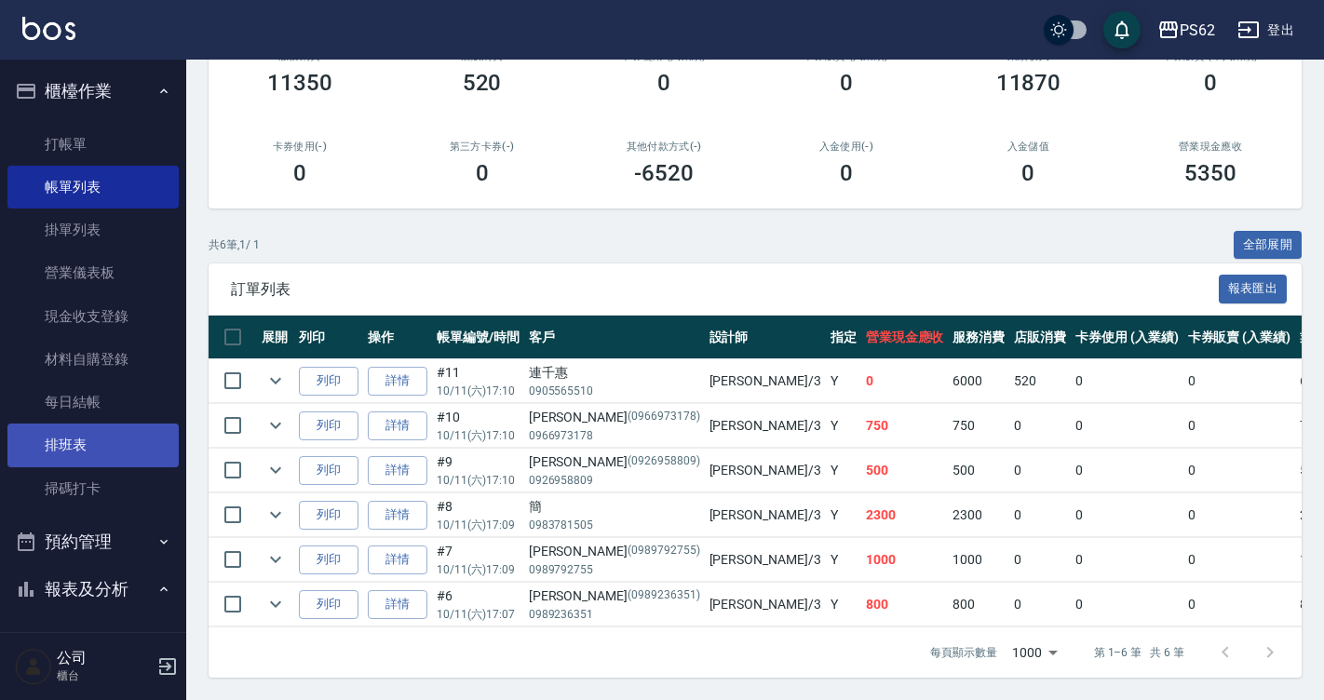
click at [112, 454] on link "排班表" at bounding box center [92, 445] width 171 height 43
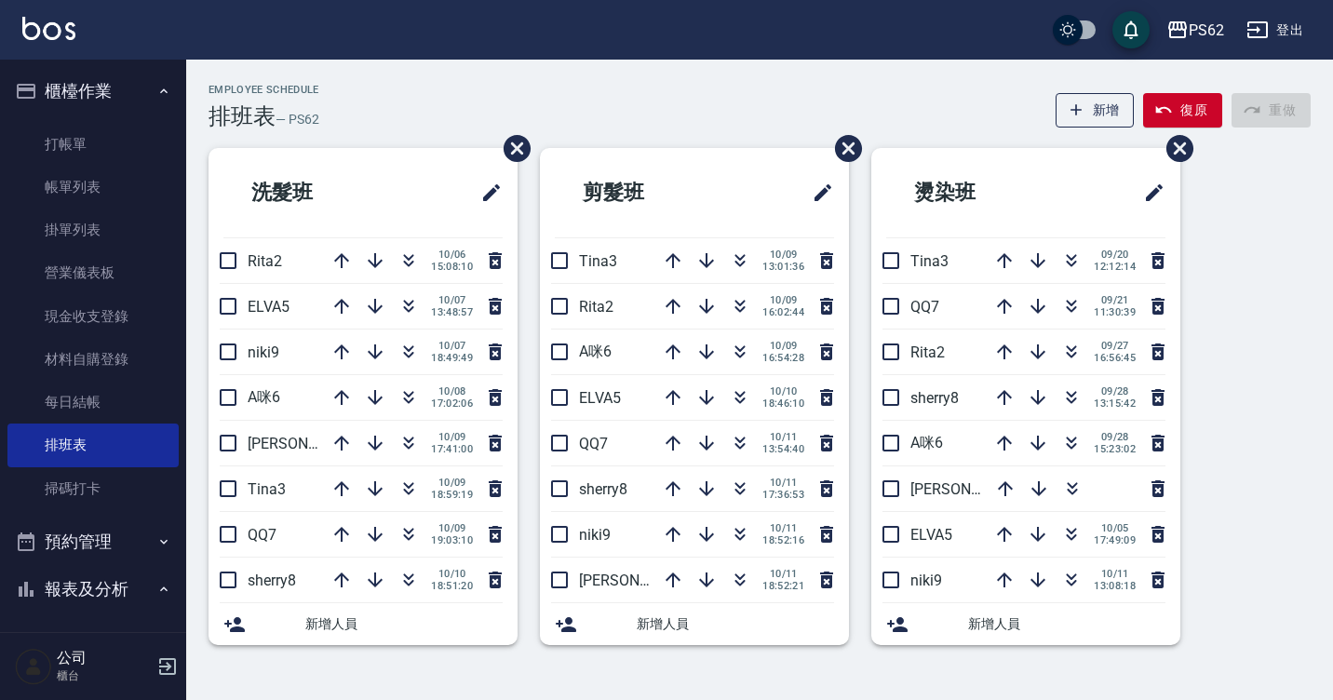
click at [1201, 598] on div "洗髮班 Rita2 10/06 15:08:10 ELVA5 10/07 13:48:57 niki9 10/07 18:49:49 A咪6 10/08 17…" at bounding box center [748, 407] width 1125 height 519
drag, startPoint x: 1201, startPoint y: 598, endPoint x: 1083, endPoint y: 636, distance: 124.2
click at [1083, 636] on div "洗髮班 Rita2 10/06 15:08:10 ELVA5 10/07 13:48:57 niki9 10/07 18:49:49 A咪6 10/08 17…" at bounding box center [748, 407] width 1125 height 519
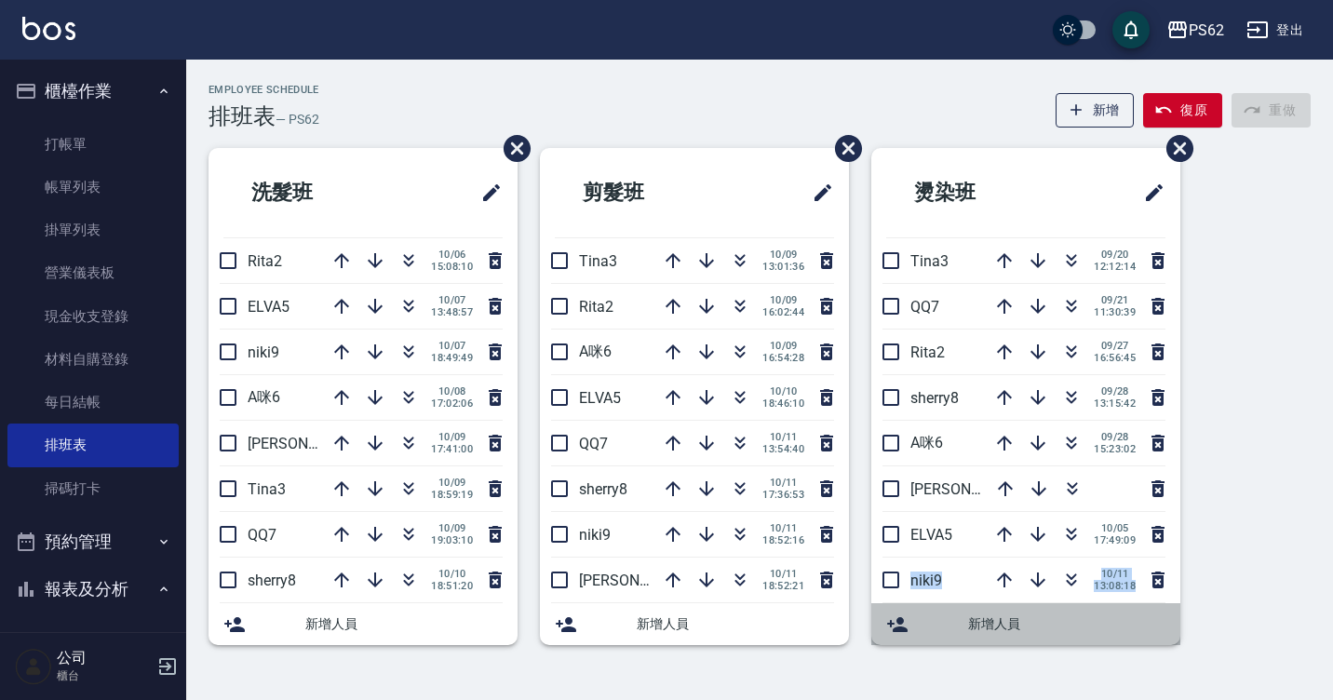
click at [1085, 638] on div "新增人員" at bounding box center [1025, 624] width 309 height 42
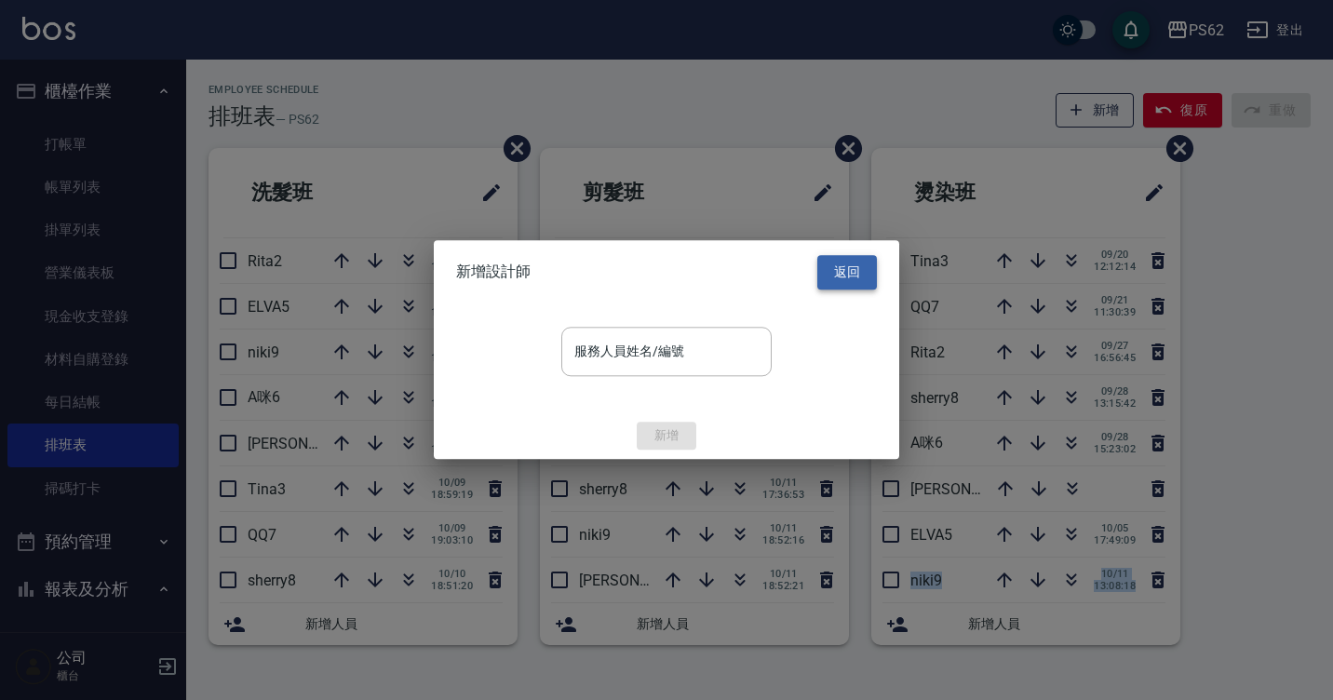
click at [864, 265] on button "返回" at bounding box center [847, 272] width 60 height 34
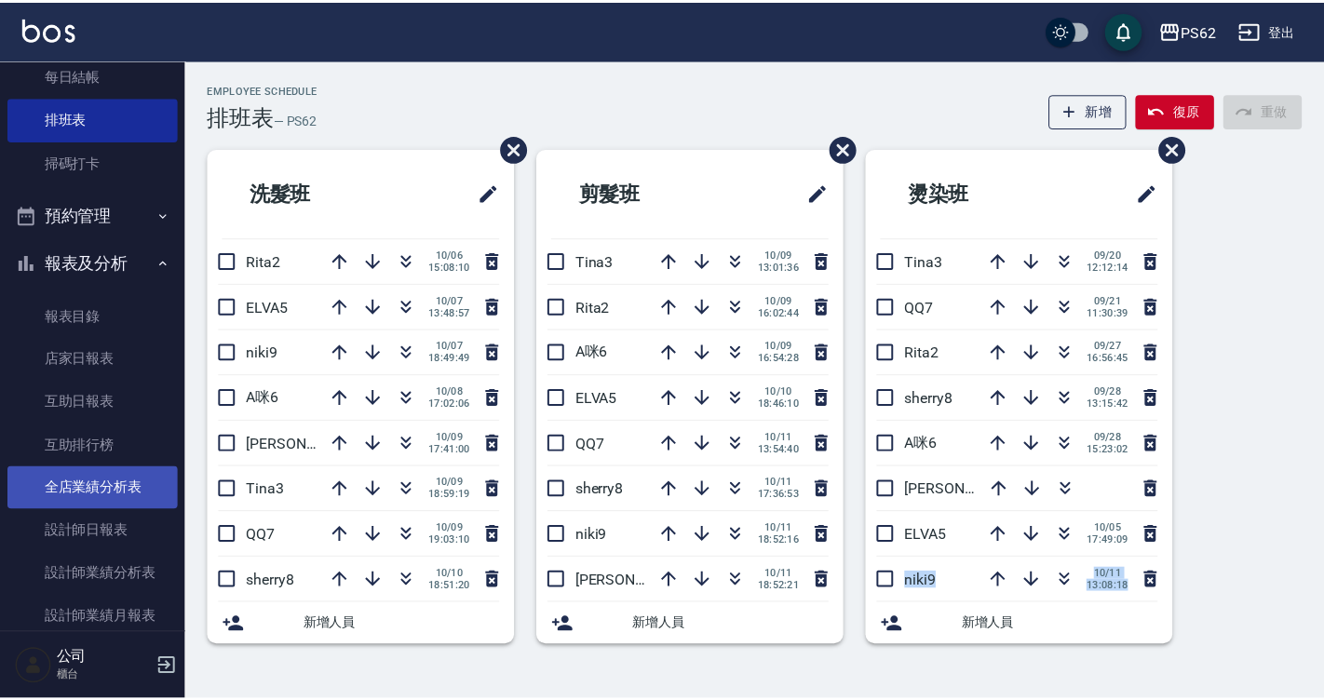
scroll to position [372, 0]
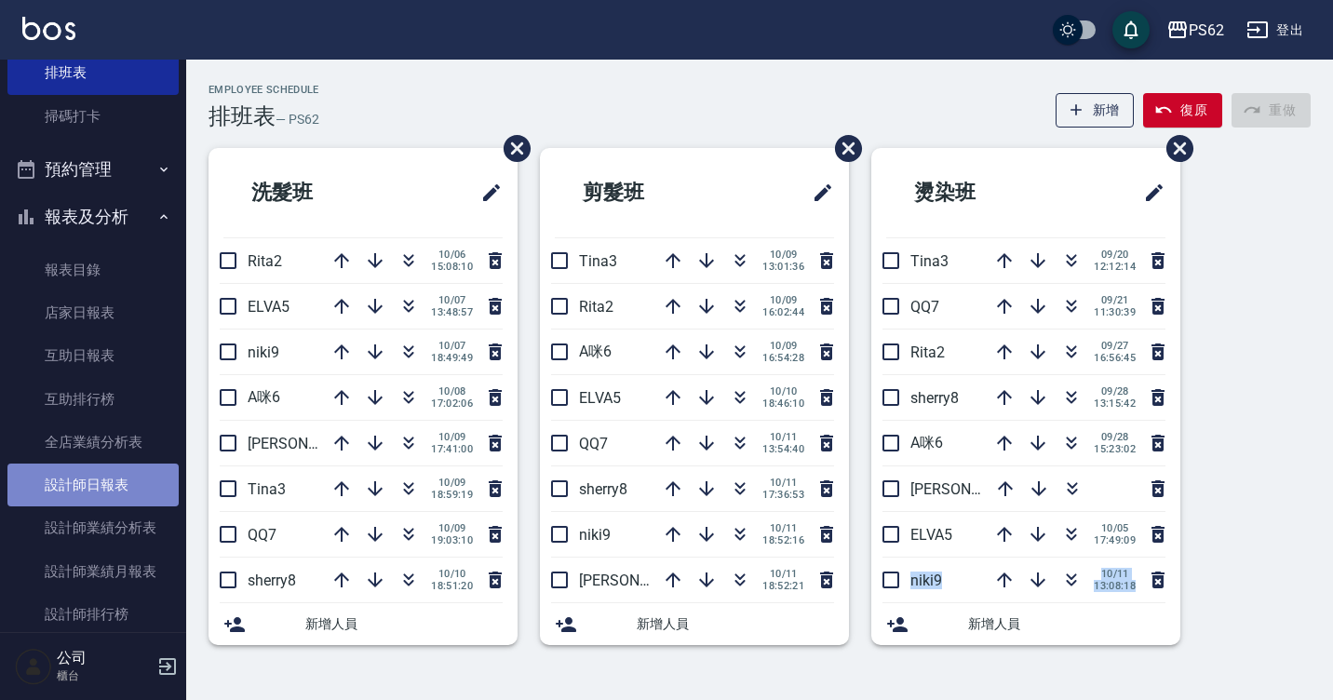
click at [97, 490] on link "設計師日報表" at bounding box center [92, 485] width 171 height 43
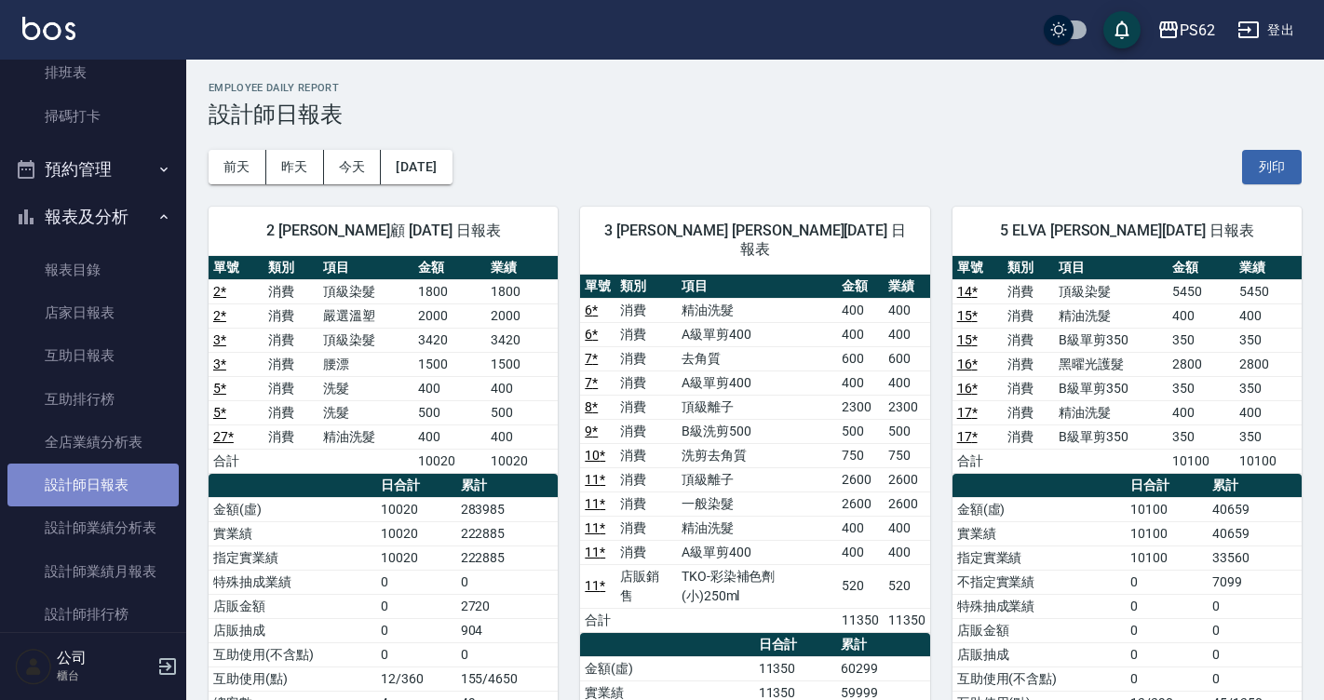
click at [97, 490] on link "設計師日報表" at bounding box center [92, 485] width 171 height 43
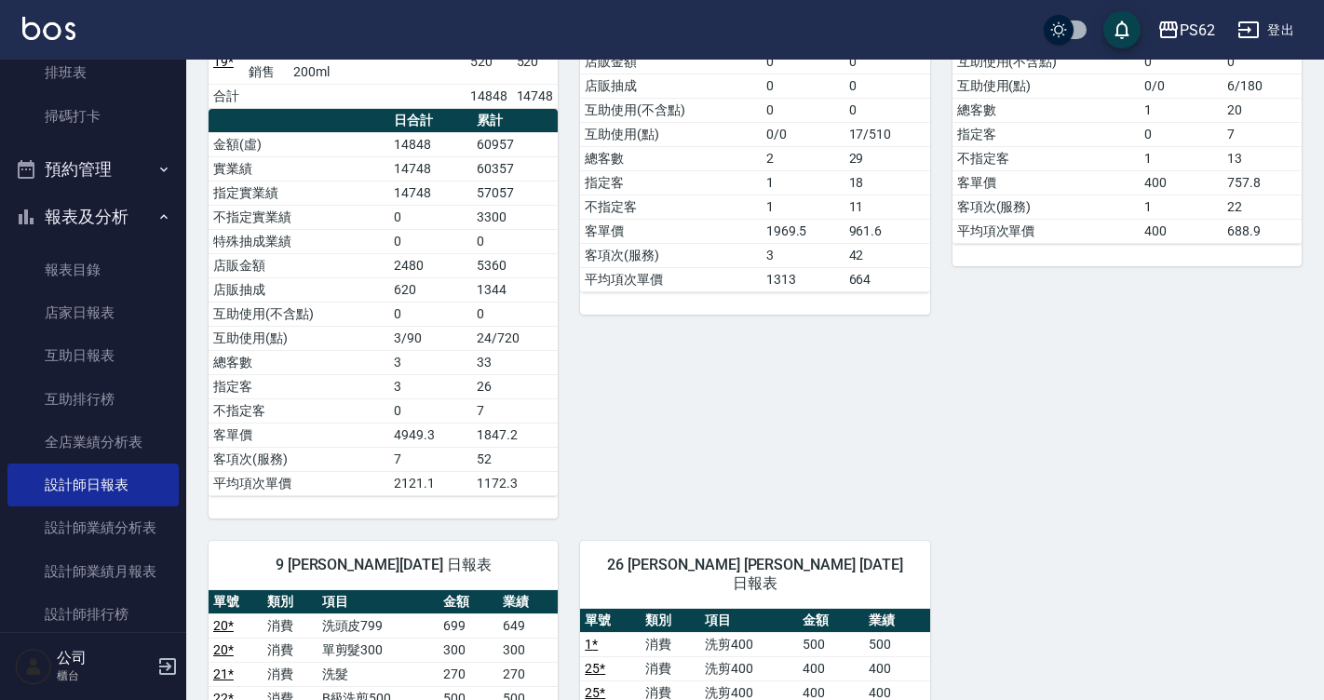
scroll to position [1769, 0]
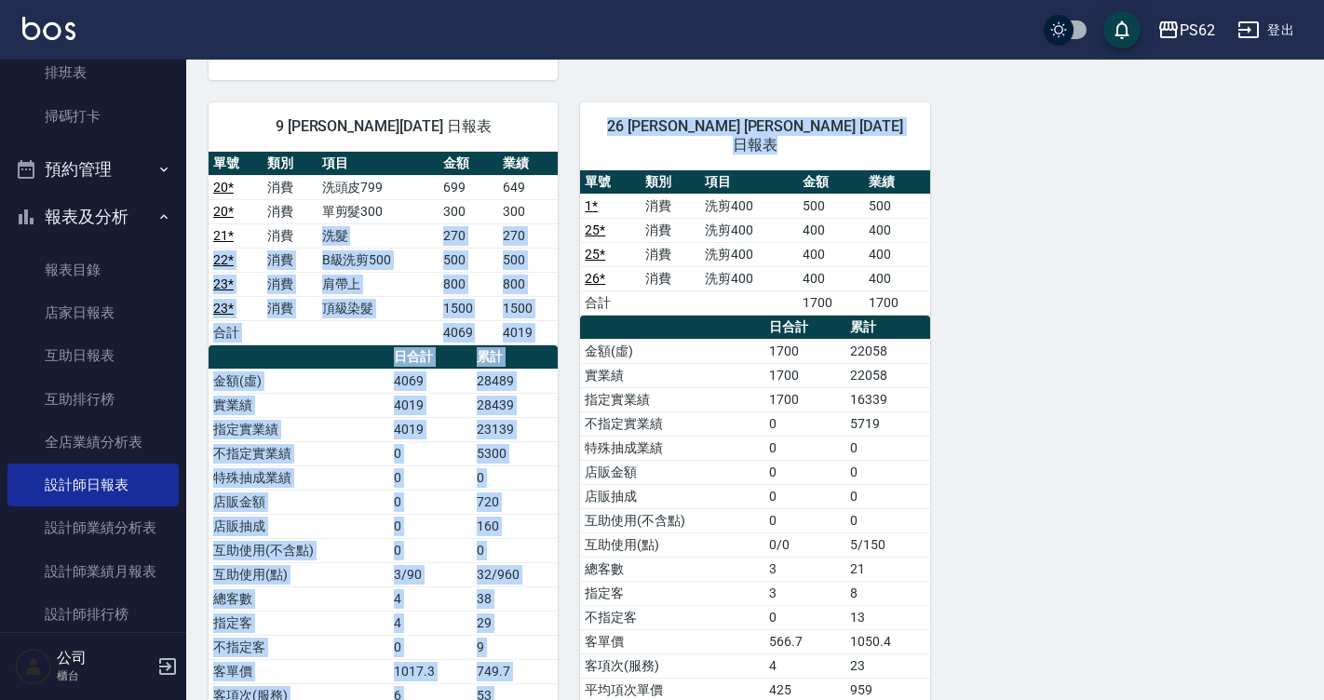
drag, startPoint x: 289, startPoint y: 183, endPoint x: 560, endPoint y: 237, distance: 277.1
click at [561, 238] on div "26 小欣 郭怡欣 10/11/2025 日報表 單號 類別 項目 金額 業績 1 * 消費 洗剪400 500 500 25 * 消費 洗剪400 400 …" at bounding box center [743, 417] width 371 height 675
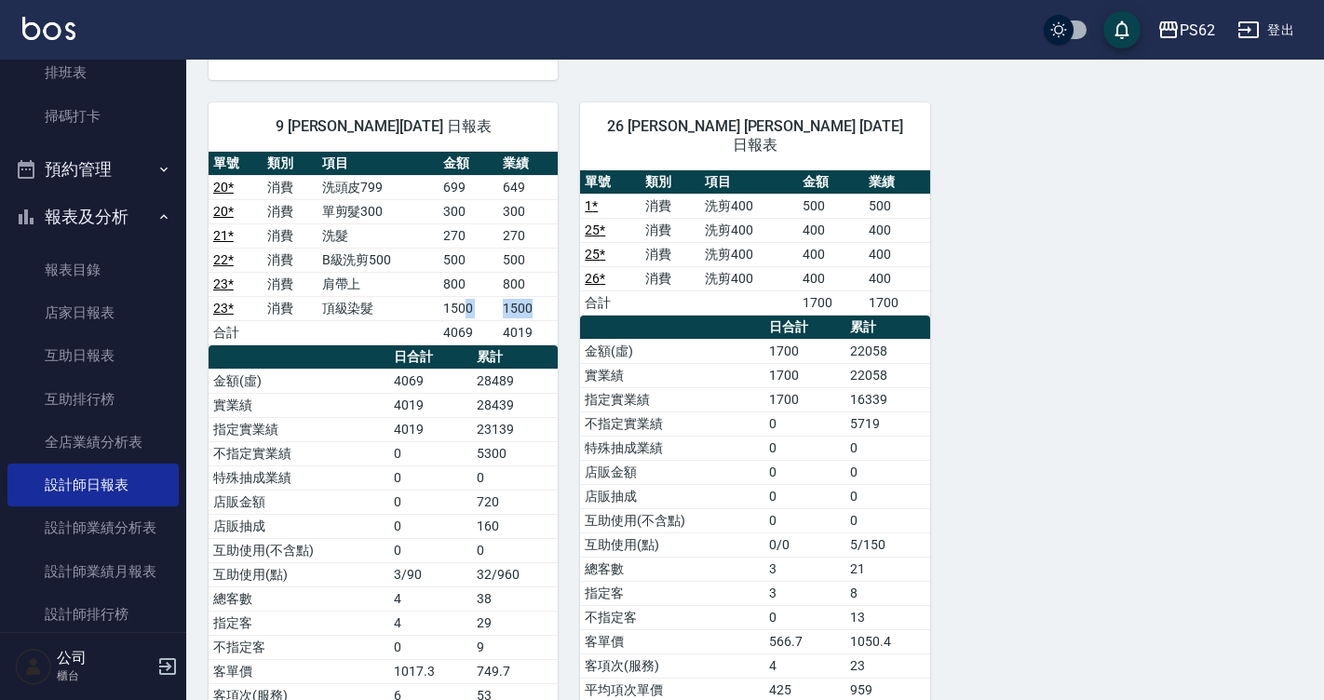
drag, startPoint x: 554, startPoint y: 248, endPoint x: 462, endPoint y: 248, distance: 92.2
click at [462, 296] on tr "23 * 消費 頂級染髮 1500 1500" at bounding box center [383, 308] width 349 height 24
click at [462, 296] on td "1500" at bounding box center [468, 308] width 60 height 24
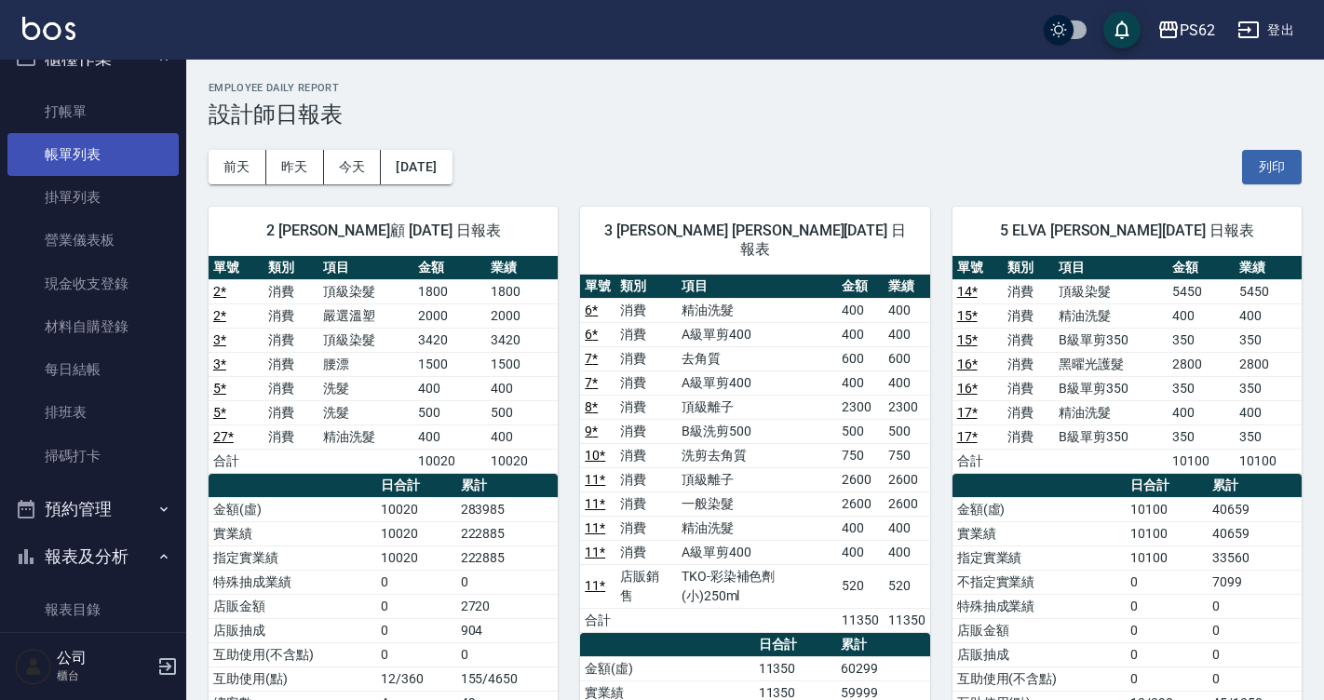
scroll to position [0, 0]
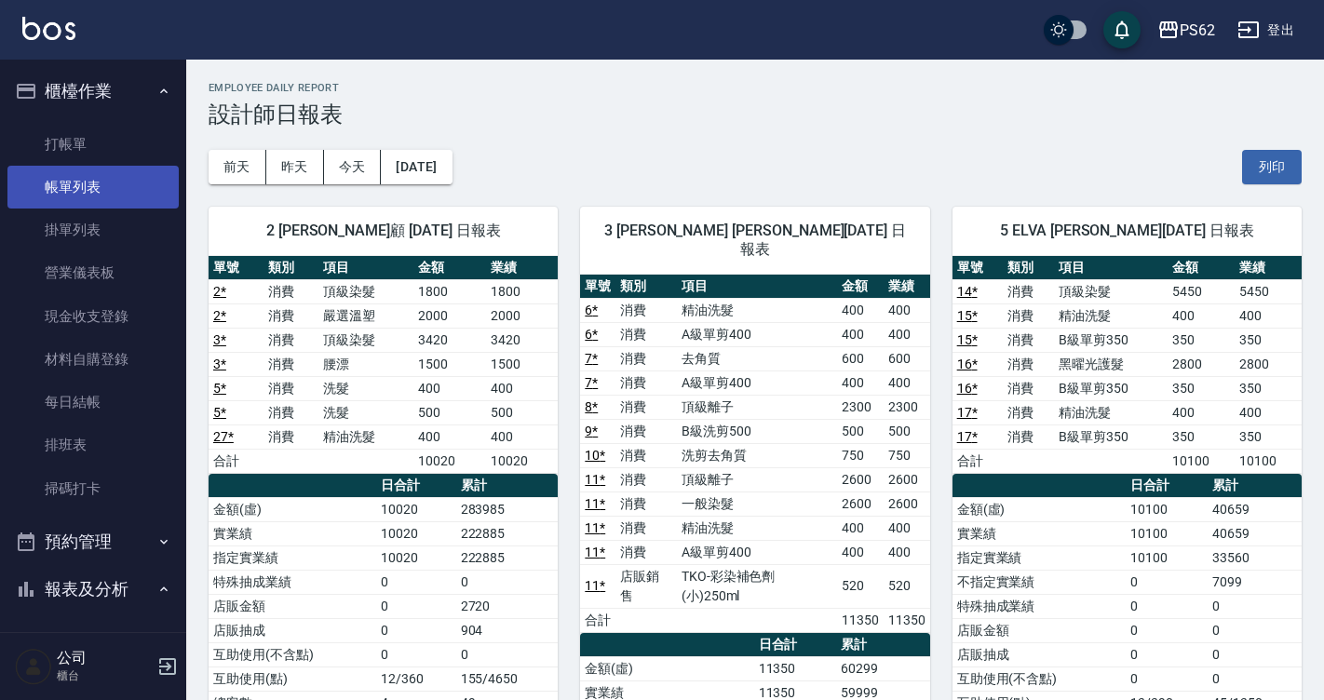
click at [128, 182] on link "帳單列表" at bounding box center [92, 187] width 171 height 43
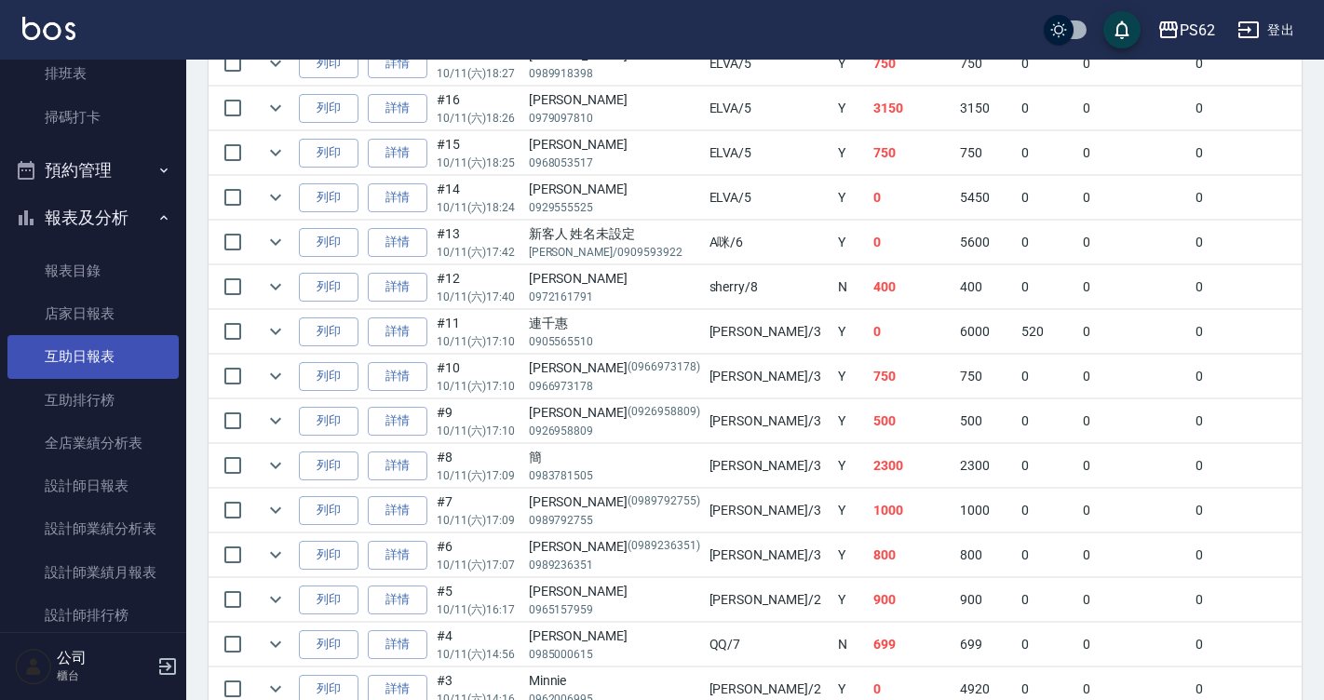
scroll to position [372, 0]
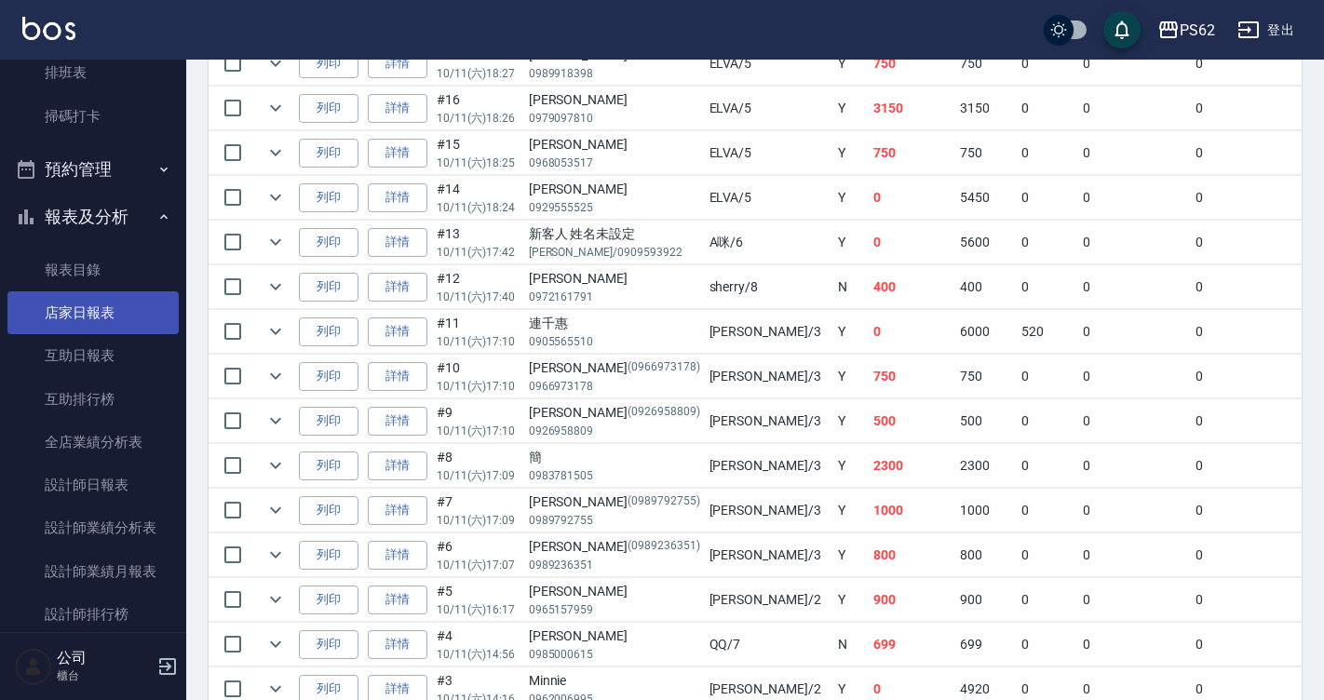
click at [106, 319] on link "店家日報表" at bounding box center [92, 312] width 171 height 43
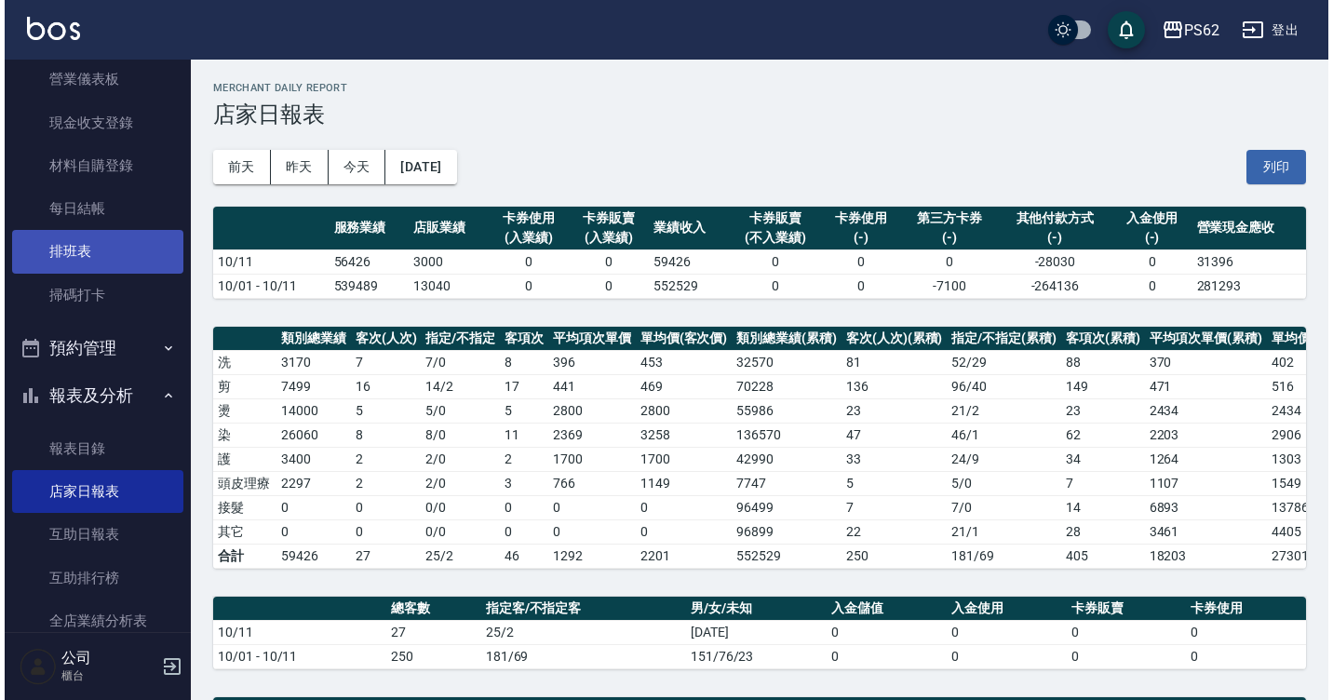
scroll to position [186, 0]
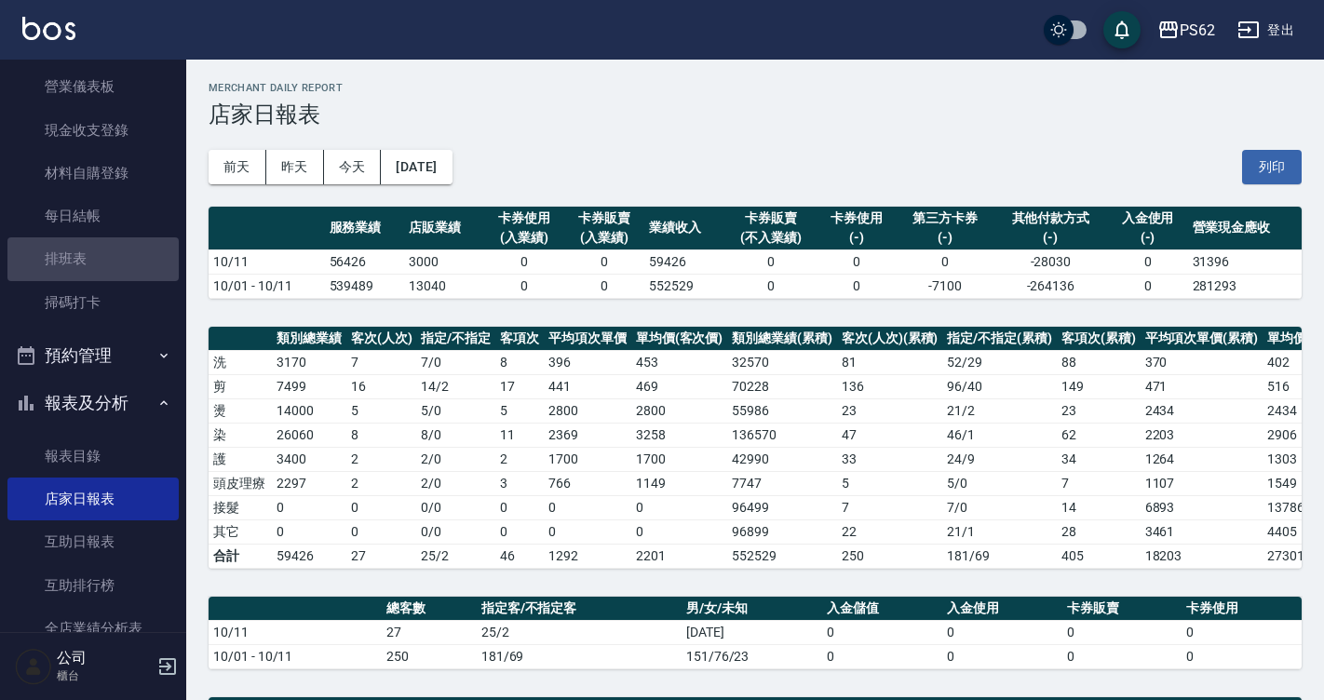
drag, startPoint x: 130, startPoint y: 243, endPoint x: 172, endPoint y: 278, distance: 54.8
click at [129, 243] on link "排班表" at bounding box center [92, 258] width 171 height 43
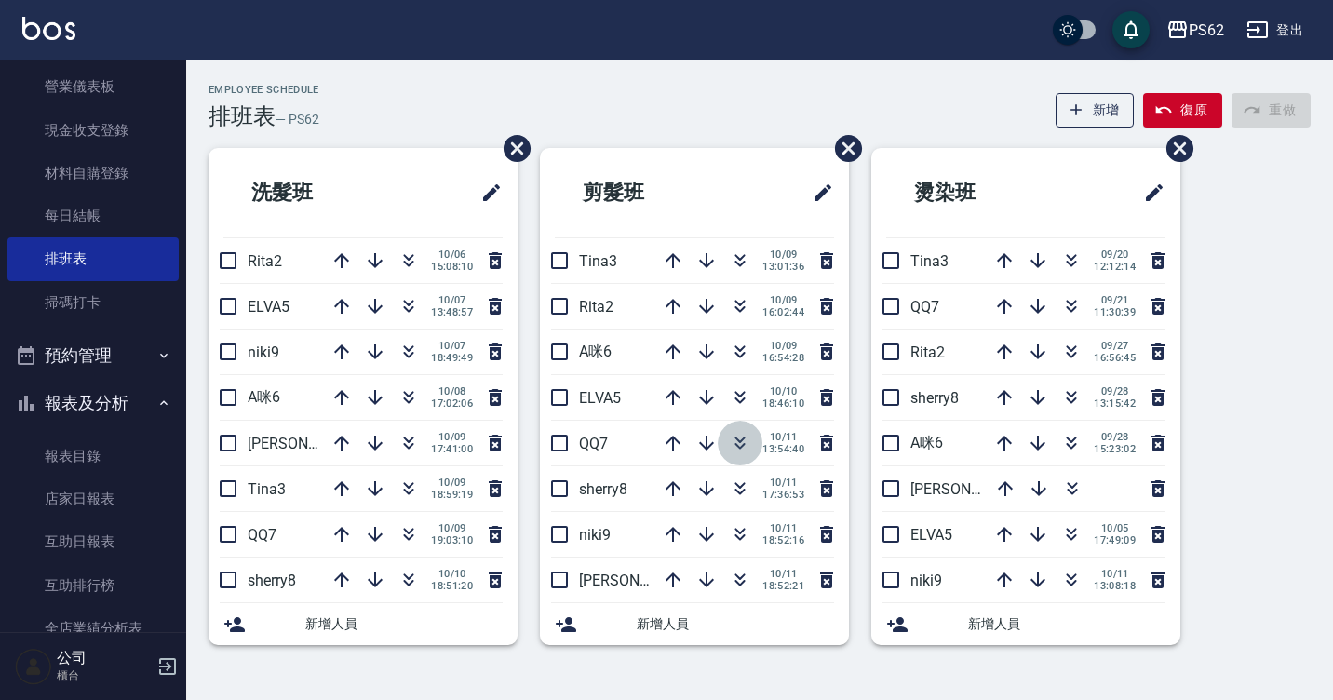
click at [738, 443] on icon "button" at bounding box center [740, 443] width 22 height 22
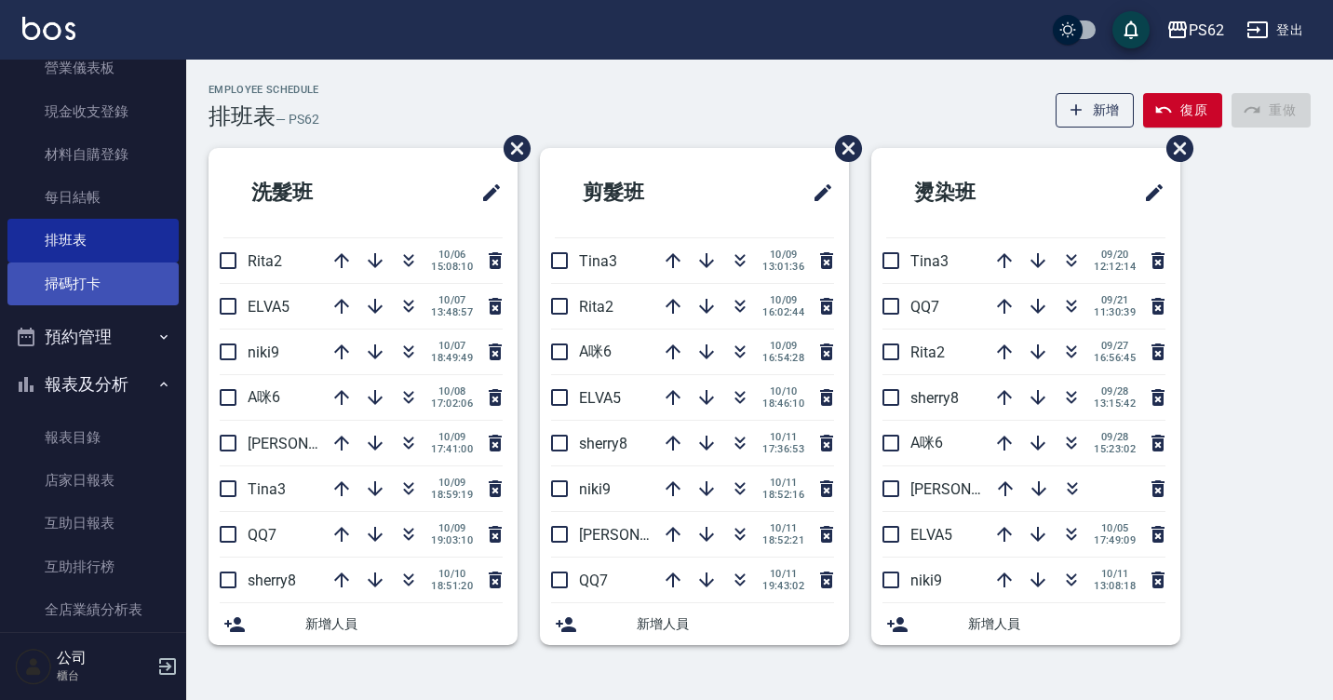
scroll to position [186, 0]
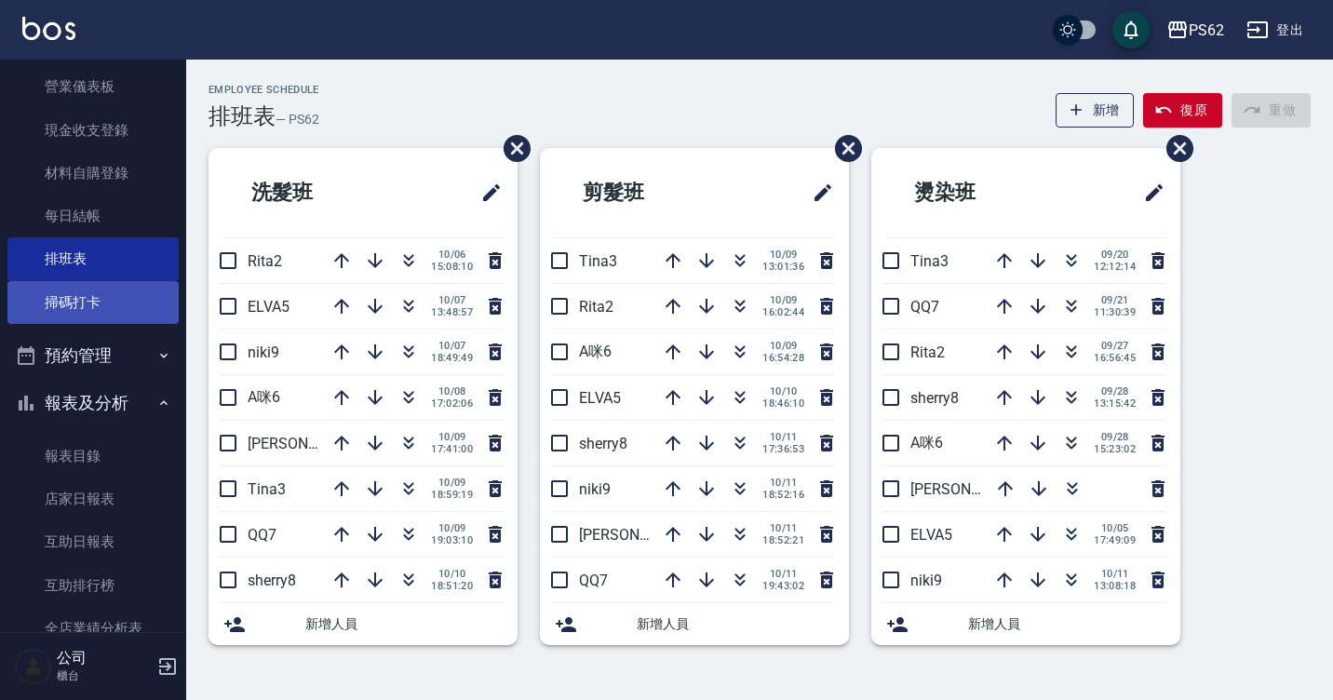
click at [133, 286] on link "掃碼打卡" at bounding box center [92, 302] width 171 height 43
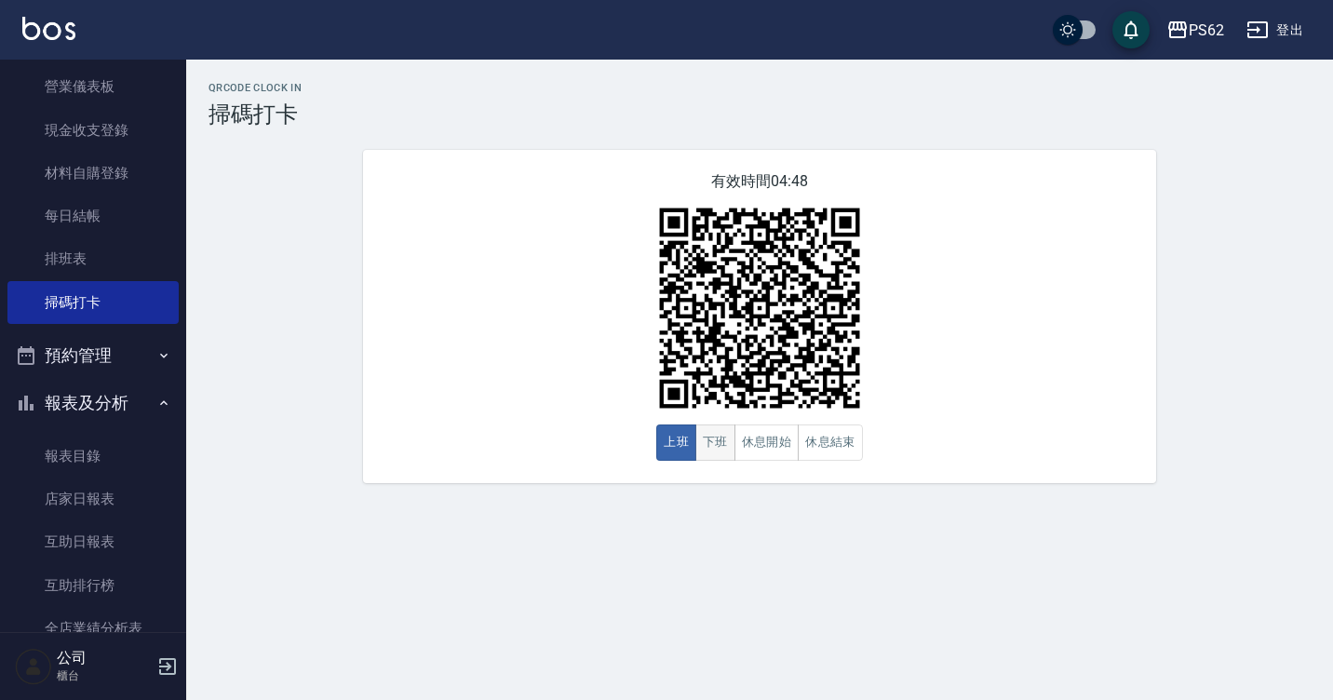
click at [719, 431] on button "下班" at bounding box center [715, 442] width 40 height 36
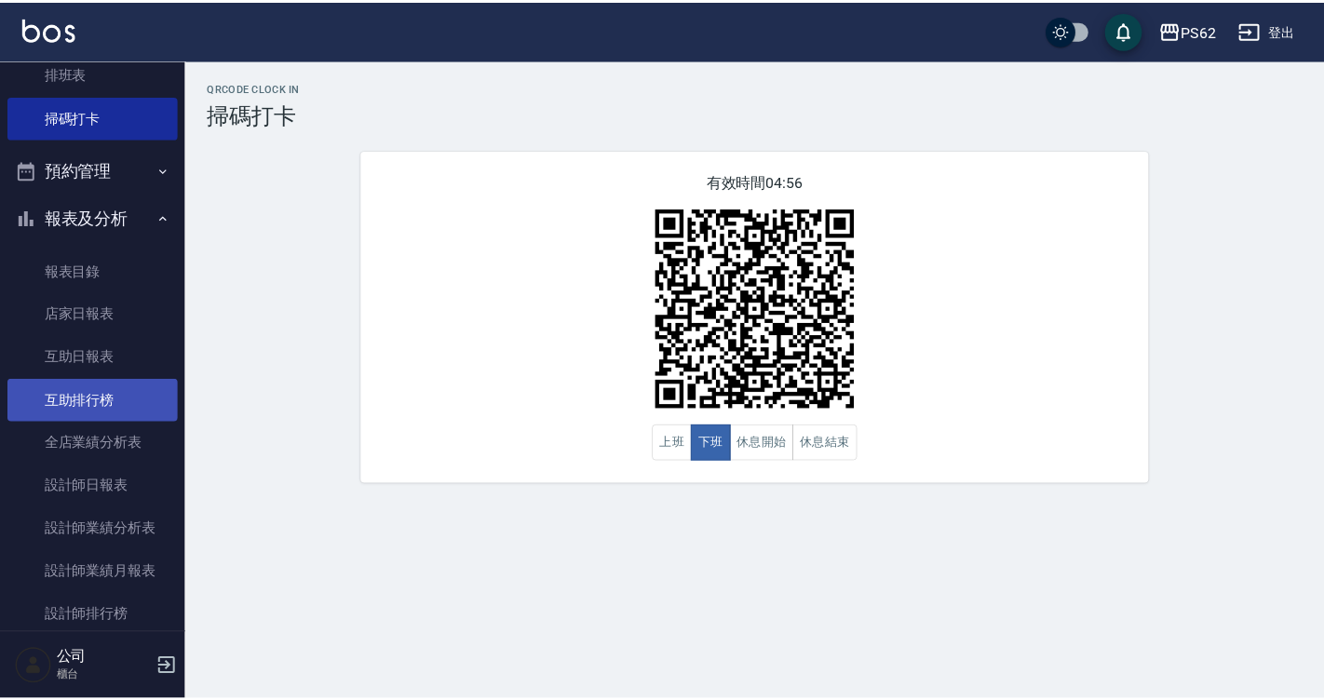
scroll to position [372, 0]
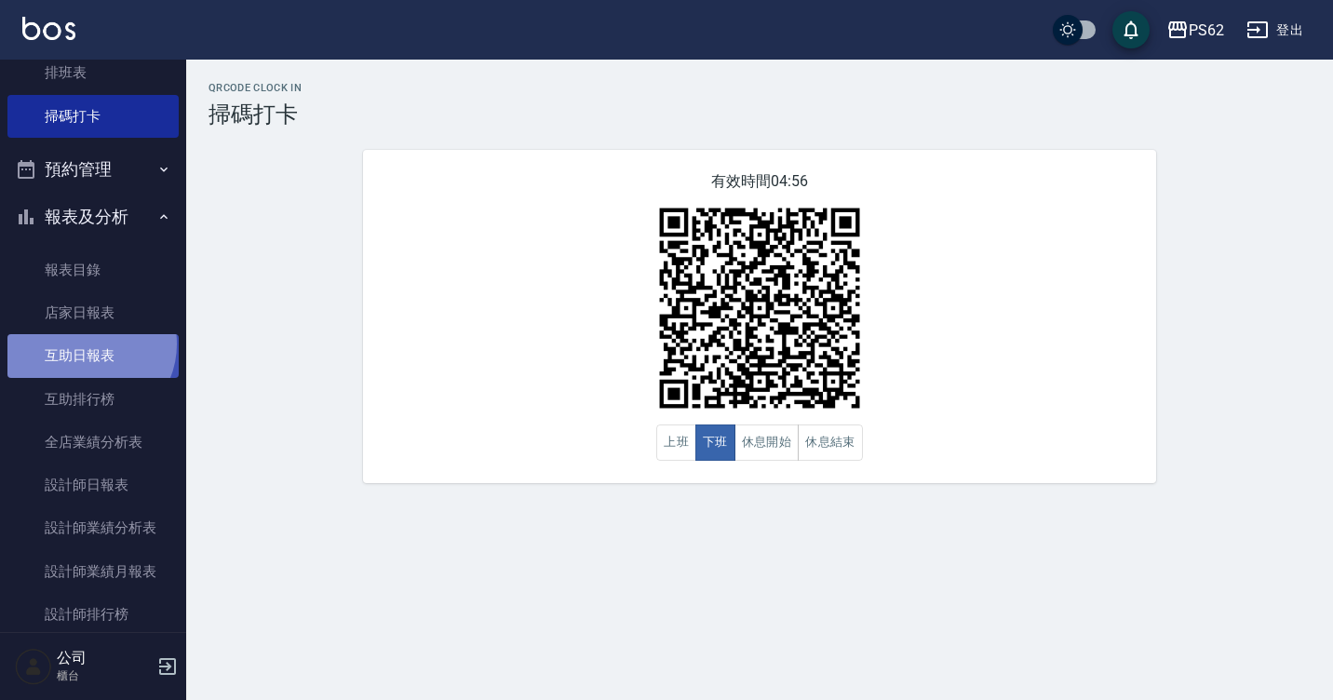
click at [88, 344] on link "互助日報表" at bounding box center [92, 355] width 171 height 43
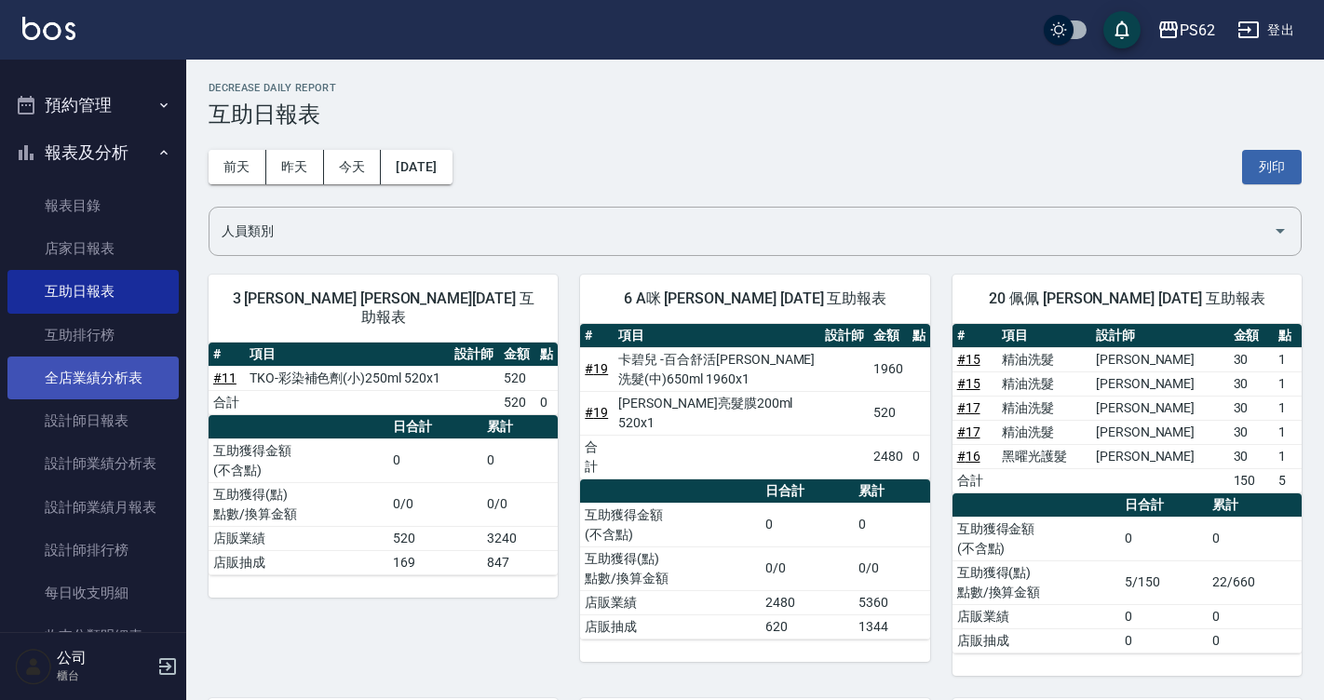
scroll to position [559, 0]
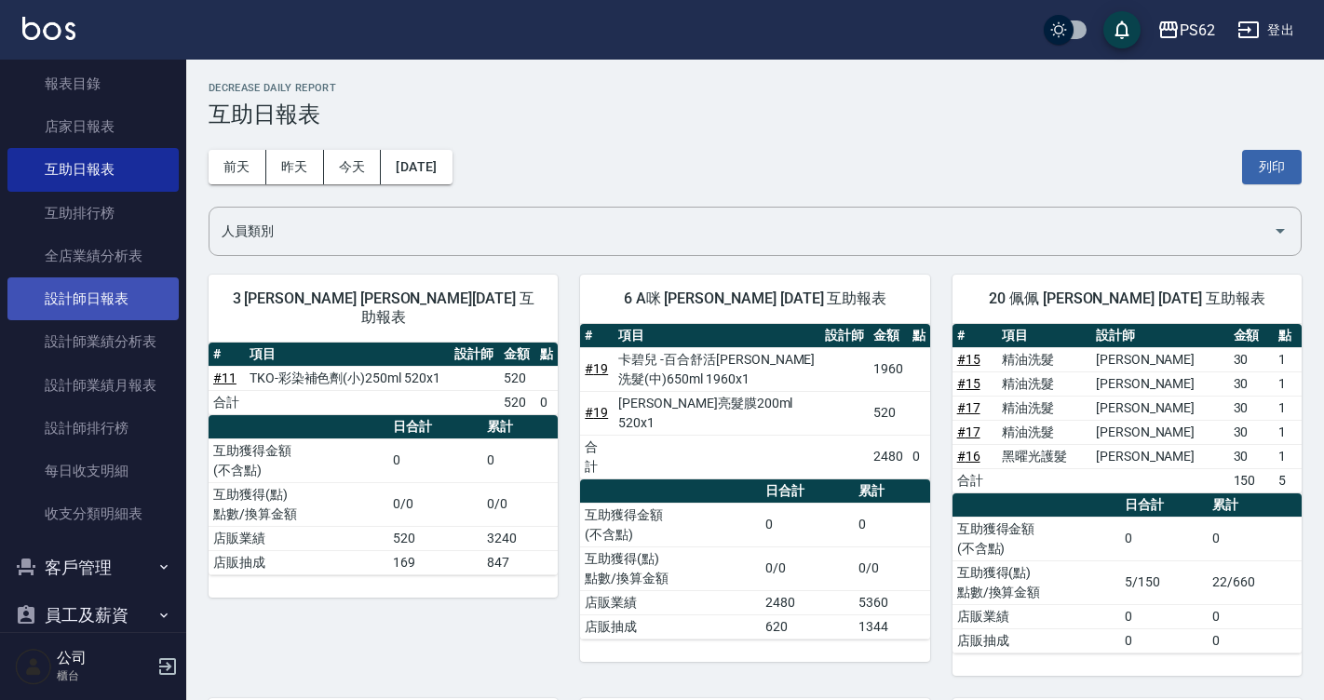
click at [135, 291] on link "設計師日報表" at bounding box center [92, 298] width 171 height 43
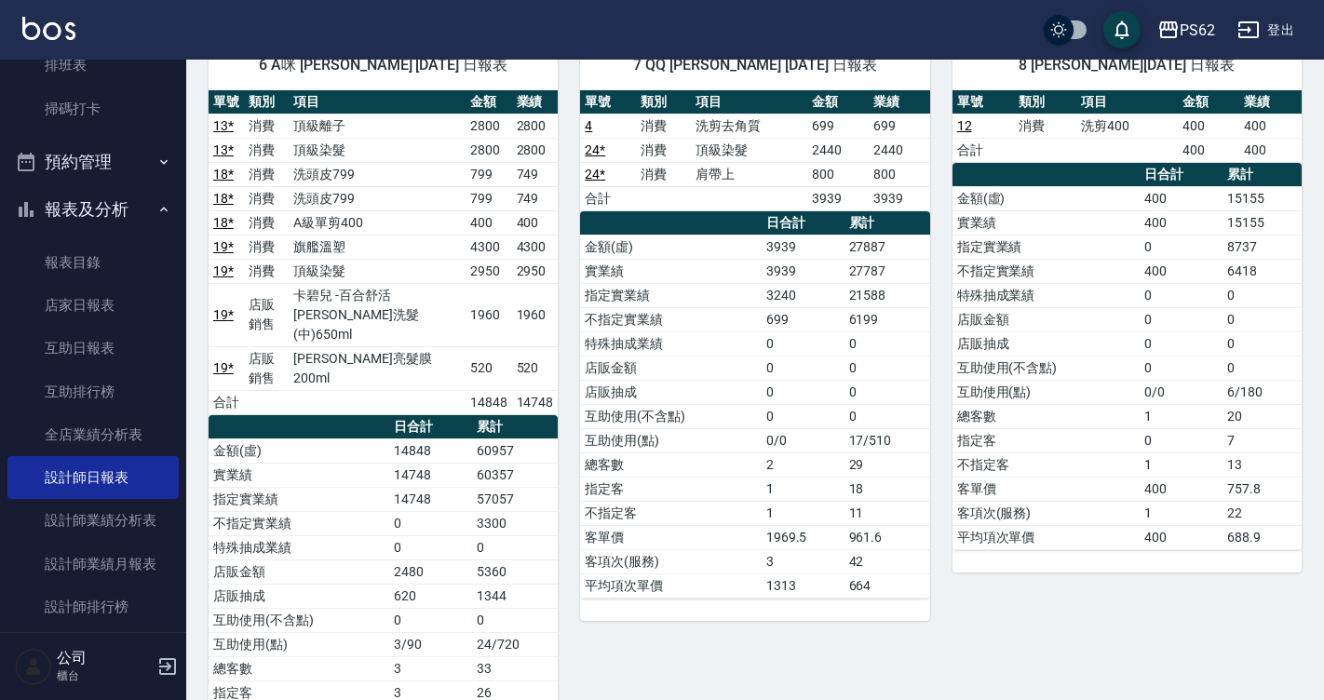
scroll to position [186, 0]
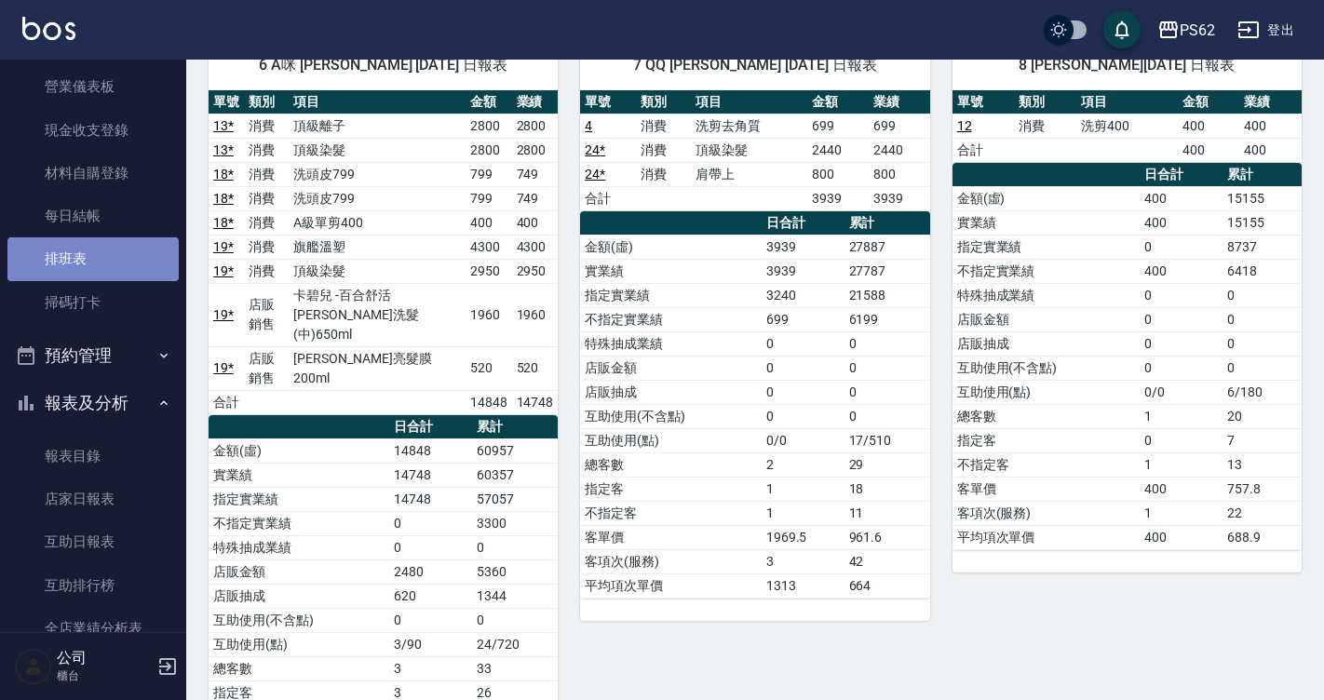
click at [109, 257] on link "排班表" at bounding box center [92, 258] width 171 height 43
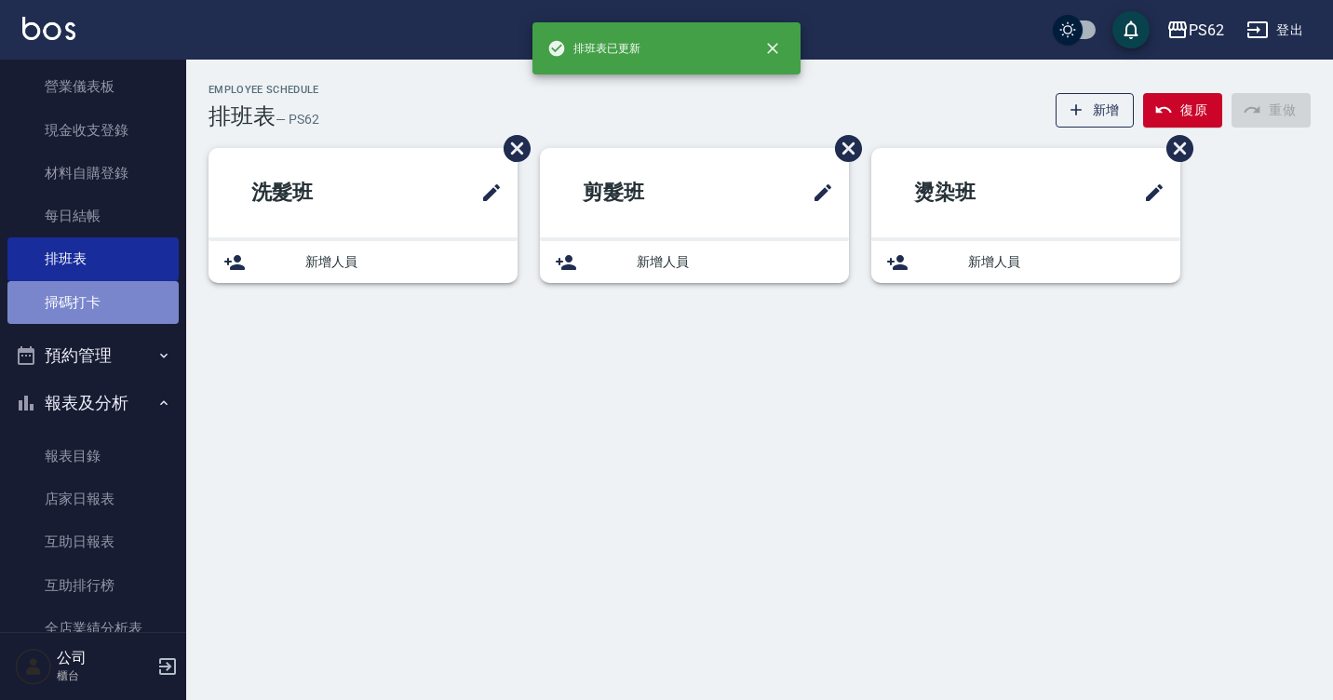
click at [131, 303] on link "掃碼打卡" at bounding box center [92, 302] width 171 height 43
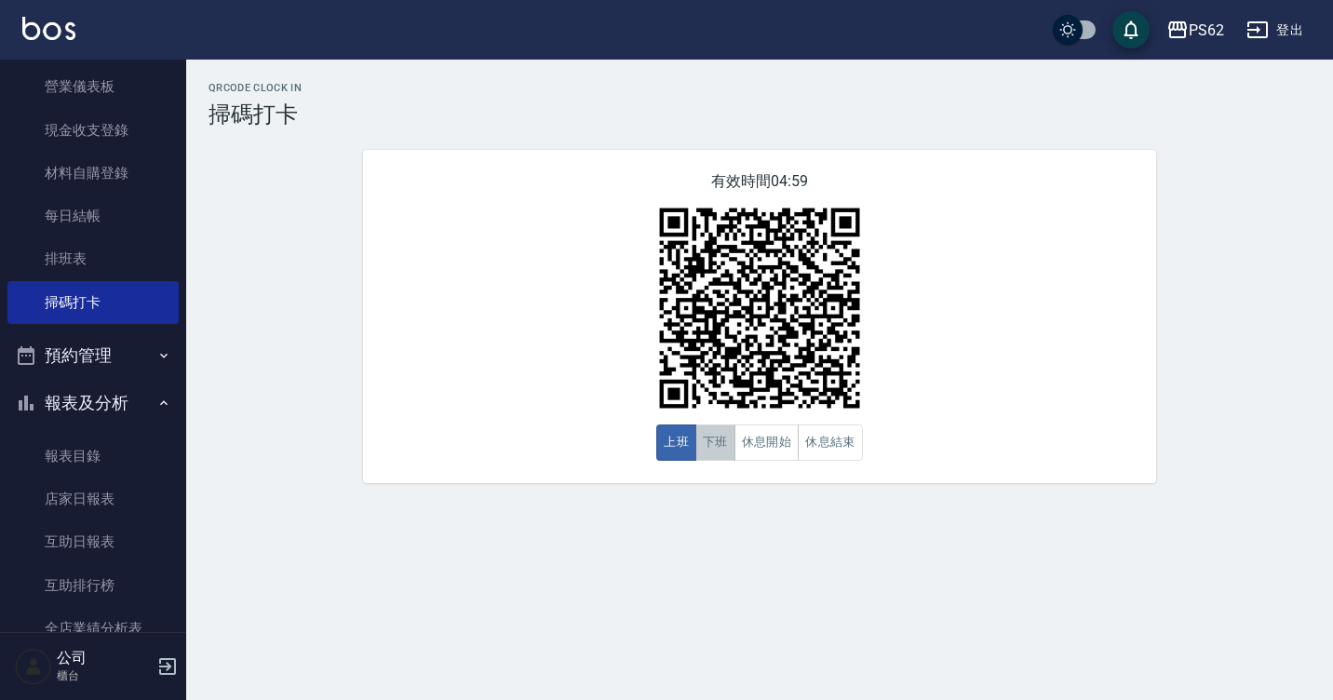
click at [708, 444] on button "下班" at bounding box center [715, 442] width 40 height 36
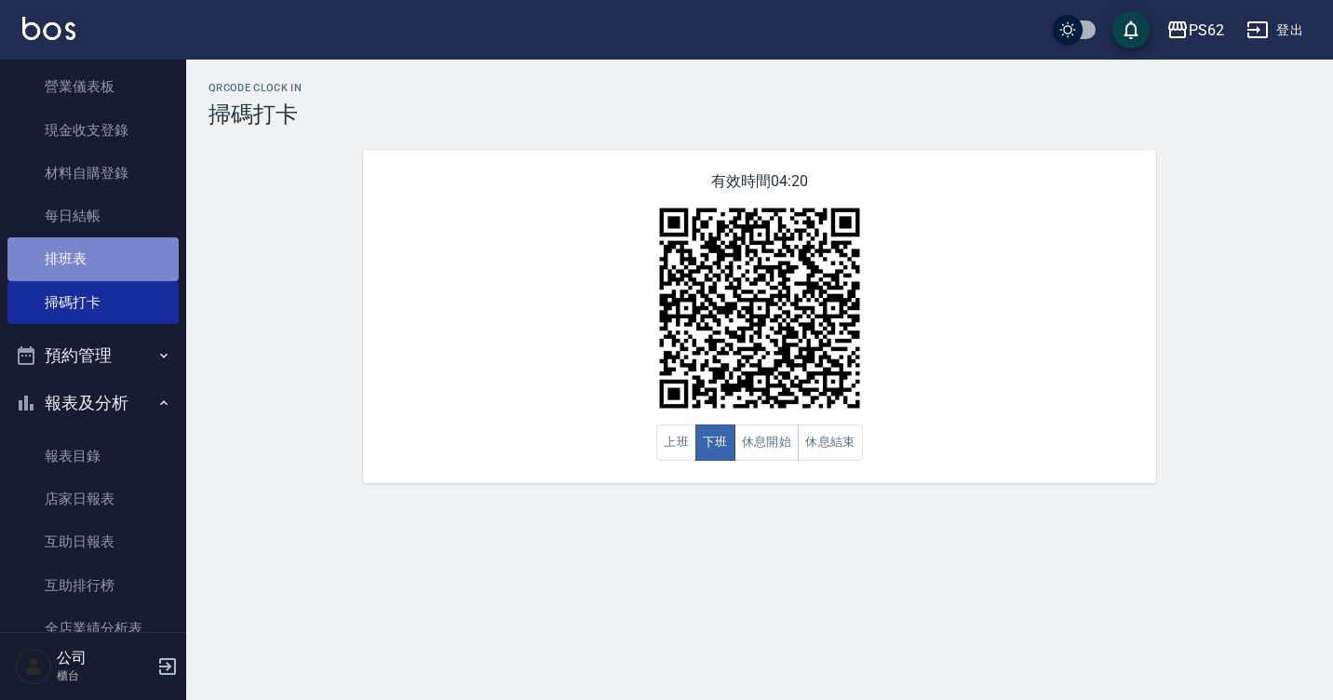
click at [122, 260] on link "排班表" at bounding box center [92, 258] width 171 height 43
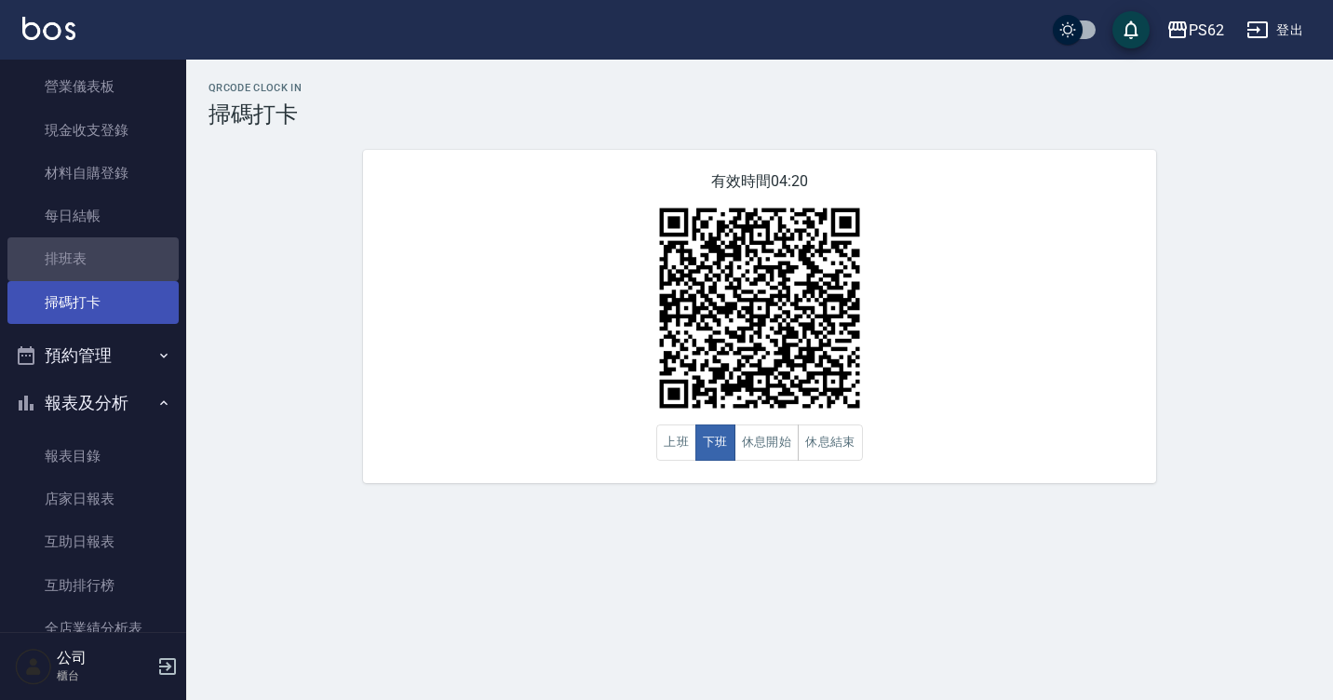
click at [117, 292] on link "掃碼打卡" at bounding box center [92, 302] width 171 height 43
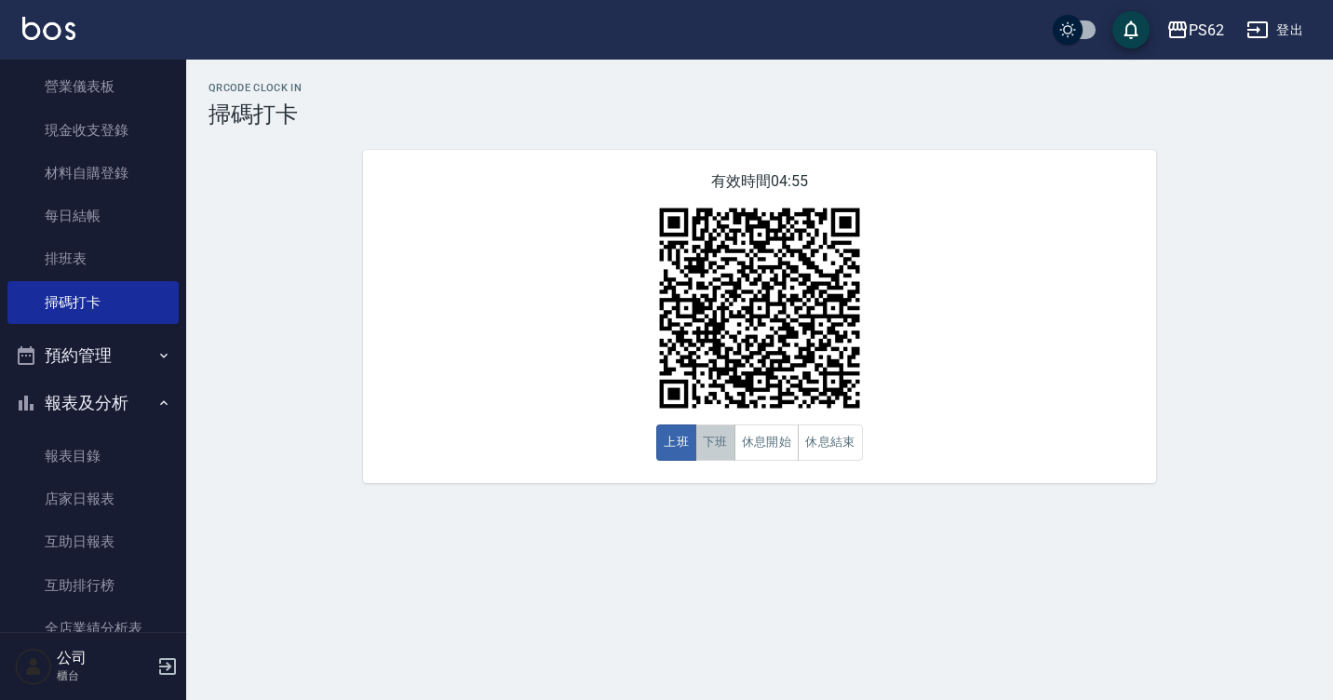
drag, startPoint x: 702, startPoint y: 434, endPoint x: 712, endPoint y: 435, distance: 10.3
click at [704, 434] on button "下班" at bounding box center [715, 442] width 40 height 36
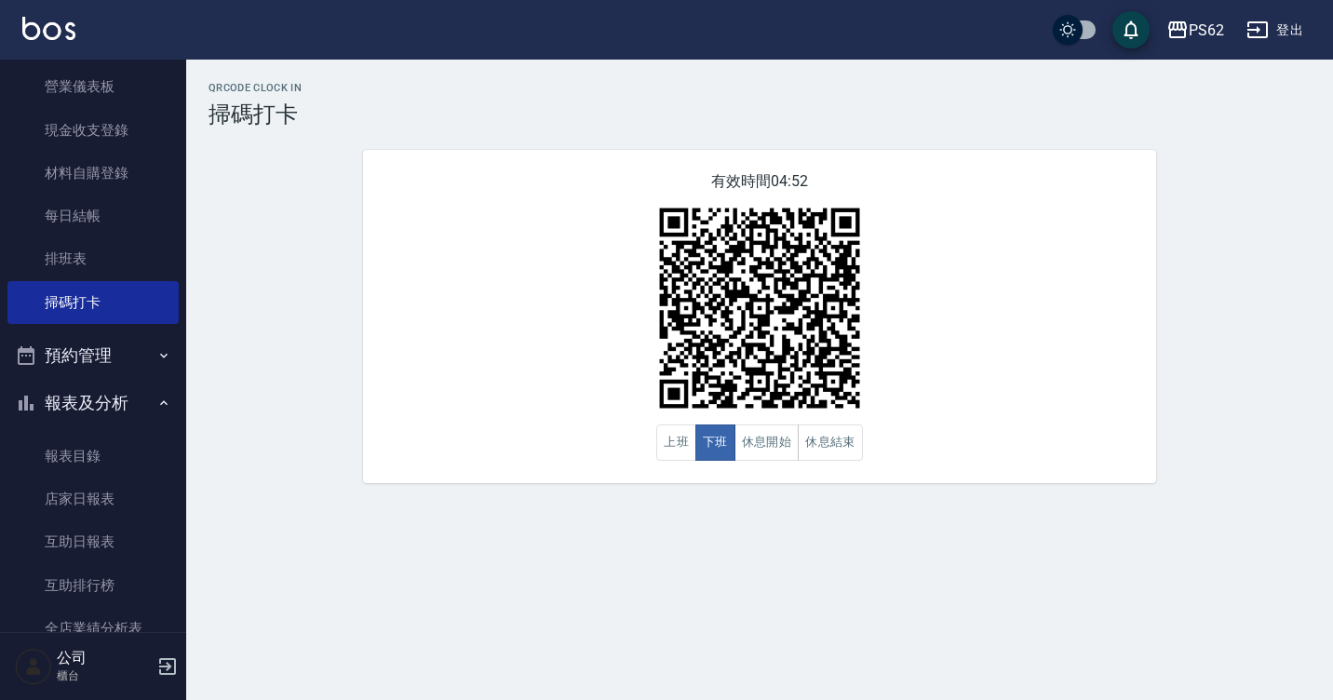
click at [1251, 498] on div "QRcode Clock In 掃碼打卡 有效時間 04:52 上班 下班 休息開始 休息結束" at bounding box center [759, 283] width 1147 height 446
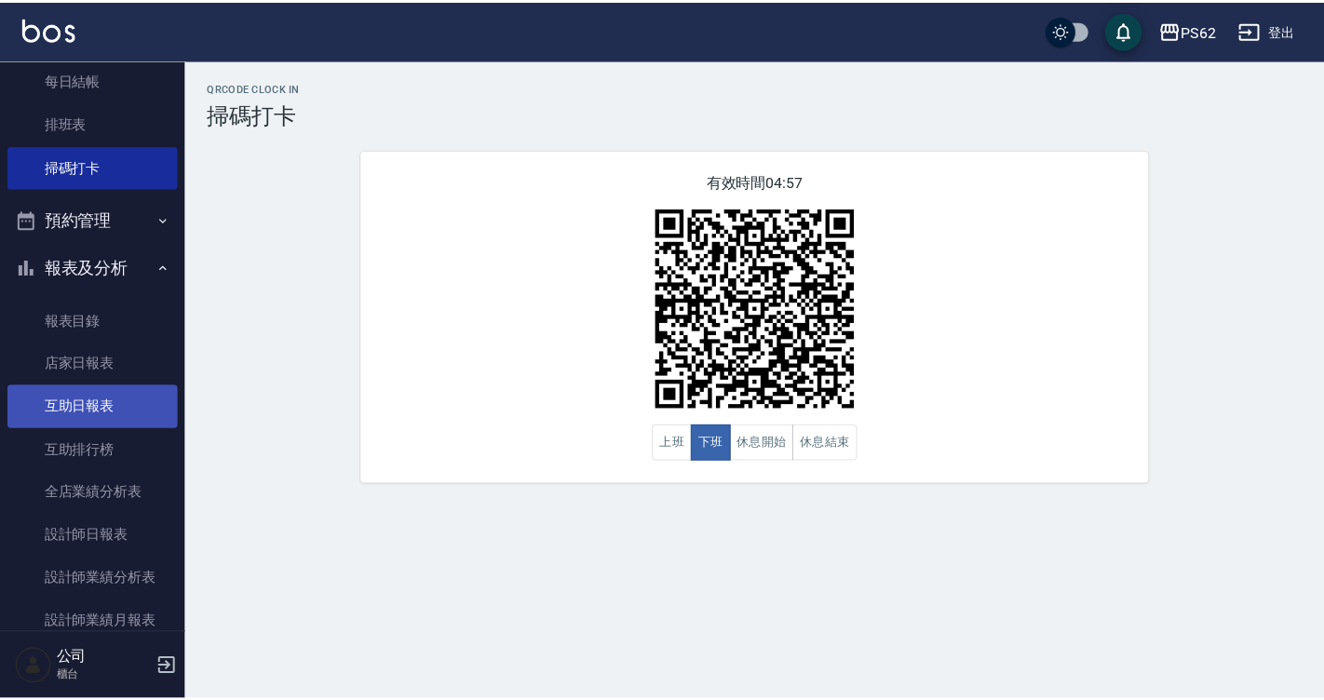
scroll to position [465, 0]
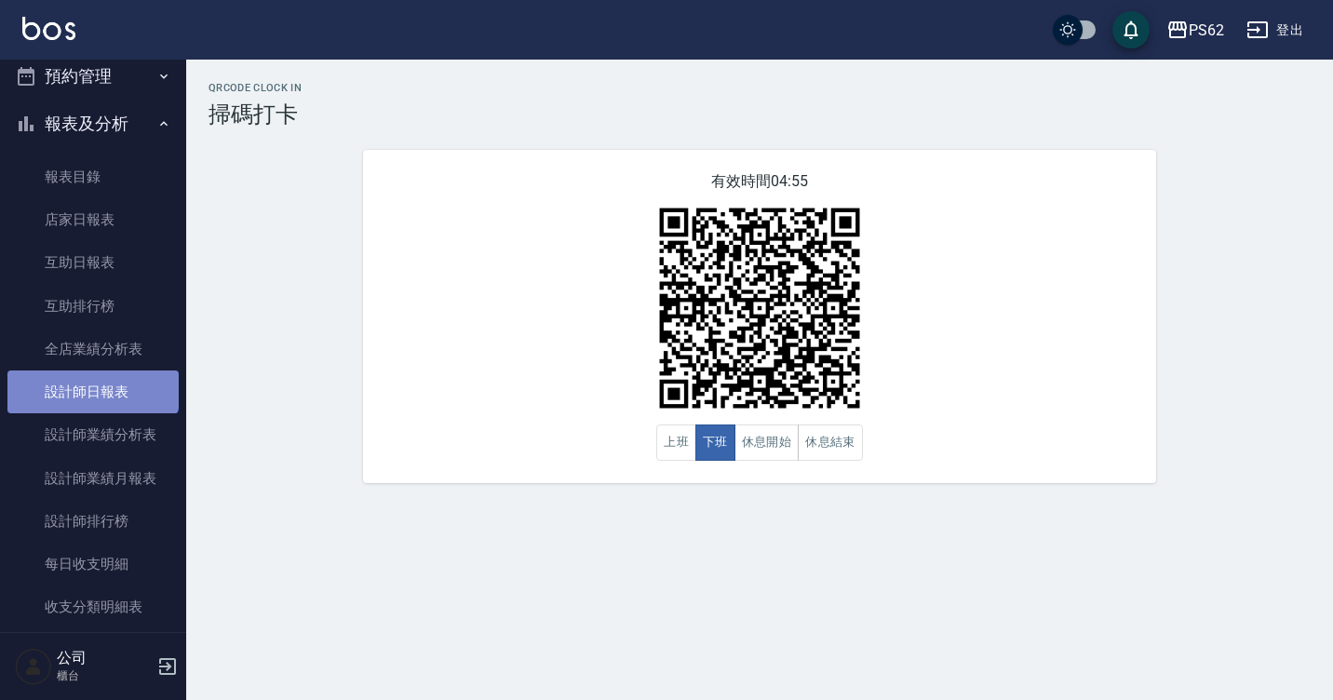
click at [91, 382] on link "設計師日報表" at bounding box center [92, 392] width 171 height 43
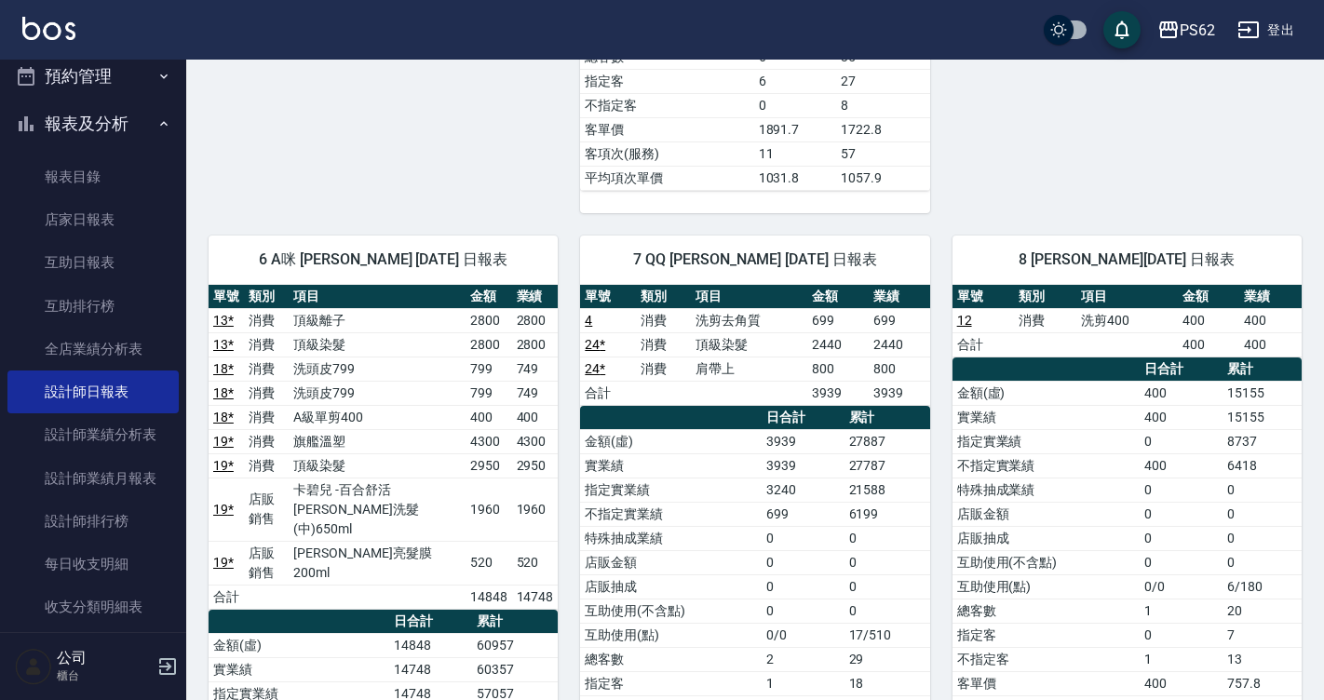
scroll to position [838, 0]
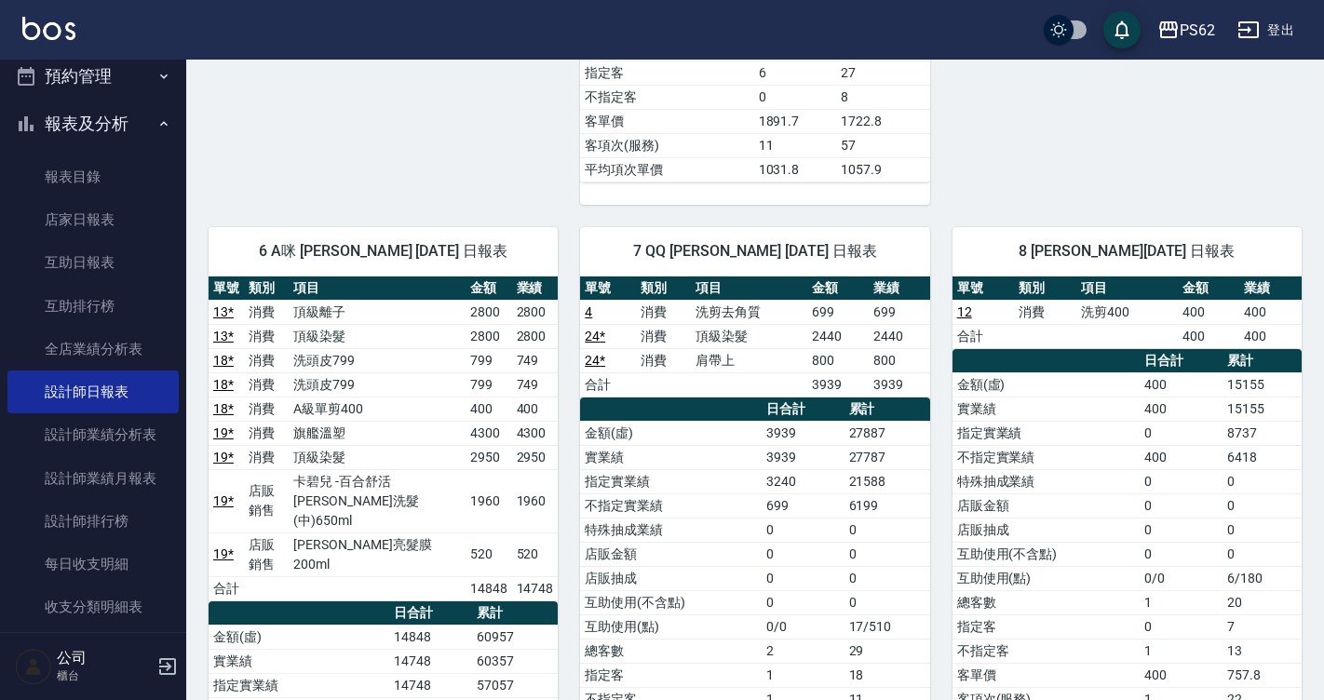
drag, startPoint x: 1310, startPoint y: 501, endPoint x: 1301, endPoint y: 490, distance: 14.0
click at [1310, 501] on div "PS62 2025-10-11 設計師日報表 列印時間： 2025-10-11-20:11 Employee Daily Report 設計師日報表 前天 昨…" at bounding box center [755, 465] width 1138 height 2486
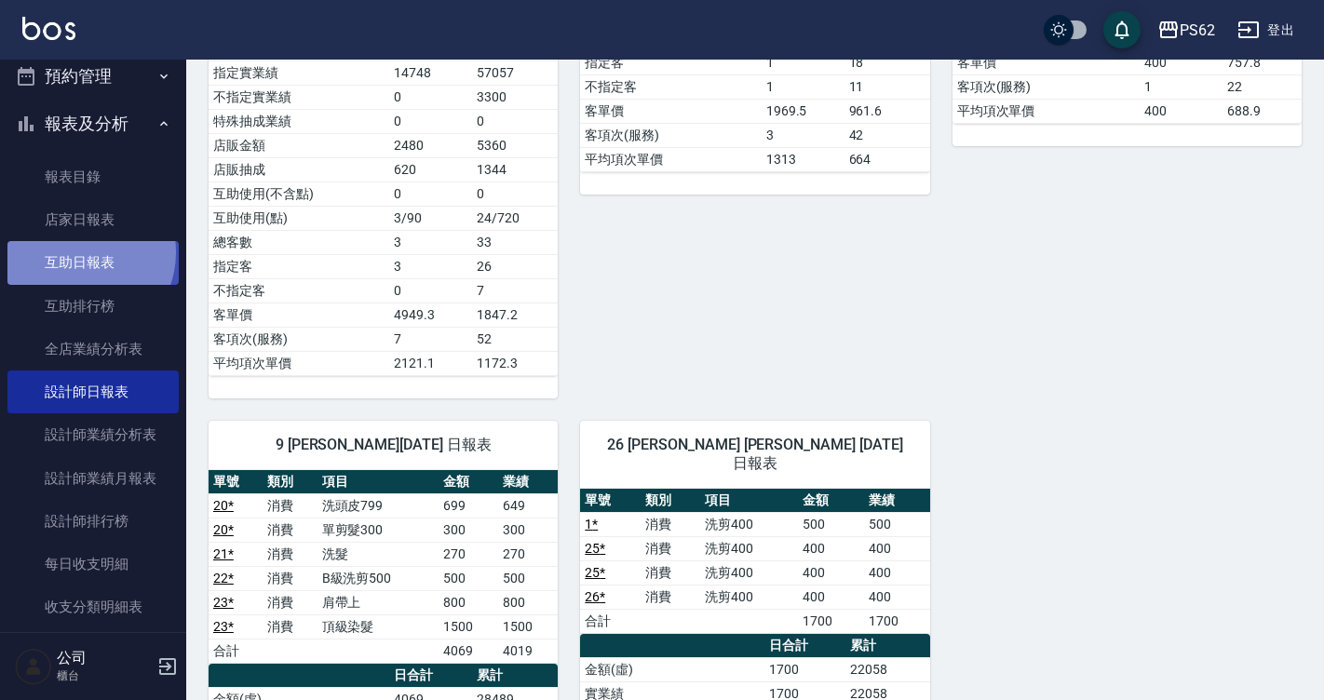
click at [75, 252] on link "互助日報表" at bounding box center [92, 262] width 171 height 43
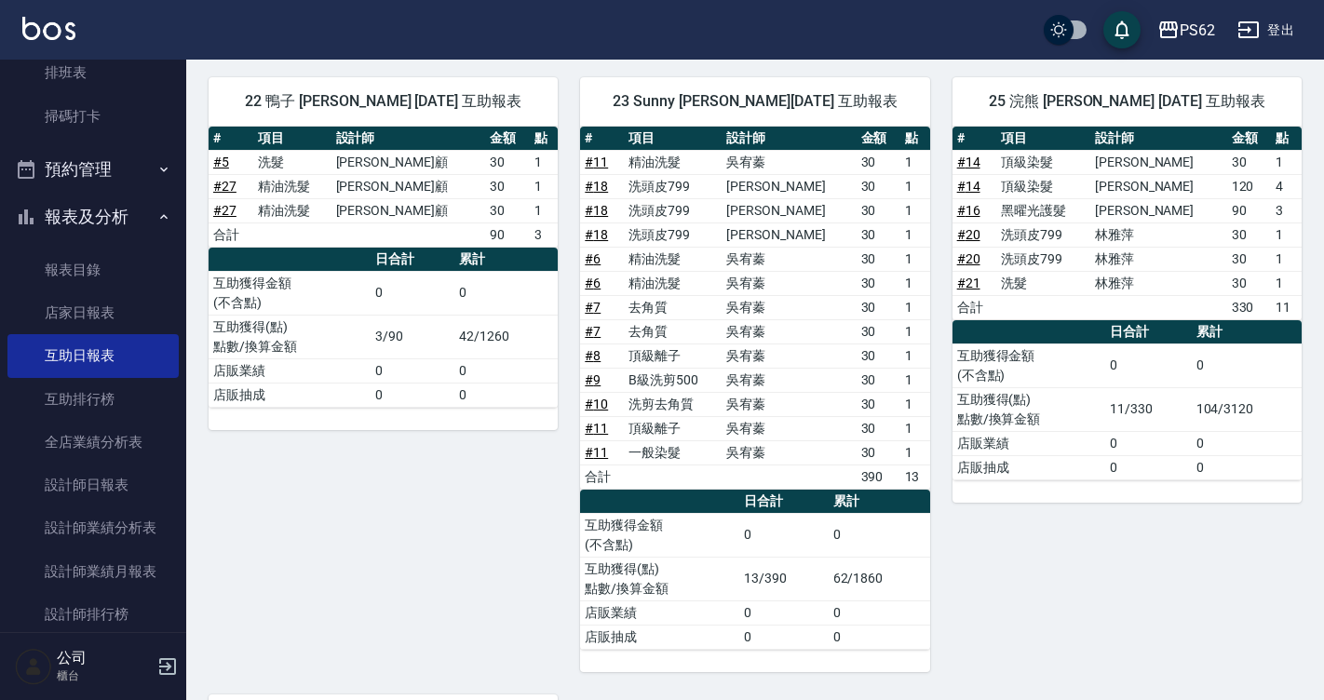
scroll to position [525, 0]
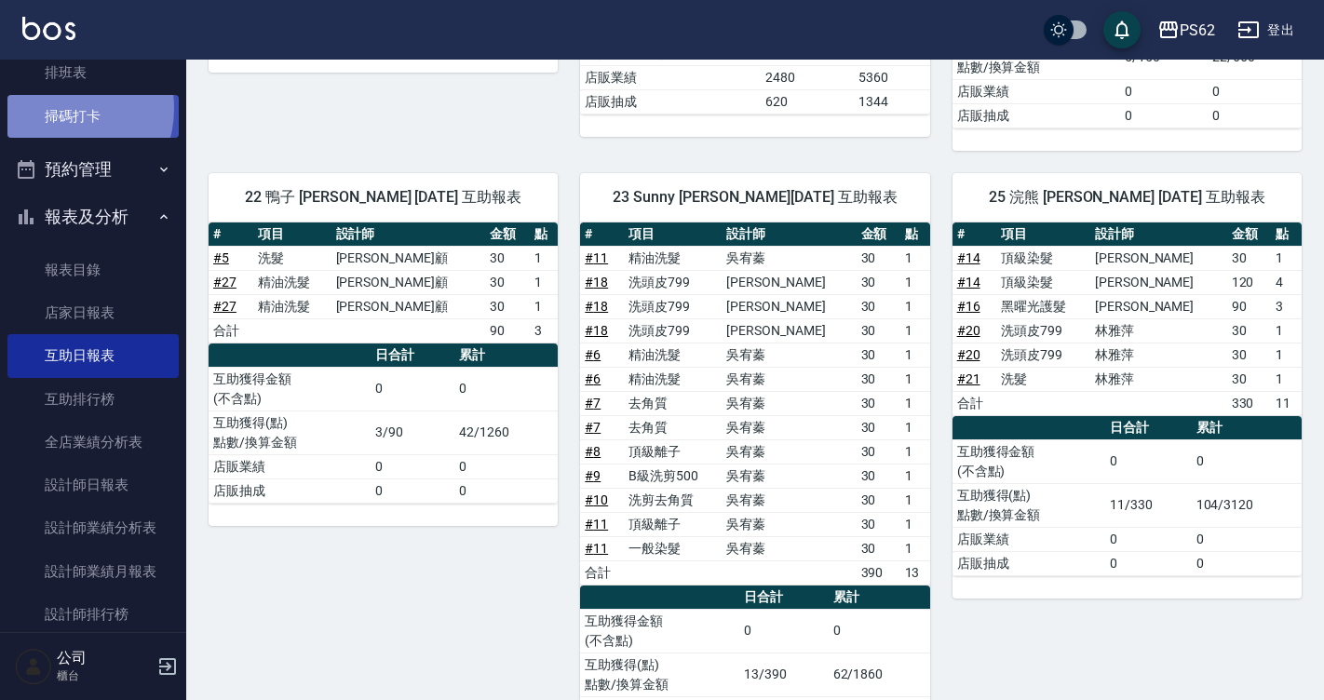
click at [62, 108] on link "掃碼打卡" at bounding box center [92, 116] width 171 height 43
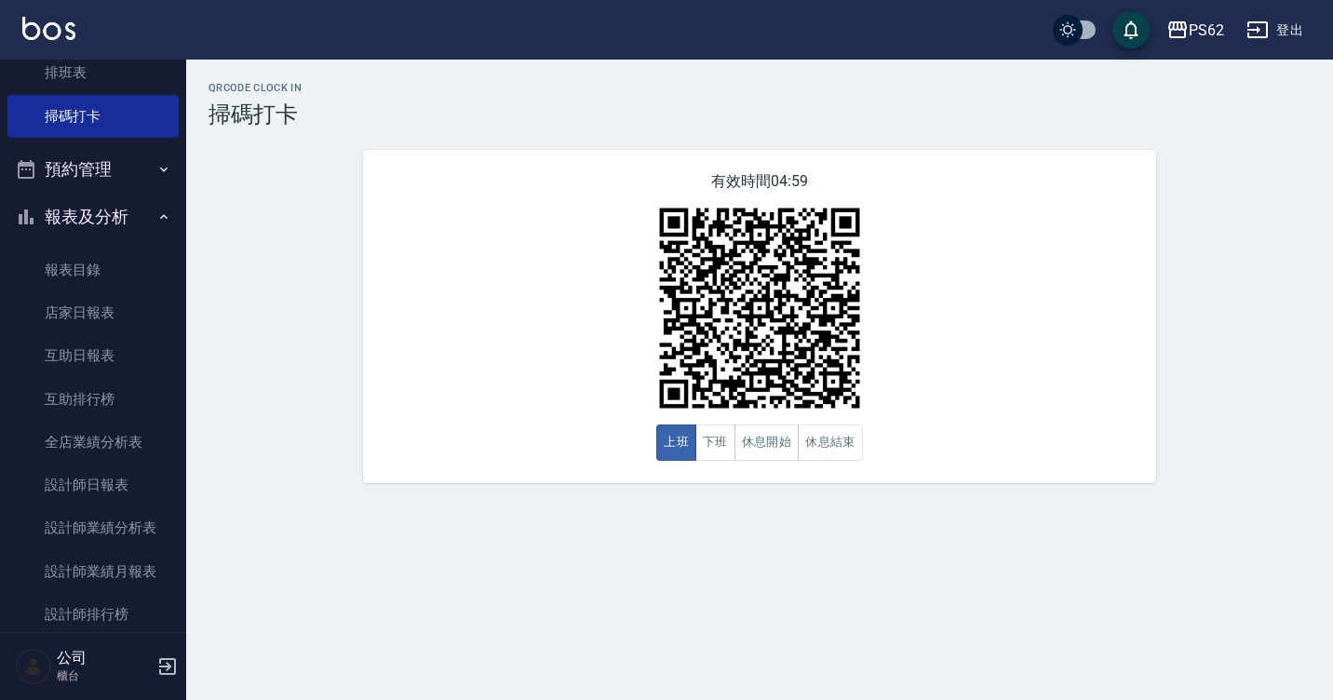
click at [741, 424] on img at bounding box center [759, 308] width 233 height 233
click at [730, 438] on button "下班" at bounding box center [715, 442] width 40 height 36
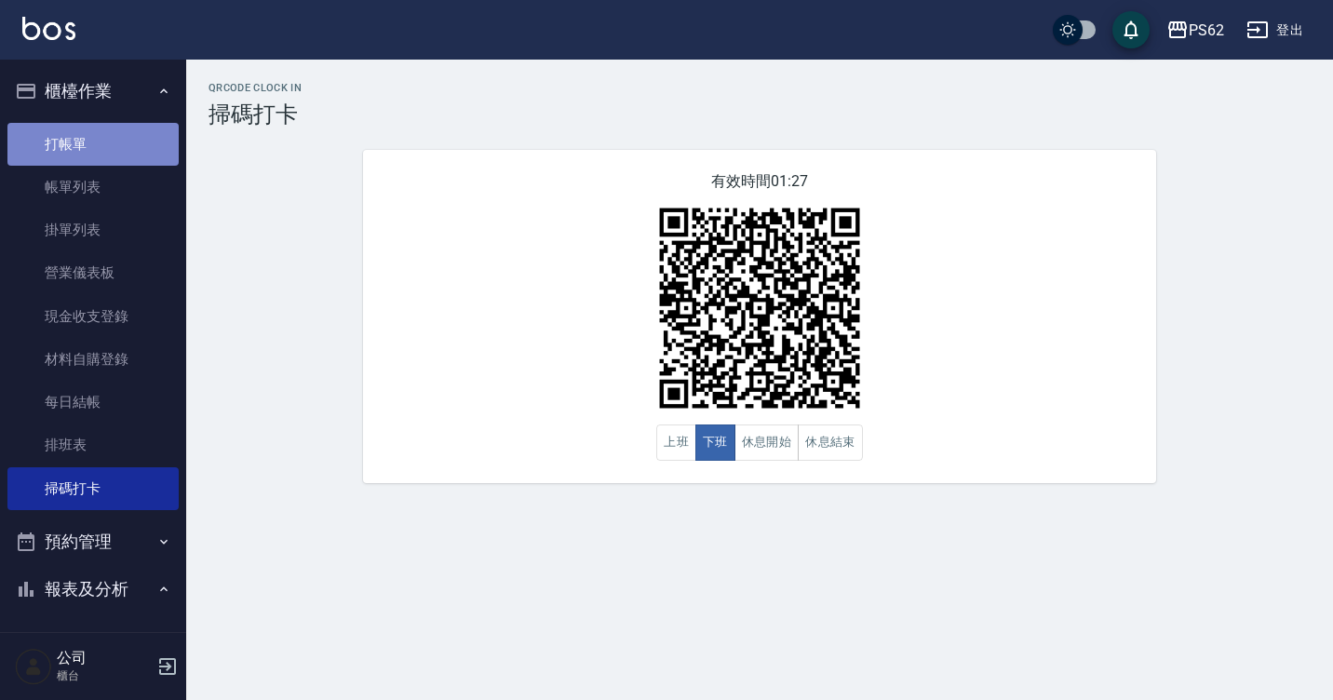
click at [114, 144] on link "打帳單" at bounding box center [92, 144] width 171 height 43
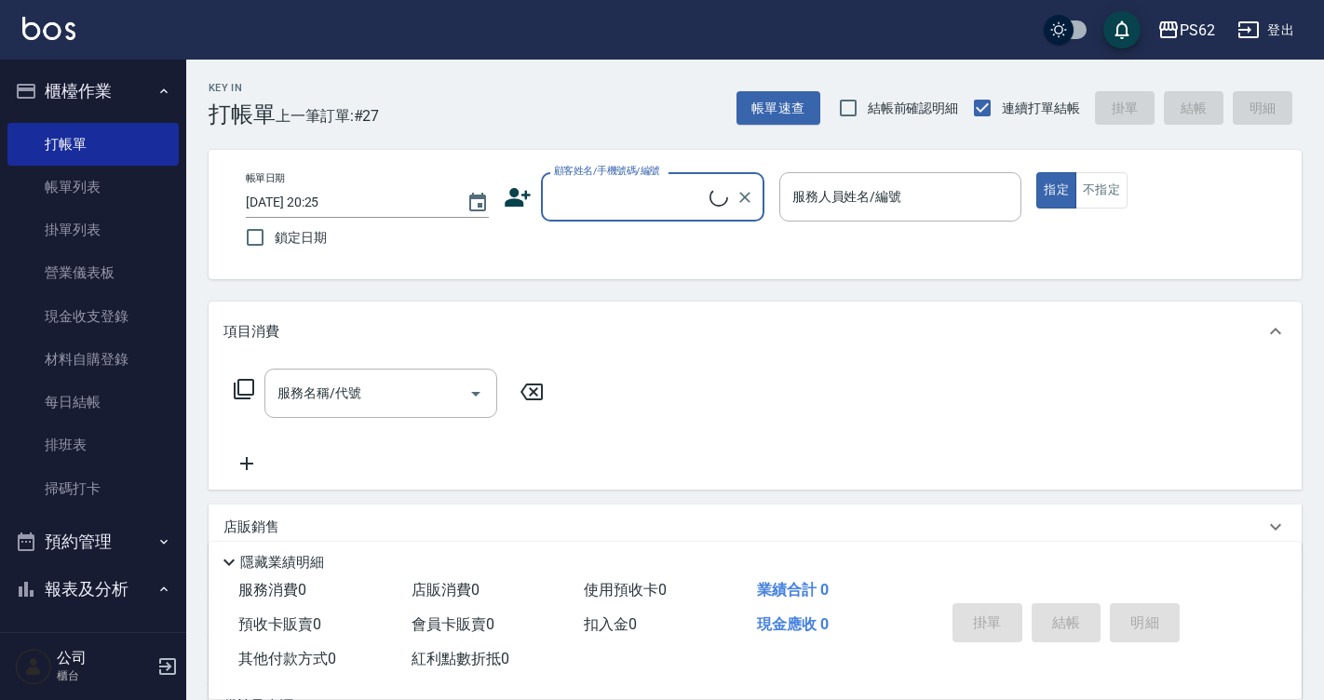
click at [630, 194] on input "顧客姓名/手機號碼/編號" at bounding box center [629, 197] width 160 height 33
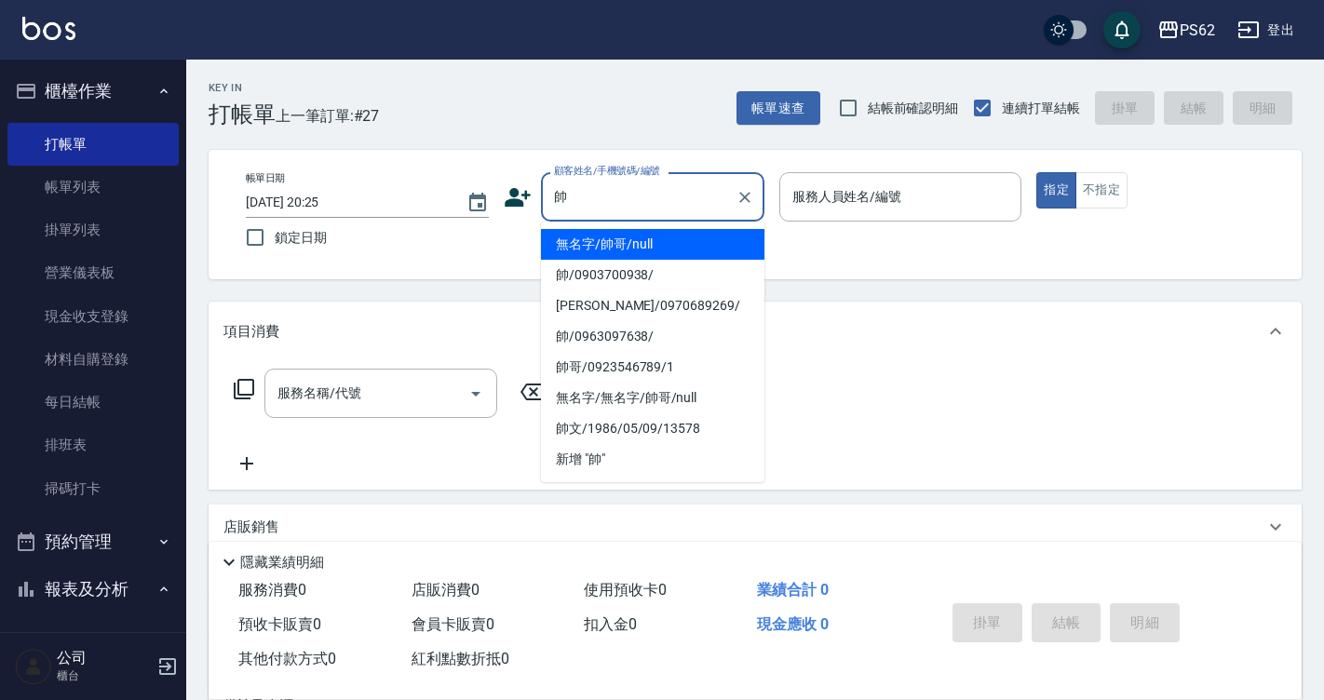
type input "無名字/帥哥/null"
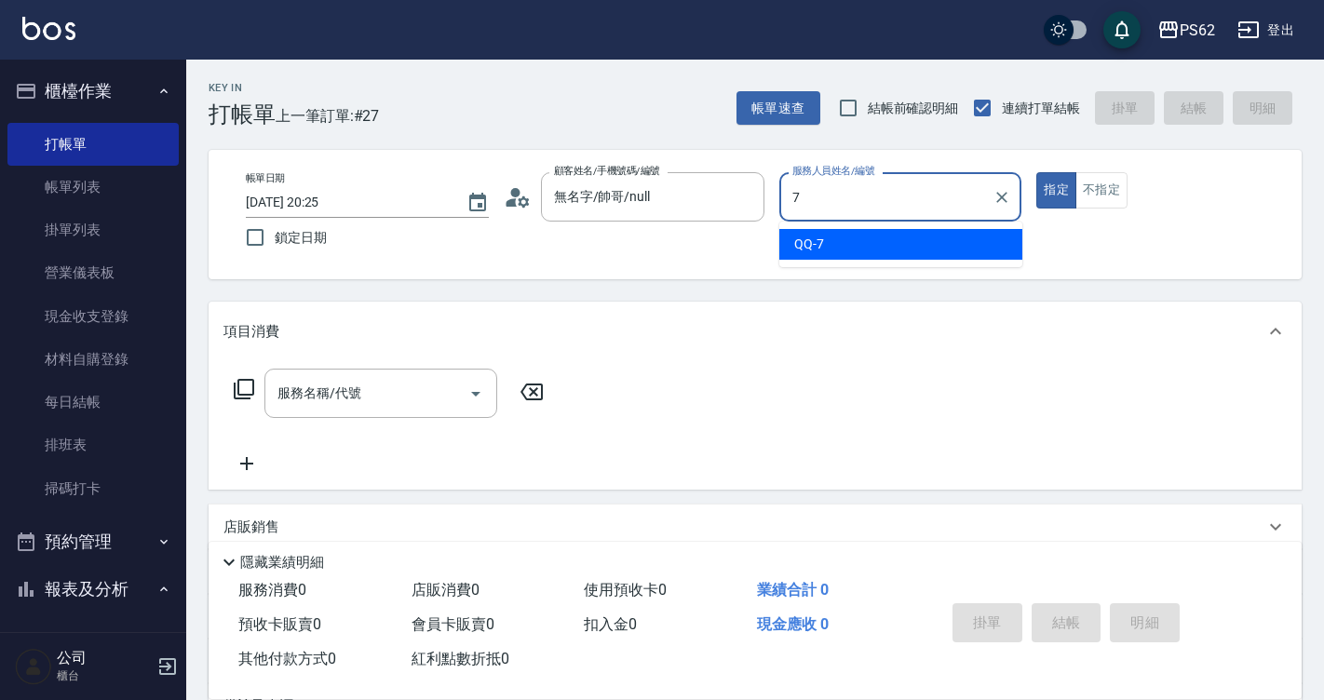
type input "QQ-7"
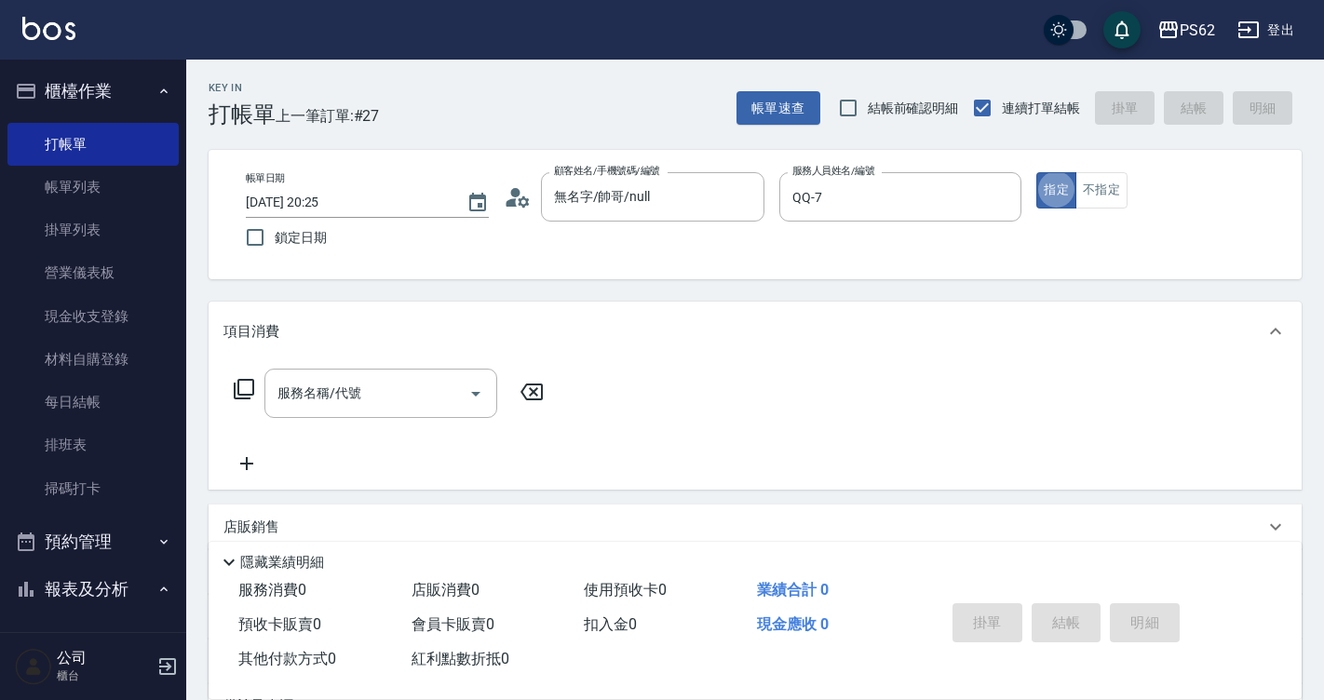
type button "true"
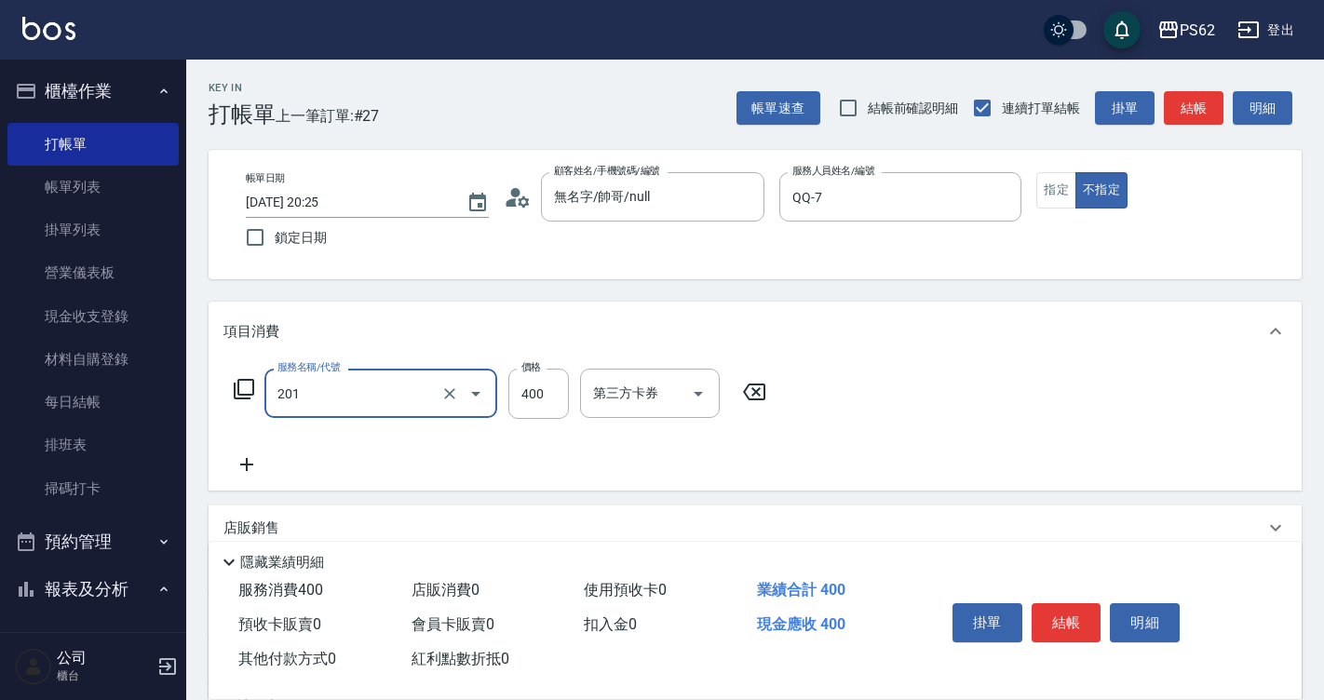
type input "洗剪400(201)"
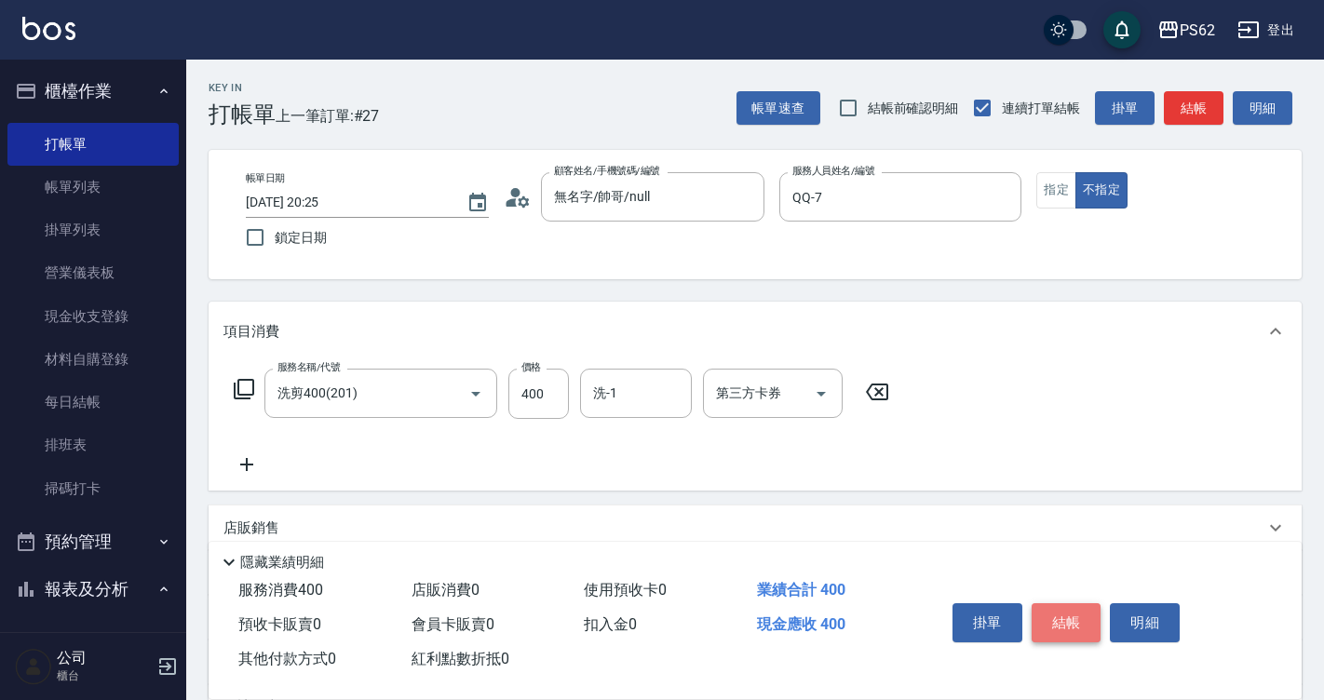
click at [1058, 616] on button "結帳" at bounding box center [1066, 622] width 70 height 39
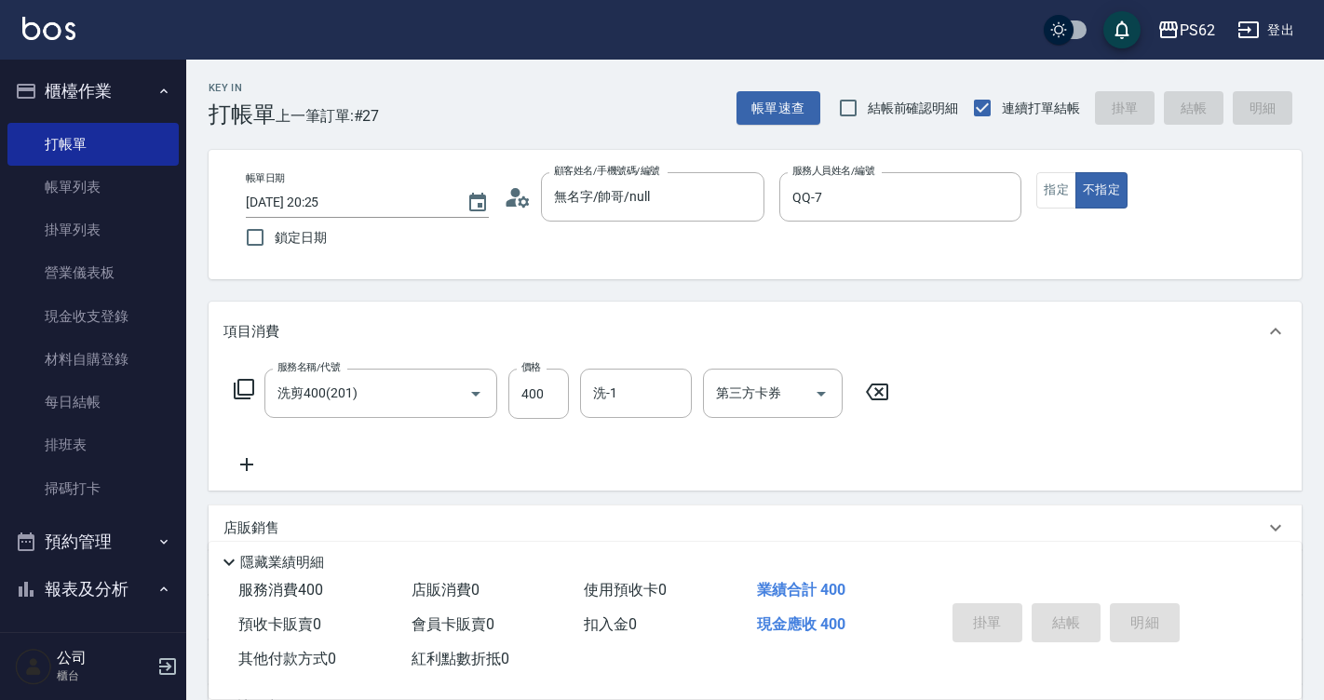
type input "2025/10/11 20:26"
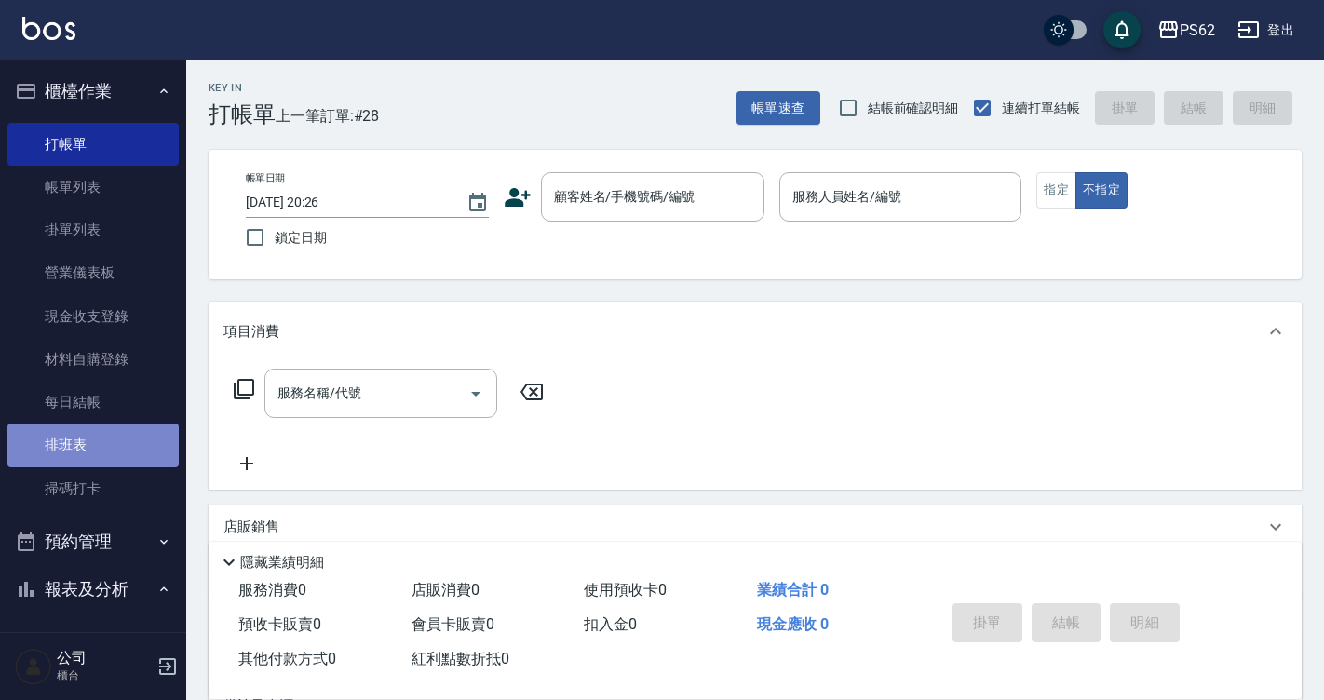
click at [125, 453] on link "排班表" at bounding box center [92, 445] width 171 height 43
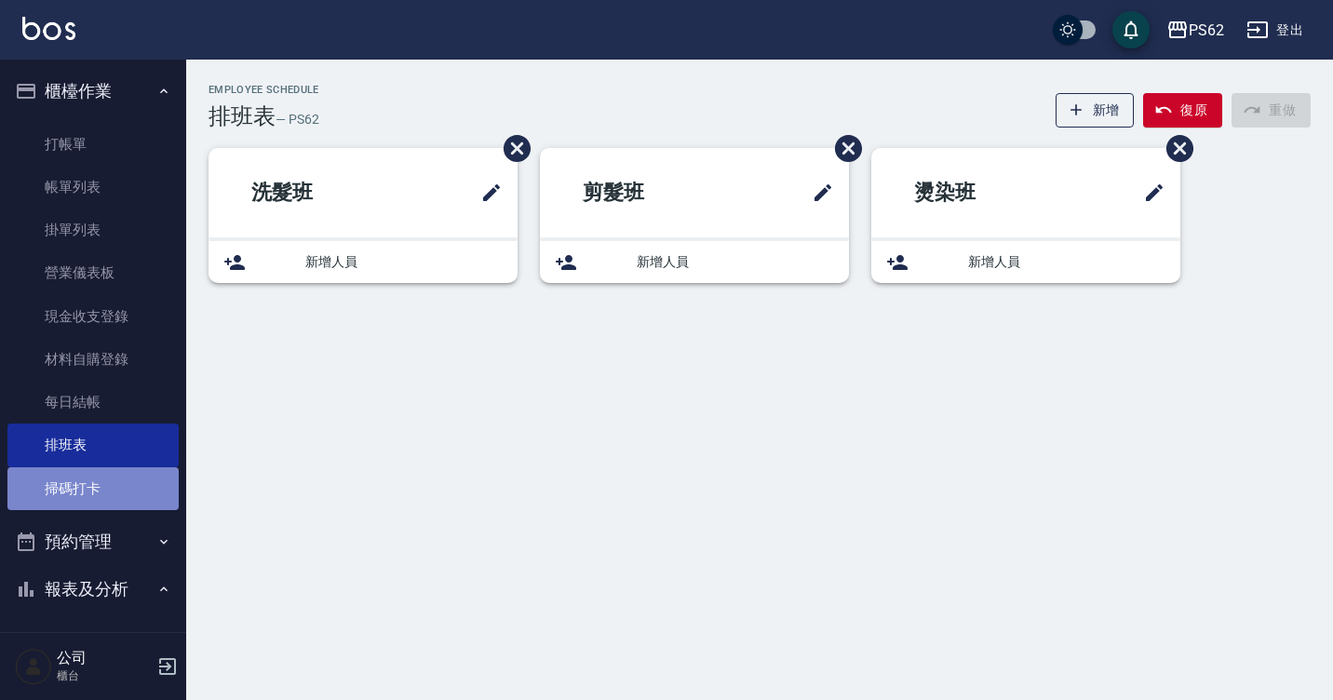
click at [106, 481] on link "掃碼打卡" at bounding box center [92, 488] width 171 height 43
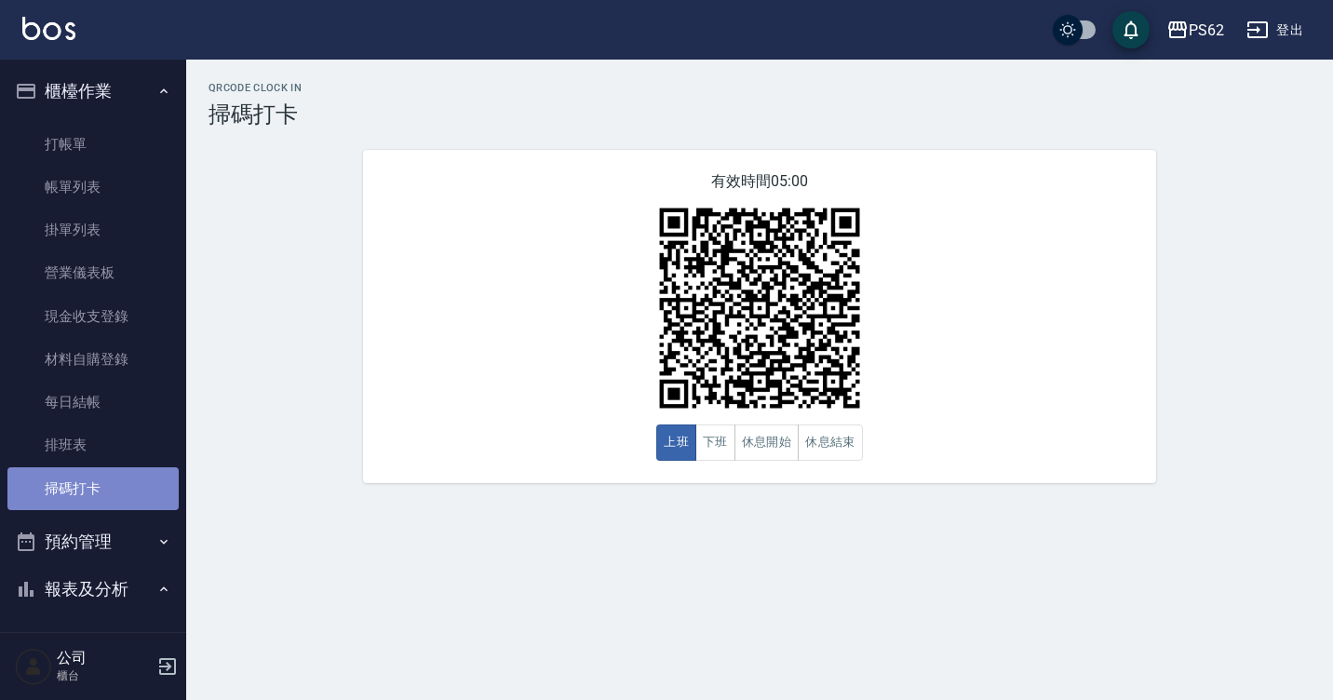
click at [106, 481] on link "掃碼打卡" at bounding box center [92, 488] width 171 height 43
click at [715, 452] on button "下班" at bounding box center [715, 442] width 40 height 36
